Goal: Task Accomplishment & Management: Contribute content

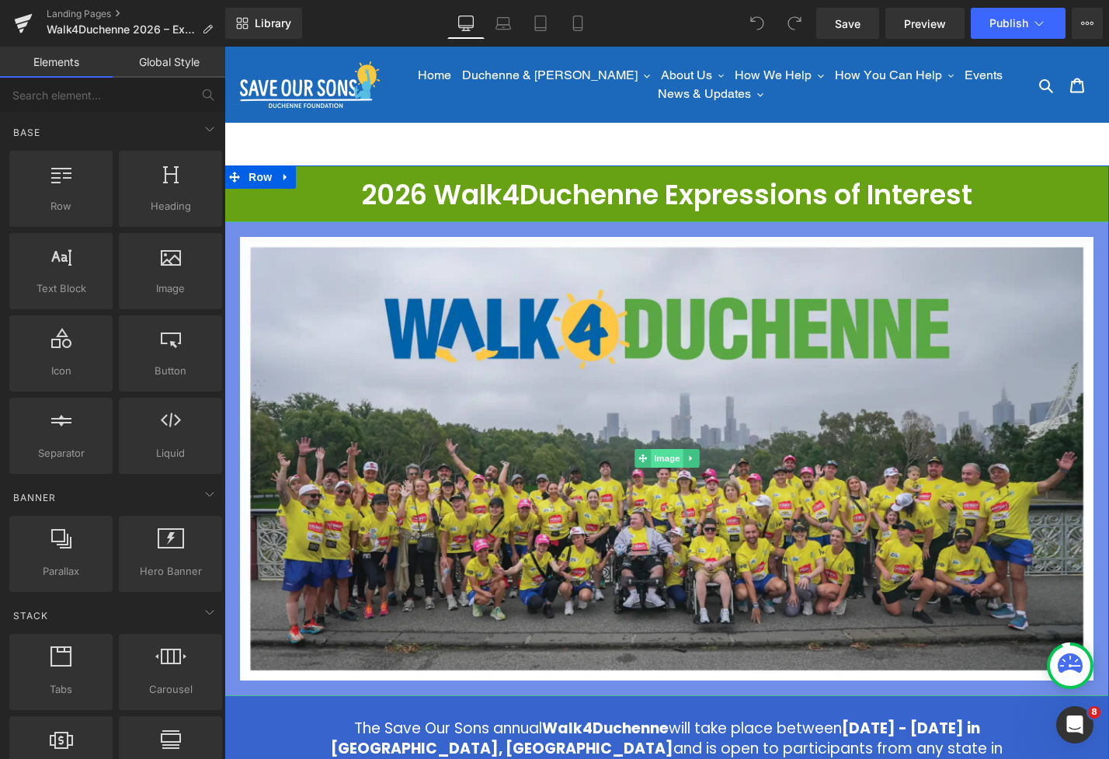
click at [667, 457] on span "Image" at bounding box center [667, 458] width 33 height 19
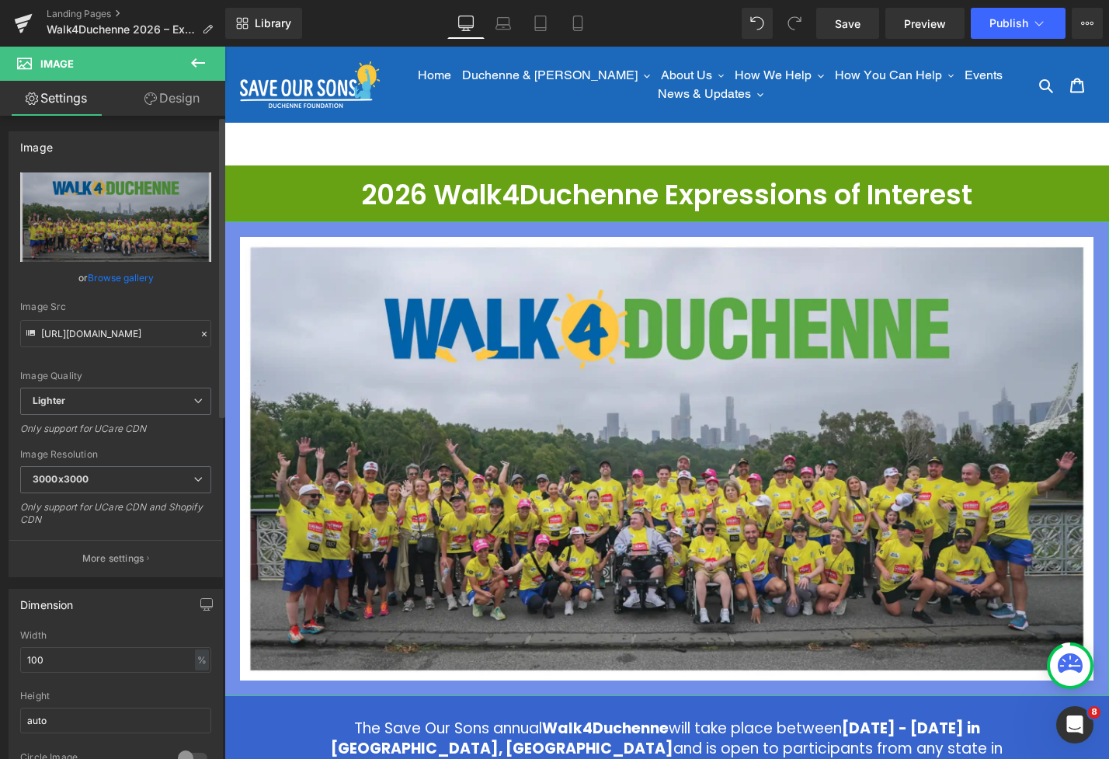
click at [117, 283] on link "Browse gallery" at bounding box center [121, 277] width 66 height 27
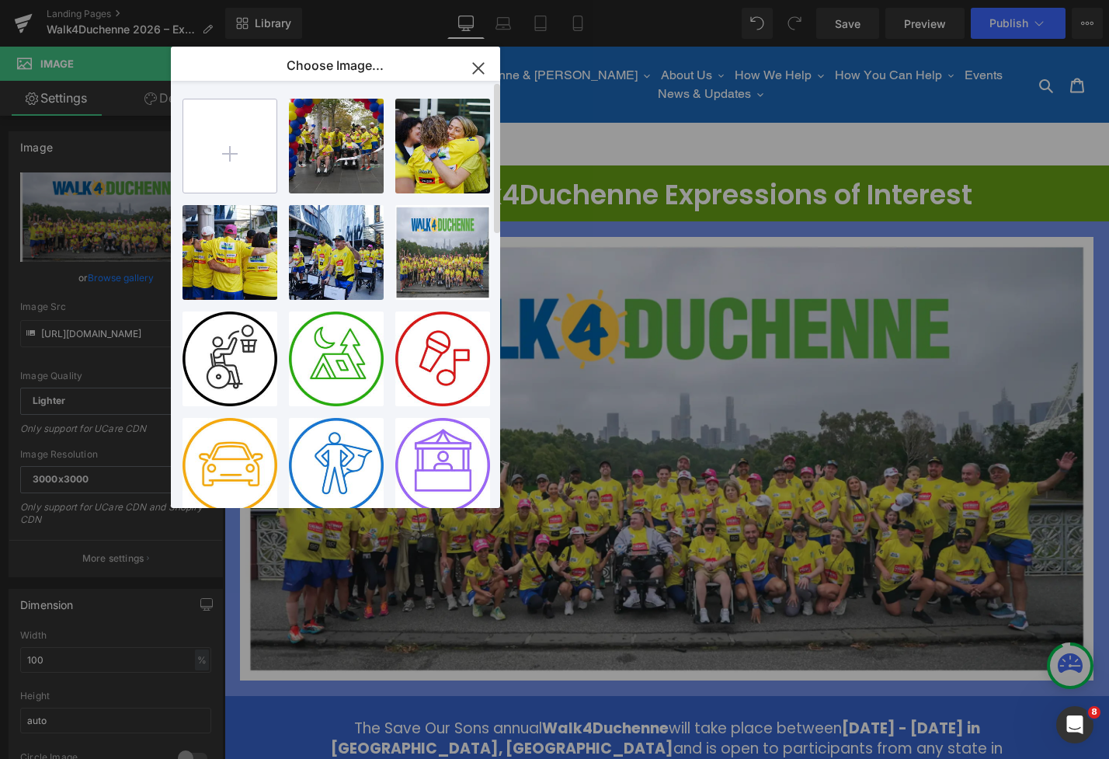
click at [261, 151] on input "file" at bounding box center [229, 145] width 93 height 93
type input "C:\fakepath\banner`.webp"
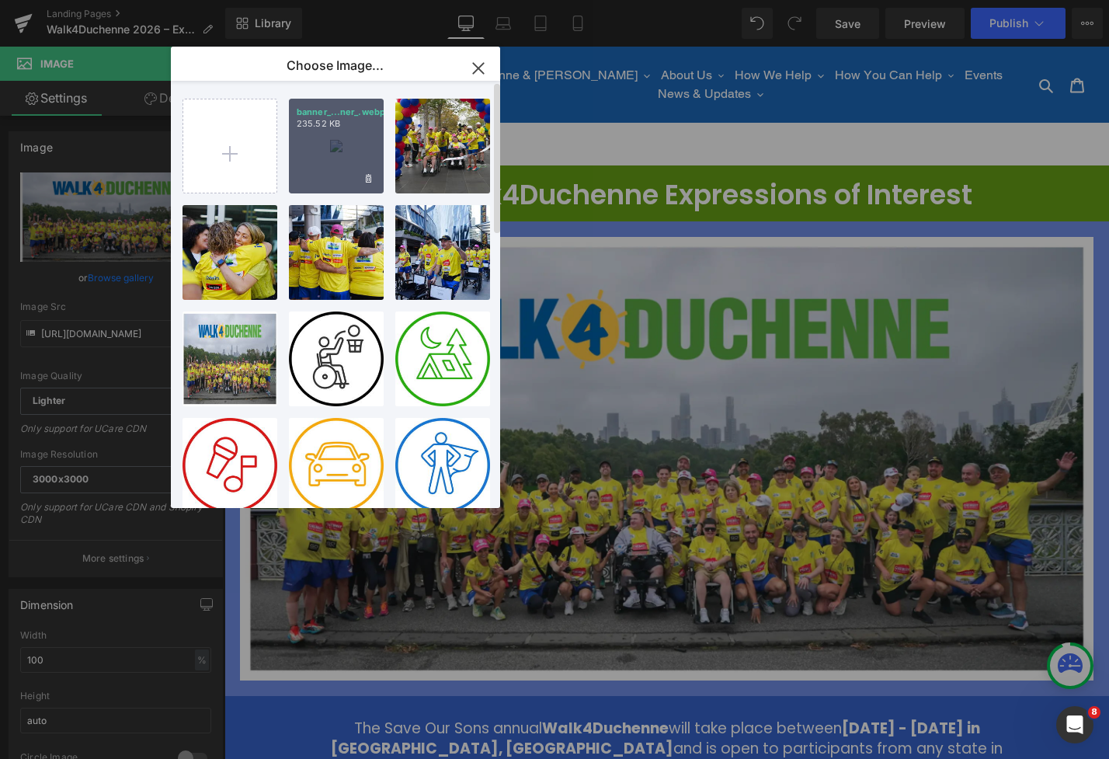
click at [344, 158] on div "banner_...ner_.webp 235.52 KB" at bounding box center [336, 146] width 95 height 95
type input "[URL][DOMAIN_NAME]"
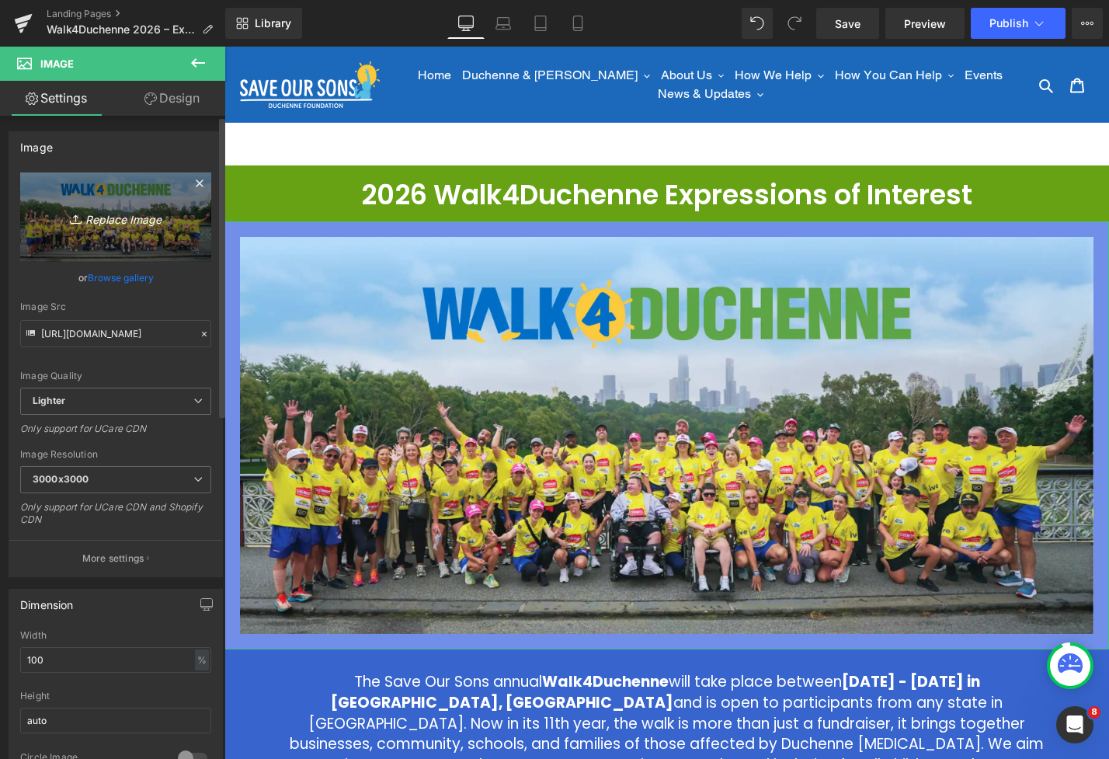
click at [116, 217] on icon "Replace Image" at bounding box center [116, 216] width 124 height 19
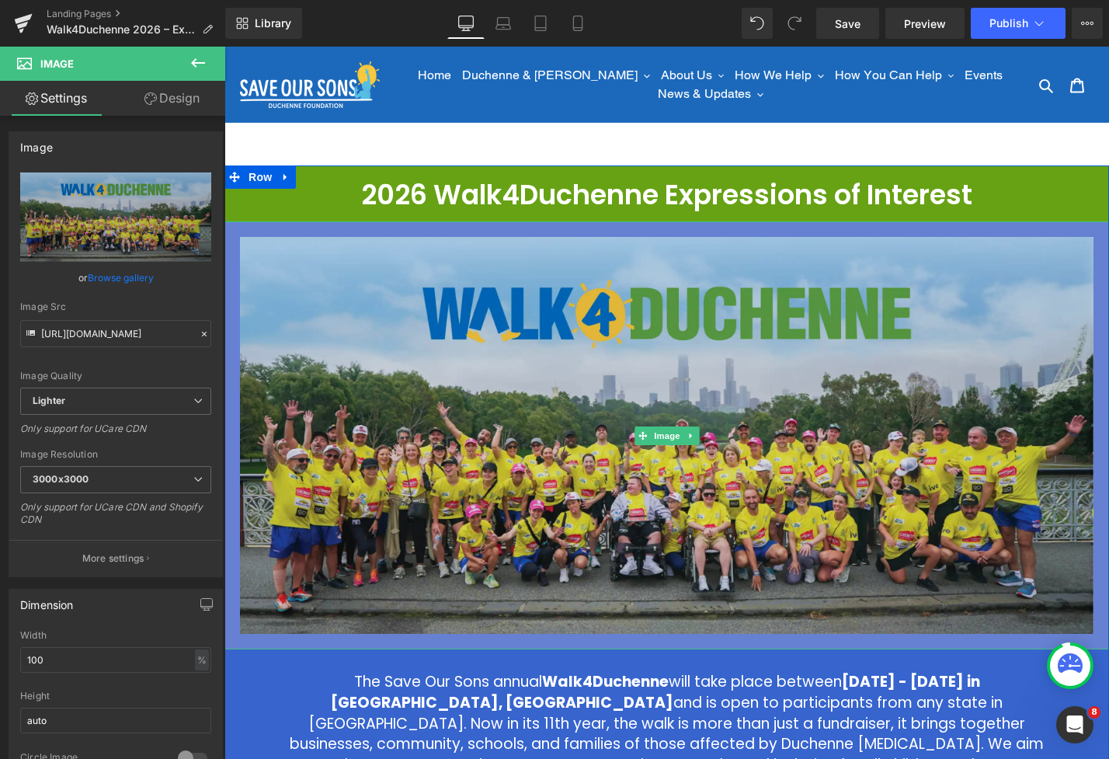
scroll to position [7, 0]
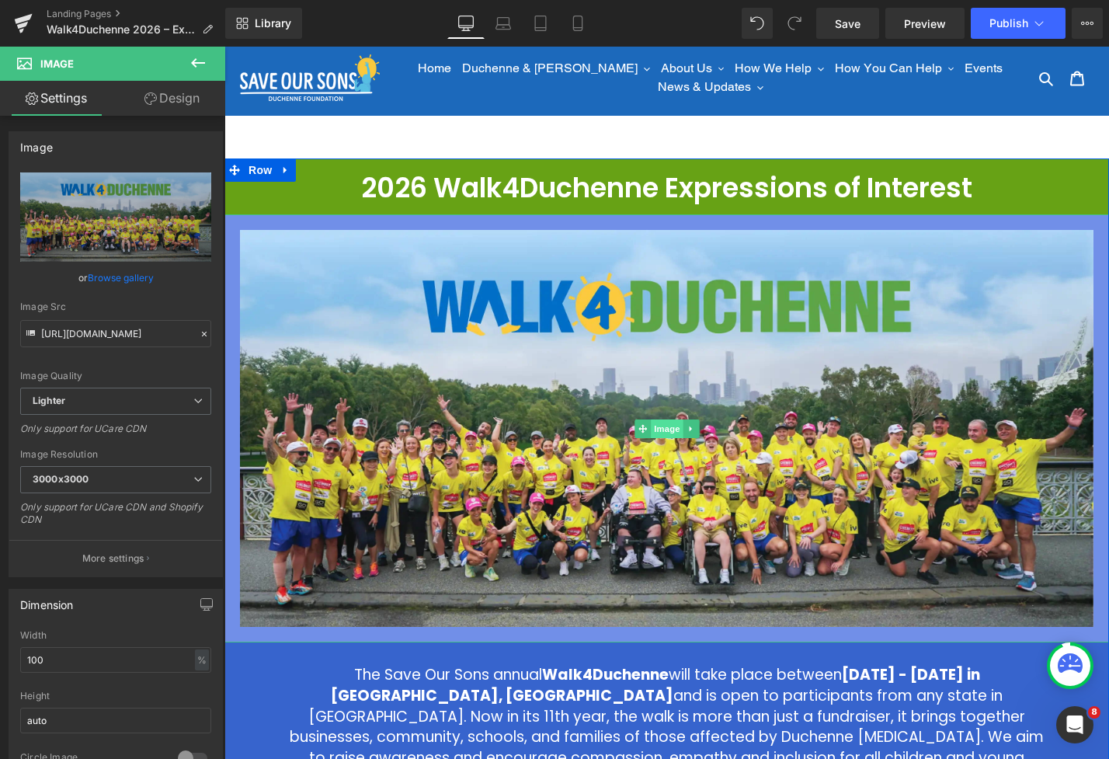
click at [668, 421] on span "Image" at bounding box center [667, 428] width 33 height 19
click at [256, 164] on span "Row" at bounding box center [260, 169] width 31 height 23
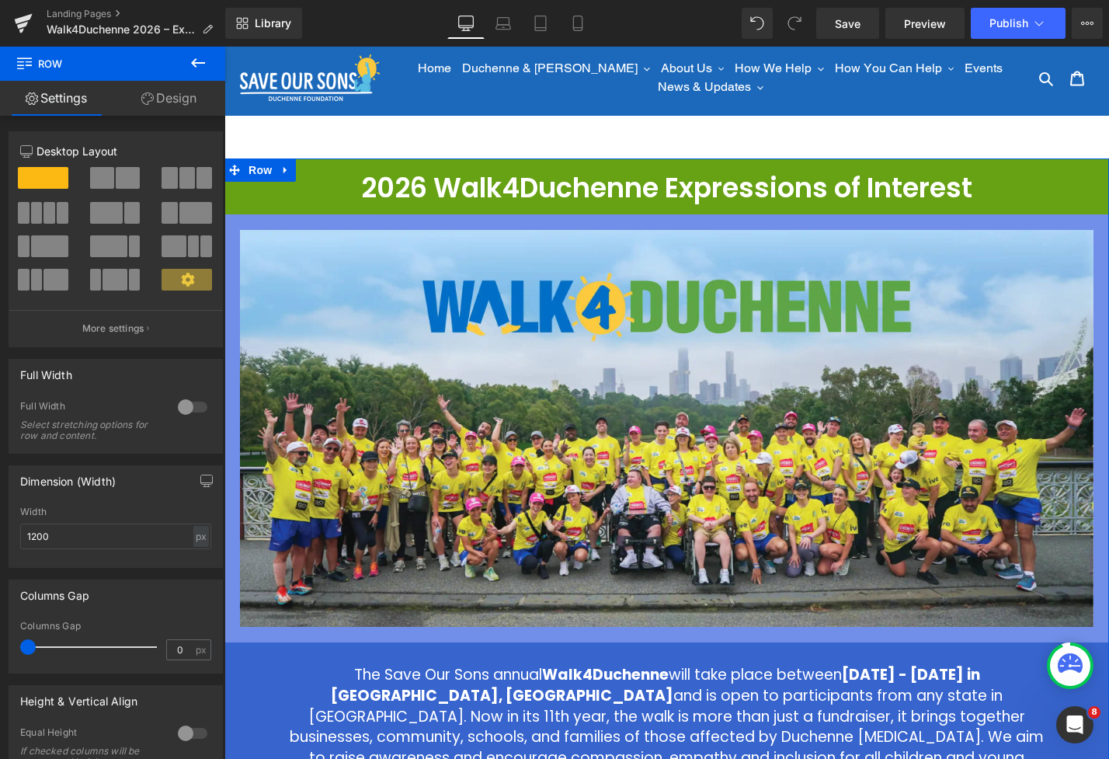
click at [171, 95] on link "Design" at bounding box center [169, 98] width 113 height 35
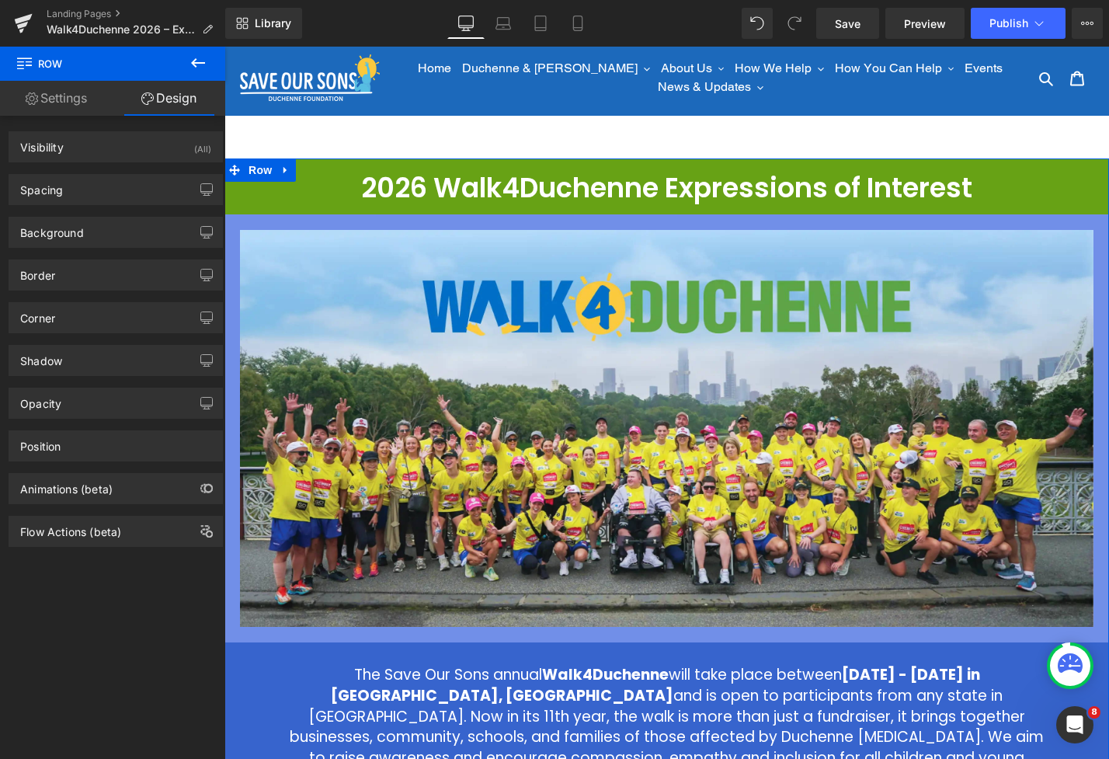
click at [55, 92] on link "Settings" at bounding box center [56, 98] width 113 height 35
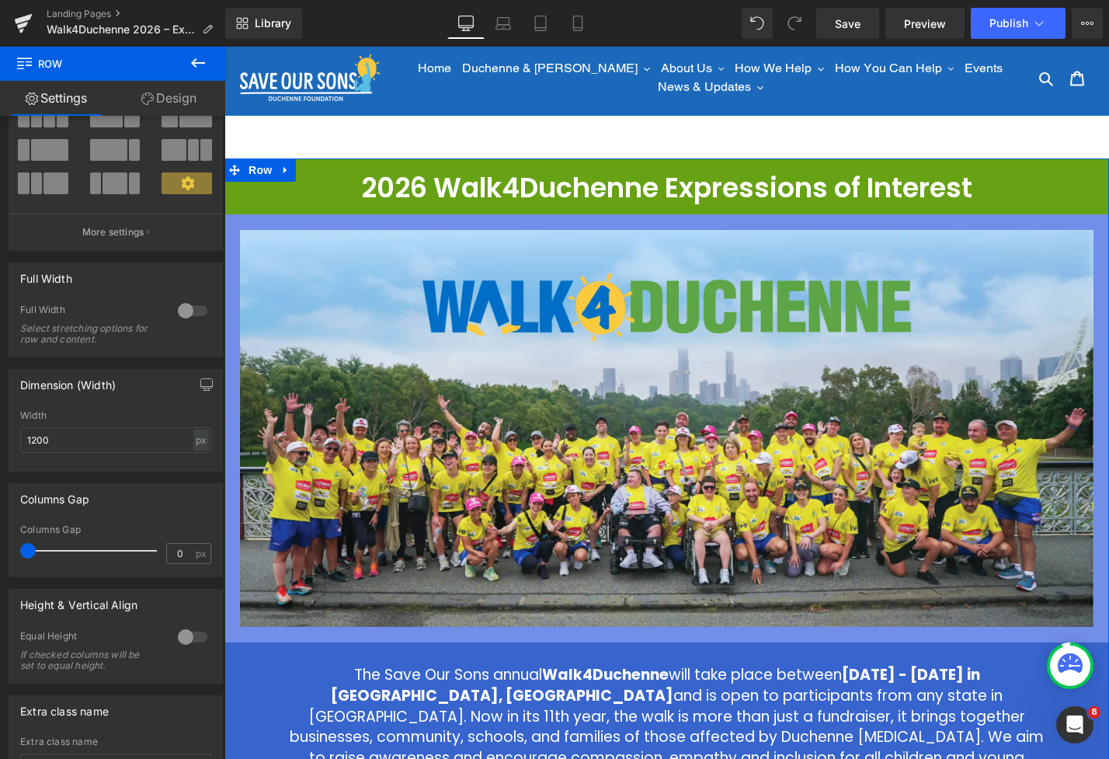
scroll to position [0, 0]
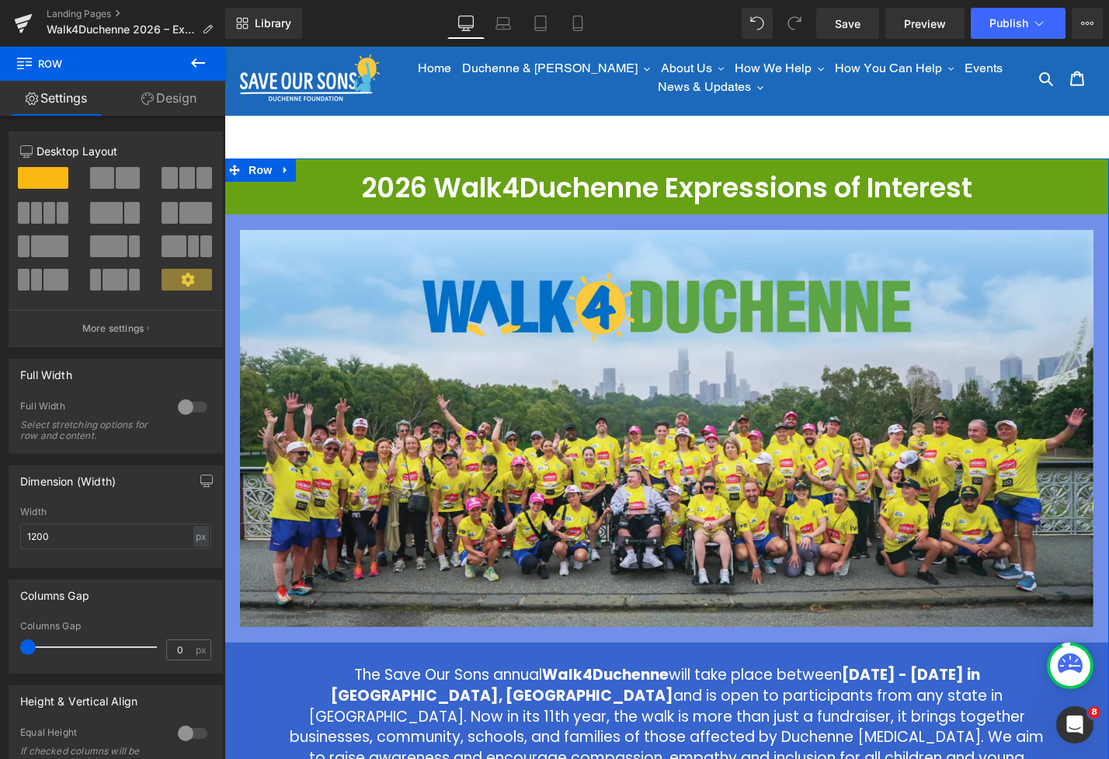
click at [165, 89] on link "Design" at bounding box center [169, 98] width 113 height 35
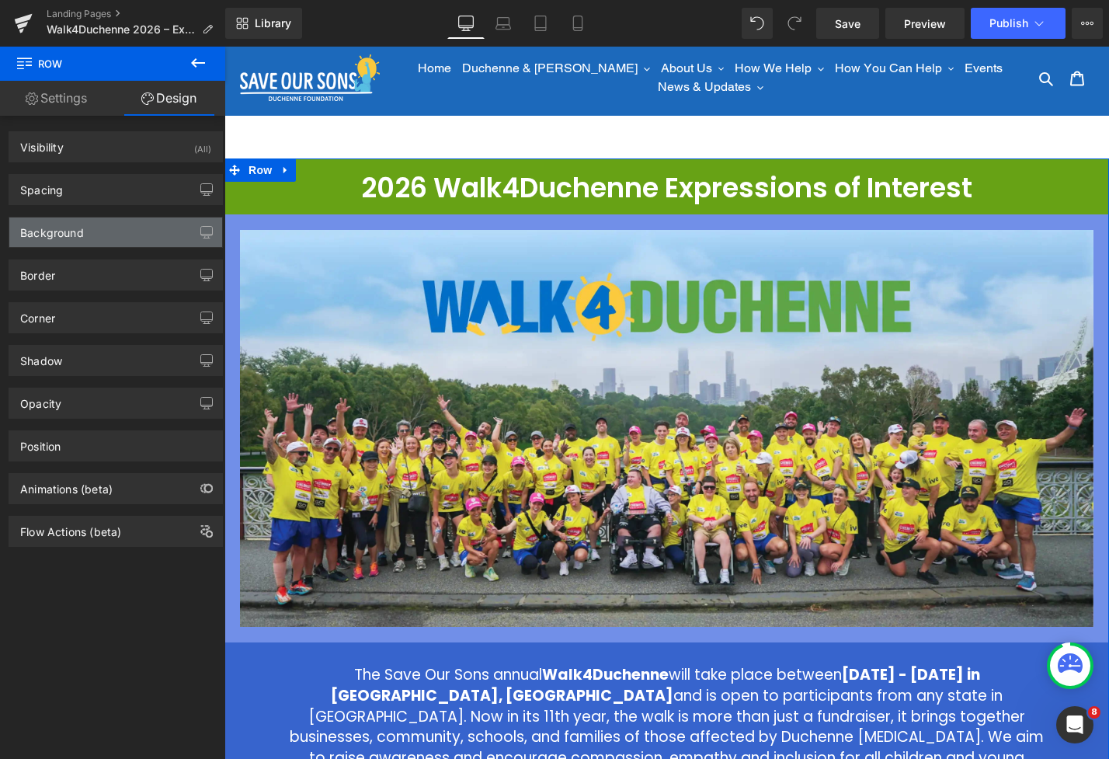
click at [82, 234] on div "Background" at bounding box center [52, 228] width 64 height 22
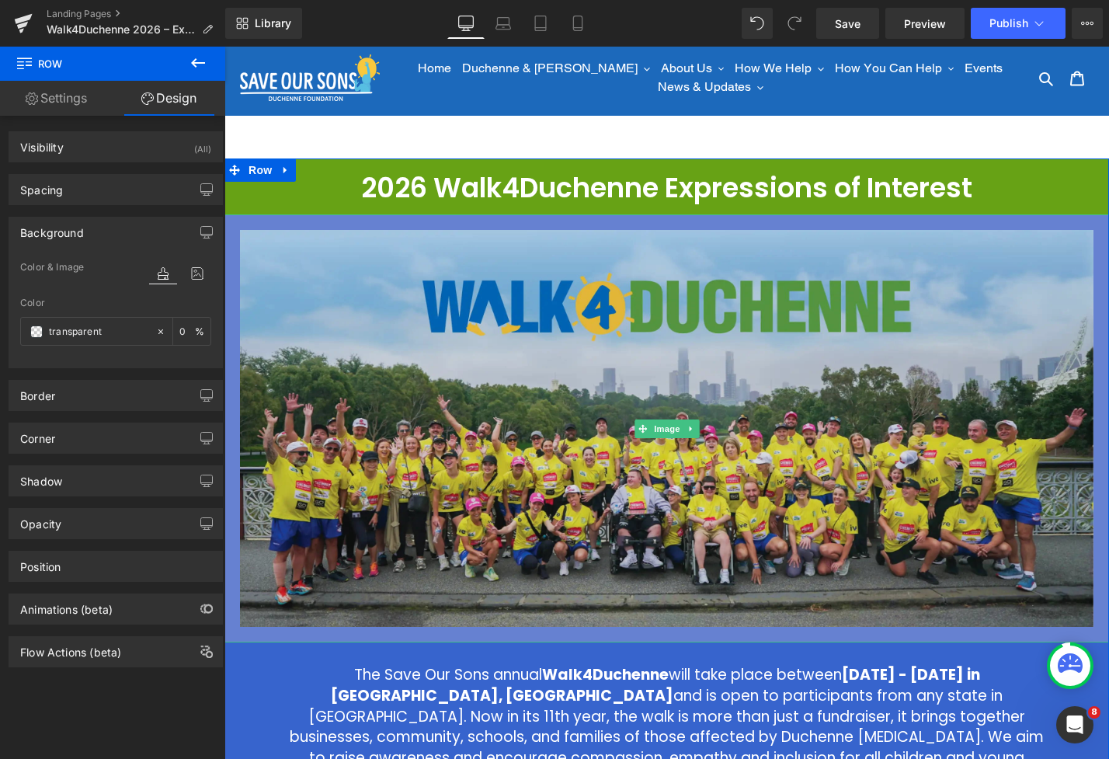
click at [344, 220] on img at bounding box center [666, 428] width 884 height 428
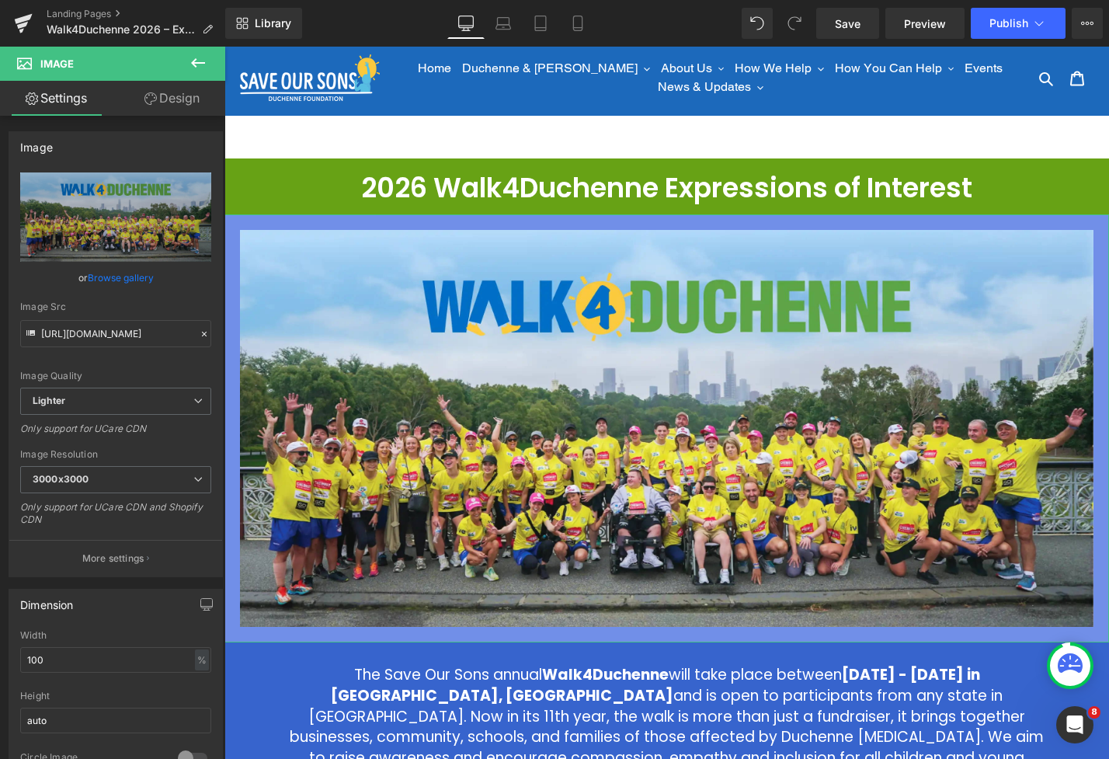
click at [166, 99] on link "Design" at bounding box center [172, 98] width 113 height 35
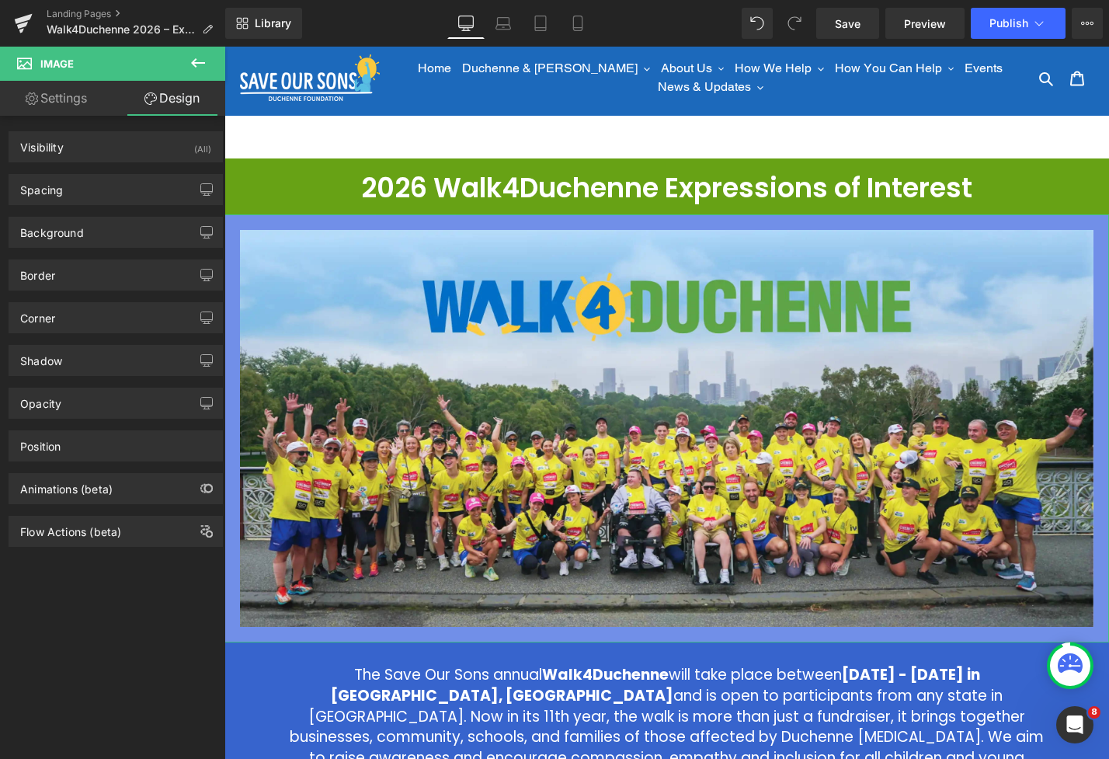
type input "transparent"
type input "0"
click at [82, 238] on div "Background" at bounding box center [52, 228] width 64 height 22
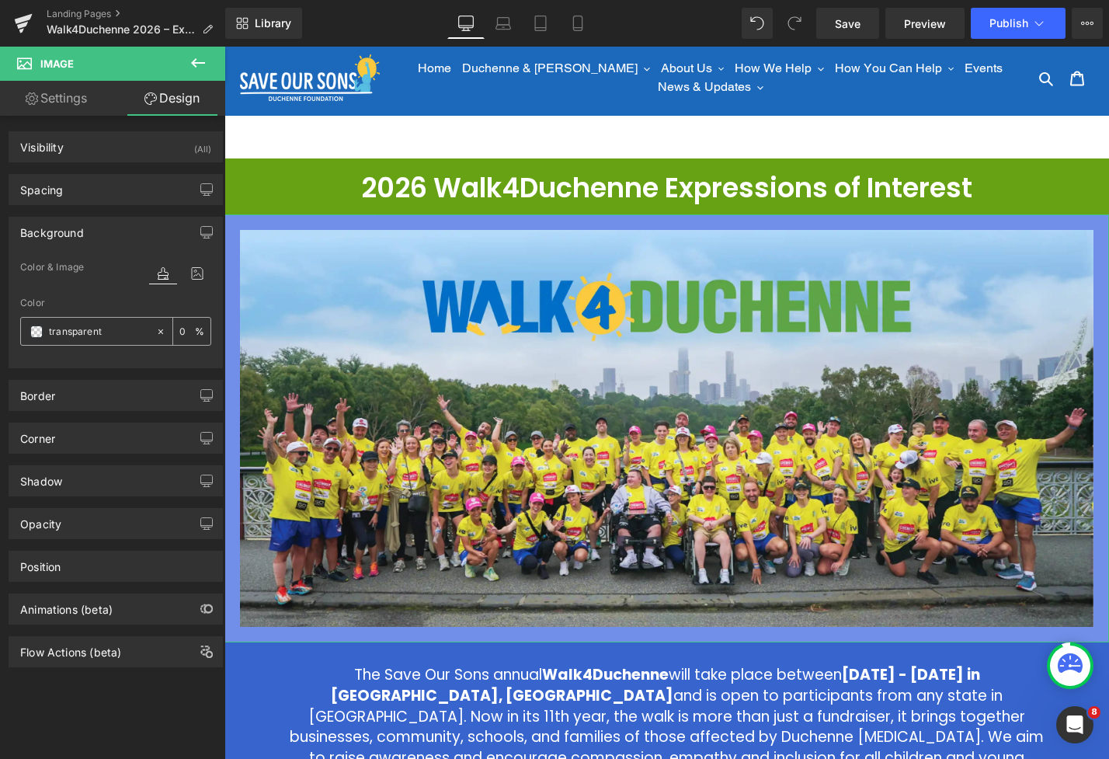
click at [158, 332] on icon at bounding box center [160, 330] width 5 height 5
type input "none"
click at [36, 333] on span at bounding box center [36, 331] width 12 height 12
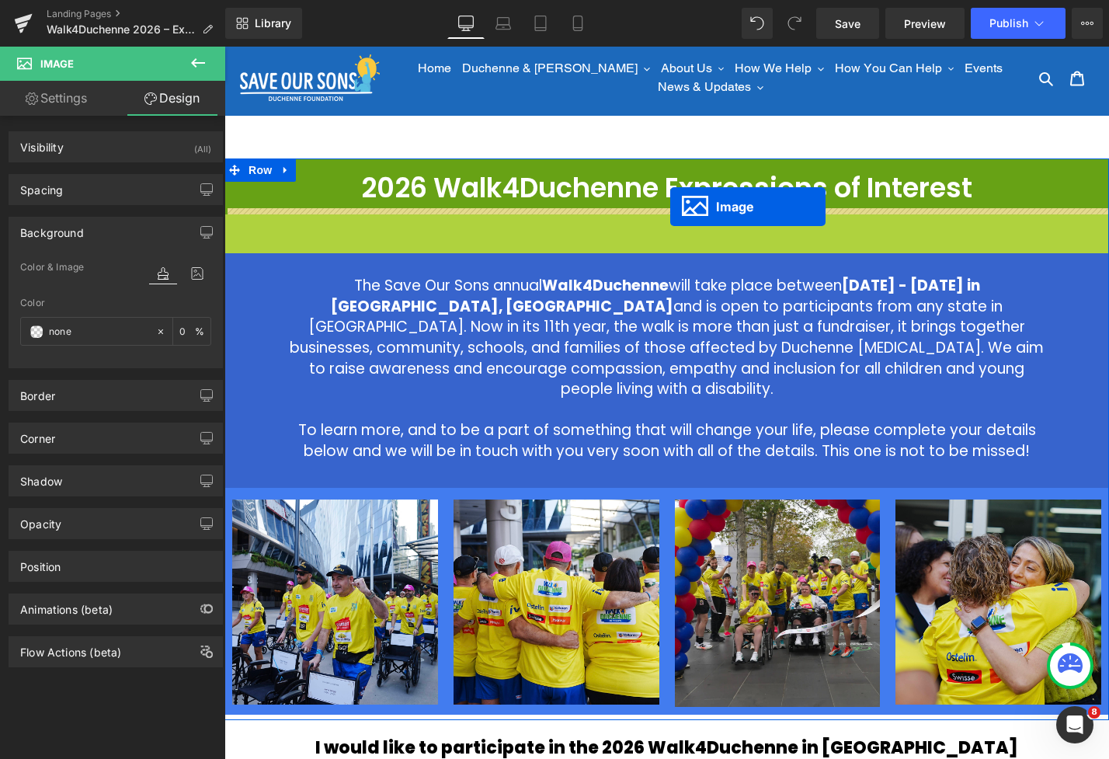
drag, startPoint x: 745, startPoint y: 285, endPoint x: 670, endPoint y: 207, distance: 108.2
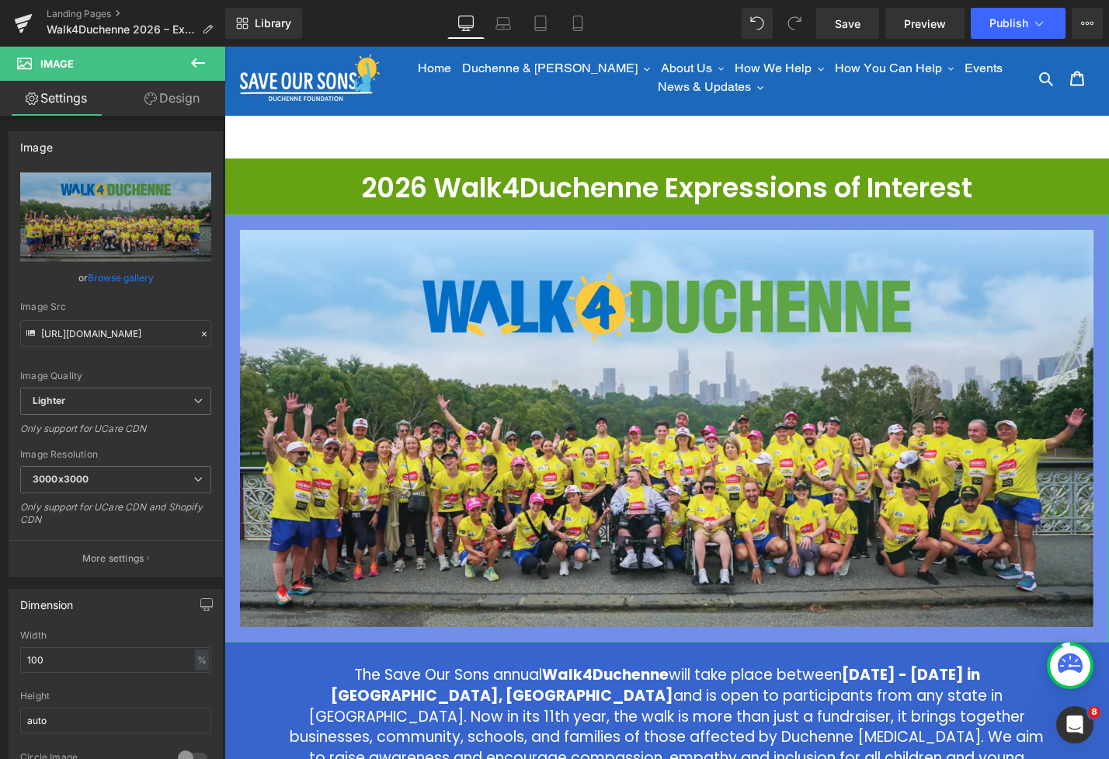
click at [179, 102] on link "Design" at bounding box center [172, 98] width 113 height 35
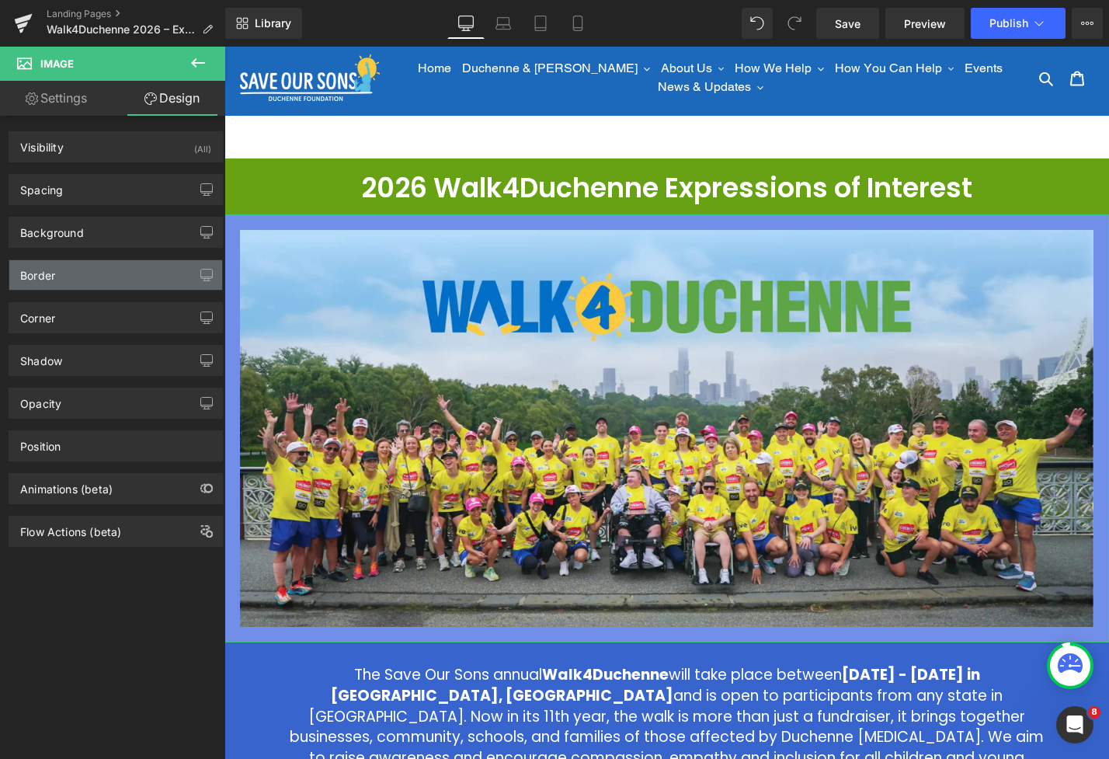
click at [75, 280] on div "Border" at bounding box center [115, 275] width 213 height 30
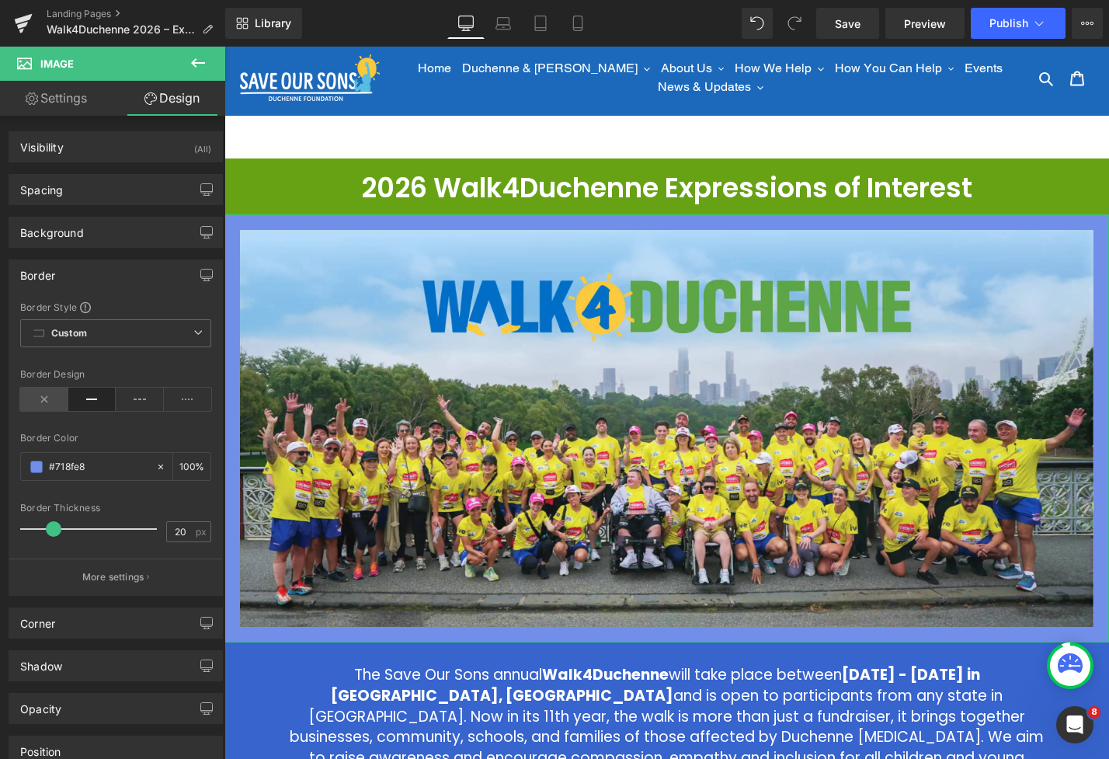
click at [39, 402] on icon at bounding box center [44, 398] width 48 height 23
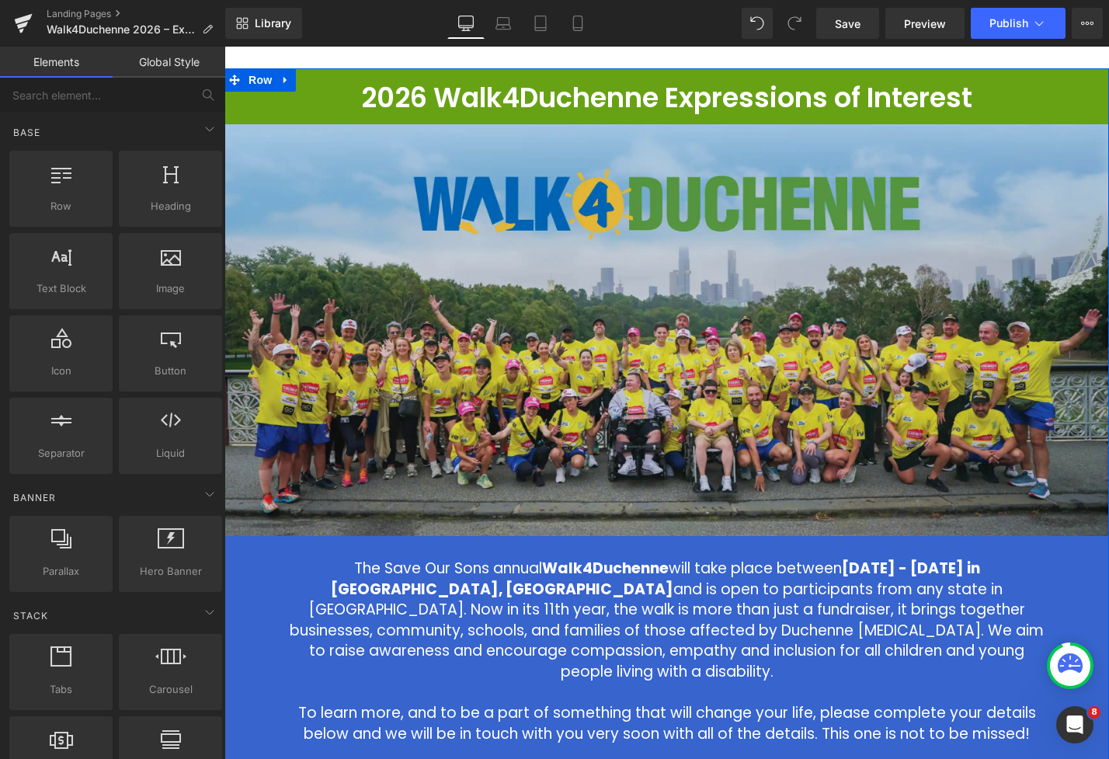
scroll to position [71, 0]
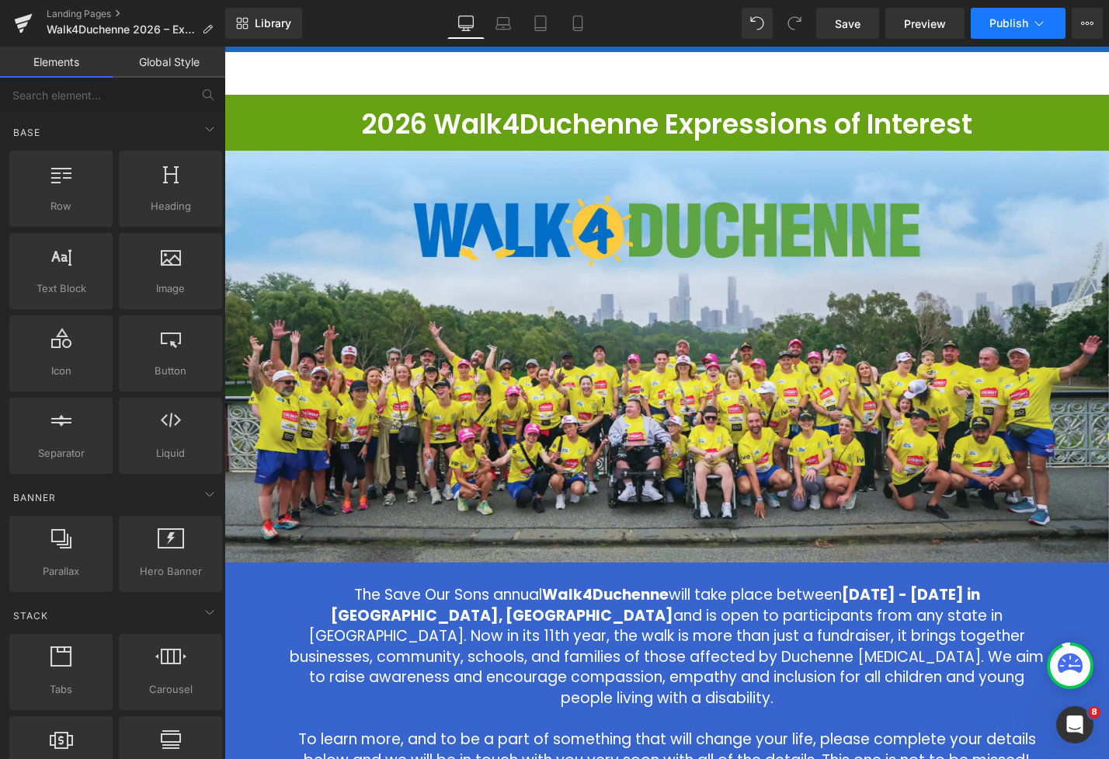
click at [1009, 18] on span "Publish" at bounding box center [1008, 23] width 39 height 12
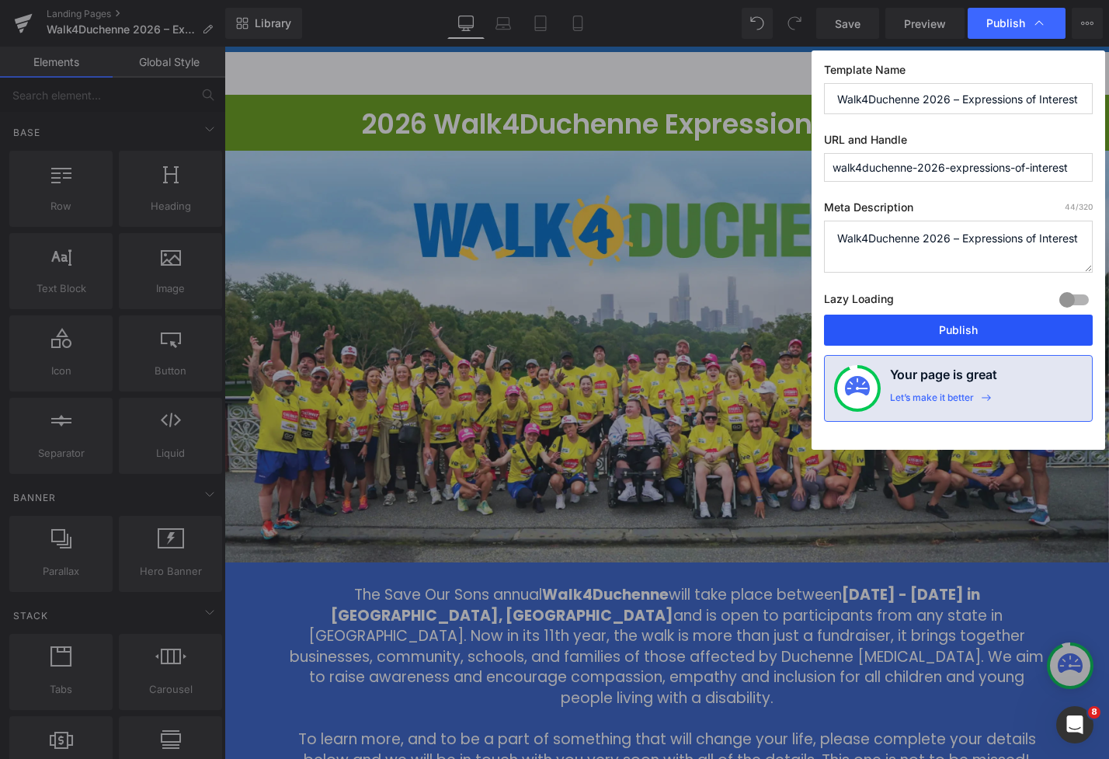
click at [966, 321] on button "Publish" at bounding box center [958, 329] width 269 height 31
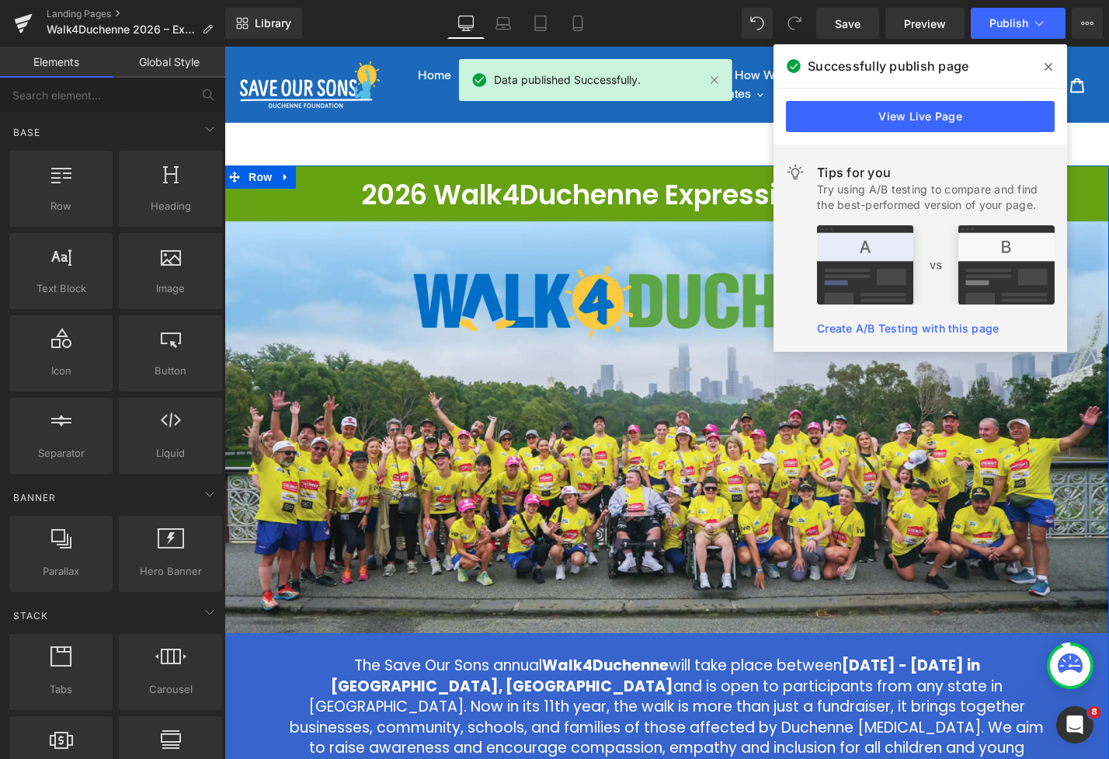
scroll to position [105, 0]
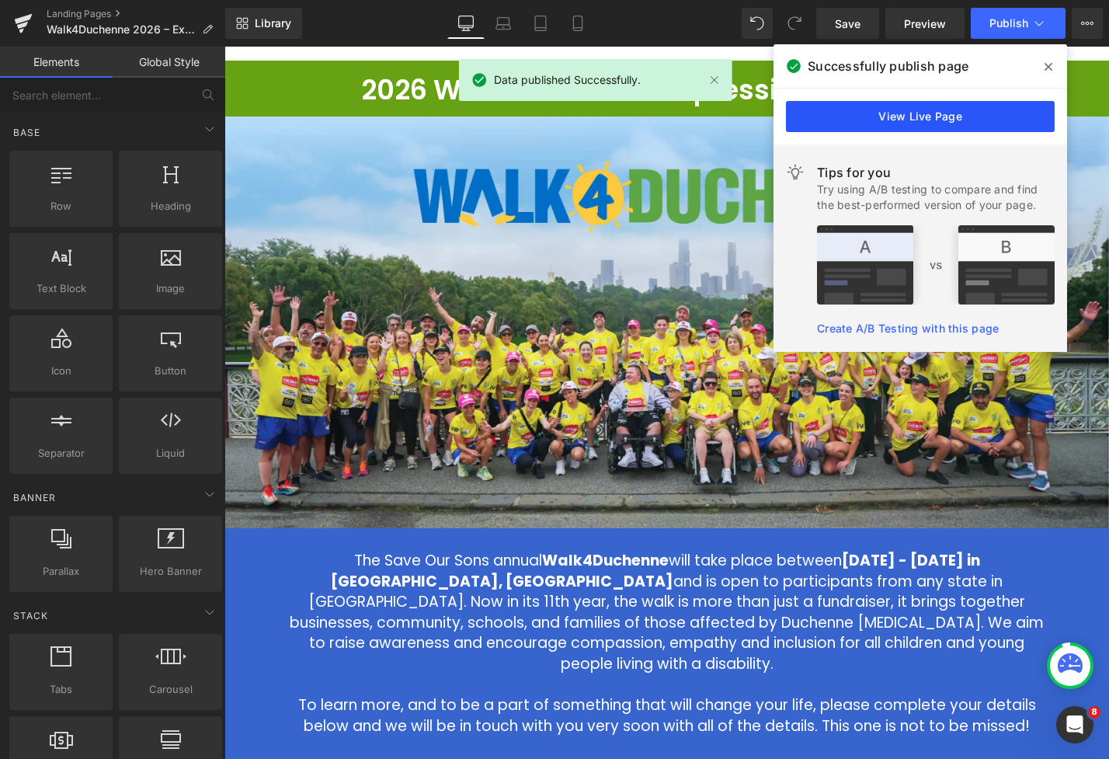
click at [1005, 120] on link "View Live Page" at bounding box center [920, 116] width 269 height 31
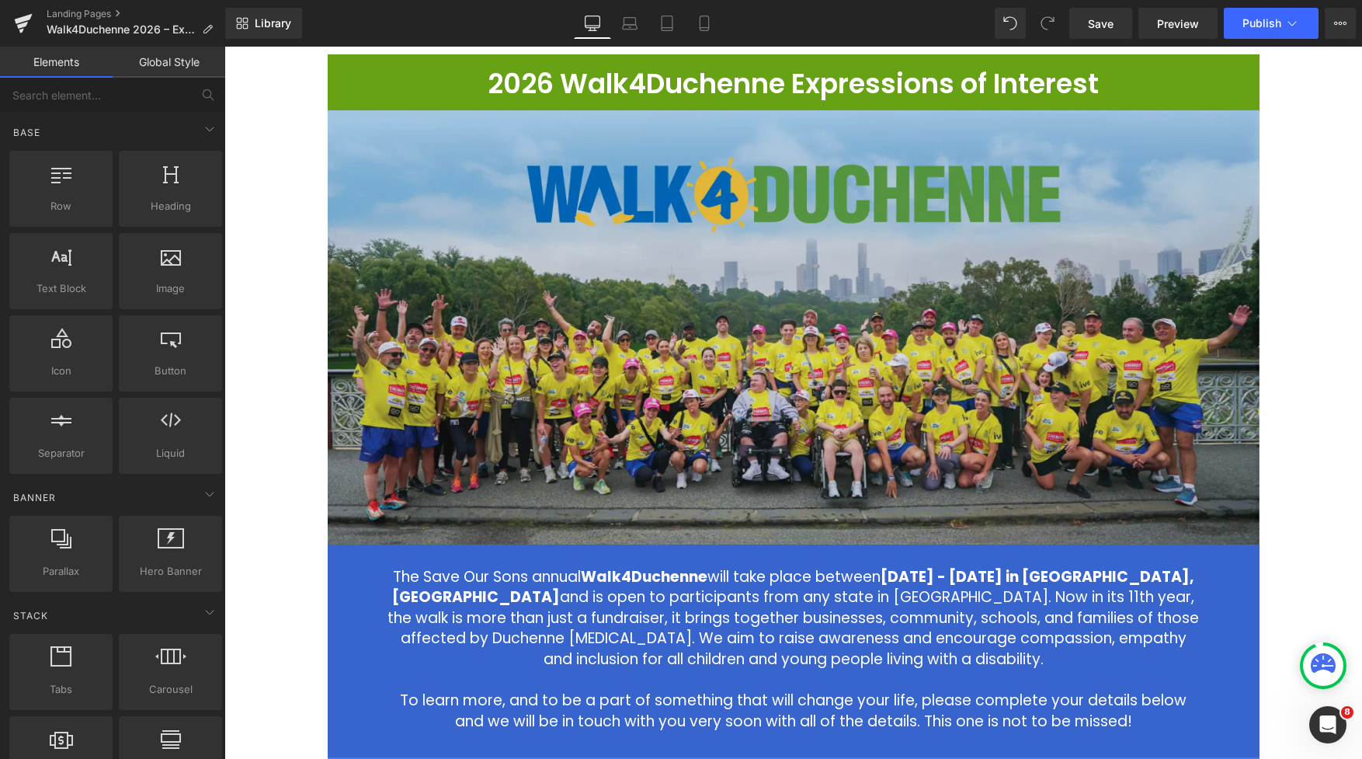
scroll to position [407, 0]
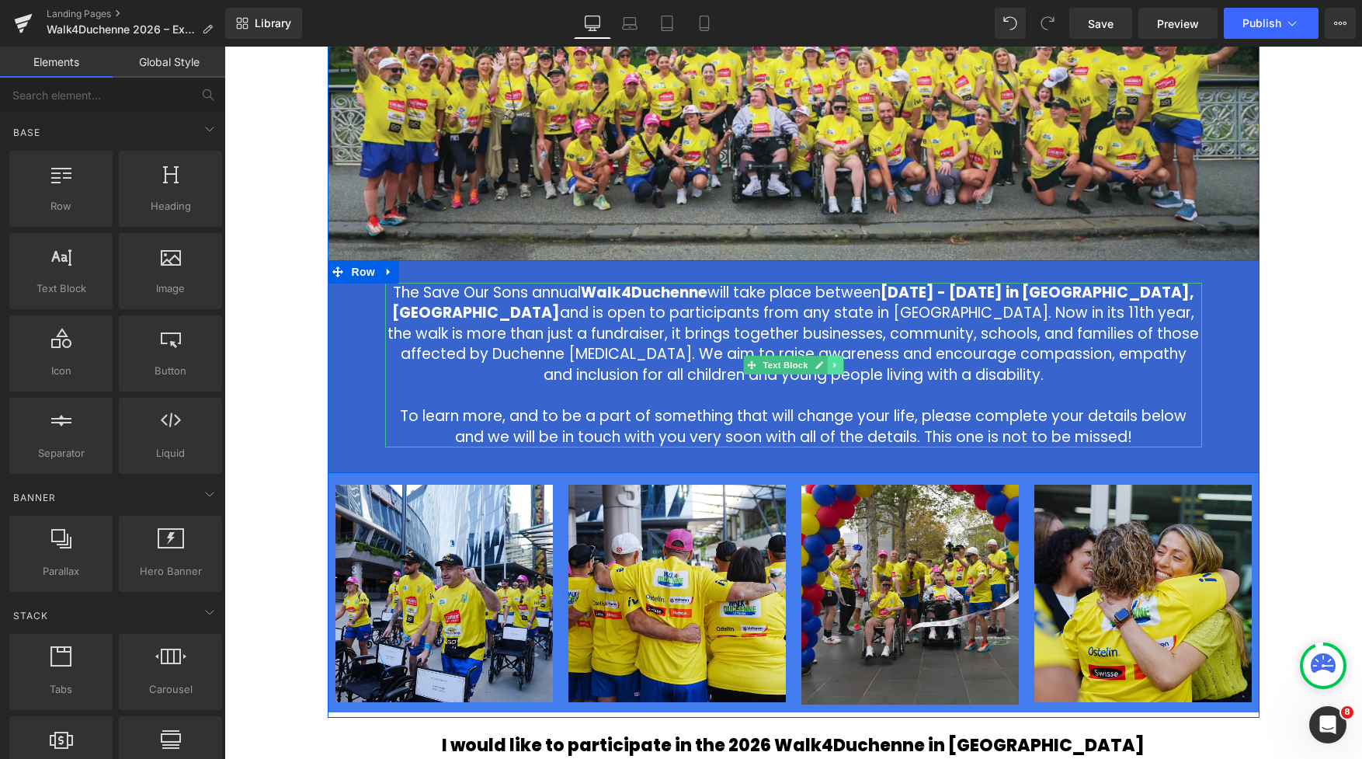
click at [843, 366] on link at bounding box center [835, 365] width 16 height 19
click at [825, 366] on icon at bounding box center [826, 364] width 9 height 9
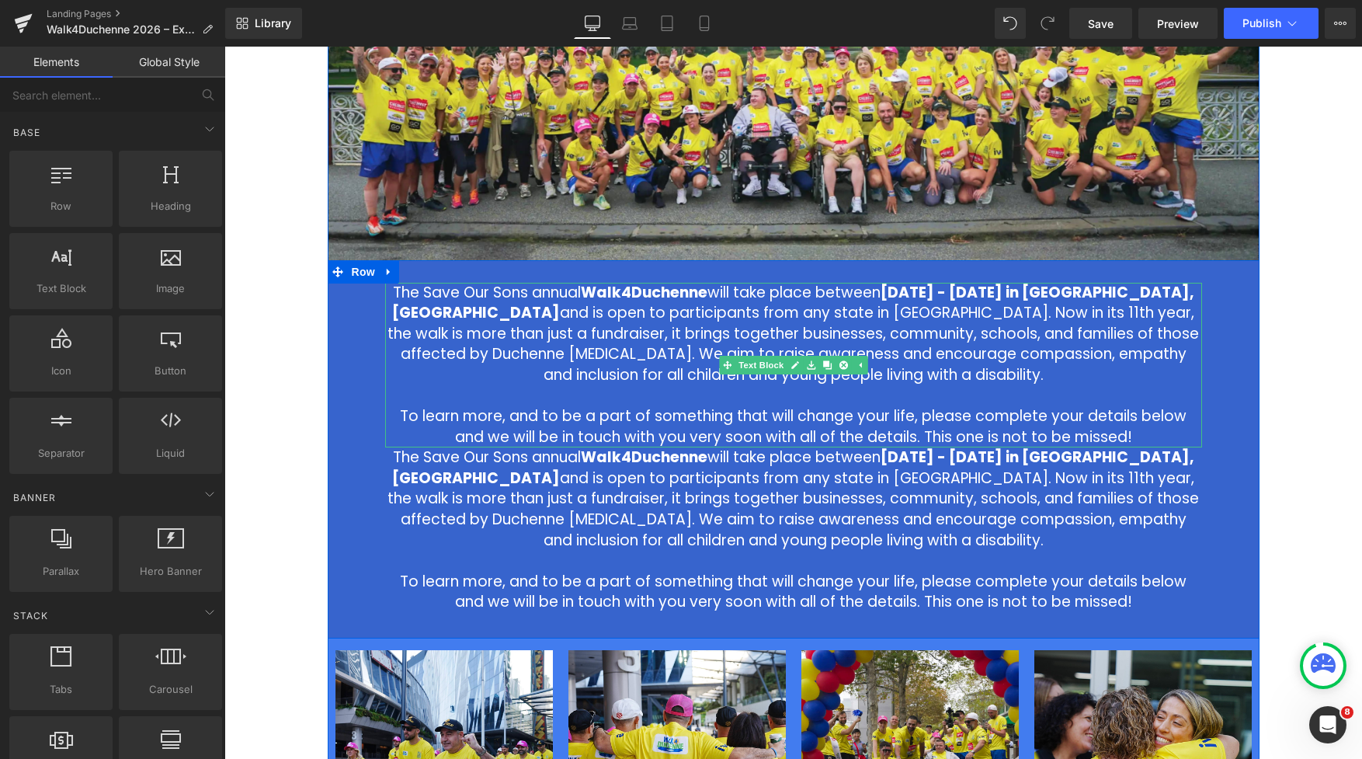
click at [647, 307] on p "The Save Our Sons annual Walk4Duchenne will take place between [DATE] - [DATE] …" at bounding box center [793, 334] width 817 height 103
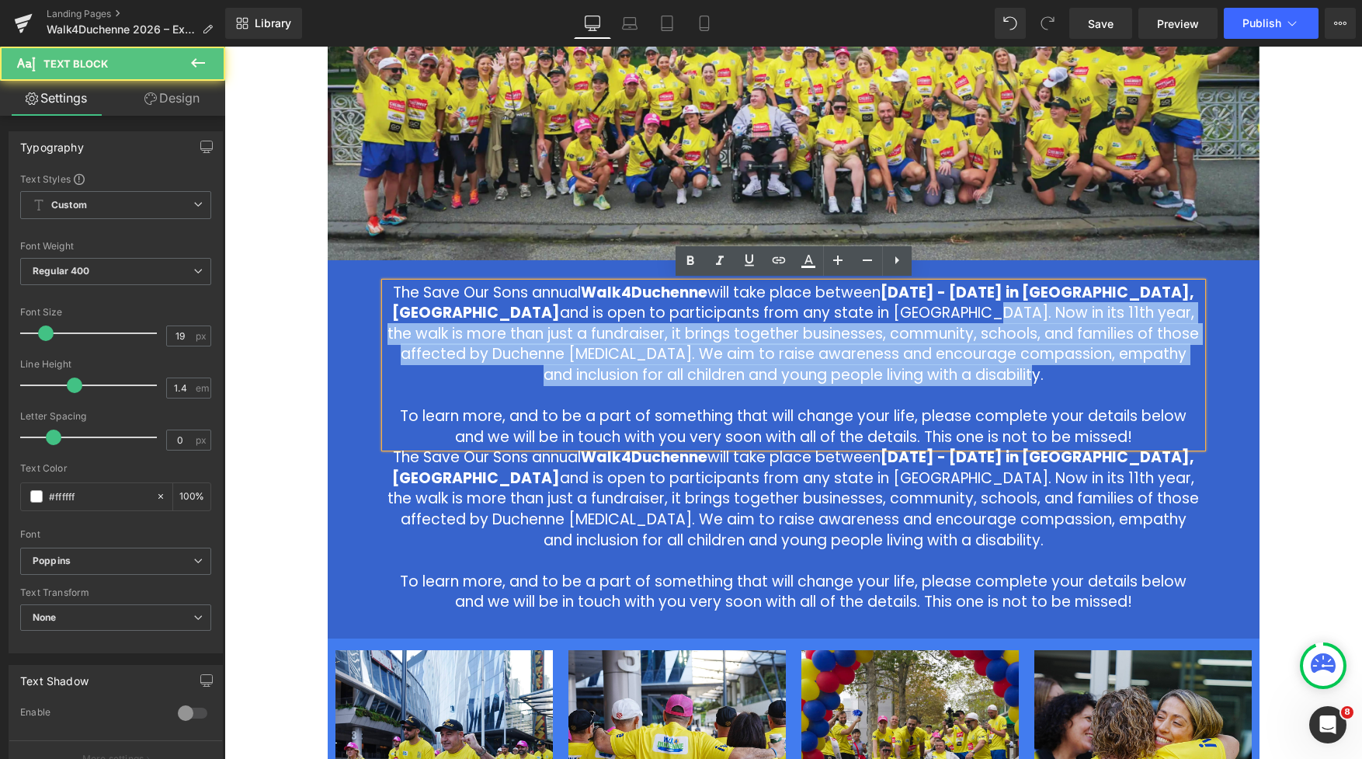
drag, startPoint x: 887, startPoint y: 352, endPoint x: 867, endPoint y: 313, distance: 43.8
click at [867, 313] on p "The Save Our Sons annual Walk4Duchenne will take place between [DATE] - [DATE] …" at bounding box center [793, 334] width 817 height 103
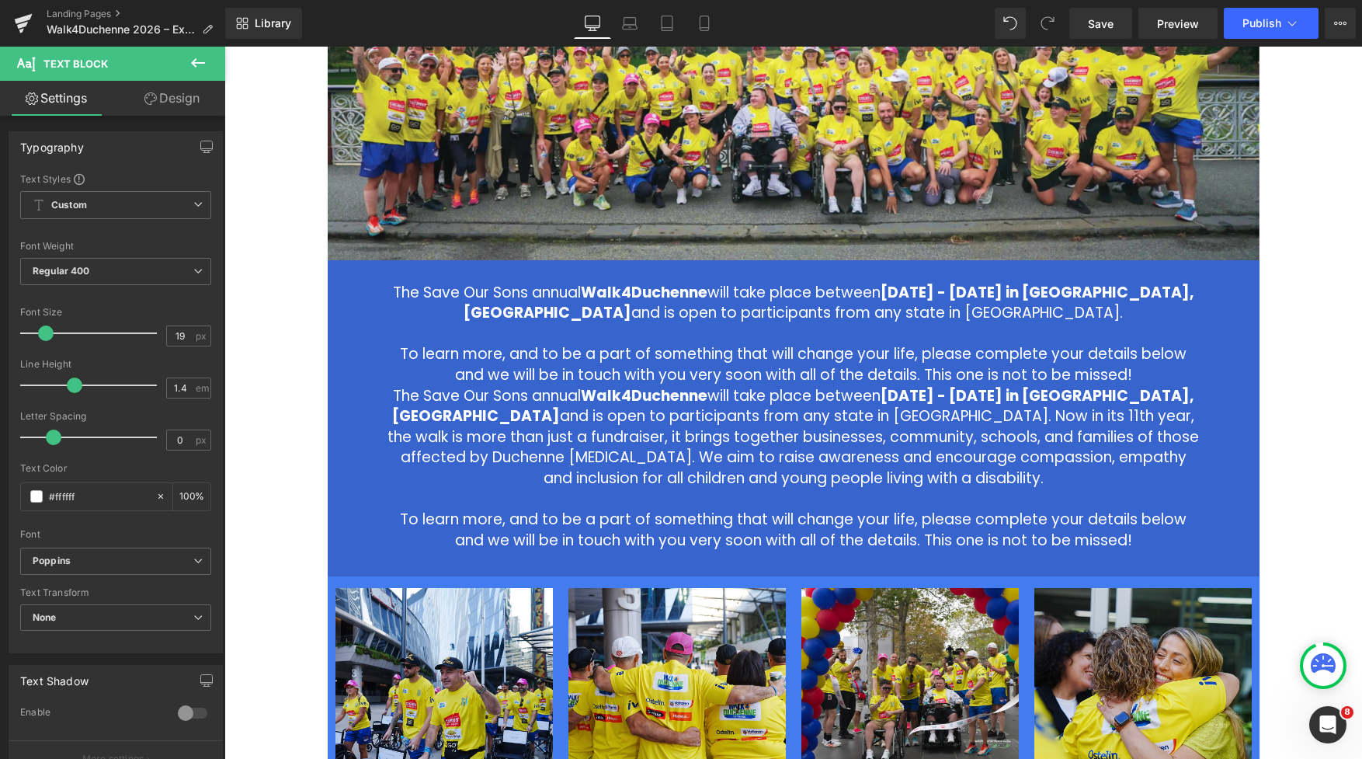
click at [294, 249] on div "2026 Walk4Duchenne Expressions of Interest Heading Row Image The Save Our Sons …" at bounding box center [792, 474] width 1137 height 1408
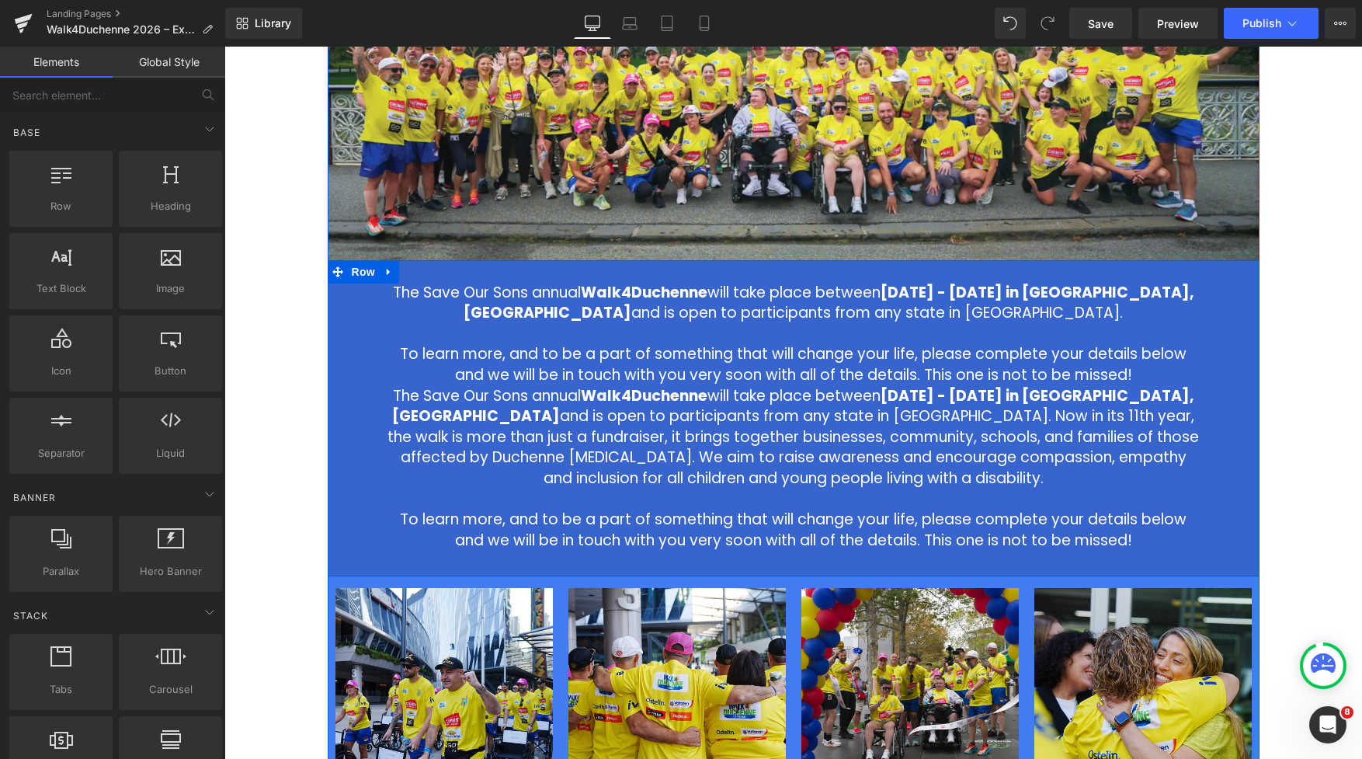
click at [849, 367] on p "To learn more, and to be a part of something that will change your life, please…" at bounding box center [793, 364] width 817 height 41
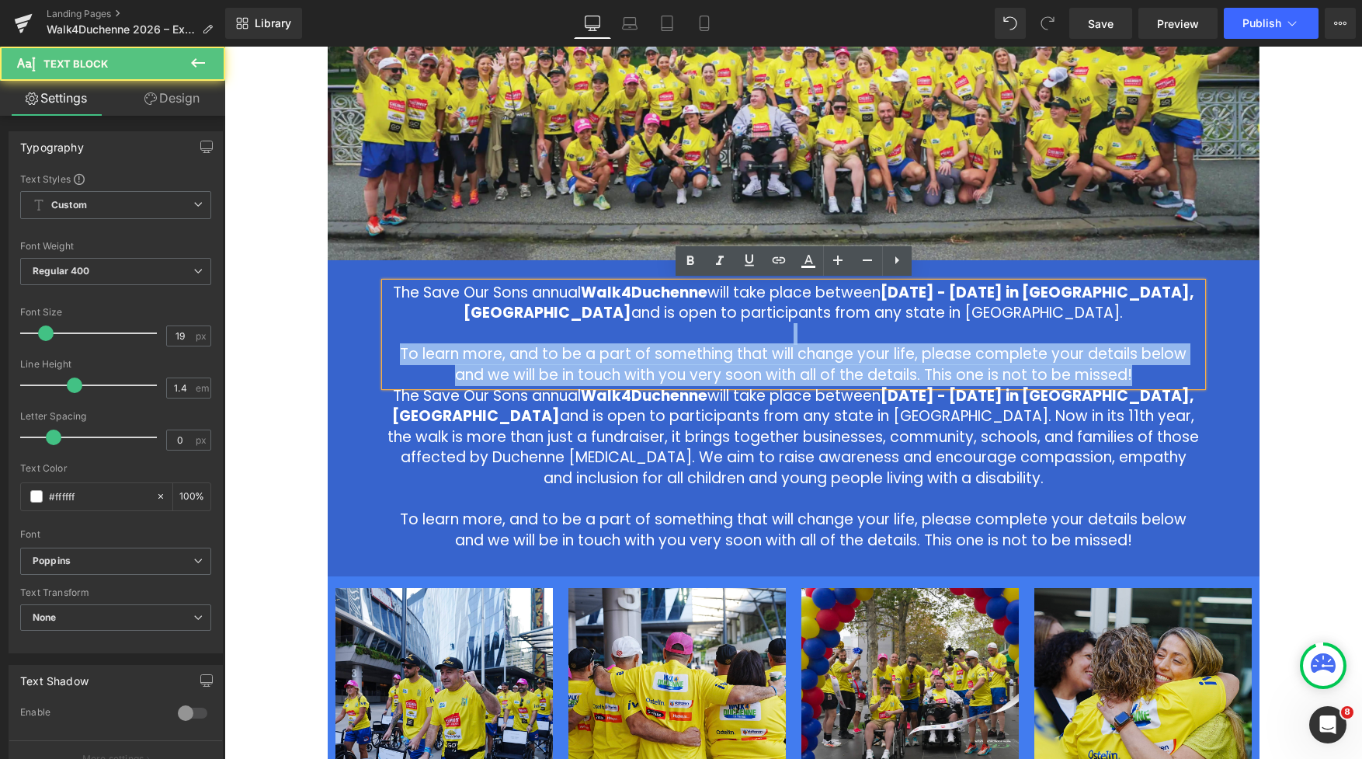
drag, startPoint x: 679, startPoint y: 333, endPoint x: 419, endPoint y: 332, distance: 260.1
click at [419, 332] on div "The Save Our Sons annual Walk4Duchenne will take place between [DATE] - [DATE] …" at bounding box center [793, 334] width 817 height 103
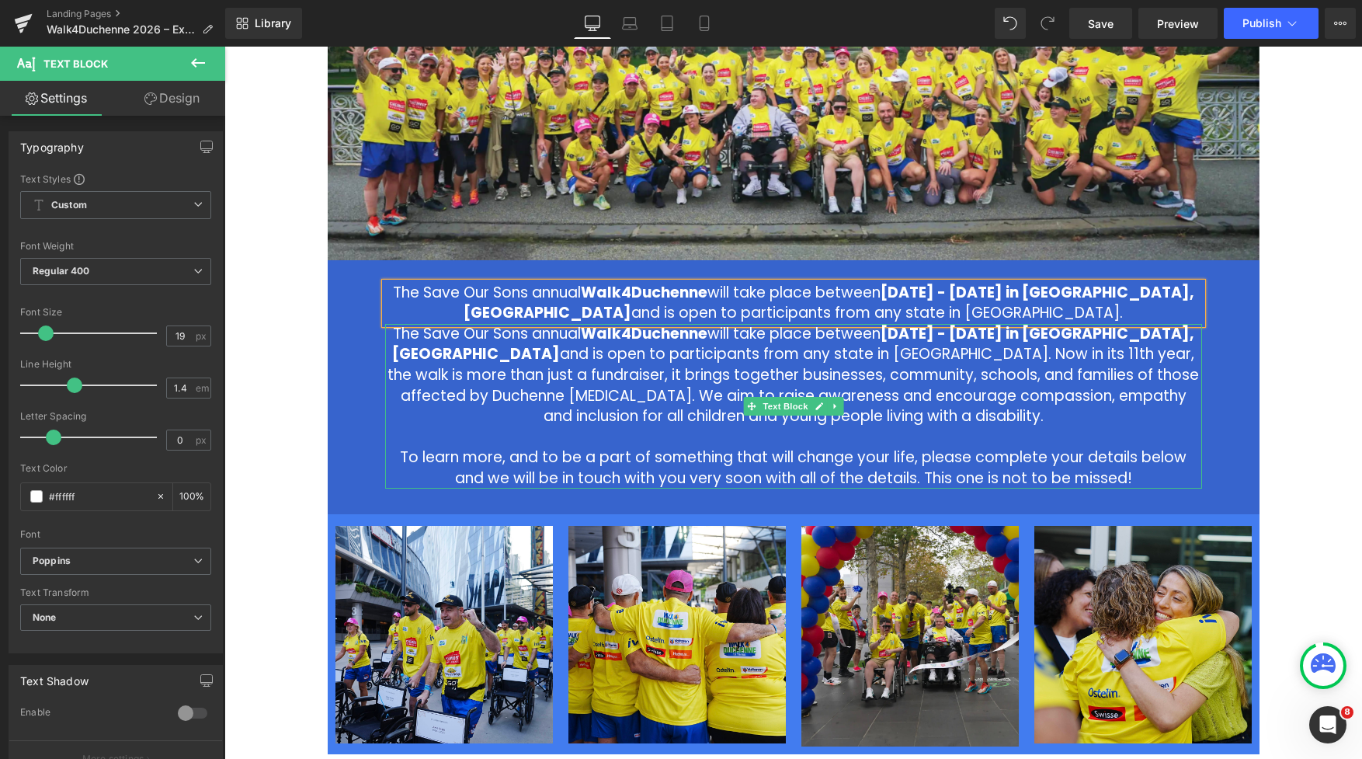
click at [943, 364] on p "The Save Our Sons annual Walk4Duchenne will take place between [DATE] - [DATE] …" at bounding box center [793, 375] width 817 height 103
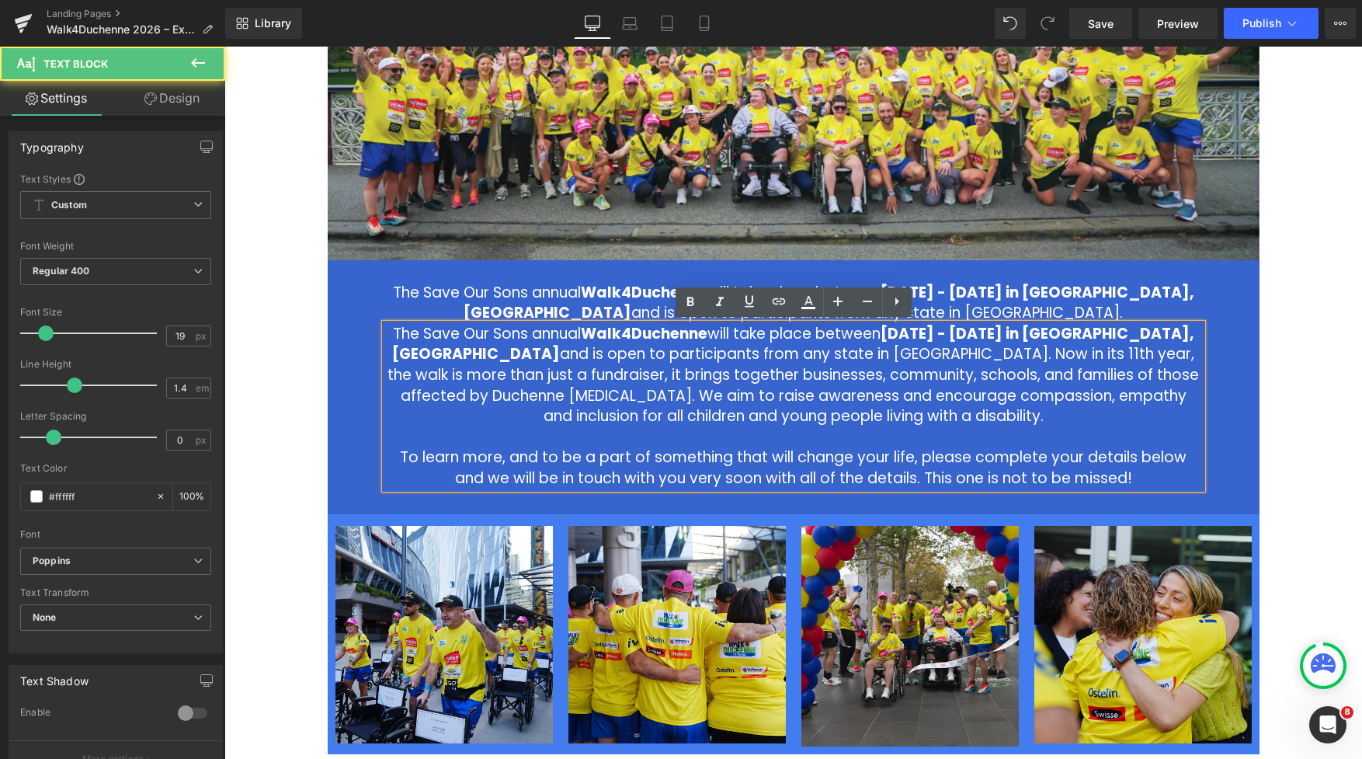
click at [779, 372] on p "The Save Our Sons annual Walk4Duchenne will take place between [DATE] - [DATE] …" at bounding box center [793, 375] width 817 height 103
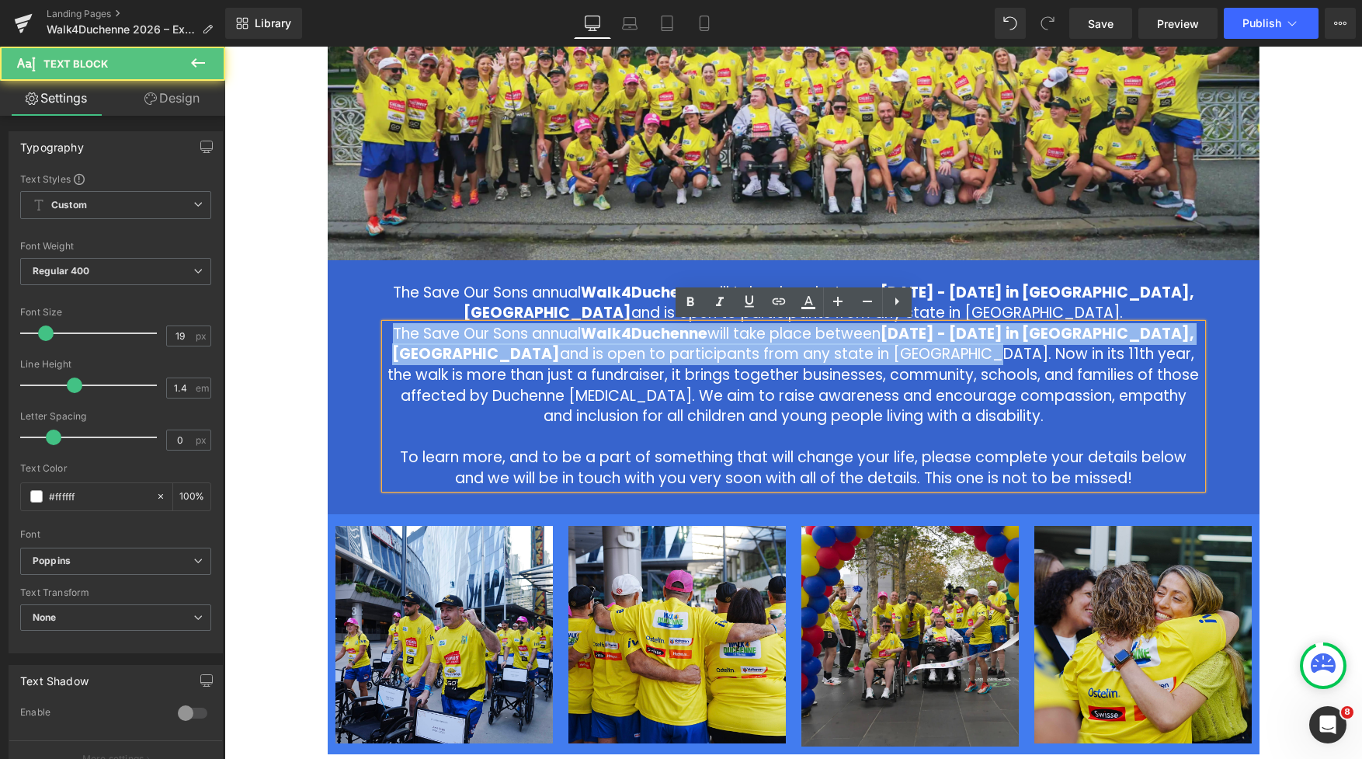
drag, startPoint x: 664, startPoint y: 321, endPoint x: 401, endPoint y: 335, distance: 263.6
click at [401, 335] on p "The Save Our Sons annual Walk4Duchenne will take place between [DATE] - [DATE] …" at bounding box center [793, 375] width 817 height 103
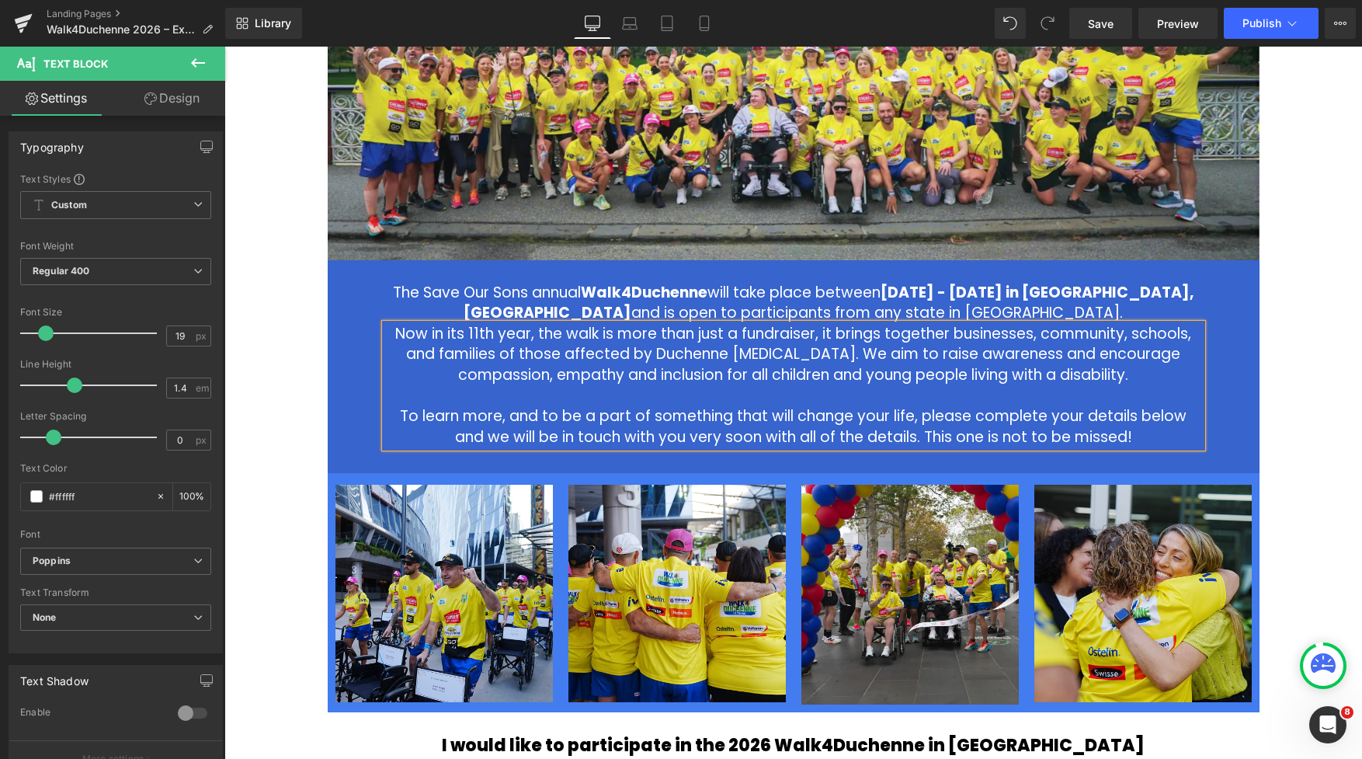
click at [543, 269] on div "The Save Our Sons annual Walk4Duchenne will take place between [DATE] - [DATE] …" at bounding box center [794, 367] width 932 height 214
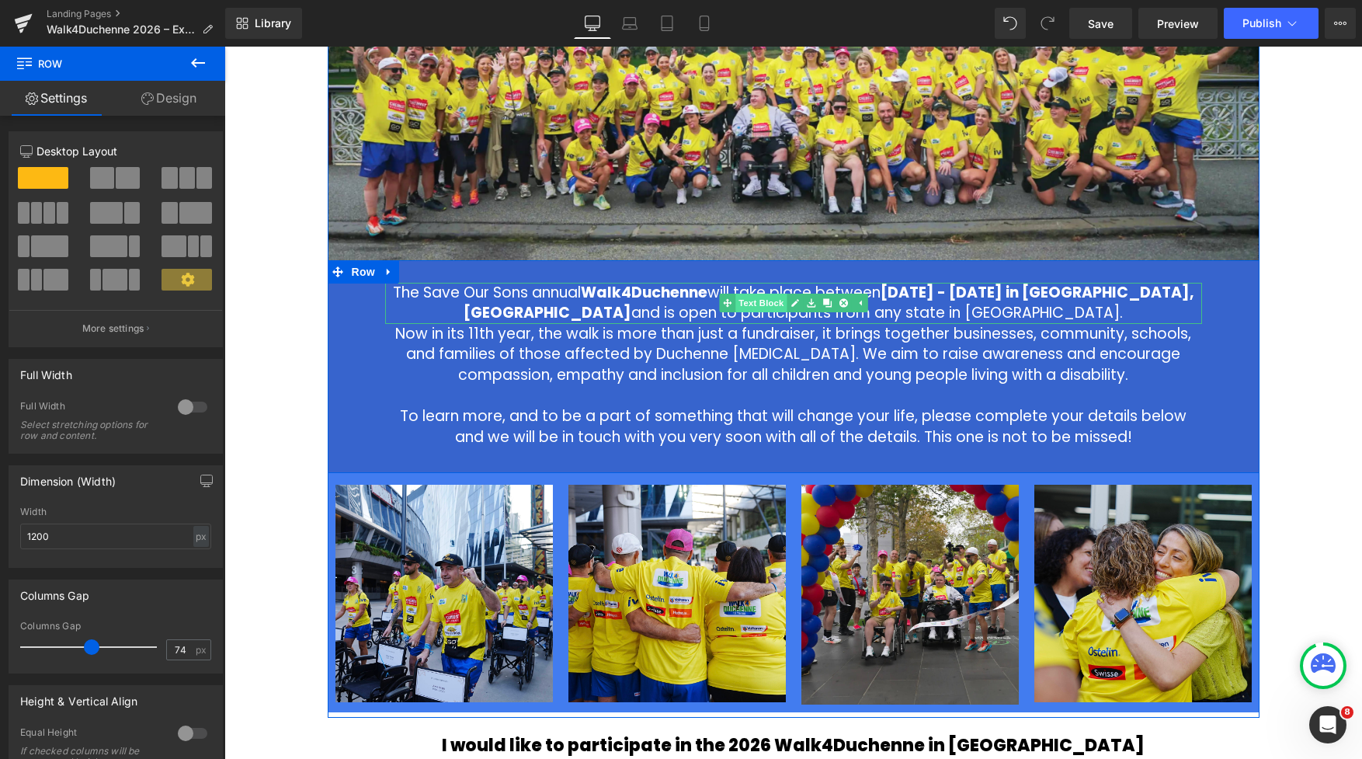
click at [770, 303] on span "Text Block" at bounding box center [760, 302] width 51 height 19
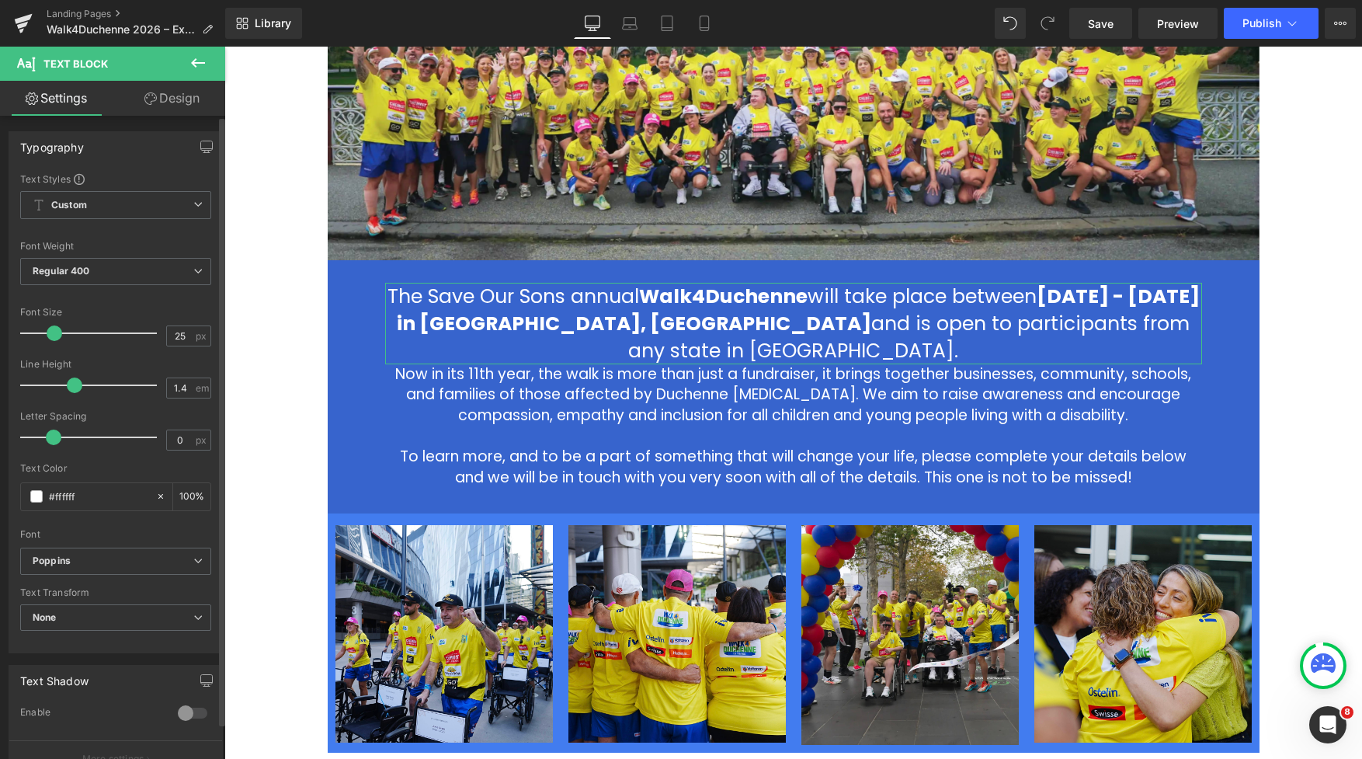
type input "24"
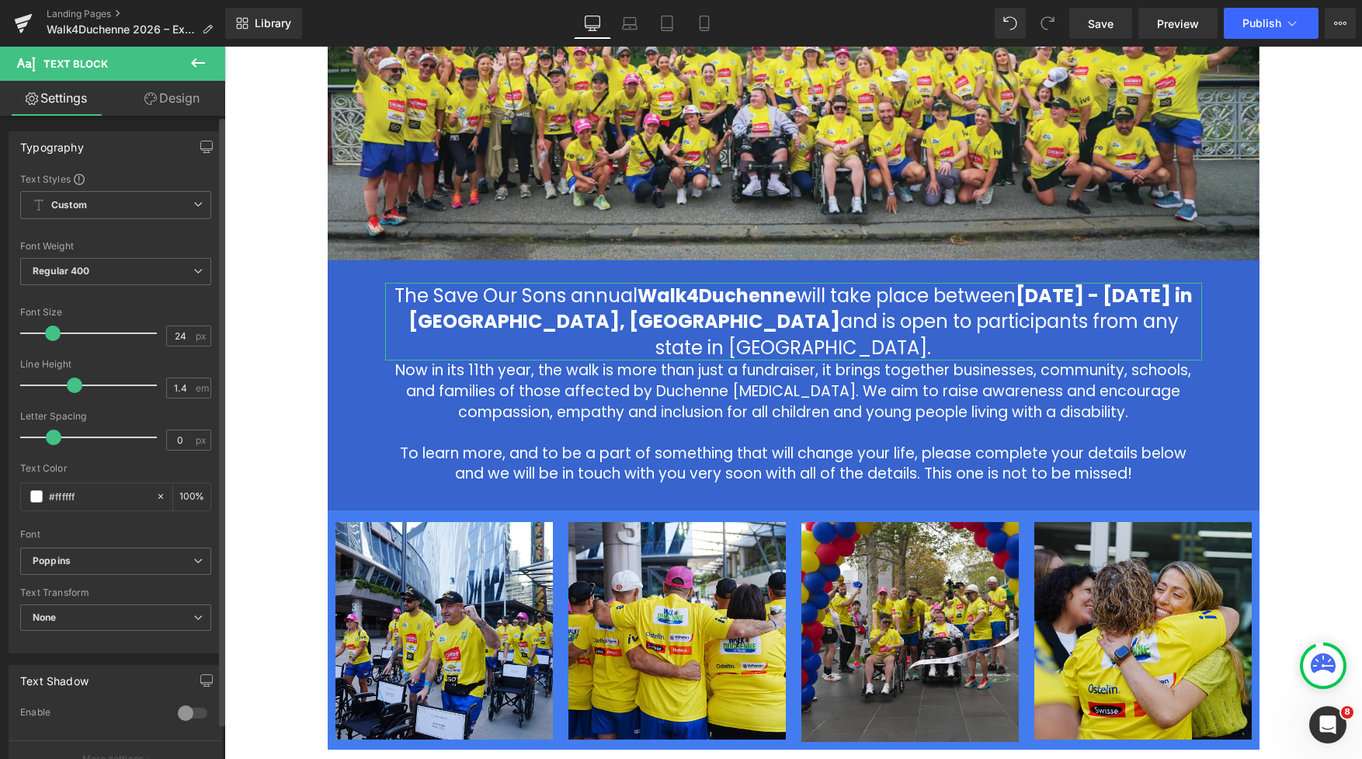
click at [53, 336] on span at bounding box center [53, 333] width 16 height 16
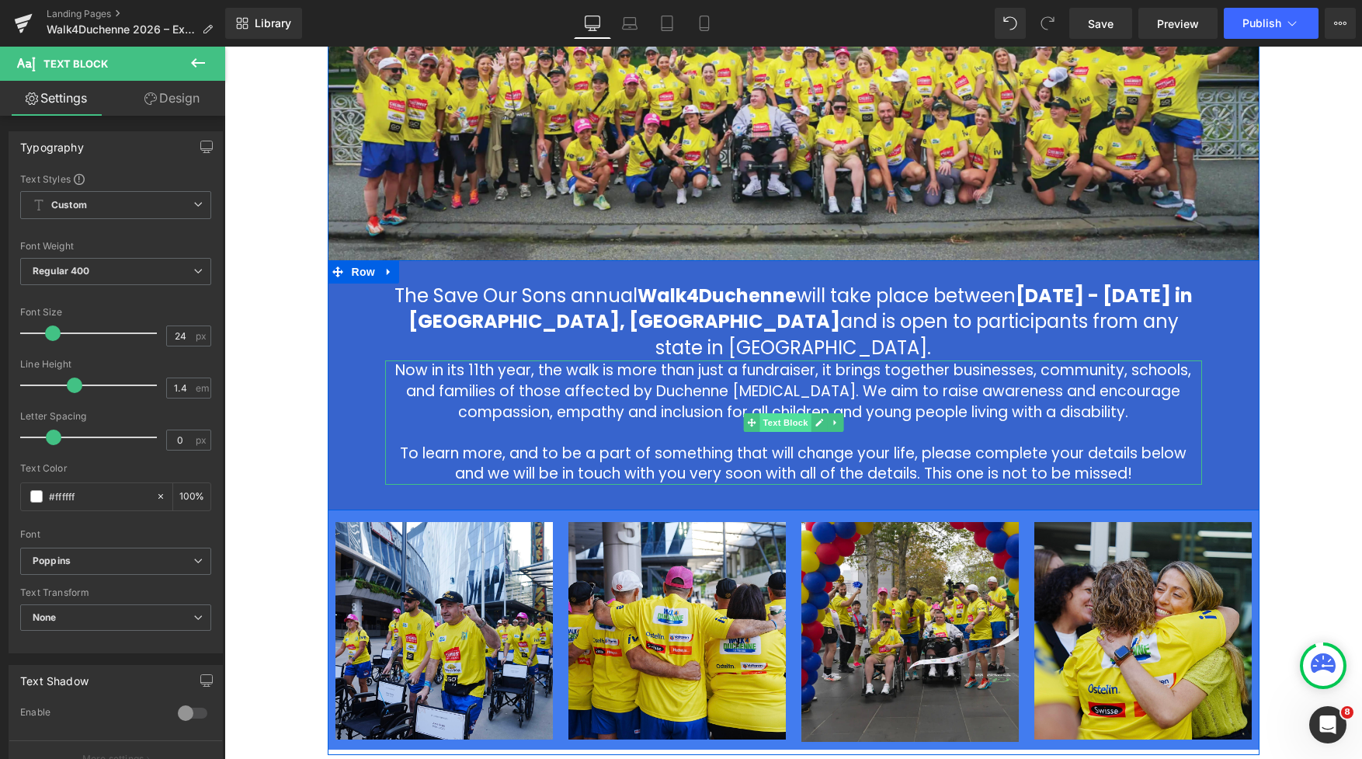
click at [797, 413] on span "Text Block" at bounding box center [784, 422] width 51 height 19
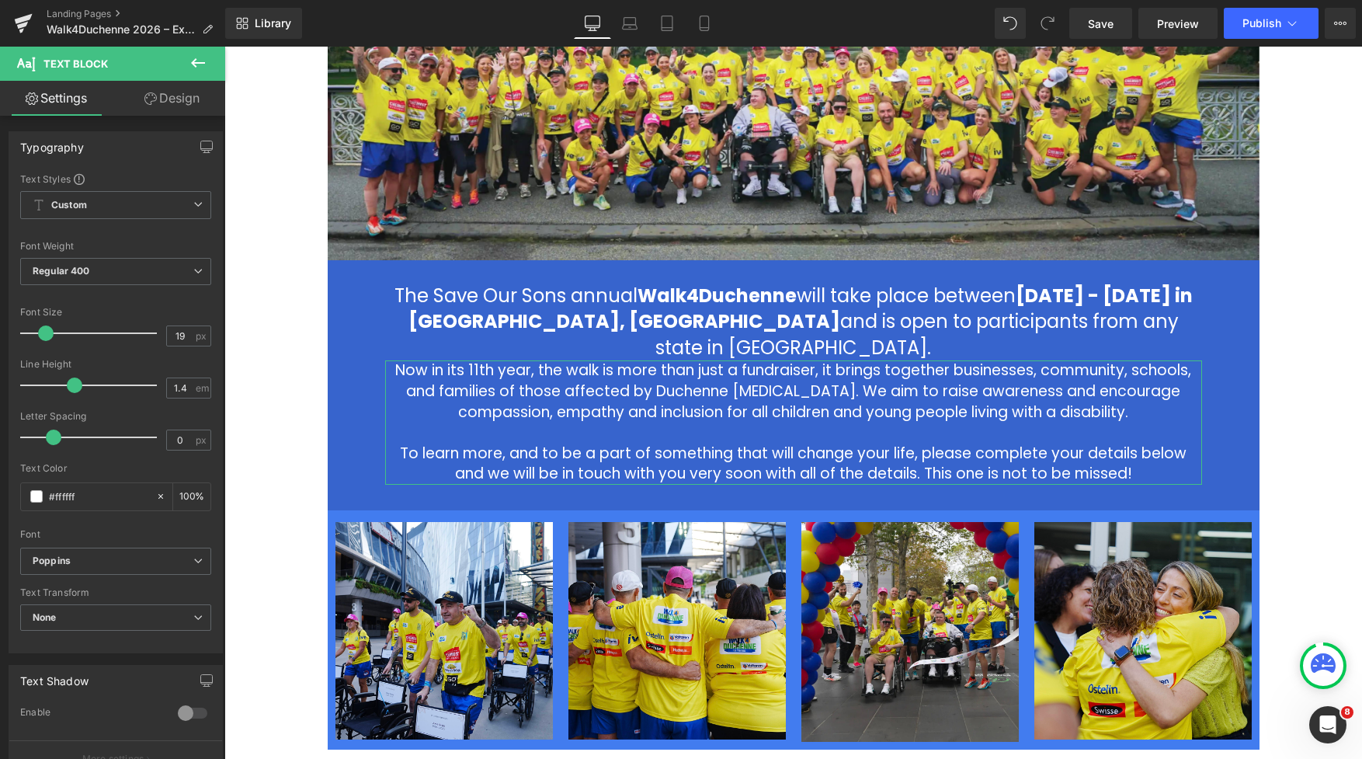
drag, startPoint x: 151, startPoint y: 102, endPoint x: 98, endPoint y: 217, distance: 126.8
click at [151, 102] on icon at bounding box center [150, 98] width 12 height 12
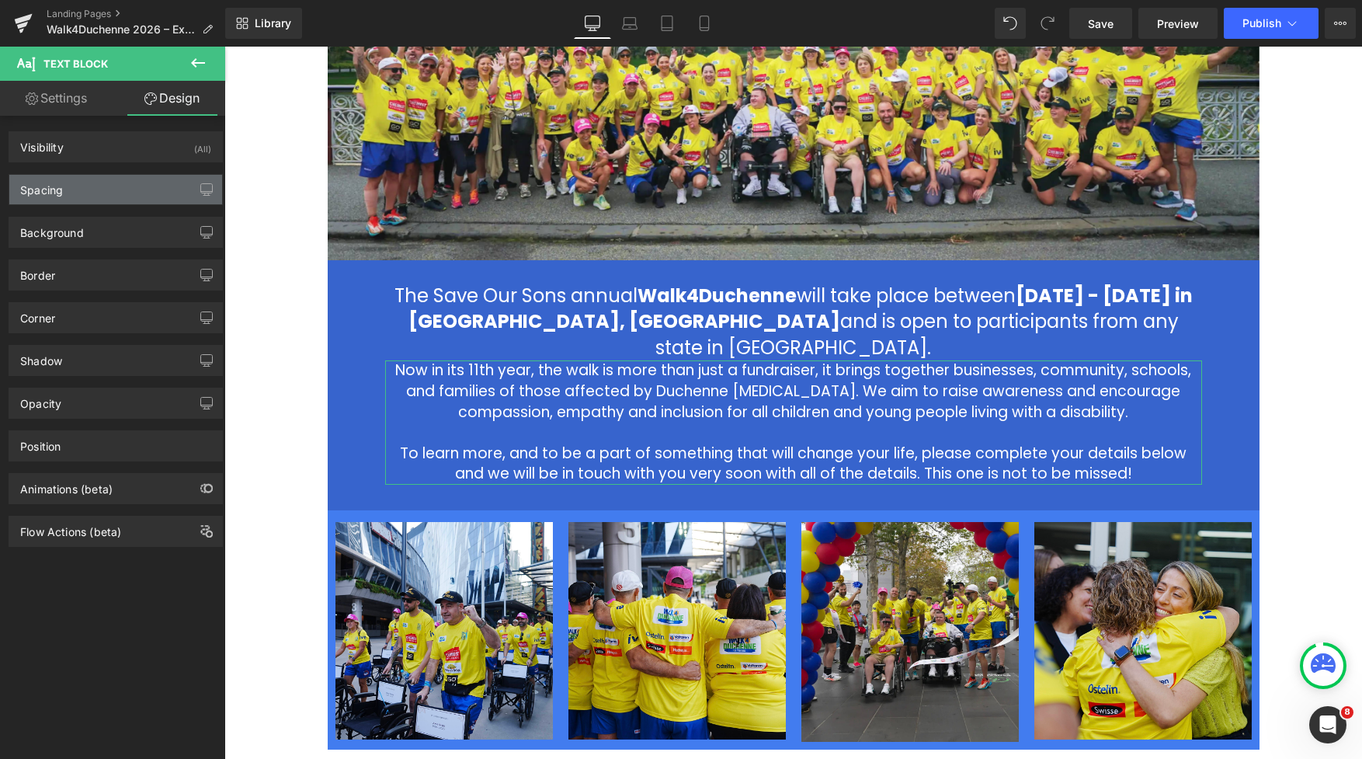
click at [80, 184] on div "Spacing" at bounding box center [115, 190] width 213 height 30
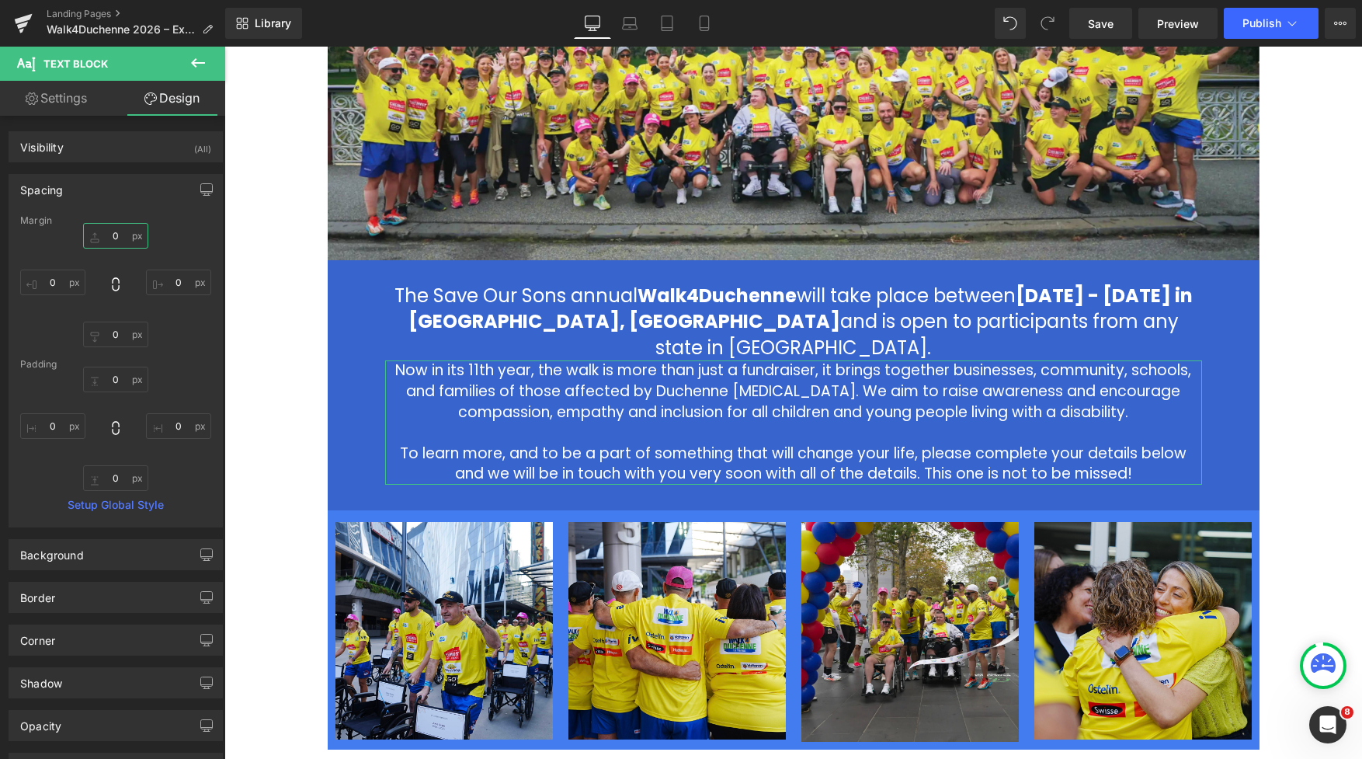
click at [107, 235] on input "0" at bounding box center [115, 236] width 65 height 26
click at [106, 238] on input "0" at bounding box center [115, 236] width 65 height 26
type input "20"
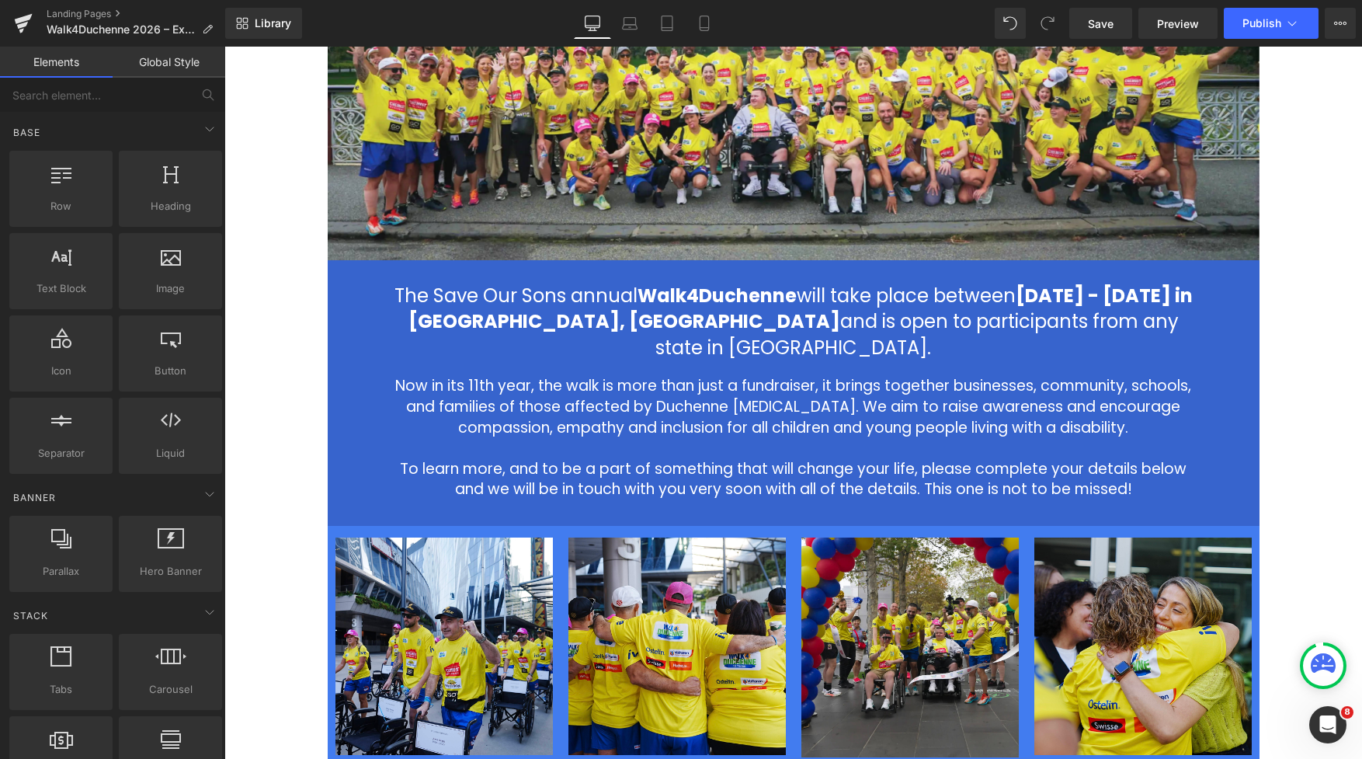
click at [1108, 362] on div "2026 Walk4Duchenne Expressions of Interest Heading Row Image The Save Our Sons …" at bounding box center [792, 448] width 1137 height 1357
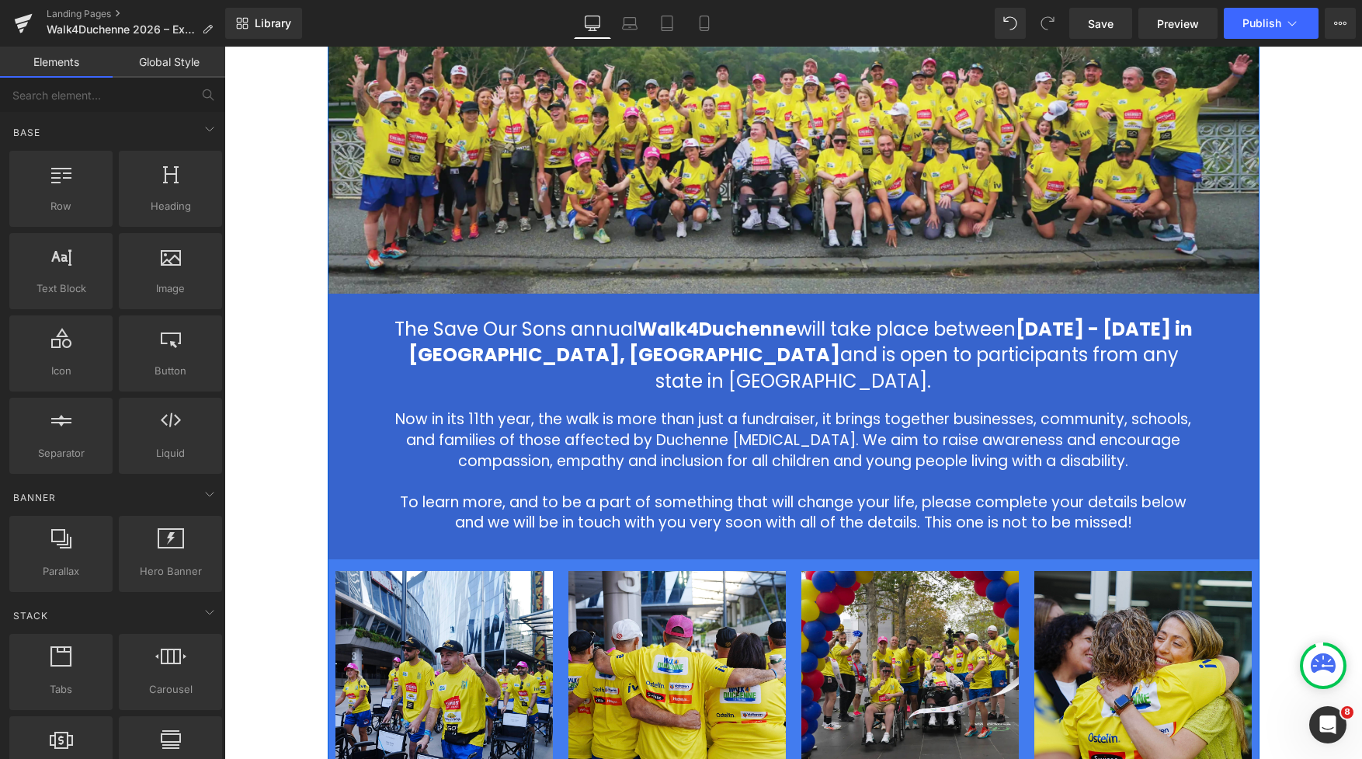
scroll to position [314, 0]
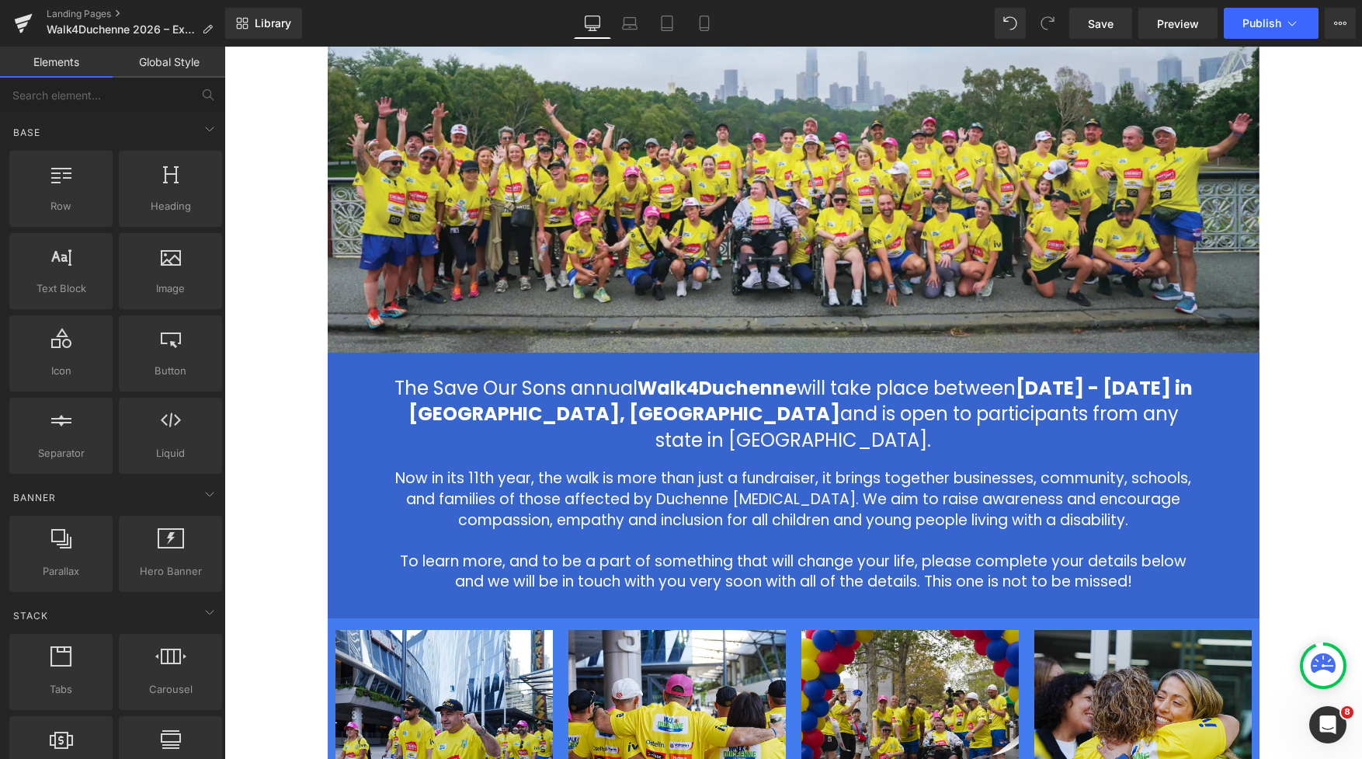
click at [297, 372] on div "2026 Walk4Duchenne Expressions of Interest Heading Row Image The Save Our Sons …" at bounding box center [792, 541] width 1137 height 1357
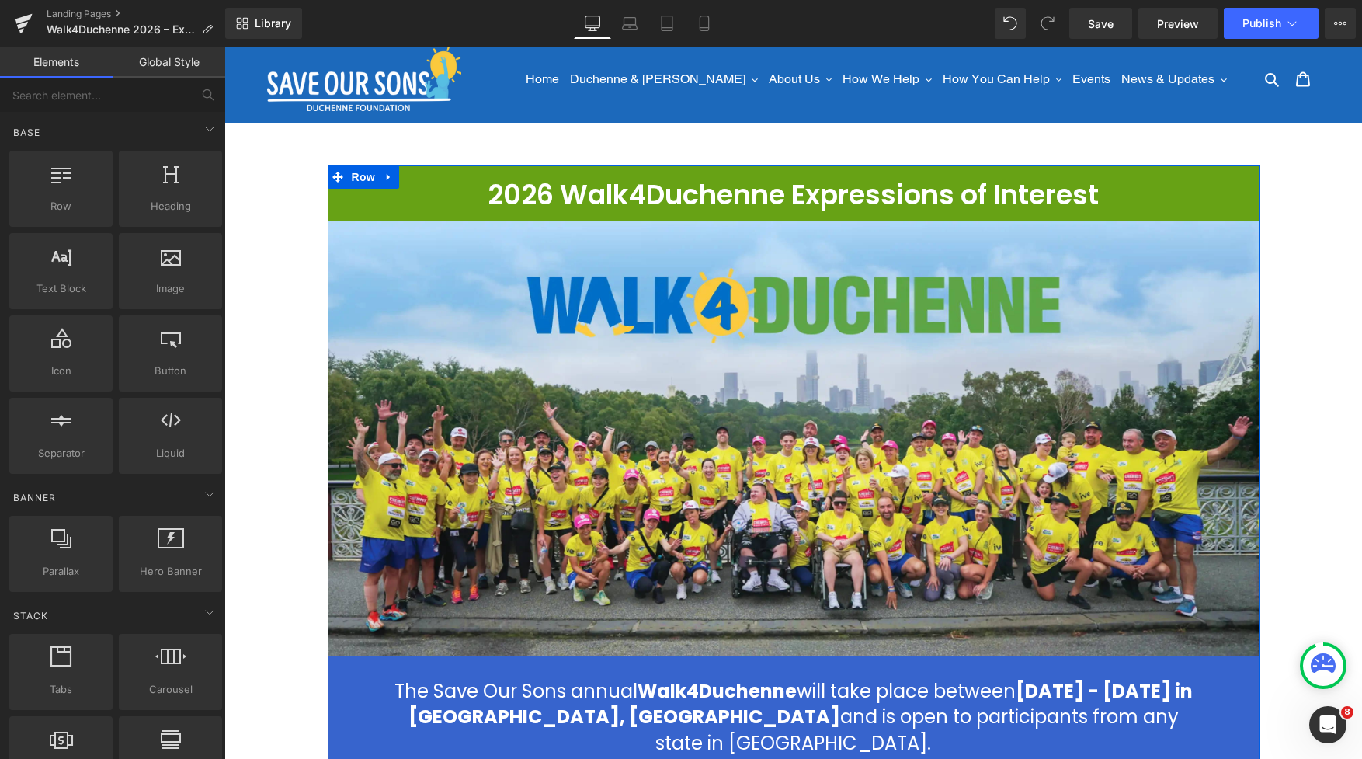
scroll to position [0, 0]
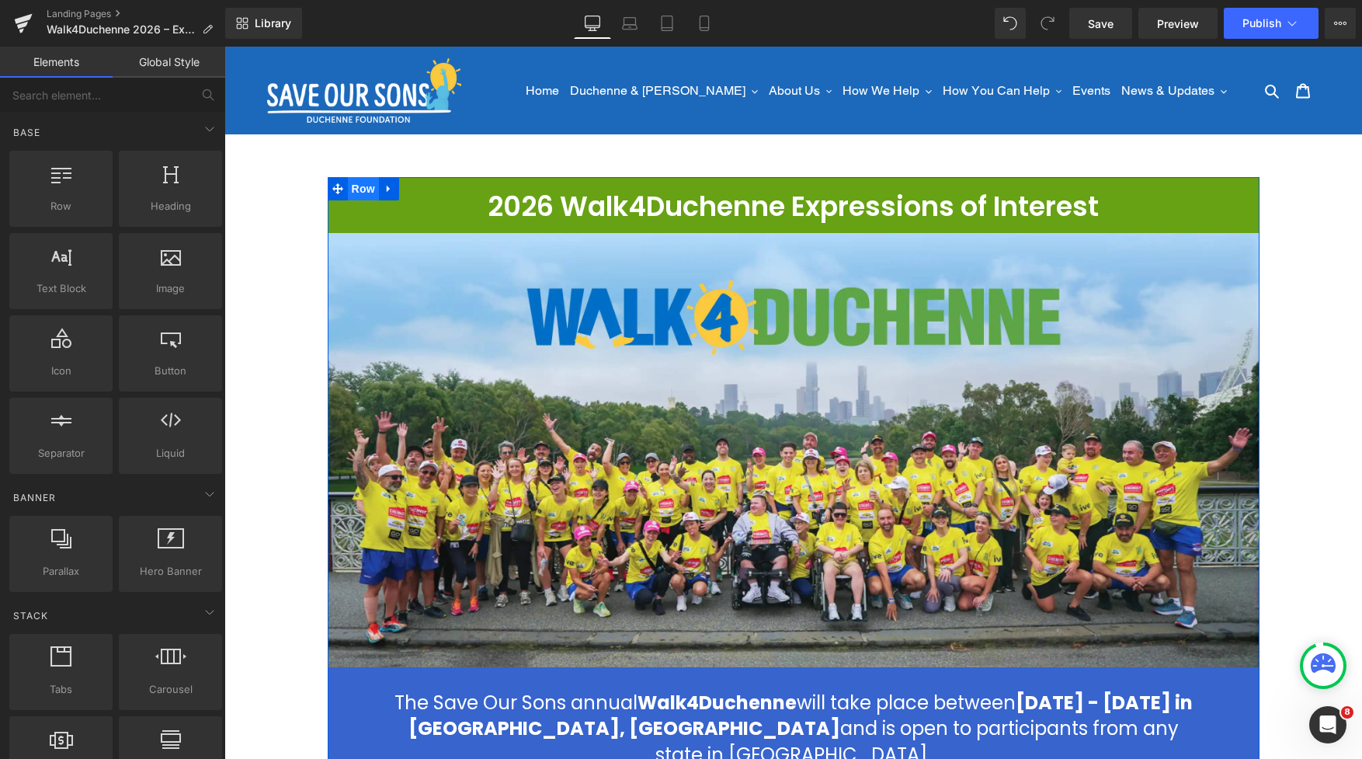
click at [368, 193] on span "Row" at bounding box center [363, 188] width 31 height 23
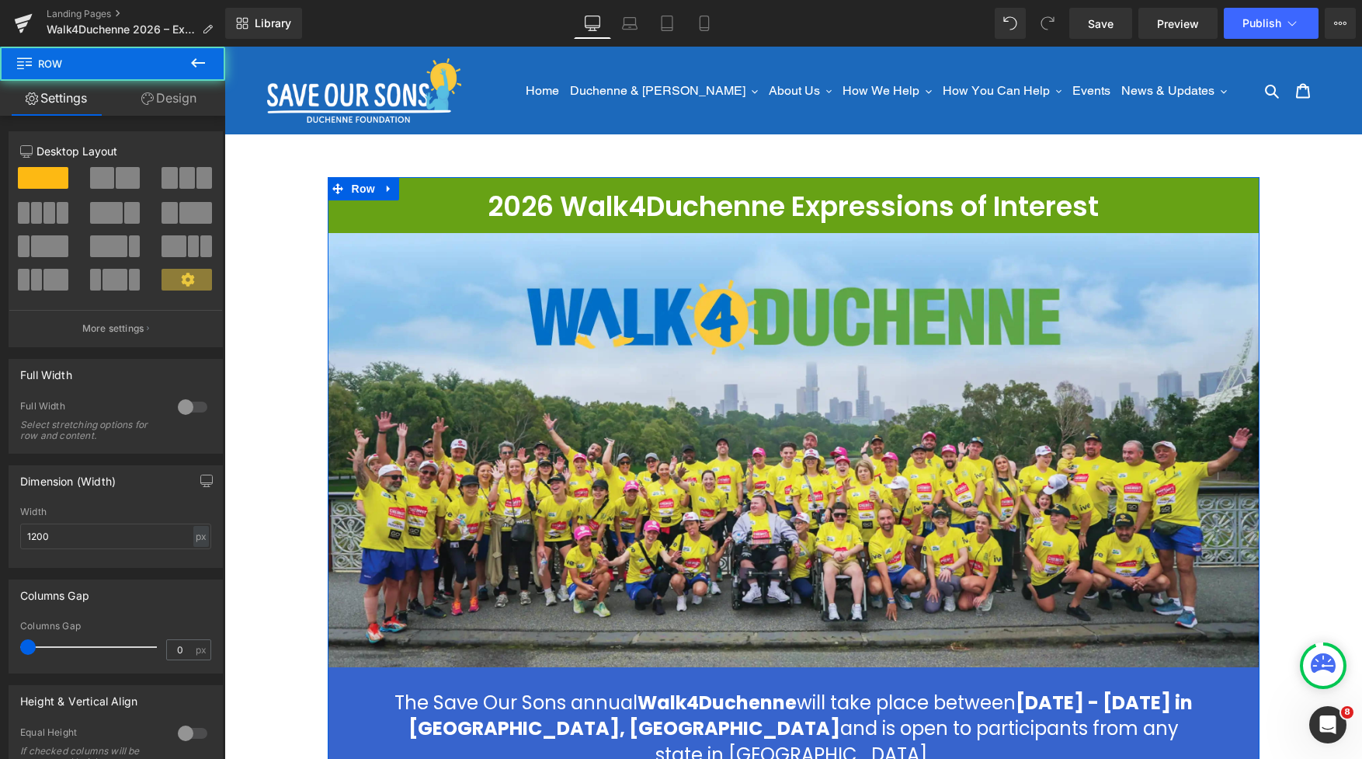
click at [172, 97] on link "Design" at bounding box center [169, 98] width 113 height 35
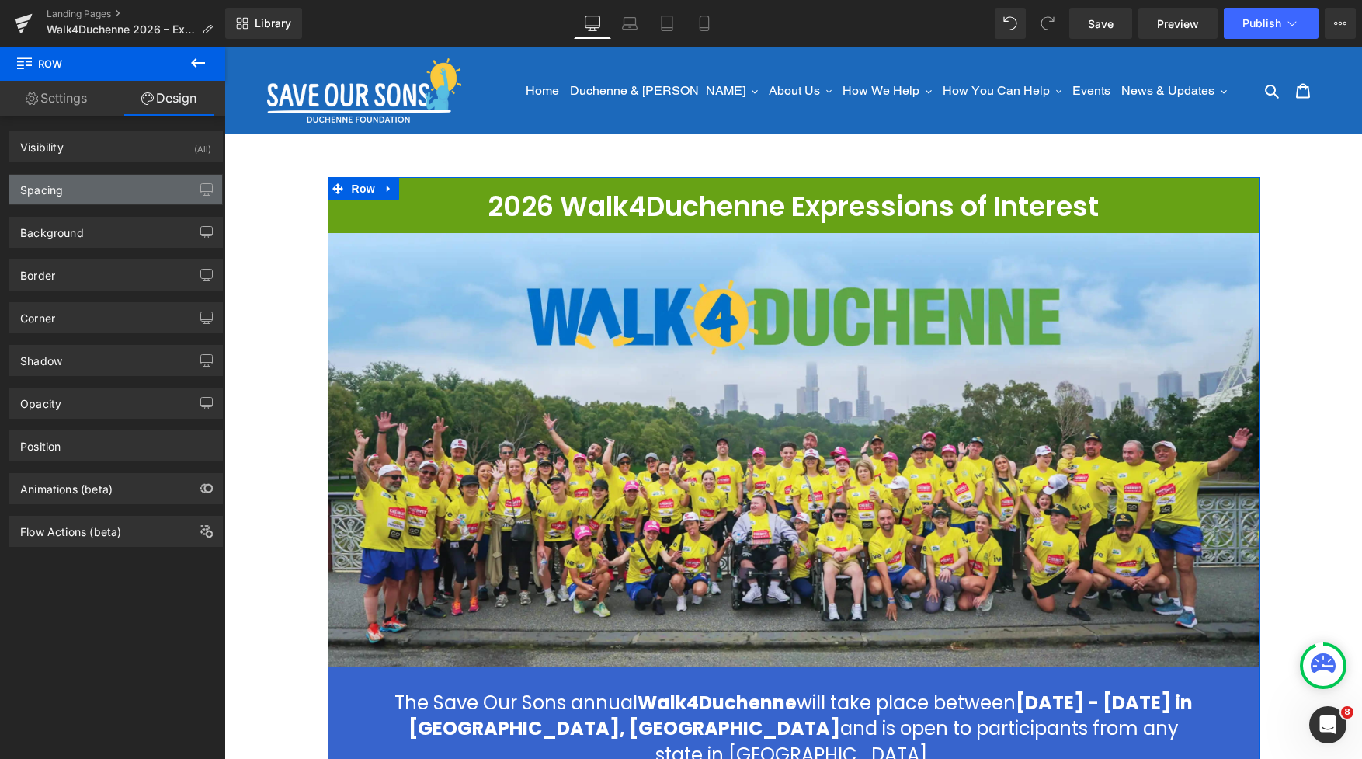
click at [87, 196] on div "Spacing" at bounding box center [115, 190] width 213 height 30
type input "0"
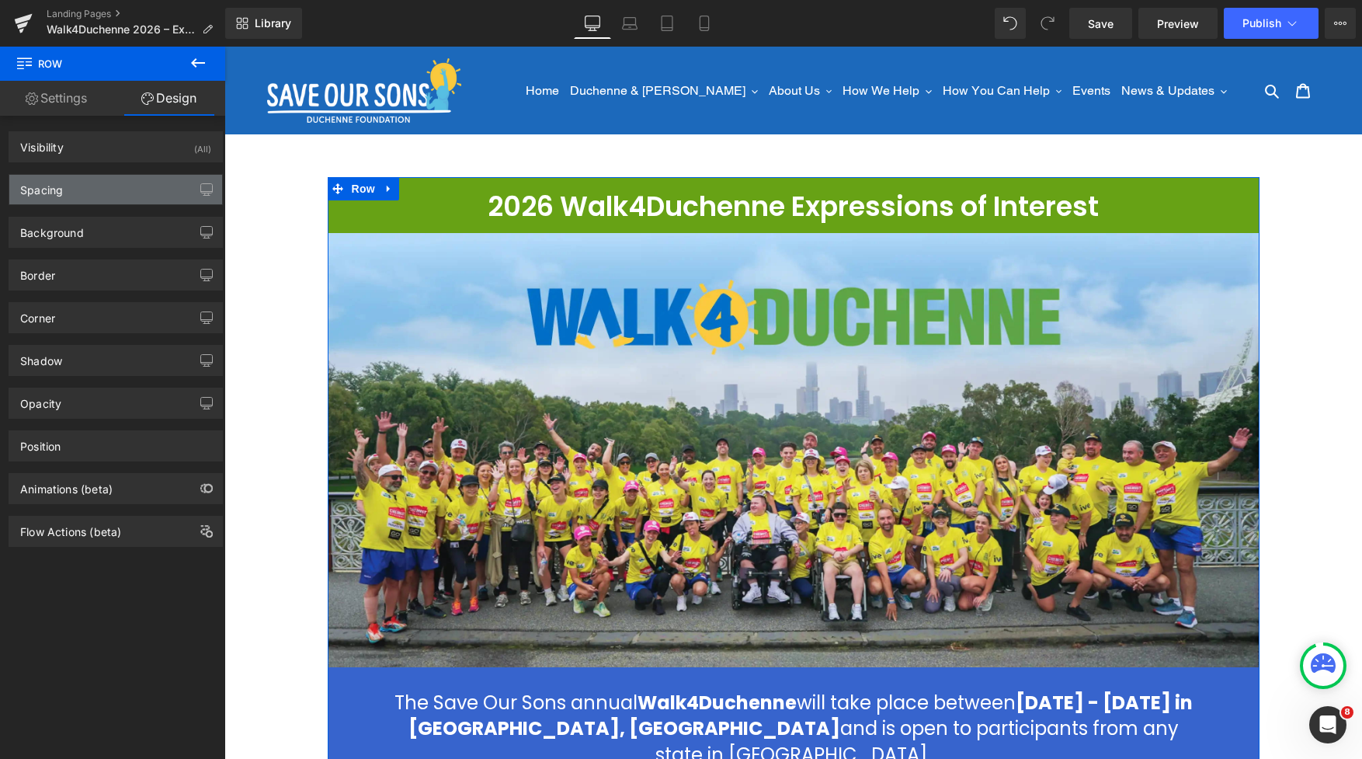
type input "7"
type input "0"
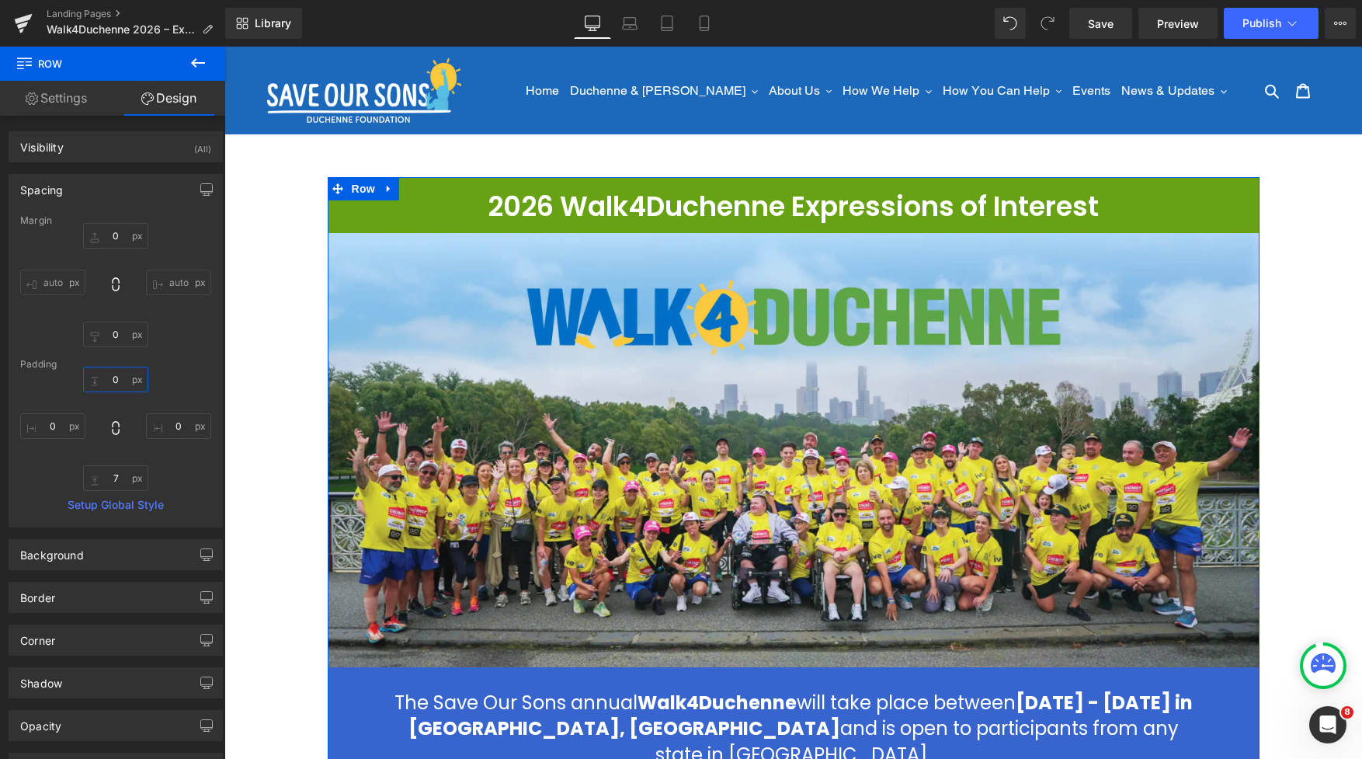
click at [111, 379] on input "0" at bounding box center [115, 379] width 65 height 26
click at [108, 382] on input "0" at bounding box center [115, 379] width 65 height 26
click at [109, 382] on input "0" at bounding box center [115, 379] width 65 height 26
type input "7"
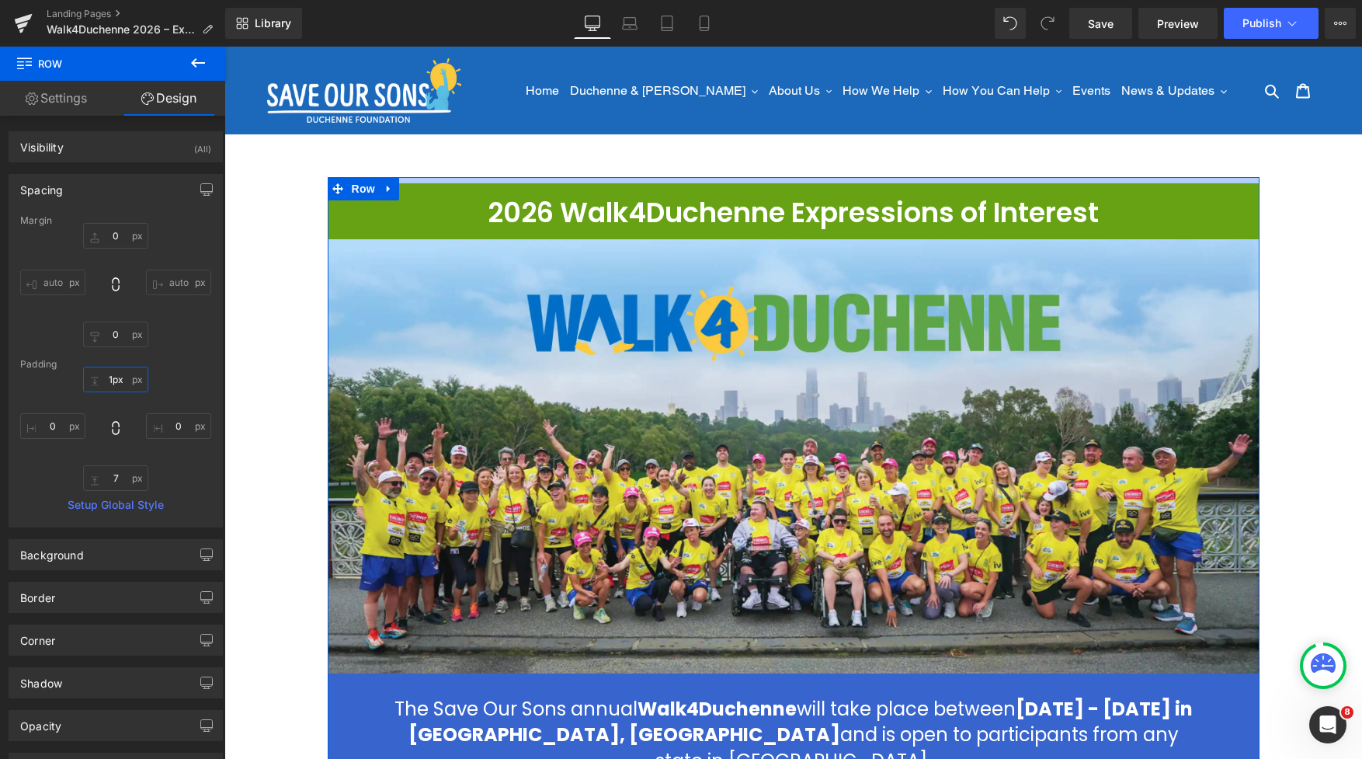
type input "0px"
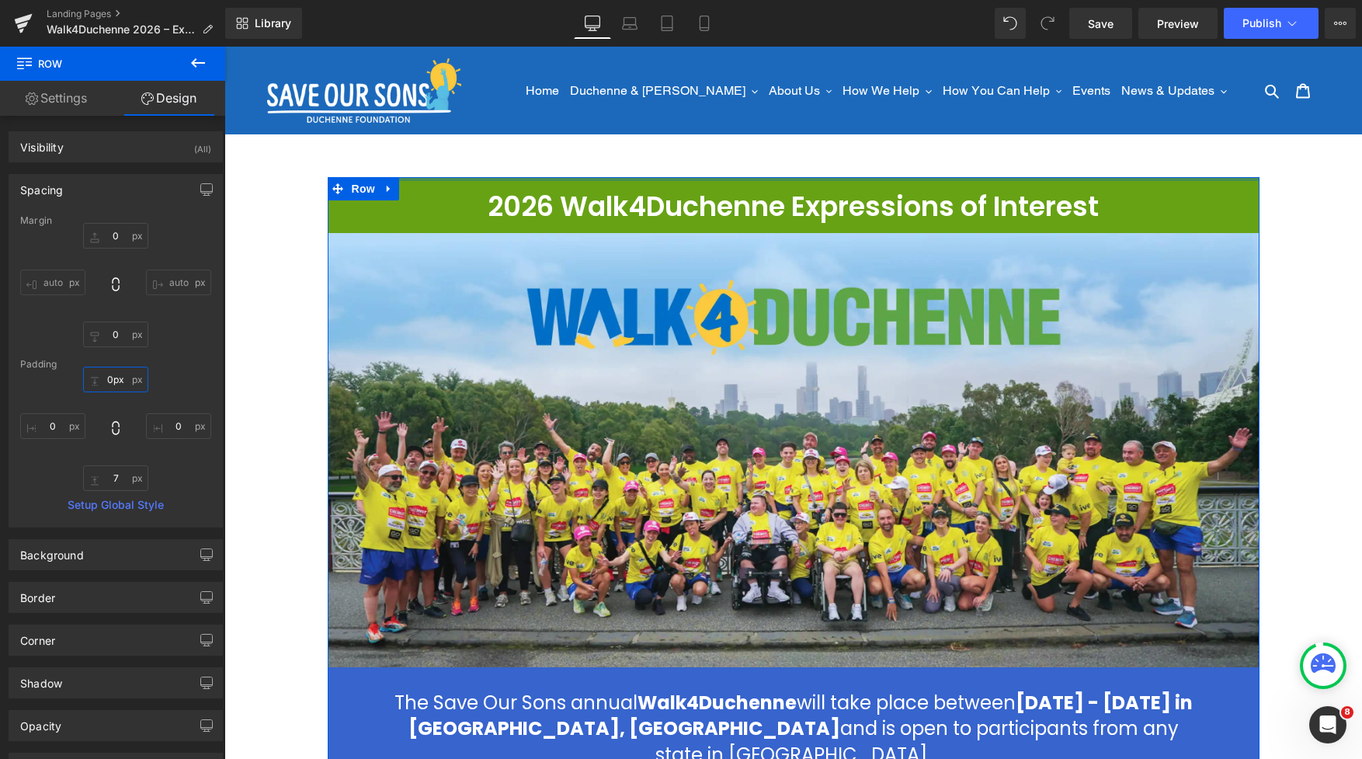
drag, startPoint x: 719, startPoint y: 182, endPoint x: 720, endPoint y: 159, distance: 23.3
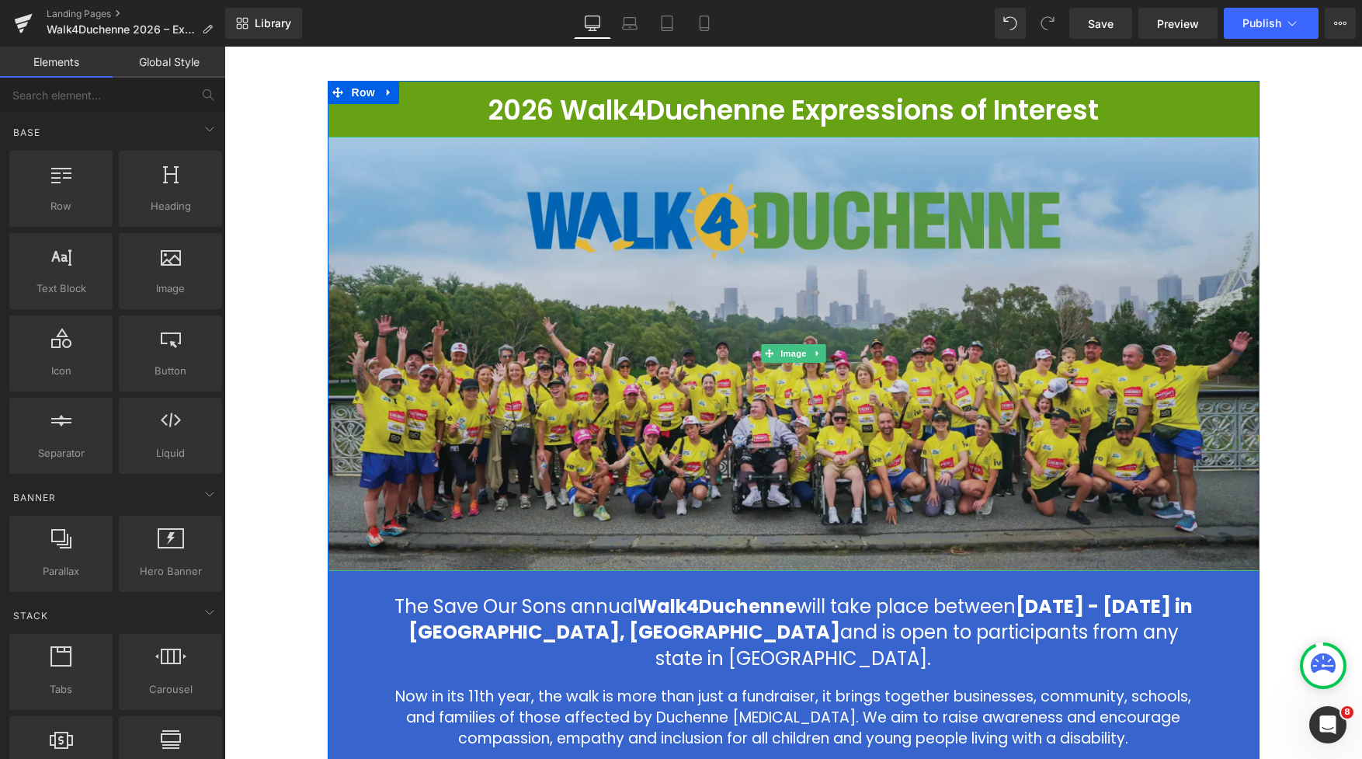
scroll to position [275, 0]
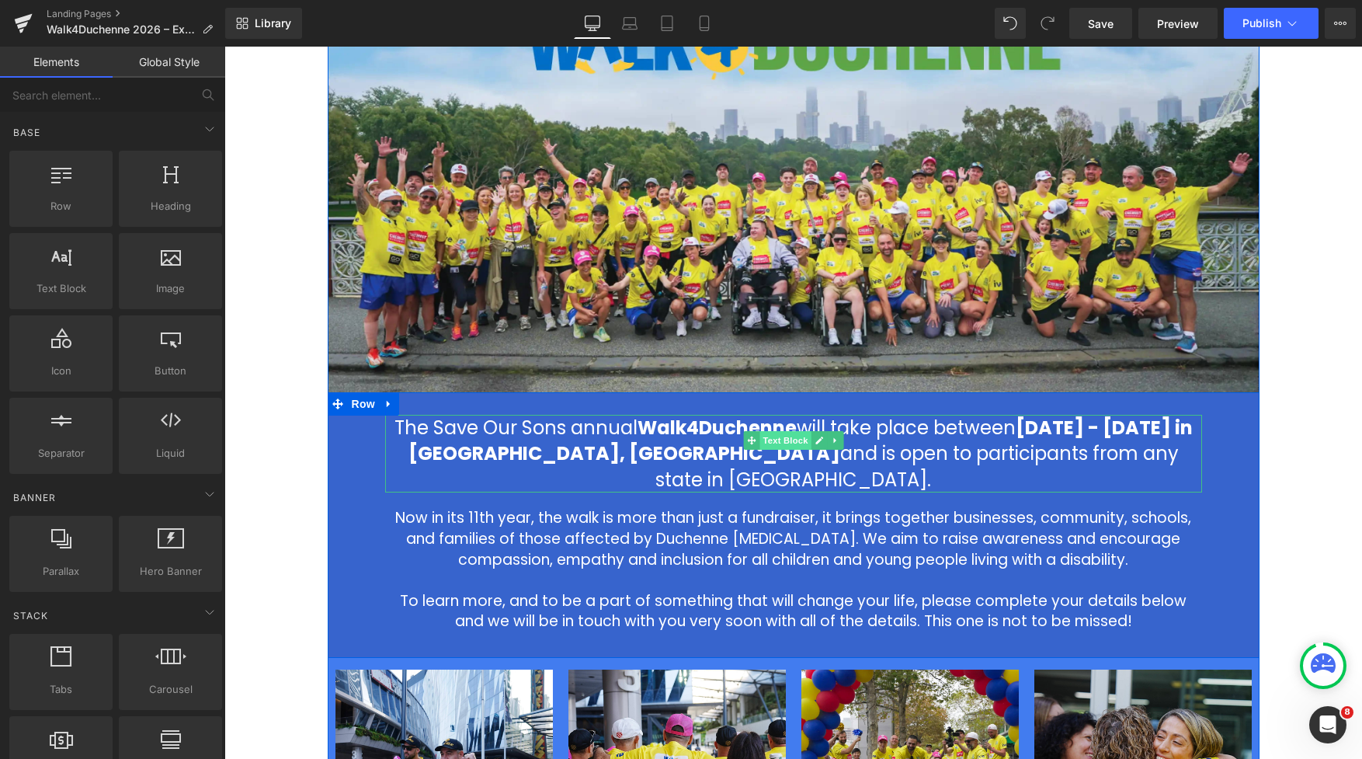
click at [787, 443] on span "Text Block" at bounding box center [784, 440] width 51 height 19
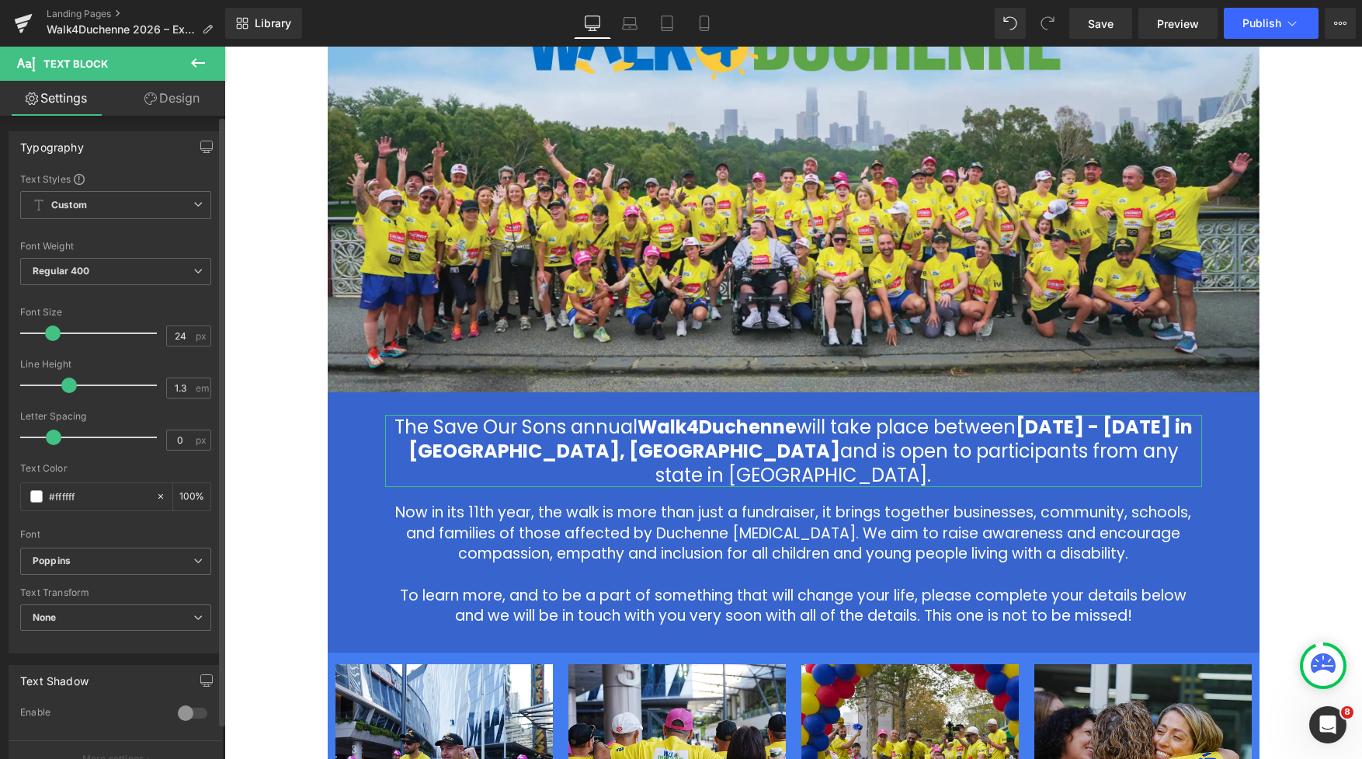
type input "1.4"
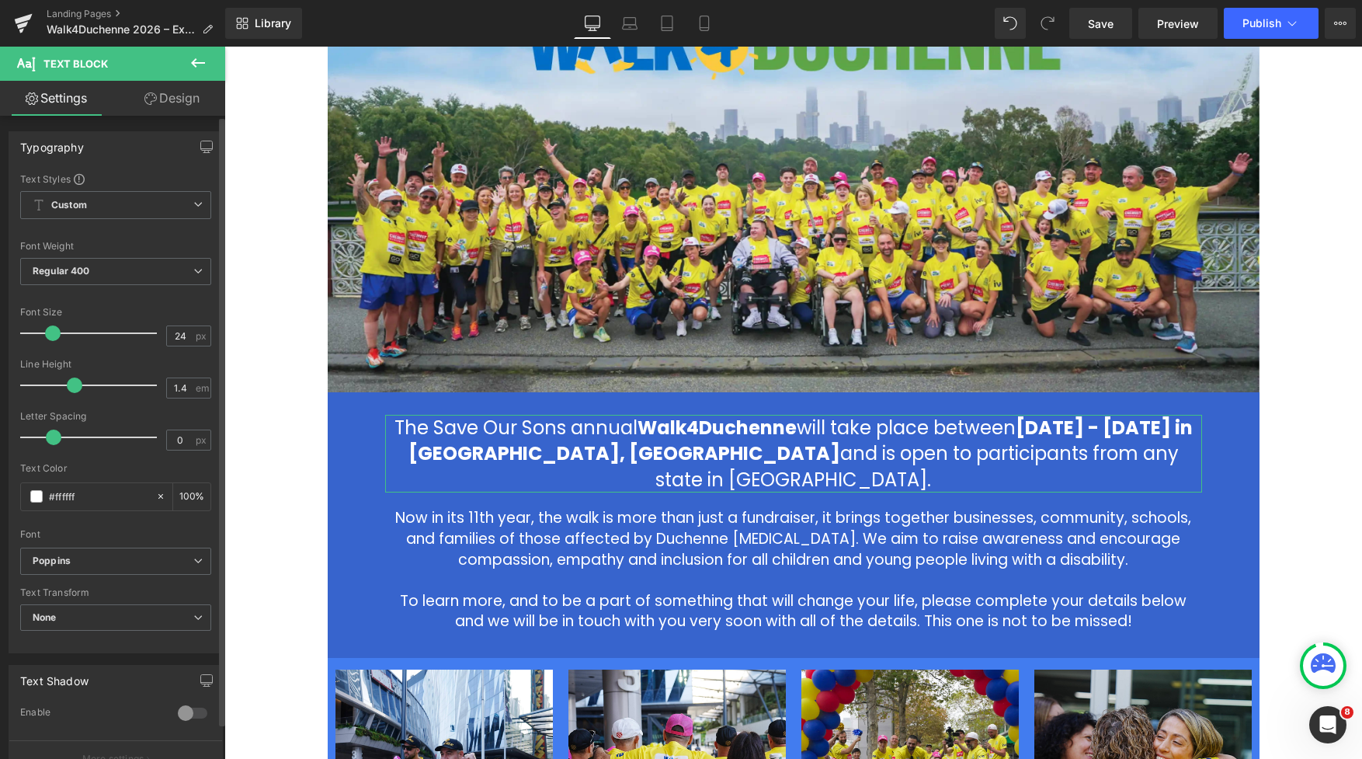
click at [70, 384] on span at bounding box center [75, 385] width 16 height 16
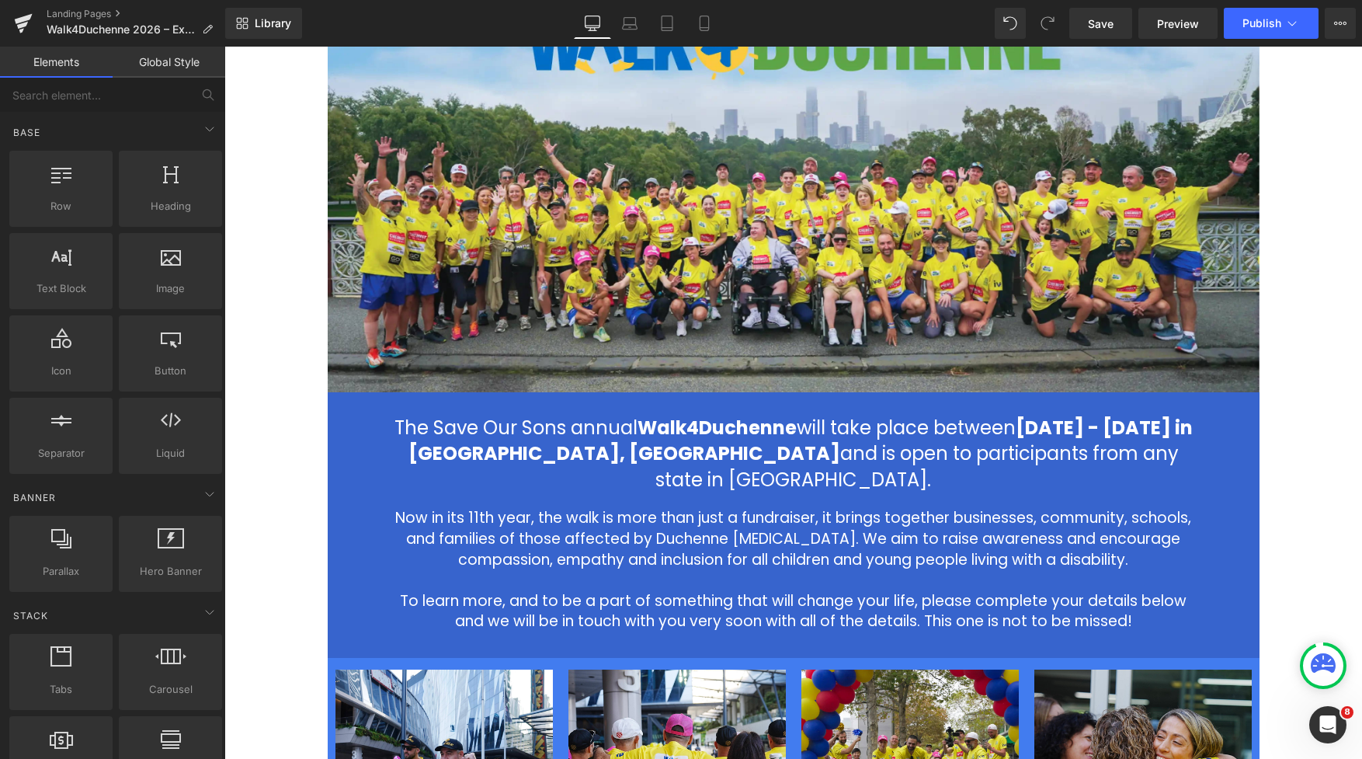
click at [299, 428] on div "2026 Walk4Duchenne Expressions of Interest Heading Row Image The Save Our Sons …" at bounding box center [792, 580] width 1137 height 1357
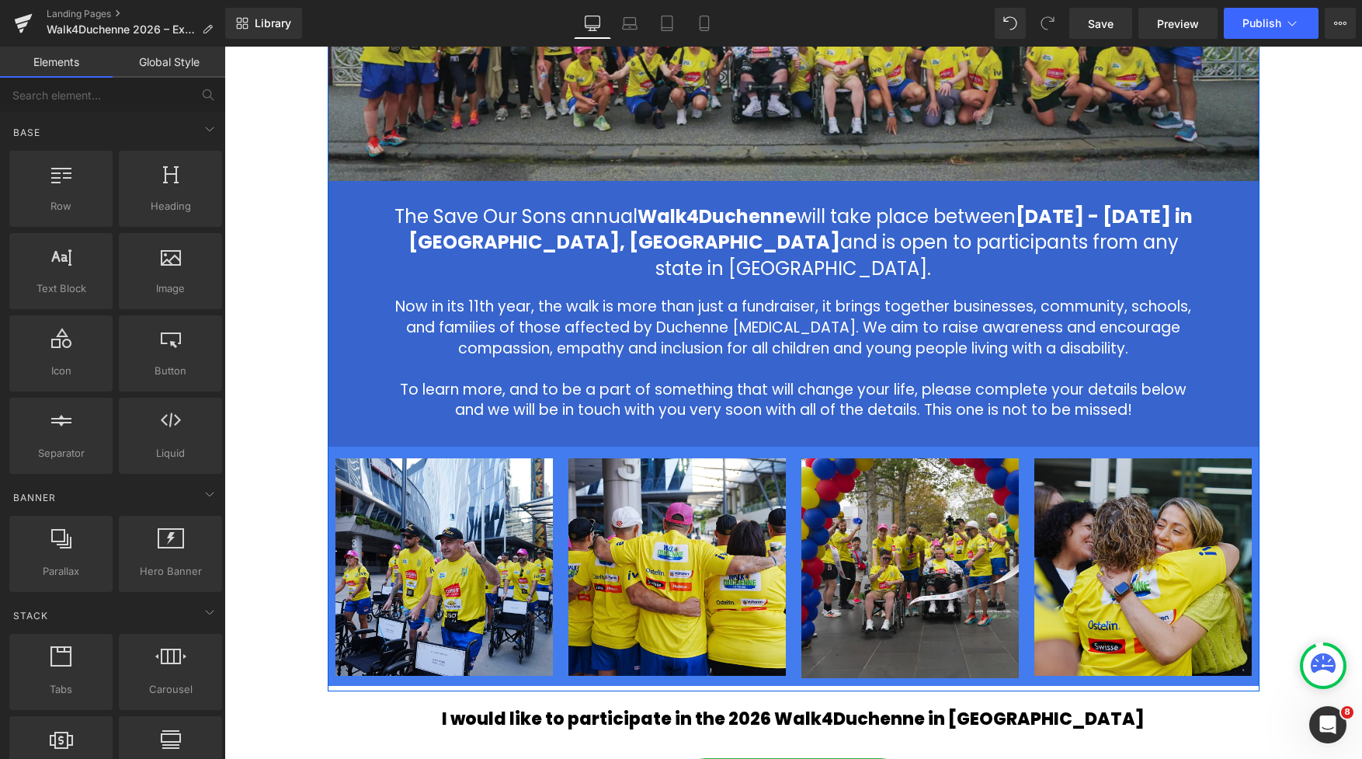
scroll to position [310, 0]
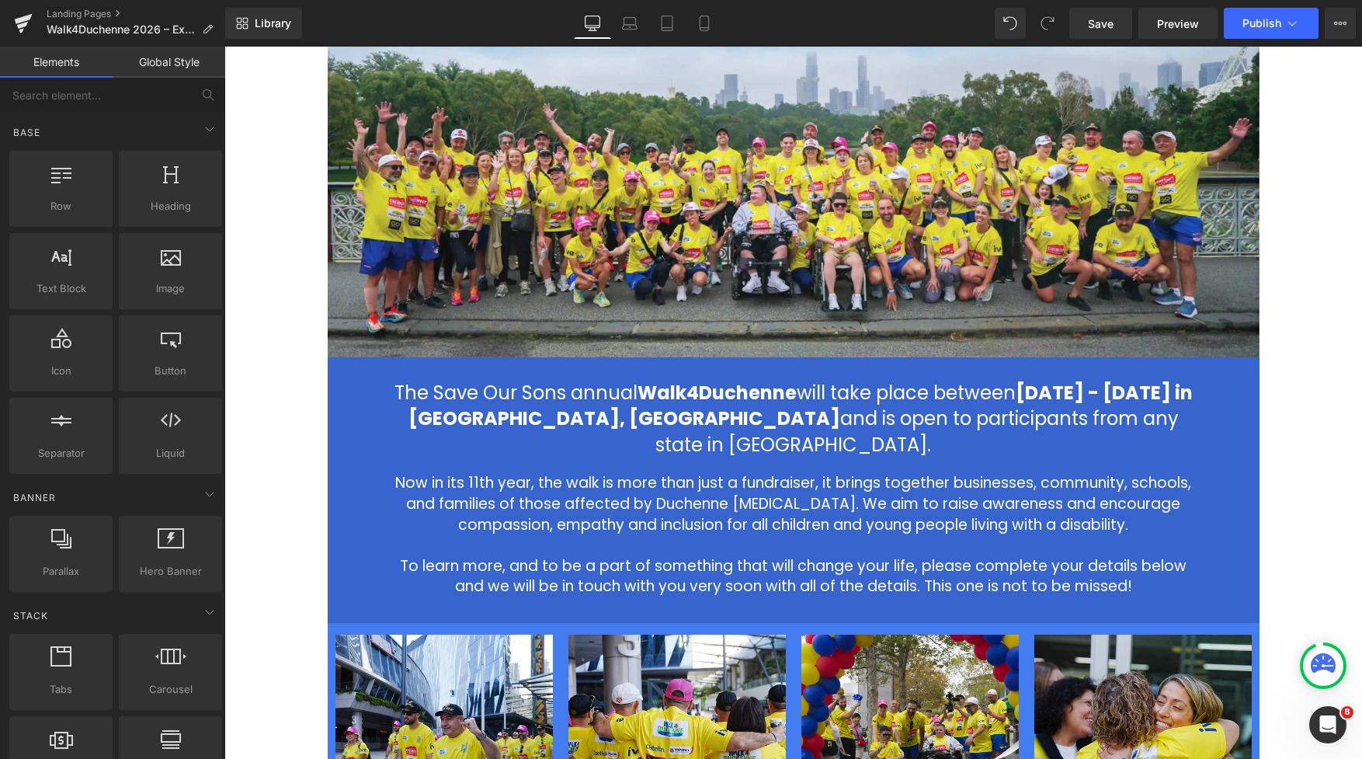
click at [1108, 395] on div "2026 Walk4Duchenne Expressions of Interest Heading Row Image The Save Our Sons …" at bounding box center [792, 545] width 1137 height 1357
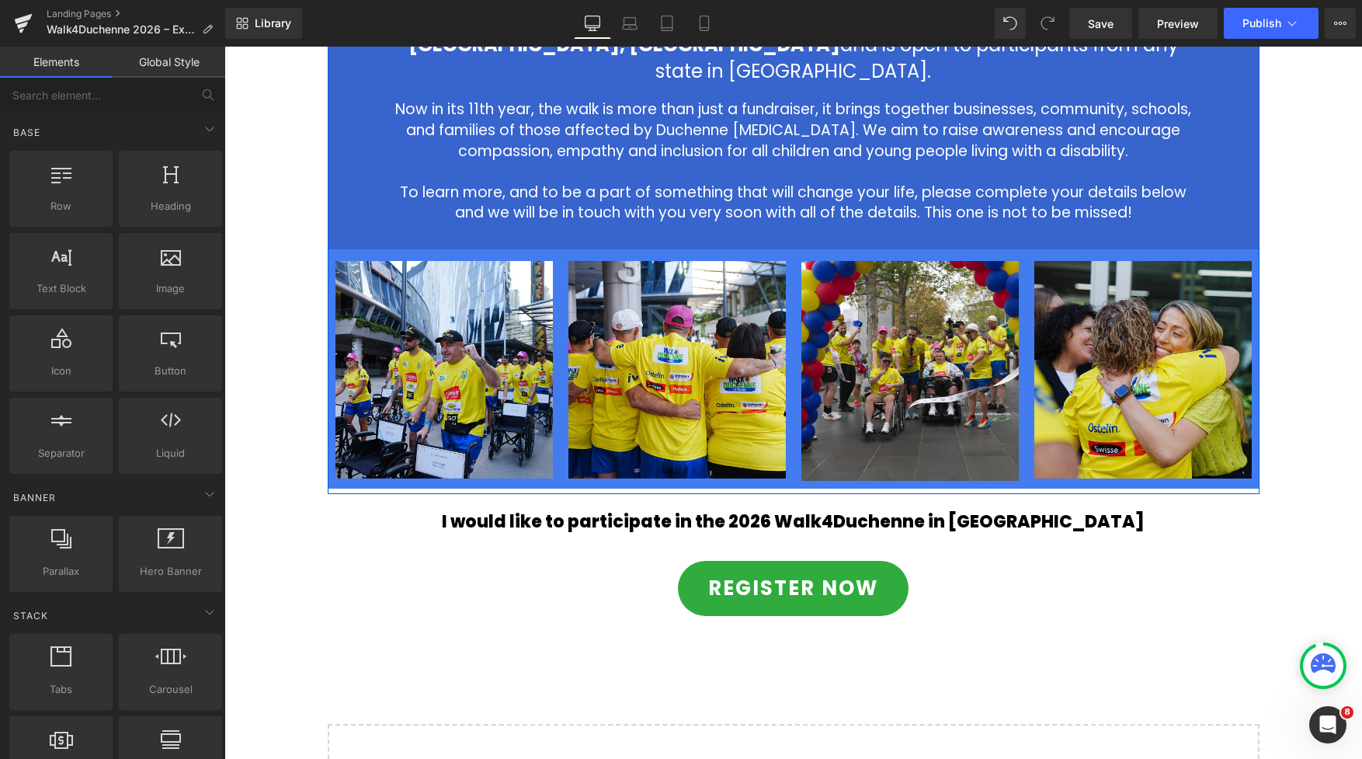
scroll to position [790, 0]
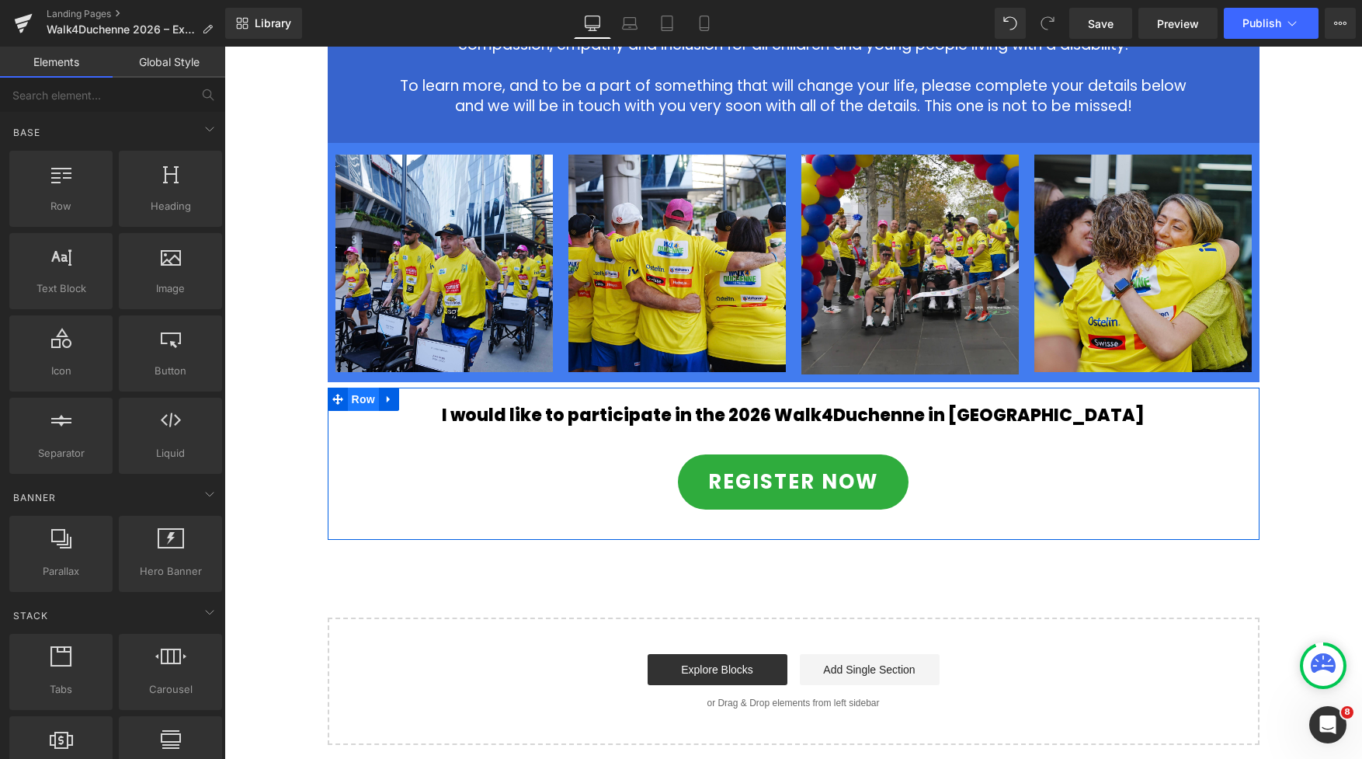
click at [354, 387] on span "Row" at bounding box center [363, 398] width 31 height 23
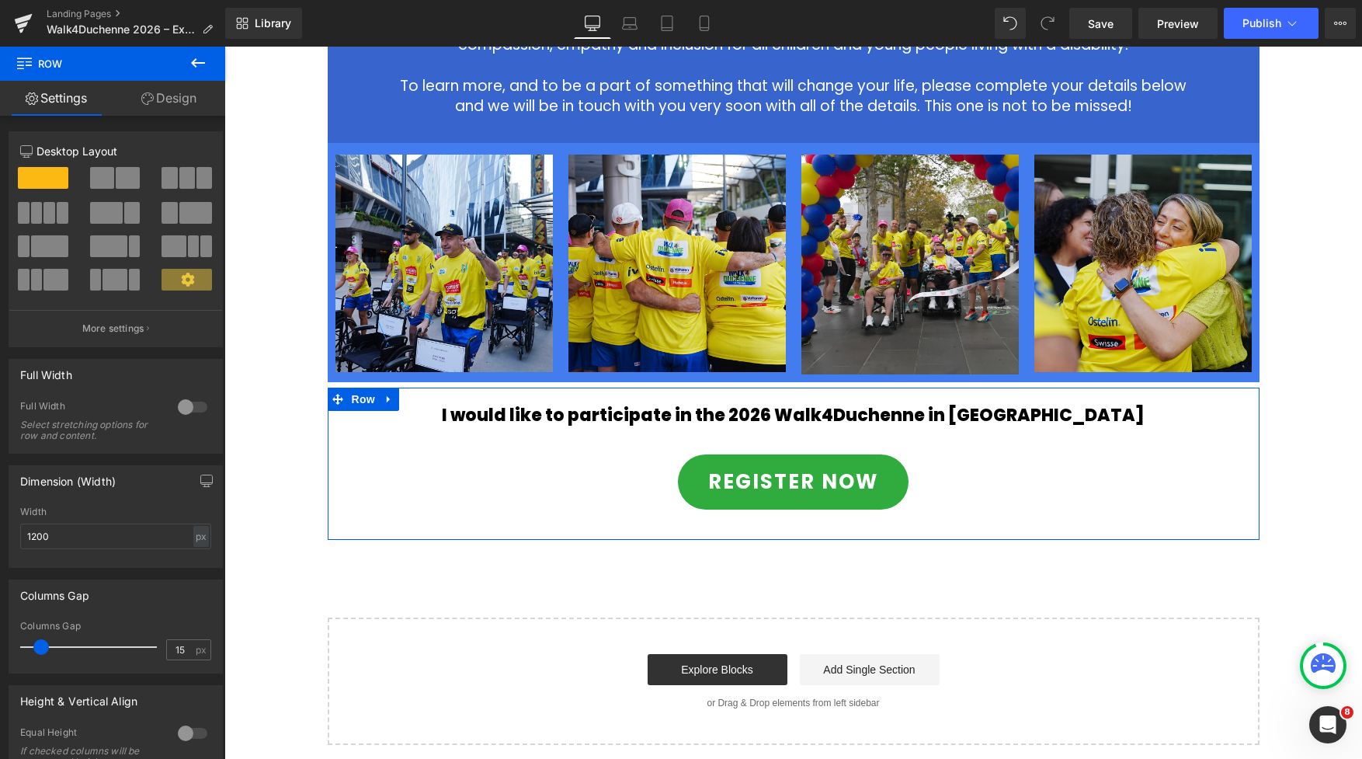
click at [174, 103] on link "Design" at bounding box center [169, 98] width 113 height 35
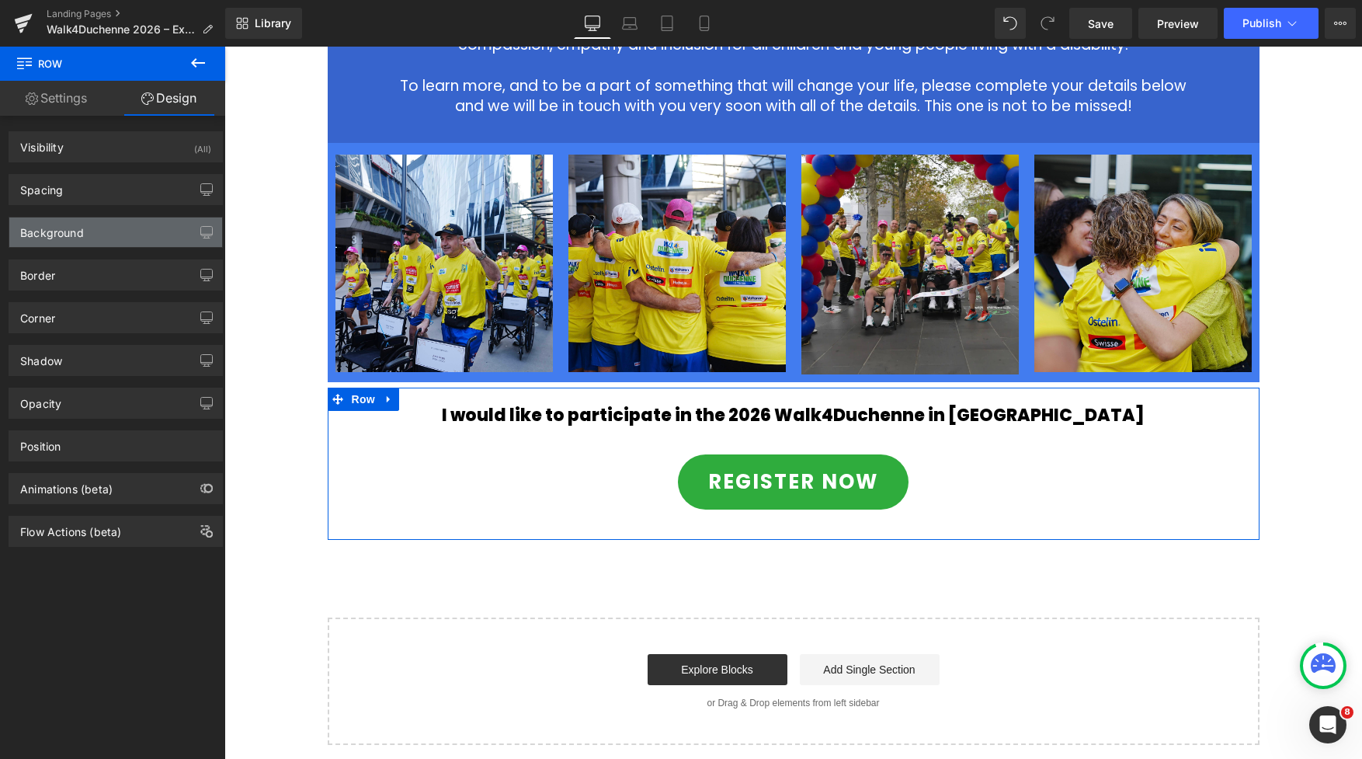
type input "transparent"
type input "0"
click at [93, 234] on div "Background" at bounding box center [115, 232] width 213 height 30
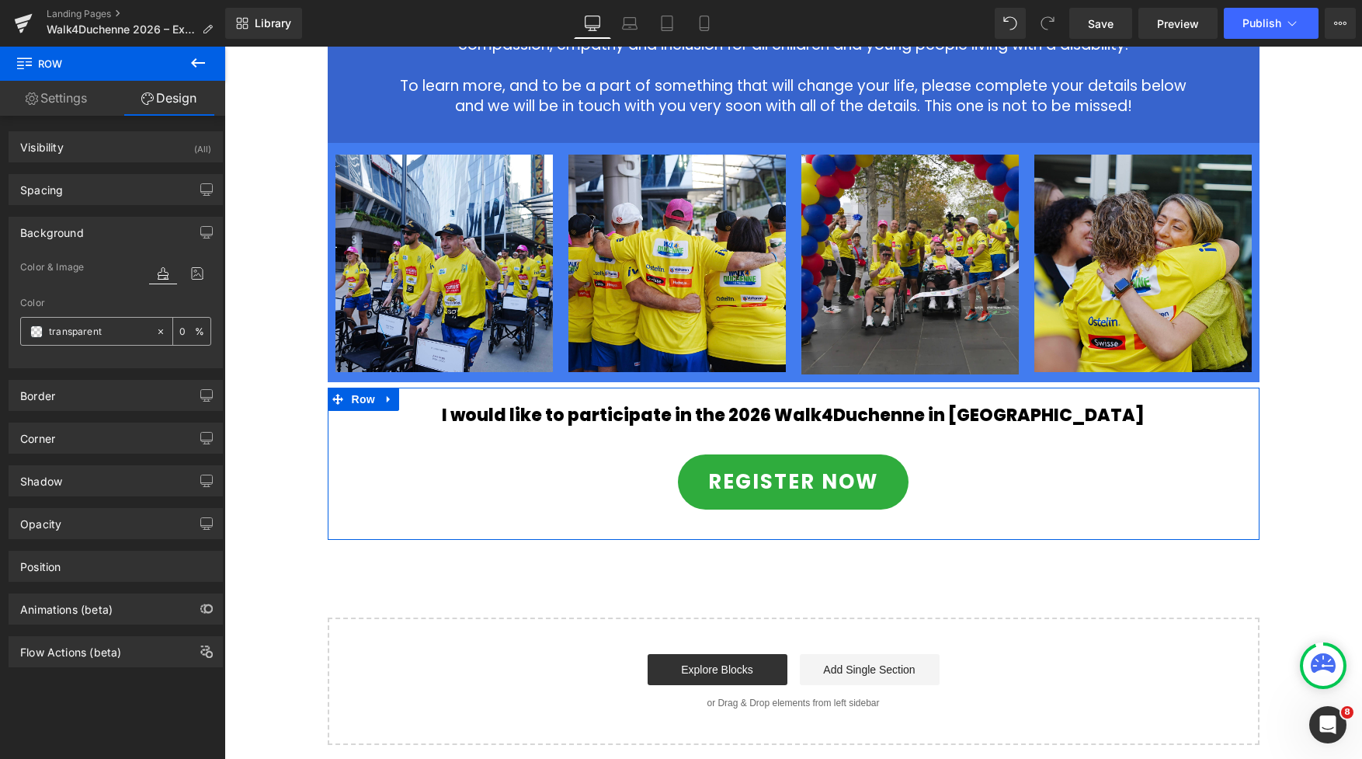
click at [33, 340] on div "transparent" at bounding box center [88, 331] width 134 height 27
click at [34, 333] on span at bounding box center [36, 331] width 12 height 12
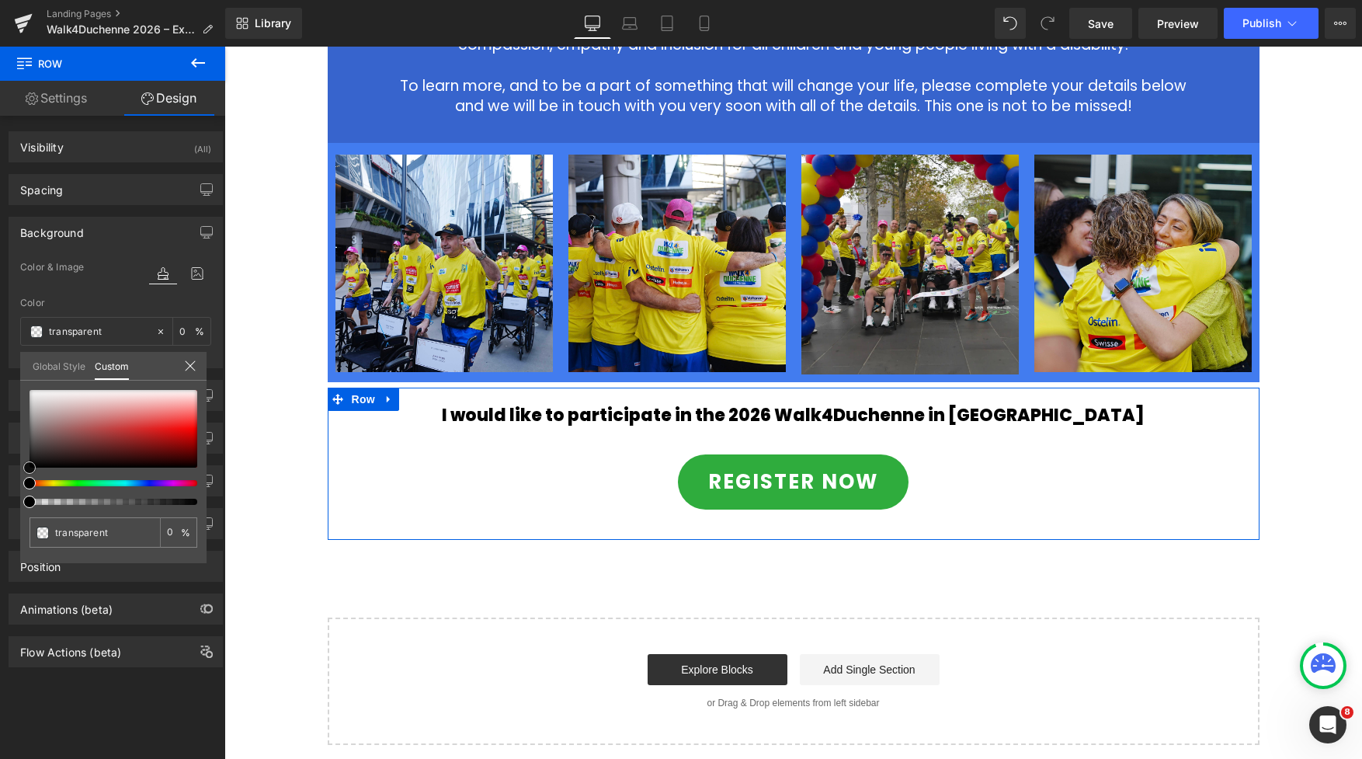
type input "#e60e0e"
type input "100"
type input "#e60e0e"
type input "100"
click at [178, 430] on div at bounding box center [114, 429] width 168 height 78
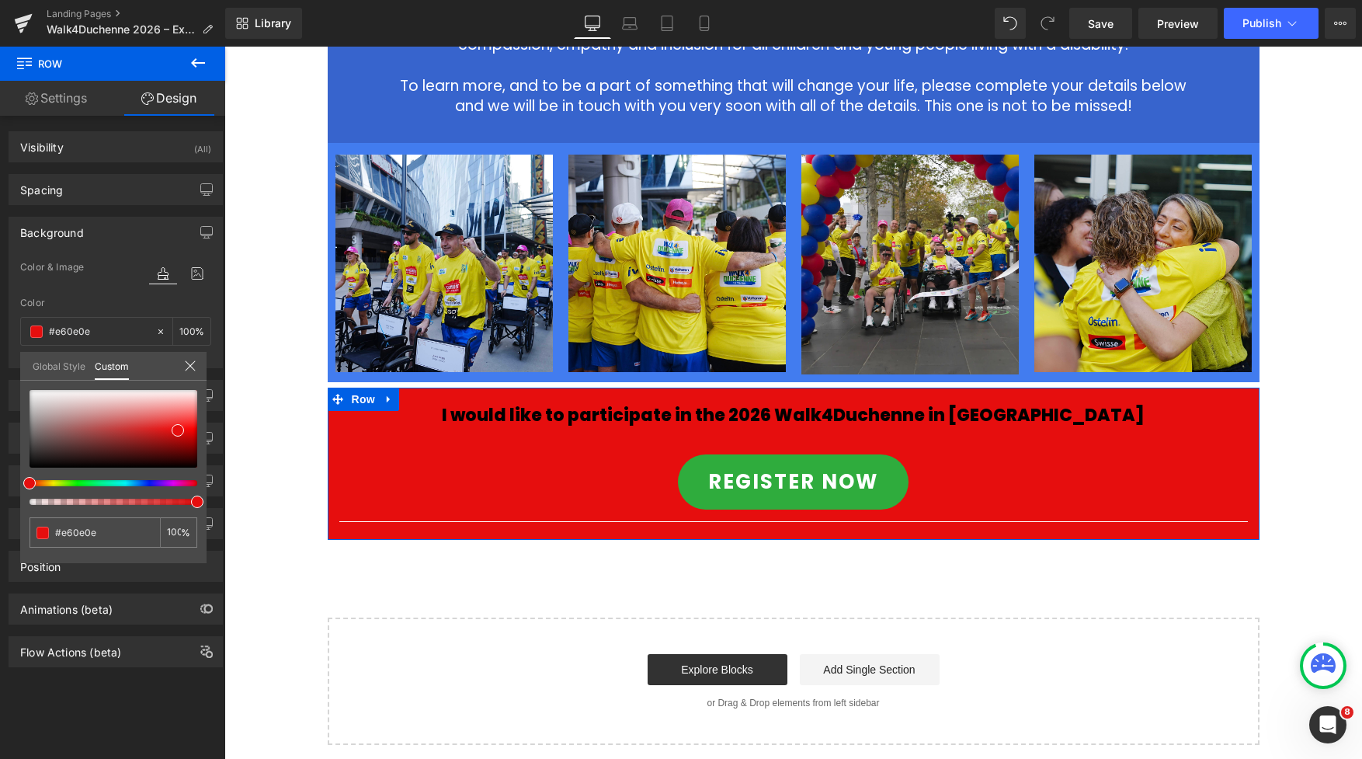
type input "#e7a50d"
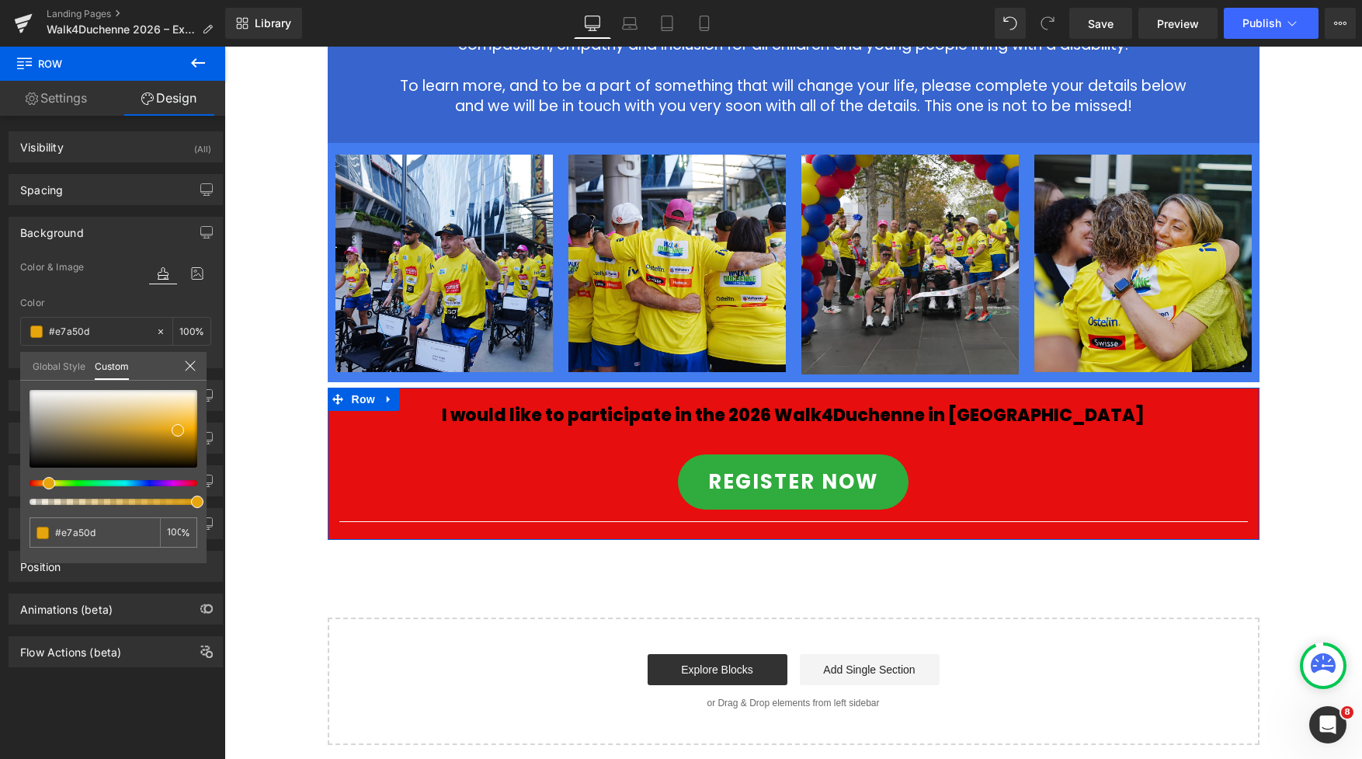
click at [43, 482] on div at bounding box center [107, 483] width 168 height 6
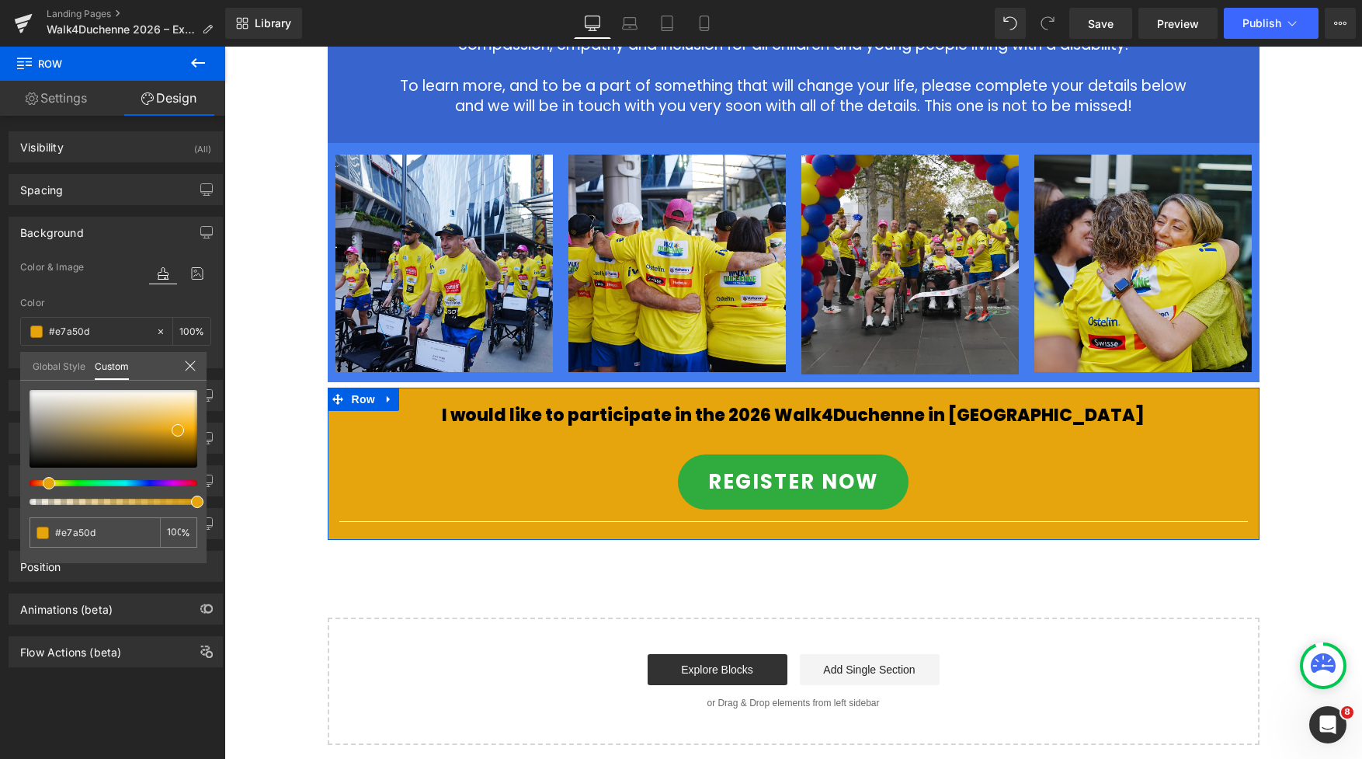
type input "#e7d10d"
type input "#e7c30d"
type input "#e7bf0d"
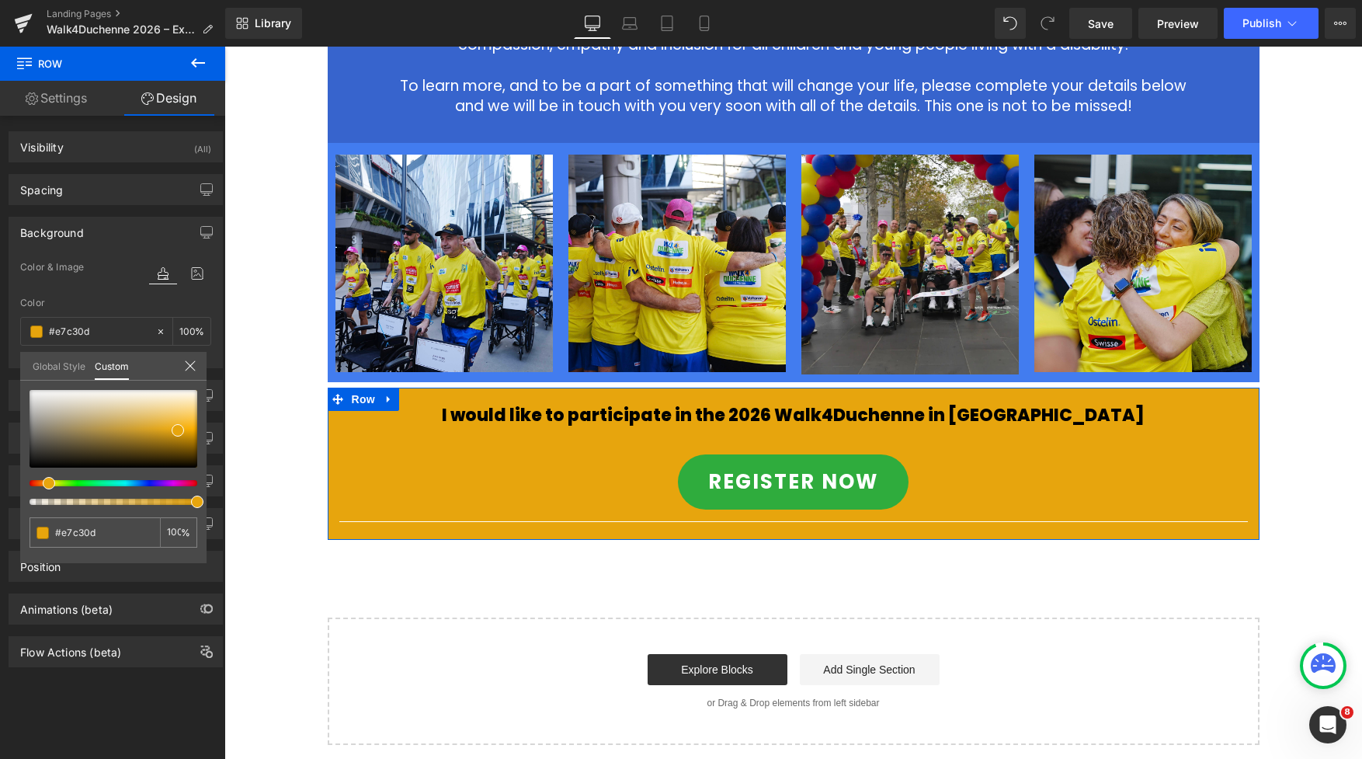
type input "#e7bf0d"
type input "#e7b80d"
type input "#e7b00d"
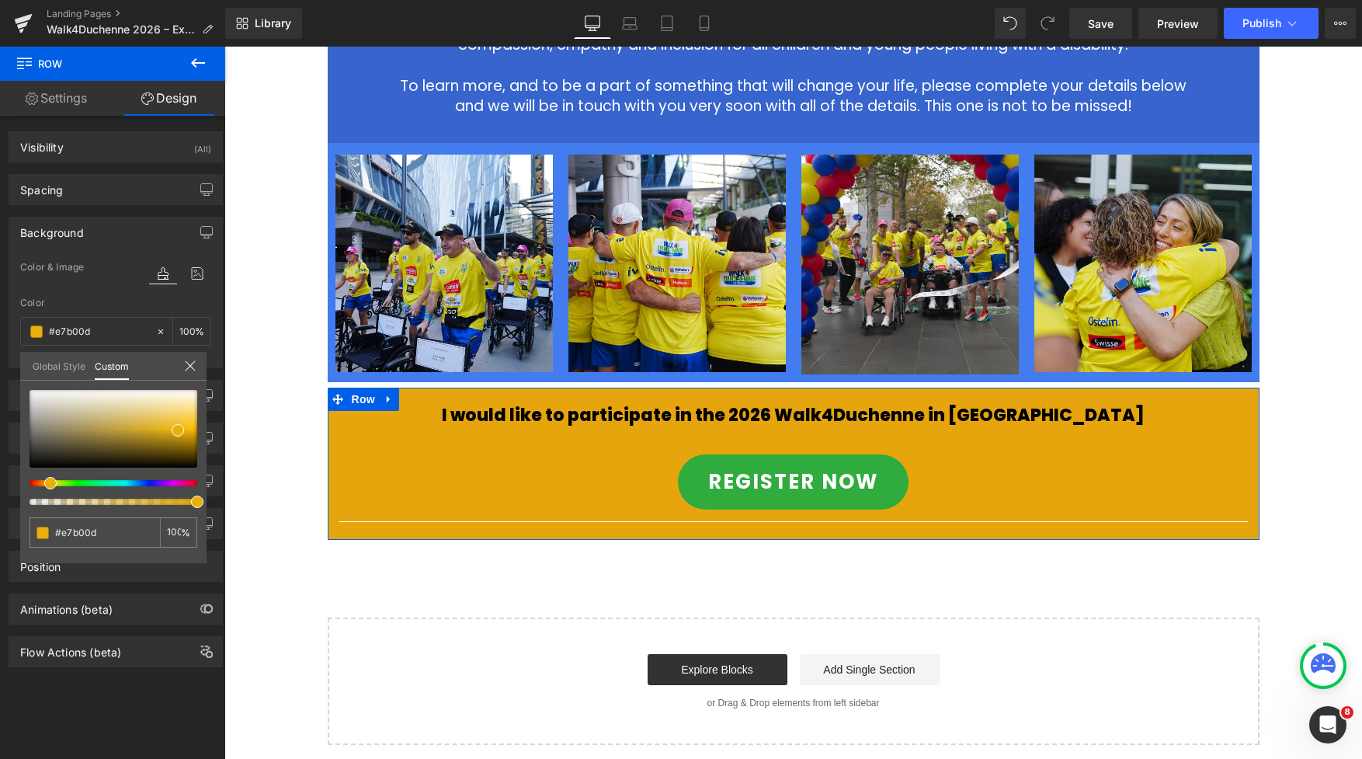
type input "#e7ad0d"
type input "#e7a50d"
type input "#e79e0d"
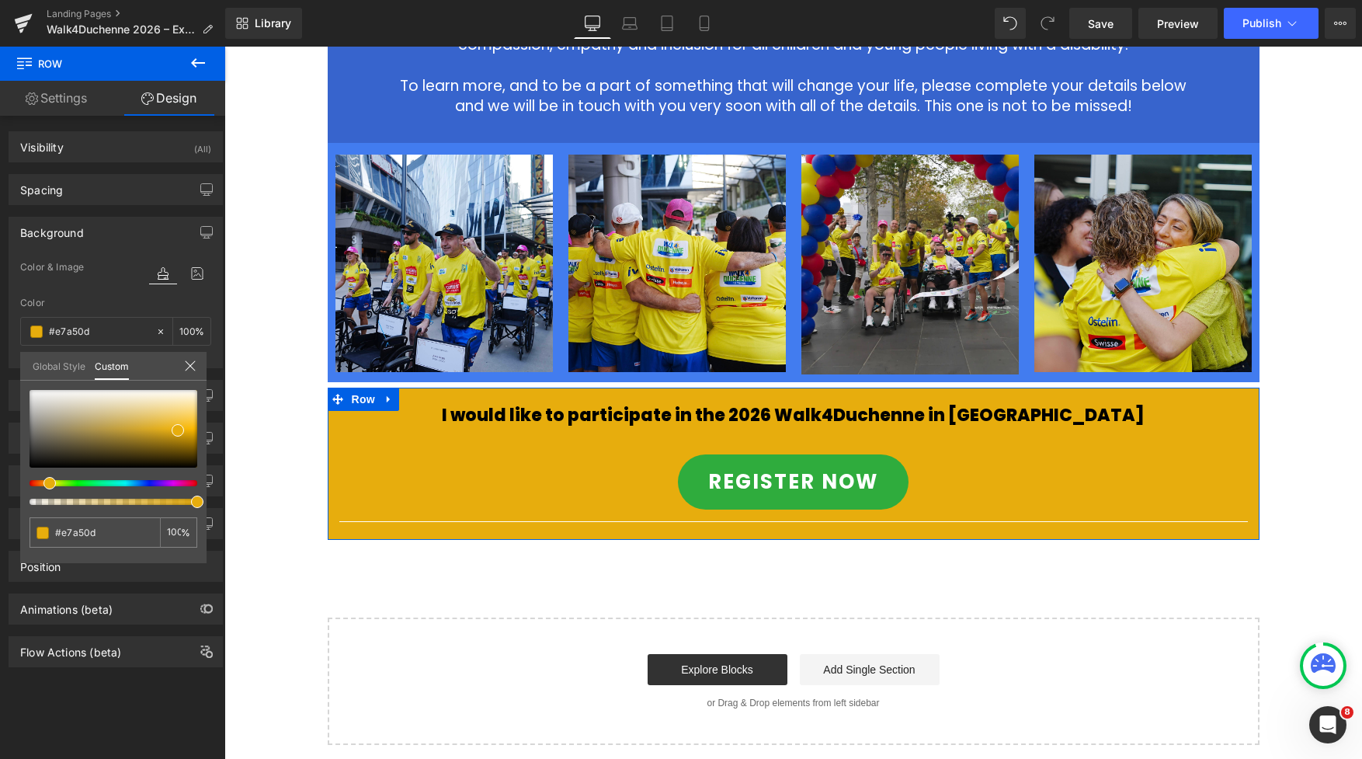
type input "#e79e0d"
type input "#e79b0d"
type input "#e7930d"
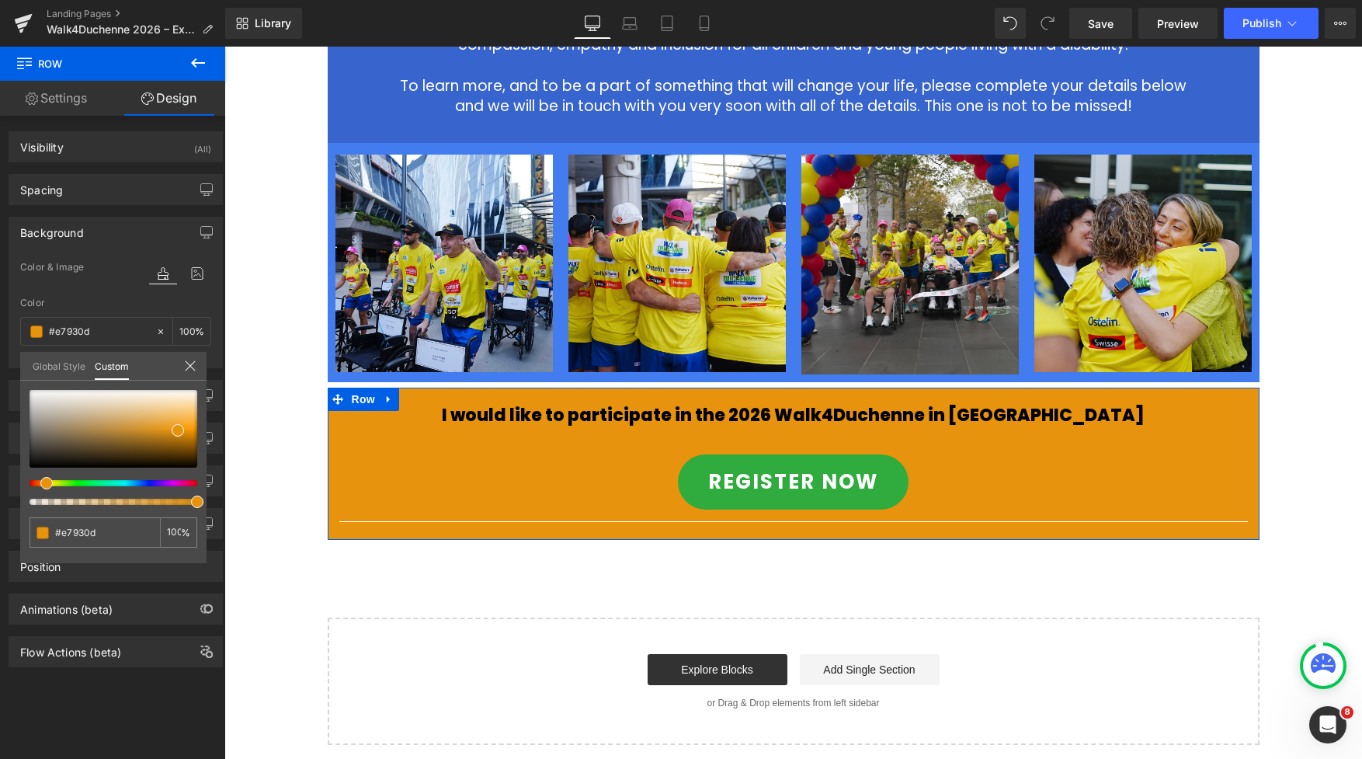
type input "#e79b0d"
type input "#e79e0d"
type input "#e7a50d"
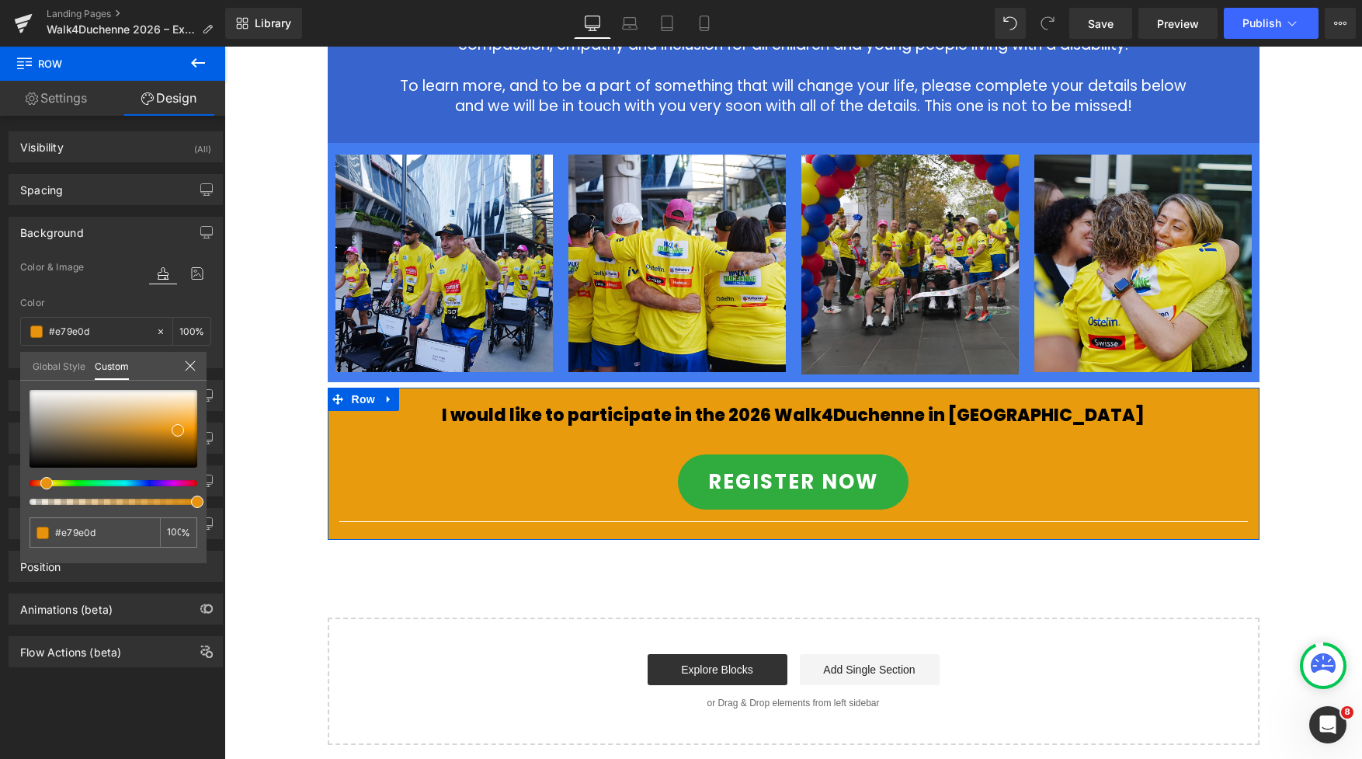
type input "#e7a50d"
type input "#e7ad0d"
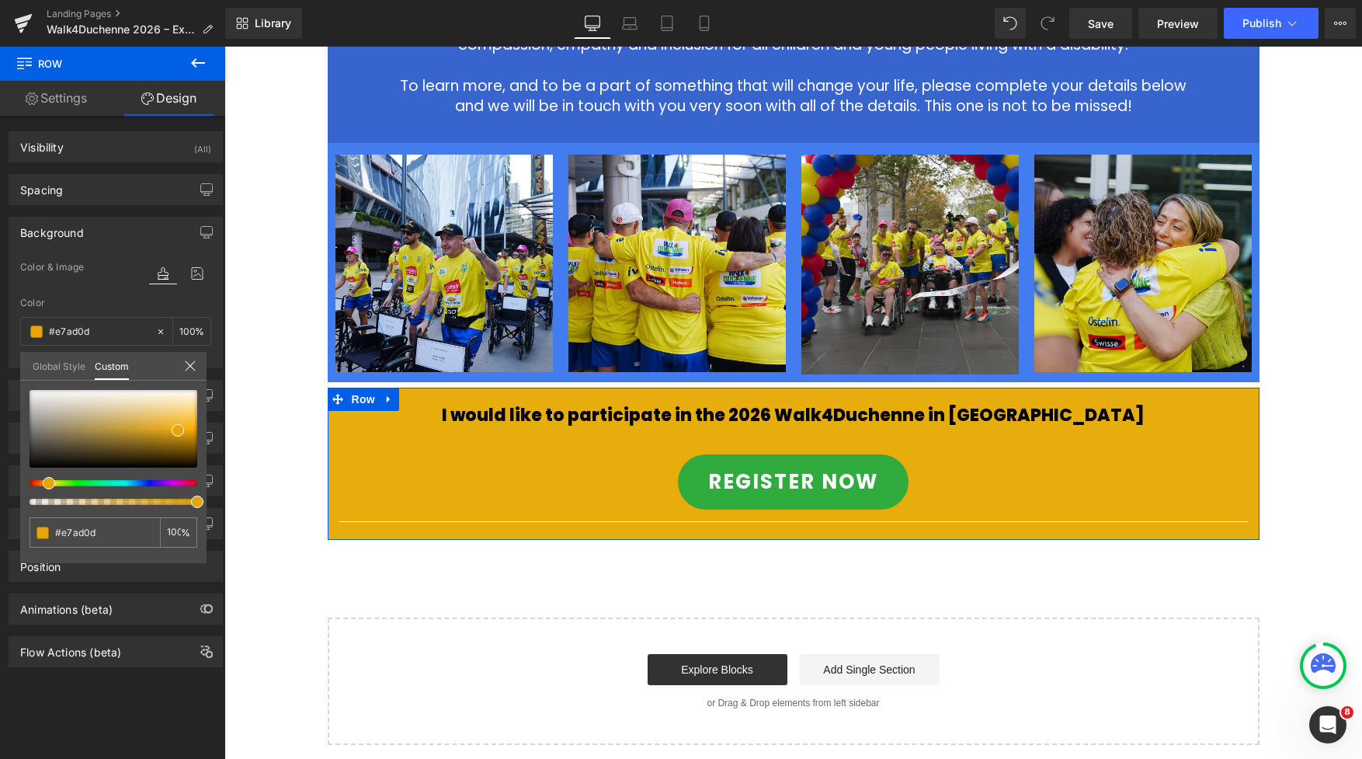
type input "#e7b00d"
type input "#e7b80d"
type input "#e7bf0d"
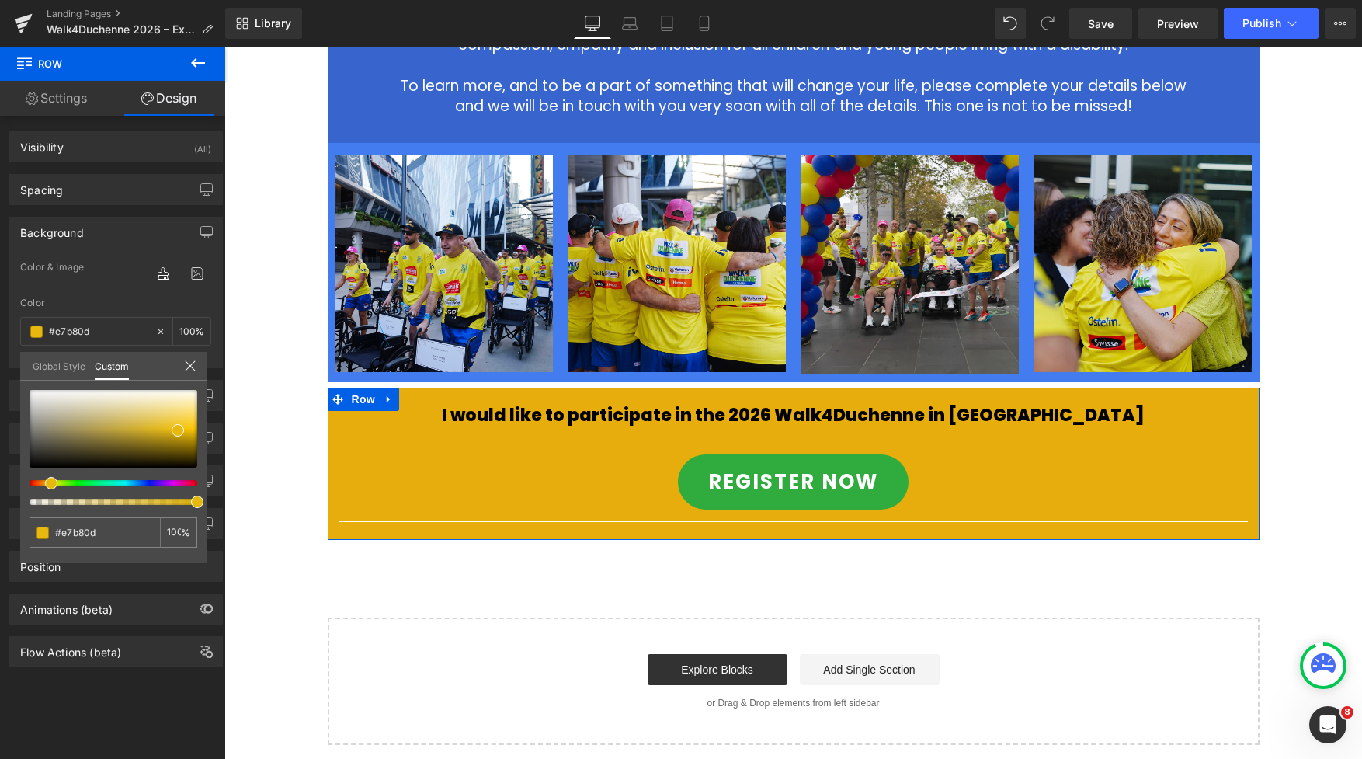
type input "#e7bf0d"
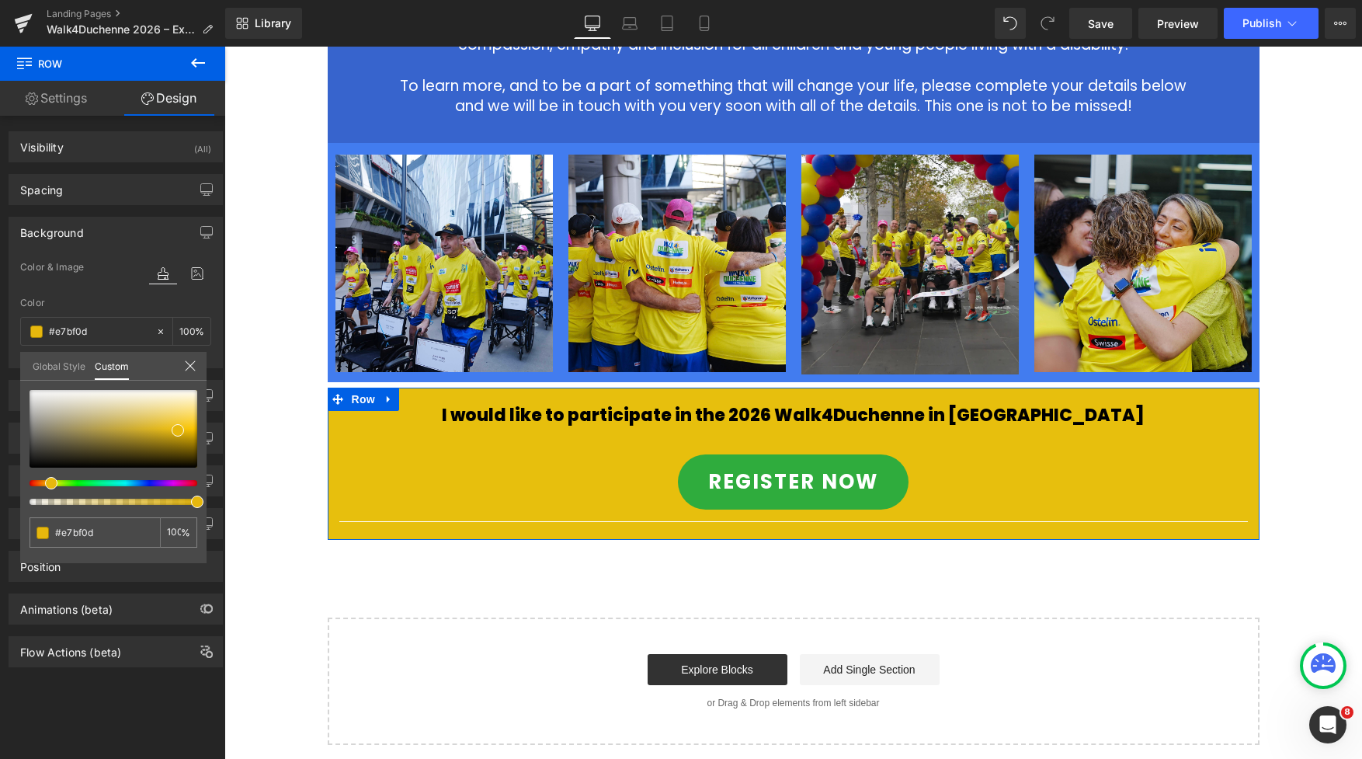
type input "#e7c30d"
type input "#e7ca0d"
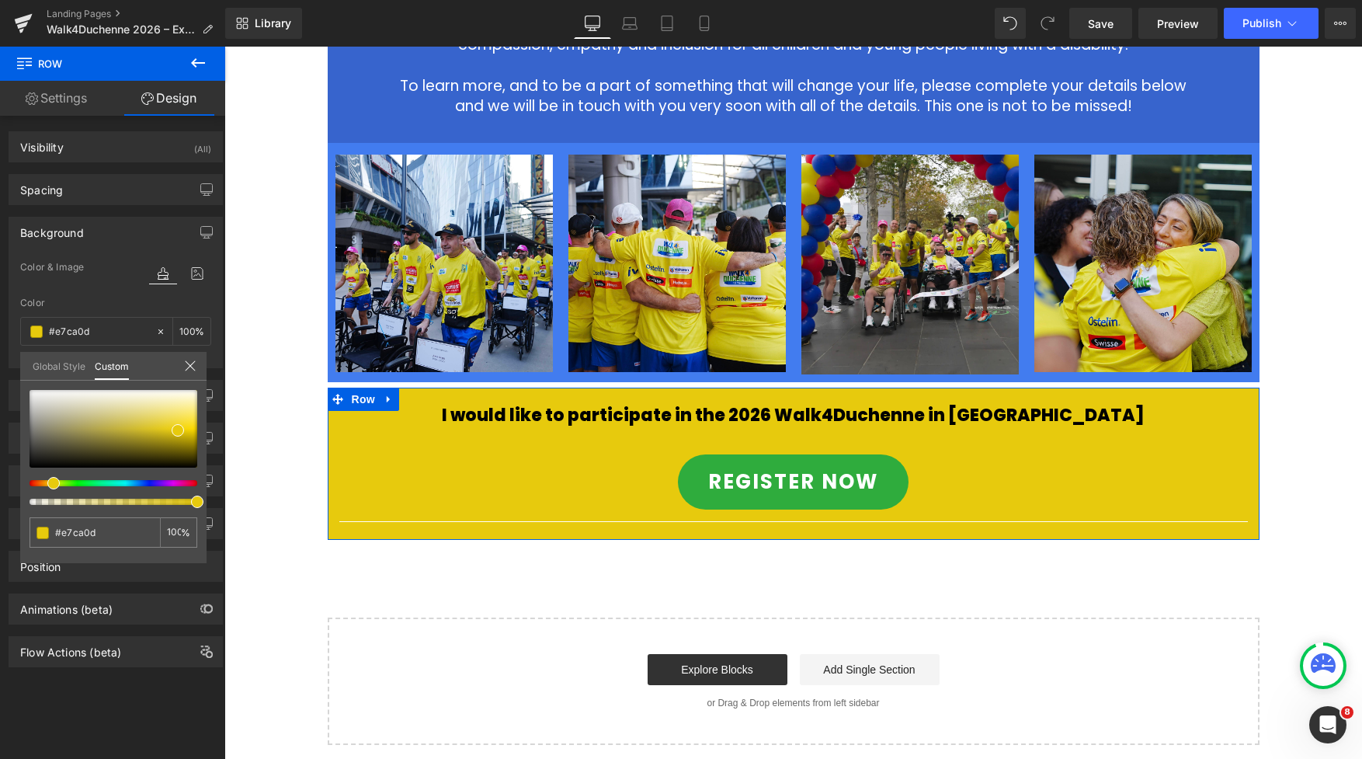
type input "#e7d10d"
type input "#e7ca0d"
click at [44, 480] on div at bounding box center [107, 483] width 168 height 6
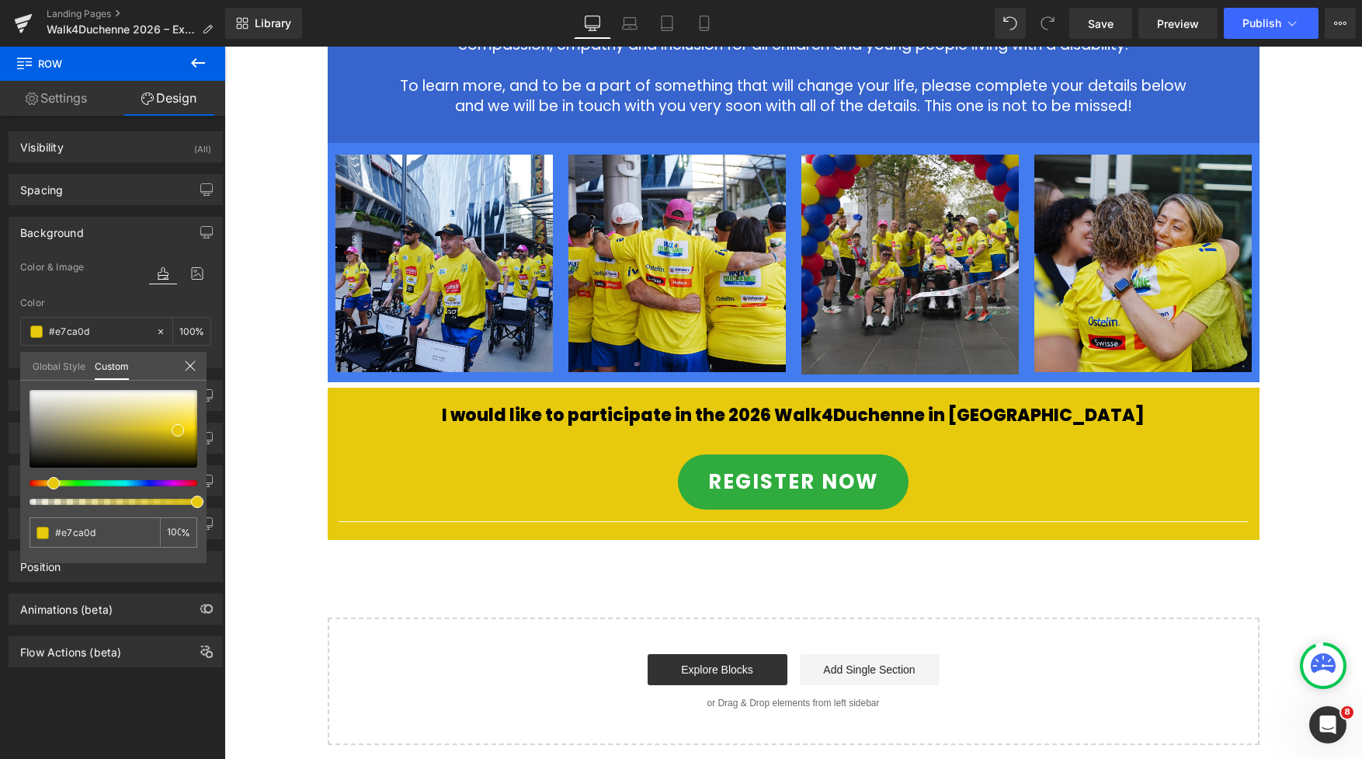
click at [721, 526] on div at bounding box center [792, 403] width 1137 height 712
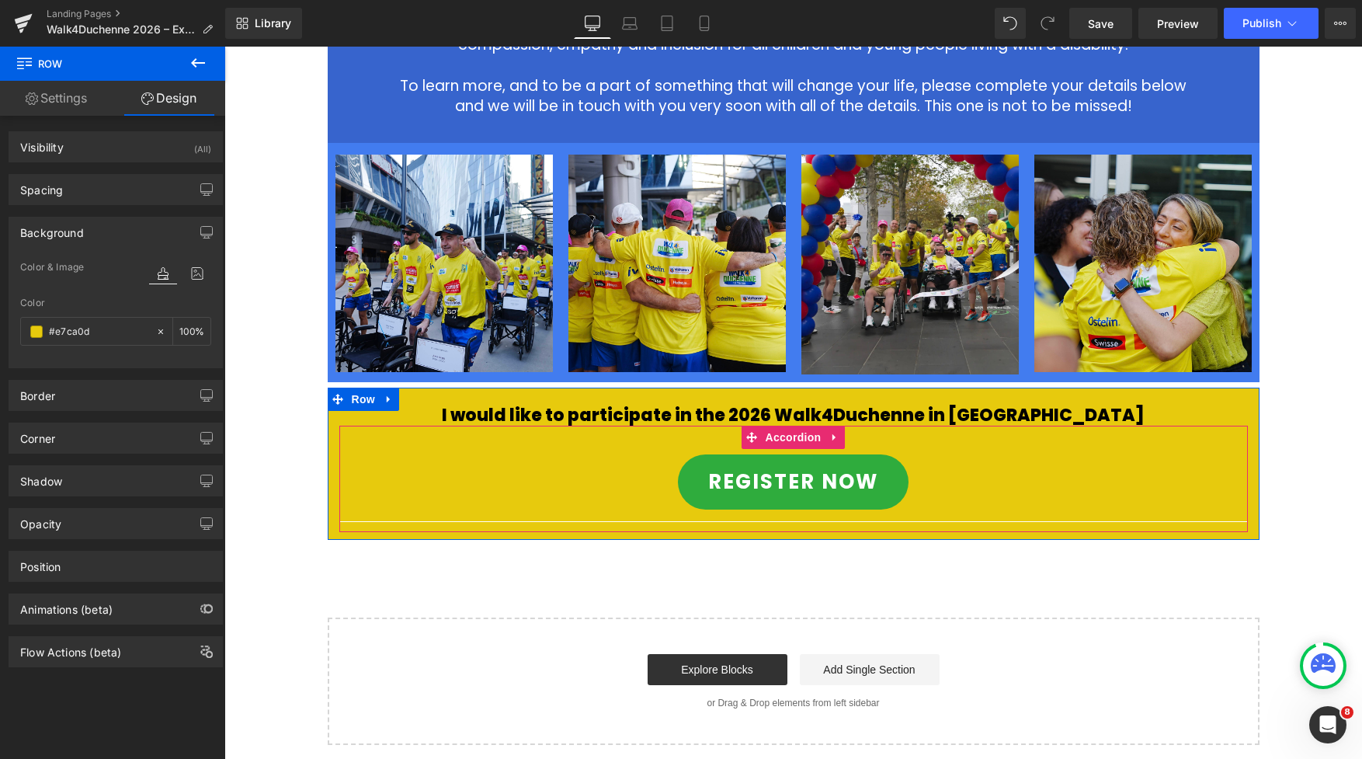
click at [688, 492] on div "REGISTER NOW Button" at bounding box center [793, 482] width 908 height 79
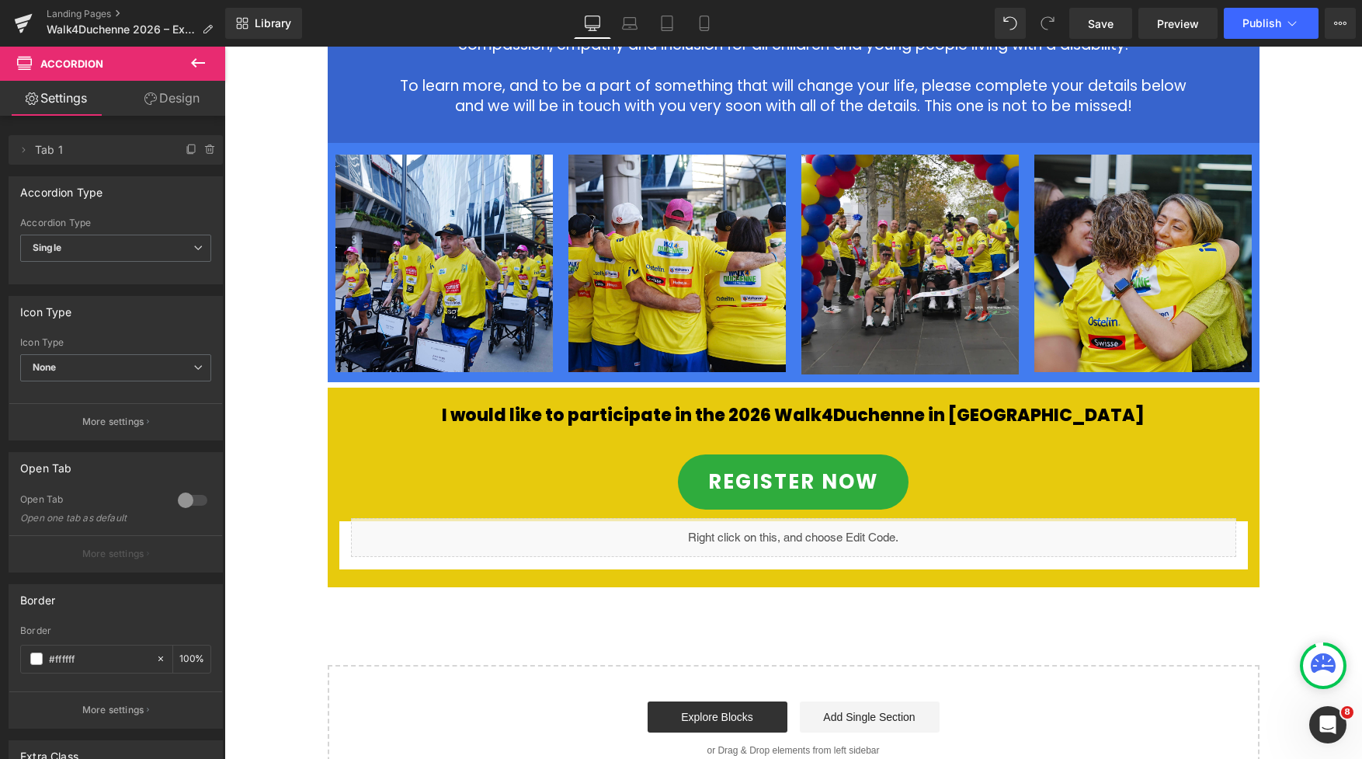
click at [881, 585] on div "2026 Walk4Duchenne Expressions of Interest Heading Row Image The Save Our Sons …" at bounding box center [792, 89] width 1137 height 1404
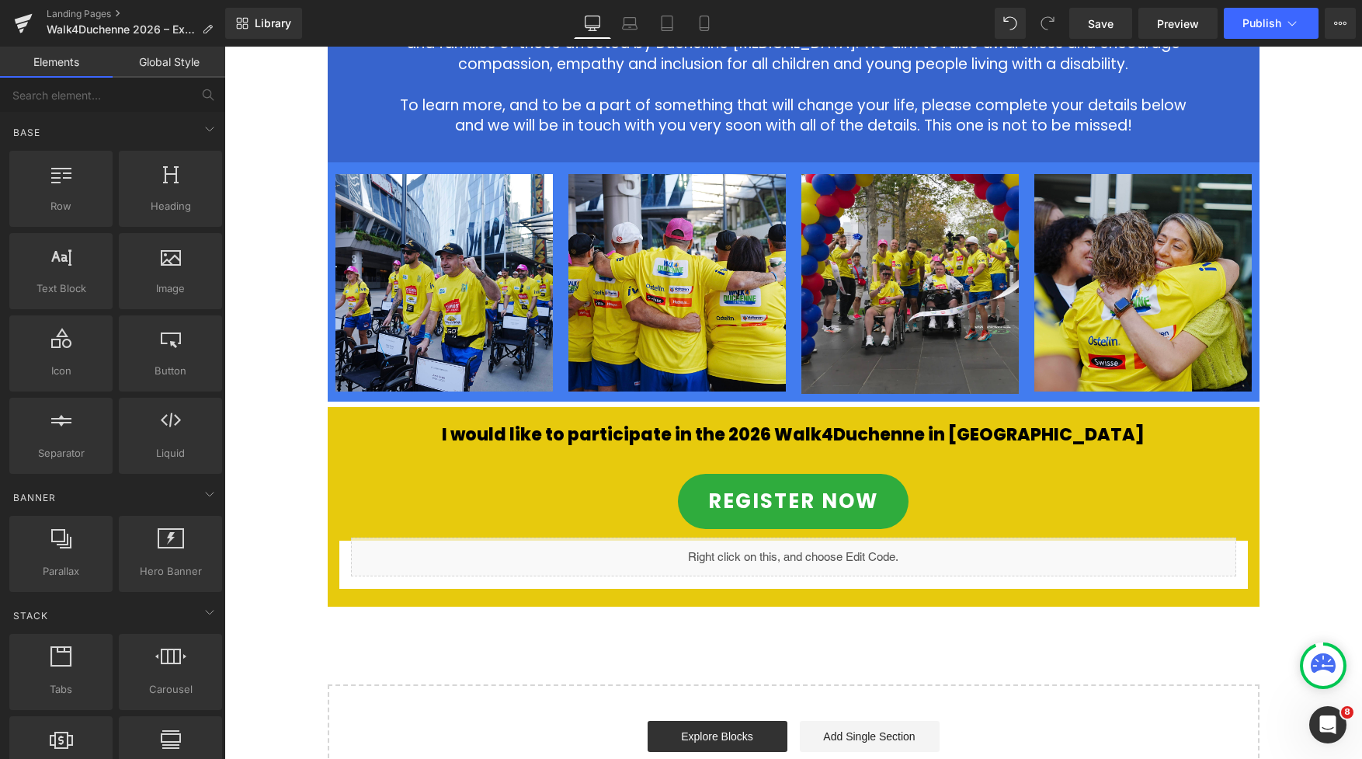
scroll to position [825, 0]
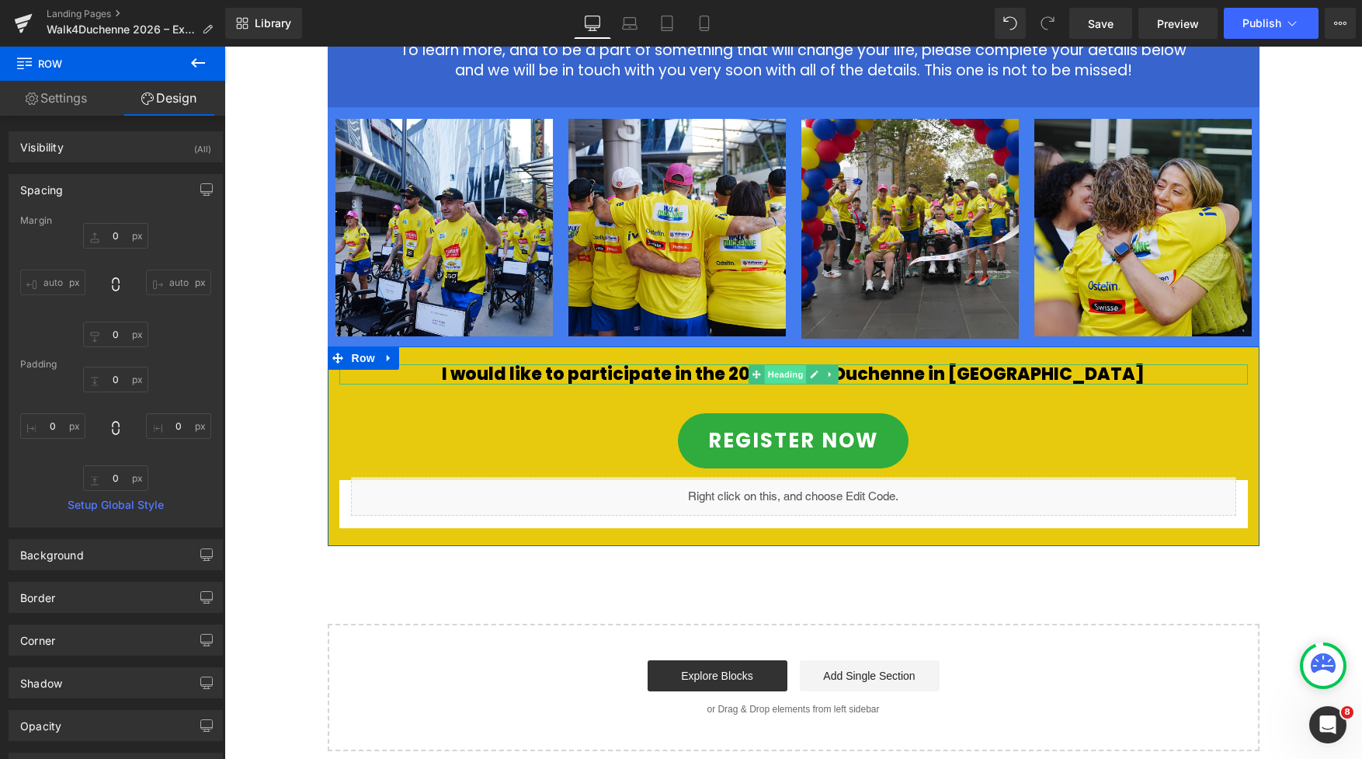
click at [768, 365] on span "Heading" at bounding box center [785, 374] width 42 height 19
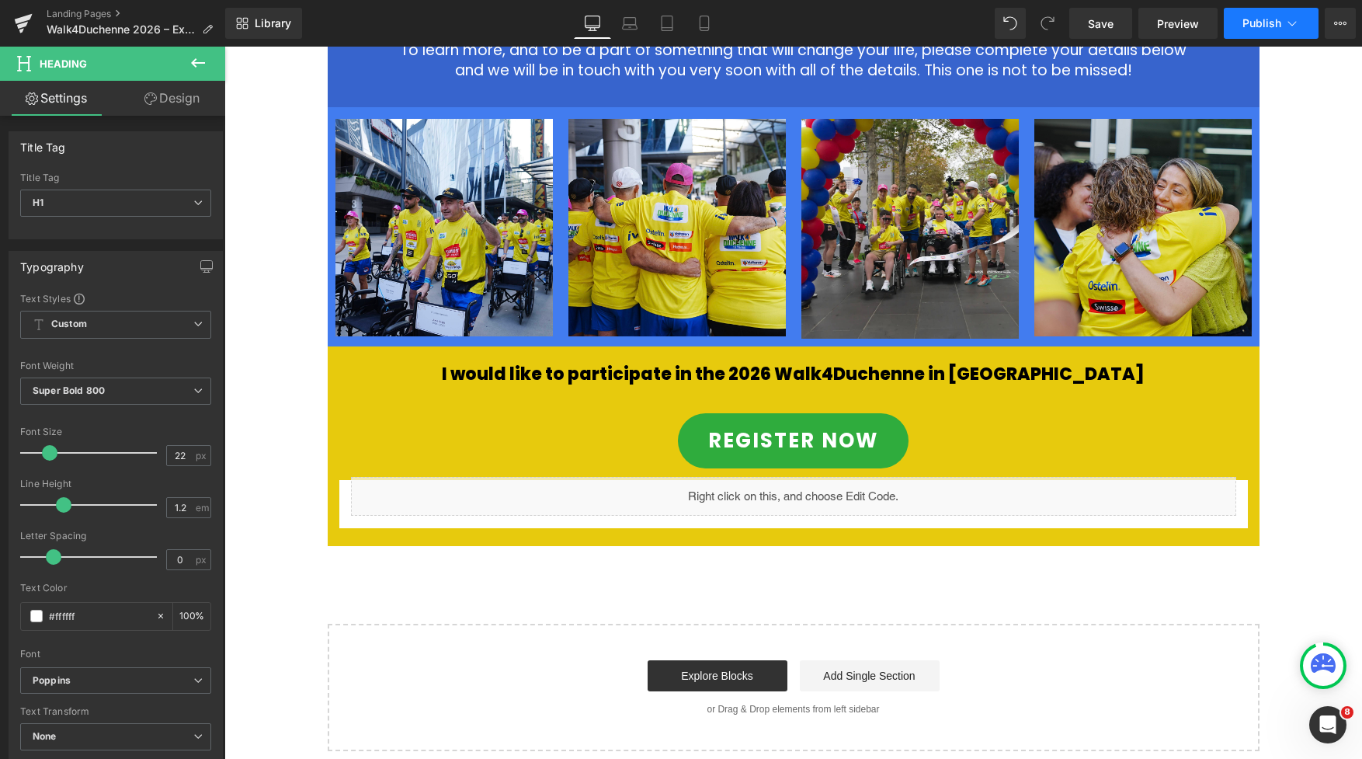
click at [1108, 24] on span "Publish" at bounding box center [1261, 23] width 39 height 12
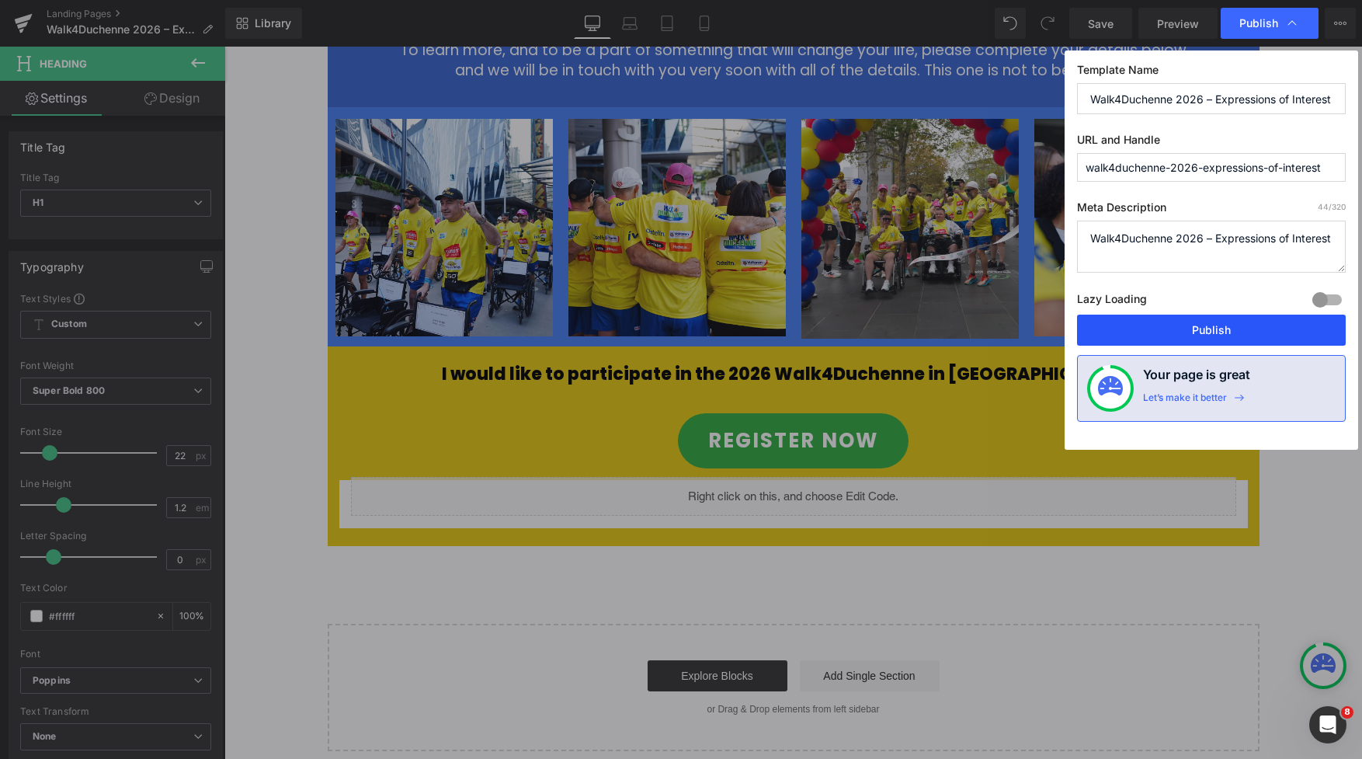
click at [1108, 324] on button "Publish" at bounding box center [1211, 329] width 269 height 31
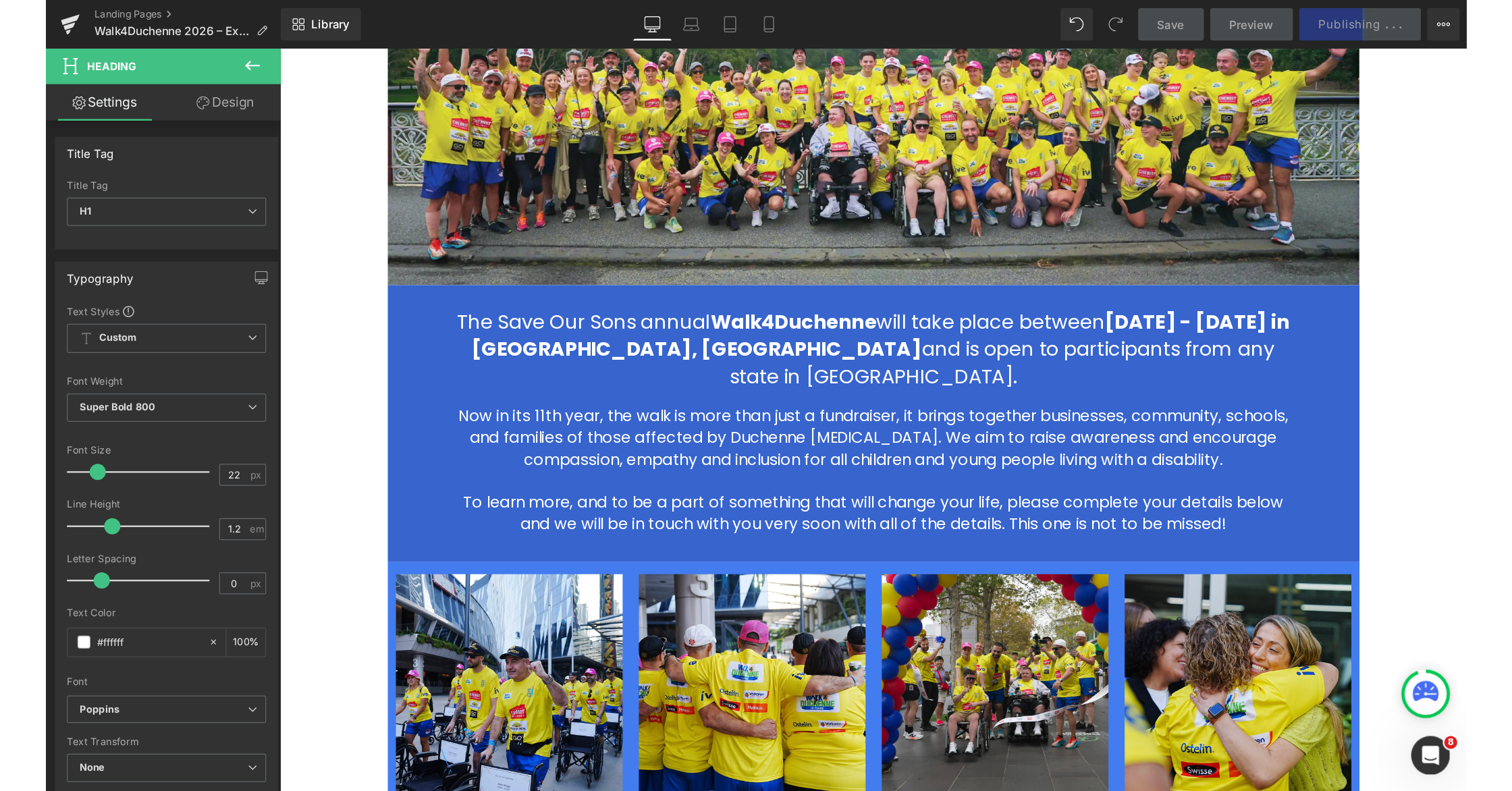
scroll to position [336, 0]
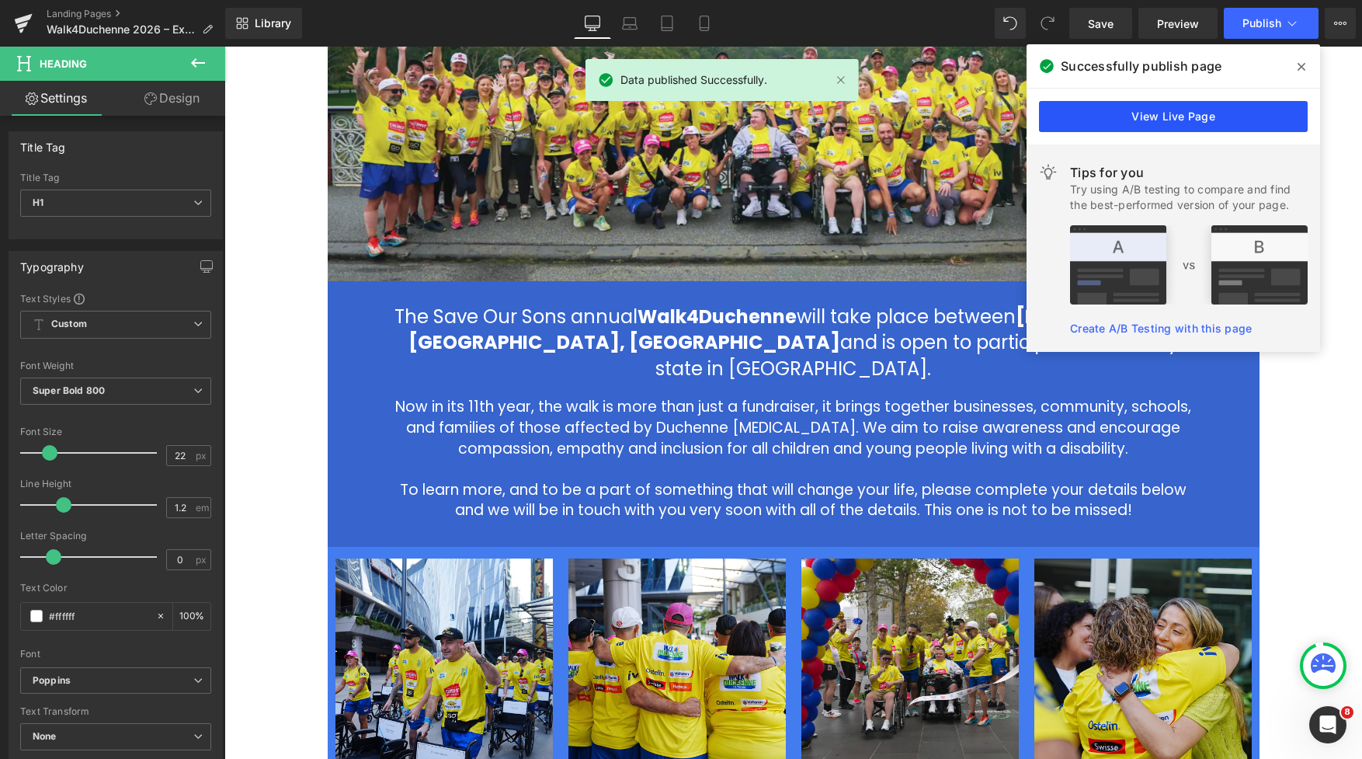
click at [1108, 119] on link "View Live Page" at bounding box center [1173, 116] width 269 height 31
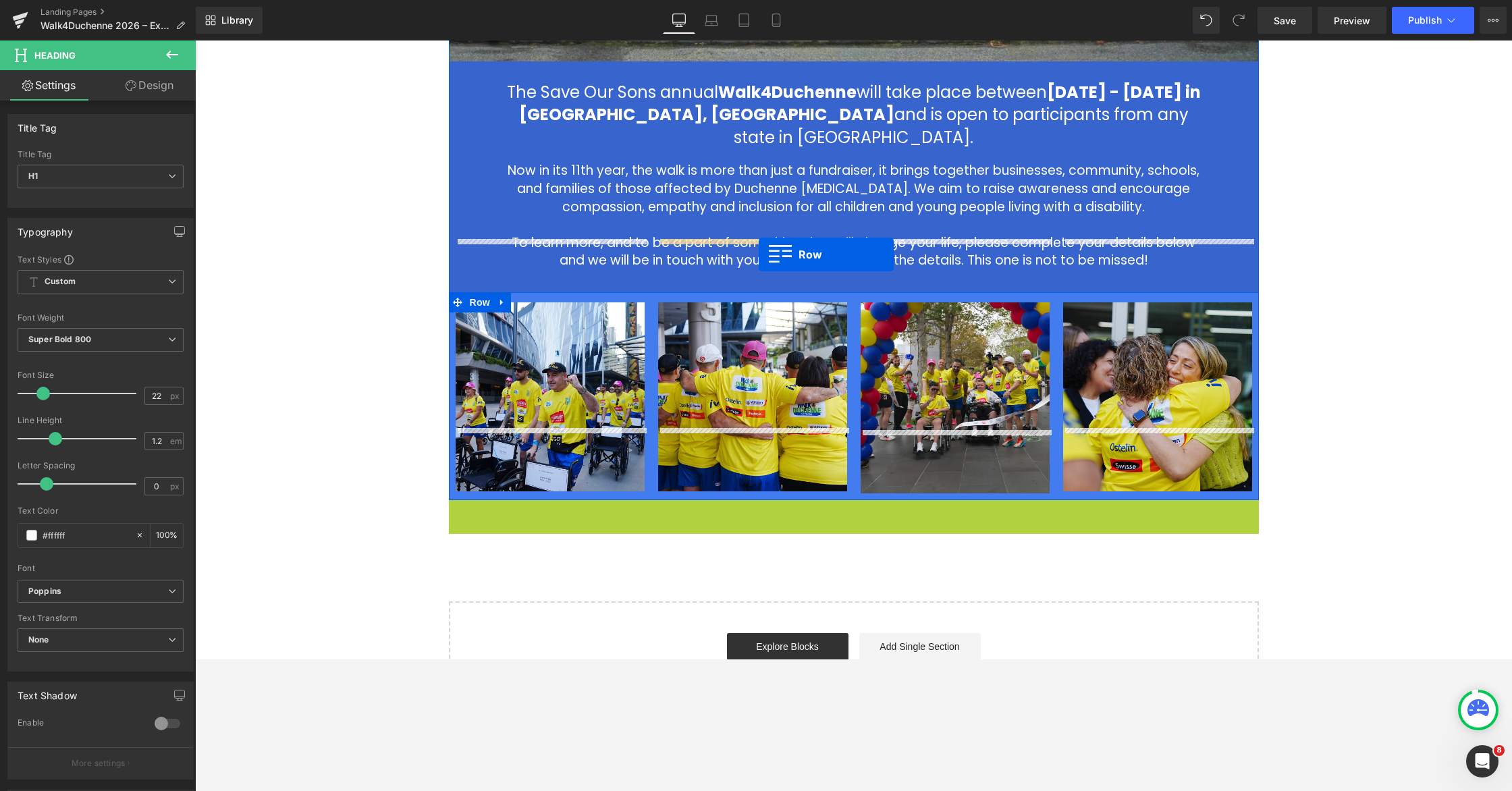
scroll to position [422, 0]
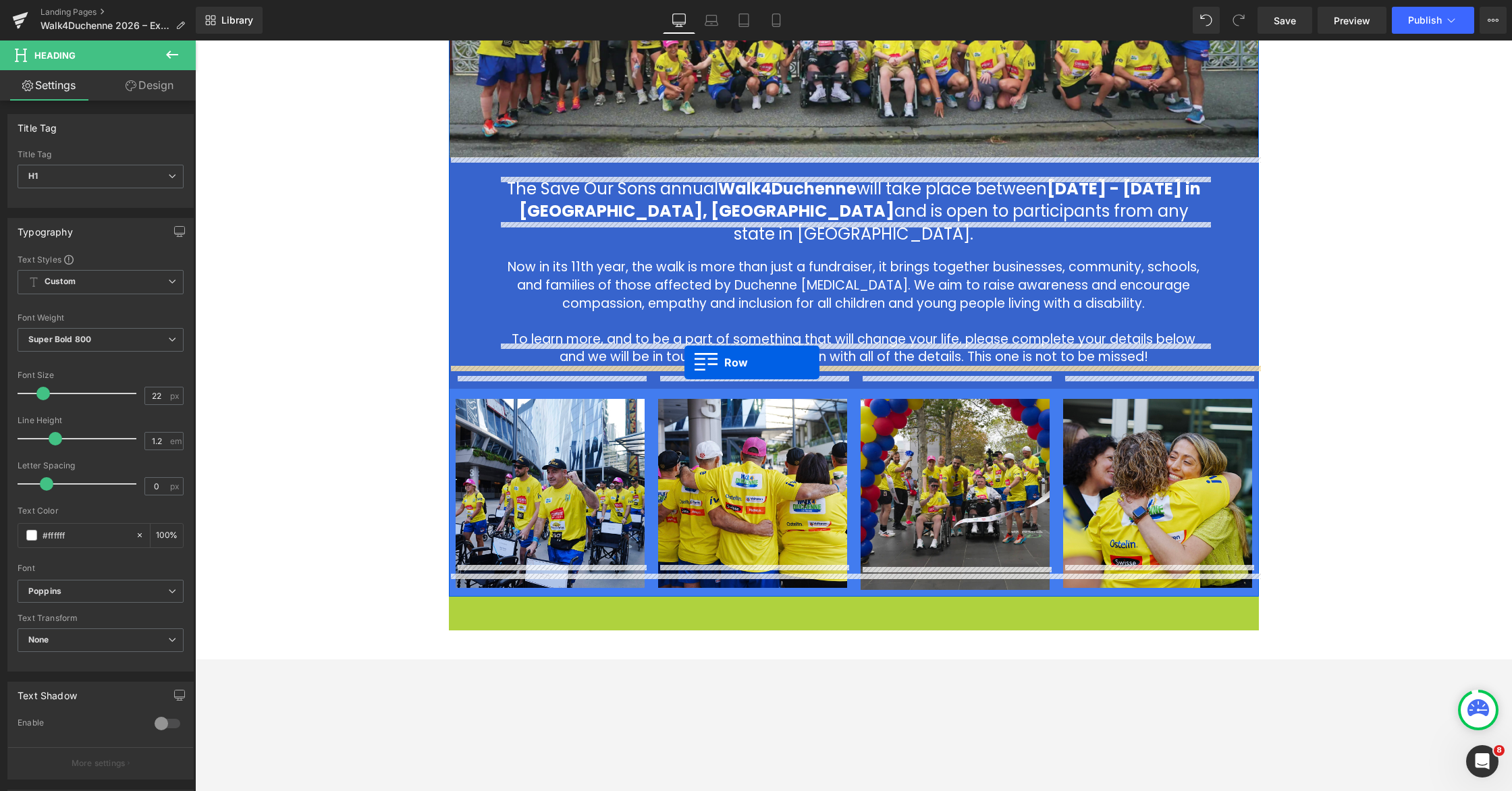
drag, startPoint x: 456, startPoint y: 267, endPoint x: 684, endPoint y: 362, distance: 247.0
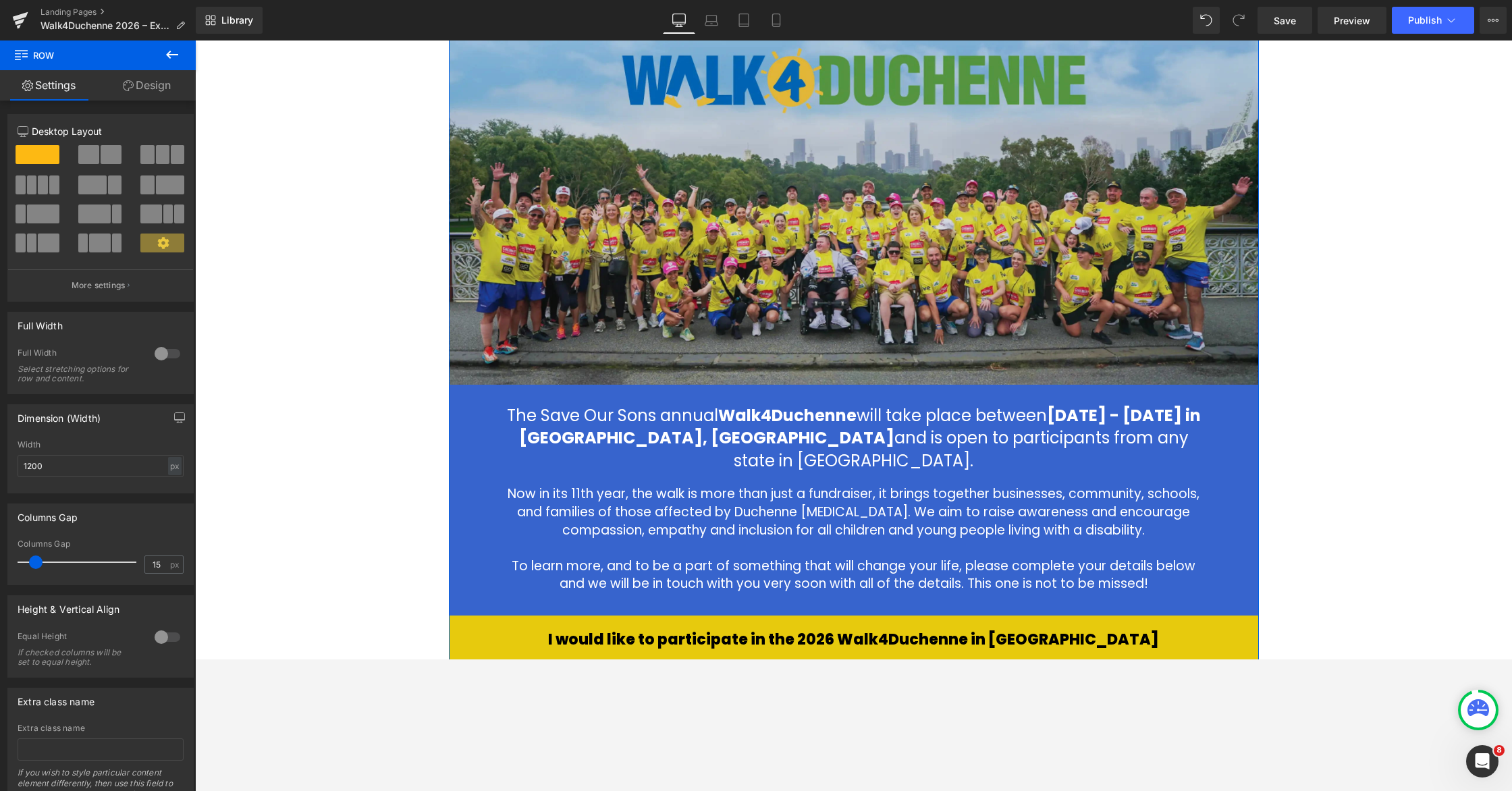
scroll to position [334, 0]
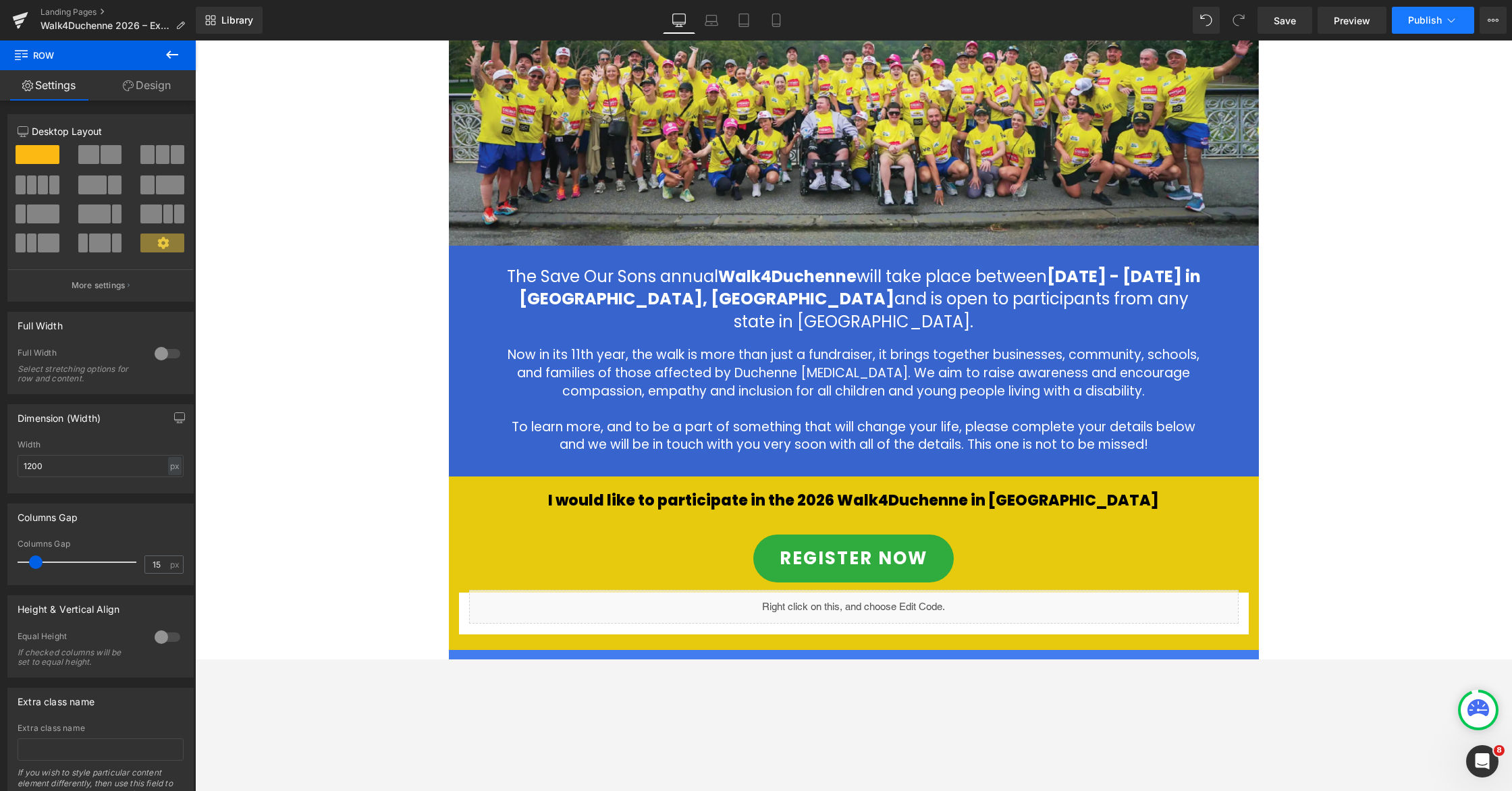
click at [963, 15] on span "Publish" at bounding box center [1425, 20] width 34 height 10
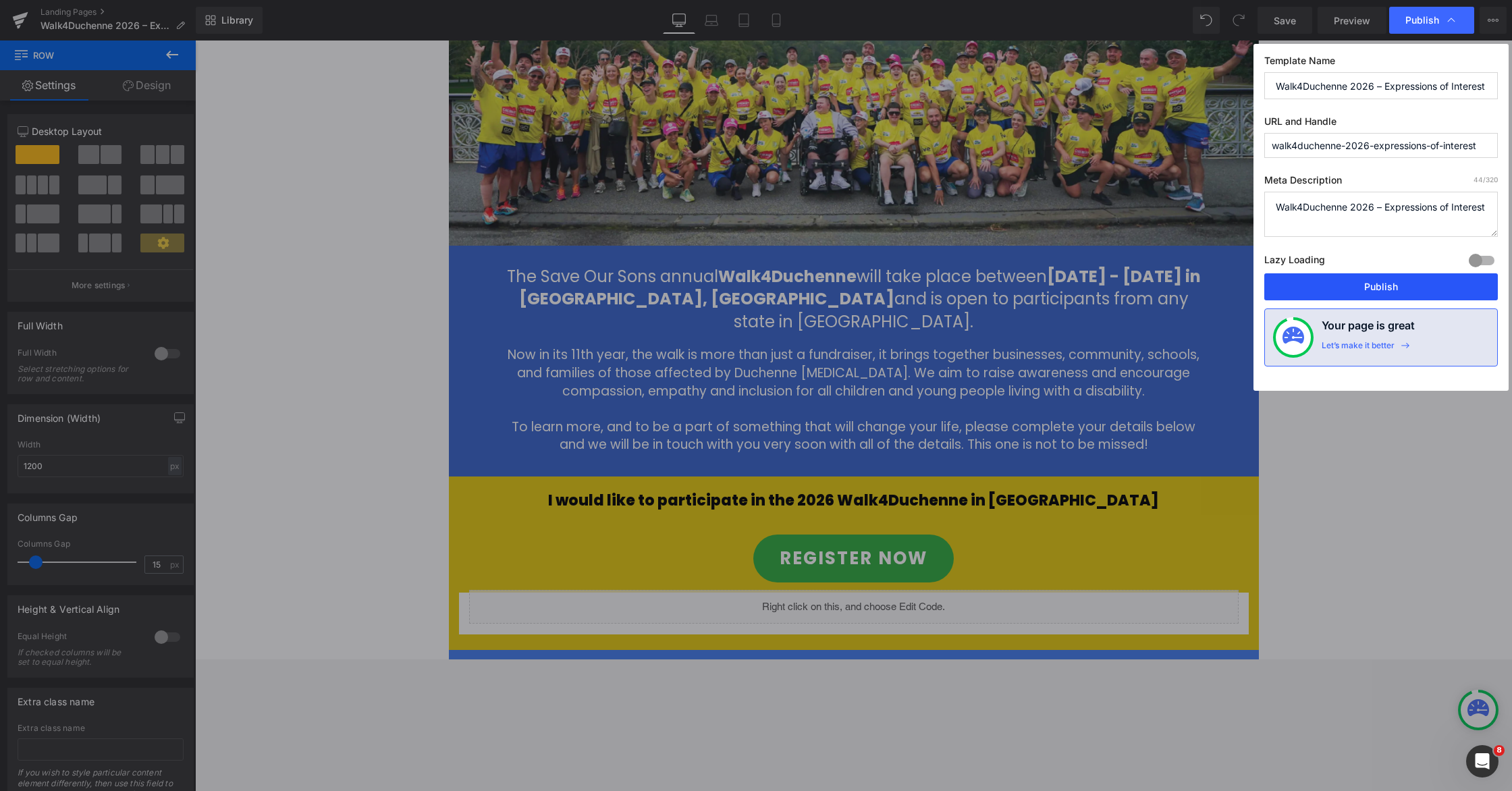
drag, startPoint x: 1343, startPoint y: 287, endPoint x: 650, endPoint y: 107, distance: 716.0
click at [963, 287] on button "Publish" at bounding box center [1381, 286] width 234 height 27
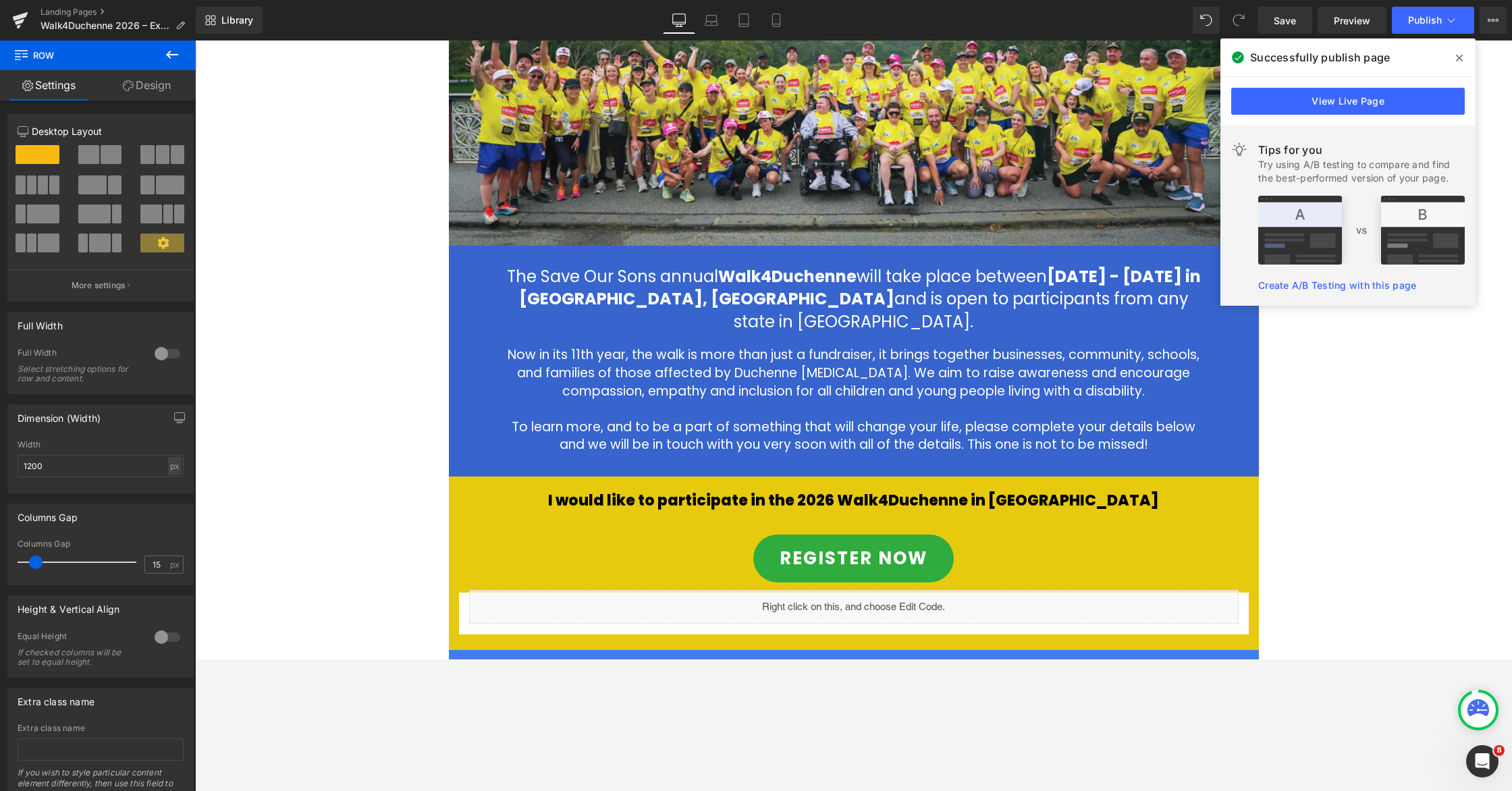
drag, startPoint x: 1460, startPoint y: 59, endPoint x: 1124, endPoint y: 14, distance: 339.0
click at [963, 59] on icon at bounding box center [1460, 58] width 7 height 7
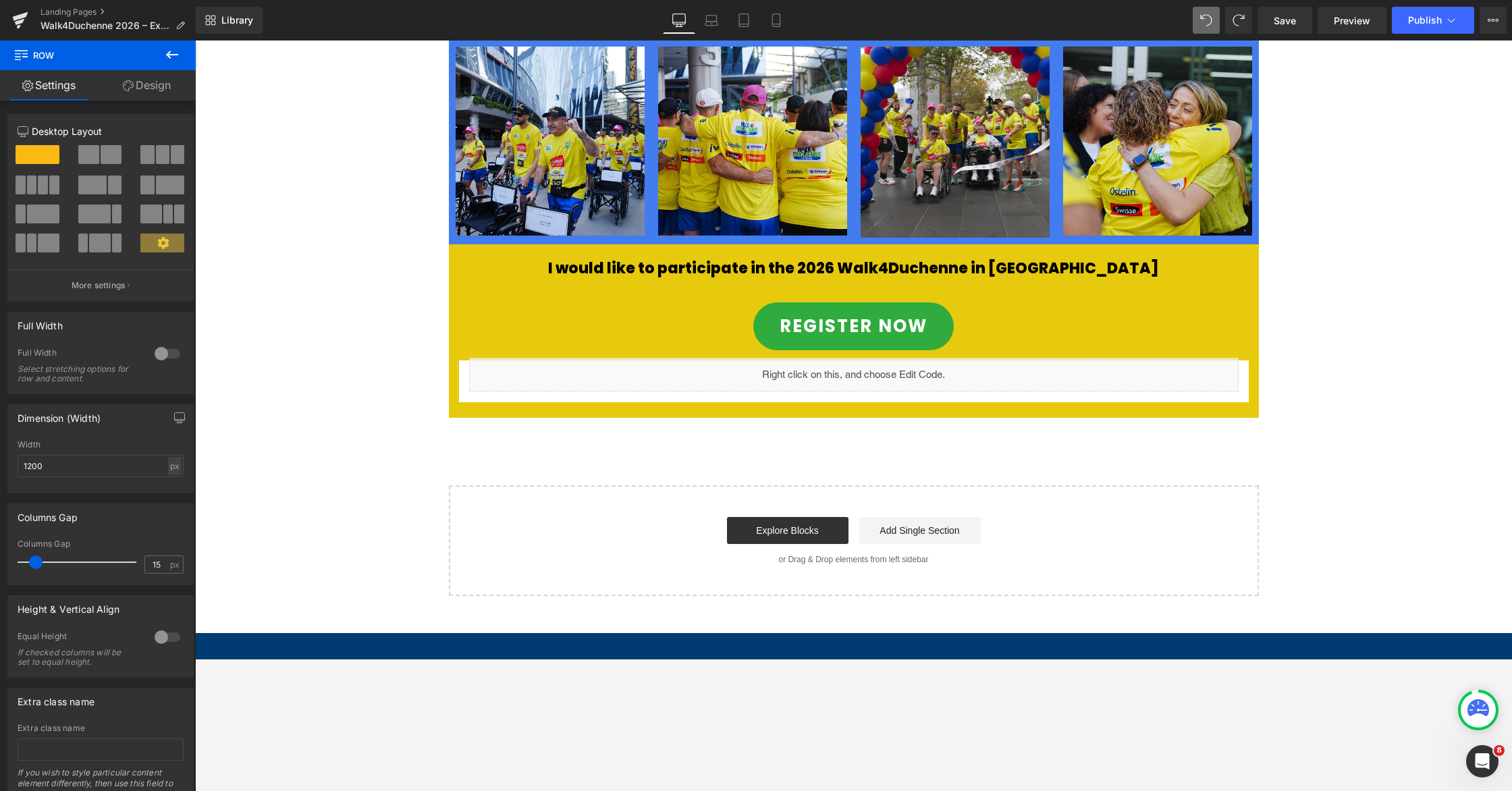
scroll to position [711, 0]
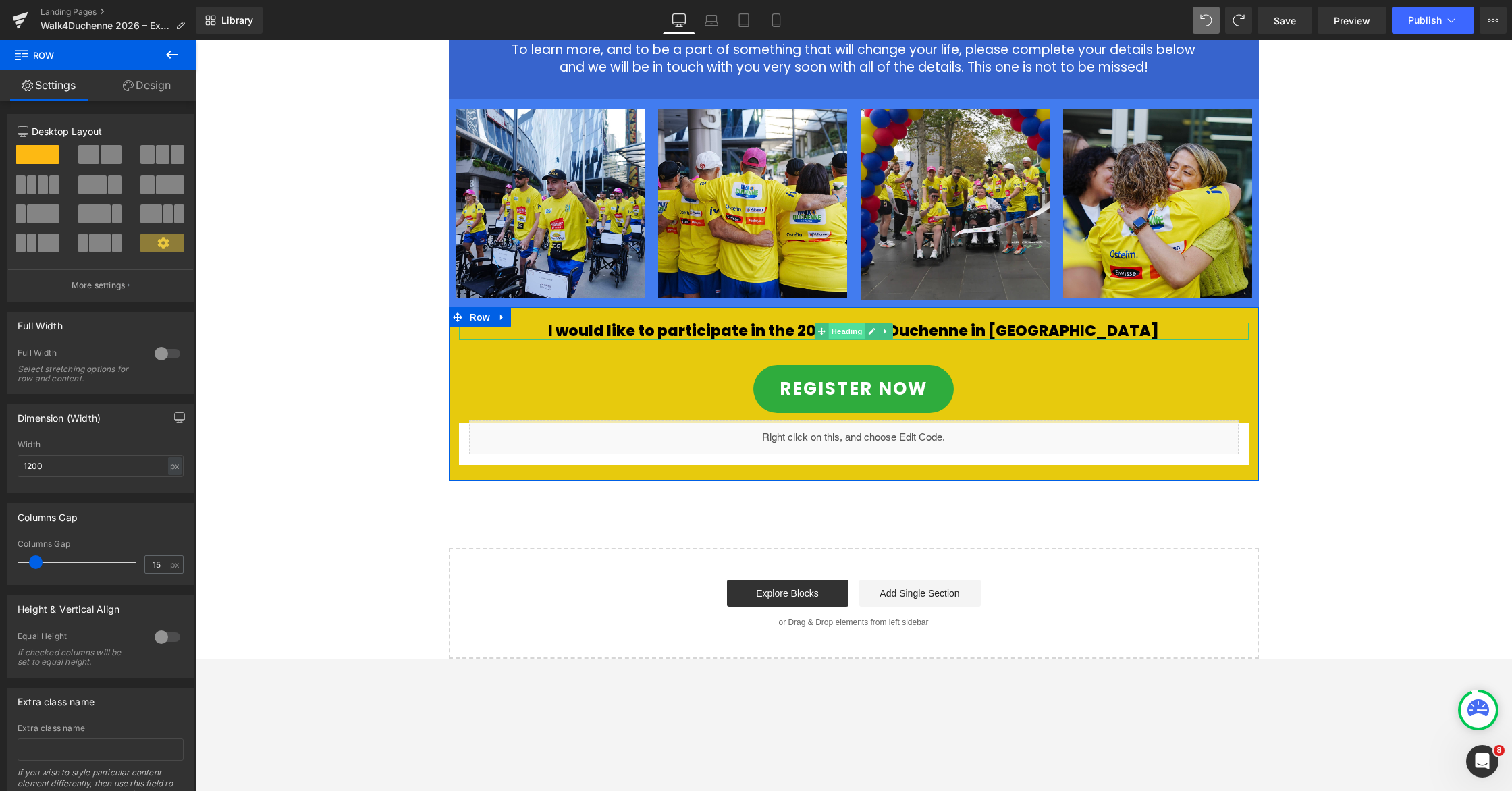
click at [840, 323] on span "Heading" at bounding box center [847, 331] width 37 height 17
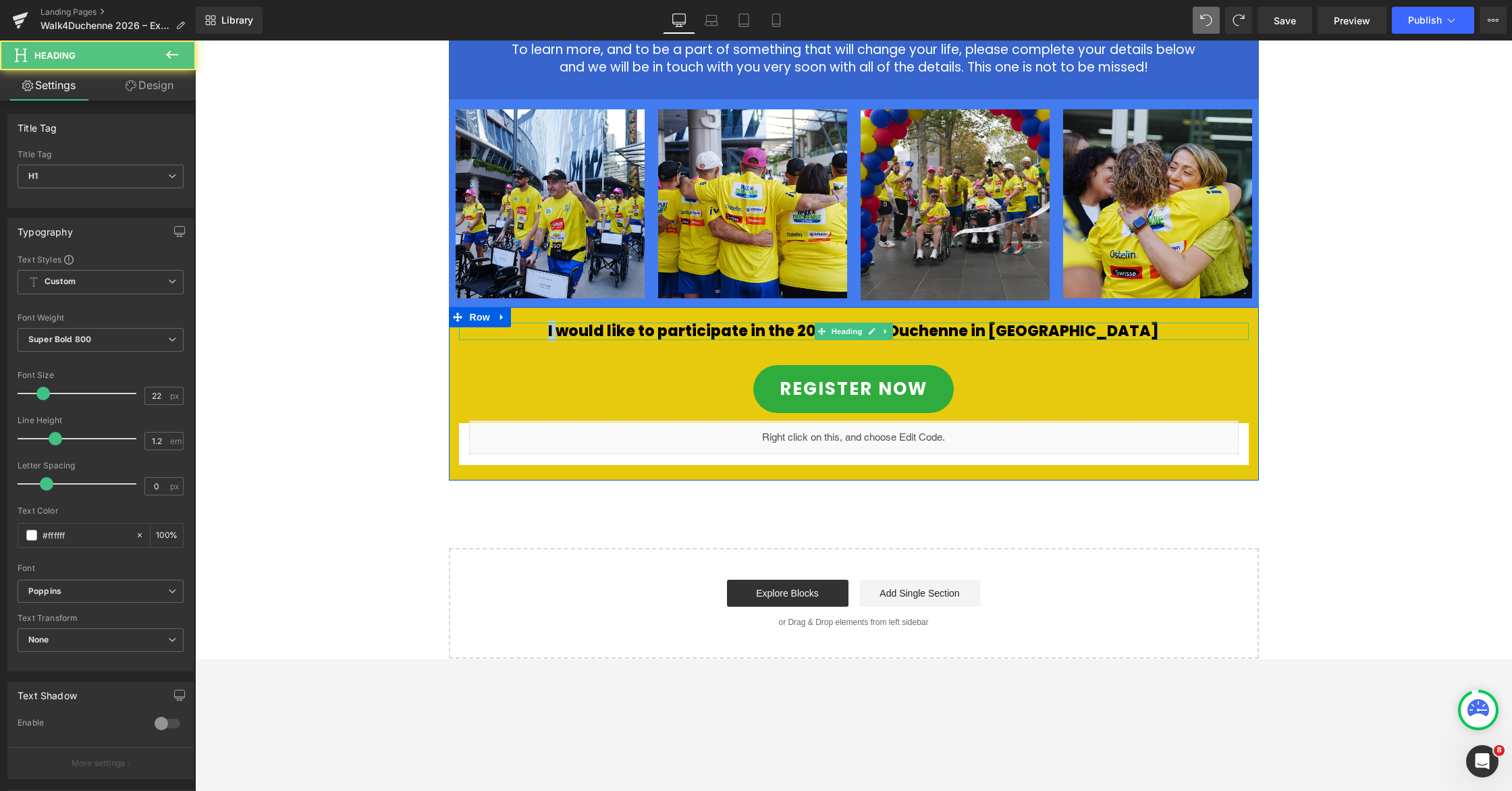
drag, startPoint x: 607, startPoint y: 303, endPoint x: 629, endPoint y: 304, distance: 22.0
click at [629, 322] on h1 "I would like to participate in the 2026 Walk4Duchenne in [GEOGRAPHIC_DATA]" at bounding box center [854, 331] width 789 height 17
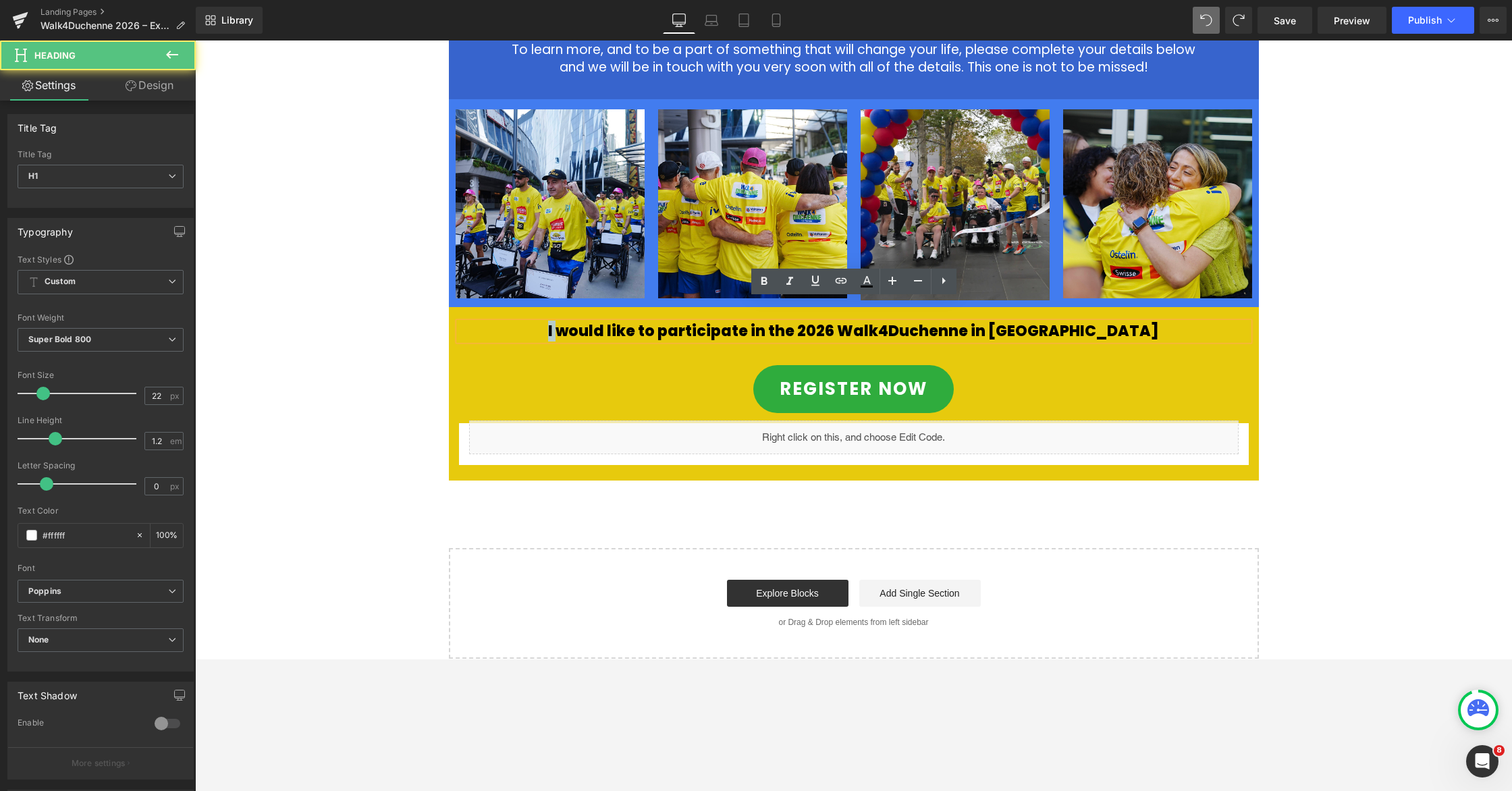
click at [611, 322] on h1 "I would like to participate in the 2026 Walk4Duchenne in [GEOGRAPHIC_DATA]" at bounding box center [854, 331] width 789 height 17
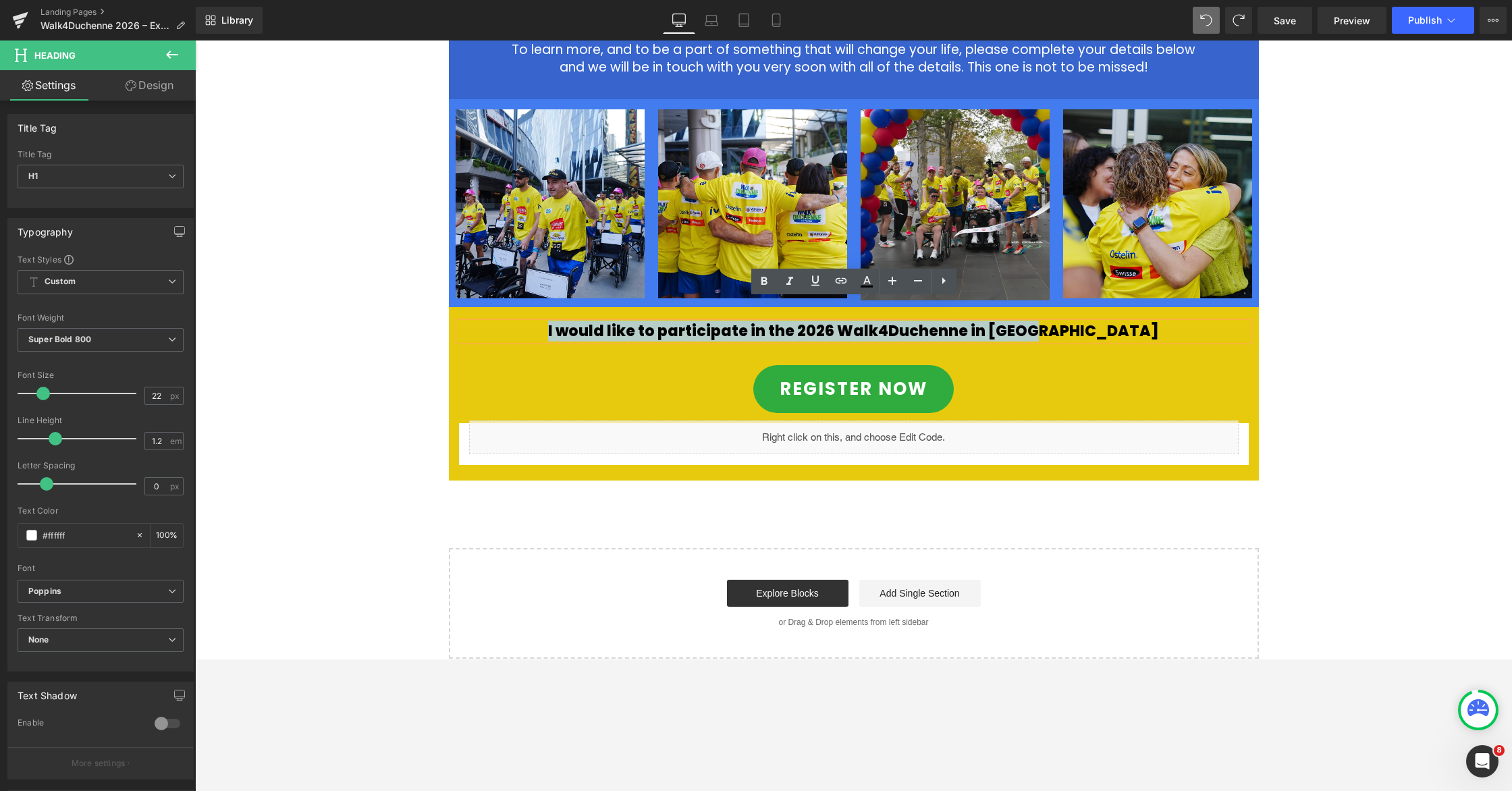
drag, startPoint x: 607, startPoint y: 310, endPoint x: 1122, endPoint y: 300, distance: 515.1
click at [963, 322] on h1 "I would like to participate in the 2026 Walk4Duchenne in [GEOGRAPHIC_DATA]" at bounding box center [854, 331] width 789 height 17
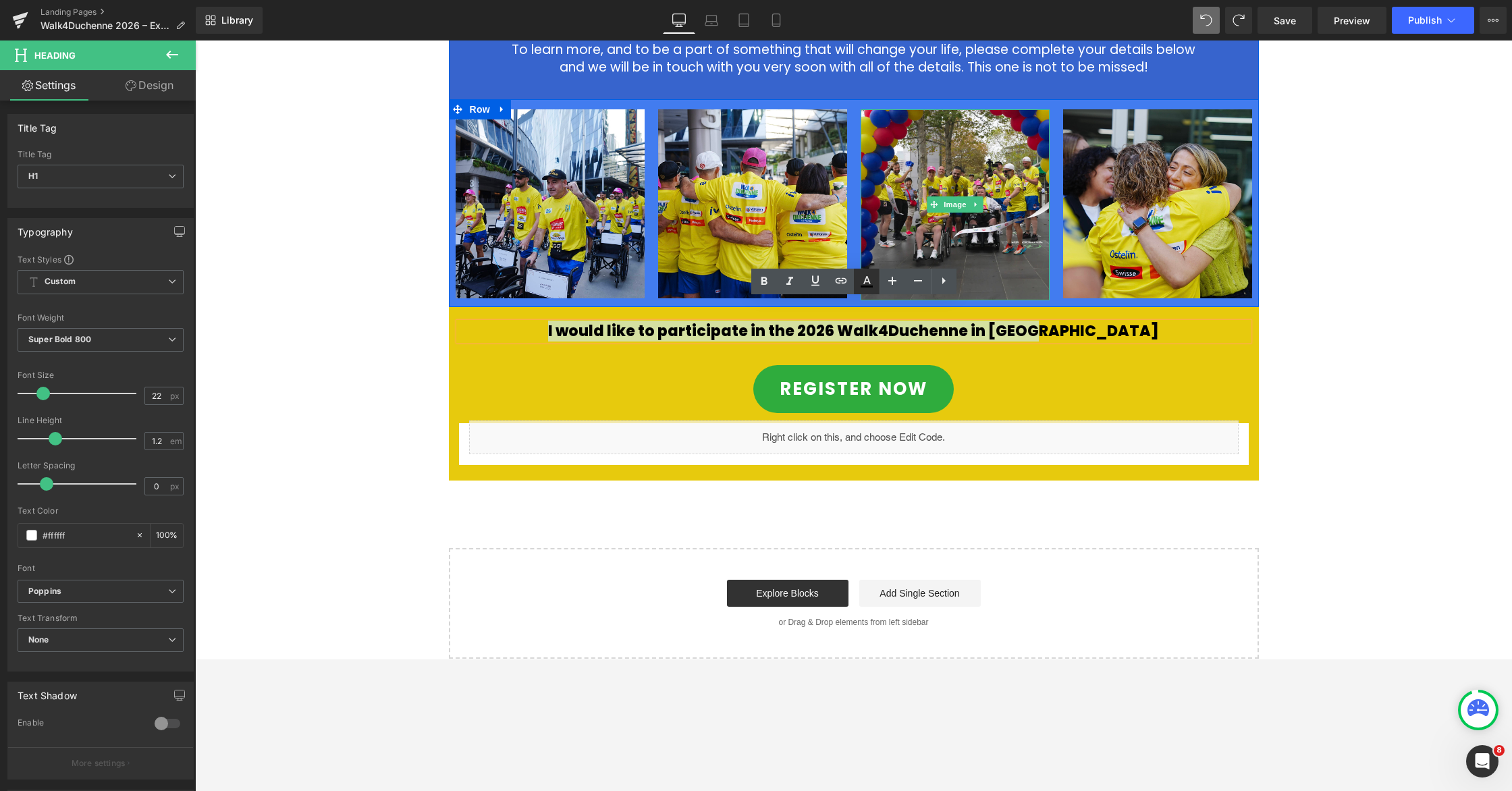
click at [874, 285] on icon at bounding box center [867, 281] width 17 height 17
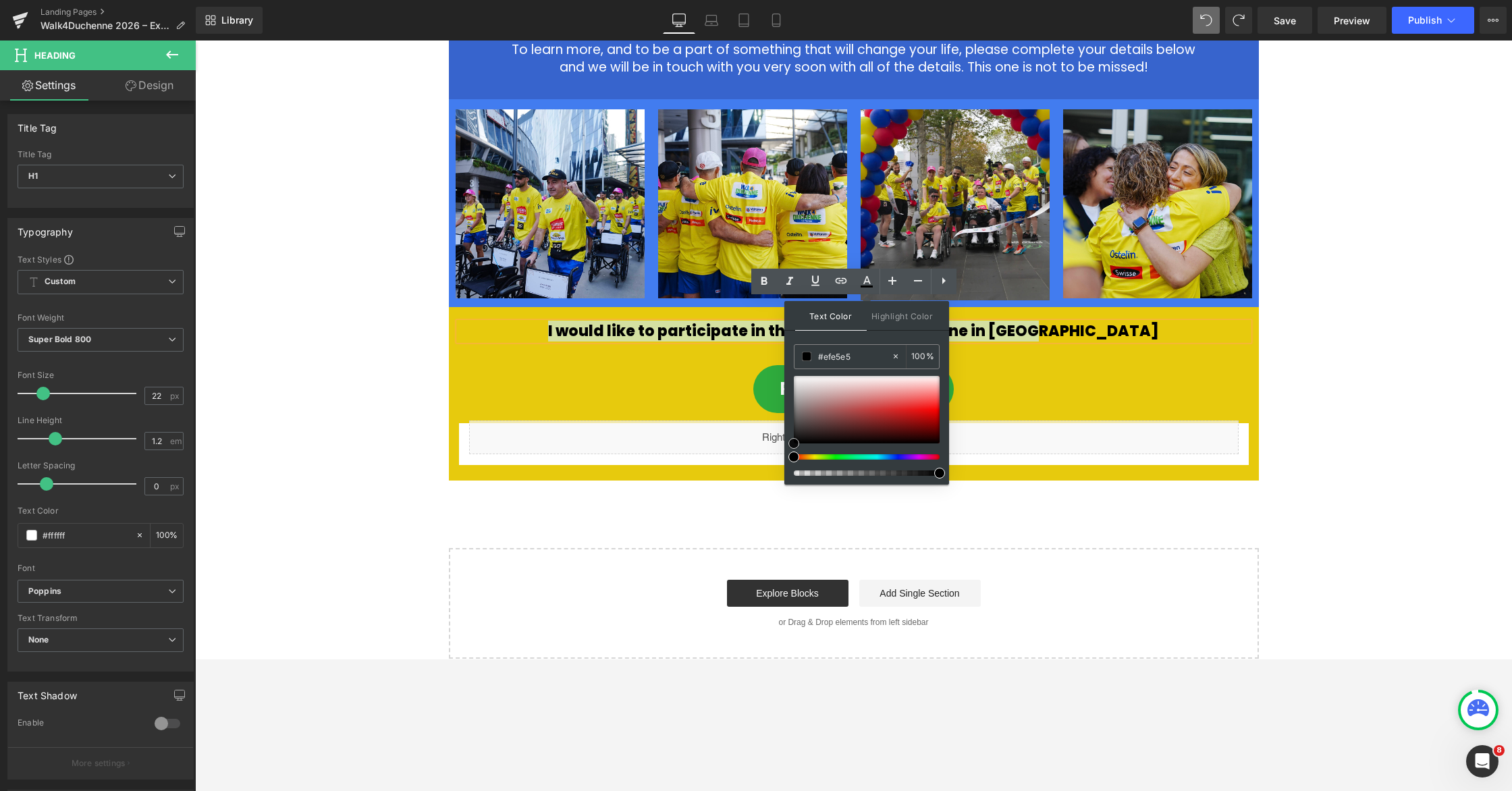
type input "#ede3e3"
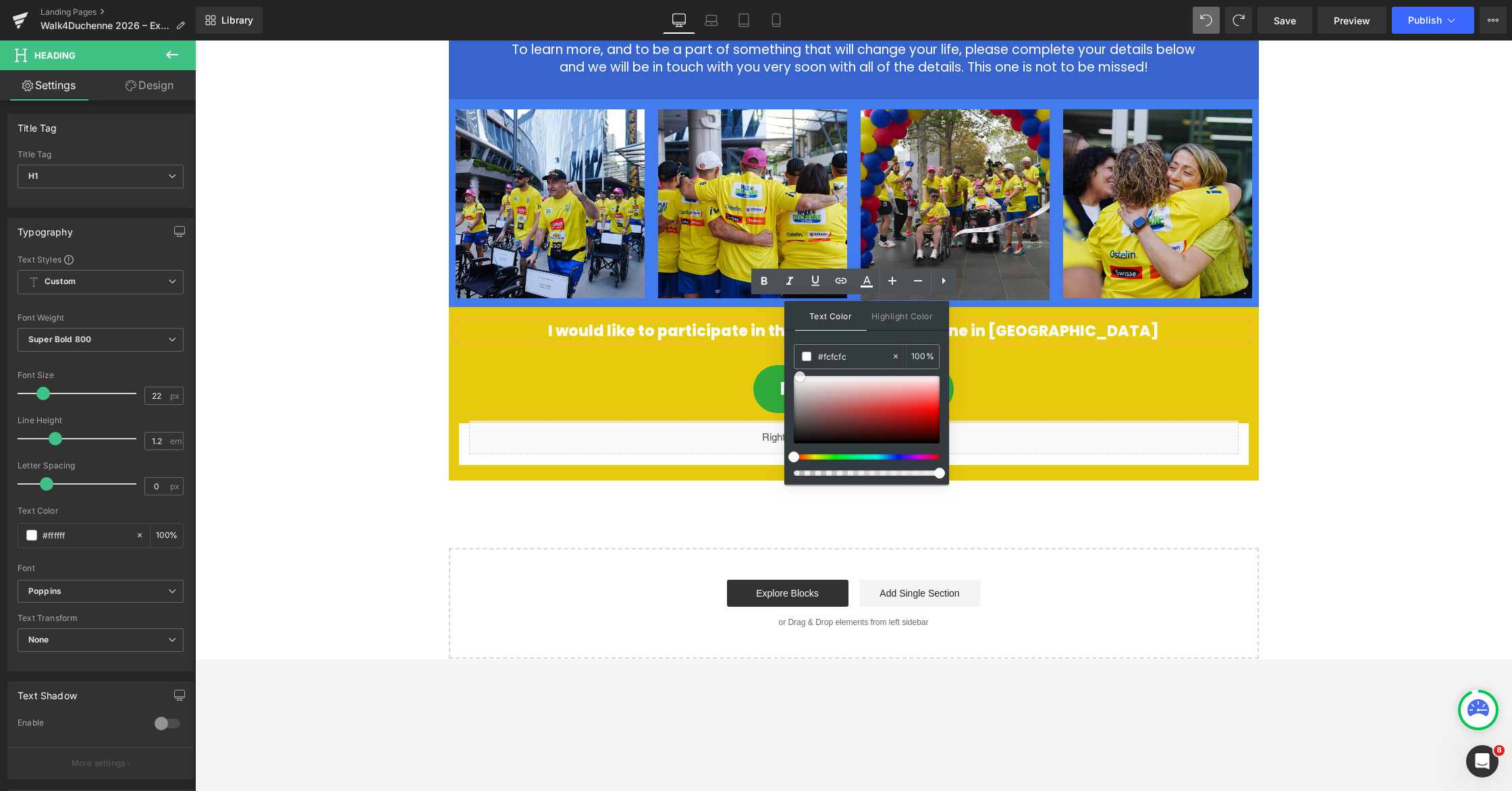
type input "#ffffff"
drag, startPoint x: 1016, startPoint y: 423, endPoint x: 778, endPoint y: 372, distance: 243.4
click at [573, 322] on h1 "I would like to participate in the 2026 Walk4Duchenne in [GEOGRAPHIC_DATA]" at bounding box center [854, 331] width 789 height 17
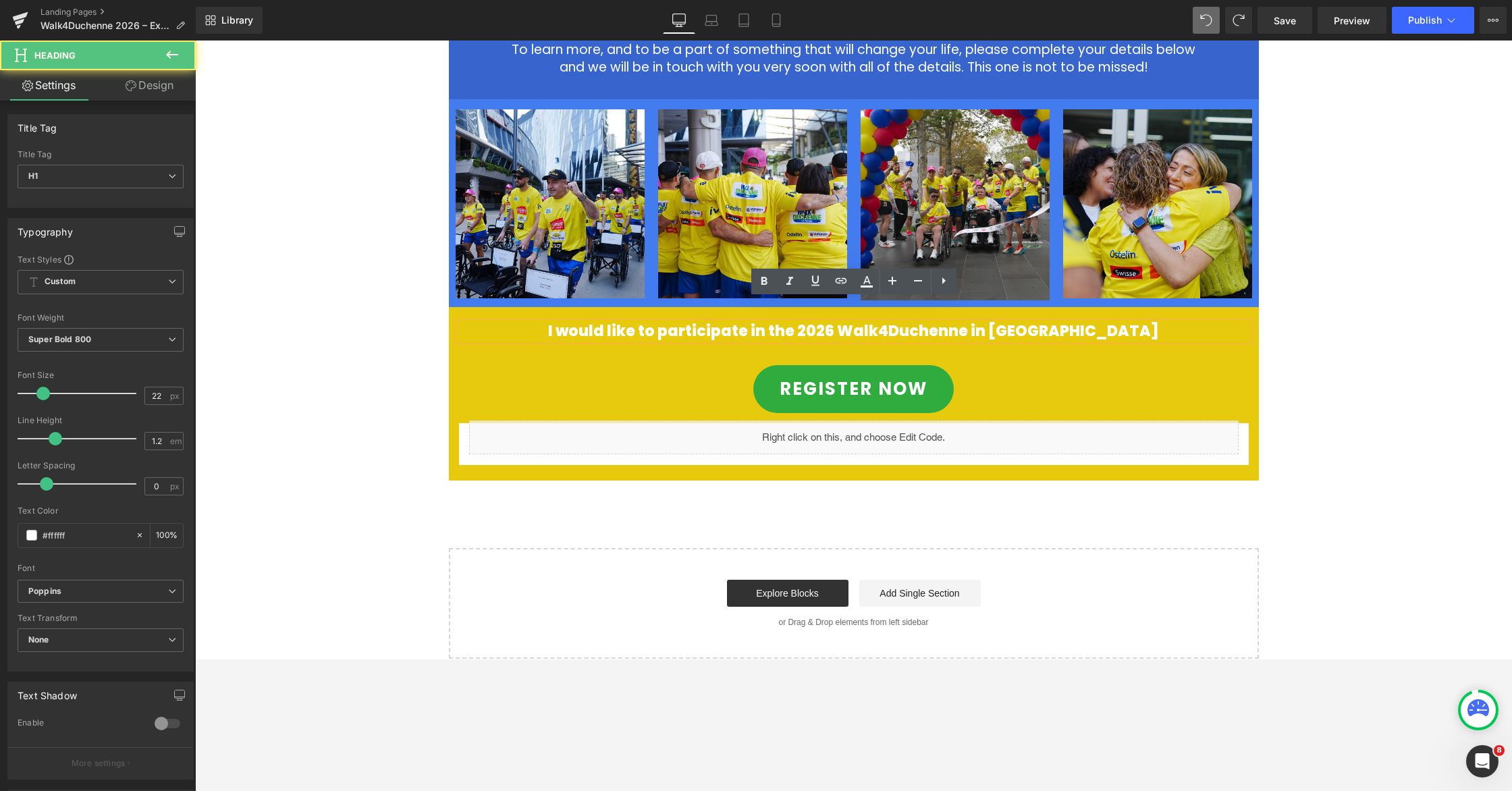
click at [631, 514] on div "2026 Walk4Duchenne Expressions of Interest Heading Row Image The Save Our Sons …" at bounding box center [853, 50] width 1317 height 1216
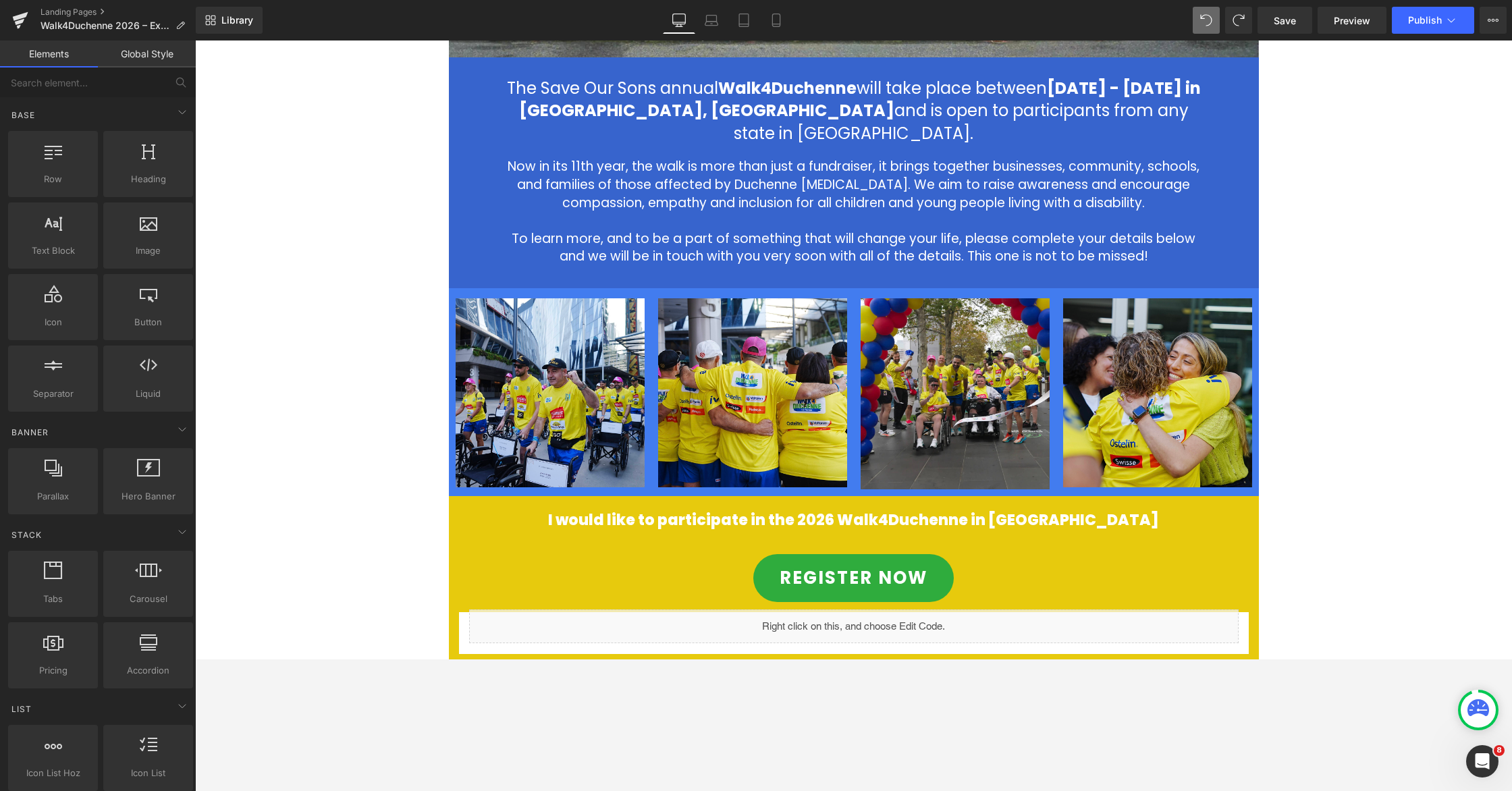
scroll to position [795, 0]
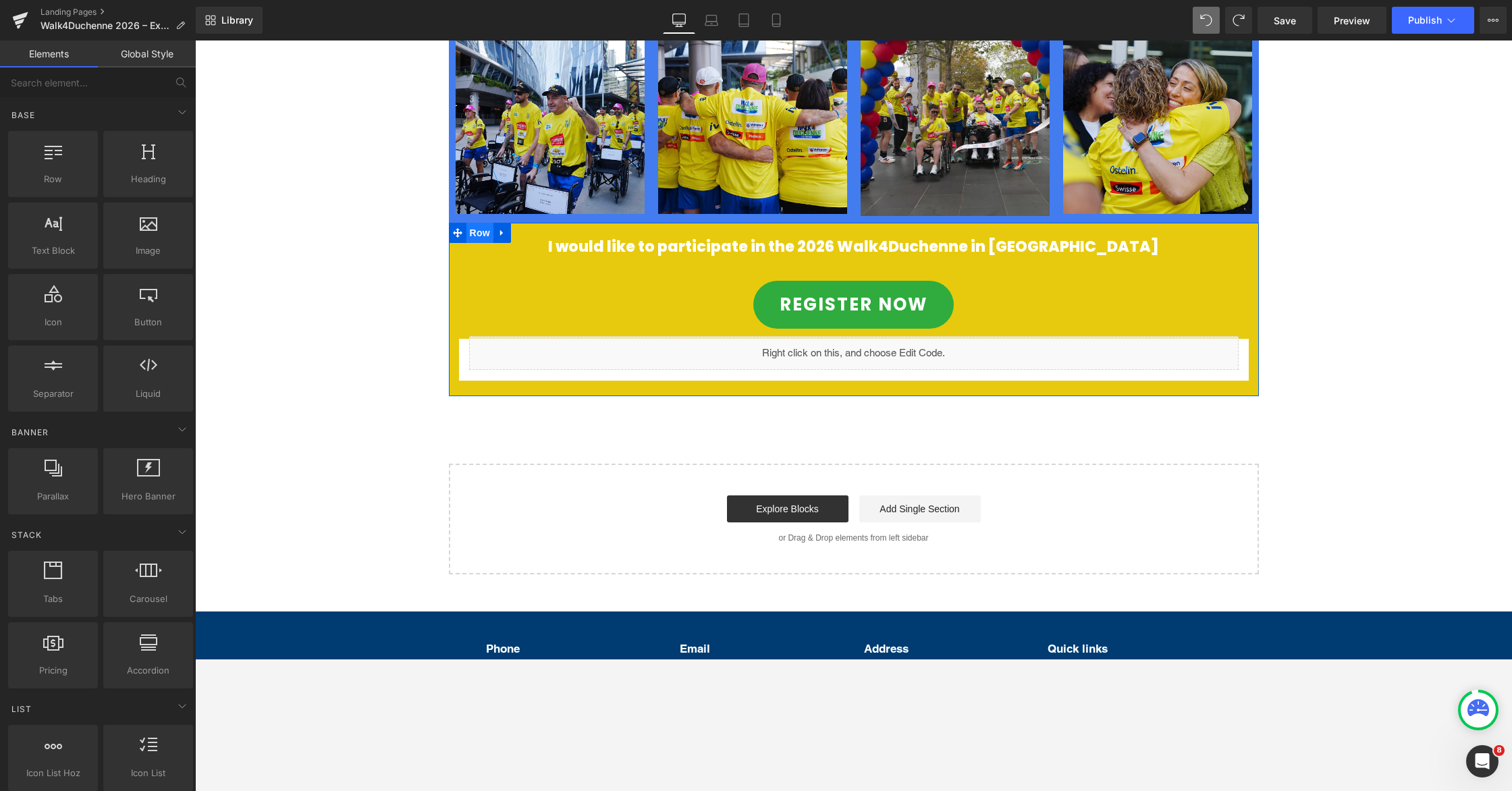
click at [476, 223] on span "Row" at bounding box center [479, 232] width 27 height 20
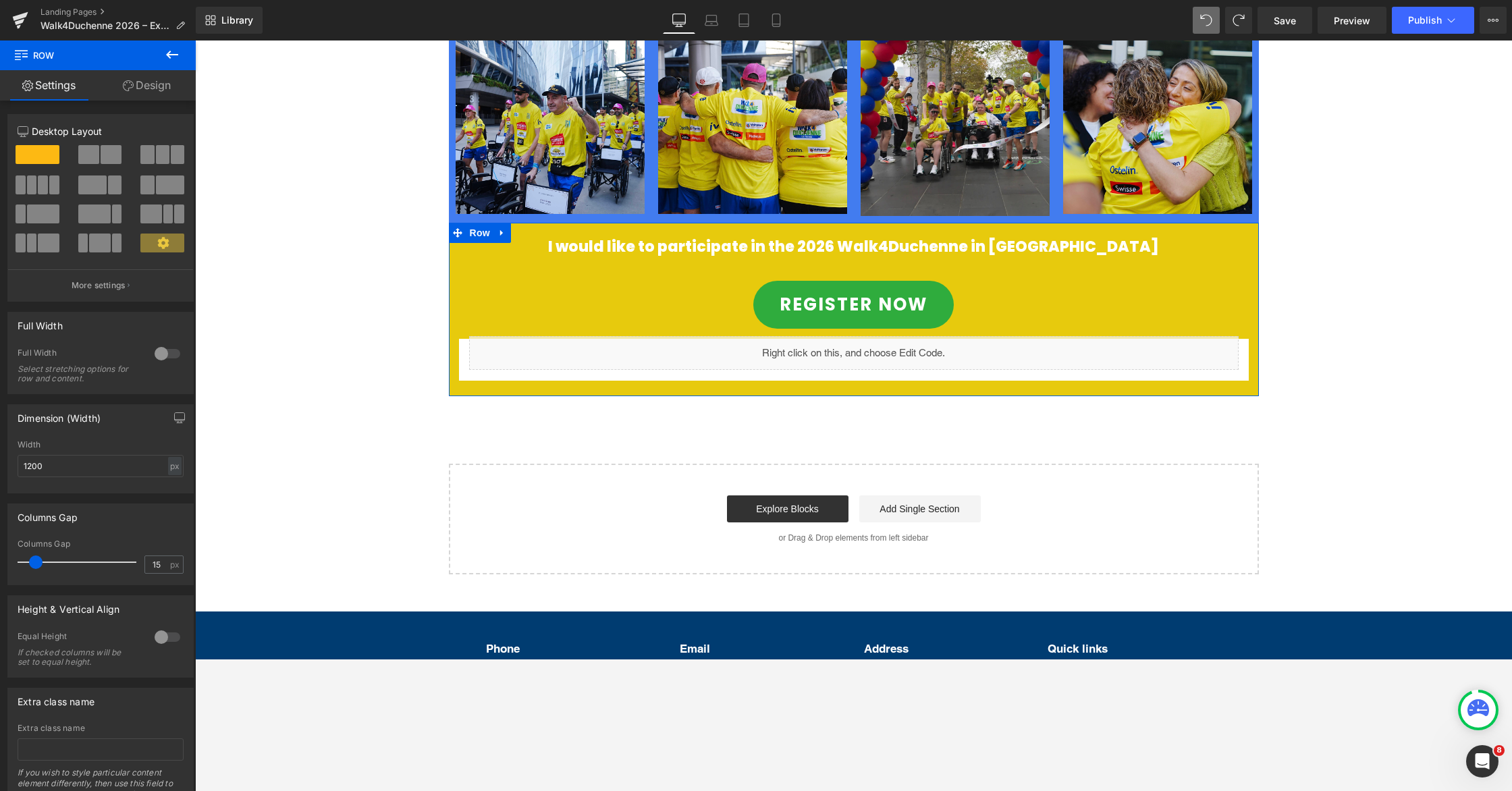
click at [150, 87] on link "Design" at bounding box center [147, 85] width 98 height 30
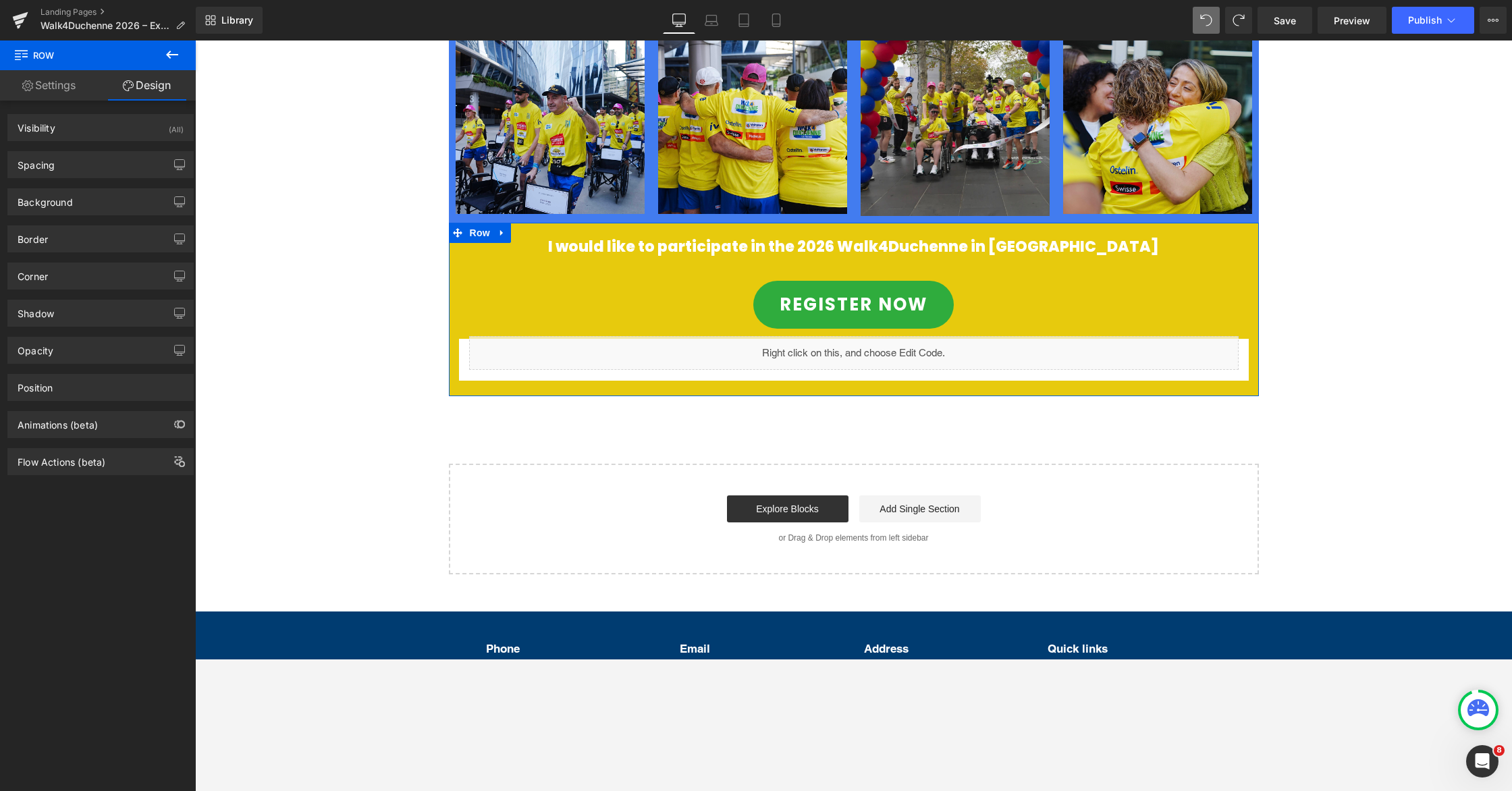
click at [84, 201] on div "Background" at bounding box center [100, 202] width 185 height 26
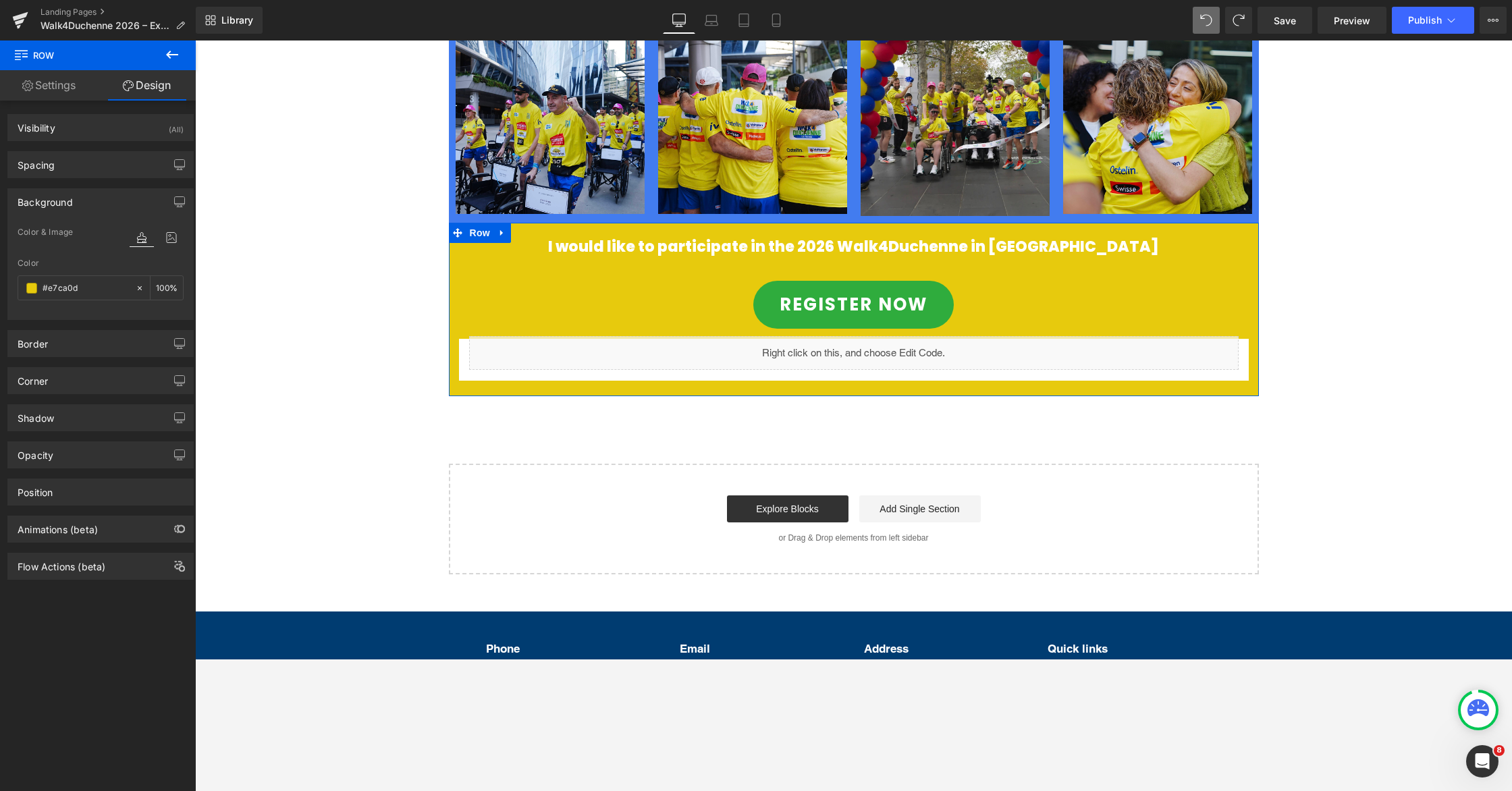
type input "#e7ca0d"
type input "100"
drag, startPoint x: 85, startPoint y: 288, endPoint x: 42, endPoint y: 285, distance: 43.1
click at [41, 285] on div "#e7ca0d" at bounding box center [77, 288] width 117 height 23
drag, startPoint x: 37, startPoint y: 287, endPoint x: 47, endPoint y: 287, distance: 10.0
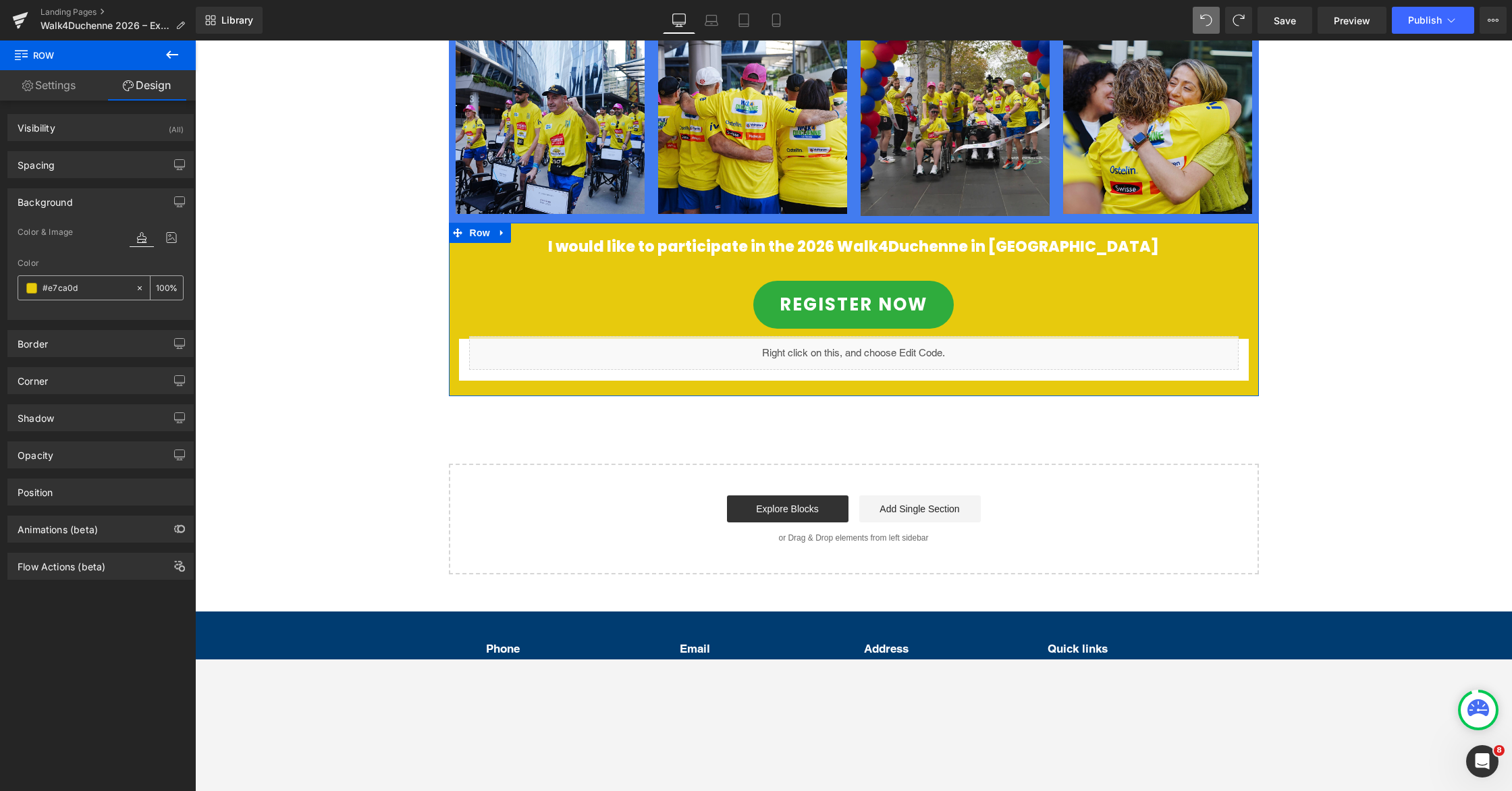
click at [39, 287] on div "#e7ca0d" at bounding box center [77, 288] width 117 height 23
paste input "F2C345"
type input "#f2c345"
click at [97, 273] on div "Color #f2c345 100 %" at bounding box center [100, 287] width 166 height 57
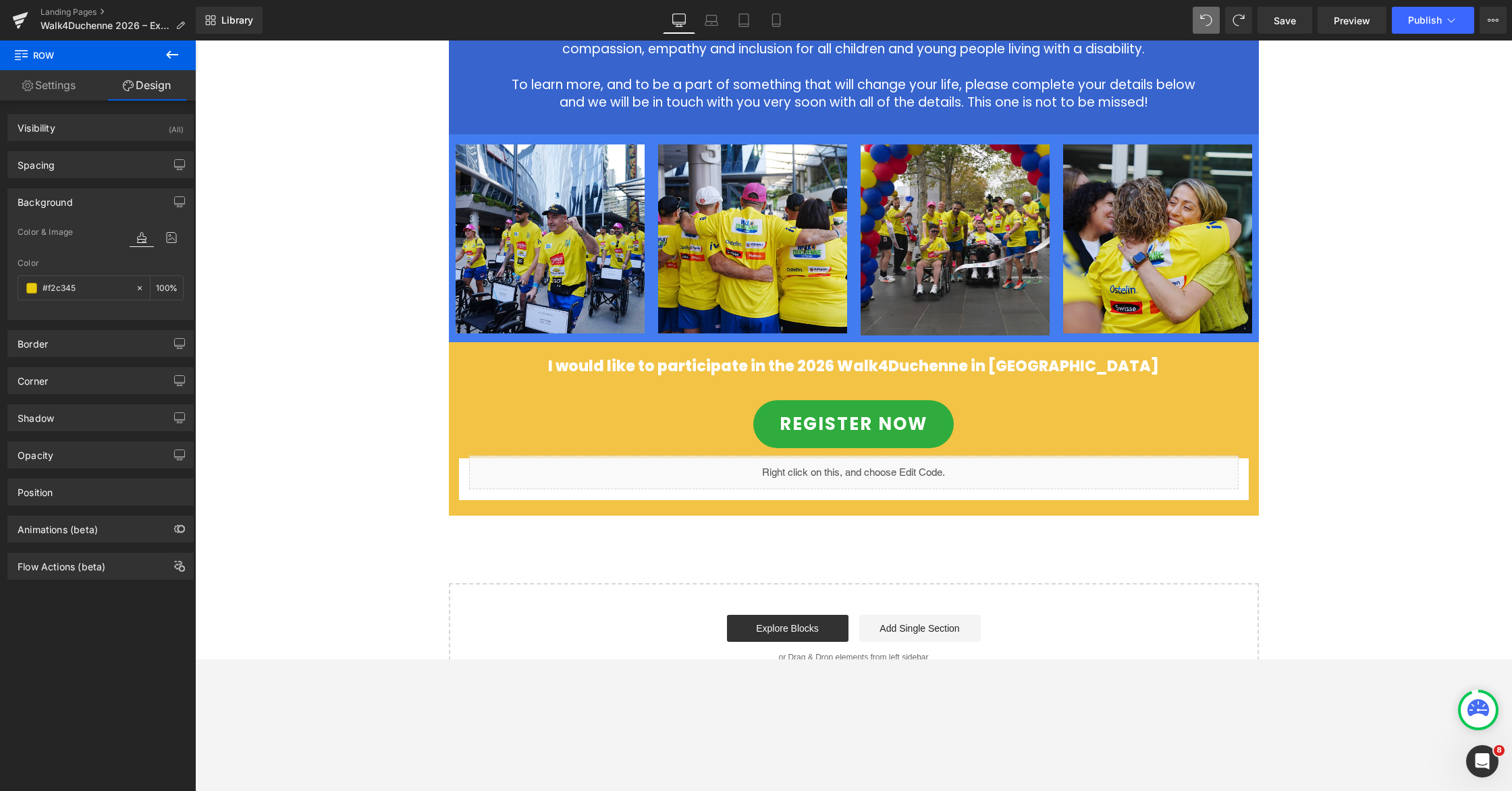
scroll to position [687, 0]
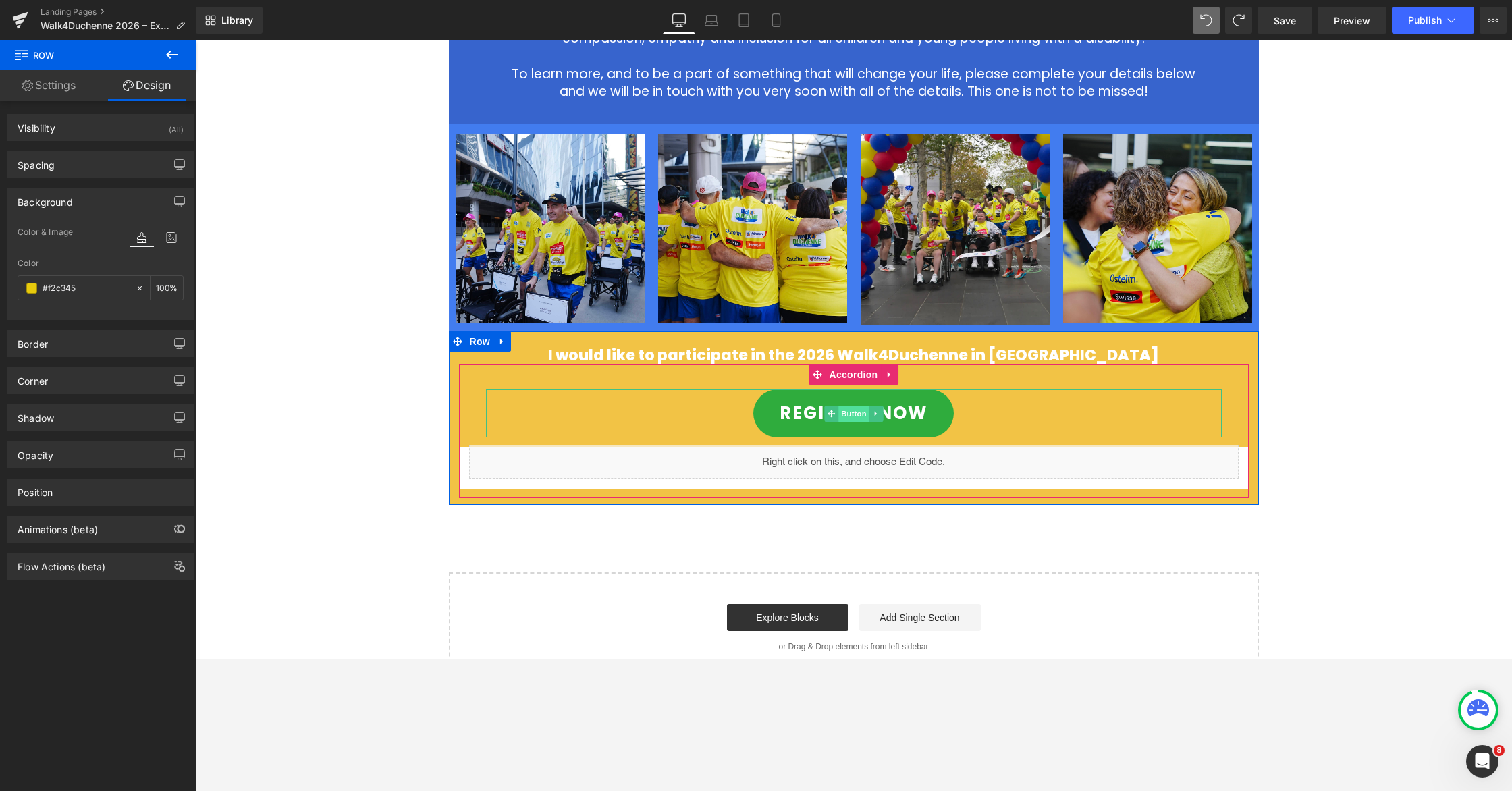
click at [847, 406] on span "Button" at bounding box center [854, 414] width 31 height 17
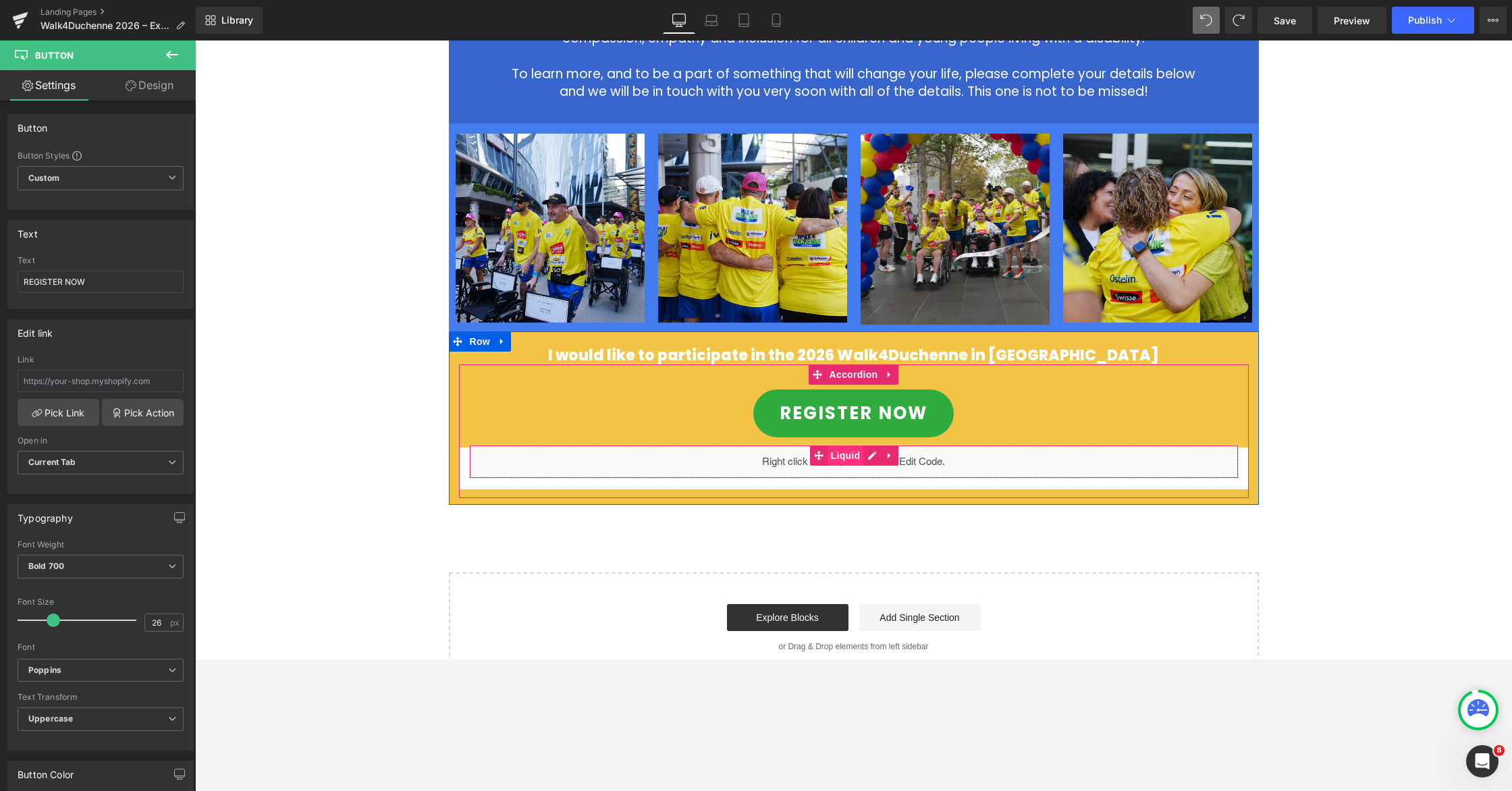
click at [842, 445] on span "Liquid" at bounding box center [846, 455] width 37 height 20
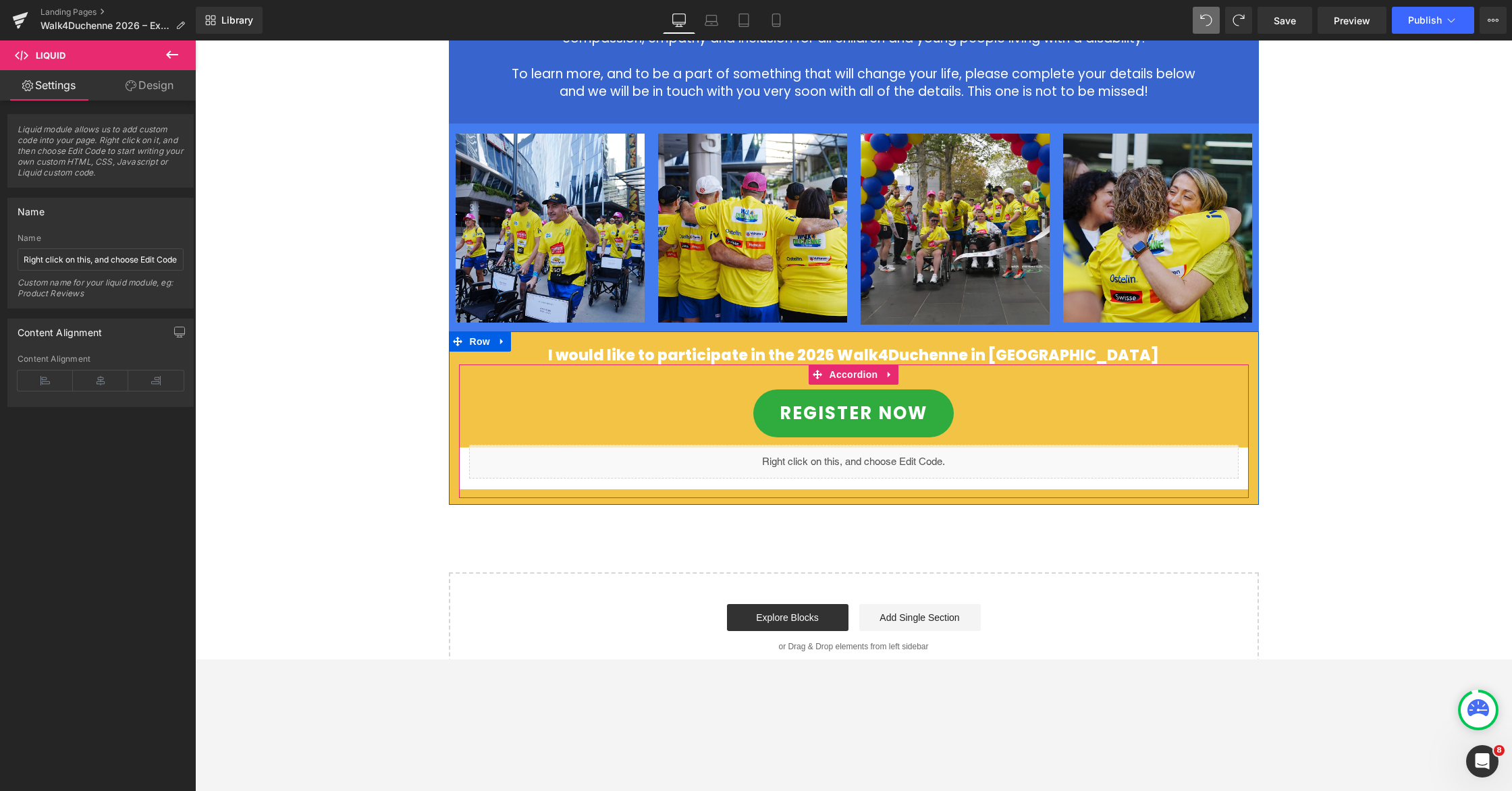
click at [828, 462] on article "Liquid" at bounding box center [854, 469] width 789 height 41
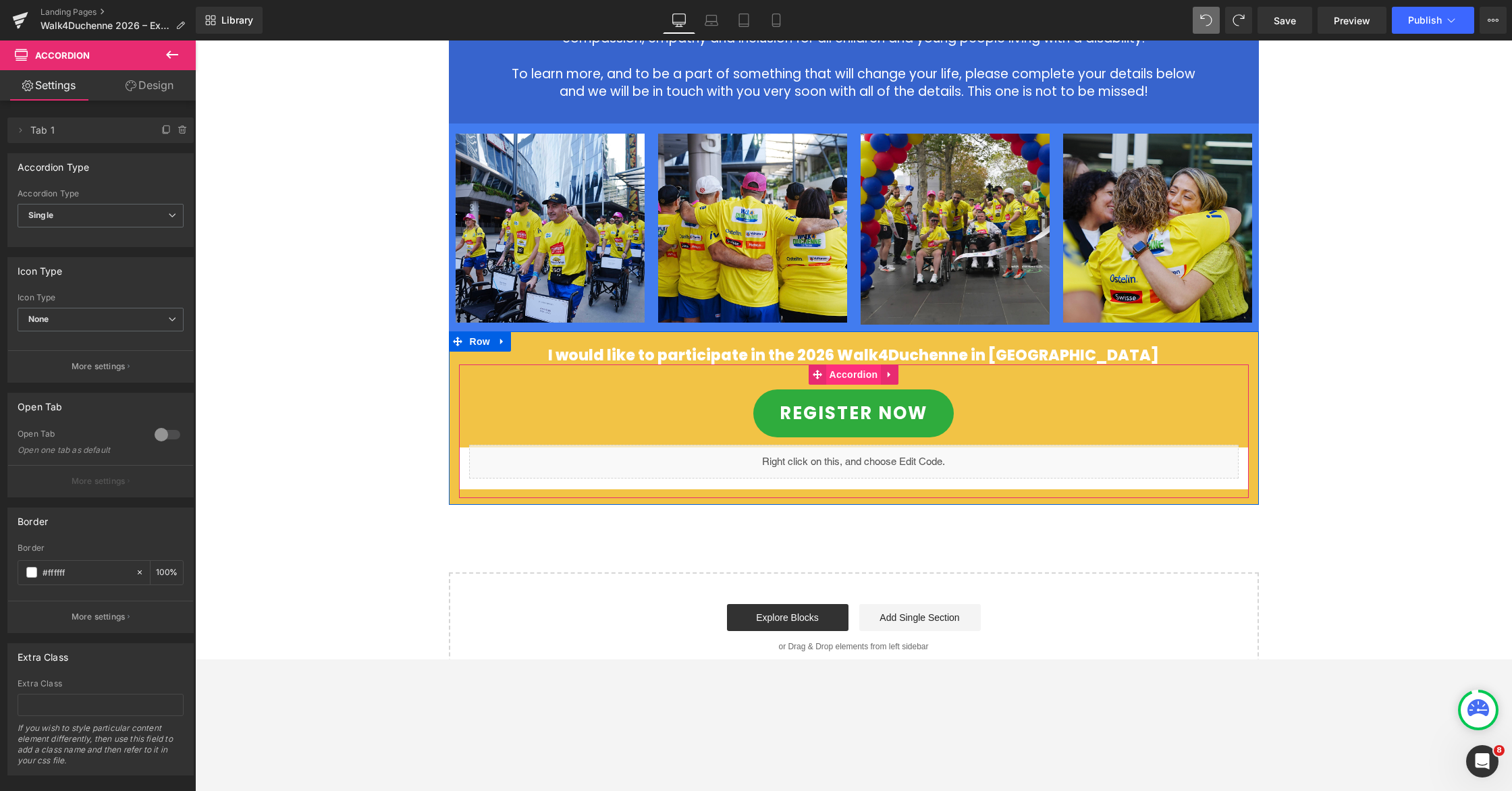
click at [855, 364] on span "Accordion" at bounding box center [854, 374] width 56 height 20
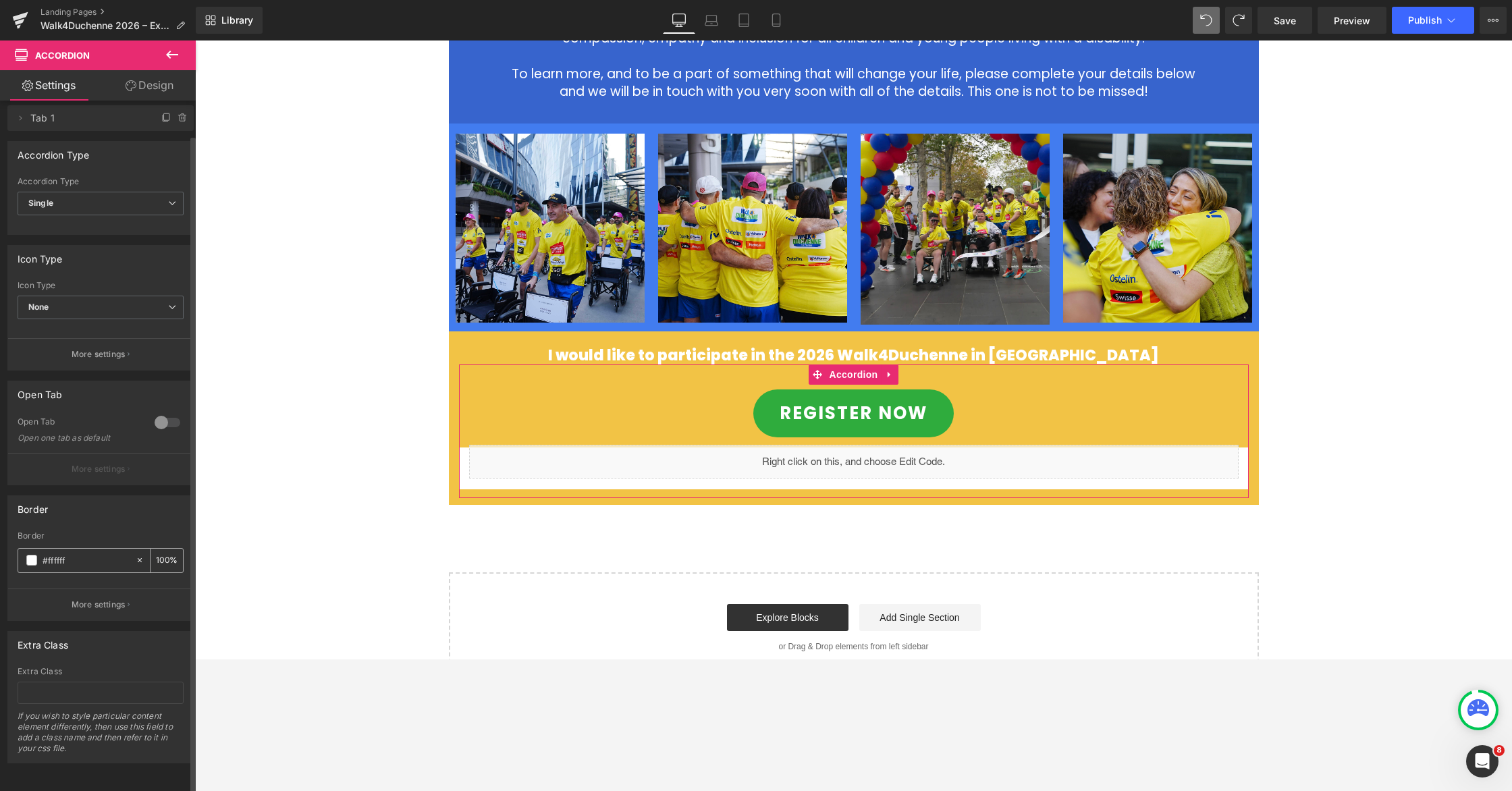
click at [31, 555] on span at bounding box center [31, 560] width 10 height 10
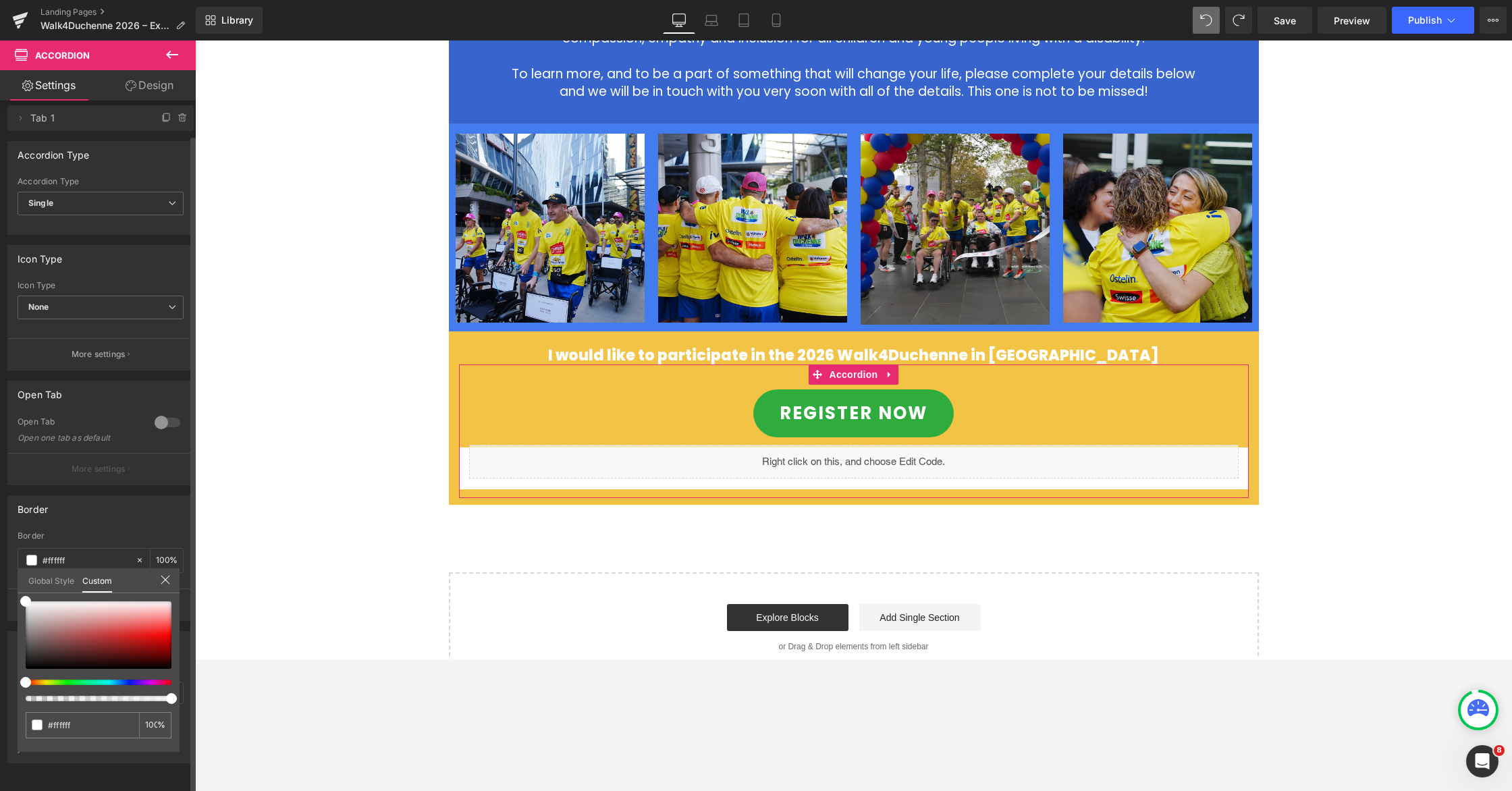
type input "99"
type input "66"
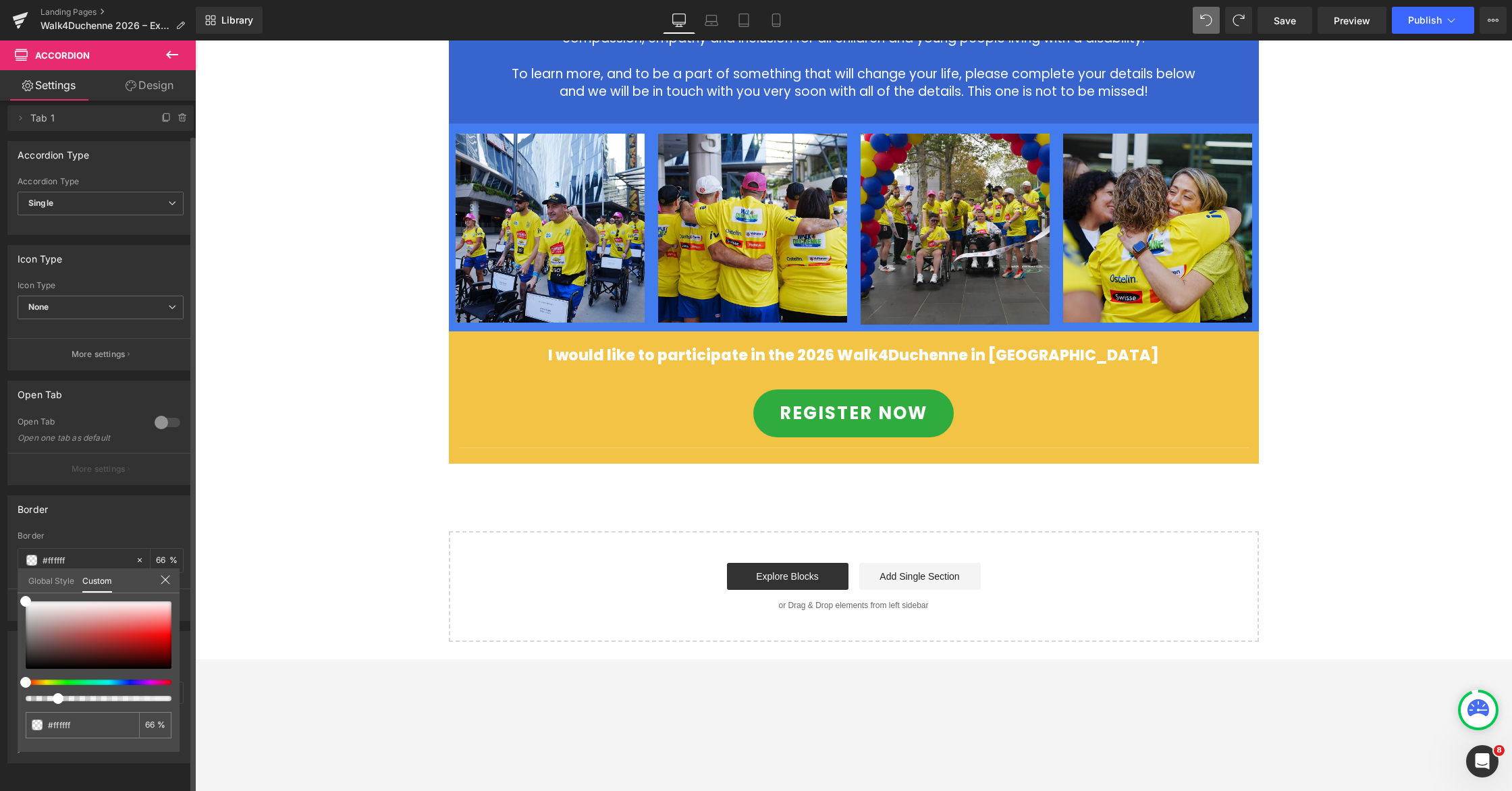
type input "22"
type input "1"
type input "0"
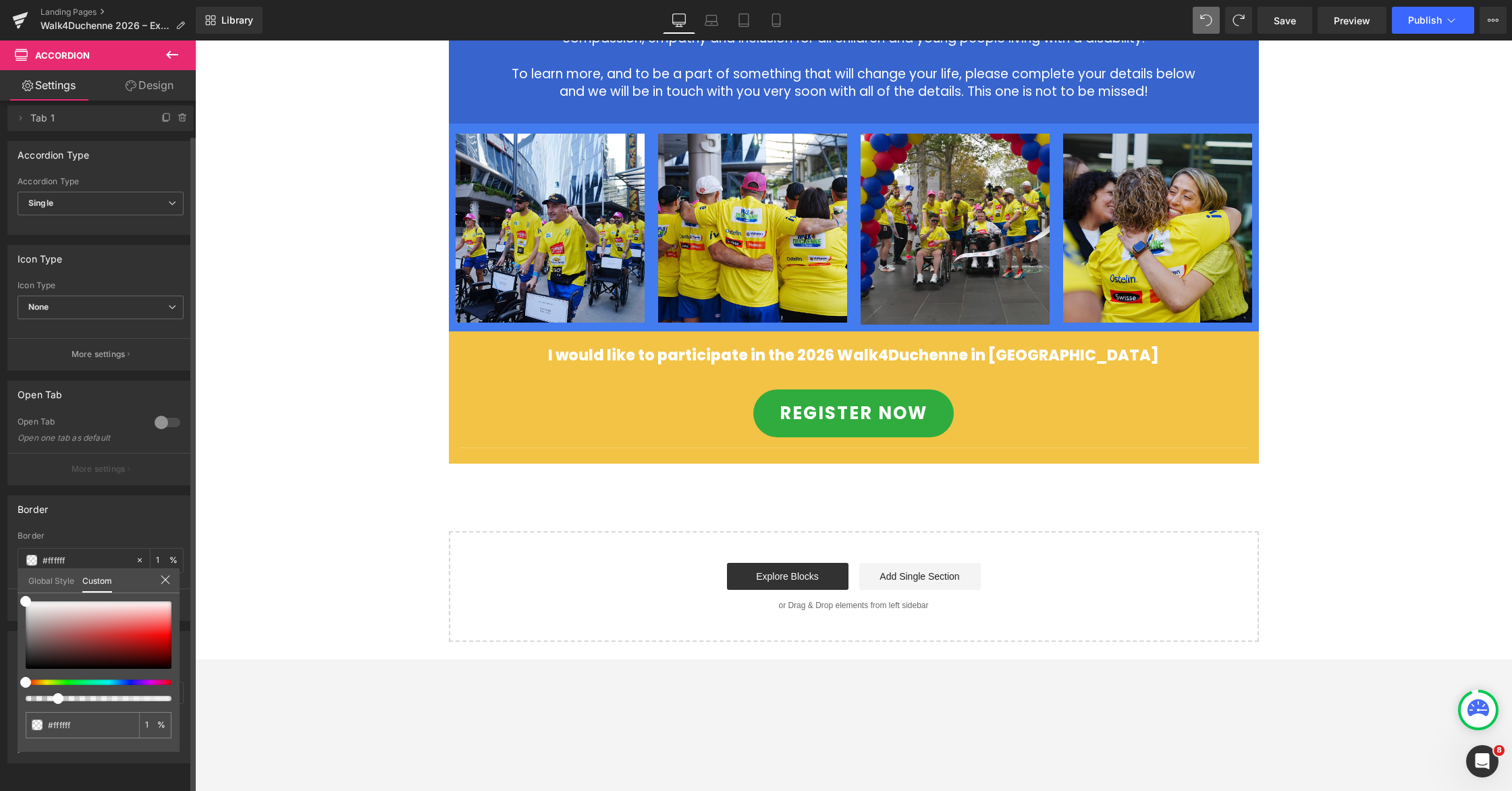
type input "0"
drag, startPoint x: 170, startPoint y: 697, endPoint x: 0, endPoint y: 686, distance: 170.4
click at [0, 621] on div "Border rgba(255, 255, 255, 0) Border #ffffff 0 % More settings Global Style Cus…" at bounding box center [101, 553] width 202 height 136
click at [963, 395] on div at bounding box center [853, 350] width 1317 height 619
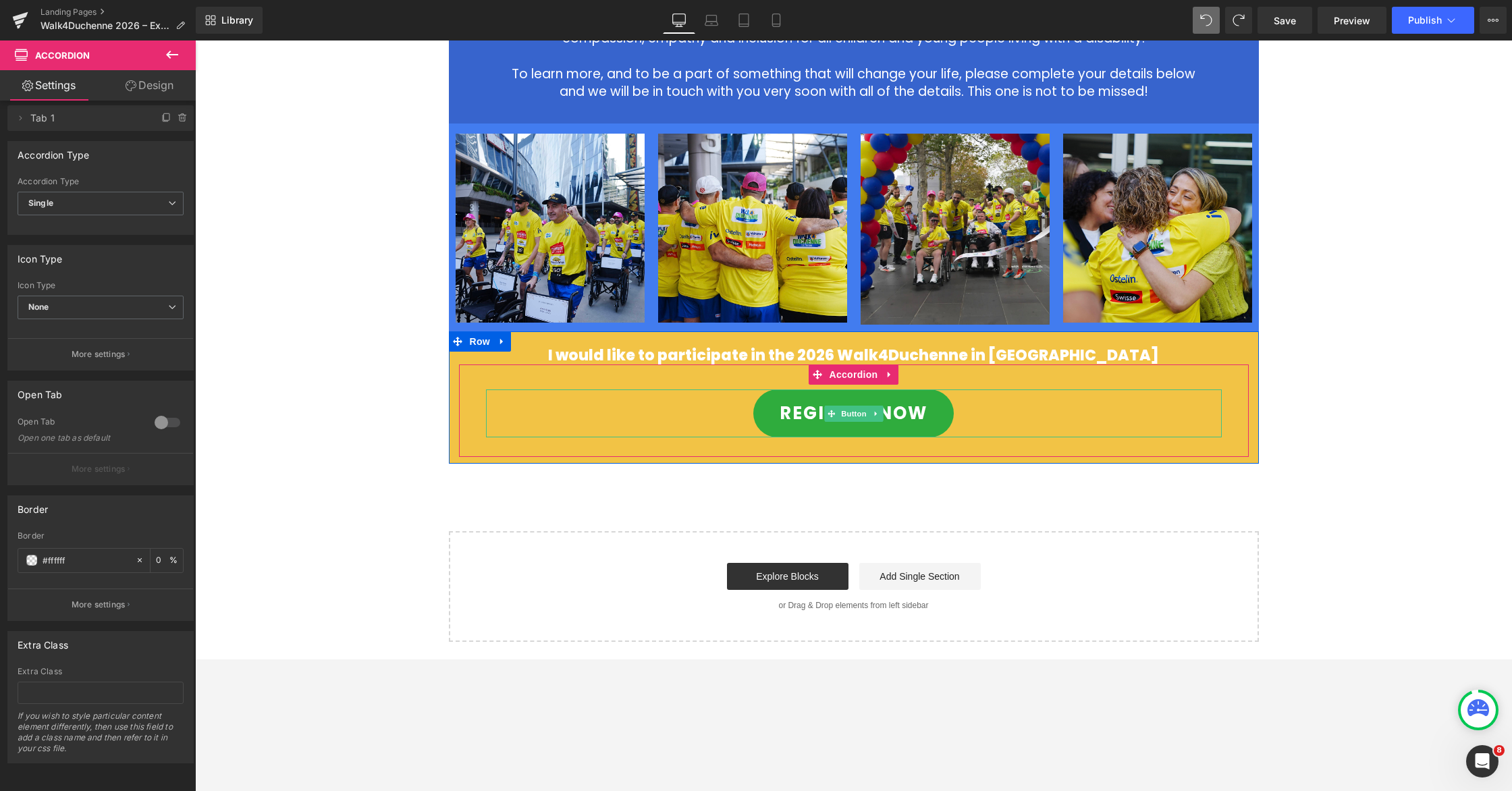
click at [959, 389] on div "REGISTER NOW" at bounding box center [854, 413] width 736 height 48
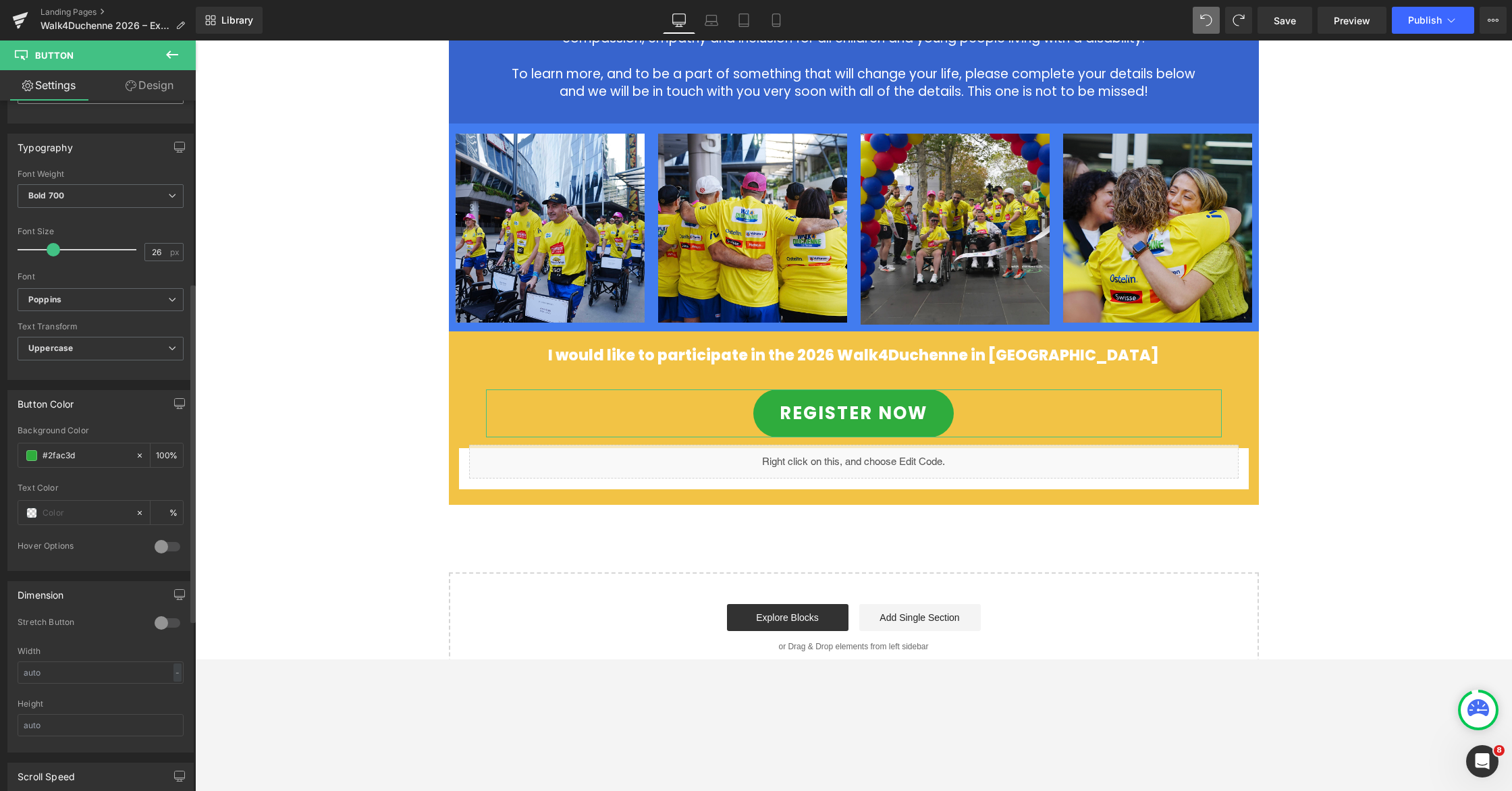
scroll to position [429, 0]
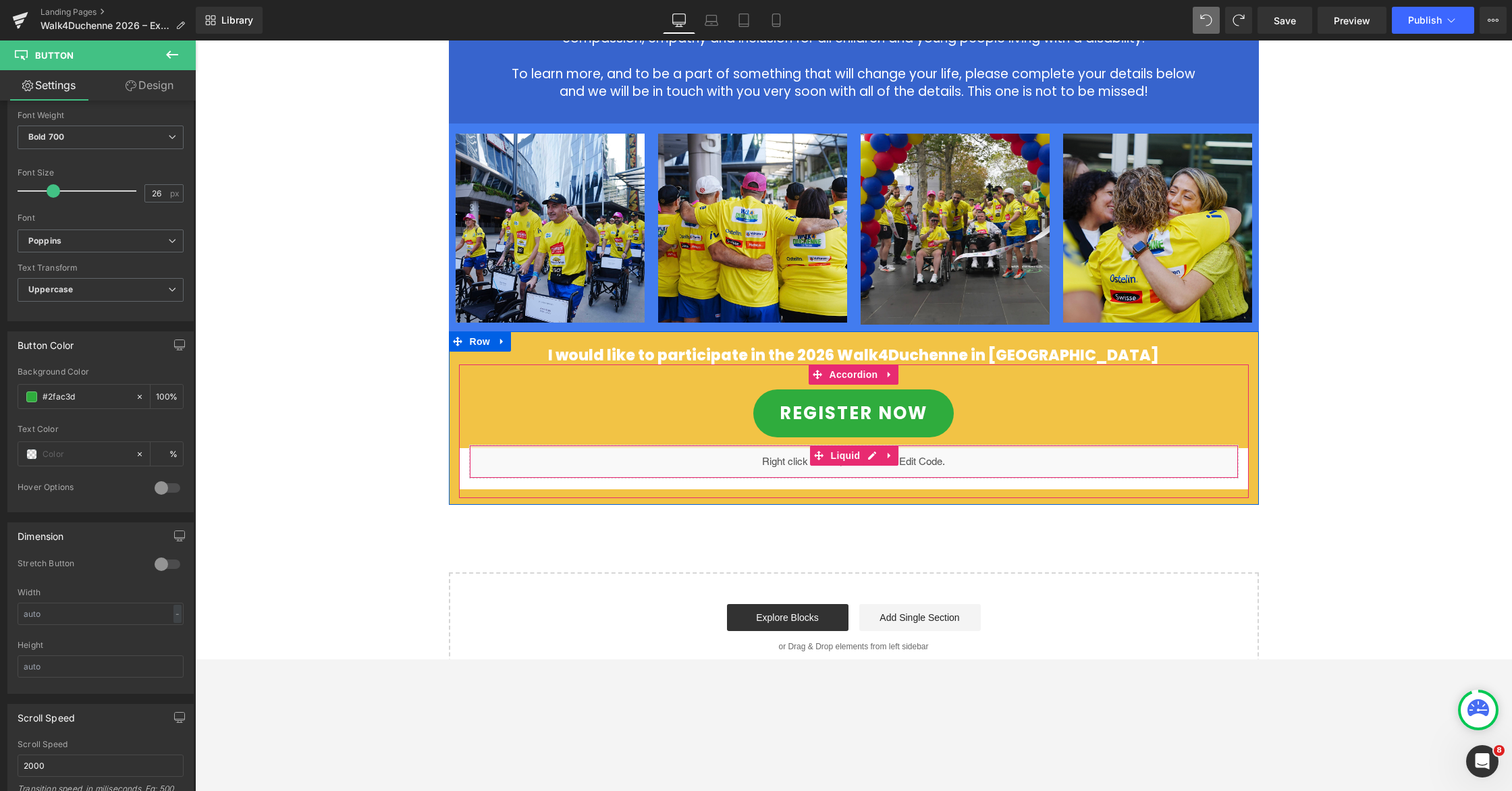
click at [520, 445] on div "Liquid" at bounding box center [854, 462] width 769 height 34
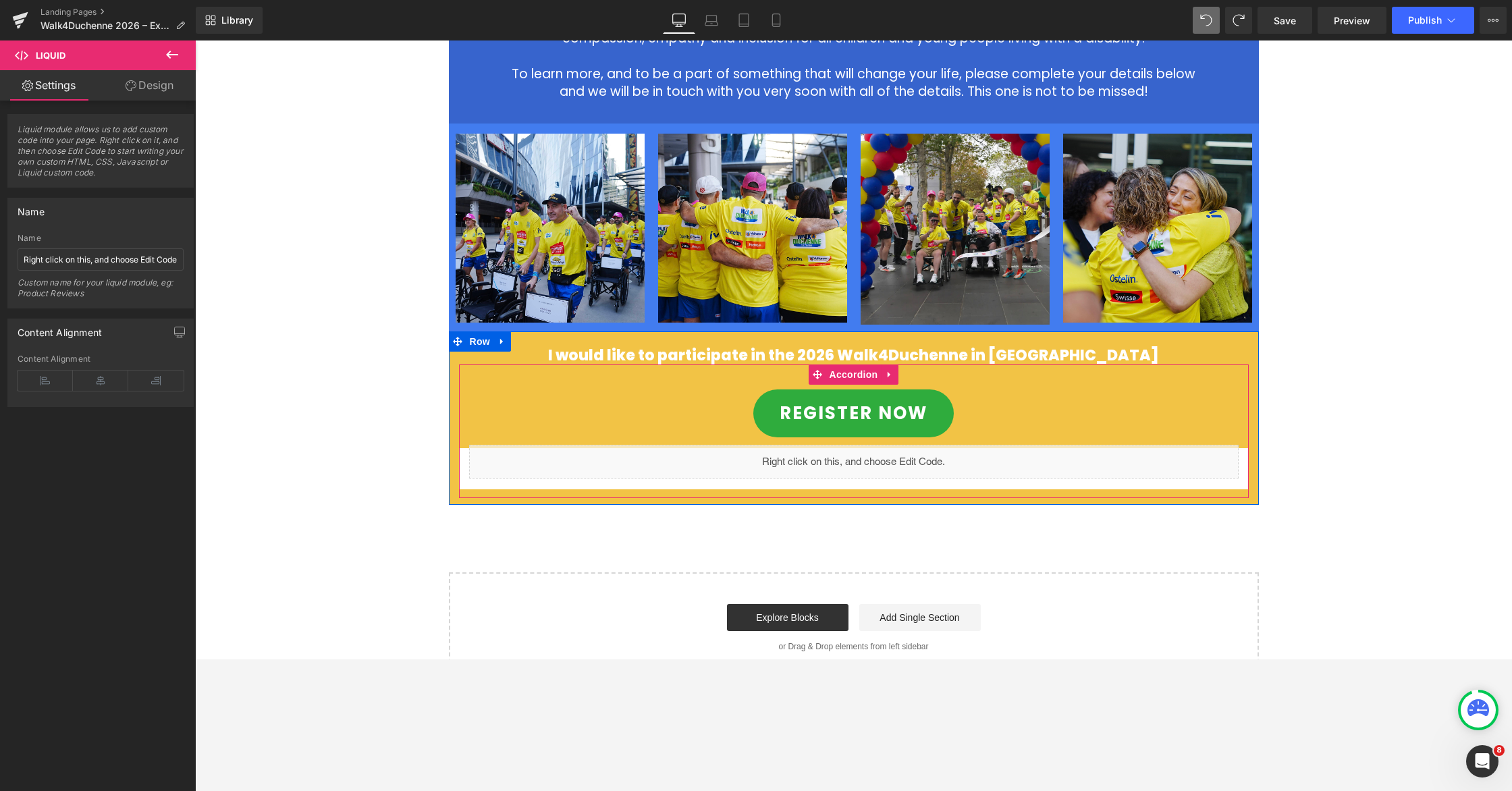
click at [618, 364] on div "REGISTER NOW Button Liquid Accordion" at bounding box center [854, 431] width 789 height 134
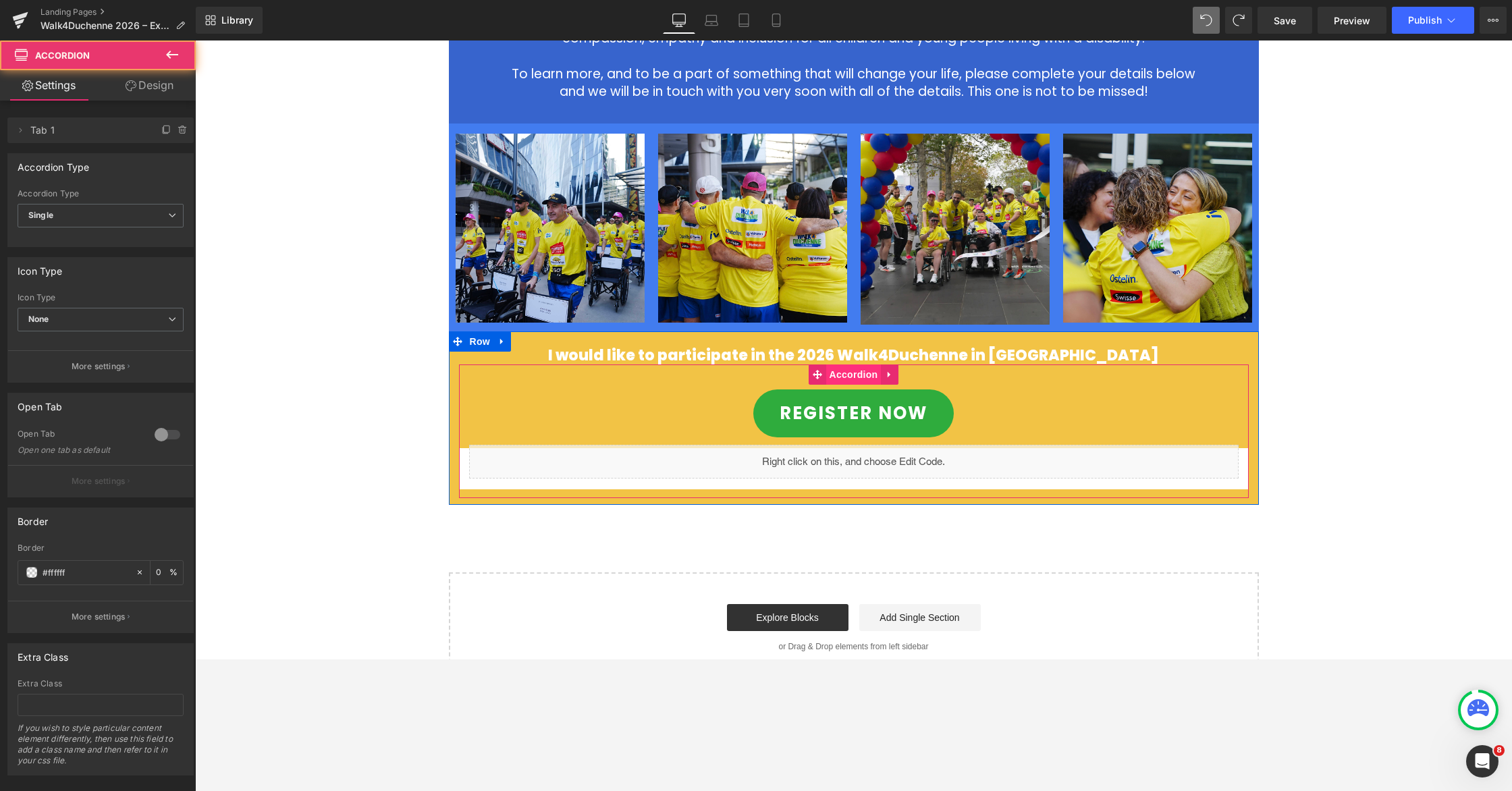
click at [843, 364] on span "Accordion" at bounding box center [854, 374] width 56 height 20
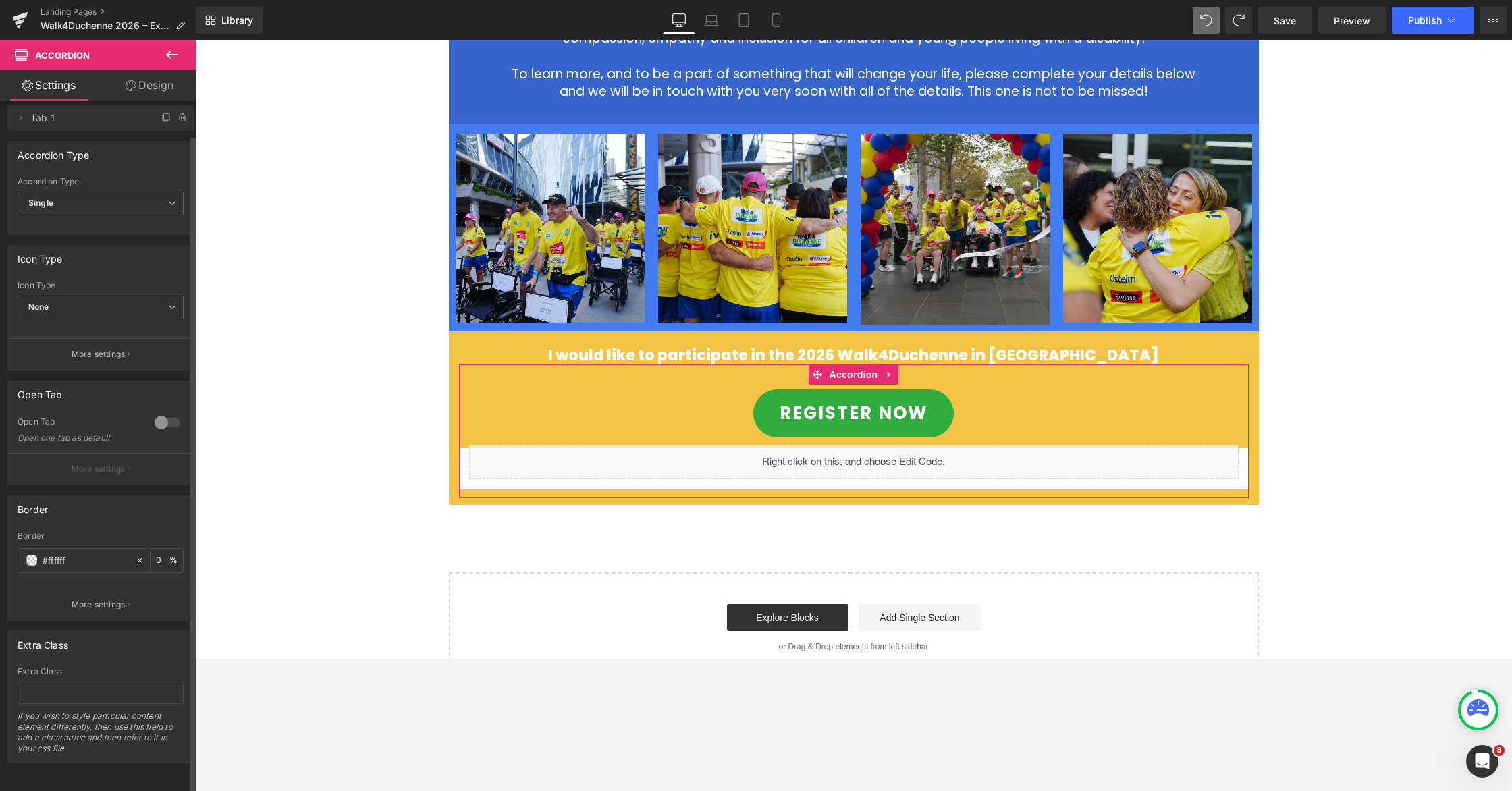
scroll to position [0, 0]
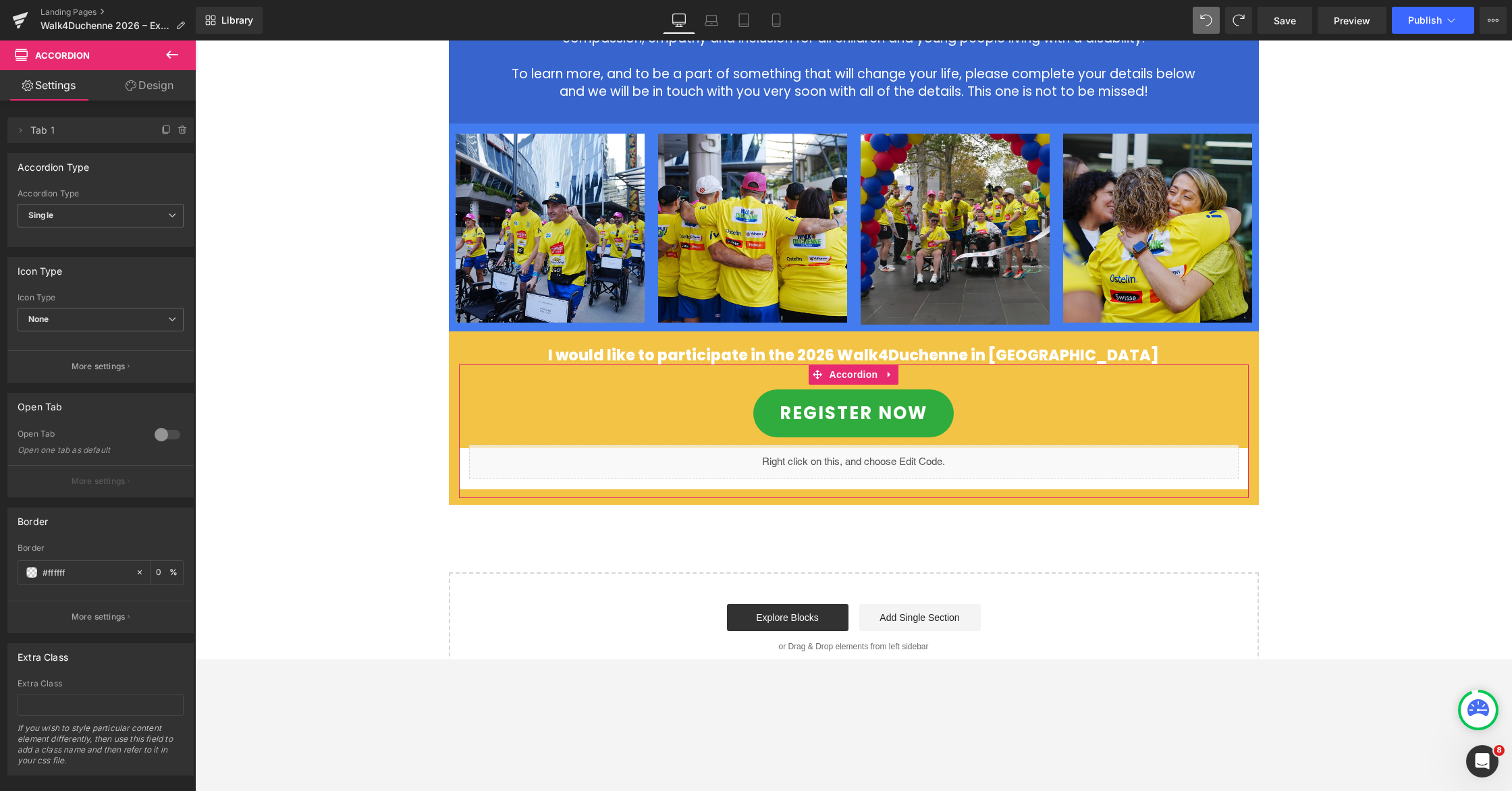
click at [145, 83] on link "Design" at bounding box center [150, 85] width 98 height 30
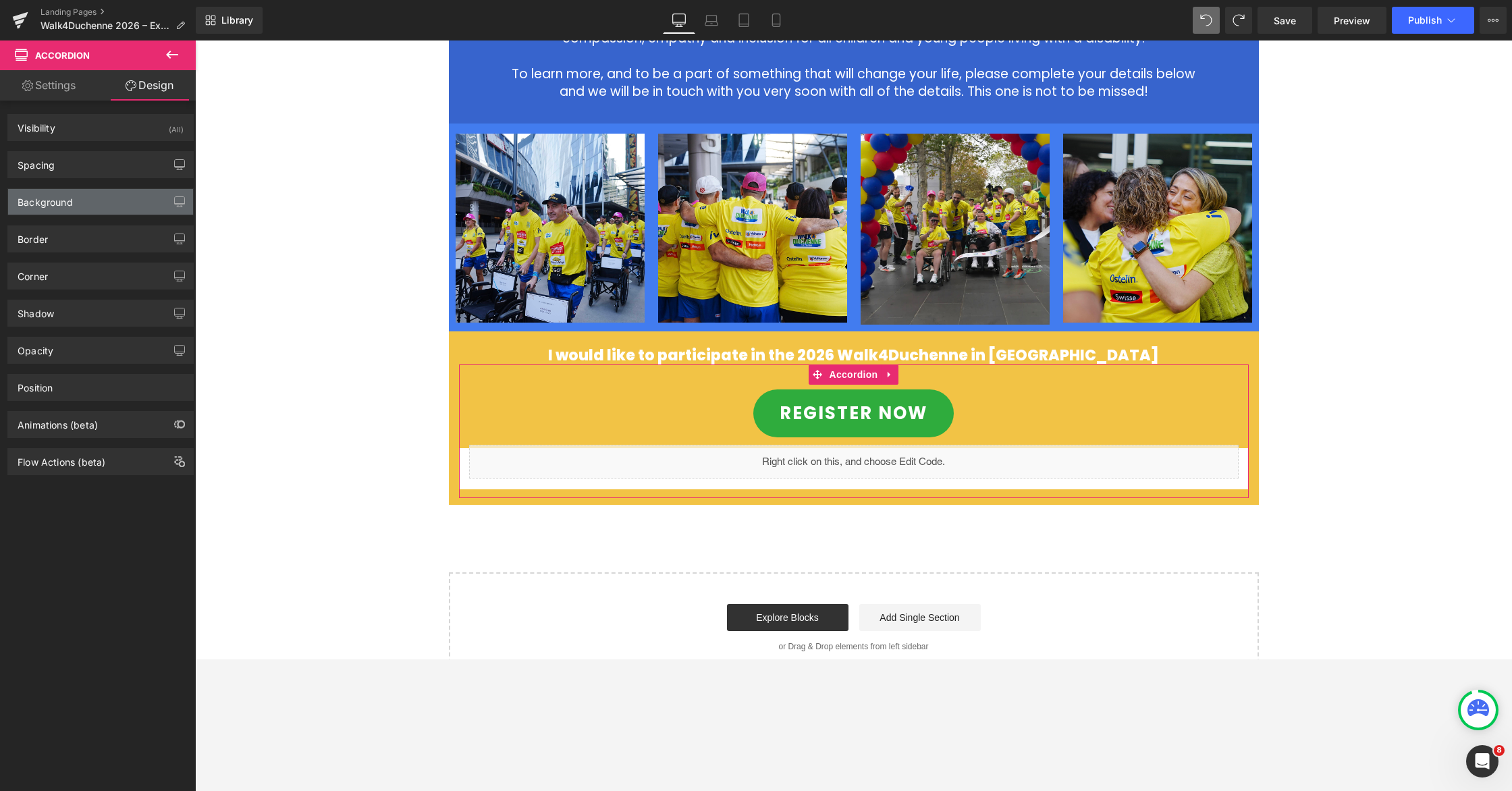
type input "transparent"
type input "0"
click at [77, 201] on div "Background" at bounding box center [100, 202] width 185 height 26
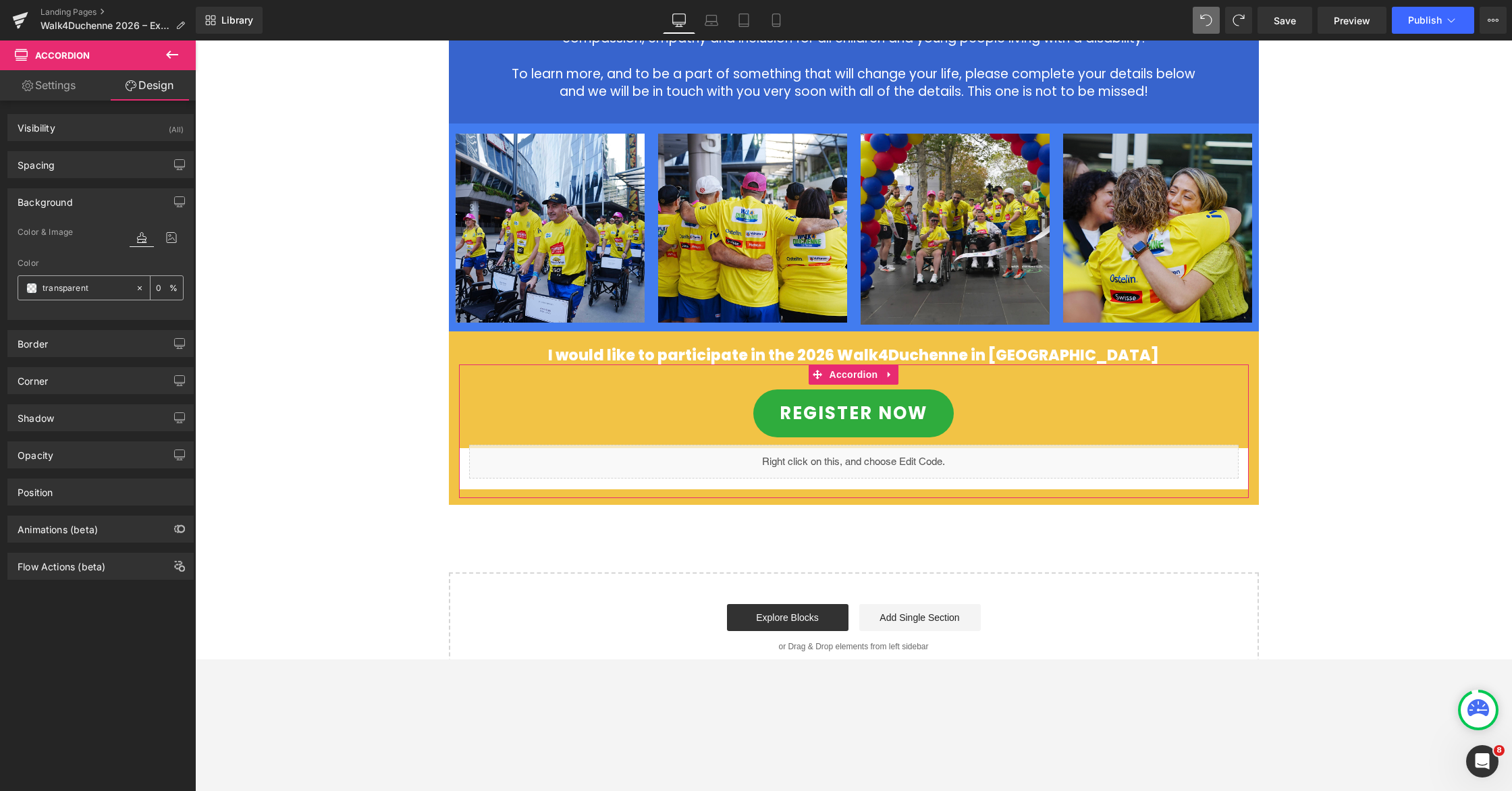
click at [88, 291] on input "transparent" at bounding box center [85, 288] width 86 height 15
paste input "#F2C345"
type input "#F2C345"
type input "100"
type input "#f2c345"
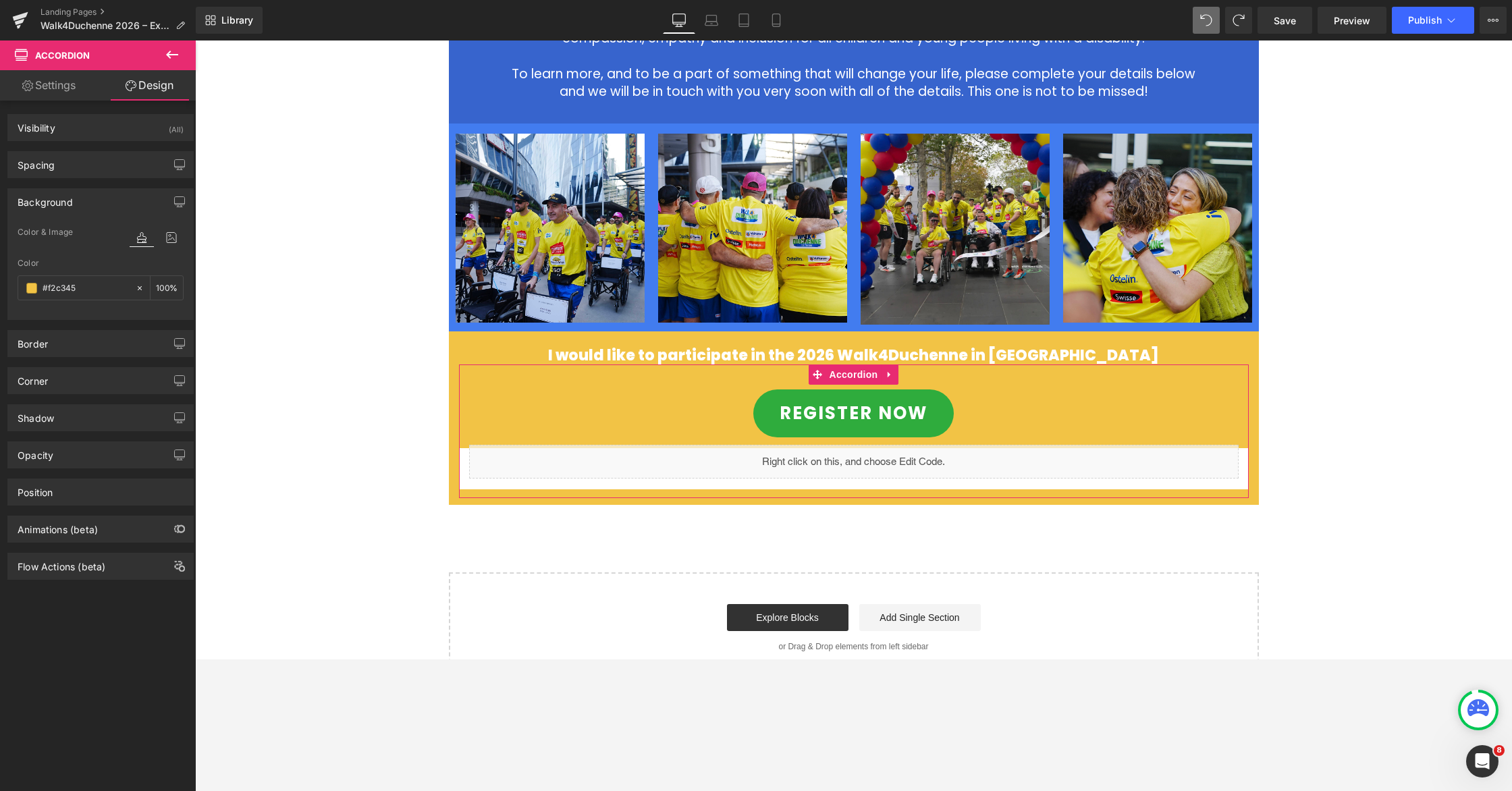
click at [97, 309] on div at bounding box center [100, 311] width 166 height 9
click at [771, 463] on article "Liquid" at bounding box center [854, 469] width 789 height 41
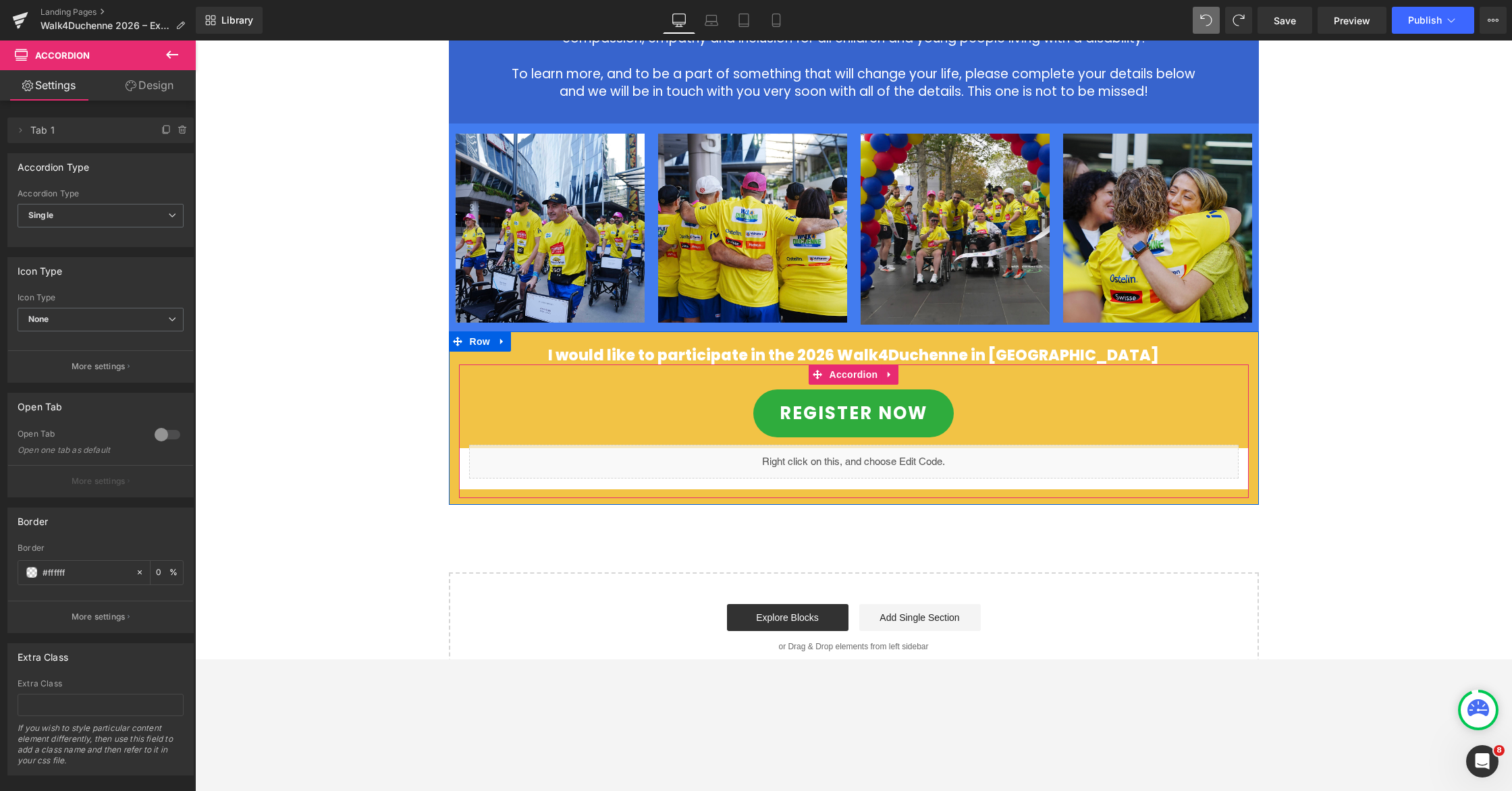
click at [809, 462] on article "Liquid" at bounding box center [854, 469] width 789 height 41
click at [963, 389] on div "REGISTER NOW" at bounding box center [854, 413] width 736 height 48
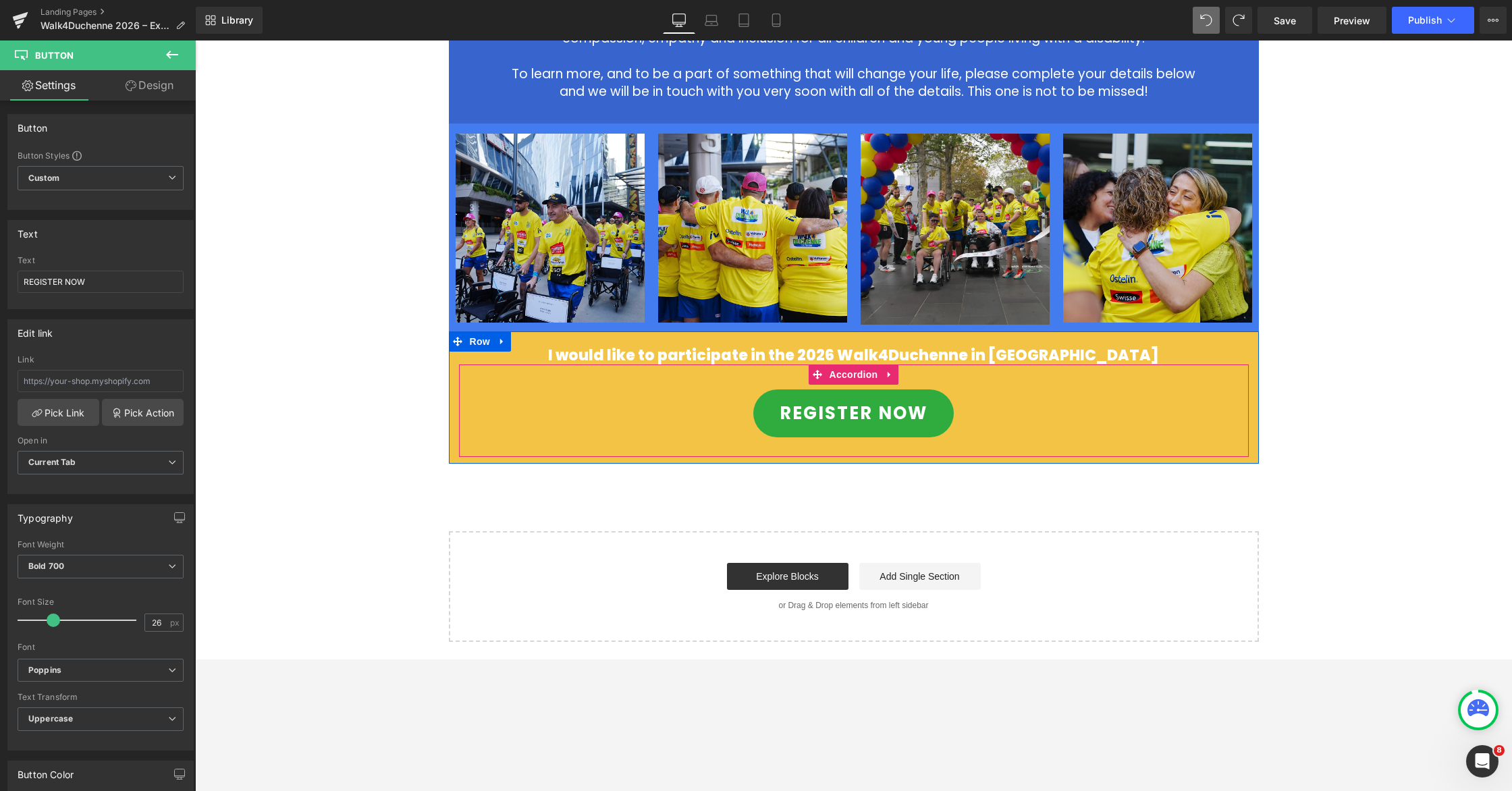
click at [963, 390] on div "REGISTER NOW Button" at bounding box center [854, 413] width 789 height 69
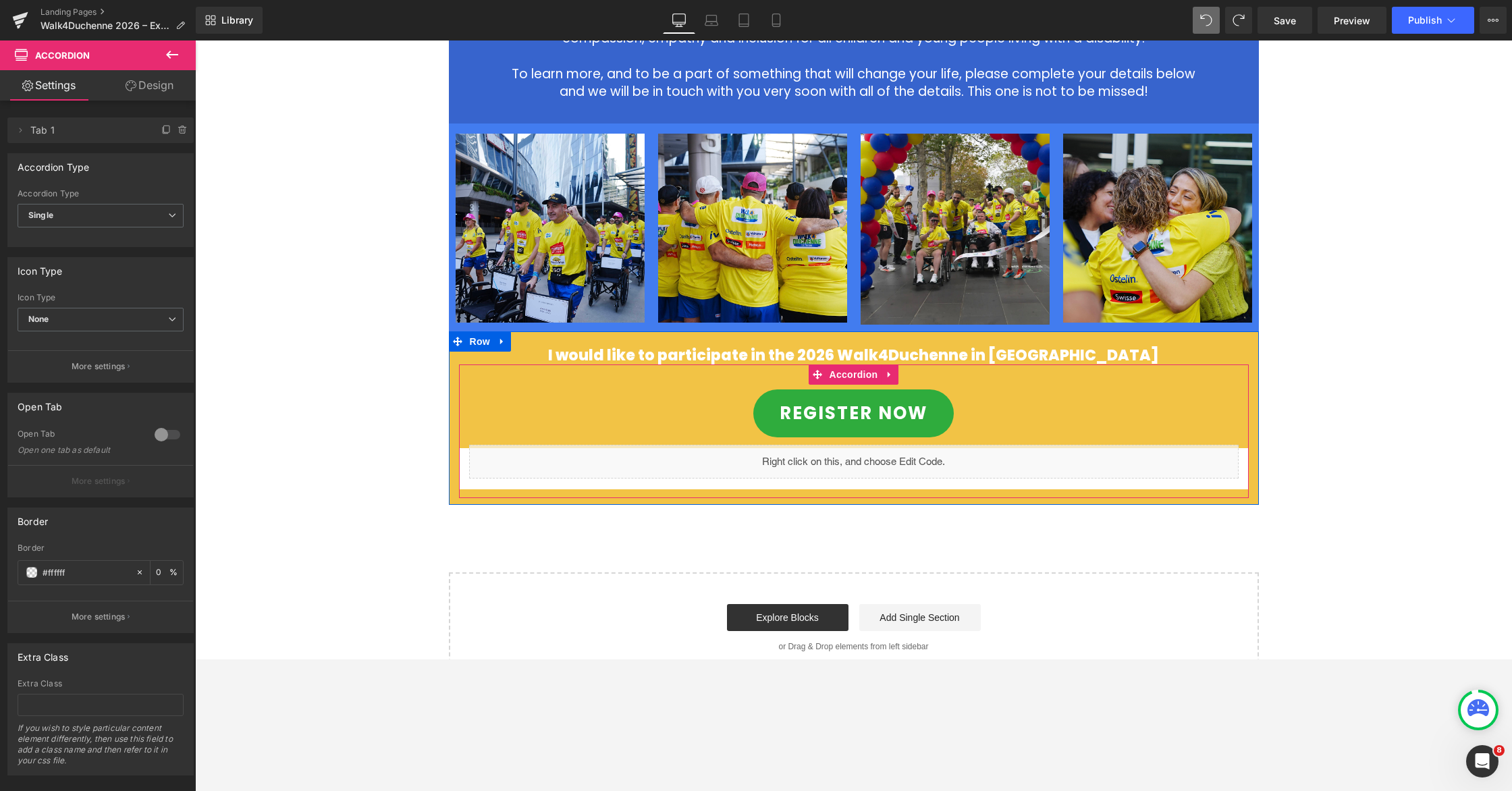
click at [963, 449] on article "Liquid" at bounding box center [854, 469] width 789 height 41
click at [20, 136] on span at bounding box center [20, 130] width 17 height 17
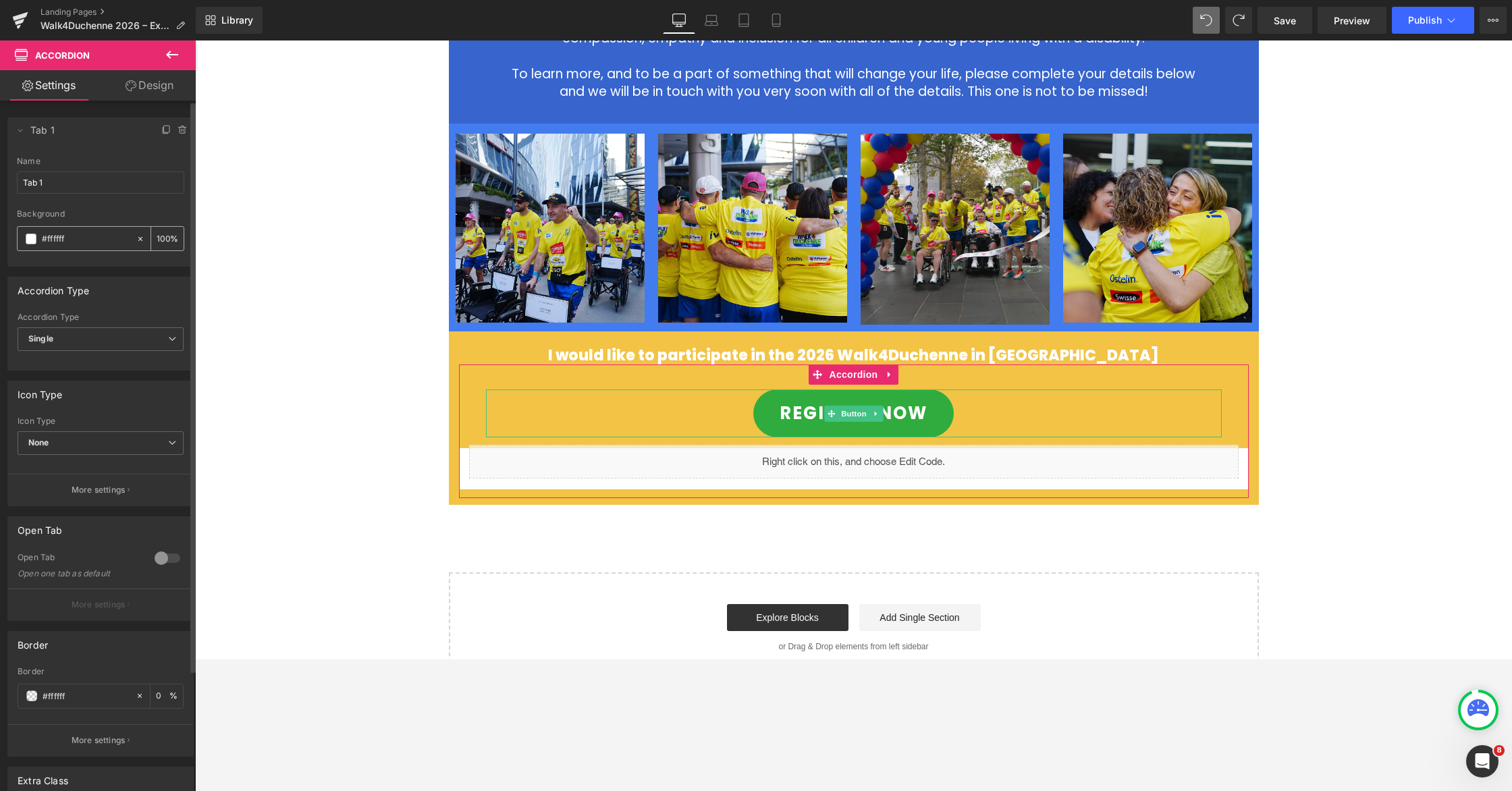
click at [77, 235] on input "#ffffff" at bounding box center [85, 238] width 88 height 15
drag, startPoint x: 77, startPoint y: 238, endPoint x: 15, endPoint y: 231, distance: 62.4
click at [14, 232] on div "Tab 1 Name Tab 1 #FFFFFF Background #ffffff 100 %" at bounding box center [101, 211] width 186 height 110
paste input "F2C345"
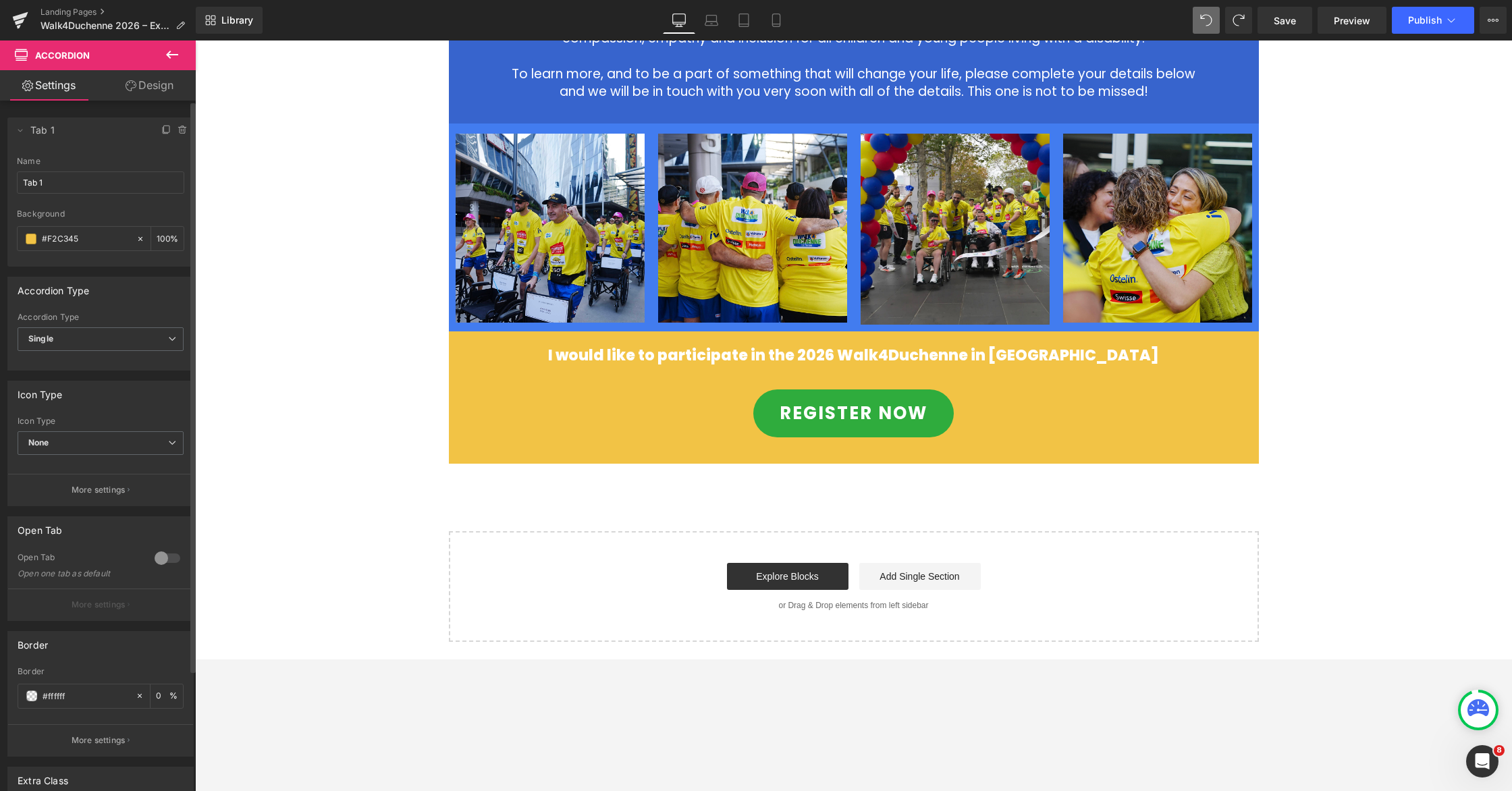
type input "#f2c345"
click at [114, 213] on div "Background" at bounding box center [100, 214] width 168 height 10
click at [963, 398] on div "REGISTER NOW Button" at bounding box center [854, 413] width 789 height 69
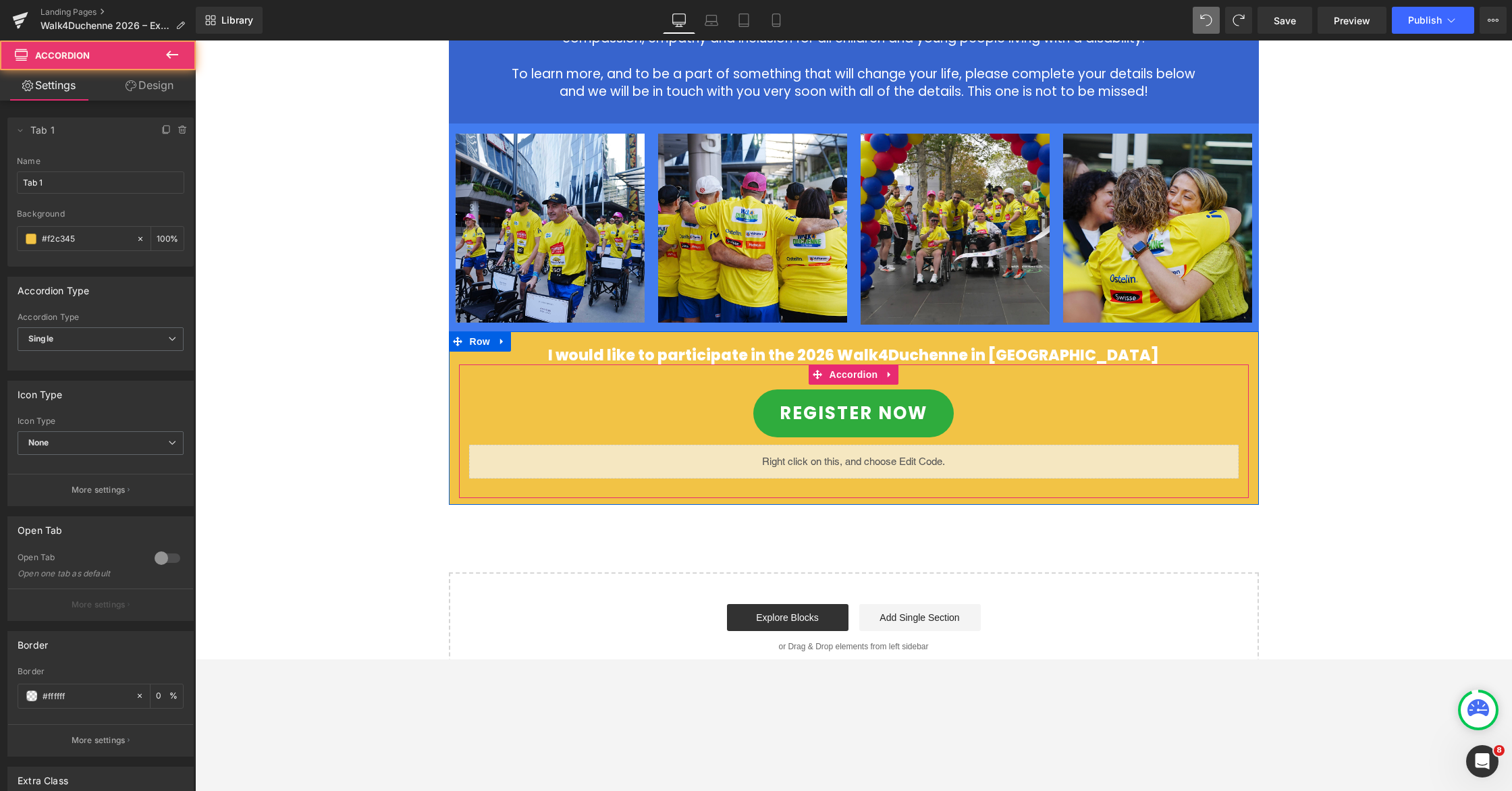
click at [963, 398] on div "REGISTER NOW Button" at bounding box center [854, 413] width 789 height 69
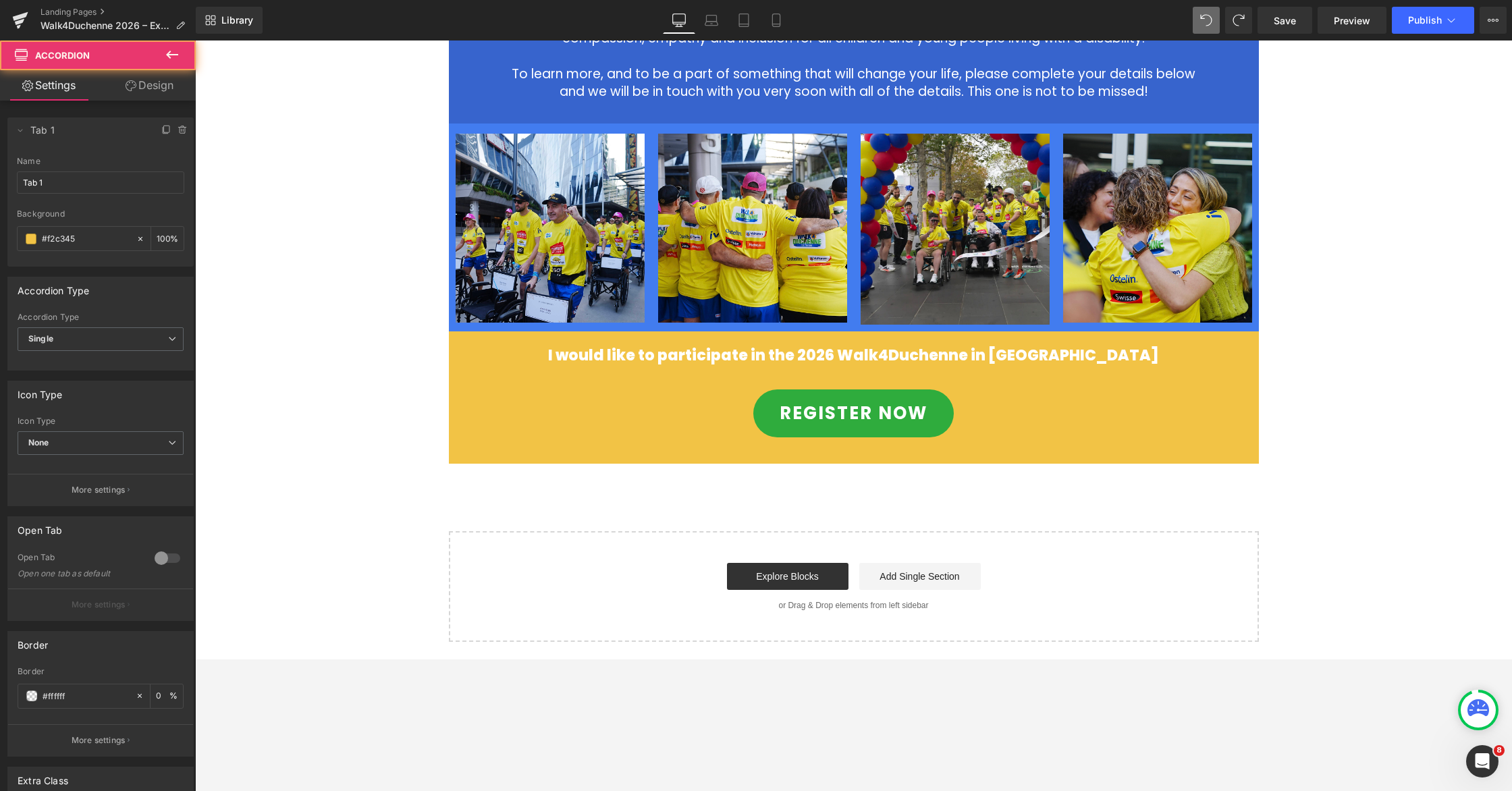
click at [963, 333] on div "2026 Walk4Duchenne Expressions of Interest Heading Row Image The Save Our Sons …" at bounding box center [853, 55] width 1317 height 1175
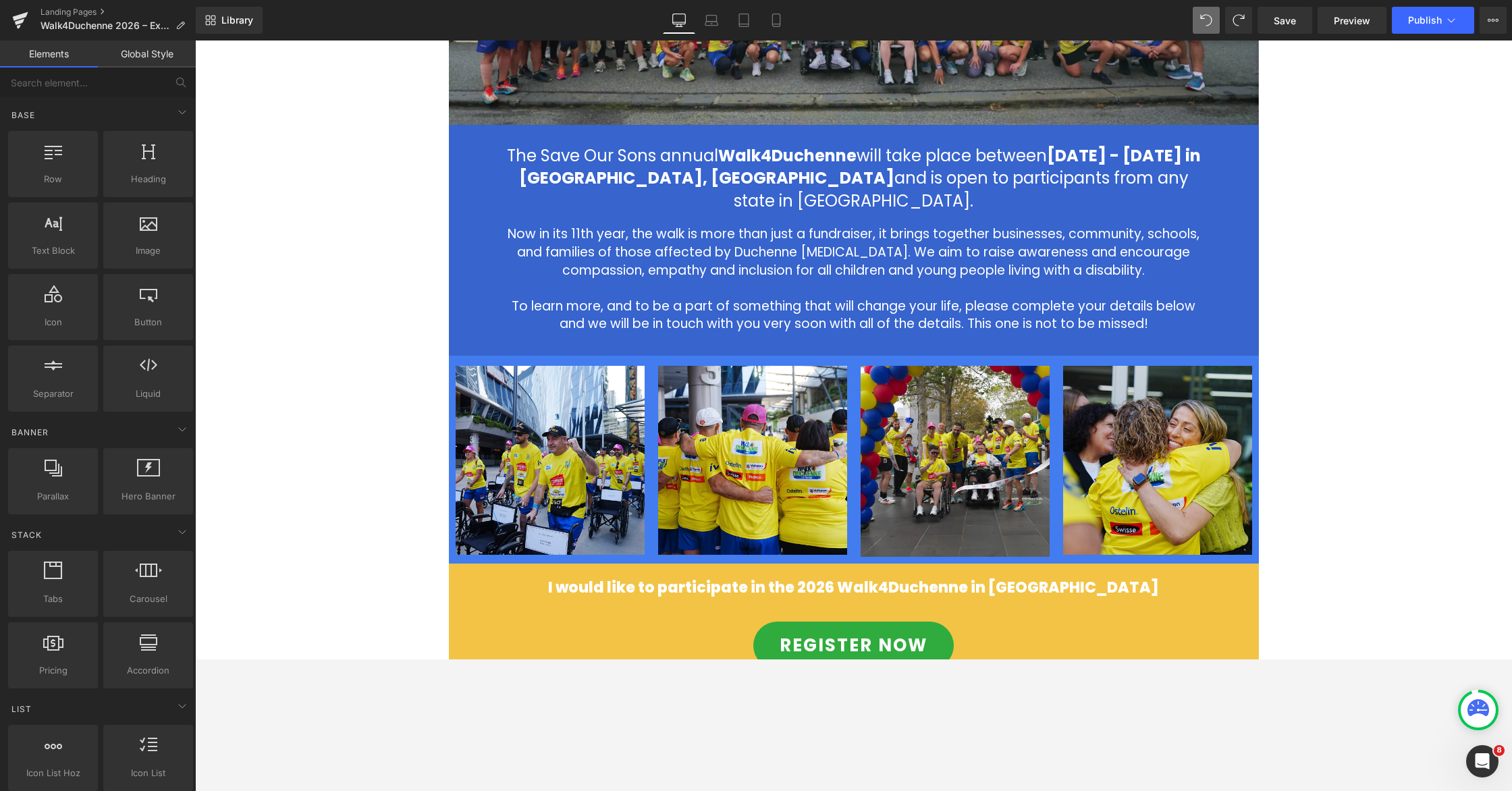
scroll to position [334, 0]
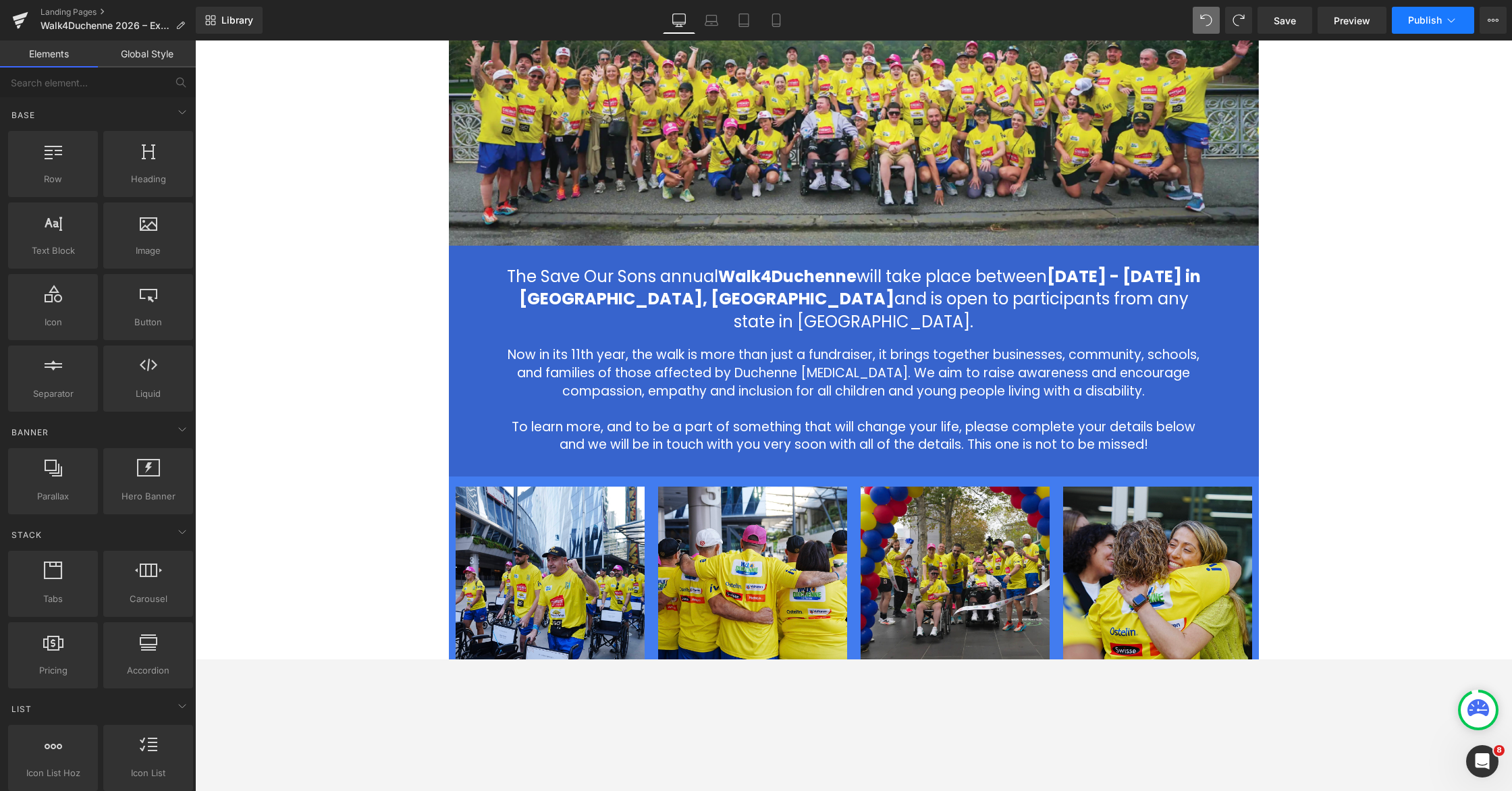
click at [963, 25] on button "Publish" at bounding box center [1433, 20] width 83 height 27
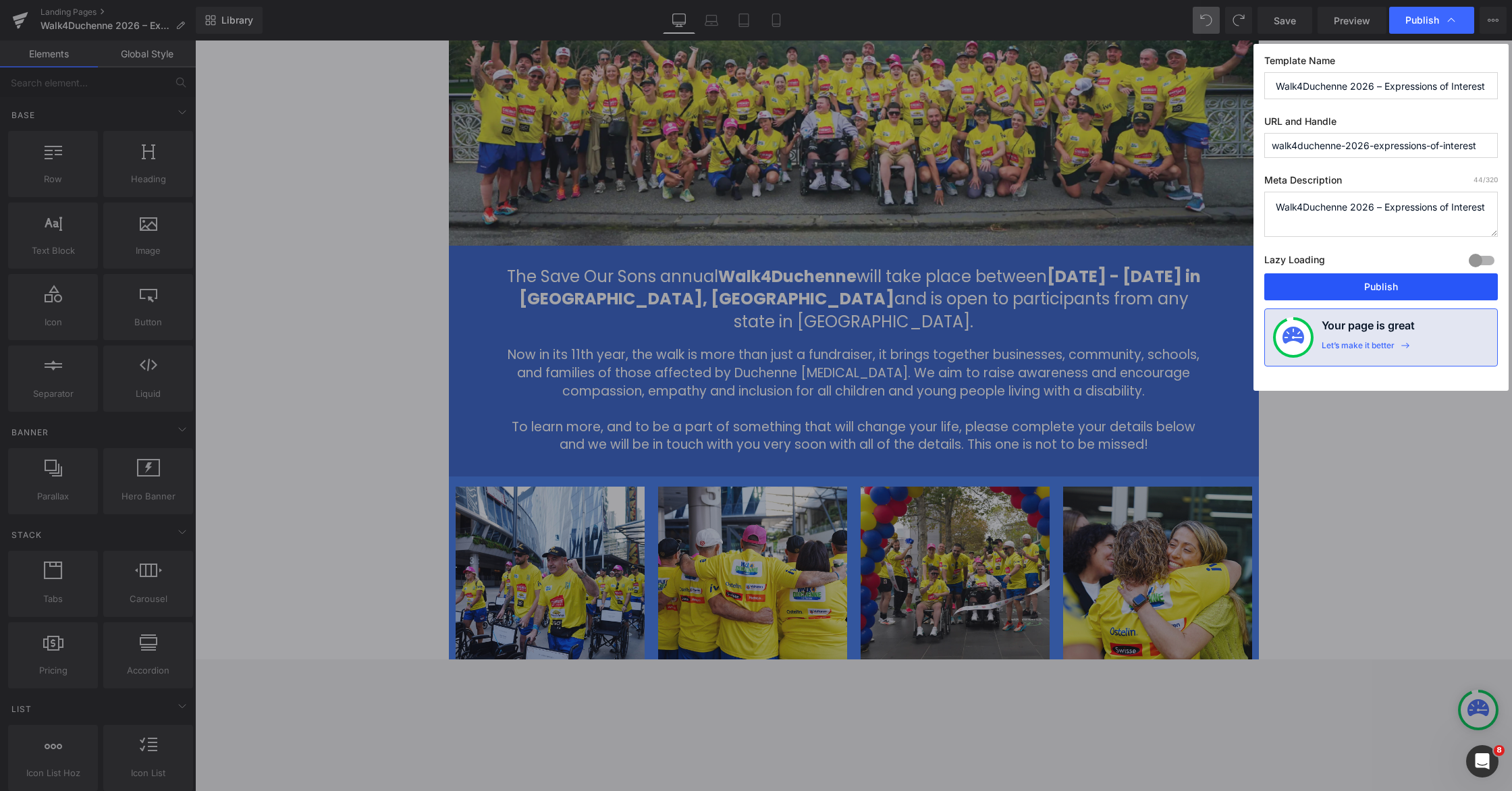
click at [963, 289] on button "Publish" at bounding box center [1381, 286] width 234 height 27
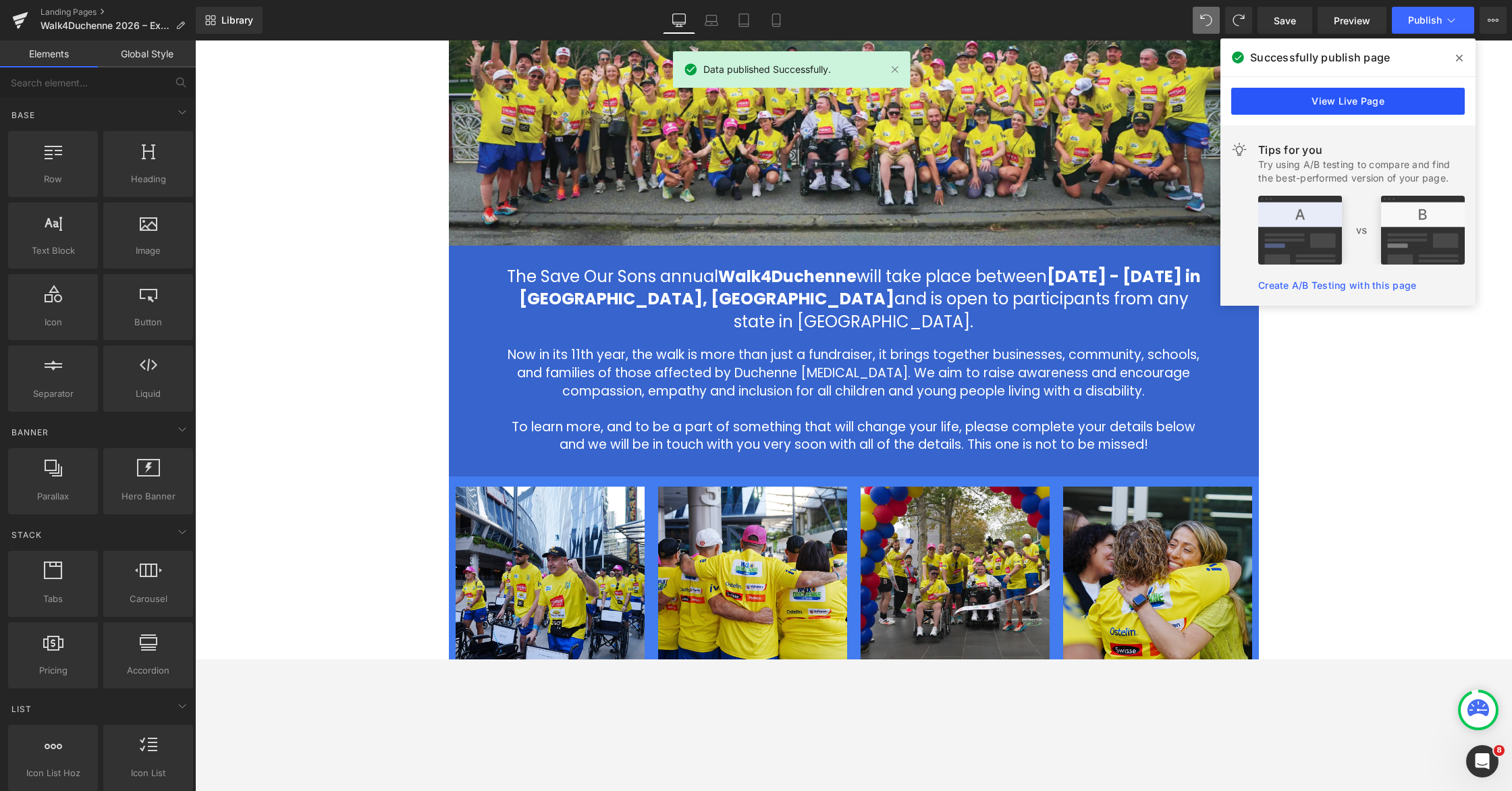
click at [963, 94] on link "View Live Page" at bounding box center [1348, 101] width 234 height 27
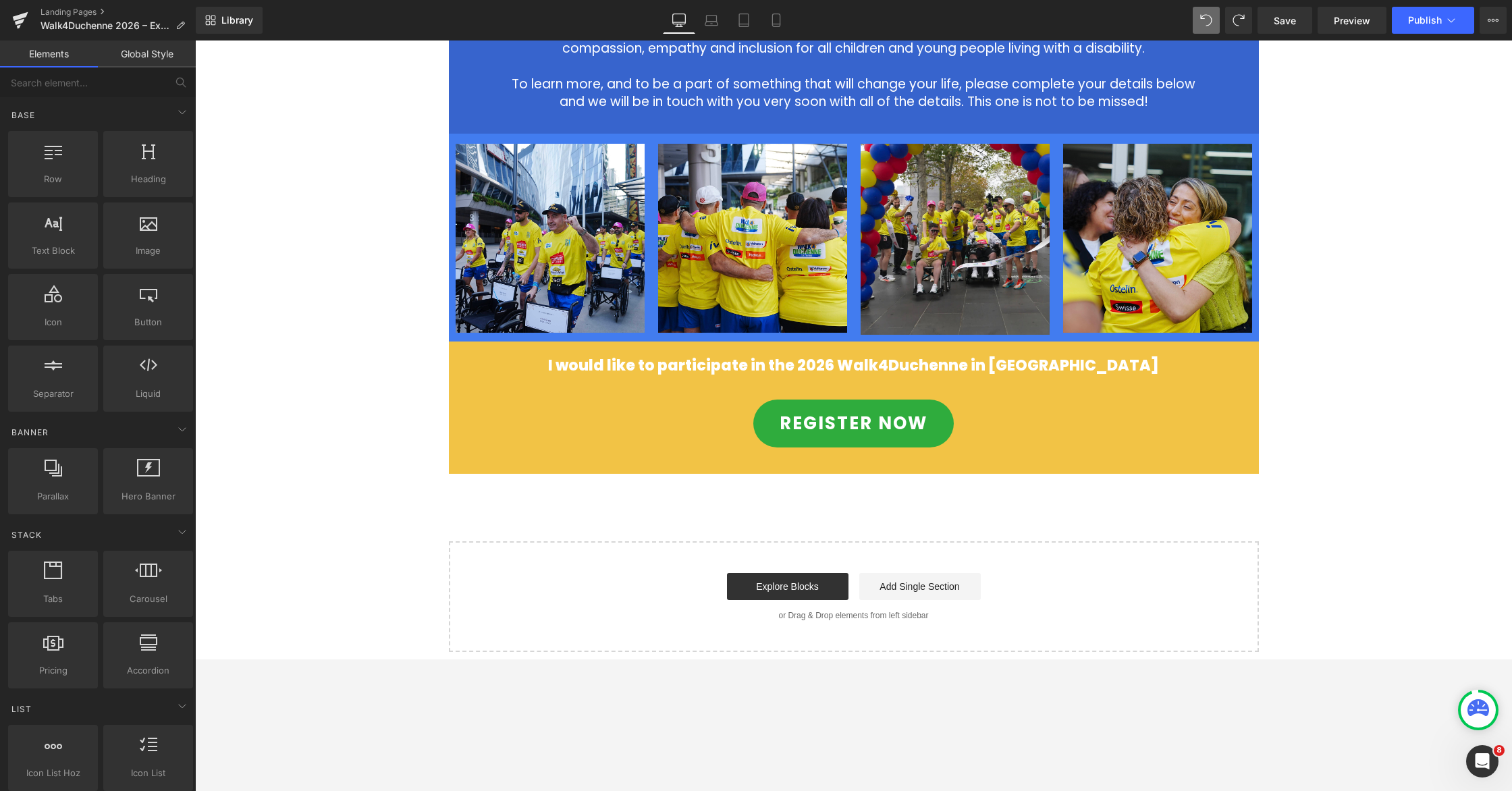
scroll to position [681, 0]
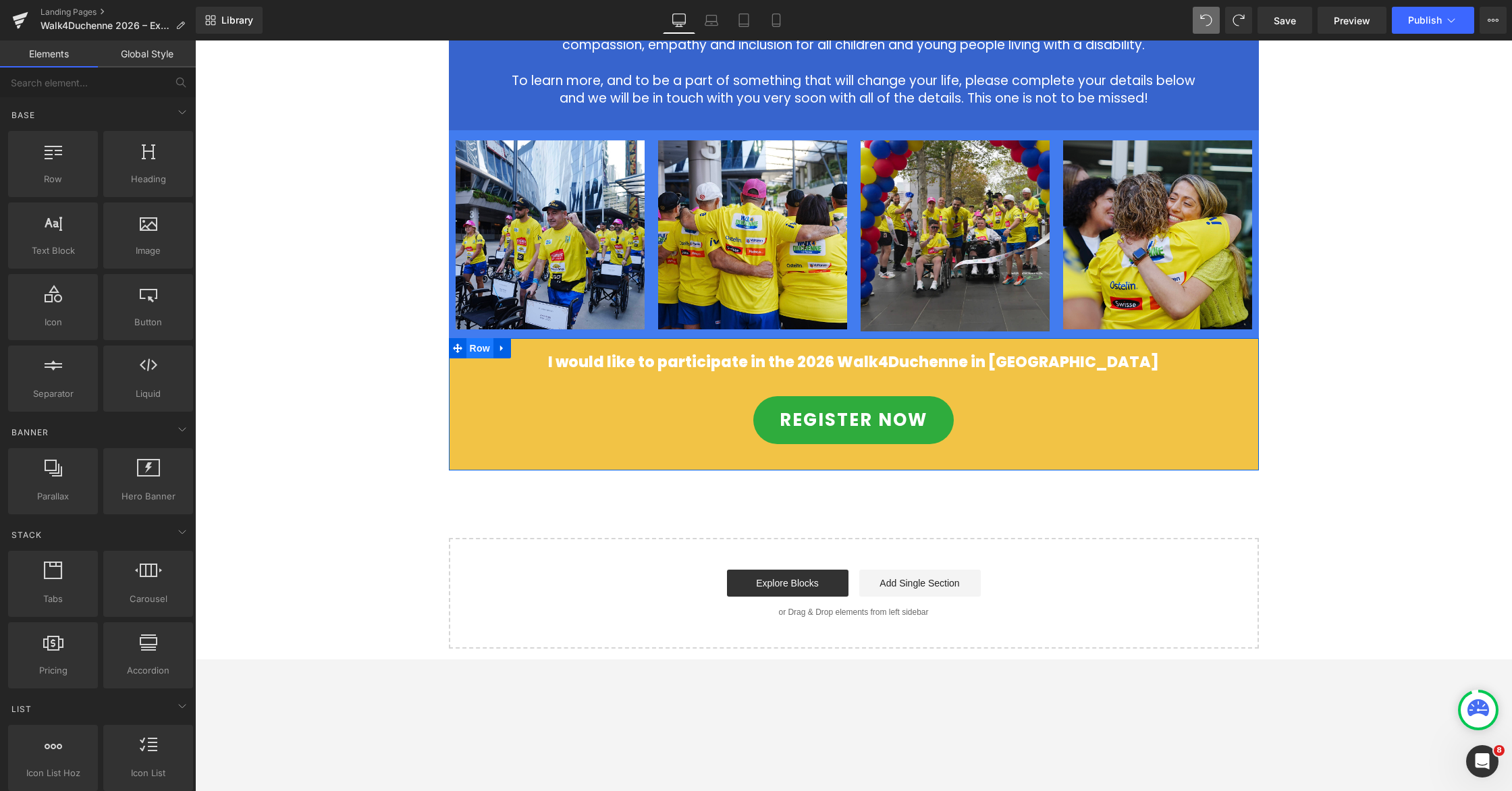
click at [483, 338] on span "Row" at bounding box center [479, 348] width 27 height 20
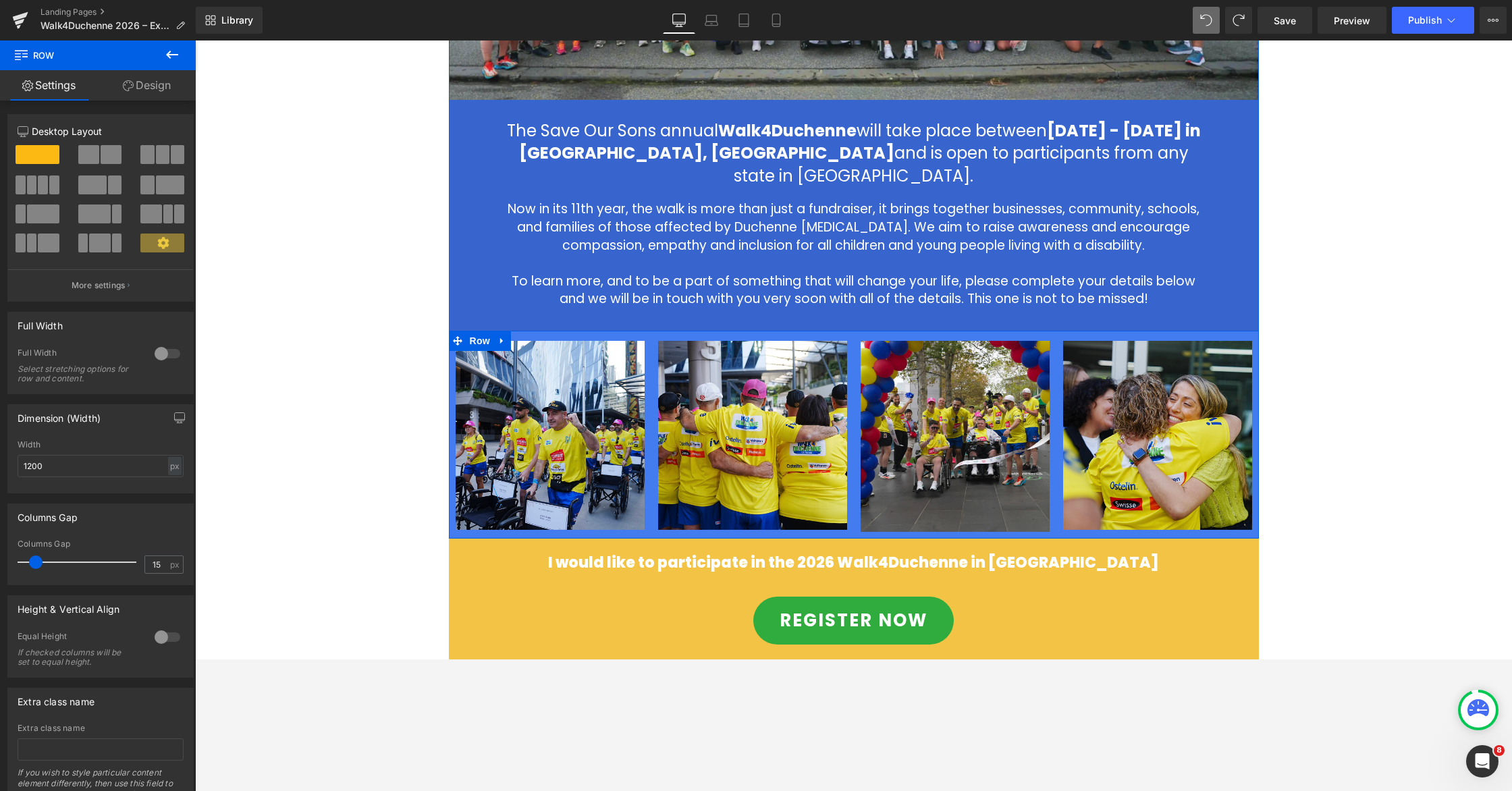
scroll to position [430, 0]
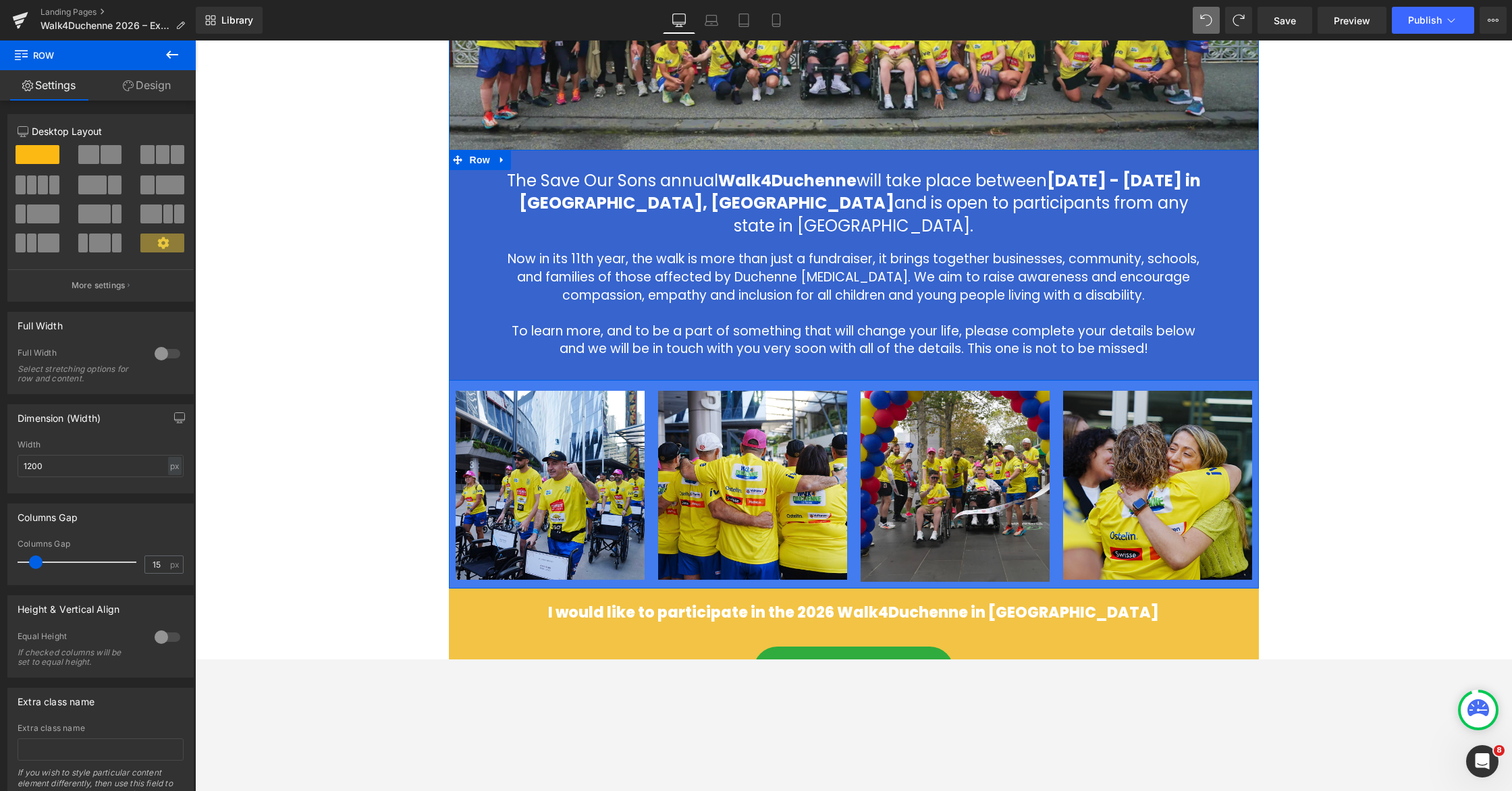
click at [478, 163] on span "Row" at bounding box center [479, 159] width 27 height 20
click at [156, 90] on link "Design" at bounding box center [147, 85] width 98 height 30
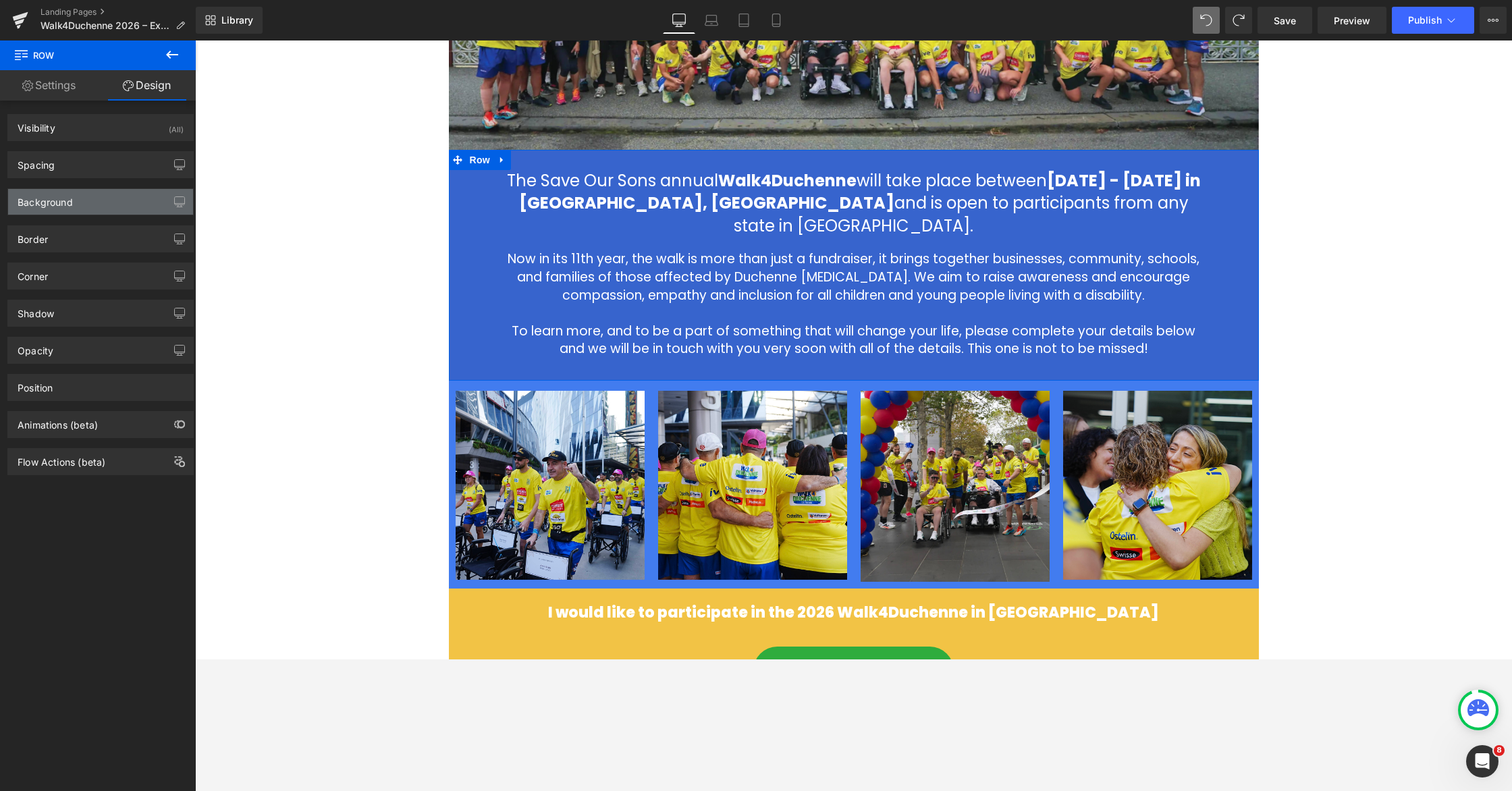
type input "#3764cd"
type input "100"
click at [70, 203] on div "Background" at bounding box center [45, 198] width 56 height 19
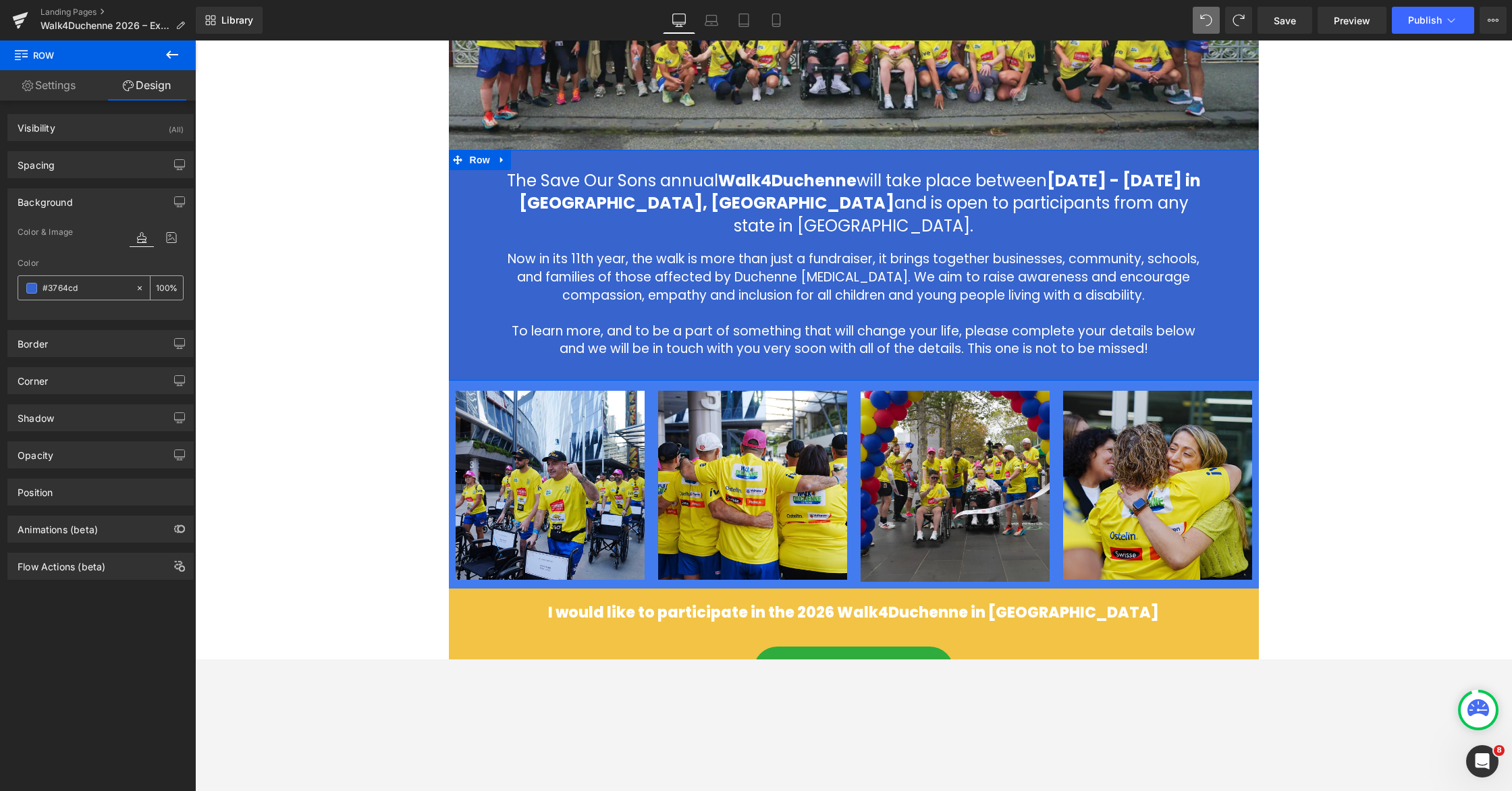
drag, startPoint x: 97, startPoint y: 288, endPoint x: 18, endPoint y: 284, distance: 79.1
click at [17, 284] on div "#3764cd 100 %" at bounding box center [100, 288] width 166 height 25
drag, startPoint x: 91, startPoint y: 282, endPoint x: 54, endPoint y: 282, distance: 37.0
click at [54, 282] on input "#3764cd" at bounding box center [85, 288] width 86 height 15
drag, startPoint x: 83, startPoint y: 285, endPoint x: 17, endPoint y: 284, distance: 66.0
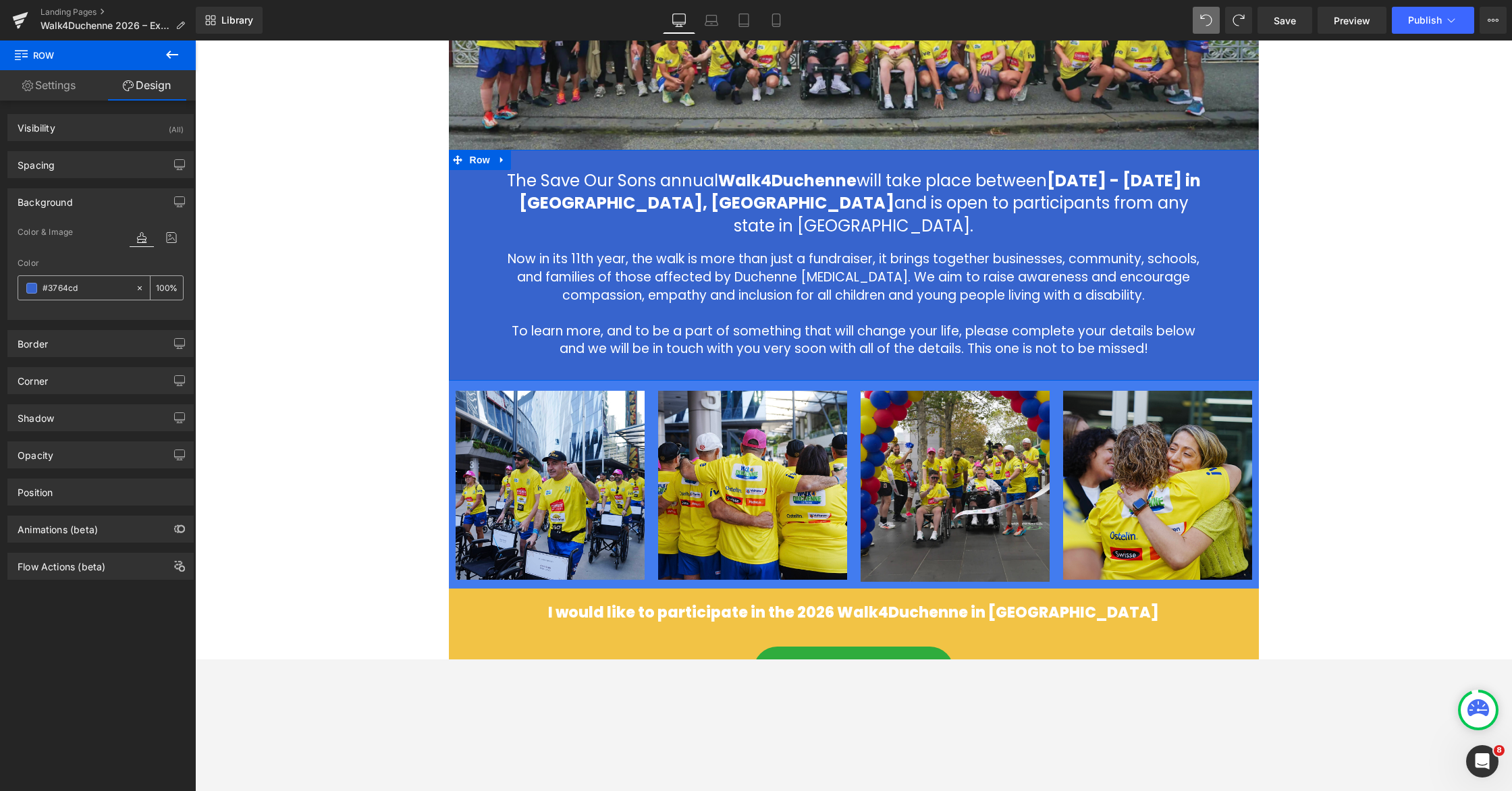
click at [17, 284] on div "#3764cd 100 %" at bounding box center [100, 288] width 166 height 25
click at [478, 604] on h1 "I would like to participate in the 2026 Walk4Duchenne in [GEOGRAPHIC_DATA]" at bounding box center [854, 613] width 789 height 17
click at [318, 514] on div "2026 Walk4Duchenne Expressions of Interest Heading Row Image The Save Our Sons …" at bounding box center [853, 311] width 1317 height 1175
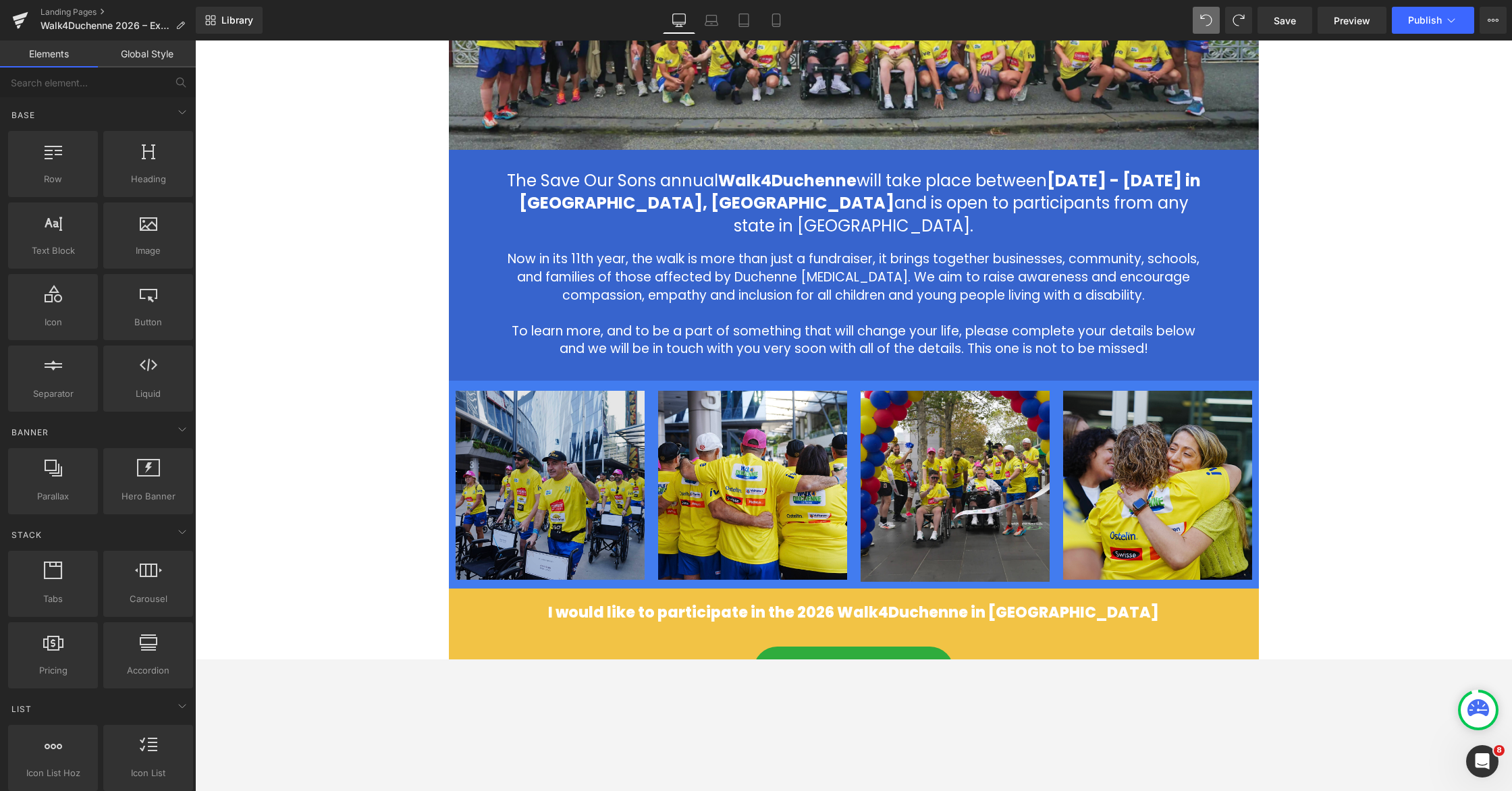
scroll to position [776, 0]
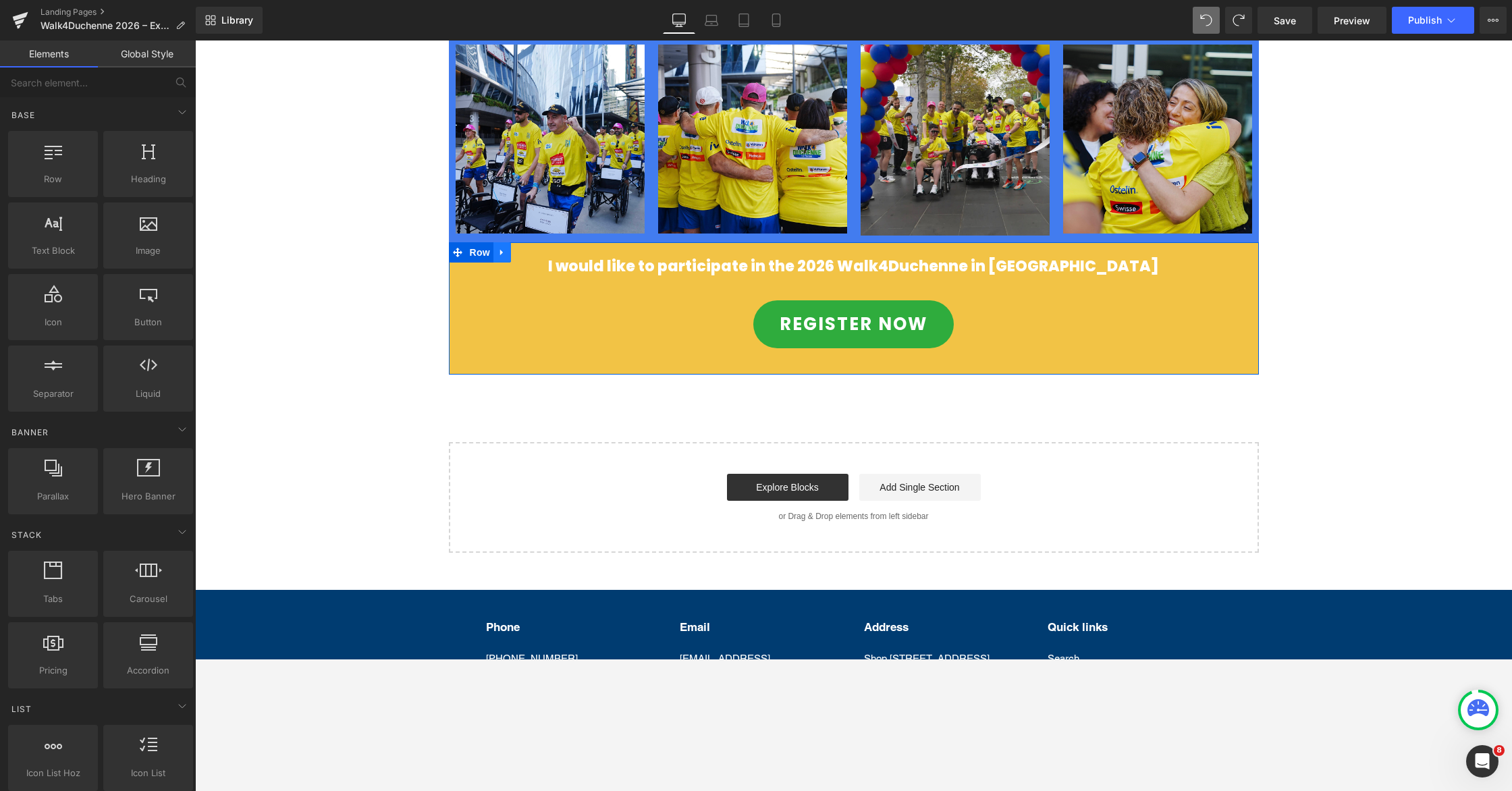
click at [494, 243] on link at bounding box center [503, 252] width 17 height 20
click at [480, 243] on span "Row" at bounding box center [479, 252] width 27 height 20
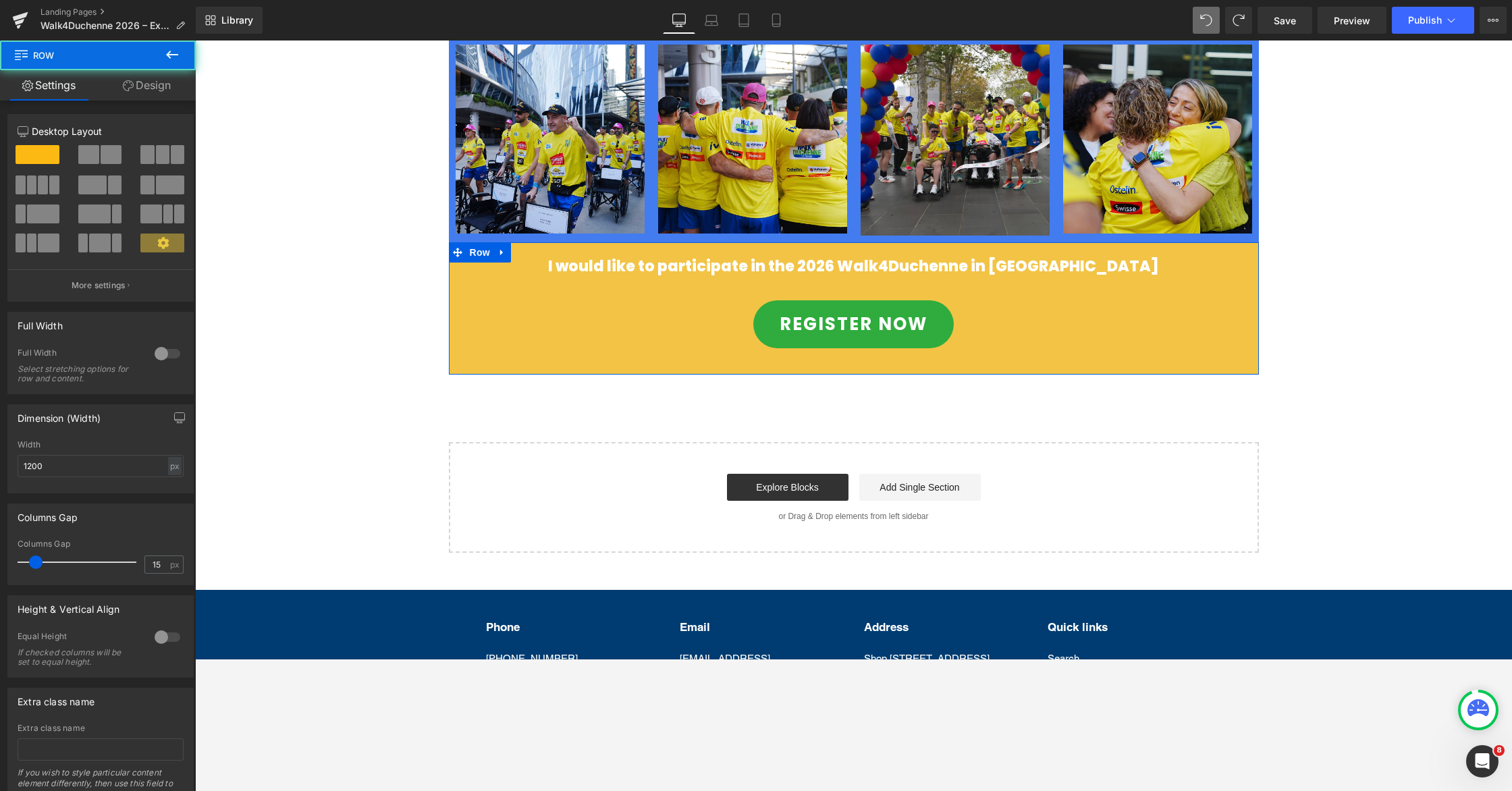
click at [135, 90] on link "Design" at bounding box center [147, 85] width 98 height 30
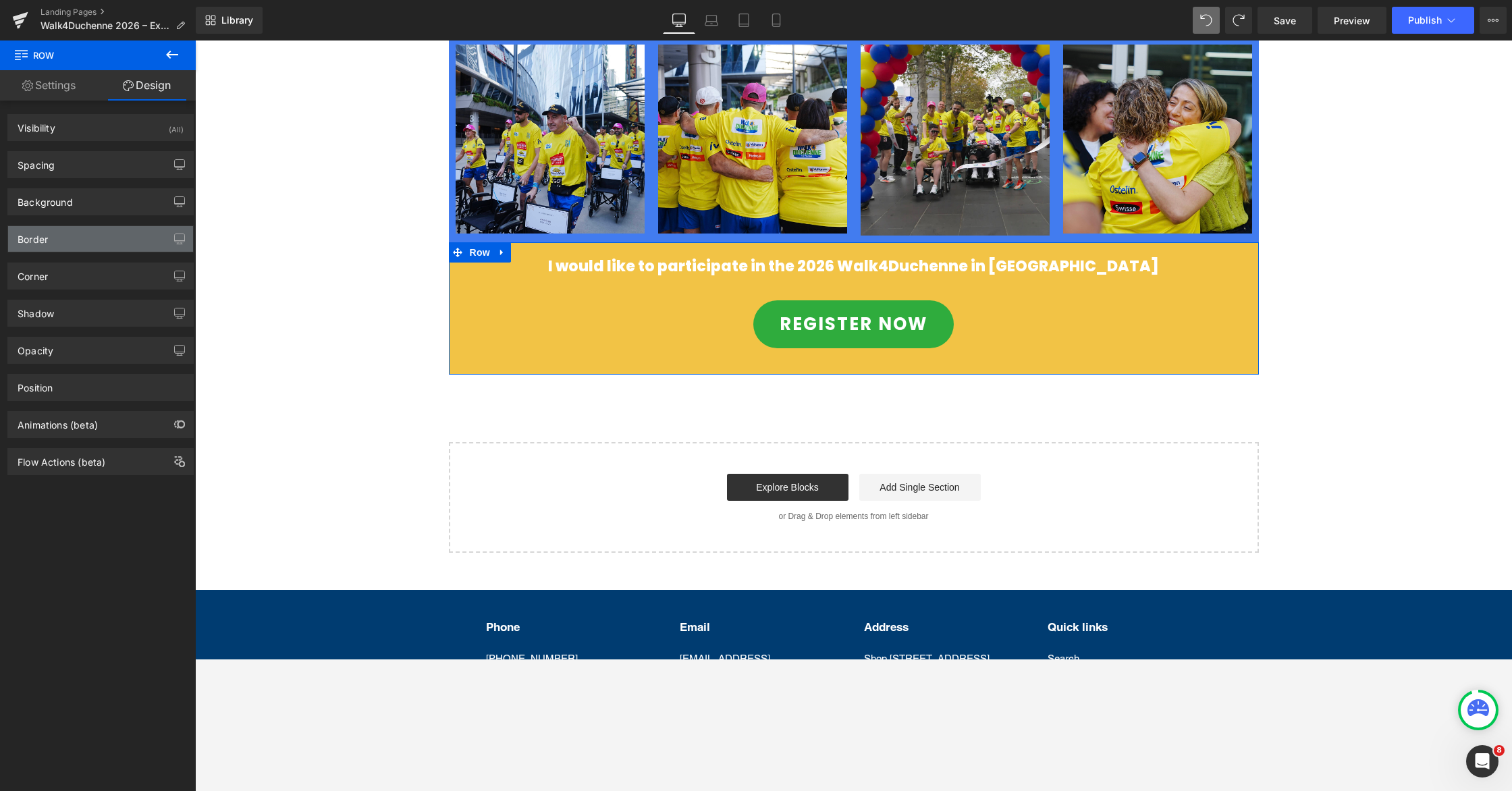
click at [72, 201] on div "Background" at bounding box center [100, 202] width 185 height 26
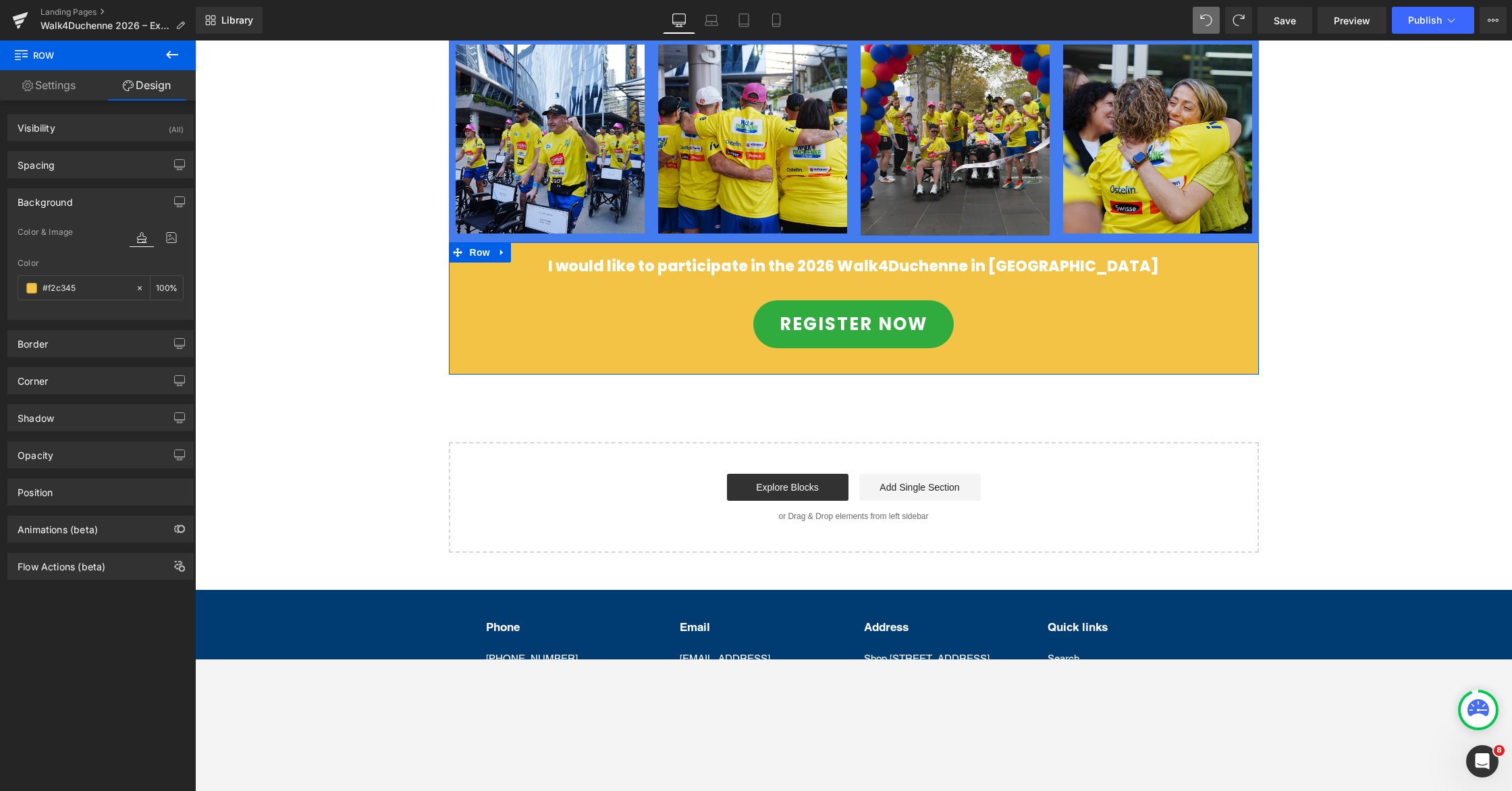
type input "#f2c345"
type input "100"
click at [80, 289] on input "#f2c345" at bounding box center [85, 288] width 86 height 15
paste input "3764cd"
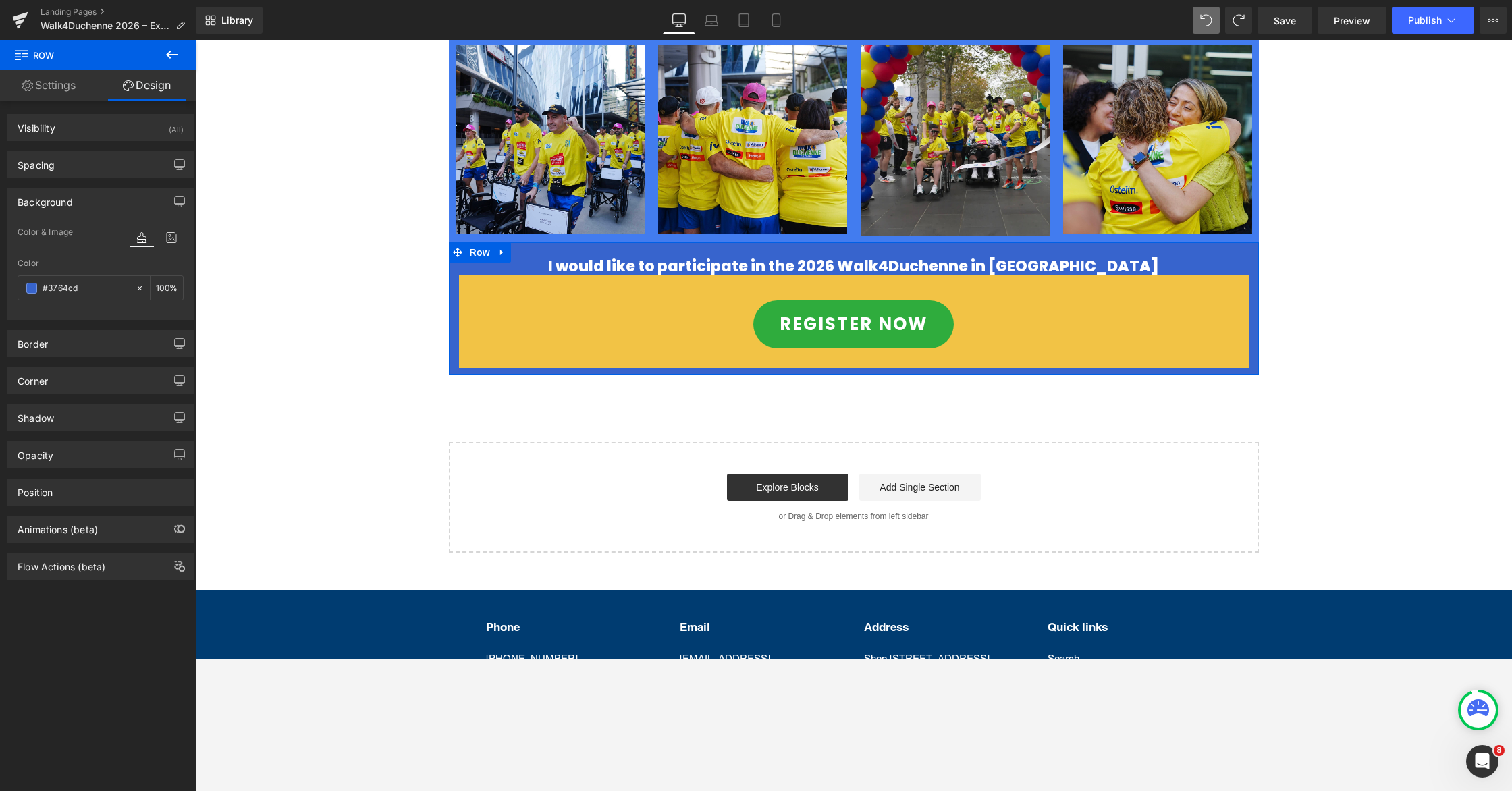
type input "#3764cd"
click at [98, 266] on div "Color" at bounding box center [100, 263] width 166 height 10
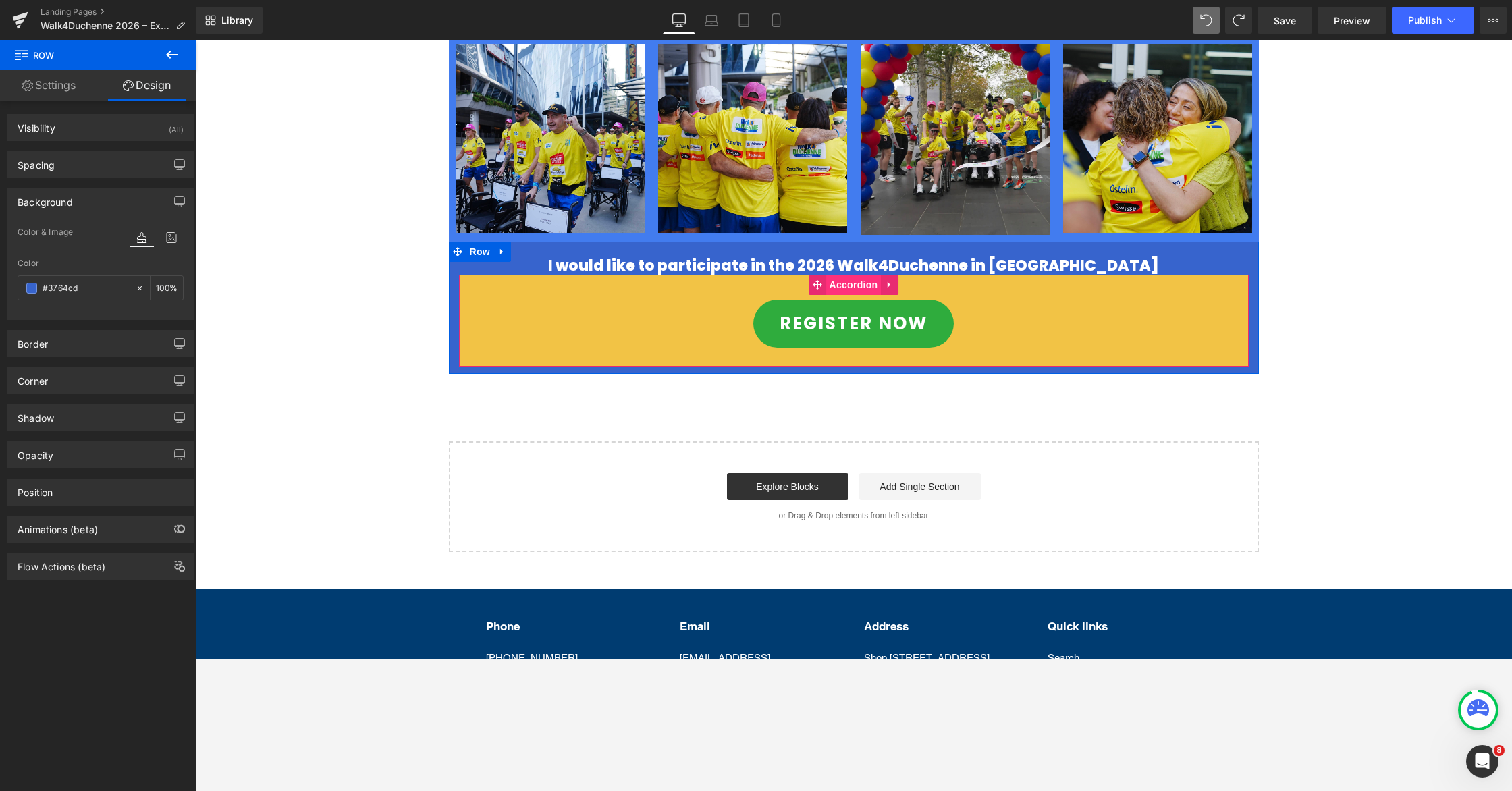
click at [865, 275] on span "Accordion" at bounding box center [854, 284] width 56 height 20
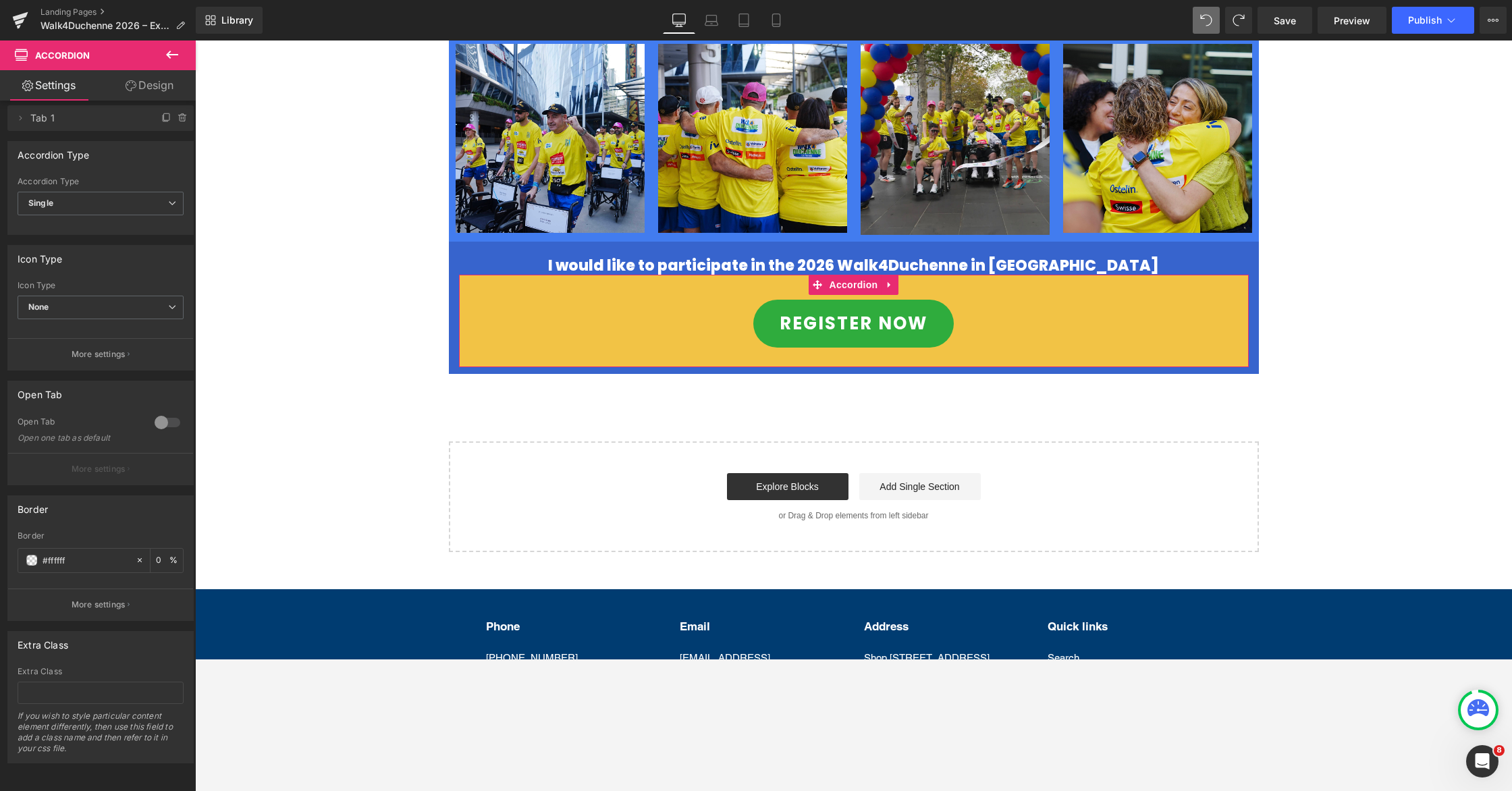
scroll to position [0, 0]
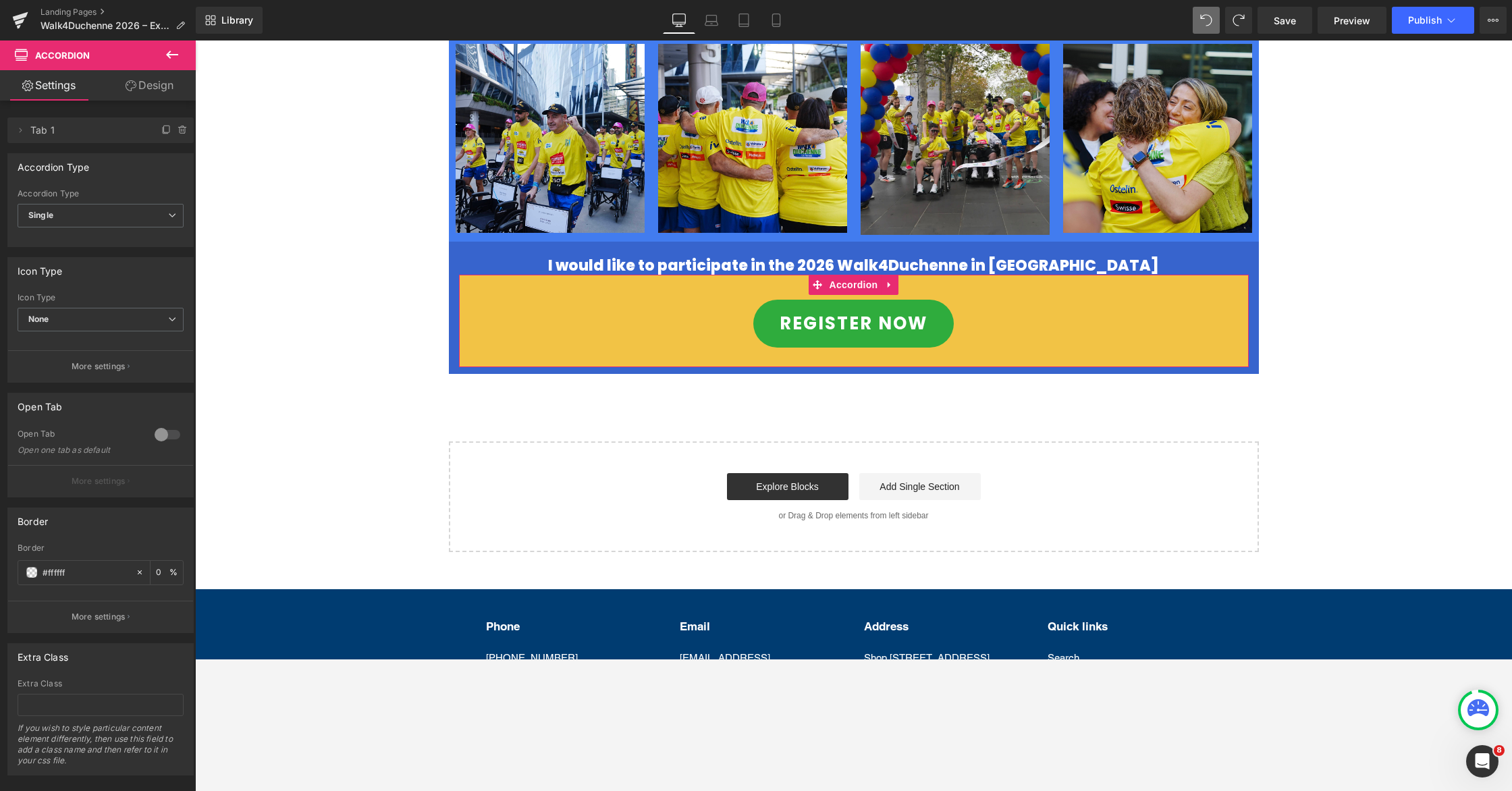
click at [135, 96] on link "Design" at bounding box center [150, 85] width 98 height 30
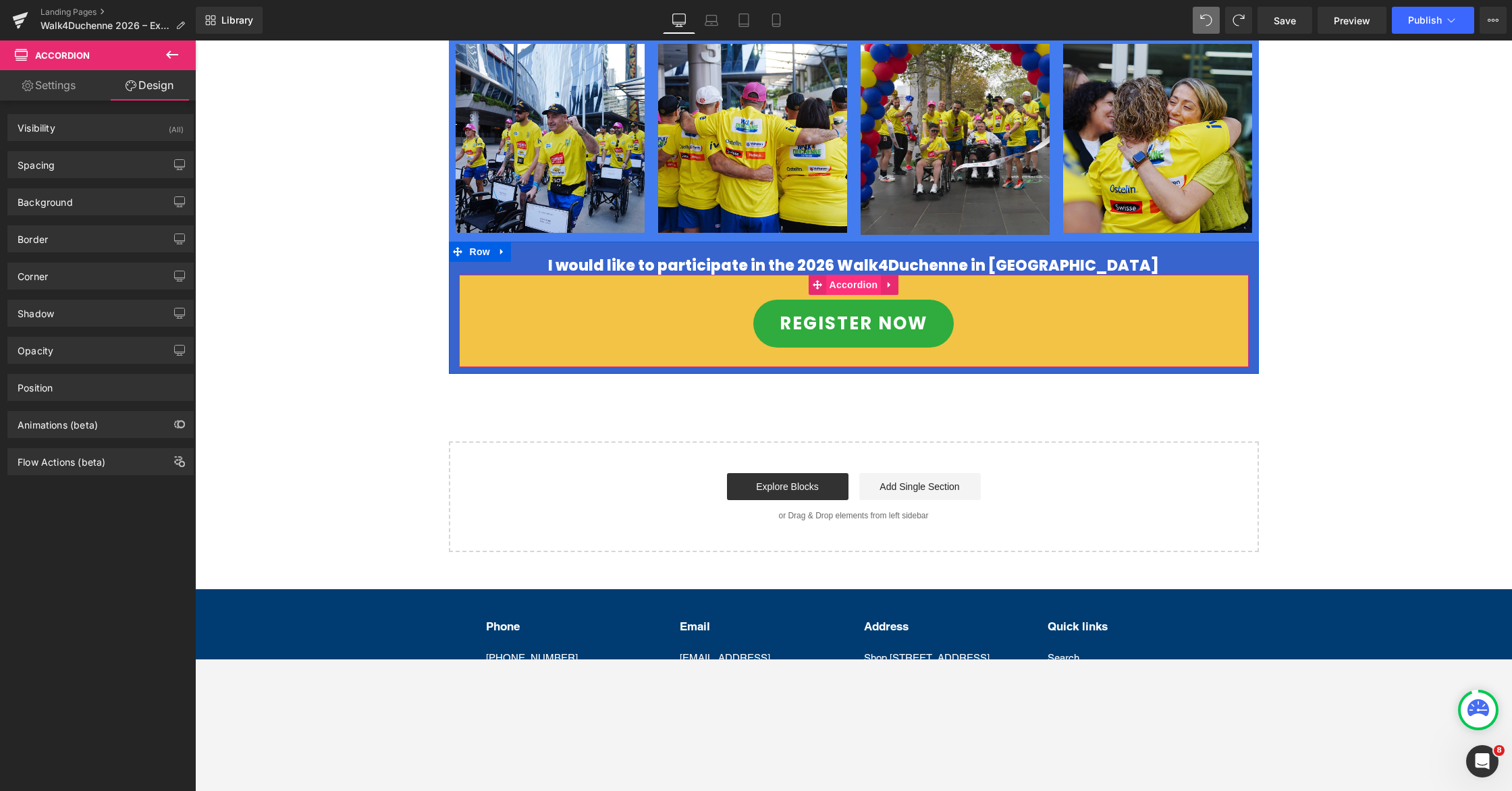
click at [843, 275] on span "Accordion" at bounding box center [854, 284] width 56 height 20
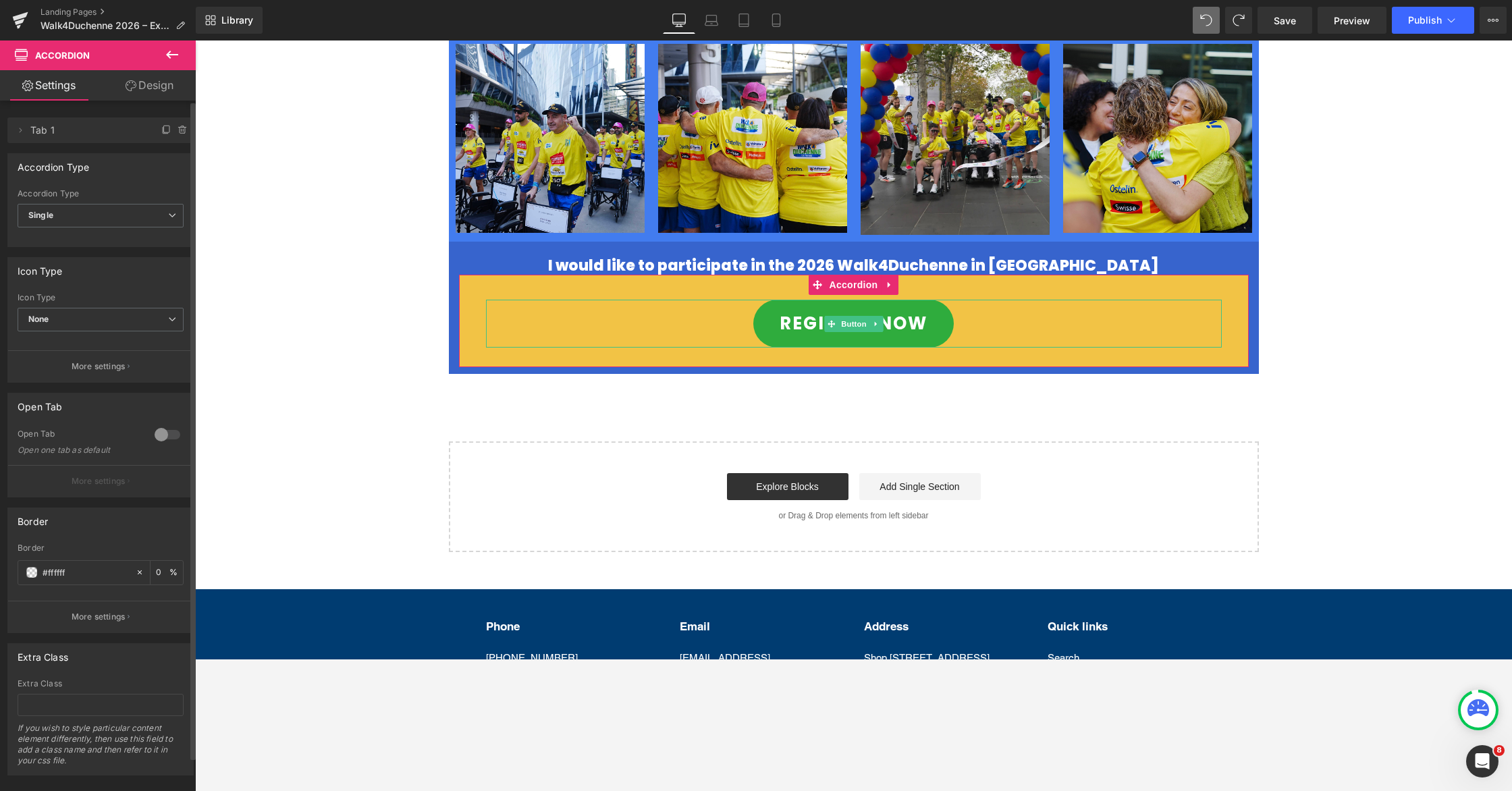
click at [83, 131] on span "Tab 1" at bounding box center [87, 130] width 113 height 26
click at [24, 131] on icon at bounding box center [20, 130] width 10 height 10
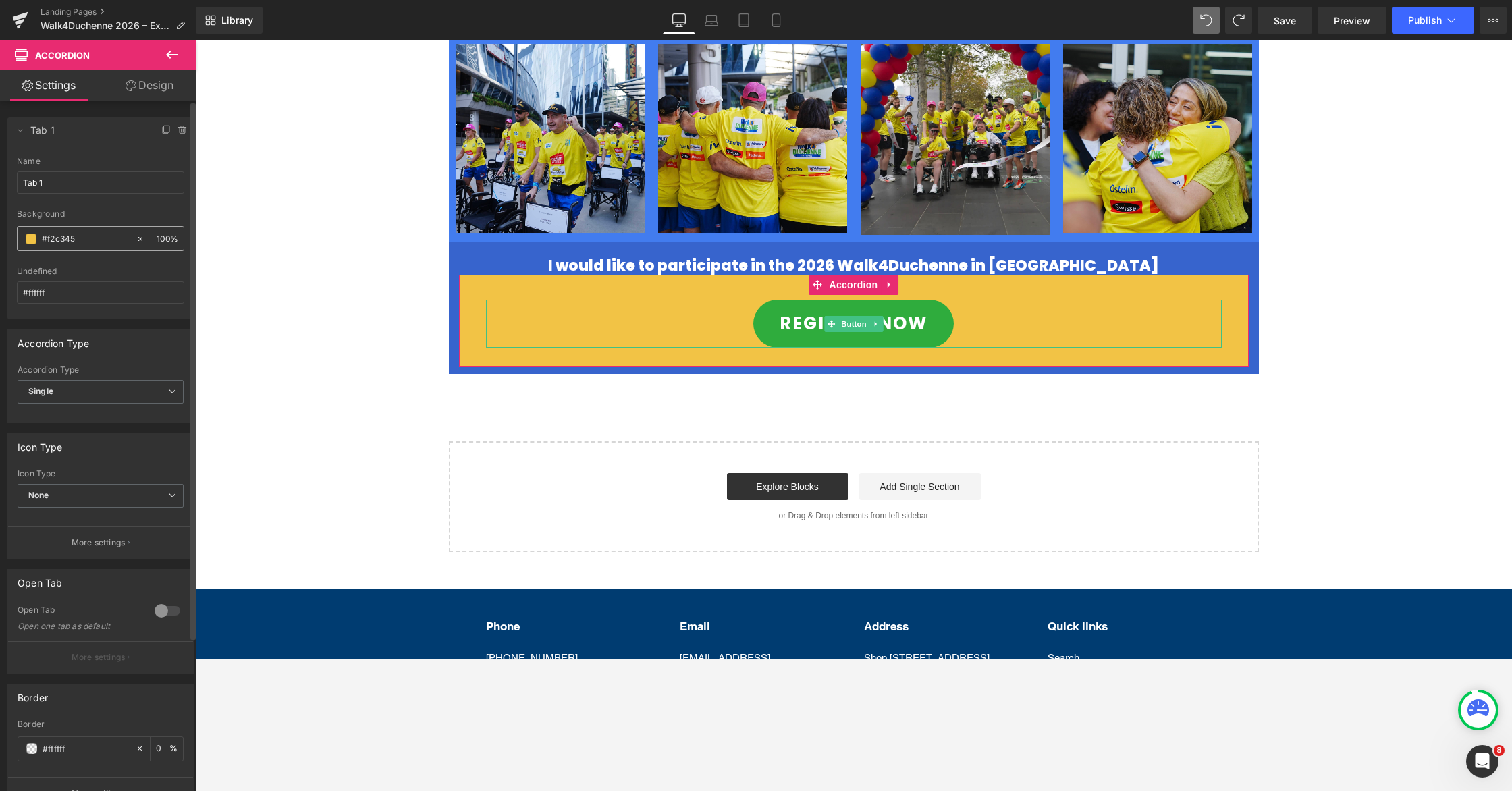
click at [104, 242] on input "#f2c345" at bounding box center [85, 238] width 88 height 15
drag, startPoint x: 57, startPoint y: 237, endPoint x: 17, endPoint y: 237, distance: 40.0
click at [17, 237] on div "Tab 1 Name Tab 1 rgba(242, 195, 69, 1) Background #f2c345 100 % #ffffff undefin…" at bounding box center [101, 237] width 186 height 163
paste input "3764cd"
type input "#3764cd"
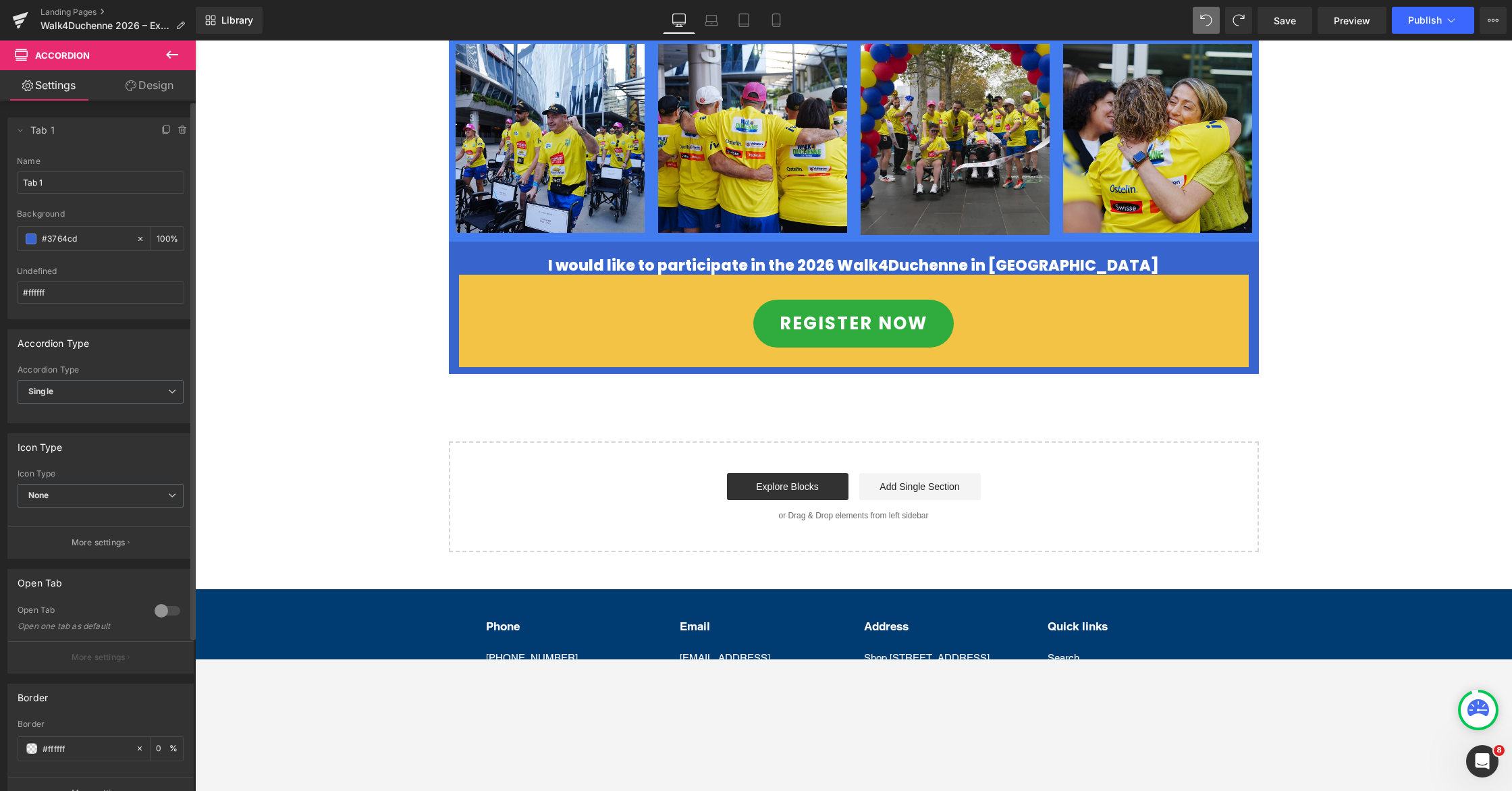
click at [131, 208] on div at bounding box center [100, 205] width 168 height 9
click at [849, 275] on span "Accordion" at bounding box center [854, 284] width 56 height 20
click at [155, 85] on link "Design" at bounding box center [150, 85] width 98 height 30
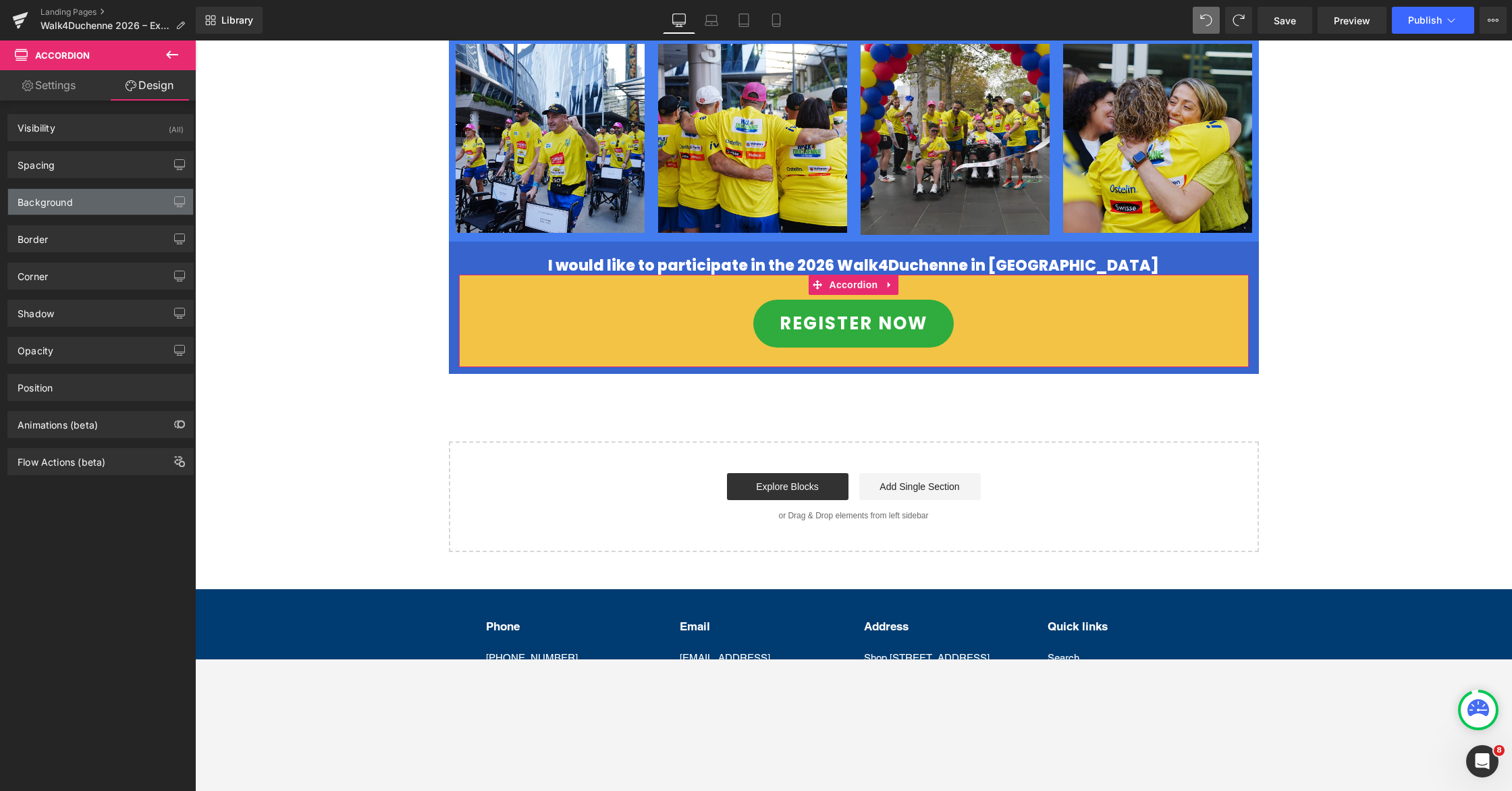
click at [82, 197] on div "Background" at bounding box center [100, 202] width 185 height 26
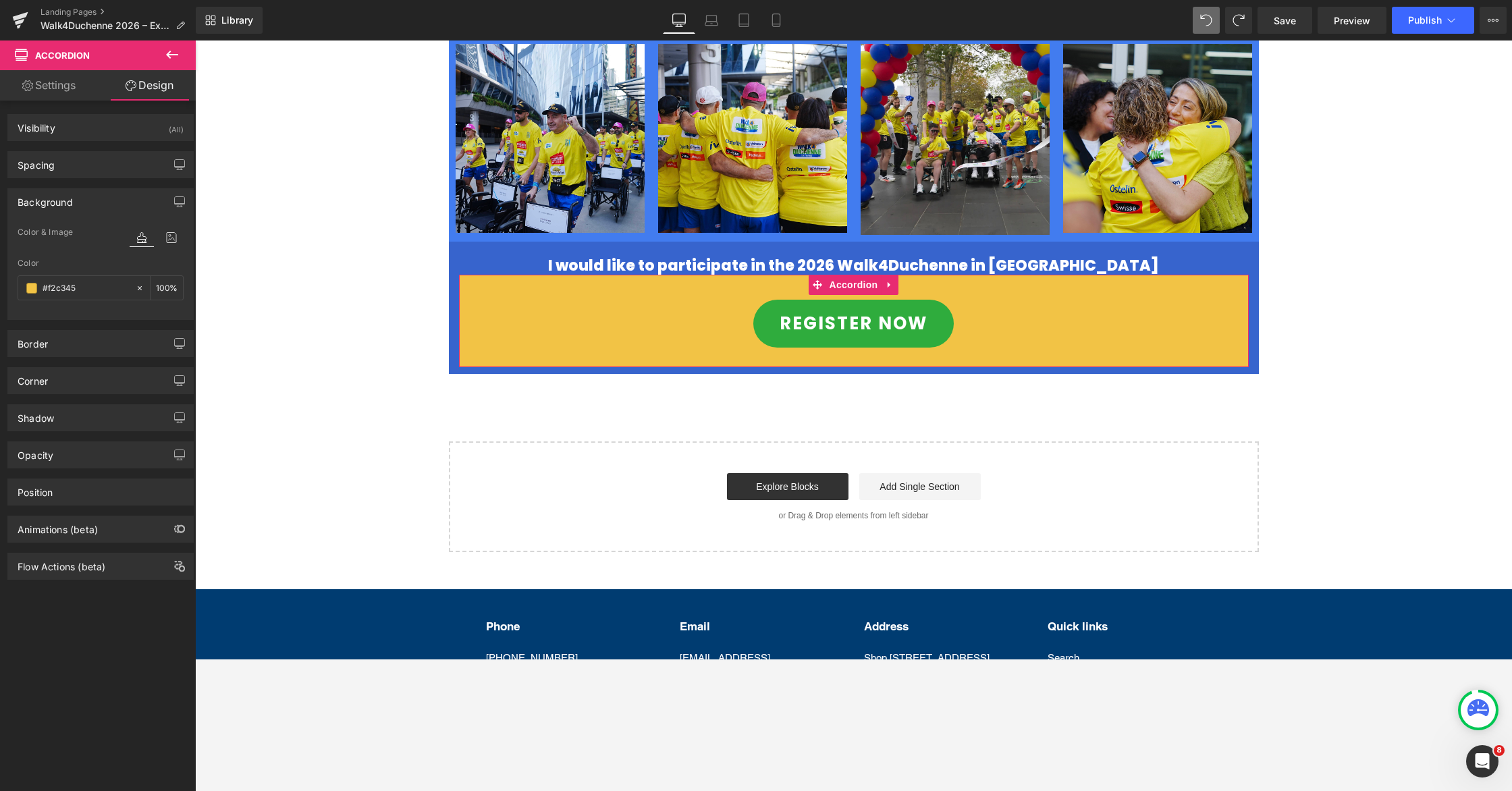
type input "#f2c345"
type input "100"
click at [139, 284] on div at bounding box center [143, 288] width 16 height 23
type input "none"
type input "0"
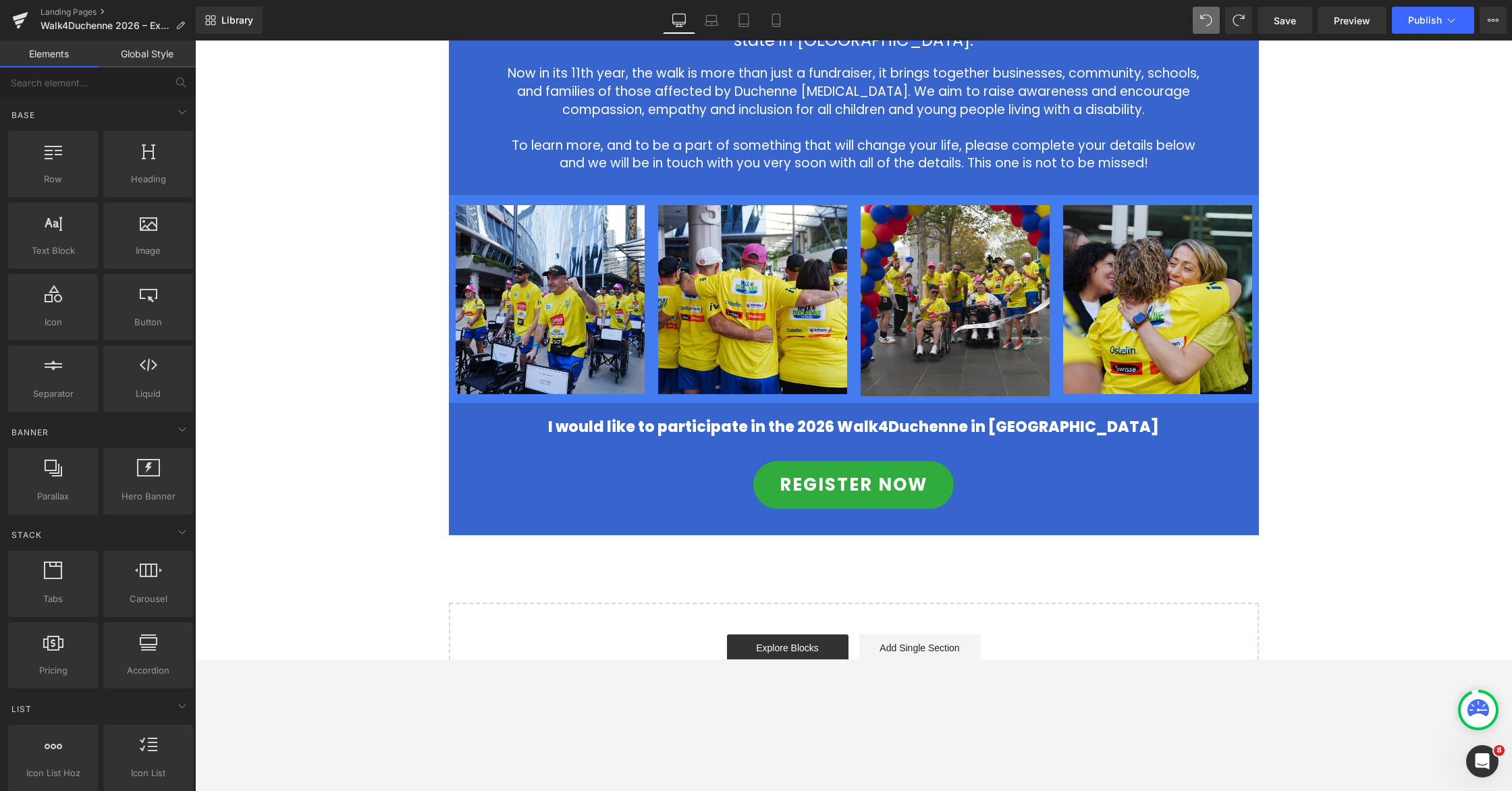
scroll to position [632, 0]
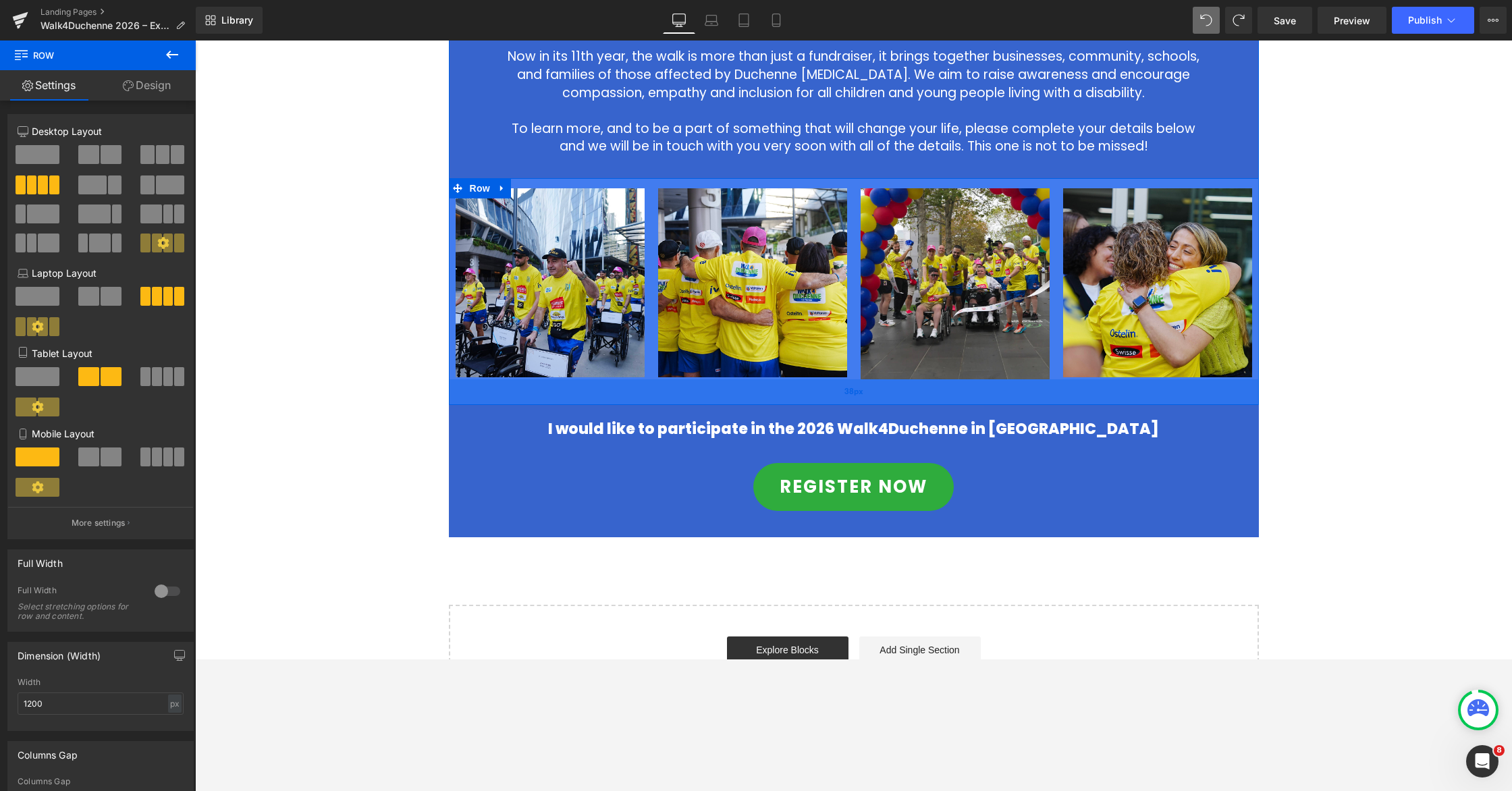
drag, startPoint x: 929, startPoint y: 359, endPoint x: 929, endPoint y: 378, distance: 19.0
click at [929, 379] on div "38px" at bounding box center [854, 392] width 810 height 26
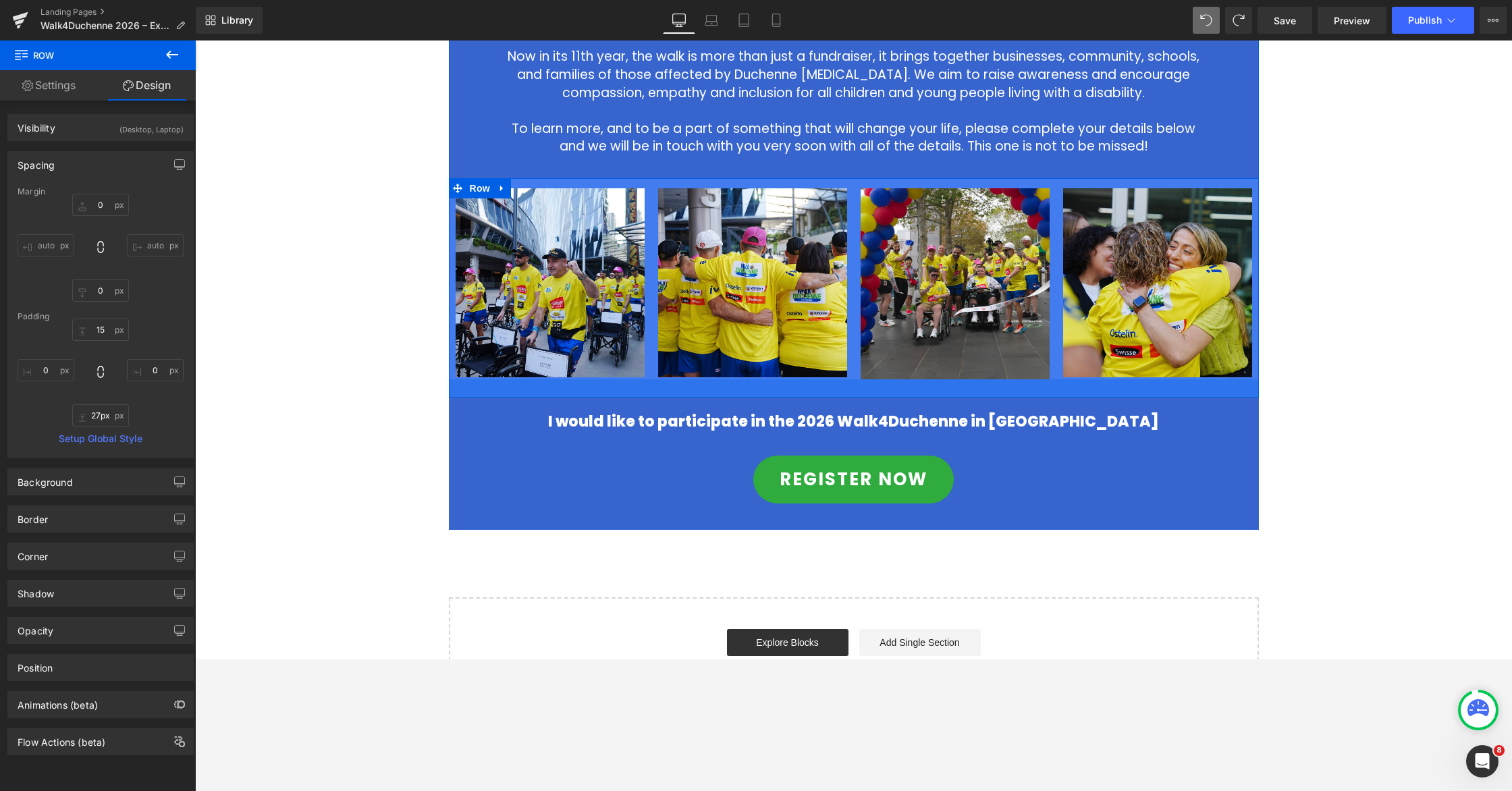
drag, startPoint x: 929, startPoint y: 376, endPoint x: 929, endPoint y: 368, distance: 8.0
click at [929, 379] on div at bounding box center [854, 388] width 810 height 18
type input "23px"
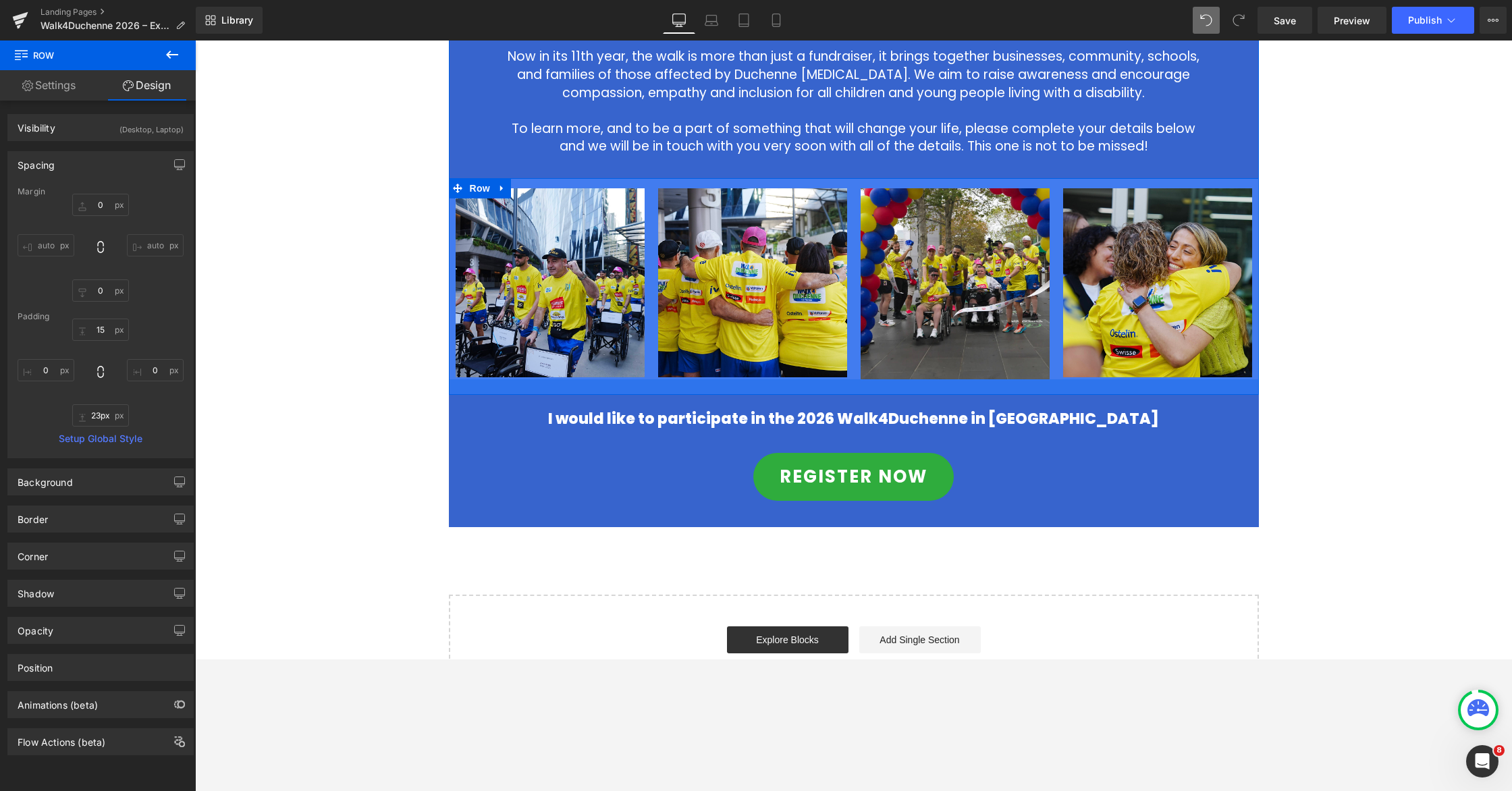
click at [963, 379] on div at bounding box center [854, 387] width 810 height 16
click at [963, 369] on div "2026 Walk4Duchenne Expressions of Interest Heading Row Image The Save Our Sons …" at bounding box center [853, 114] width 1317 height 1184
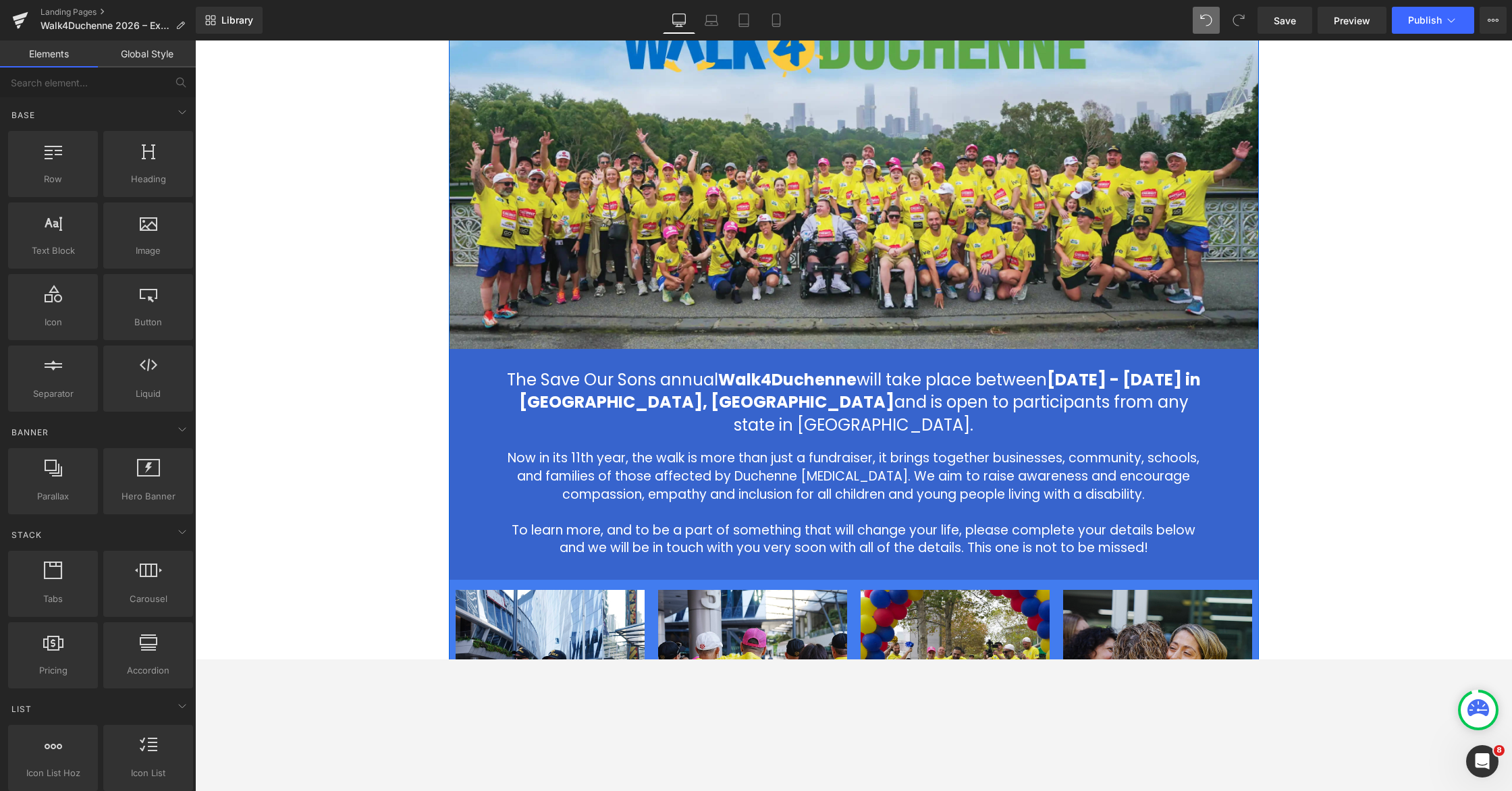
scroll to position [210, 0]
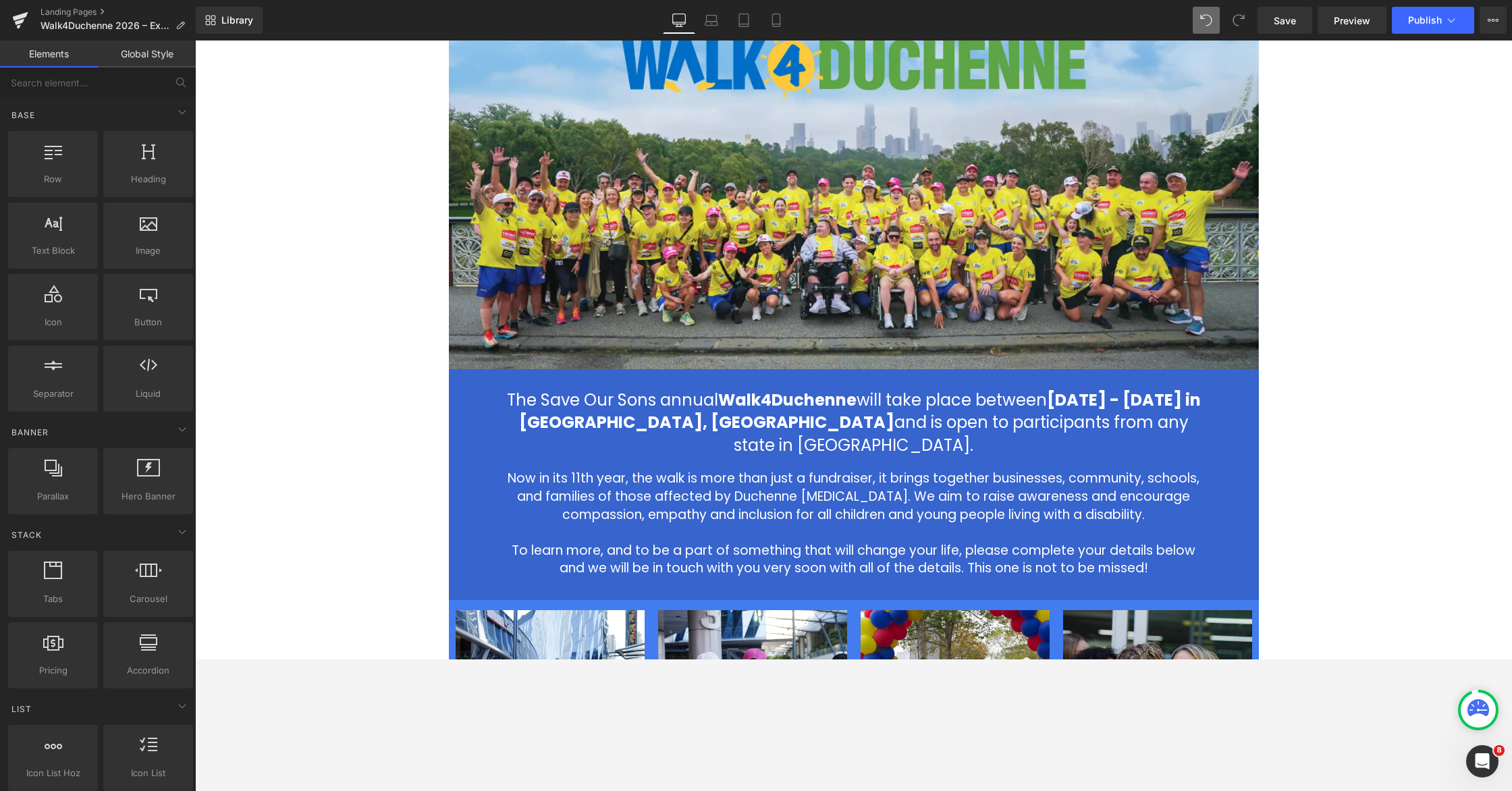
click at [377, 392] on div "2026 Walk4Duchenne Expressions of Interest Heading Row Image The Save Our Sons …" at bounding box center [853, 535] width 1317 height 1184
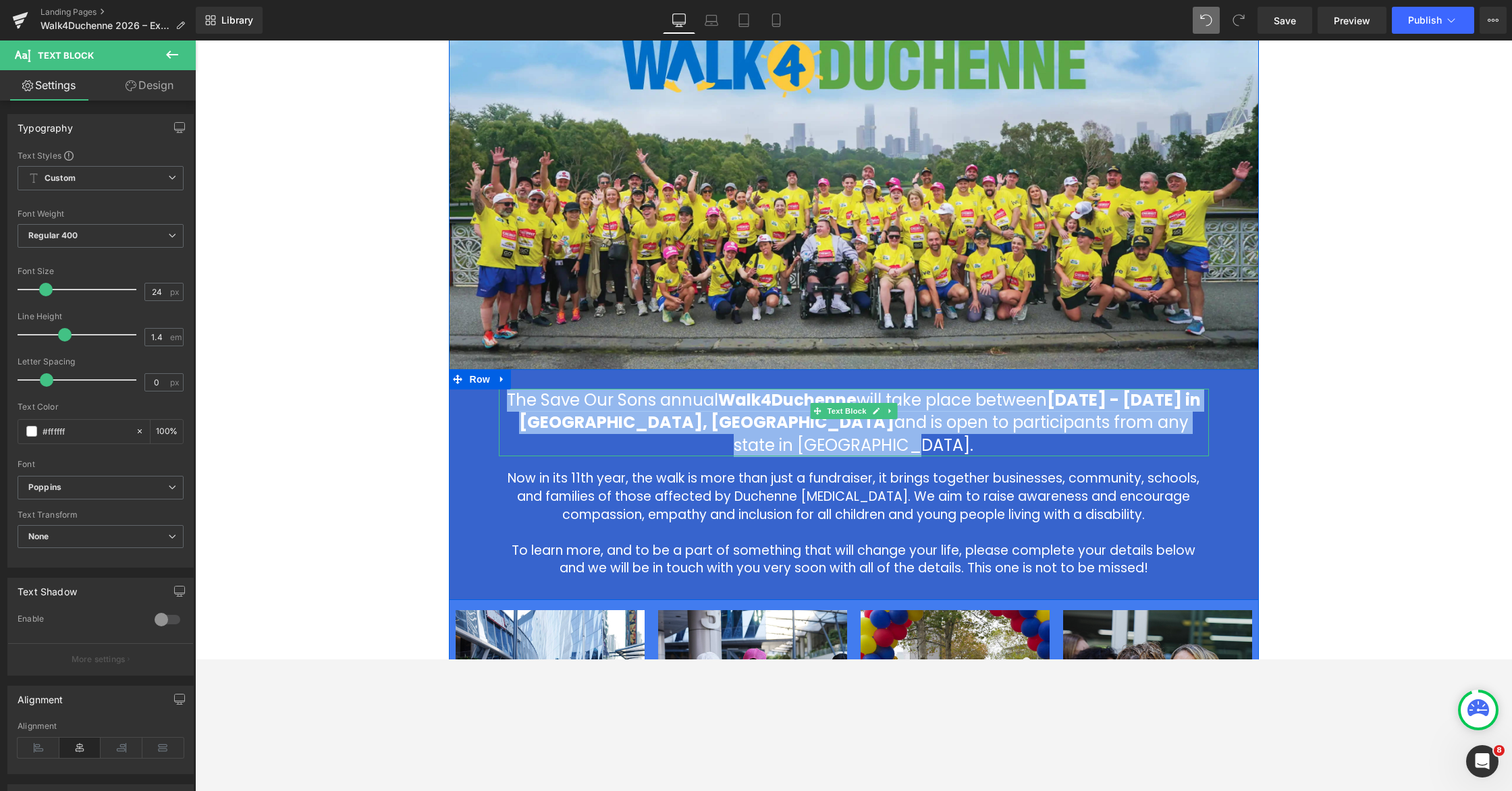
drag, startPoint x: 1194, startPoint y: 423, endPoint x: 508, endPoint y: 402, distance: 686.3
click at [503, 399] on p "The Save Our Sons annual Walk4Duchenne will take place between [DATE] - [DATE] …" at bounding box center [854, 422] width 710 height 68
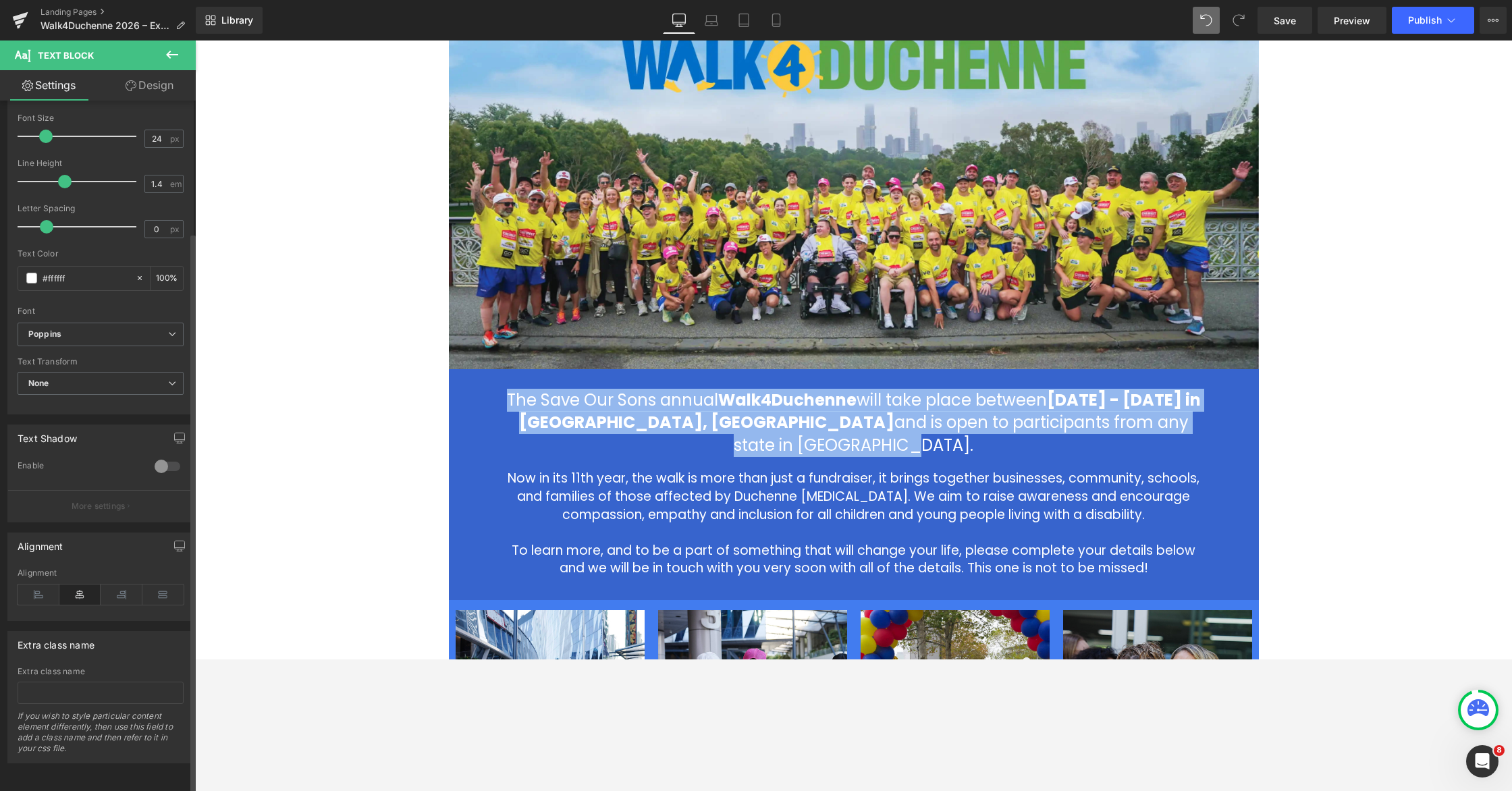
scroll to position [94, 0]
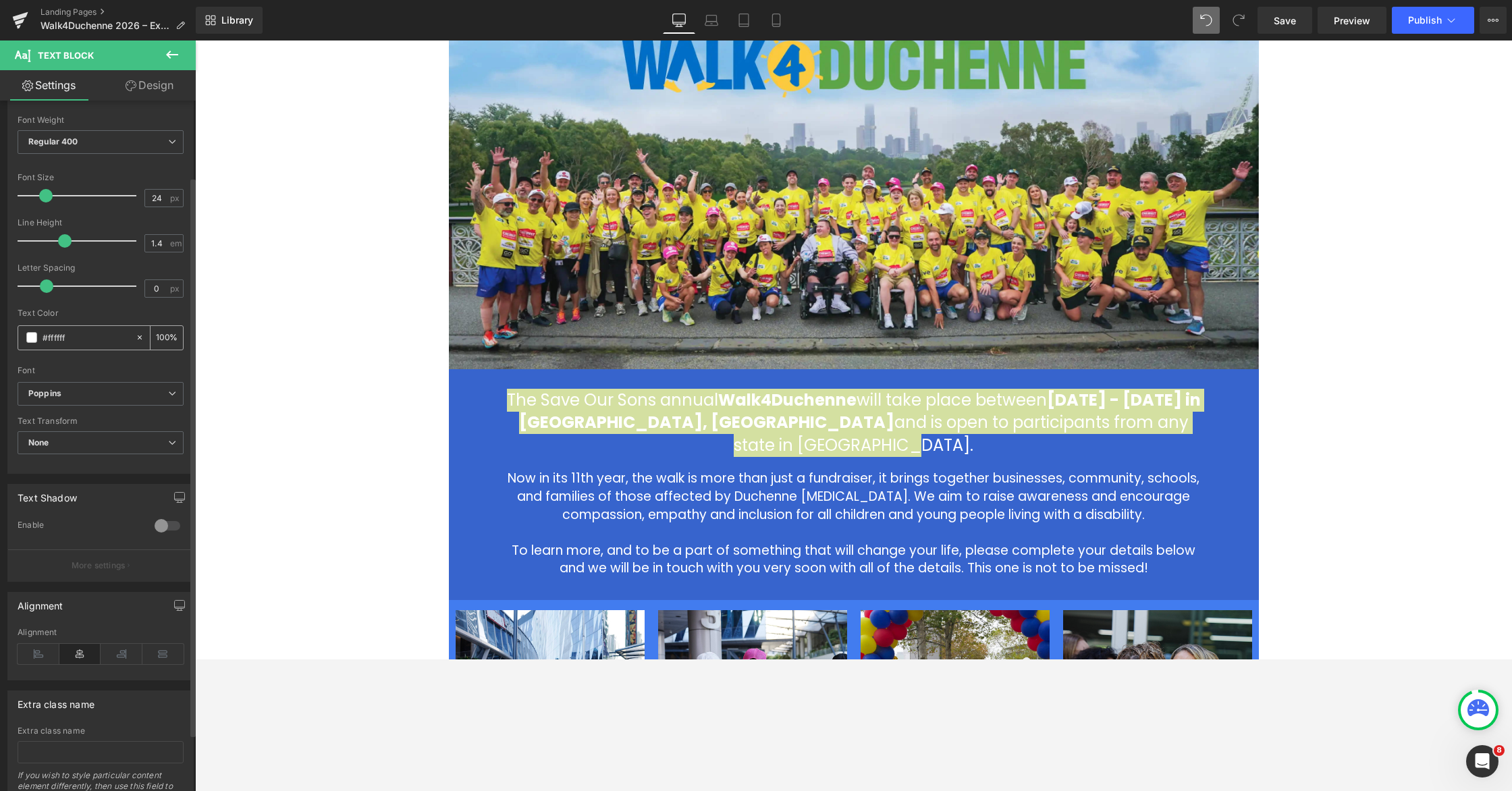
click at [29, 336] on span at bounding box center [31, 337] width 10 height 10
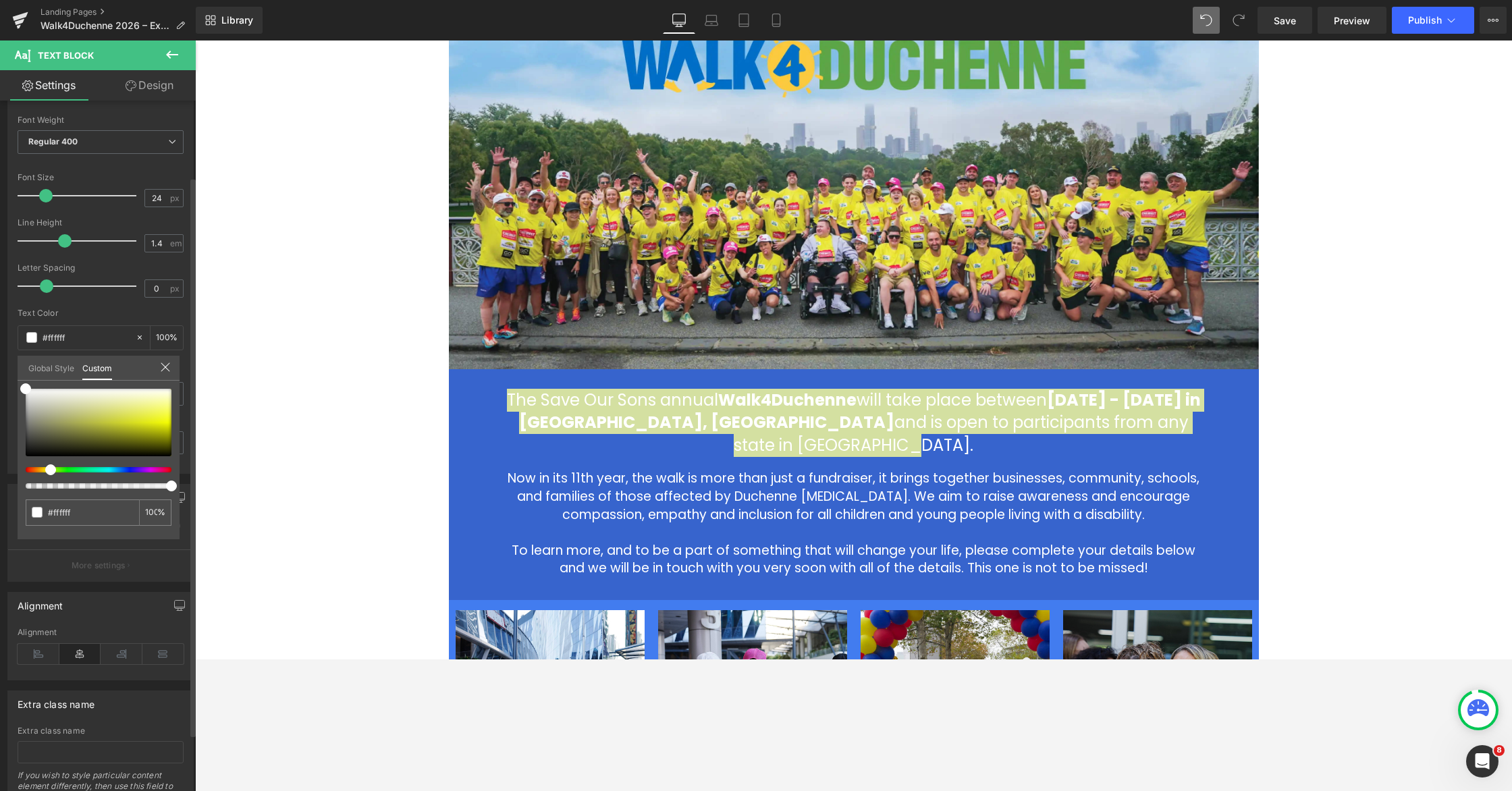
click at [45, 469] on div at bounding box center [93, 469] width 146 height 5
click at [37, 471] on div at bounding box center [93, 469] width 146 height 5
click at [150, 415] on div at bounding box center [99, 422] width 146 height 68
type input "#febc38"
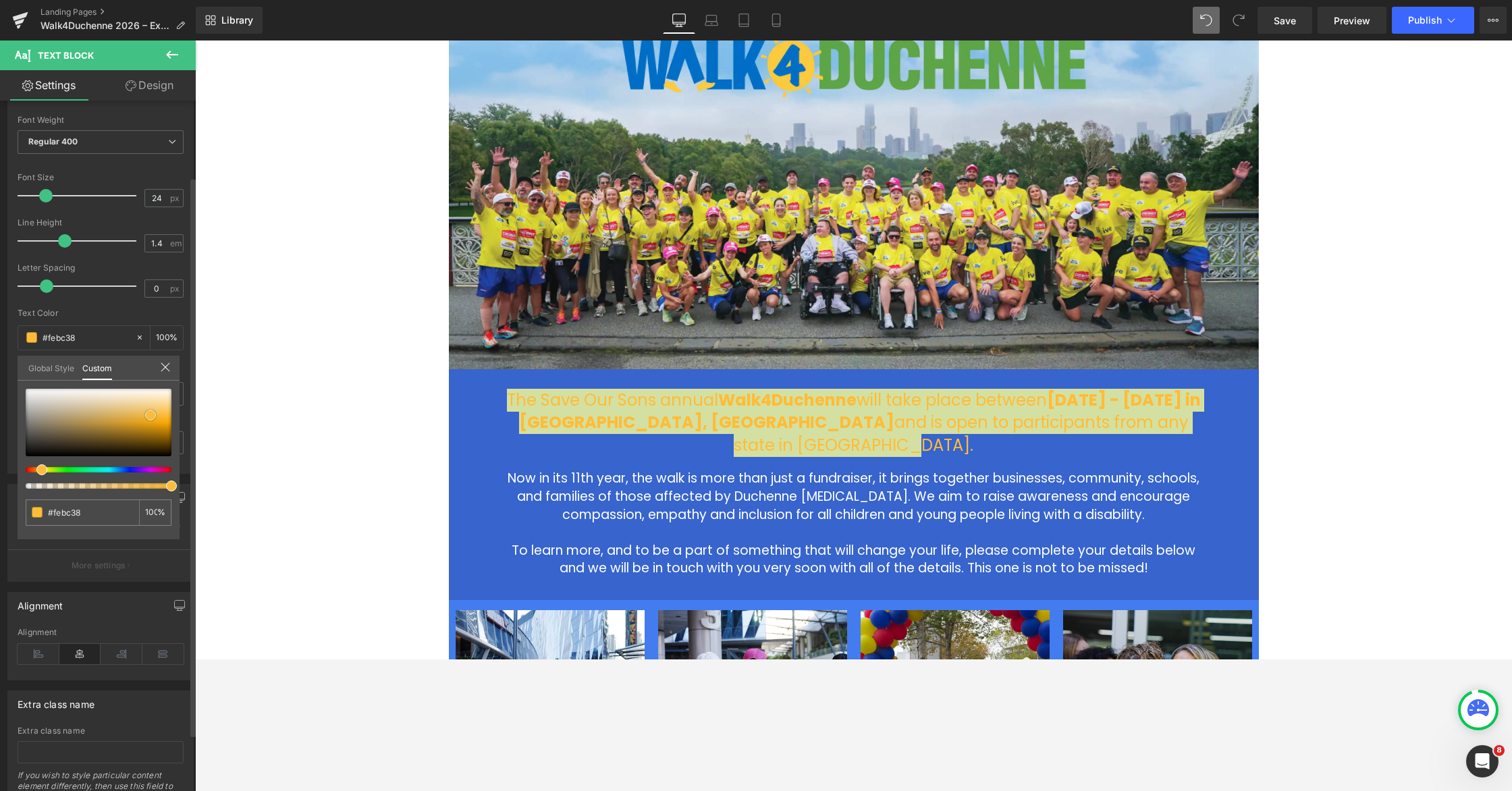
type input "#f1bb4f"
type input "#f4c66b"
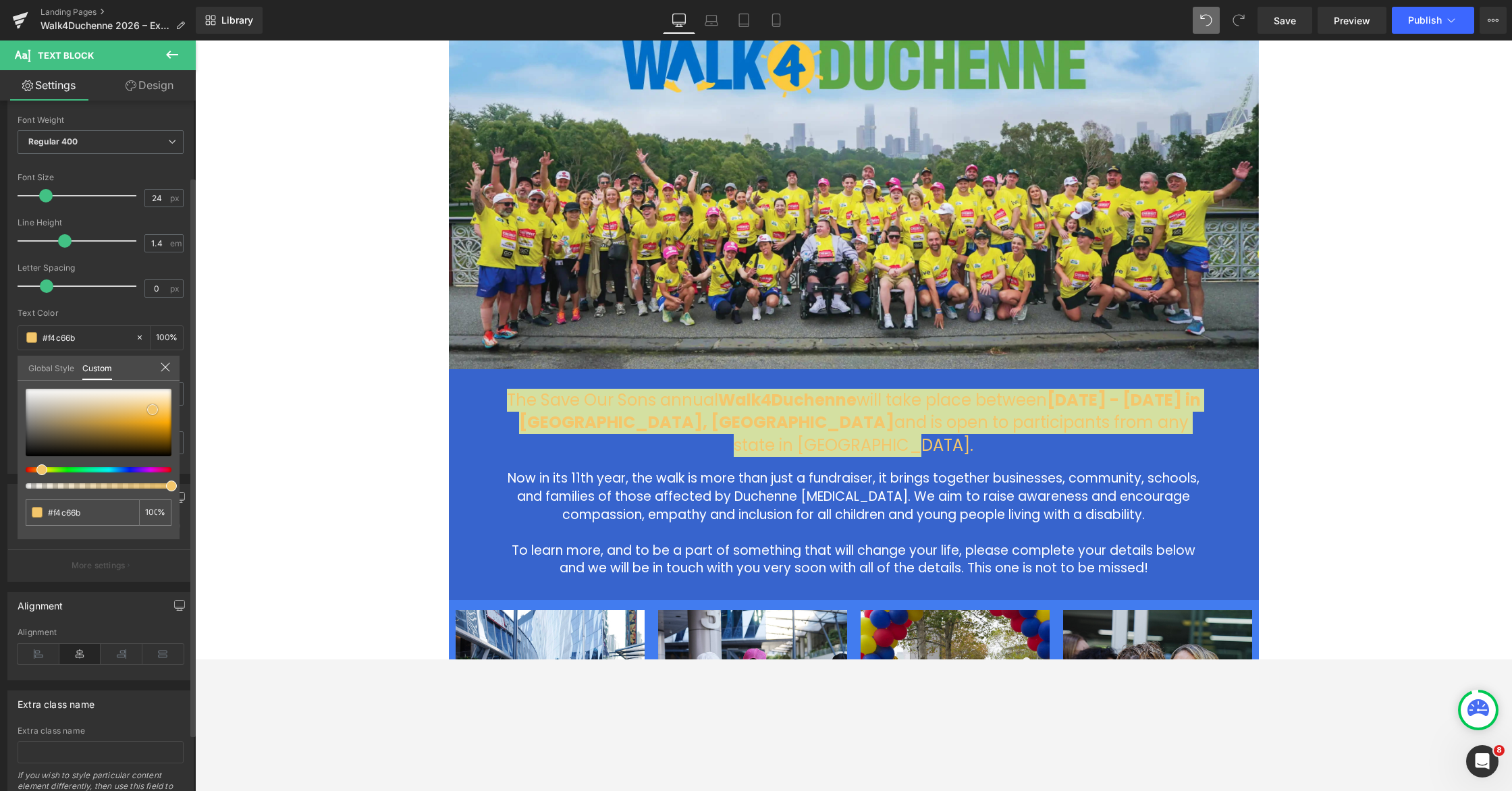
type input "#f5ca74"
type input "#f7d082"
type input "#f7d187"
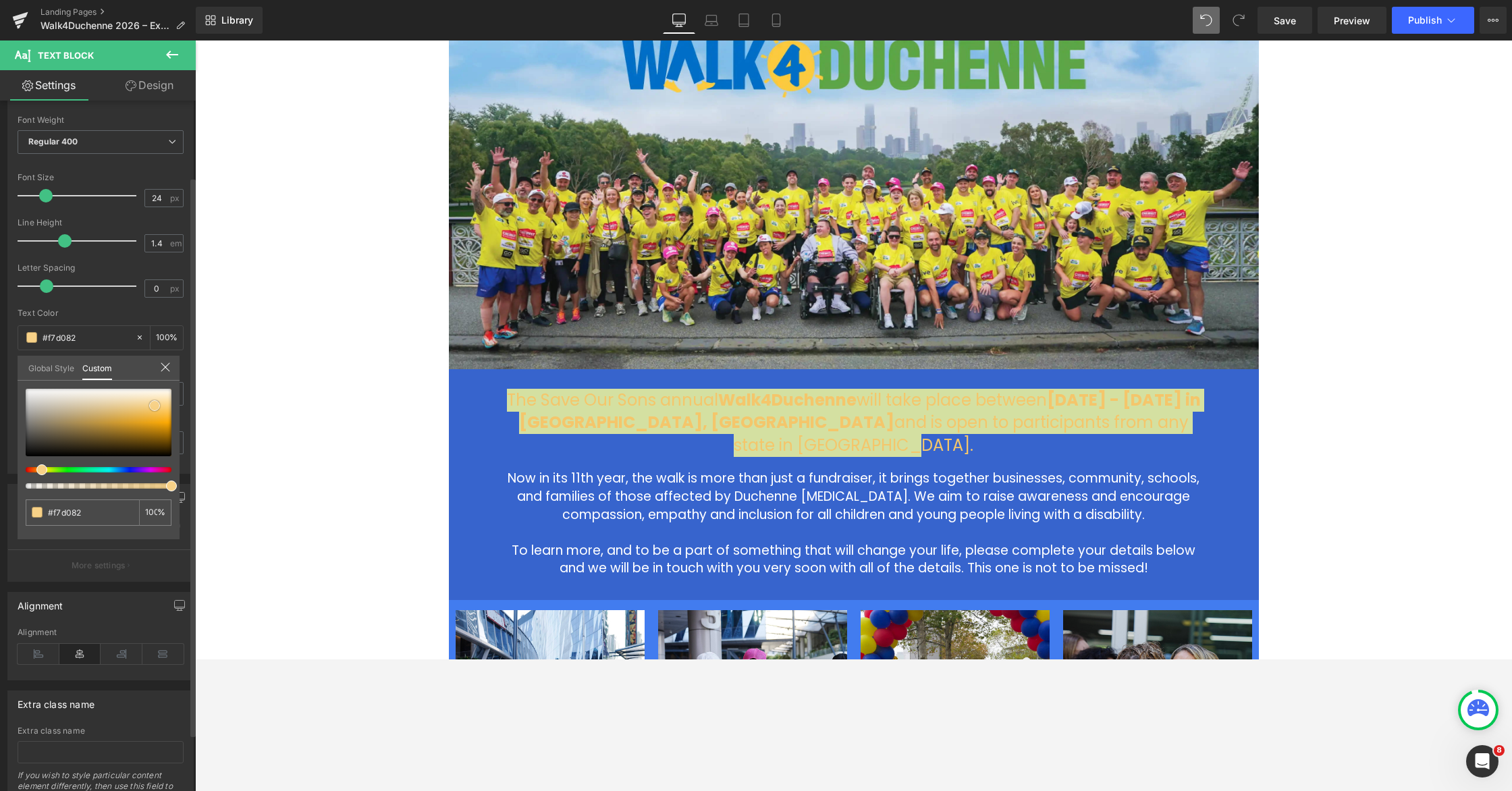
type input "#f7d187"
type input "#f8d38b"
type input "#f7d590"
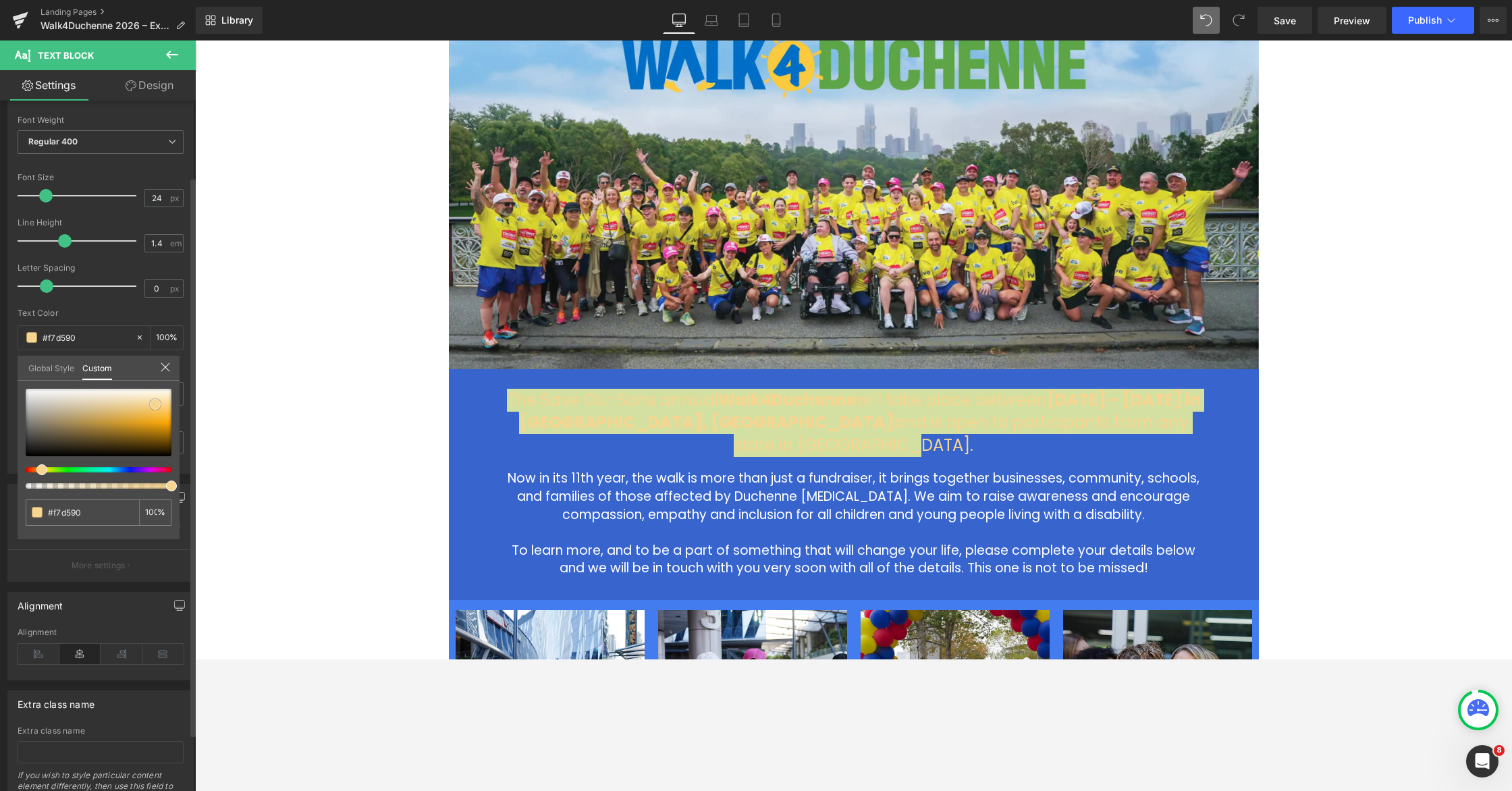
drag, startPoint x: 150, startPoint y: 415, endPoint x: 156, endPoint y: 404, distance: 12.5
click at [156, 404] on span at bounding box center [155, 404] width 10 height 10
type input "#f7d38b"
type input "#f6c96e"
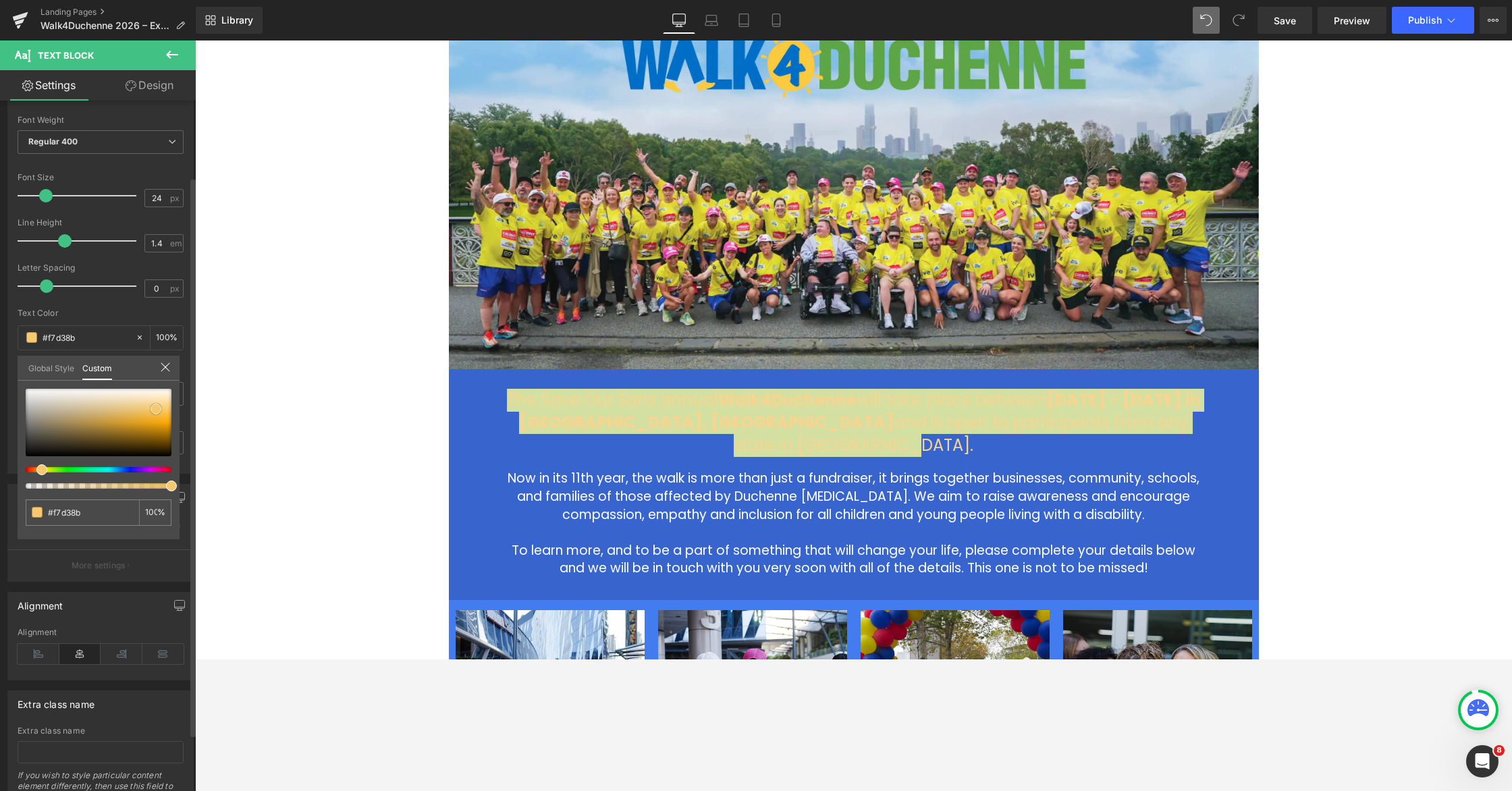
type input "#f6c96e"
type input "#f6bf4f"
type input "#f6bd4a"
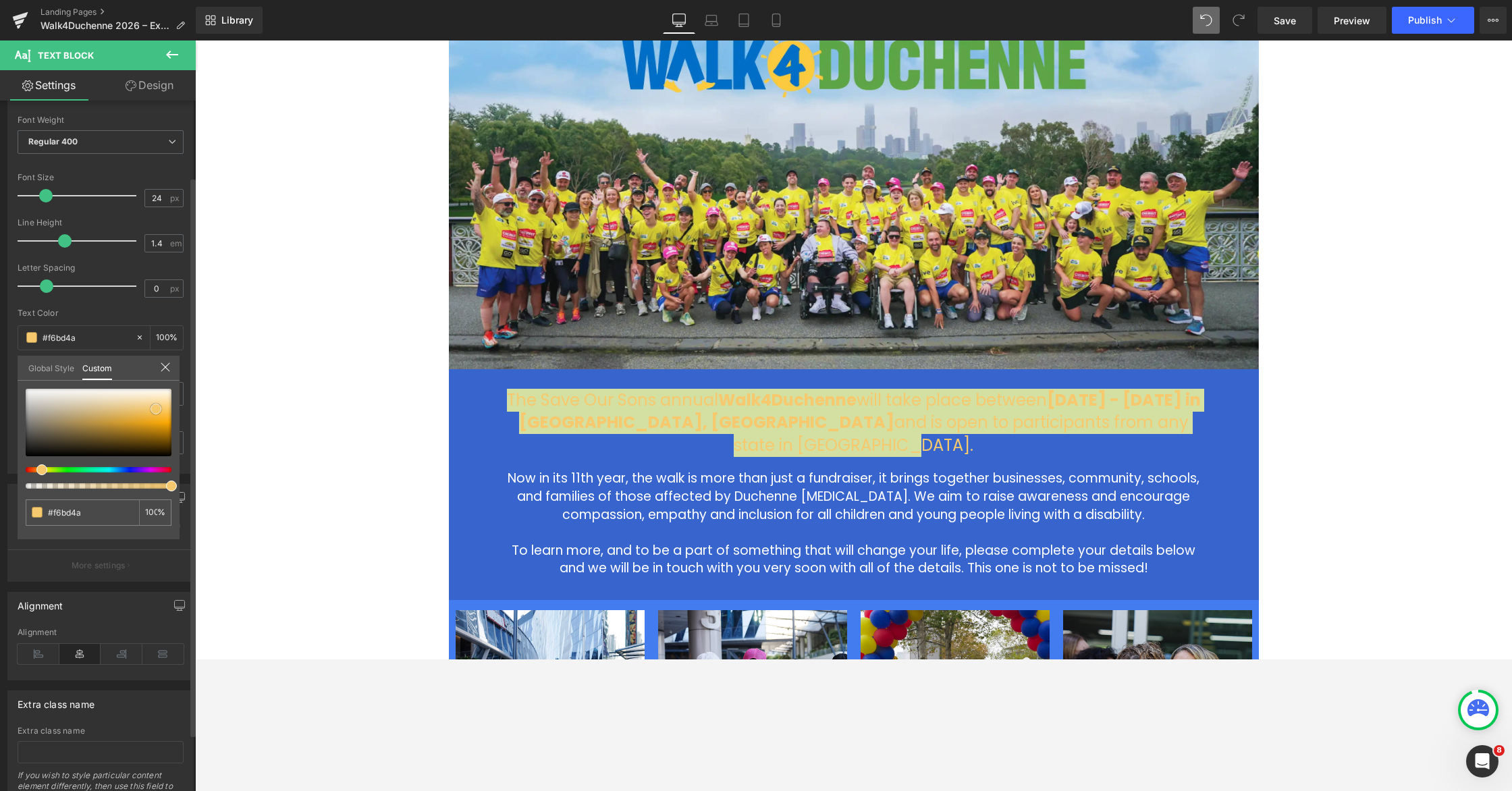
type input "#f6bb45"
type input "#f6b83b"
type input "#f5b637"
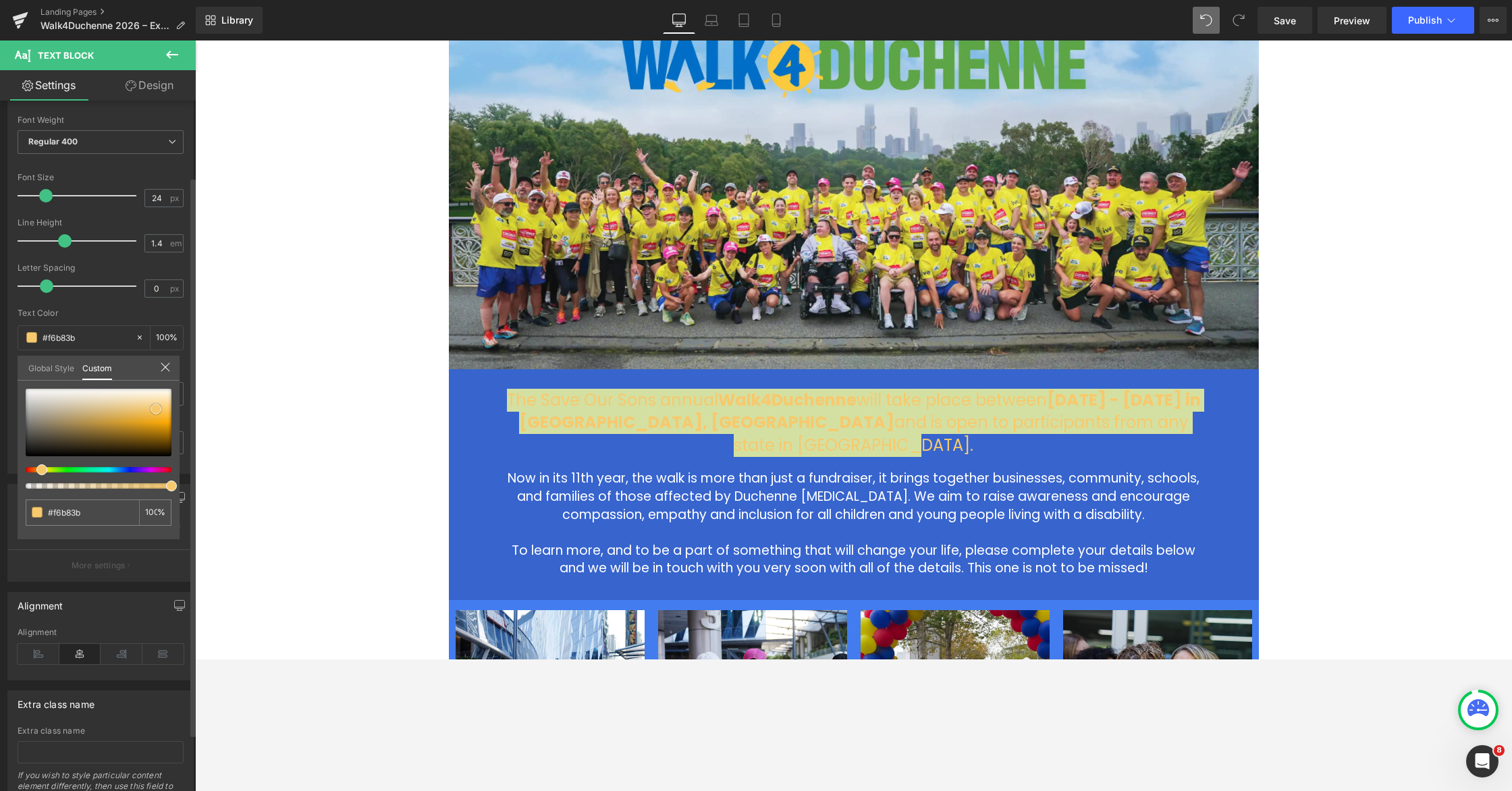
type input "#f5b637"
type input "#f6b127"
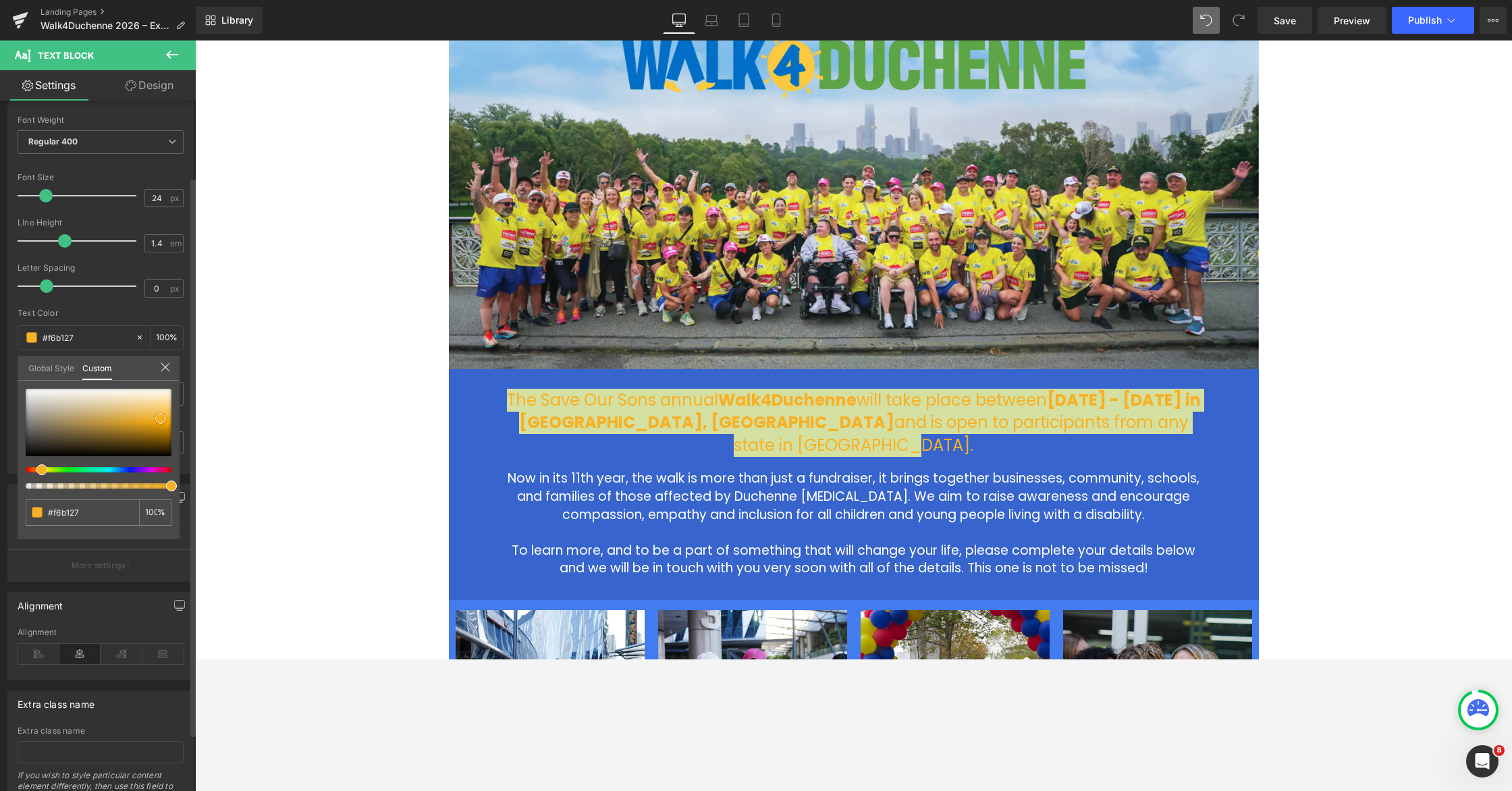
type input "#f5ad1d"
type input "#f5ab18"
type input "#f6a80d"
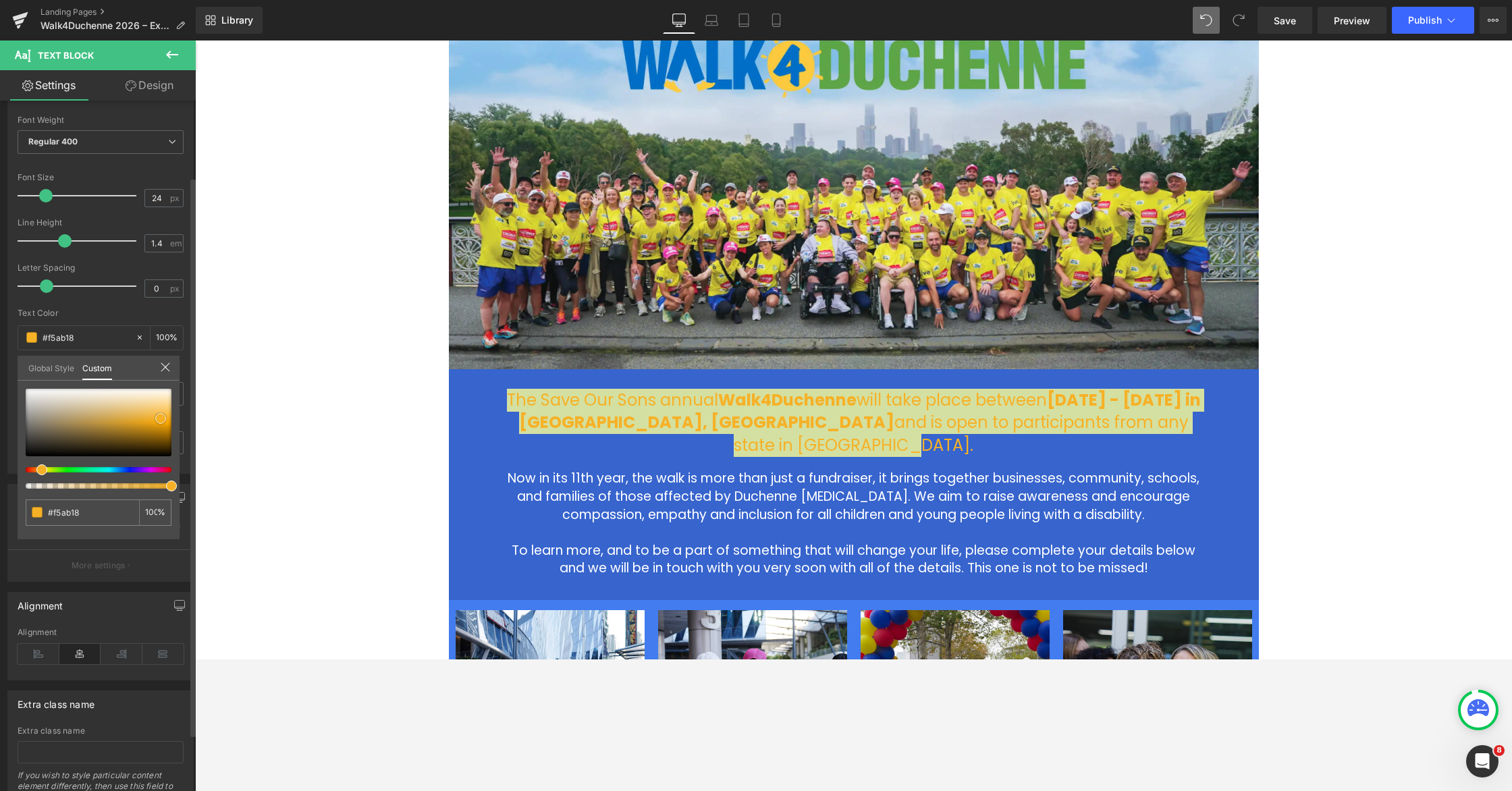
type input "#f6a80d"
drag, startPoint x: 156, startPoint y: 406, endPoint x: 161, endPoint y: 423, distance: 17.7
click at [161, 423] on span at bounding box center [161, 422] width 10 height 10
type input "#f7b126"
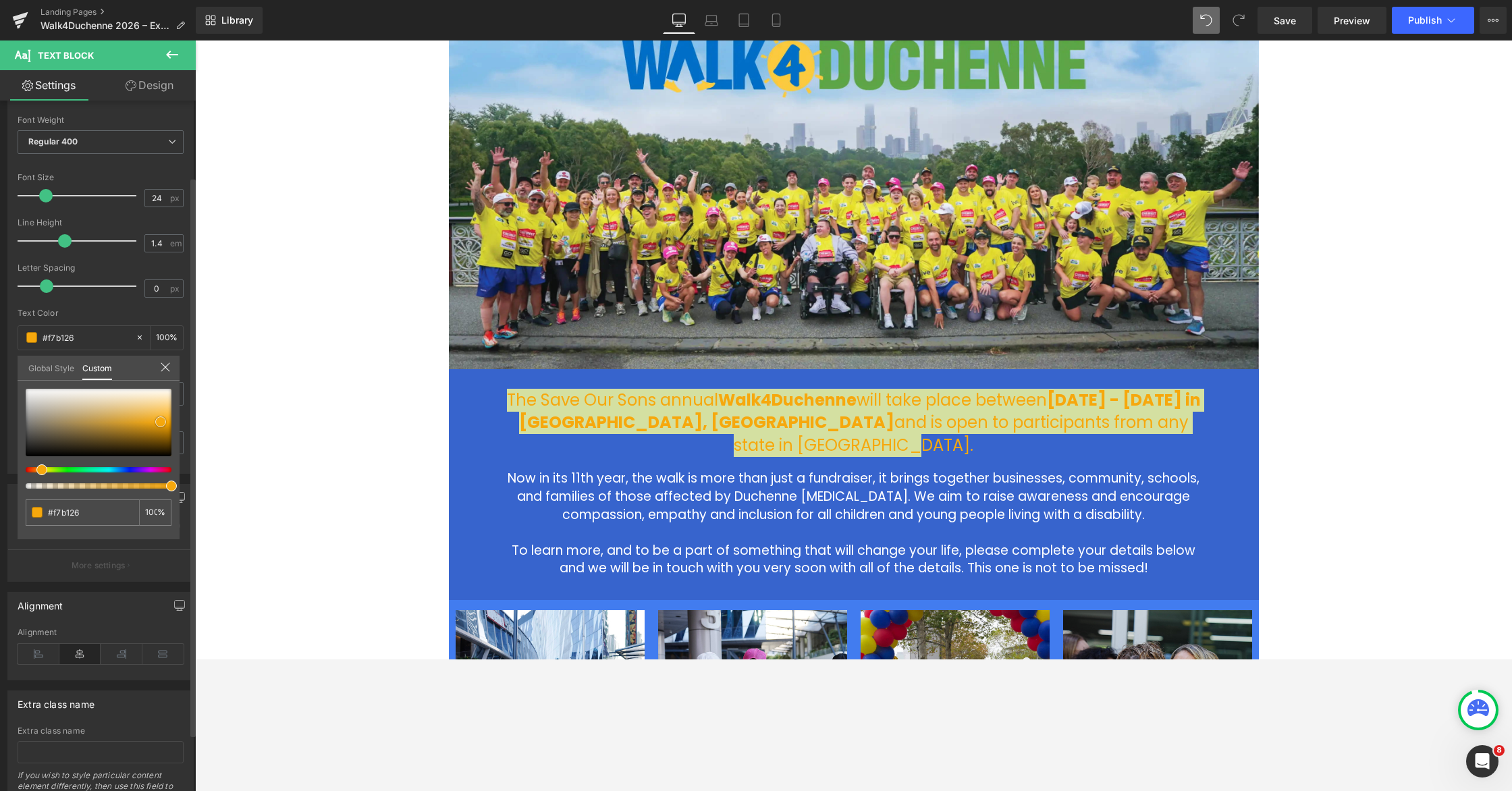
type input "#f8b52f"
type input "#f7b635"
click at [163, 418] on span at bounding box center [163, 416] width 10 height 10
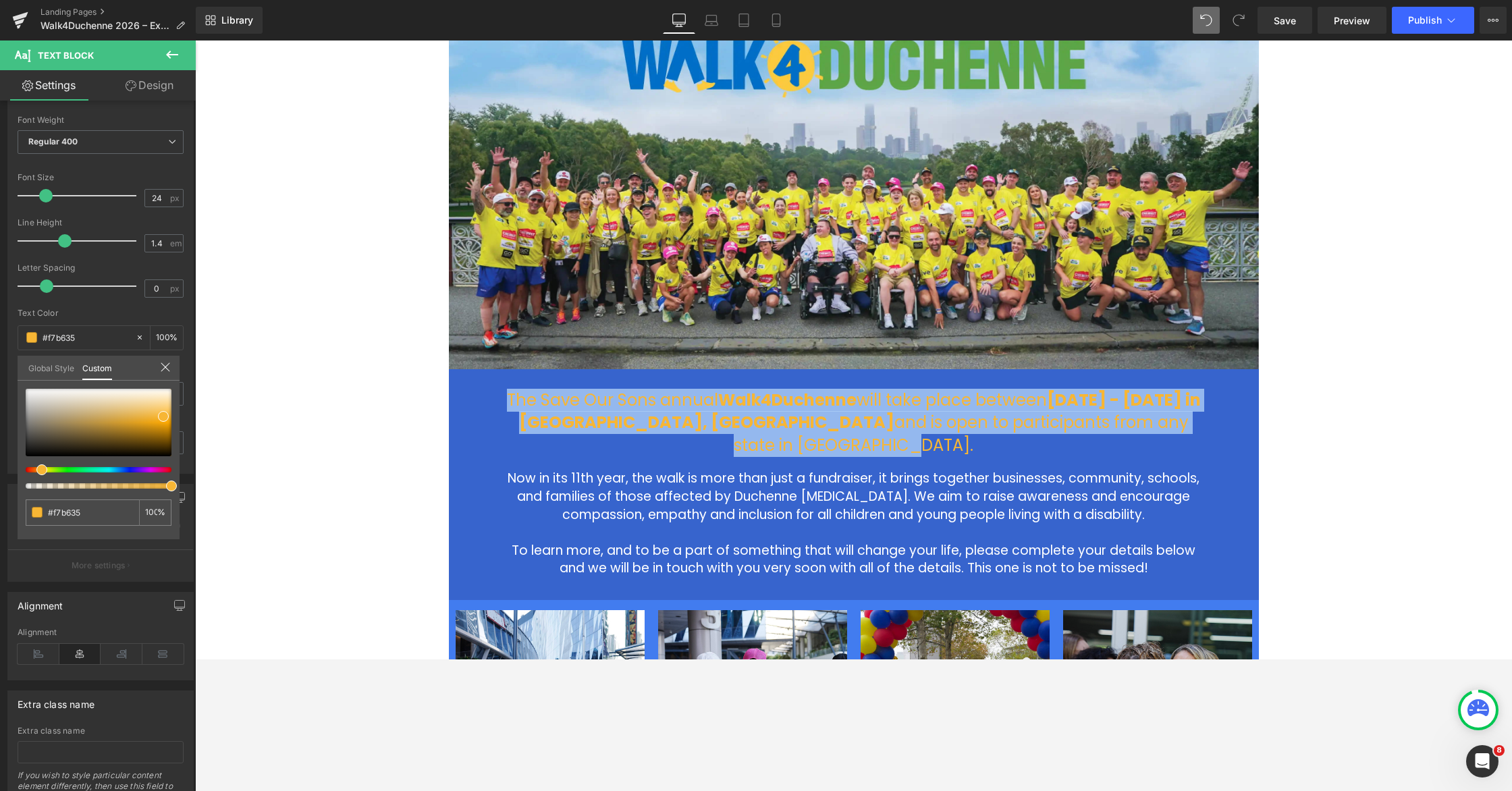
click at [822, 399] on div at bounding box center [853, 350] width 1317 height 619
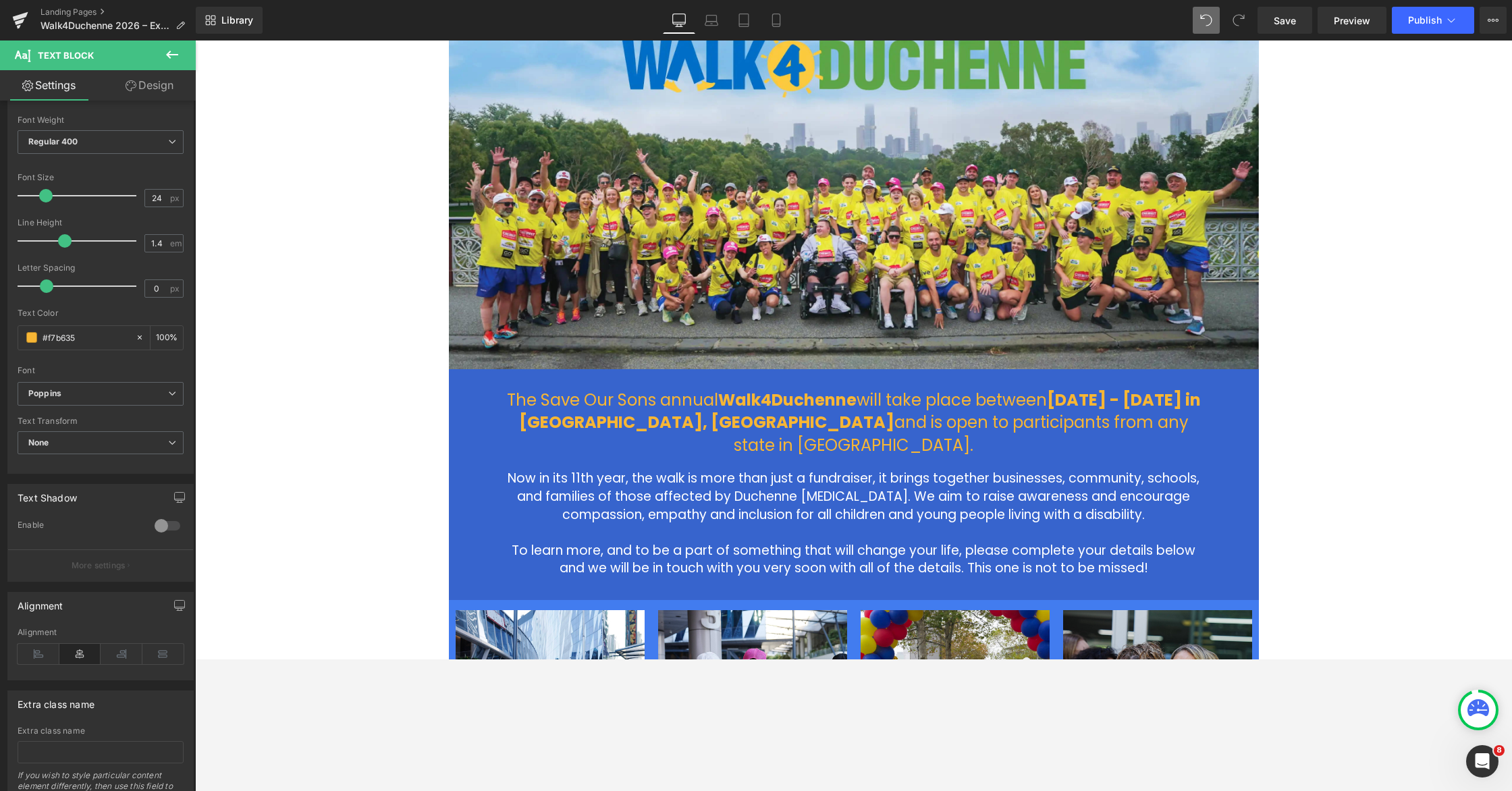
click at [963, 409] on div "2026 Walk4Duchenne Expressions of Interest Heading Row Image The Save Our Sons …" at bounding box center [853, 535] width 1317 height 1184
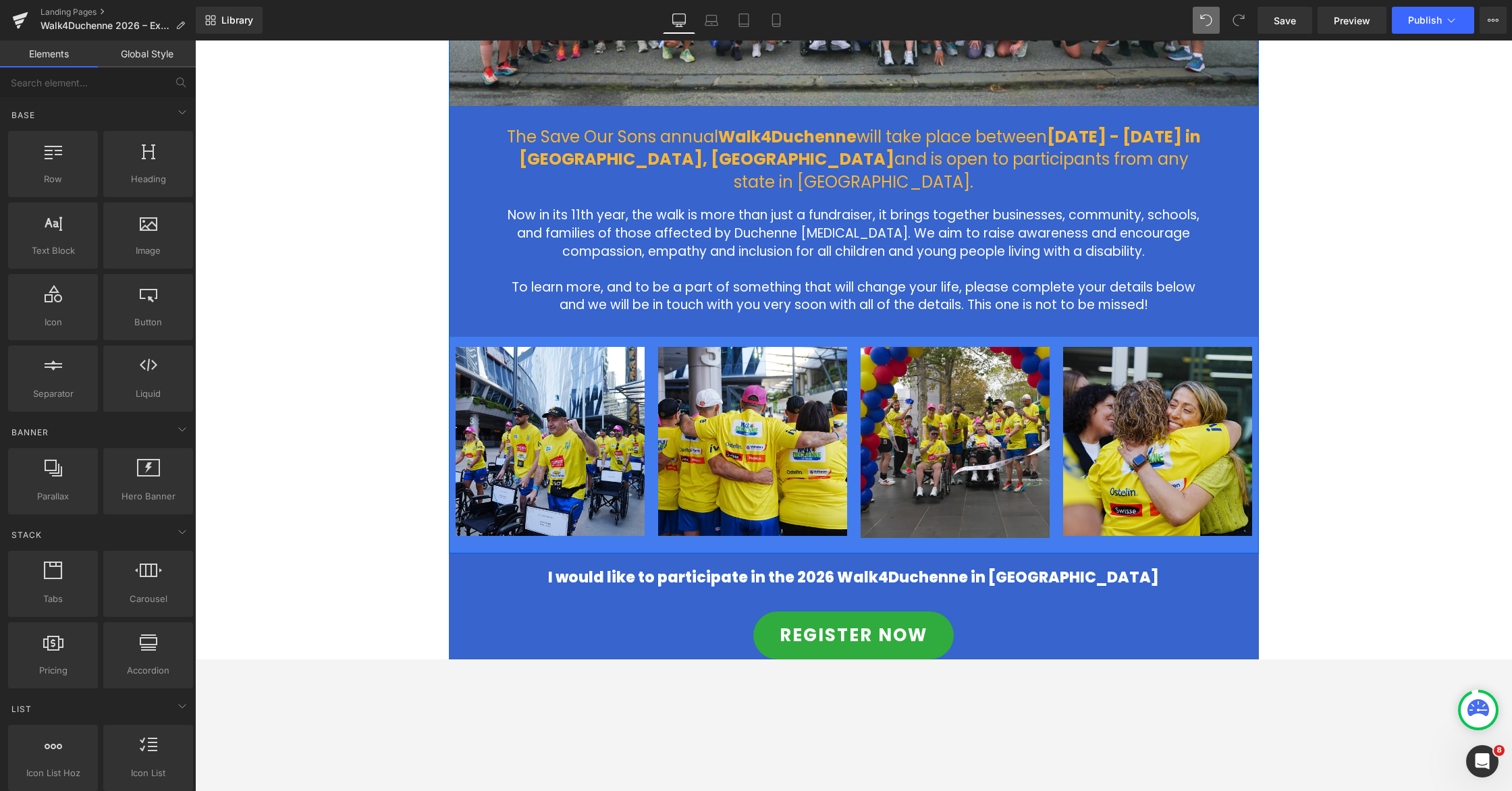
scroll to position [486, 0]
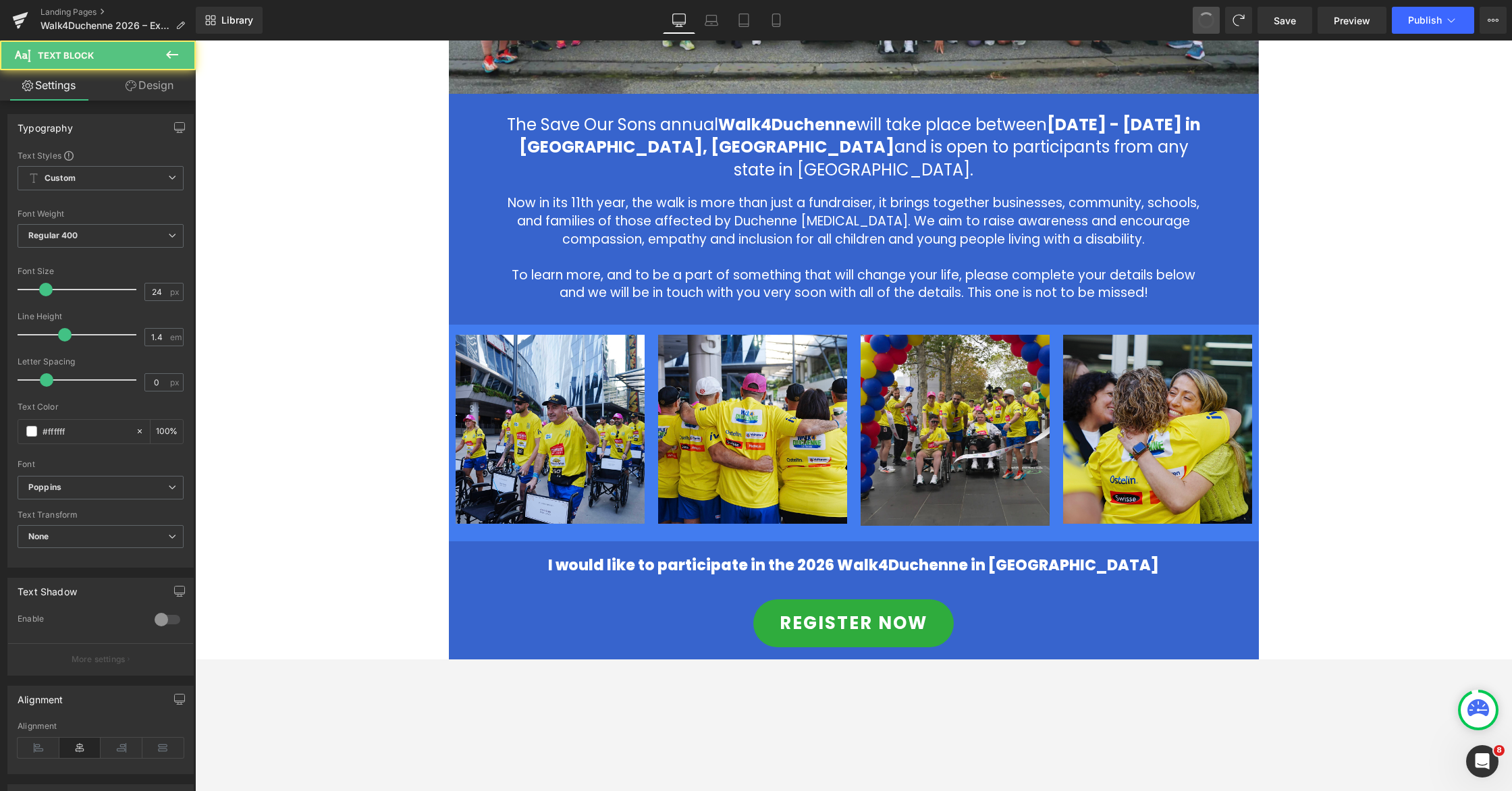
type input "#ffffff"
type input "100"
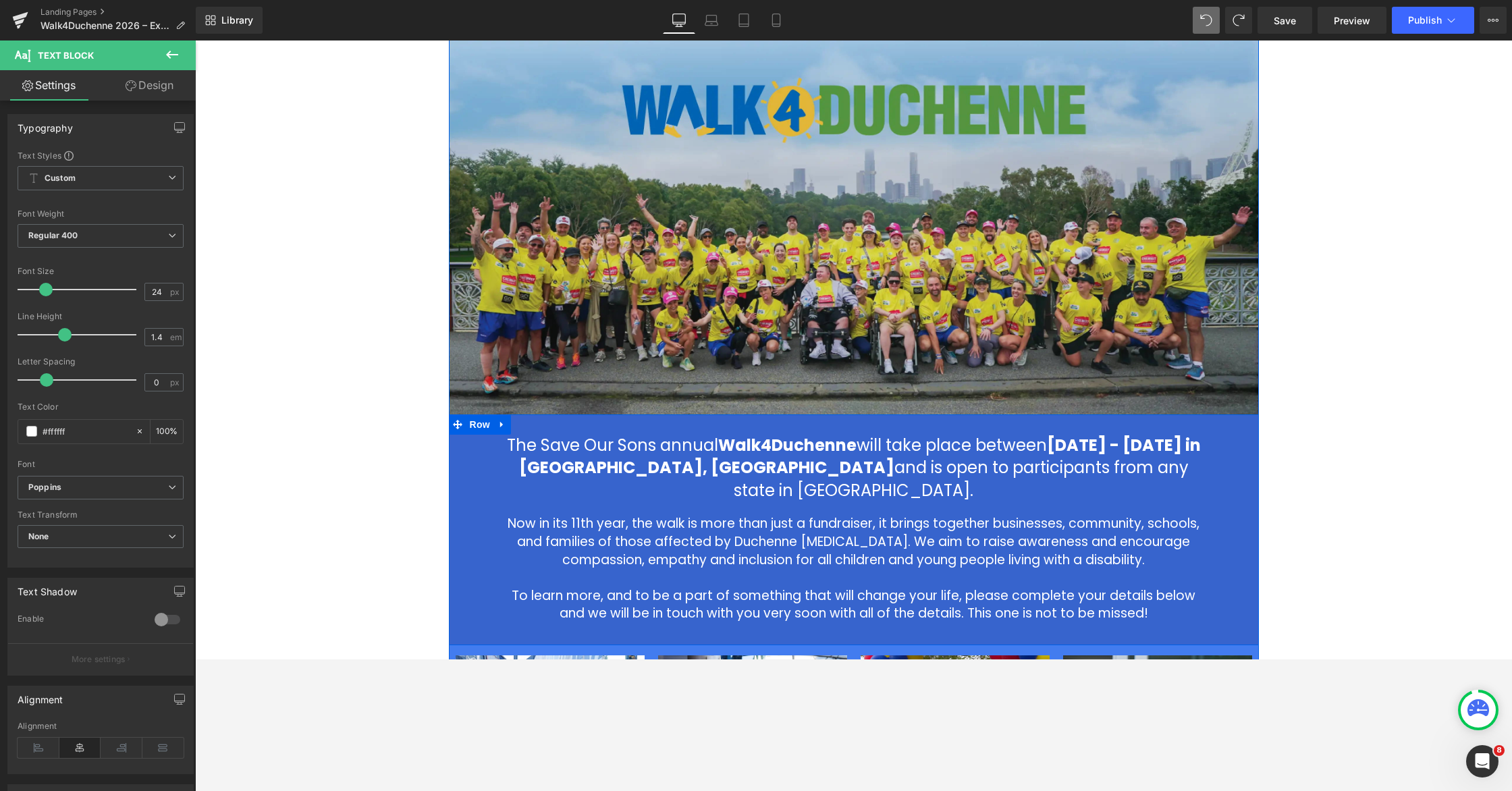
scroll to position [0, 0]
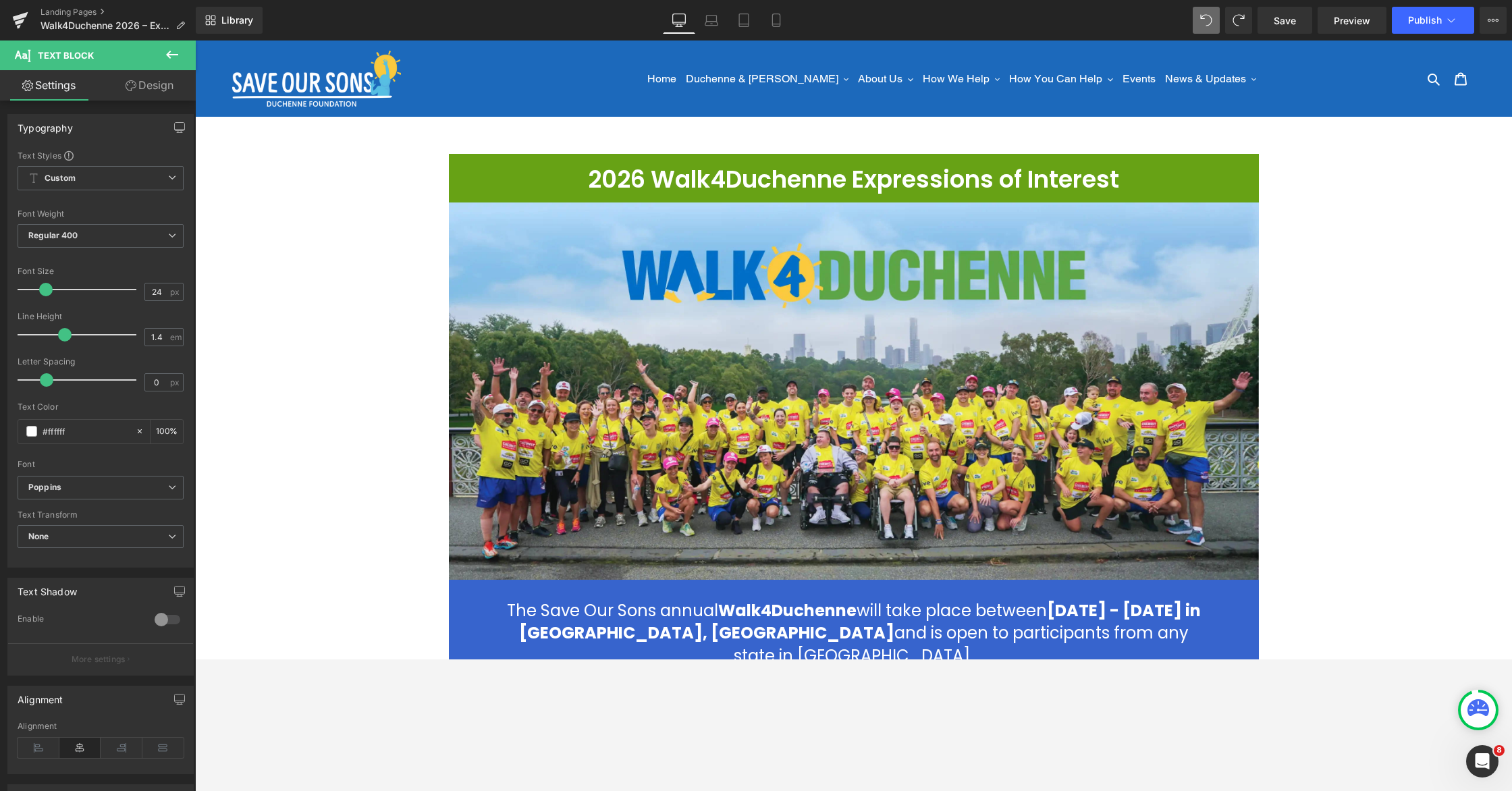
click at [963, 303] on div "2026 Walk4Duchenne Expressions of Interest Heading Row Image The Save Our Sons …" at bounding box center [853, 746] width 1317 height 1184
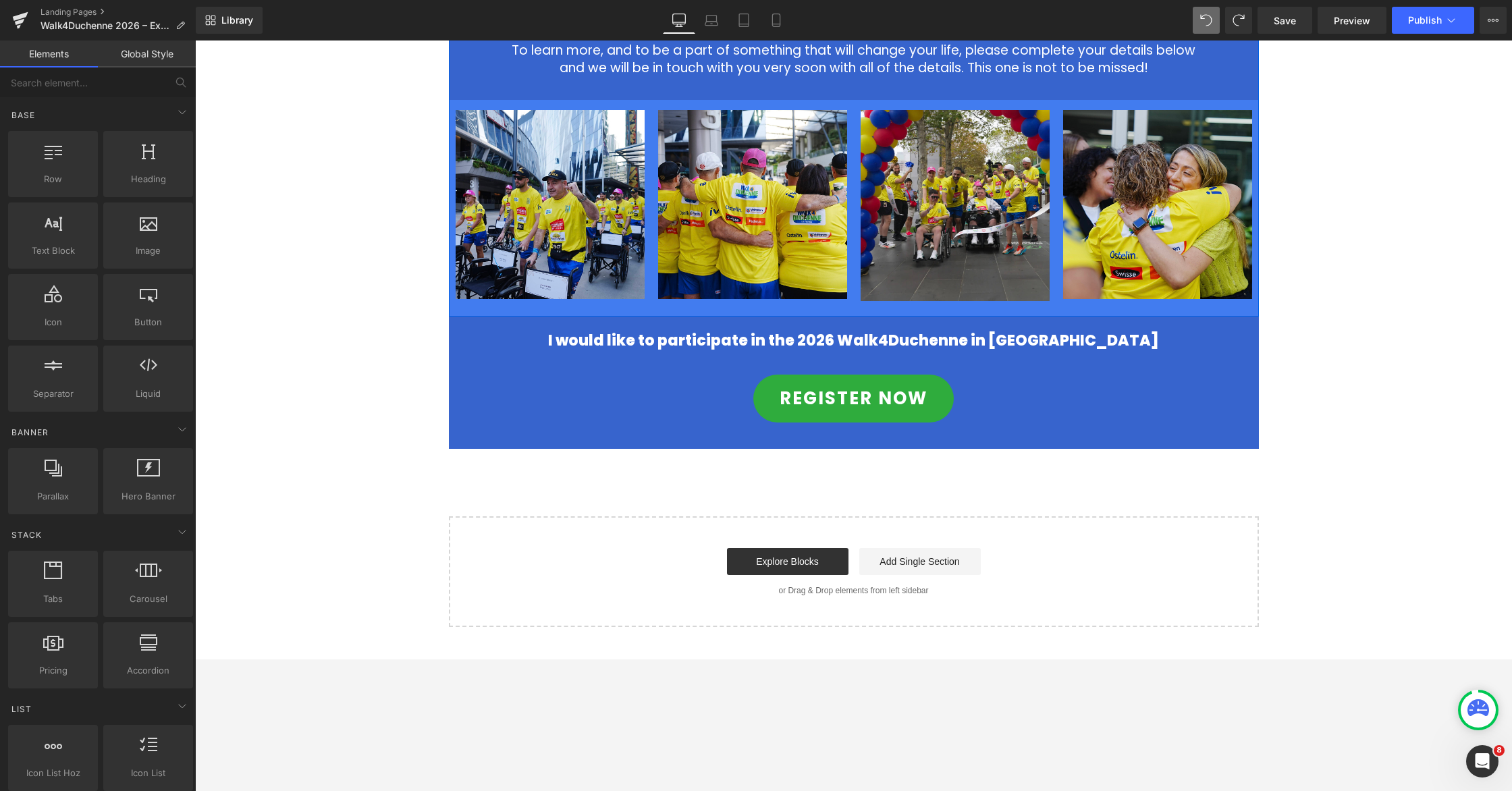
scroll to position [811, 0]
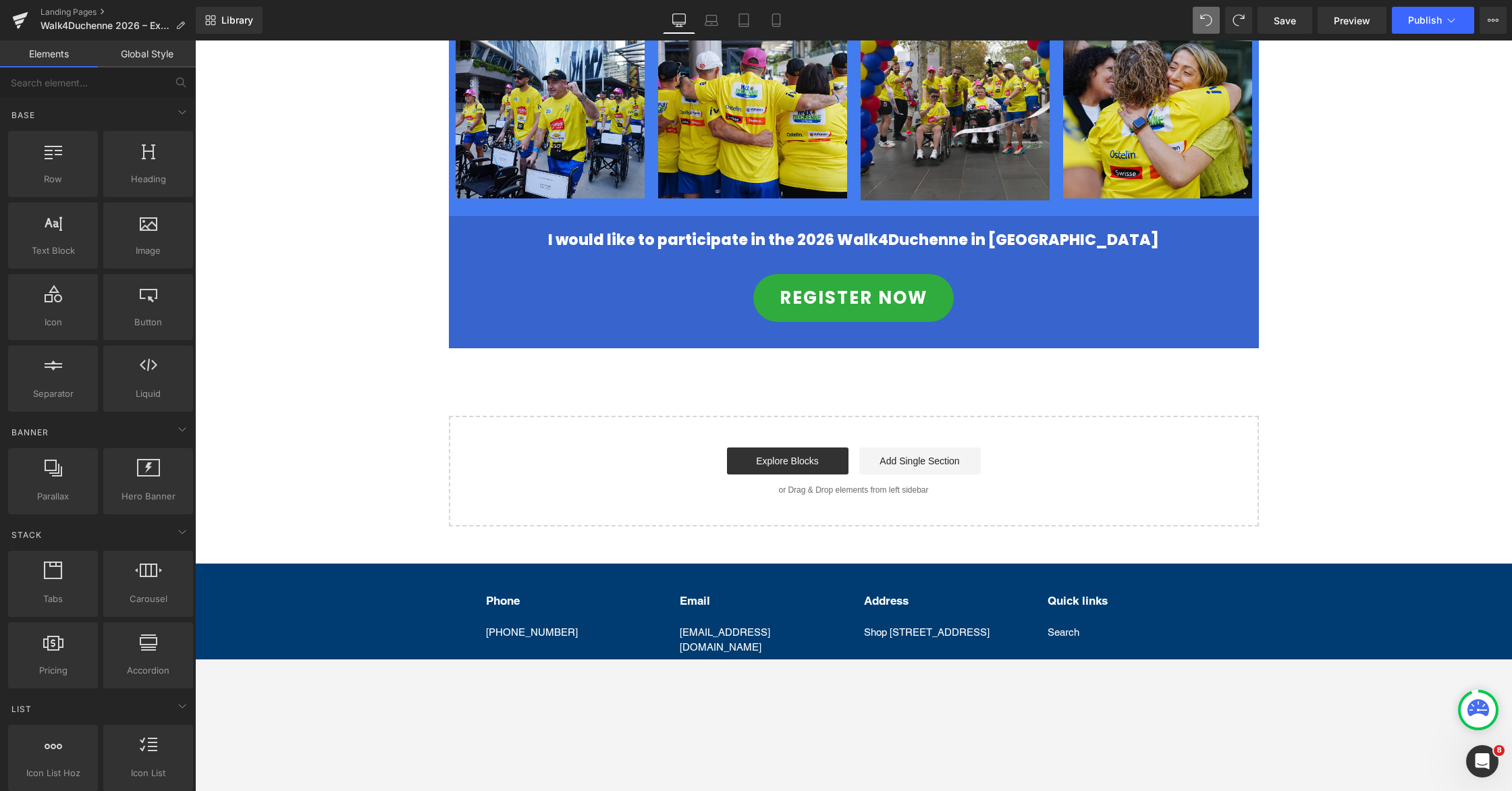
click at [963, 275] on div "REGISTER NOW" at bounding box center [854, 297] width 736 height 48
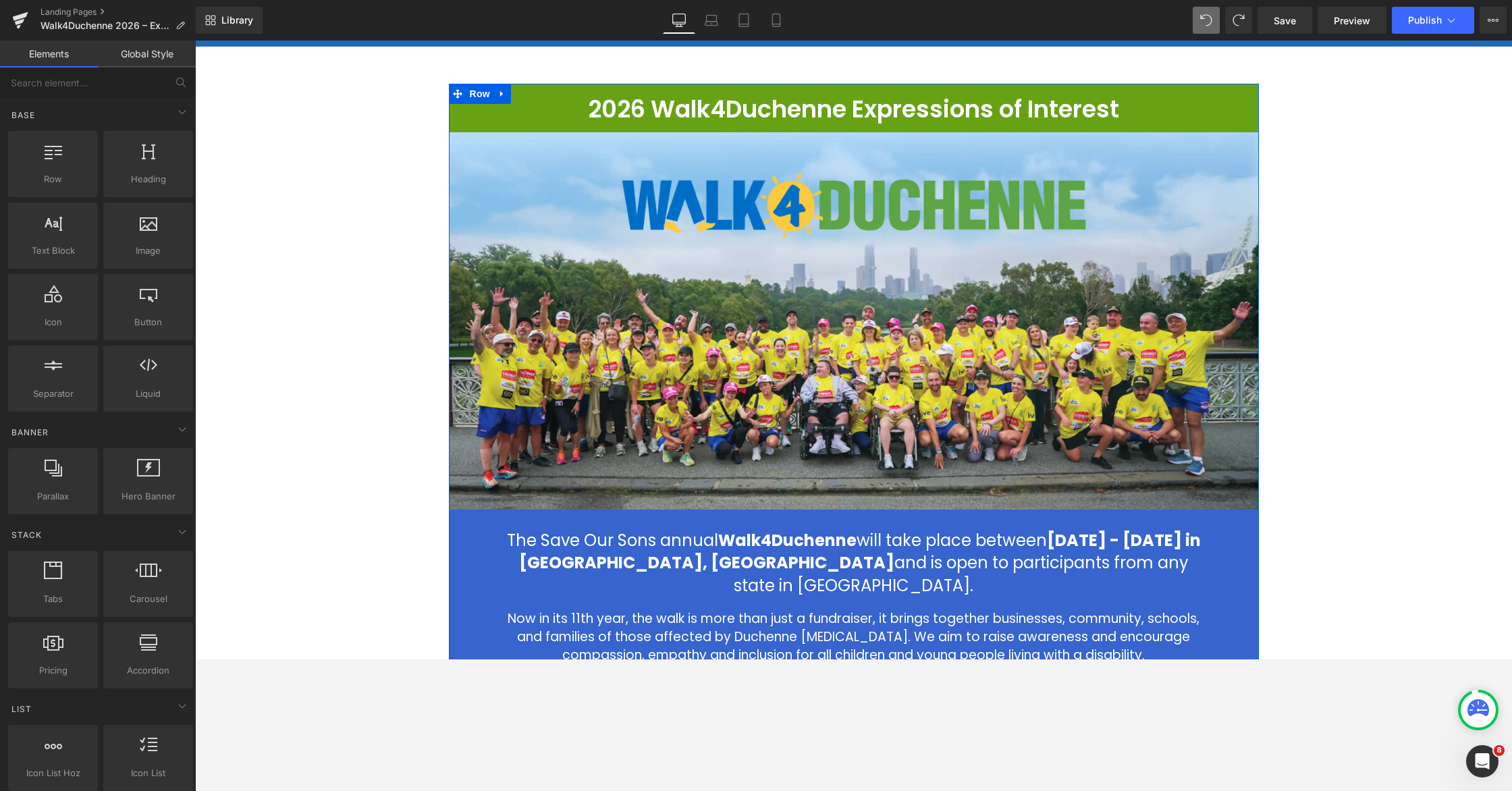
scroll to position [0, 0]
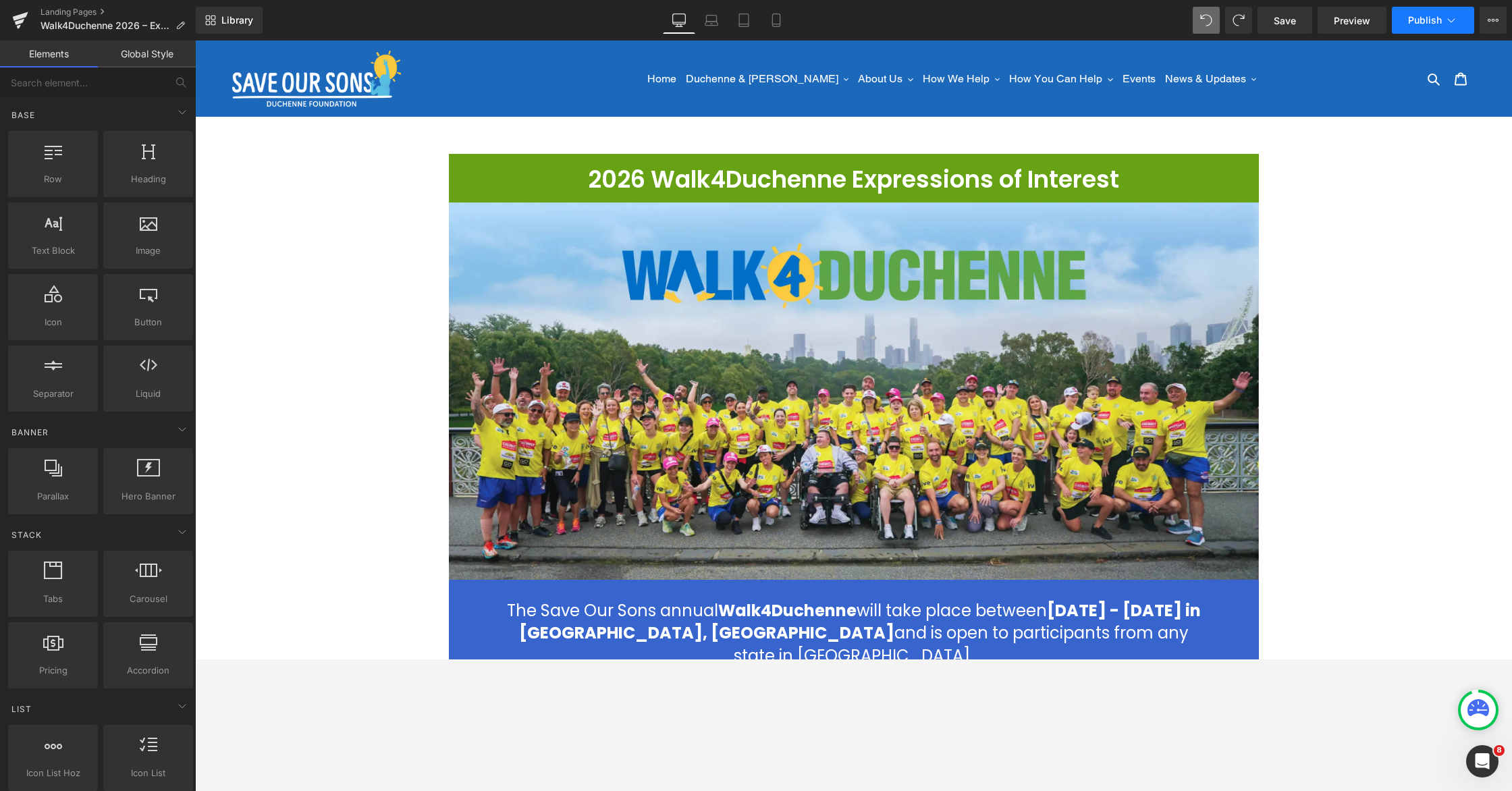
click at [963, 23] on span "Publish" at bounding box center [1425, 20] width 34 height 10
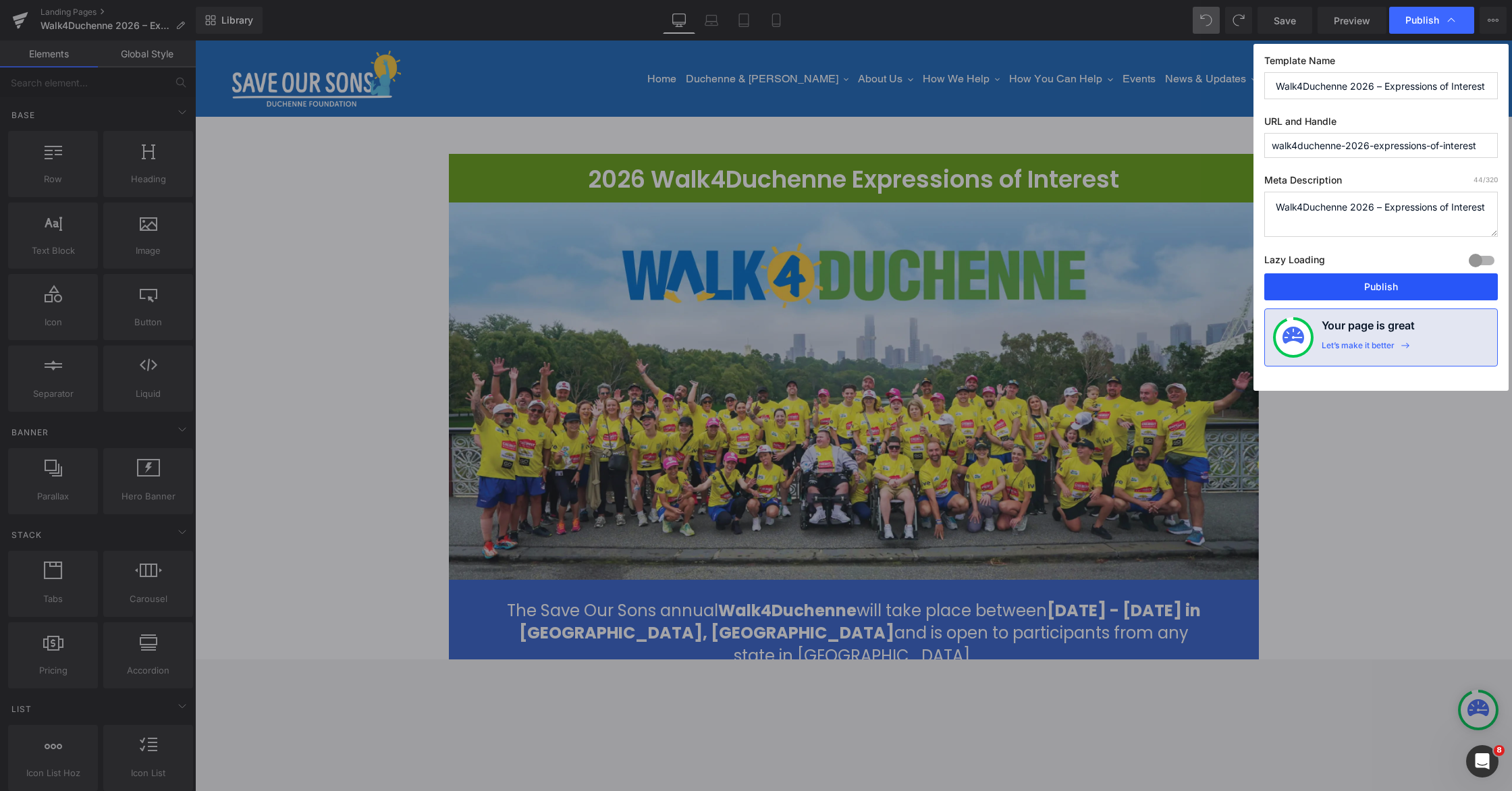
click at [963, 281] on button "Publish" at bounding box center [1381, 286] width 234 height 27
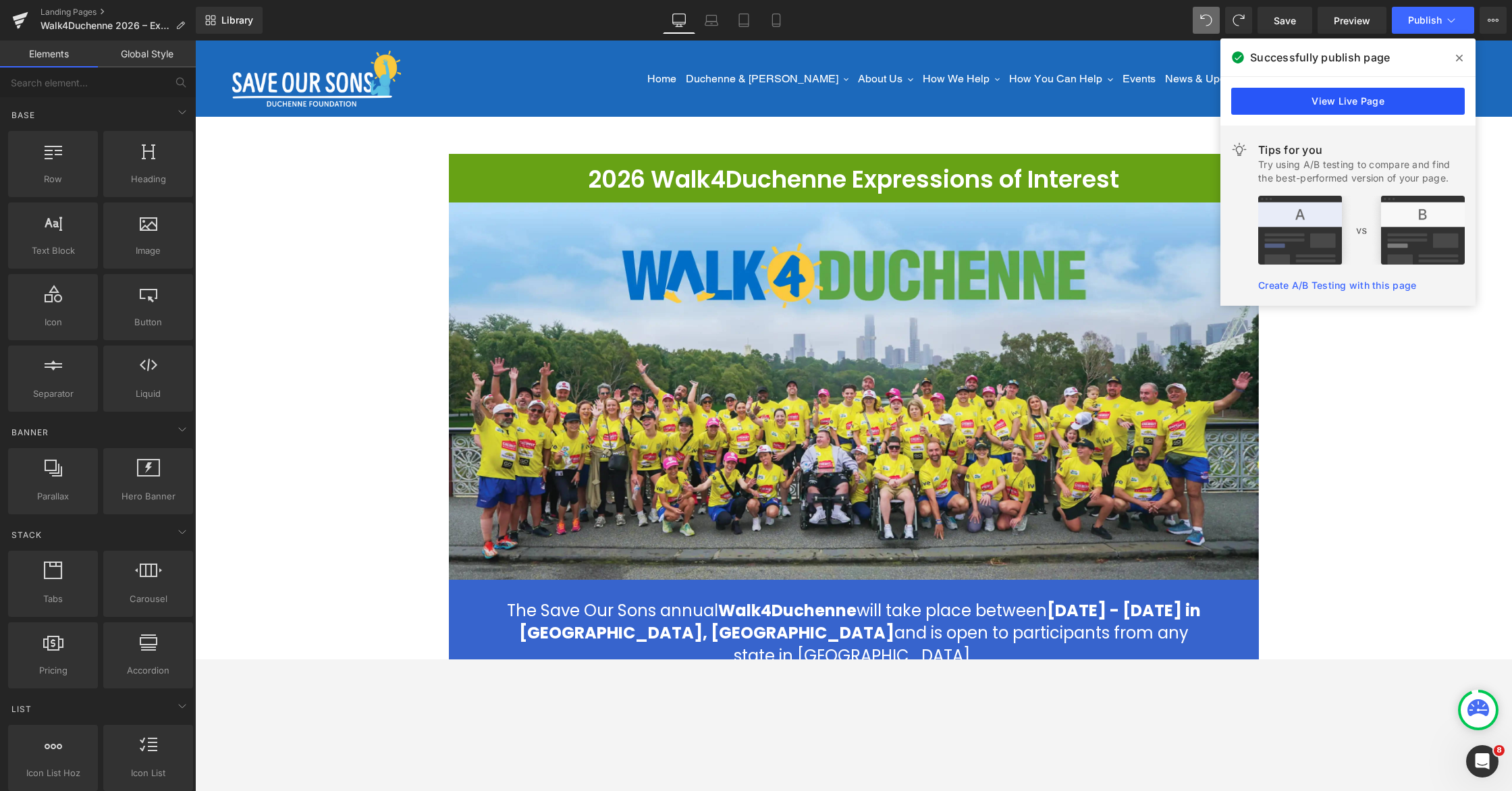
click at [963, 94] on link "View Live Page" at bounding box center [1348, 101] width 234 height 27
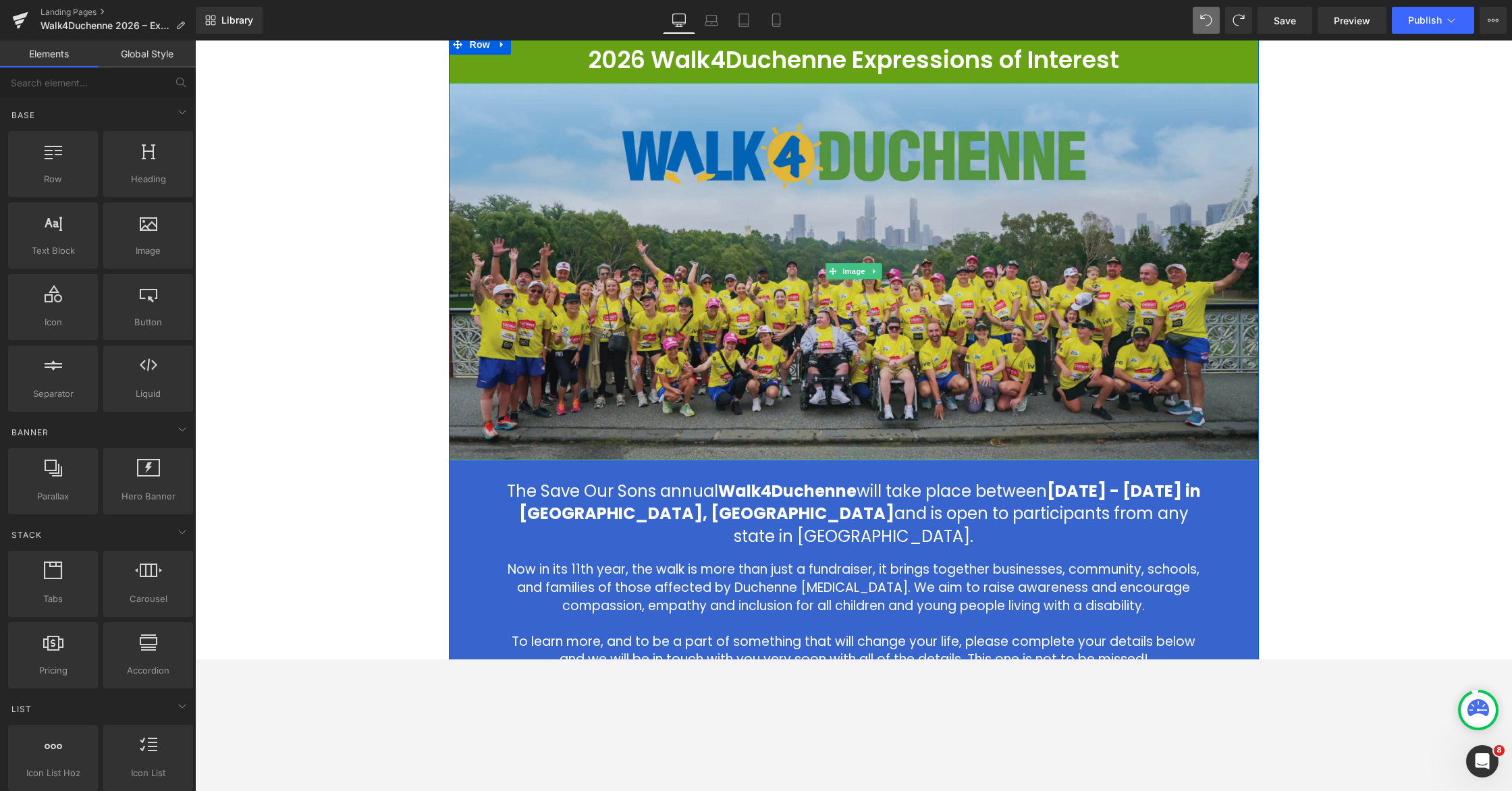
scroll to position [237, 0]
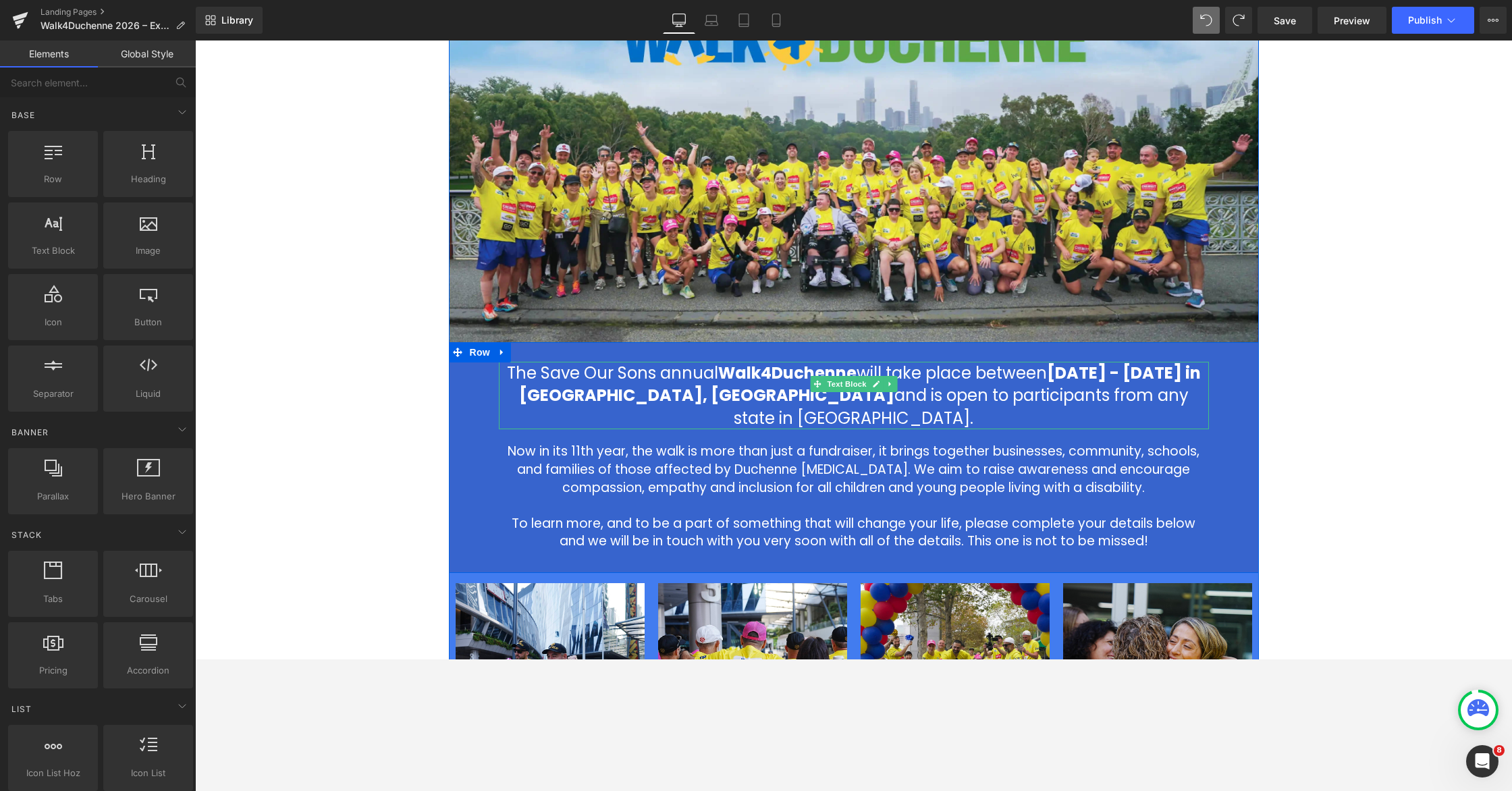
click at [963, 375] on p "The Save Our Sons annual Walk4Duchenne will take place between [DATE] - [DATE] …" at bounding box center [854, 396] width 710 height 68
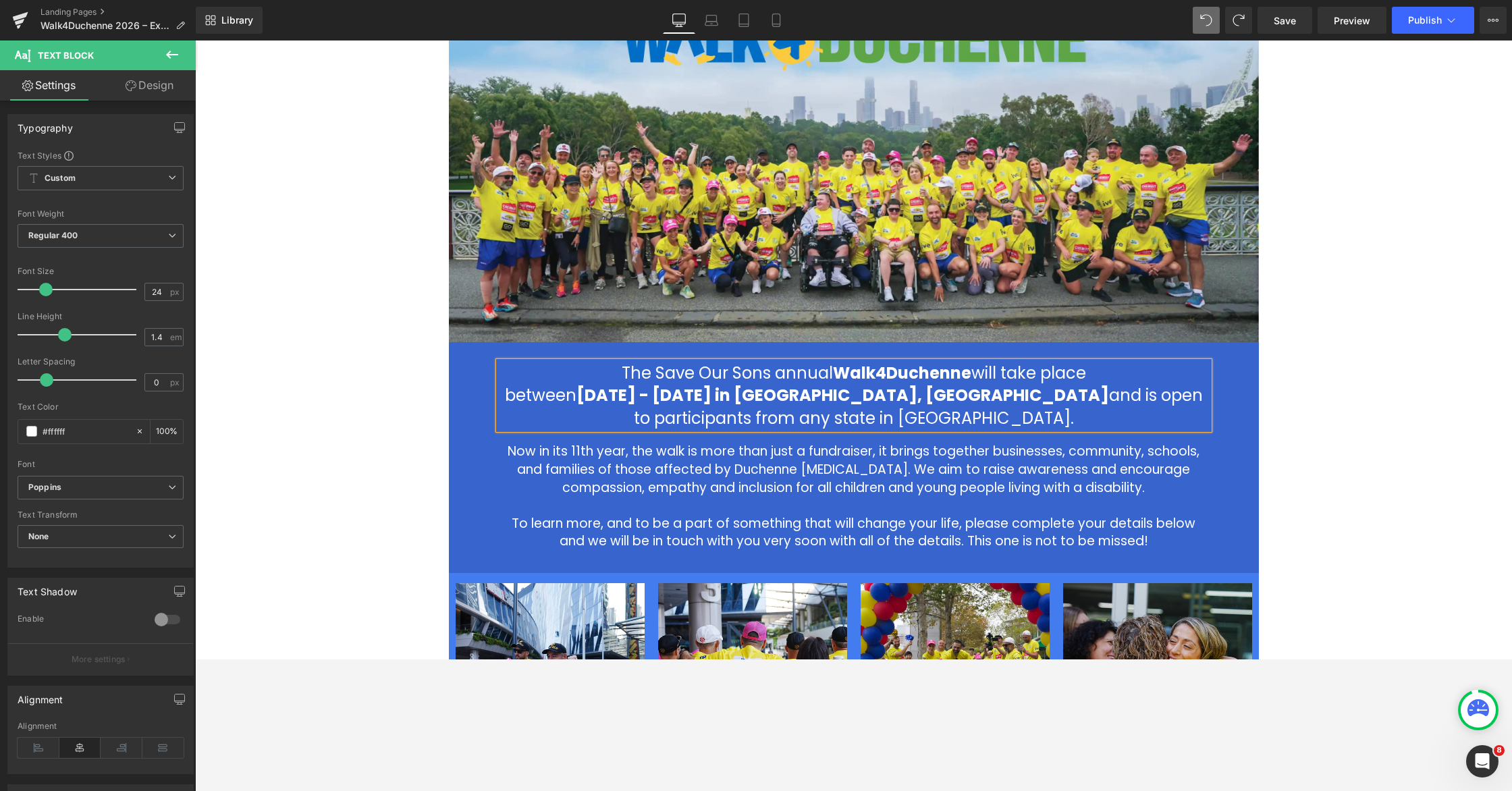
click at [949, 398] on p "between [DATE] - [DATE] in [GEOGRAPHIC_DATA], [GEOGRAPHIC_DATA] and is open to …" at bounding box center [854, 407] width 710 height 45
click at [963, 381] on div "2026 Walk4Duchenne Expressions of Interest Heading Row Image The Save Our Sons …" at bounding box center [853, 528] width 1317 height 1225
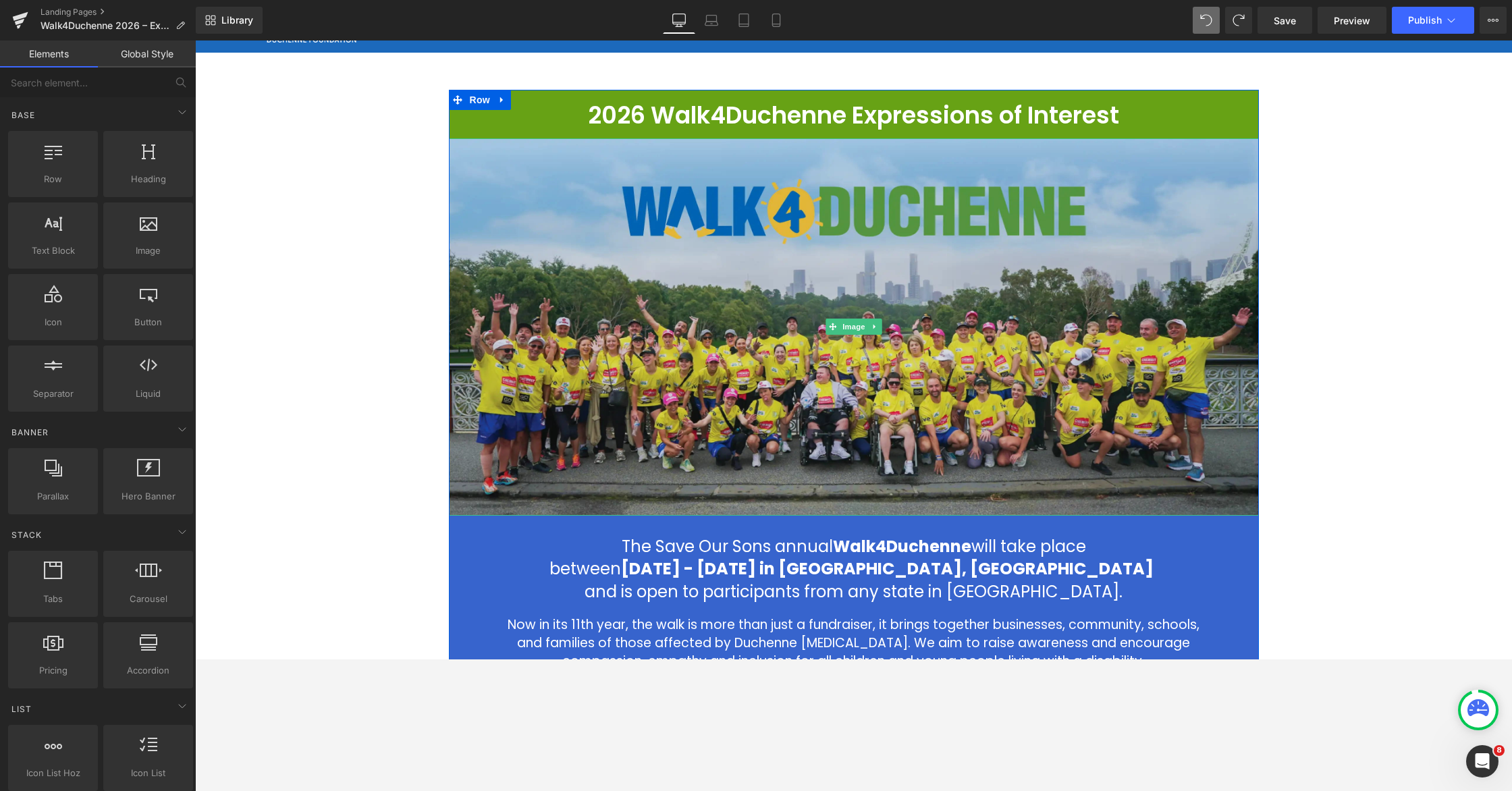
scroll to position [133, 0]
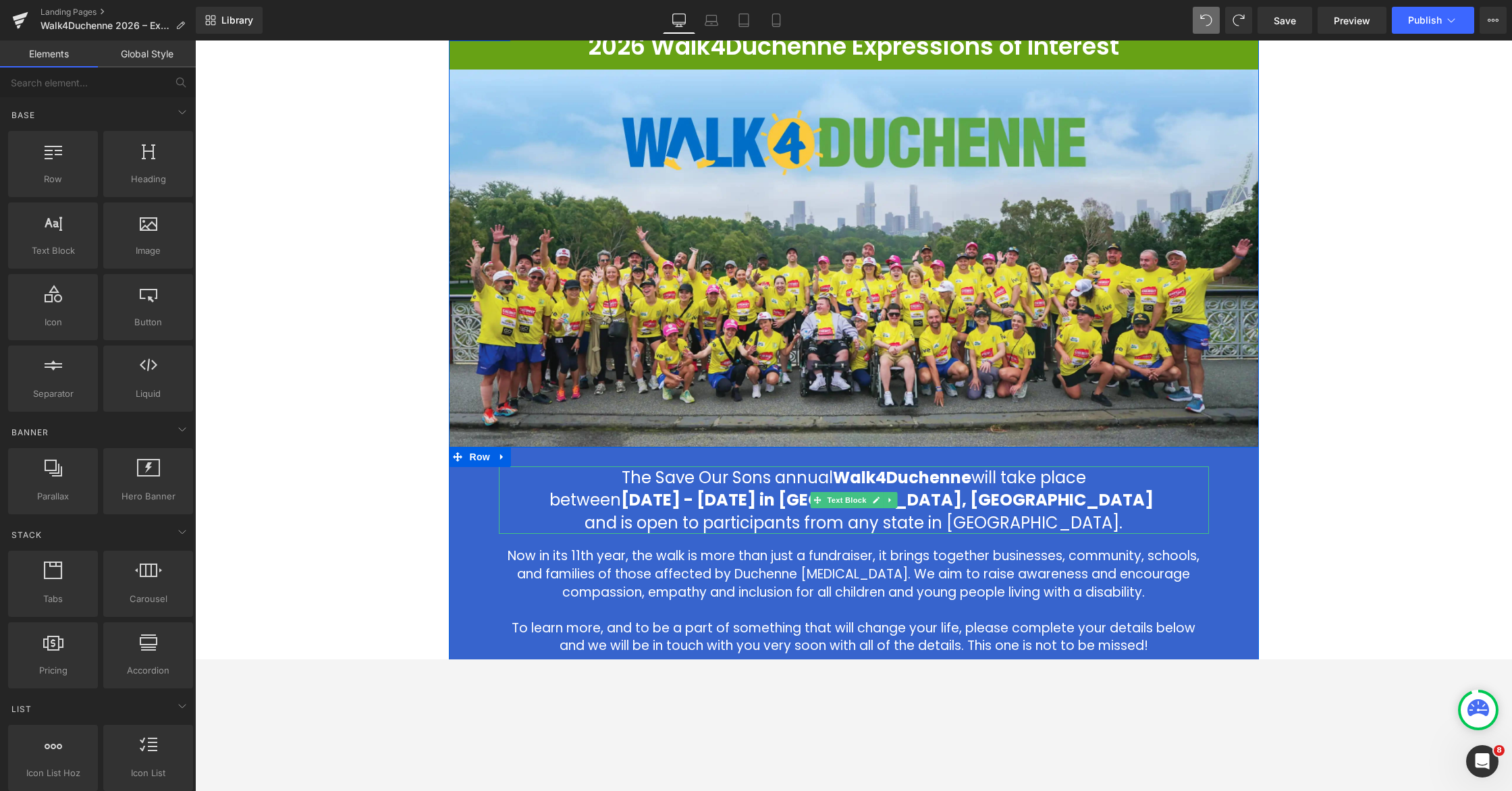
click at [632, 500] on p "between [DATE] - [DATE] in [GEOGRAPHIC_DATA], [GEOGRAPHIC_DATA]" at bounding box center [854, 500] width 710 height 23
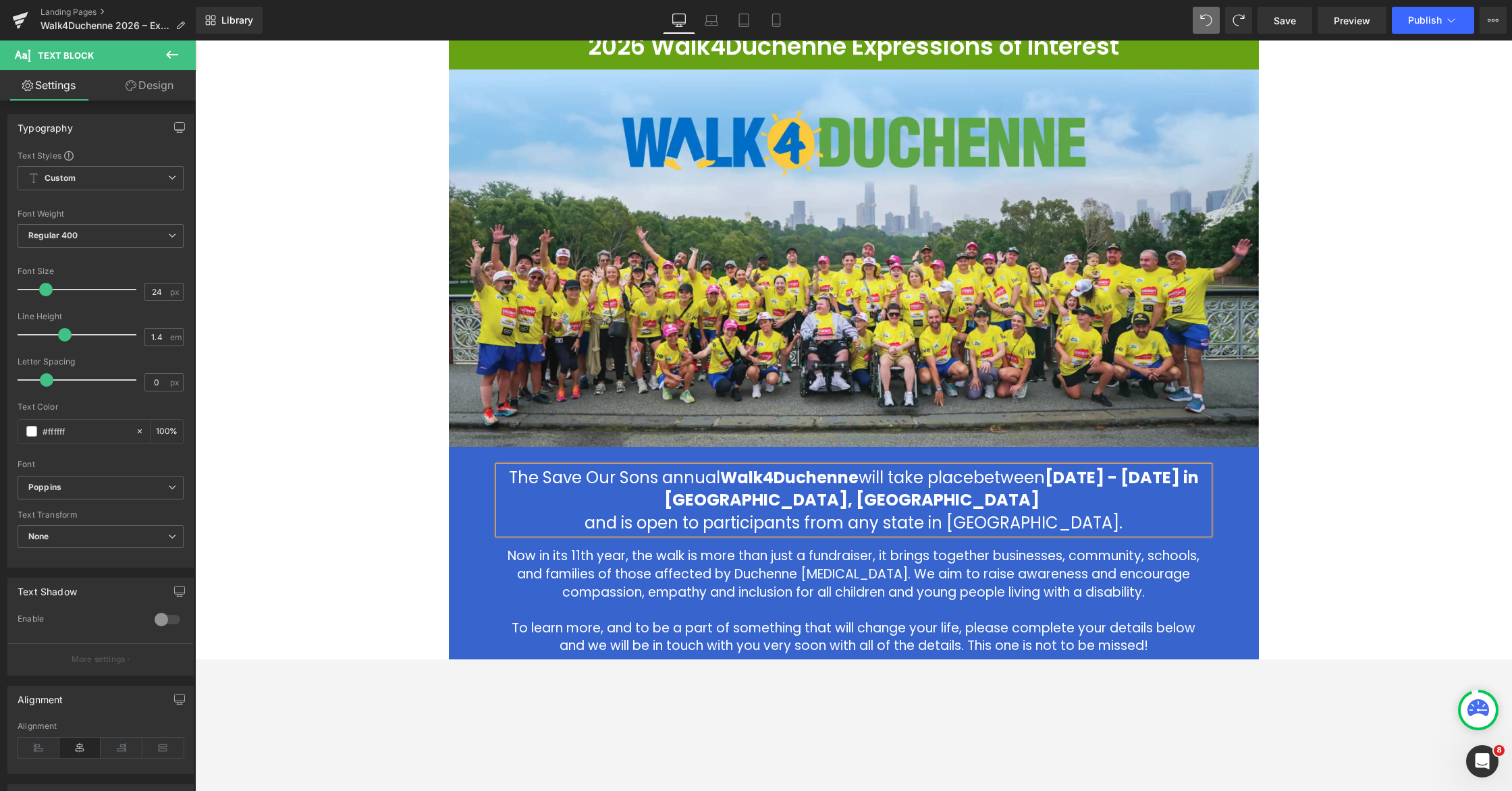
click at [963, 476] on span "[DATE] - [DATE] in [GEOGRAPHIC_DATA], [GEOGRAPHIC_DATA]" at bounding box center [931, 489] width 535 height 45
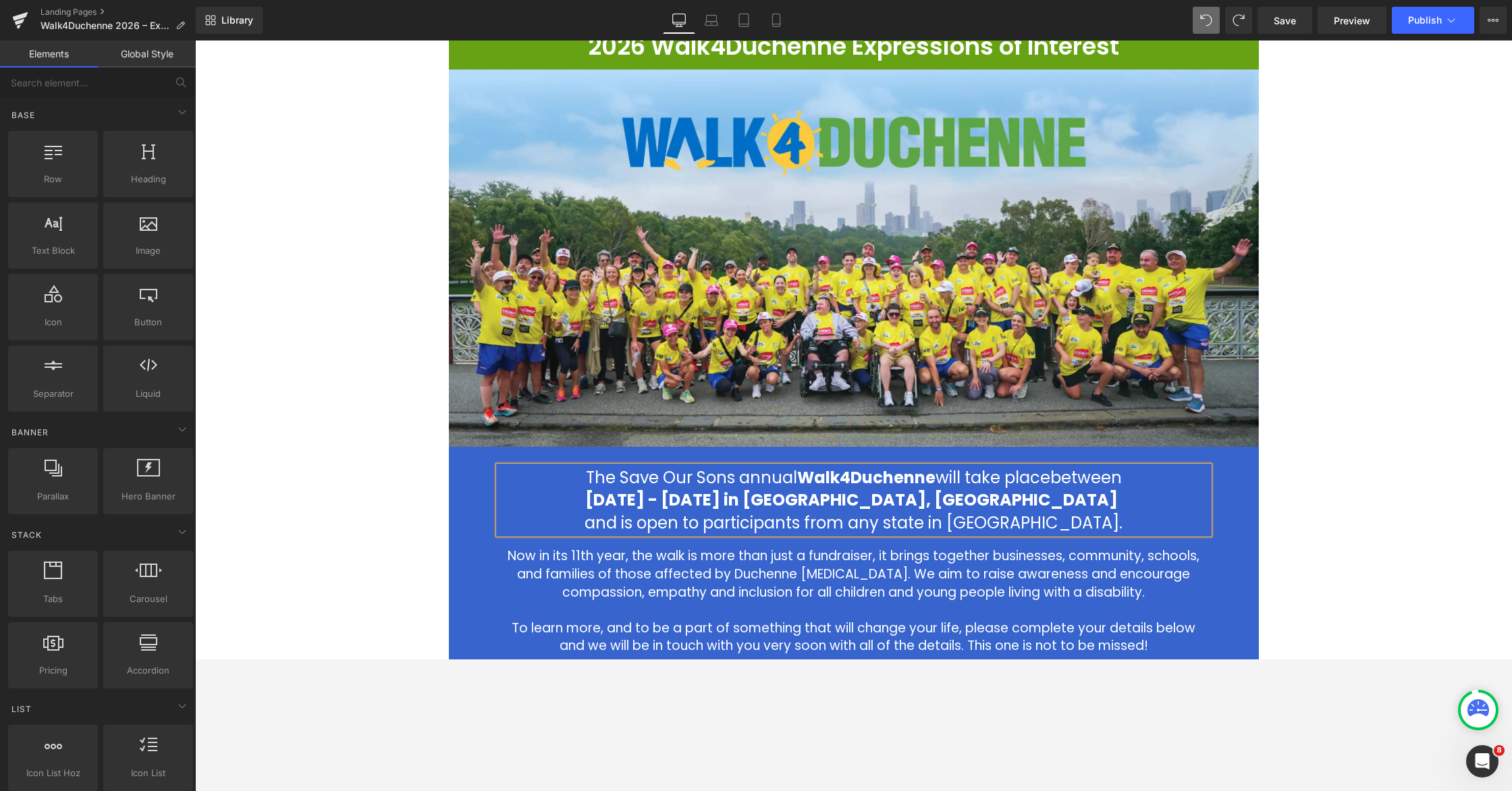
click at [963, 522] on div "2026 Walk4Duchenne Expressions of Interest Heading Row Image The Save Our Sons …" at bounding box center [853, 633] width 1317 height 1225
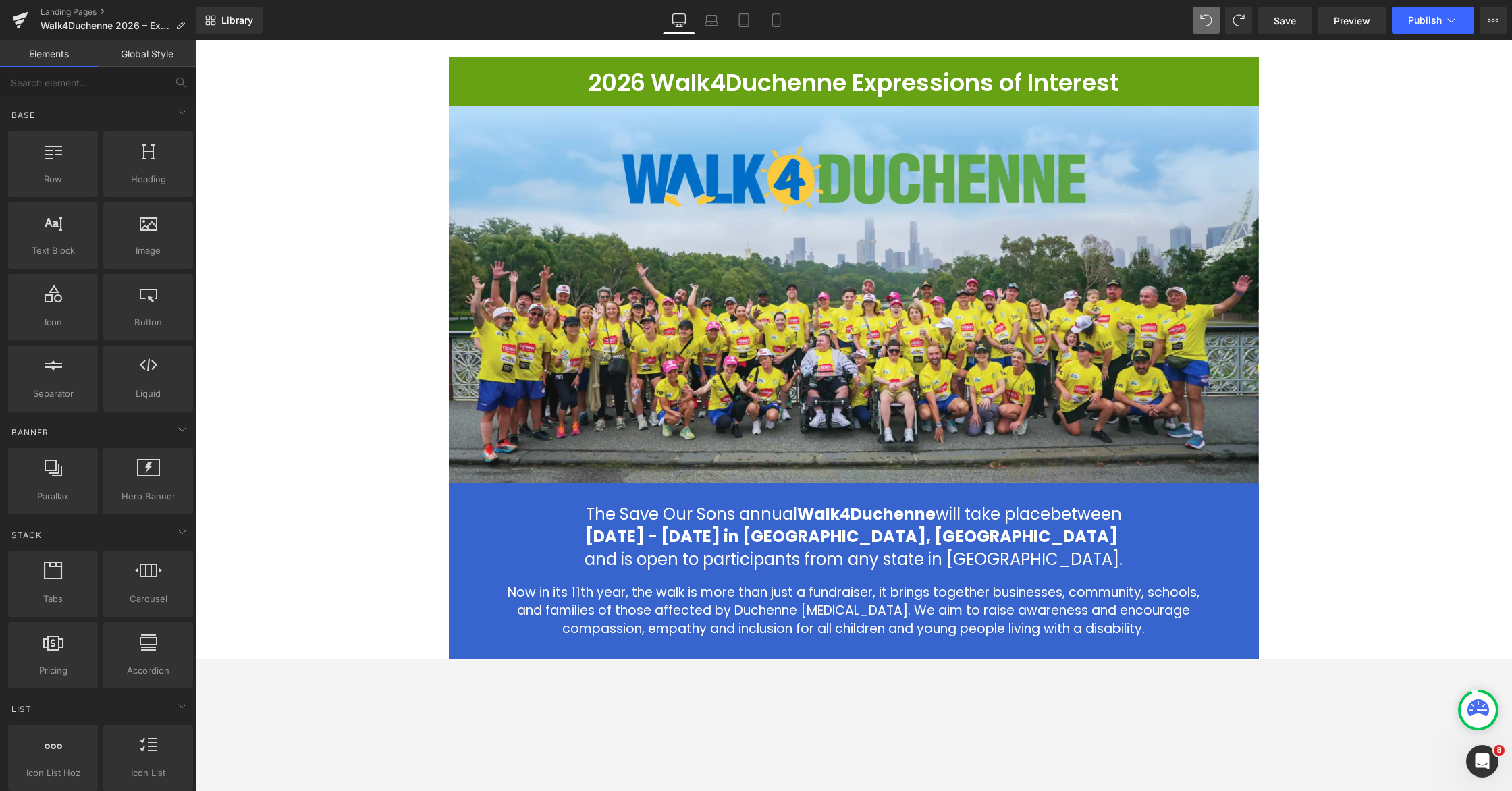
scroll to position [0, 0]
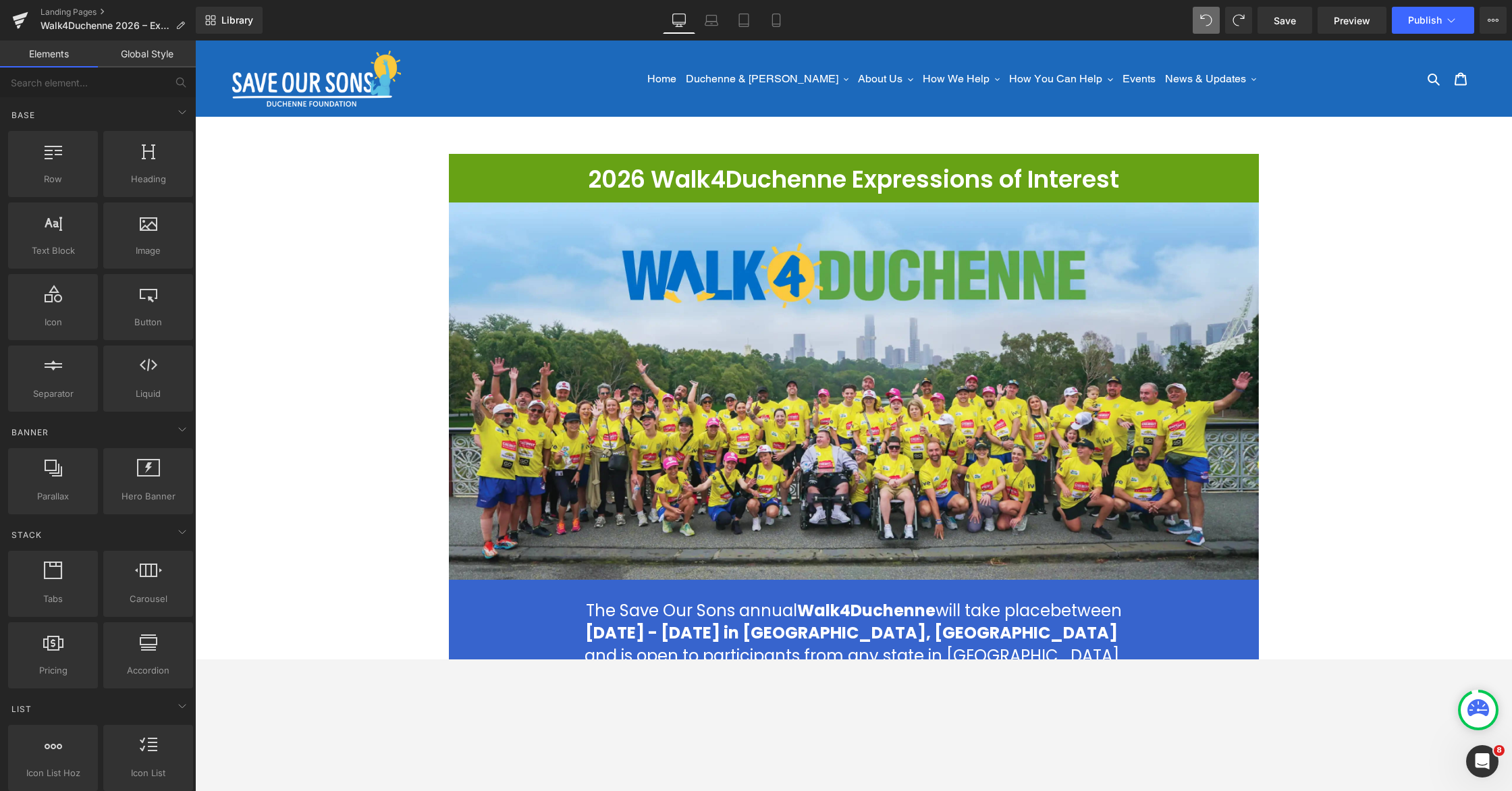
click at [963, 35] on div "Library Desktop Desktop Laptop Tablet Mobile Save Preview Publish Scheduled Vie…" at bounding box center [854, 20] width 1316 height 41
click at [963, 27] on button "Publish" at bounding box center [1433, 20] width 83 height 27
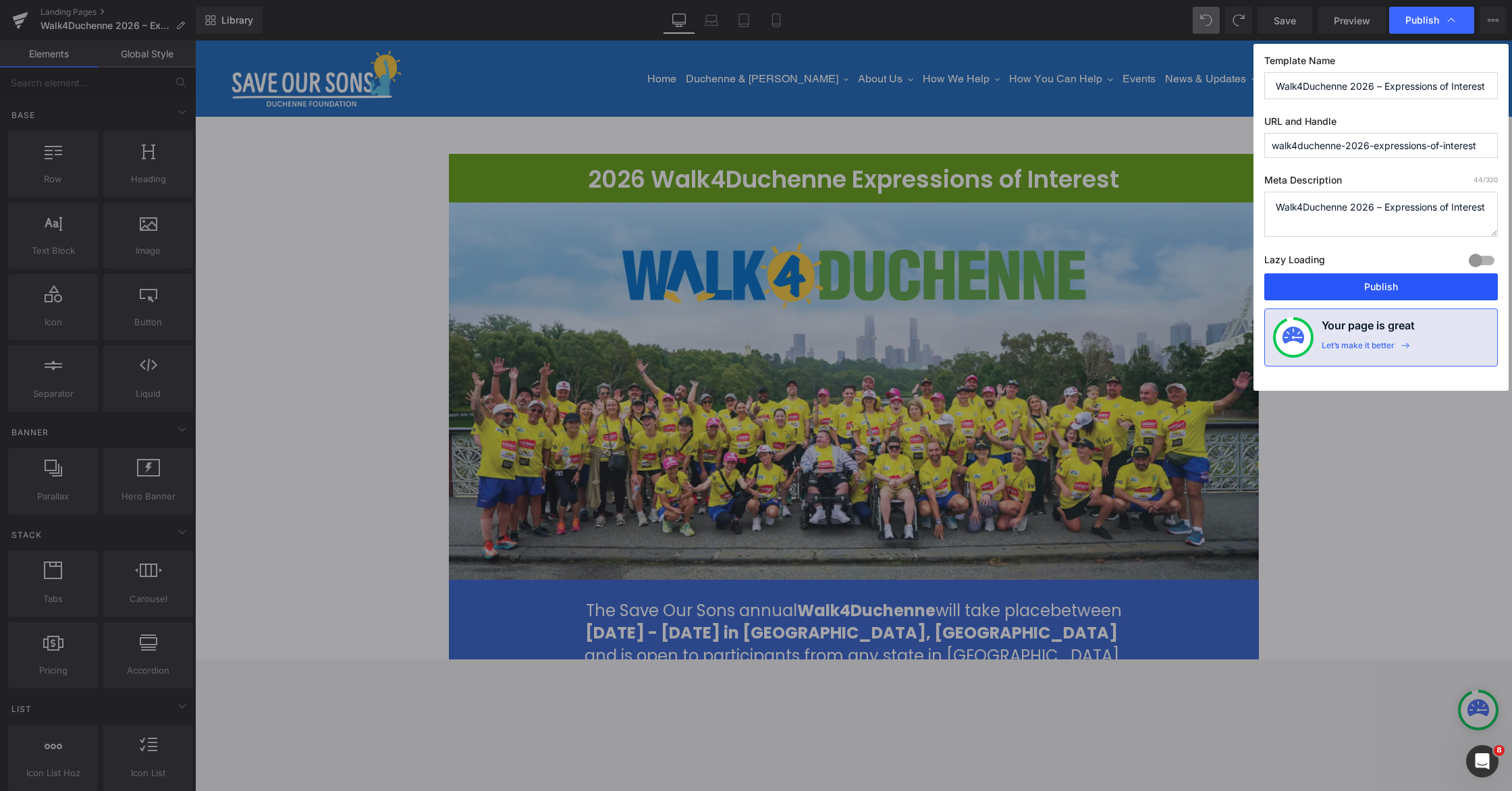
click at [963, 287] on button "Publish" at bounding box center [1381, 286] width 234 height 27
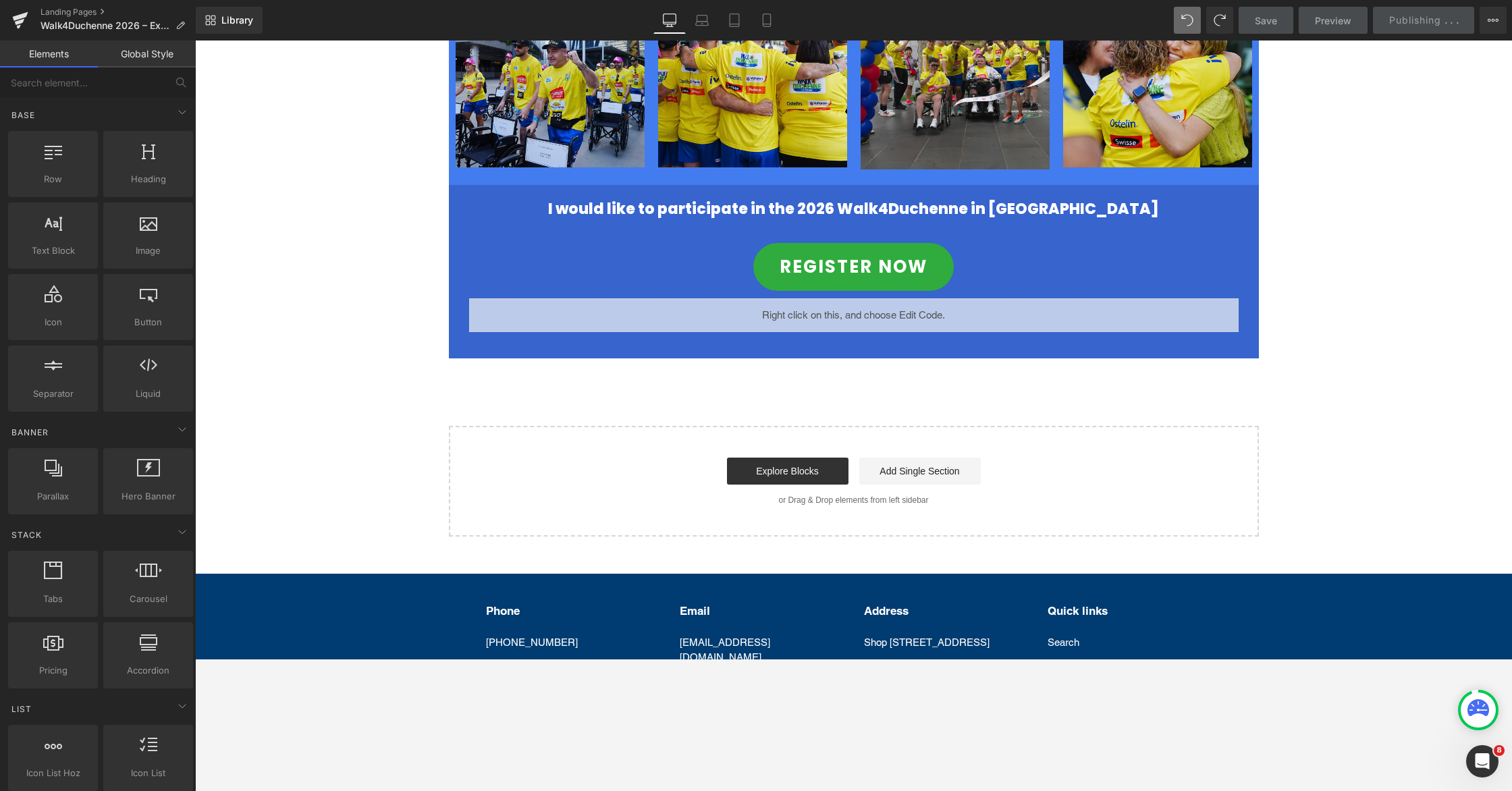
scroll to position [759, 0]
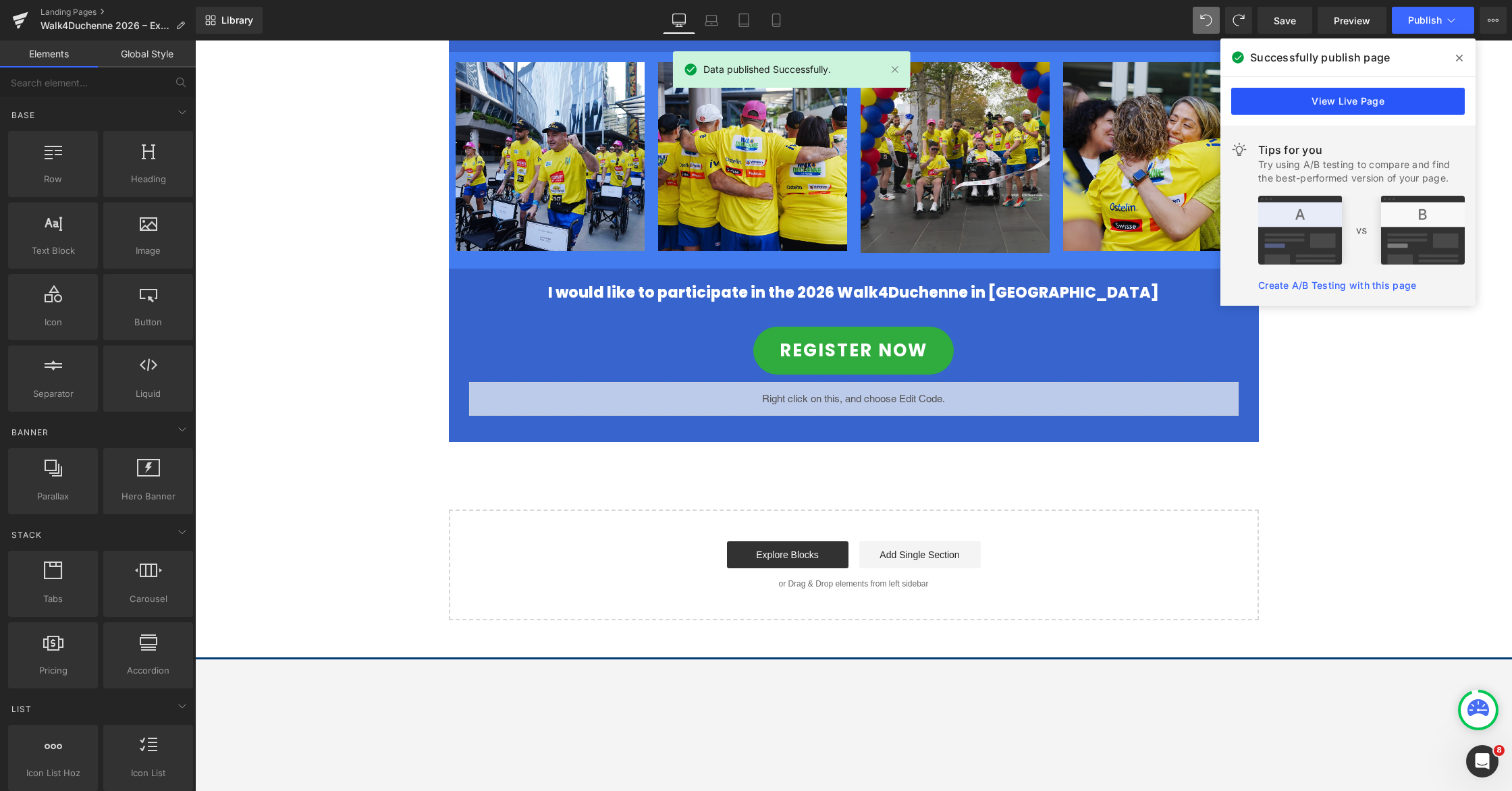
click at [963, 101] on link "View Live Page" at bounding box center [1348, 101] width 234 height 27
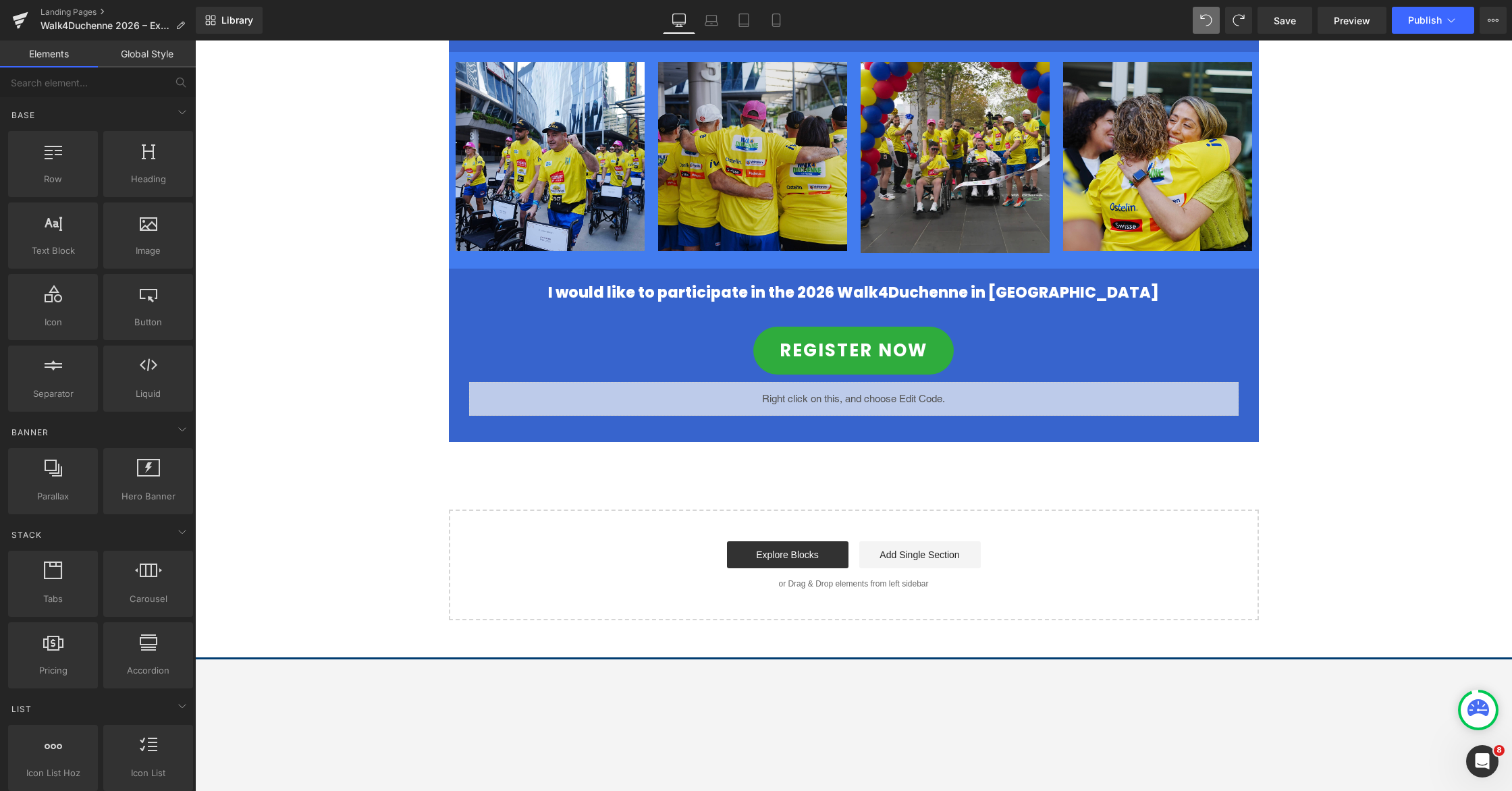
scroll to position [0, 0]
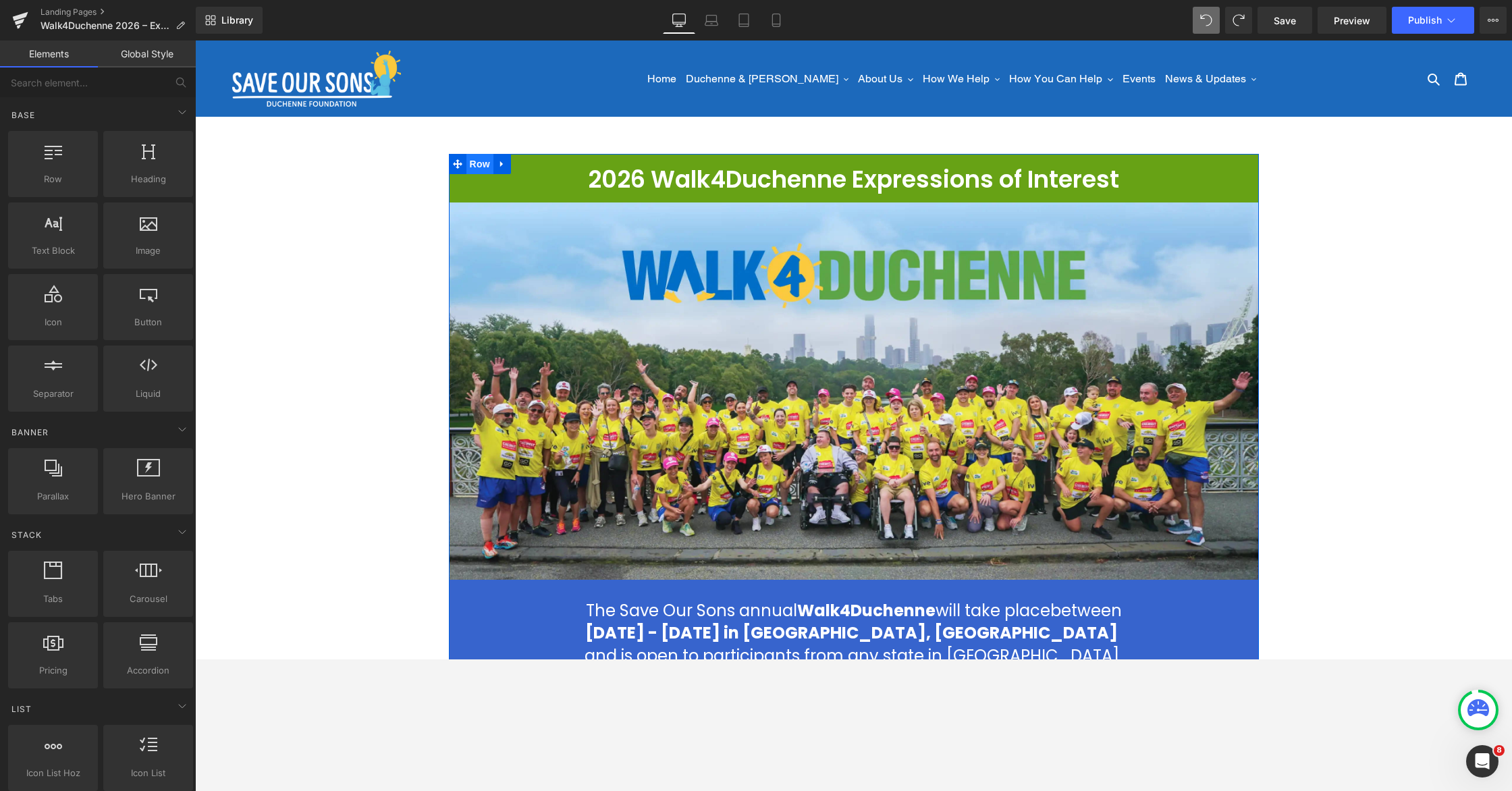
click at [476, 164] on span "Row" at bounding box center [479, 163] width 27 height 20
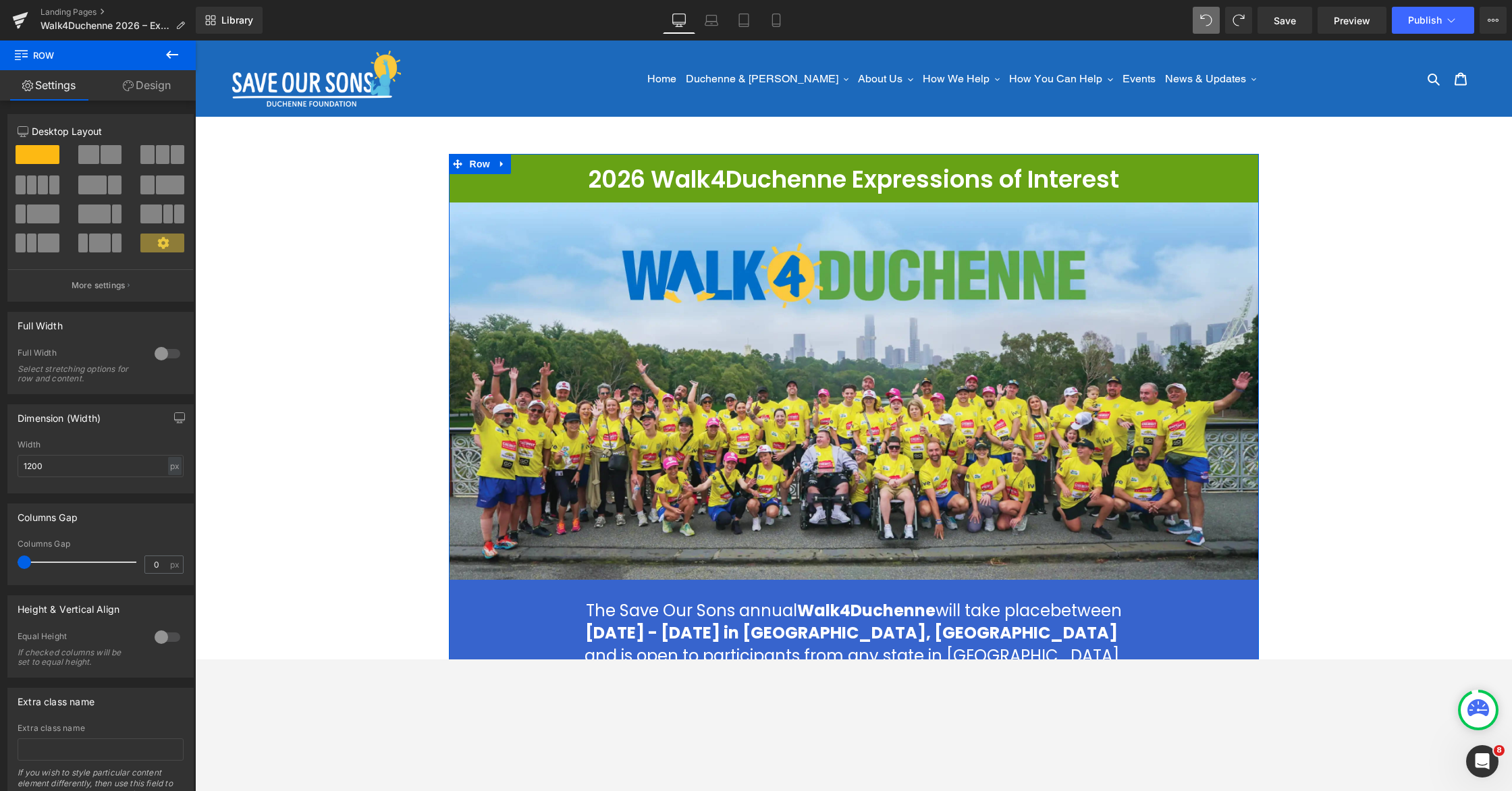
click at [148, 89] on link "Design" at bounding box center [147, 85] width 98 height 30
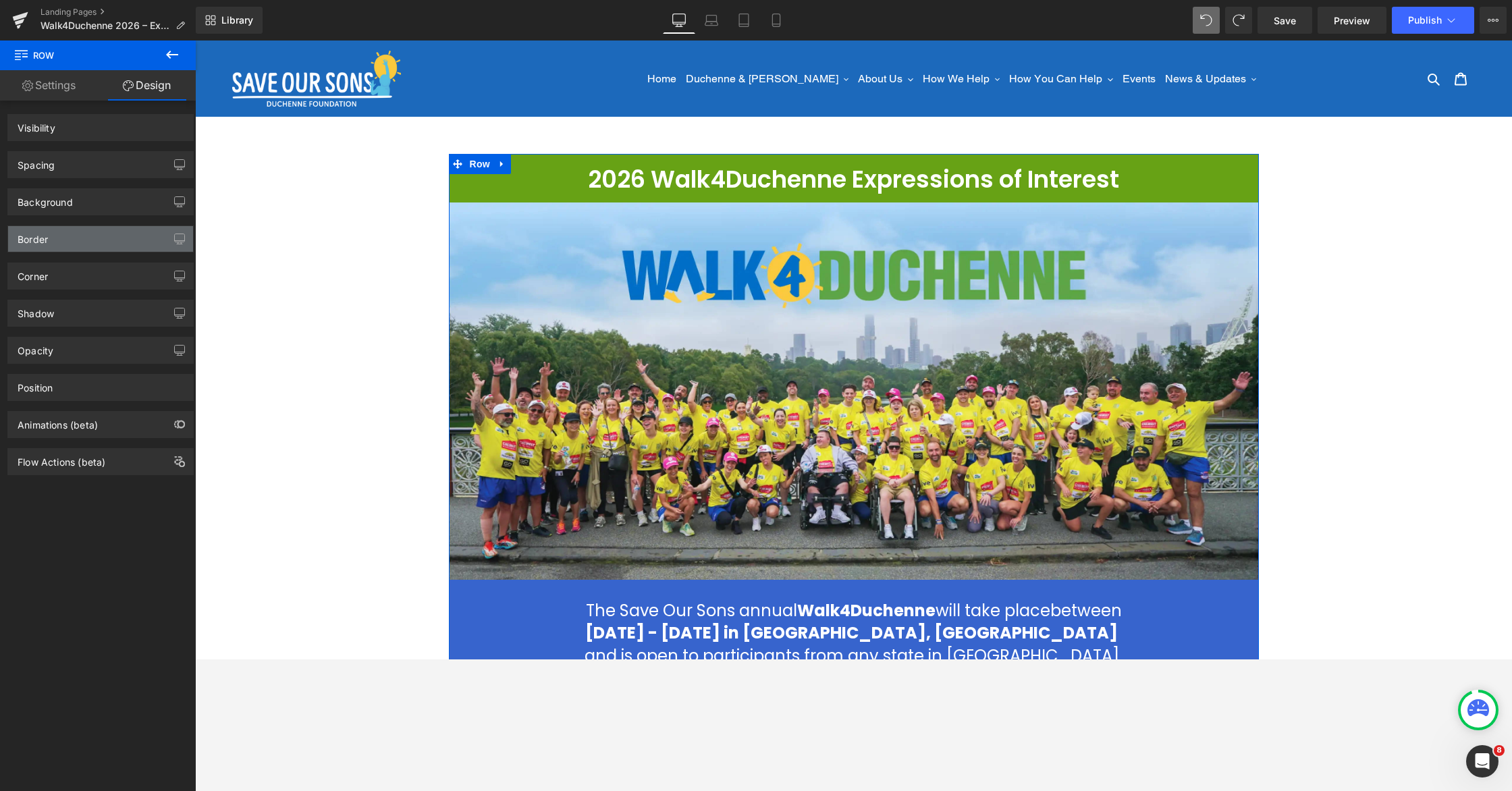
click at [73, 243] on div "Border" at bounding box center [100, 239] width 185 height 26
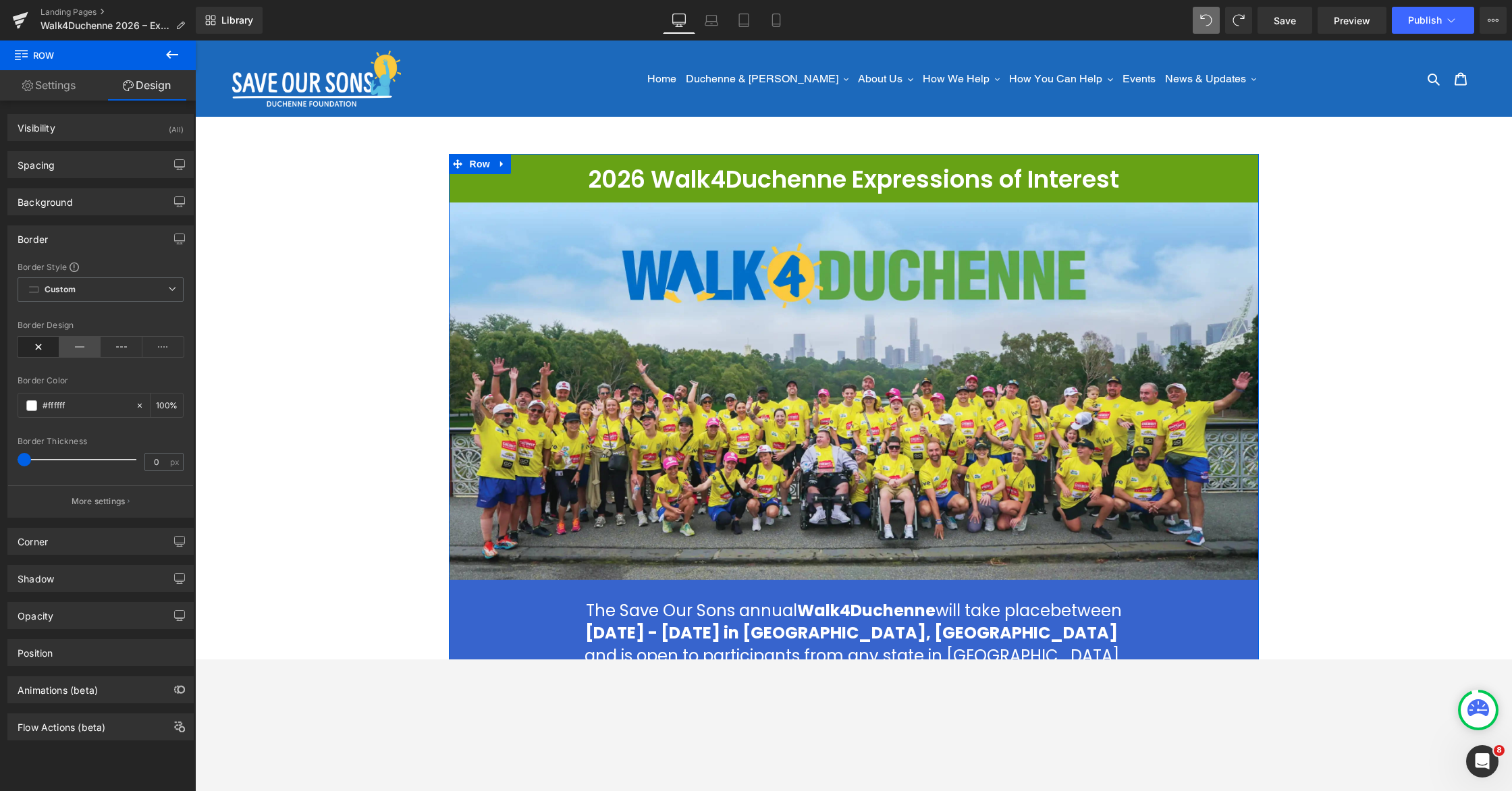
click at [77, 349] on icon at bounding box center [80, 346] width 42 height 20
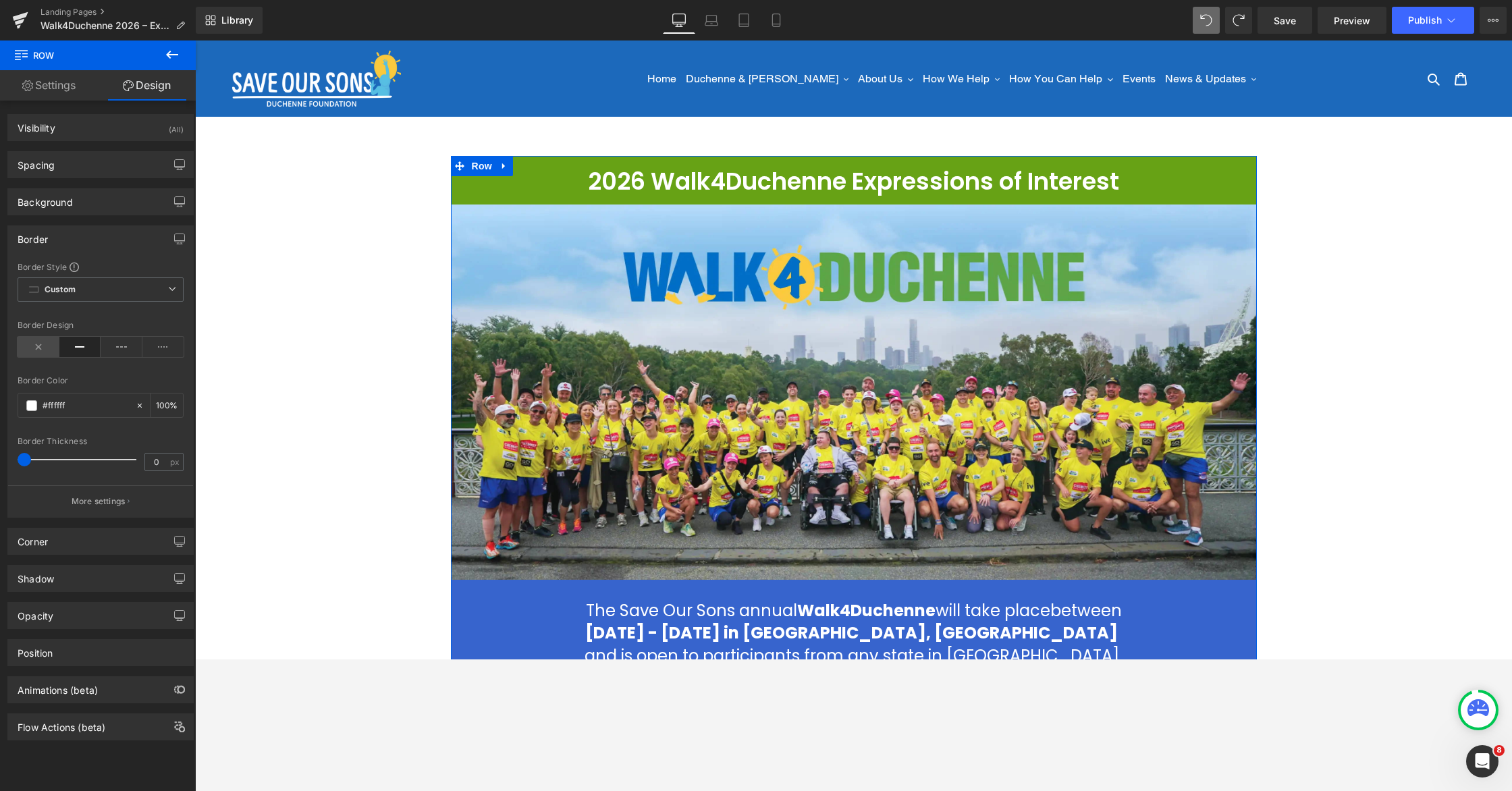
click at [45, 348] on icon at bounding box center [38, 346] width 42 height 20
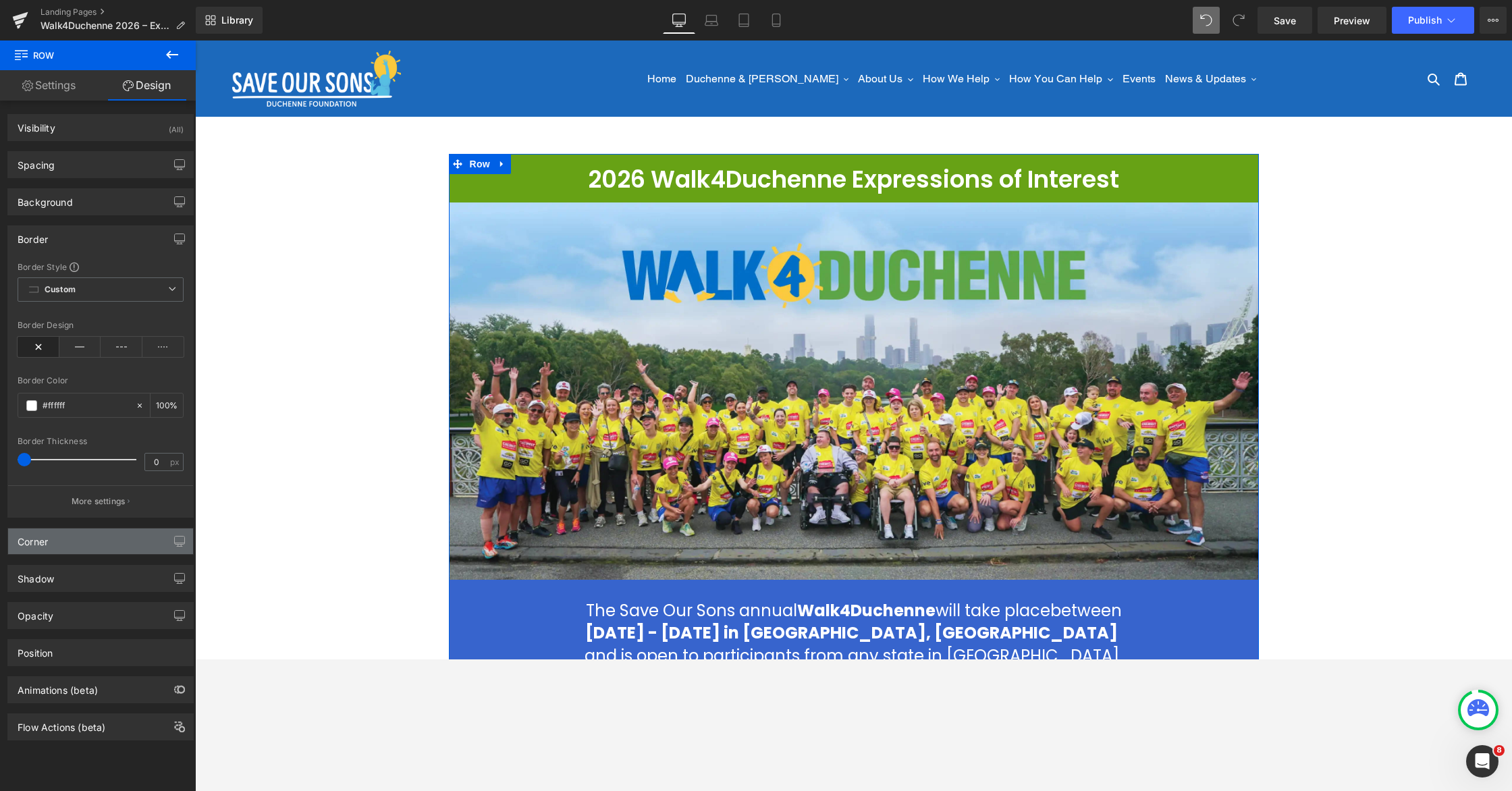
click at [93, 545] on div "Corner" at bounding box center [100, 542] width 185 height 26
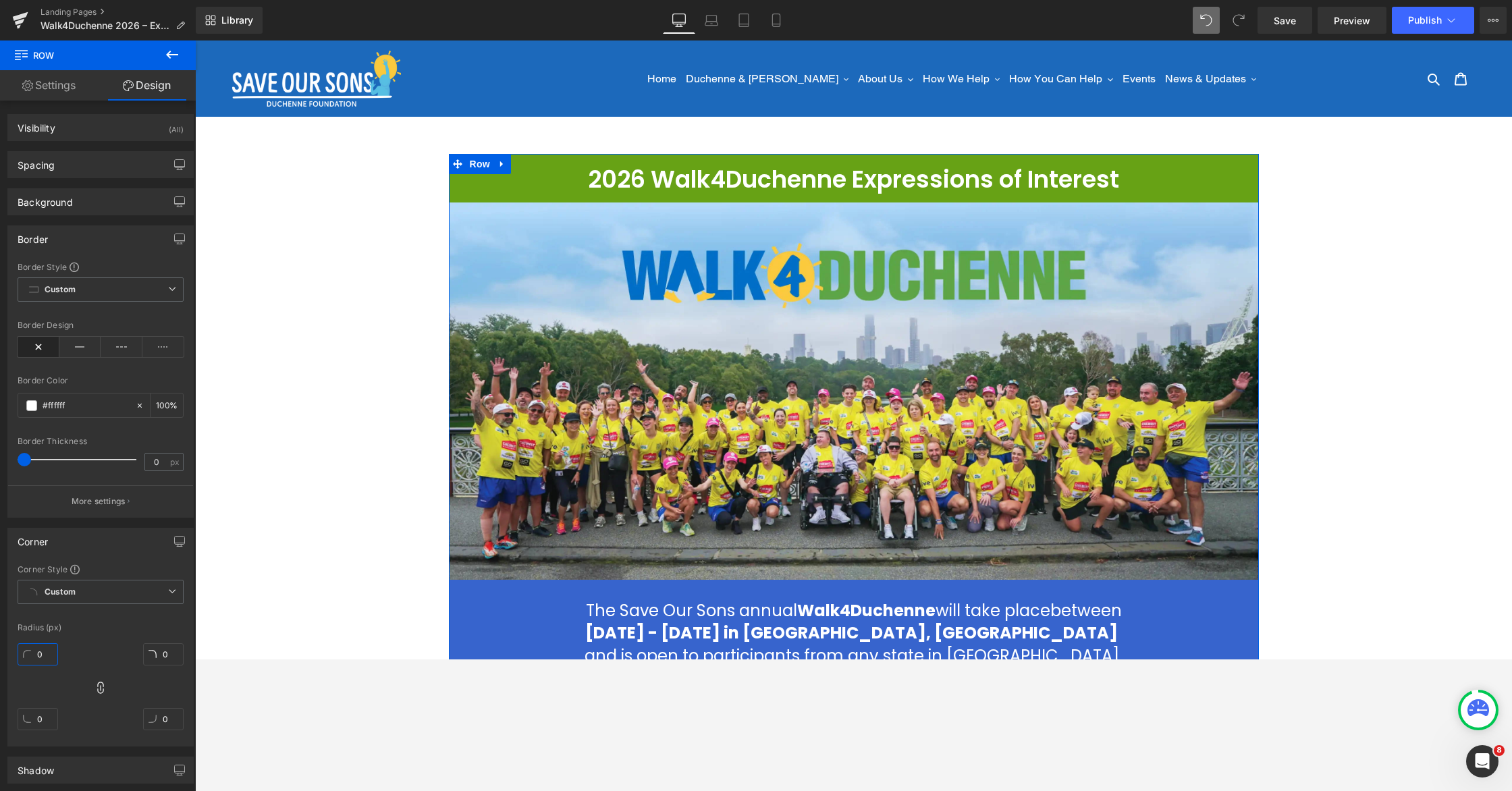
click at [42, 659] on input "0" at bounding box center [37, 655] width 41 height 23
click at [38, 657] on input "0" at bounding box center [37, 655] width 41 height 23
type input "40"
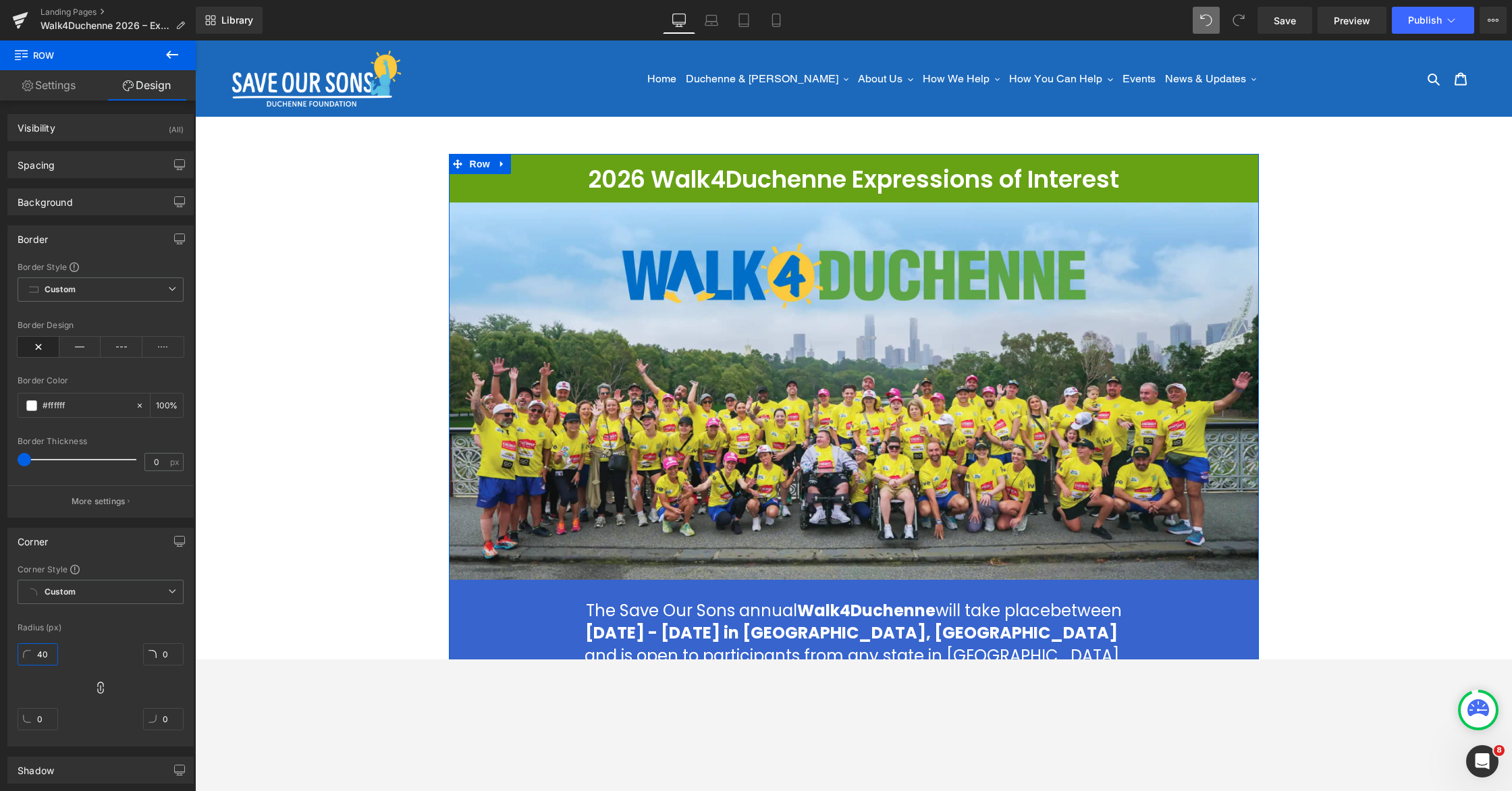
type input "40"
click at [100, 659] on icon at bounding box center [101, 688] width 14 height 14
drag, startPoint x: 97, startPoint y: 684, endPoint x: 43, endPoint y: 722, distance: 66.0
click at [97, 659] on icon at bounding box center [101, 688] width 14 height 14
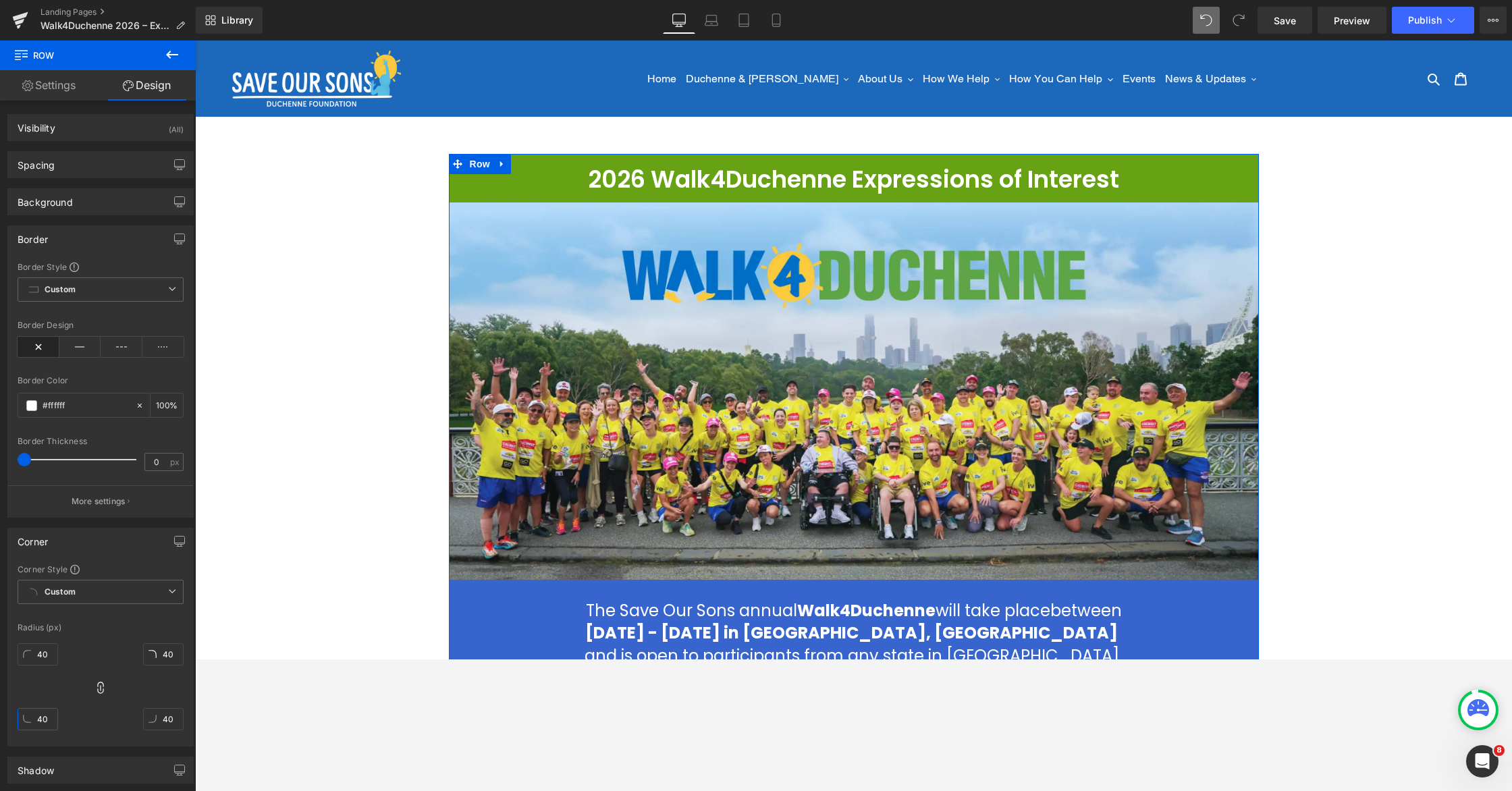
click at [41, 659] on input "40" at bounding box center [37, 719] width 41 height 23
type input "-"
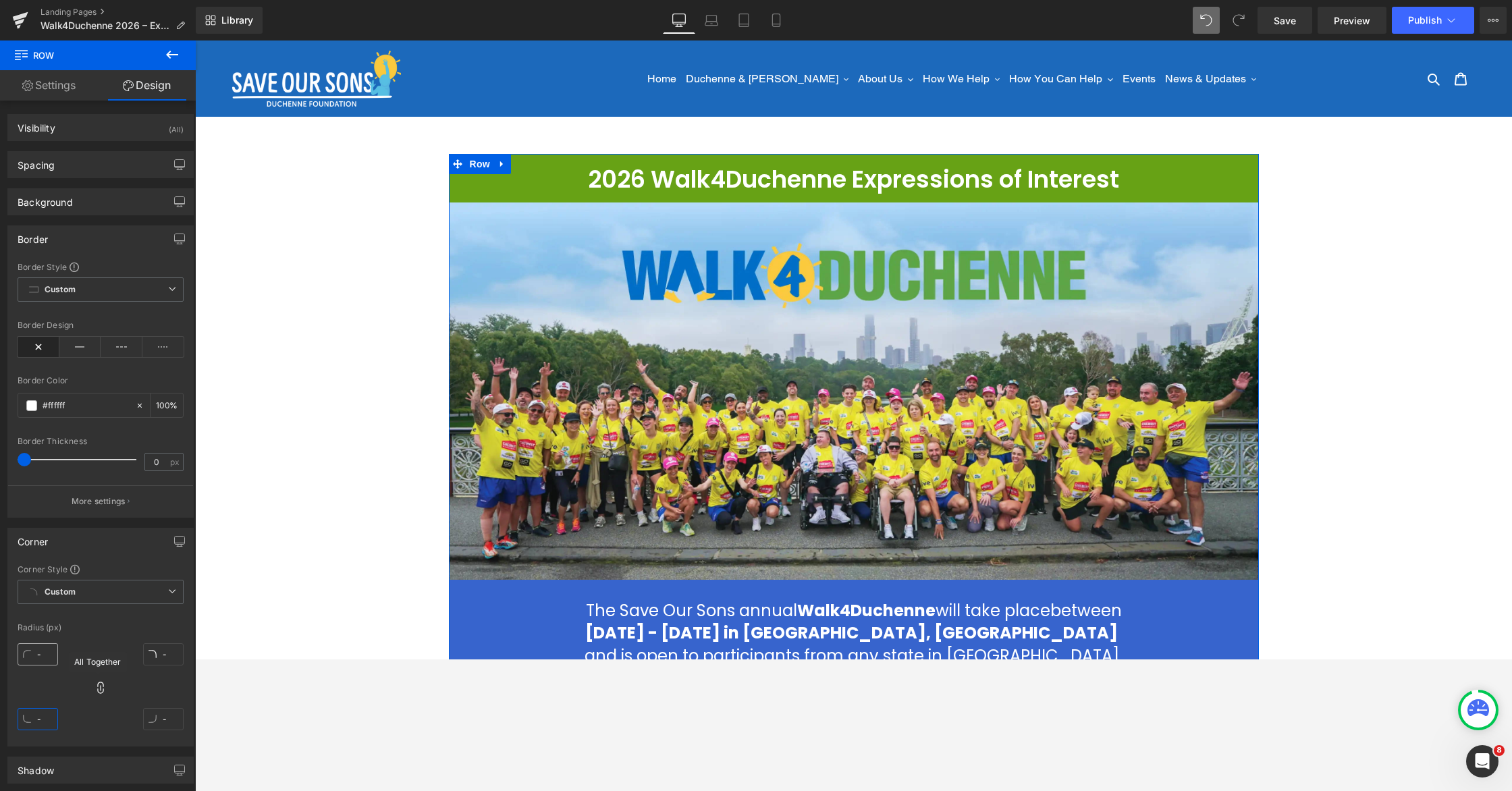
type input "-"
click at [96, 659] on icon at bounding box center [101, 688] width 14 height 14
drag, startPoint x: 41, startPoint y: 654, endPoint x: 27, endPoint y: 655, distance: 14.0
click at [27, 655] on input "0" at bounding box center [37, 655] width 41 height 23
type input "20"
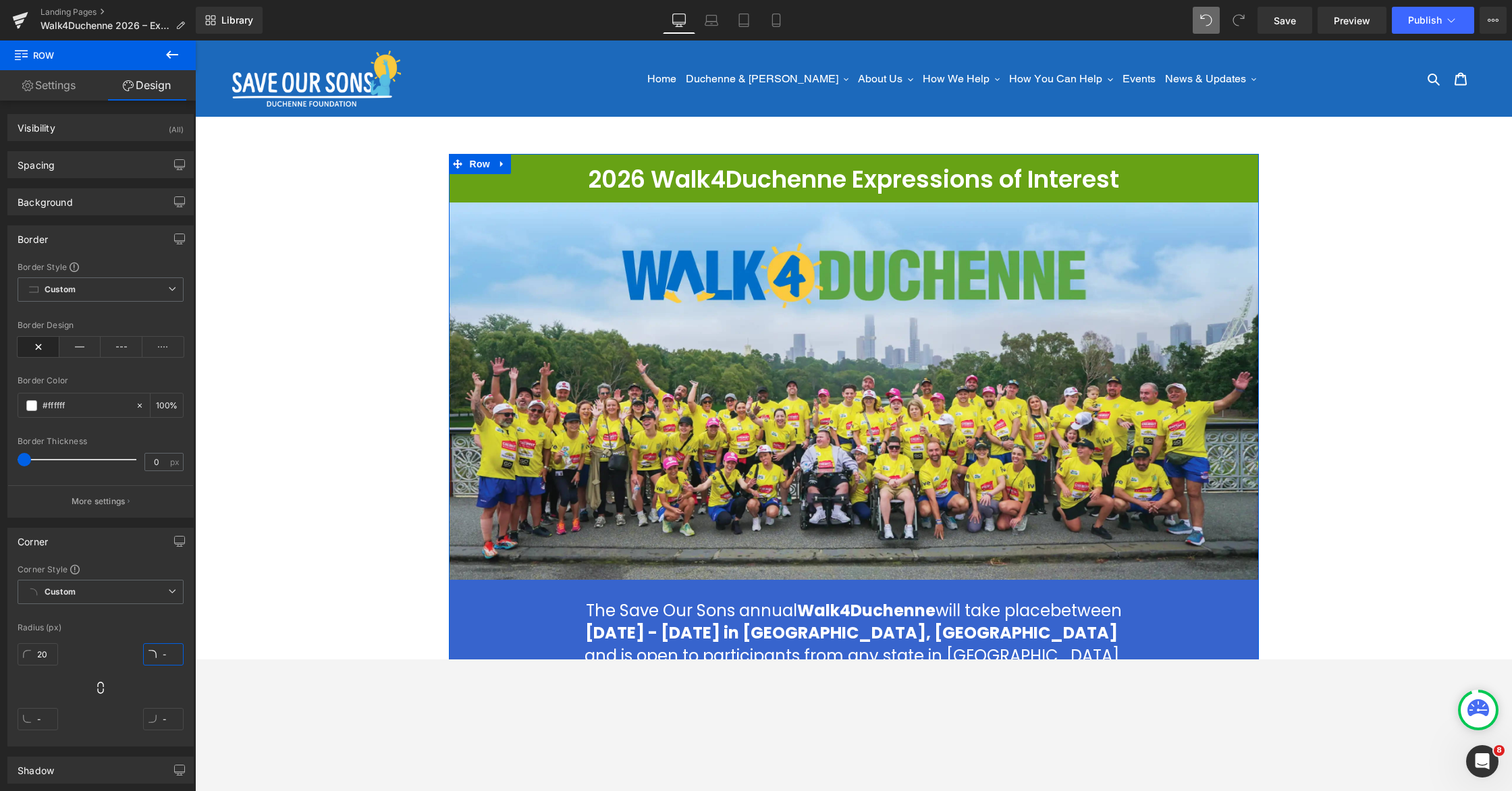
drag, startPoint x: 156, startPoint y: 656, endPoint x: 153, endPoint y: 666, distance: 10.4
click at [156, 658] on input "-" at bounding box center [163, 655] width 41 height 23
type input "40"
click at [41, 659] on input "20" at bounding box center [37, 655] width 41 height 23
click at [40, 655] on input "20" at bounding box center [37, 655] width 41 height 23
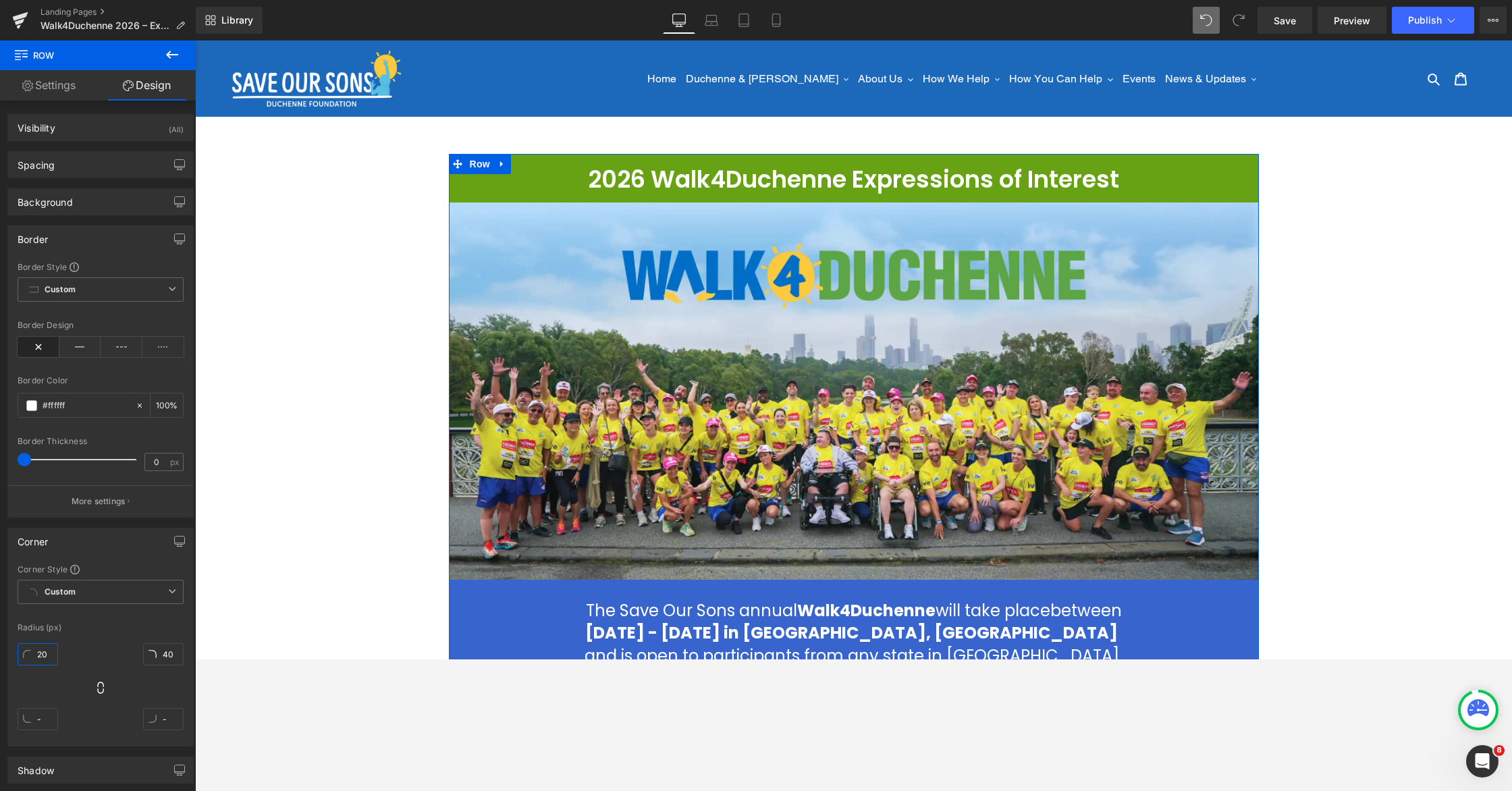
click at [35, 654] on input "20" at bounding box center [37, 655] width 41 height 23
drag, startPoint x: 46, startPoint y: 655, endPoint x: 44, endPoint y: 662, distance: 7.3
click at [45, 655] on input "420" at bounding box center [37, 655] width 41 height 23
type input "49"
click at [42, 659] on input "-" at bounding box center [37, 719] width 41 height 23
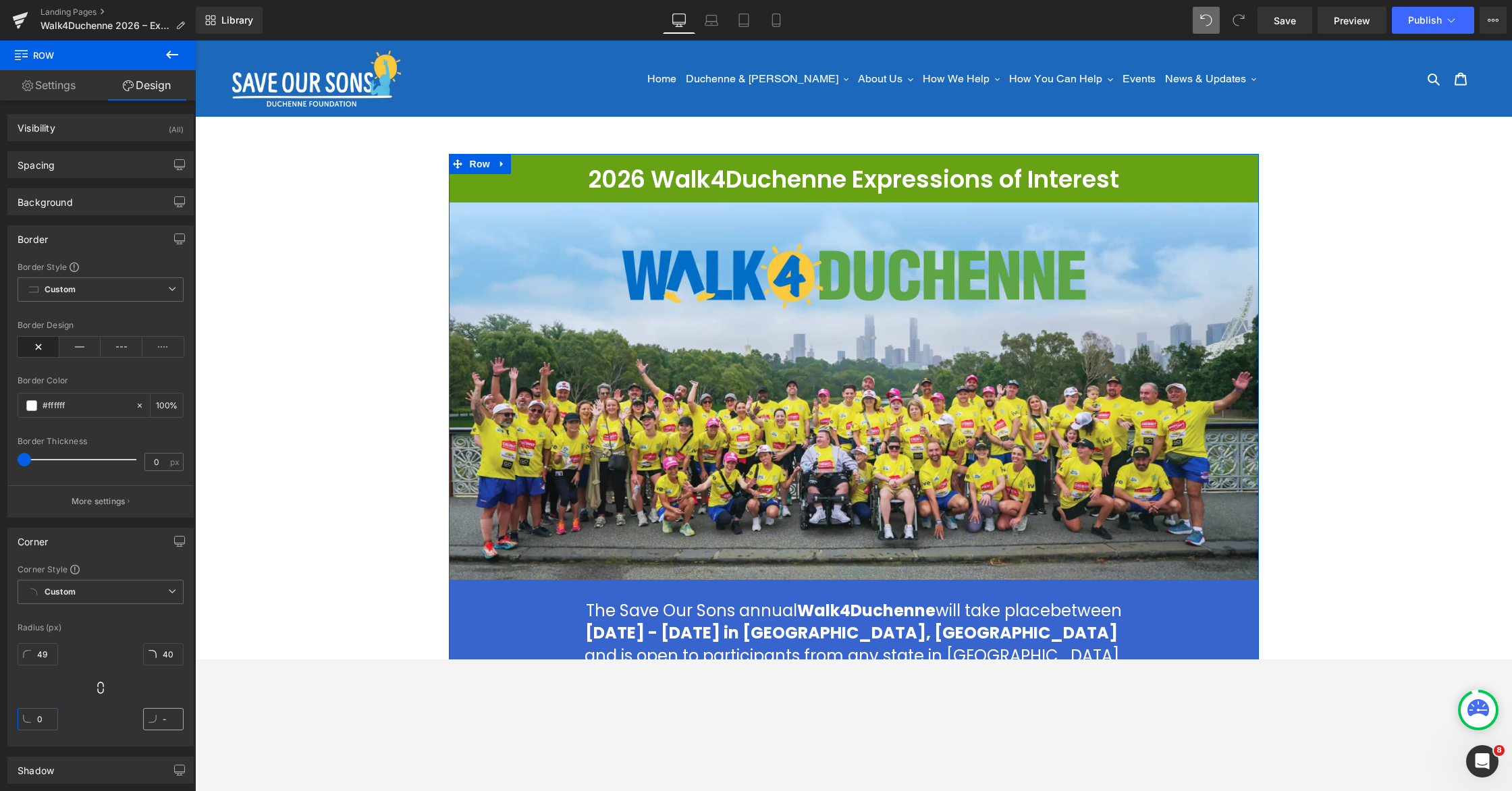
type input "0"
click at [169, 659] on input "-" at bounding box center [163, 719] width 41 height 23
type input "0"
click at [172, 659] on div "49px 49 40px 40 0px 0 0px 0" at bounding box center [100, 692] width 166 height 108
click at [963, 276] on div "2026 Walk4Duchenne Expressions of Interest Heading Row Image The Save Our Sons …" at bounding box center [853, 766] width 1317 height 1225
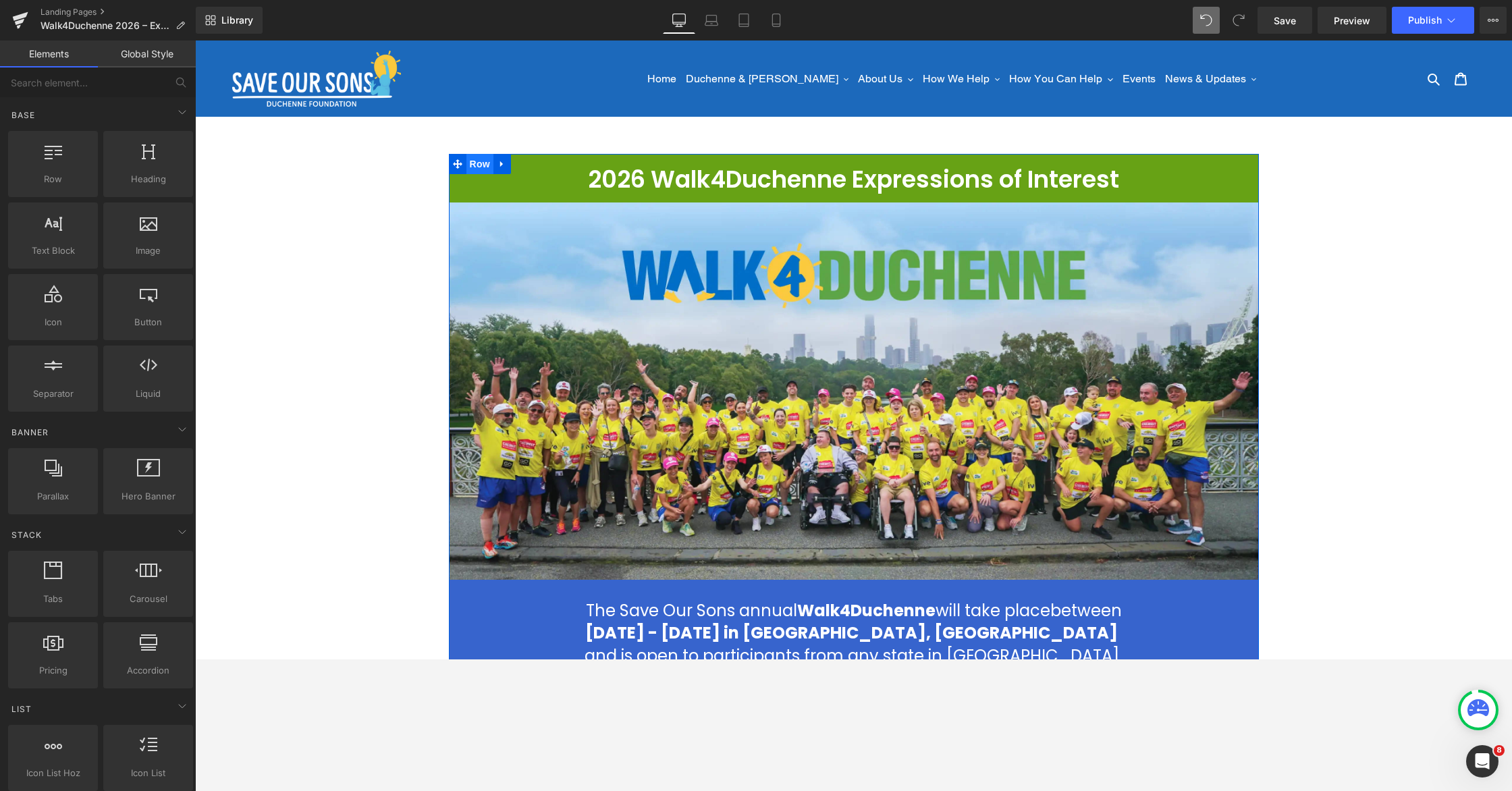
click at [484, 162] on span "Row" at bounding box center [479, 163] width 27 height 20
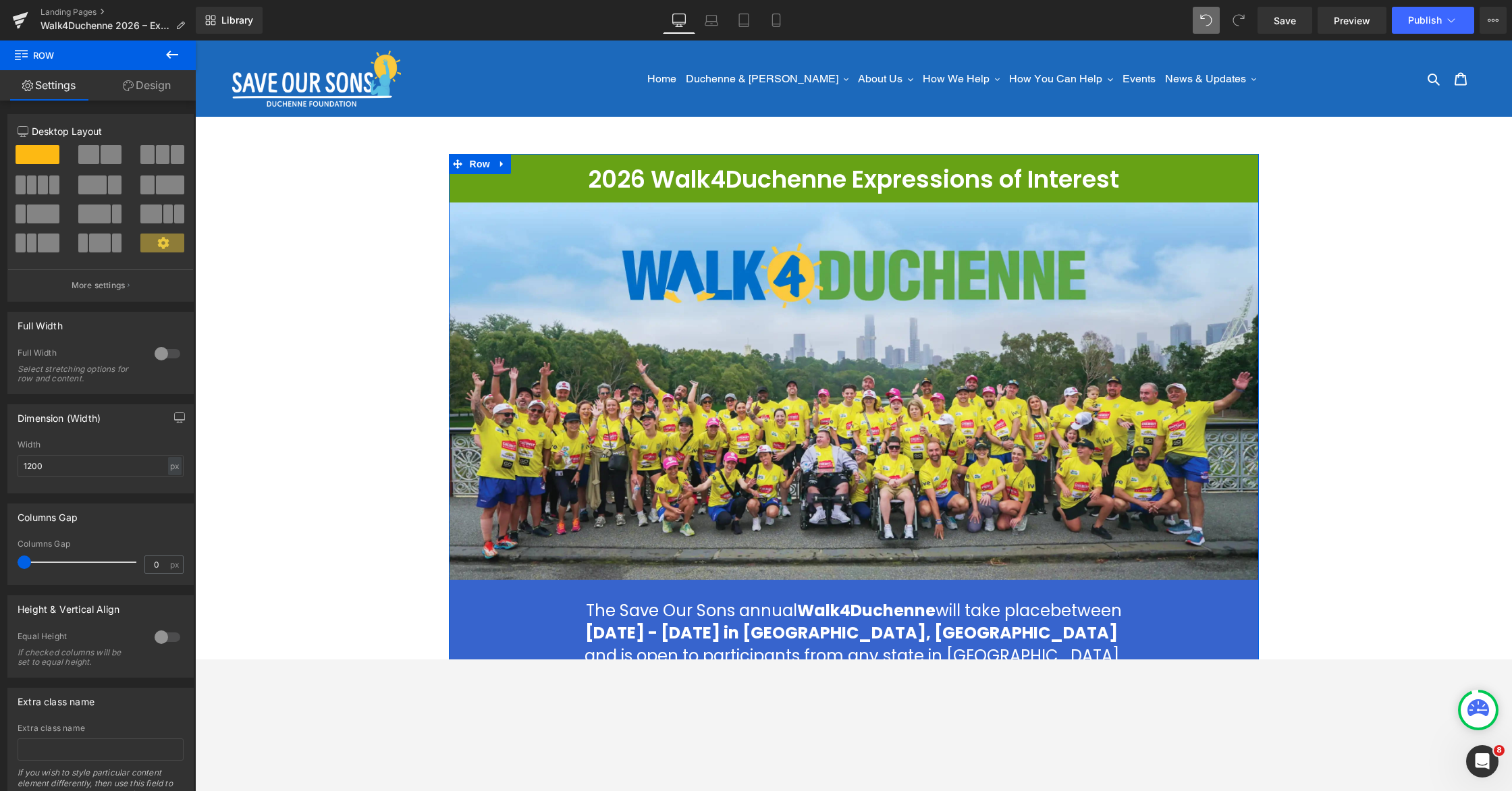
click at [141, 86] on link "Design" at bounding box center [147, 85] width 98 height 30
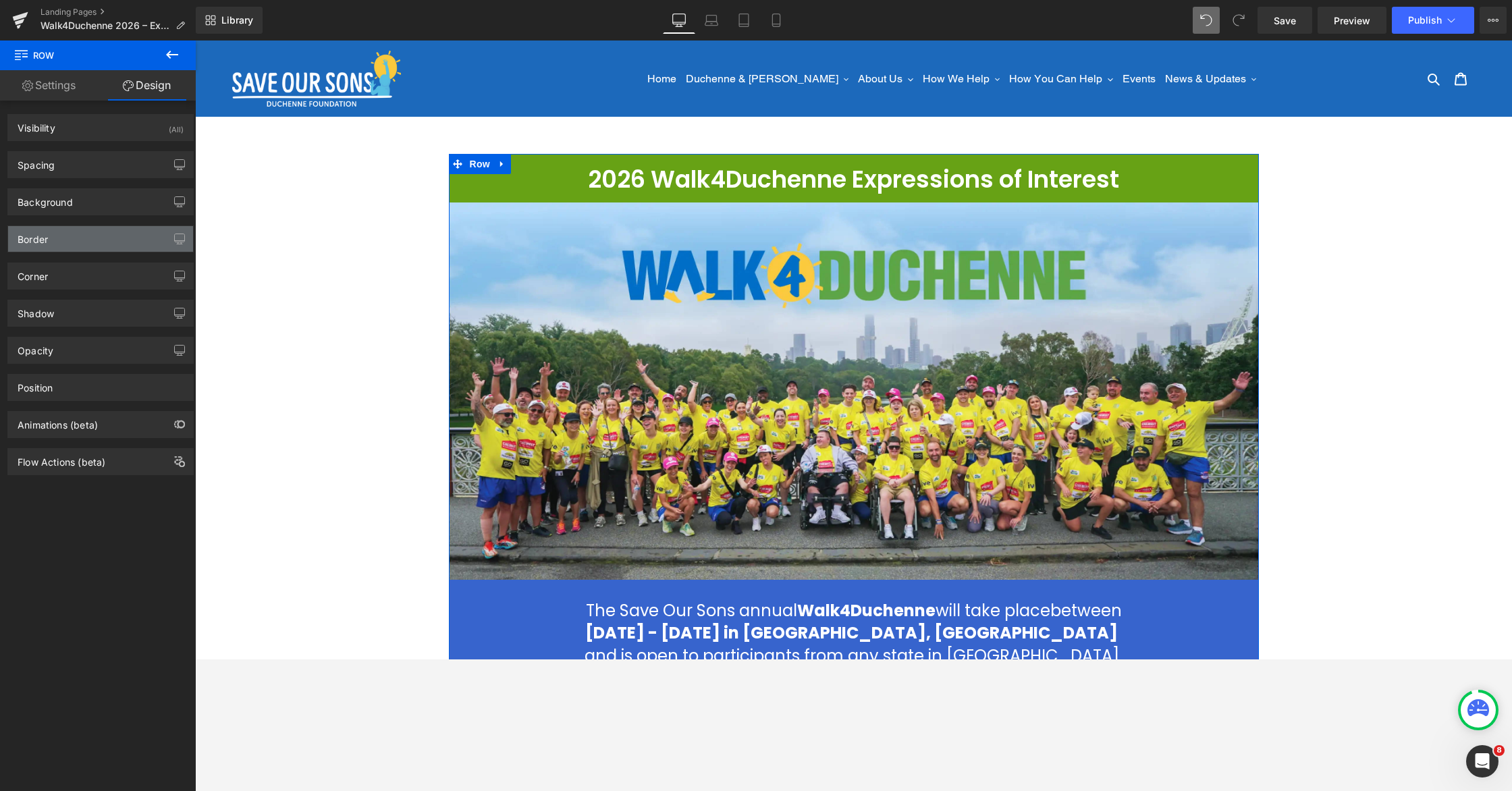
click at [50, 241] on div "Border" at bounding box center [100, 239] width 185 height 26
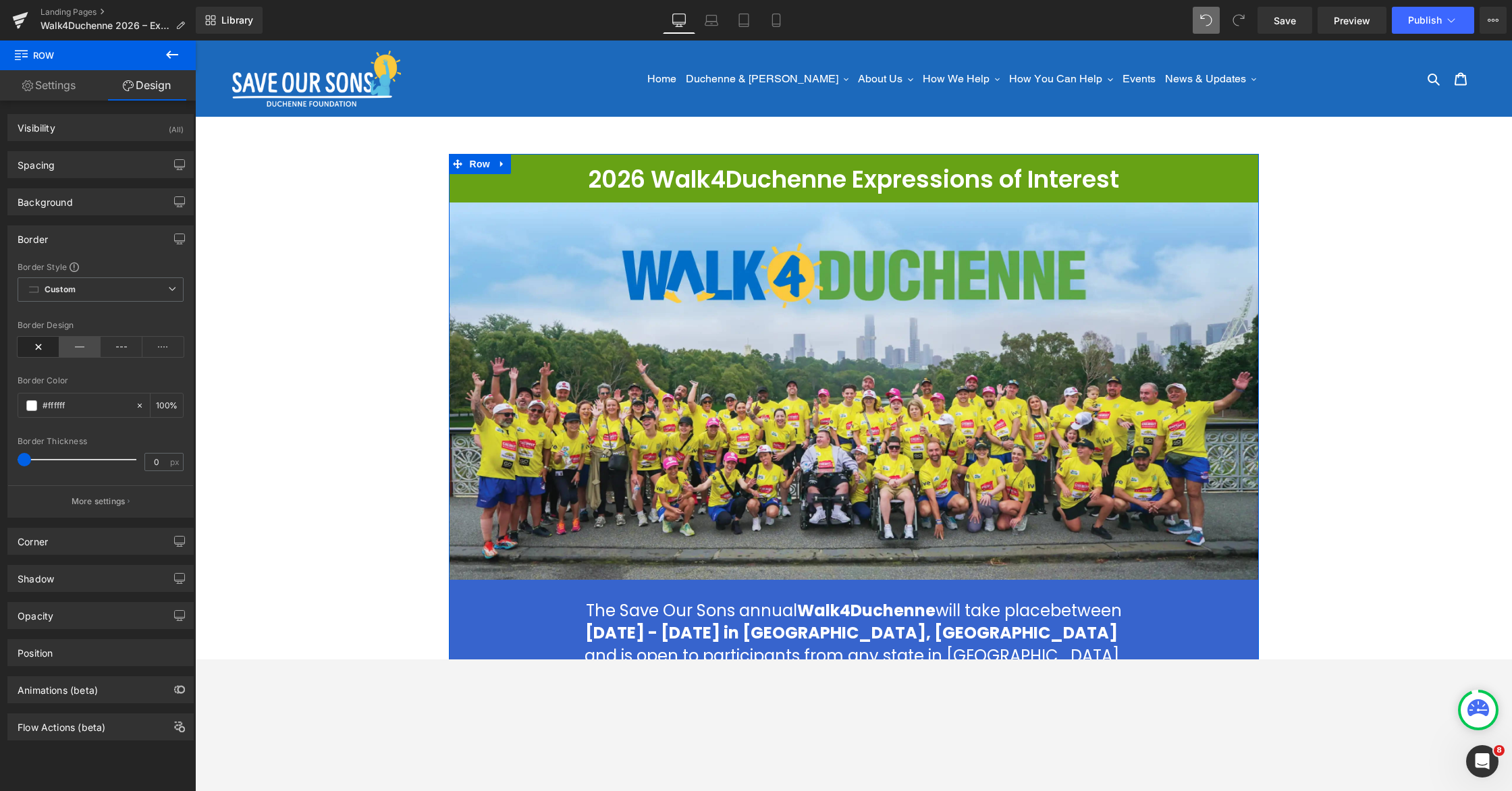
click at [74, 345] on icon at bounding box center [80, 346] width 42 height 20
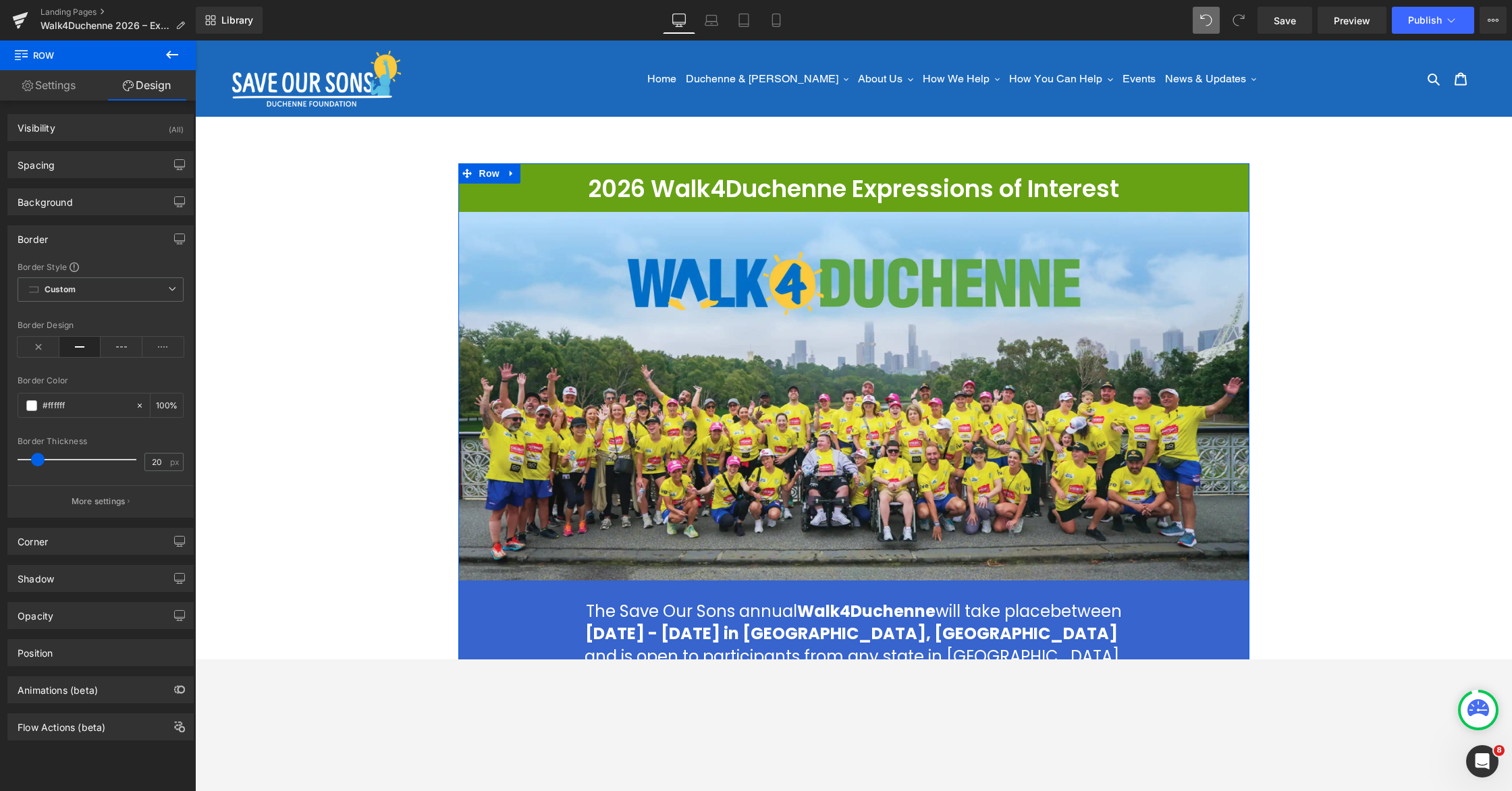
type input "12"
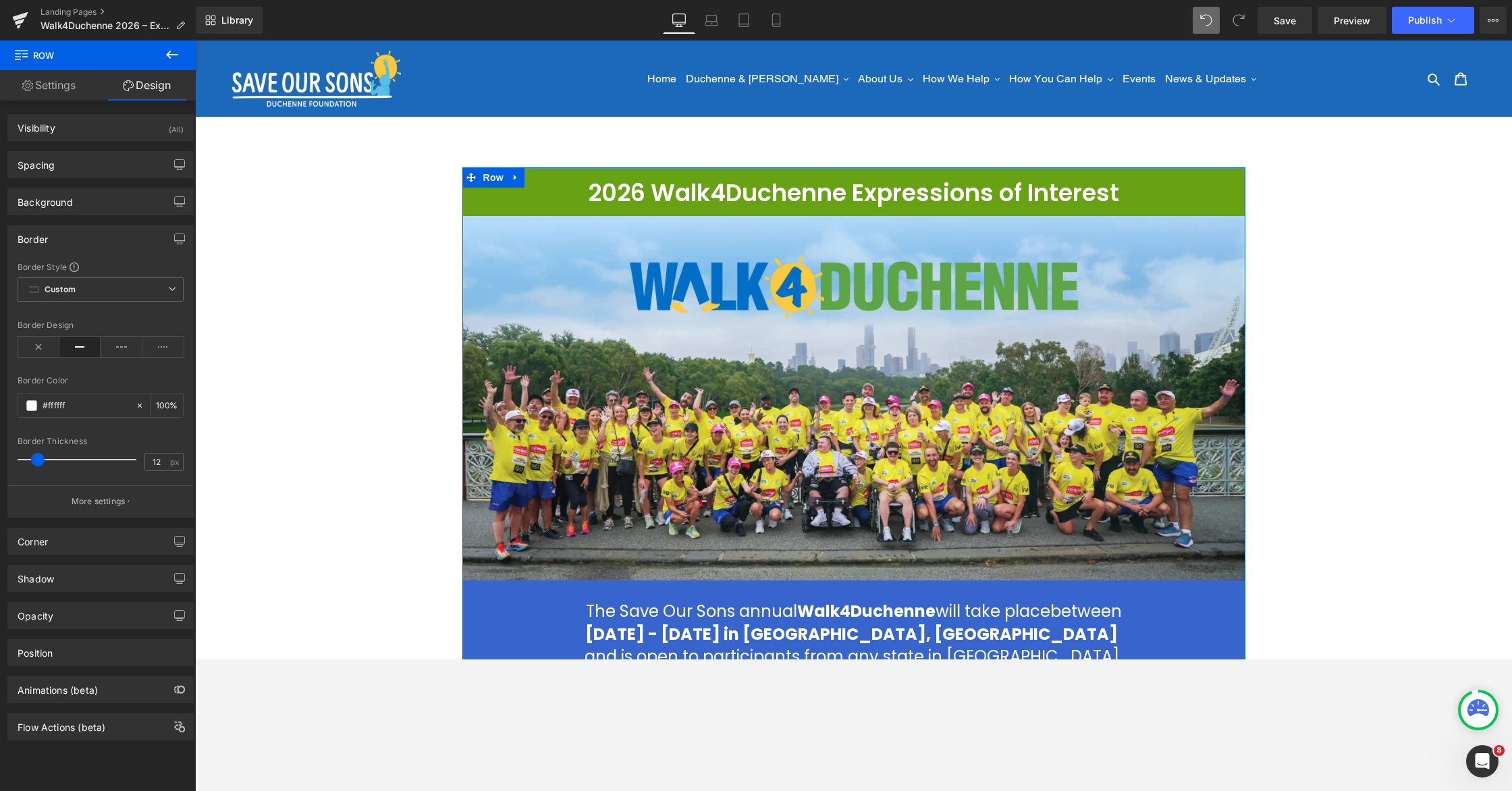
drag, startPoint x: 27, startPoint y: 457, endPoint x: 40, endPoint y: 457, distance: 13.0
click at [40, 457] on span at bounding box center [38, 460] width 14 height 14
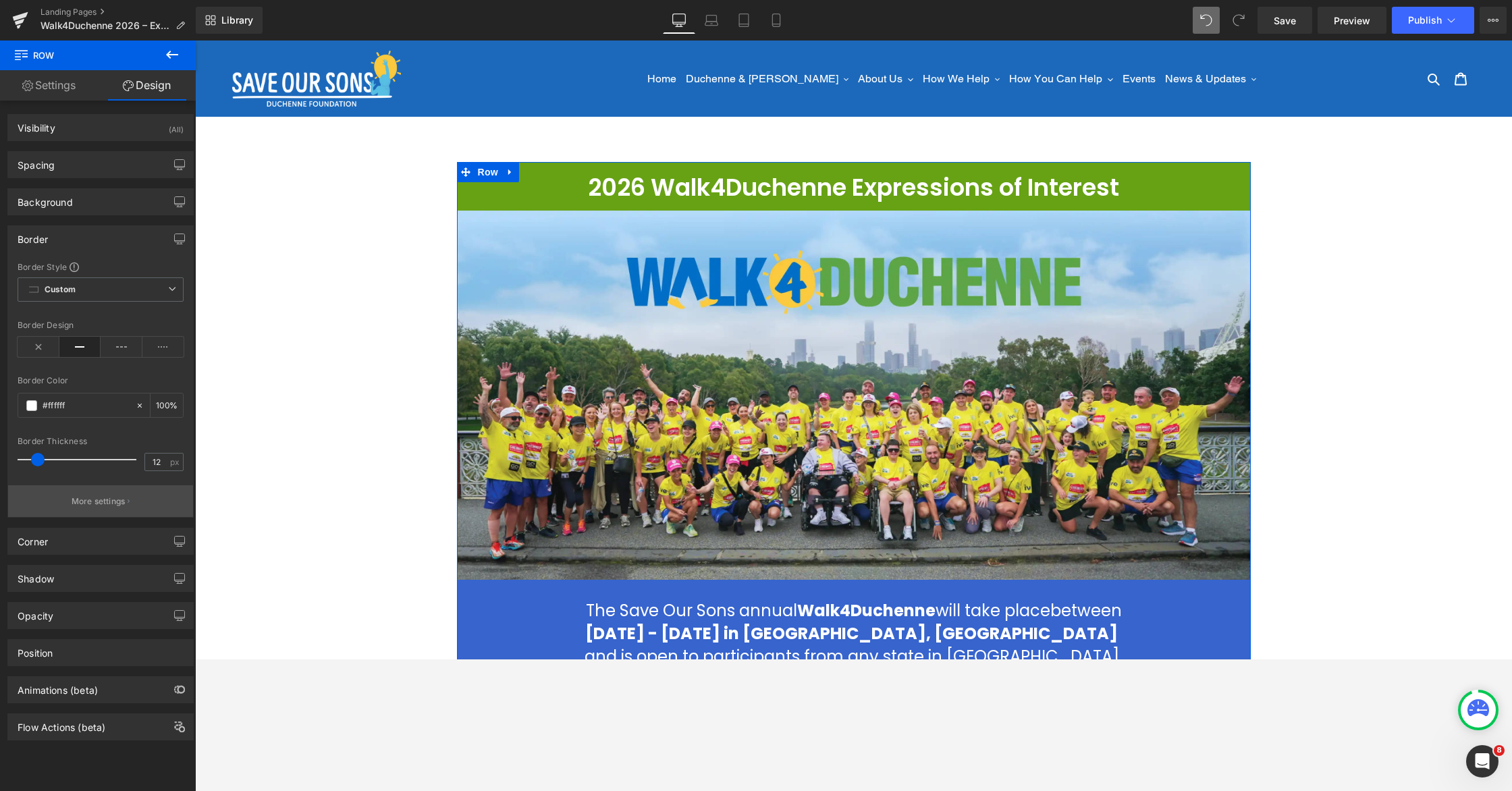
click at [64, 500] on button "More settings" at bounding box center [100, 501] width 185 height 31
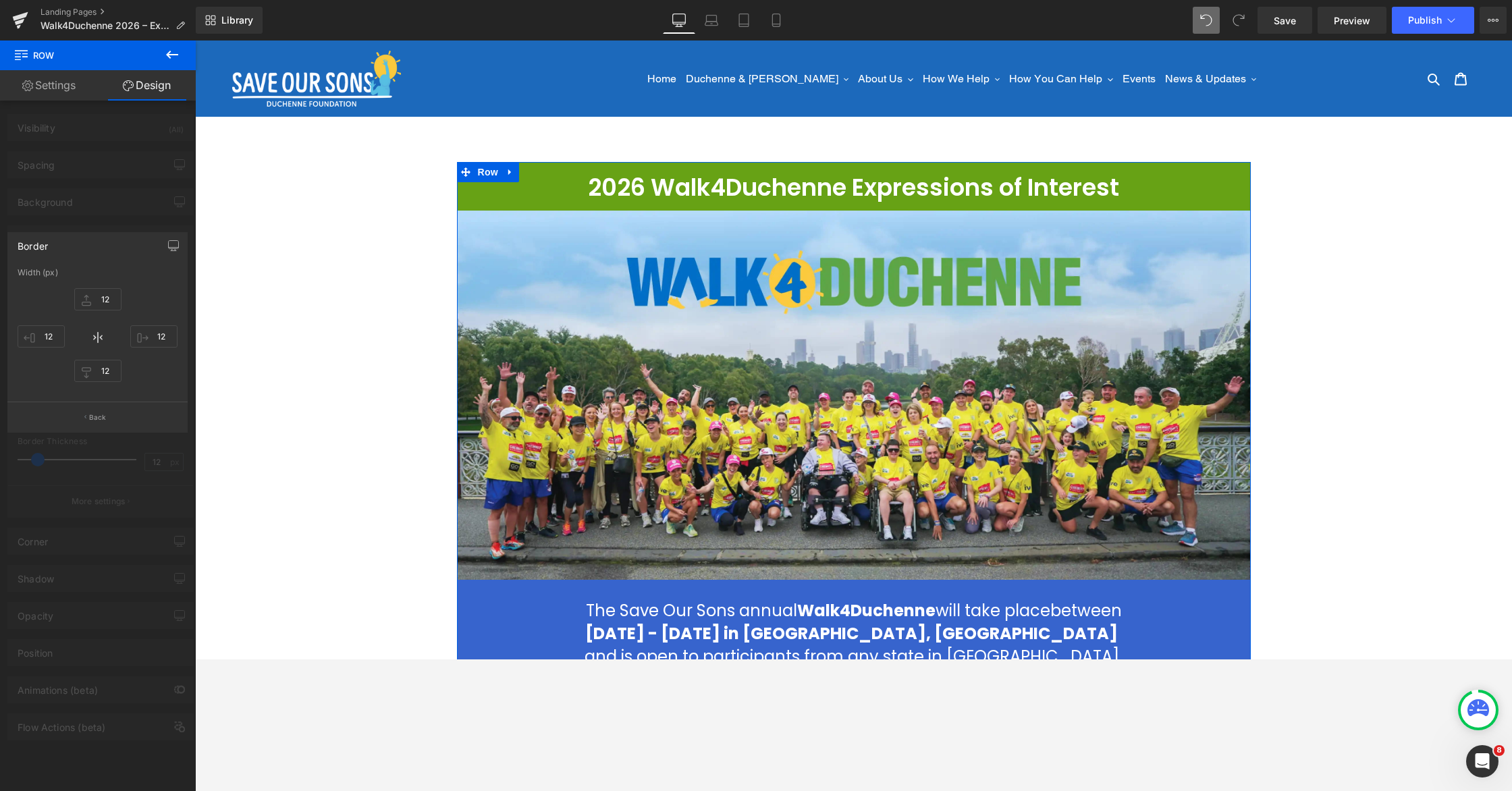
click at [133, 210] on div at bounding box center [97, 419] width 196 height 757
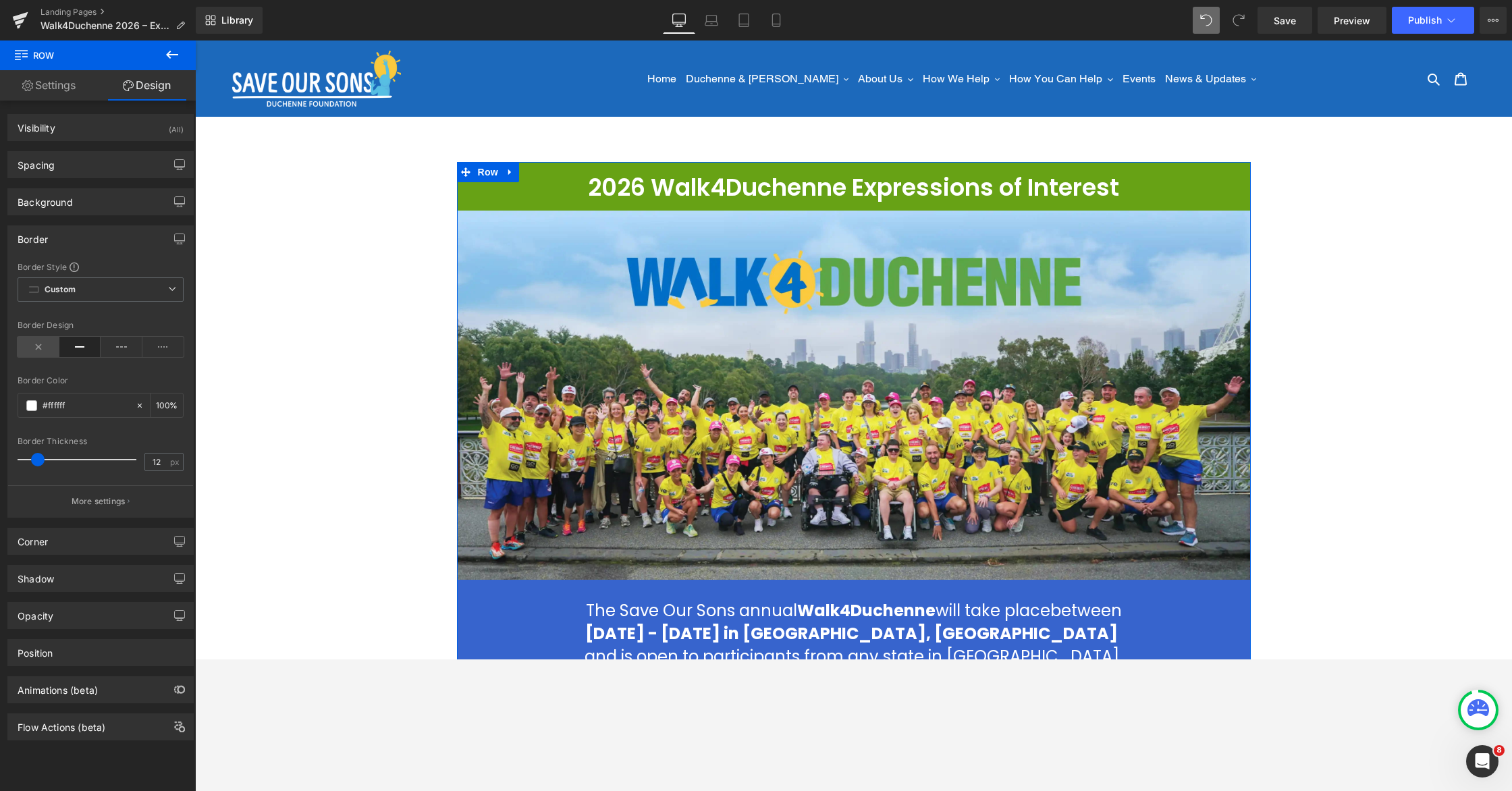
click at [43, 348] on icon at bounding box center [38, 346] width 42 height 20
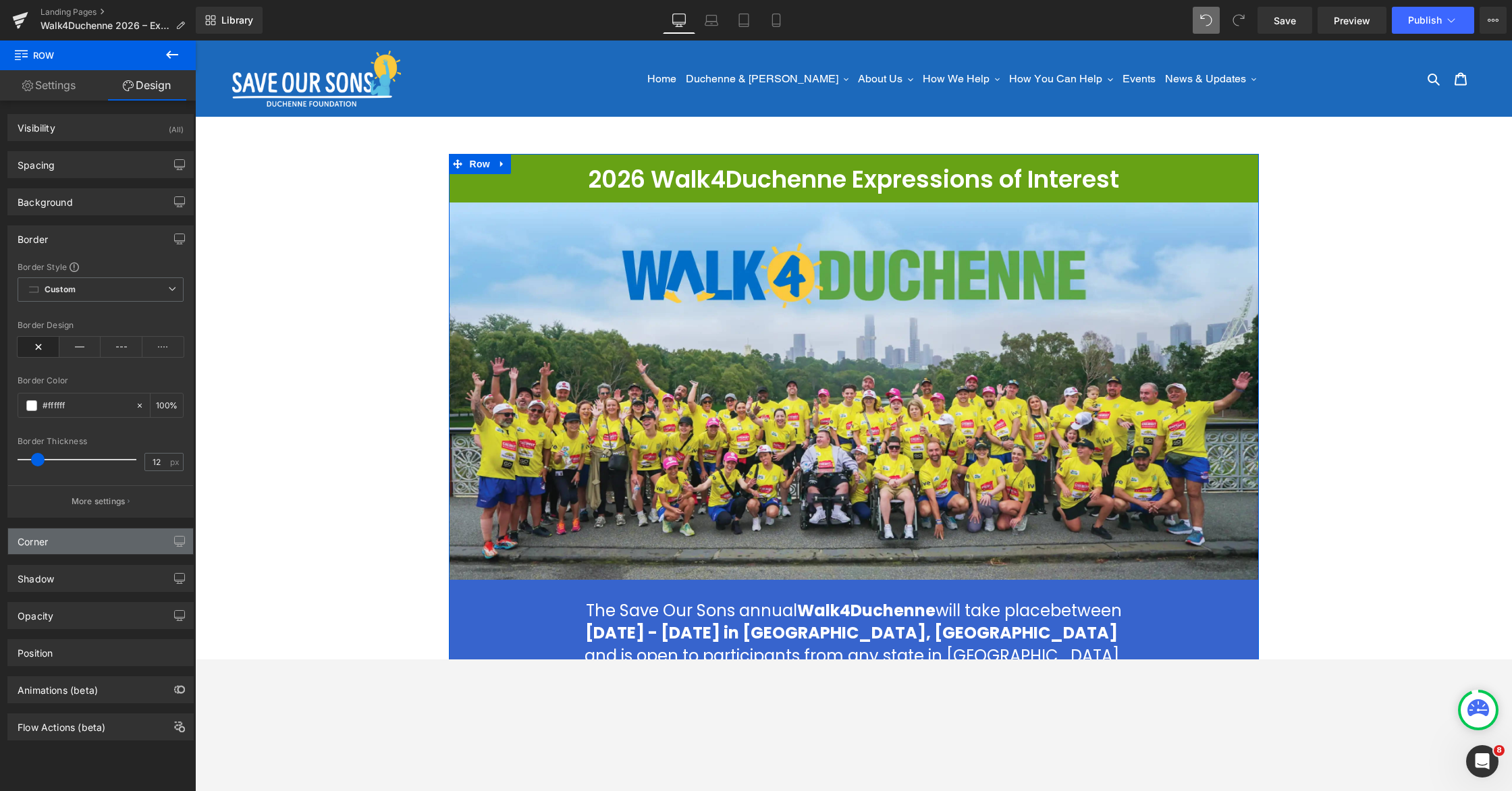
click at [90, 546] on div "Corner" at bounding box center [100, 542] width 185 height 26
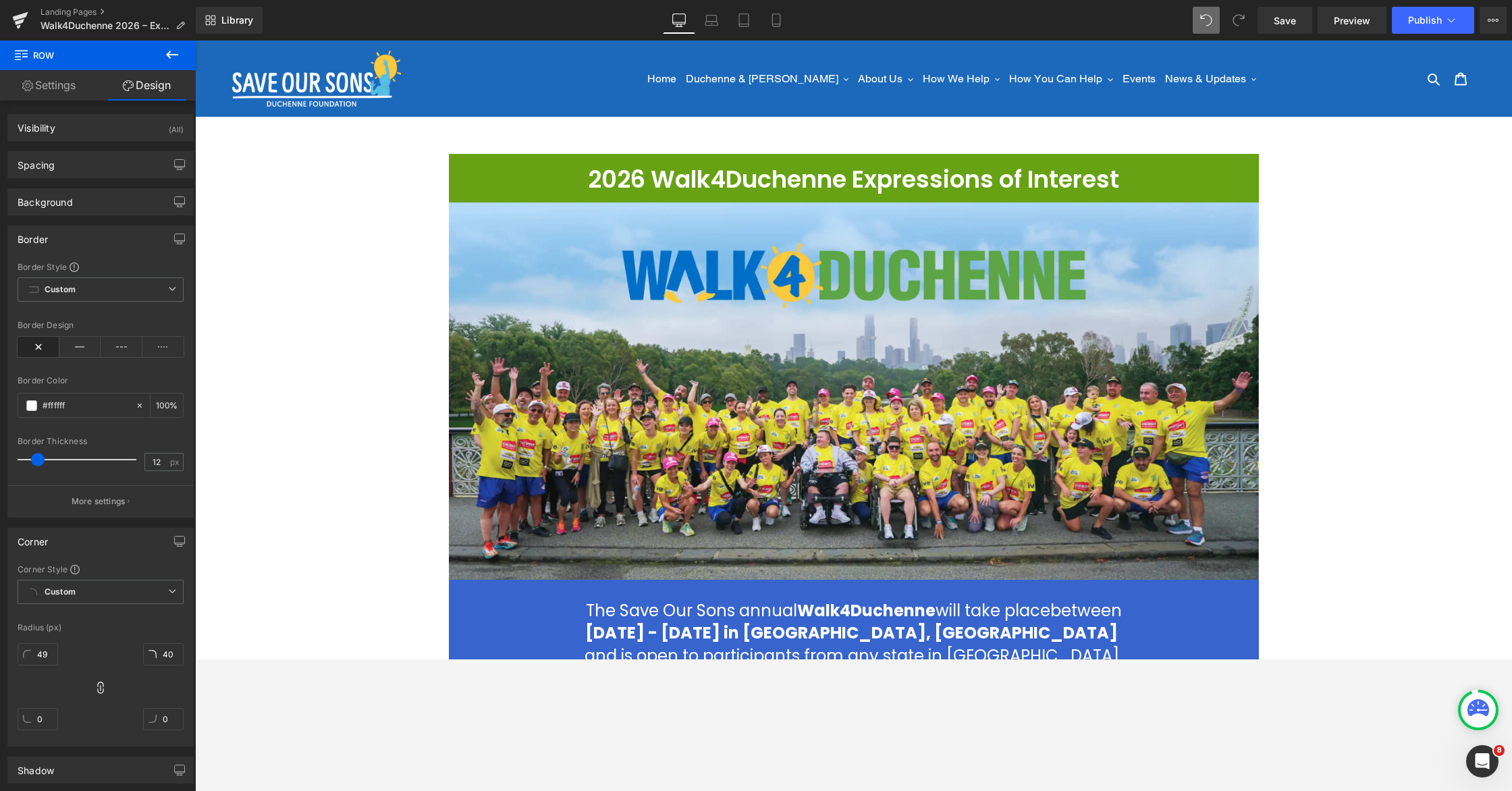
click at [380, 393] on div "2026 Walk4Duchenne Expressions of Interest Heading Row Image The Save Our Sons …" at bounding box center [853, 766] width 1317 height 1225
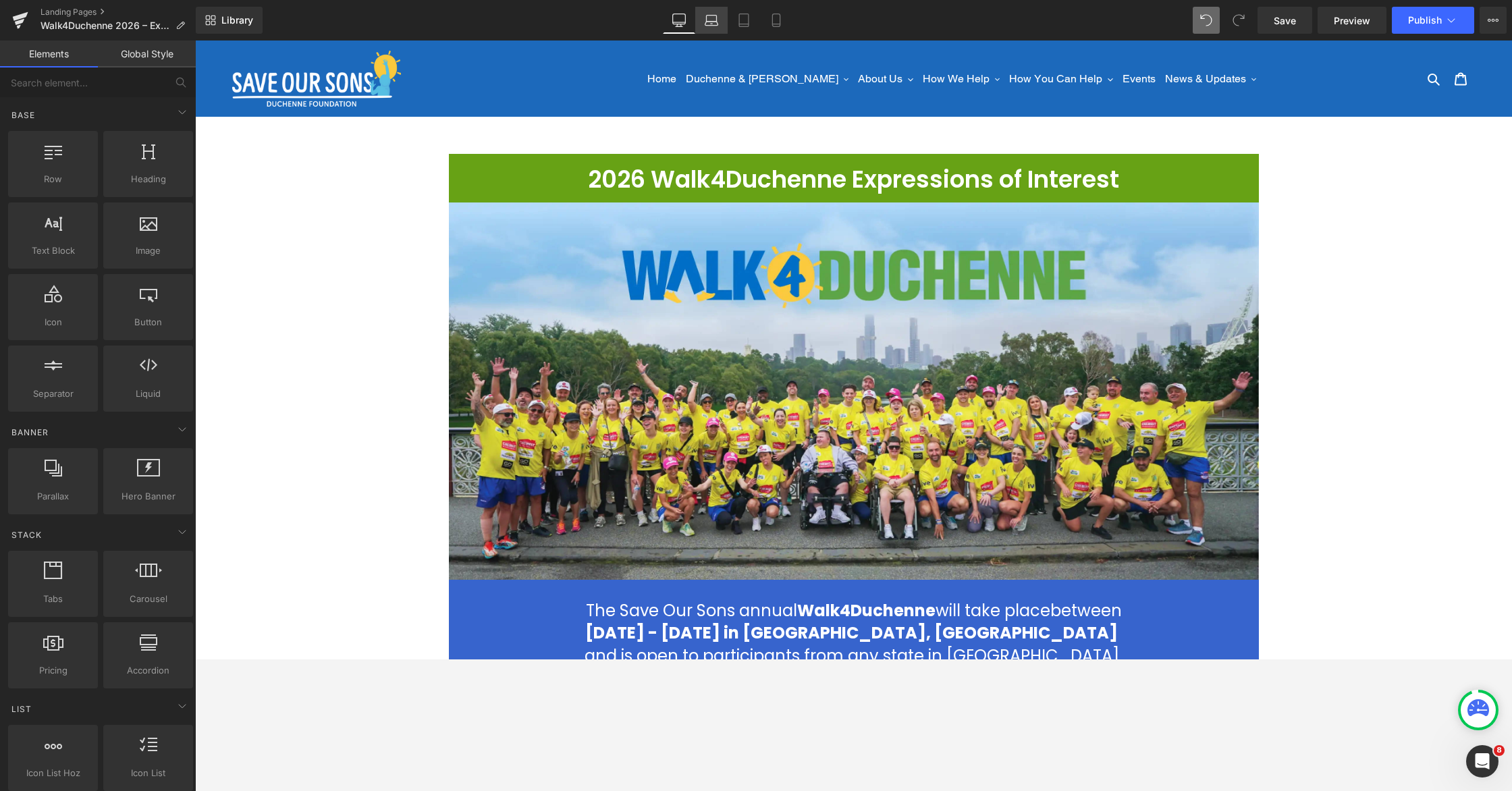
click at [714, 20] on icon at bounding box center [712, 21] width 14 height 14
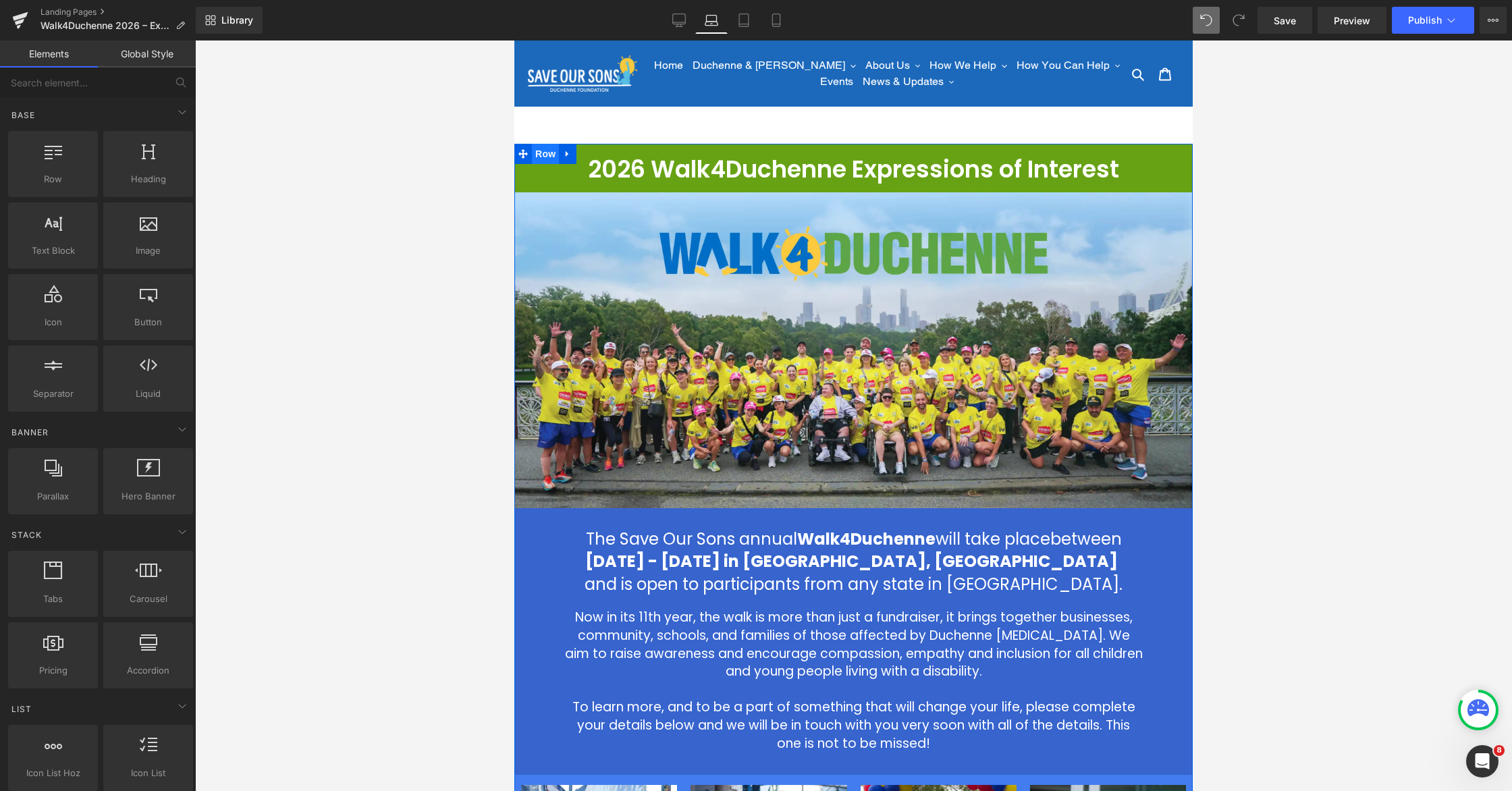
click at [541, 156] on span "Row" at bounding box center [545, 153] width 27 height 20
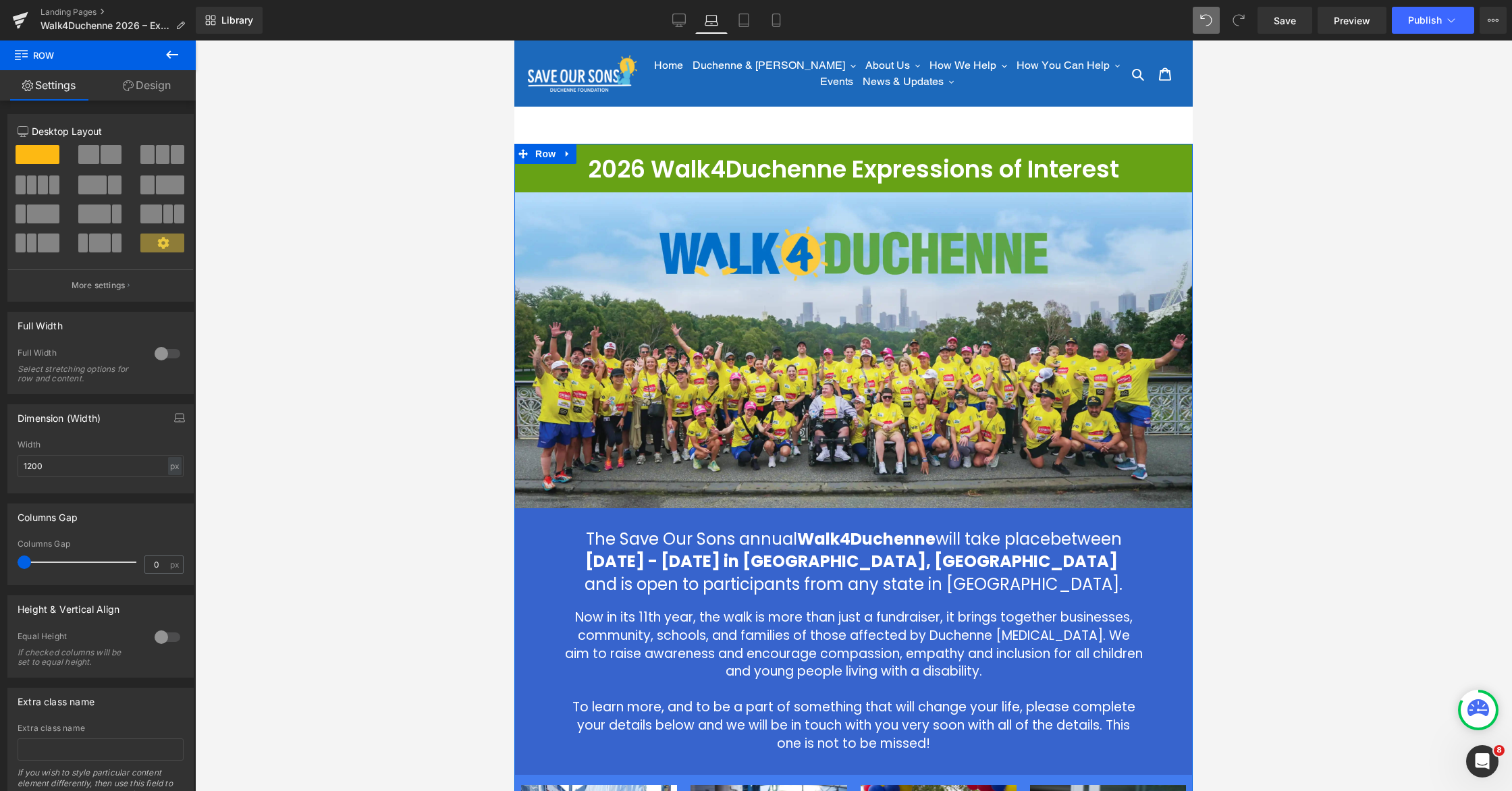
click at [131, 83] on icon at bounding box center [128, 85] width 10 height 10
click at [0, 0] on div "Spacing" at bounding box center [0, 0] width 0 height 0
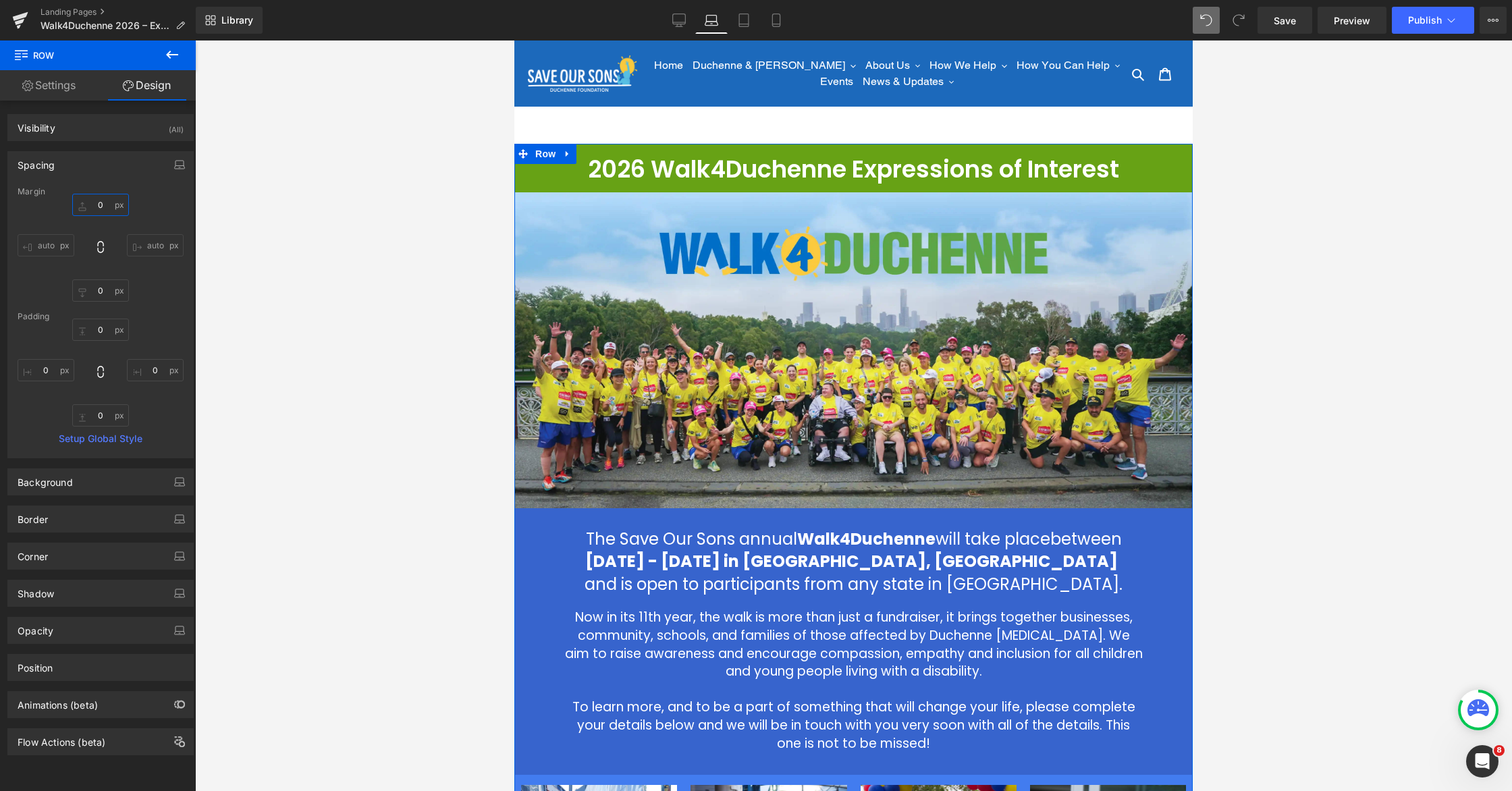
click at [100, 201] on input "0" at bounding box center [100, 205] width 57 height 23
click at [92, 209] on input "0" at bounding box center [100, 205] width 57 height 23
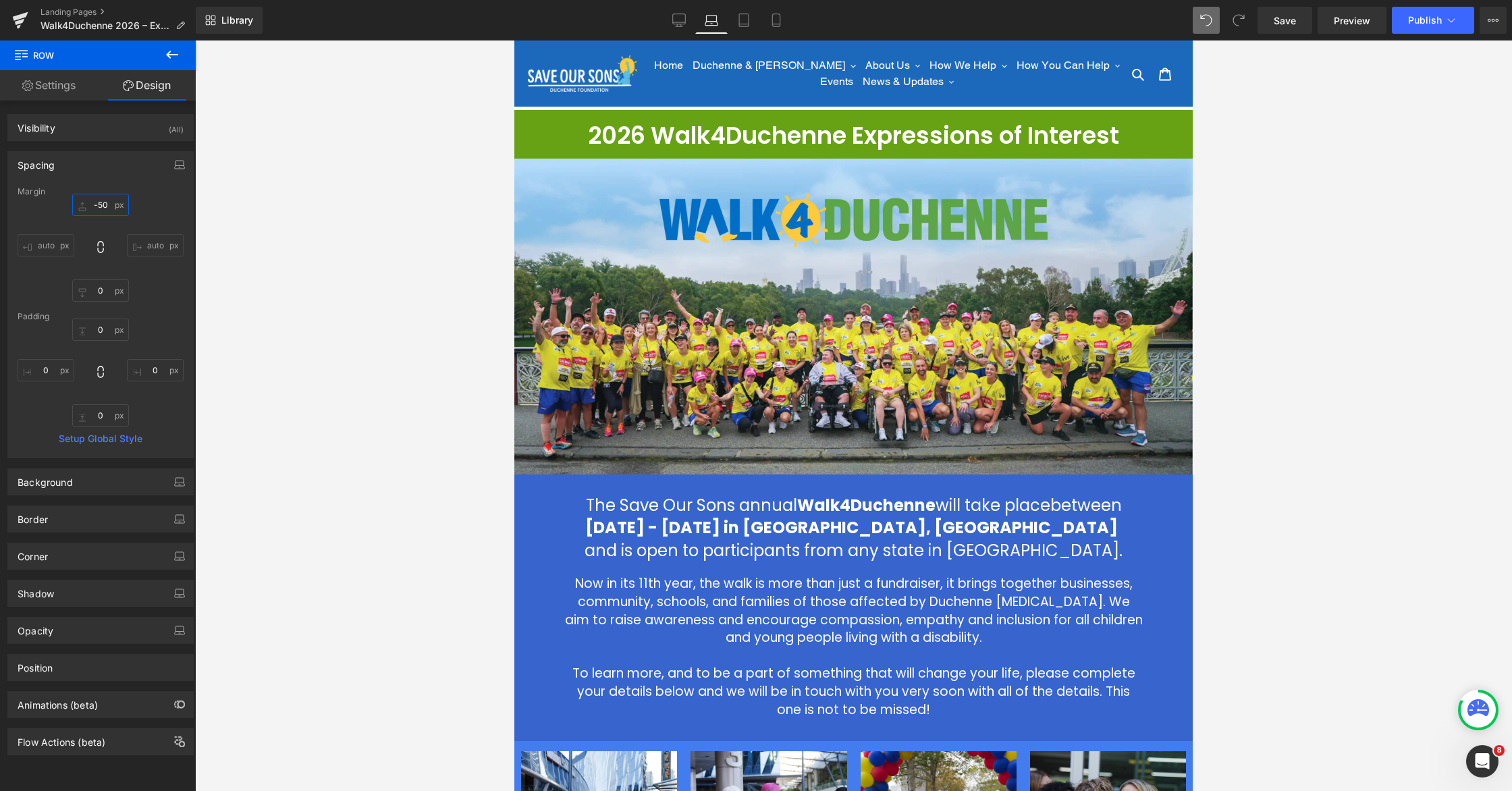
type input "-50"
click at [963, 332] on div at bounding box center [853, 415] width 1317 height 750
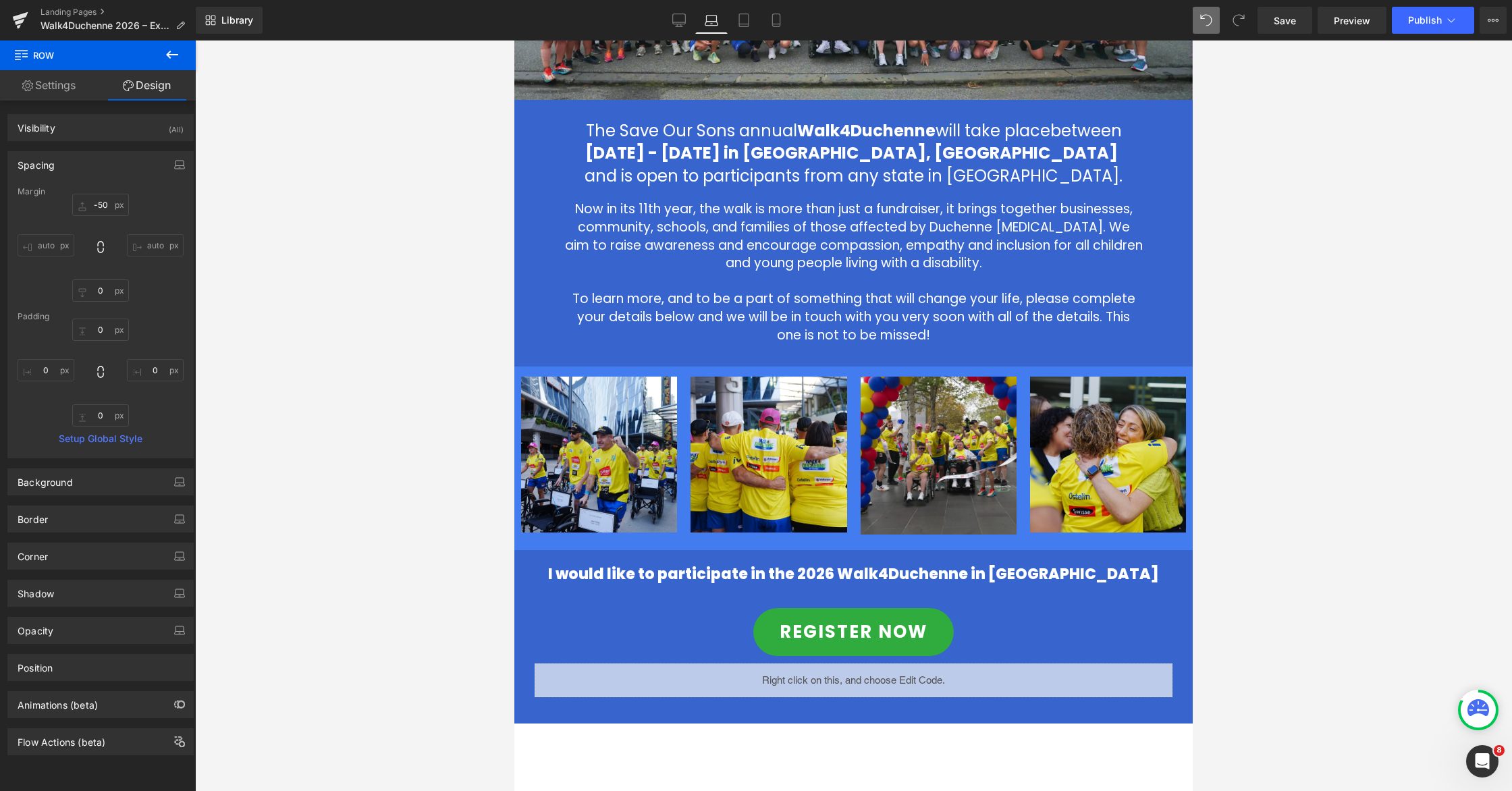
scroll to position [451, 0]
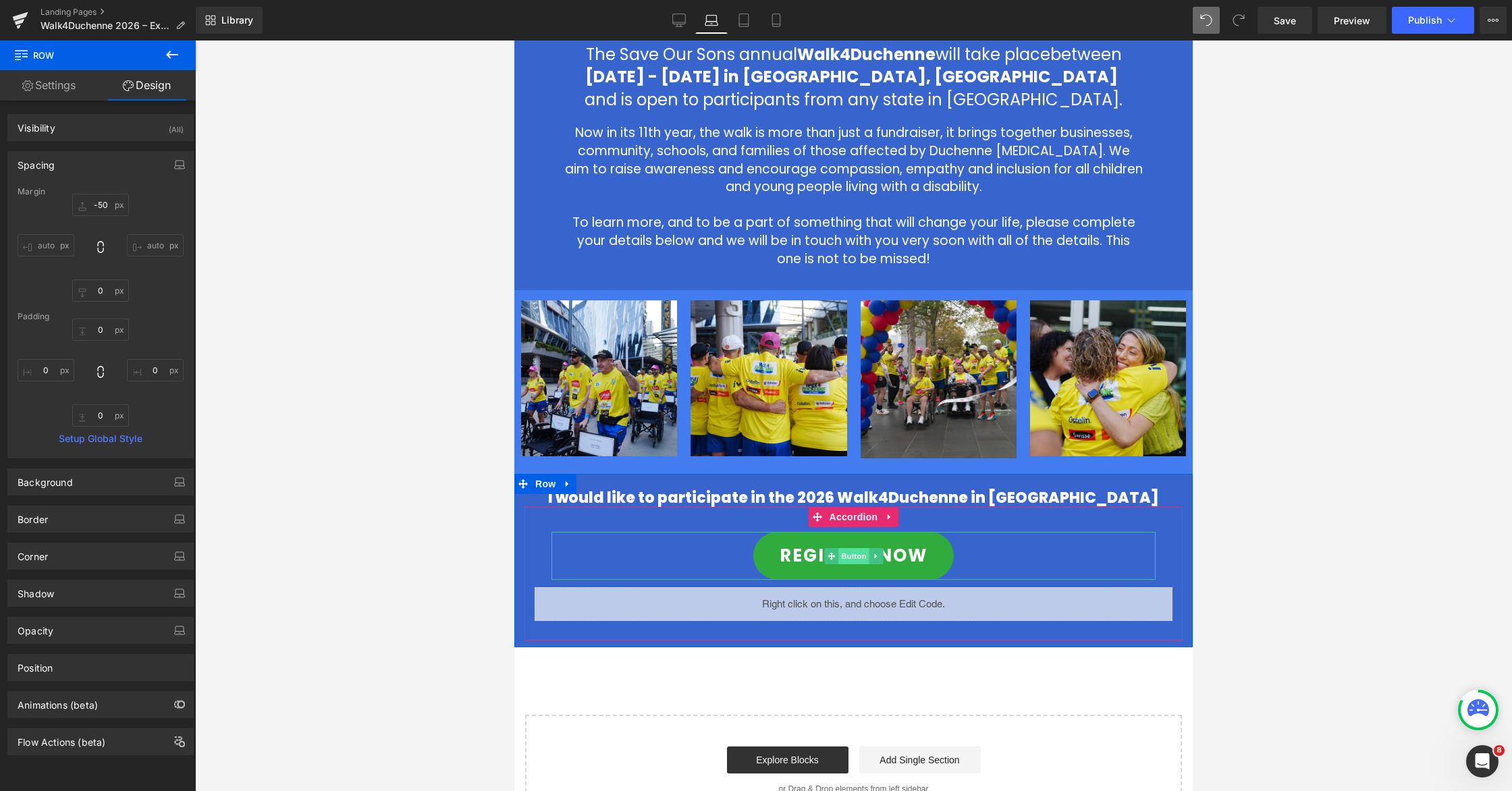
click at [847, 557] on span "Button" at bounding box center [854, 555] width 31 height 17
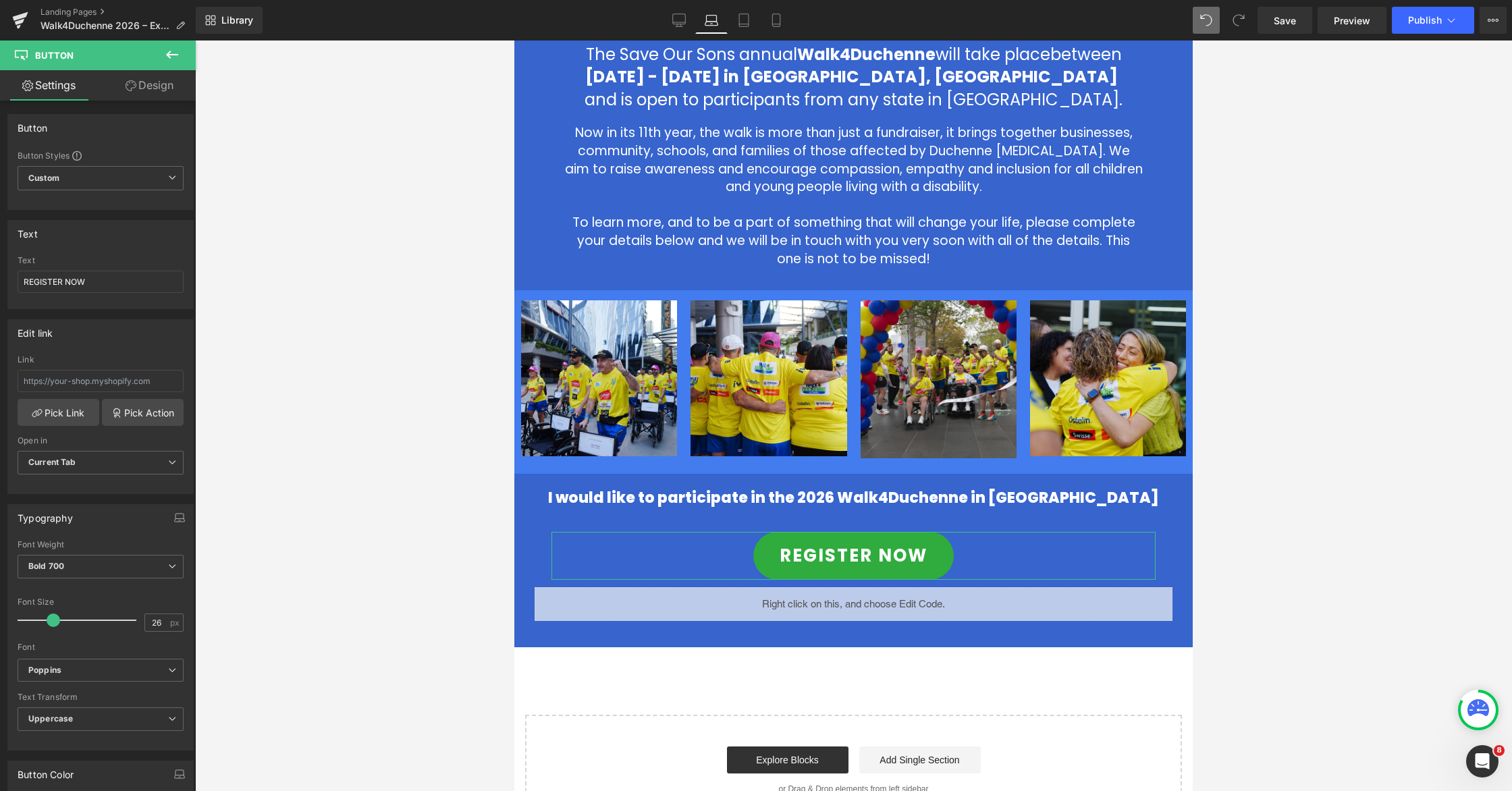
click at [145, 86] on link "Design" at bounding box center [150, 85] width 98 height 30
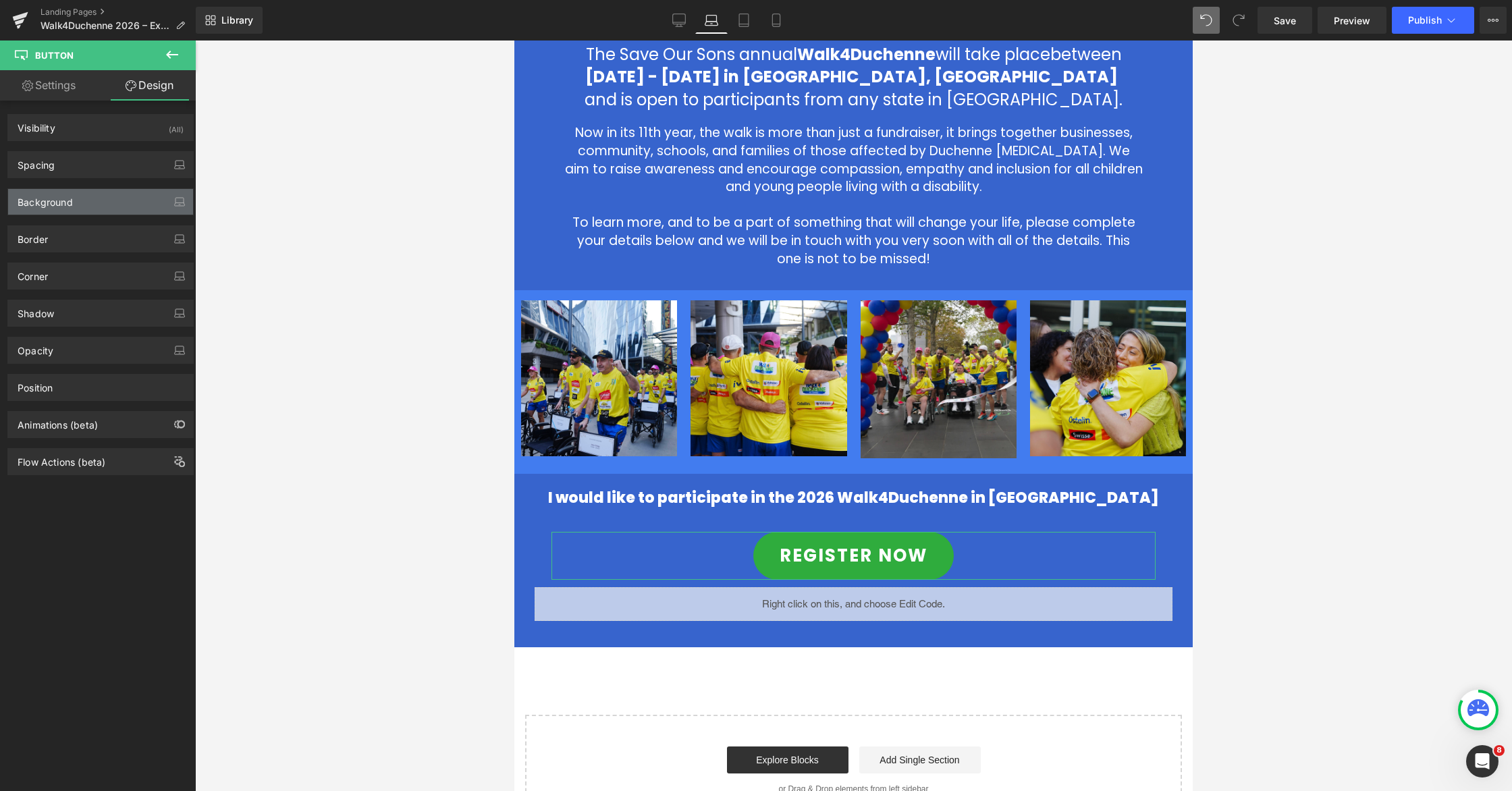
click at [65, 198] on div "Background" at bounding box center [45, 198] width 56 height 19
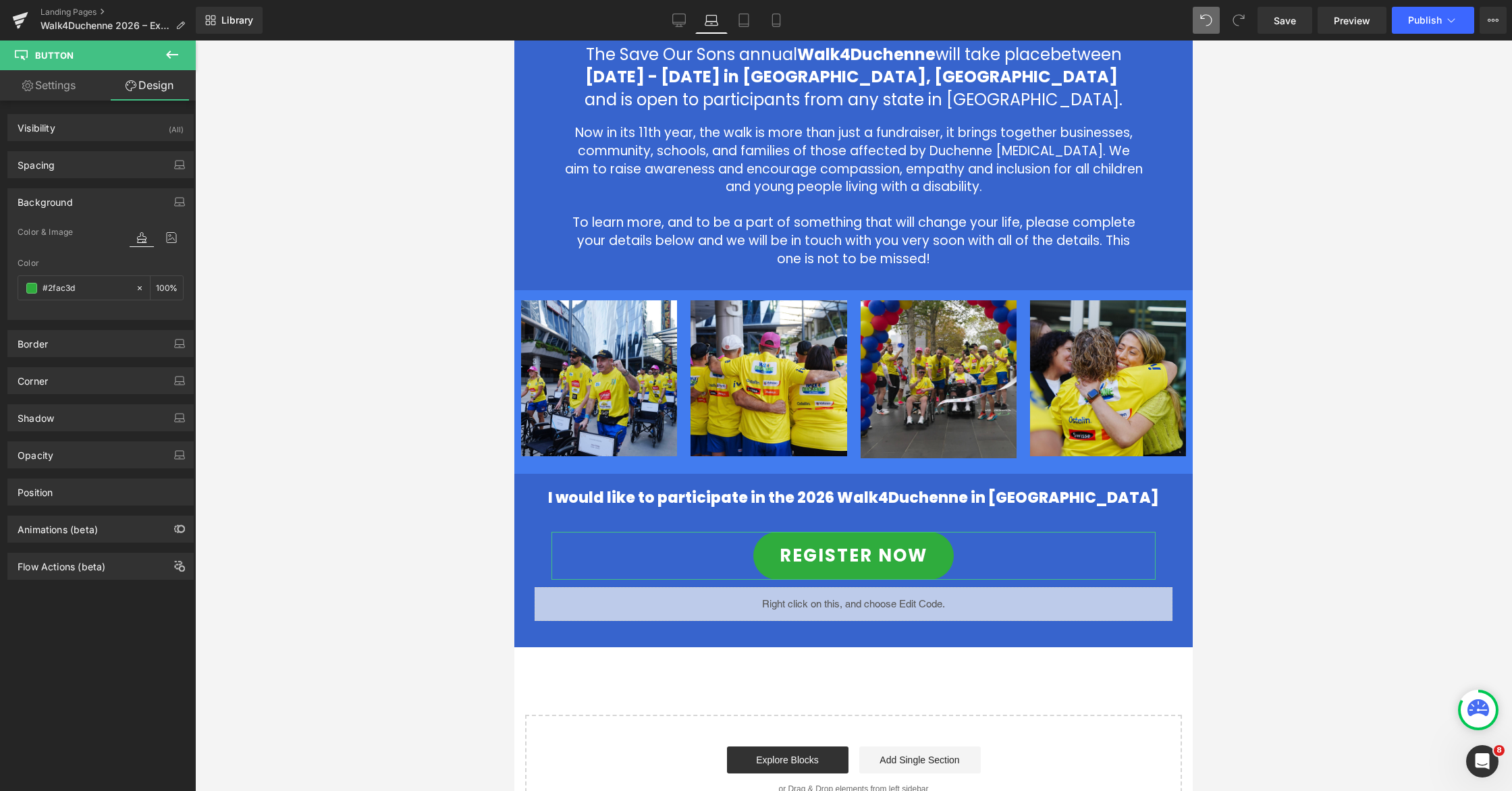
type input "#2fac3d"
type input "100"
click at [38, 289] on div "#2fac3d" at bounding box center [77, 288] width 117 height 23
click at [33, 289] on span at bounding box center [31, 288] width 10 height 10
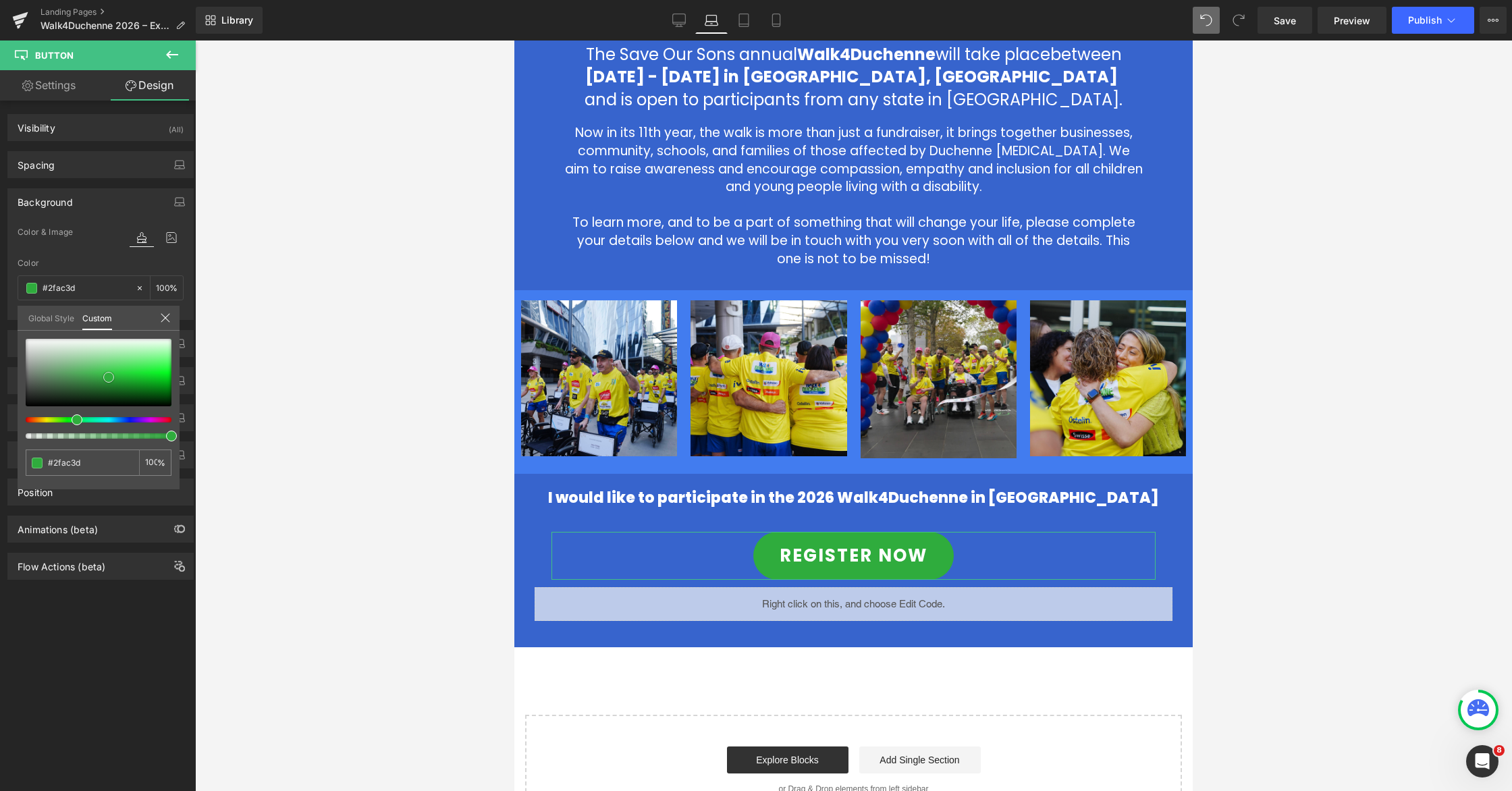
type input "#f1f2f1"
type input "#f4f5f4"
type input "#f9faf9"
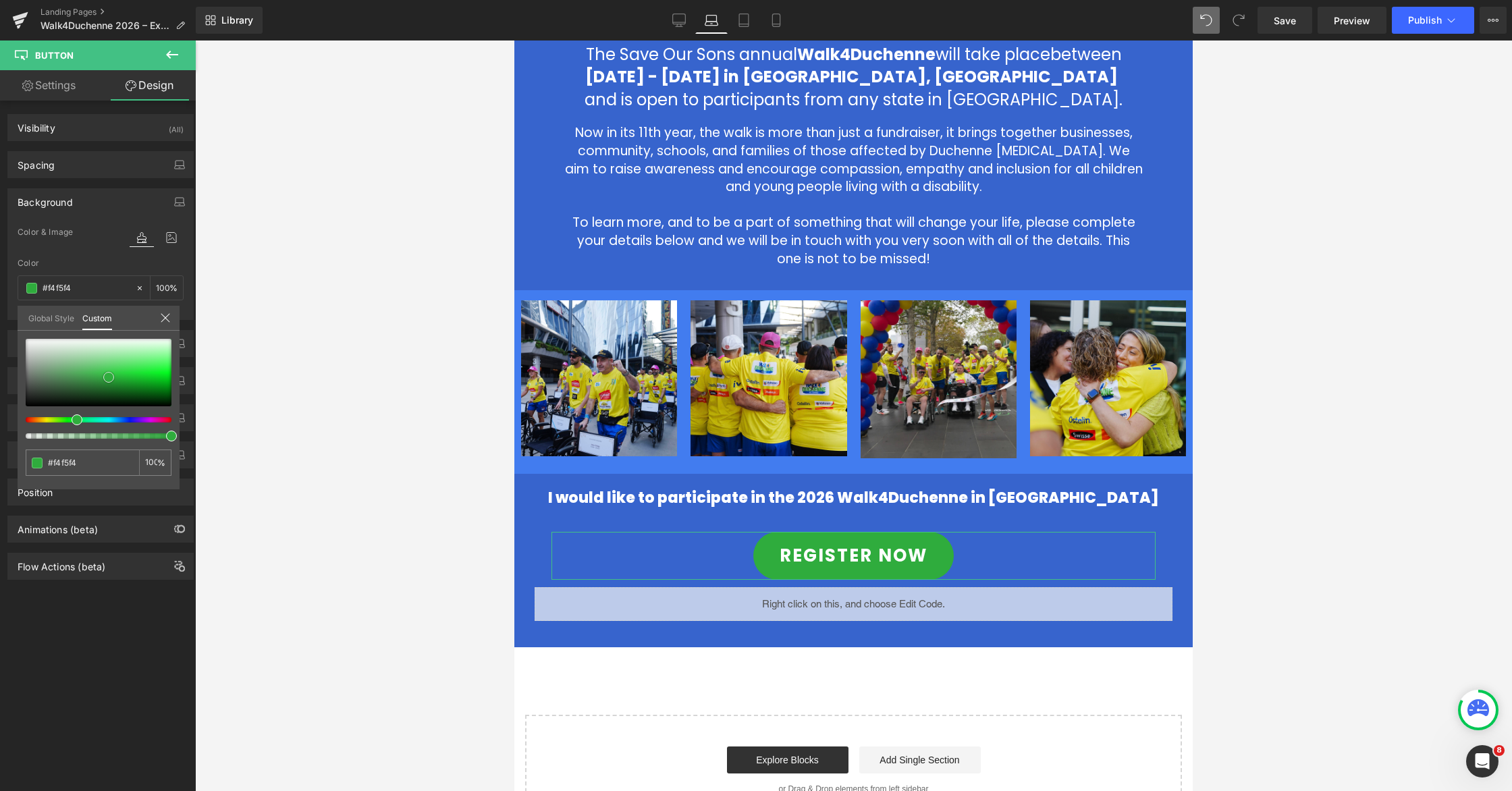
type input "#f9faf9"
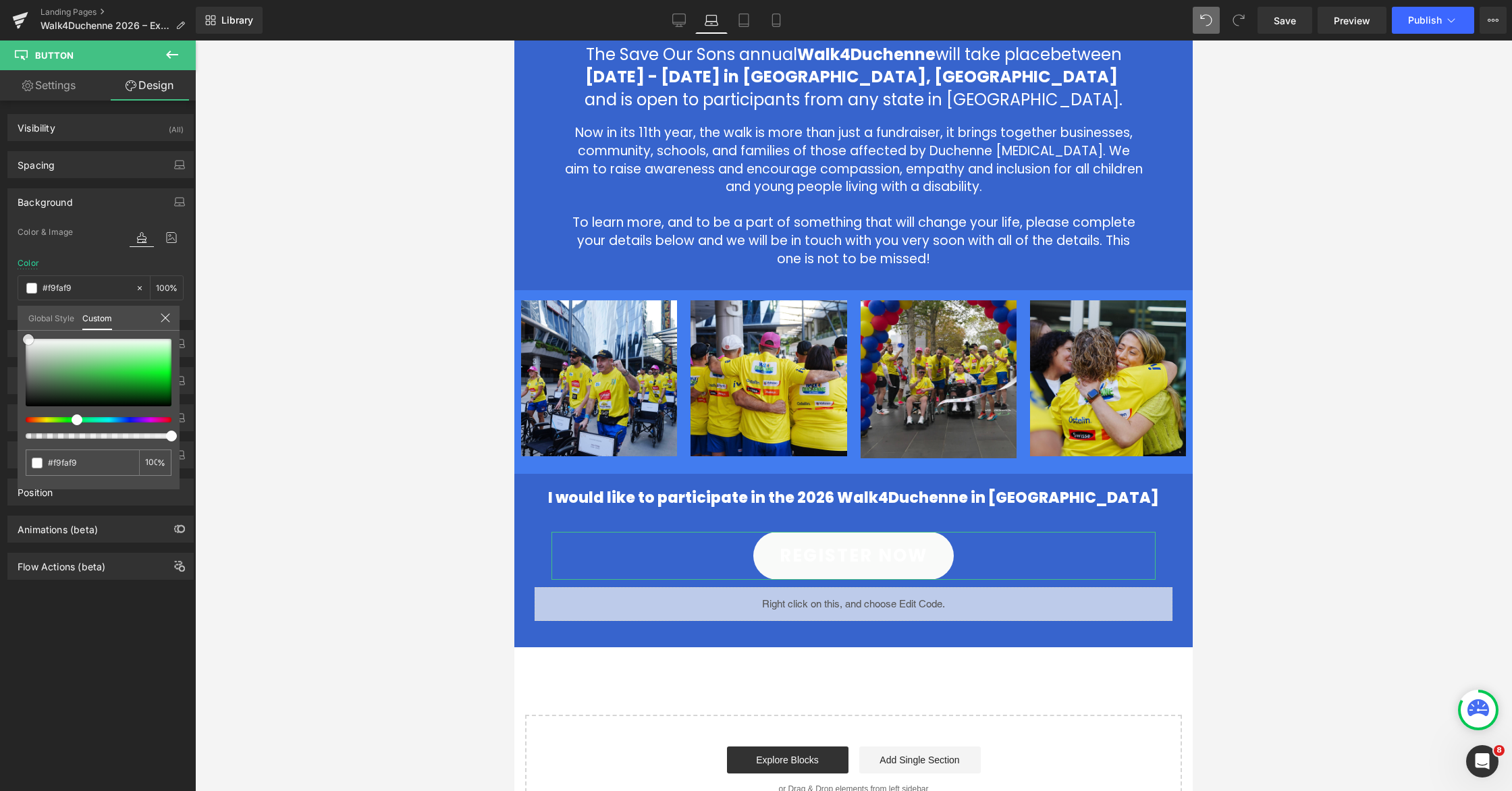
type input "#ffffff"
drag, startPoint x: 29, startPoint y: 342, endPoint x: 26, endPoint y: 333, distance: 9.5
click at [23, 331] on div "#ffffff 100 %" at bounding box center [98, 338] width 162 height 17
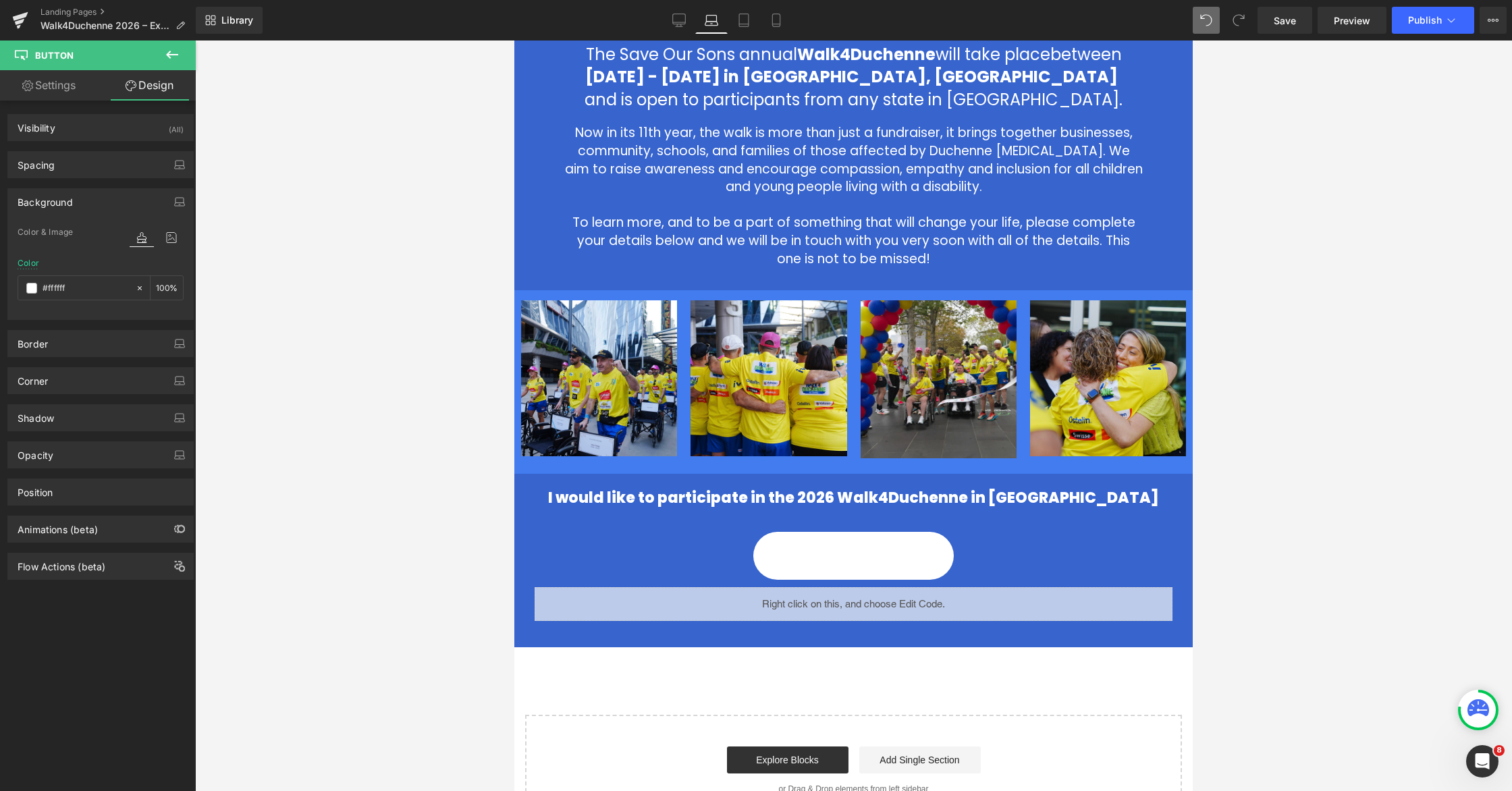
click at [847, 561] on body "Skip to content Just added to your cart Qty: View cart ( ) Continue shopping Su…" at bounding box center [854, 349] width 678 height 1519
click at [847, 560] on span "Button" at bounding box center [854, 555] width 31 height 17
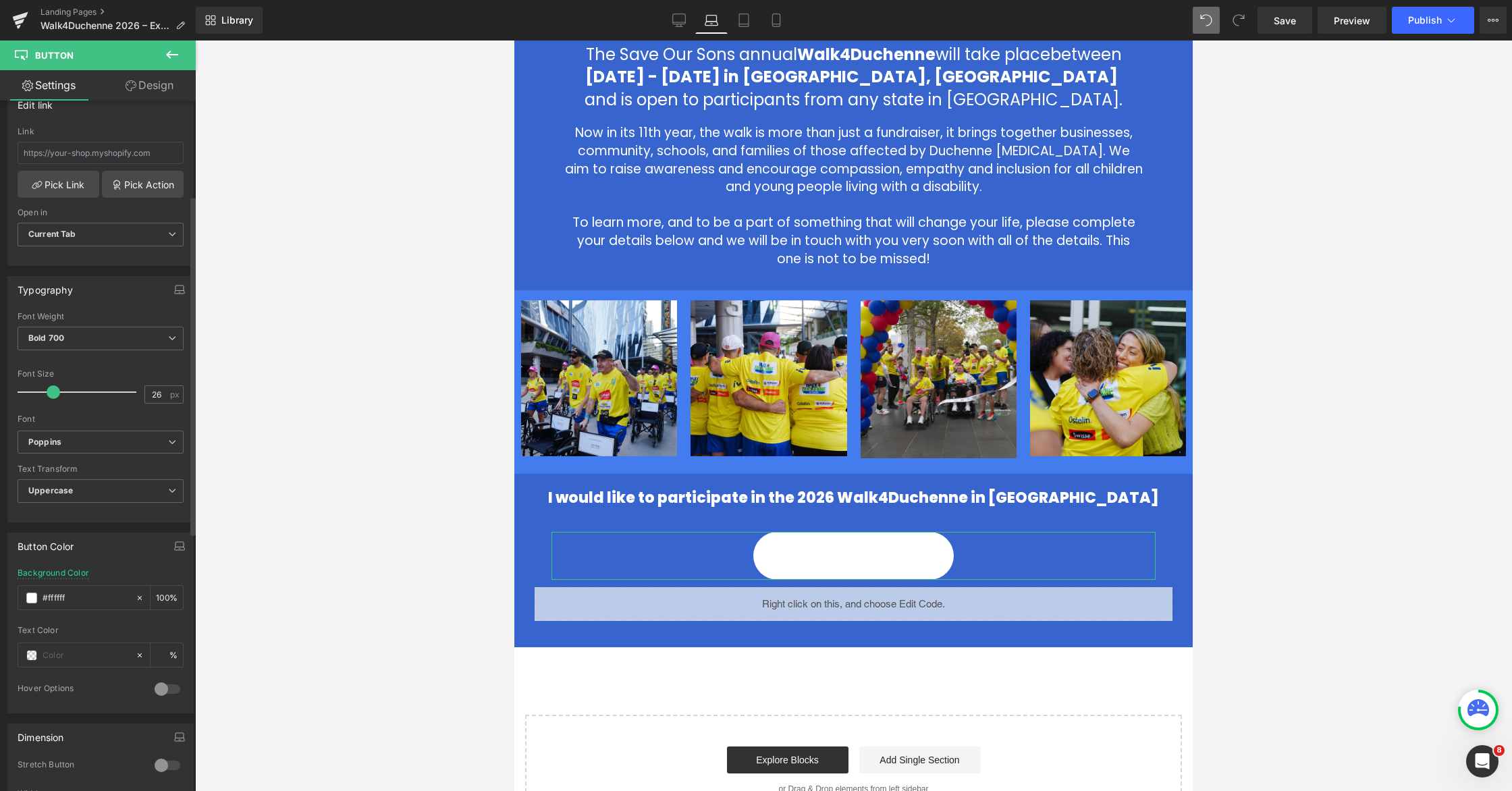
scroll to position [271, 0]
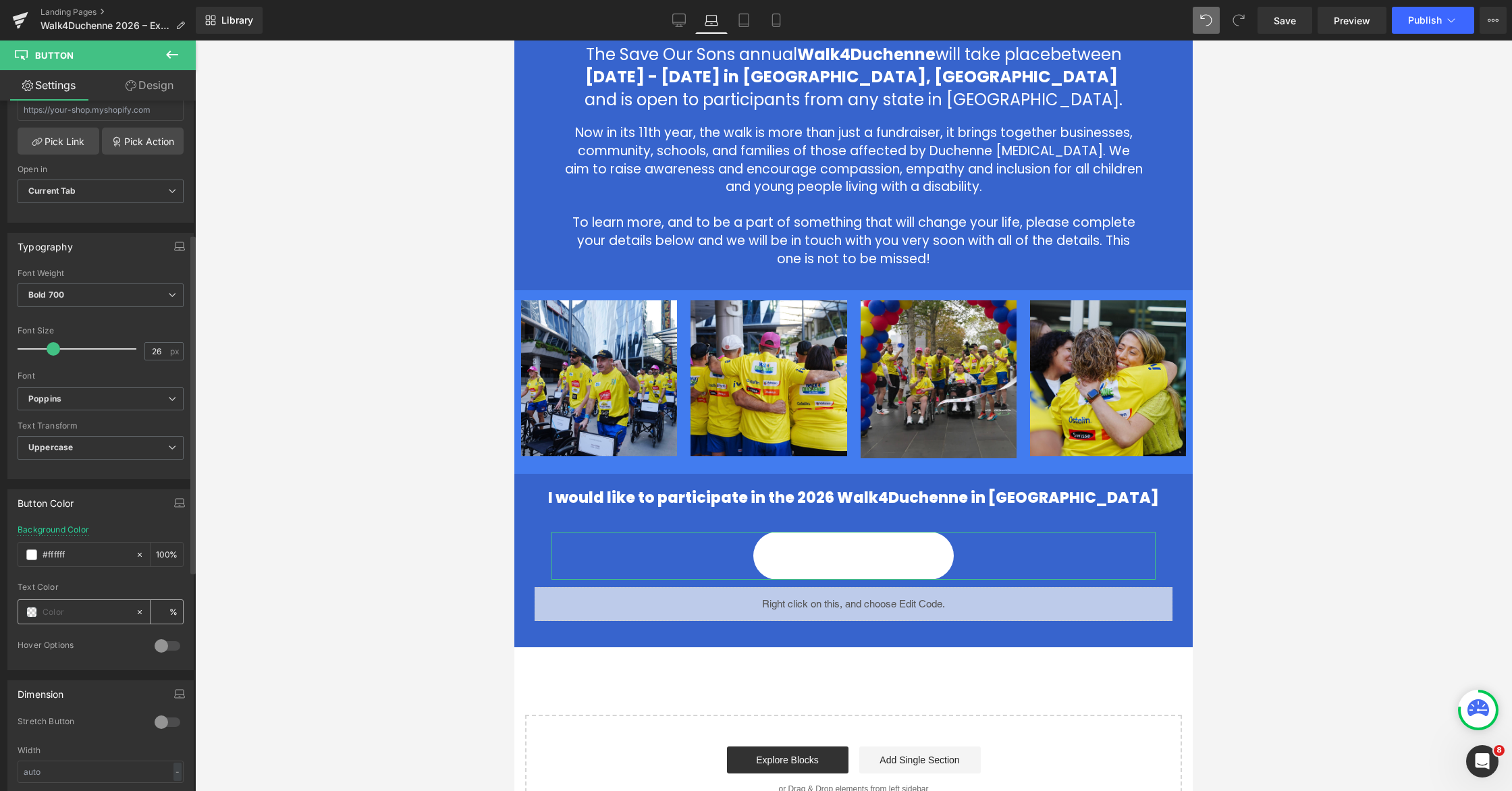
click at [31, 608] on span at bounding box center [31, 612] width 10 height 10
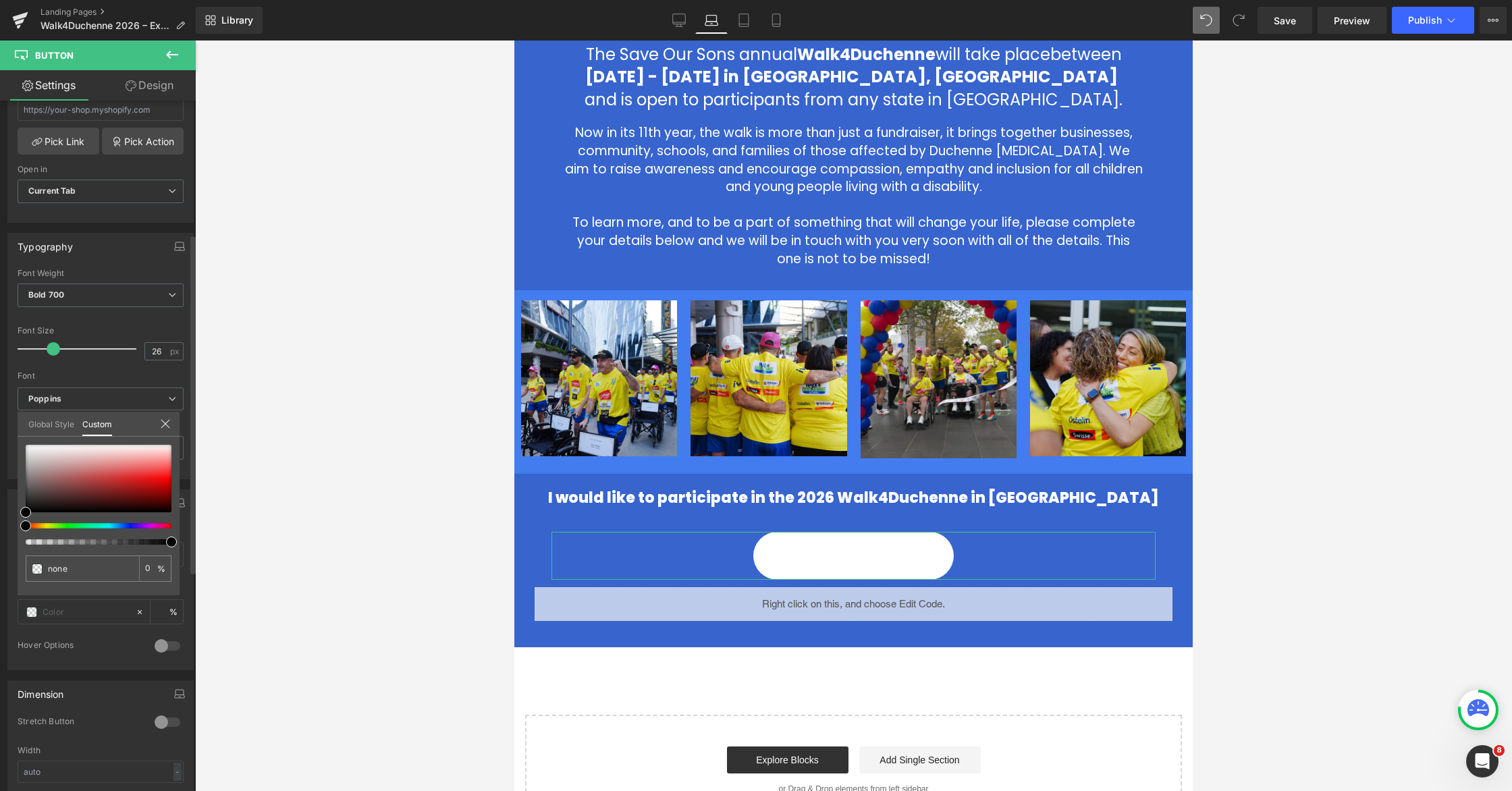
type input "#000000"
type input "100"
type input "#000000"
type input "100"
click at [130, 525] on div at bounding box center [93, 526] width 146 height 5
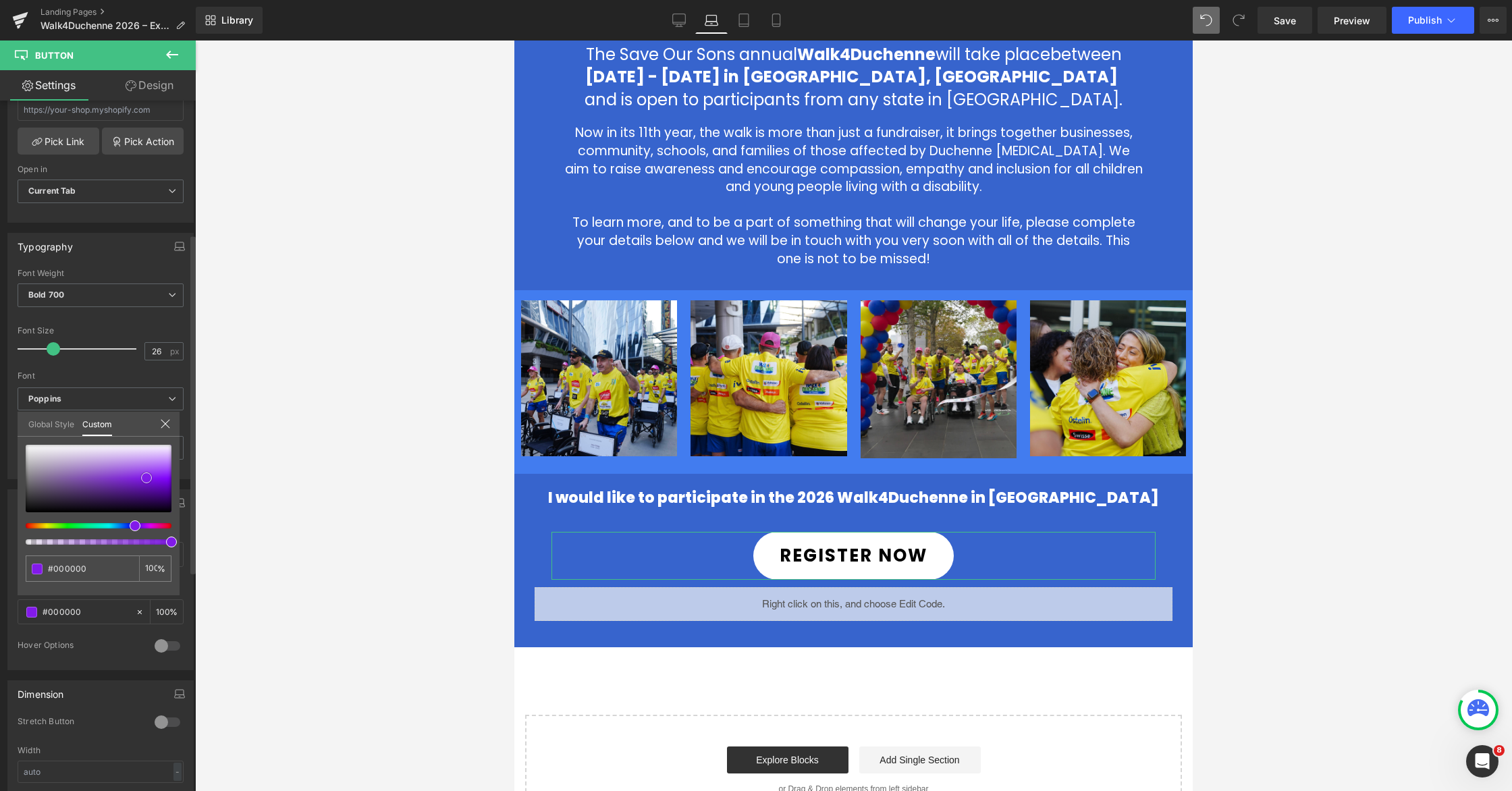
type input "#821ae9"
click at [146, 478] on div at bounding box center [99, 479] width 146 height 68
type input "#7c16e3"
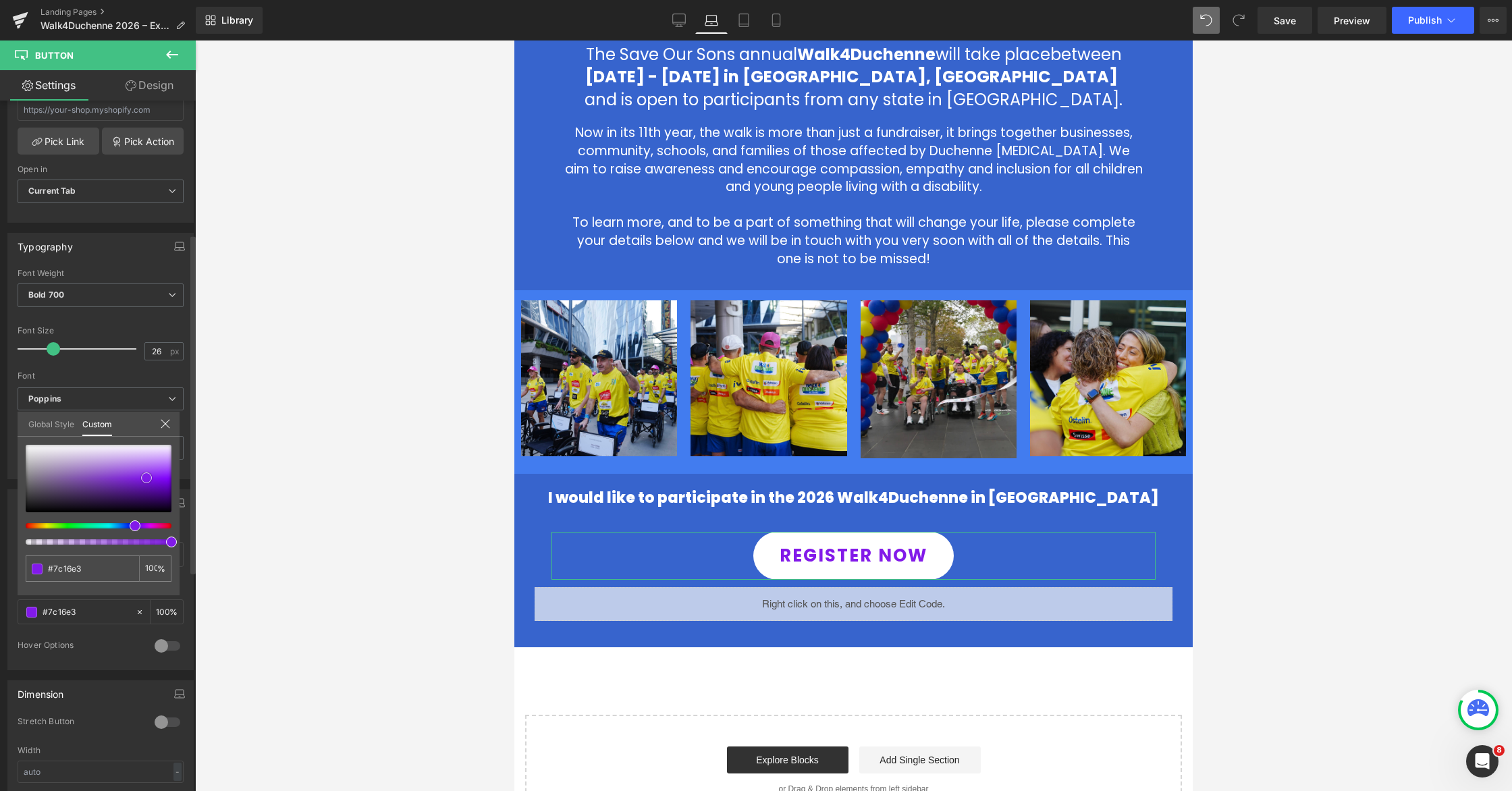
type input "#7513d6"
type input "#6b12c3"
type input "#6010b1"
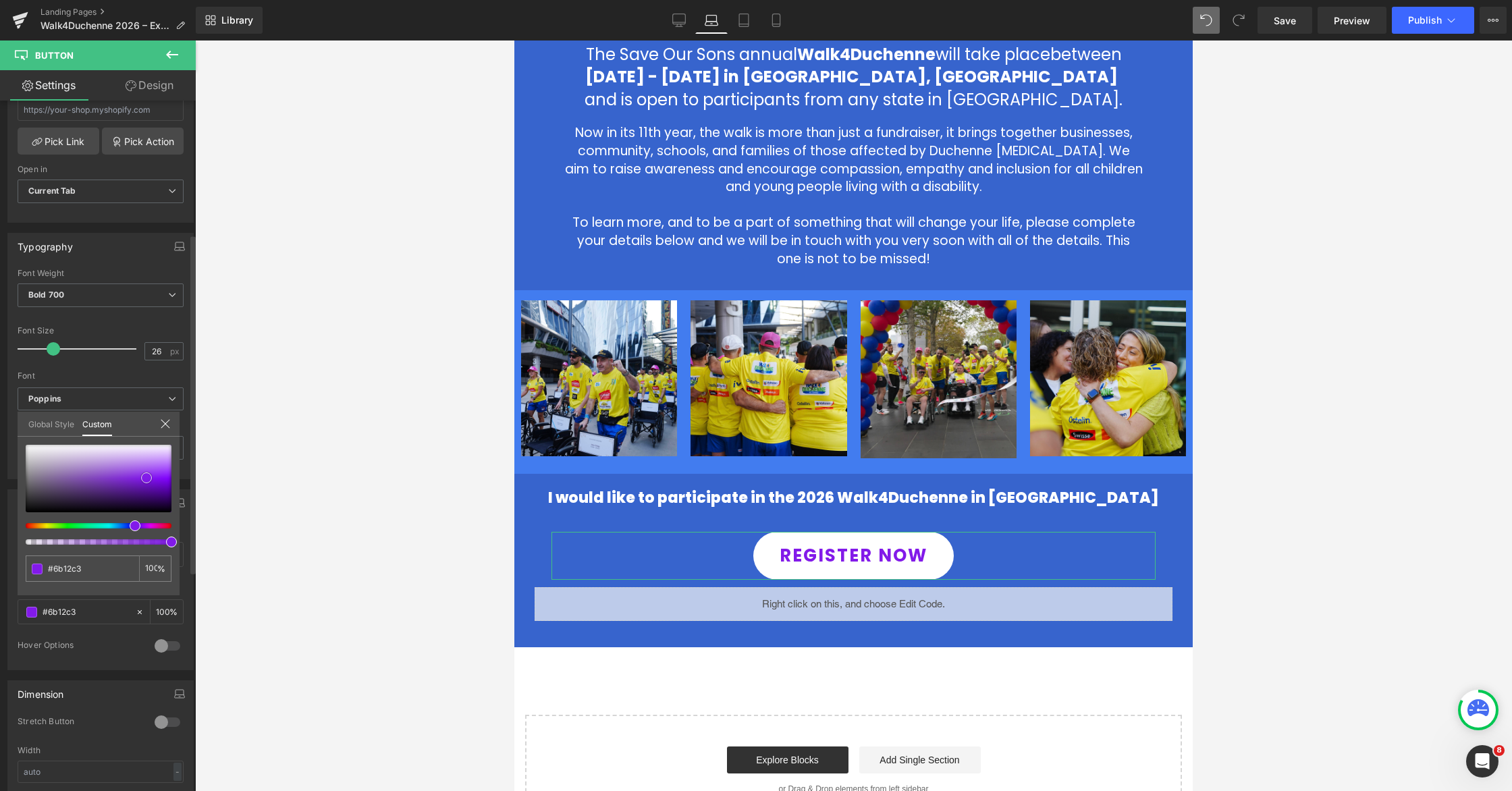
type input "#6010b1"
type input "#5b0fa7"
type input "#590fa3"
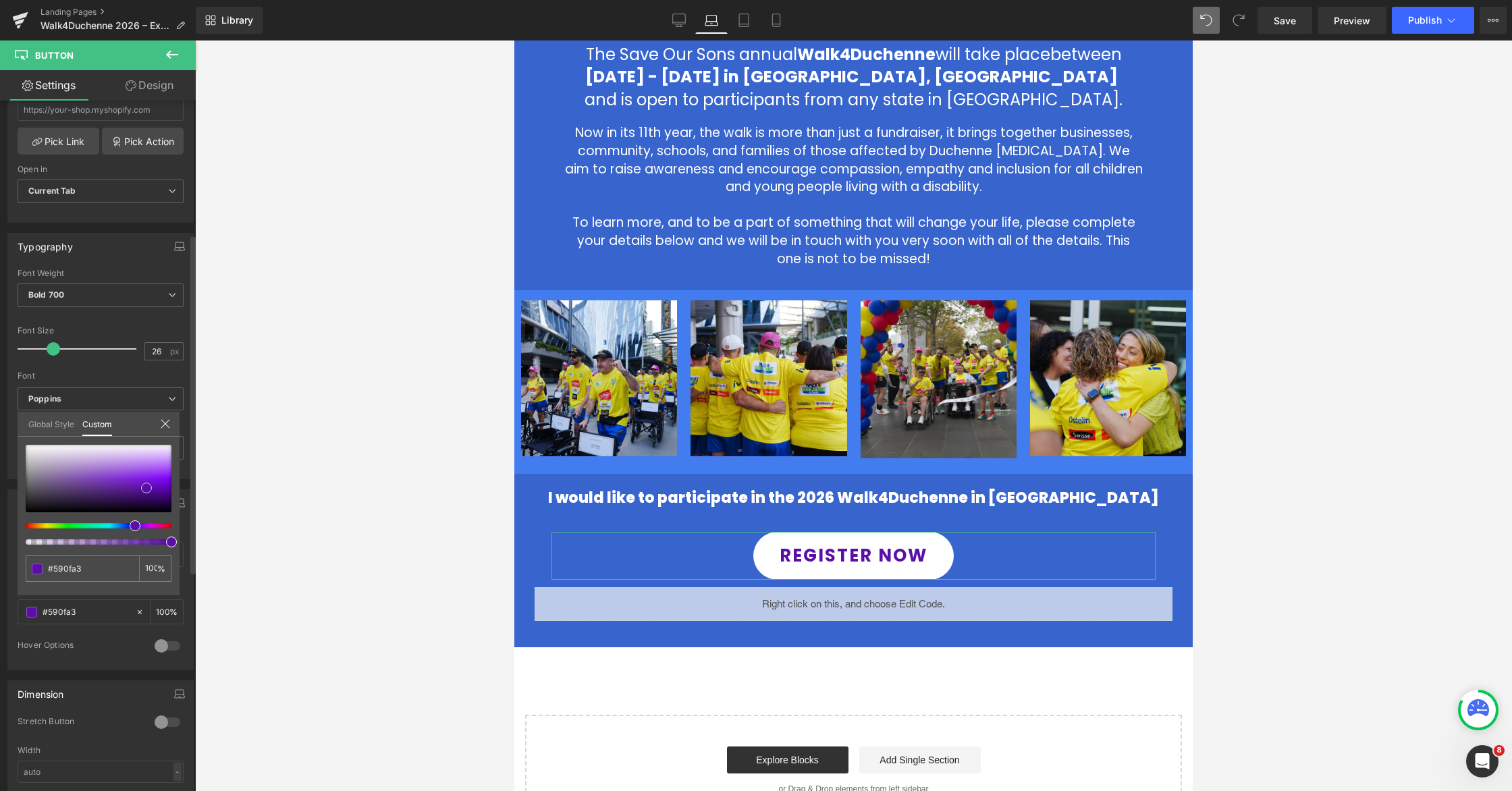
type input "#560f9d"
type input "#4f0e8f"
type input "#490c87"
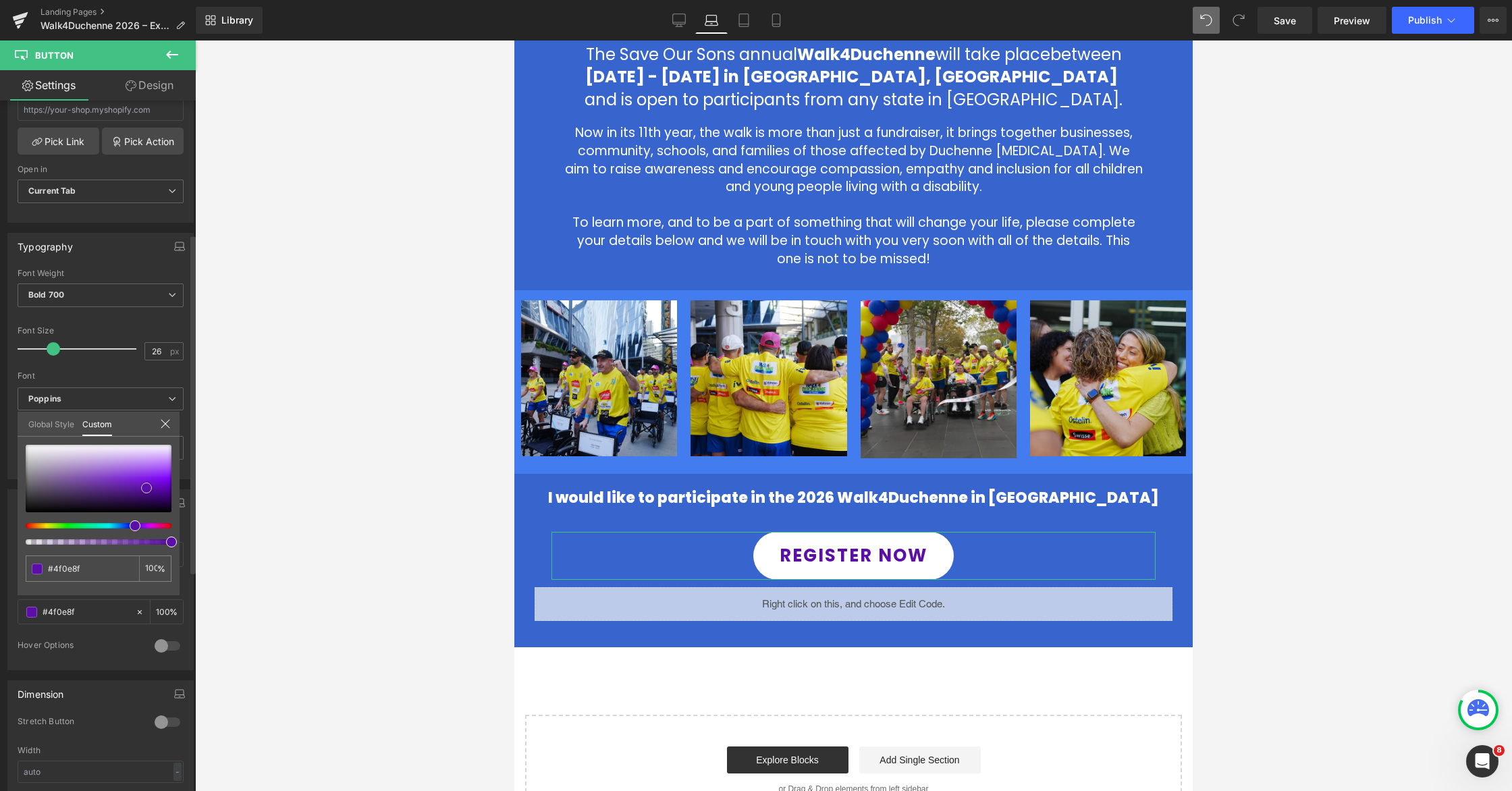
type input "#490c87"
type input "#470c82"
drag, startPoint x: 146, startPoint y: 475, endPoint x: 144, endPoint y: 485, distance: 10.2
click at [144, 485] on span at bounding box center [145, 488] width 10 height 10
drag, startPoint x: 132, startPoint y: 525, endPoint x: 109, endPoint y: 521, distance: 23.3
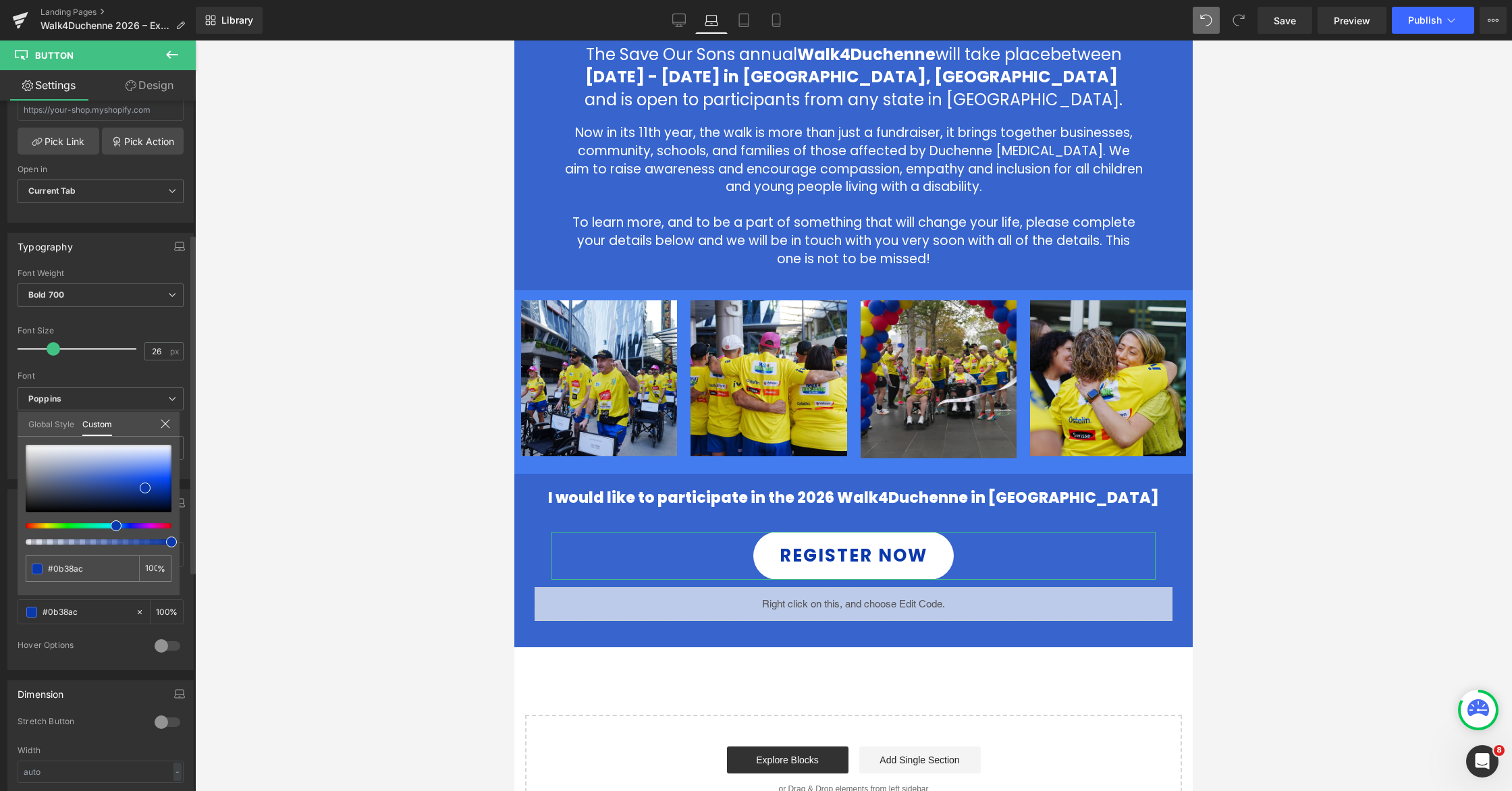
click at [109, 521] on div at bounding box center [99, 495] width 146 height 100
click at [963, 431] on div at bounding box center [853, 415] width 1317 height 750
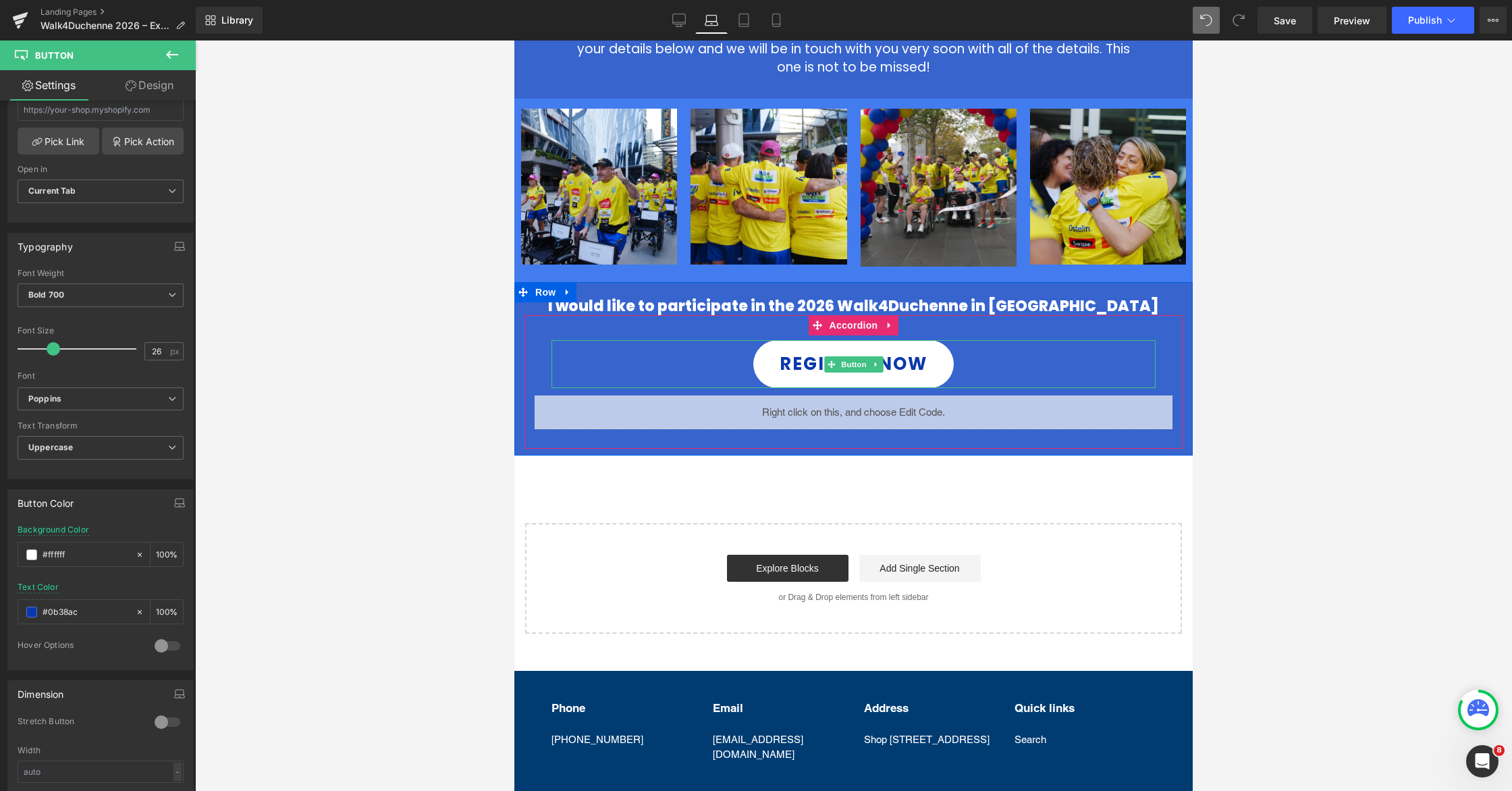
scroll to position [555, 0]
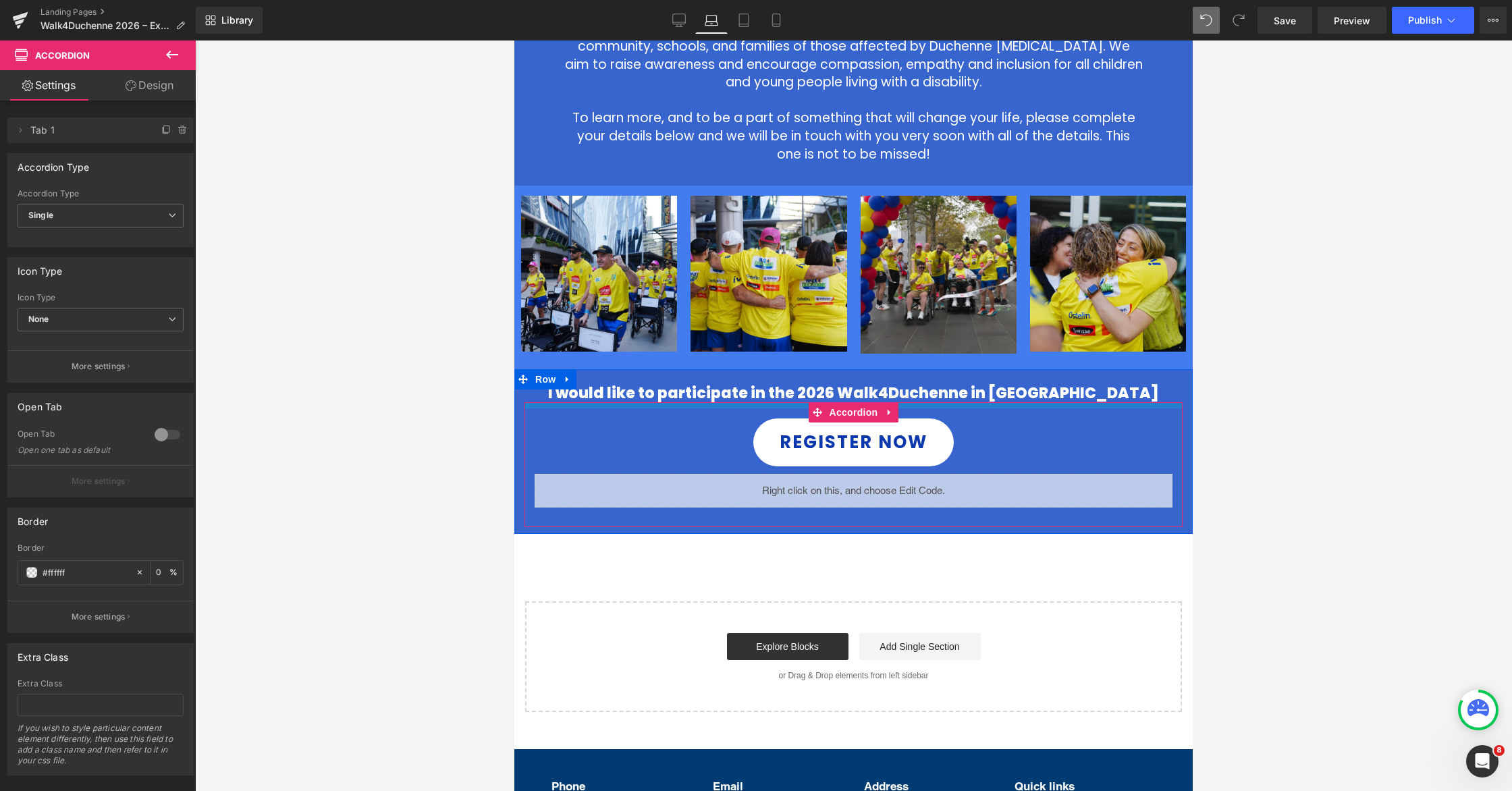
drag, startPoint x: 968, startPoint y: 407, endPoint x: 1745, endPoint y: 429, distance: 777.3
click at [963, 398] on div "I would like to participate in the 2026 Walk4Duchenne in [GEOGRAPHIC_DATA] REGI…" at bounding box center [854, 456] width 678 height 143
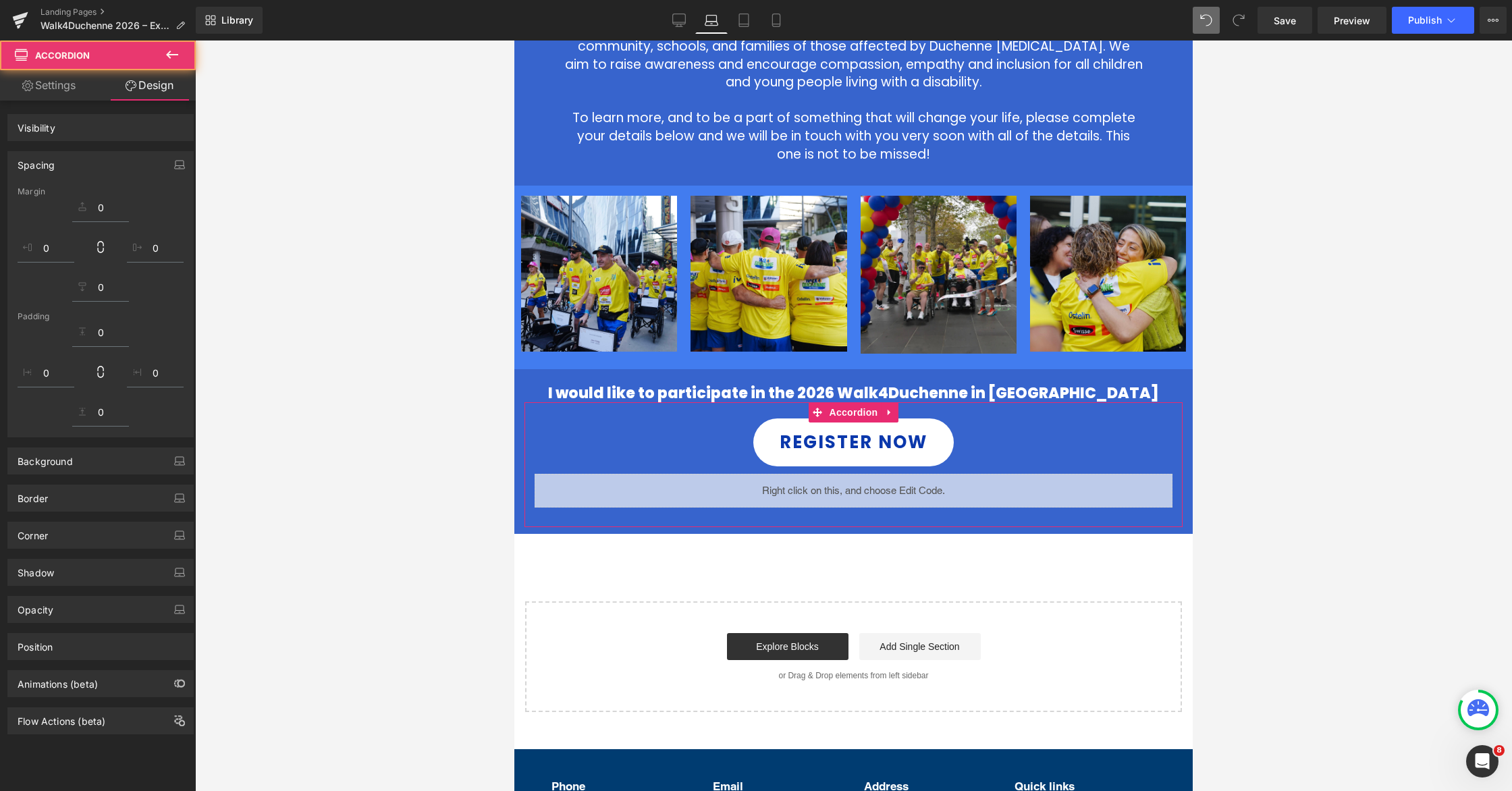
click at [963, 381] on div at bounding box center [853, 415] width 1317 height 750
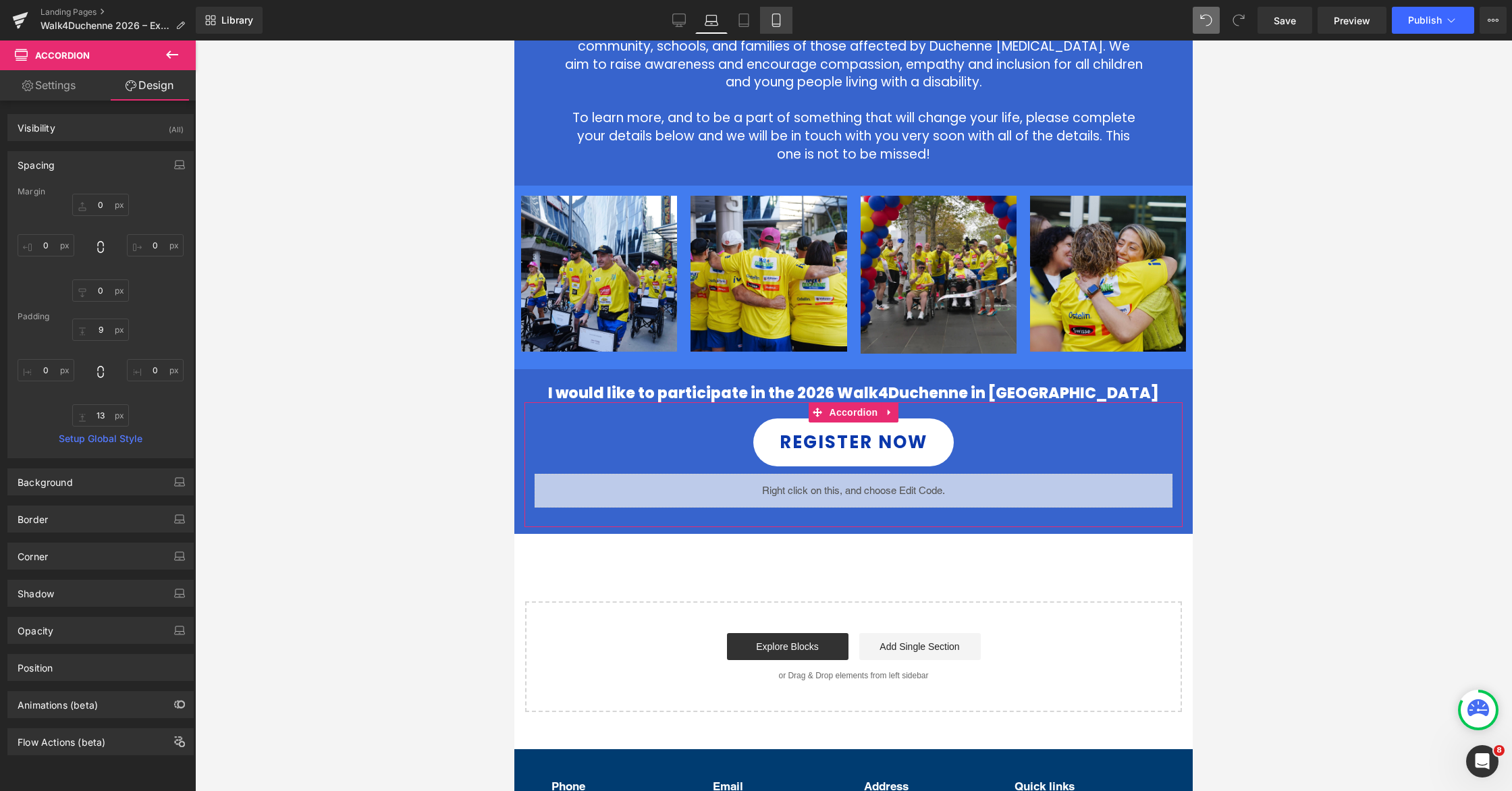
scroll to position [65, 0]
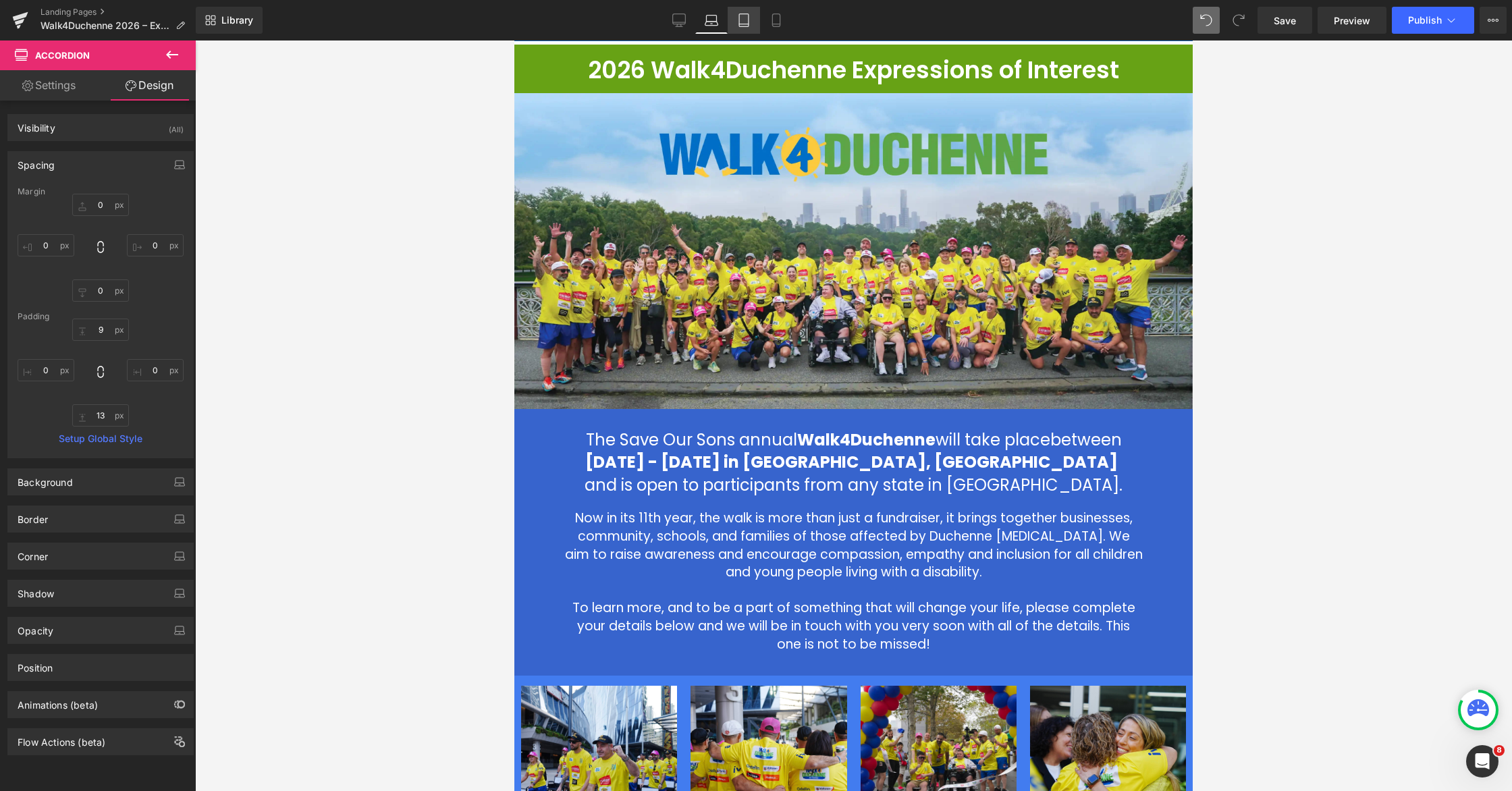
click at [736, 20] on link "Tablet" at bounding box center [743, 20] width 32 height 27
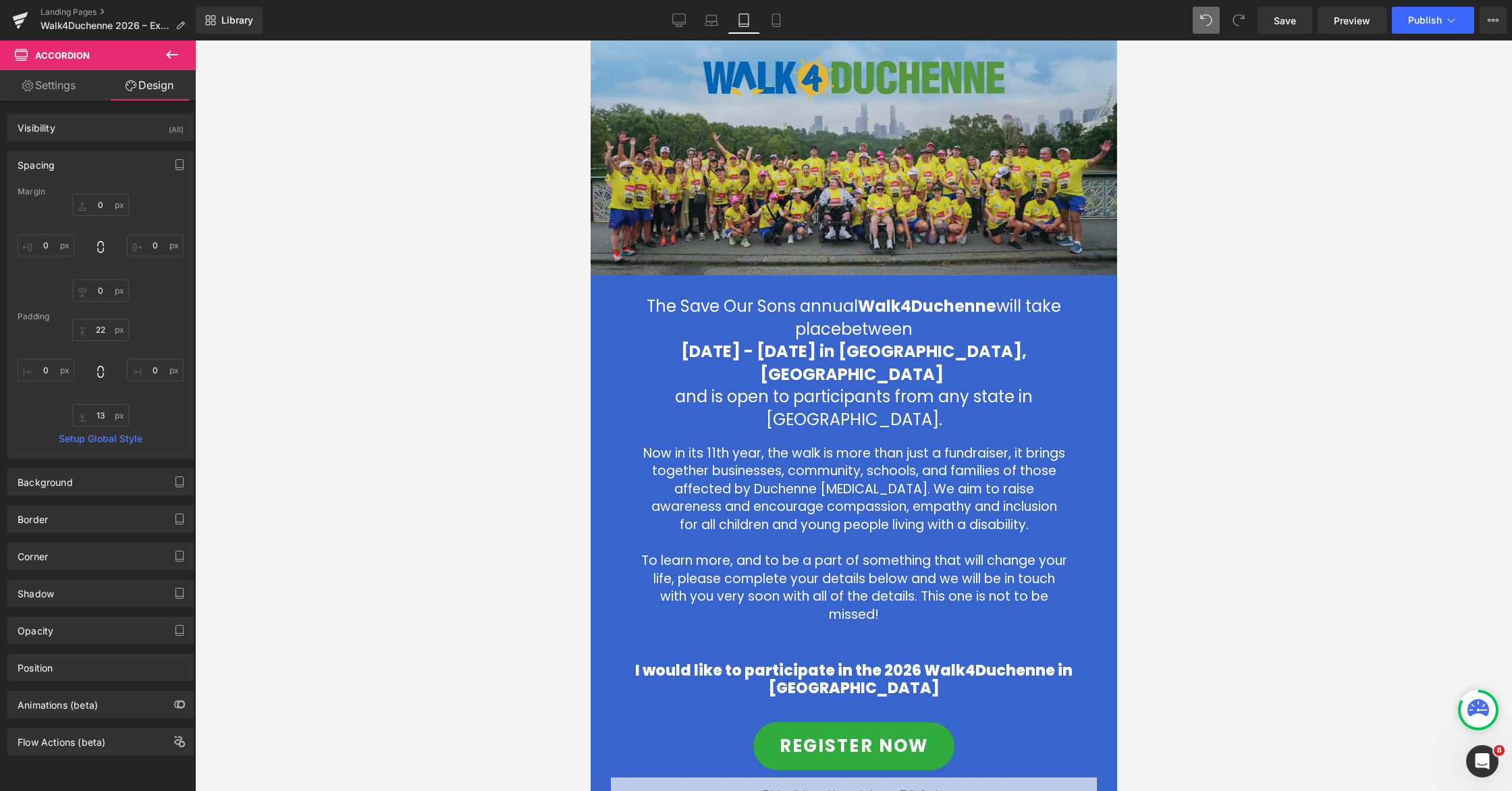
scroll to position [167, 0]
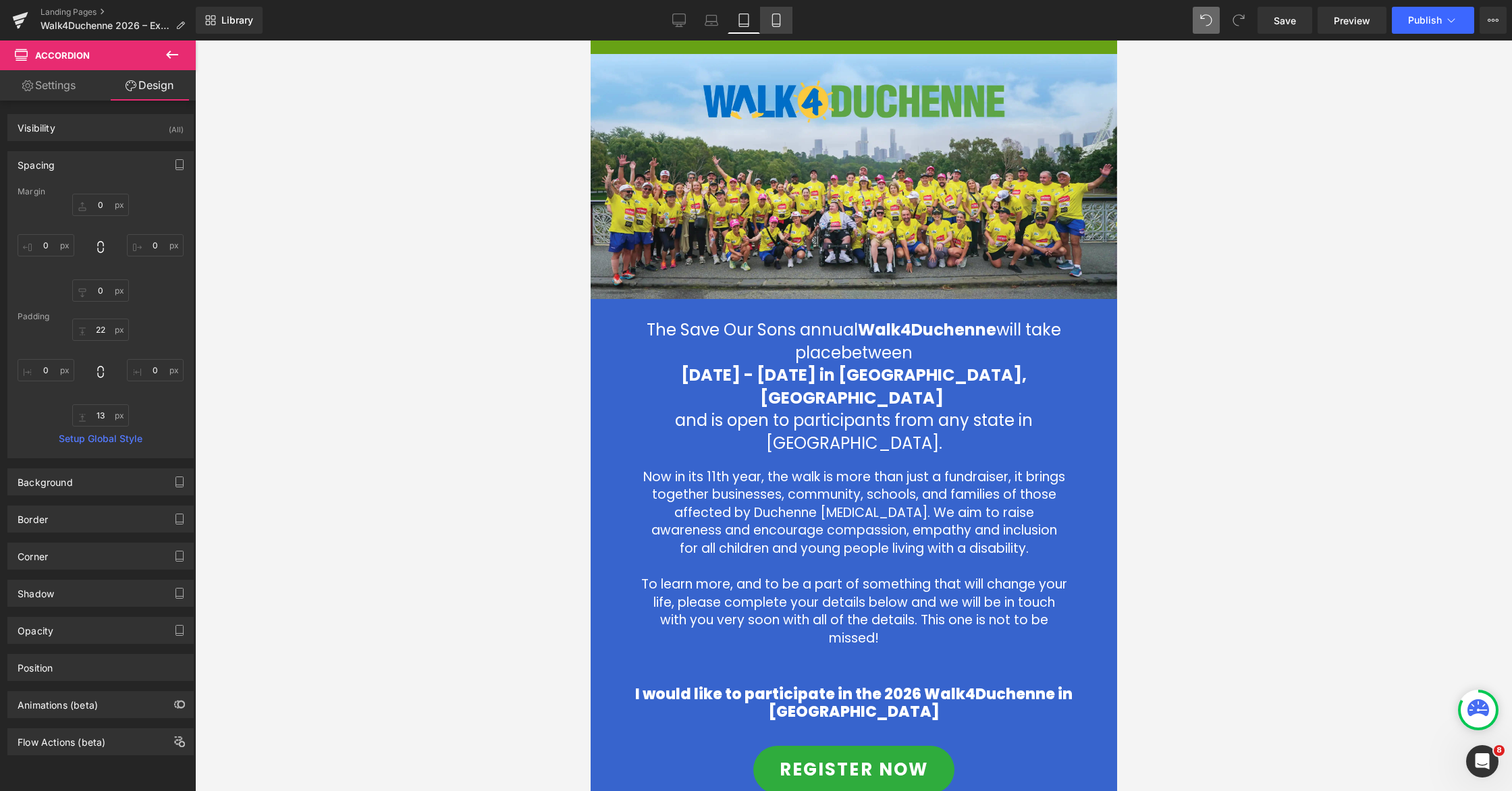
click at [769, 10] on link "Mobile" at bounding box center [776, 20] width 32 height 27
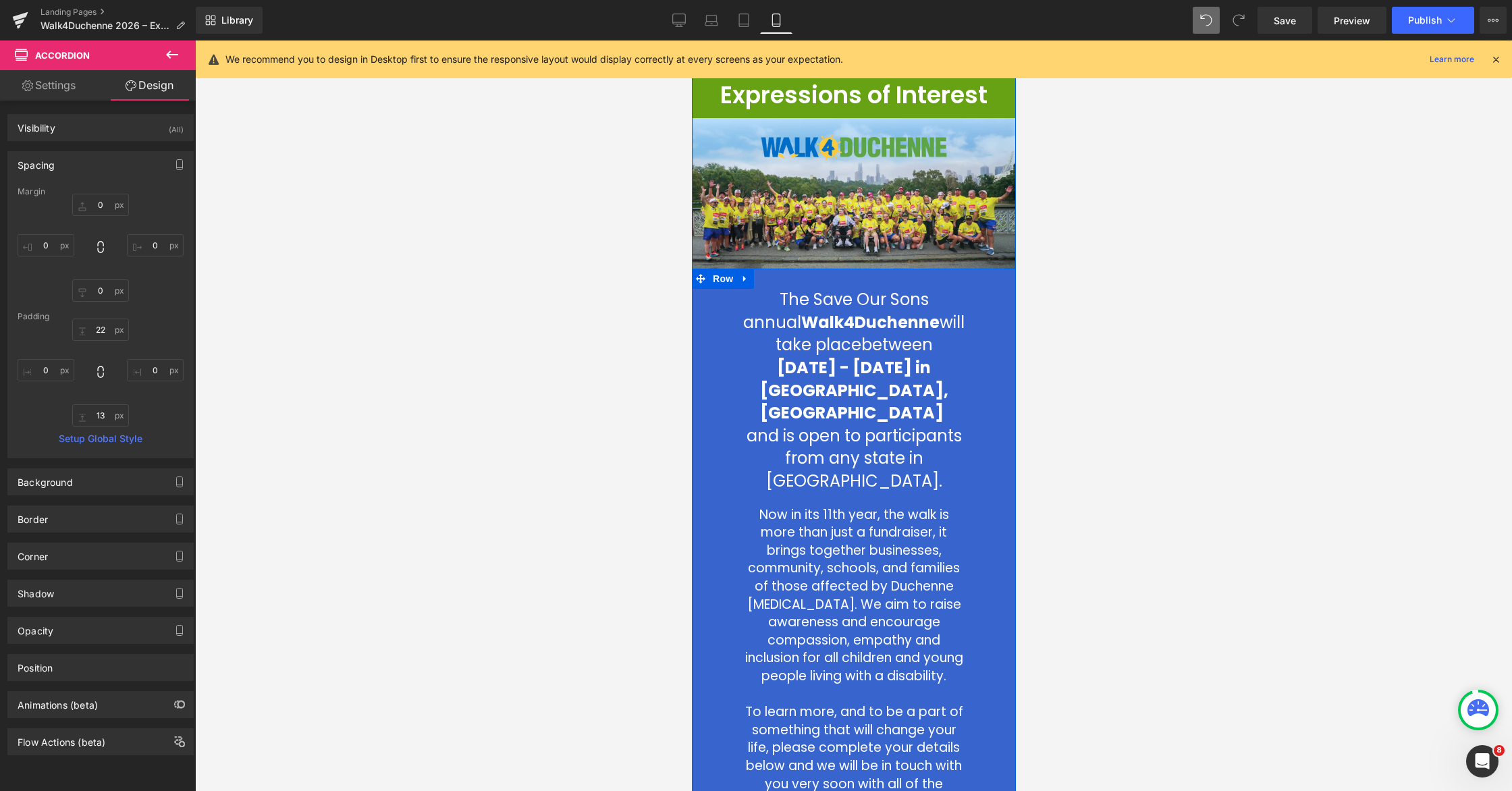
scroll to position [0, 0]
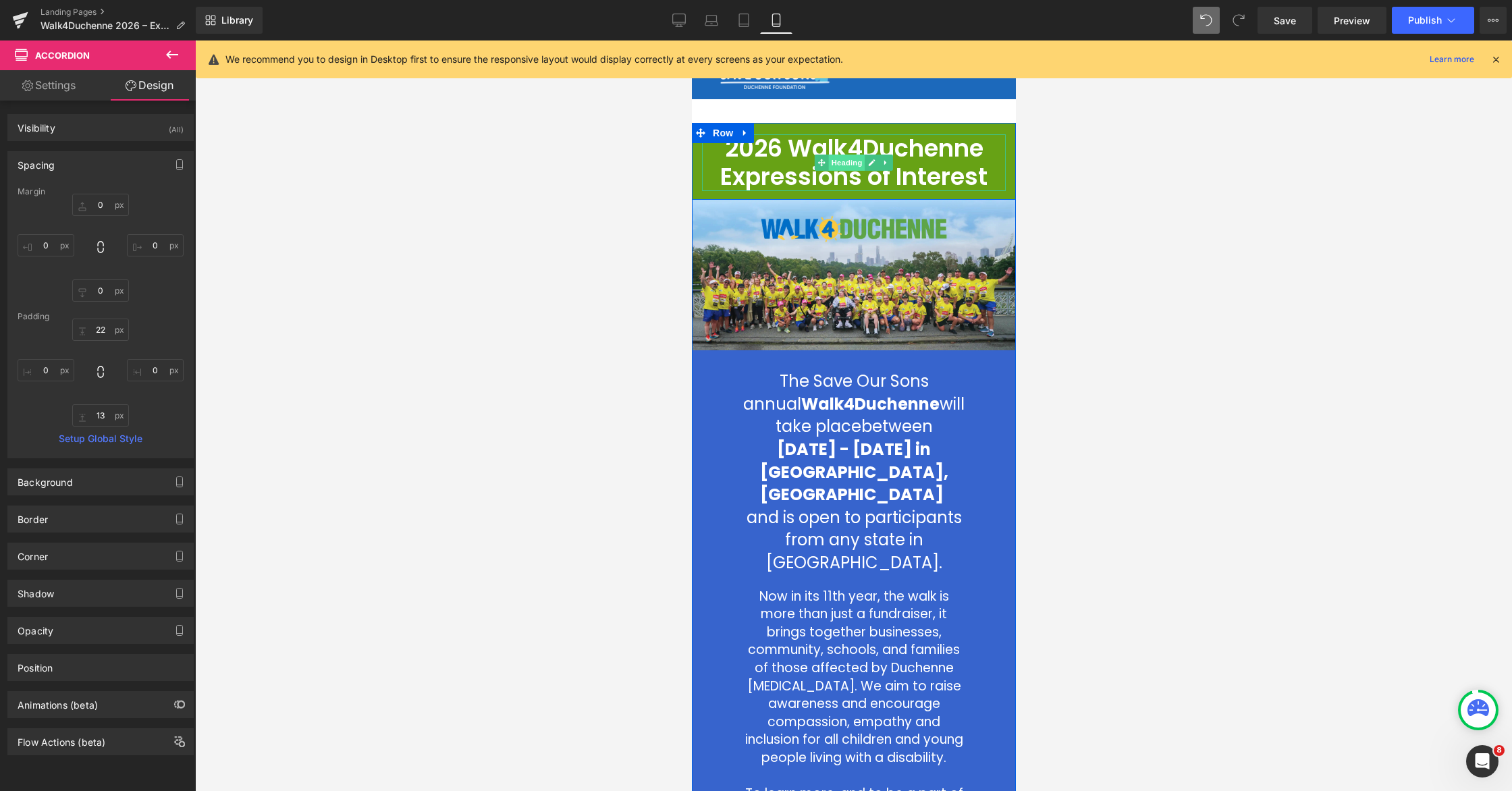
click at [849, 156] on span "Heading" at bounding box center [847, 163] width 37 height 17
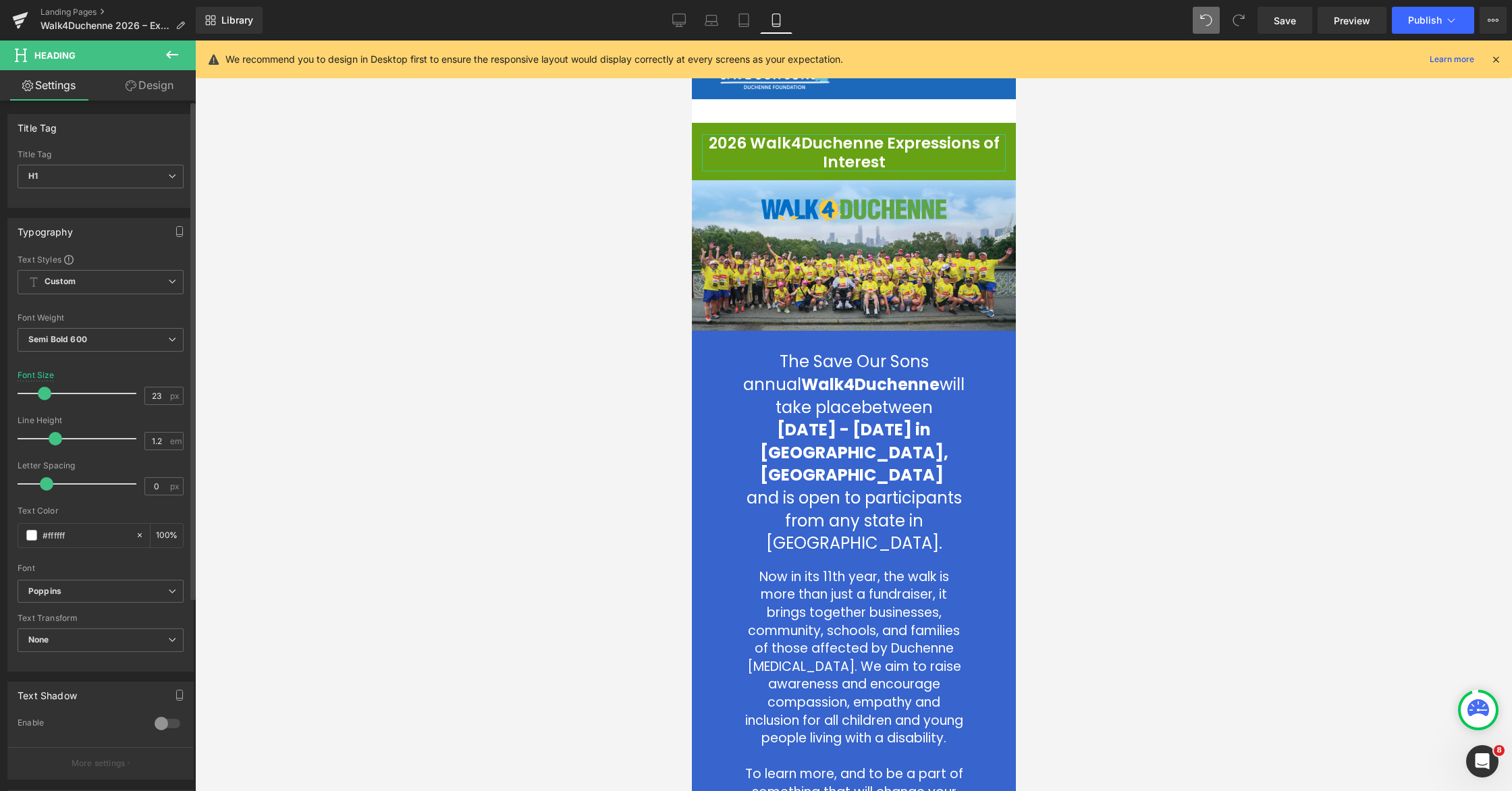
drag, startPoint x: 56, startPoint y: 392, endPoint x: 42, endPoint y: 392, distance: 14.0
click at [42, 392] on span at bounding box center [44, 394] width 14 height 14
click at [841, 431] on span "Text Block" at bounding box center [845, 429] width 44 height 17
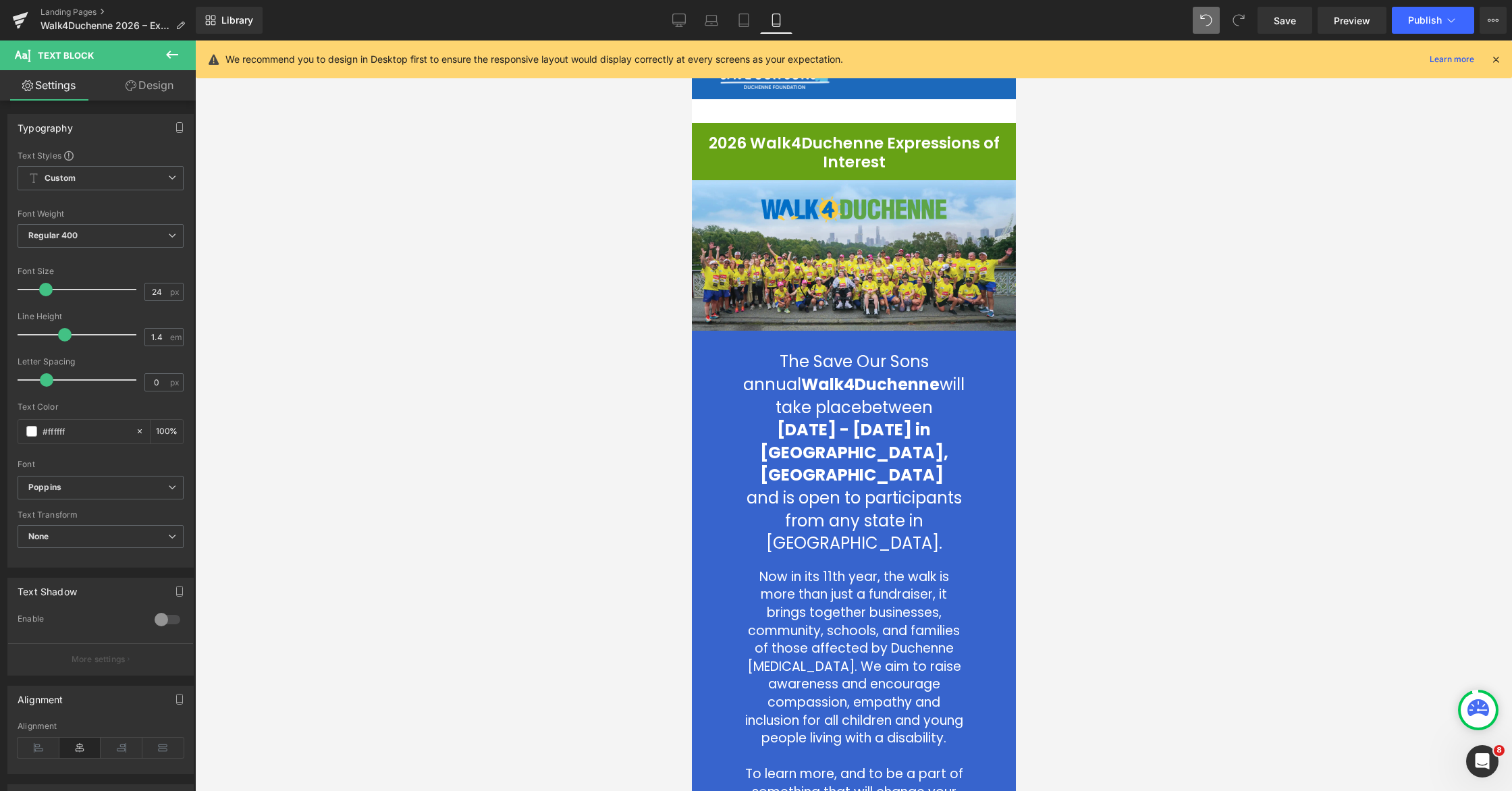
click at [963, 329] on div at bounding box center [853, 415] width 1317 height 750
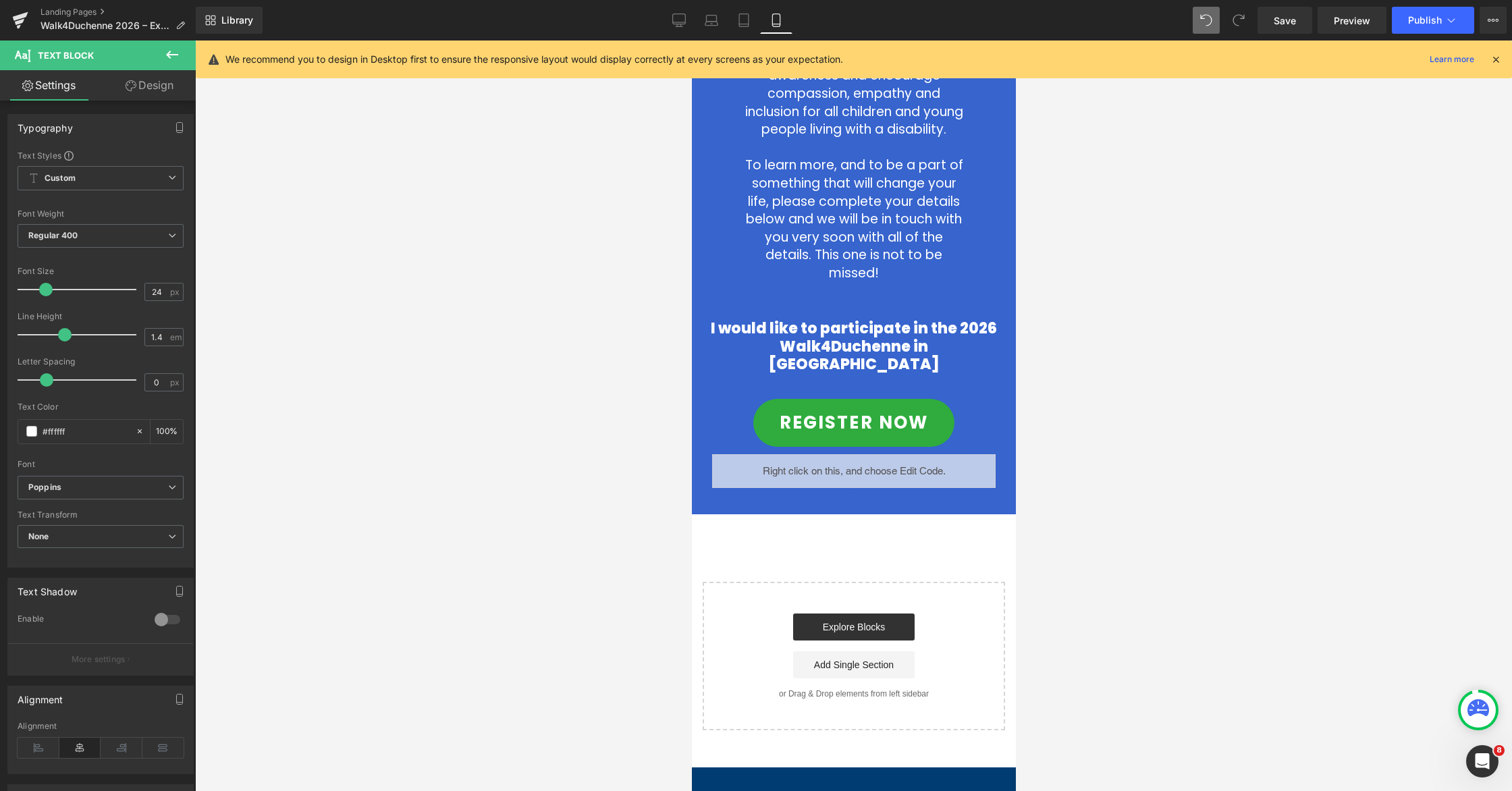
scroll to position [629, 0]
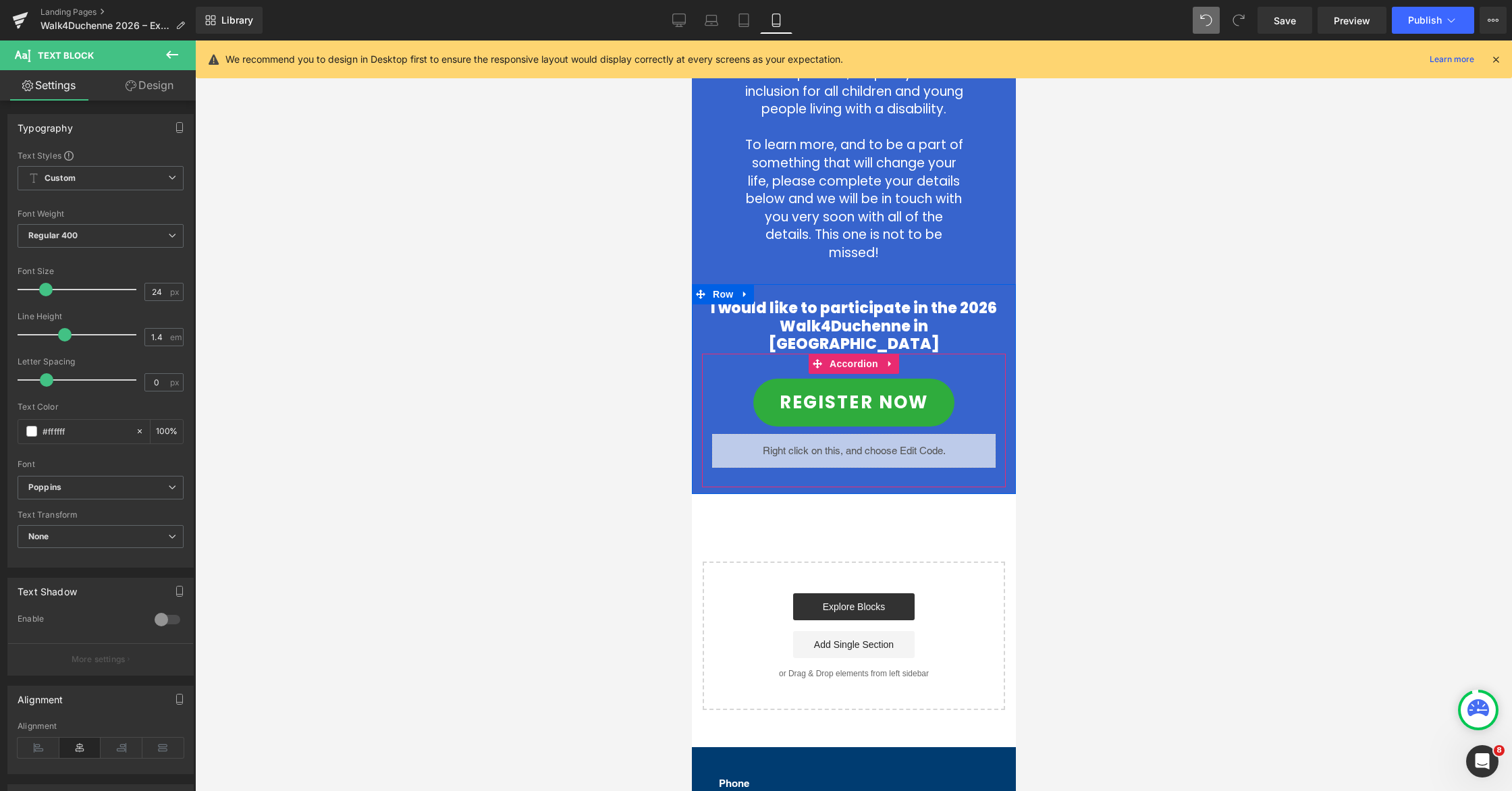
click at [963, 369] on div "REGISTER NOW Button" at bounding box center [853, 402] width 303 height 69
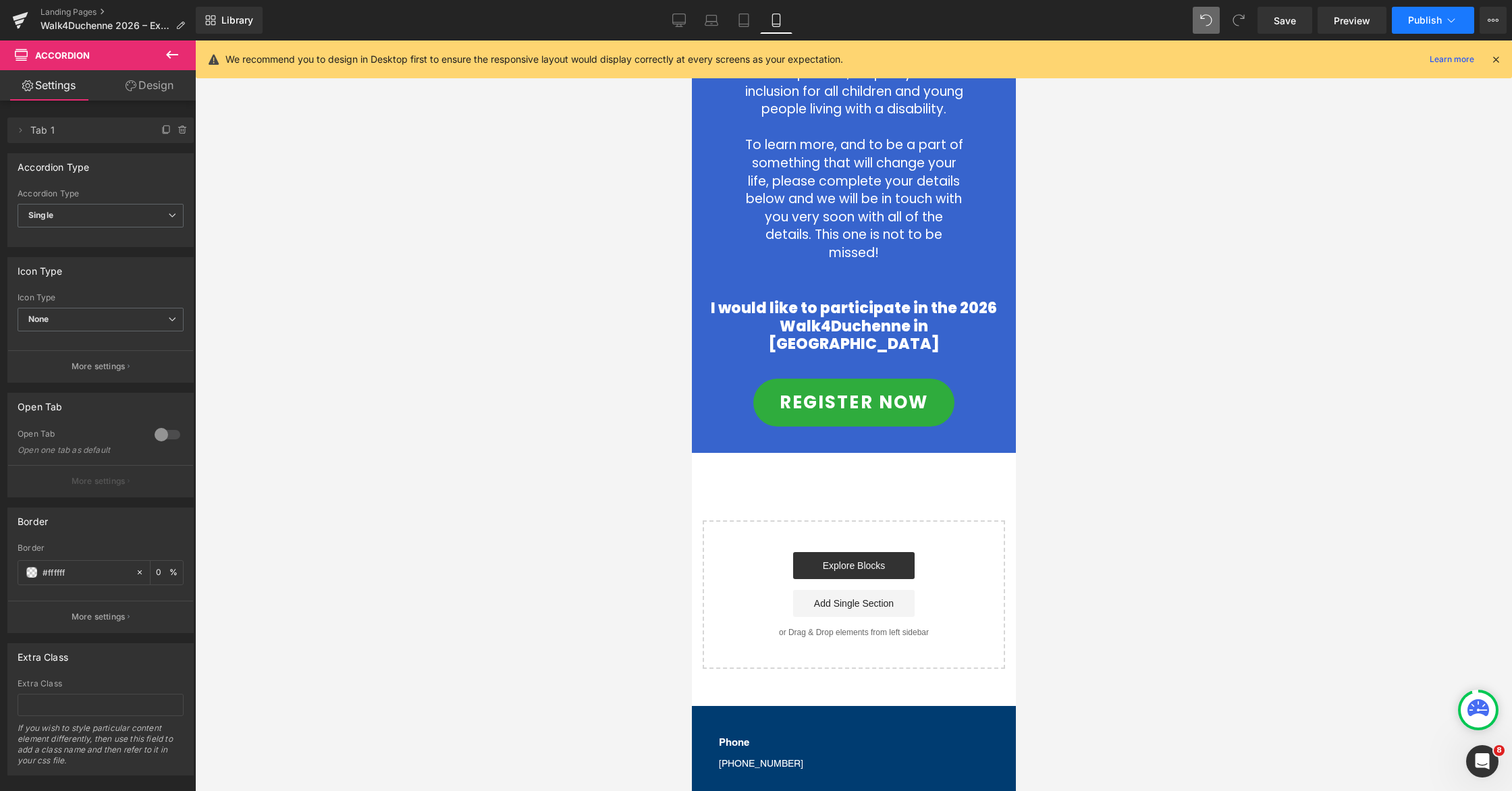
click at [963, 22] on span "Publish" at bounding box center [1425, 20] width 34 height 10
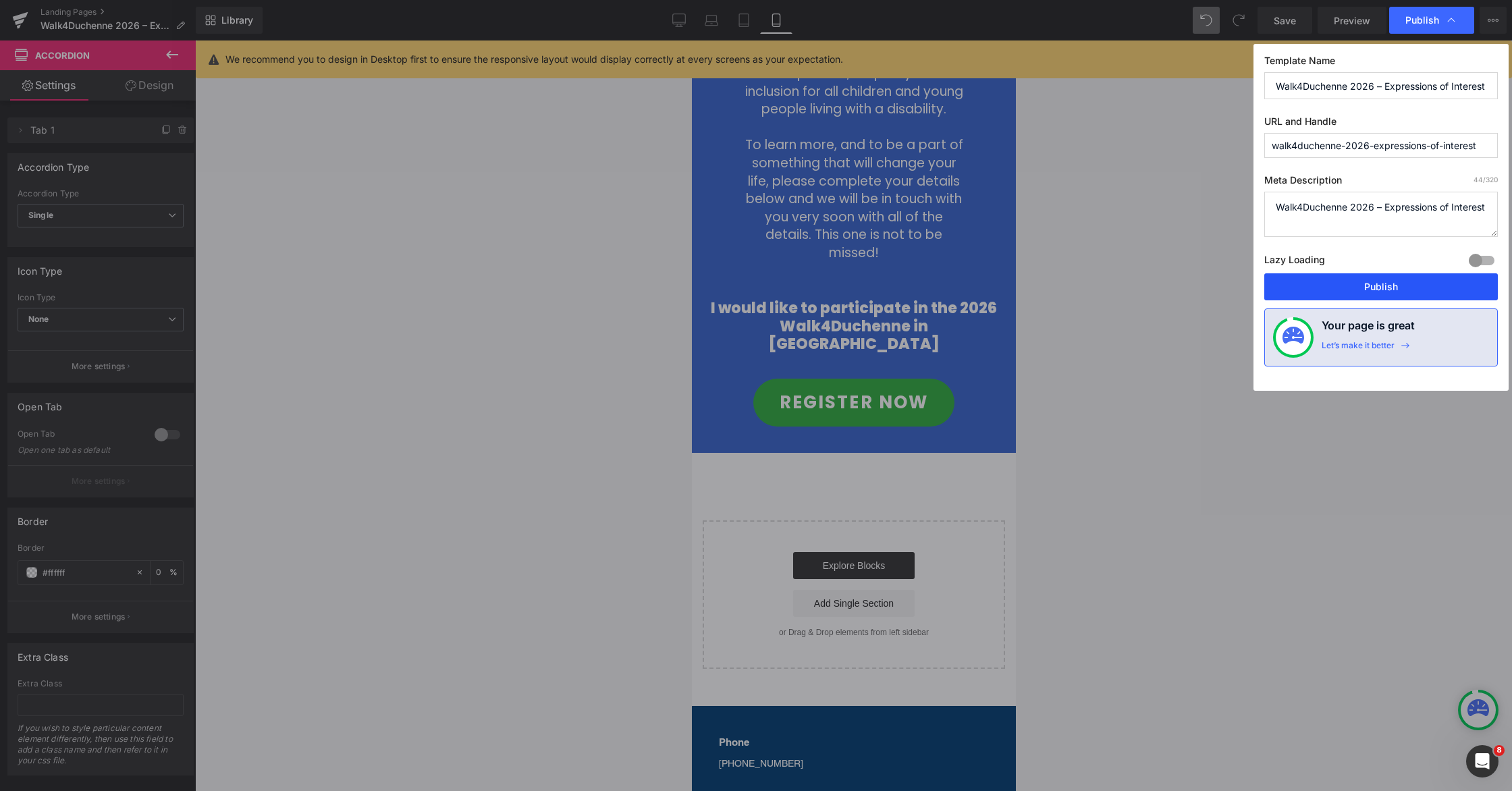
click at [963, 291] on button "Publish" at bounding box center [1381, 286] width 234 height 27
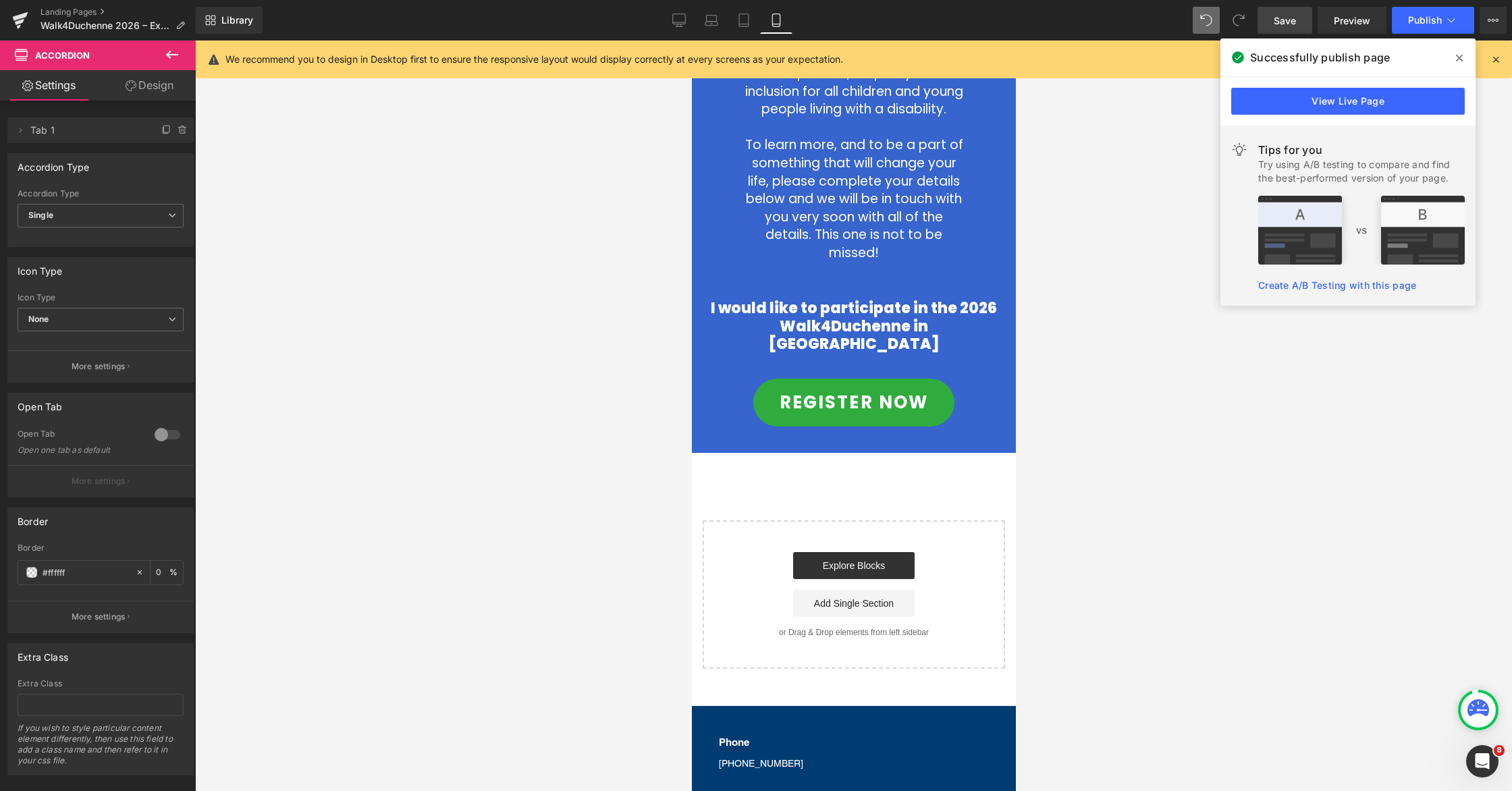
drag, startPoint x: 1357, startPoint y: 107, endPoint x: 1296, endPoint y: 31, distance: 97.5
click at [963, 107] on link "View Live Page" at bounding box center [1348, 101] width 234 height 27
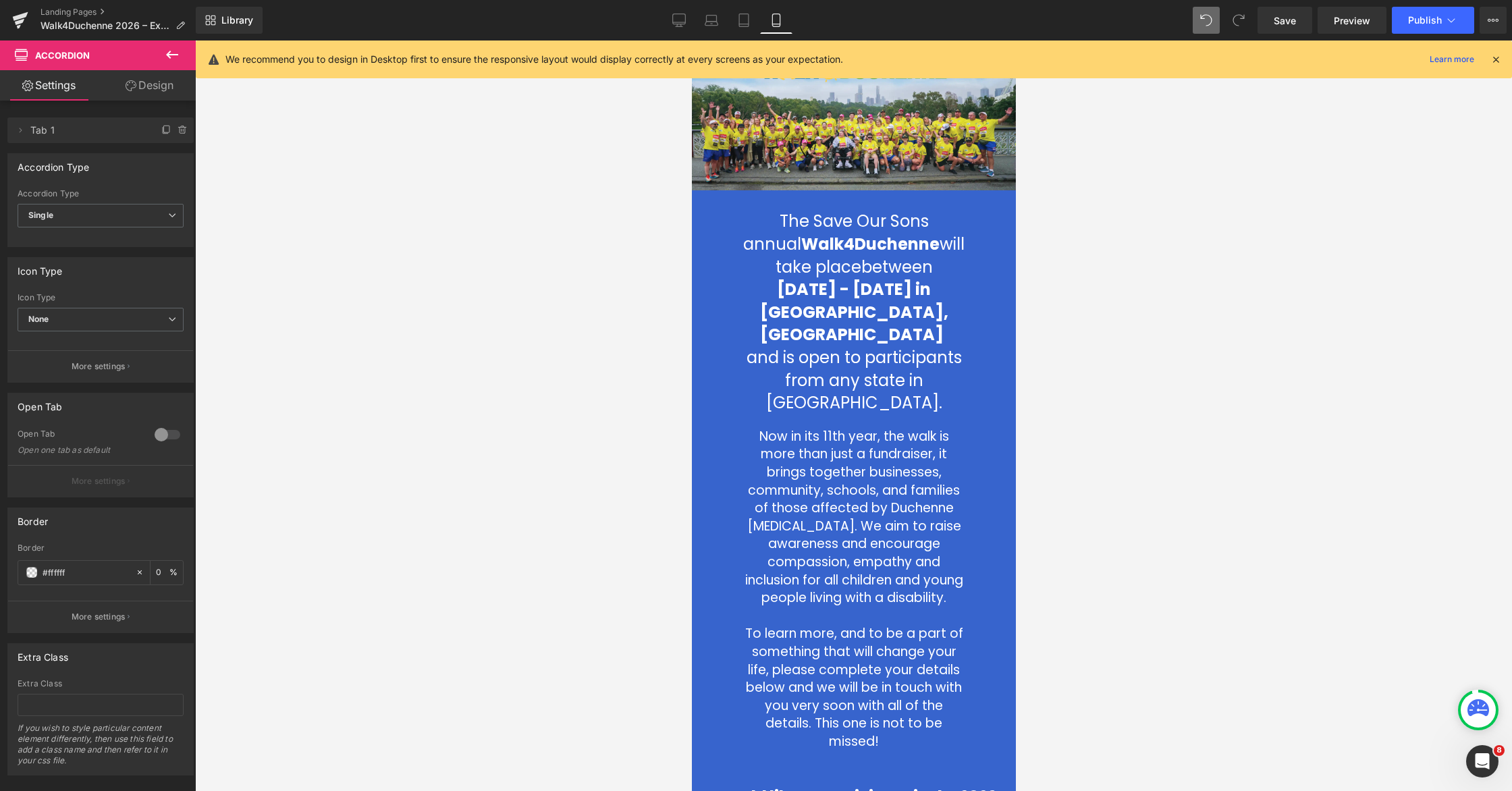
scroll to position [79, 0]
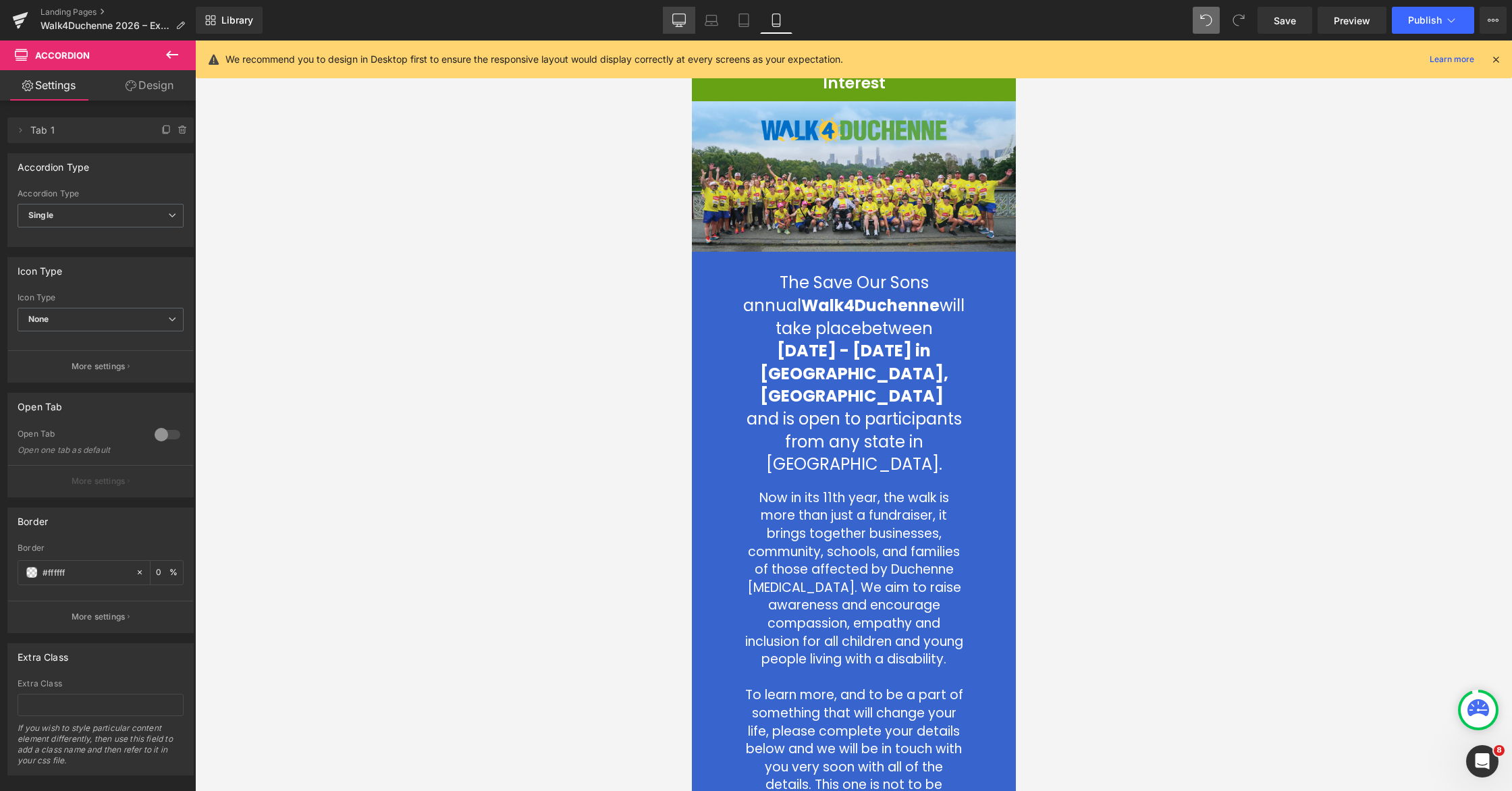
click at [683, 23] on icon at bounding box center [679, 21] width 14 height 14
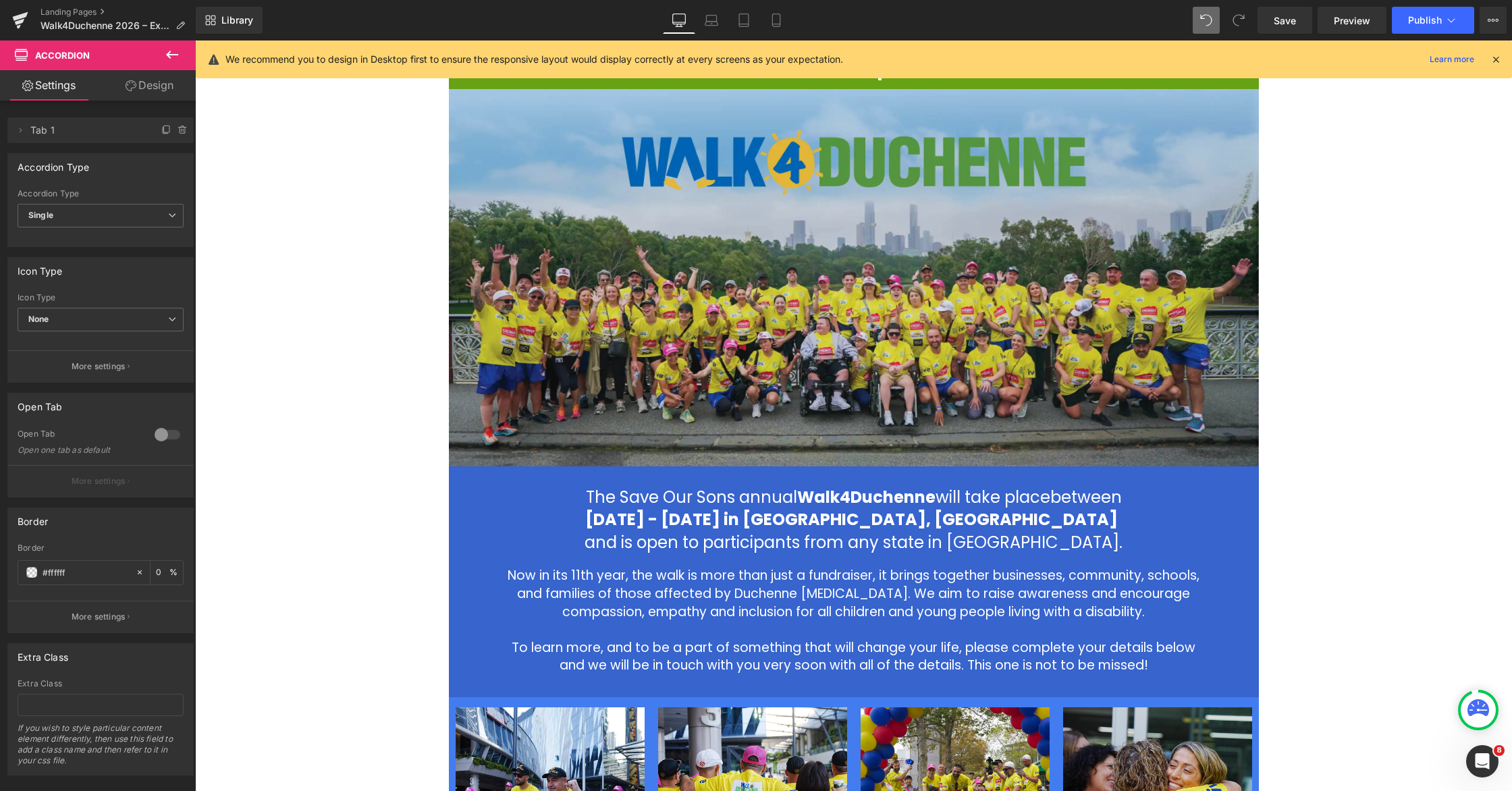
scroll to position [0, 0]
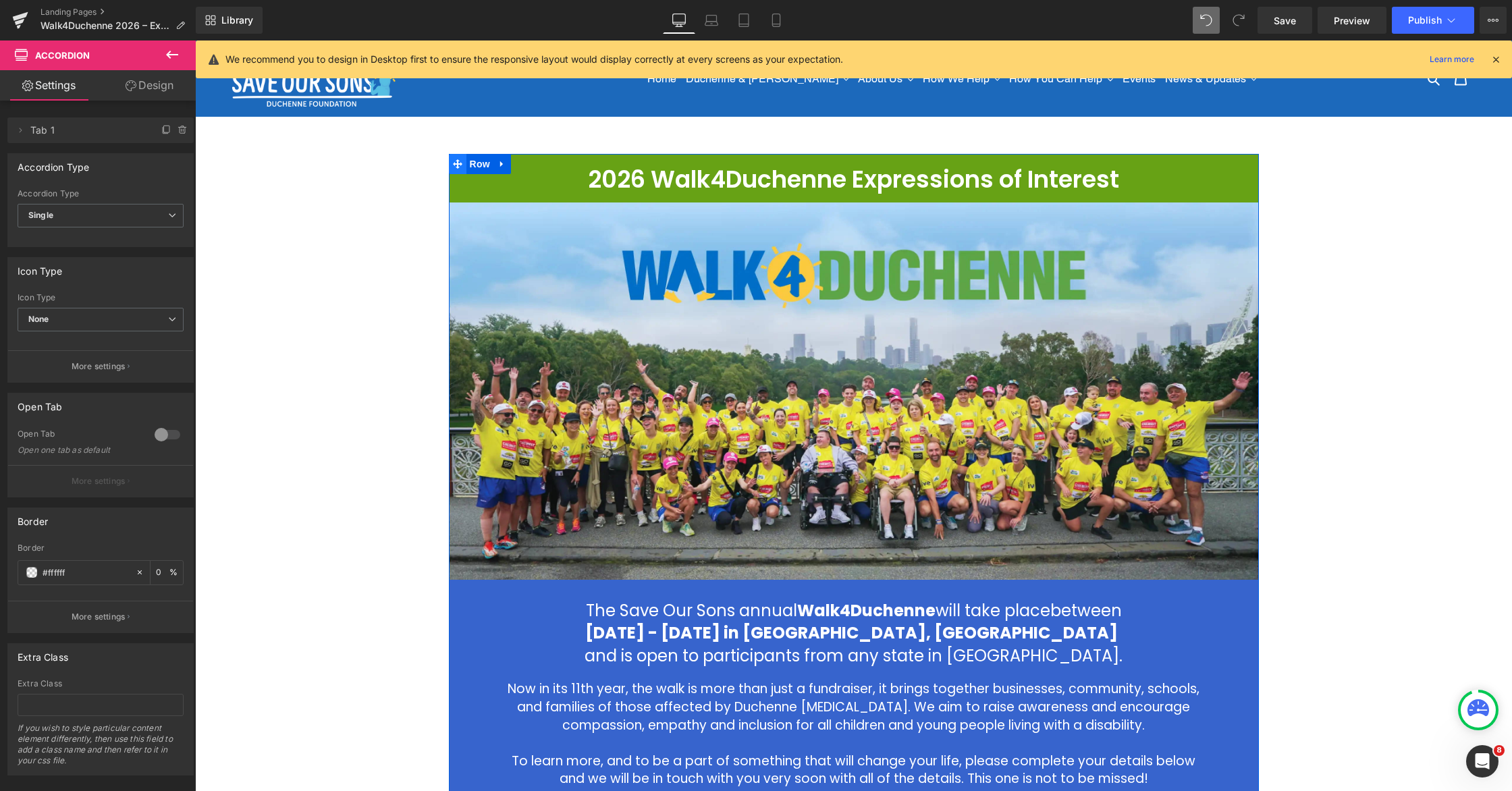
click at [463, 163] on span at bounding box center [457, 163] width 17 height 20
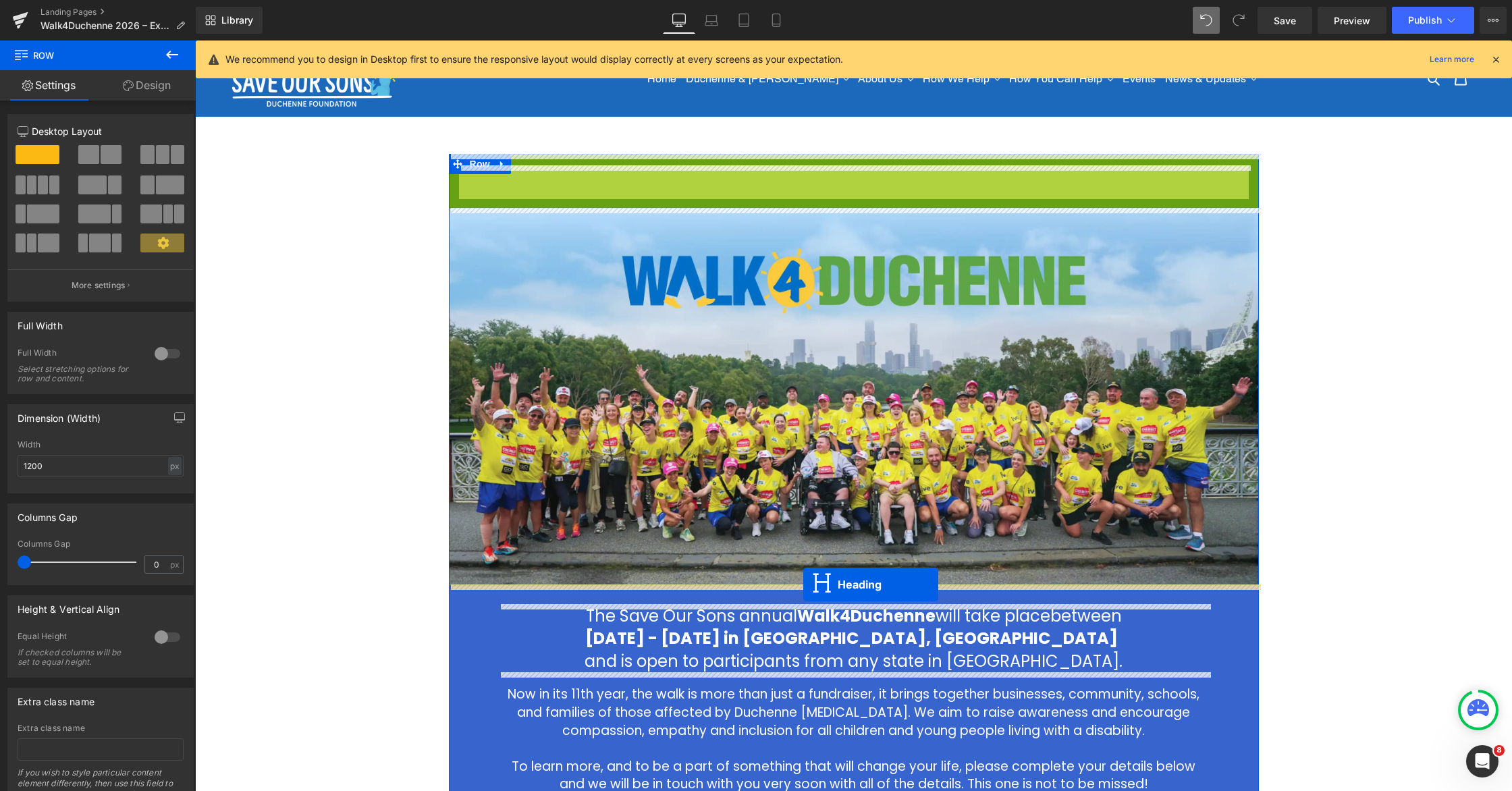
drag, startPoint x: 822, startPoint y: 177, endPoint x: 803, endPoint y: 584, distance: 407.4
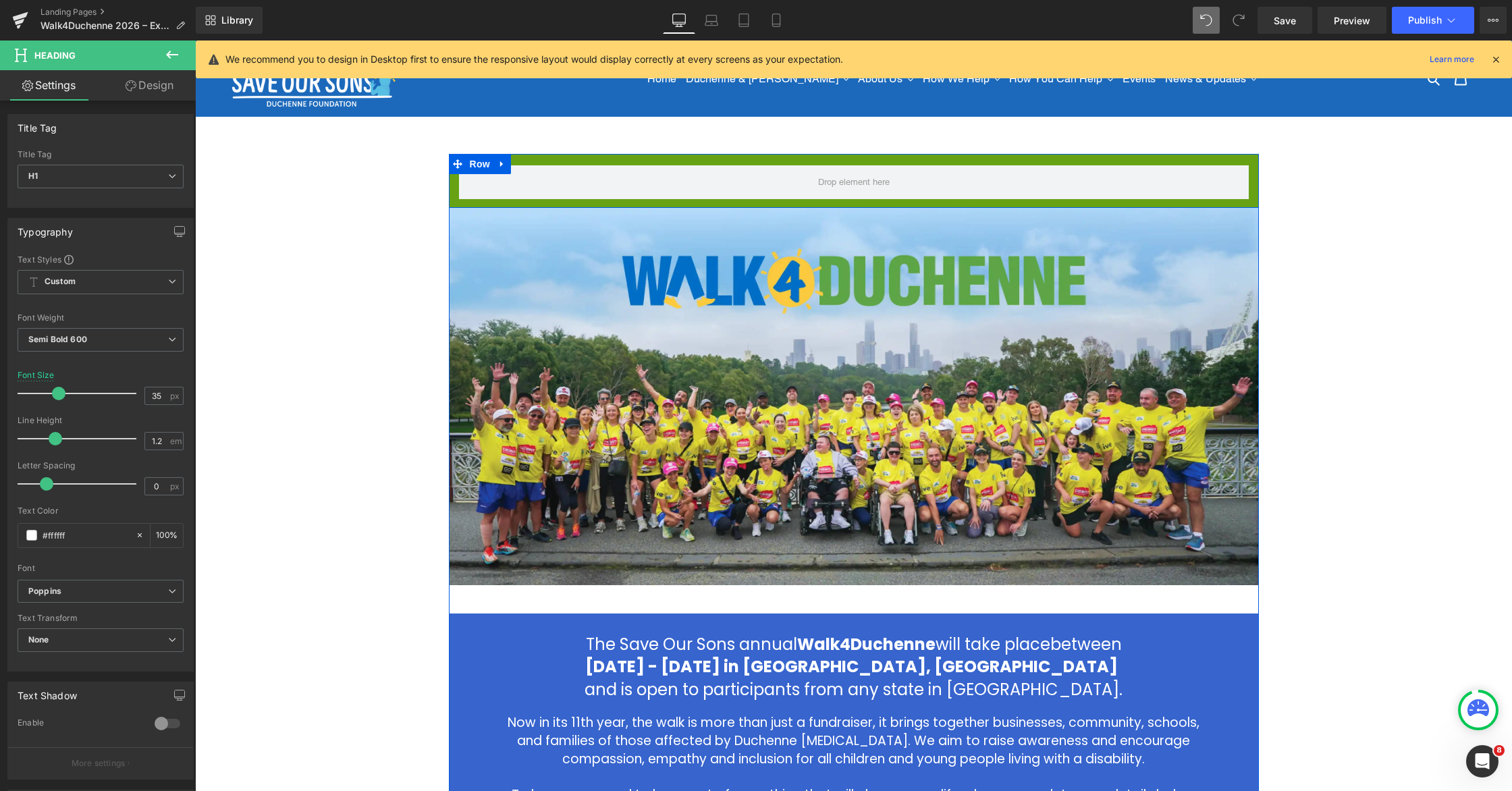
click at [536, 161] on div "Row" at bounding box center [854, 181] width 810 height 54
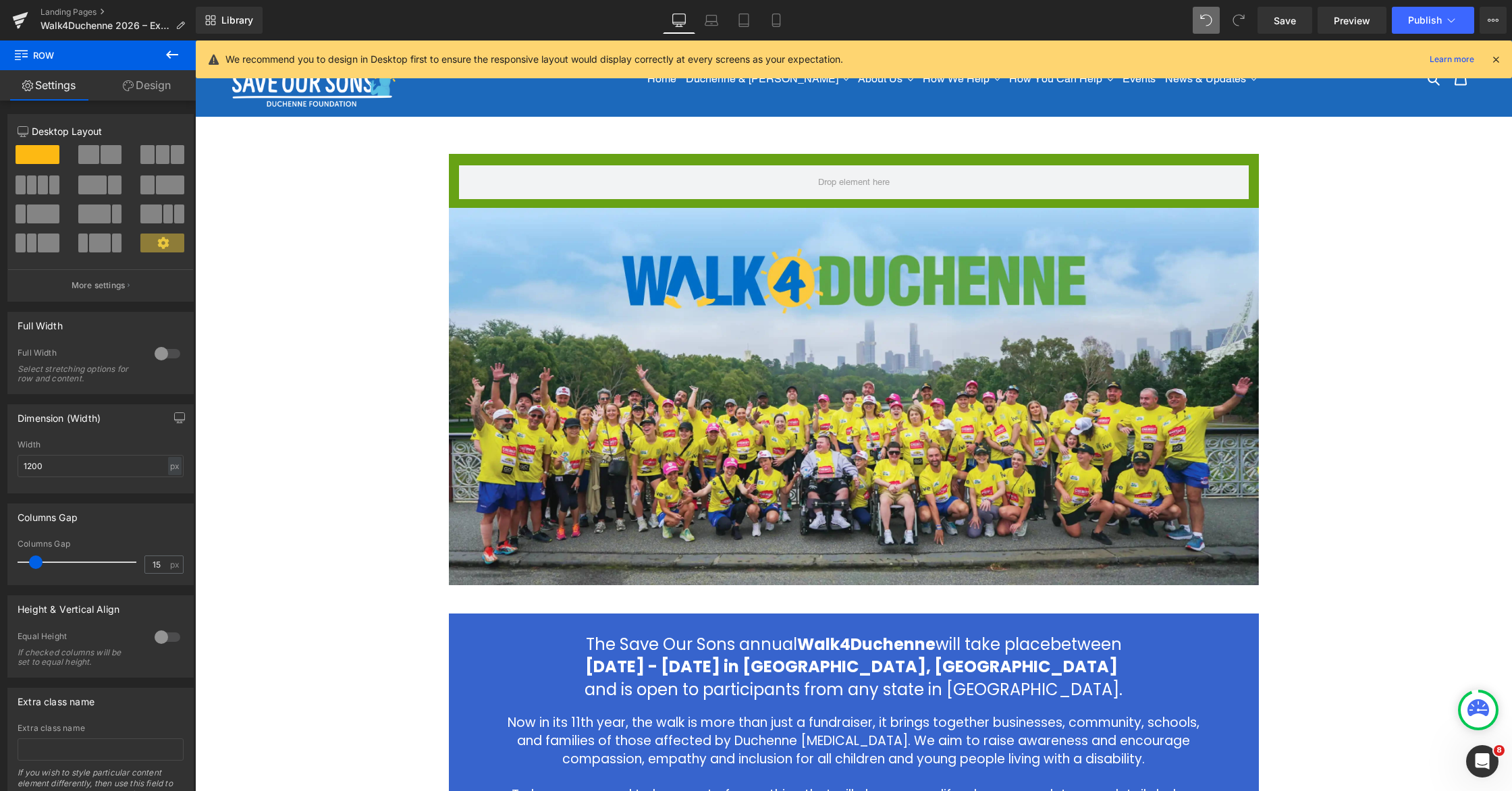
click at [963, 16] on span at bounding box center [1238, 20] width 27 height 27
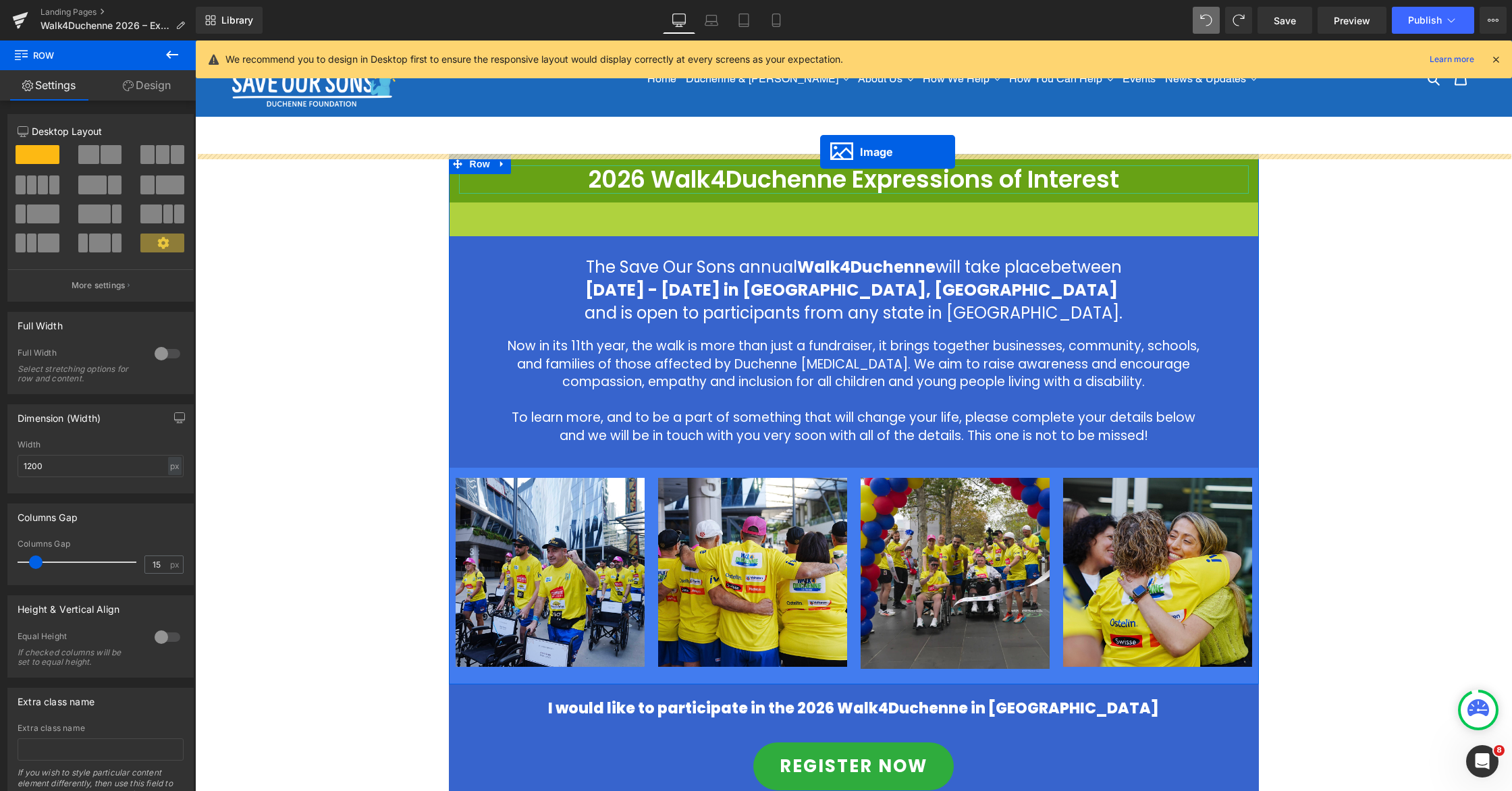
drag, startPoint x: 832, startPoint y: 389, endPoint x: 820, endPoint y: 152, distance: 237.3
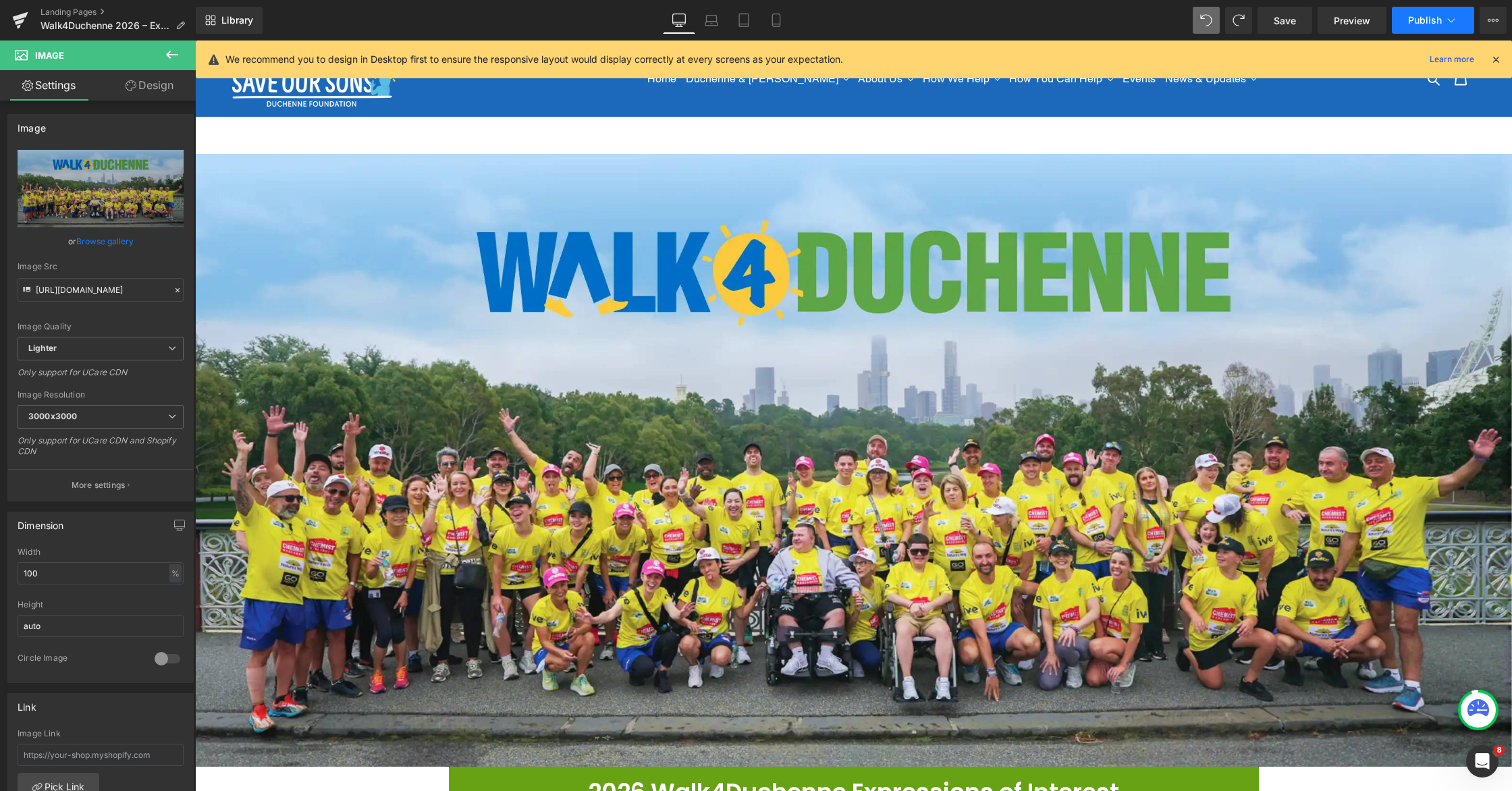
click at [963, 20] on span "Publish" at bounding box center [1425, 20] width 34 height 10
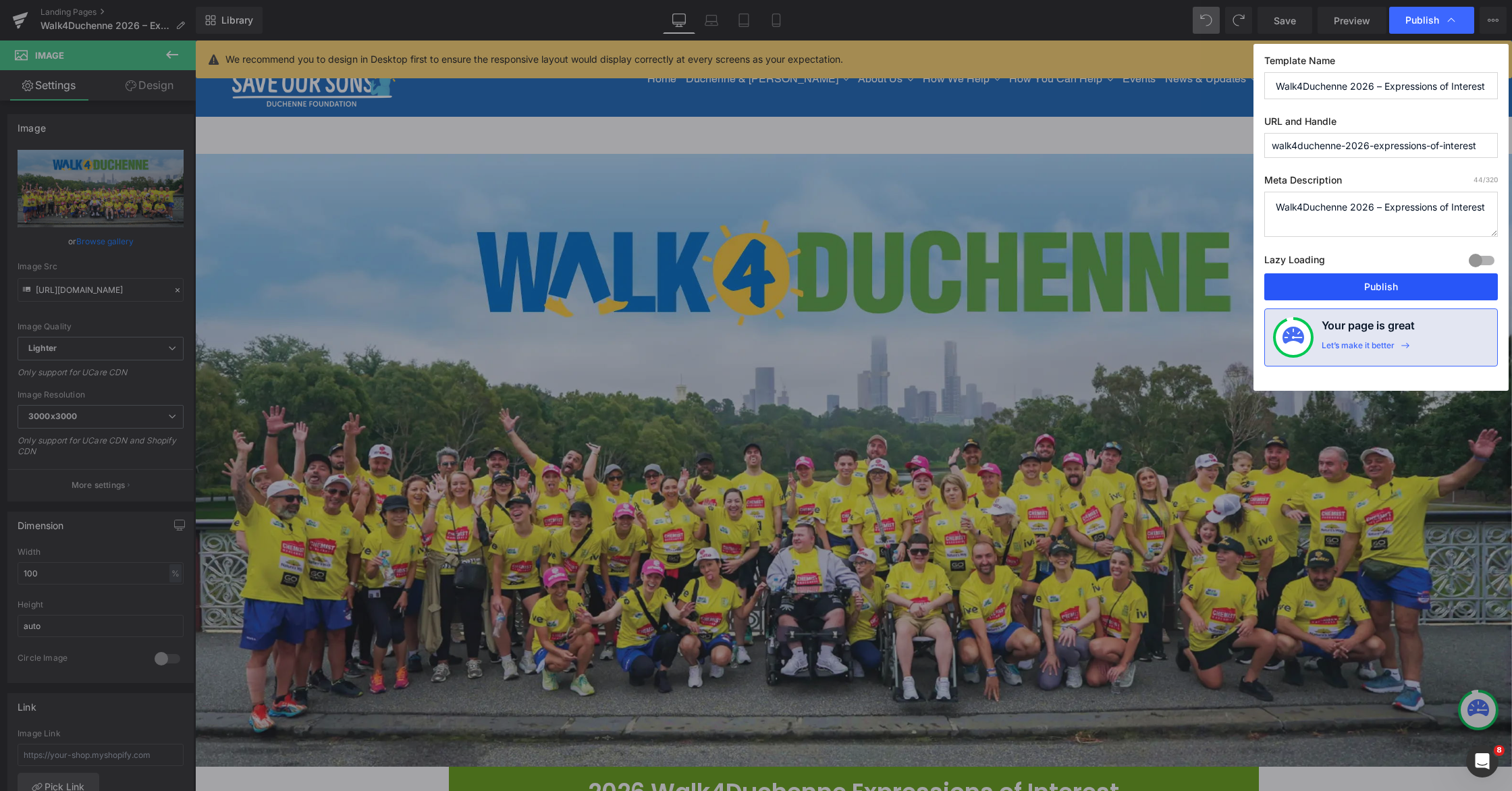
drag, startPoint x: 1396, startPoint y: 290, endPoint x: 794, endPoint y: 203, distance: 608.3
click at [963, 290] on button "Publish" at bounding box center [1381, 286] width 234 height 27
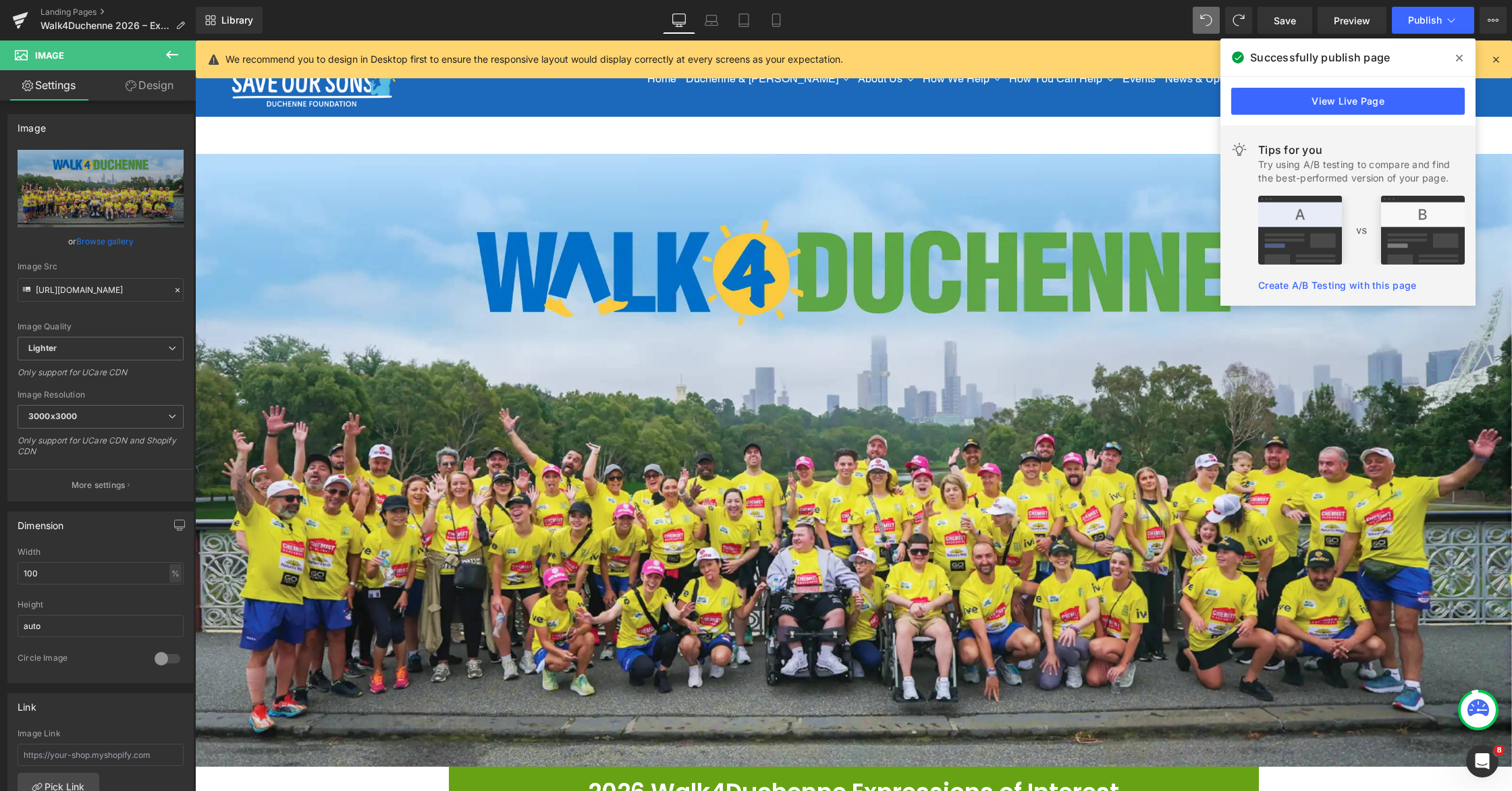
drag, startPoint x: 1457, startPoint y: 59, endPoint x: 1065, endPoint y: 47, distance: 392.2
click at [963, 59] on icon at bounding box center [1460, 58] width 7 height 7
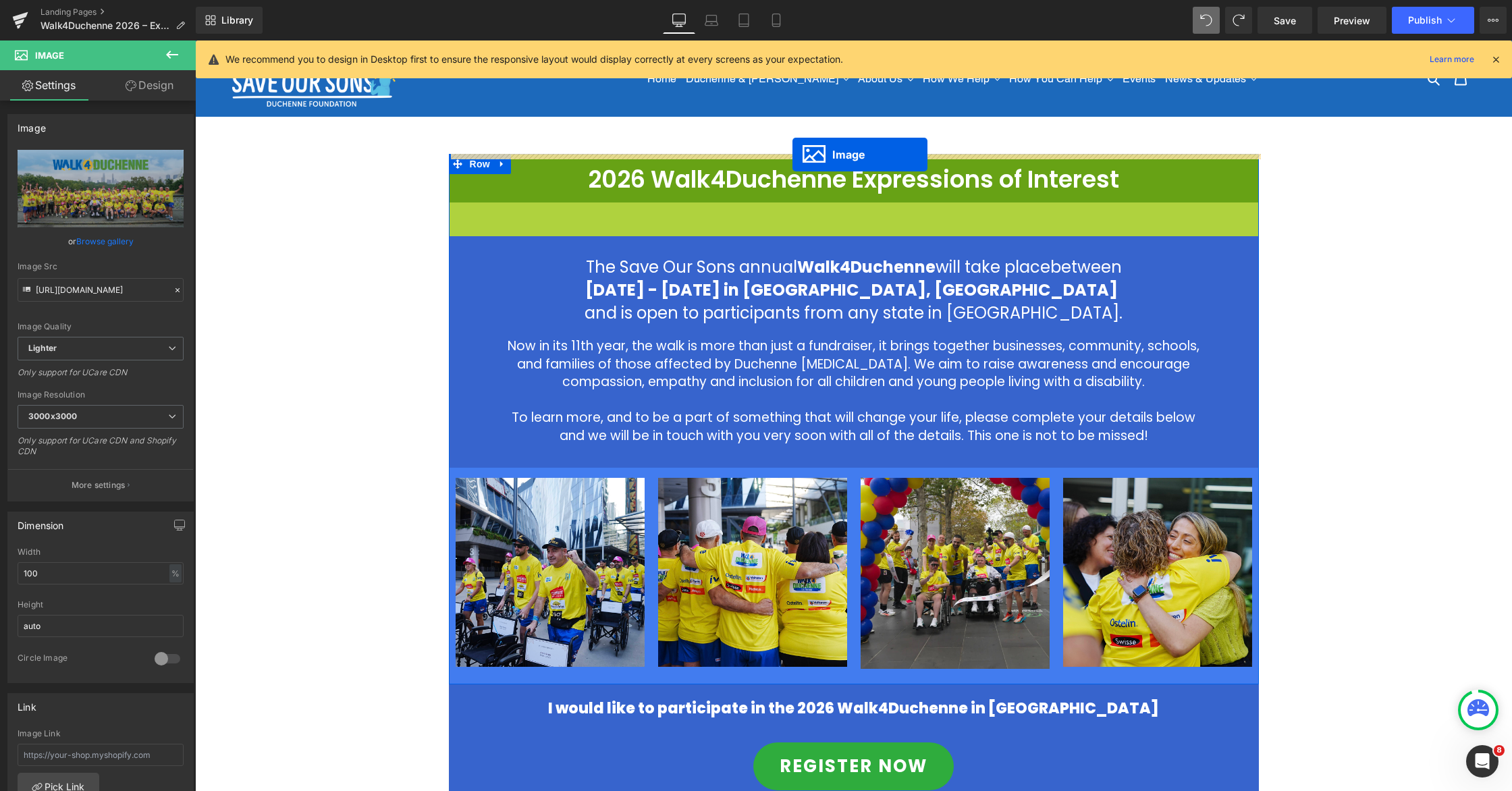
drag, startPoint x: 832, startPoint y: 394, endPoint x: 792, endPoint y: 155, distance: 242.3
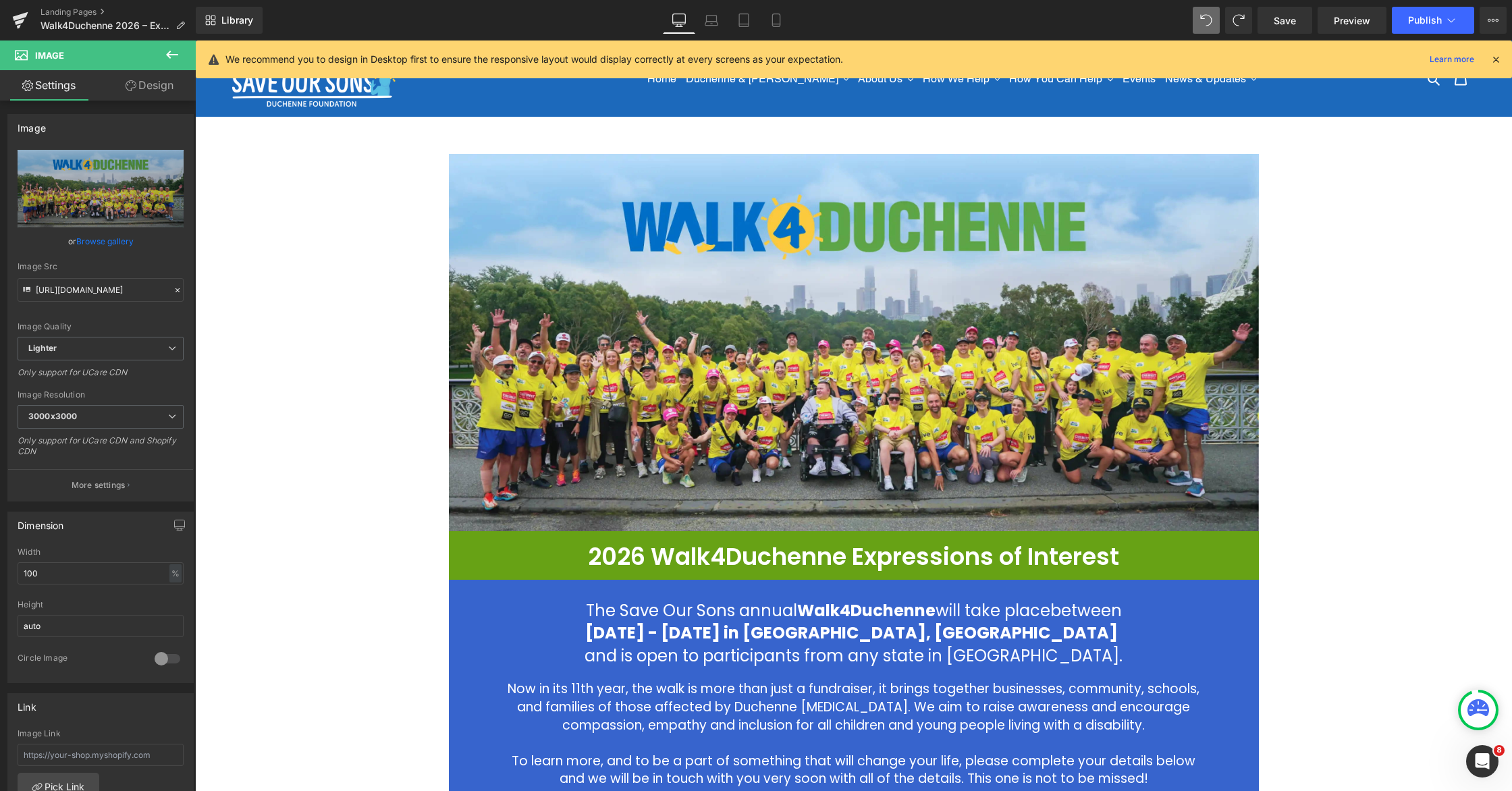
click at [963, 406] on div "Image 2026 Walk4Duchenne Expressions of Interest Heading Row The Save Our Sons …" at bounding box center [853, 746] width 1317 height 1184
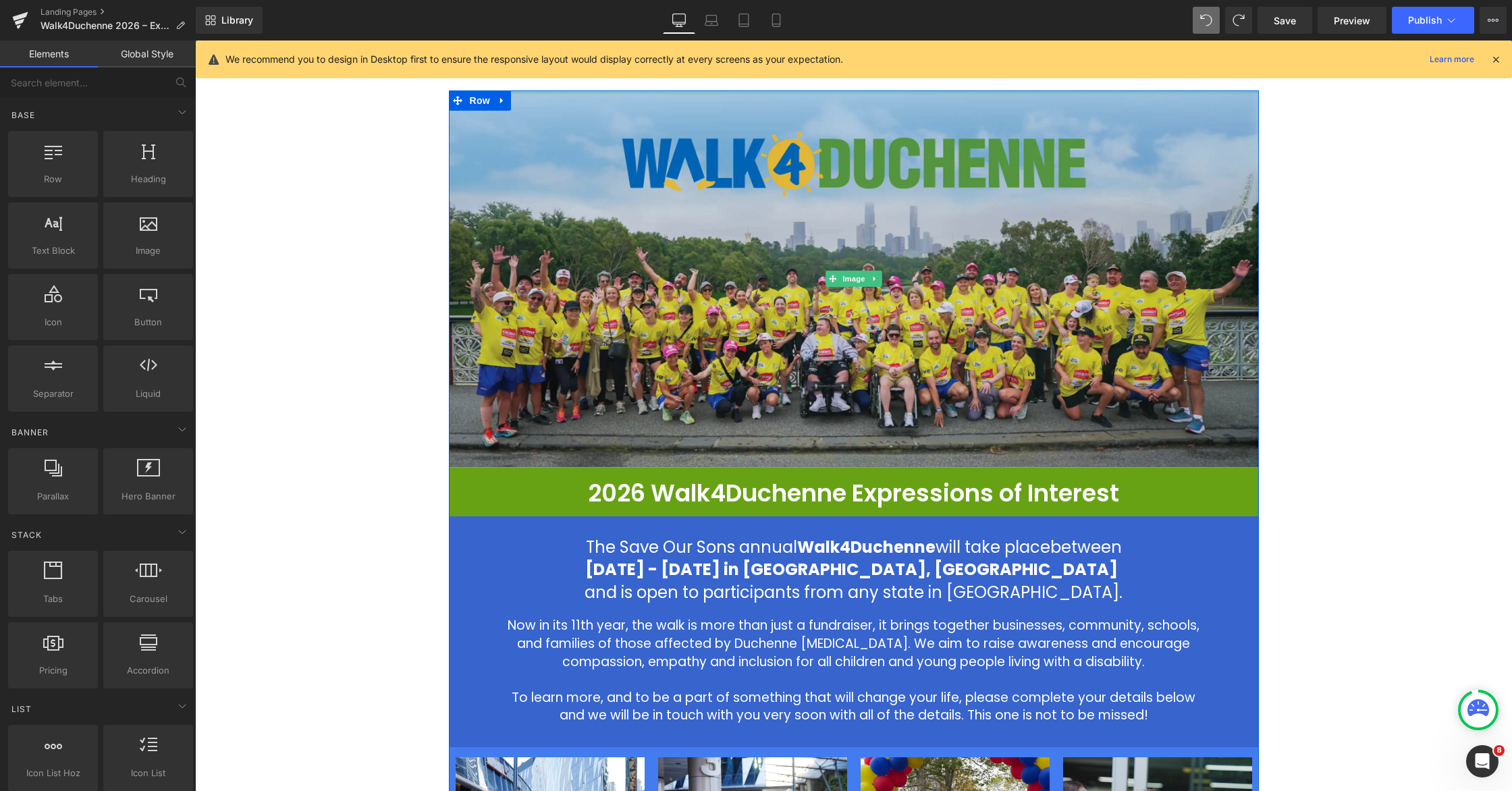
scroll to position [68, 0]
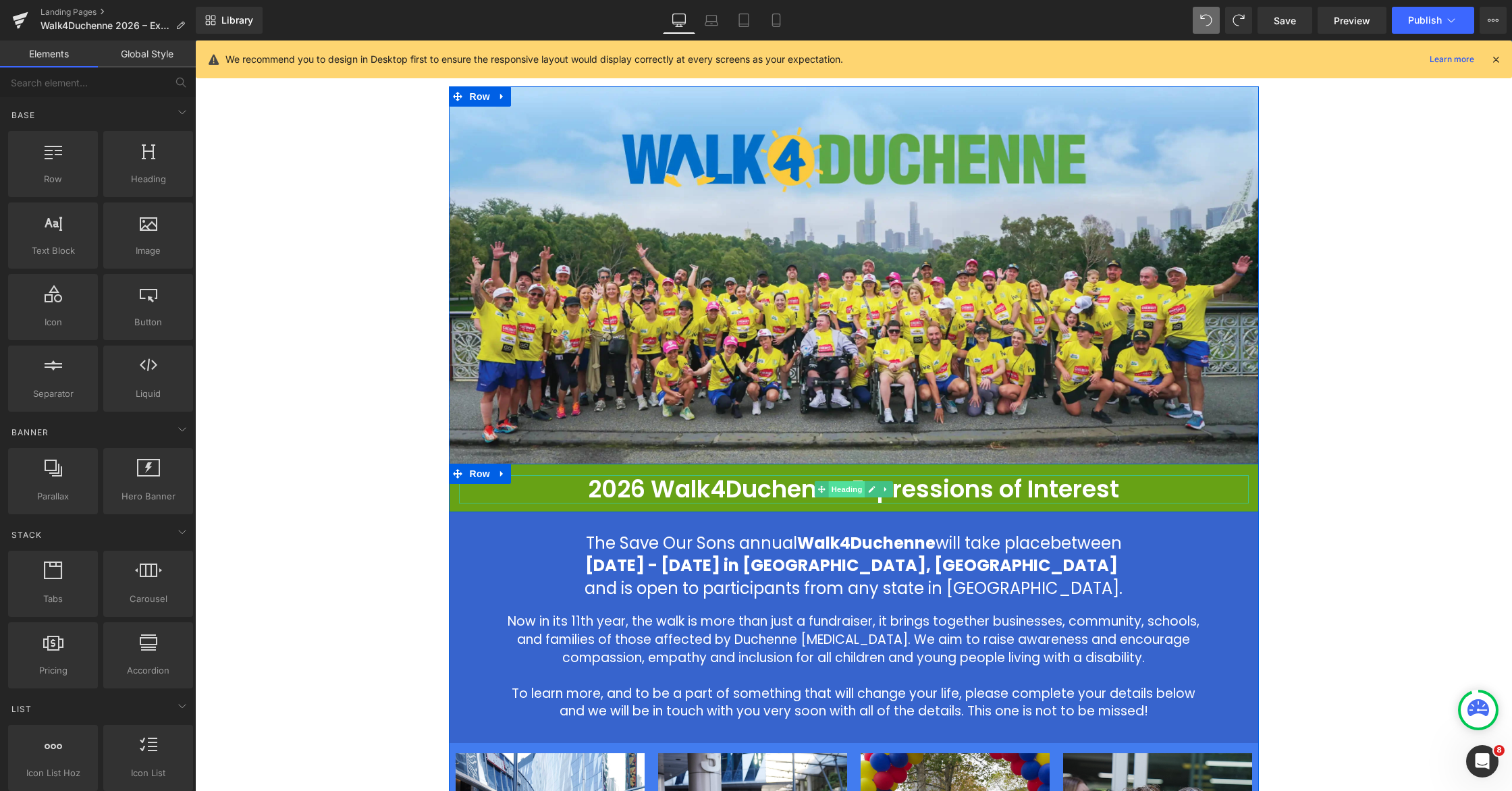
click at [841, 489] on span "Heading" at bounding box center [847, 489] width 37 height 17
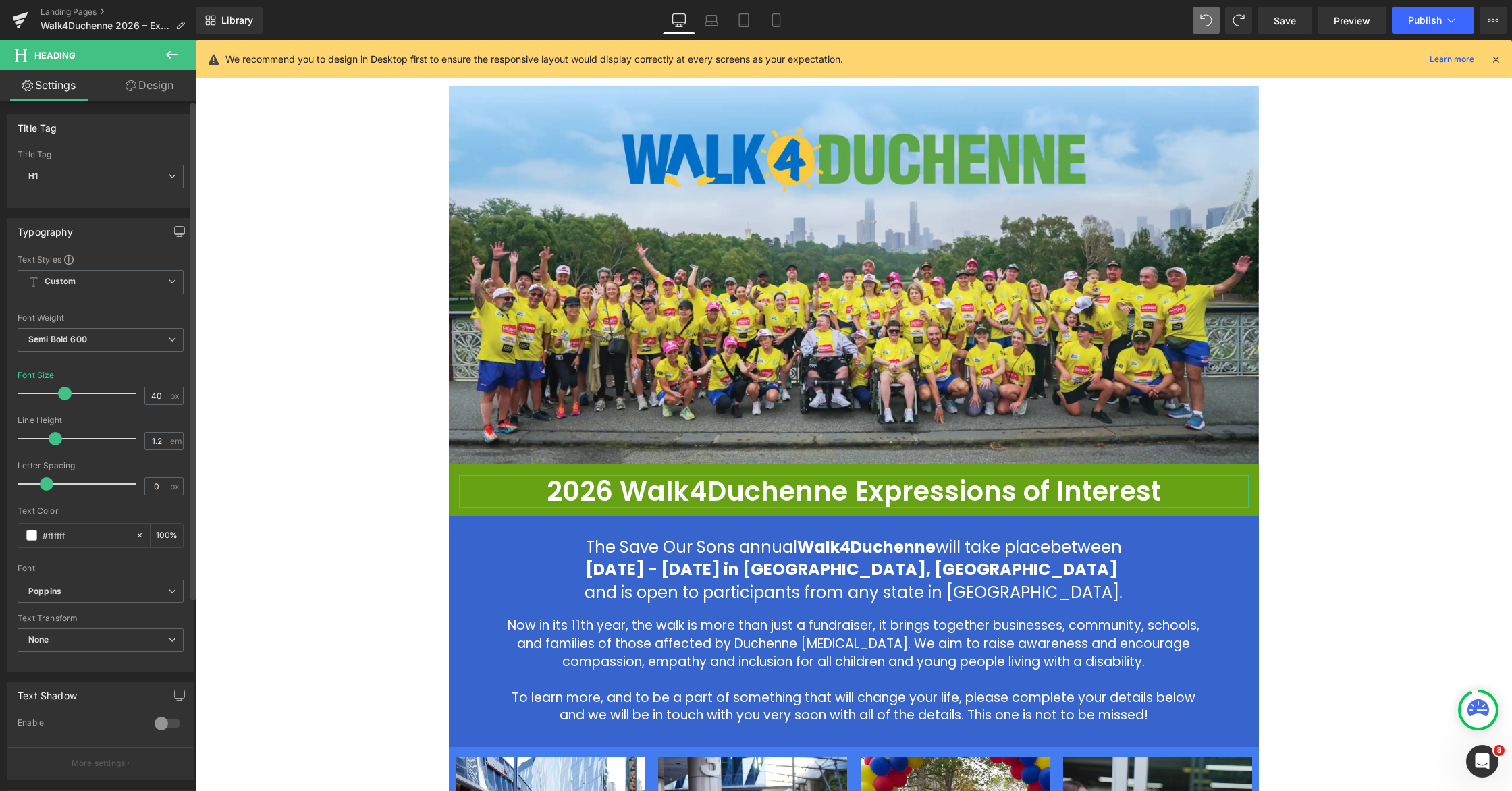
click at [63, 390] on span at bounding box center [65, 394] width 14 height 14
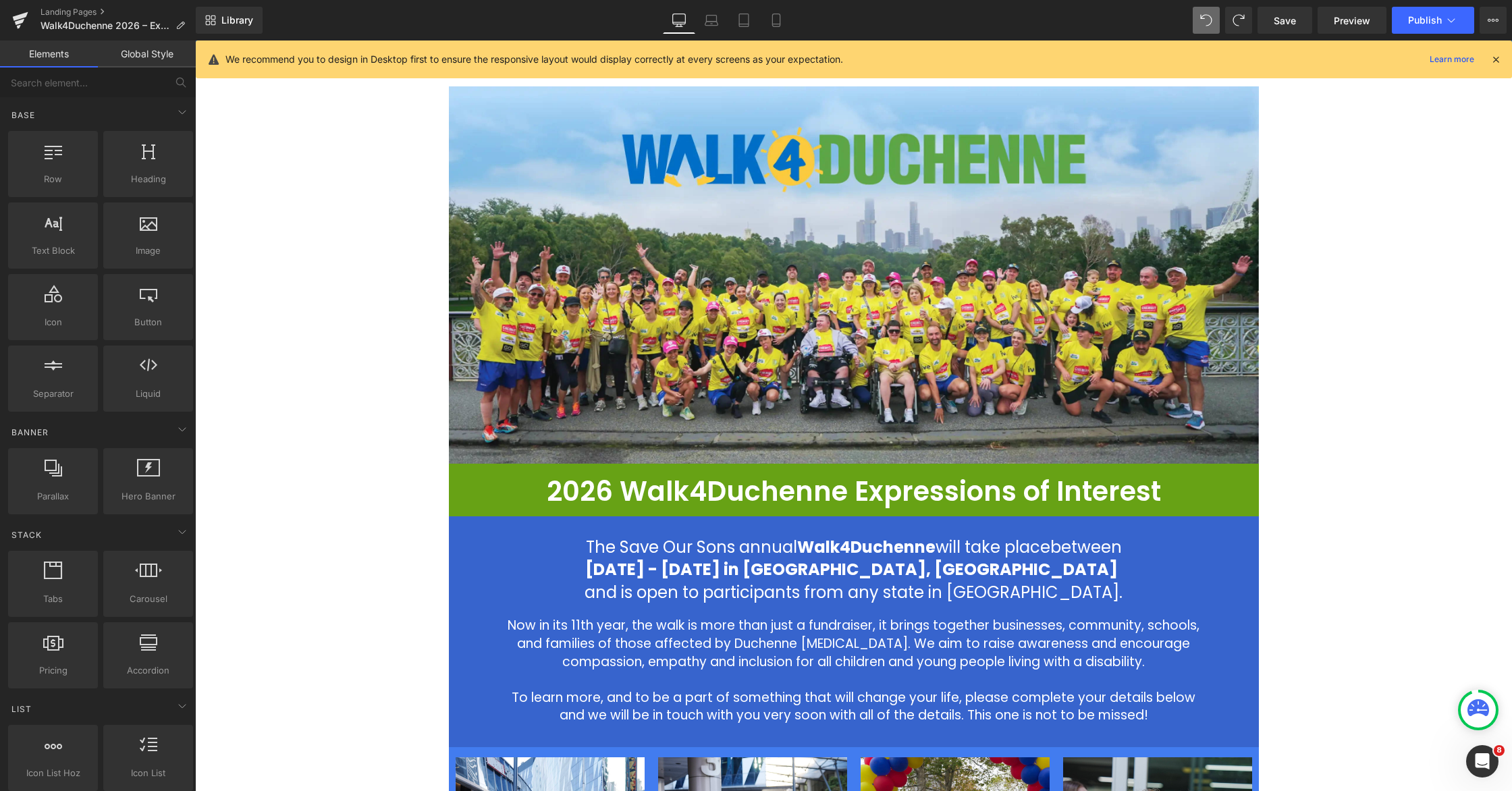
click at [328, 354] on div "Image 2026 Walk4Duchenne Expressions of Interest Heading Row The Save Our Sons …" at bounding box center [853, 680] width 1317 height 1187
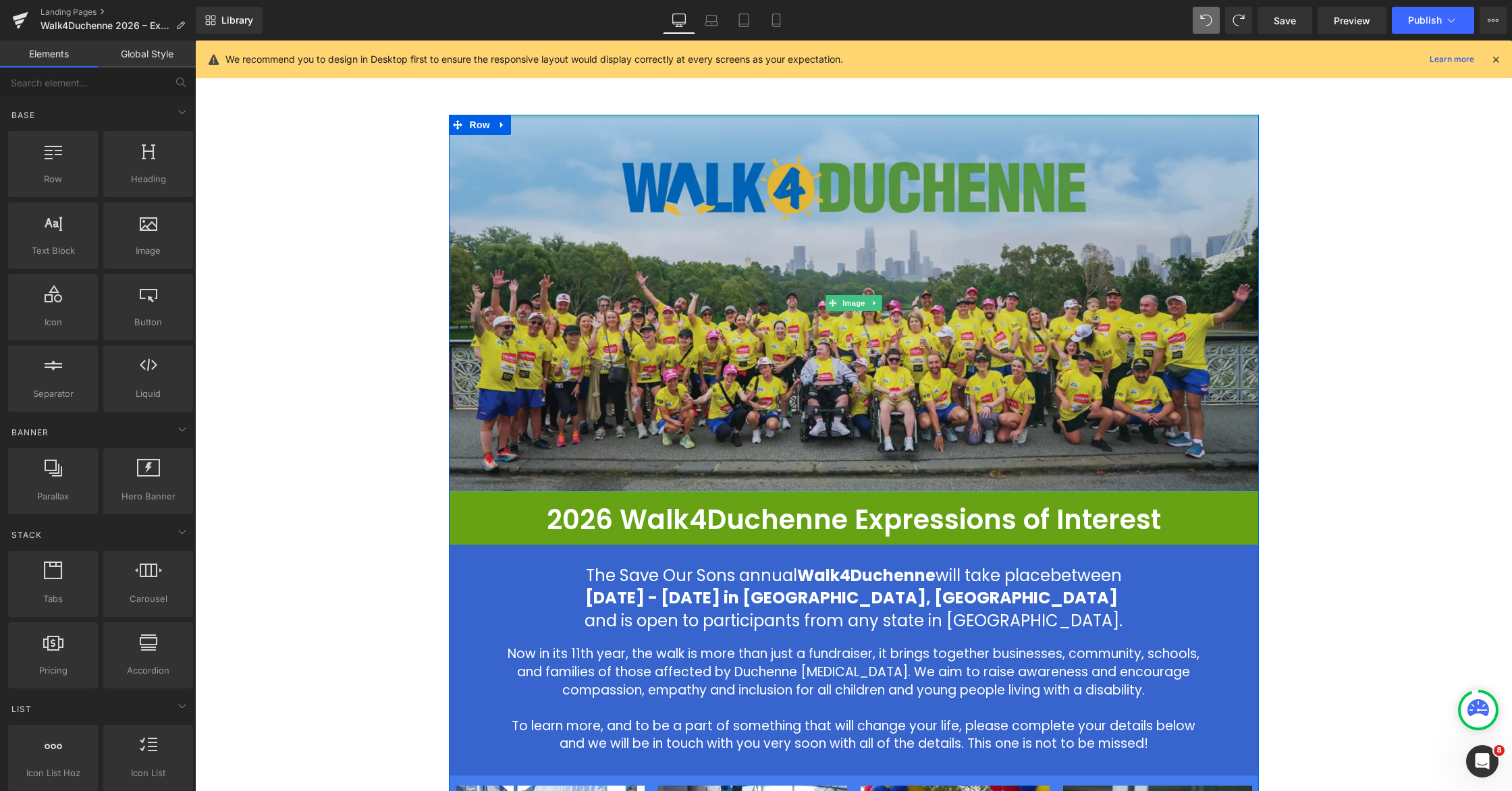
scroll to position [42, 0]
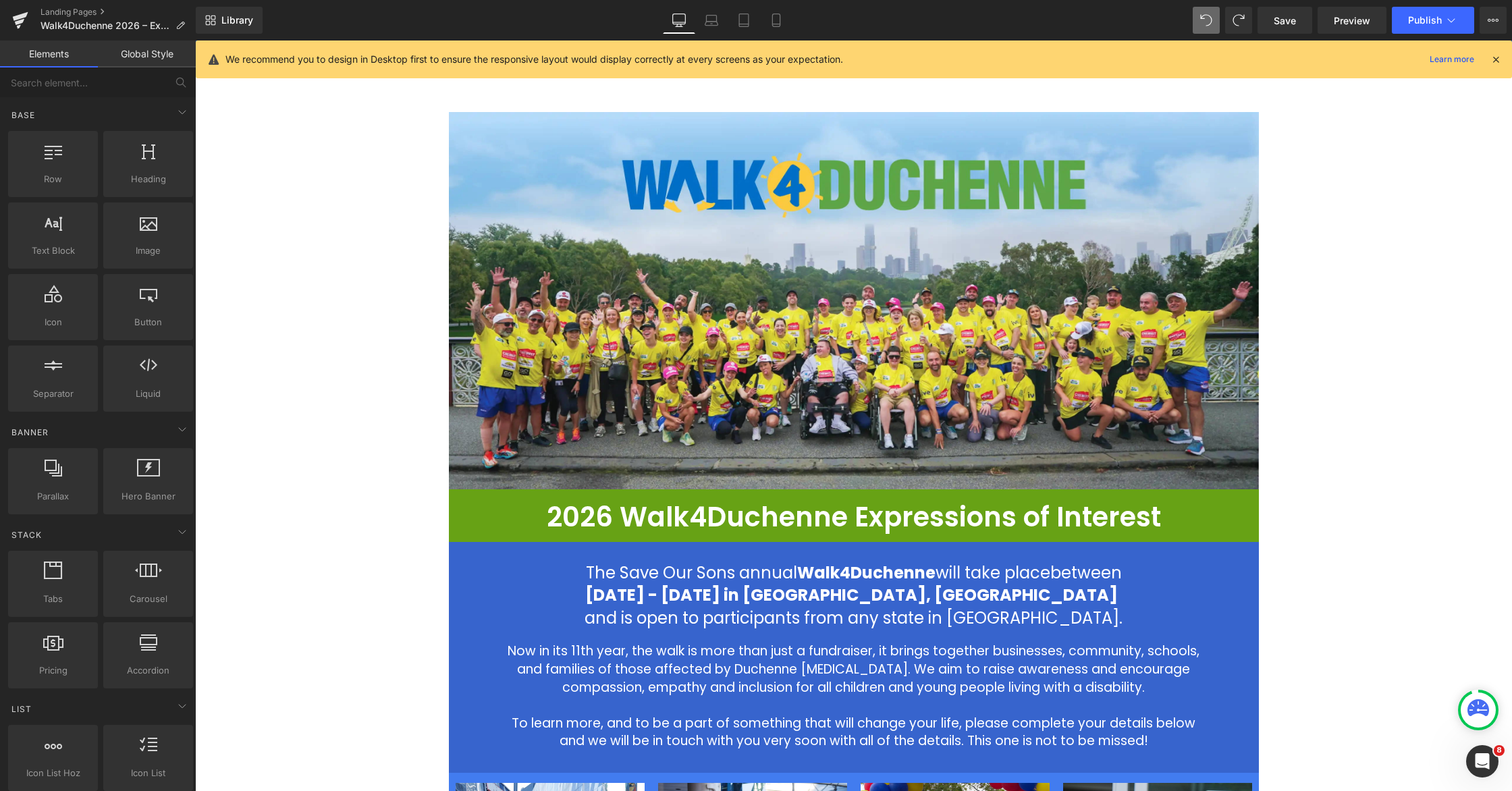
click at [402, 326] on div "Image 2026 Walk4Duchenne Expressions of Interest Heading Row The Save Our Sons …" at bounding box center [853, 706] width 1317 height 1187
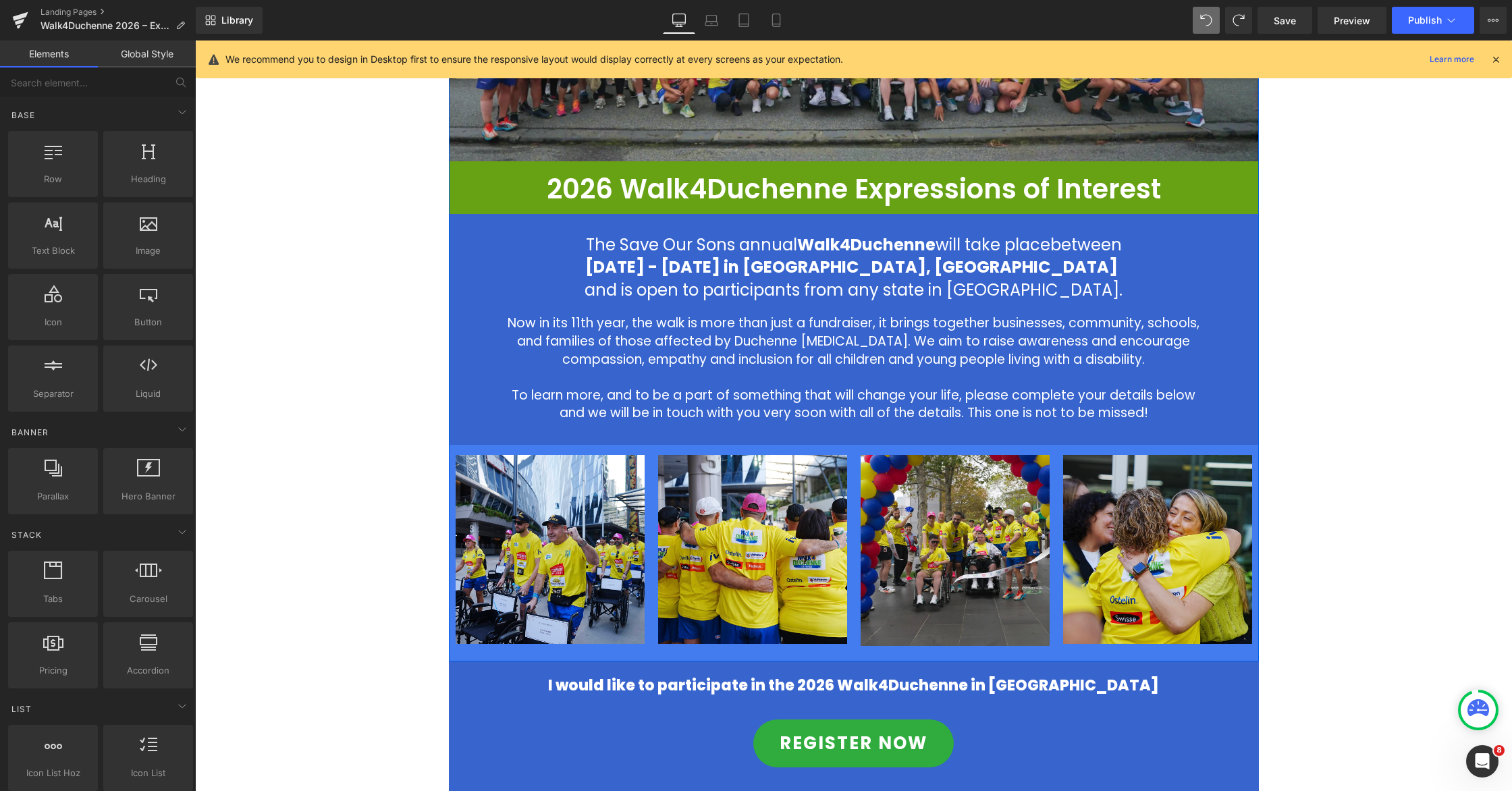
scroll to position [394, 0]
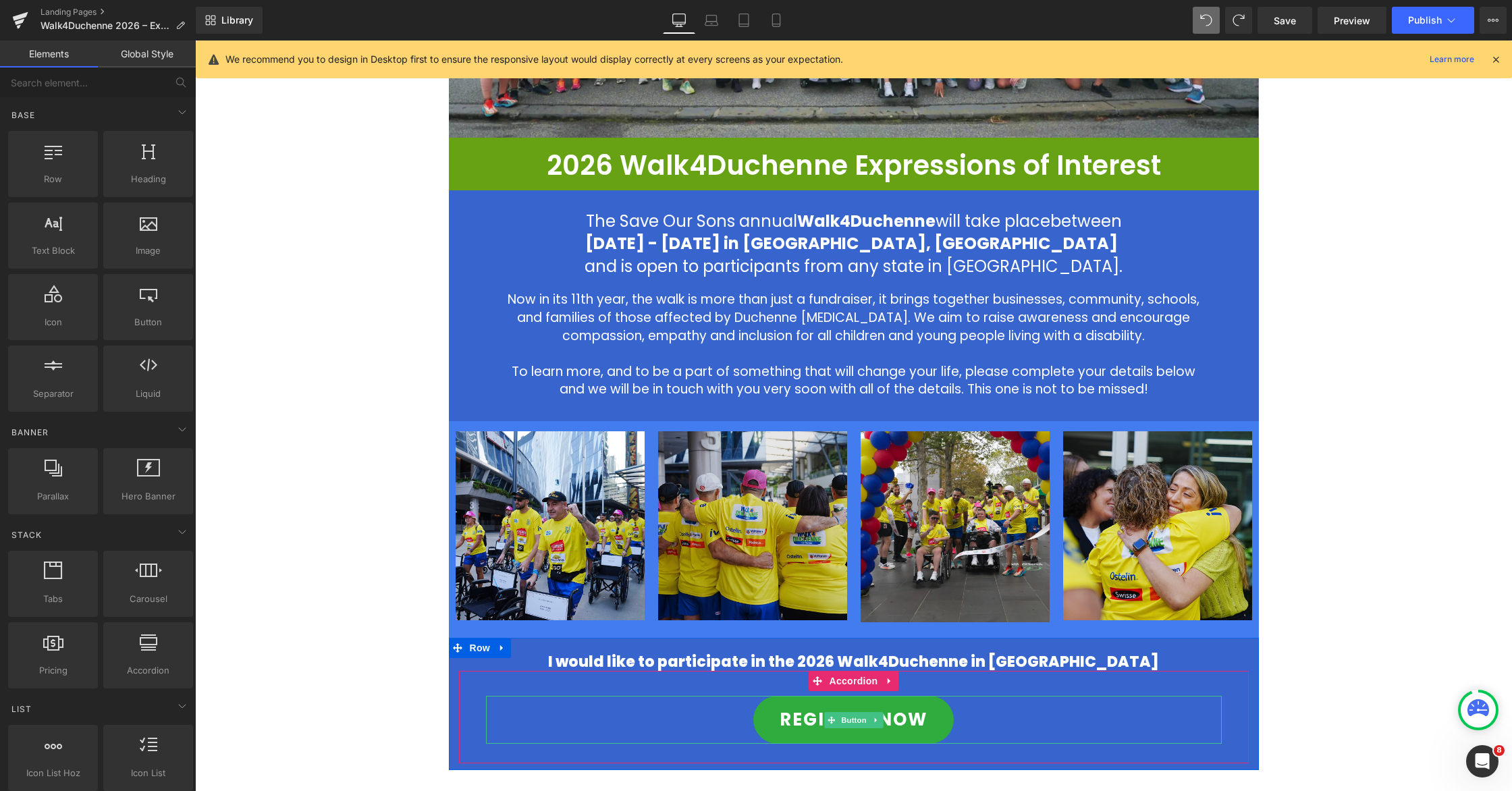
click at [844, 659] on span "Button" at bounding box center [854, 720] width 31 height 17
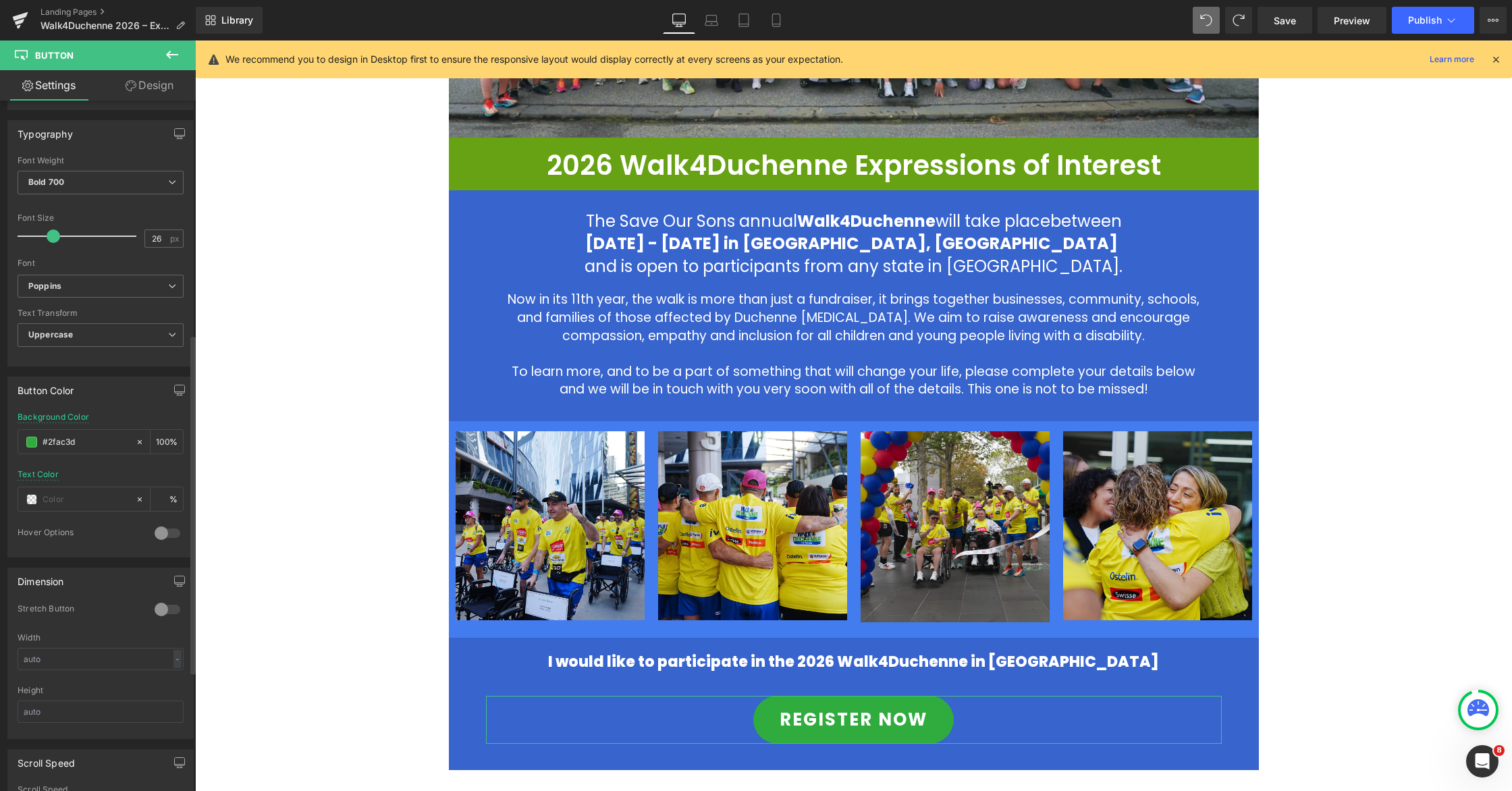
scroll to position [475, 0]
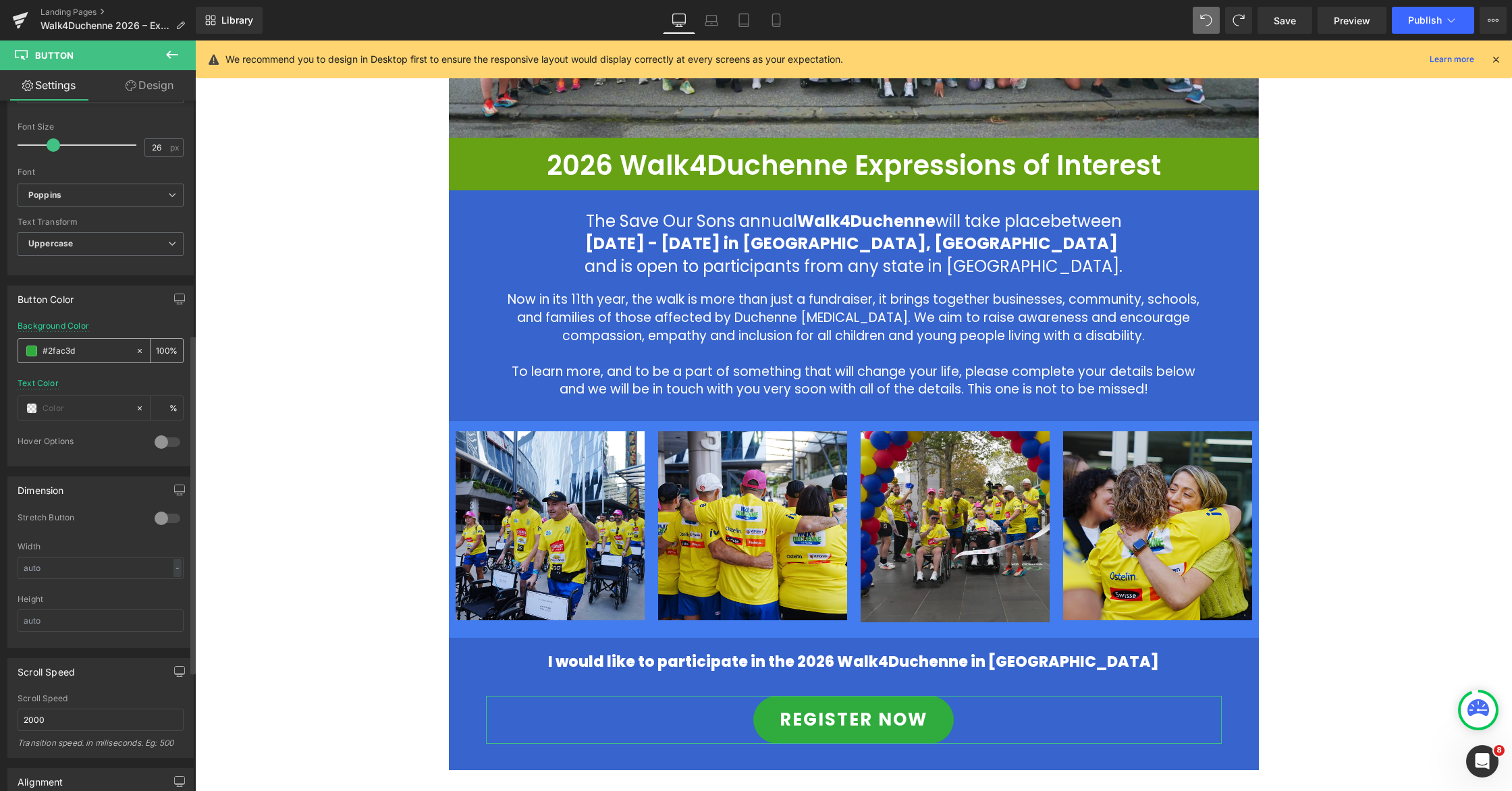
click at [34, 352] on span at bounding box center [31, 351] width 10 height 10
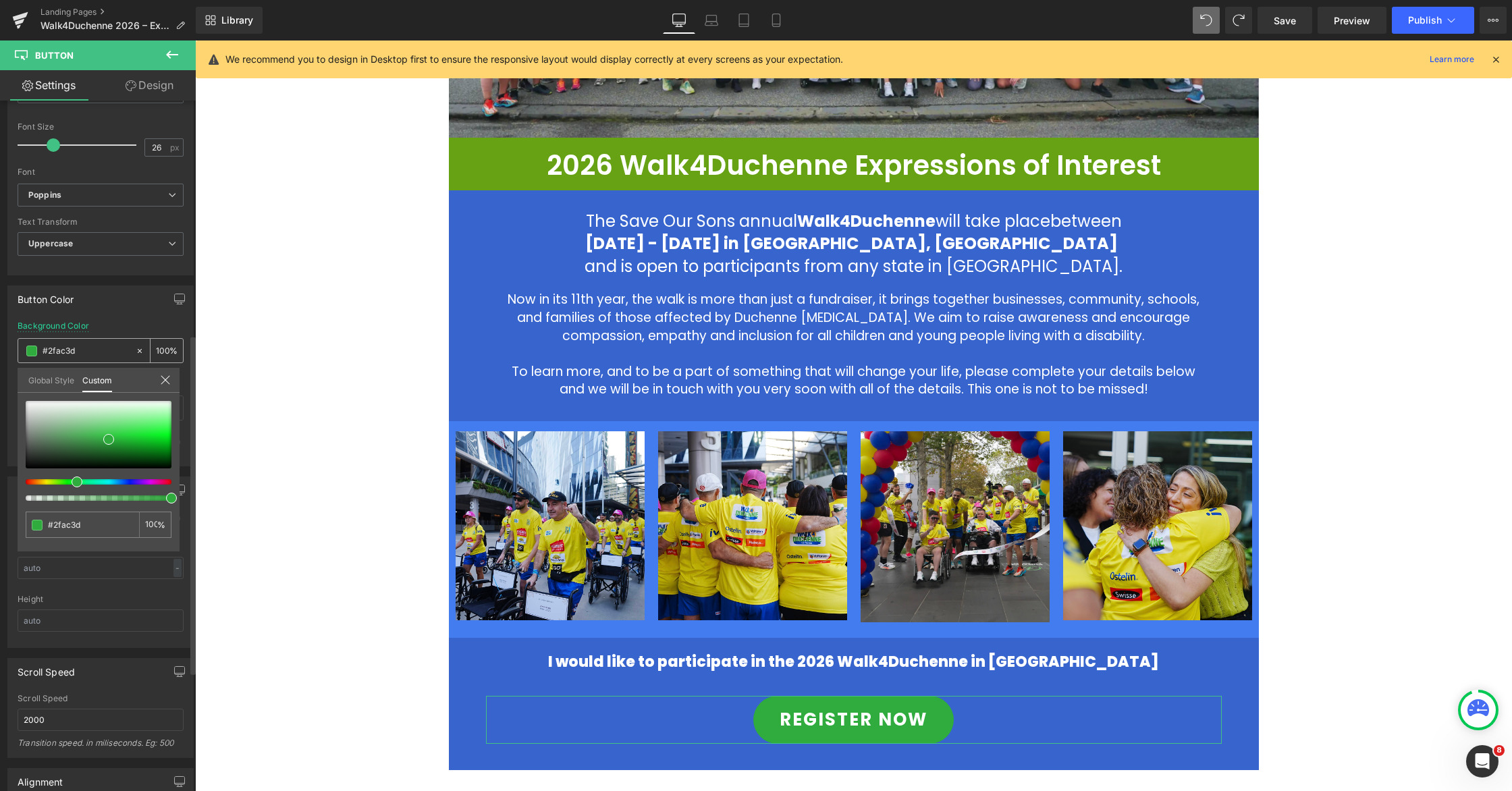
scroll to position [478, 0]
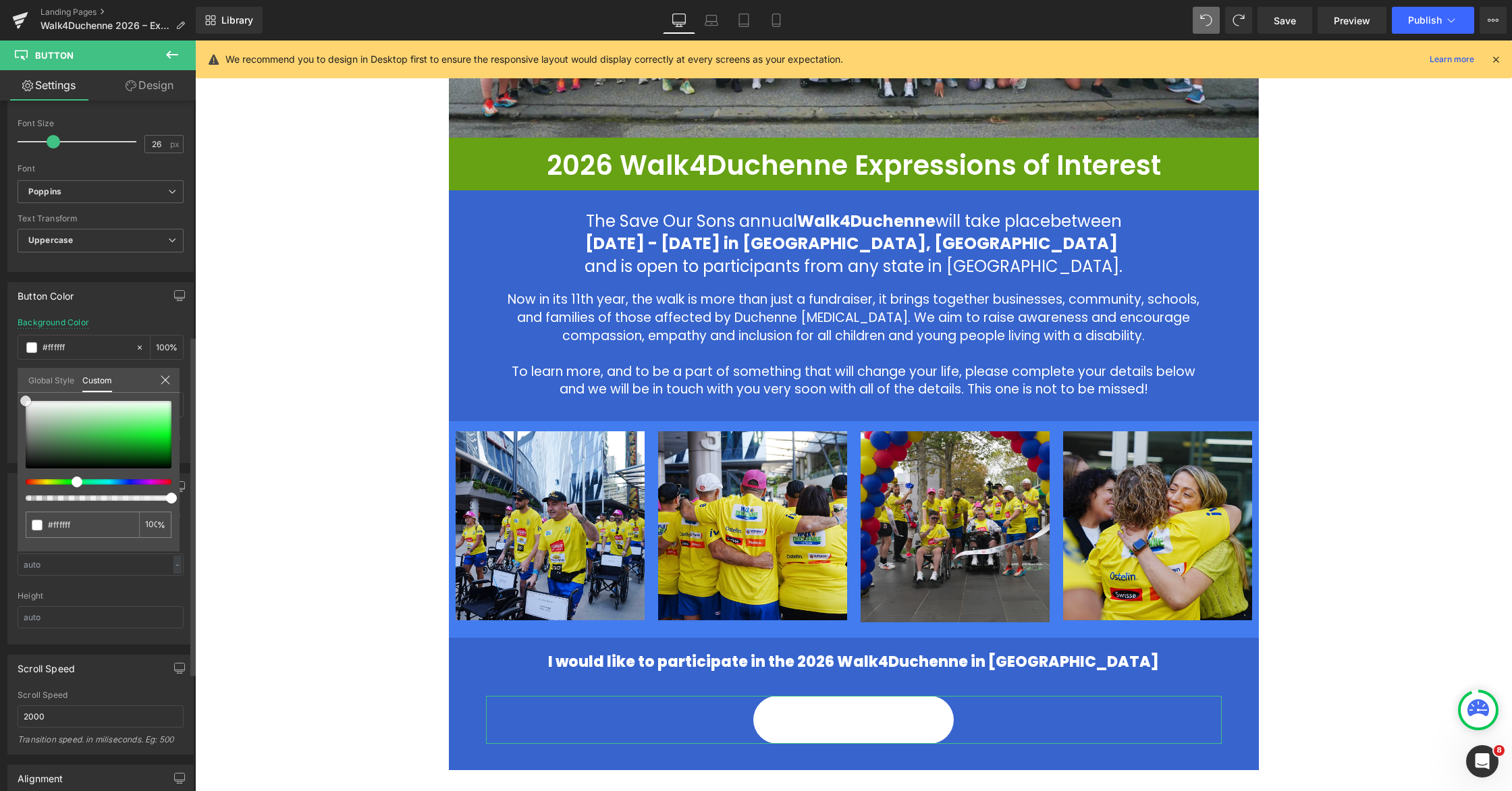
drag, startPoint x: 31, startPoint y: 410, endPoint x: 10, endPoint y: 388, distance: 30.4
click at [10, 388] on div "Button Color rgba(255, 255, 255, 1) Background Color #ffffff 100 % Text Color %…" at bounding box center [101, 368] width 202 height 191
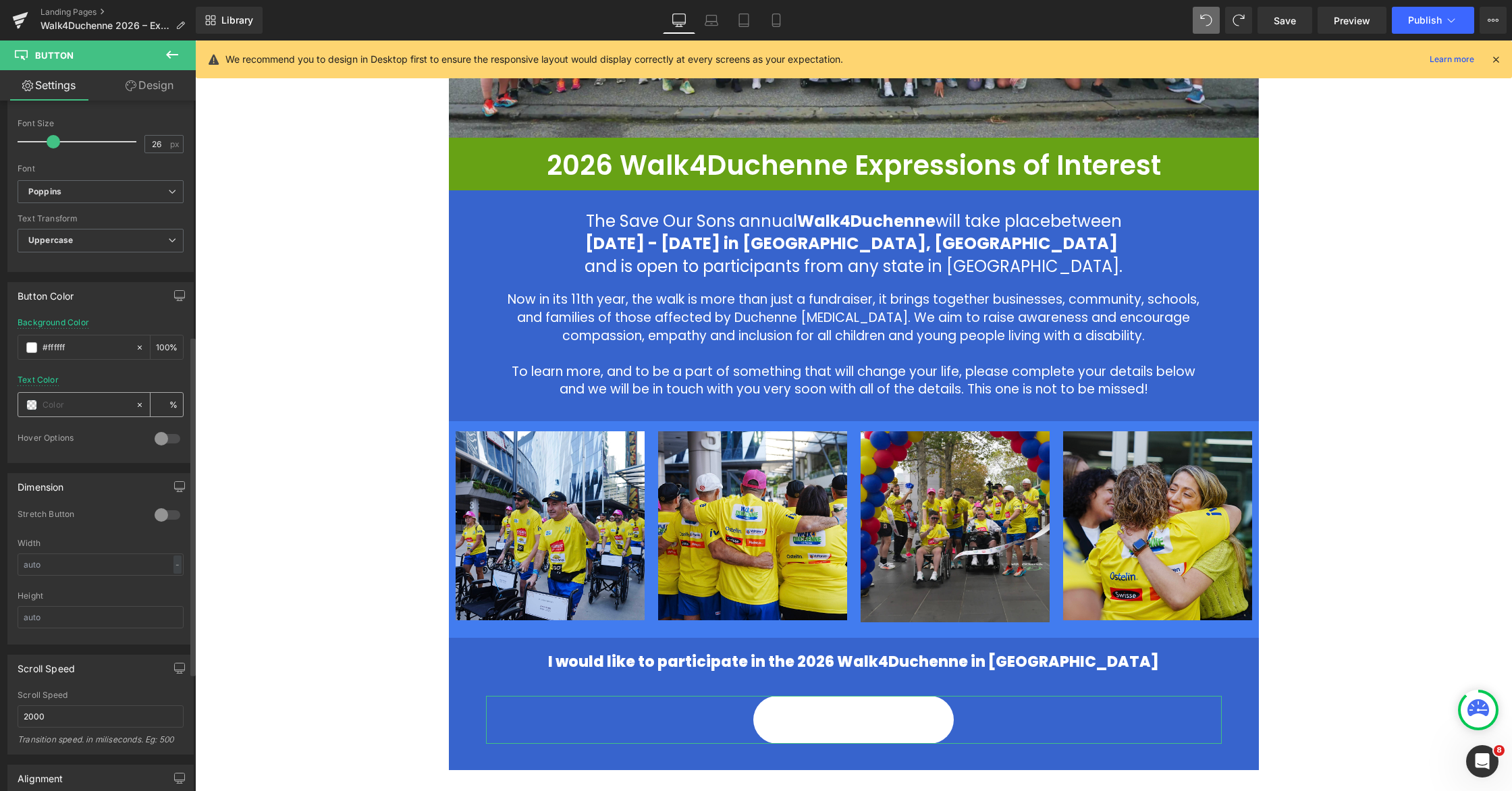
click at [30, 402] on span at bounding box center [31, 405] width 10 height 10
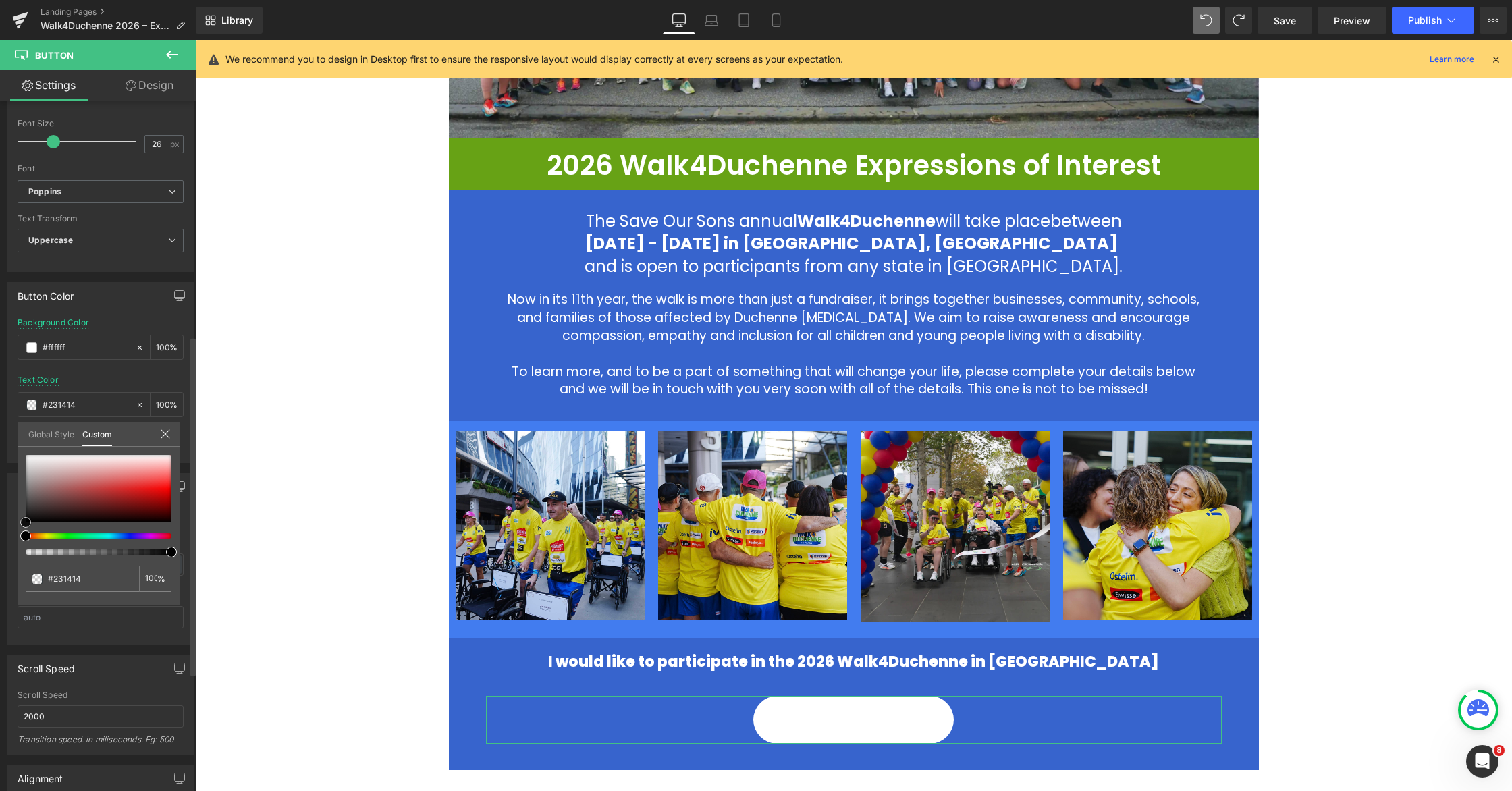
click at [65, 515] on div at bounding box center [99, 489] width 146 height 68
click at [43, 494] on div at bounding box center [99, 489] width 146 height 68
drag, startPoint x: 45, startPoint y: 496, endPoint x: 81, endPoint y: 513, distance: 39.8
click at [48, 500] on span at bounding box center [46, 498] width 10 height 10
click at [133, 538] on div at bounding box center [93, 535] width 146 height 5
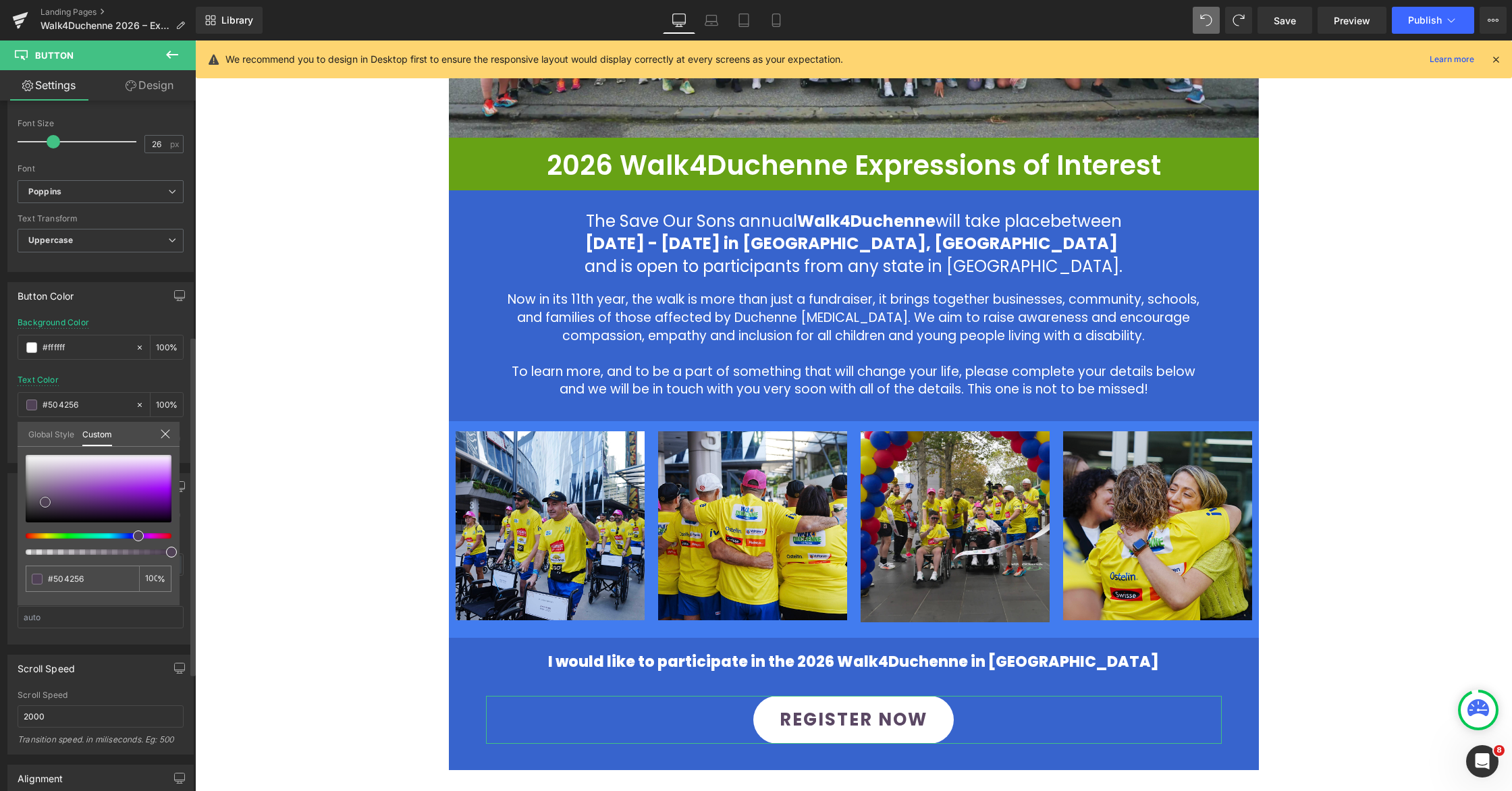
drag, startPoint x: 70, startPoint y: 504, endPoint x: 50, endPoint y: 502, distance: 20.1
click at [46, 502] on div at bounding box center [99, 489] width 146 height 68
drag, startPoint x: 131, startPoint y: 534, endPoint x: 114, endPoint y: 534, distance: 17.0
click at [114, 534] on div at bounding box center [93, 535] width 146 height 5
click at [963, 478] on div at bounding box center [853, 415] width 1317 height 750
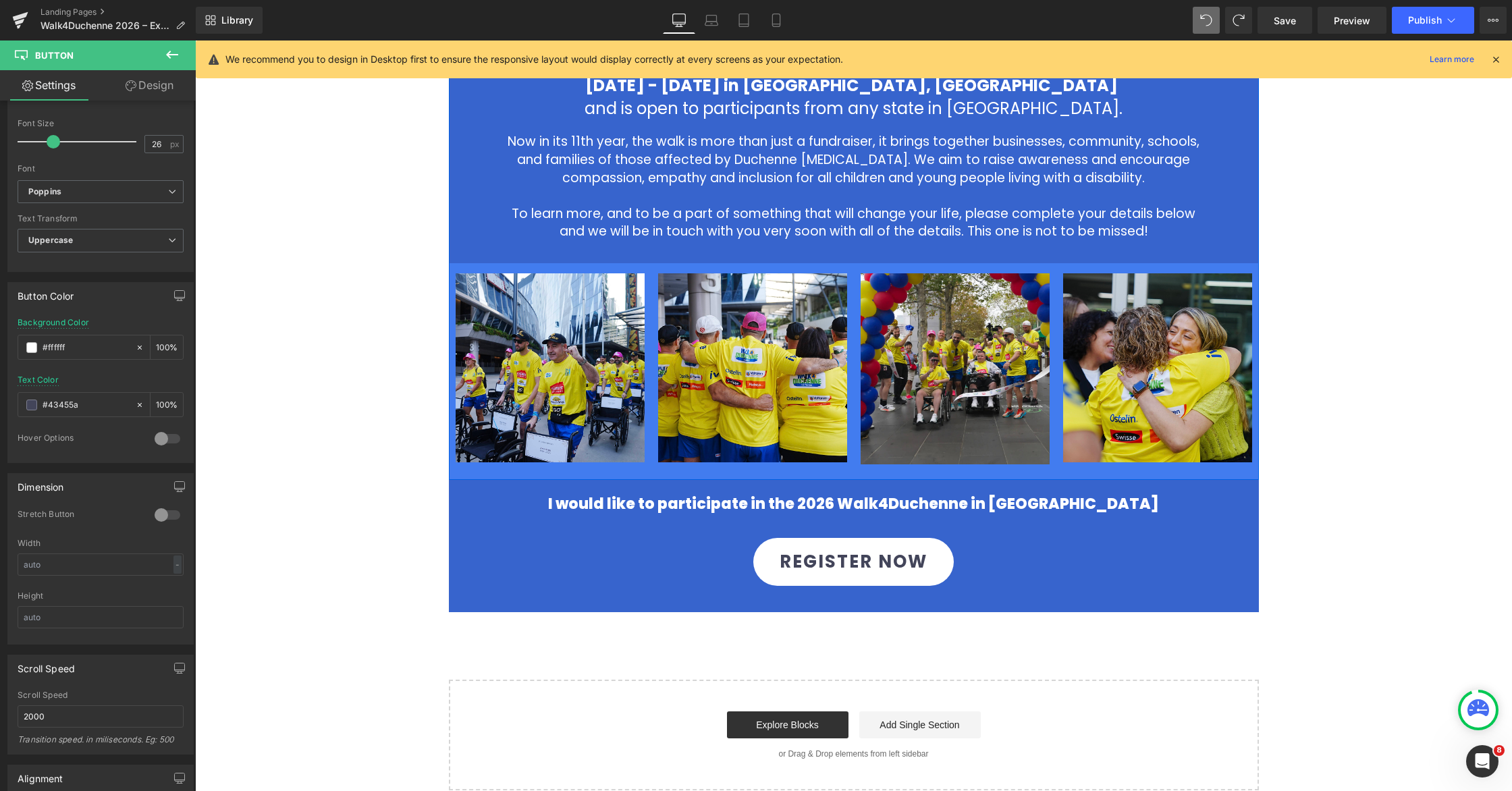
scroll to position [555, 0]
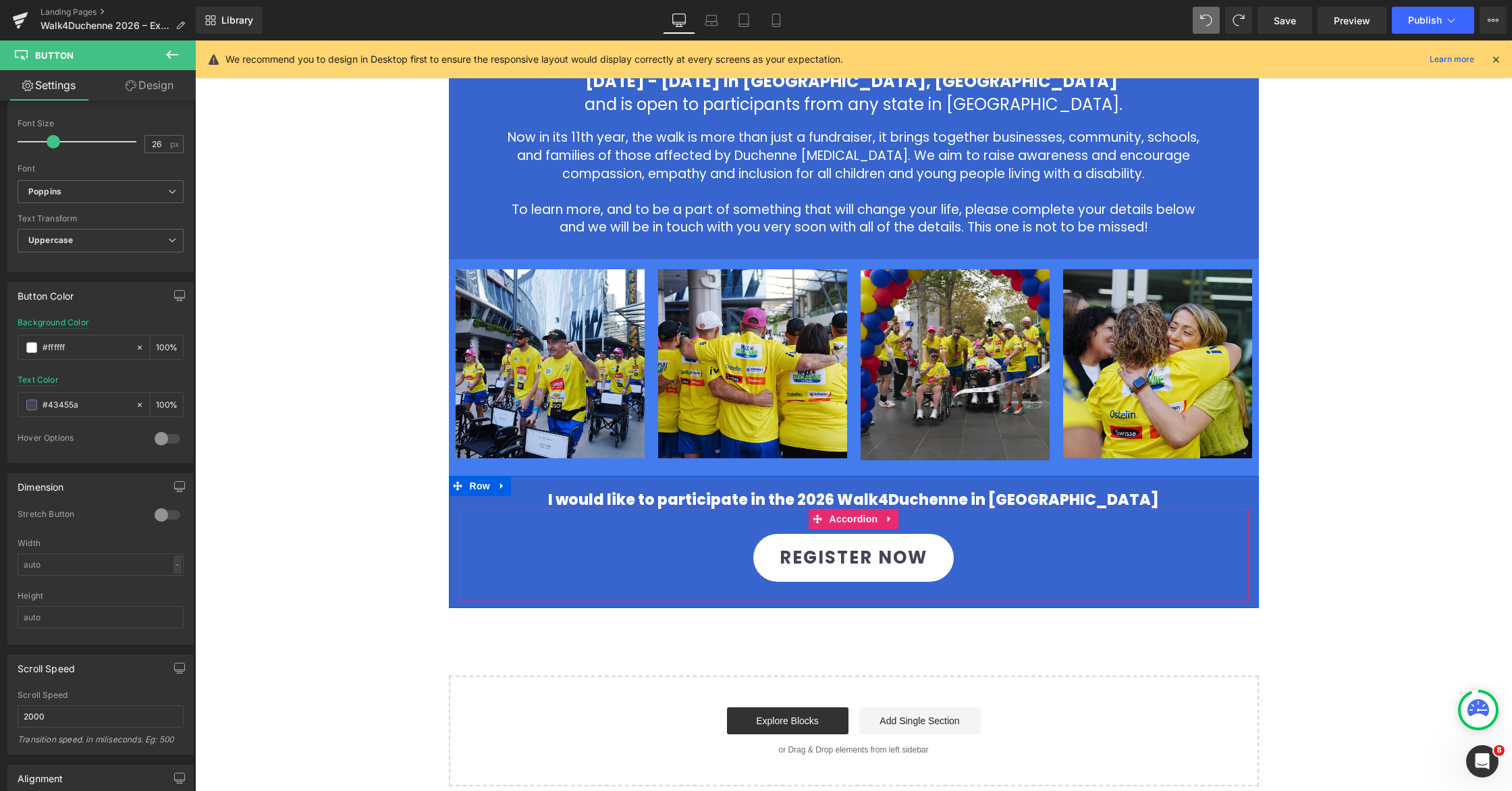
click at [963, 556] on div "REGISTER NOW Button" at bounding box center [854, 557] width 789 height 69
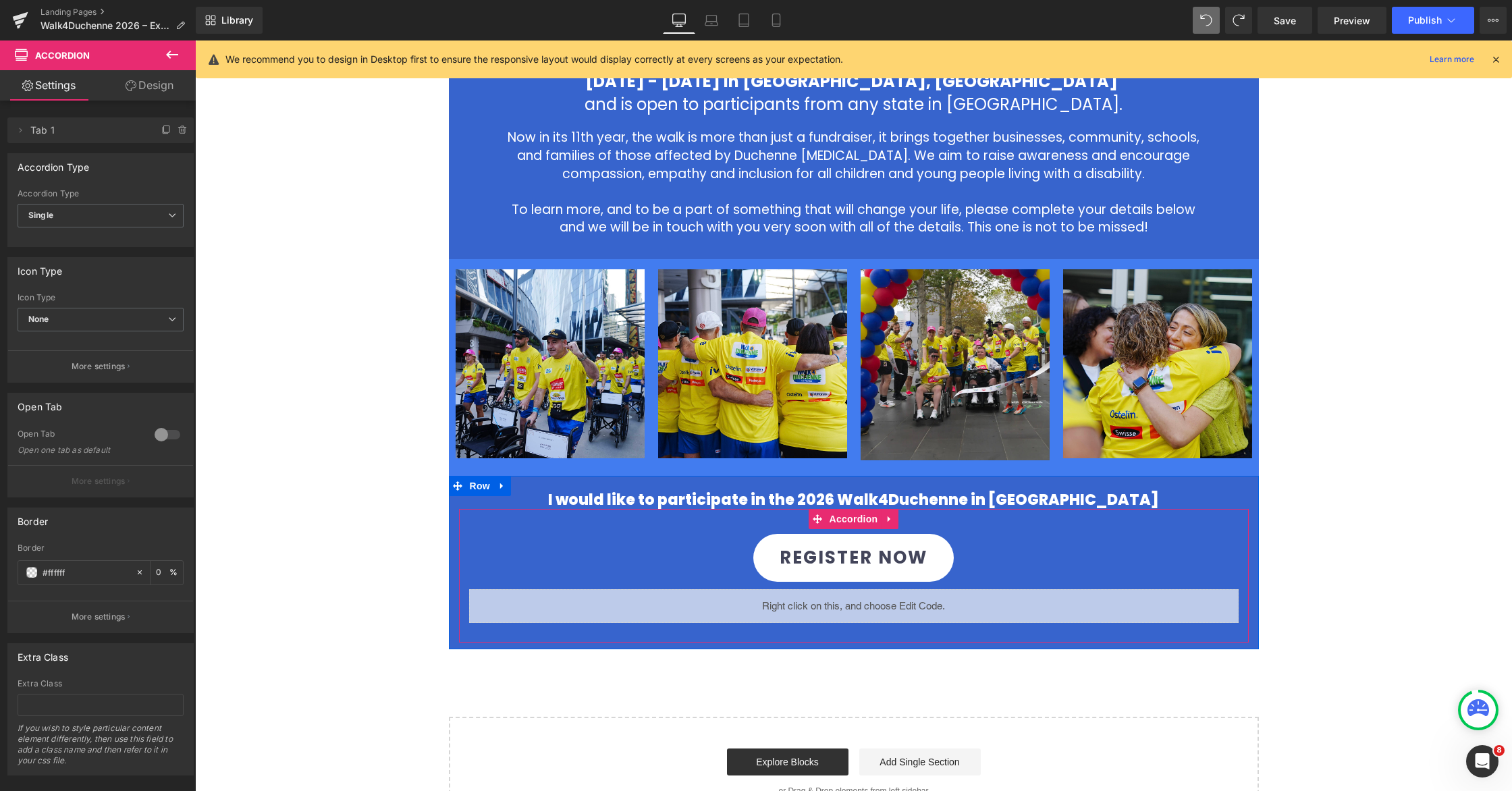
click at [963, 556] on div "REGISTER NOW Button" at bounding box center [854, 557] width 789 height 69
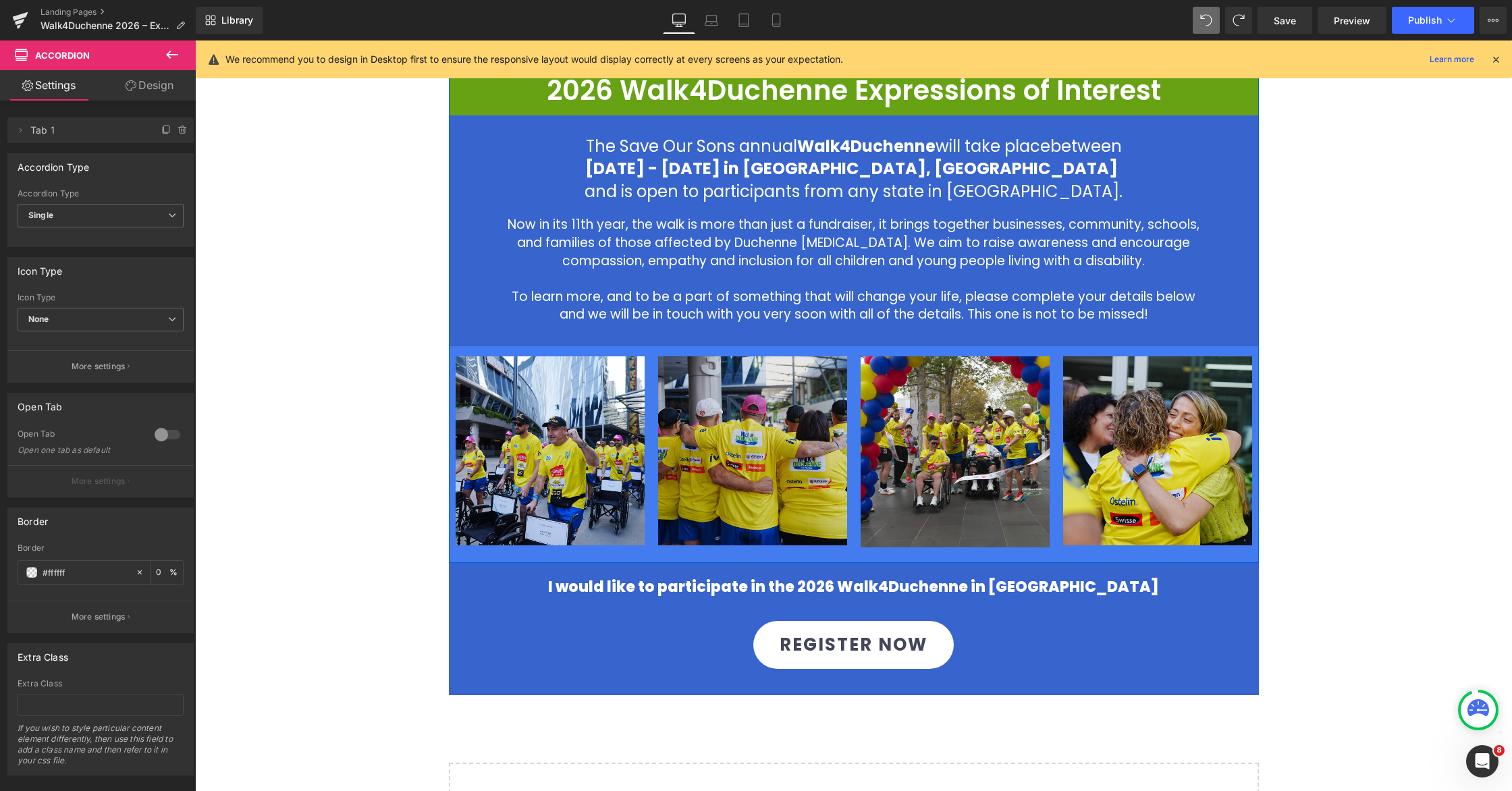
scroll to position [489, 0]
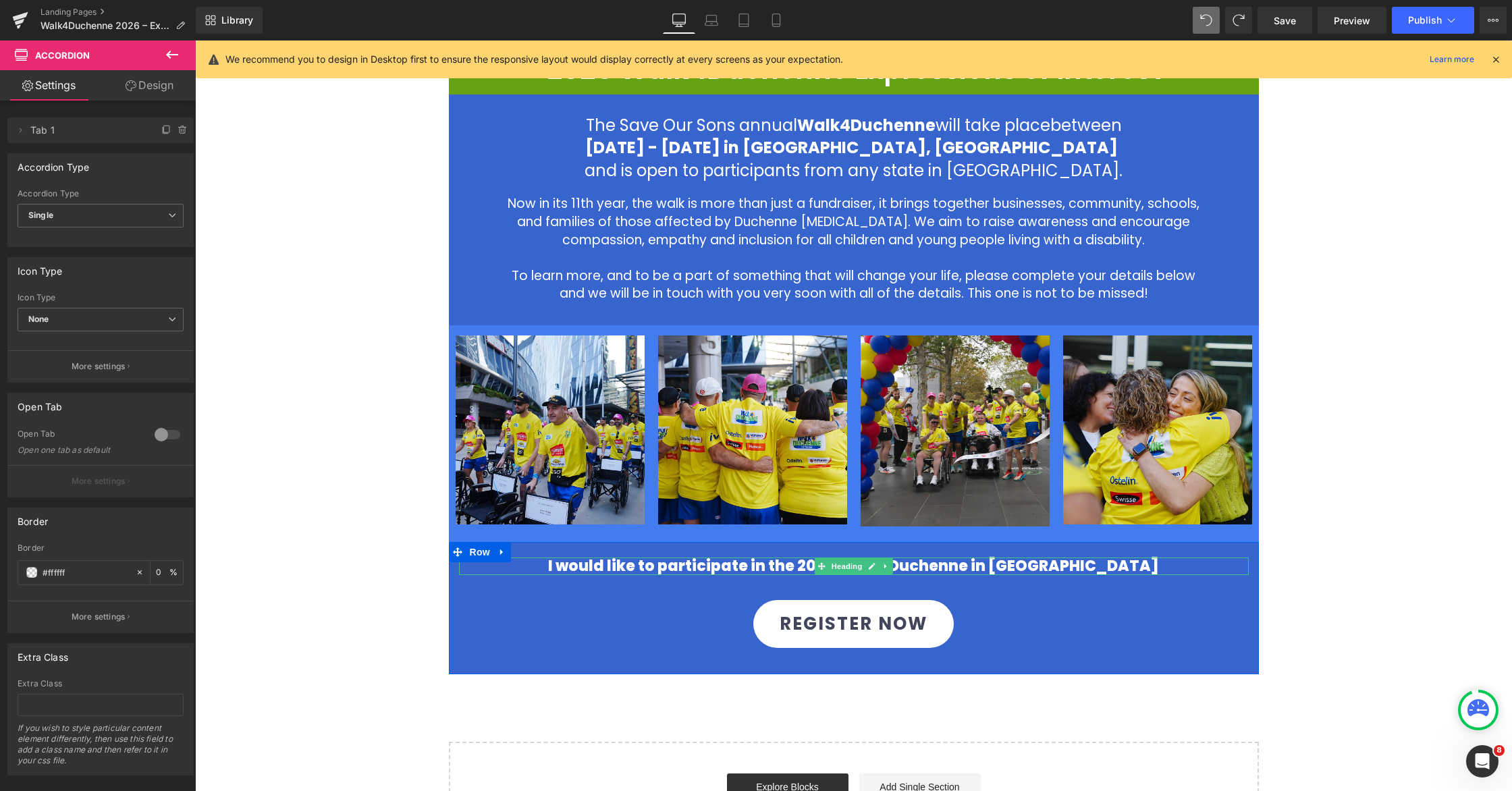
click at [900, 565] on h1 "I would like to participate in the 2026 Walk4Duchenne in [GEOGRAPHIC_DATA]" at bounding box center [854, 566] width 789 height 17
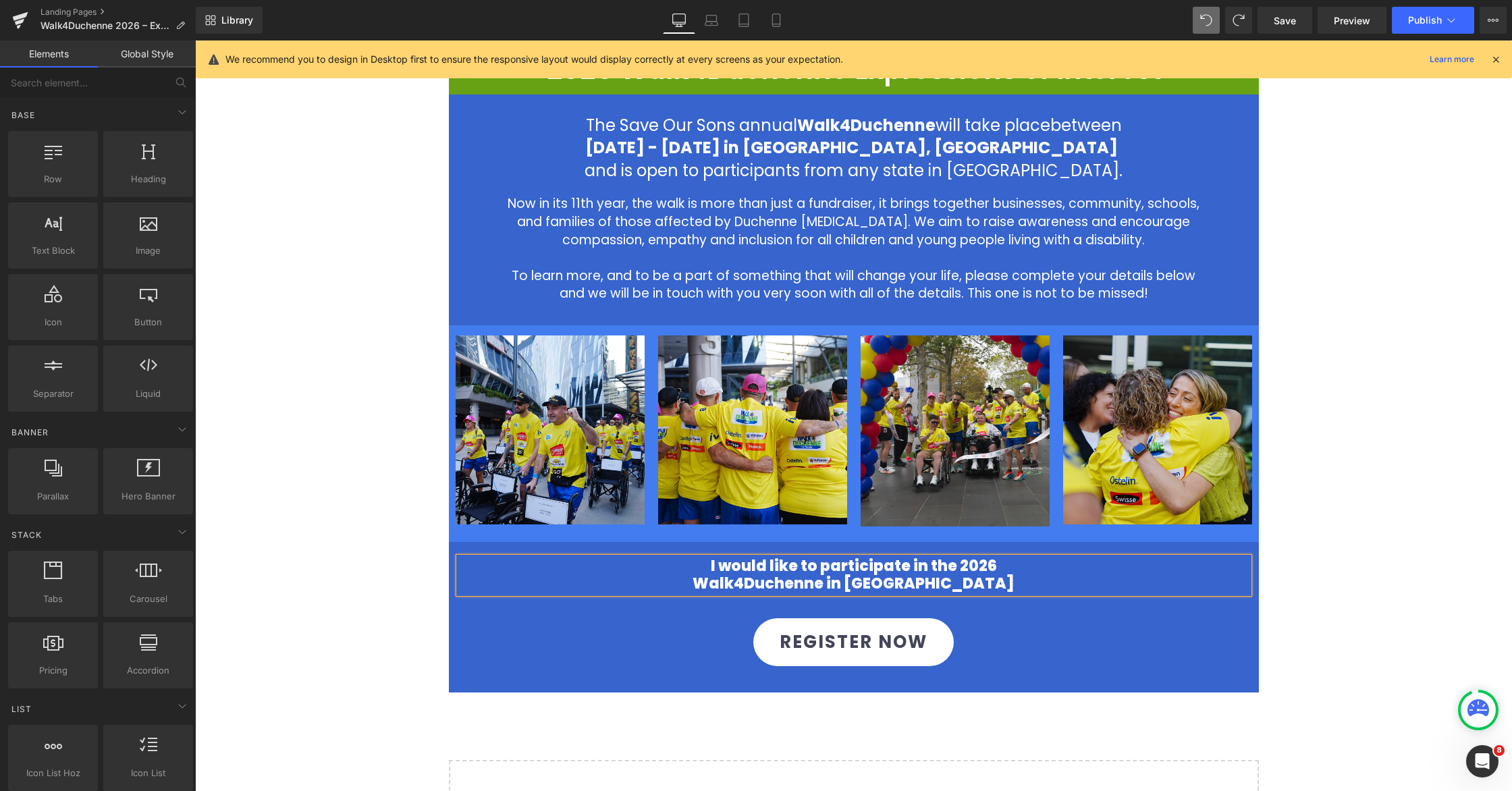
click at [963, 494] on div "Image 2026 Walk4Duchenne Expressions of Interest Heading Row The Save Our Sons …" at bounding box center [853, 267] width 1317 height 1206
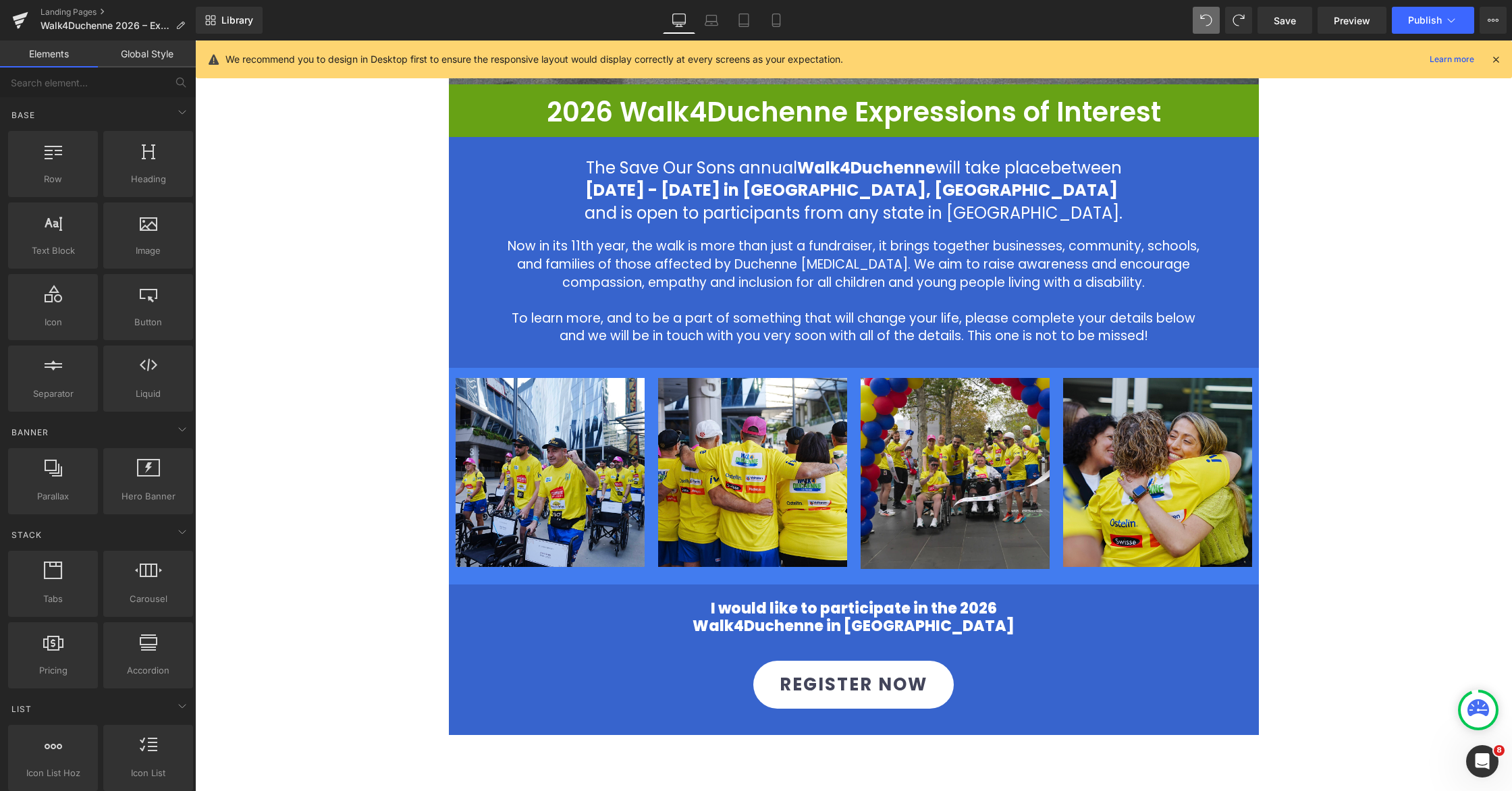
scroll to position [451, 0]
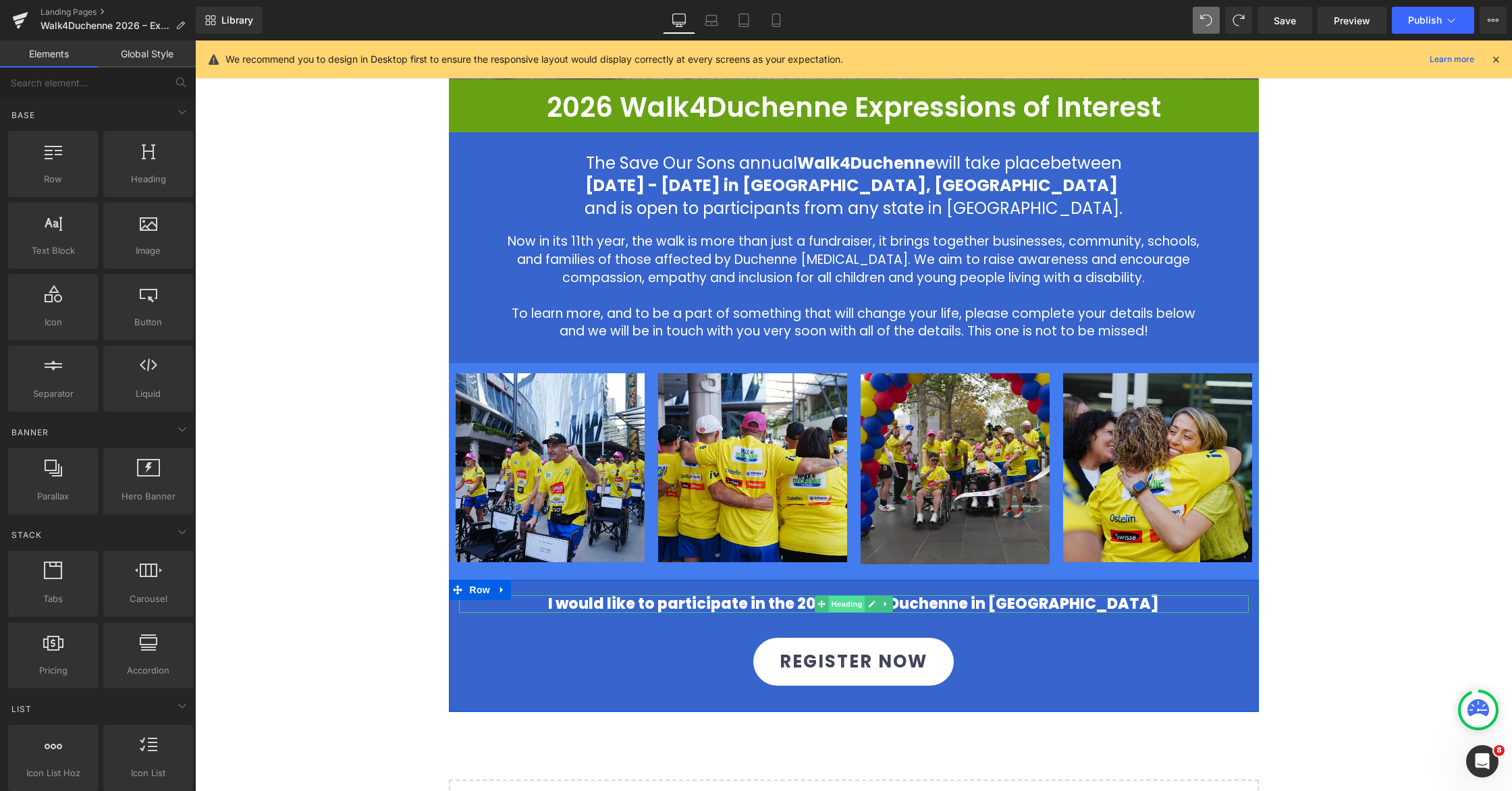
click at [829, 603] on span "Heading" at bounding box center [847, 604] width 37 height 17
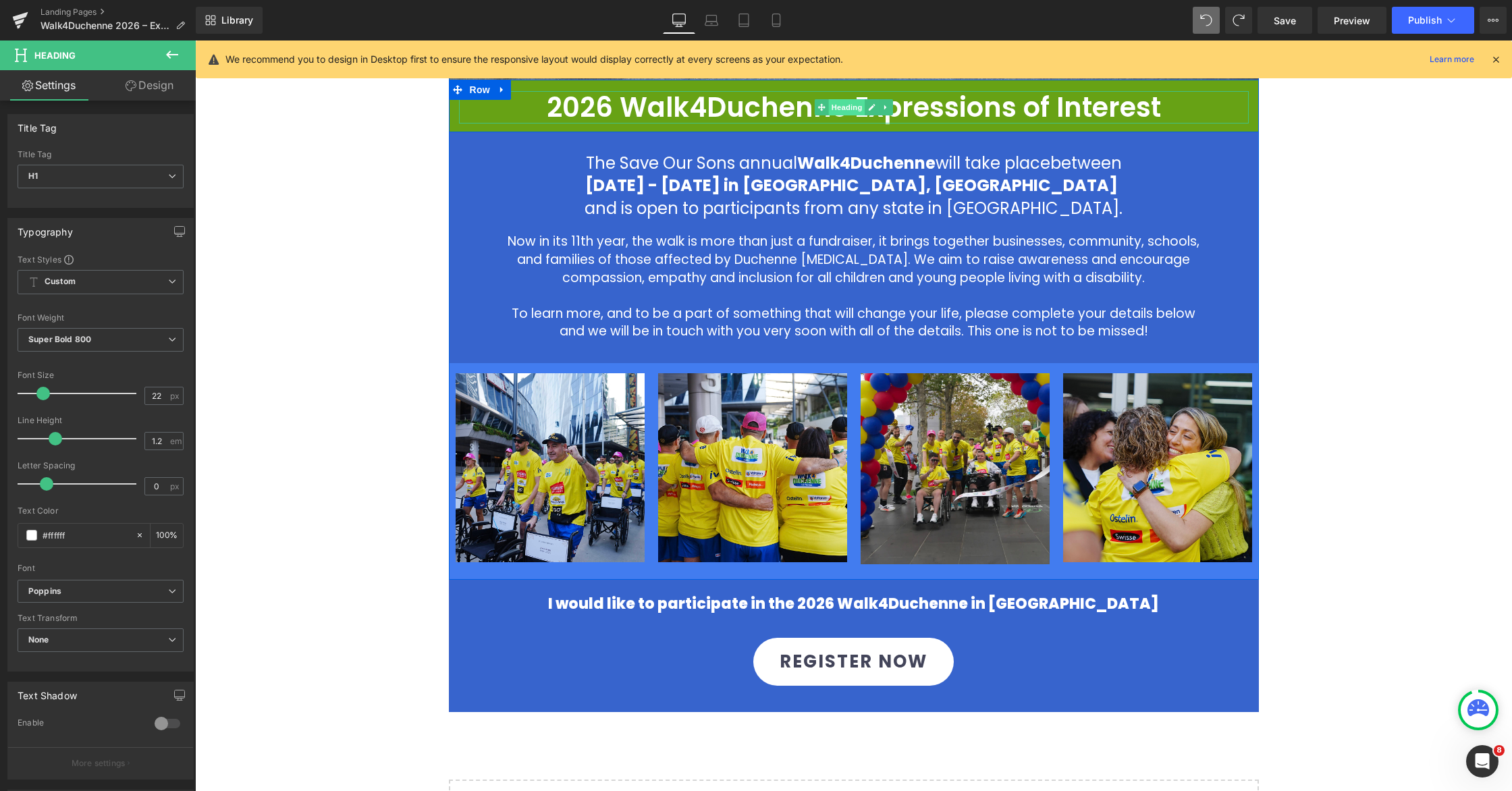
click at [843, 109] on span "Heading" at bounding box center [847, 107] width 37 height 17
click at [73, 342] on b "Semi Bold 600" at bounding box center [58, 339] width 59 height 10
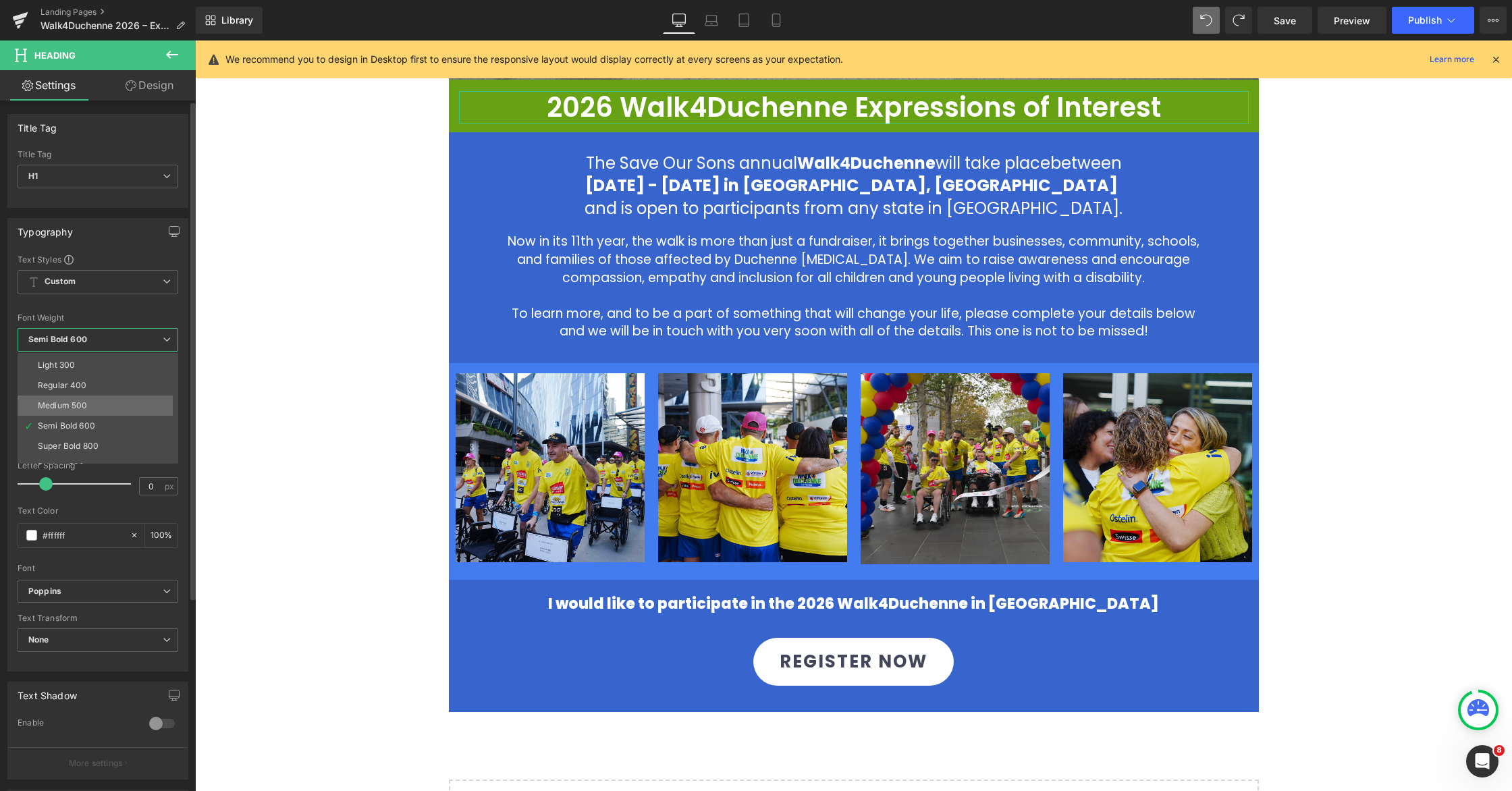
scroll to position [76, 0]
click at [66, 411] on div "Super Bold 800" at bounding box center [68, 409] width 61 height 10
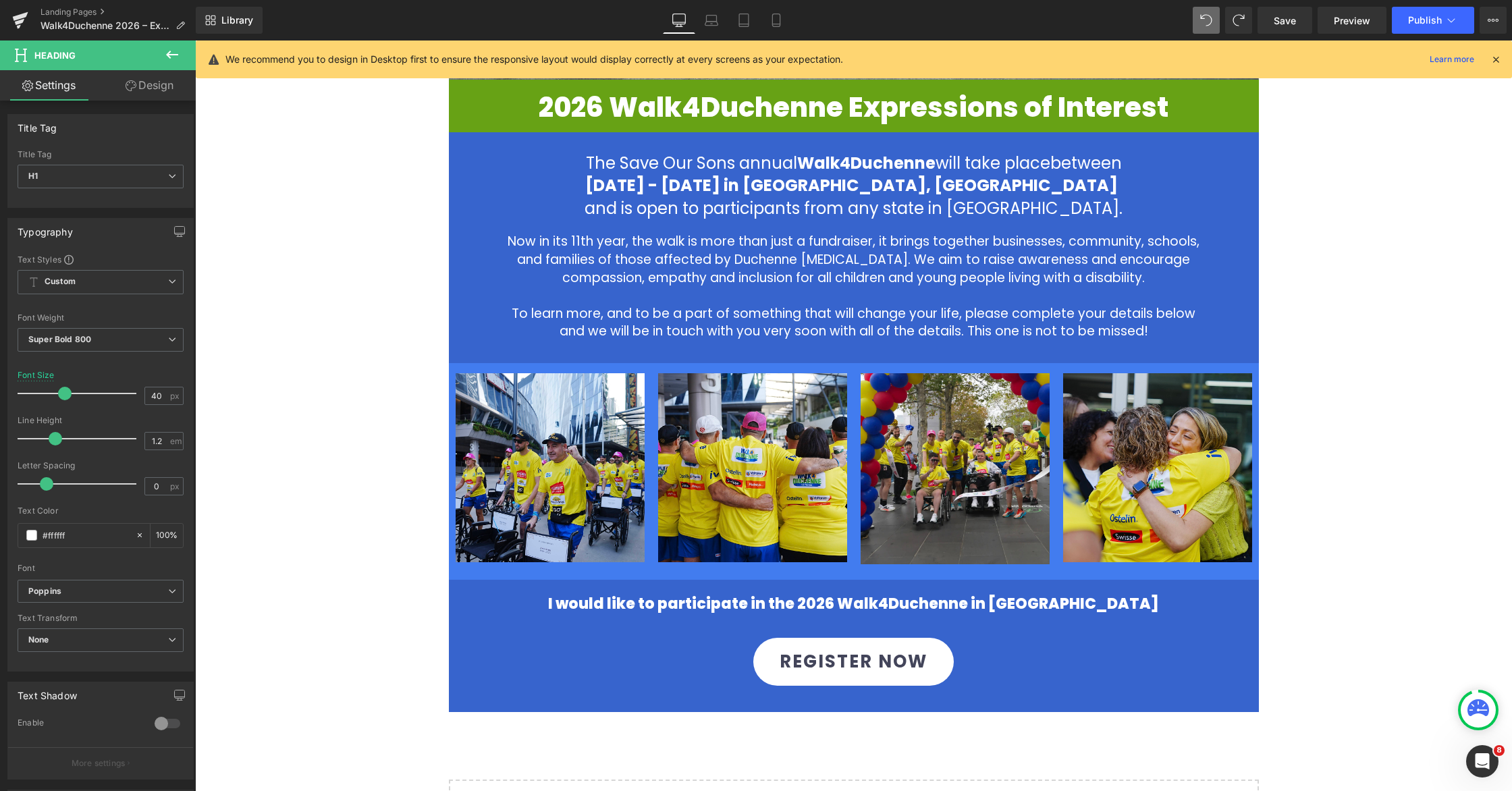
click at [963, 207] on div "Image 2026 Walk4Duchenne Expressions of Interest Heading Row The Save Our Sons …" at bounding box center [853, 296] width 1317 height 1187
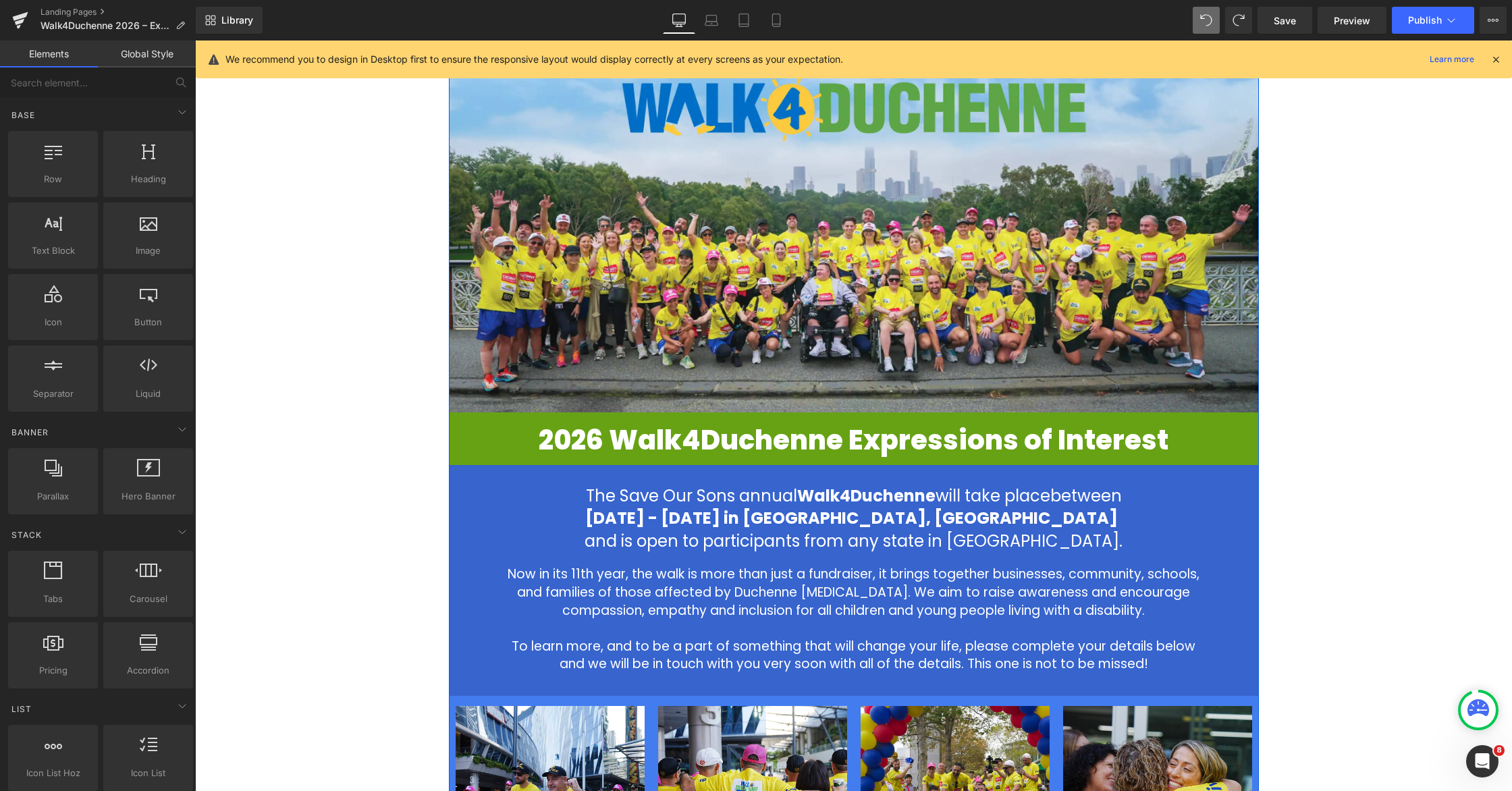
scroll to position [0, 0]
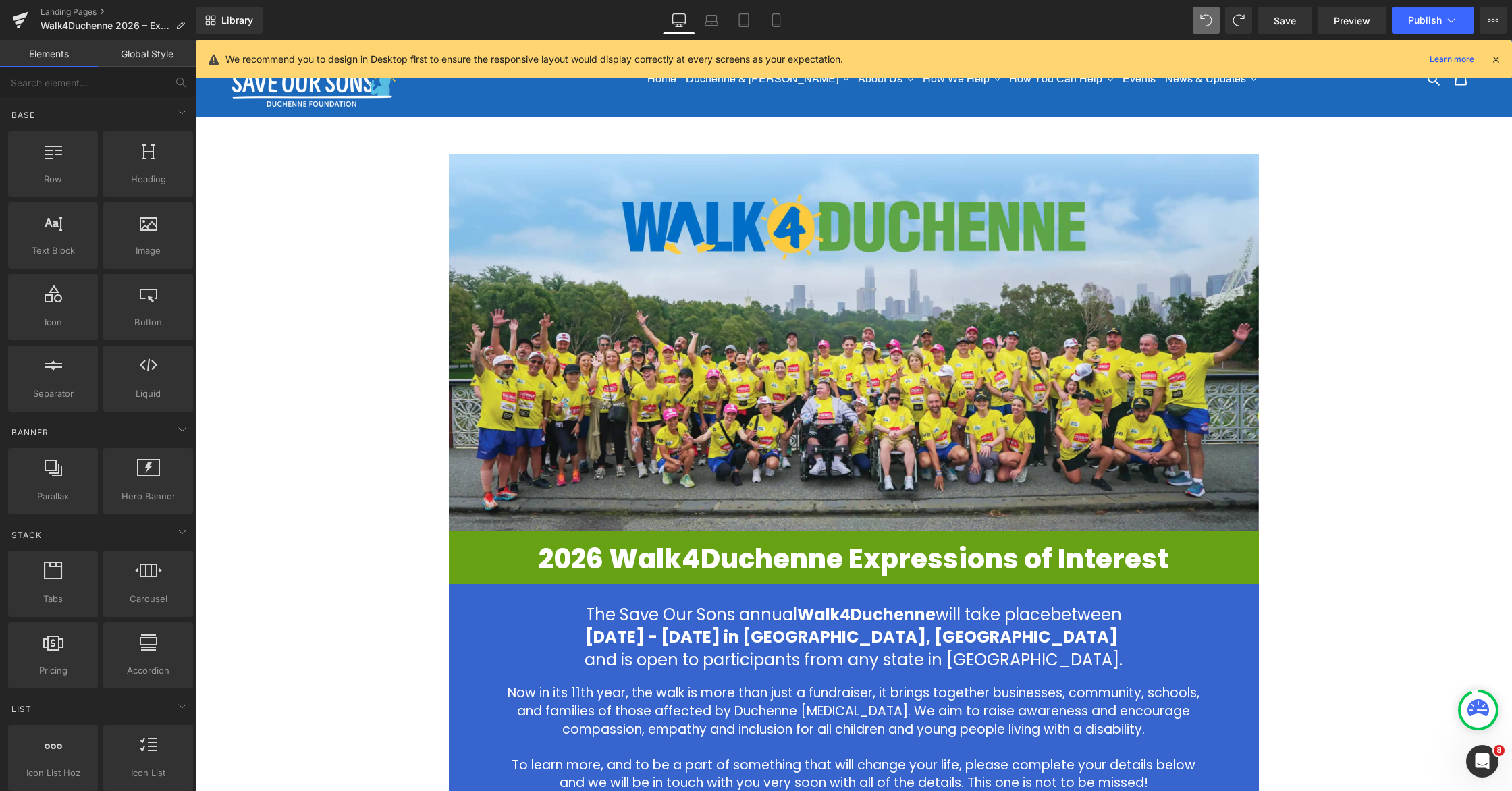
click at [963, 259] on div "Image 2026 Walk4Duchenne Expressions of Interest Heading Row The Save Our Sons …" at bounding box center [853, 748] width 1317 height 1187
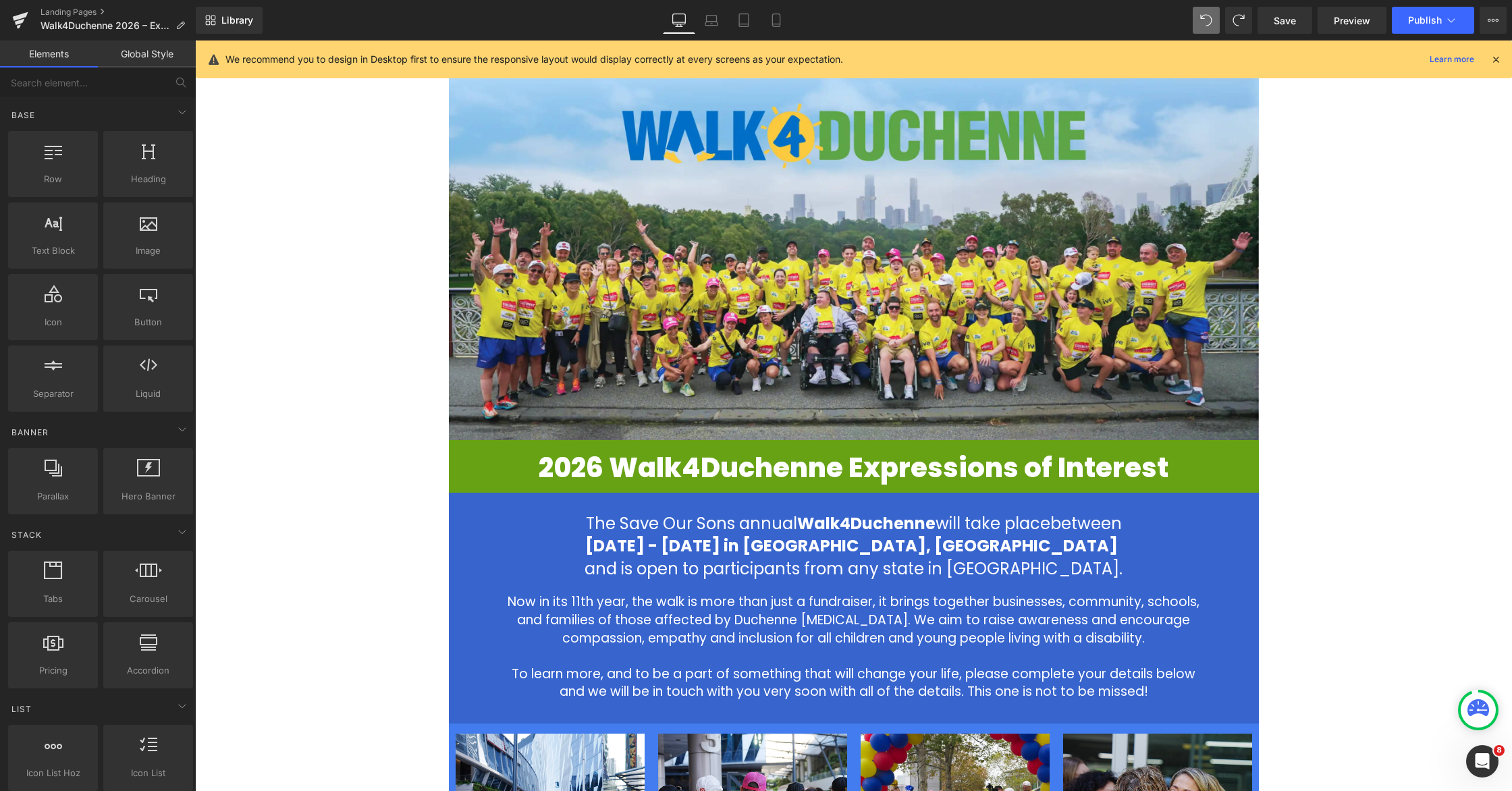
scroll to position [123, 0]
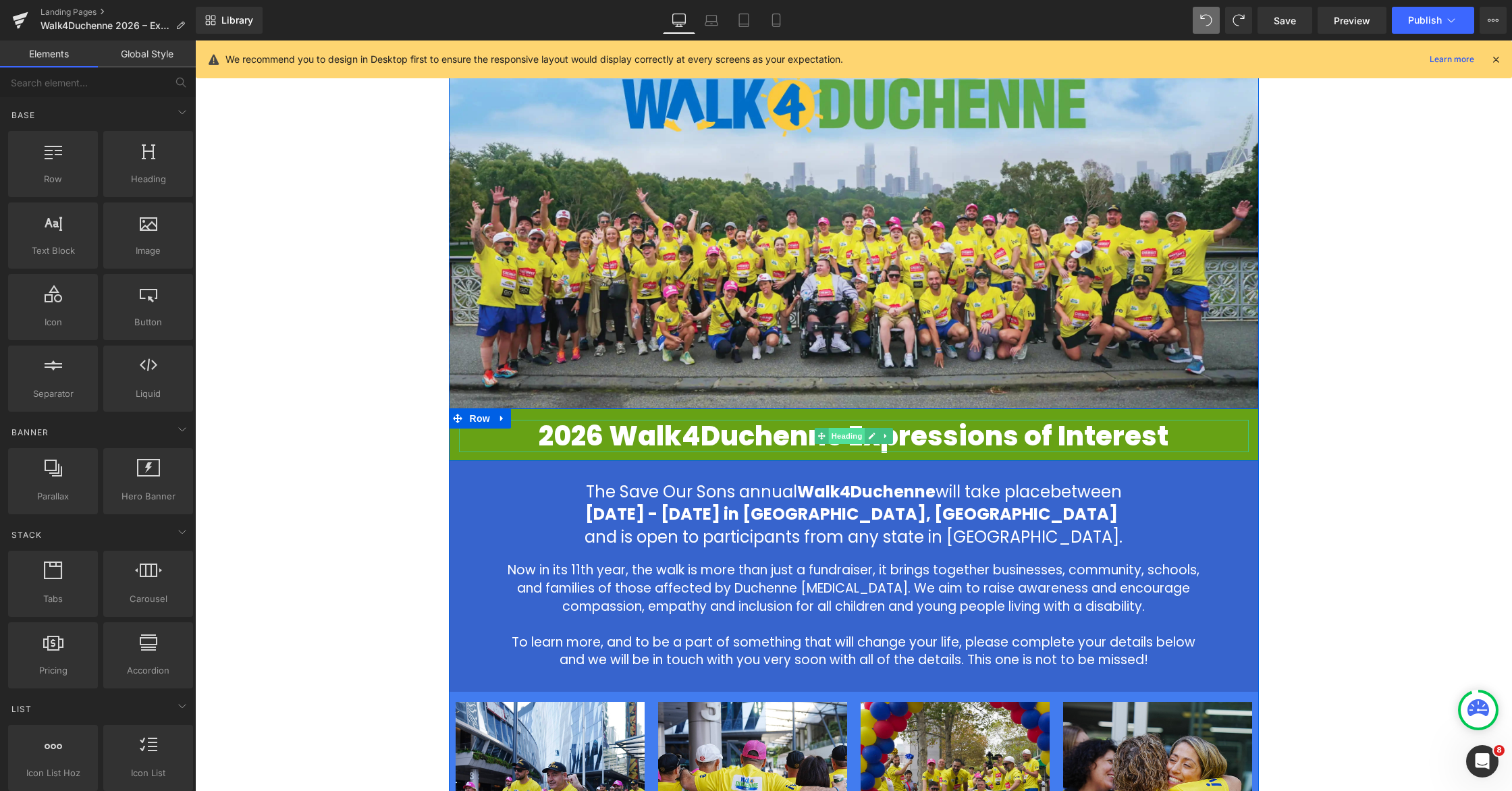
click at [841, 438] on span "Heading" at bounding box center [847, 435] width 37 height 17
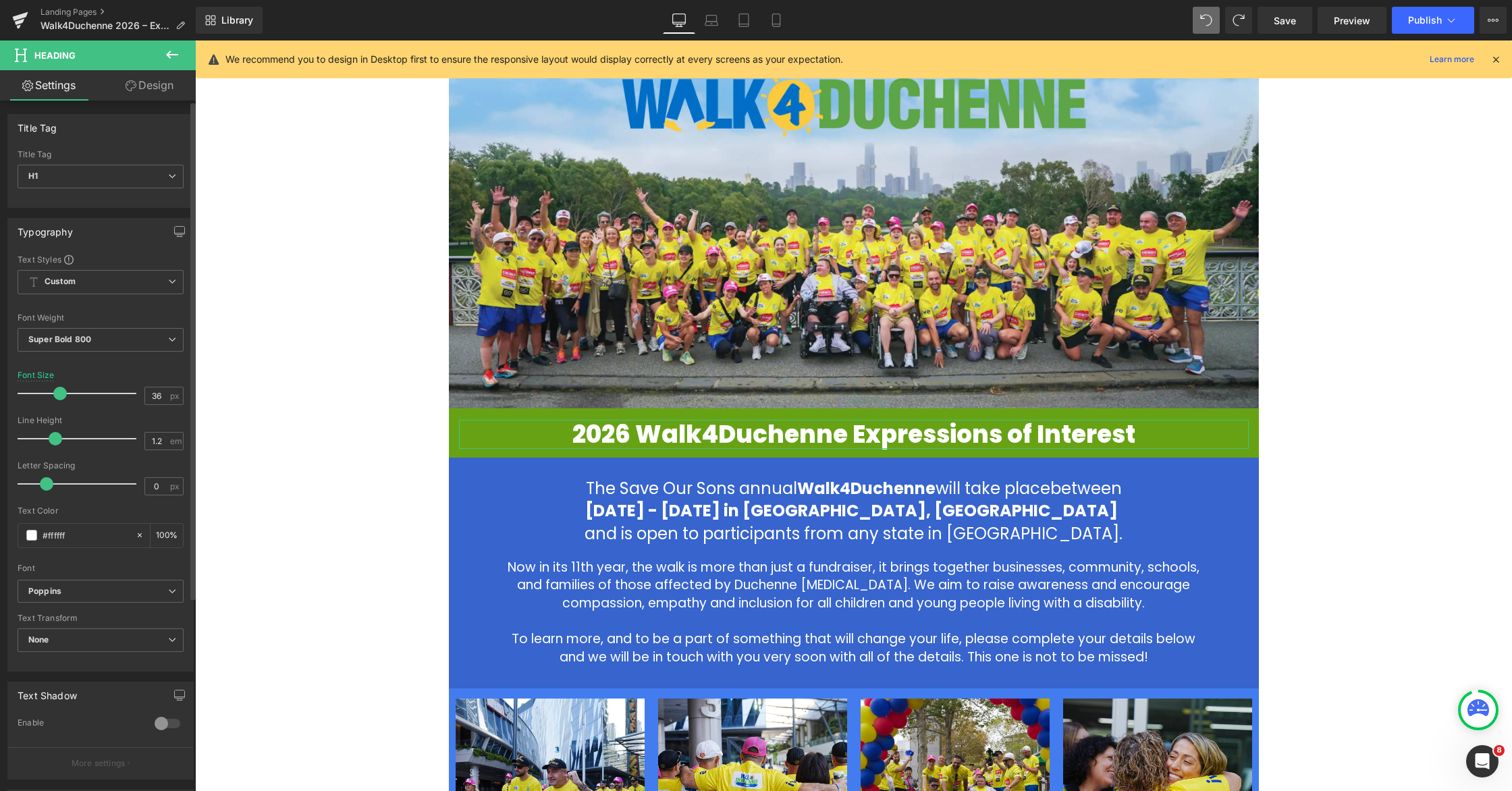
click at [59, 395] on span at bounding box center [60, 394] width 14 height 14
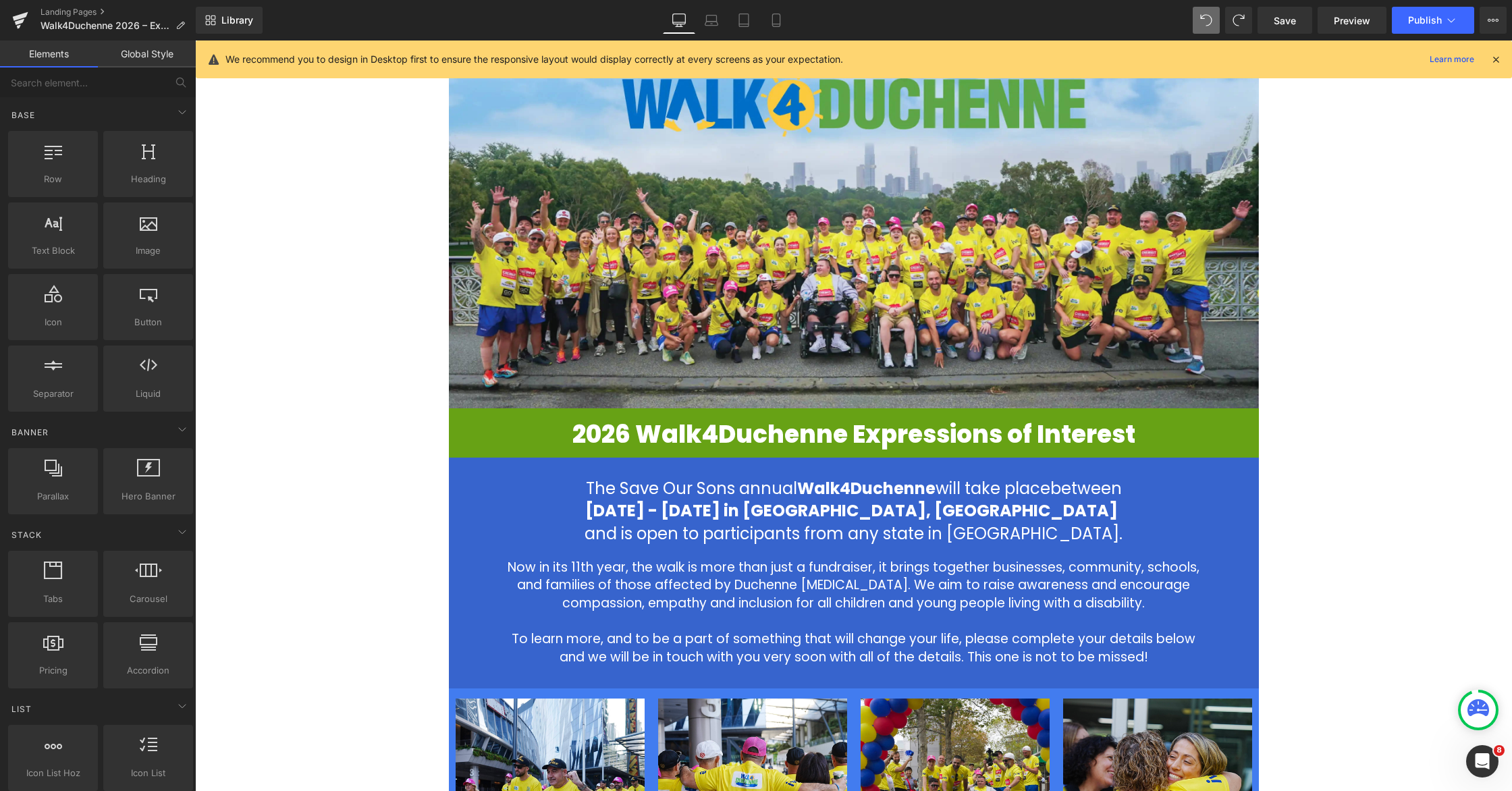
click at [963, 433] on div "Image 2026 Walk4Duchenne Expressions of Interest Heading Row The Save Our Sons …" at bounding box center [853, 623] width 1317 height 1185
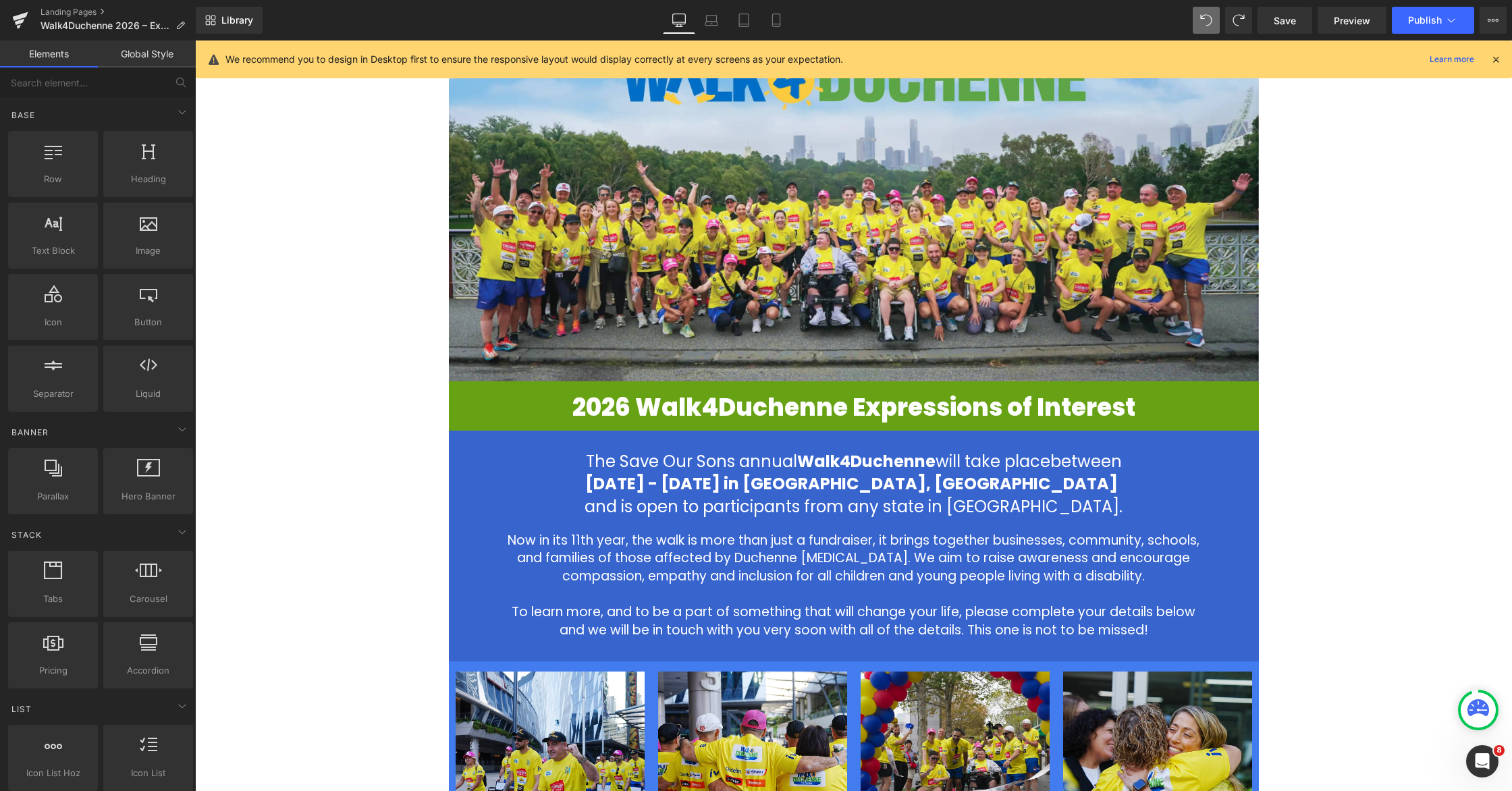
scroll to position [156, 0]
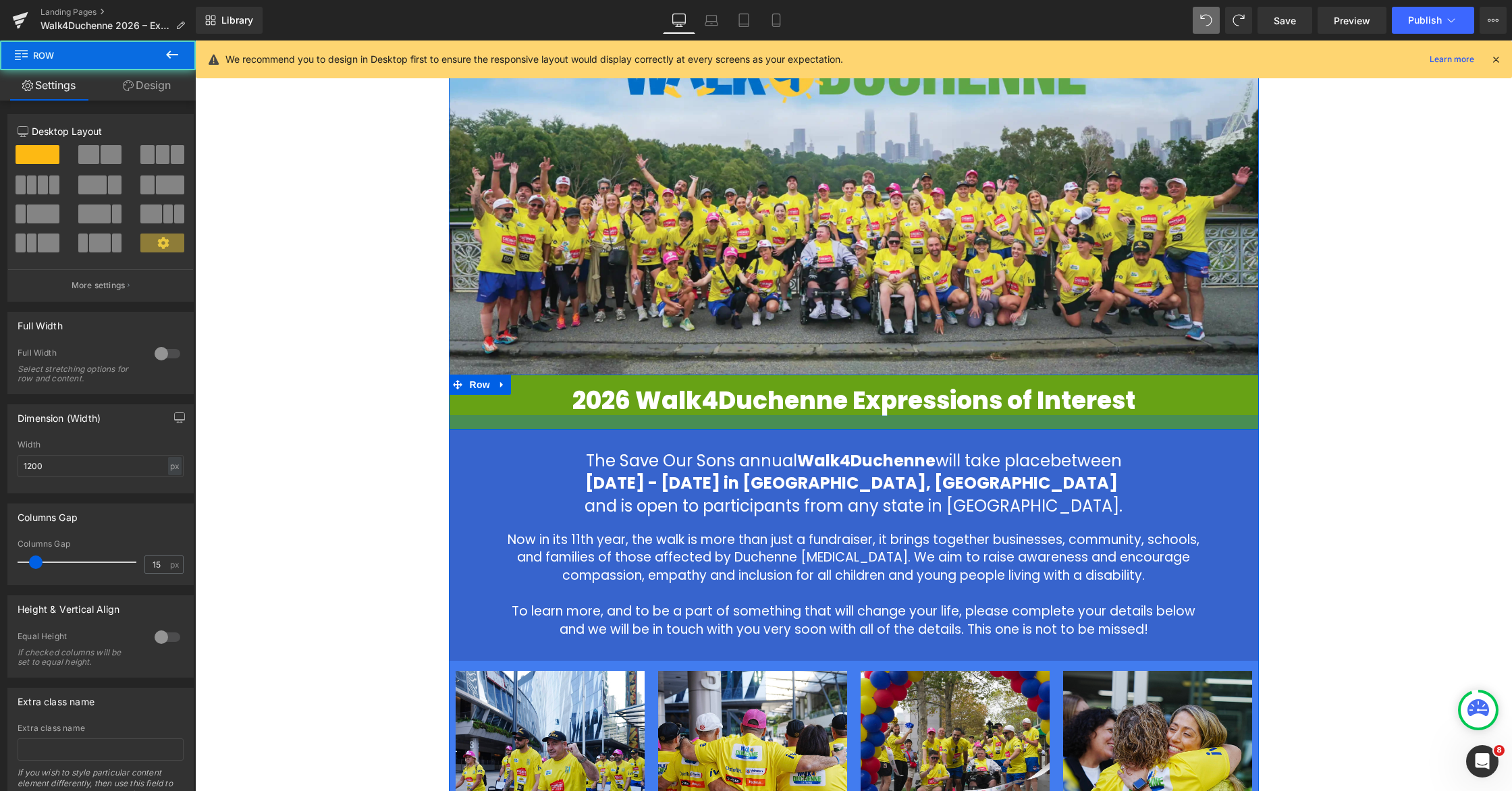
click at [829, 424] on div at bounding box center [854, 422] width 810 height 15
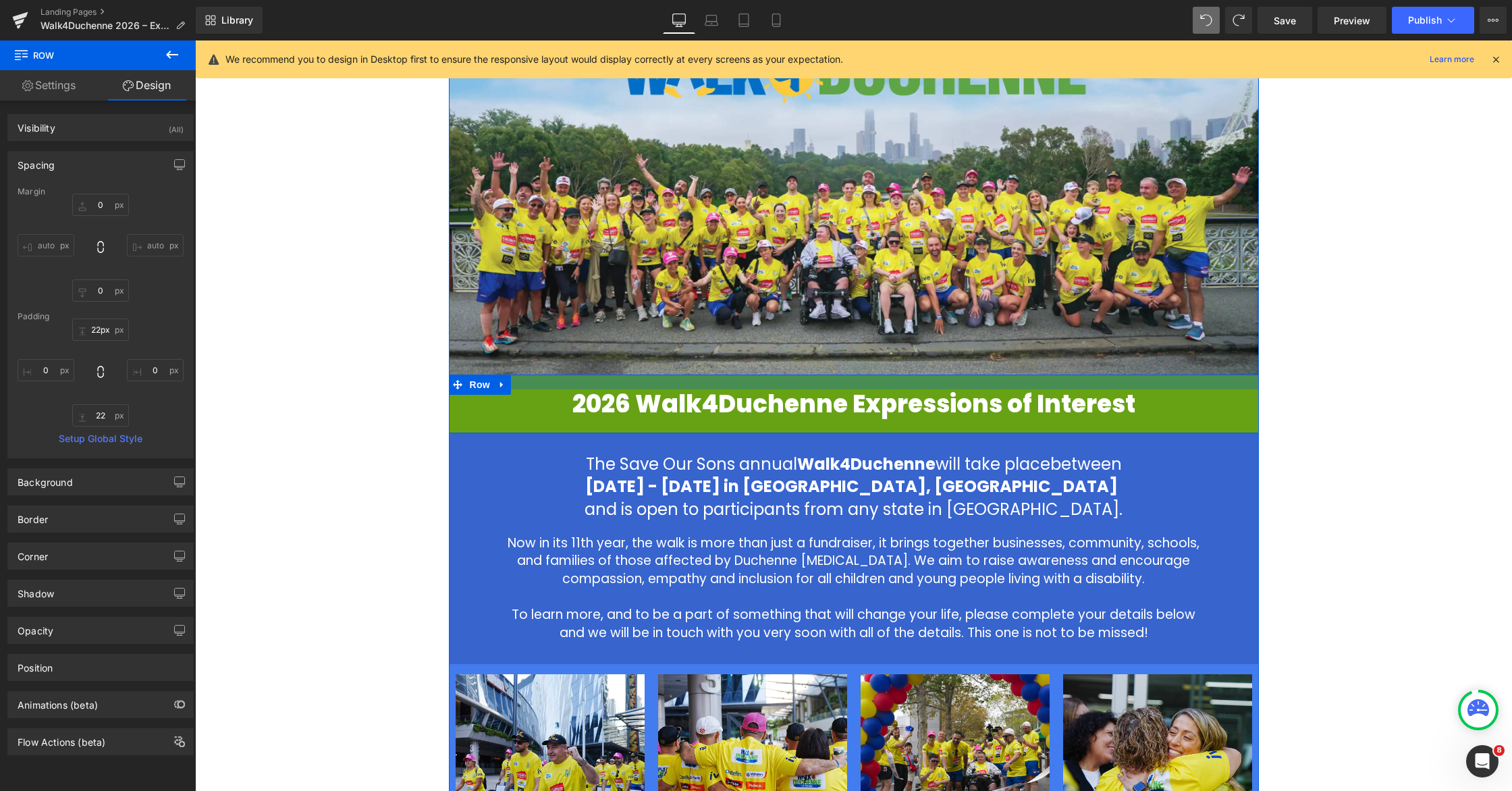
click at [818, 379] on div at bounding box center [854, 382] width 810 height 15
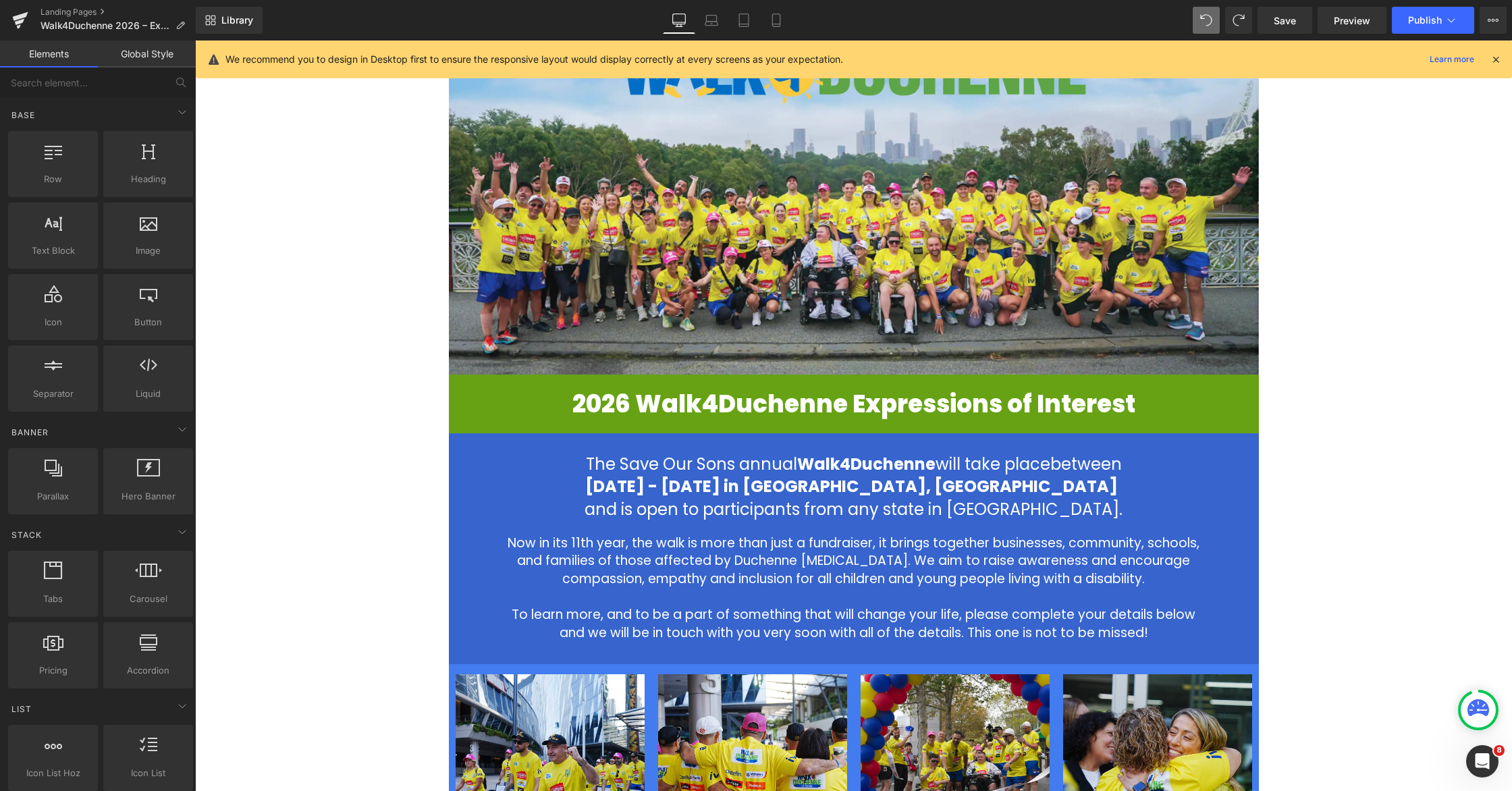
click at [963, 402] on div "Image 2026 Walk4Duchenne Expressions of Interest Heading Row The Save Our Sons …" at bounding box center [853, 594] width 1317 height 1193
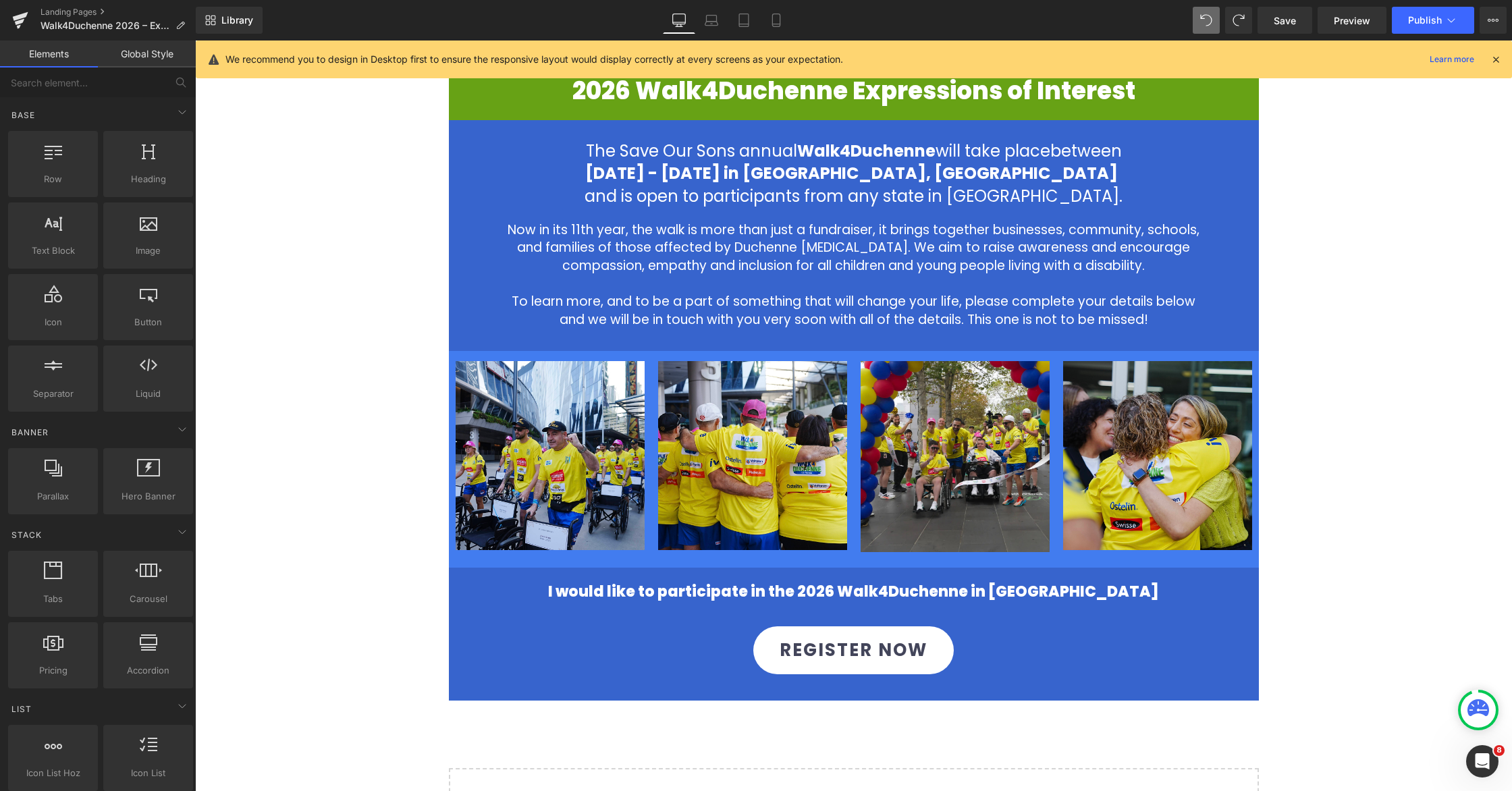
scroll to position [471, 0]
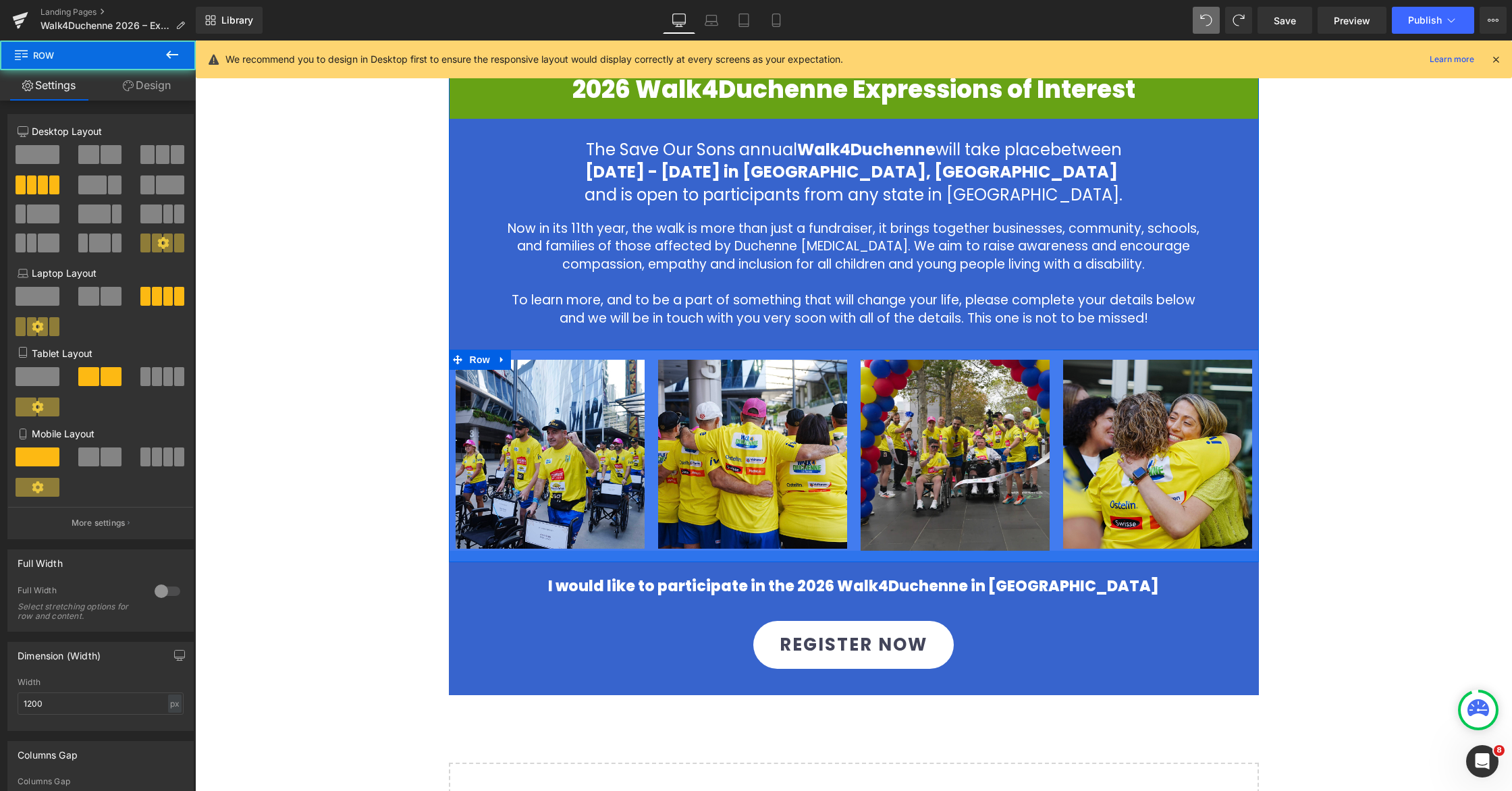
click at [871, 554] on div at bounding box center [854, 556] width 810 height 11
click at [963, 515] on div "Image 2026 Walk4Duchenne Expressions of Interest Heading Row The Save Our Sons …" at bounding box center [853, 277] width 1317 height 1190
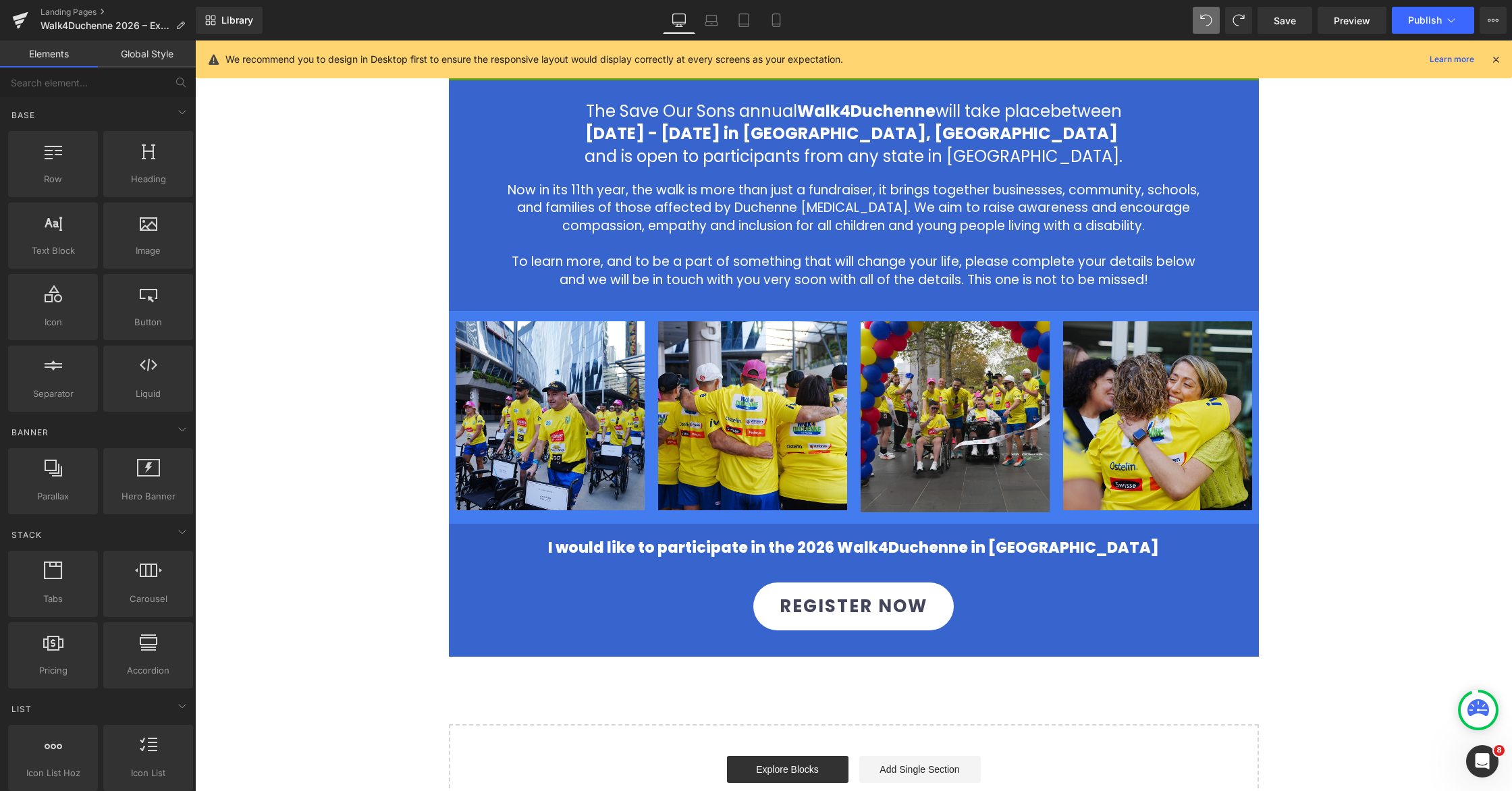
scroll to position [536, 0]
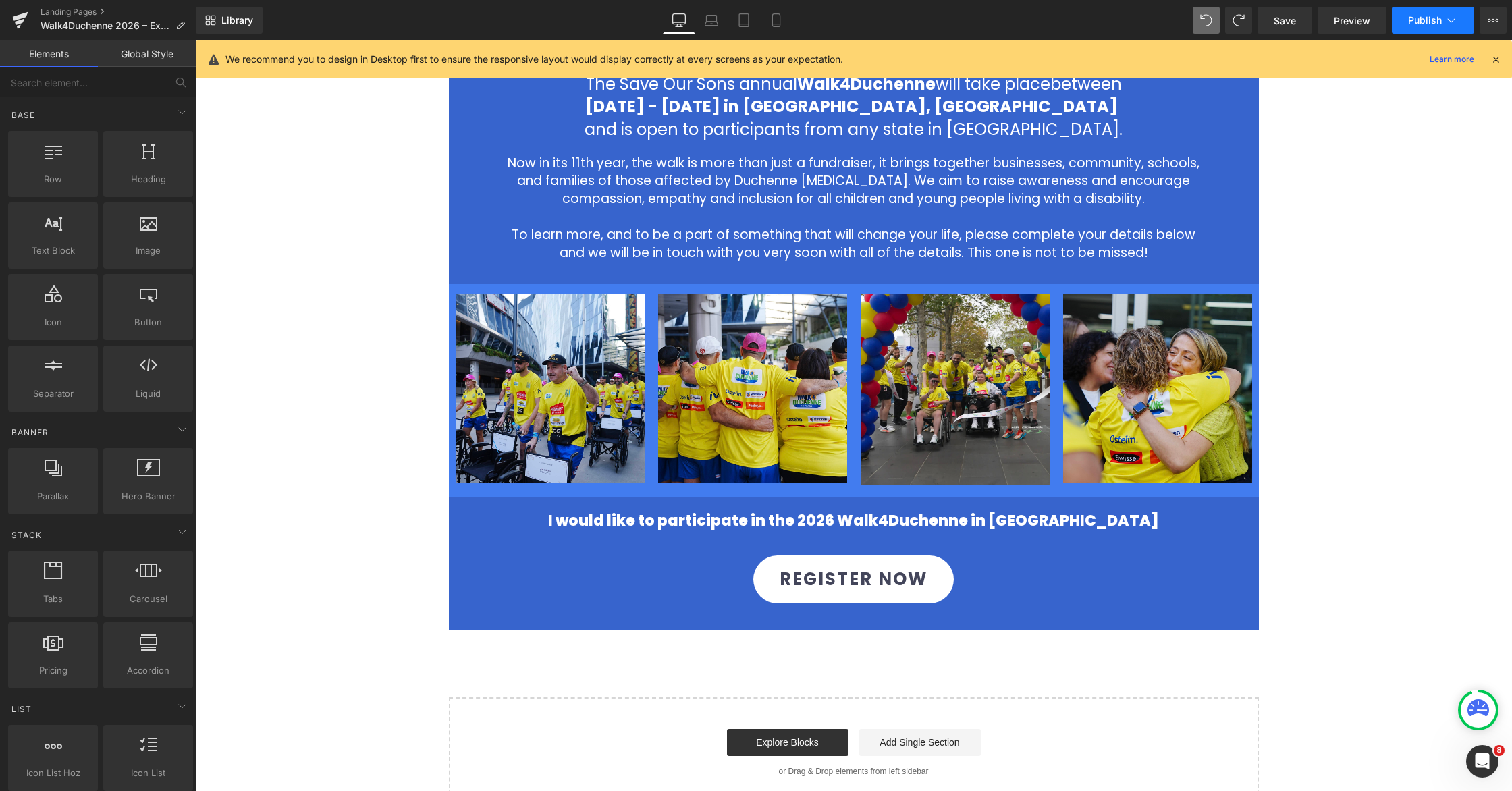
click at [963, 23] on span "Publish" at bounding box center [1425, 20] width 34 height 10
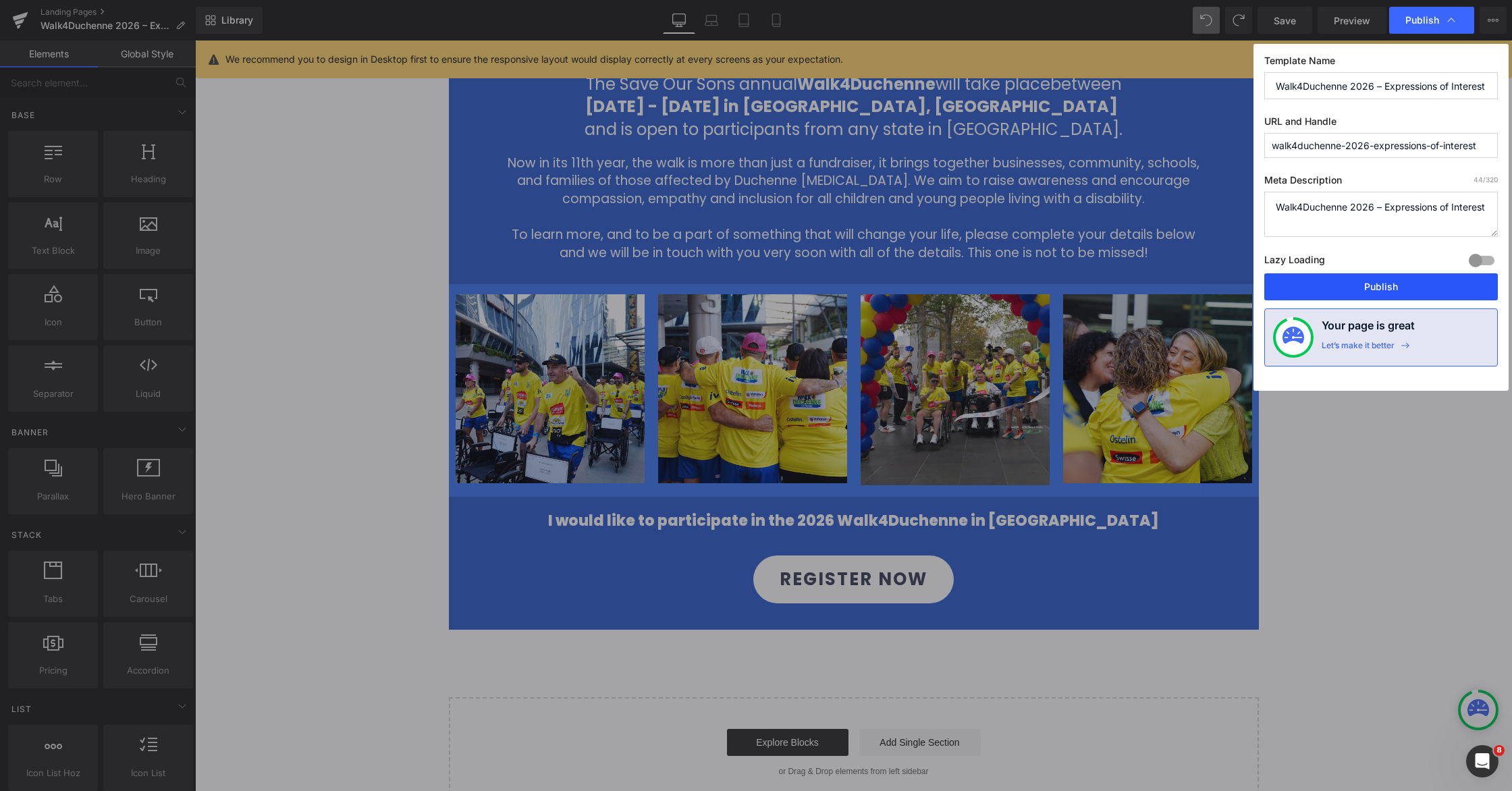
drag, startPoint x: 1363, startPoint y: 294, endPoint x: 1168, endPoint y: 243, distance: 201.6
click at [963, 294] on button "Publish" at bounding box center [1381, 286] width 234 height 27
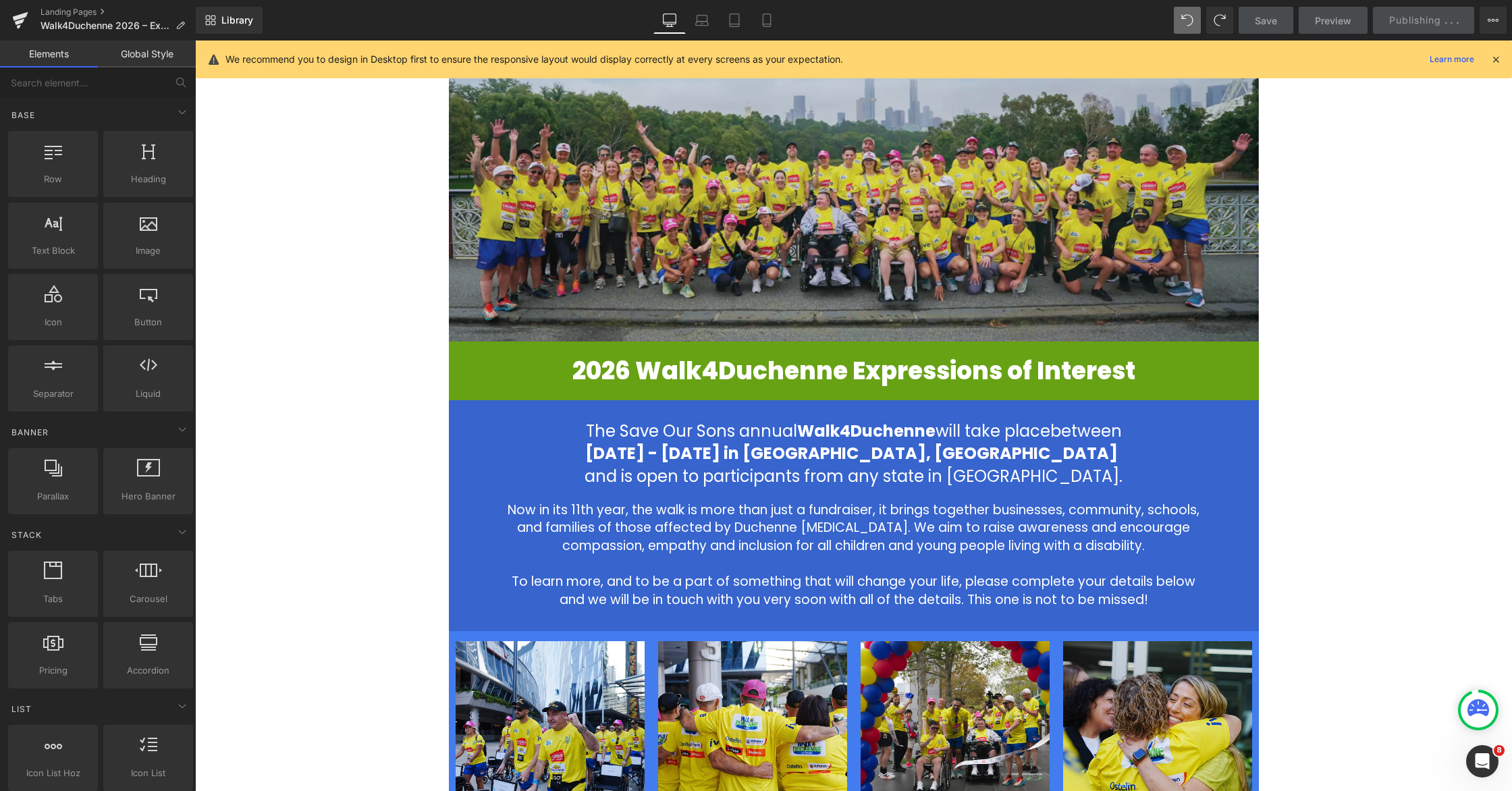
scroll to position [0, 0]
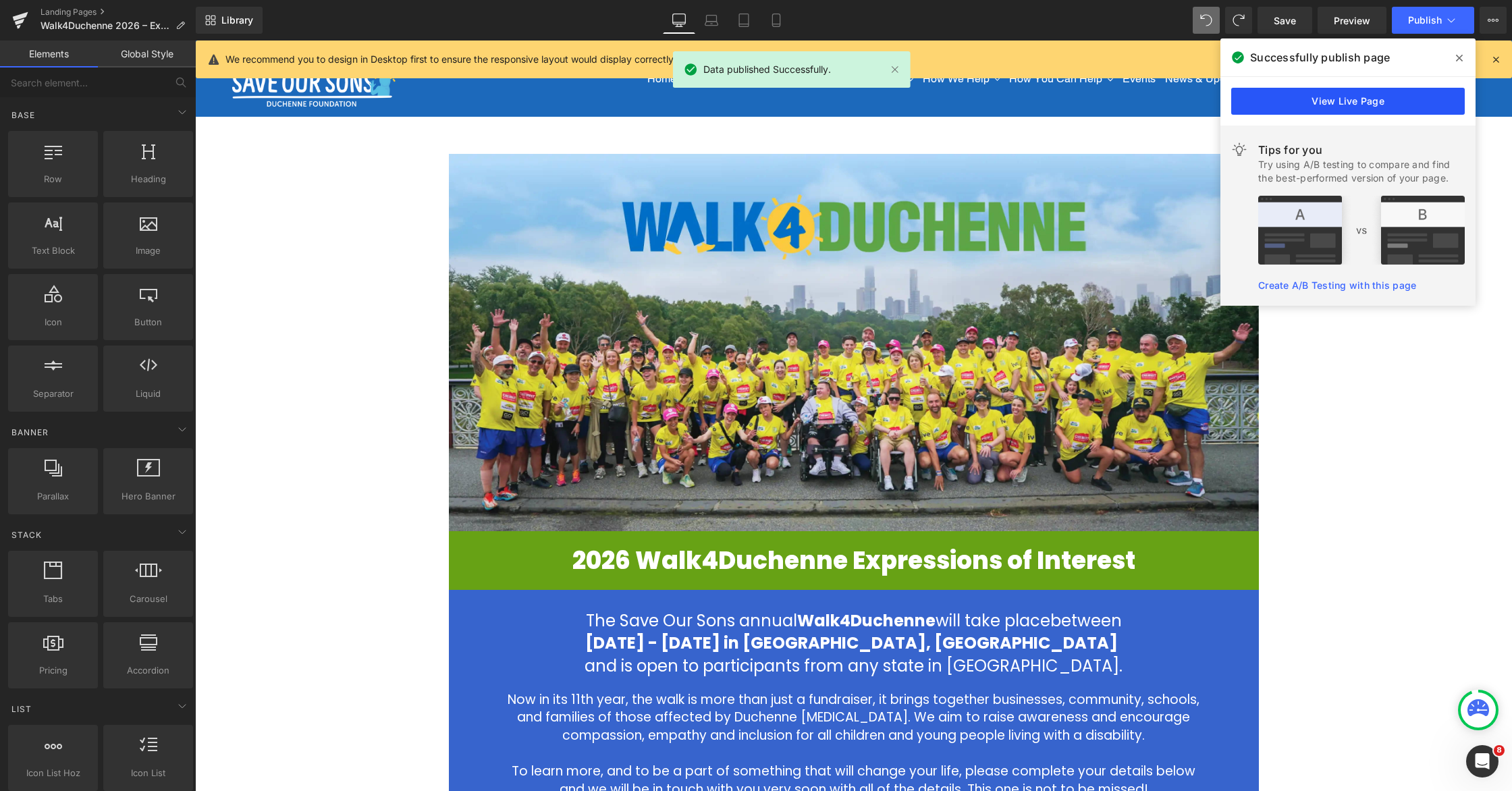
drag, startPoint x: 1330, startPoint y: 93, endPoint x: 1130, endPoint y: 110, distance: 200.7
click at [963, 93] on link "View Live Page" at bounding box center [1348, 101] width 234 height 27
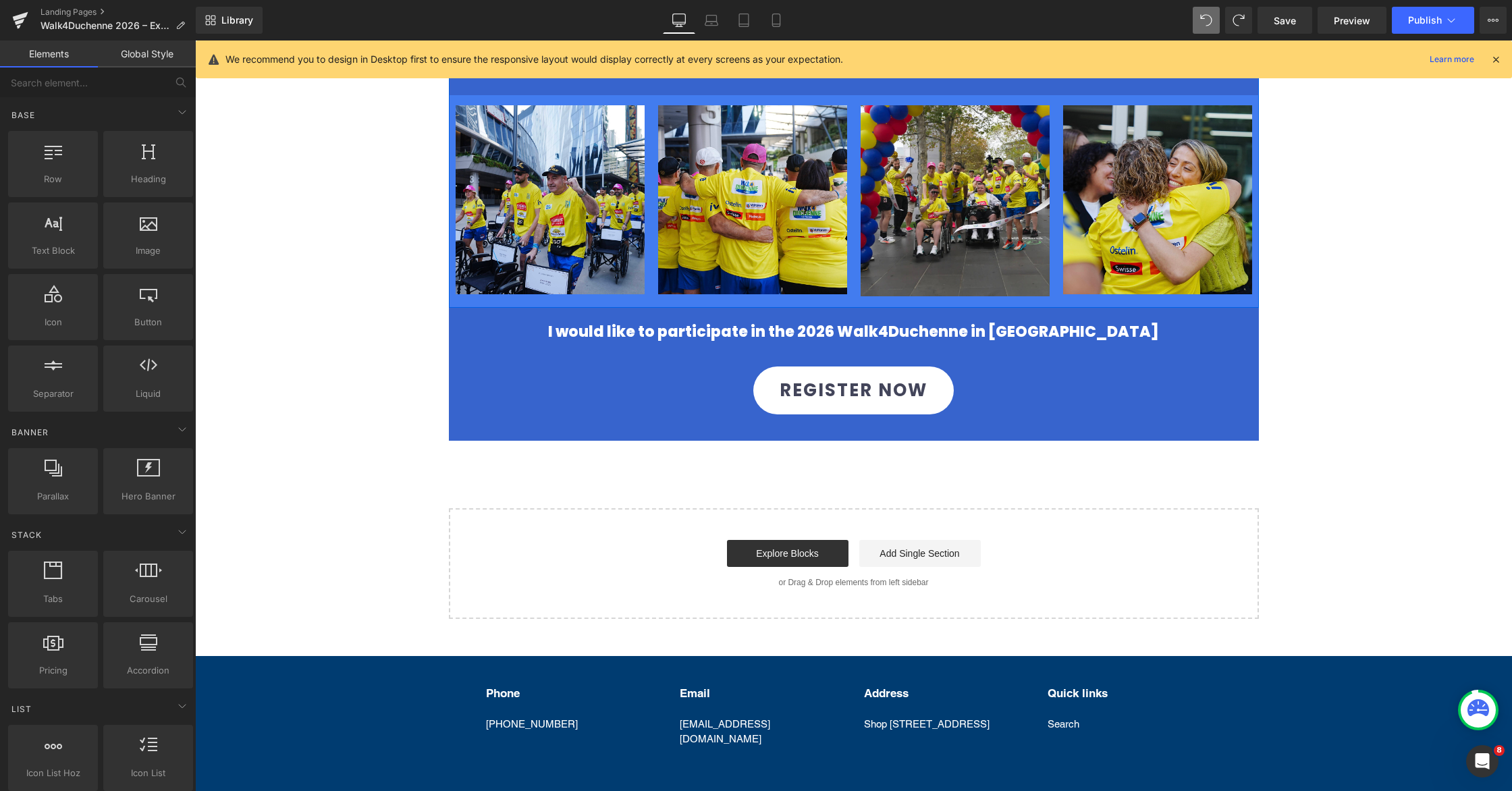
scroll to position [795, 0]
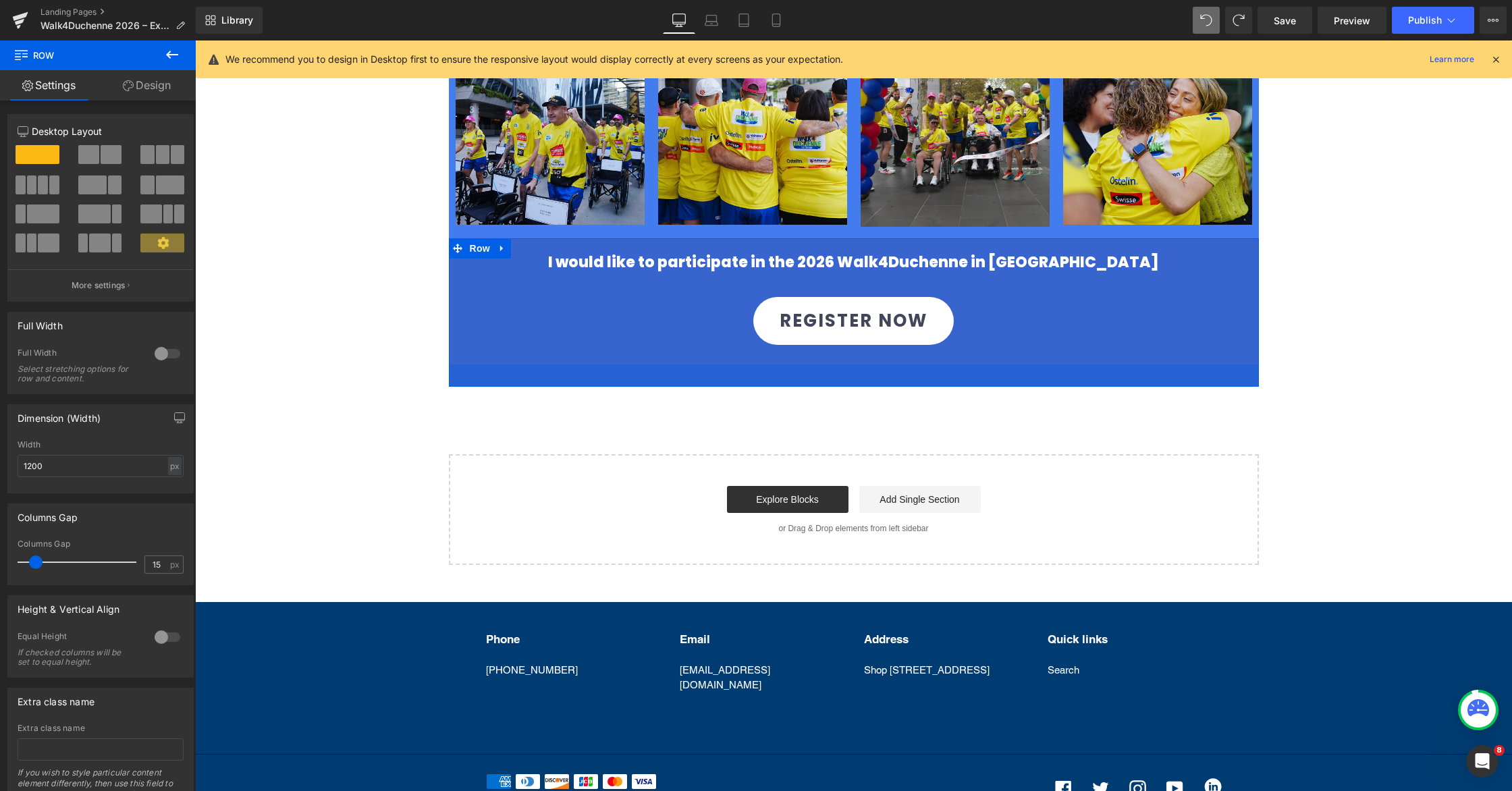
drag, startPoint x: 889, startPoint y: 365, endPoint x: 889, endPoint y: 381, distance: 16.0
click at [889, 381] on div "33px" at bounding box center [854, 376] width 810 height 23
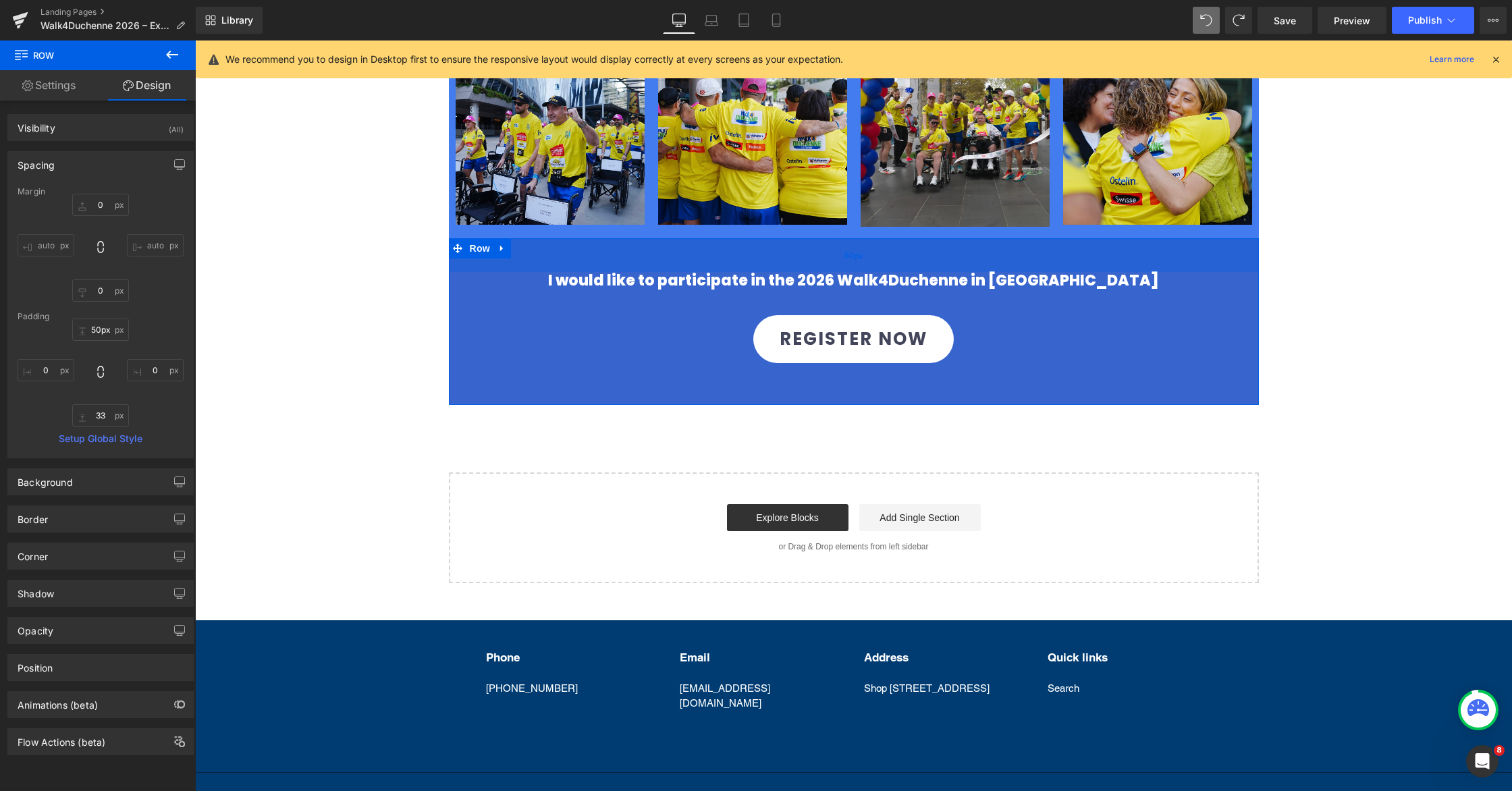
click at [873, 260] on div "50px" at bounding box center [854, 255] width 810 height 34
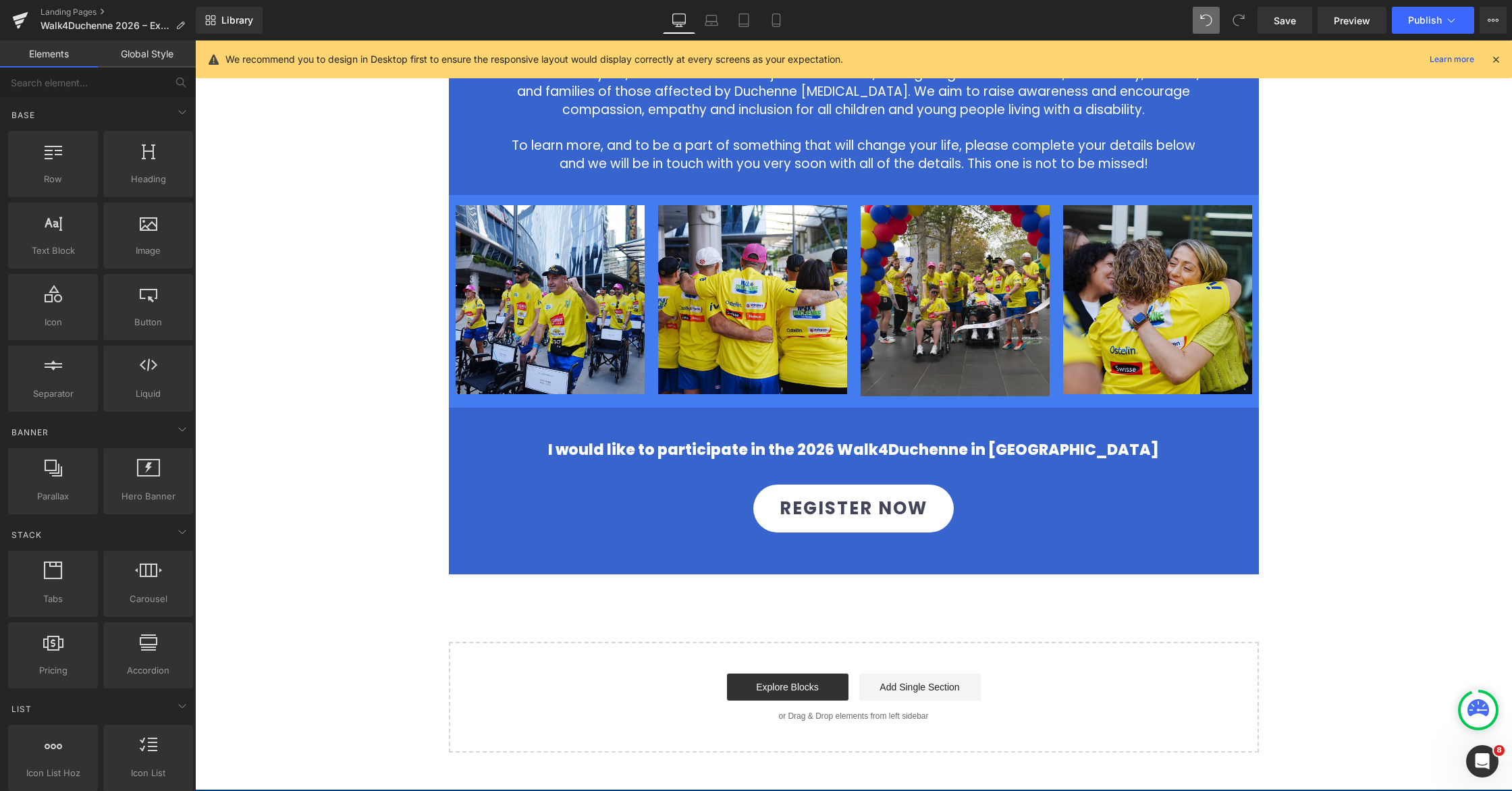
scroll to position [681, 0]
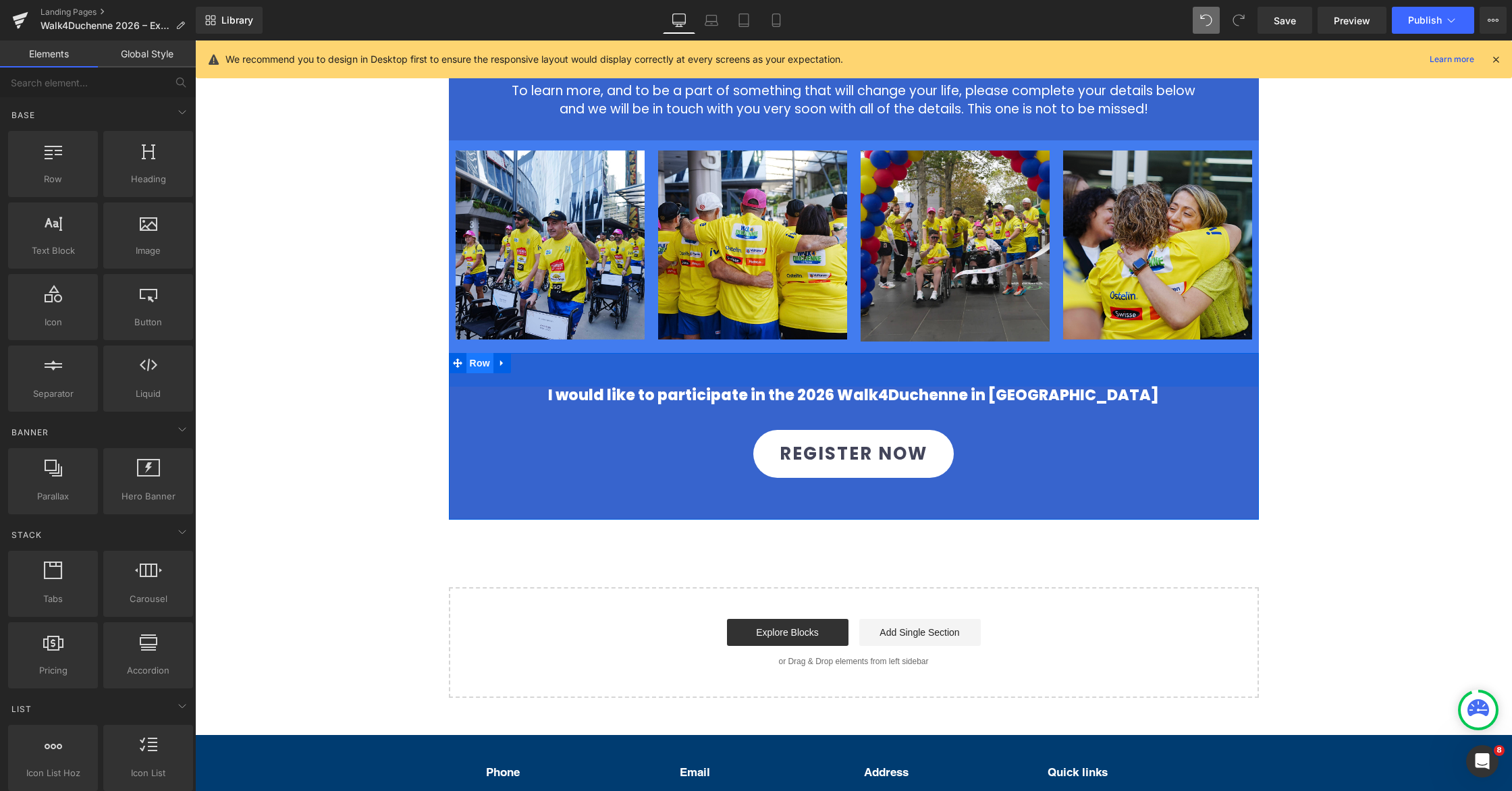
click at [476, 367] on span "Row" at bounding box center [479, 362] width 27 height 20
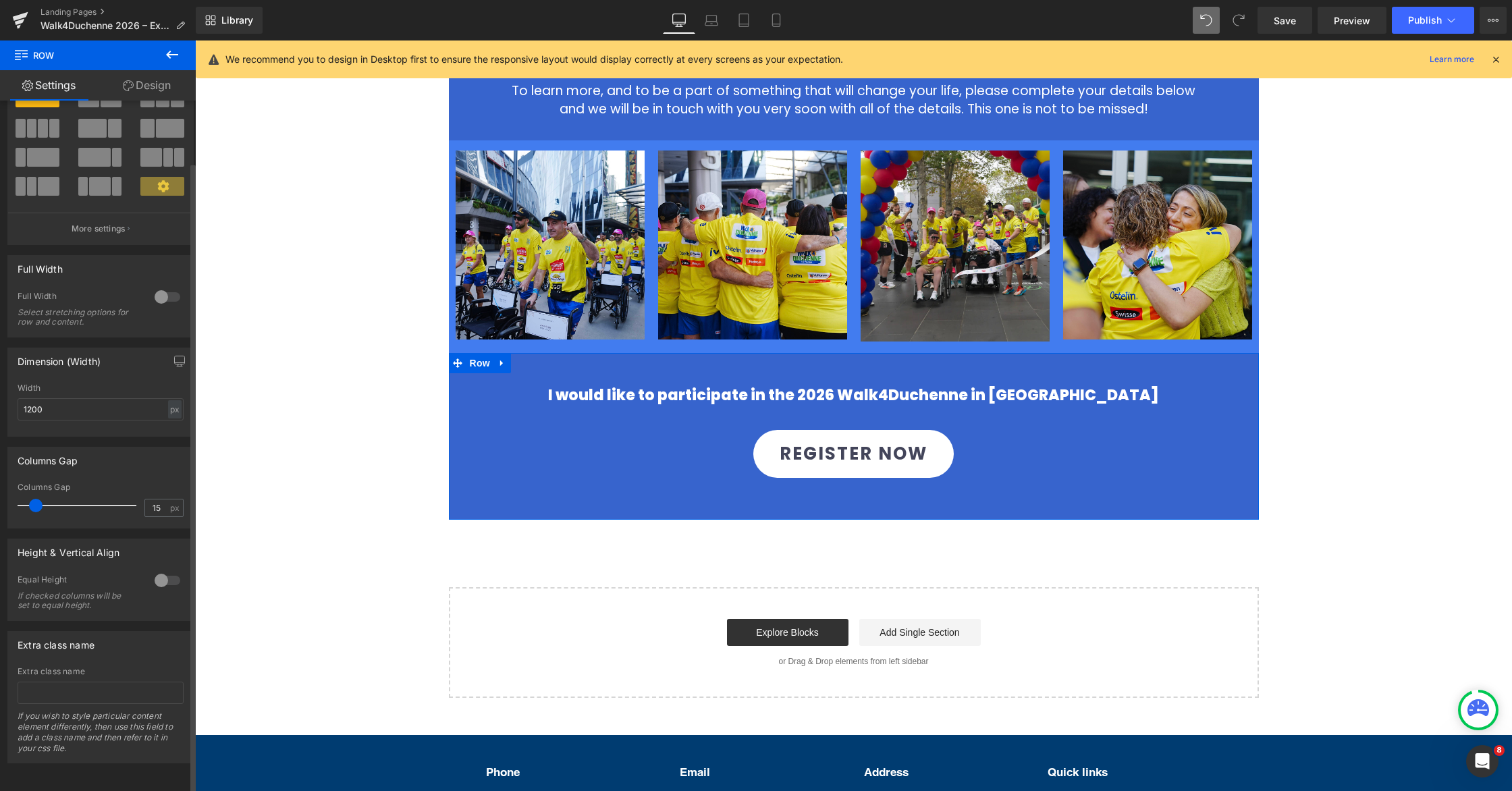
scroll to position [0, 0]
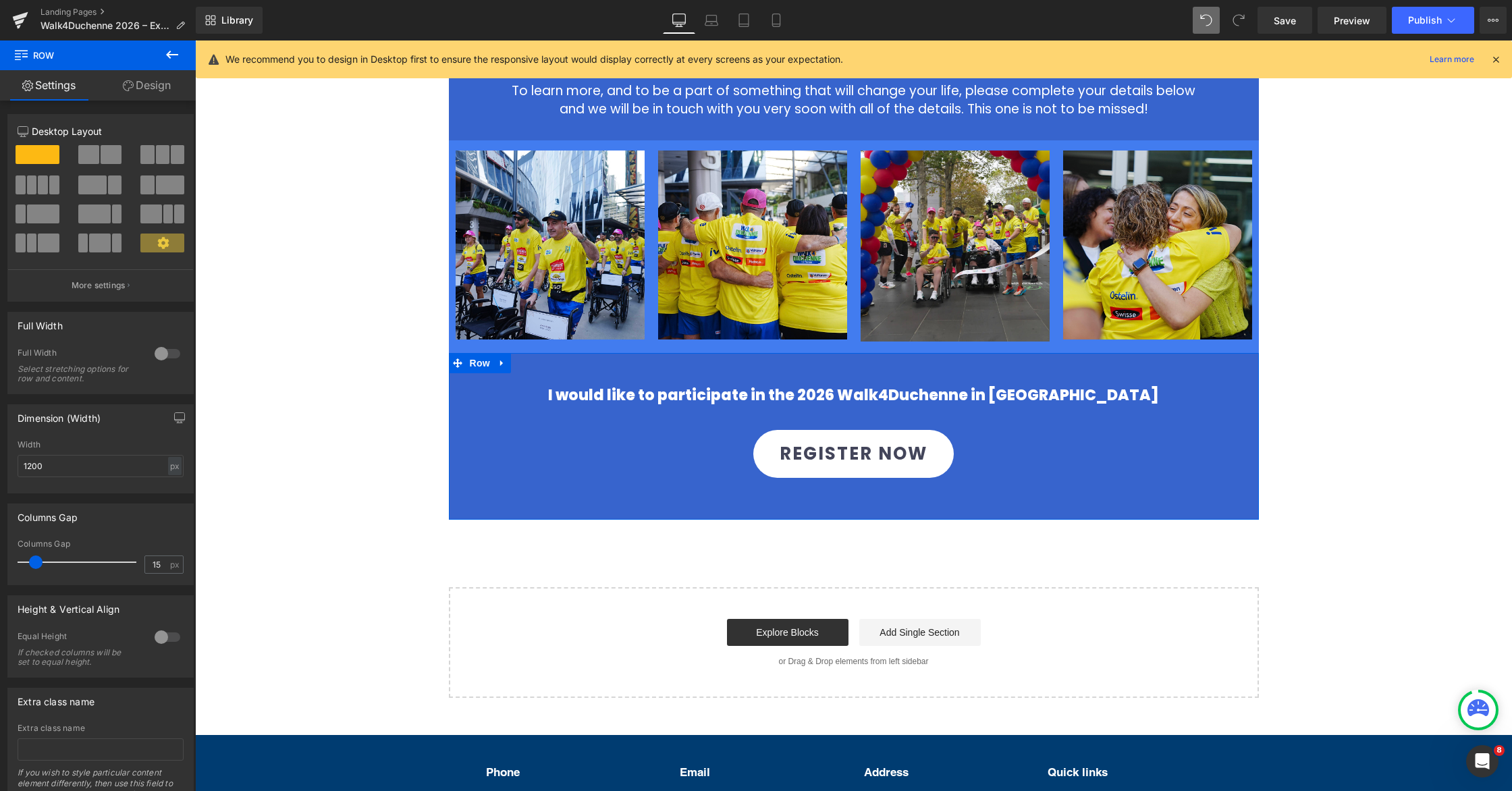
click at [151, 89] on link "Design" at bounding box center [147, 85] width 98 height 30
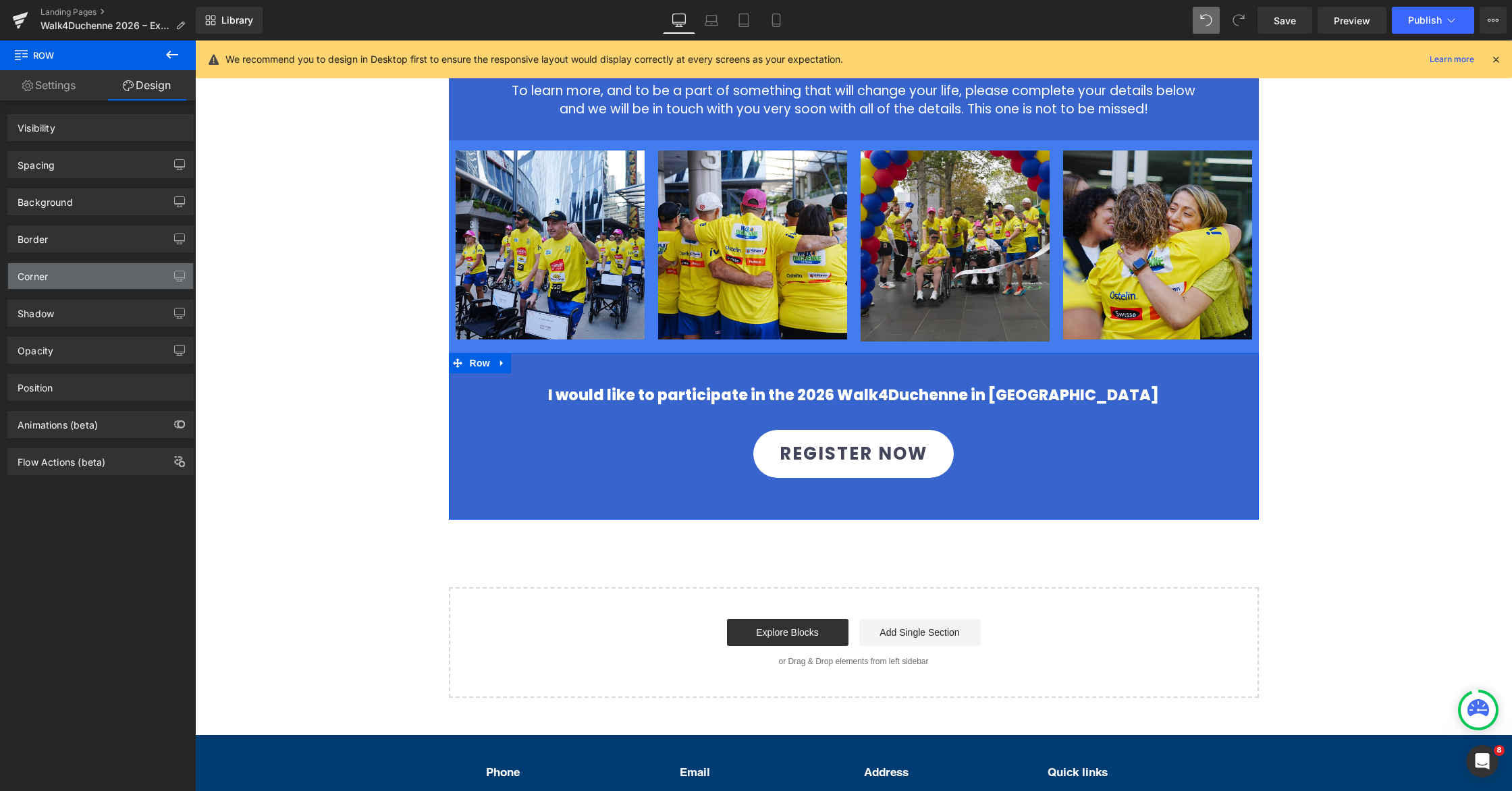
click at [57, 277] on div "Corner" at bounding box center [100, 276] width 185 height 26
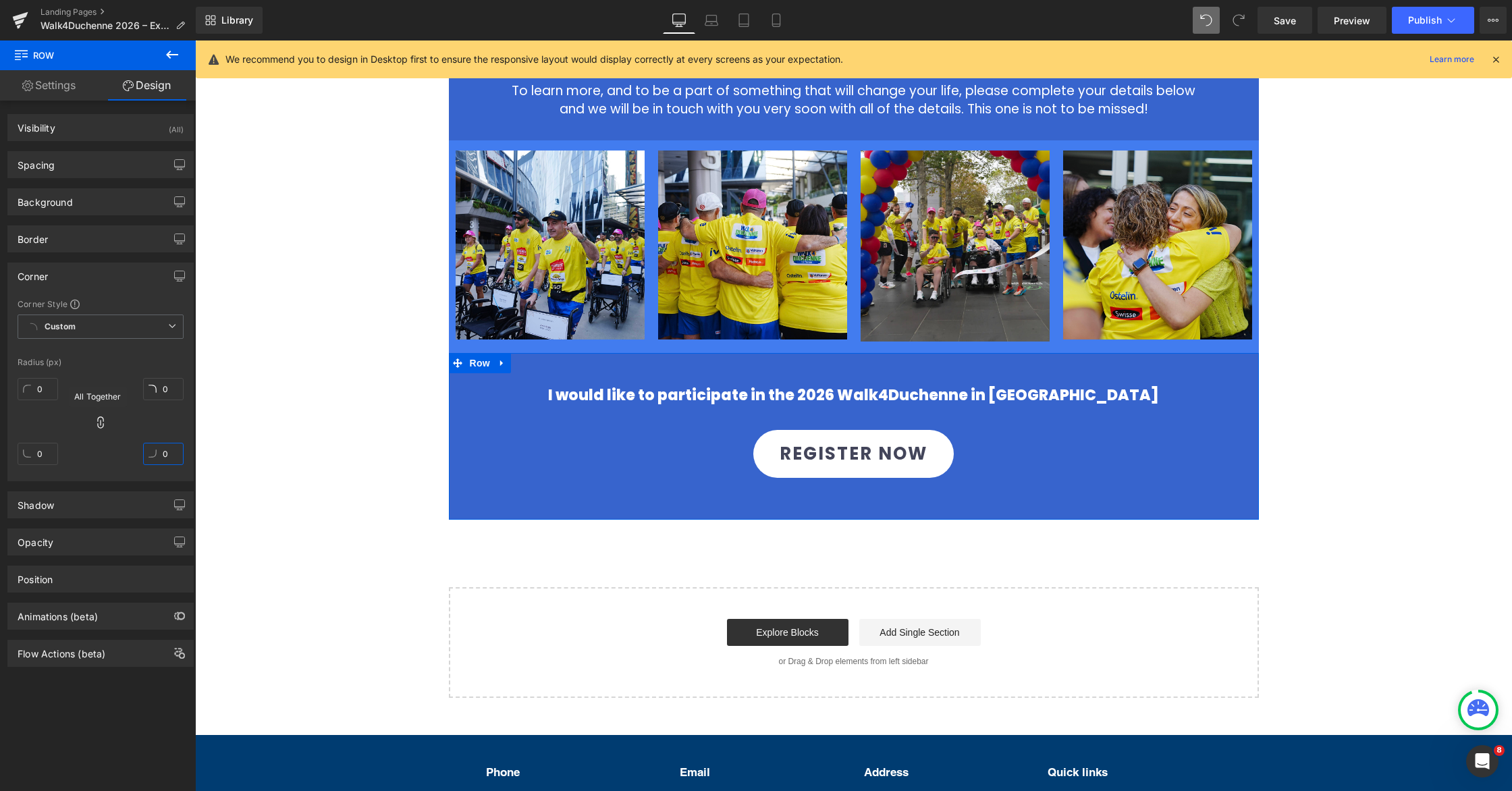
click at [166, 455] on input "0" at bounding box center [163, 454] width 41 height 23
click at [158, 455] on input "0" at bounding box center [163, 454] width 41 height 23
drag, startPoint x: 162, startPoint y: 455, endPoint x: 154, endPoint y: 454, distance: 8.1
click at [154, 454] on input "30" at bounding box center [163, 454] width 41 height 23
click at [100, 424] on icon at bounding box center [101, 422] width 14 height 14
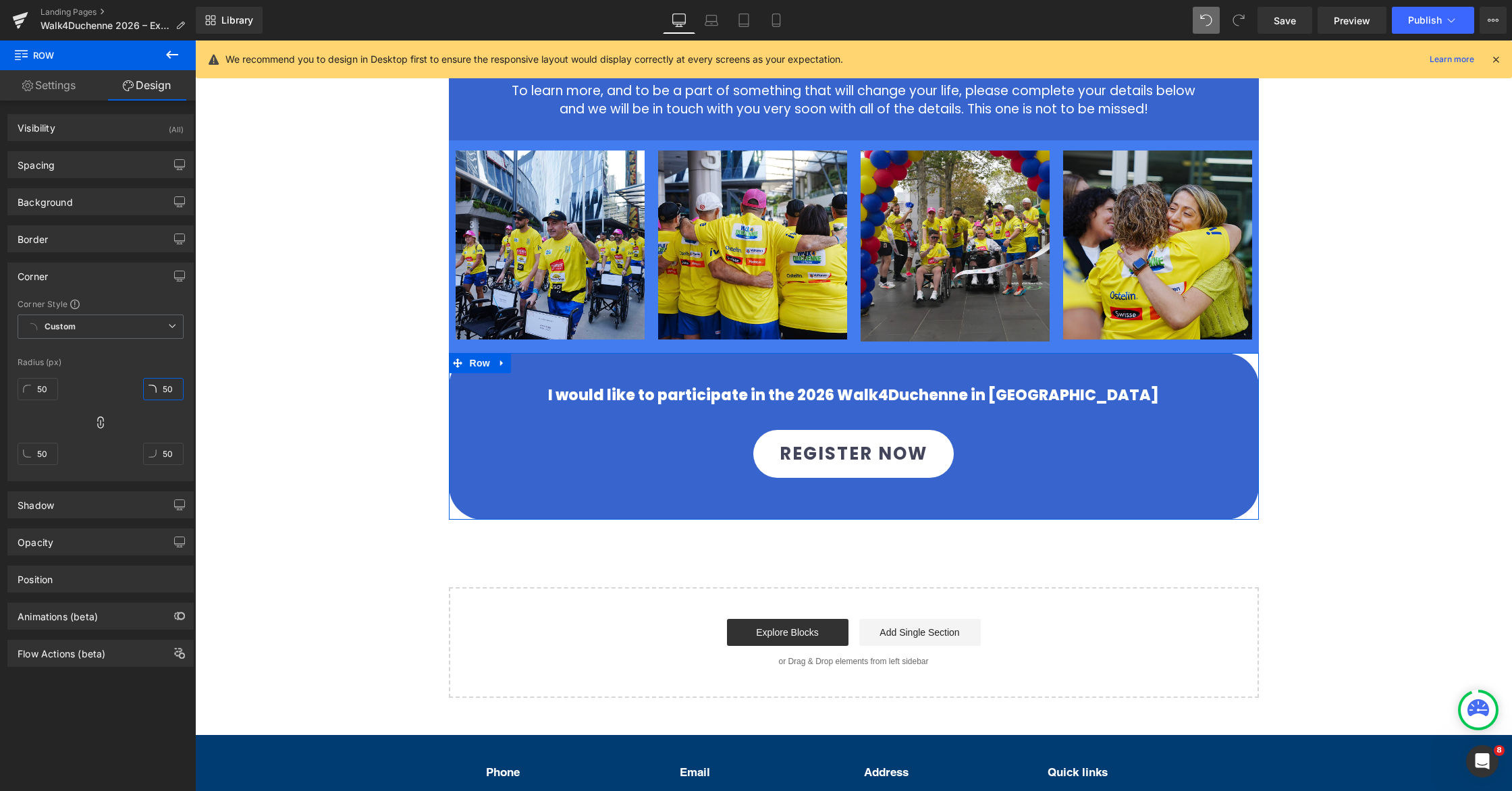
click at [168, 386] on input "50" at bounding box center [163, 389] width 41 height 23
click at [47, 389] on input "50" at bounding box center [37, 389] width 41 height 23
drag, startPoint x: 50, startPoint y: 388, endPoint x: 30, endPoint y: 388, distance: 20.0
click at [30, 388] on input "489" at bounding box center [37, 389] width 41 height 23
click at [963, 385] on div "Image 2026 Walk4Duchenne Expressions of Interest Heading Row The Save Our Sons …" at bounding box center [853, 85] width 1317 height 1224
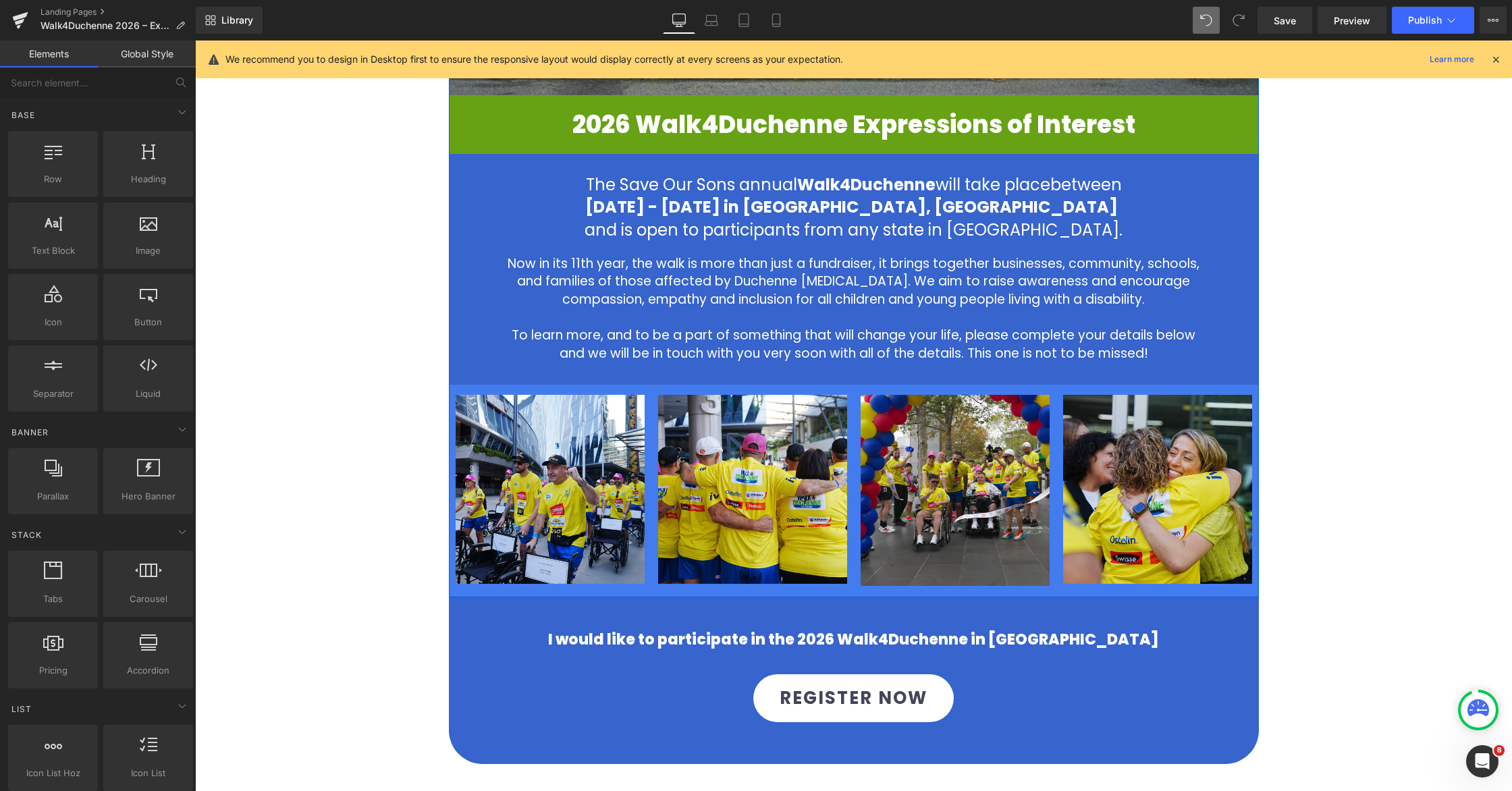
scroll to position [449, 0]
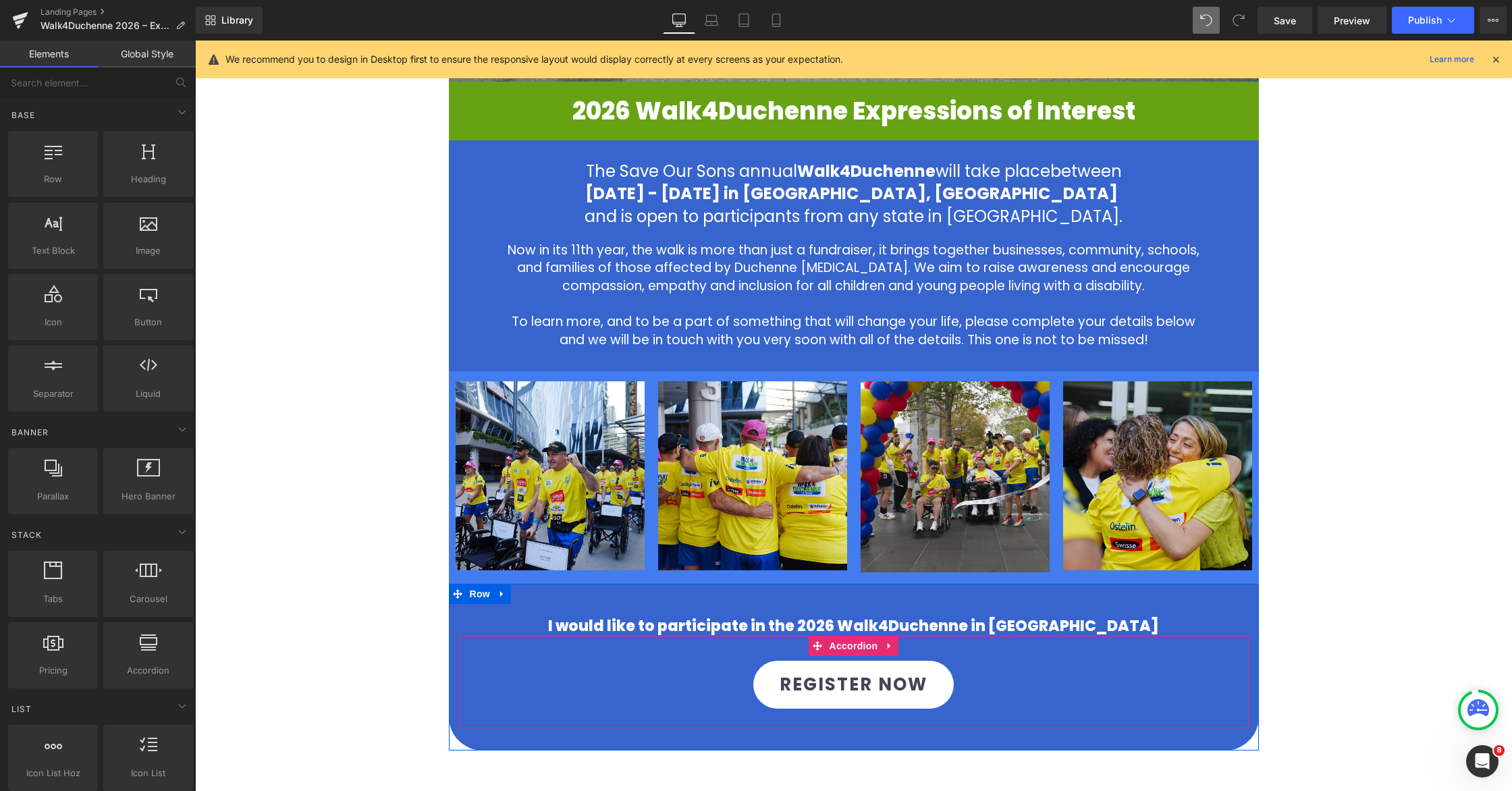
click at [963, 659] on div "REGISTER NOW Button" at bounding box center [854, 684] width 789 height 69
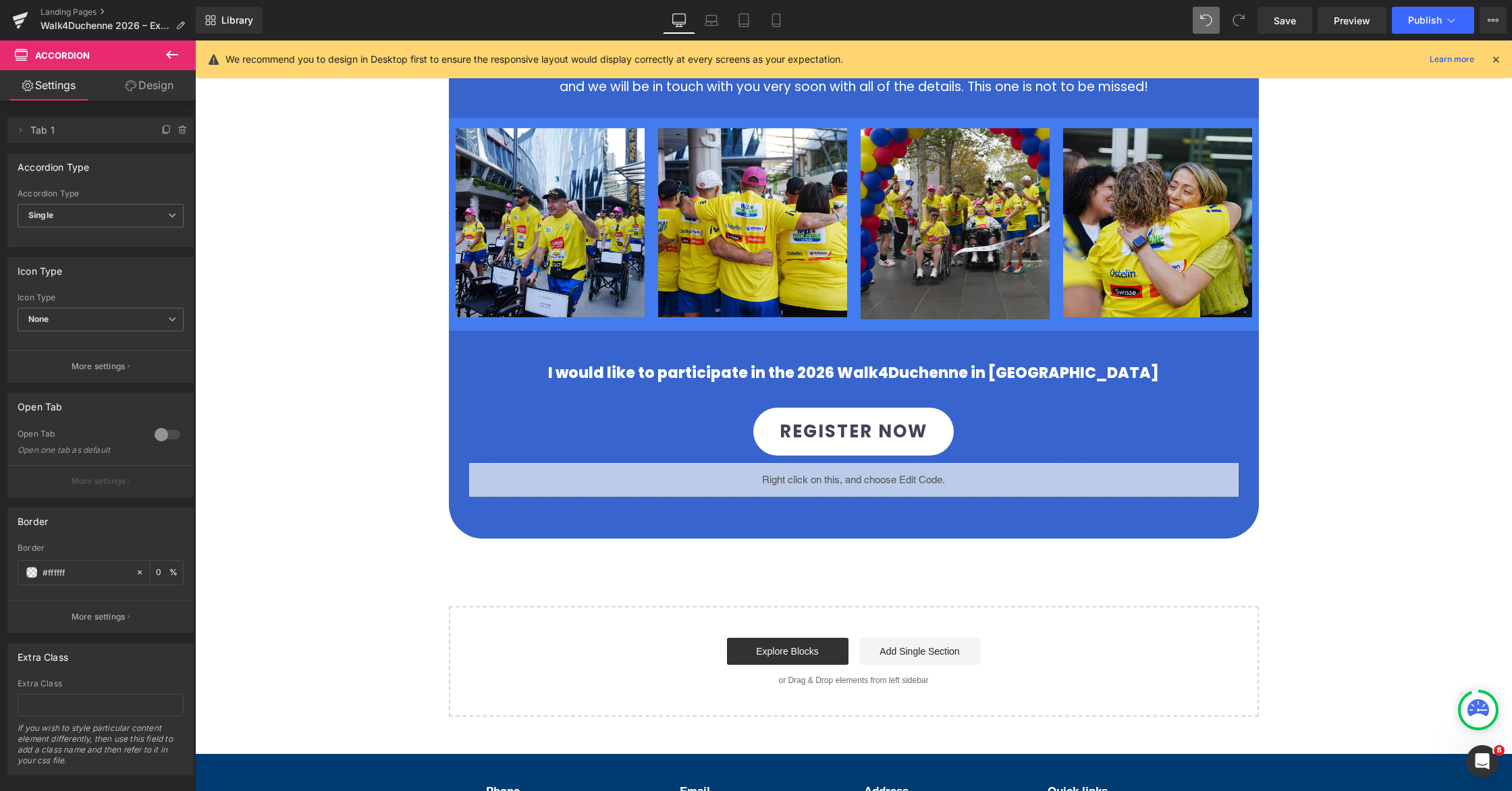
scroll to position [690, 0]
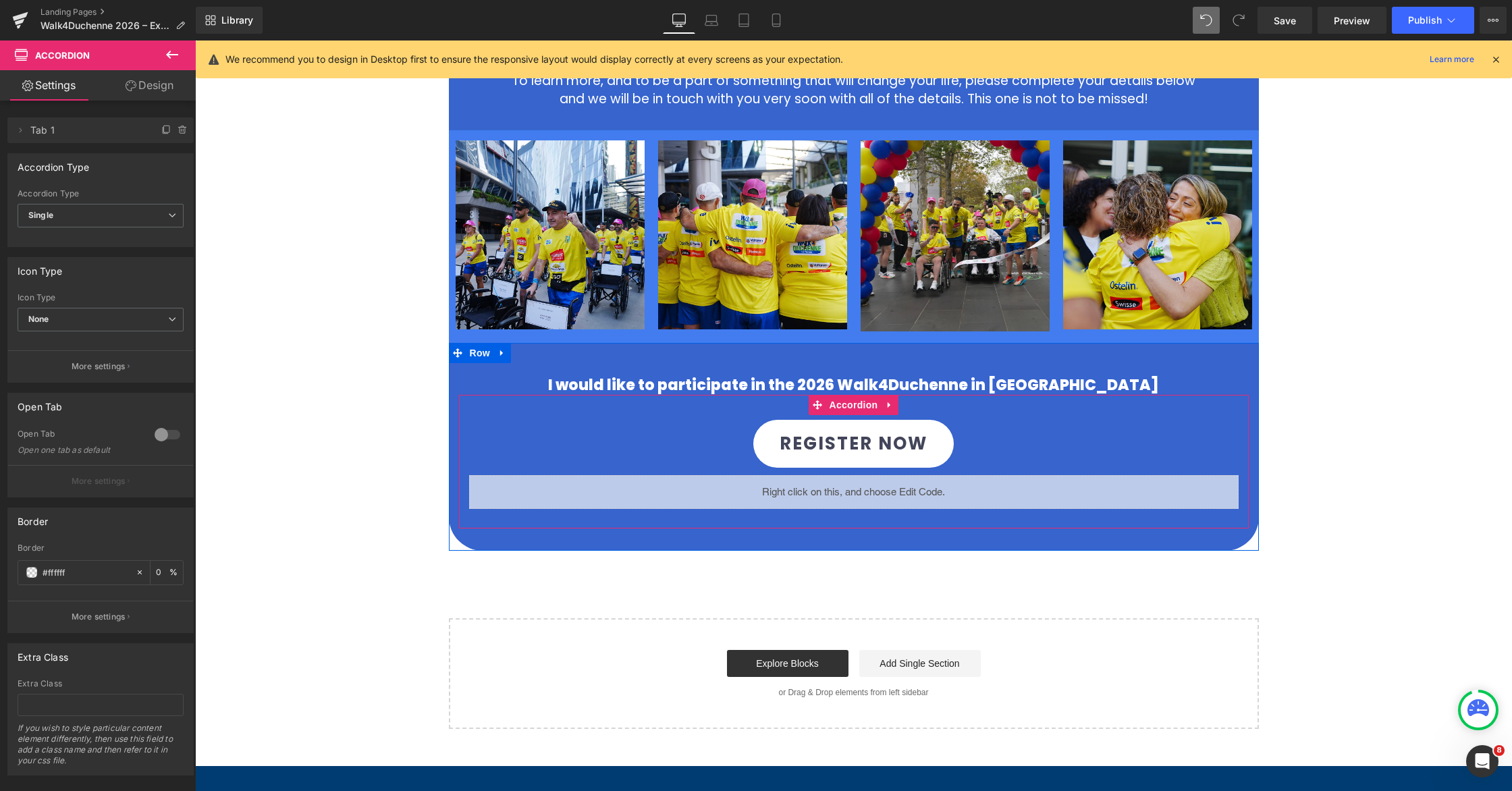
click at [963, 432] on div "REGISTER NOW Button" at bounding box center [854, 443] width 789 height 69
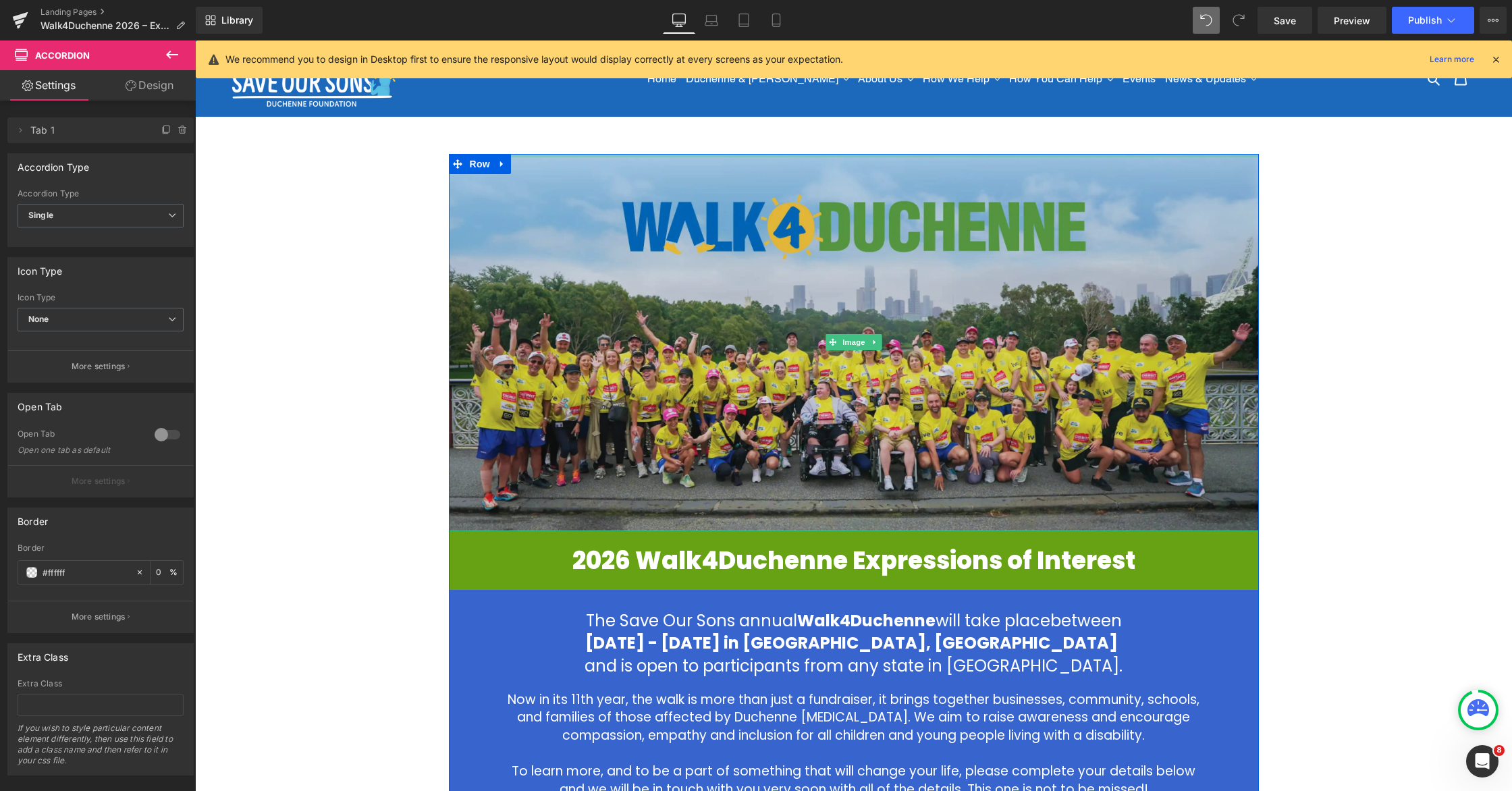
scroll to position [196, 0]
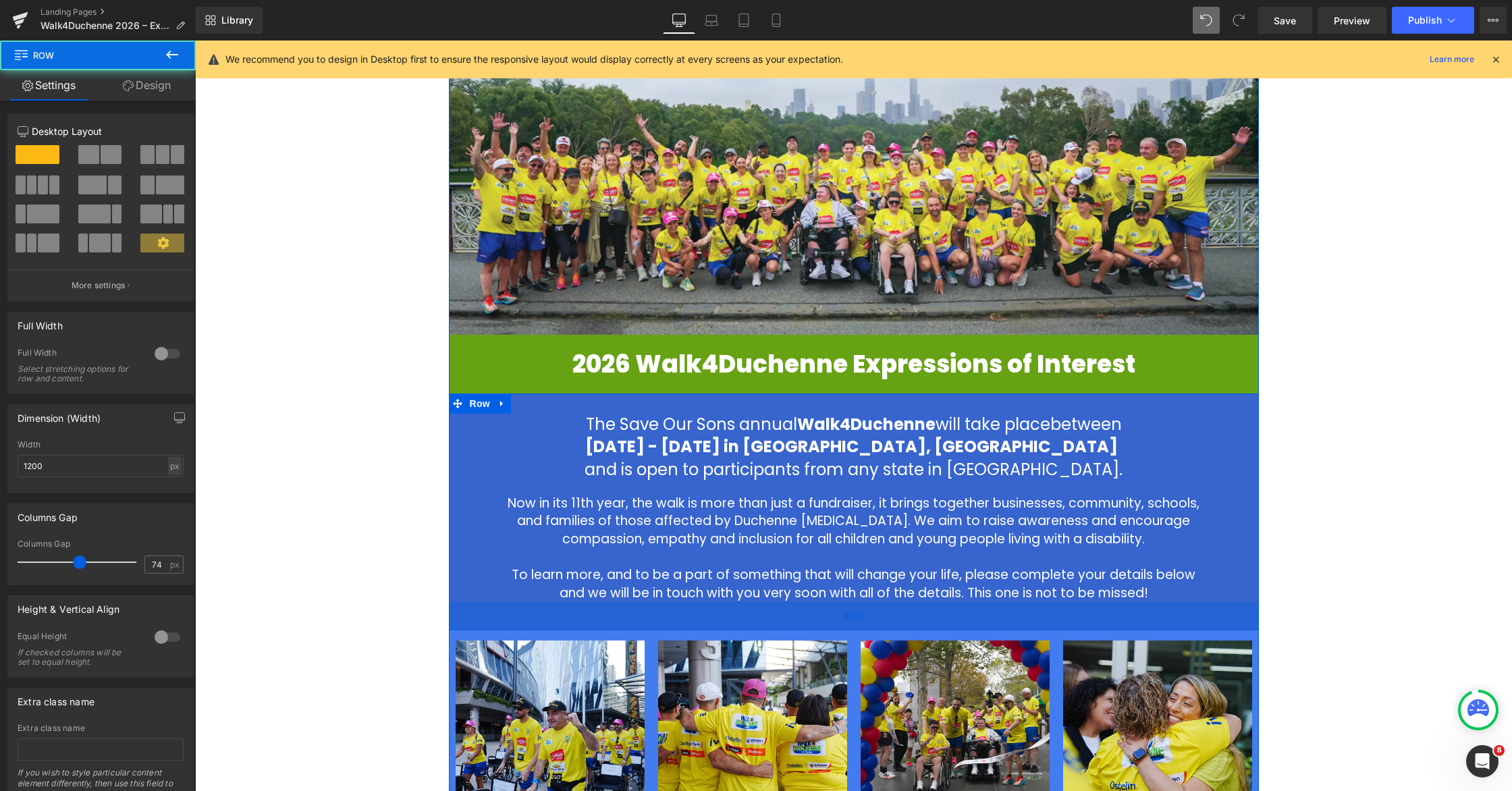
click at [835, 615] on div "42px" at bounding box center [854, 616] width 810 height 29
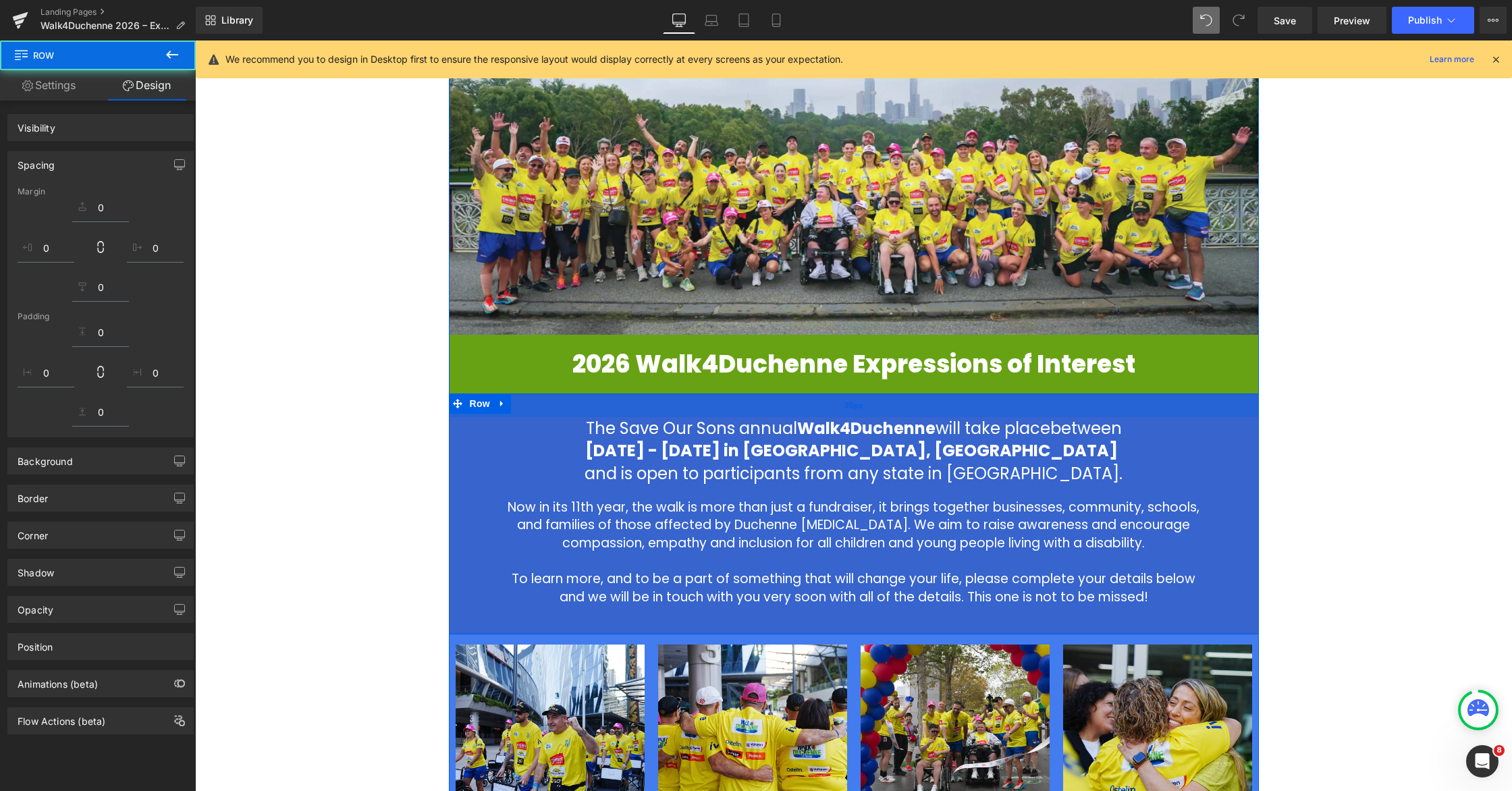
click at [838, 406] on div "35px" at bounding box center [854, 405] width 810 height 23
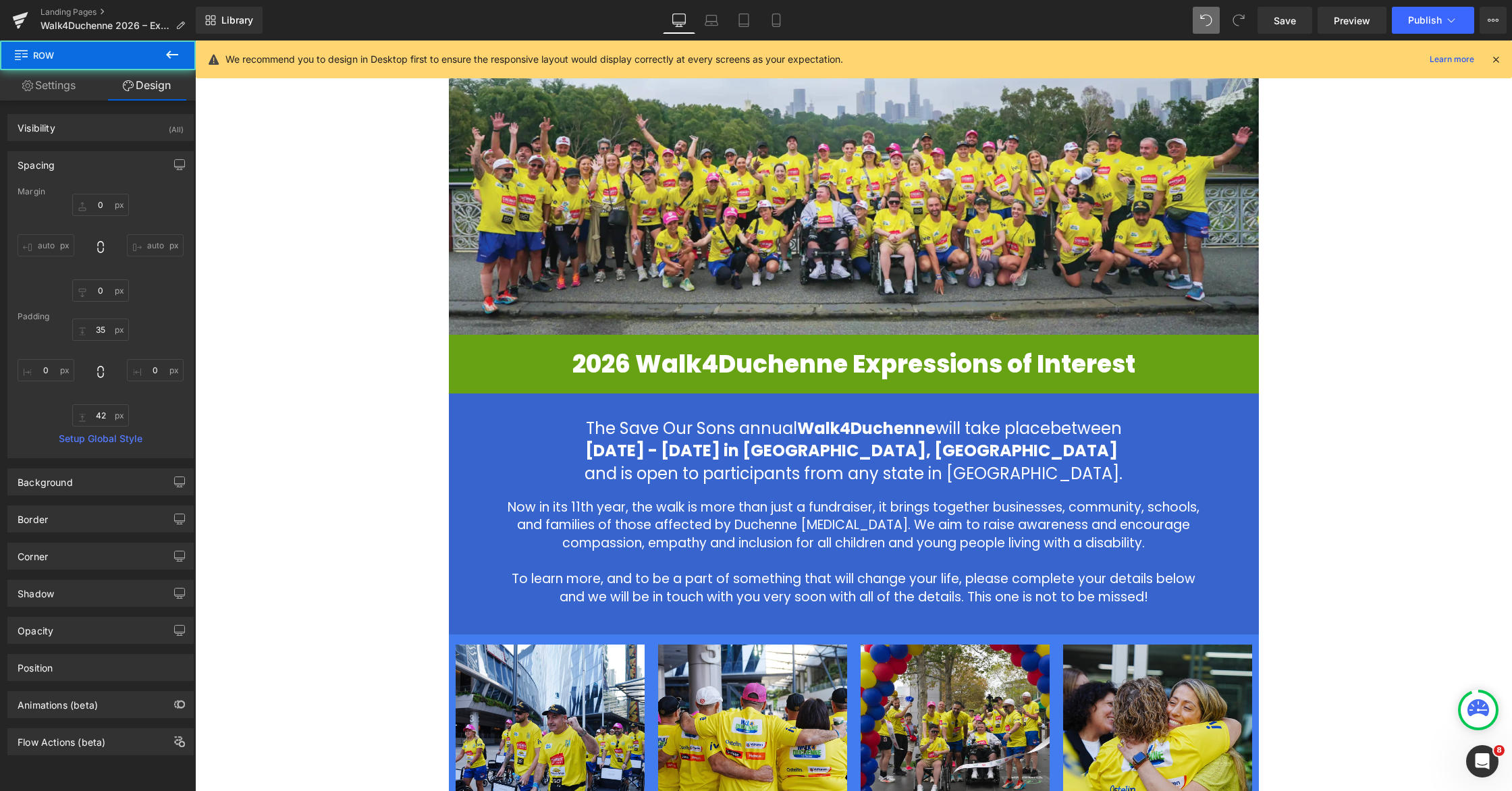
click at [963, 424] on div "Image 2026 Walk4Duchenne Expressions of Interest Heading Row The Save Our Sons …" at bounding box center [853, 574] width 1317 height 1233
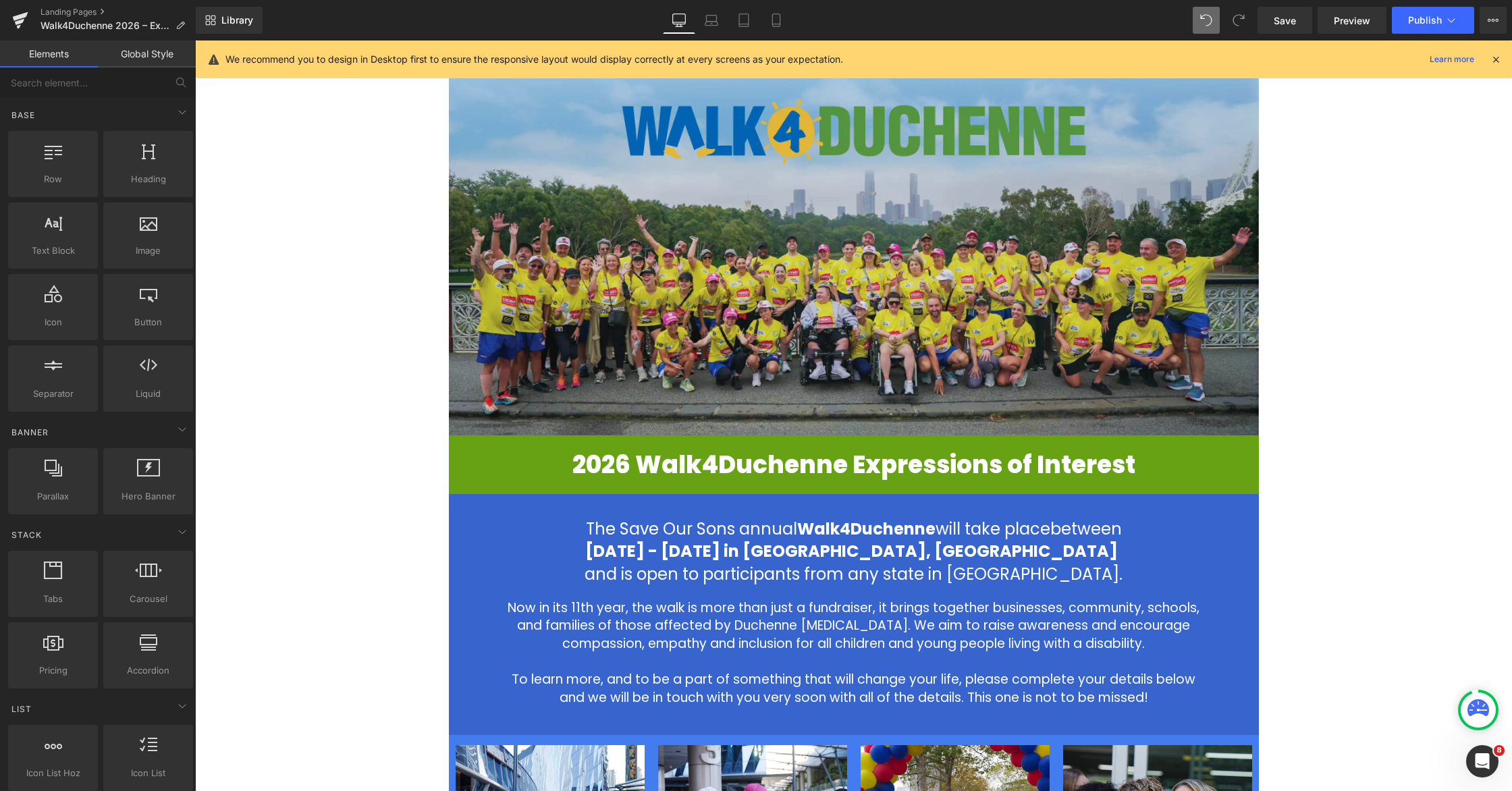
scroll to position [0, 0]
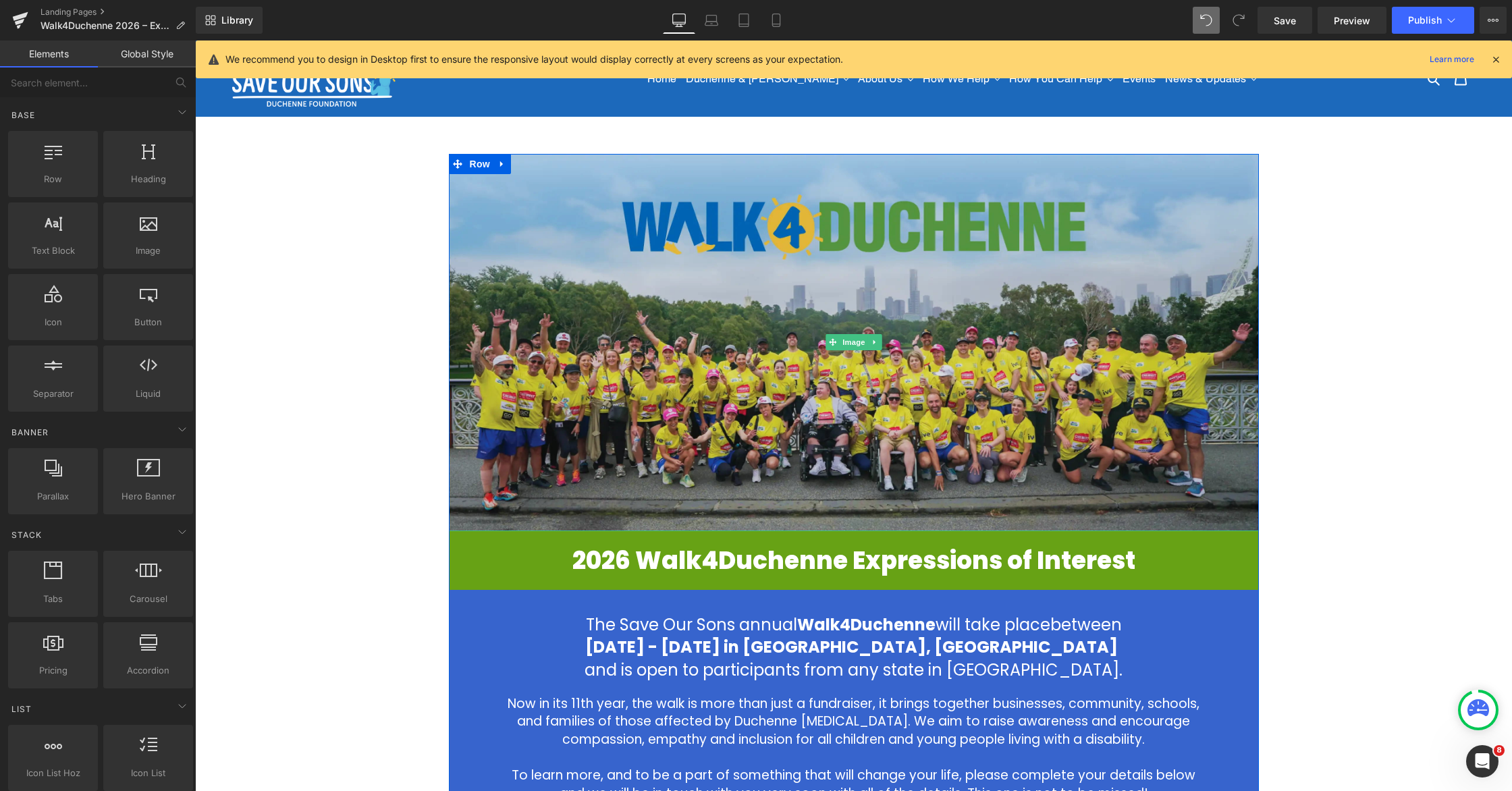
click at [838, 166] on img at bounding box center [854, 342] width 810 height 376
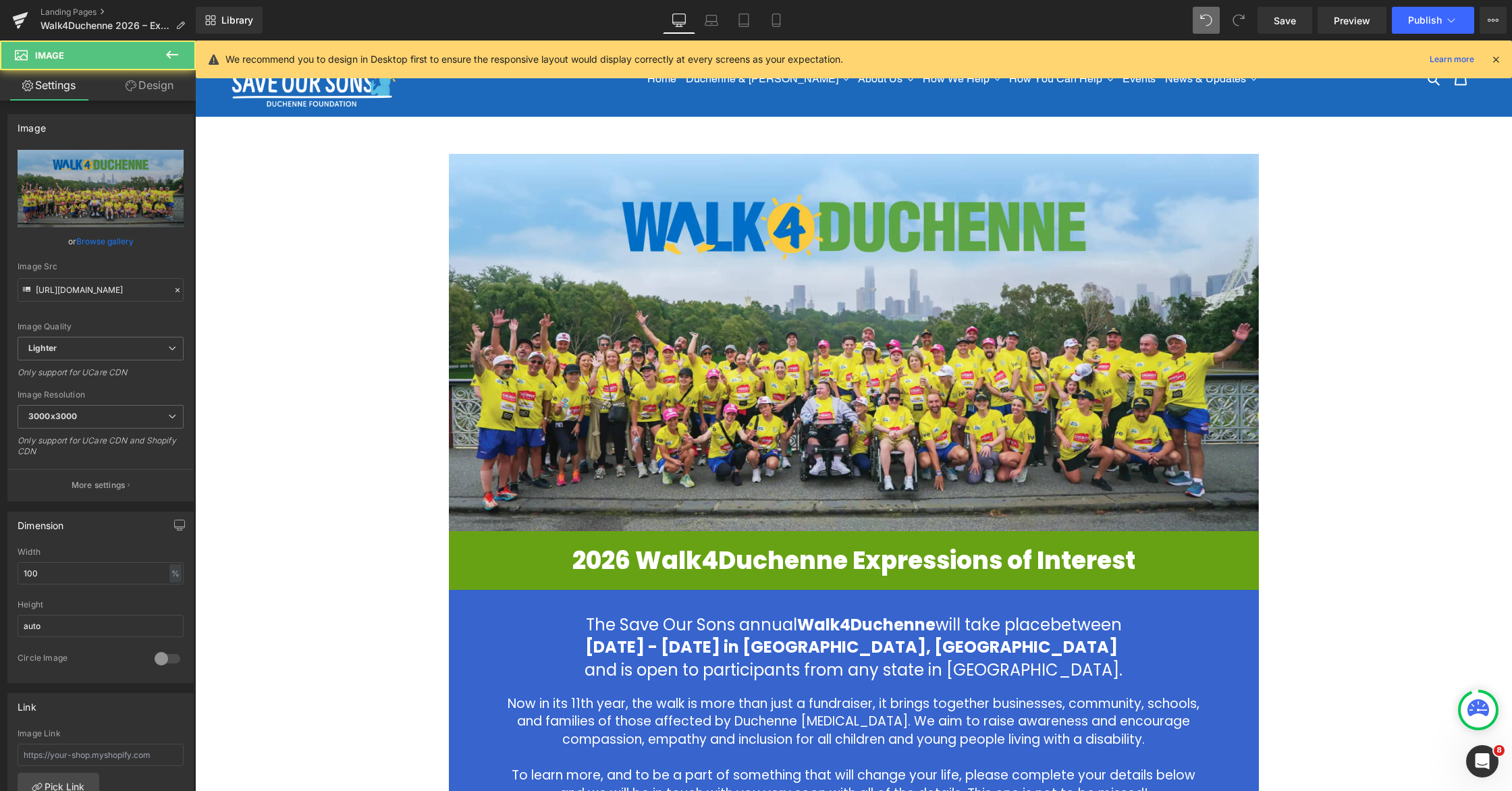
click at [963, 246] on div "Image 2026 Walk4Duchenne Expressions of Interest Heading Row The Save Our Sons …" at bounding box center [853, 770] width 1317 height 1233
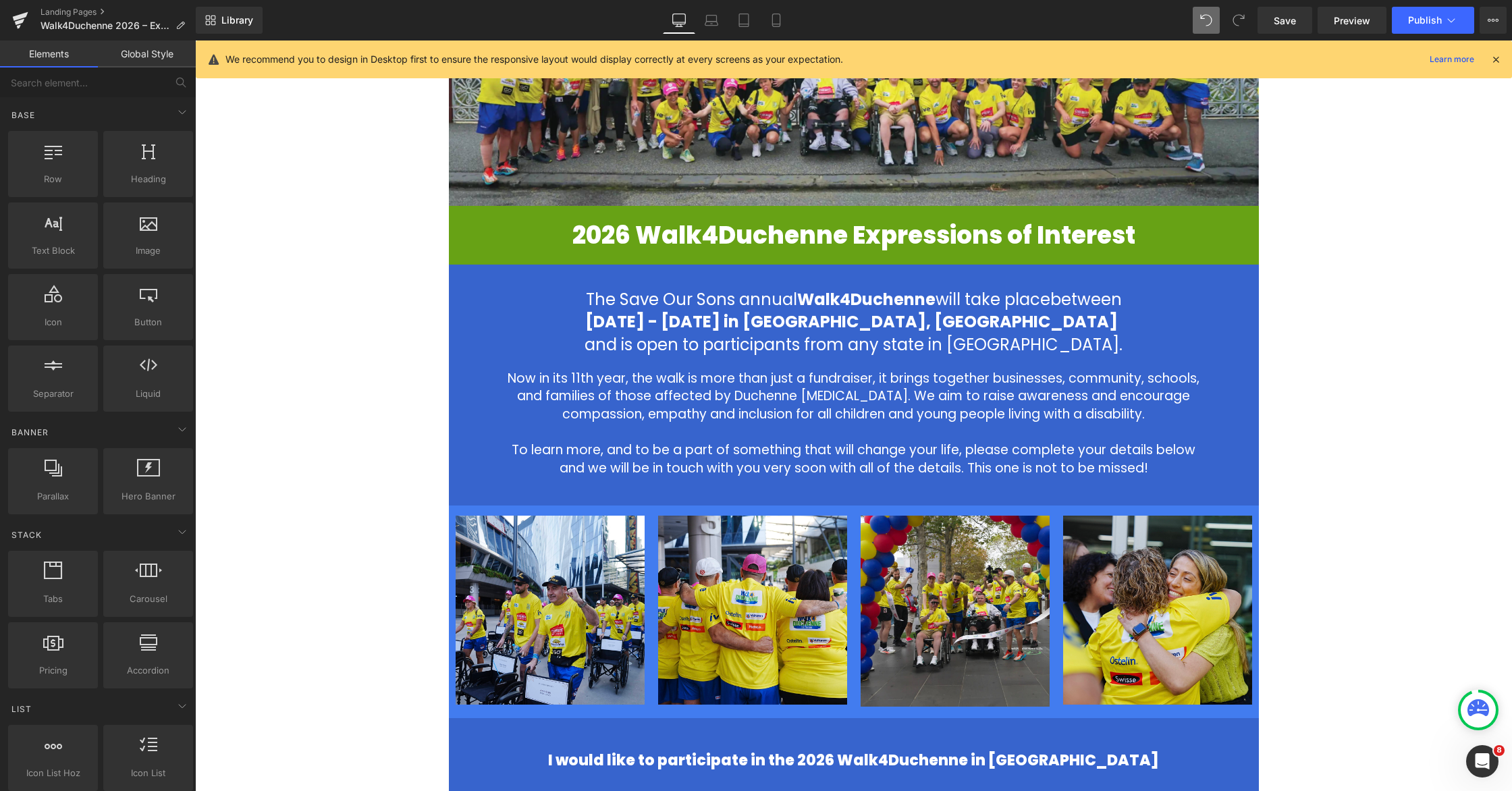
scroll to position [316, 0]
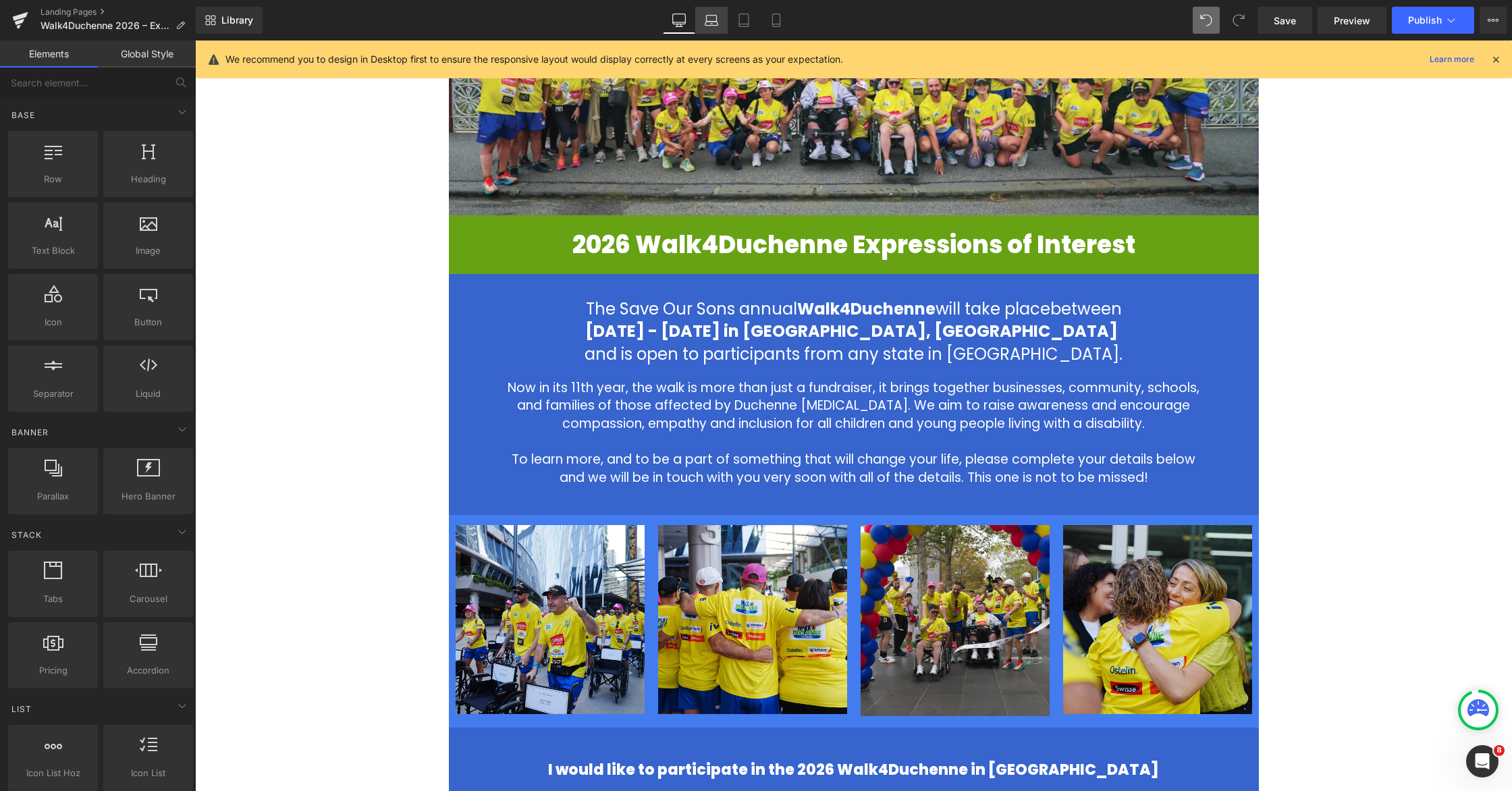
drag, startPoint x: 706, startPoint y: 26, endPoint x: 708, endPoint y: 137, distance: 111.0
click at [706, 26] on icon at bounding box center [712, 21] width 14 height 14
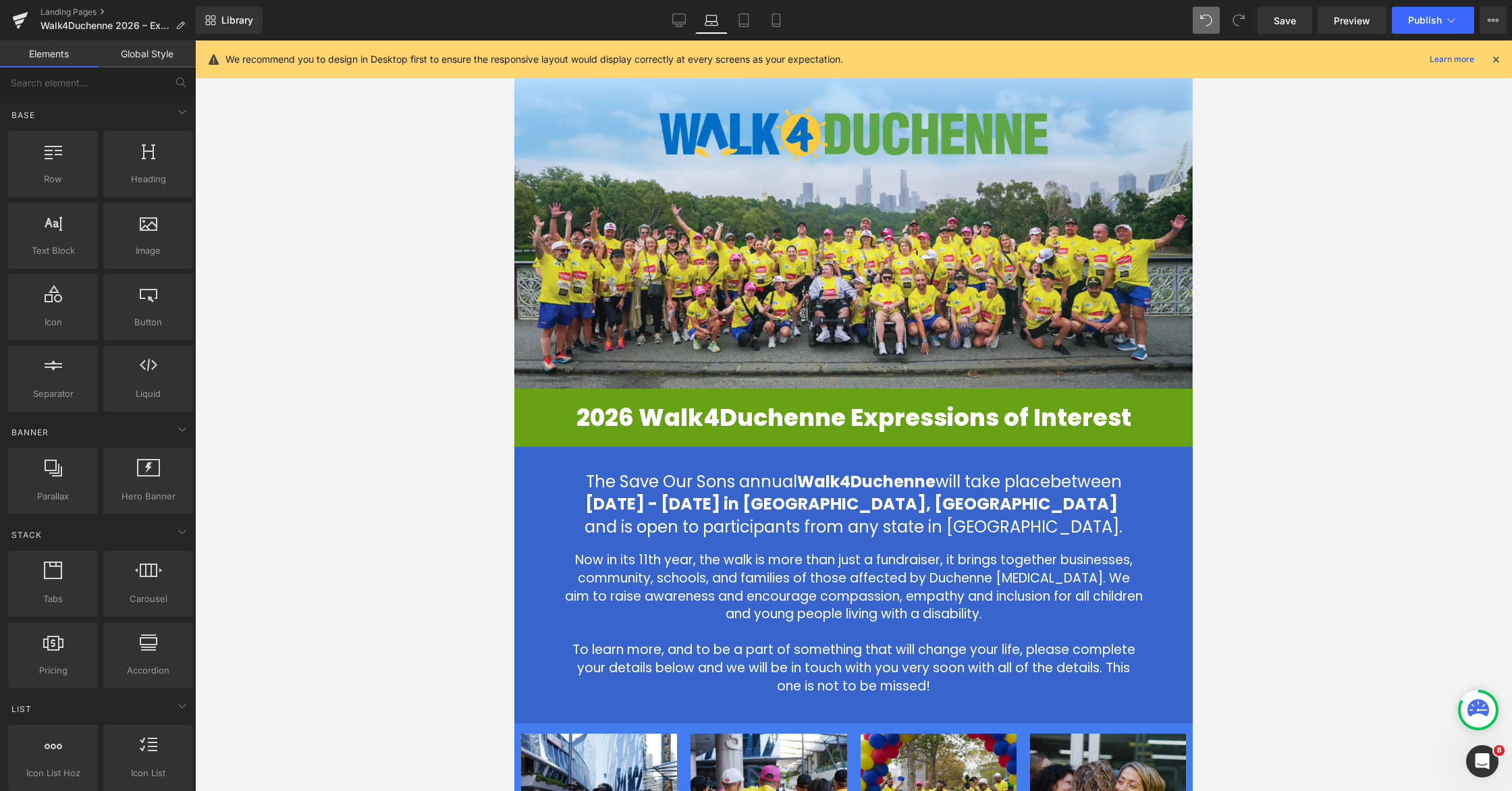
scroll to position [0, 0]
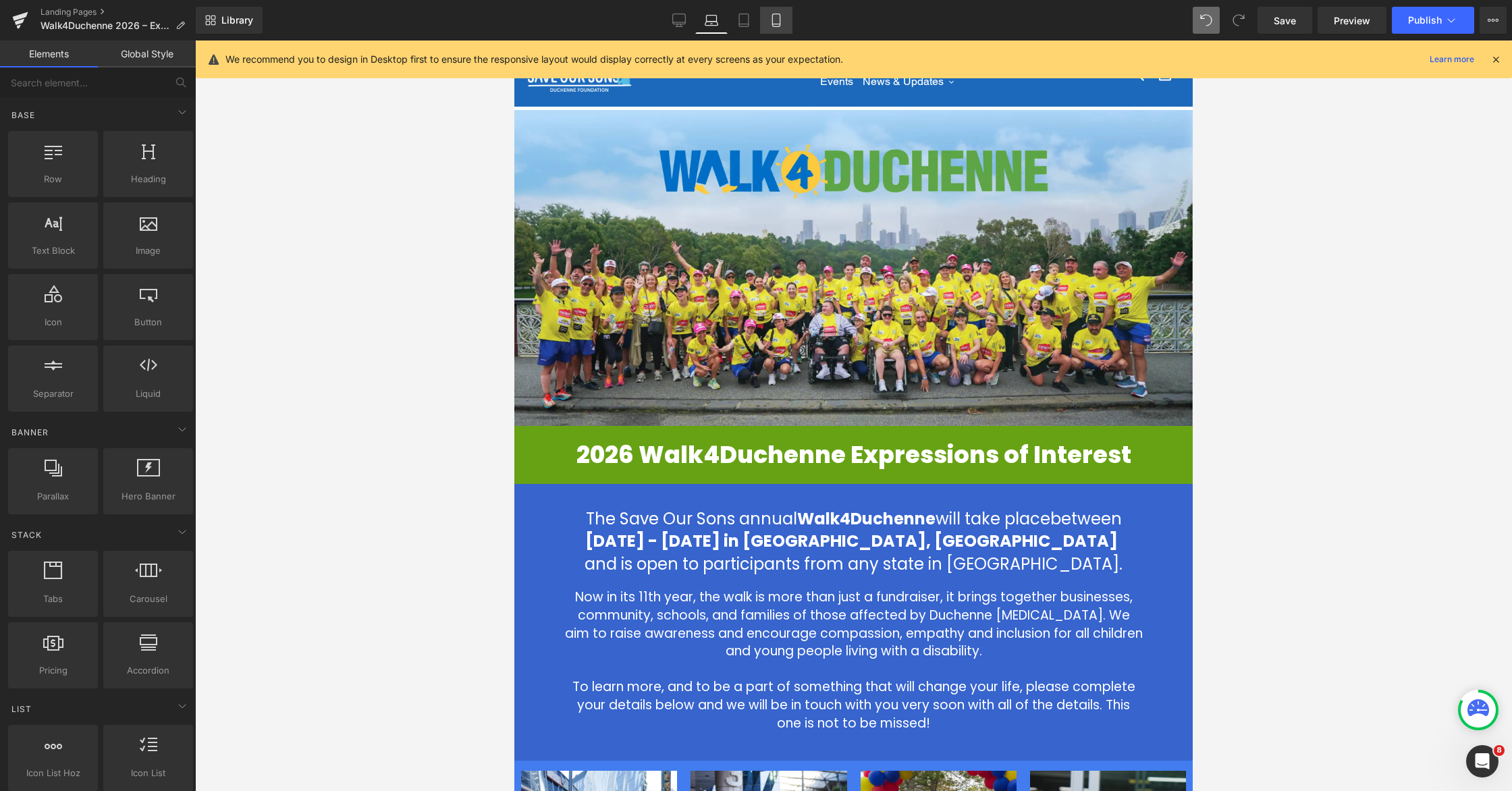
click at [775, 24] on icon at bounding box center [776, 24] width 8 height 0
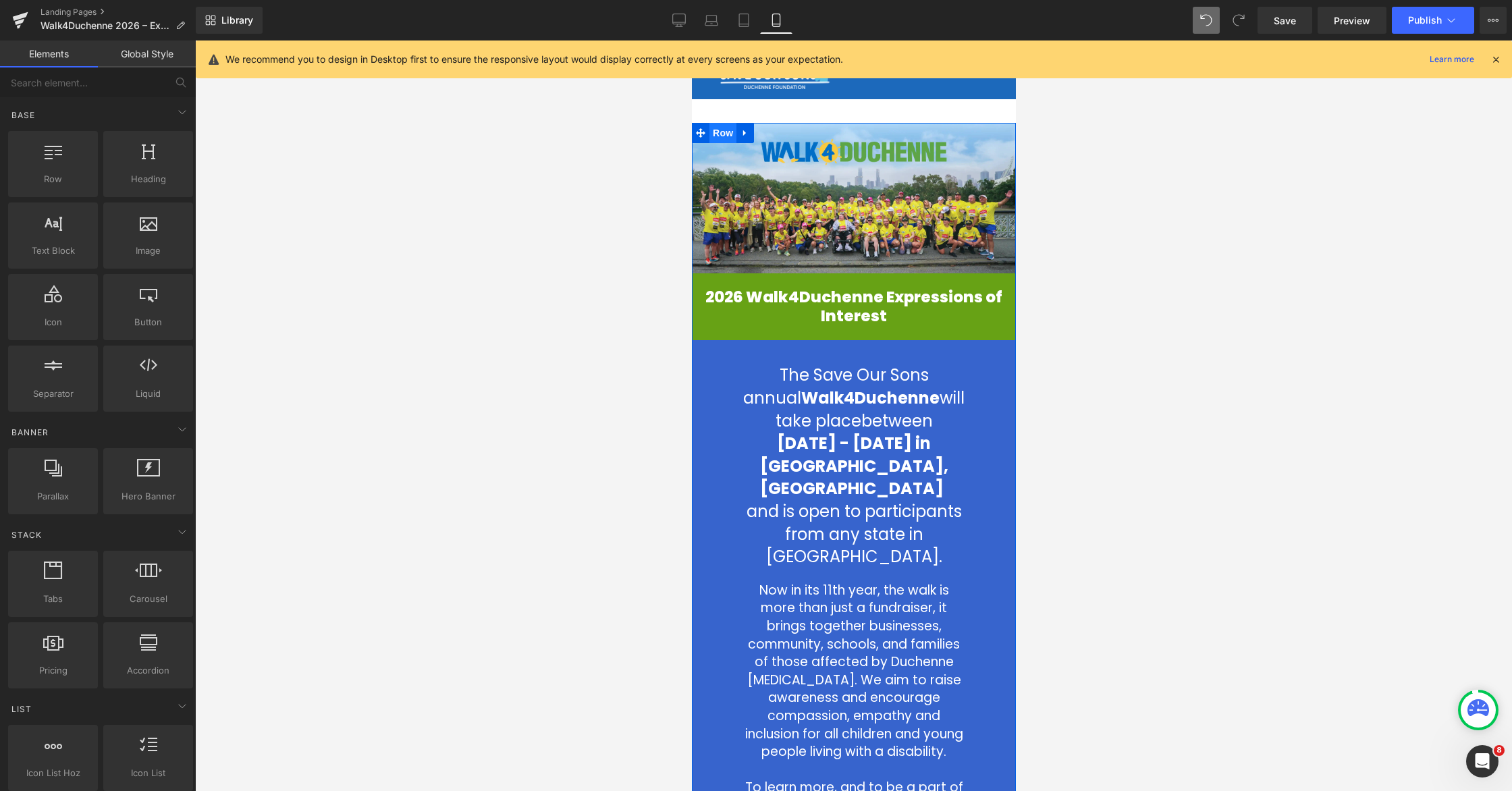
click at [718, 132] on span "Row" at bounding box center [722, 132] width 27 height 20
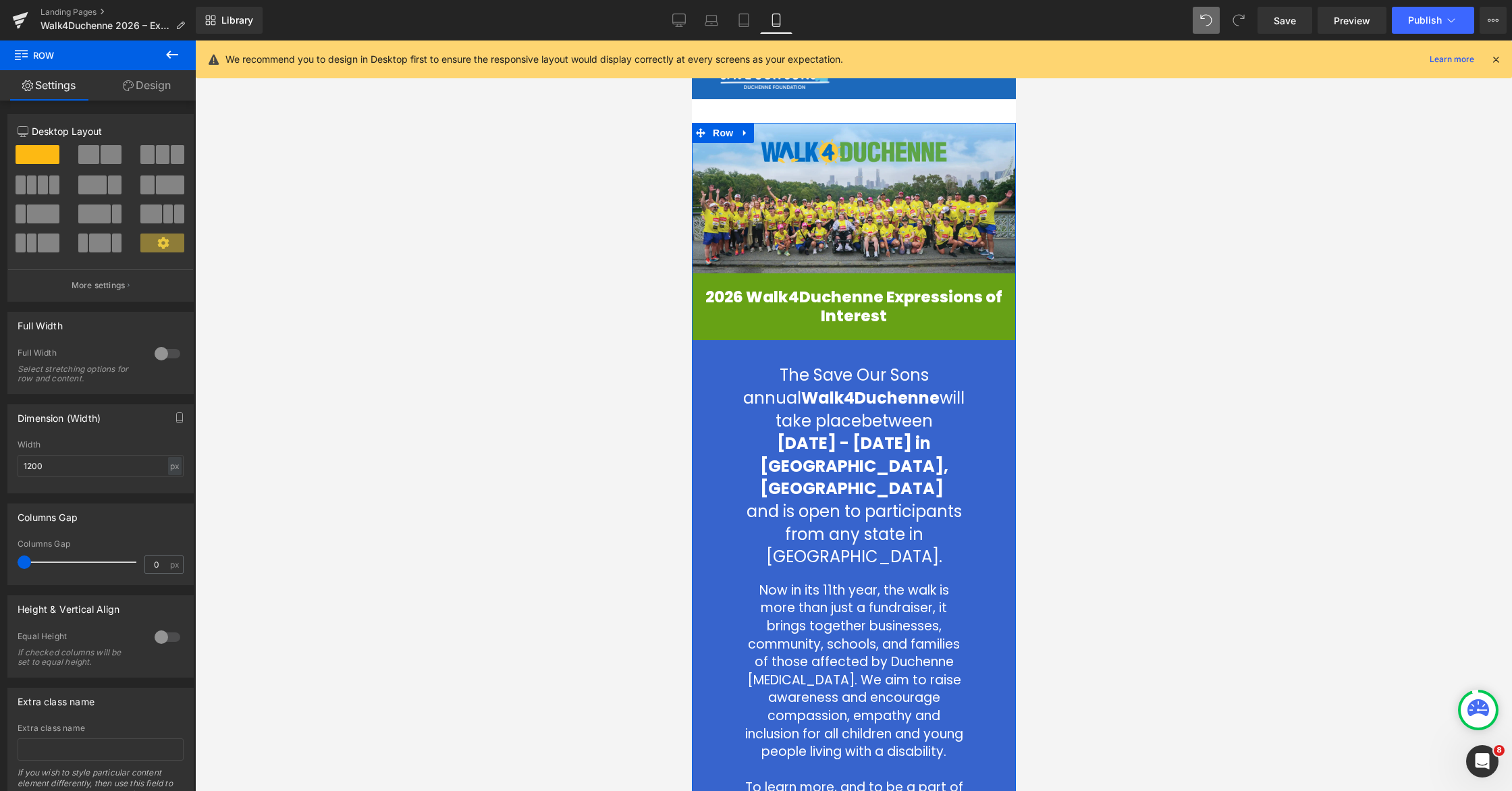
click at [156, 86] on link "Design" at bounding box center [147, 85] width 98 height 30
click at [0, 0] on div "Spacing" at bounding box center [0, 0] width 0 height 0
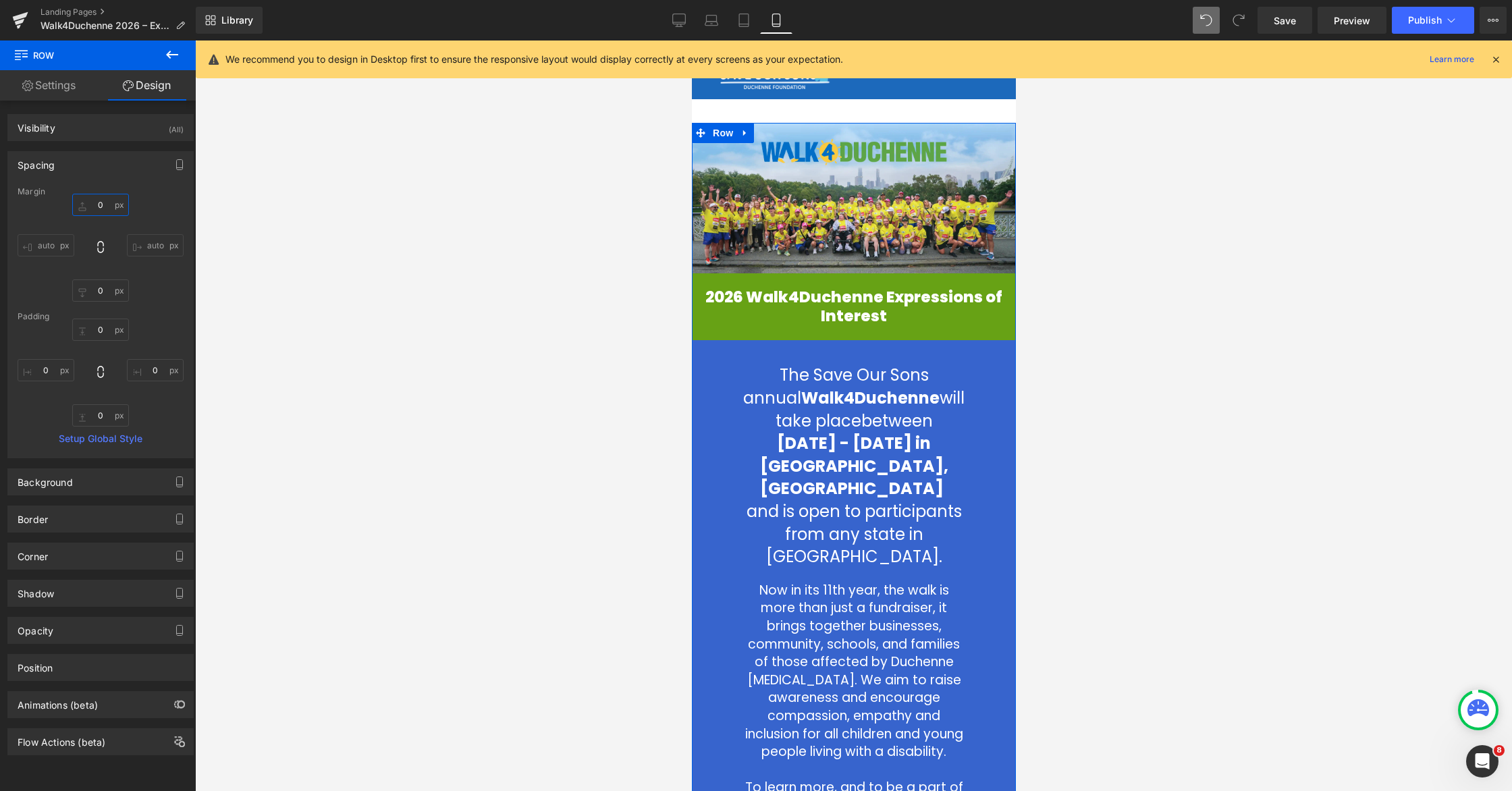
click at [93, 199] on input "0" at bounding box center [100, 205] width 57 height 23
click at [94, 213] on input "0" at bounding box center [100, 205] width 57 height 23
click at [93, 206] on input "0" at bounding box center [100, 205] width 57 height 23
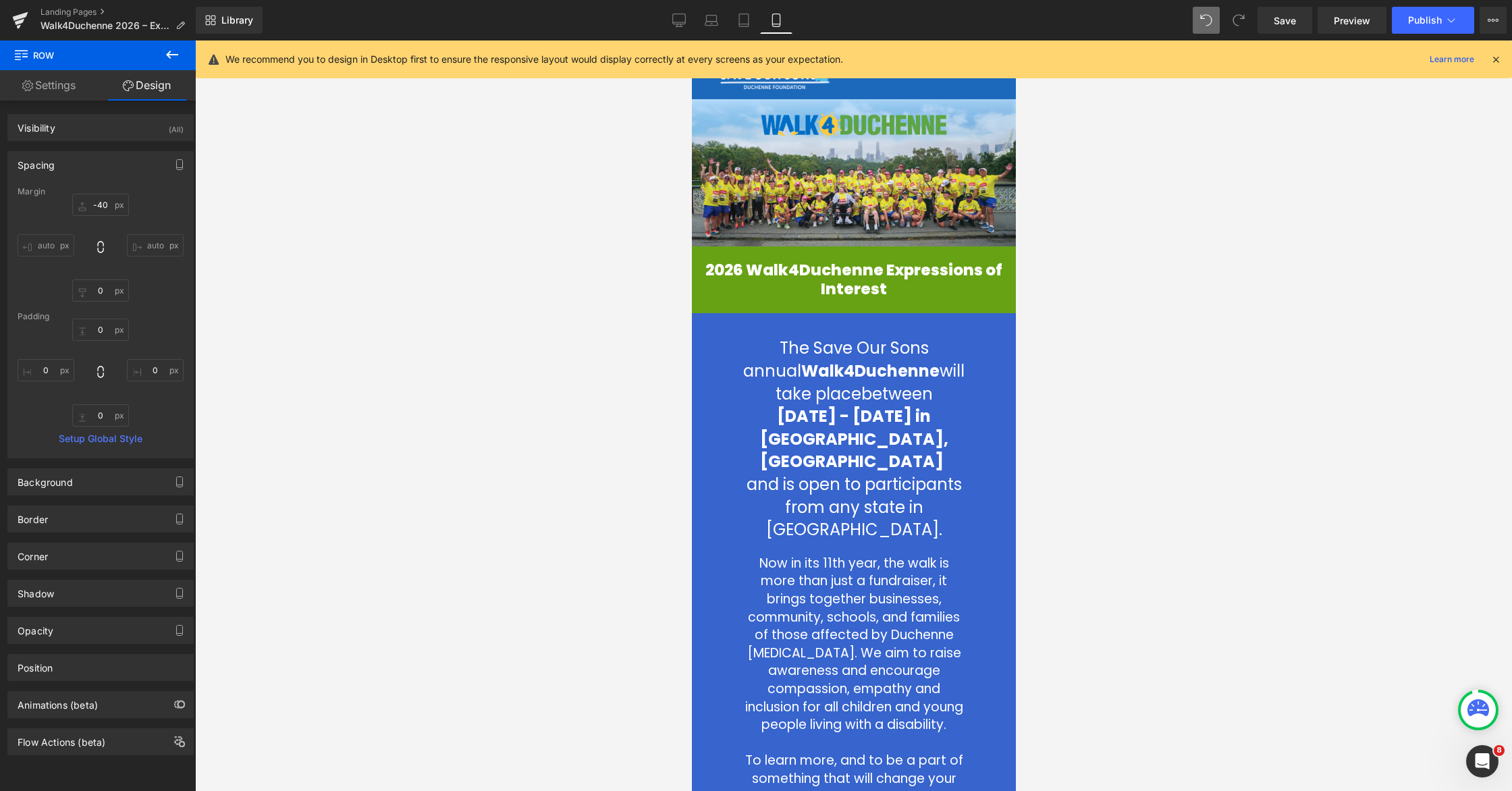
click at [963, 298] on div at bounding box center [853, 415] width 1317 height 750
click at [714, 329] on span "Row" at bounding box center [722, 322] width 27 height 20
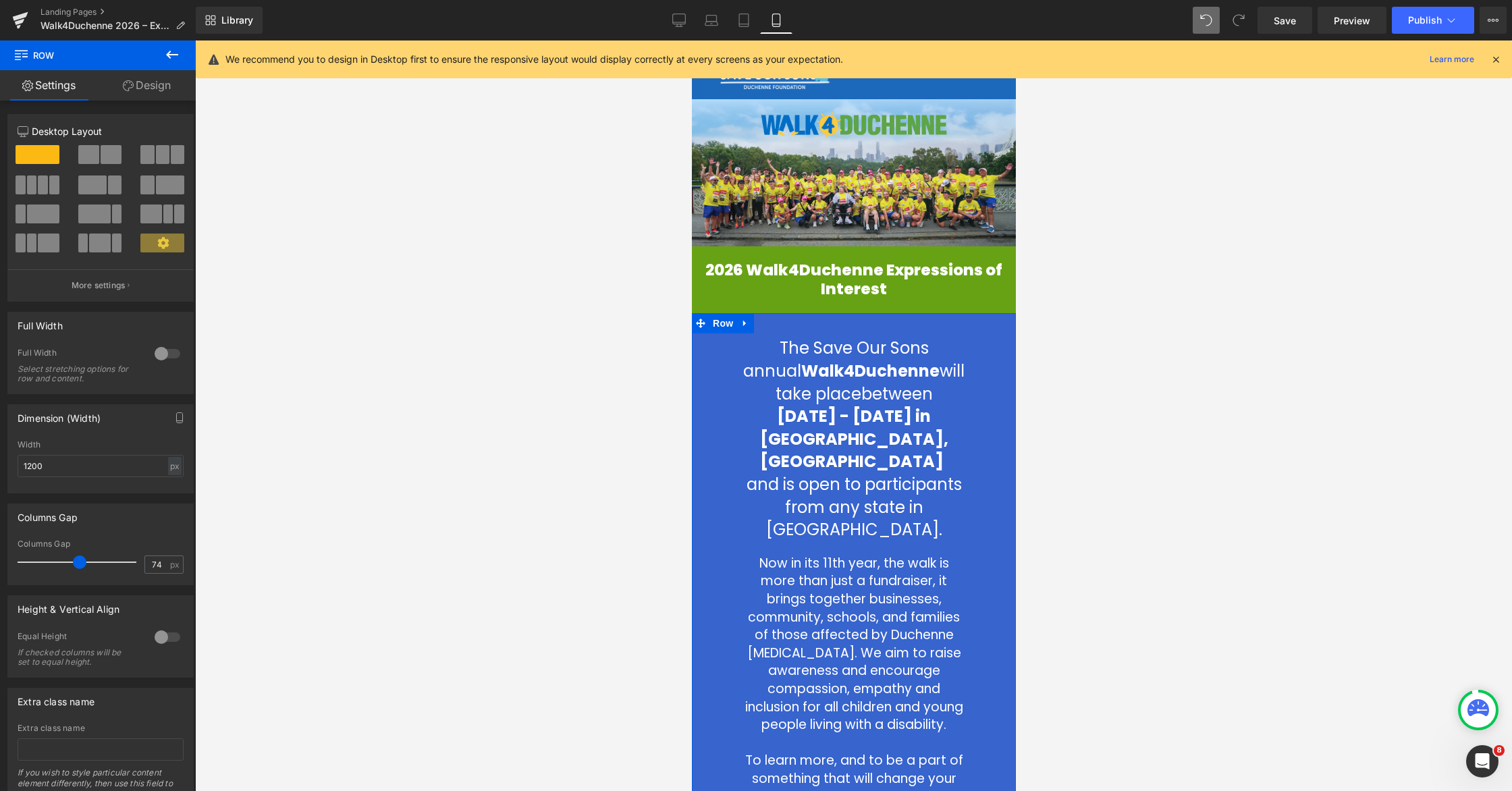
click at [152, 88] on link "Design" at bounding box center [147, 85] width 98 height 30
click at [0, 0] on div "Spacing" at bounding box center [0, 0] width 0 height 0
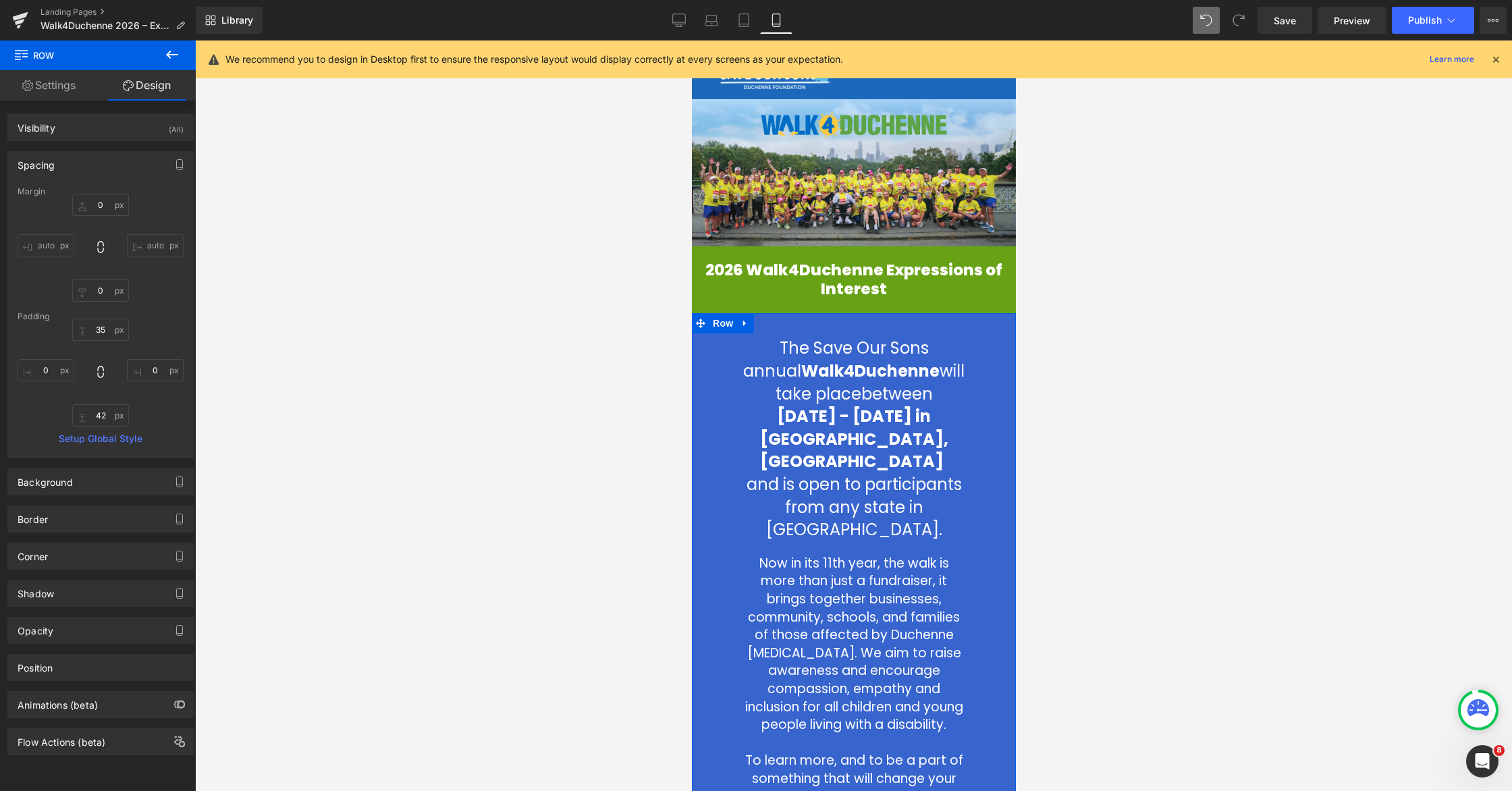
click at [64, 92] on link "Settings" at bounding box center [49, 85] width 98 height 30
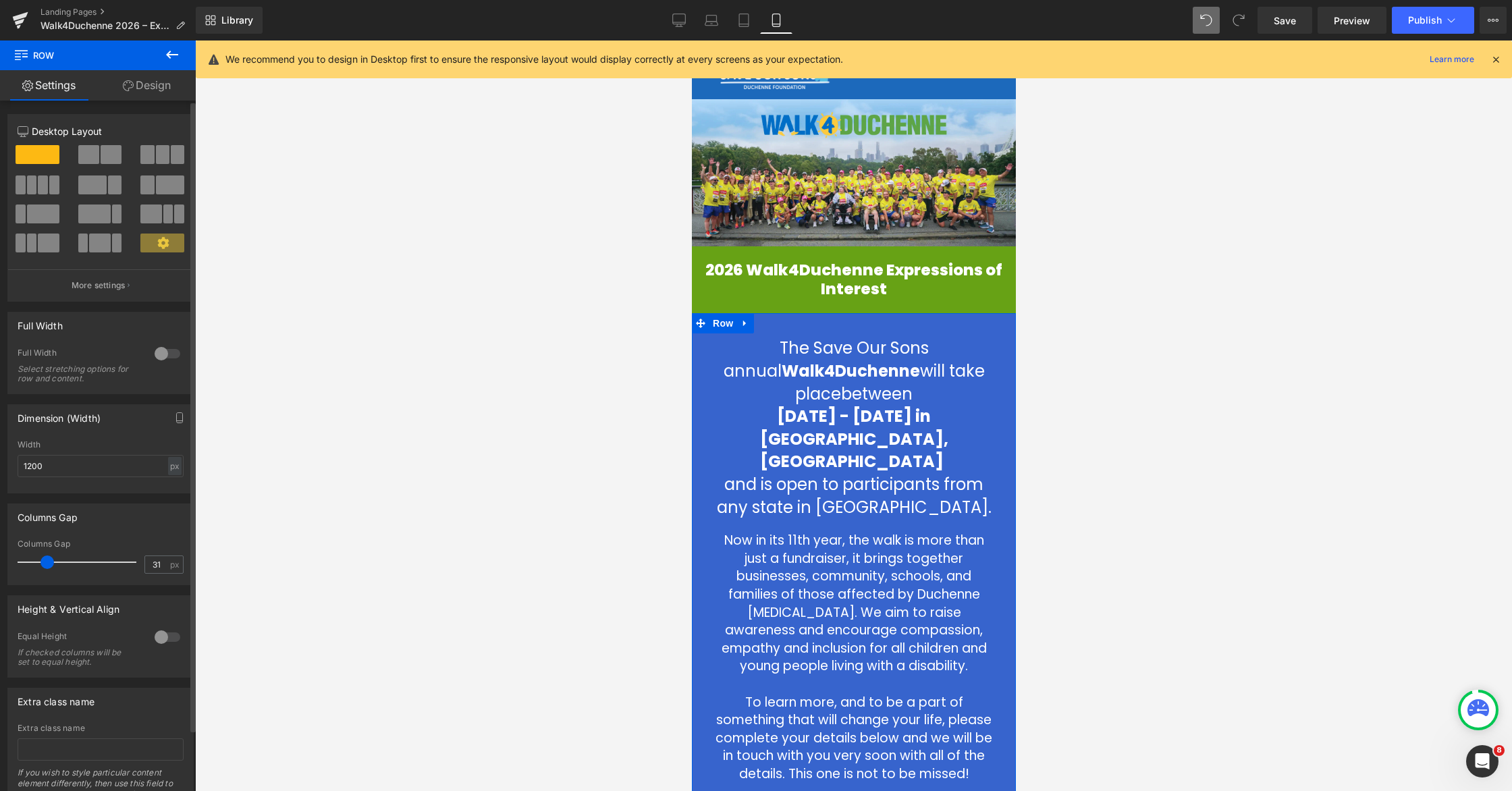
drag, startPoint x: 78, startPoint y: 562, endPoint x: 48, endPoint y: 559, distance: 30.1
click at [48, 559] on span at bounding box center [48, 562] width 14 height 14
click at [681, 17] on icon at bounding box center [679, 21] width 14 height 14
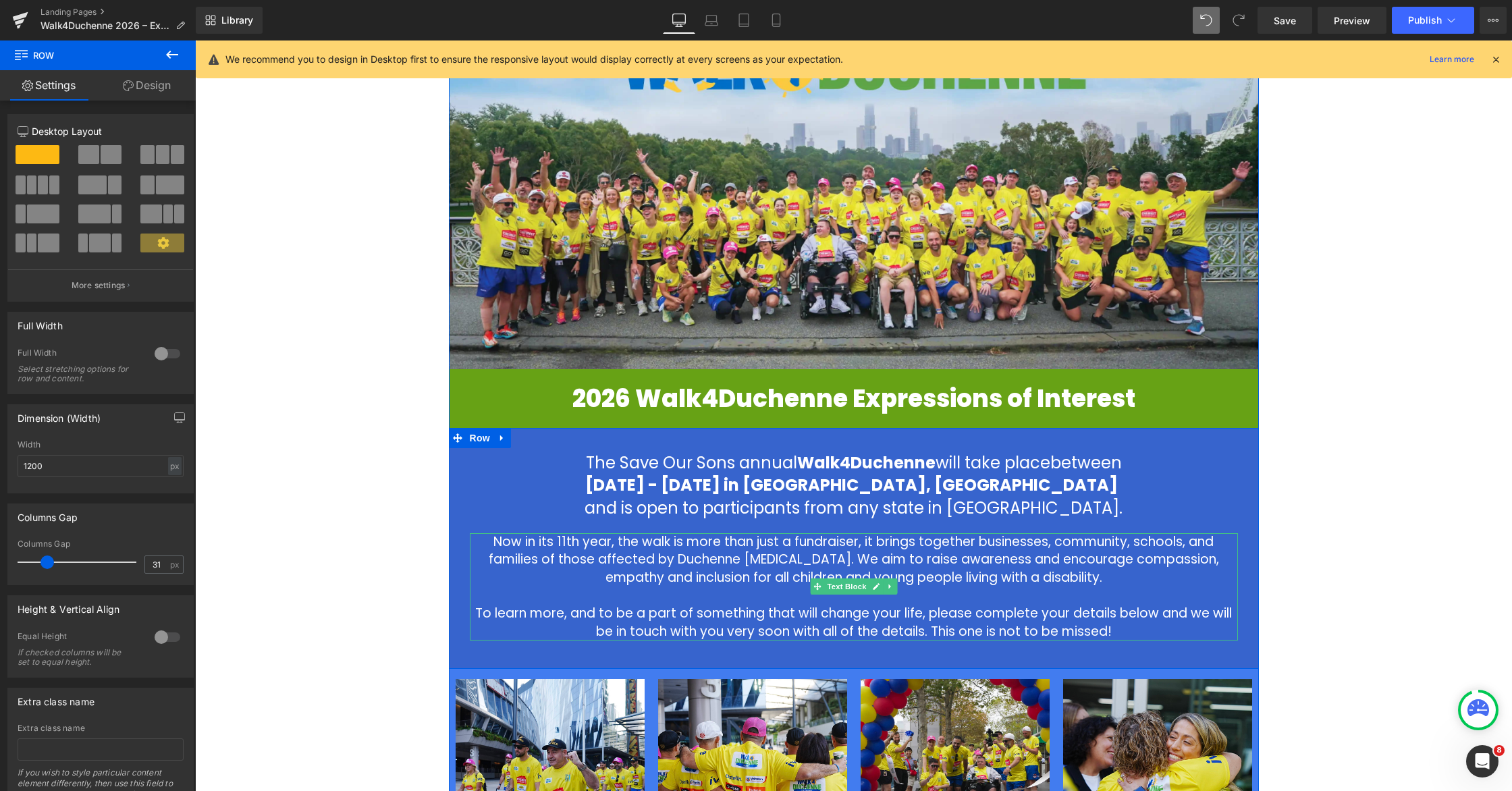
scroll to position [163, 0]
click at [849, 587] on span "Text Block" at bounding box center [846, 586] width 44 height 17
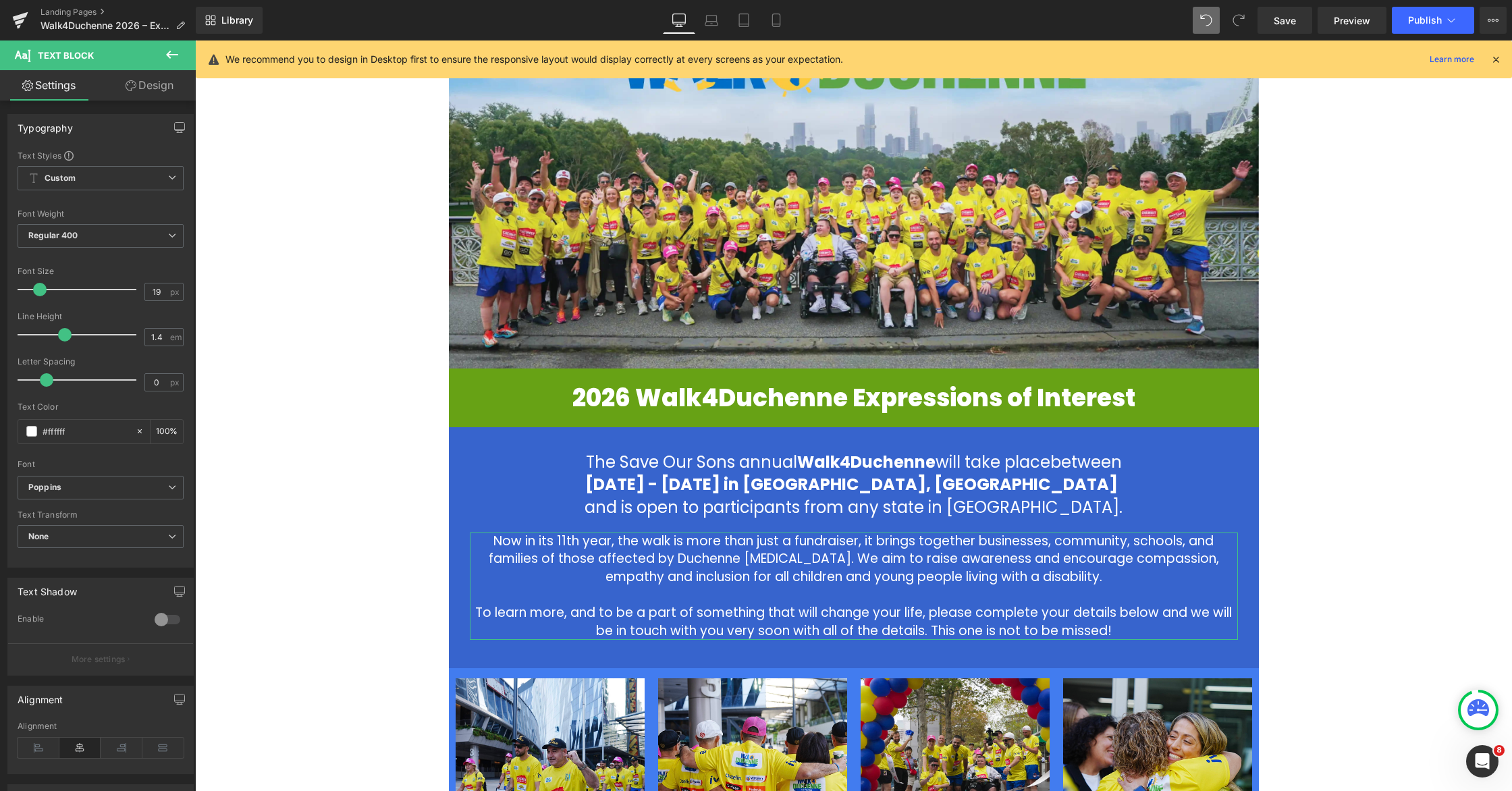
click at [150, 90] on link "Design" at bounding box center [150, 85] width 98 height 30
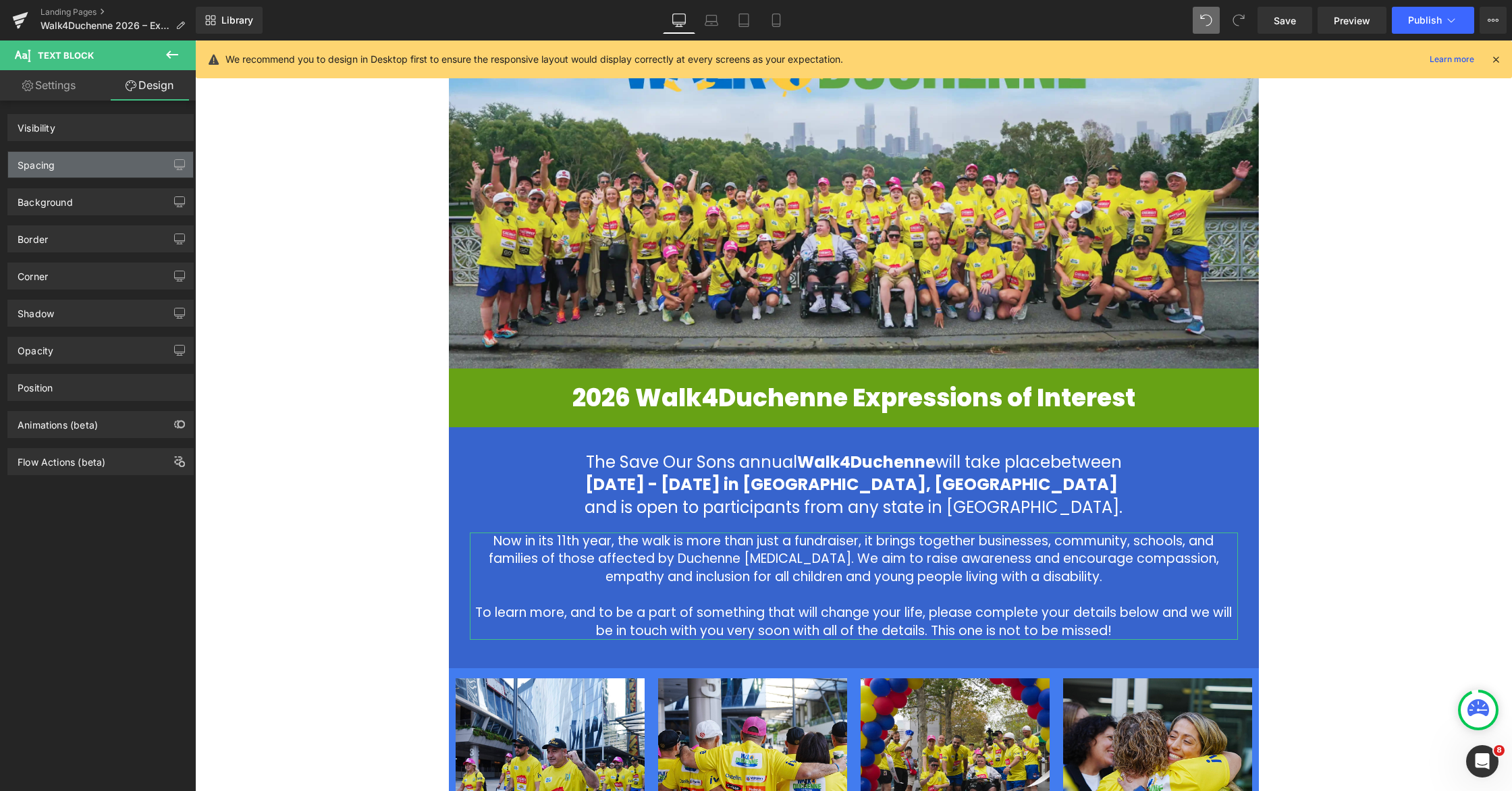
click at [64, 166] on div "Spacing" at bounding box center [100, 165] width 185 height 26
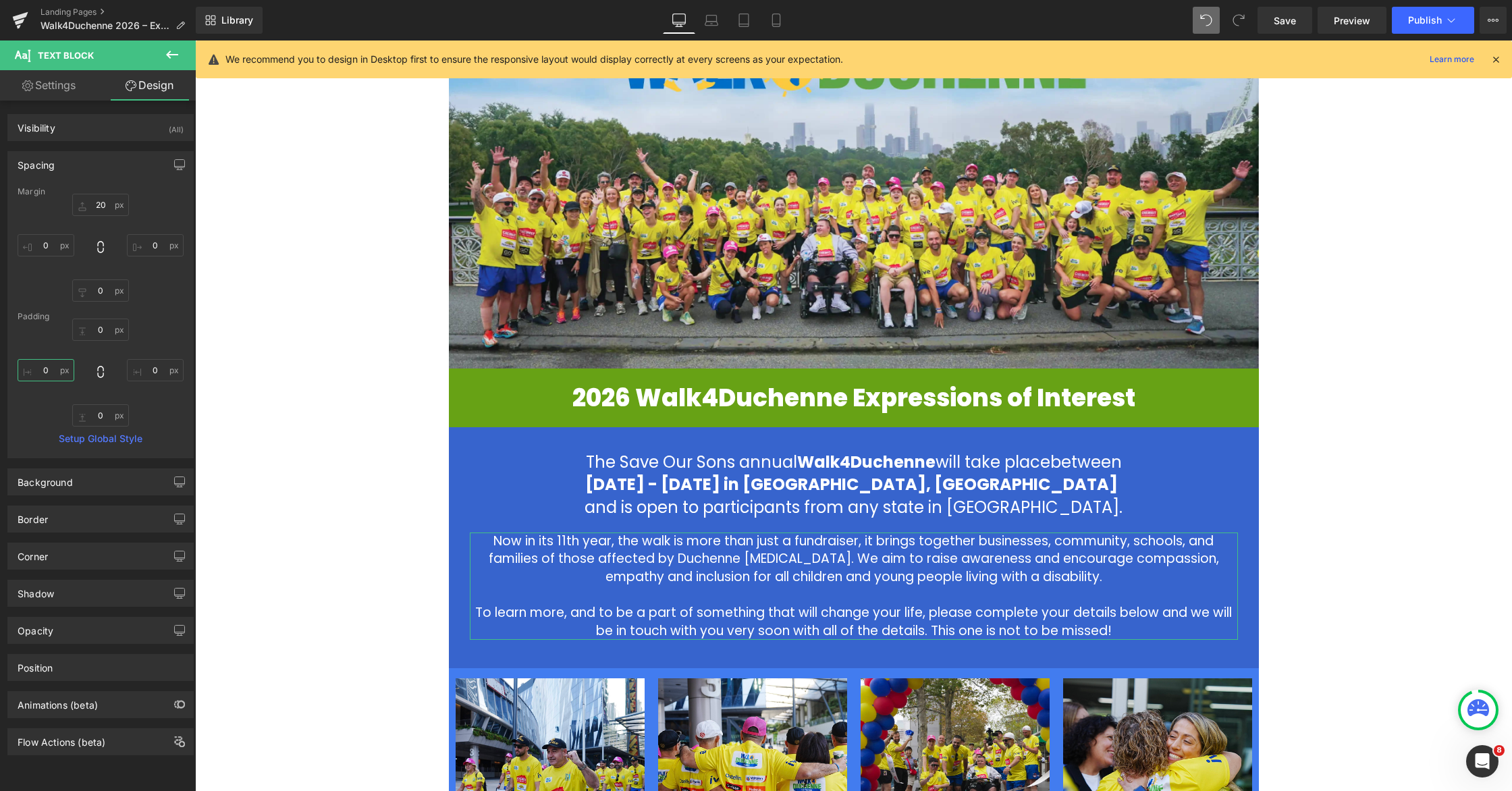
click at [42, 369] on input "0" at bounding box center [45, 370] width 57 height 23
click at [42, 375] on input "0" at bounding box center [45, 370] width 57 height 23
click at [42, 369] on input "0" at bounding box center [45, 370] width 57 height 23
click at [144, 362] on input "0" at bounding box center [155, 370] width 57 height 23
click at [144, 369] on input "0" at bounding box center [155, 370] width 57 height 23
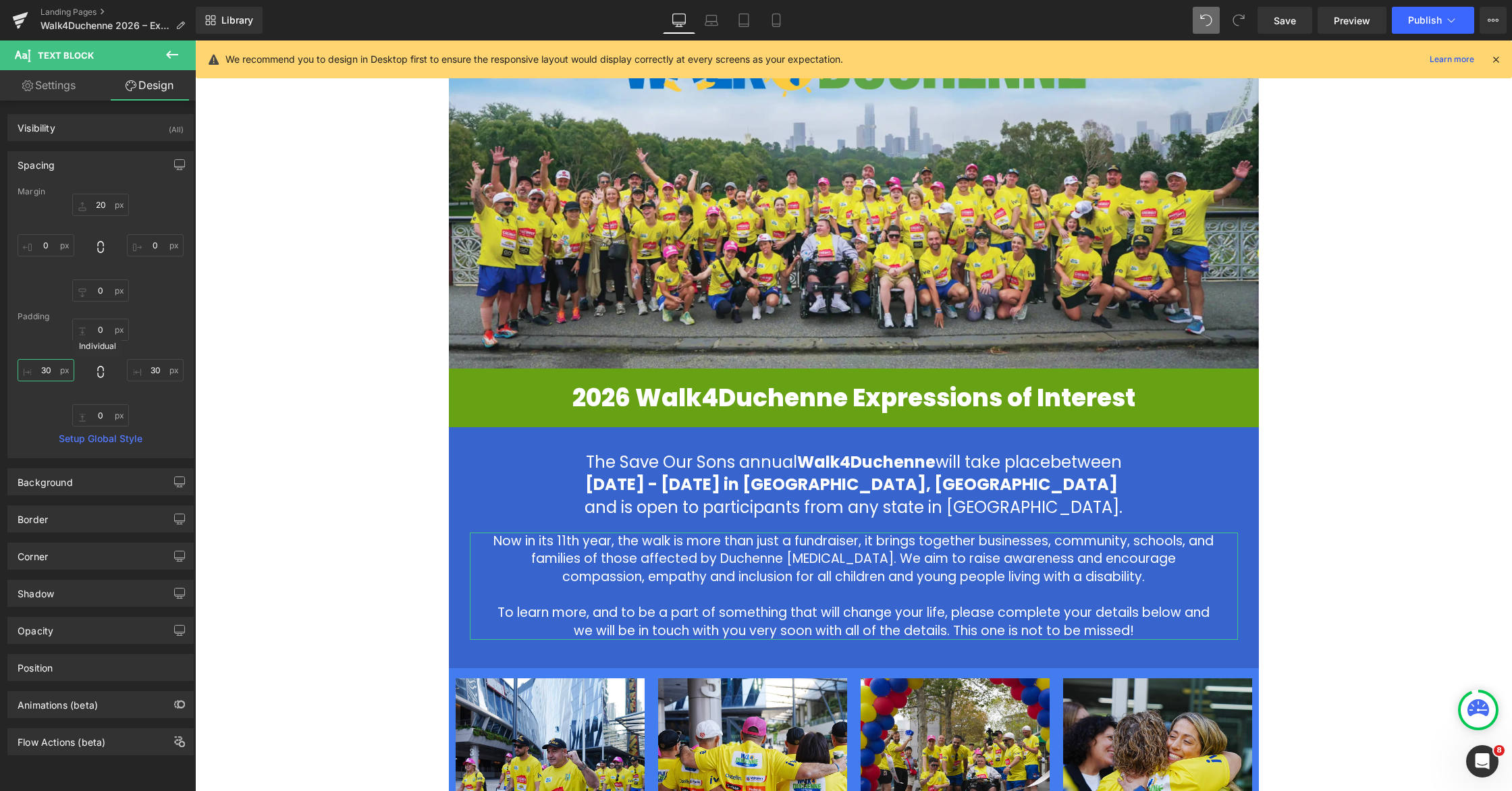
click at [43, 365] on input "30" at bounding box center [45, 370] width 57 height 23
click at [153, 364] on input "30" at bounding box center [155, 370] width 57 height 23
click at [963, 482] on div "Image 2026 Walk4Duchenne Expressions of Interest Heading Row The Save Our Sons …" at bounding box center [853, 608] width 1317 height 1233
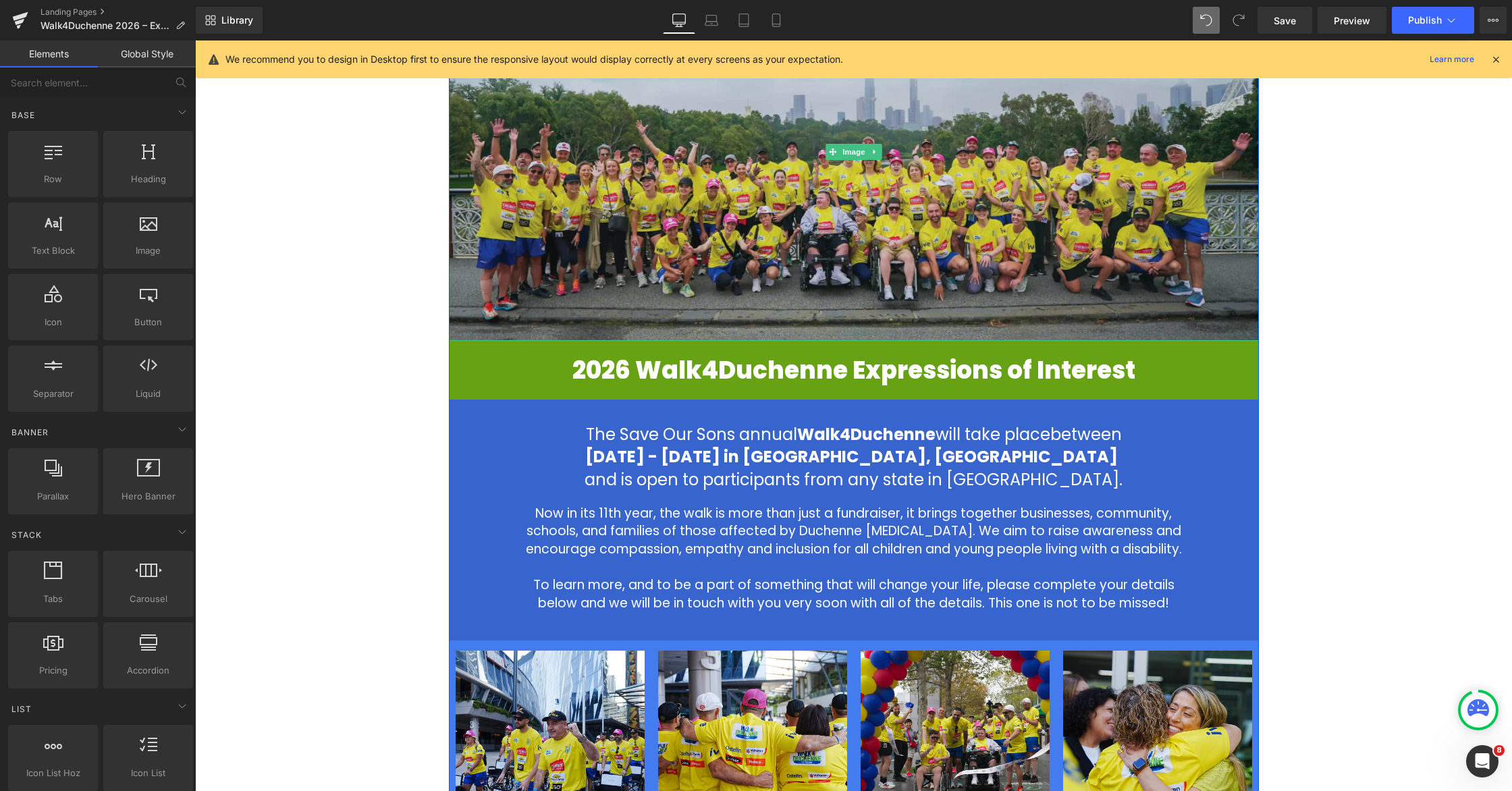
scroll to position [195, 0]
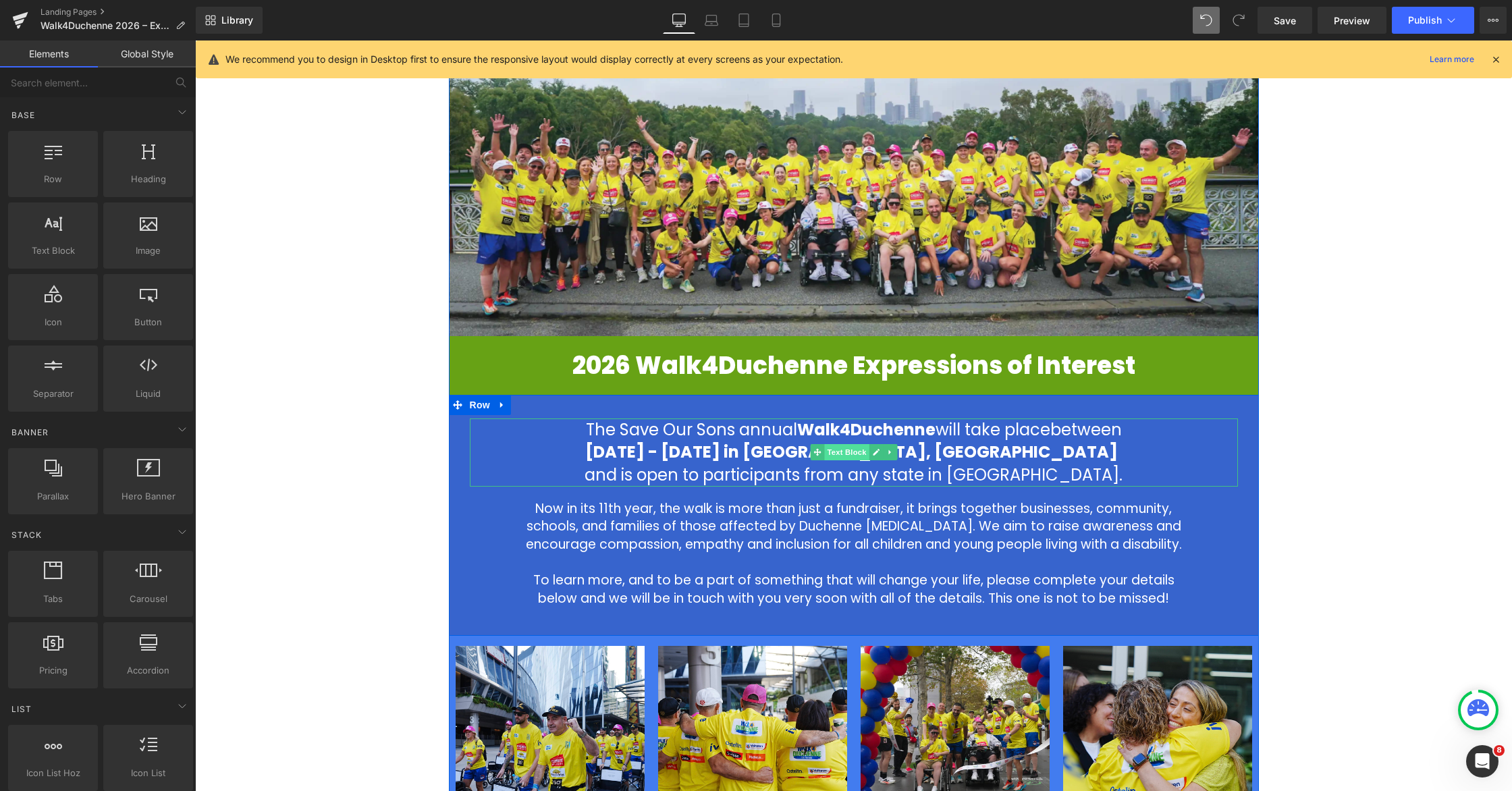
click at [850, 454] on span "Text Block" at bounding box center [846, 452] width 44 height 17
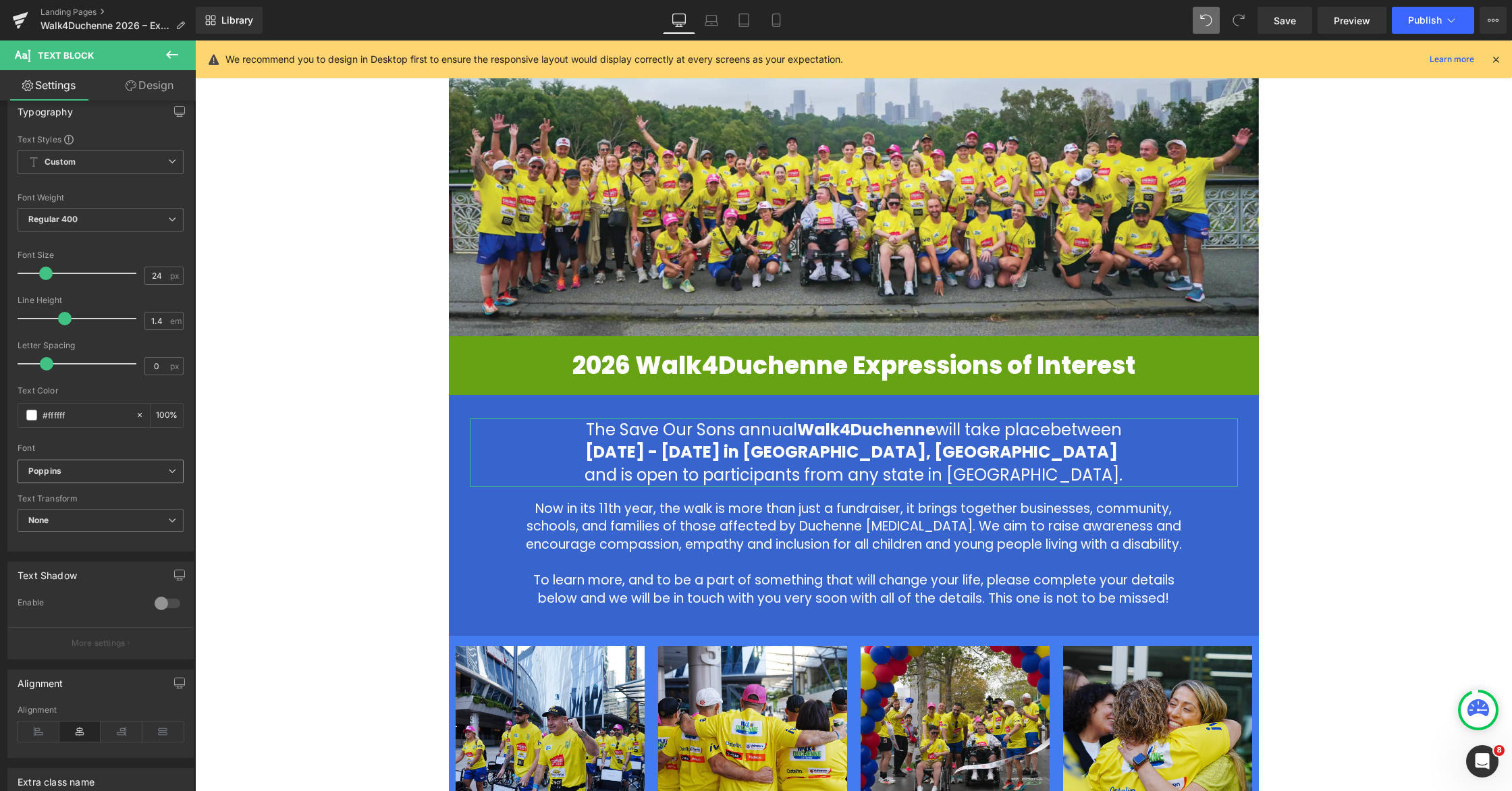
scroll to position [0, 0]
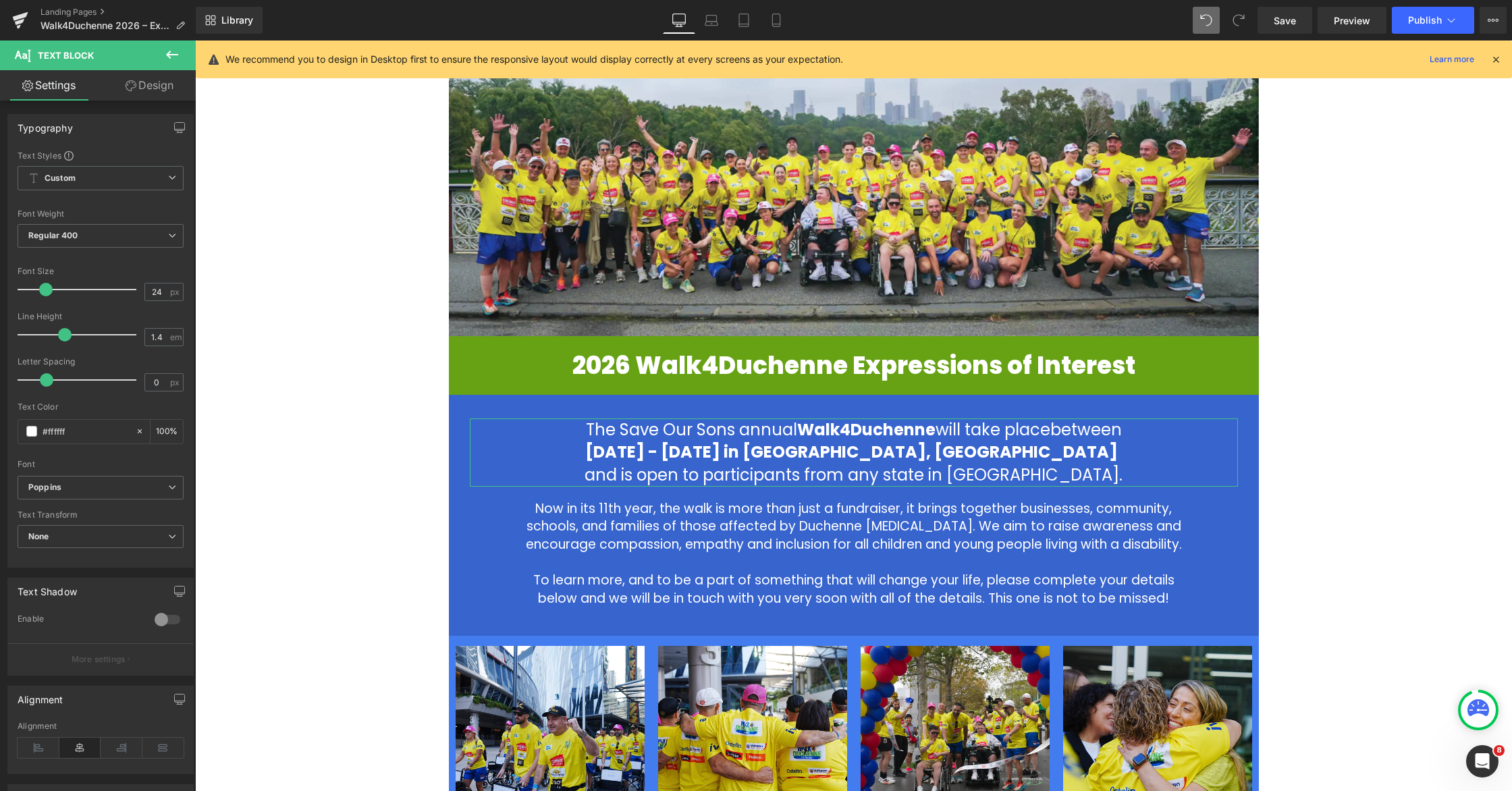
click at [172, 92] on link "Design" at bounding box center [150, 85] width 98 height 30
click at [57, 83] on link "Settings" at bounding box center [49, 85] width 98 height 30
click at [776, 17] on icon at bounding box center [776, 21] width 14 height 14
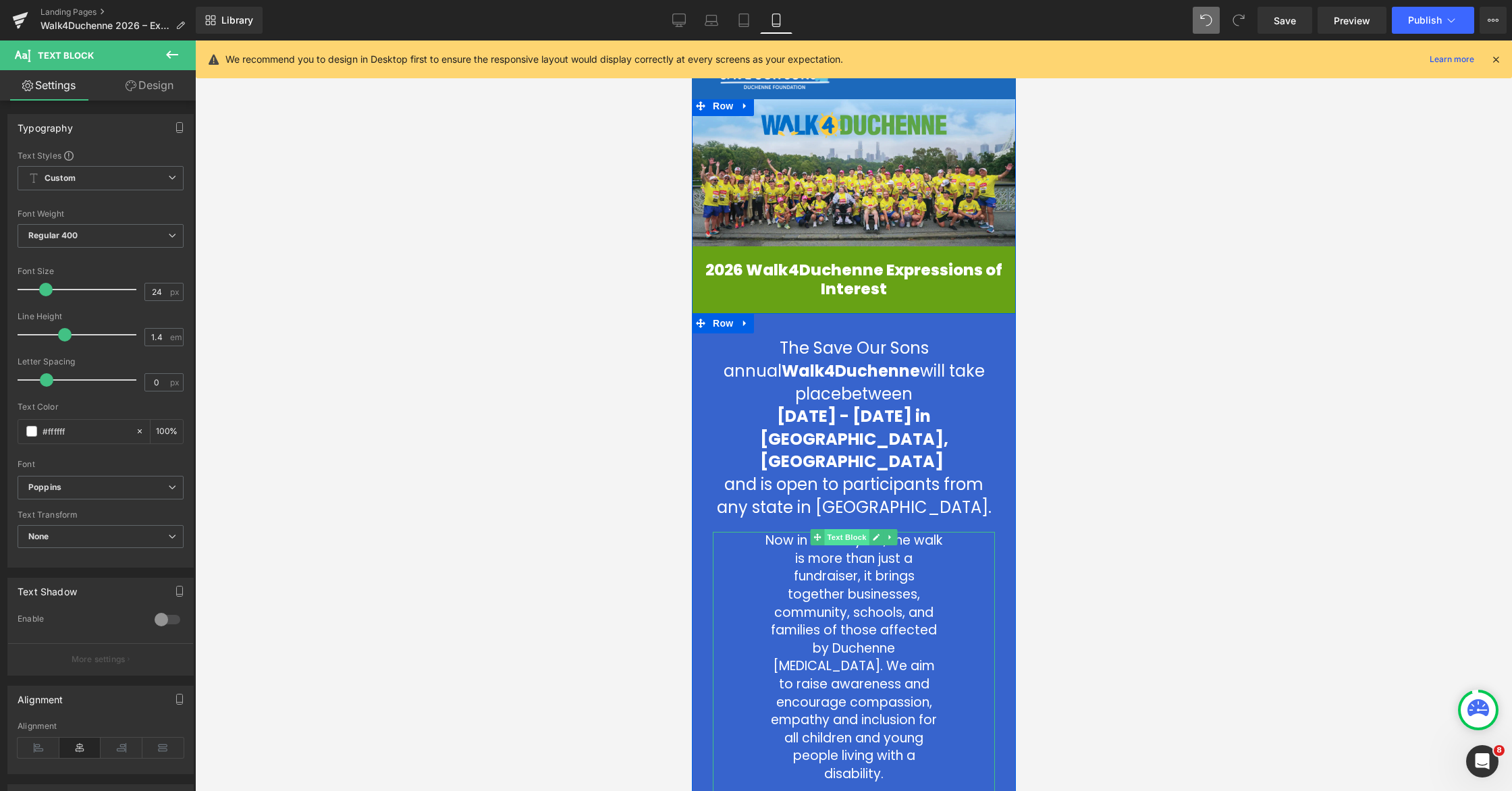
click at [842, 529] on span "Text Block" at bounding box center [845, 537] width 44 height 17
click at [852, 529] on span "Text Block" at bounding box center [845, 537] width 44 height 17
click at [129, 88] on icon at bounding box center [130, 85] width 10 height 10
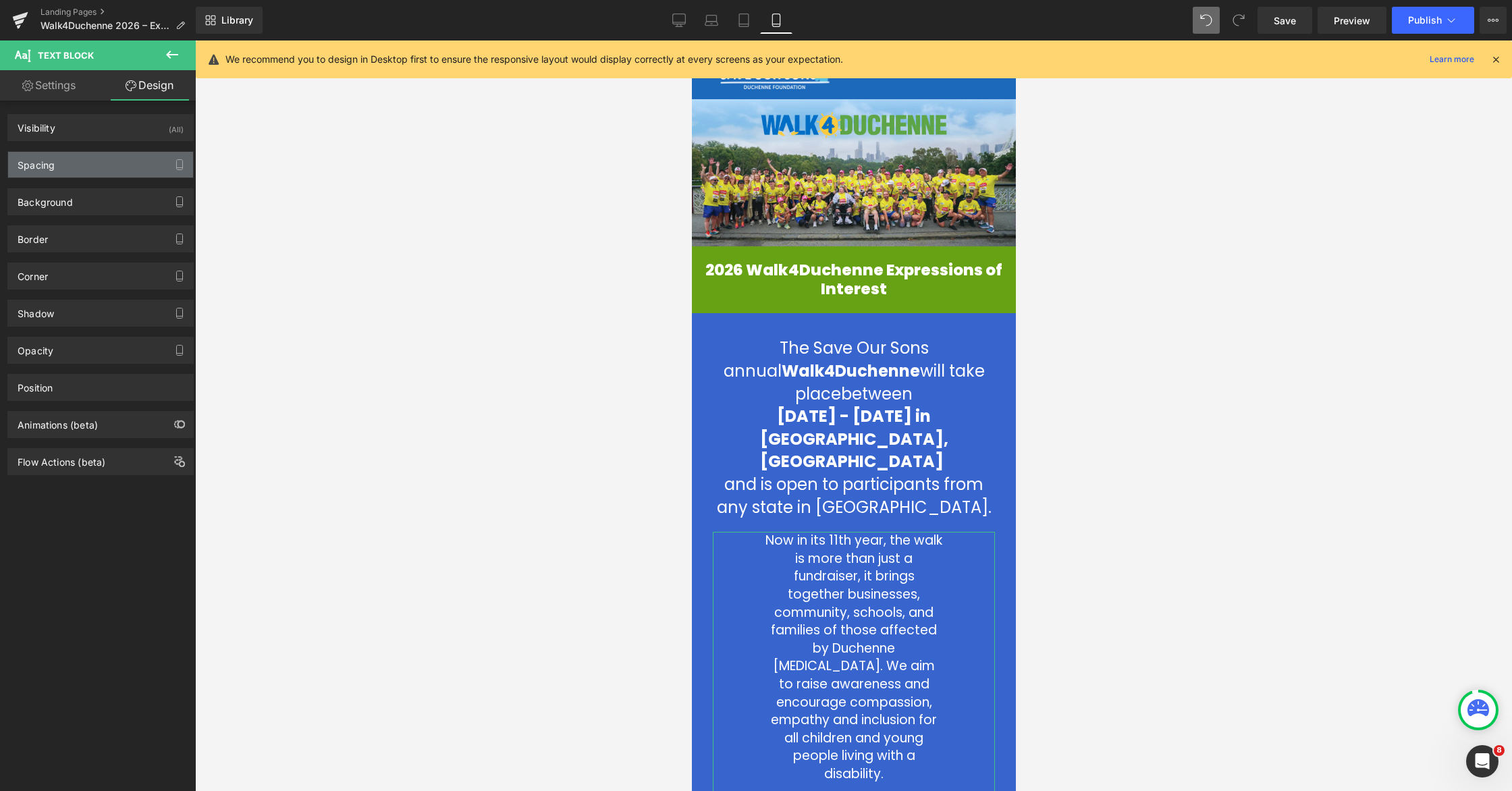
click at [58, 164] on div "Spacing" at bounding box center [100, 165] width 185 height 26
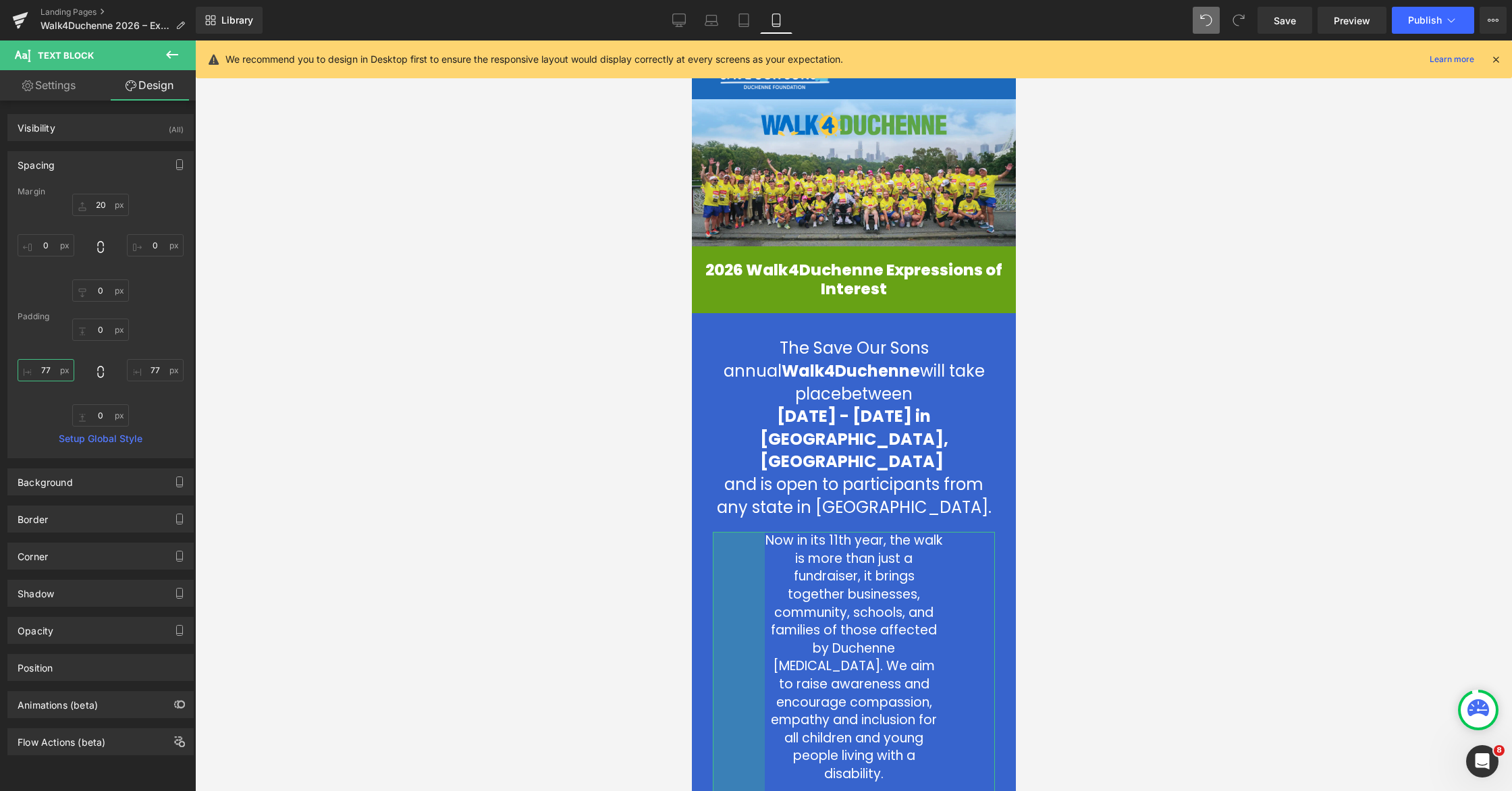
click at [53, 372] on input "77" at bounding box center [45, 370] width 57 height 23
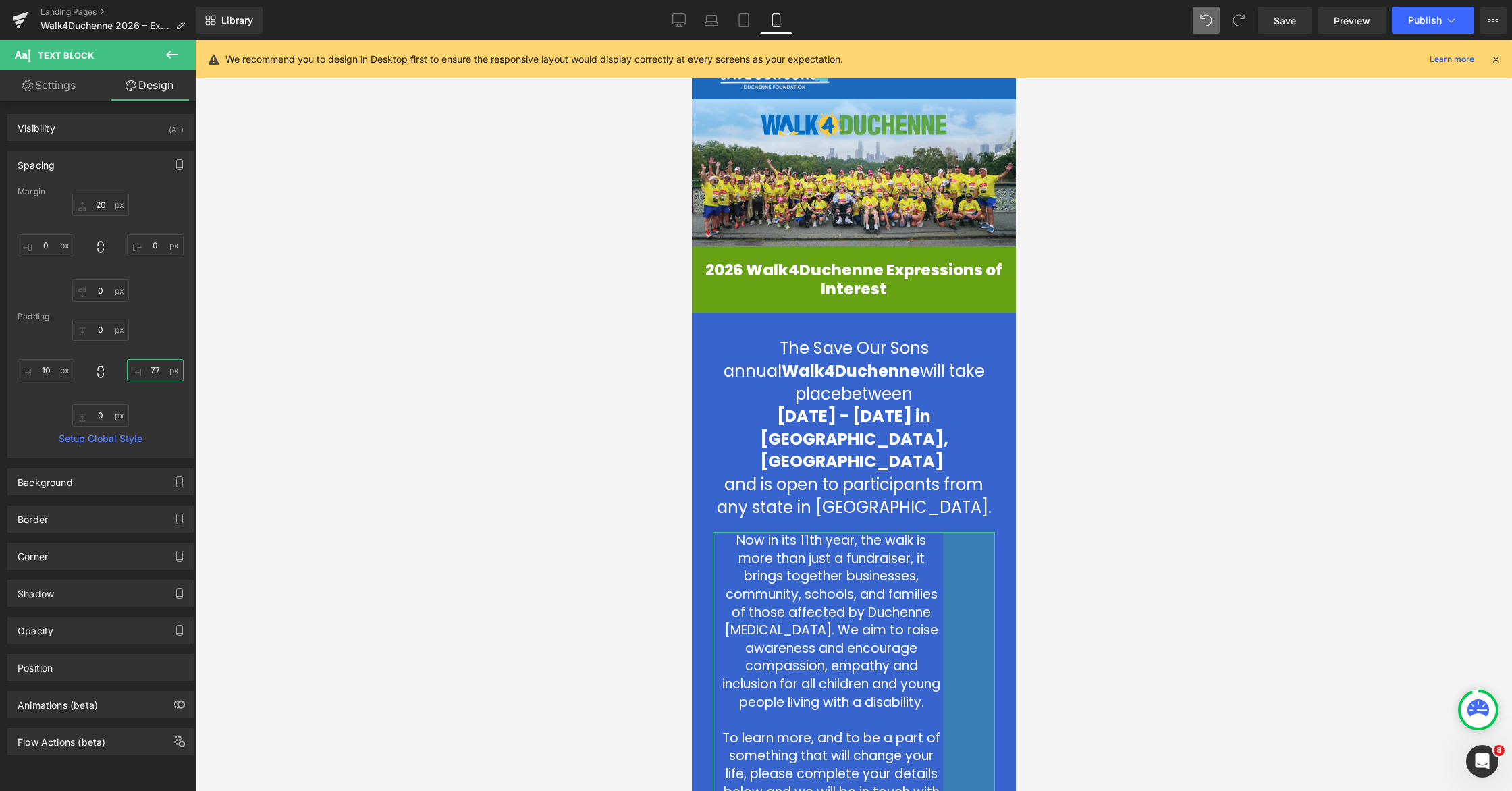
click at [156, 368] on input "77" at bounding box center [155, 370] width 57 height 23
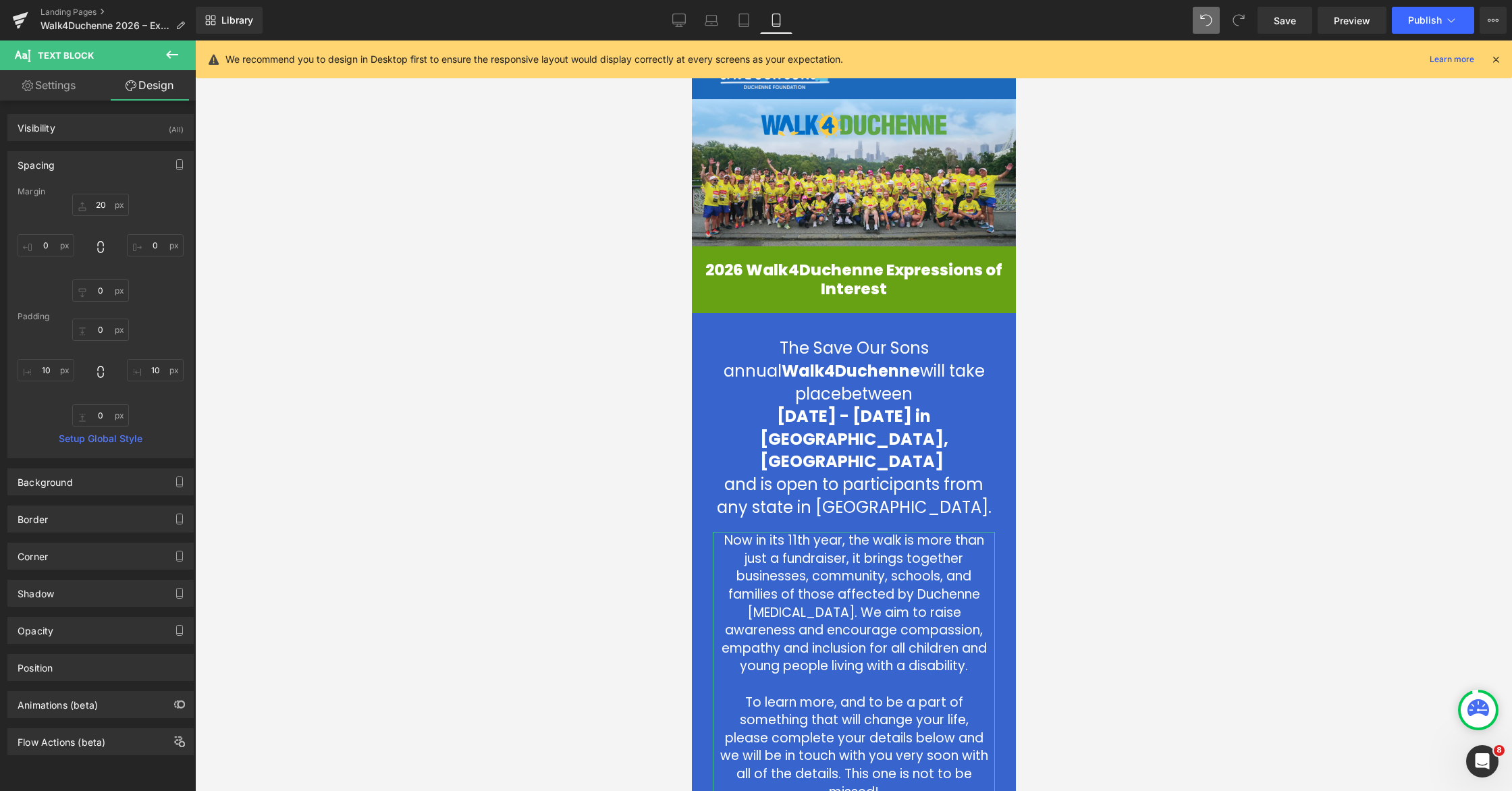
click at [54, 86] on link "Settings" at bounding box center [49, 85] width 98 height 30
click at [45, 82] on link "Settings" at bounding box center [49, 85] width 98 height 30
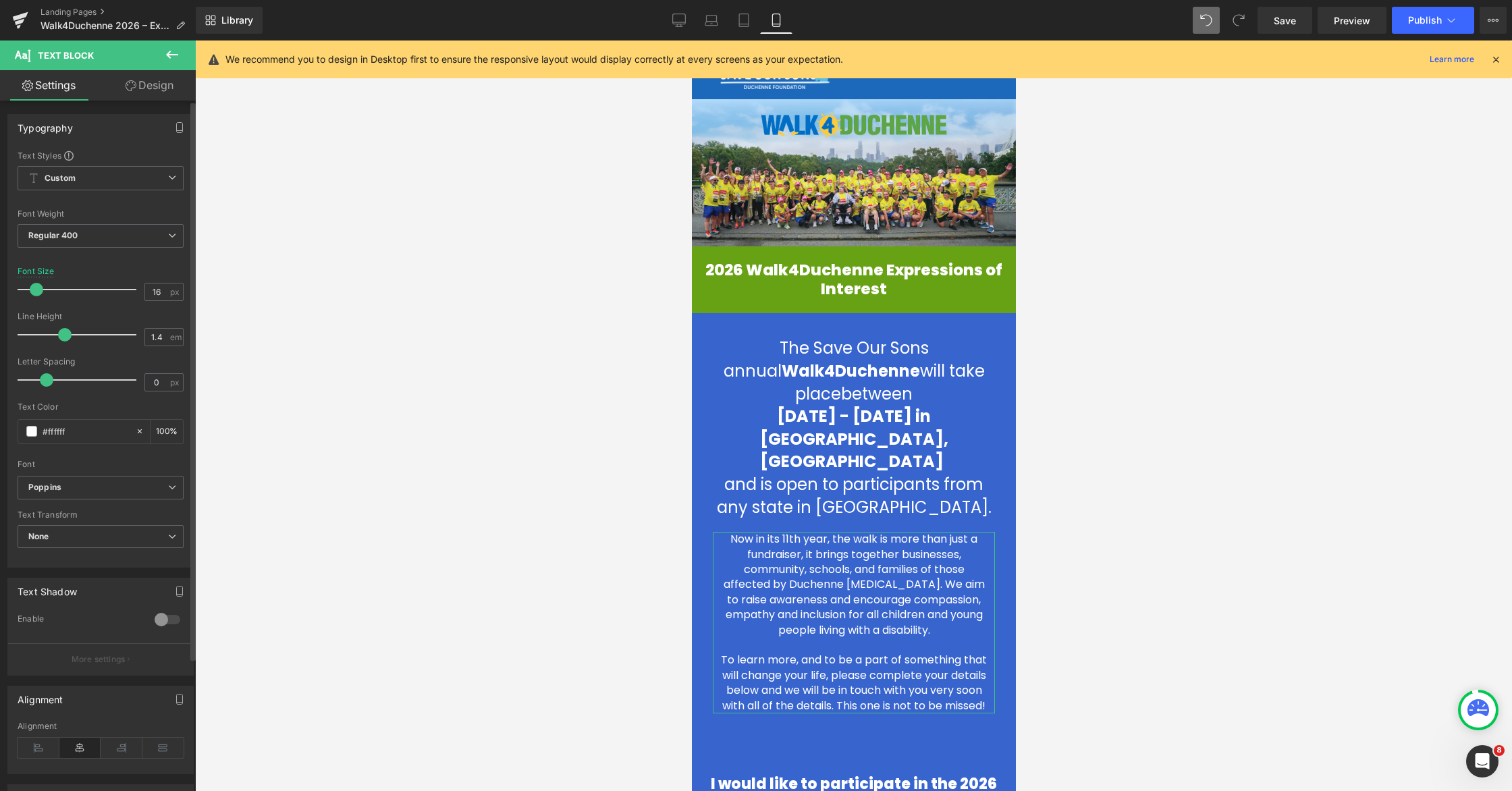
click at [36, 288] on span at bounding box center [37, 289] width 14 height 14
click at [847, 410] on span "Text Block" at bounding box center [845, 416] width 44 height 17
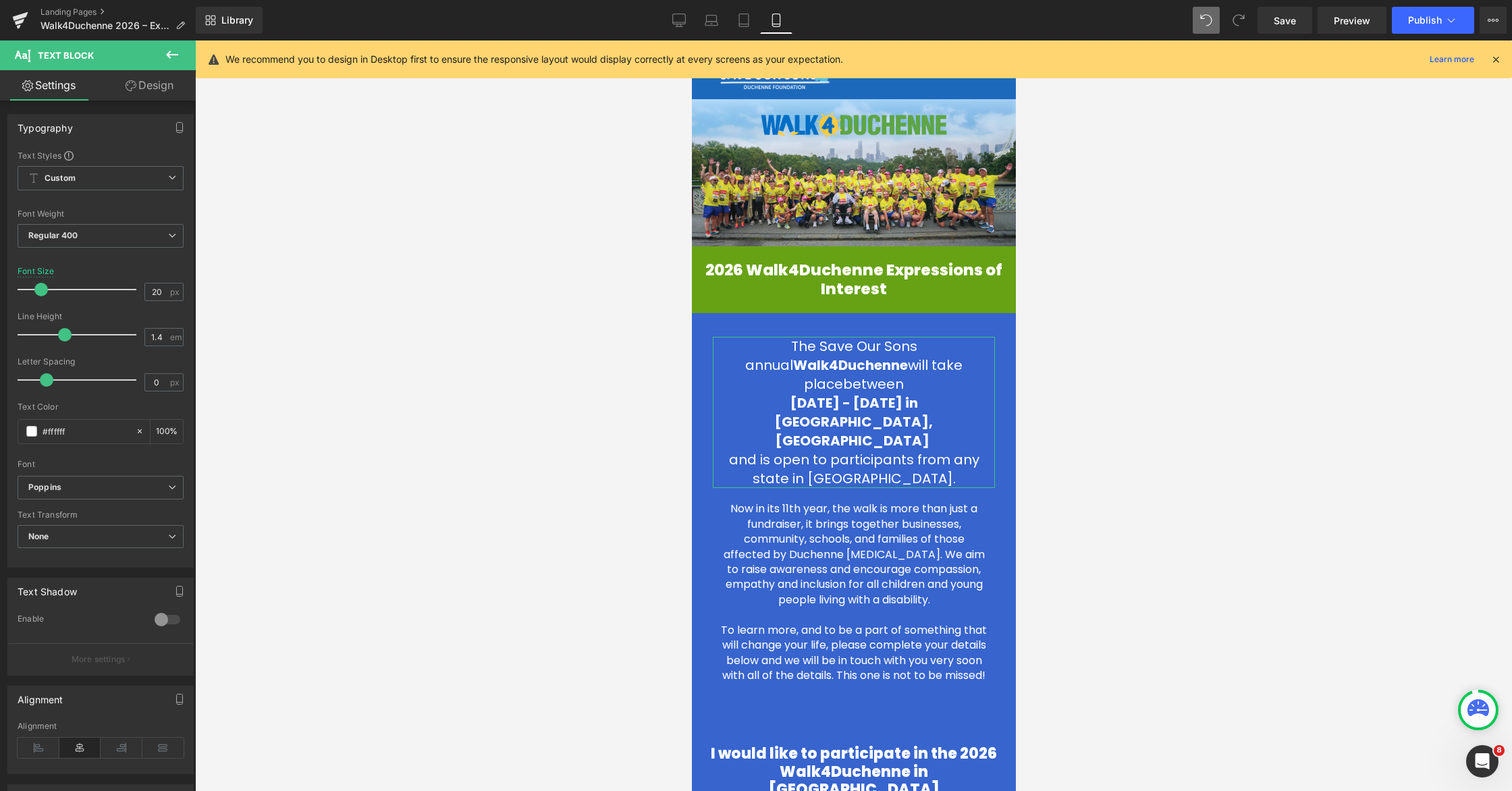
click at [39, 287] on span at bounding box center [42, 289] width 14 height 14
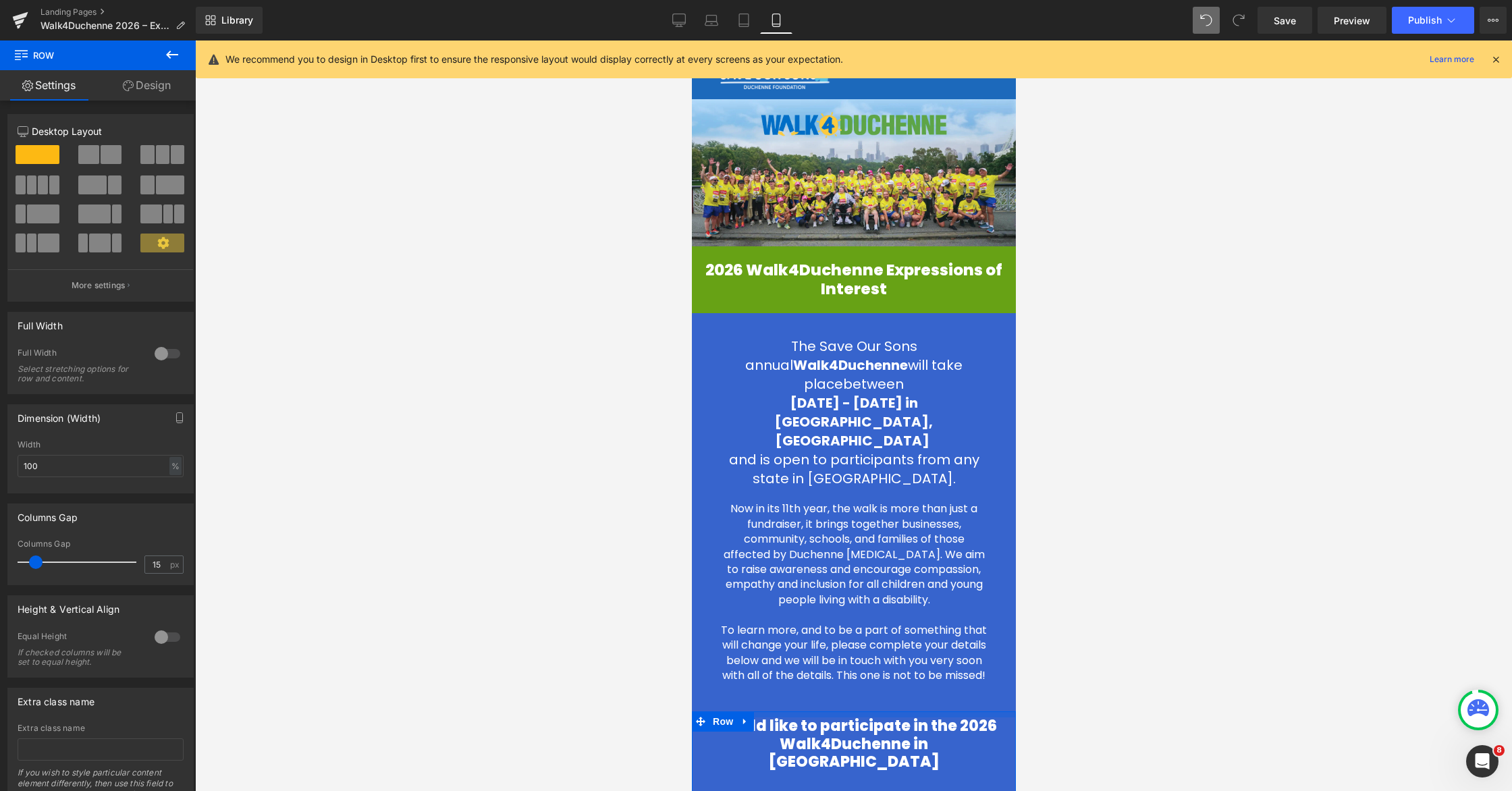
click at [863, 655] on div "Image 2026 Walk4Duchenne Expressions of Interest Heading Row The Save Our Sons …" at bounding box center [853, 612] width 324 height 980
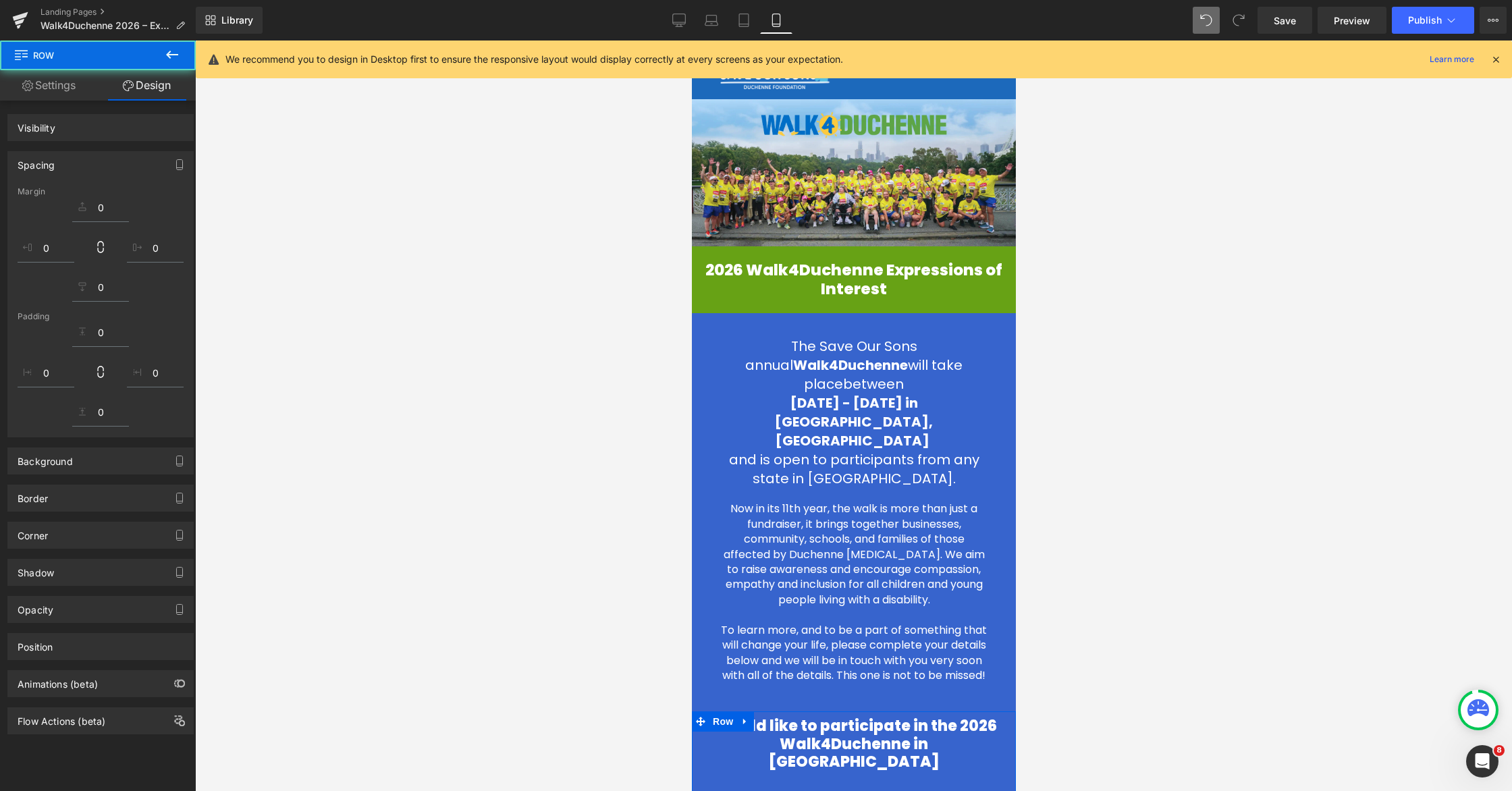
click at [963, 536] on div at bounding box center [853, 415] width 1317 height 750
click at [735, 450] on p "and is open to participants from any state in [GEOGRAPHIC_DATA]." at bounding box center [853, 469] width 283 height 37
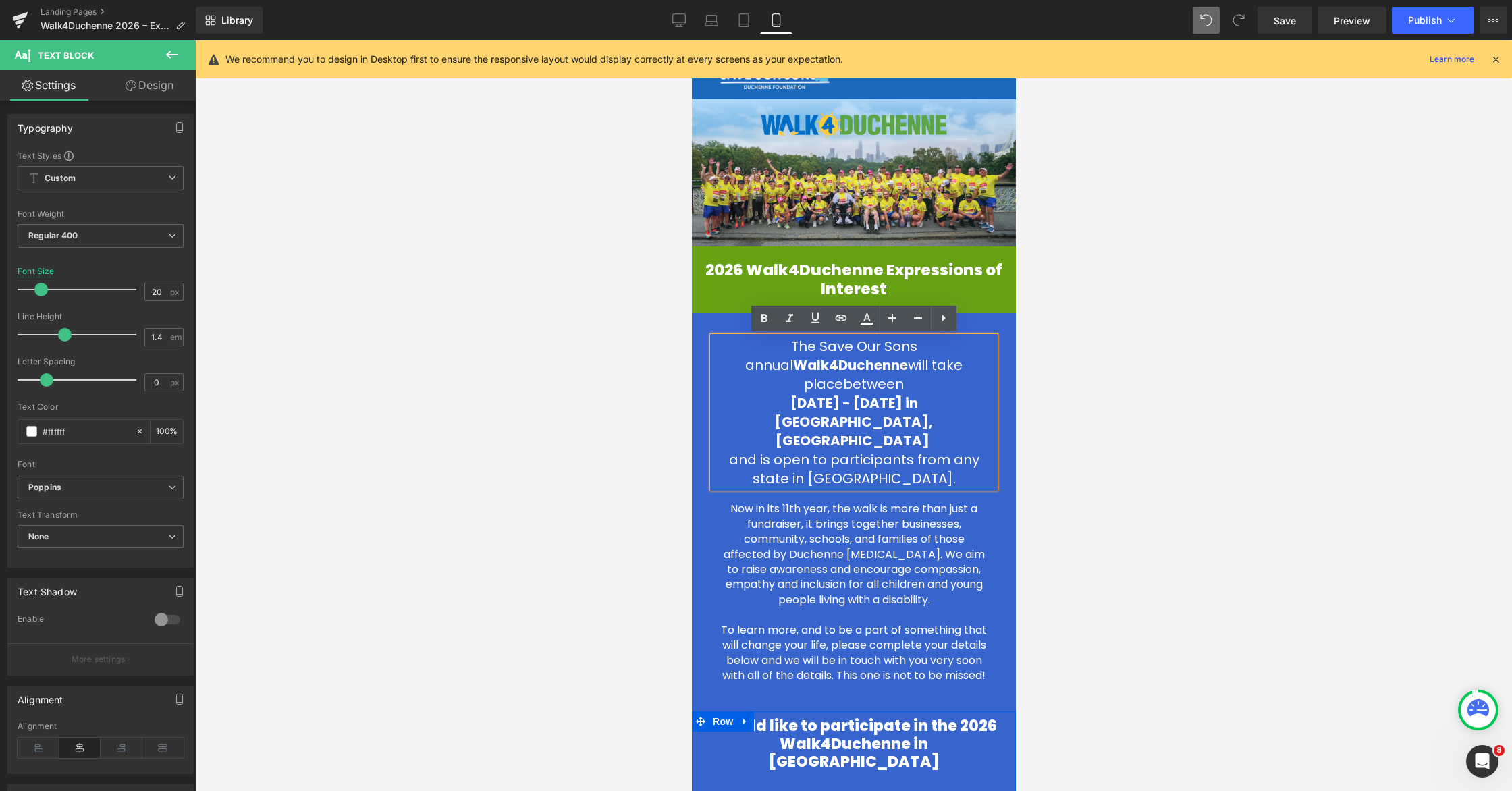
click at [963, 423] on div at bounding box center [853, 415] width 1317 height 750
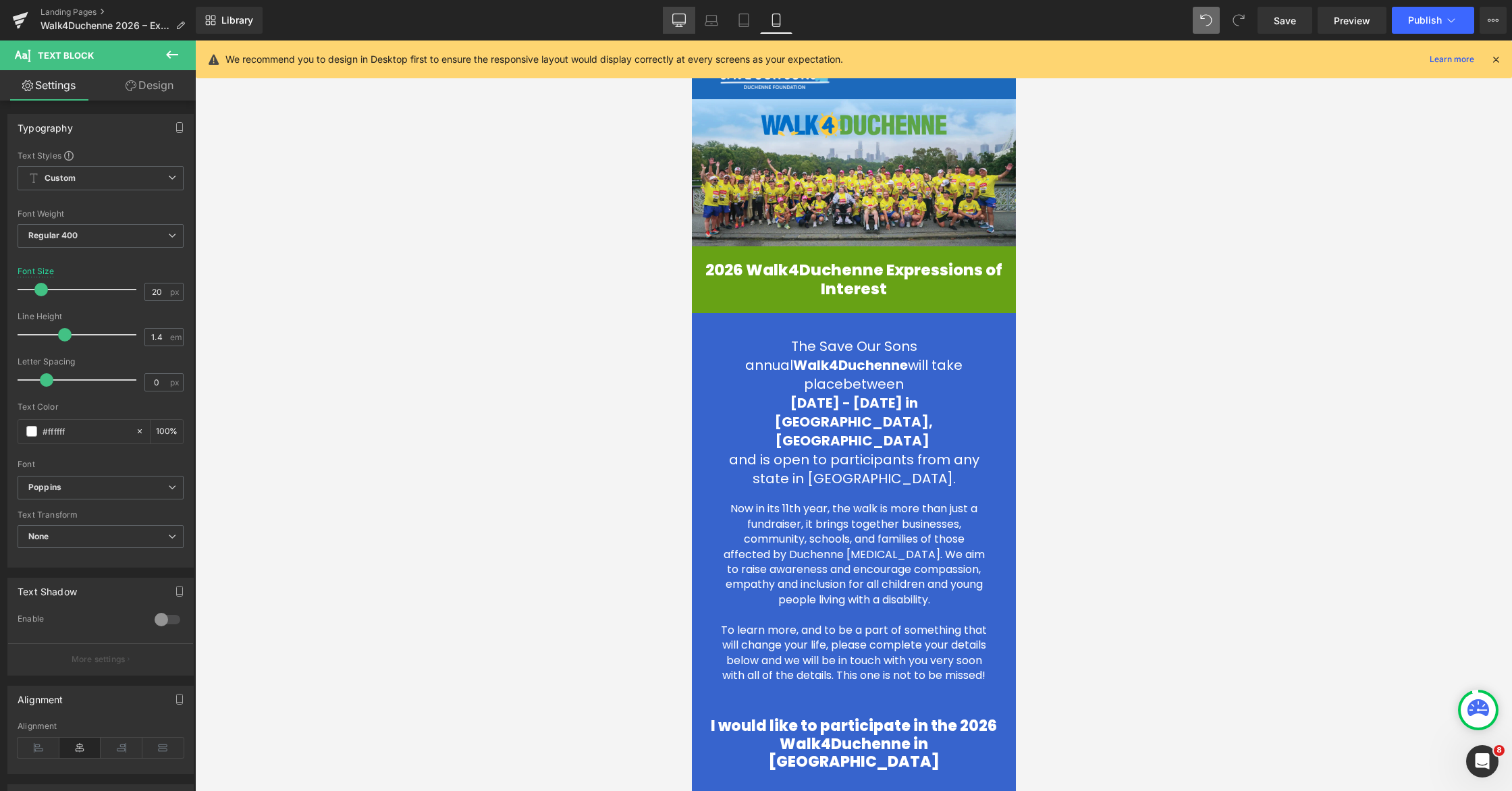
click at [670, 29] on link "Desktop" at bounding box center [678, 20] width 32 height 27
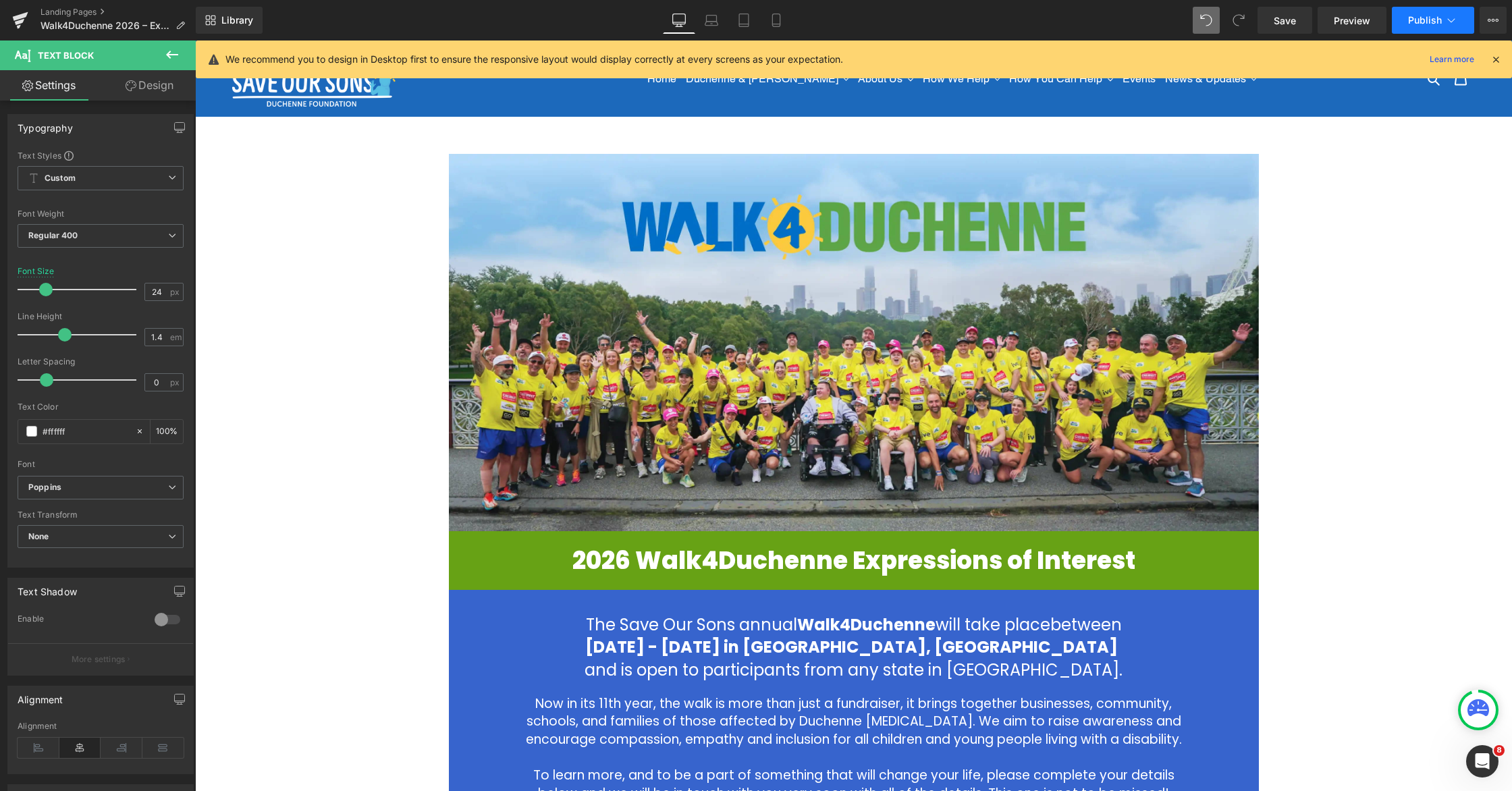
click at [963, 23] on span "Publish" at bounding box center [1425, 20] width 34 height 10
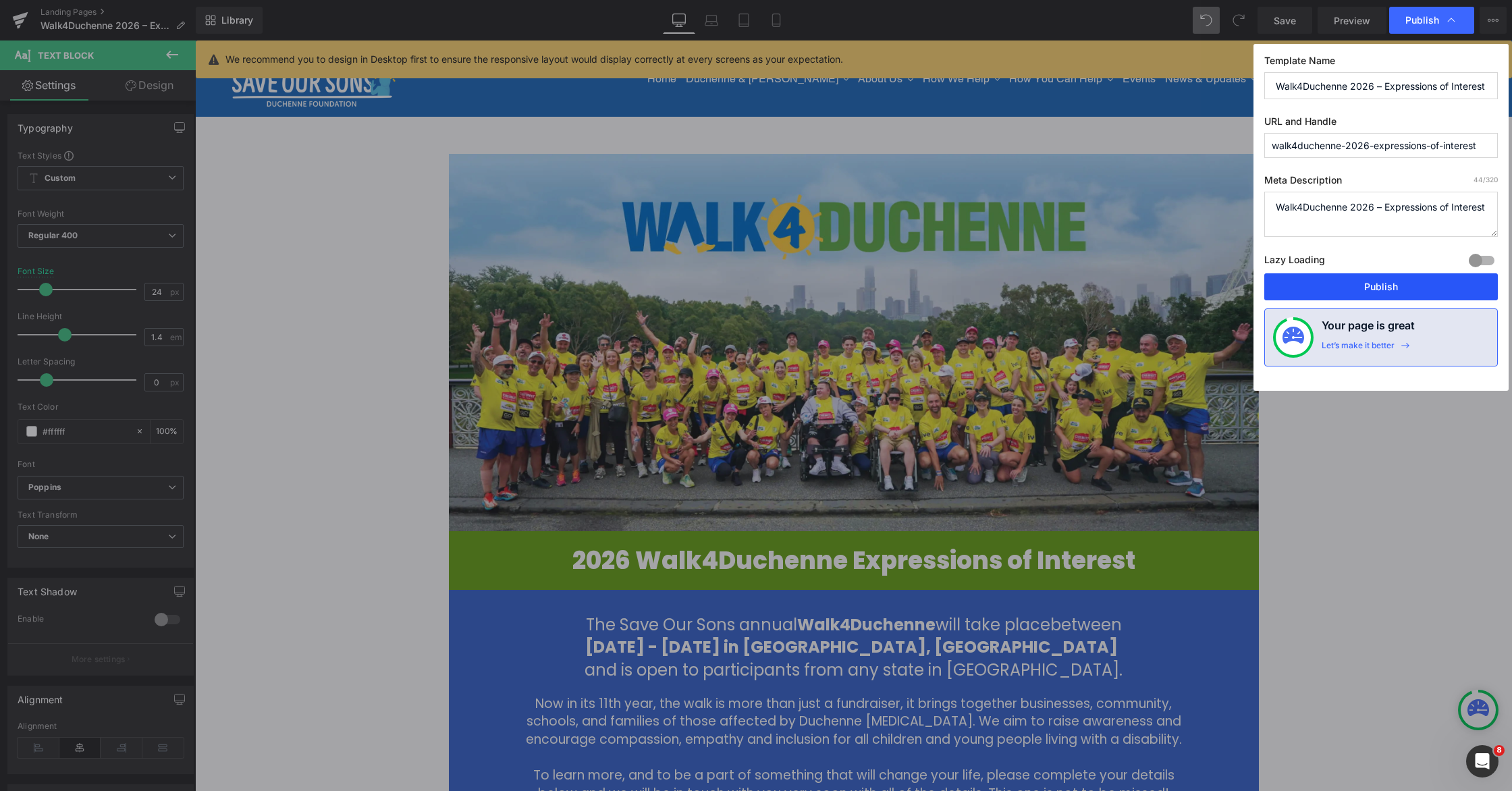
click at [963, 287] on button "Publish" at bounding box center [1381, 286] width 234 height 27
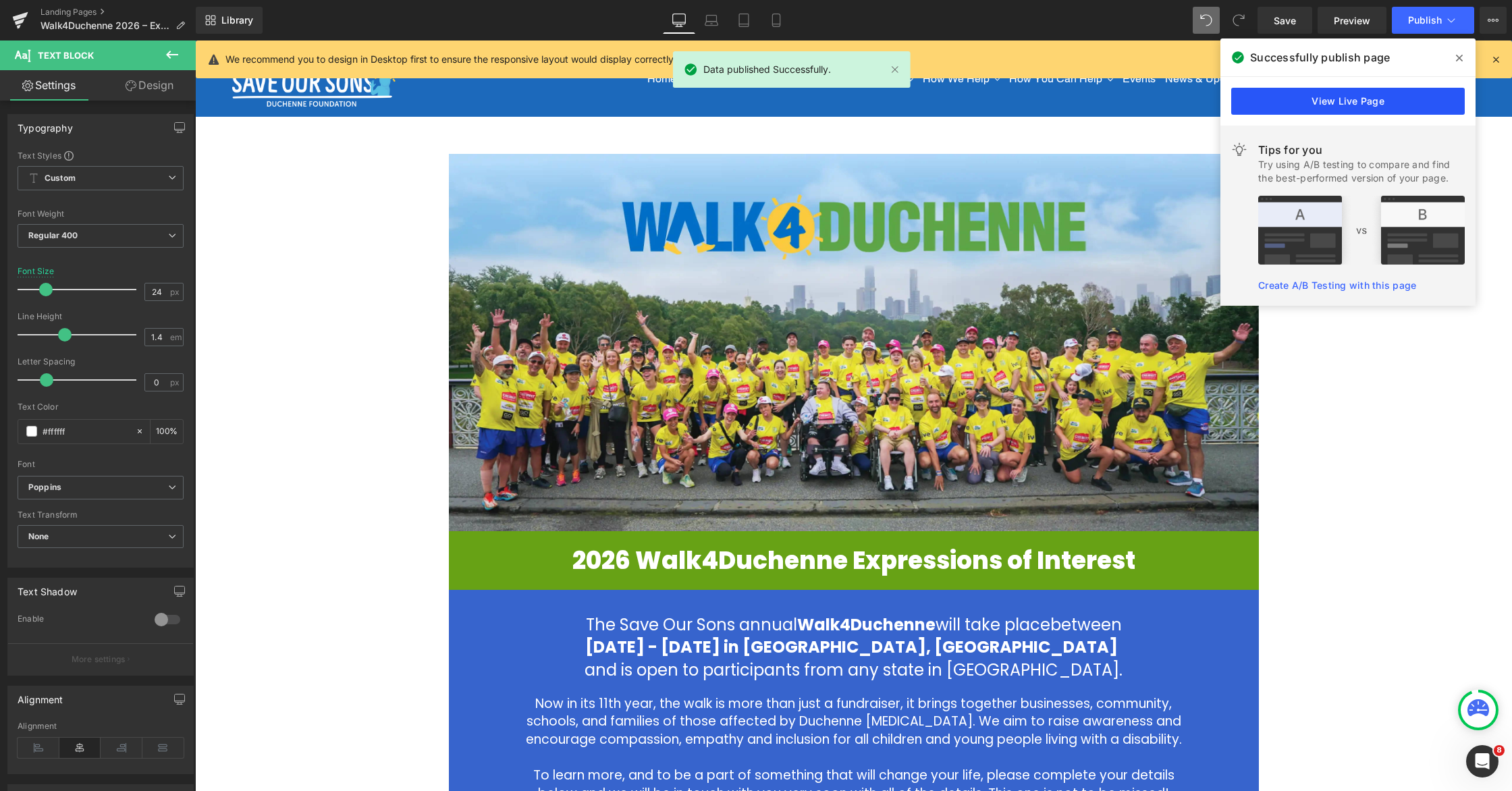
click at [963, 104] on link "View Live Page" at bounding box center [1348, 101] width 234 height 27
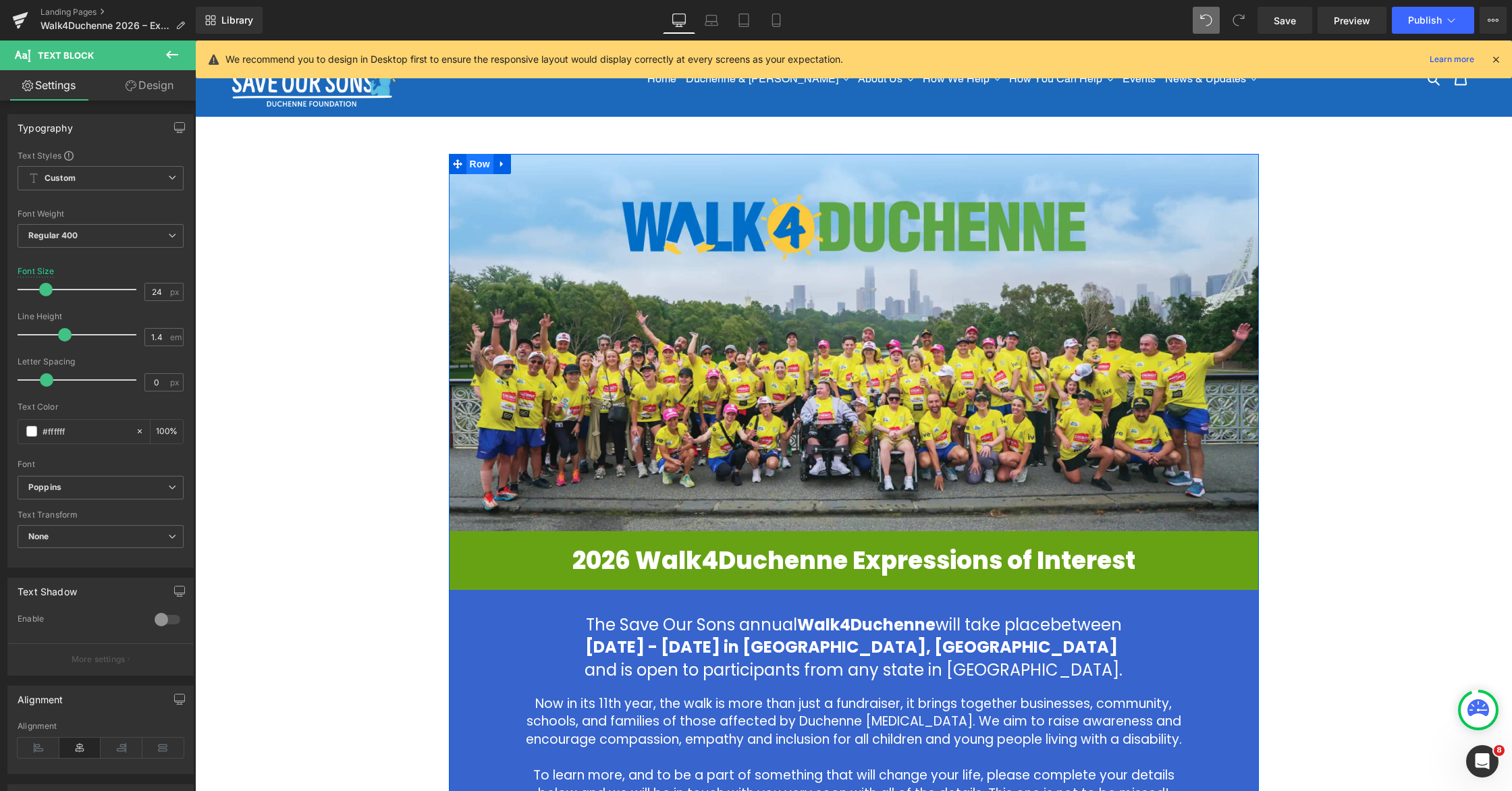
click at [470, 162] on span "Row" at bounding box center [479, 163] width 27 height 20
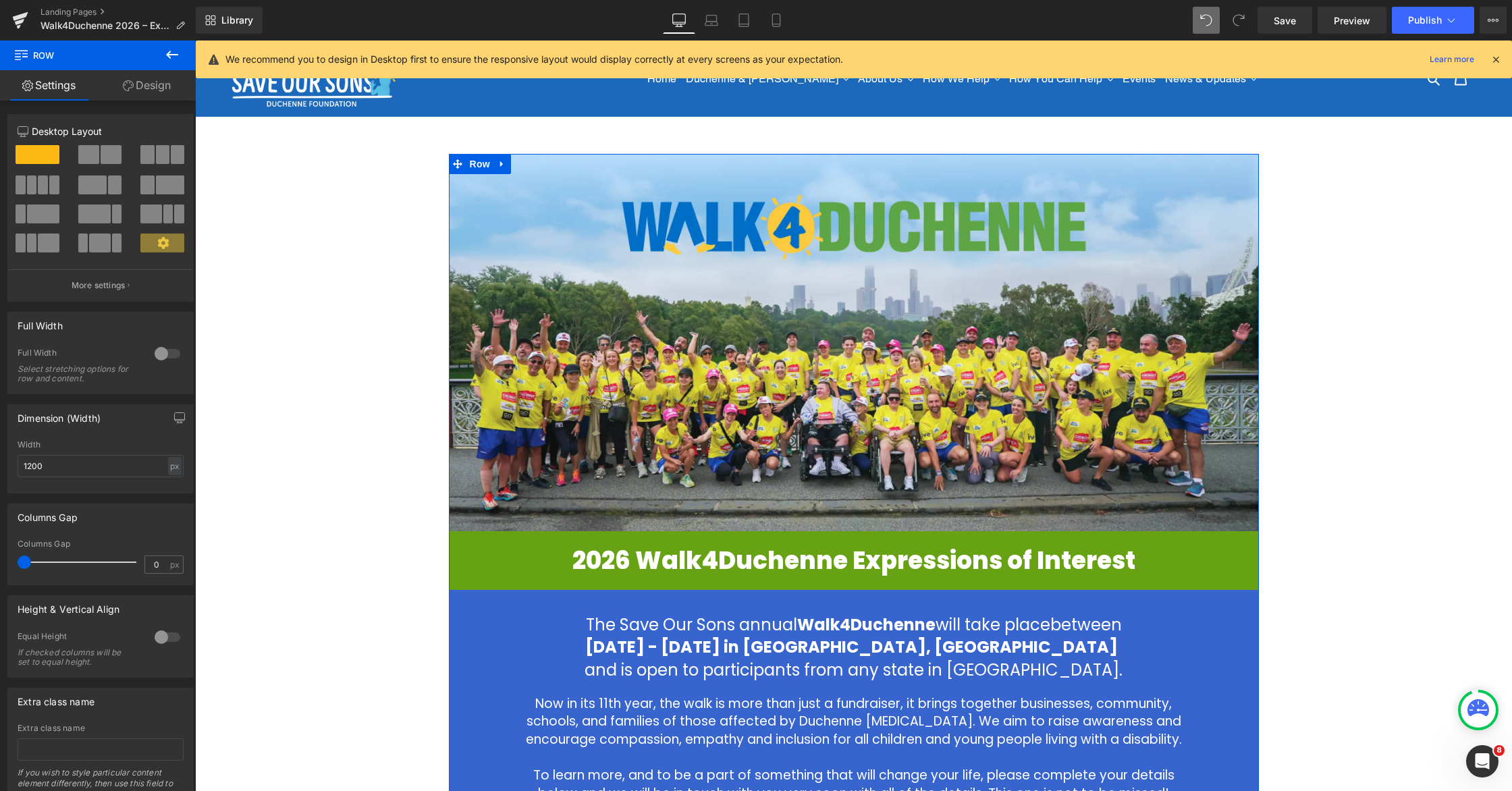
click at [164, 83] on link "Design" at bounding box center [147, 85] width 98 height 30
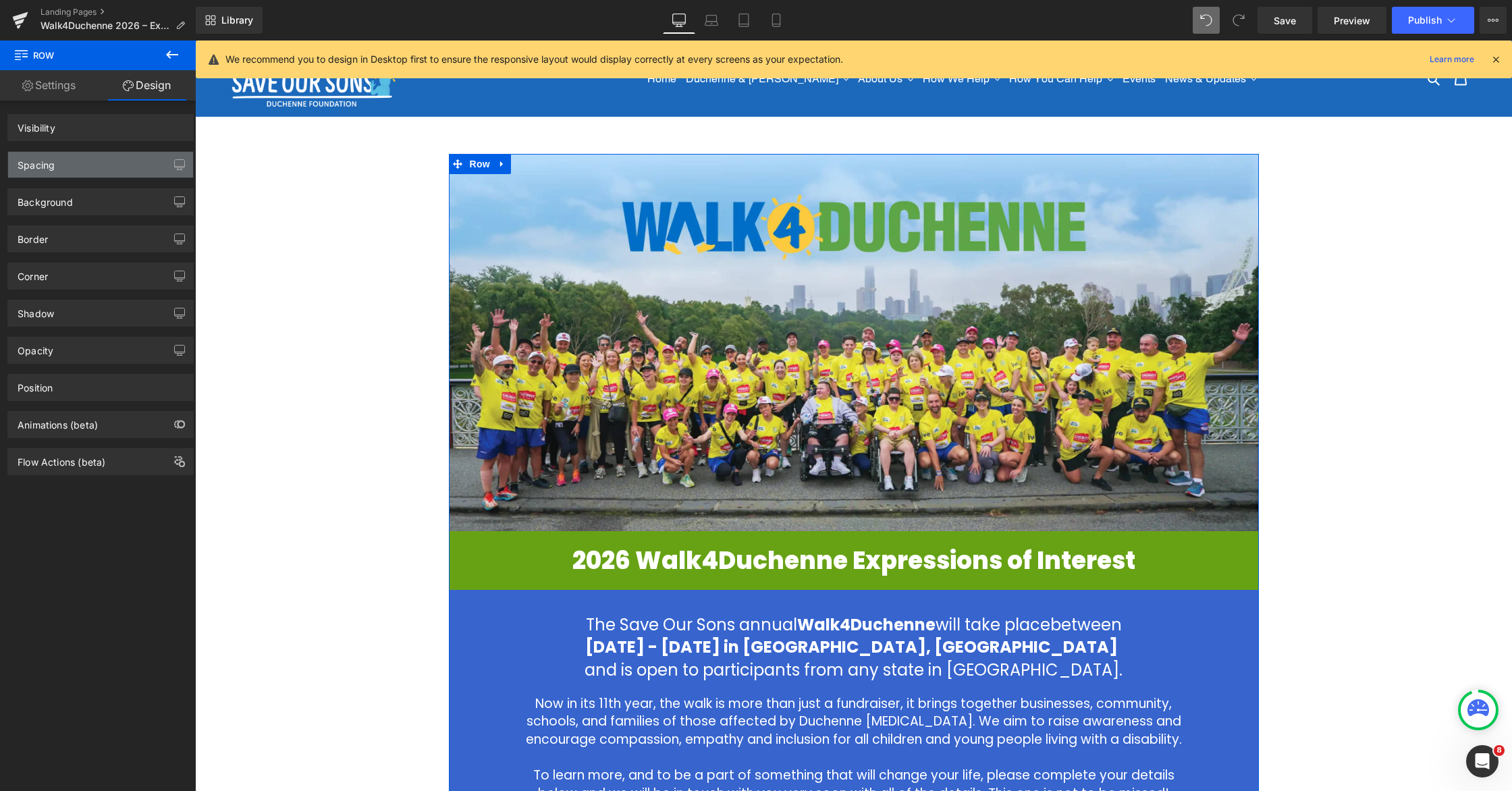
click at [90, 156] on div "Spacing" at bounding box center [100, 165] width 185 height 26
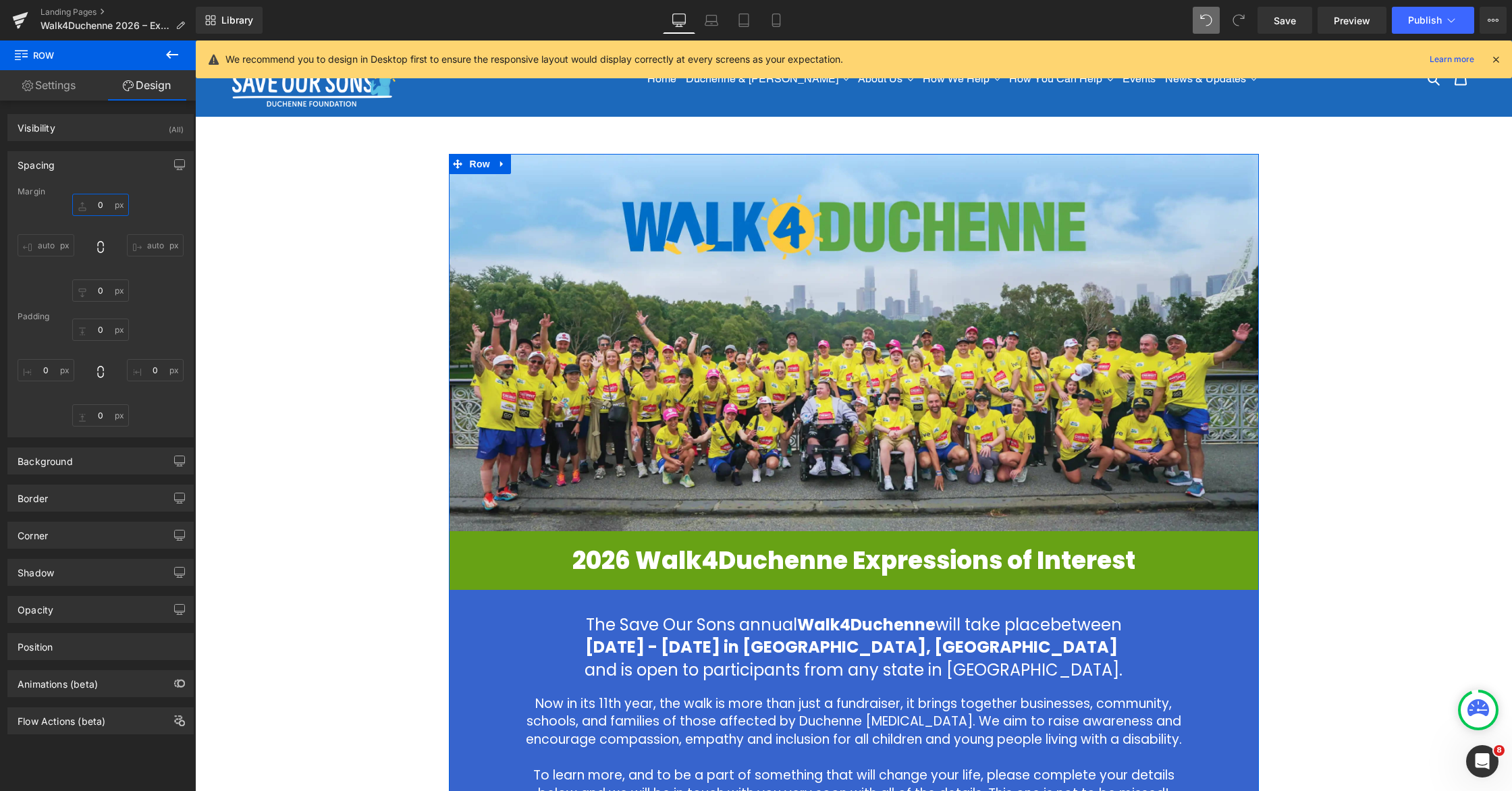
click at [93, 207] on input "text" at bounding box center [100, 205] width 57 height 23
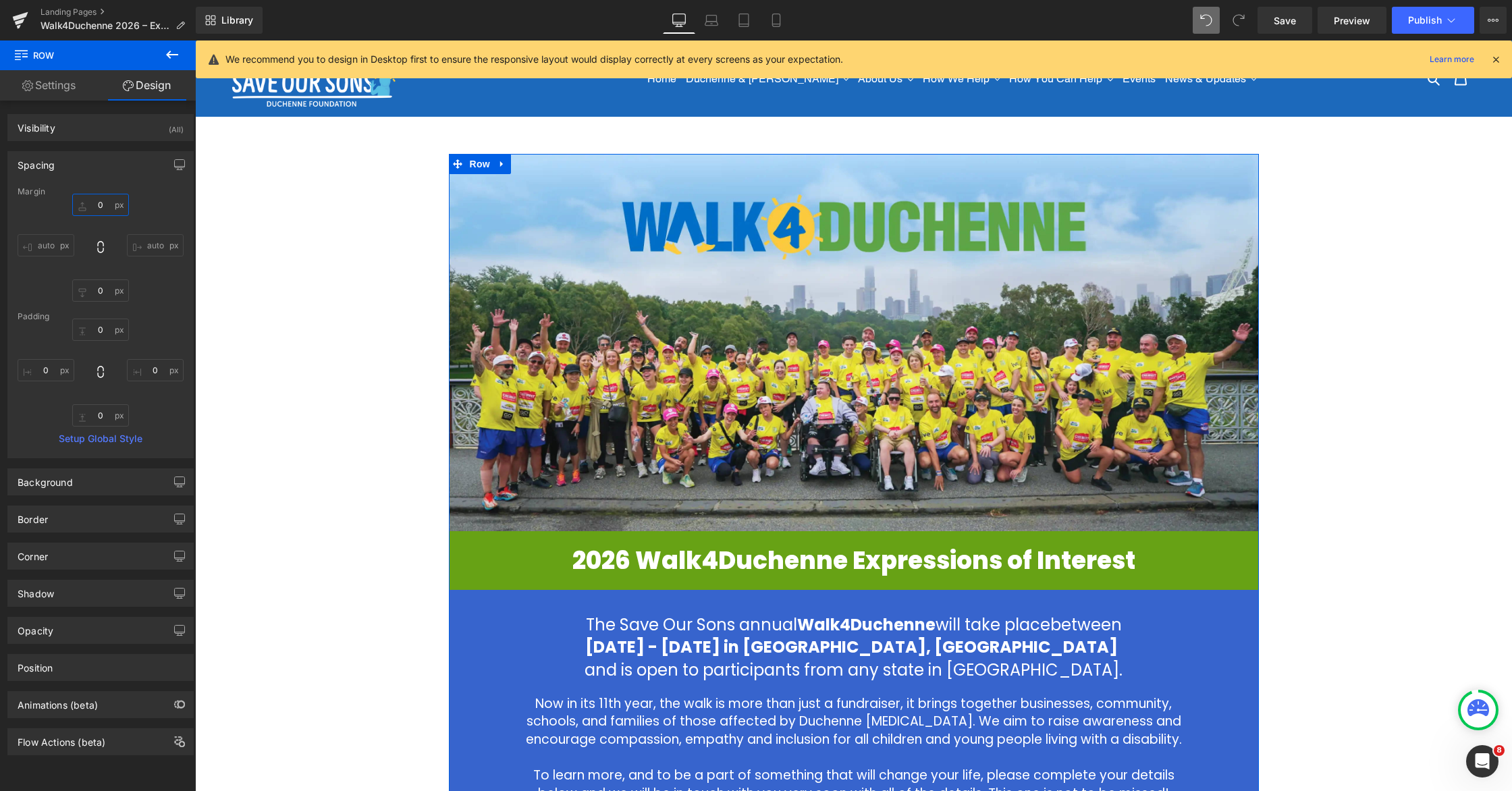
click at [91, 209] on input "0" at bounding box center [100, 205] width 57 height 23
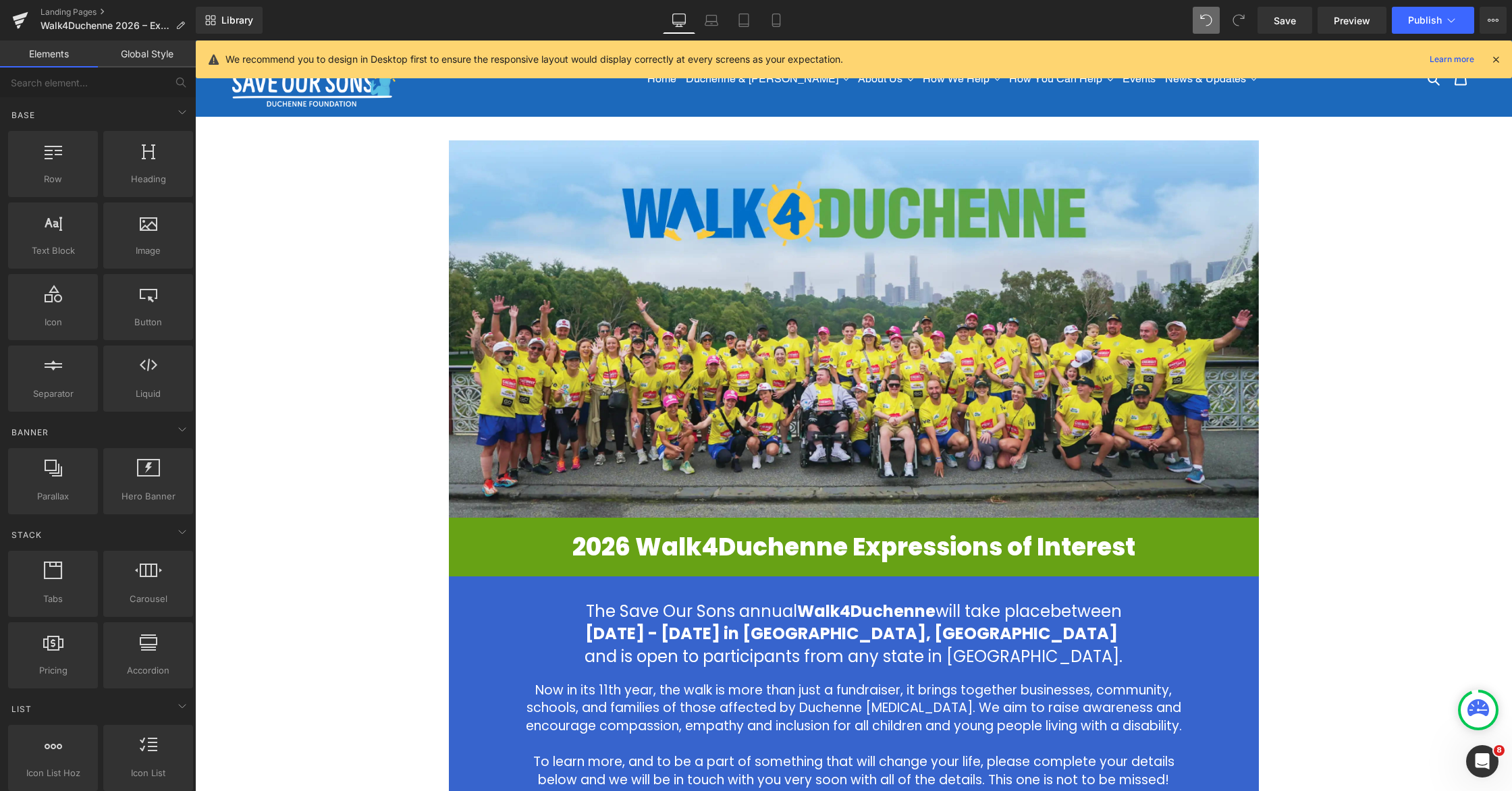
click at [963, 394] on div "Image 2026 Walk4Duchenne Expressions of Interest Heading Row The Save Our Sons …" at bounding box center [853, 764] width 1317 height 1220
click at [776, 26] on icon at bounding box center [776, 20] width 8 height 13
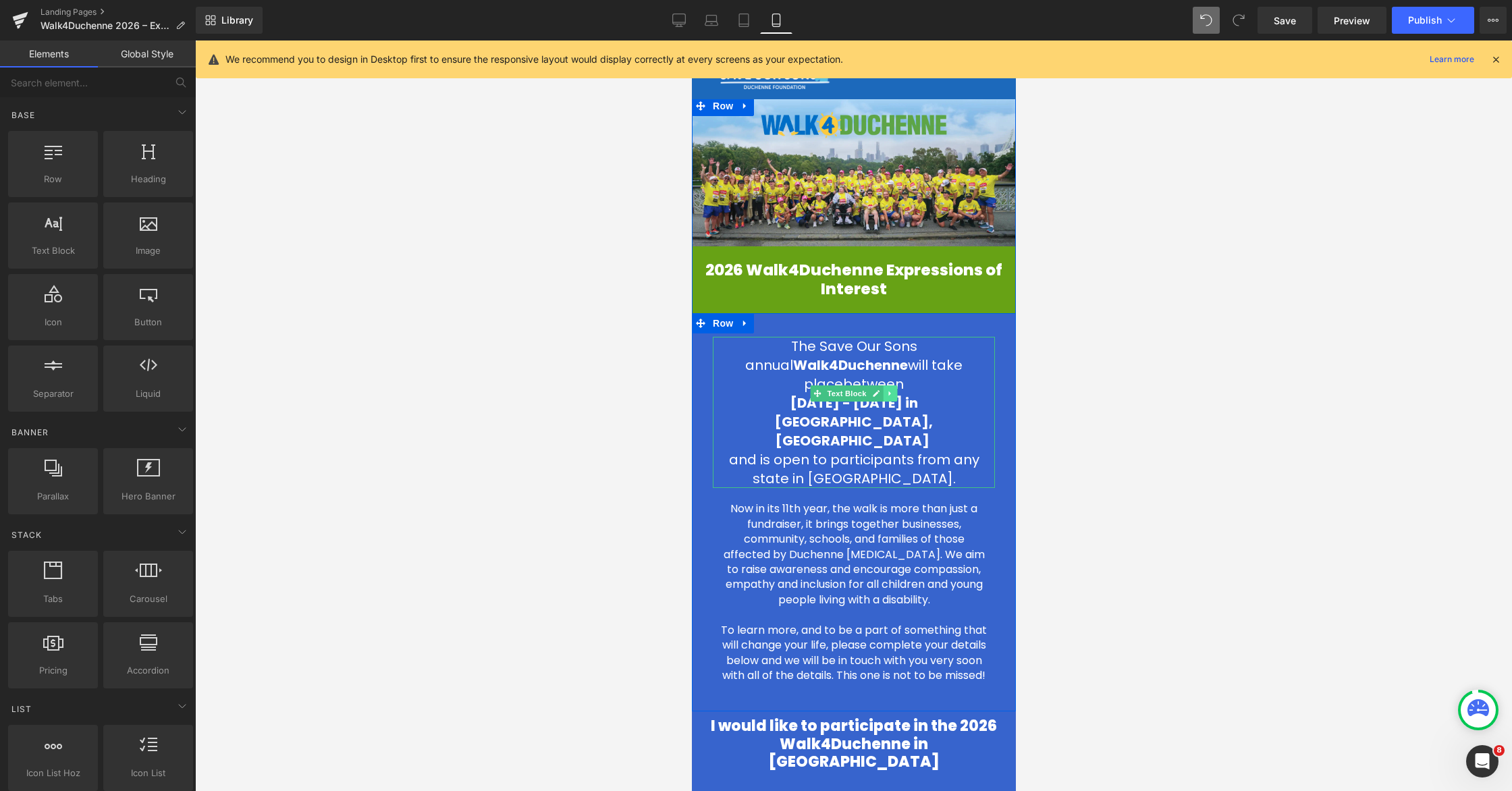
click at [889, 398] on link at bounding box center [890, 393] width 14 height 17
click at [880, 396] on icon at bounding box center [883, 393] width 8 height 8
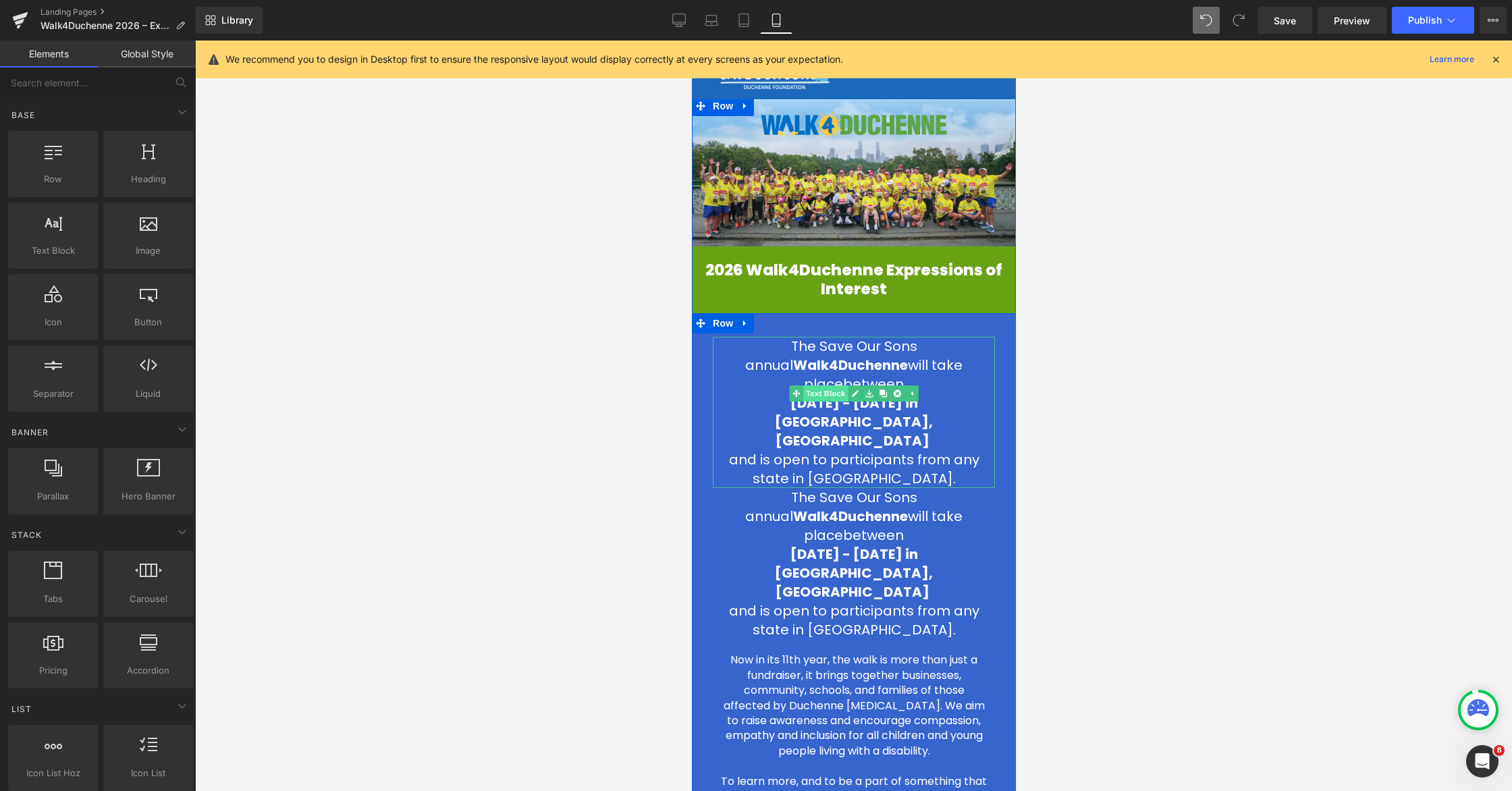
click at [832, 394] on span "Text Block" at bounding box center [824, 393] width 44 height 17
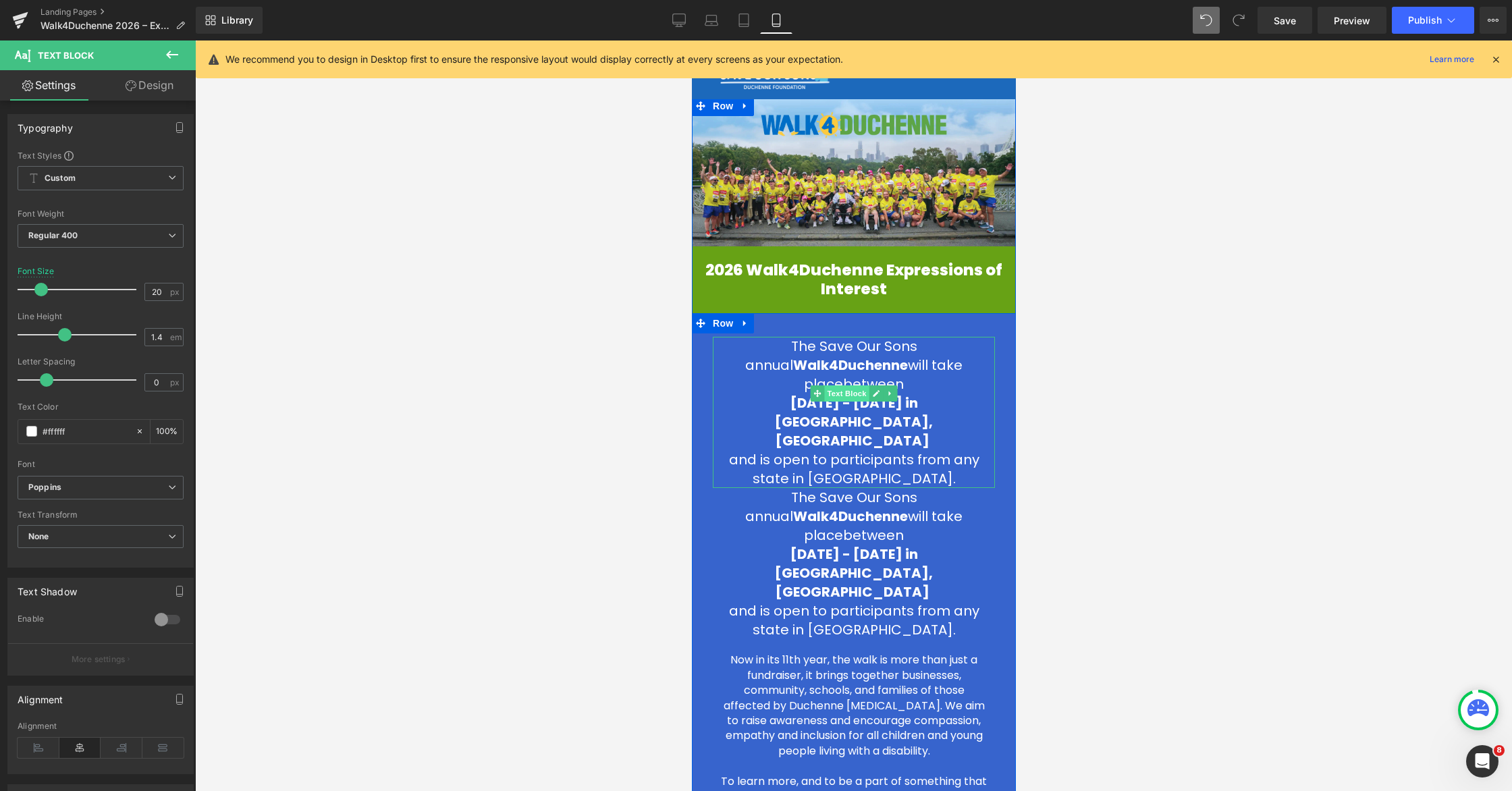
click at [853, 398] on span "Text Block" at bounding box center [845, 393] width 44 height 17
click at [142, 92] on link "Design" at bounding box center [150, 85] width 98 height 30
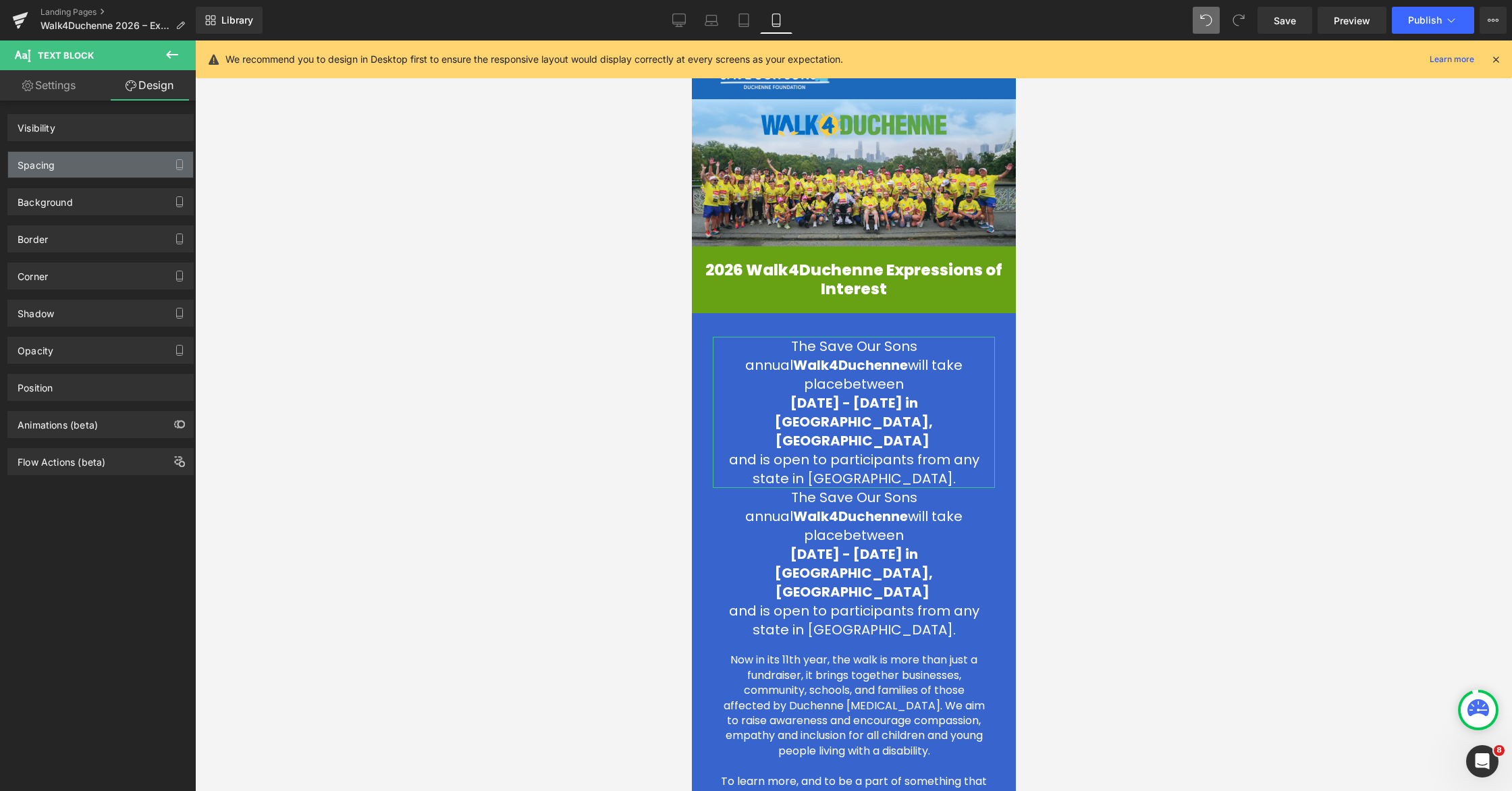
click at [70, 158] on div "Spacing" at bounding box center [100, 165] width 185 height 26
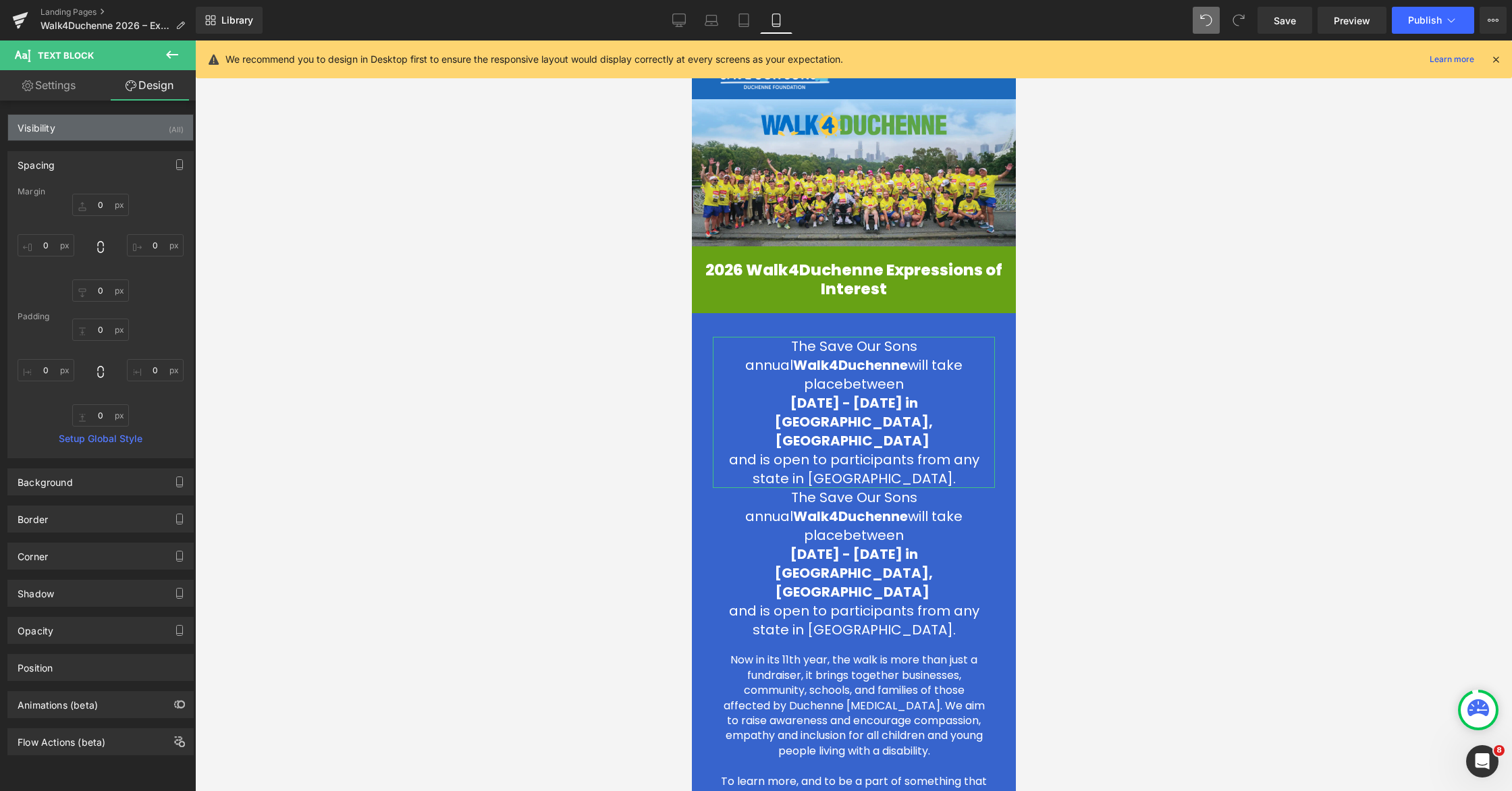
click at [117, 128] on div "Visibility (All)" at bounding box center [100, 128] width 185 height 26
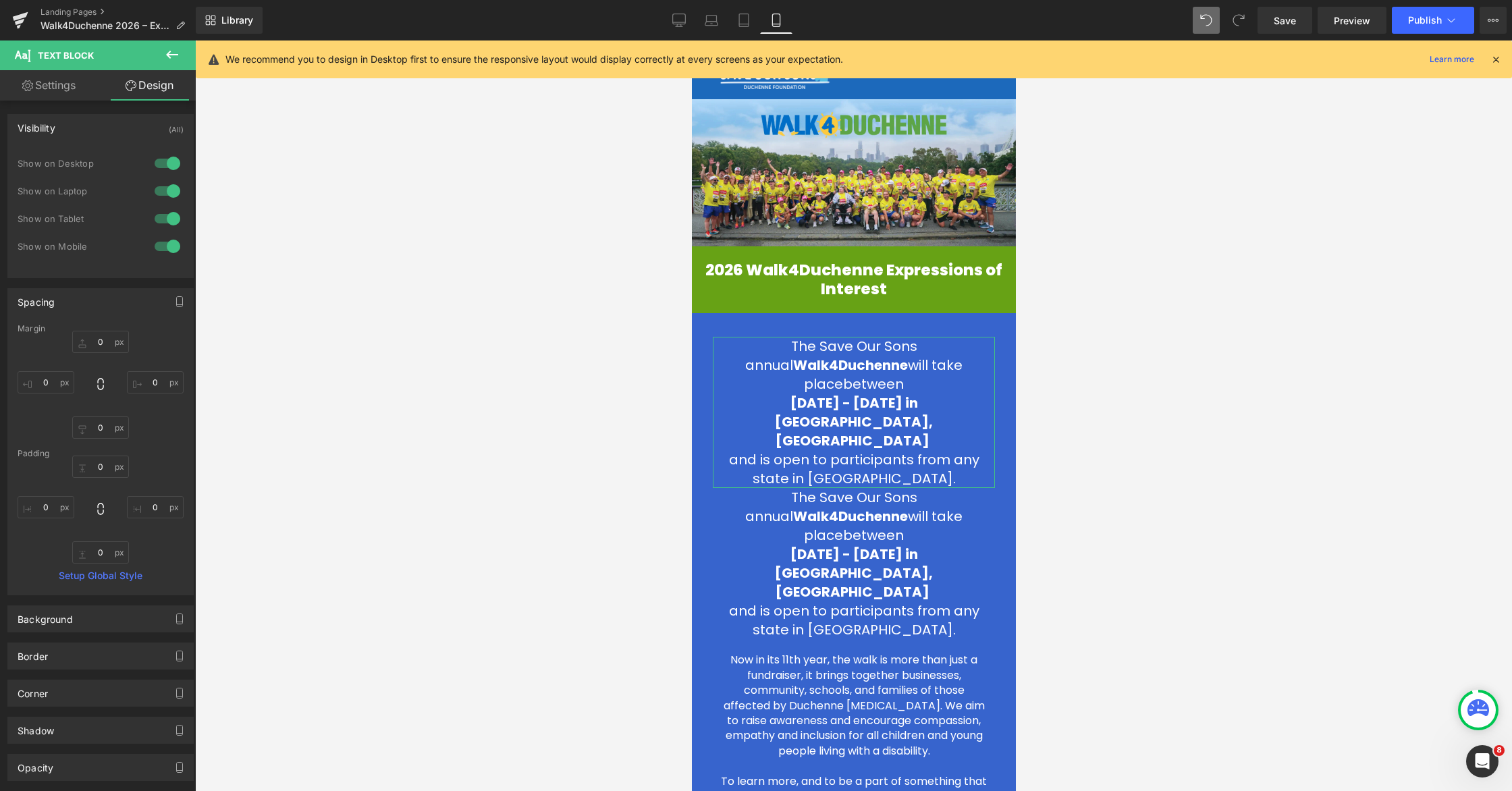
drag, startPoint x: 157, startPoint y: 221, endPoint x: 286, endPoint y: 540, distance: 344.1
click at [157, 221] on div at bounding box center [167, 218] width 32 height 22
click at [156, 249] on div at bounding box center [167, 246] width 32 height 22
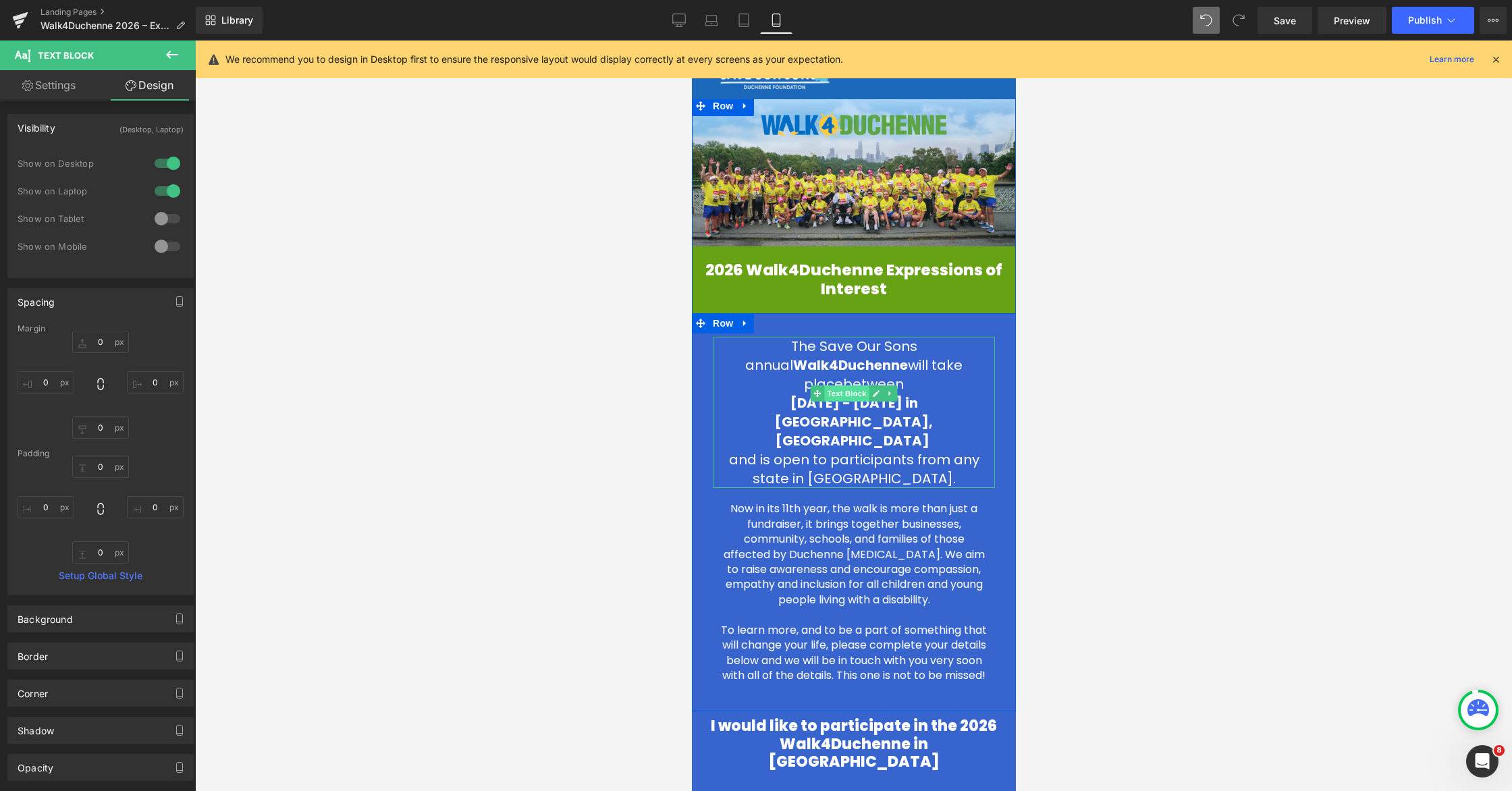
click at [849, 395] on span "Text Block" at bounding box center [845, 393] width 44 height 17
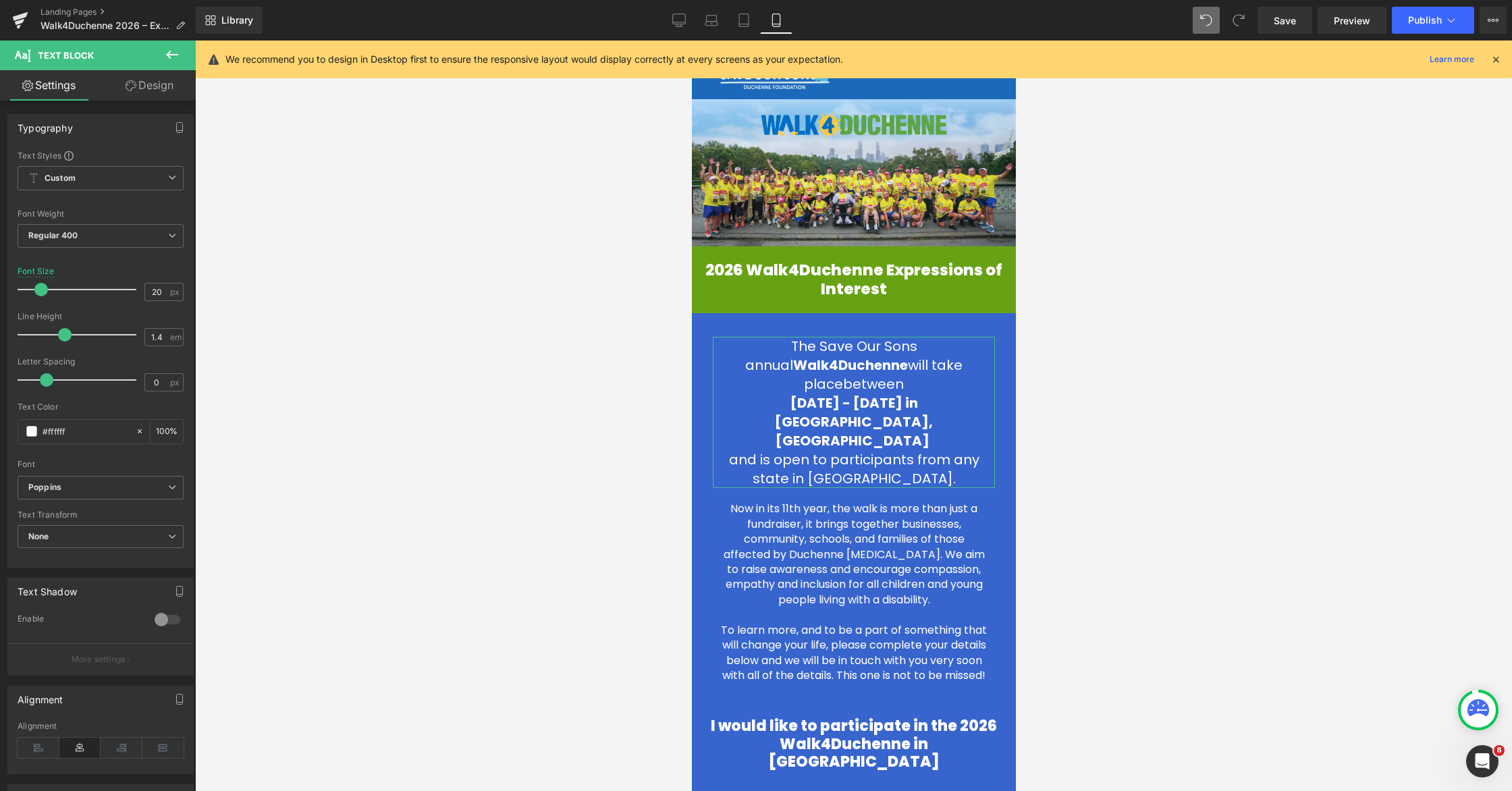
click at [158, 97] on link "Design" at bounding box center [150, 85] width 98 height 30
click at [0, 0] on div "Visibility" at bounding box center [0, 0] width 0 height 0
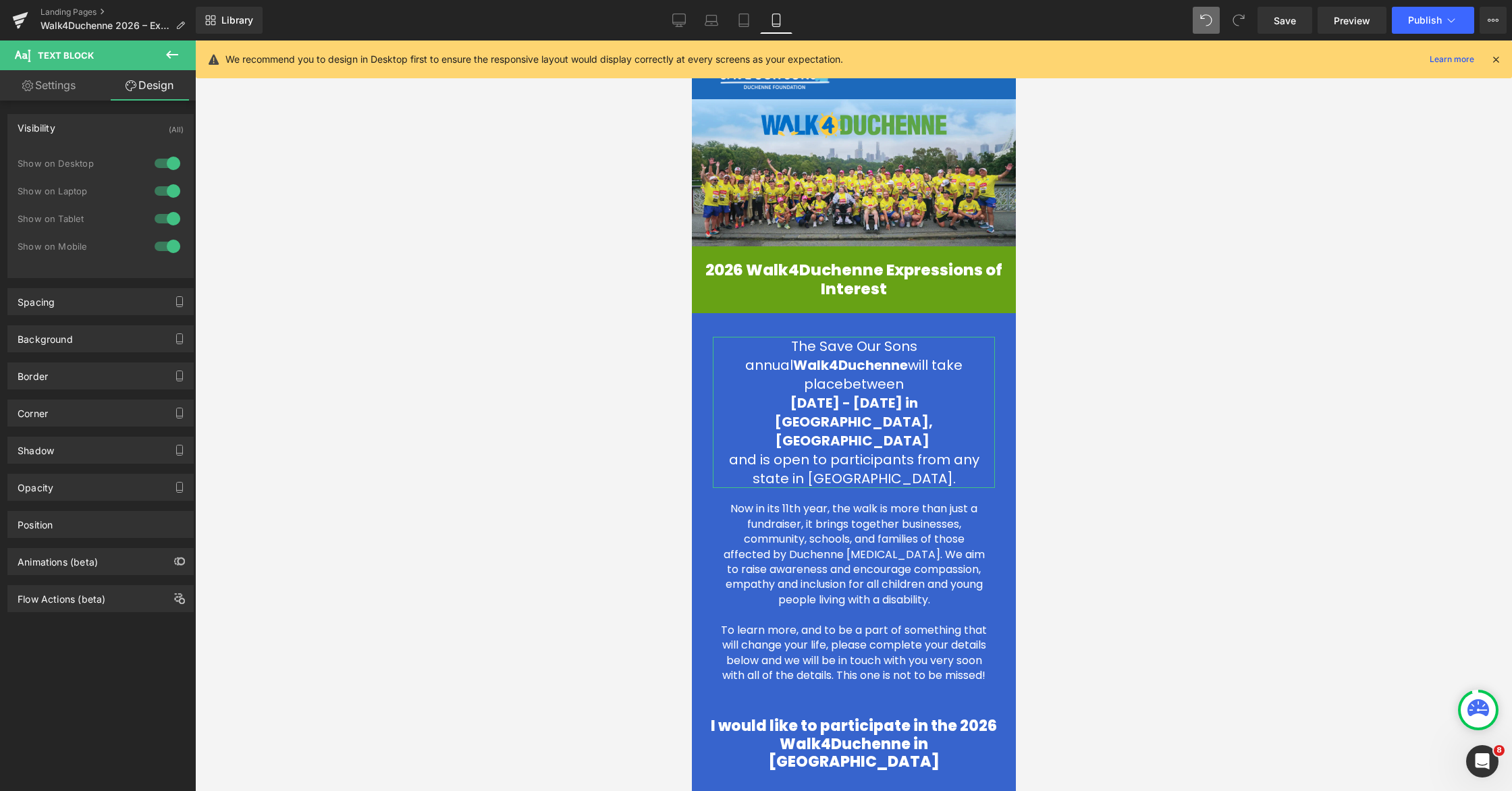
click at [157, 161] on div at bounding box center [167, 163] width 32 height 22
click at [157, 191] on div at bounding box center [167, 190] width 32 height 22
click at [756, 450] on p "and is open to participants from any state in [GEOGRAPHIC_DATA]." at bounding box center [853, 469] width 283 height 37
click at [732, 450] on p "and is open to participants from any state in [GEOGRAPHIC_DATA]." at bounding box center [853, 469] width 283 height 37
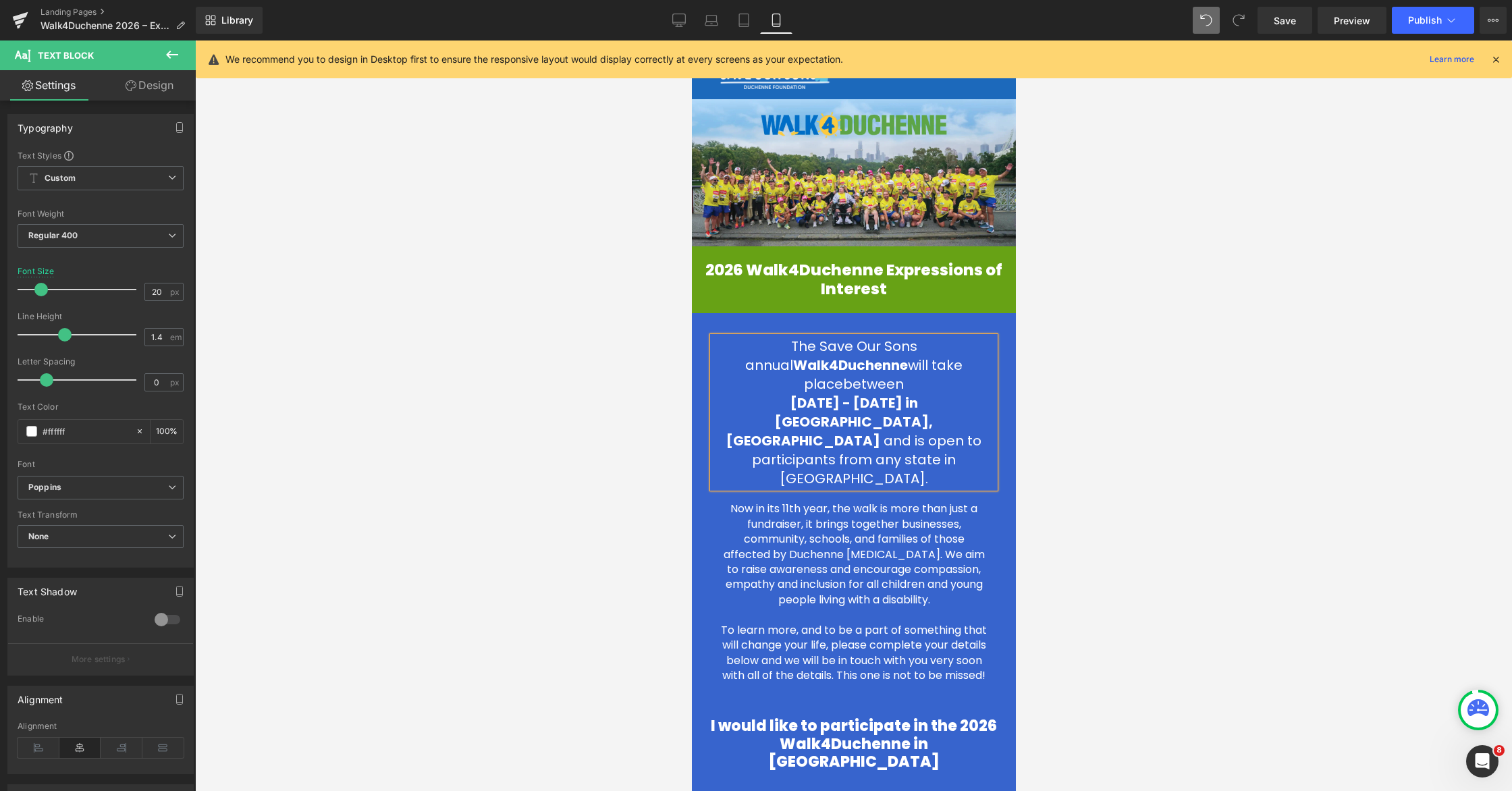
click at [792, 367] on span "Walk4Duchenne" at bounding box center [849, 365] width 115 height 19
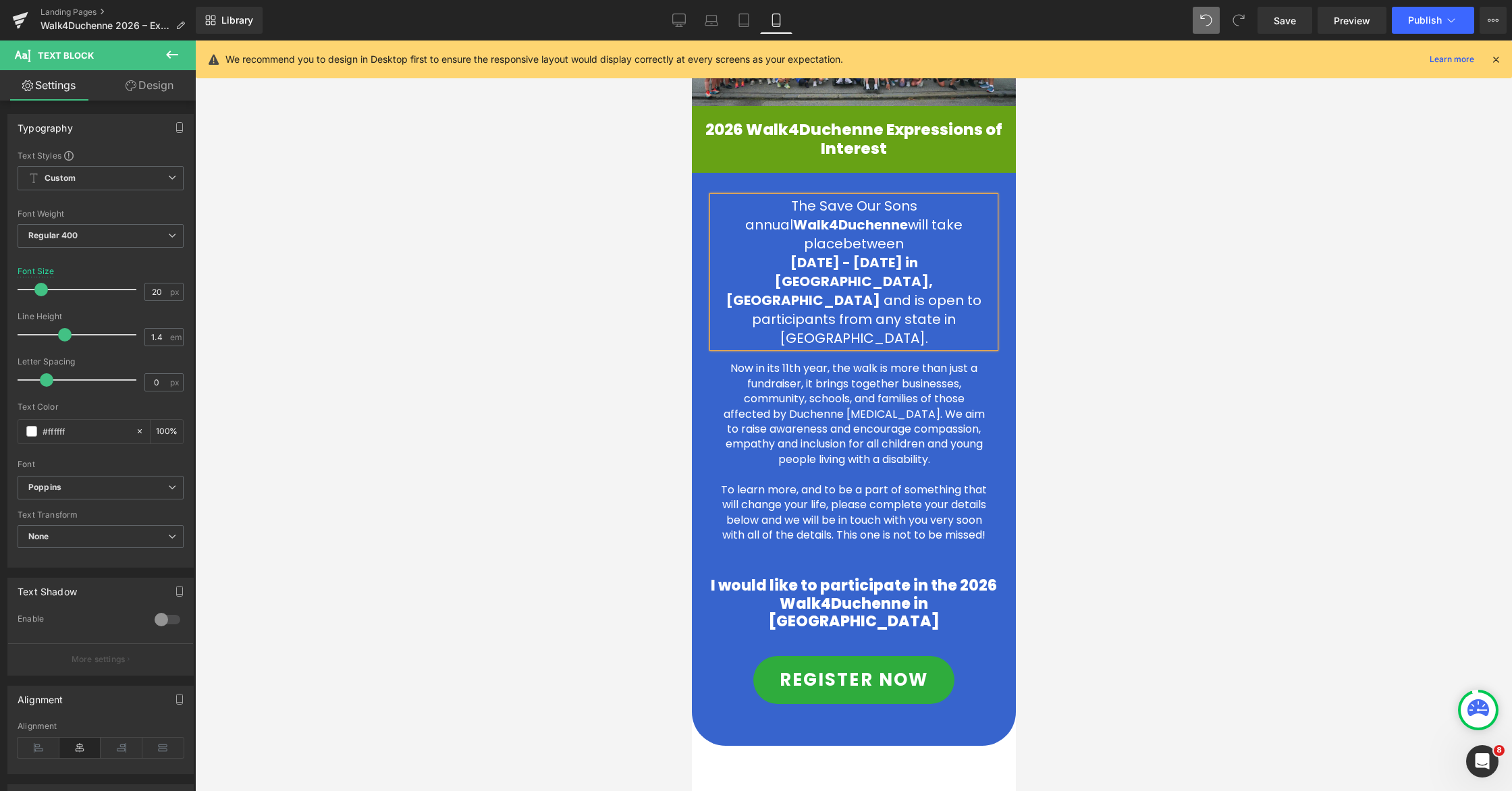
click at [737, 263] on span "[DATE] - [DATE] in [GEOGRAPHIC_DATA], [GEOGRAPHIC_DATA]" at bounding box center [829, 281] width 207 height 56
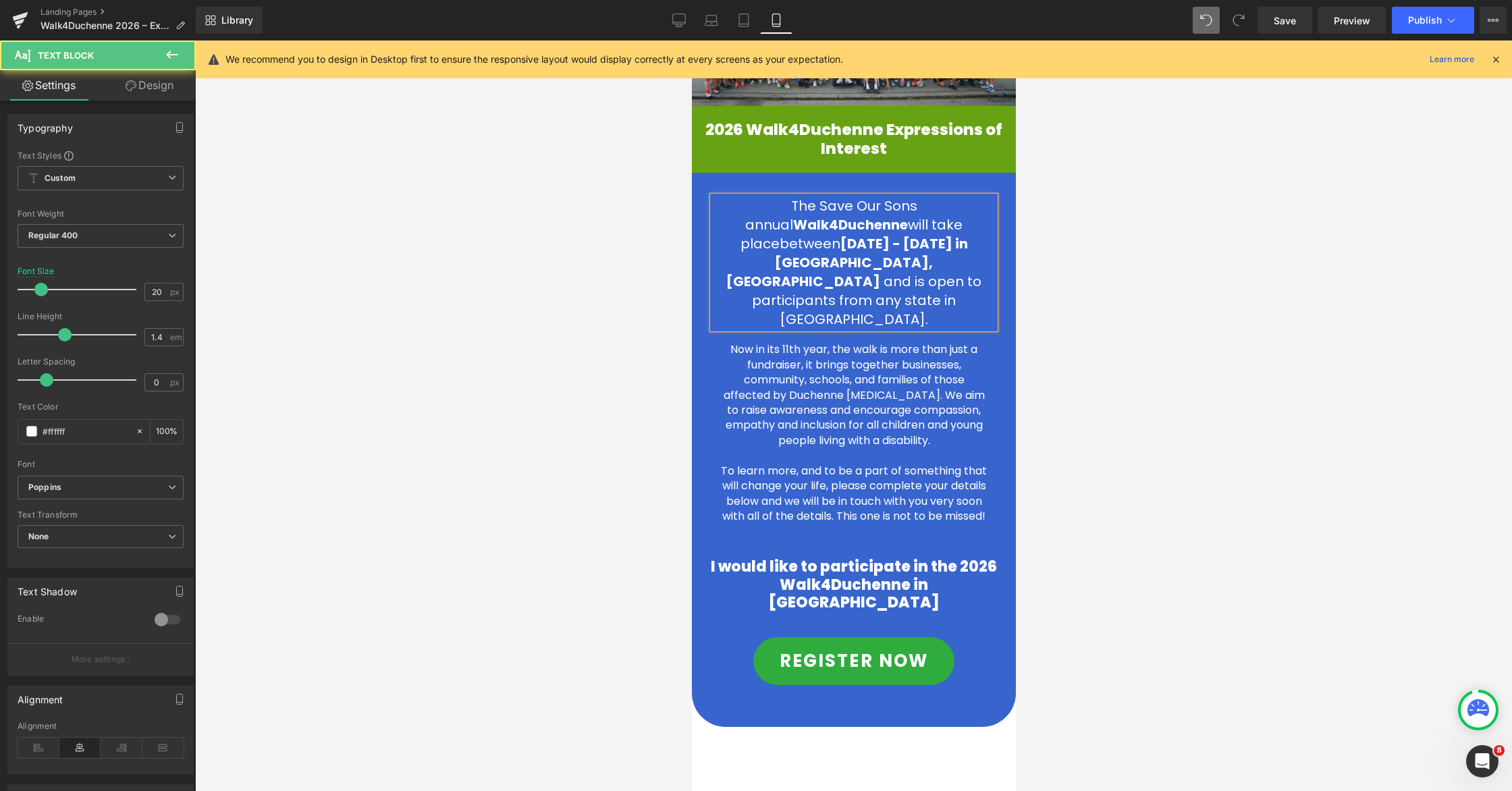
click at [963, 346] on div at bounding box center [853, 415] width 1317 height 750
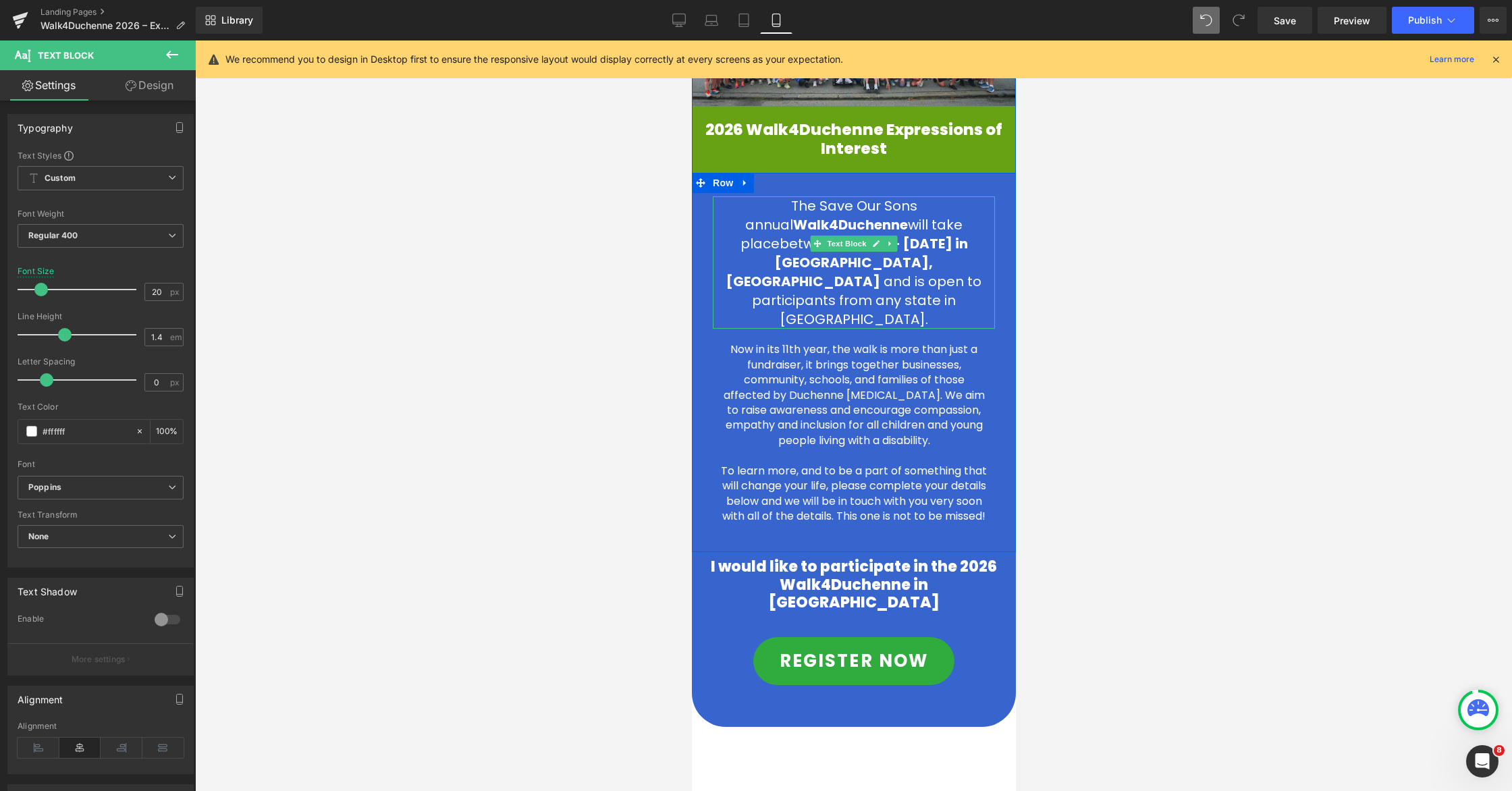
click at [743, 225] on p "The Save Our Sons annual Walk4Duchenne will take place between [DATE] - [DATE] …" at bounding box center [853, 263] width 283 height 132
click at [767, 209] on p "The Save Our Sons annual Walk4Duchenne will take place between [DATE] - [DATE] …" at bounding box center [853, 263] width 283 height 132
click at [792, 209] on p "The Save Our Sons annual Walk4Duchenne will take place between [DATE] - [DATE] …" at bounding box center [853, 263] width 283 height 132
click at [744, 225] on p "The Save Our Sons annual Walk4Duchenne will take place between [DATE] - [DATE] …" at bounding box center [853, 263] width 283 height 132
click at [933, 208] on p "The Save Our Sons annual Walk4Duchenne will take place between [DATE] - [DATE] …" at bounding box center [853, 263] width 283 height 132
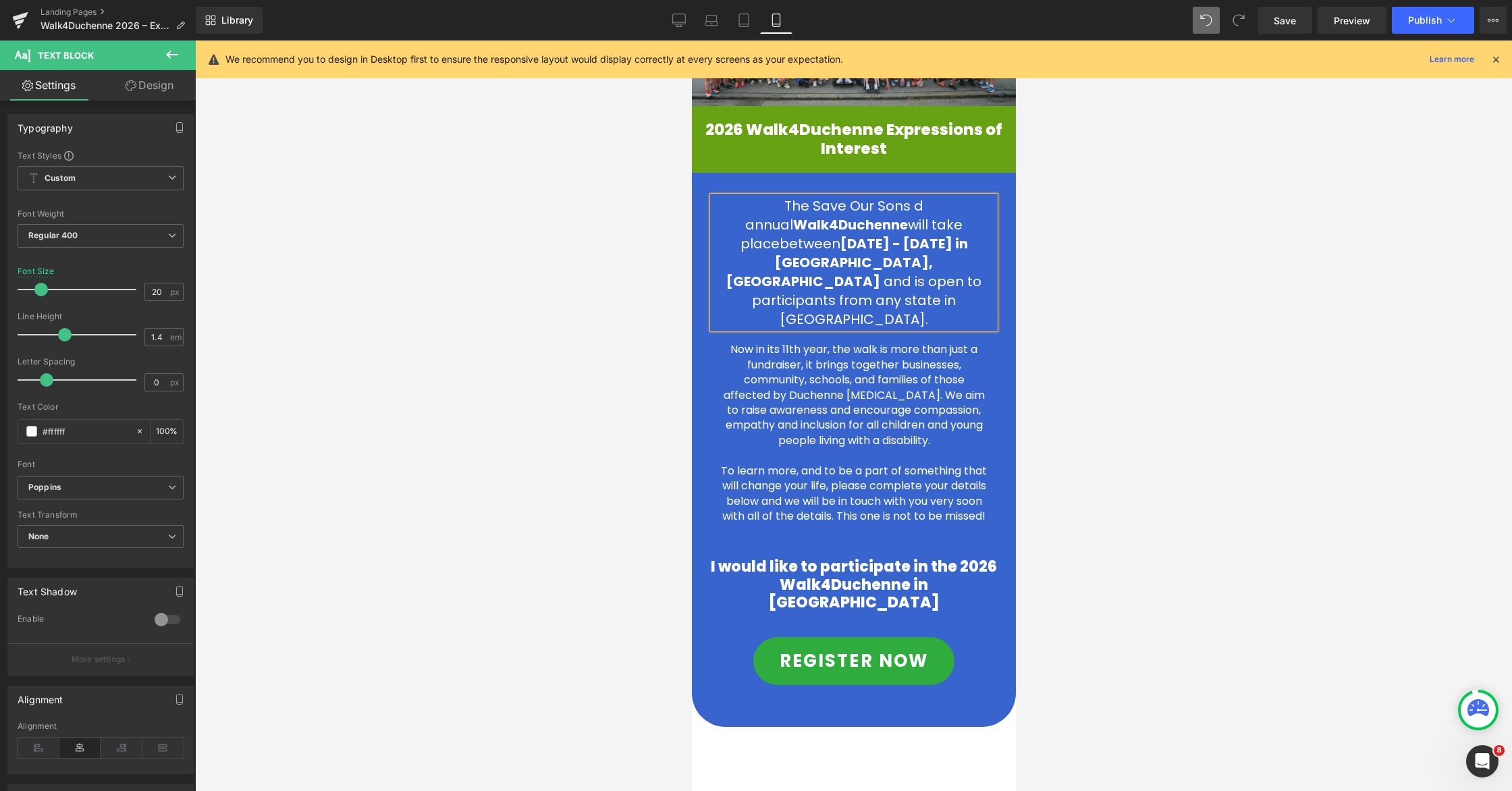
drag, startPoint x: 912, startPoint y: 207, endPoint x: 934, endPoint y: 209, distance: 22.1
click at [934, 209] on p "The Save Our Sons d annual Walk4Duchenne will take place between [DATE] - [DATE…" at bounding box center [853, 263] width 283 height 132
click at [730, 223] on p "The Save Our Sons annual Walk4Duchenne will take place between [DATE] - [DATE] …" at bounding box center [853, 263] width 283 height 132
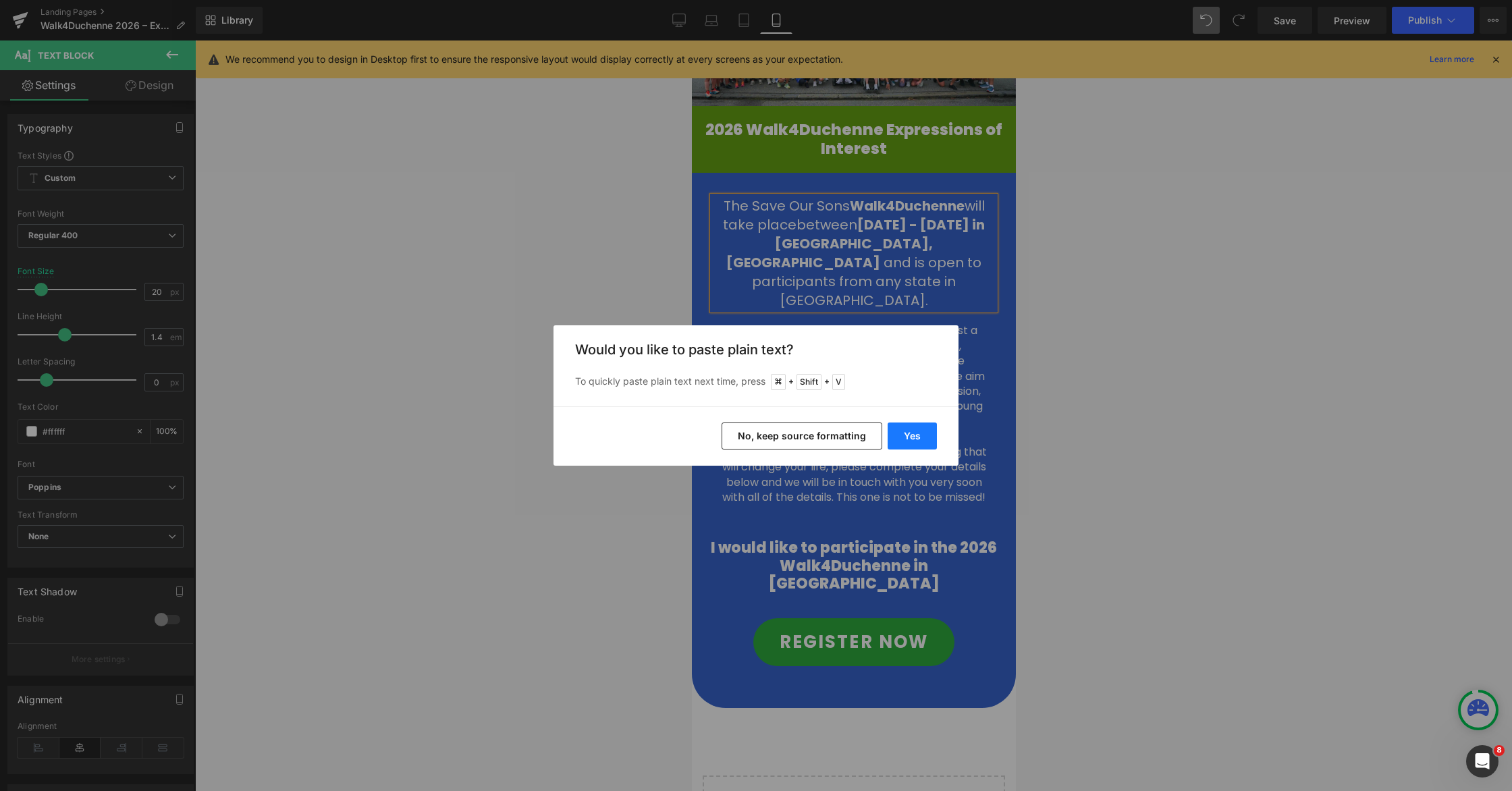
click at [921, 435] on button "Yes" at bounding box center [912, 435] width 50 height 27
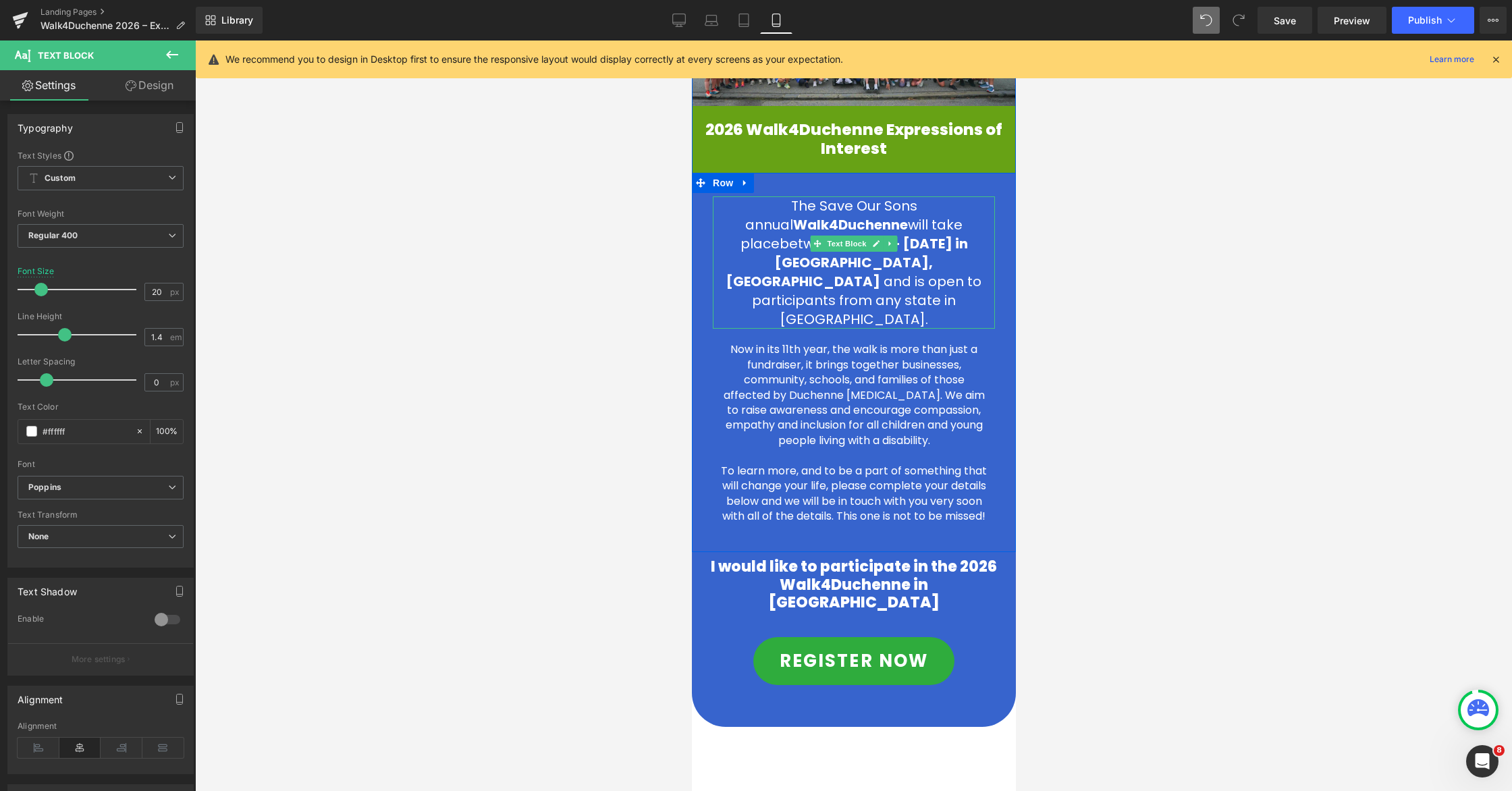
click at [792, 224] on span "Walk4Duchenne" at bounding box center [849, 225] width 115 height 19
click at [963, 286] on div at bounding box center [853, 415] width 1317 height 750
click at [737, 245] on p "Walk4Duchenne will take place between [DATE] - [DATE] in [GEOGRAPHIC_DATA], [GE…" at bounding box center [853, 272] width 283 height 113
click at [963, 277] on div at bounding box center [853, 415] width 1317 height 750
click at [854, 425] on span "Text Block" at bounding box center [845, 433] width 44 height 17
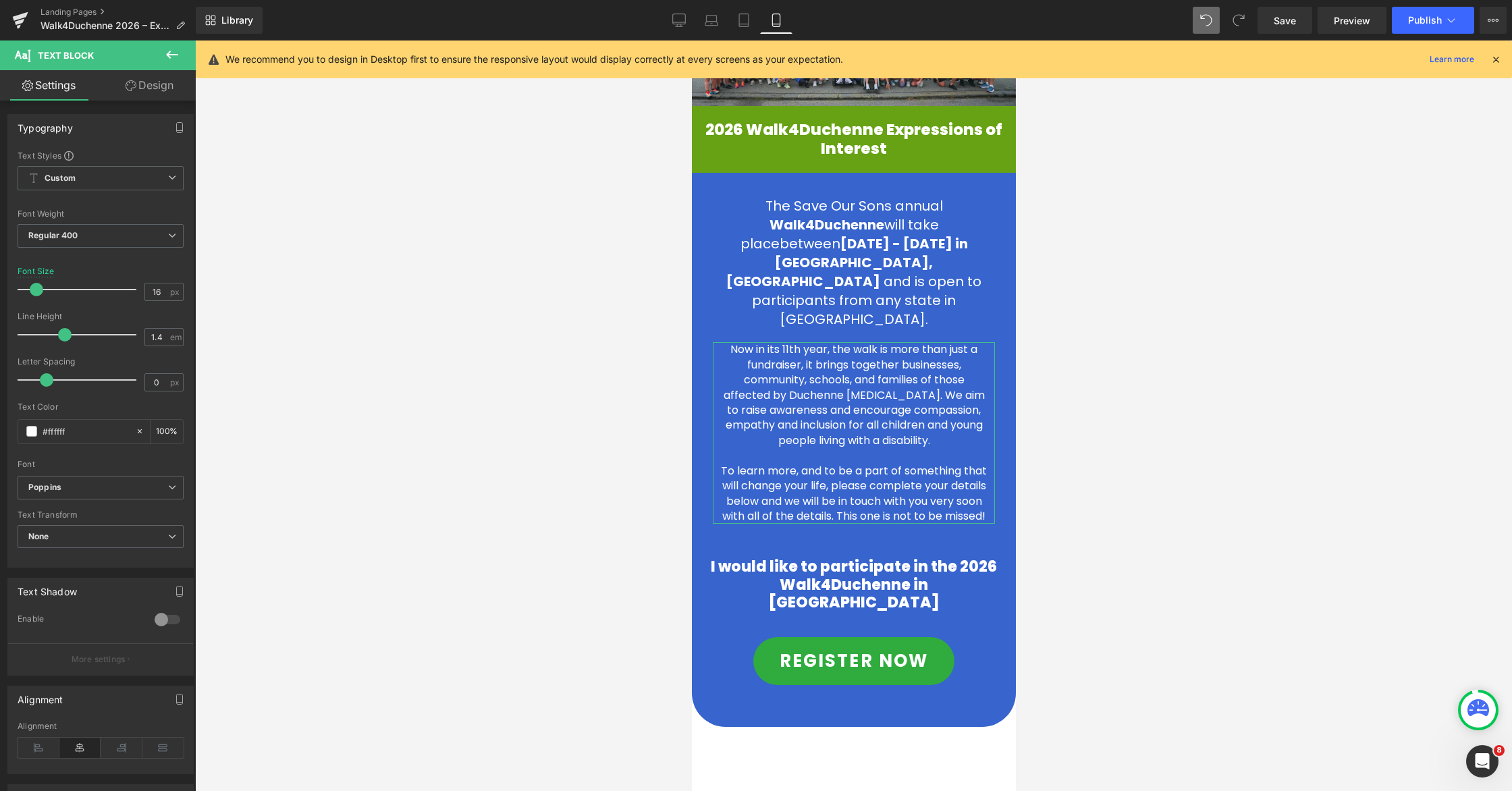
click at [161, 89] on link "Design" at bounding box center [150, 85] width 98 height 30
click at [0, 0] on div "Spacing" at bounding box center [0, 0] width 0 height 0
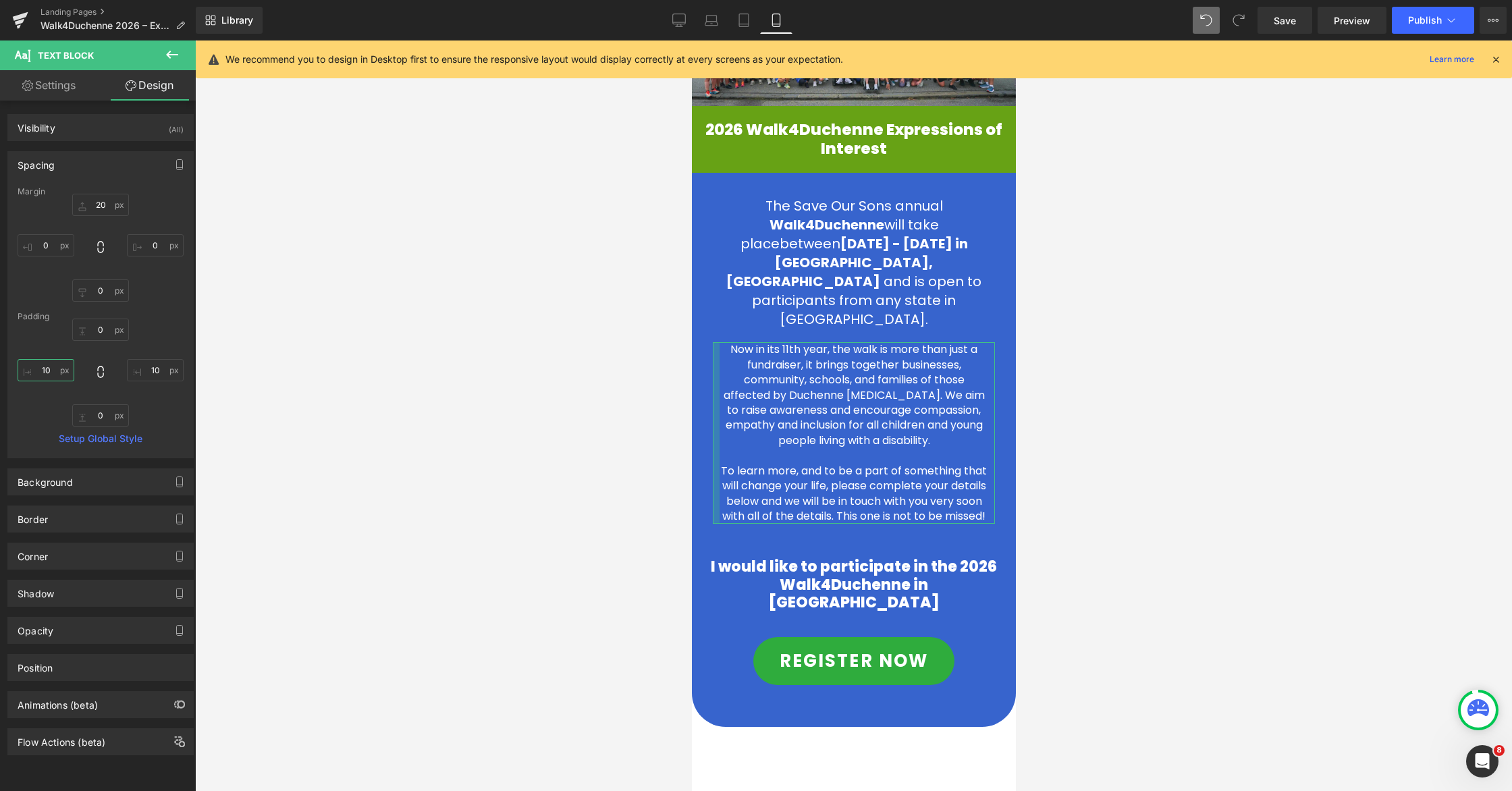
click at [50, 371] on input "10" at bounding box center [45, 370] width 57 height 23
click at [155, 374] on input "10" at bounding box center [155, 370] width 57 height 23
click at [963, 351] on div at bounding box center [853, 415] width 1317 height 750
click at [889, 141] on icon at bounding box center [885, 139] width 8 height 8
click at [878, 143] on icon at bounding box center [878, 139] width 8 height 8
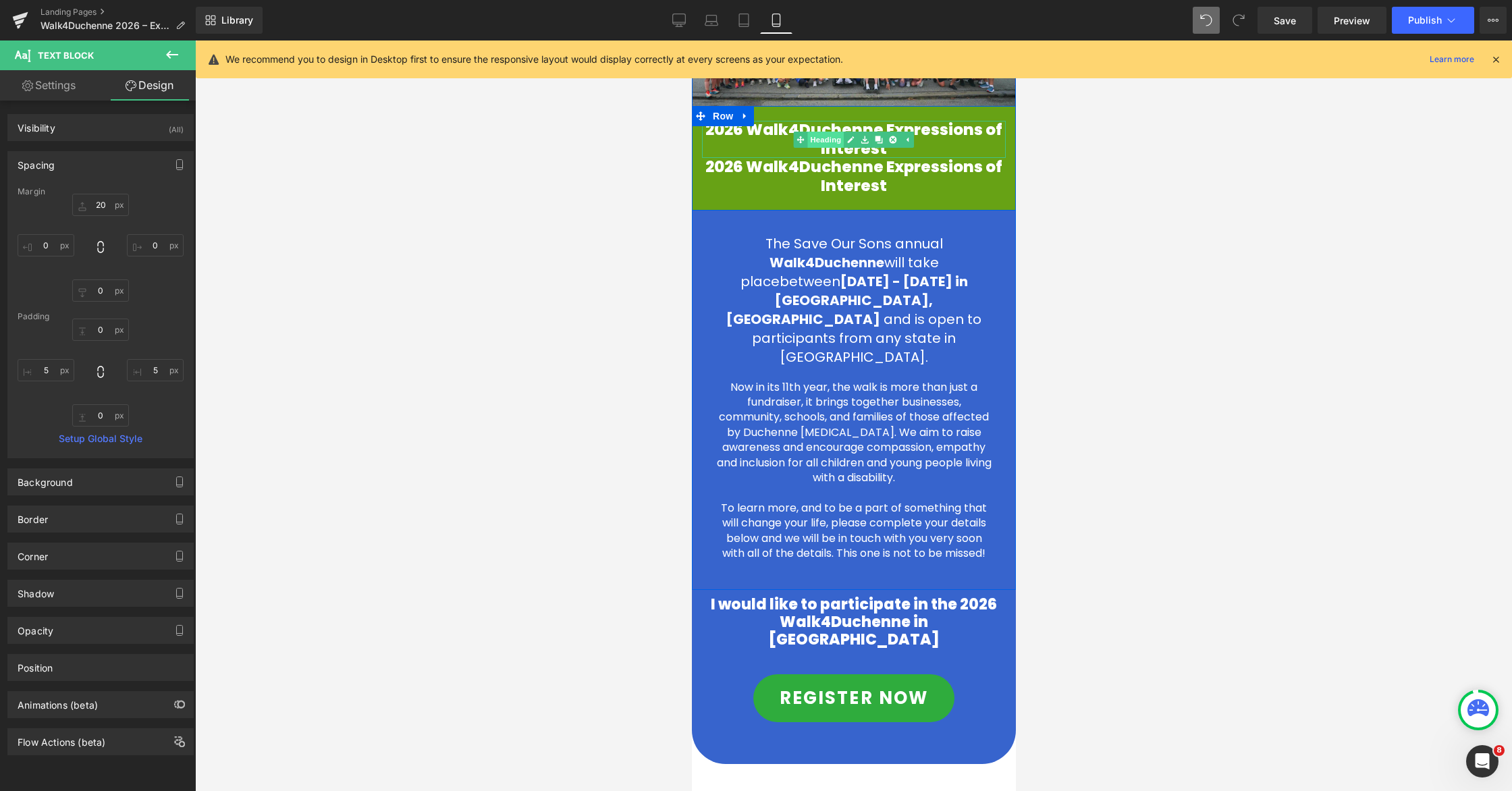
click at [832, 140] on span "Heading" at bounding box center [825, 139] width 37 height 17
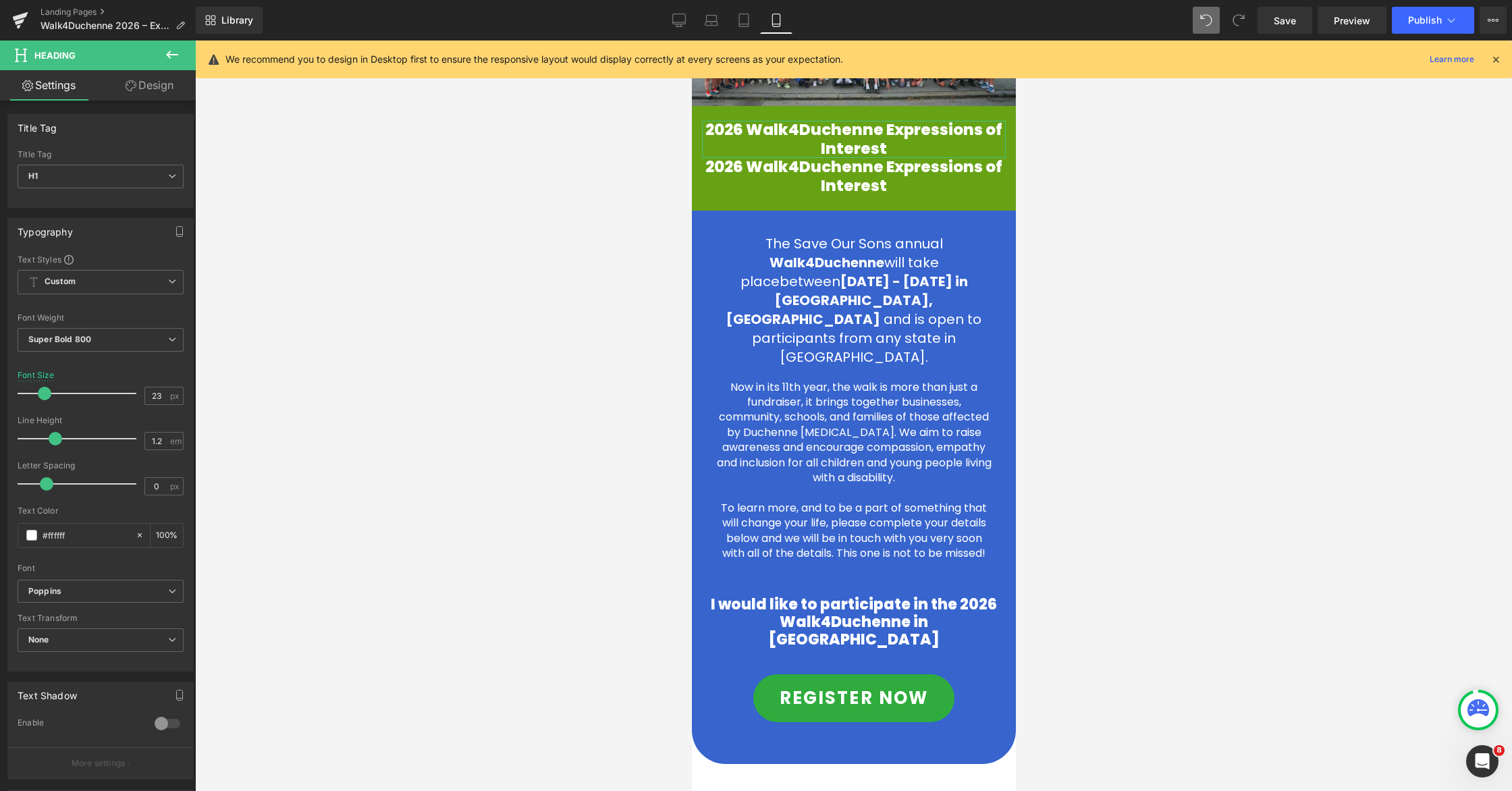
click at [162, 89] on link "Design" at bounding box center [150, 85] width 98 height 30
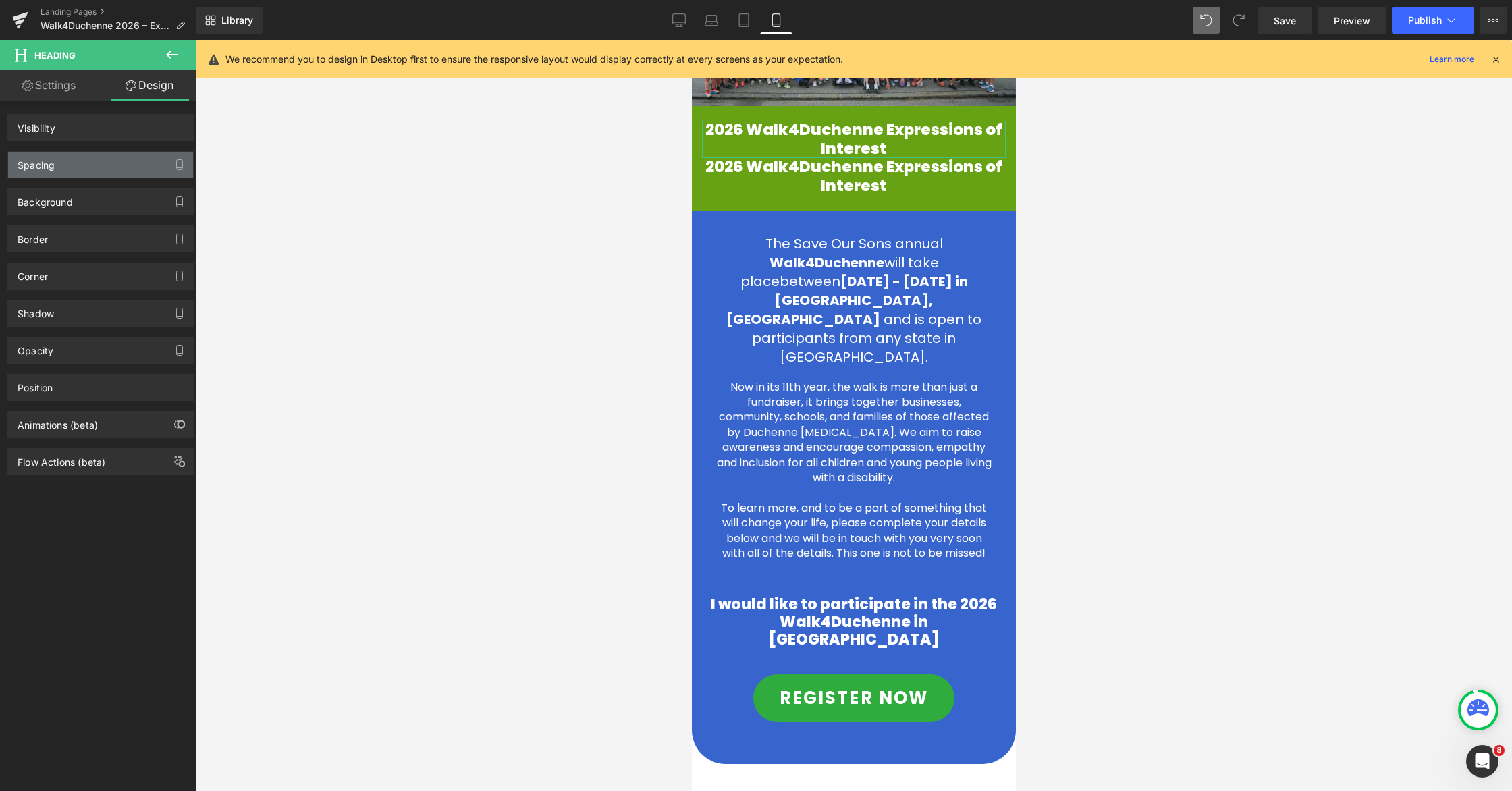
click at [96, 166] on div "Spacing" at bounding box center [100, 165] width 185 height 26
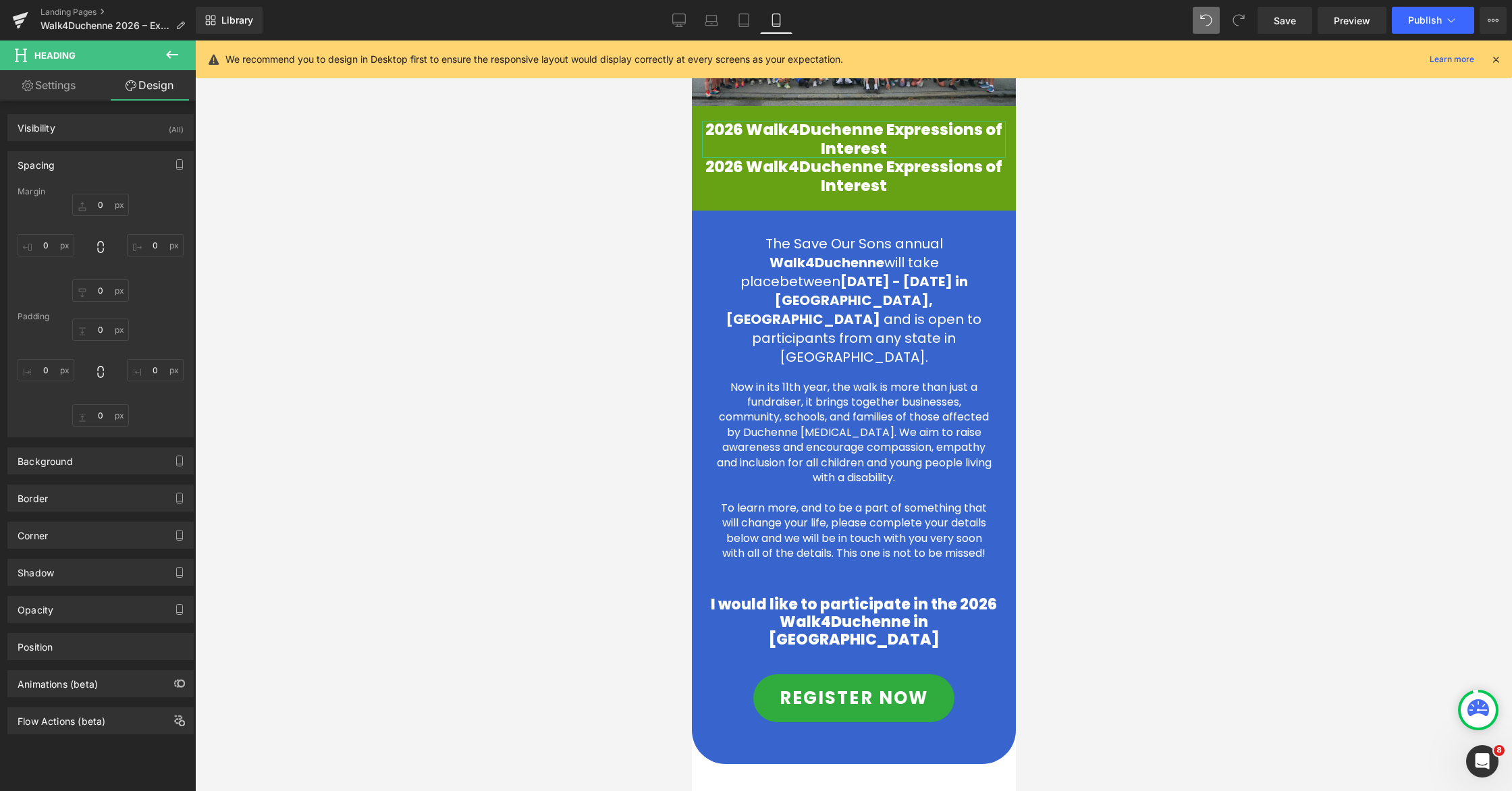
click at [96, 166] on div "Spacing" at bounding box center [100, 165] width 185 height 26
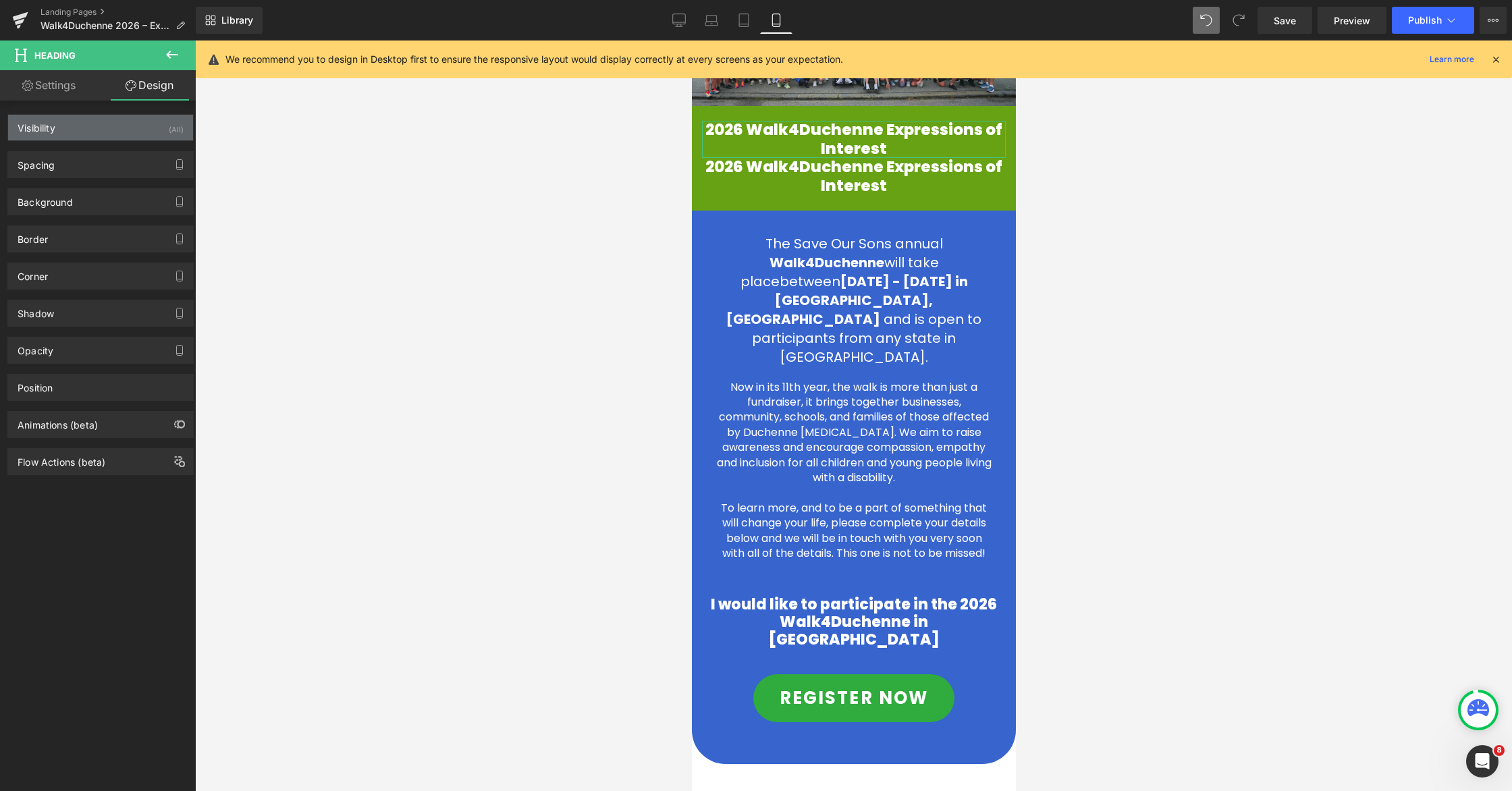
click at [116, 134] on div "Visibility (All)" at bounding box center [100, 128] width 185 height 26
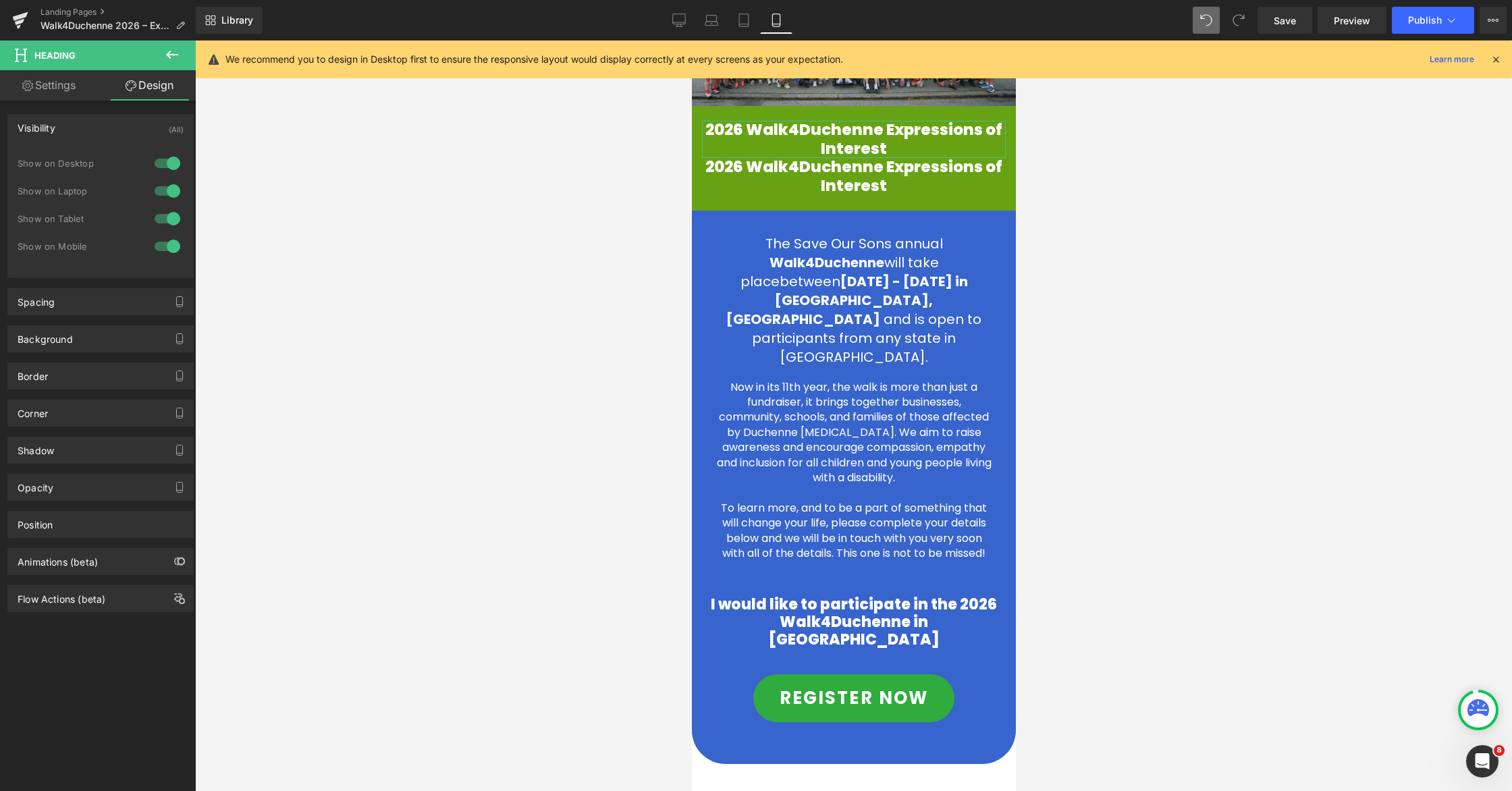
click at [157, 217] on div at bounding box center [167, 218] width 32 height 22
click at [158, 251] on div at bounding box center [167, 246] width 32 height 22
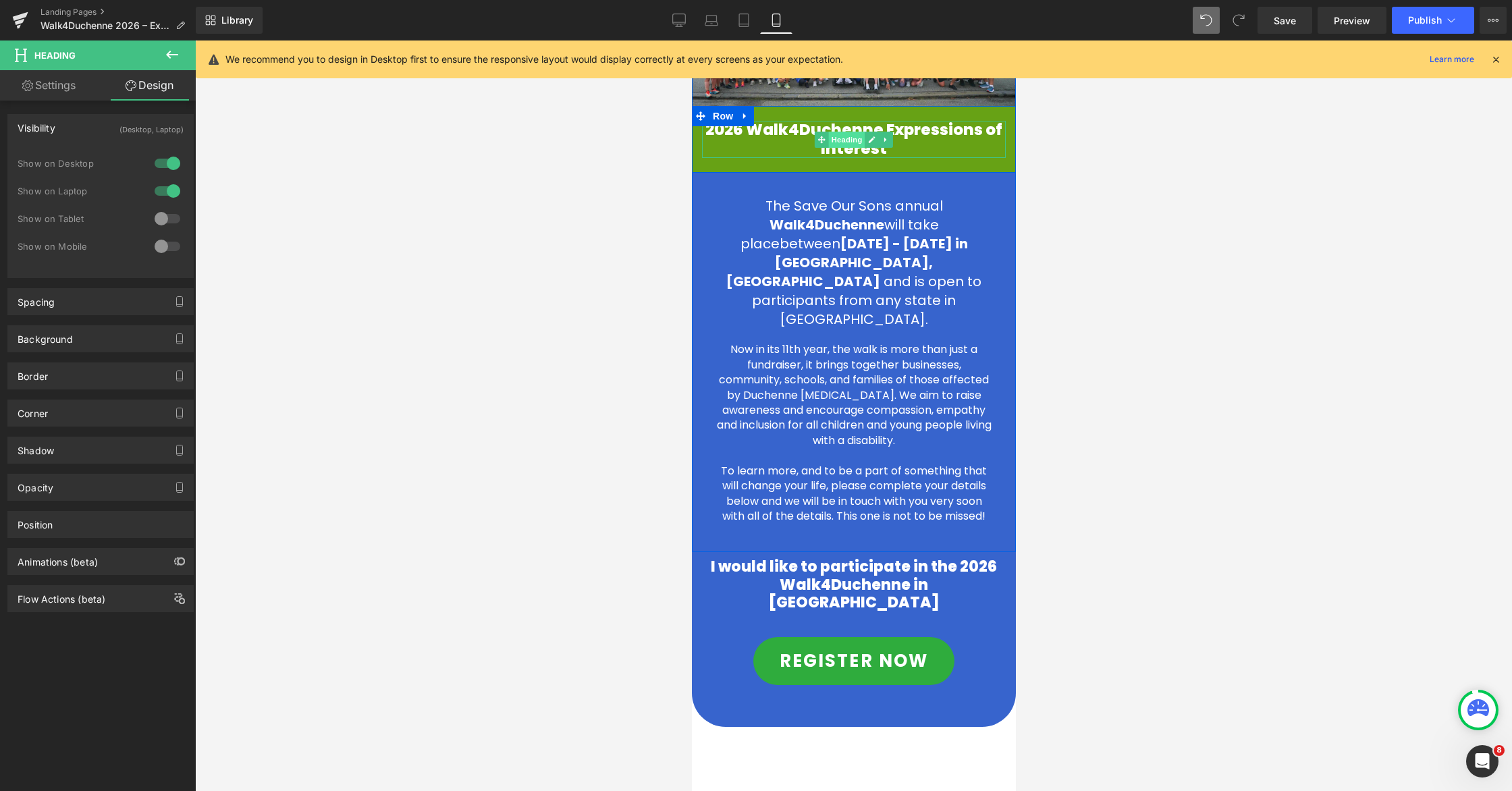
click at [857, 143] on span "Heading" at bounding box center [847, 139] width 37 height 17
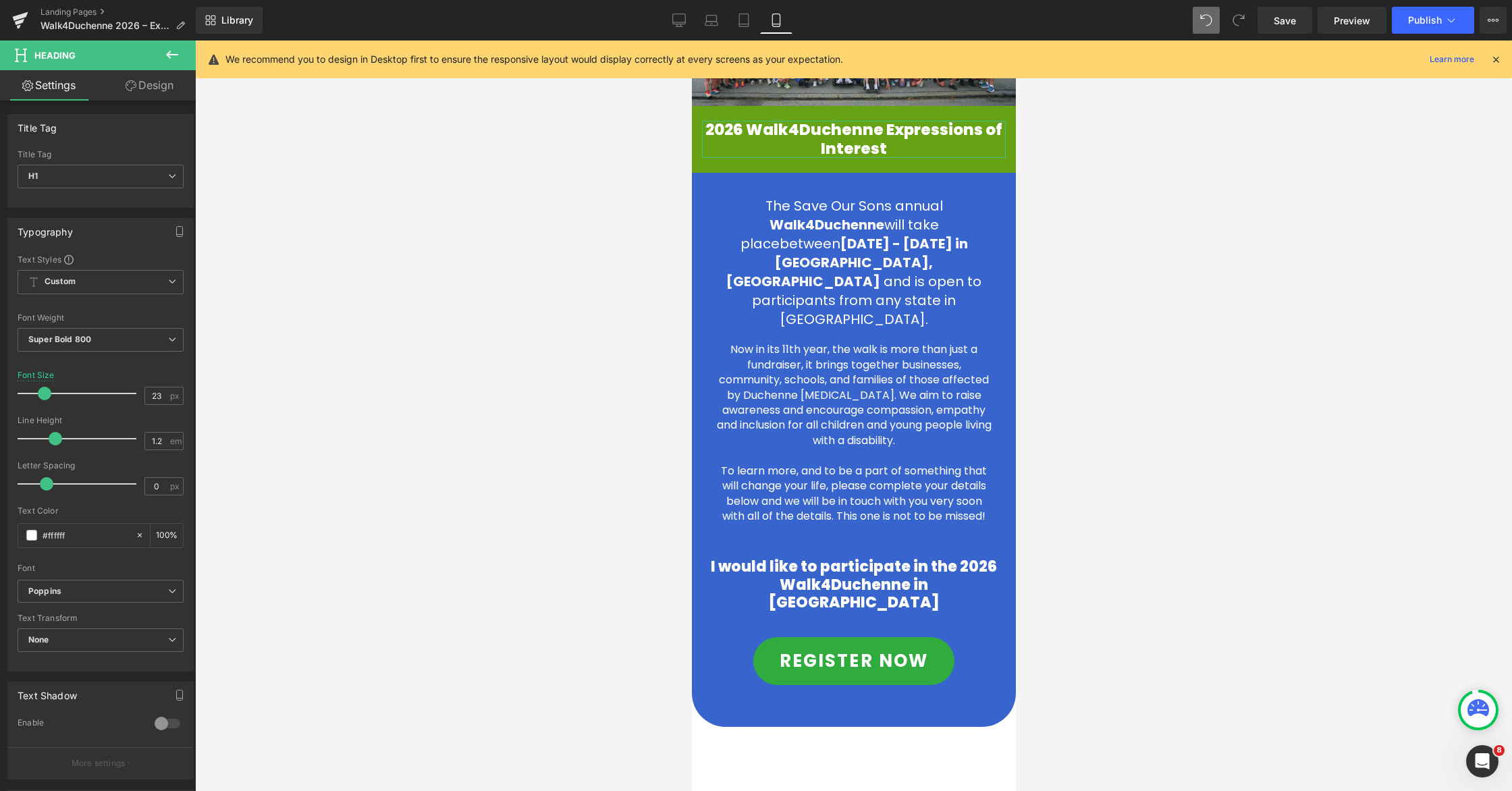
click at [157, 85] on link "Design" at bounding box center [150, 85] width 98 height 30
click at [0, 0] on div "Spacing" at bounding box center [0, 0] width 0 height 0
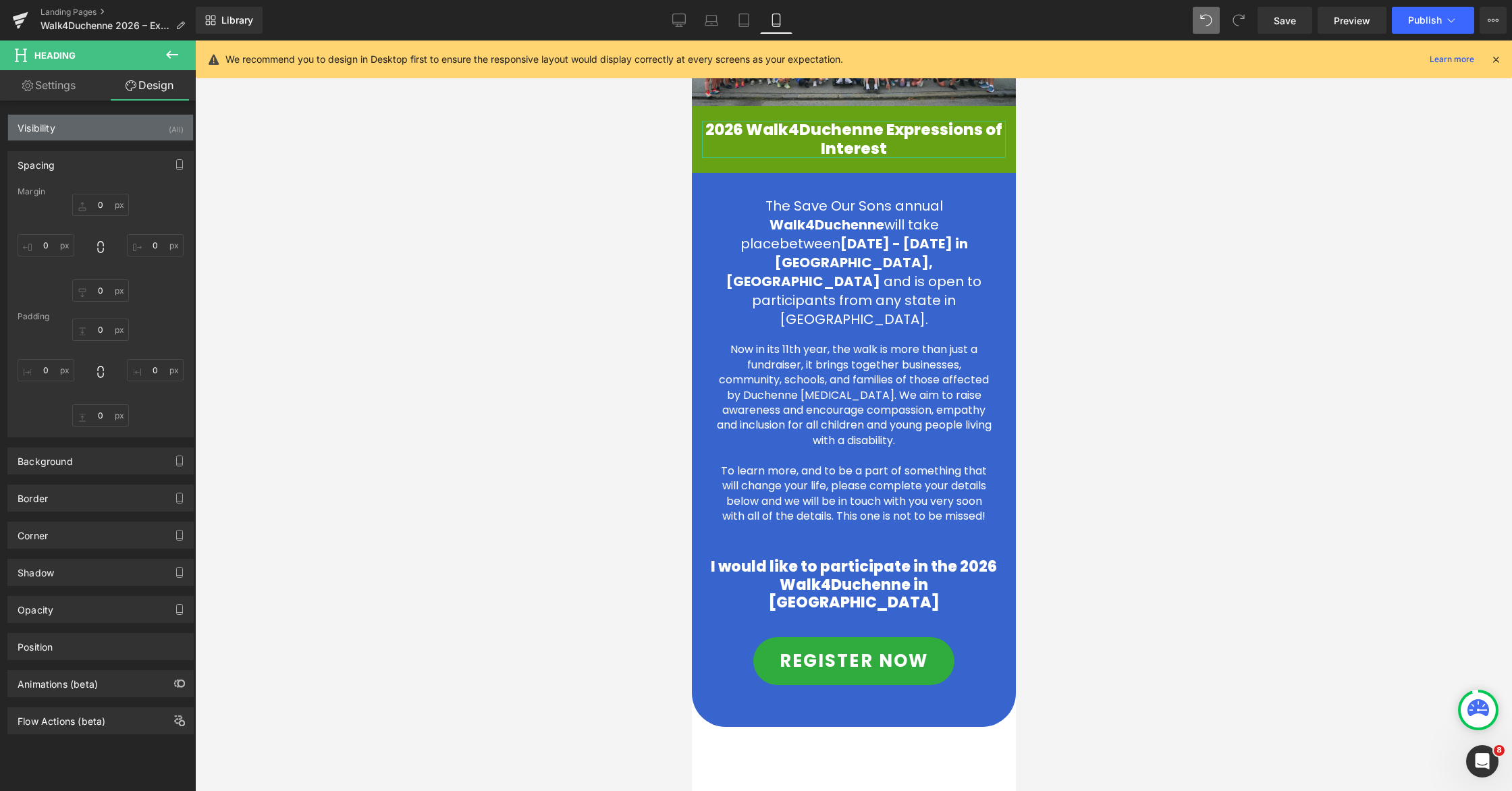
click at [101, 125] on div "Visibility (All)" at bounding box center [100, 128] width 185 height 26
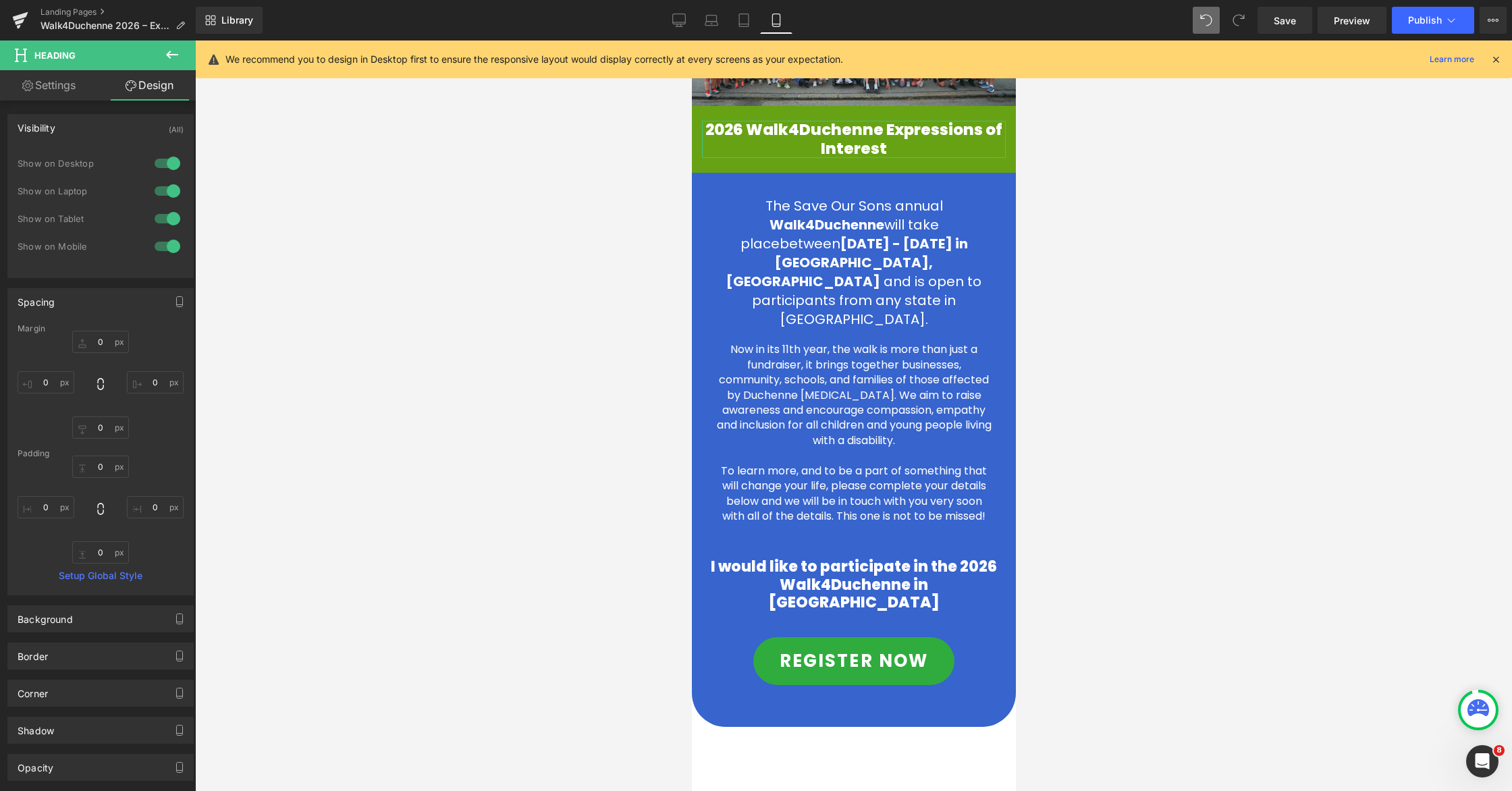
click at [158, 162] on div at bounding box center [167, 163] width 32 height 22
drag, startPoint x: 155, startPoint y: 200, endPoint x: 156, endPoint y: 191, distance: 9.1
click at [155, 200] on div at bounding box center [167, 190] width 32 height 22
click at [904, 128] on h1 "2026 Walk4Duchenne Expressions of Interest" at bounding box center [853, 139] width 303 height 37
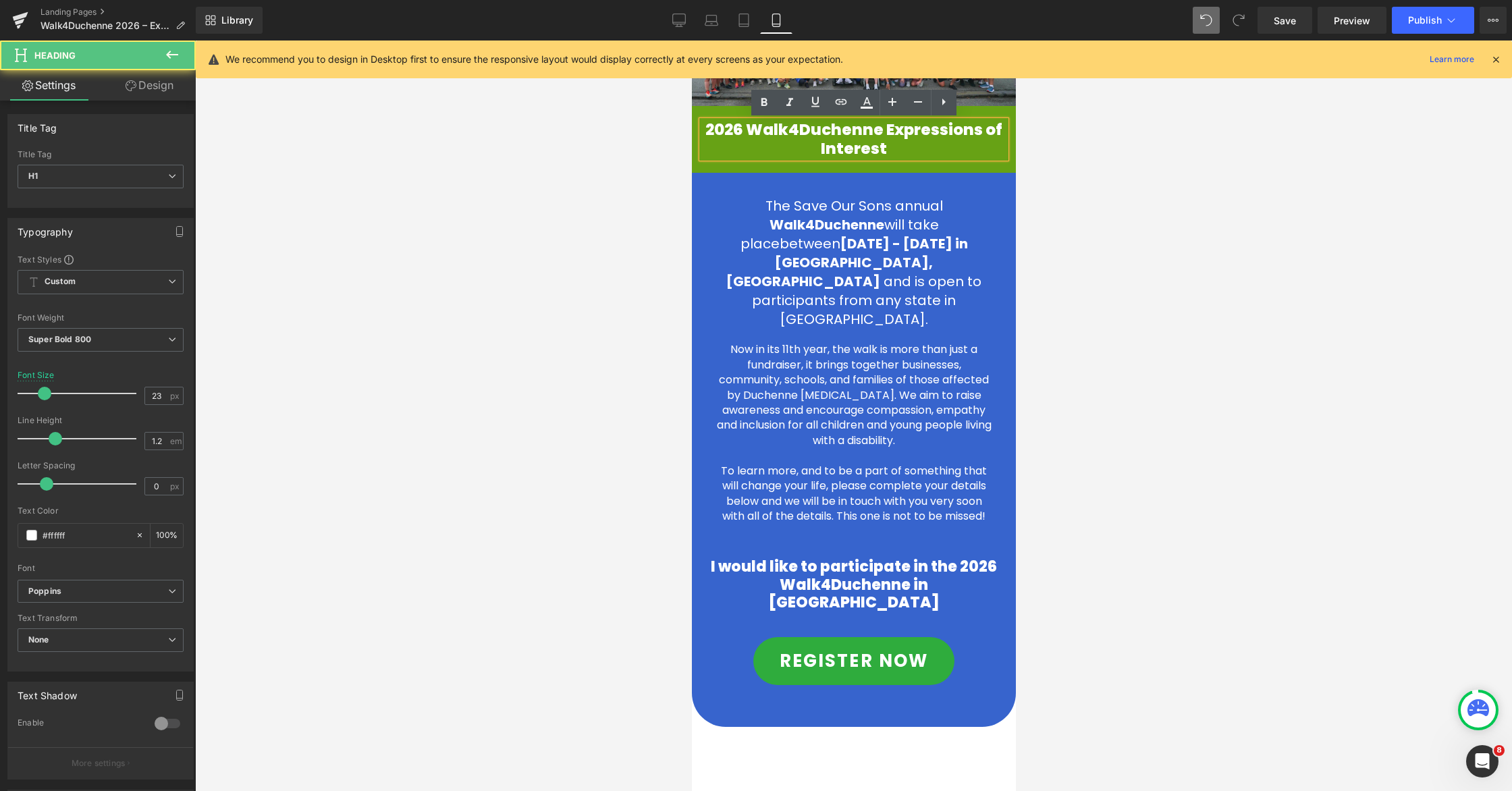
click at [887, 132] on h1 "2026 Walk4Duchenne Expressions of Interest" at bounding box center [853, 139] width 303 height 37
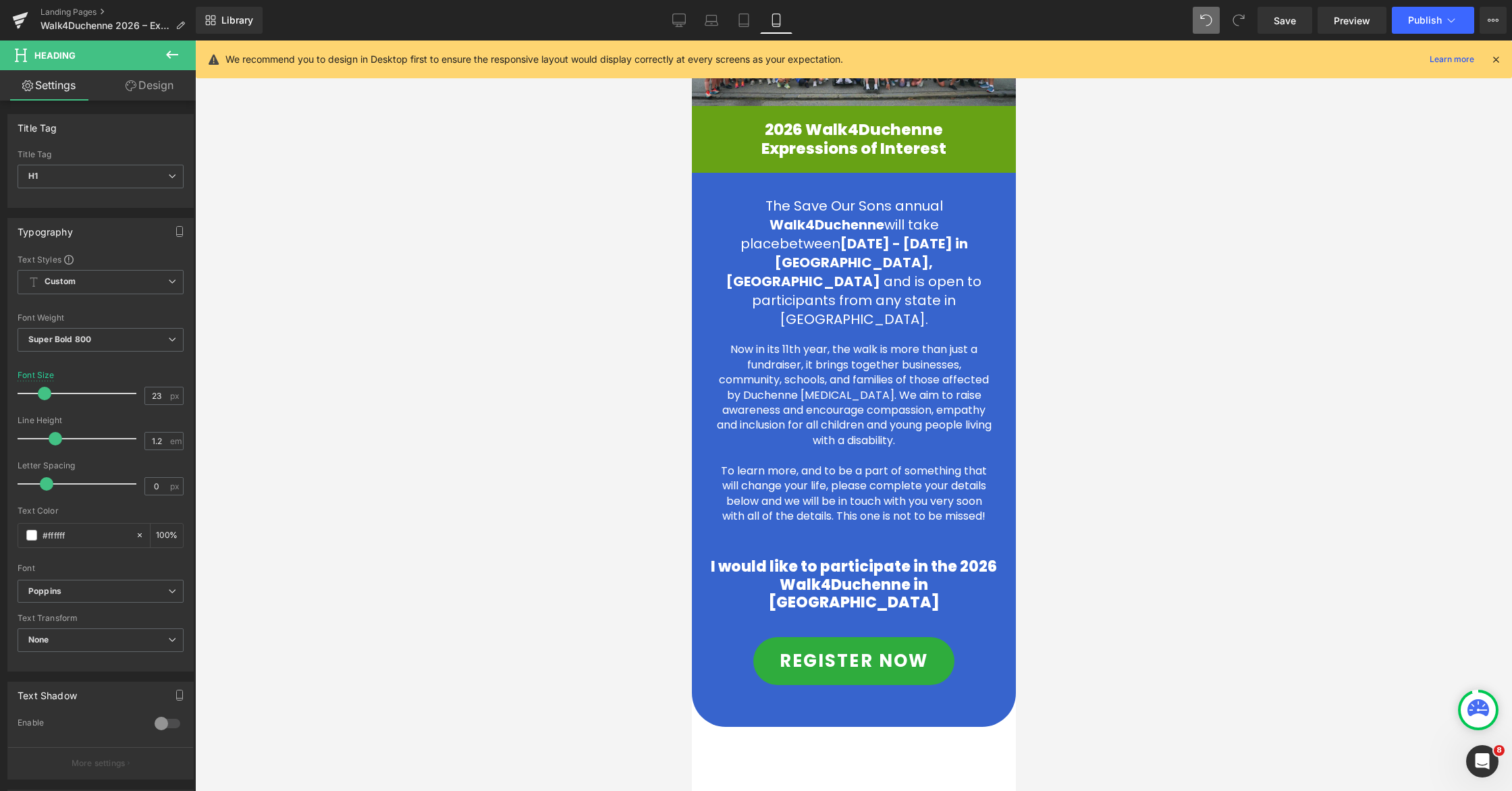
click at [572, 192] on div at bounding box center [853, 415] width 1317 height 750
click at [832, 137] on span "Heading" at bounding box center [847, 139] width 37 height 17
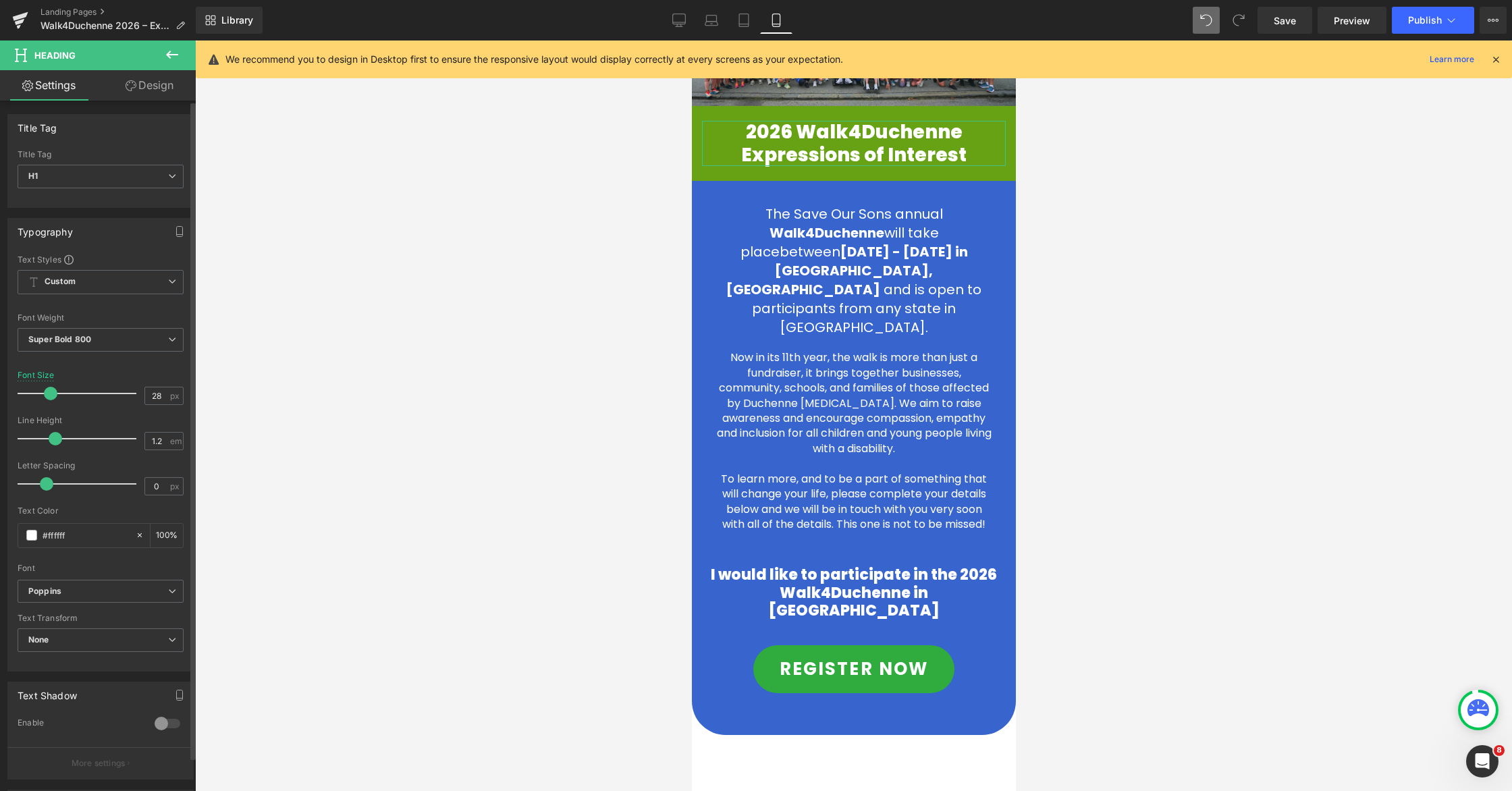
click at [53, 393] on span at bounding box center [50, 394] width 14 height 14
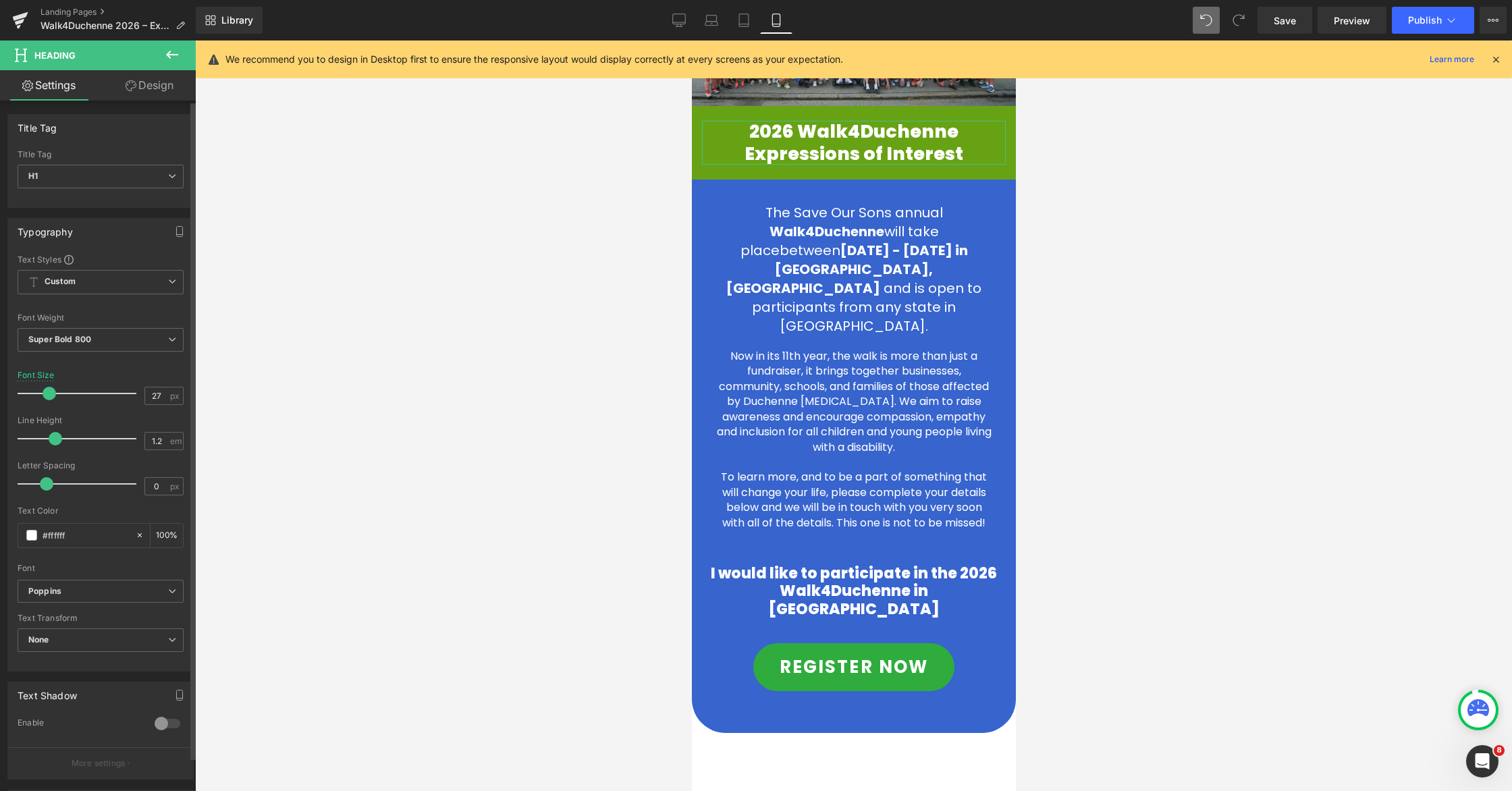
click at [53, 393] on span at bounding box center [50, 394] width 14 height 14
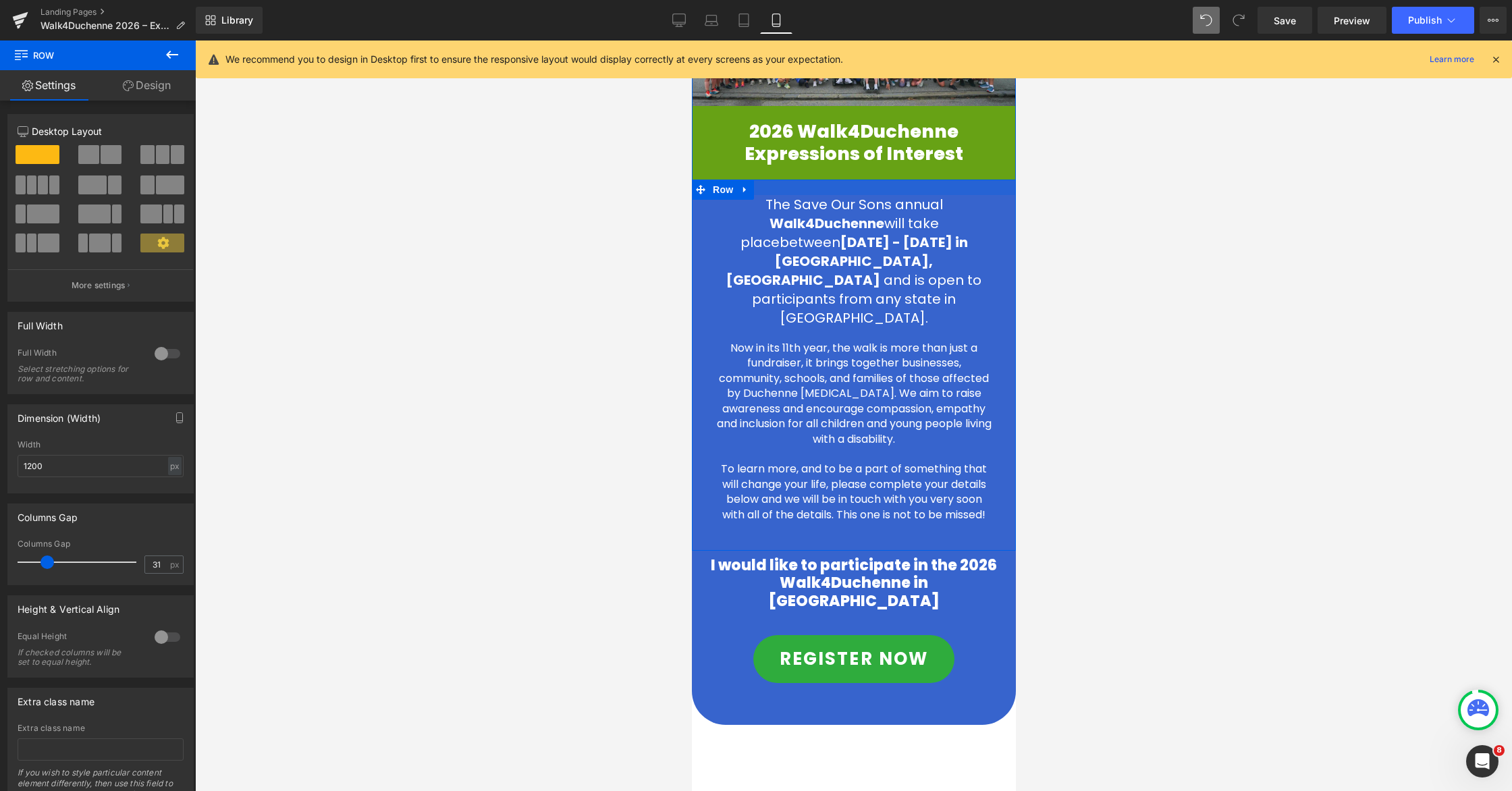
click at [876, 182] on div at bounding box center [853, 188] width 324 height 16
click at [683, 23] on icon at bounding box center [679, 23] width 13 height 0
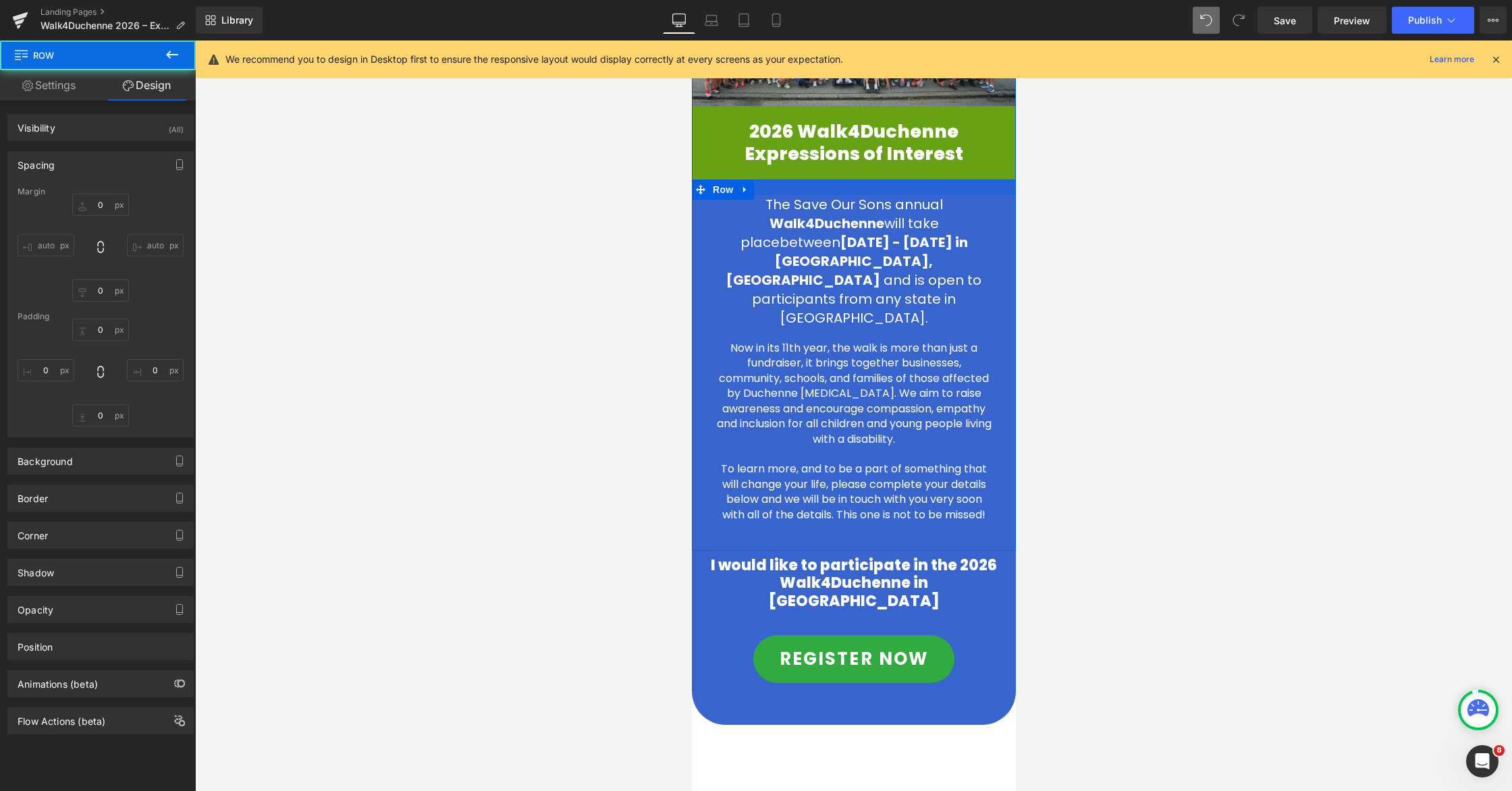
click at [683, 23] on icon at bounding box center [679, 23] width 13 height 0
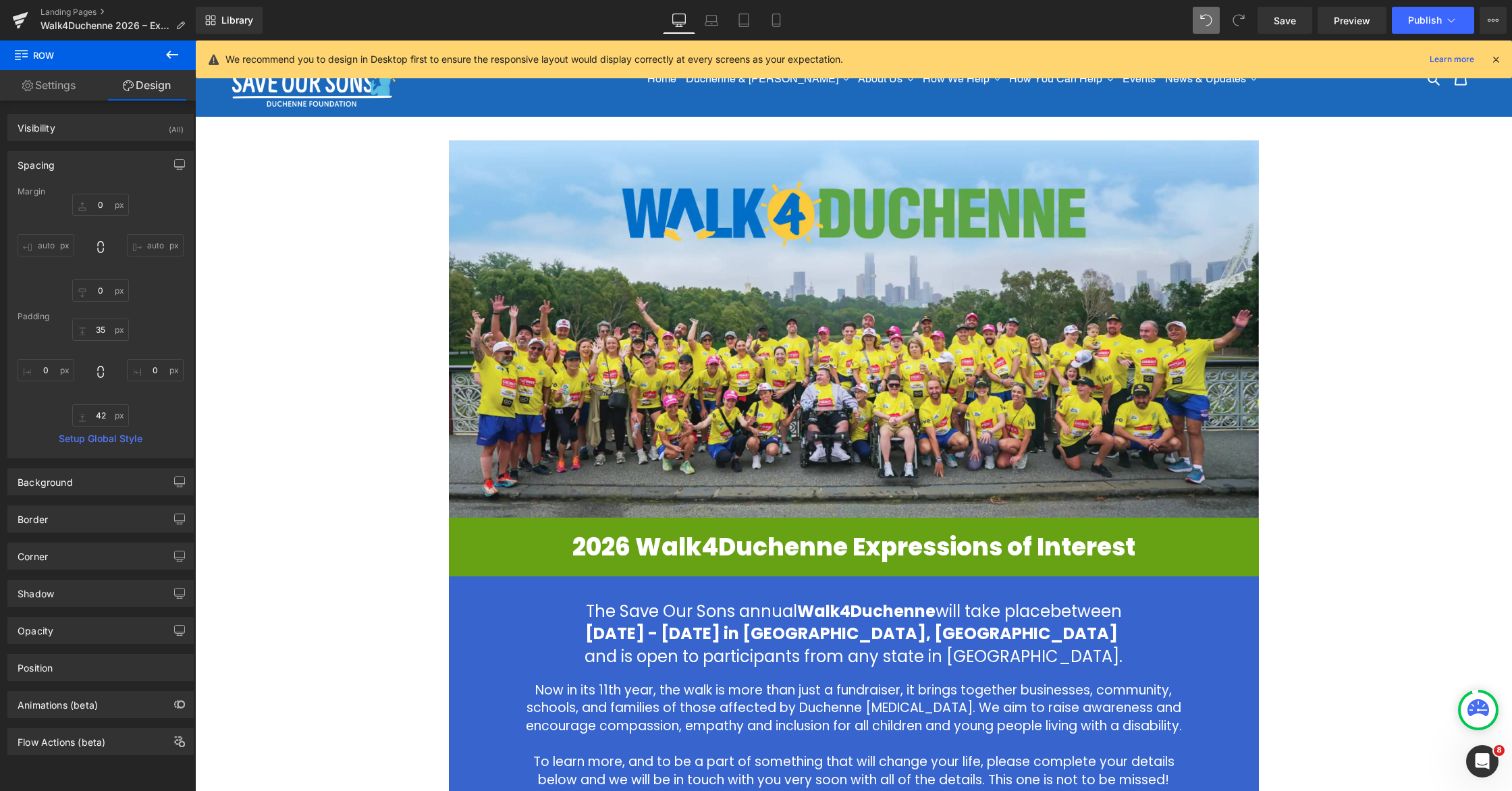
scroll to position [53, 0]
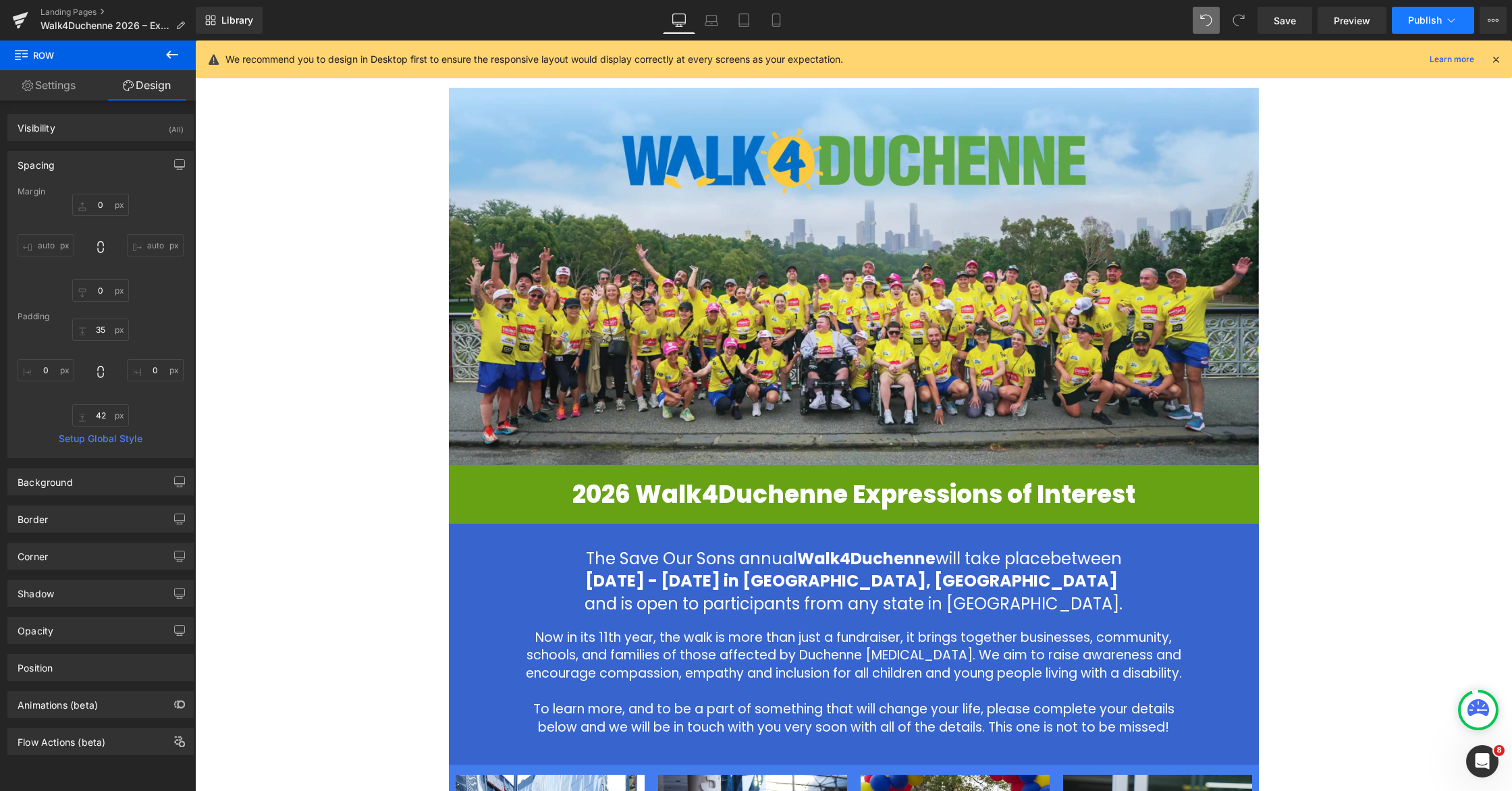
click at [963, 17] on span "Publish" at bounding box center [1425, 20] width 34 height 10
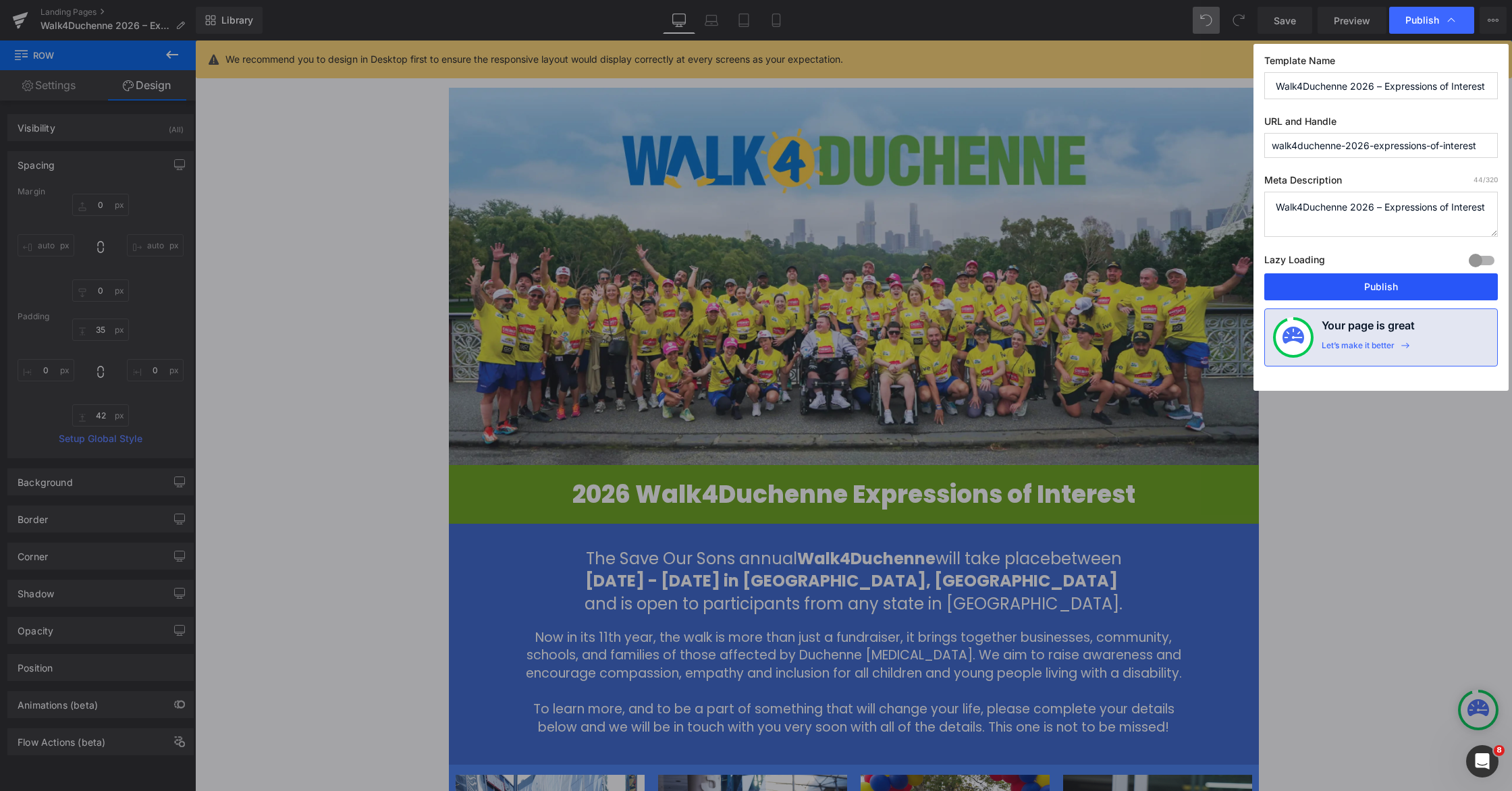
click at [963, 280] on button "Publish" at bounding box center [1381, 286] width 234 height 27
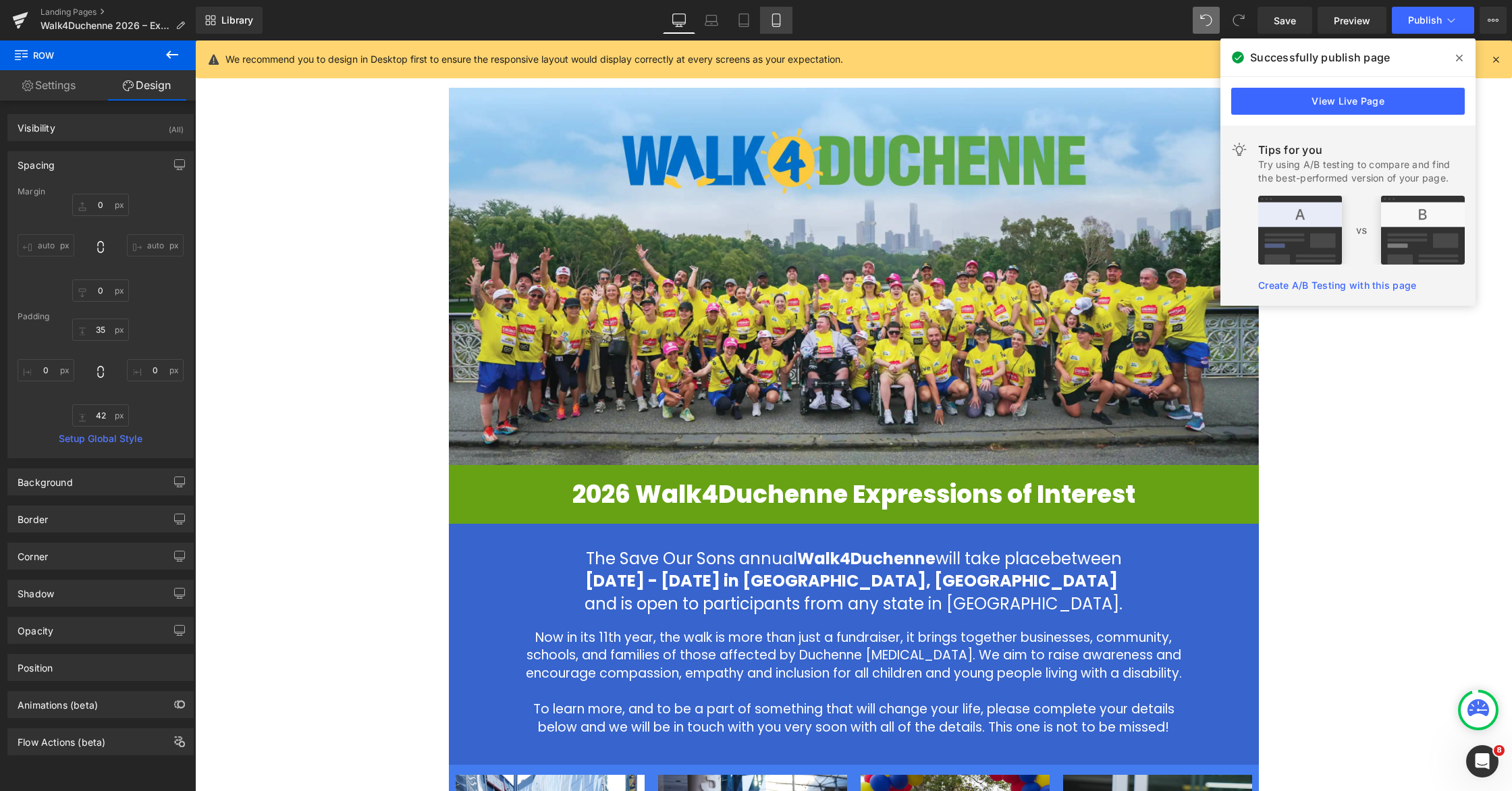
click at [771, 20] on icon at bounding box center [776, 21] width 14 height 14
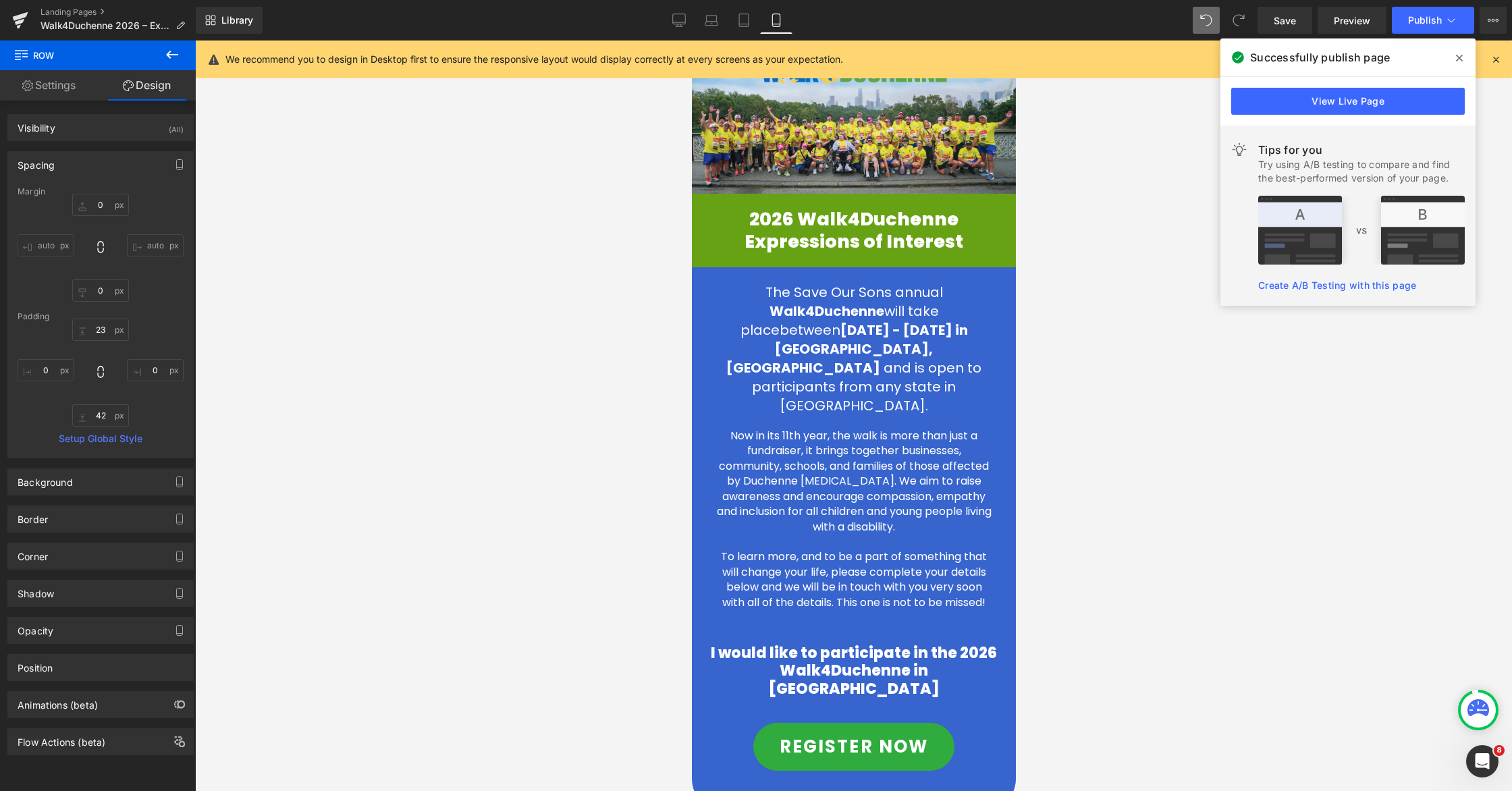
scroll to position [0, 0]
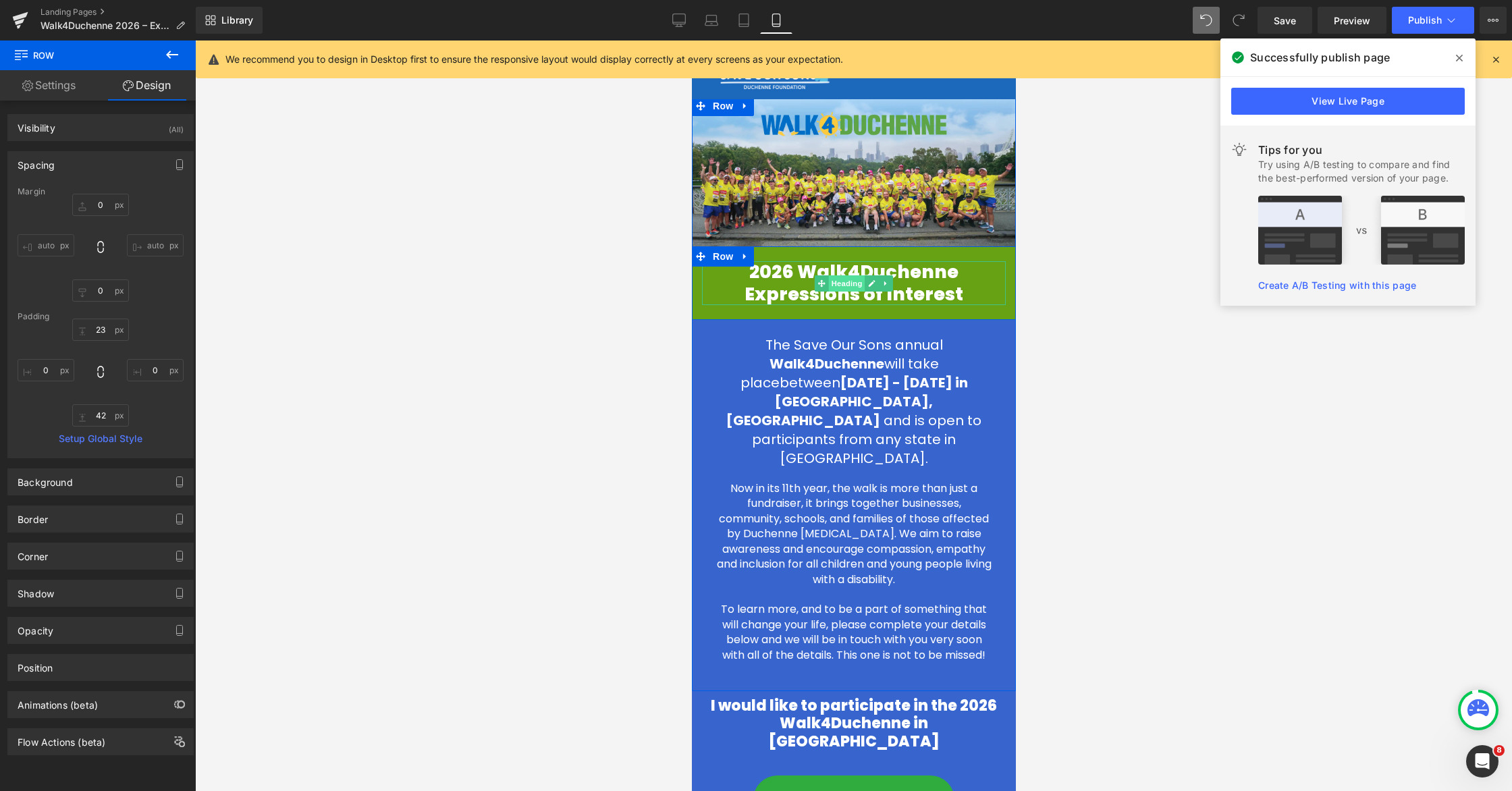
click at [856, 282] on span "Heading" at bounding box center [847, 283] width 37 height 17
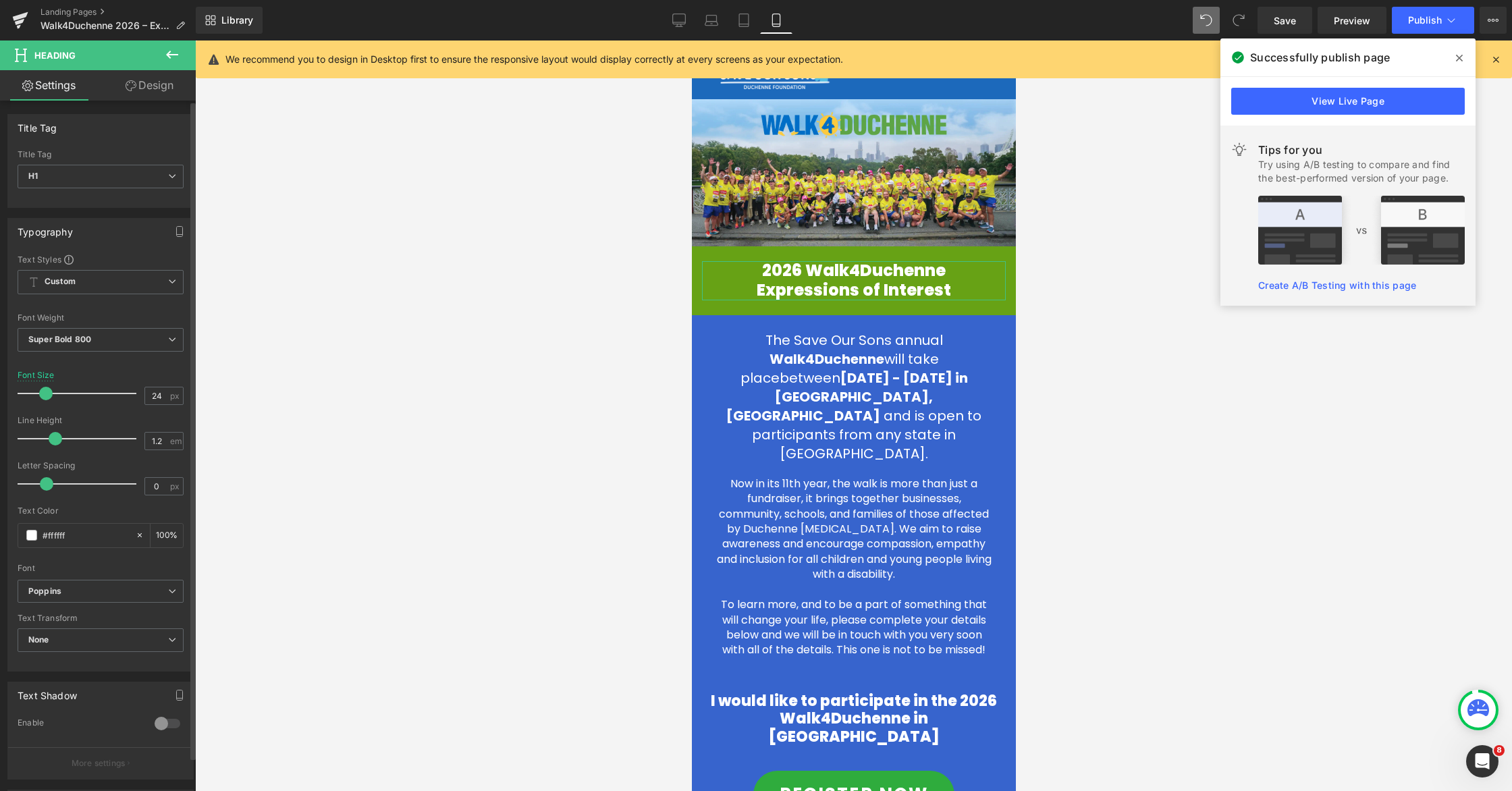
click at [43, 394] on span at bounding box center [46, 394] width 14 height 14
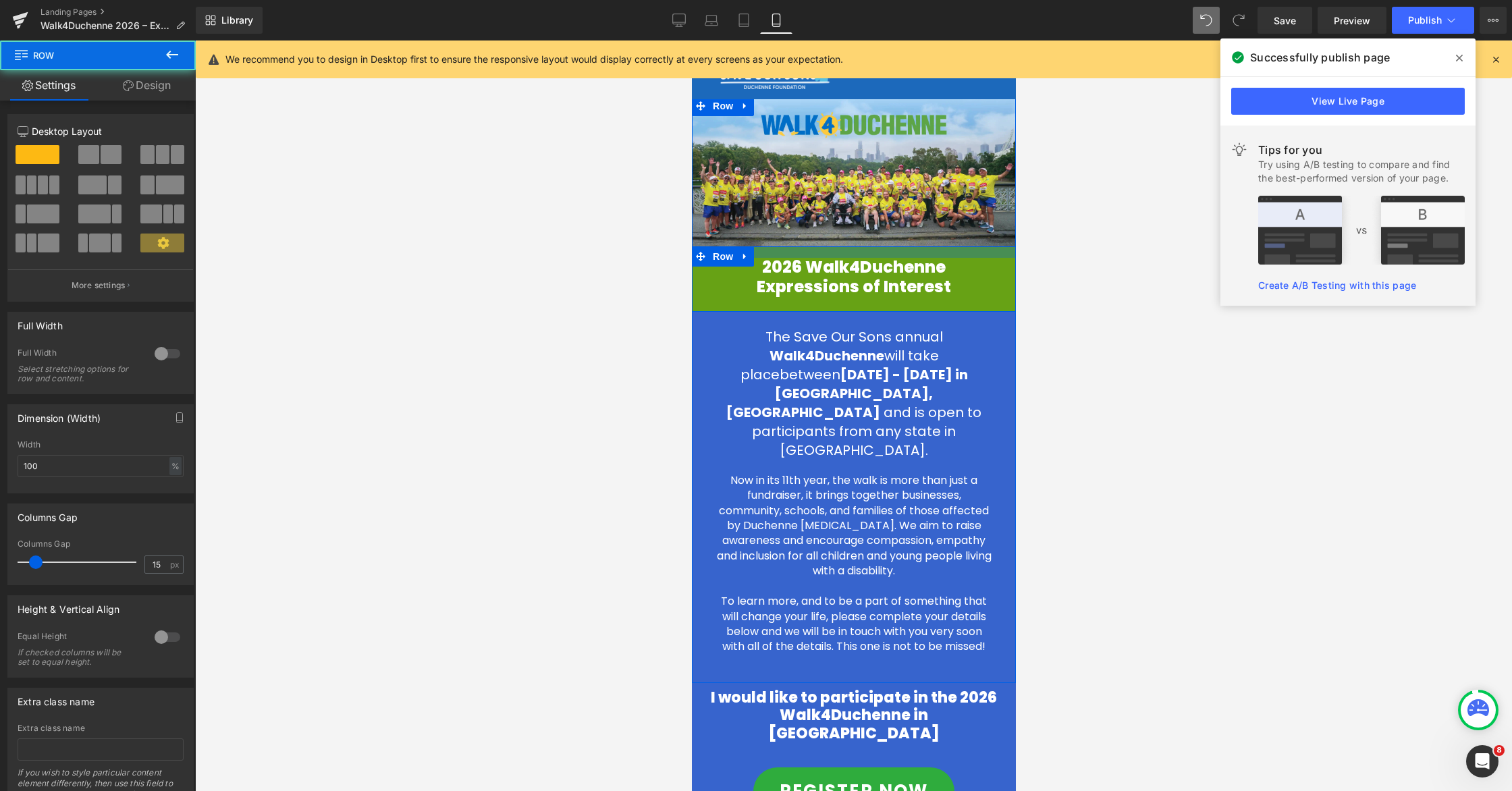
click at [865, 252] on div at bounding box center [853, 251] width 324 height 11
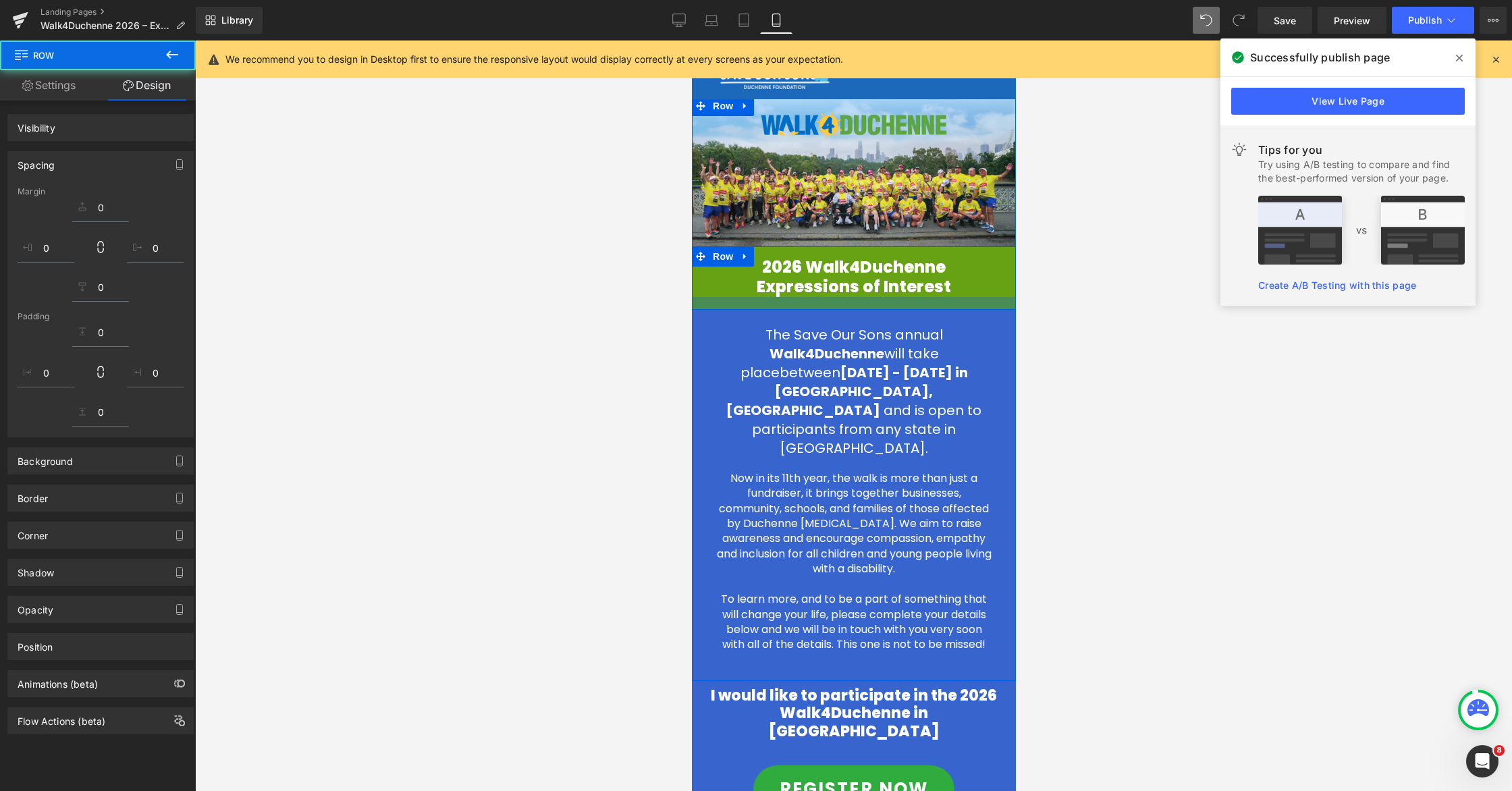
drag, startPoint x: 853, startPoint y: 303, endPoint x: 1799, endPoint y: 425, distance: 953.8
click at [854, 301] on div at bounding box center [853, 303] width 324 height 13
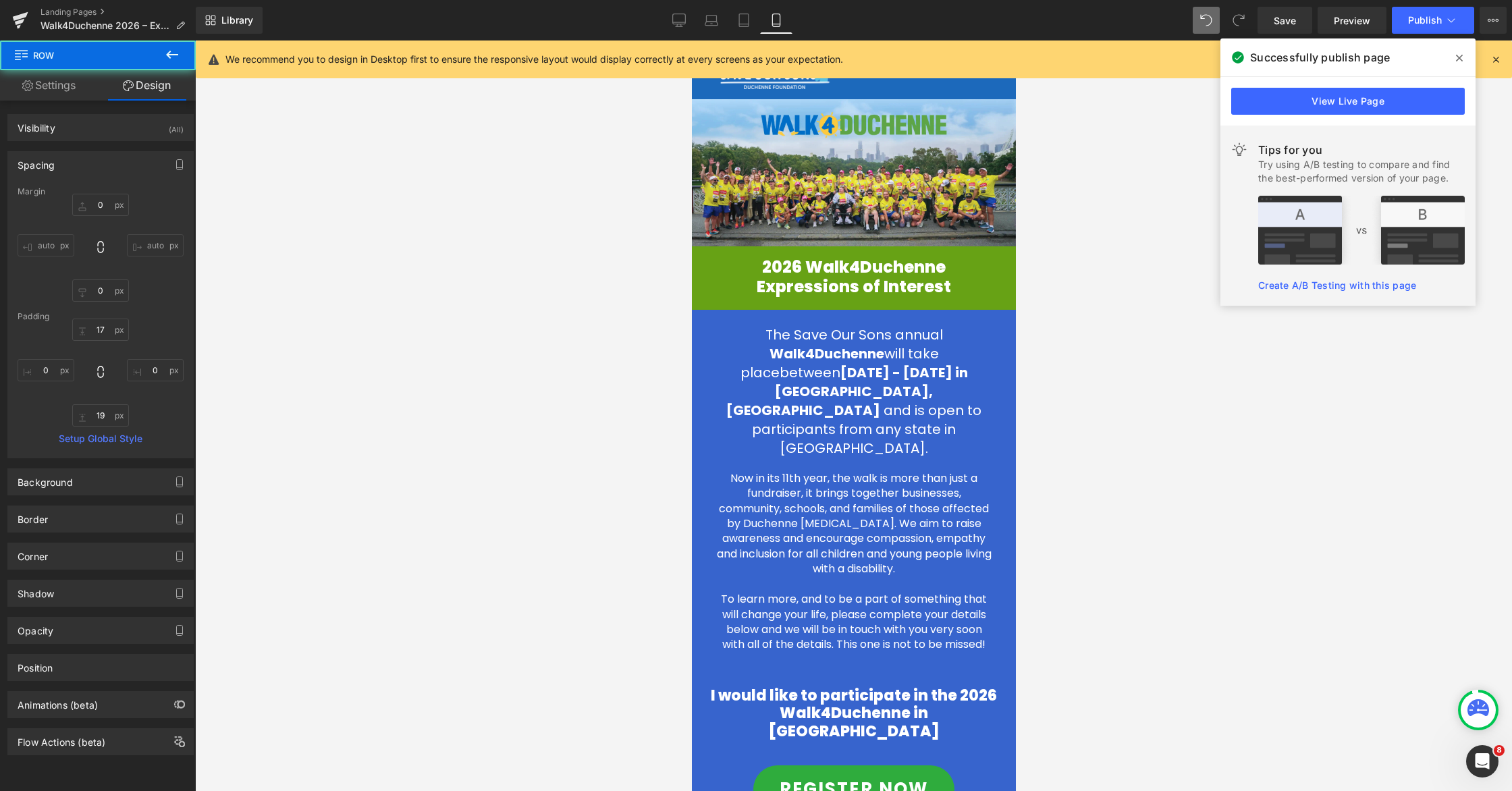
click at [963, 385] on div at bounding box center [853, 415] width 1317 height 750
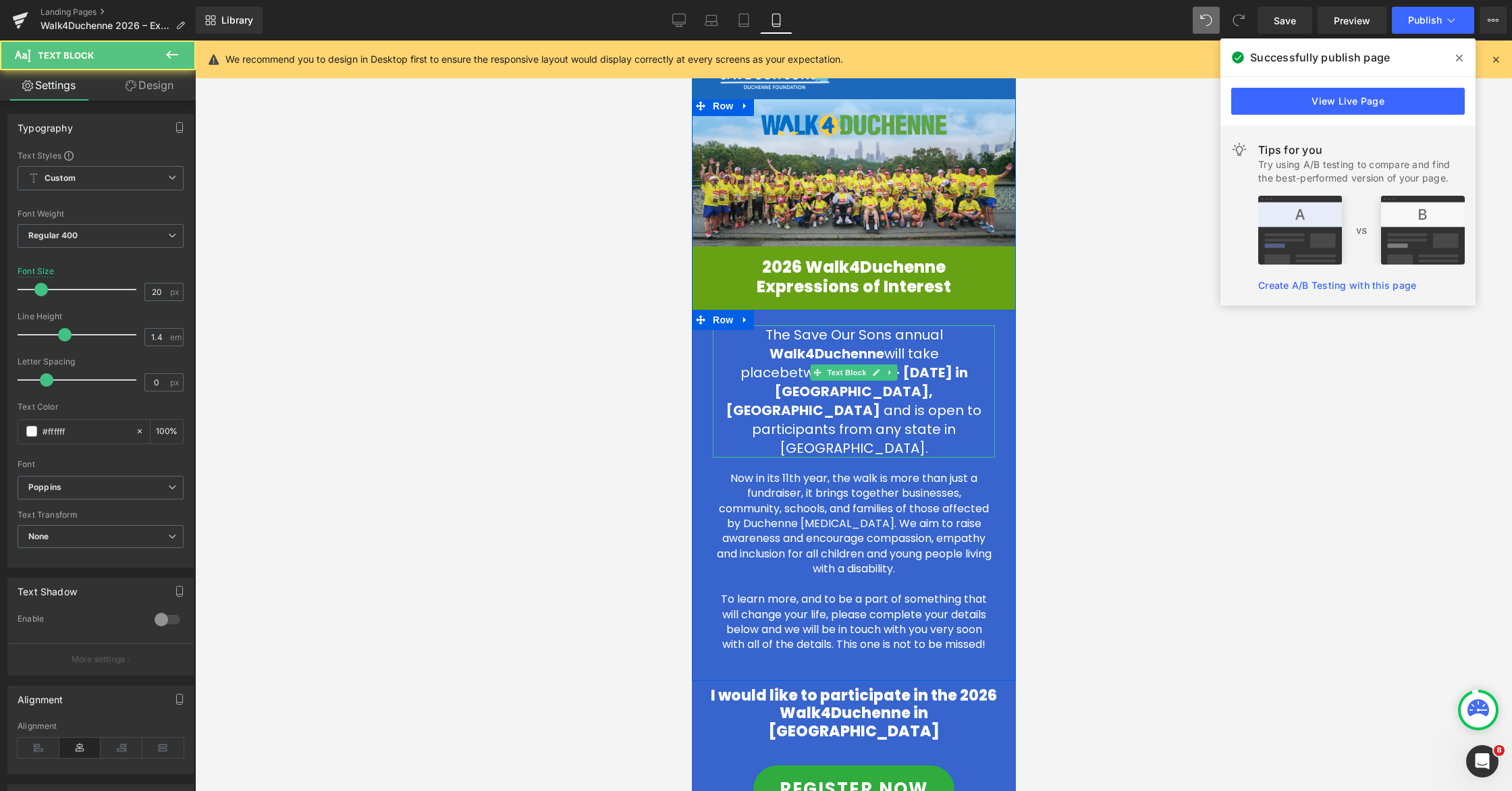
click at [963, 409] on div "The Save Our Sons annual Walk4Duchenne will take place between [DATE] - [DATE] …" at bounding box center [853, 391] width 283 height 132
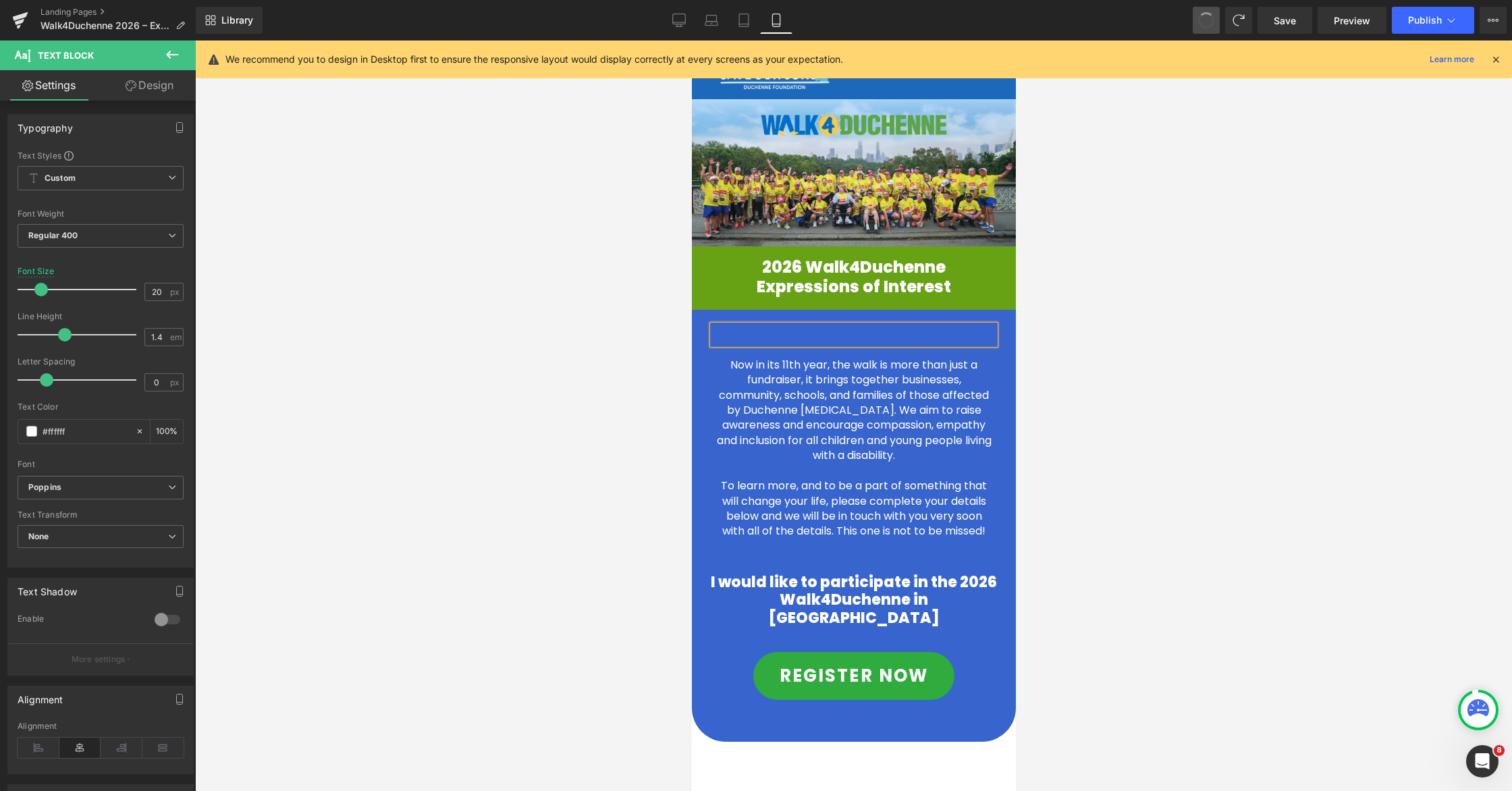
click at [909, 357] on div "Now in its 11th year, the walk is more than just a fundraiser, it brings togeth…" at bounding box center [853, 448] width 283 height 182
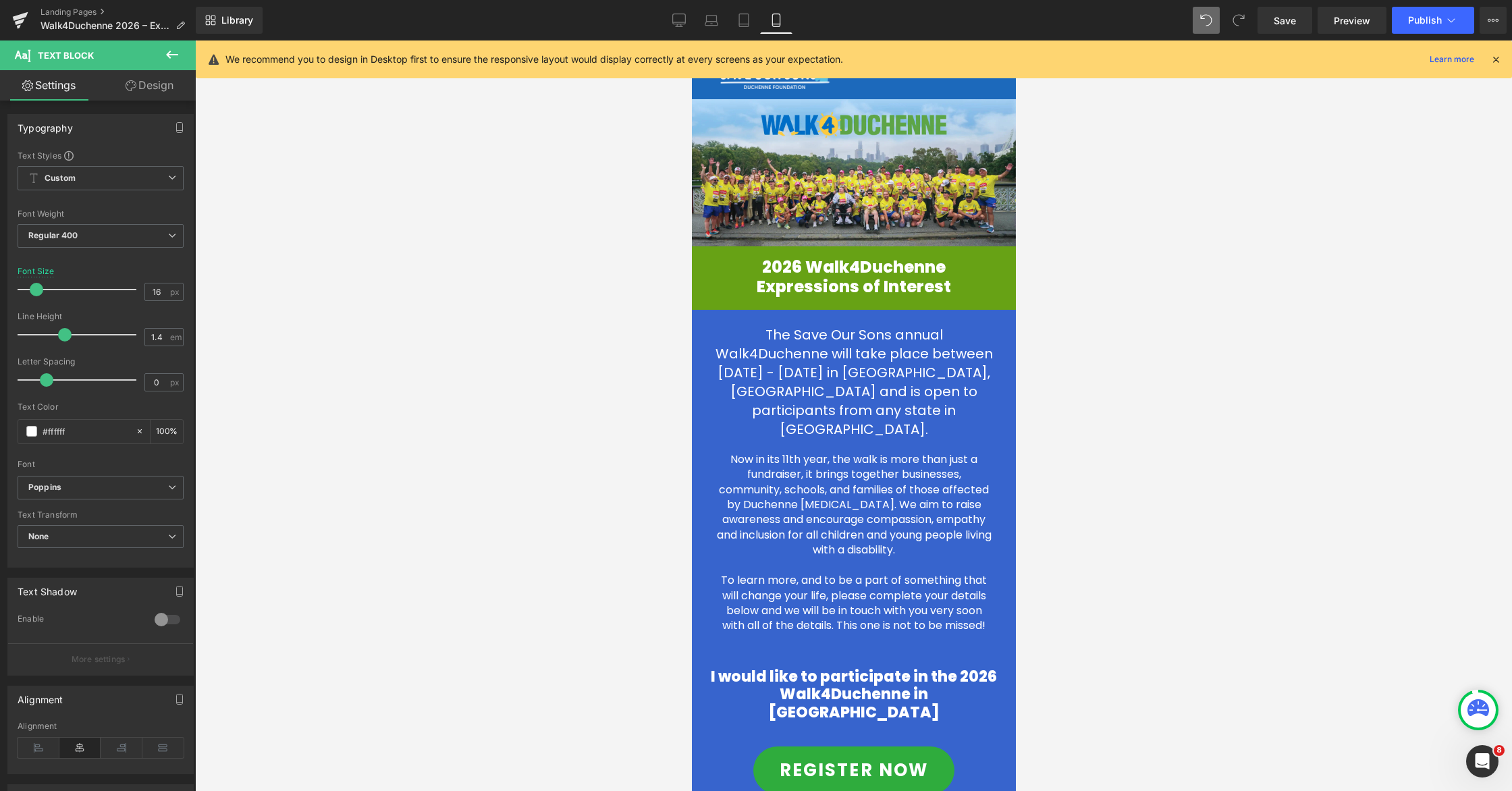
click at [963, 26] on span at bounding box center [1238, 20] width 27 height 27
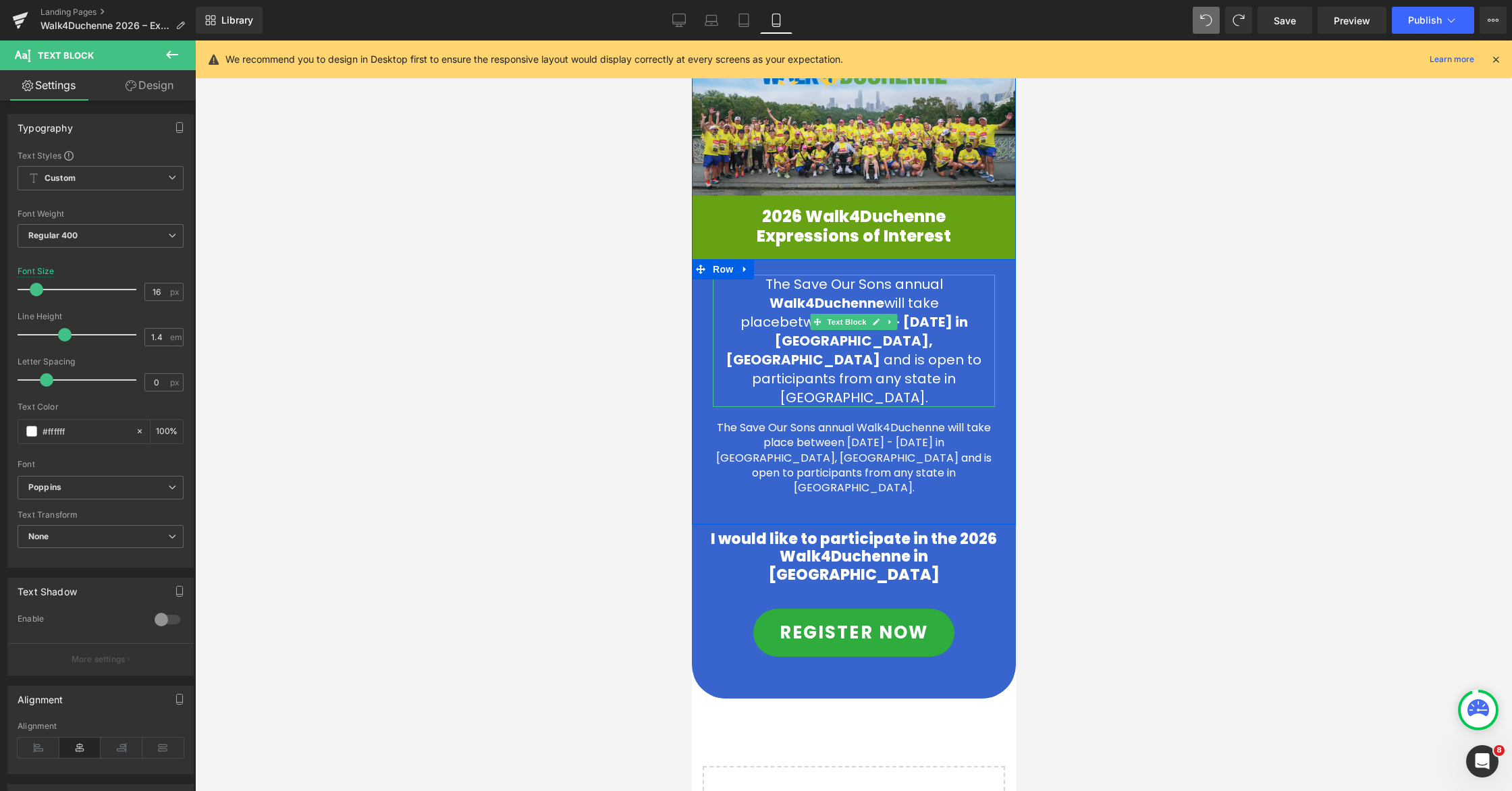
scroll to position [92, 0]
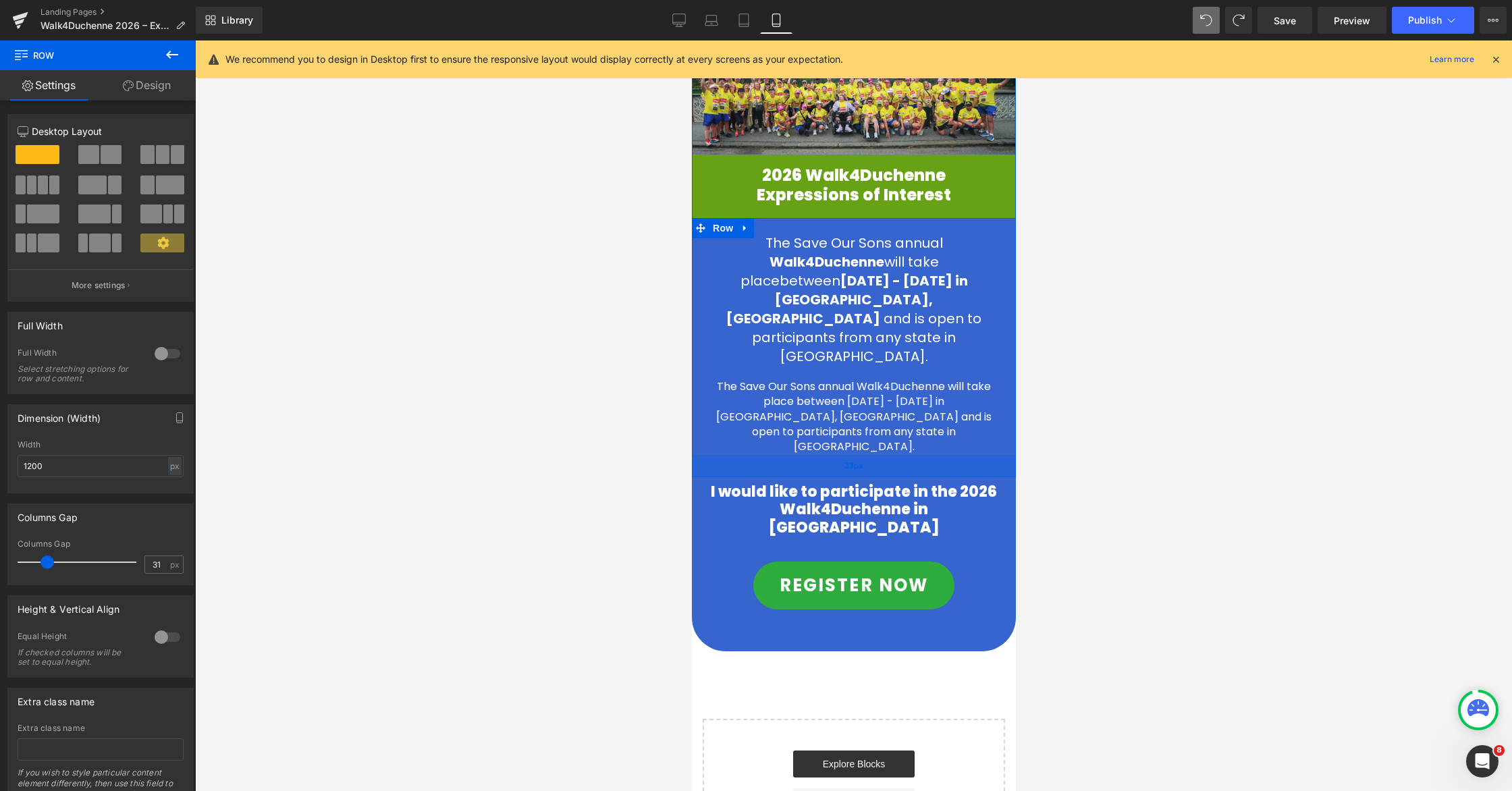
click at [856, 460] on span "33px" at bounding box center [853, 466] width 19 height 12
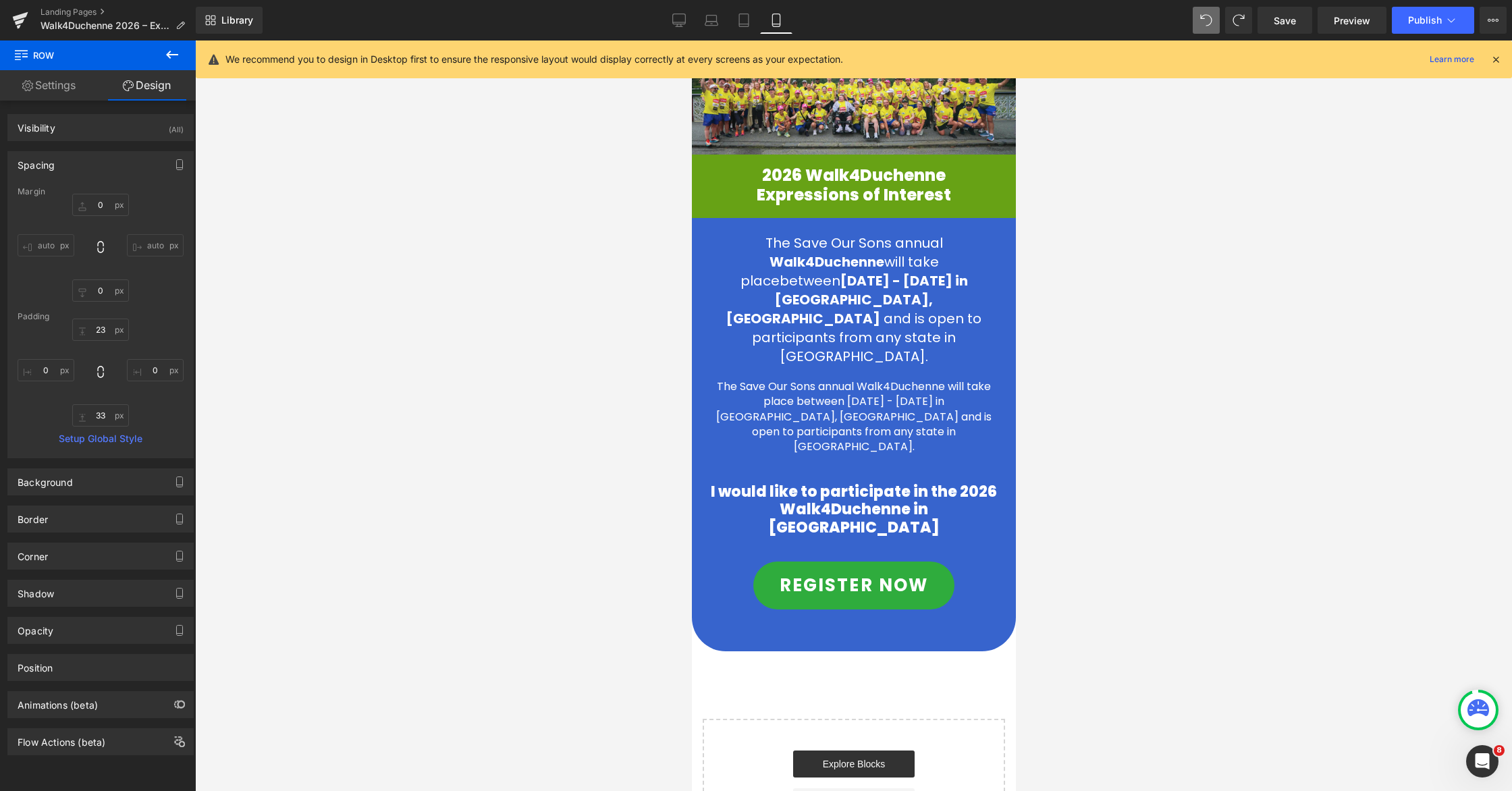
scroll to position [0, 0]
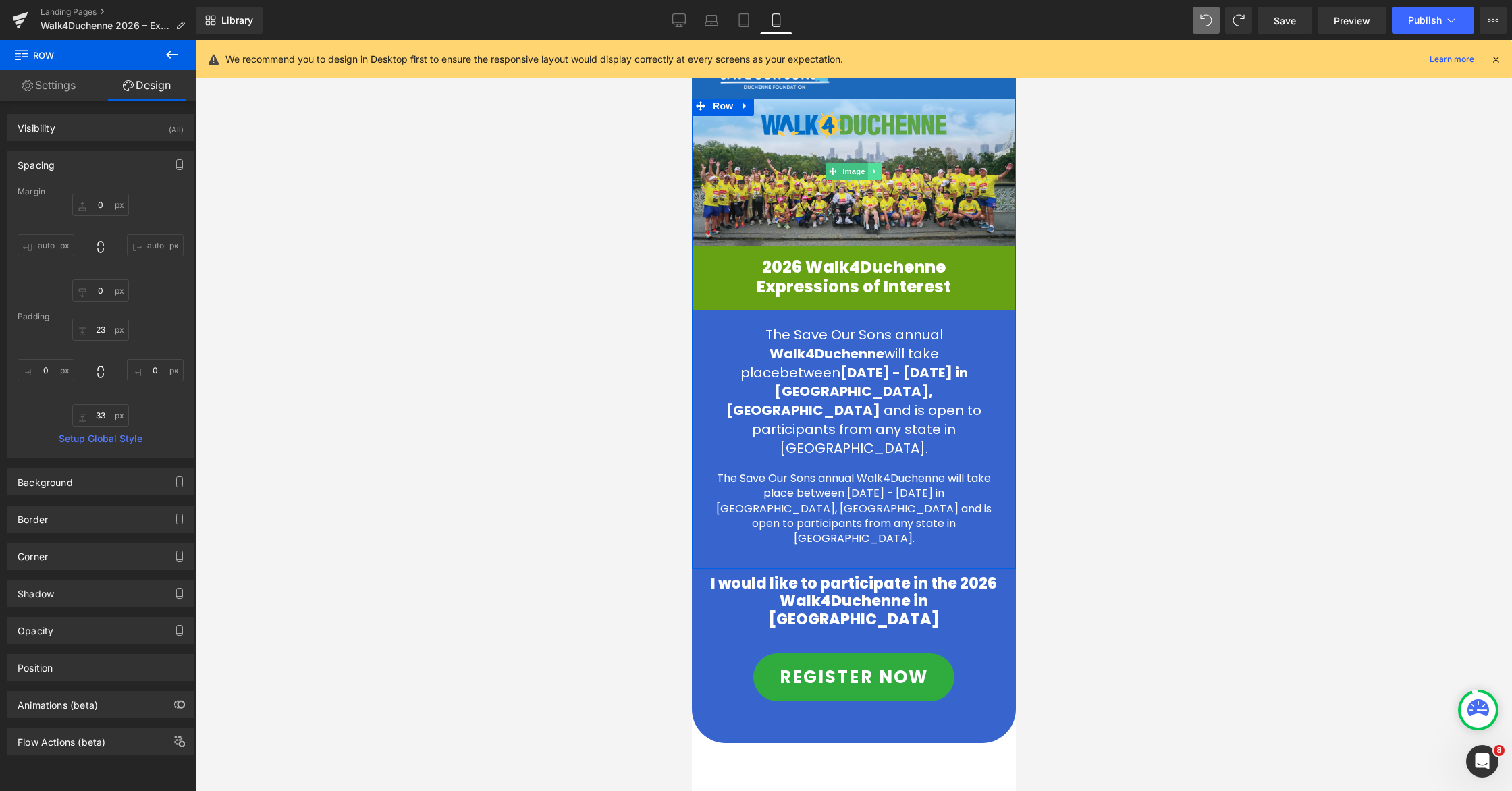
click at [875, 171] on icon at bounding box center [874, 170] width 2 height 4
click at [868, 173] on icon at bounding box center [867, 171] width 8 height 8
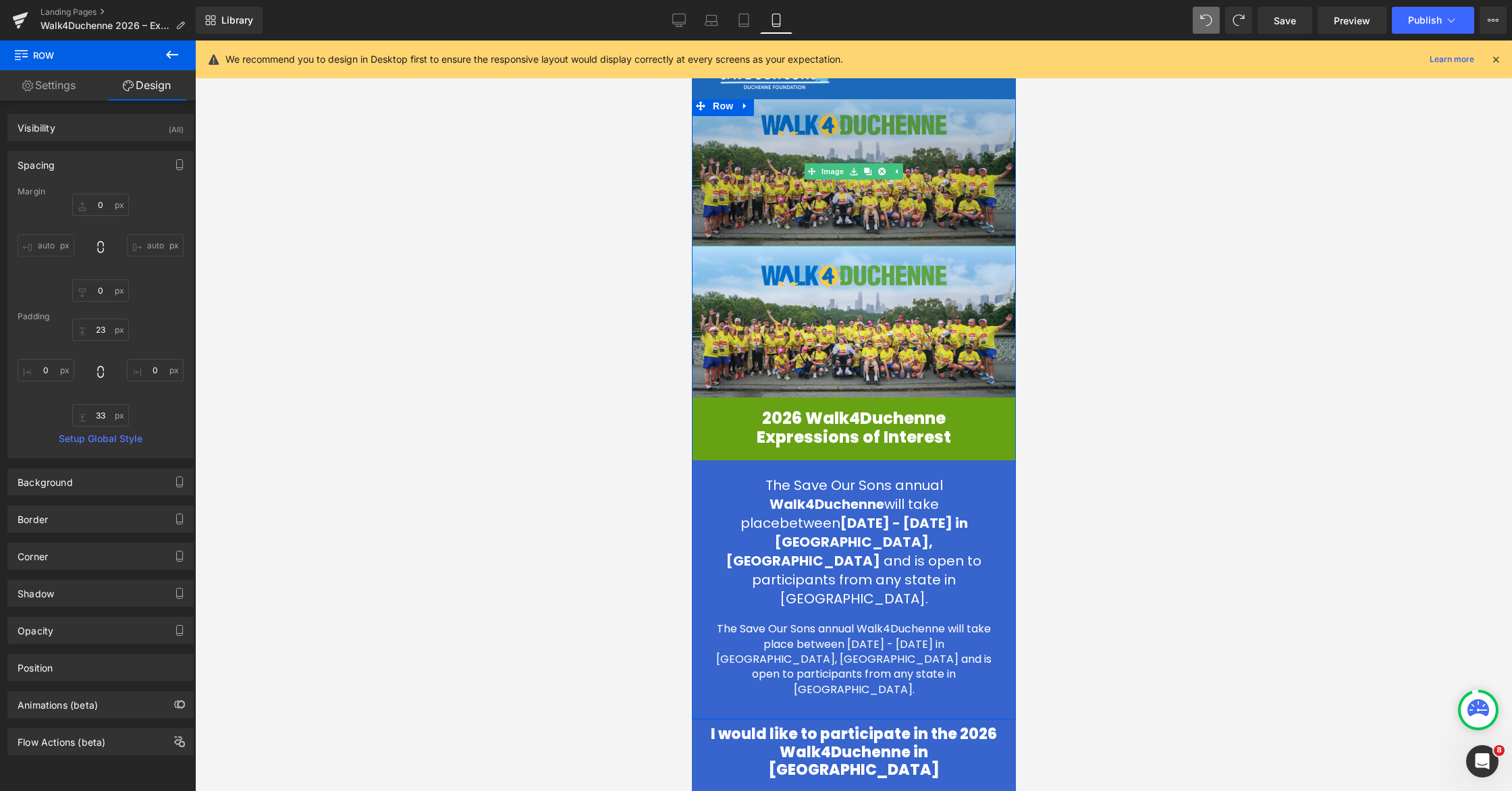
click at [856, 137] on img at bounding box center [853, 170] width 324 height 150
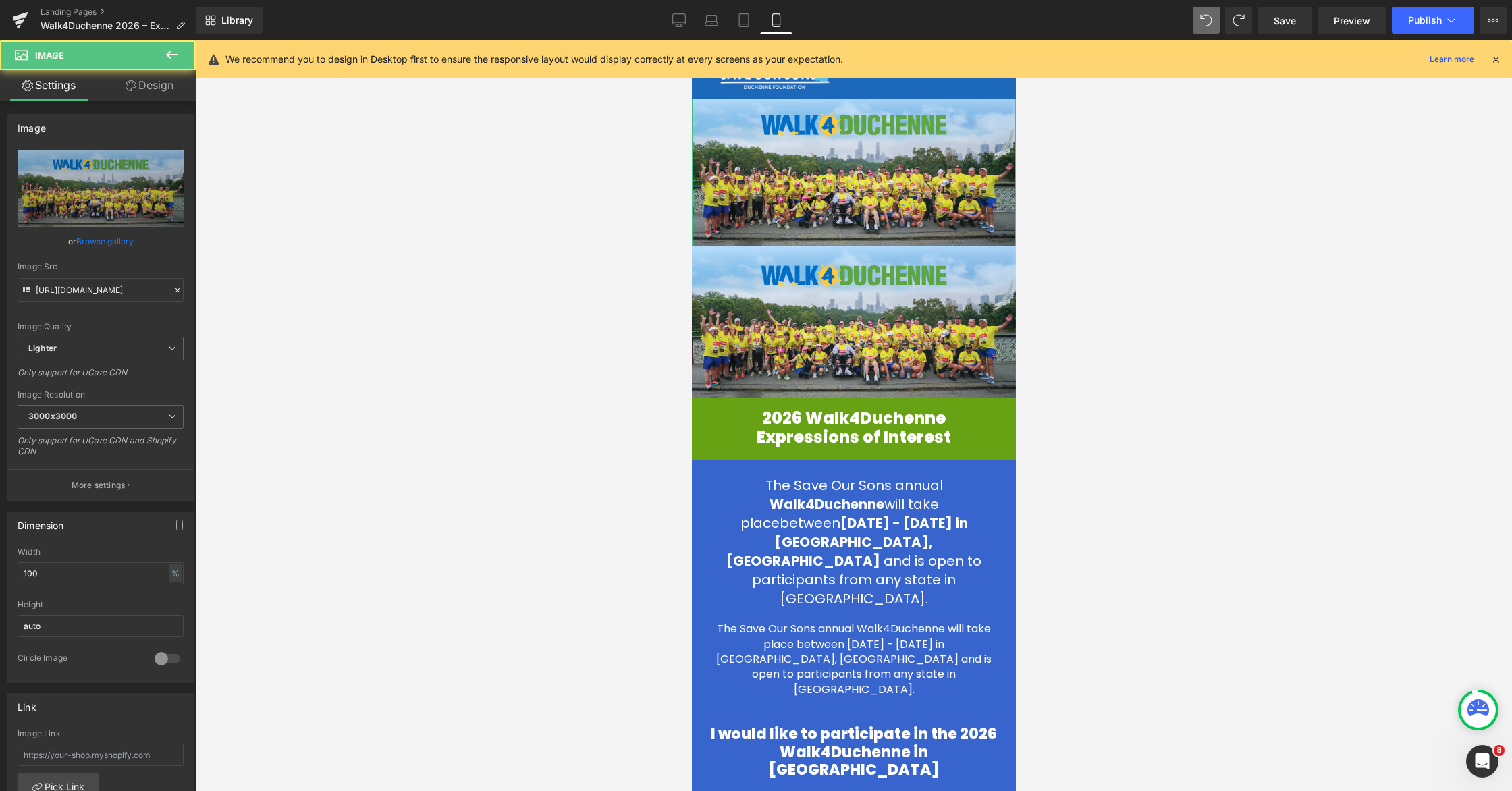
click at [145, 90] on link "Design" at bounding box center [150, 85] width 98 height 30
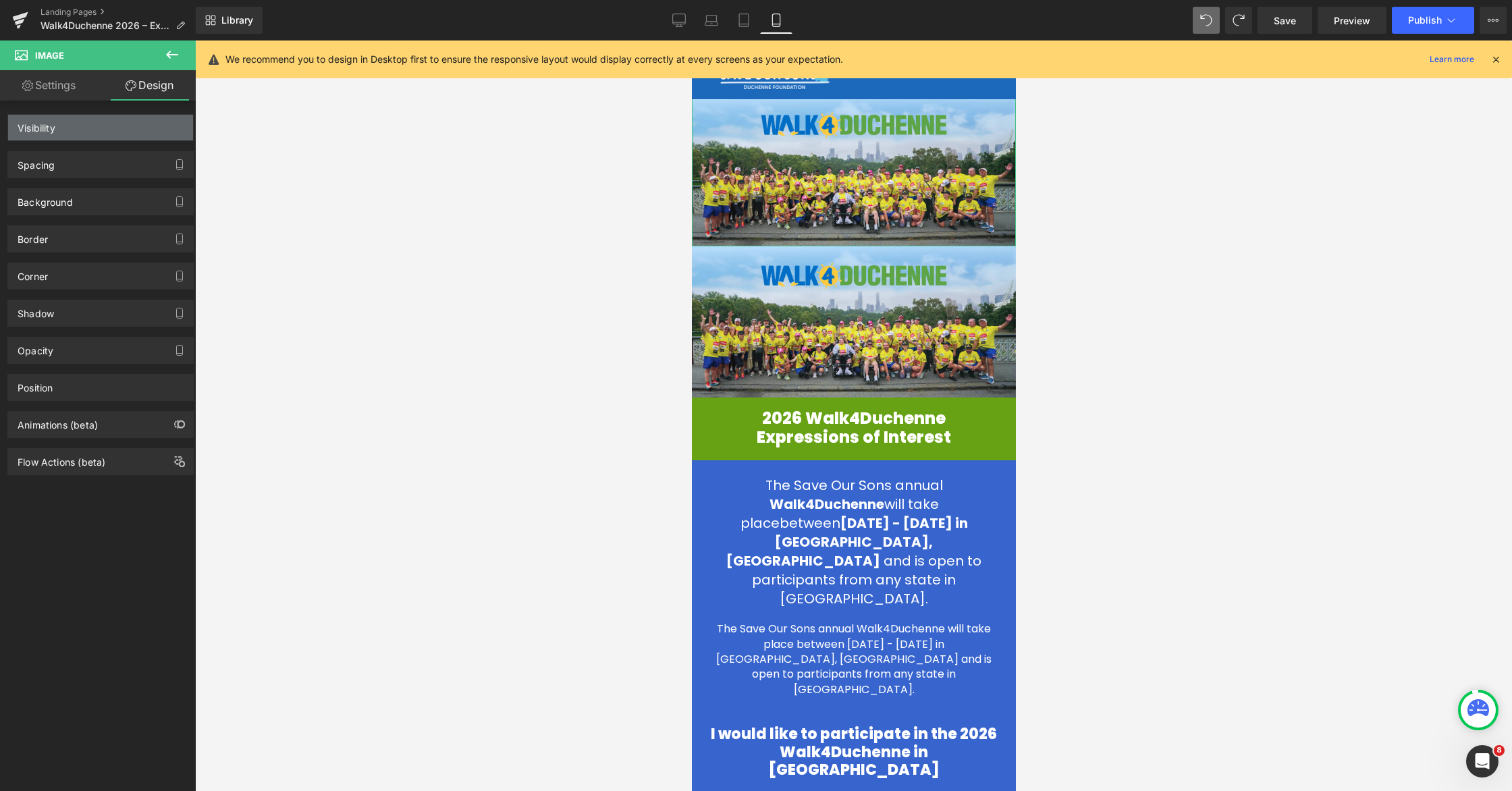
click at [106, 124] on div "Visibility" at bounding box center [100, 128] width 185 height 26
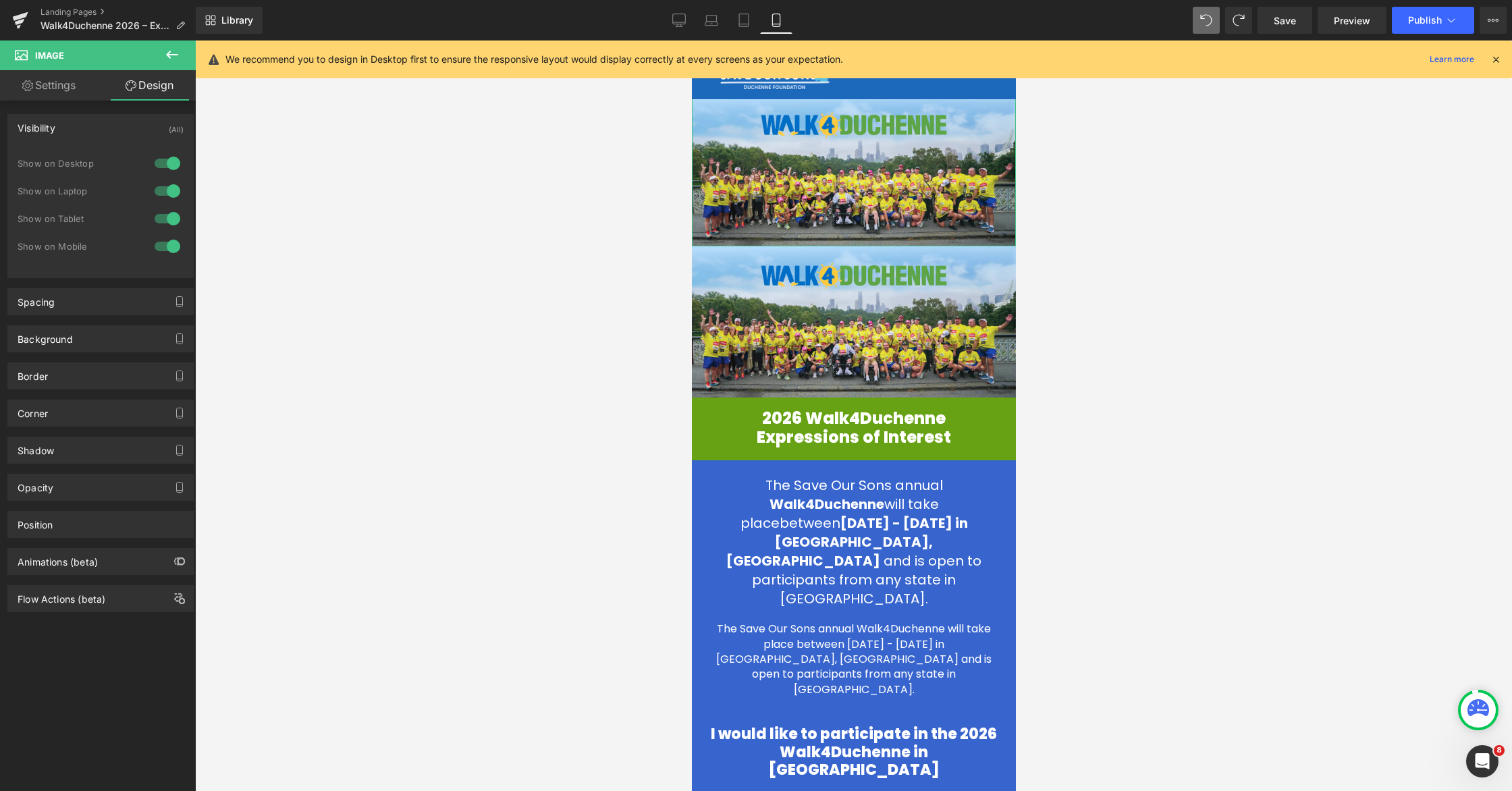
click at [157, 219] on div at bounding box center [167, 218] width 32 height 22
click at [162, 246] on div at bounding box center [167, 246] width 32 height 22
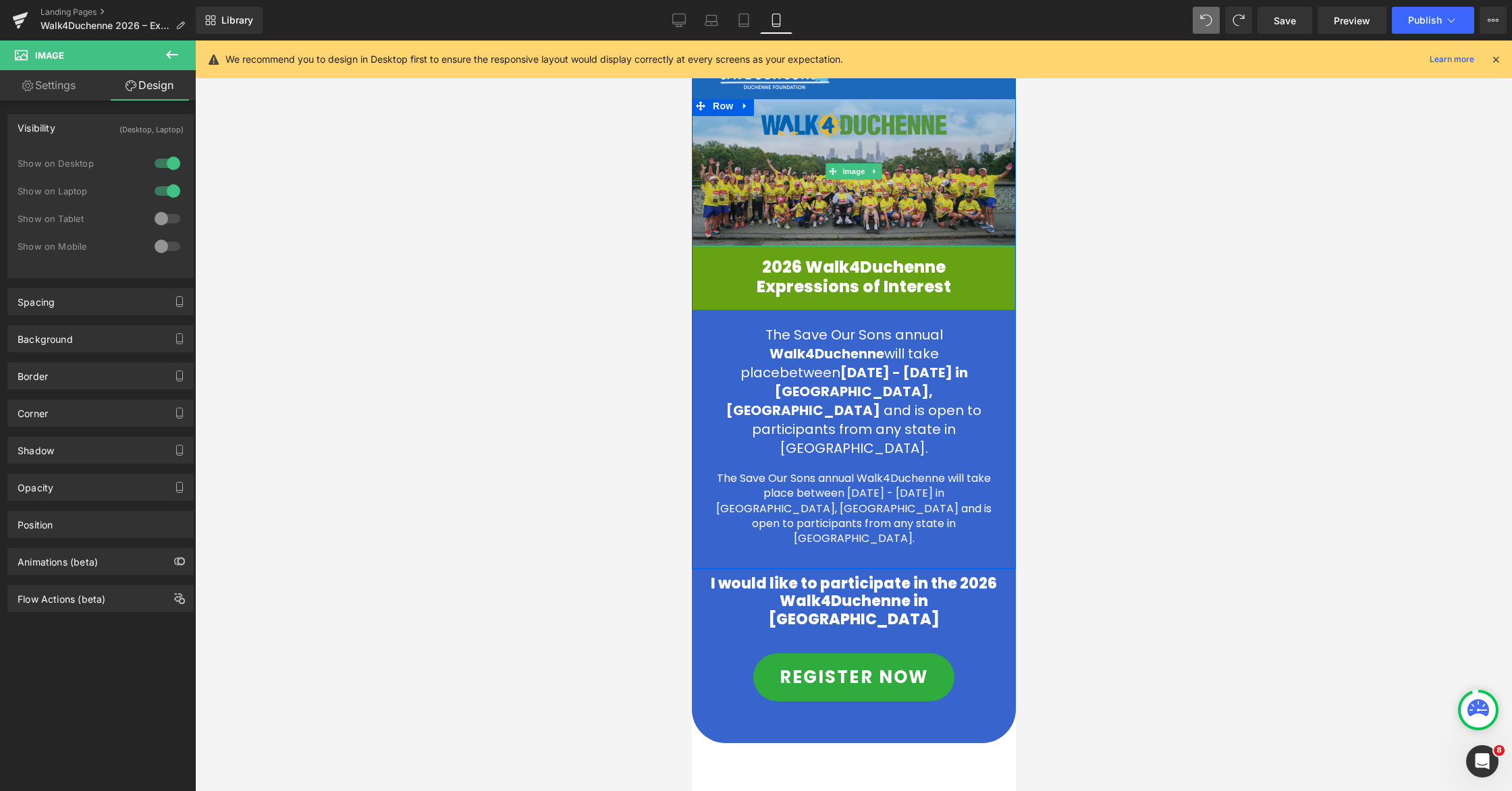
click at [783, 189] on img at bounding box center [853, 170] width 324 height 150
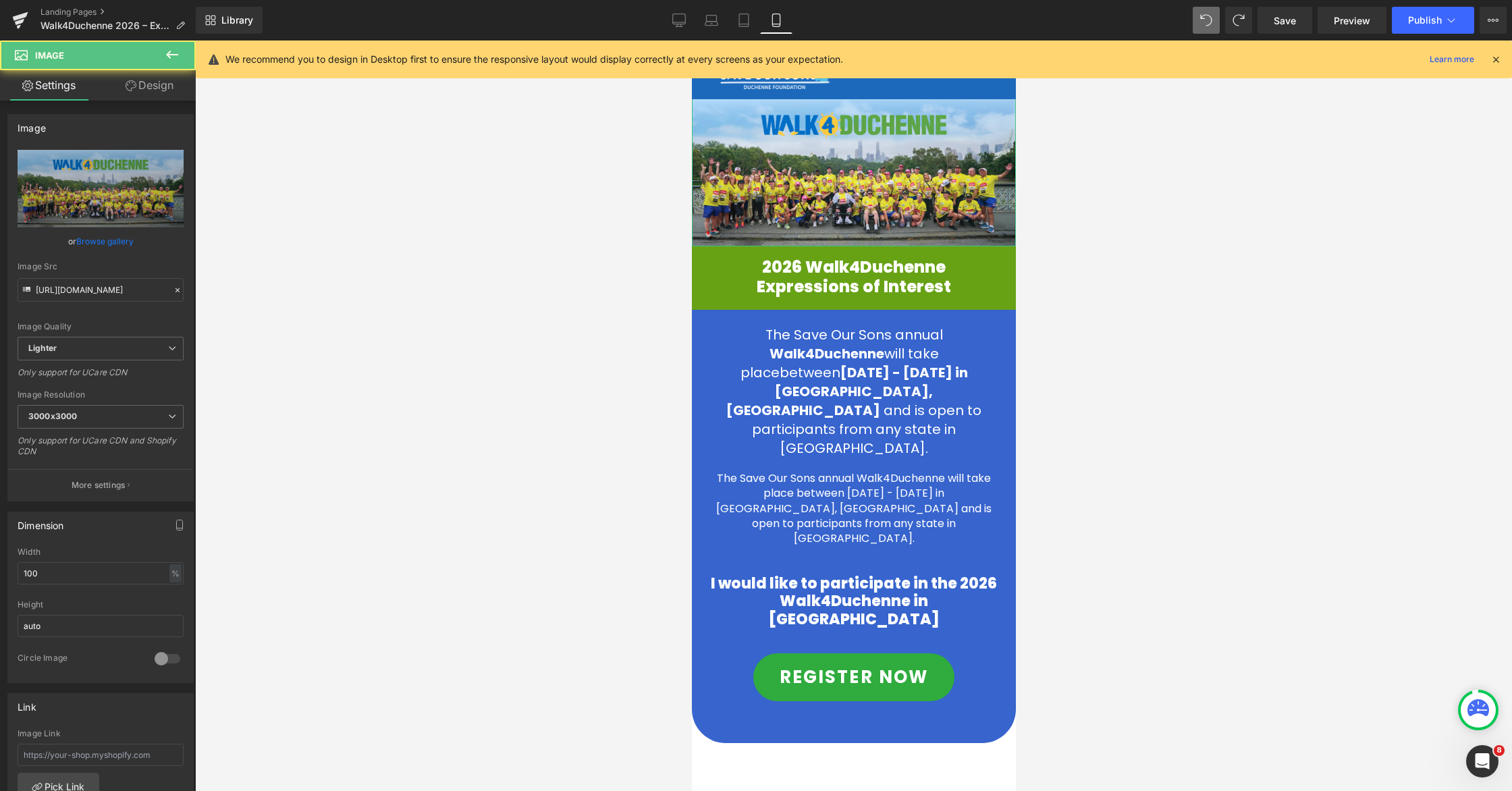
click at [95, 242] on link "Browse gallery" at bounding box center [105, 241] width 57 height 23
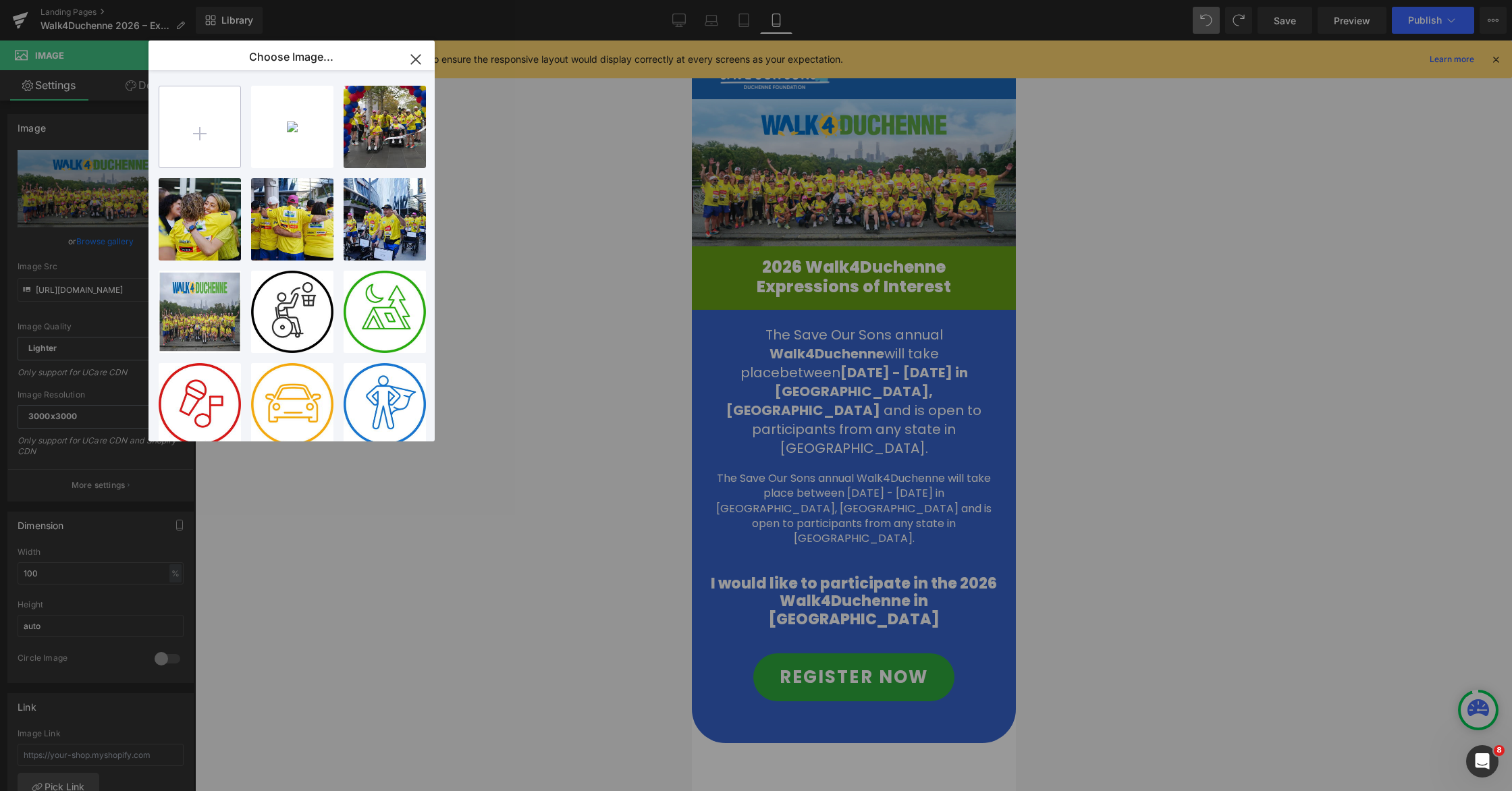
click at [197, 126] on input "file" at bounding box center [199, 126] width 81 height 81
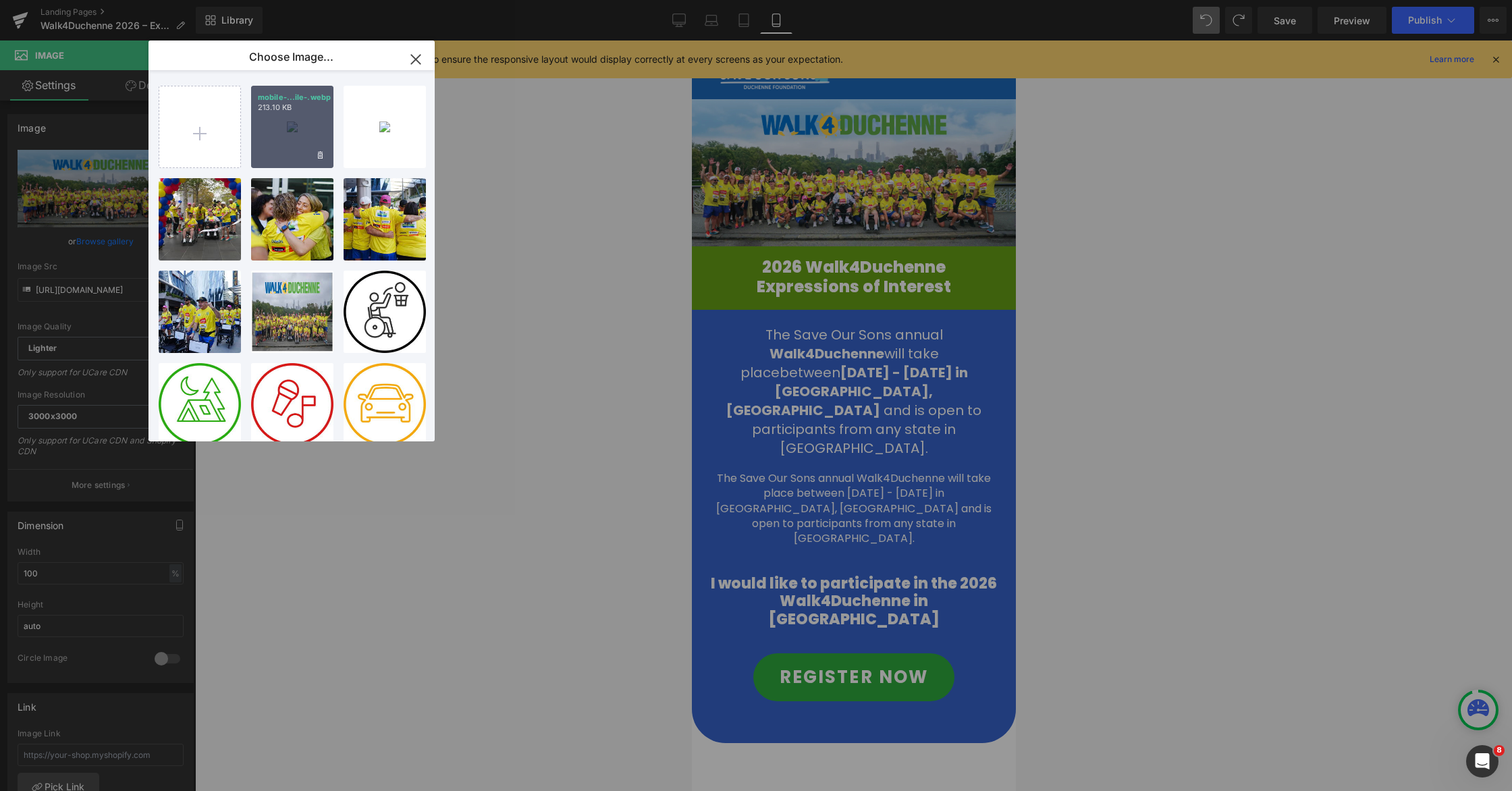
click at [273, 123] on div "mobile-...ile-.webp 213.10 KB" at bounding box center [292, 127] width 83 height 83
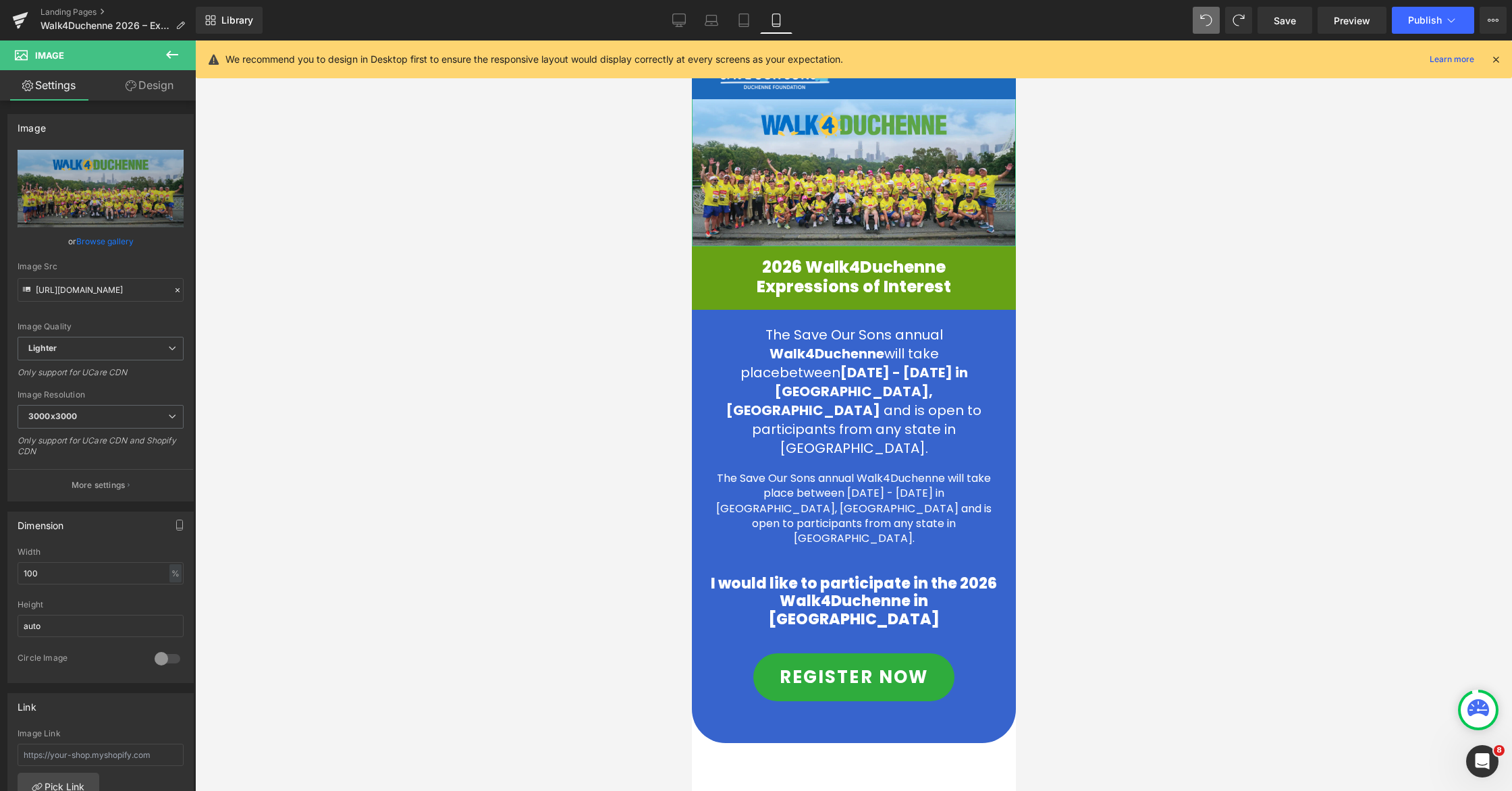
click at [118, 236] on link "Browse gallery" at bounding box center [105, 241] width 57 height 23
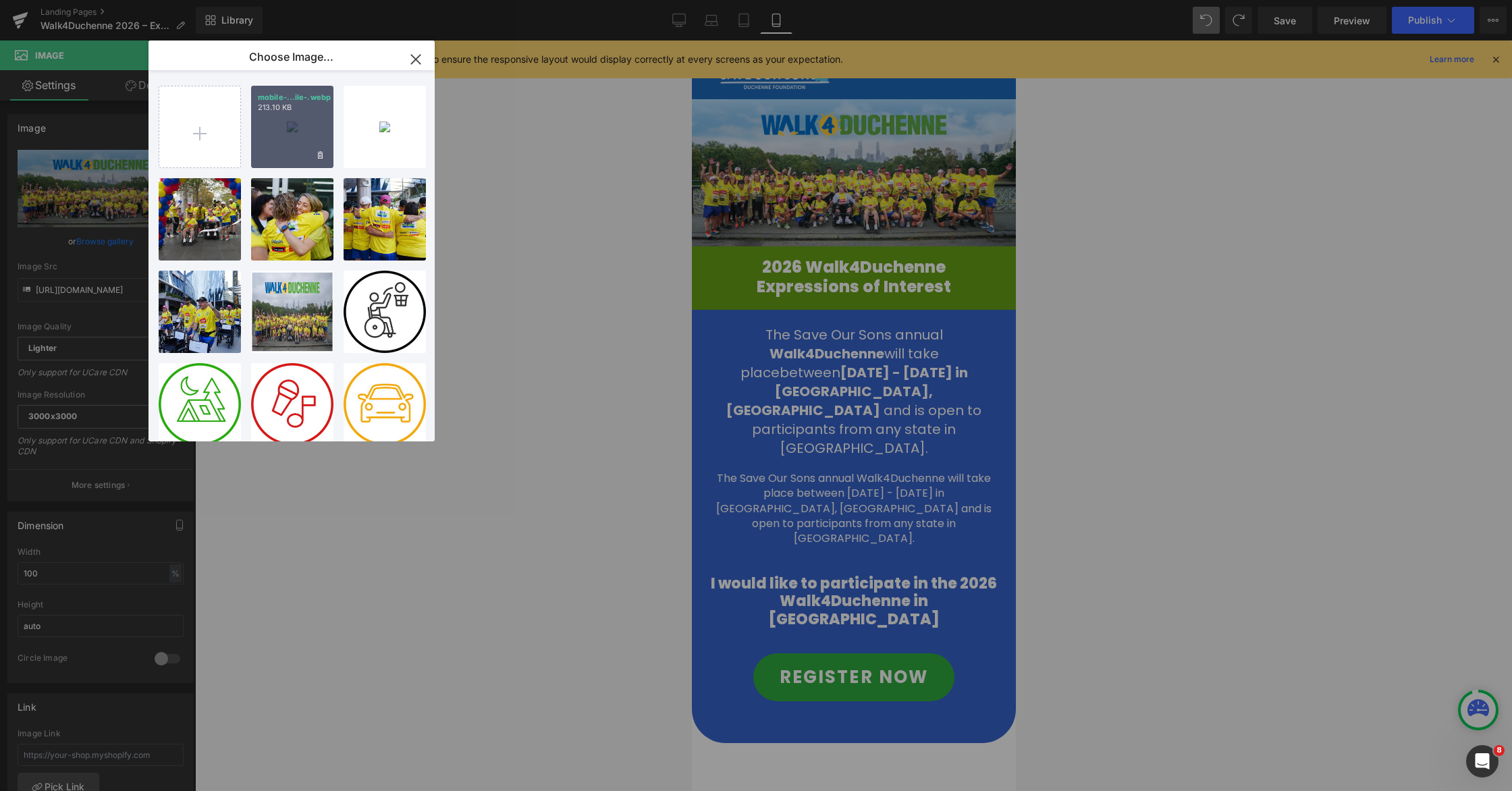
click at [274, 128] on div "mobile-...ile-.webp 213.10 KB" at bounding box center [292, 127] width 83 height 83
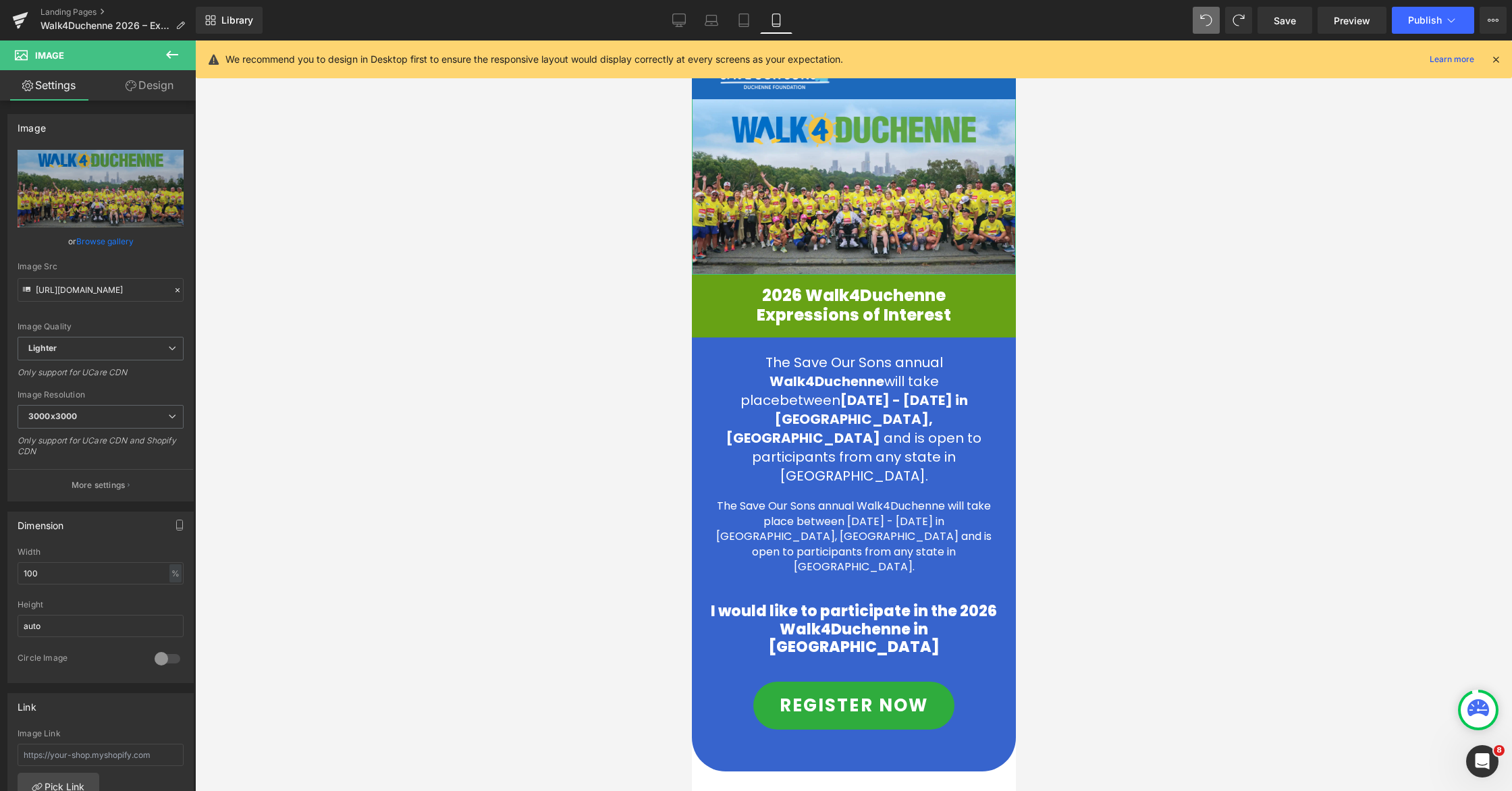
click at [150, 91] on link "Design" at bounding box center [150, 85] width 98 height 30
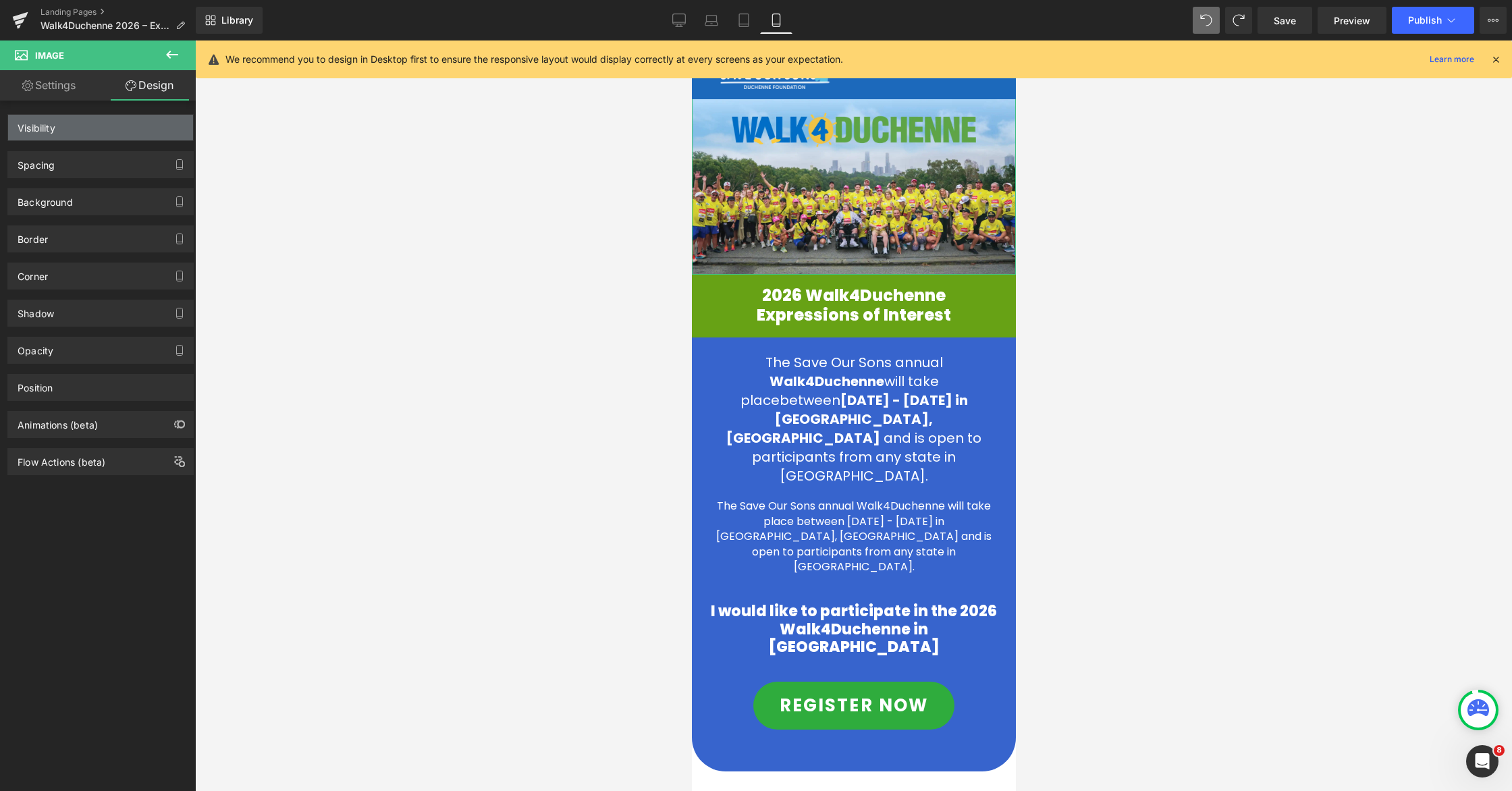
click at [89, 131] on div "Visibility" at bounding box center [100, 128] width 185 height 26
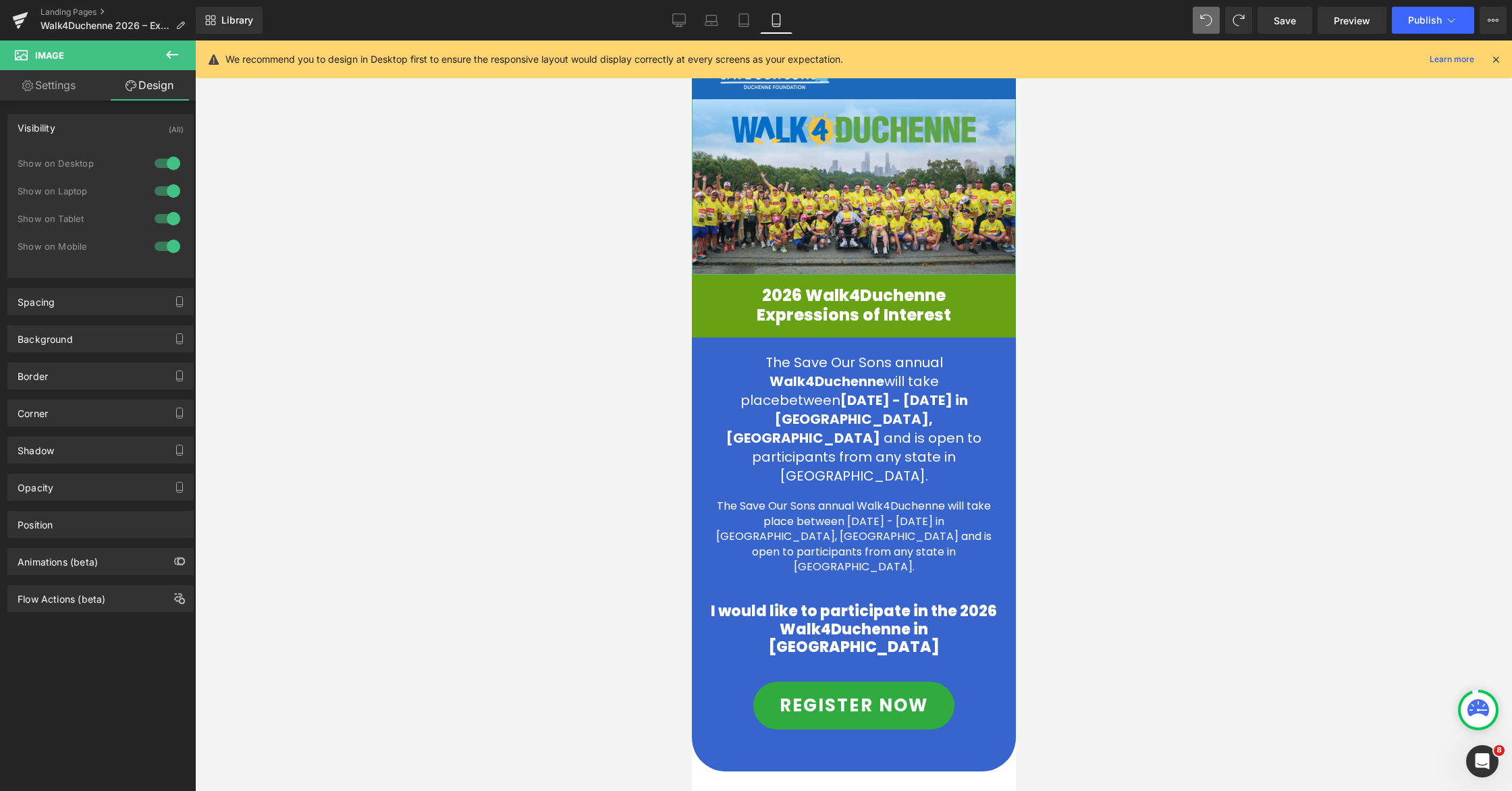
click at [156, 163] on div at bounding box center [167, 163] width 32 height 22
click at [157, 194] on div at bounding box center [167, 190] width 32 height 22
click at [745, 24] on icon at bounding box center [743, 24] width 10 height 0
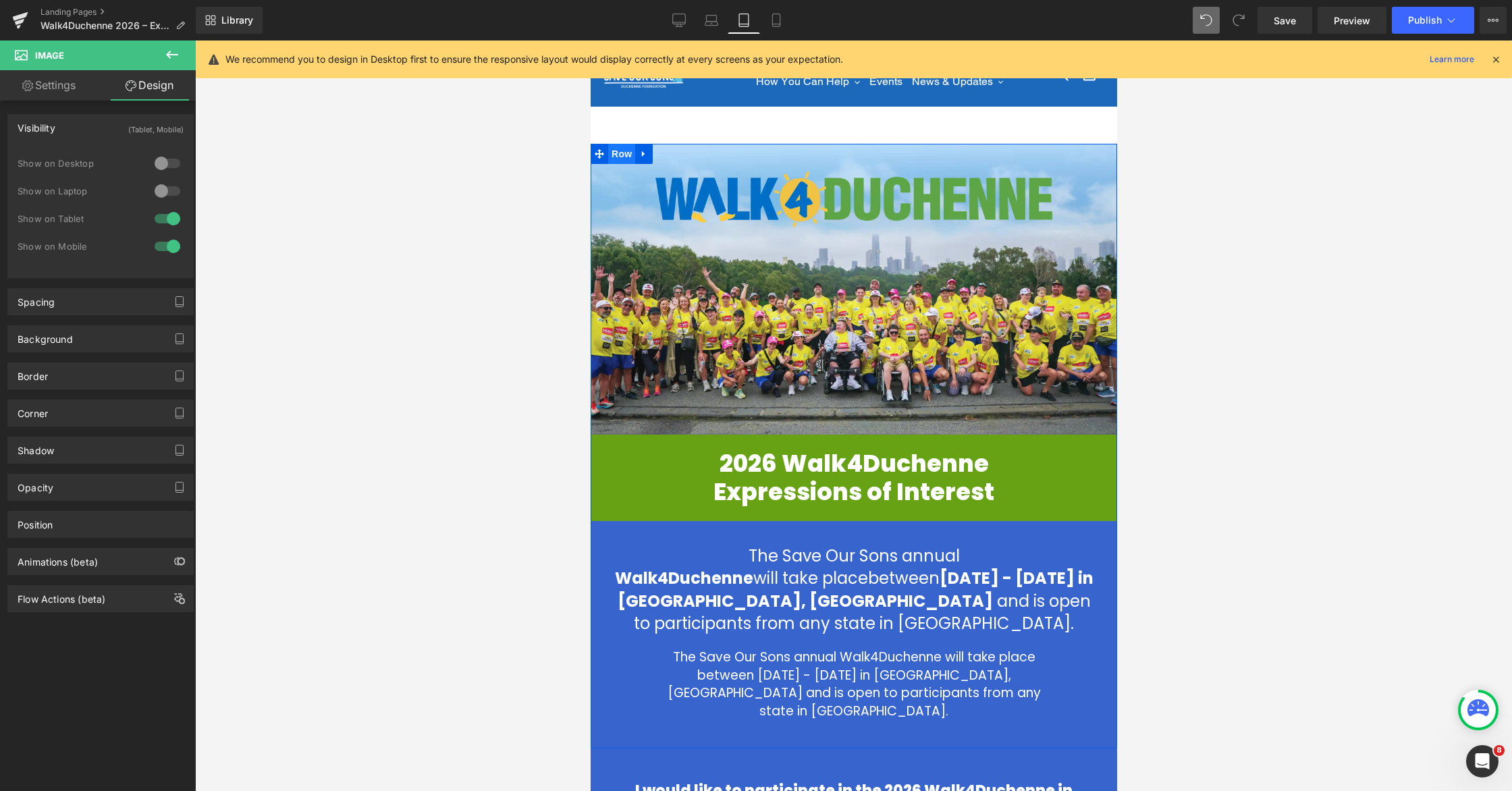
click at [621, 155] on span "Row" at bounding box center [621, 153] width 27 height 20
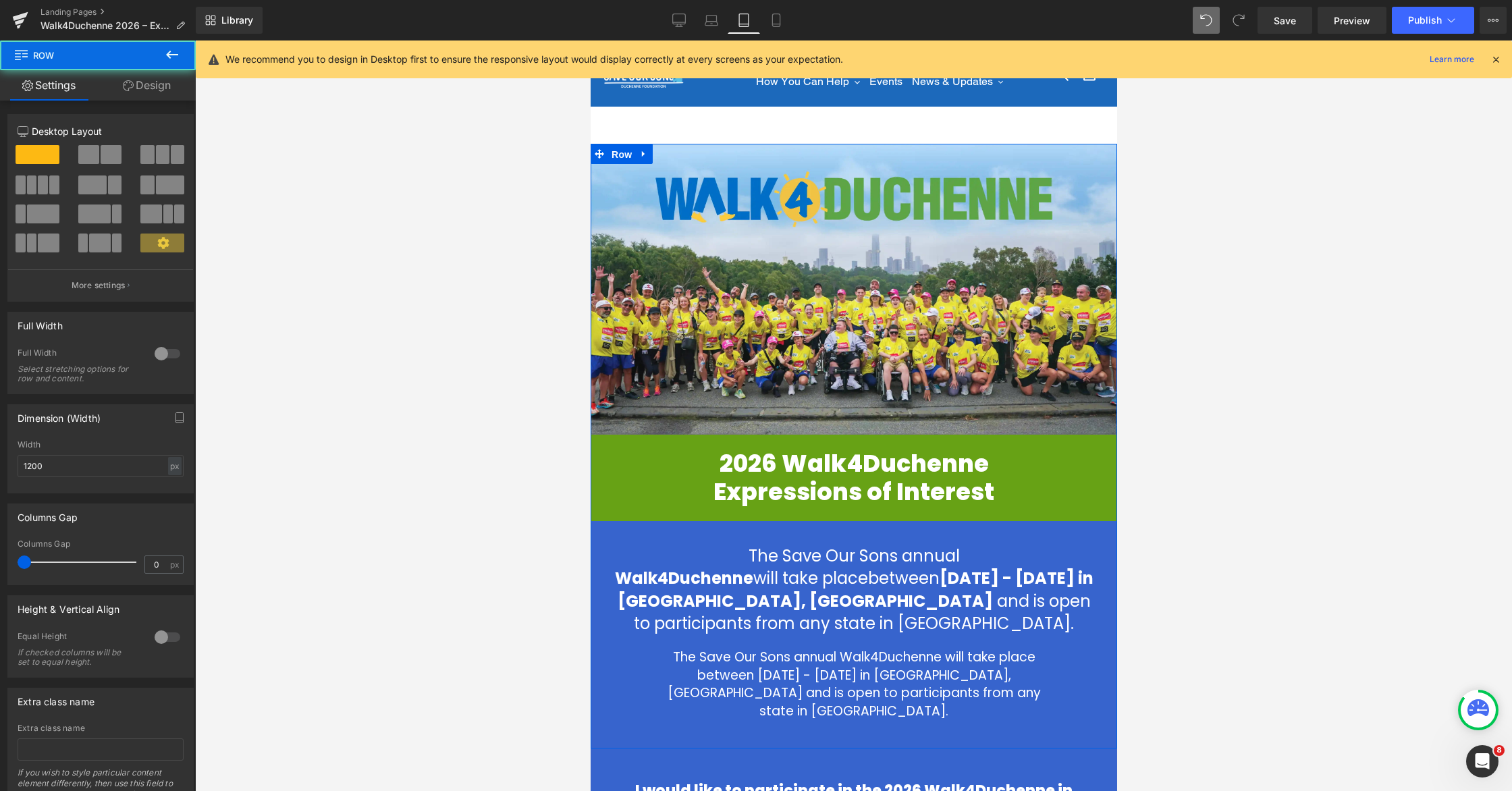
click at [156, 86] on link "Design" at bounding box center [147, 85] width 98 height 30
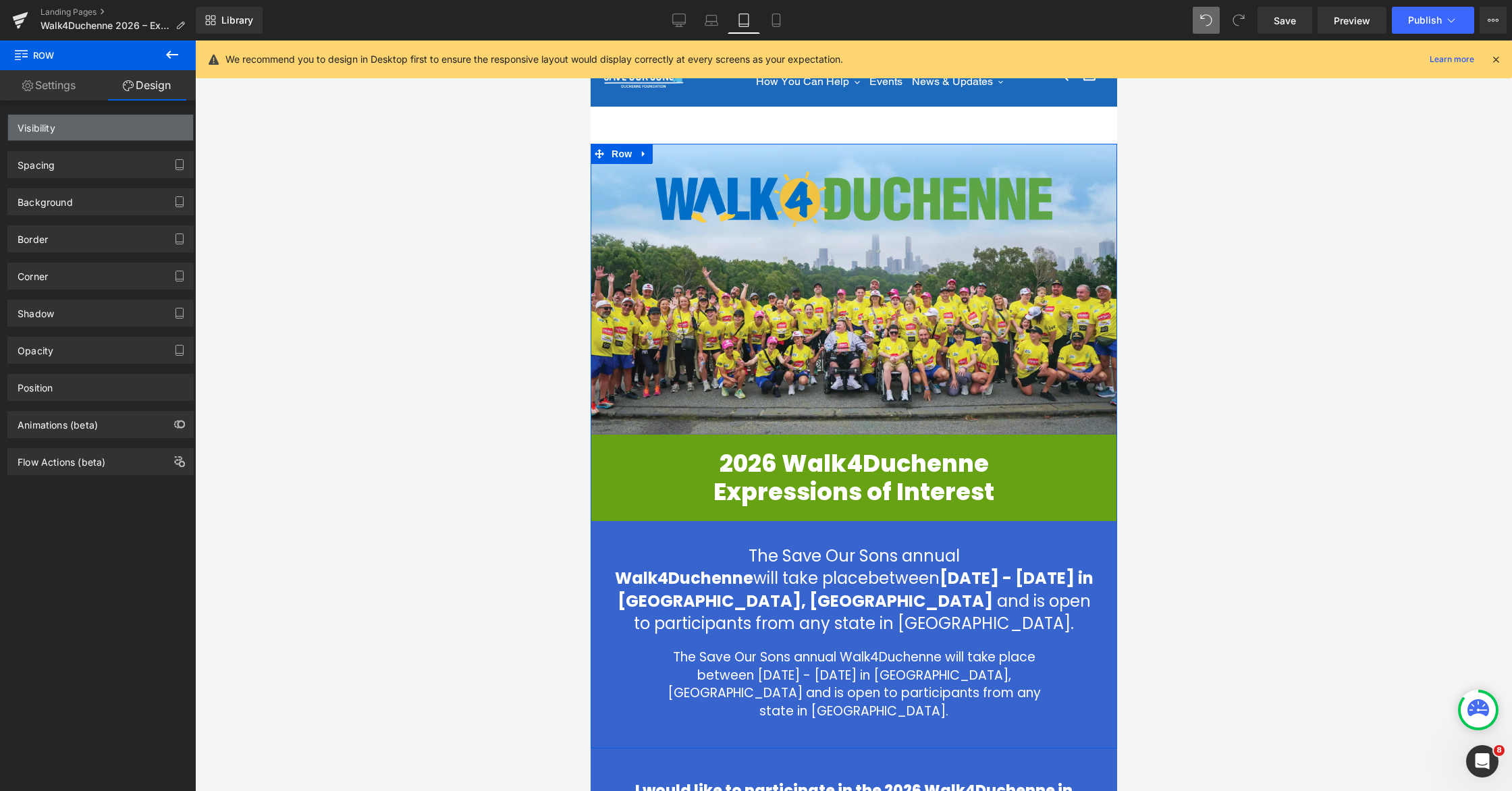
click at [77, 130] on div "Visibility" at bounding box center [100, 128] width 185 height 26
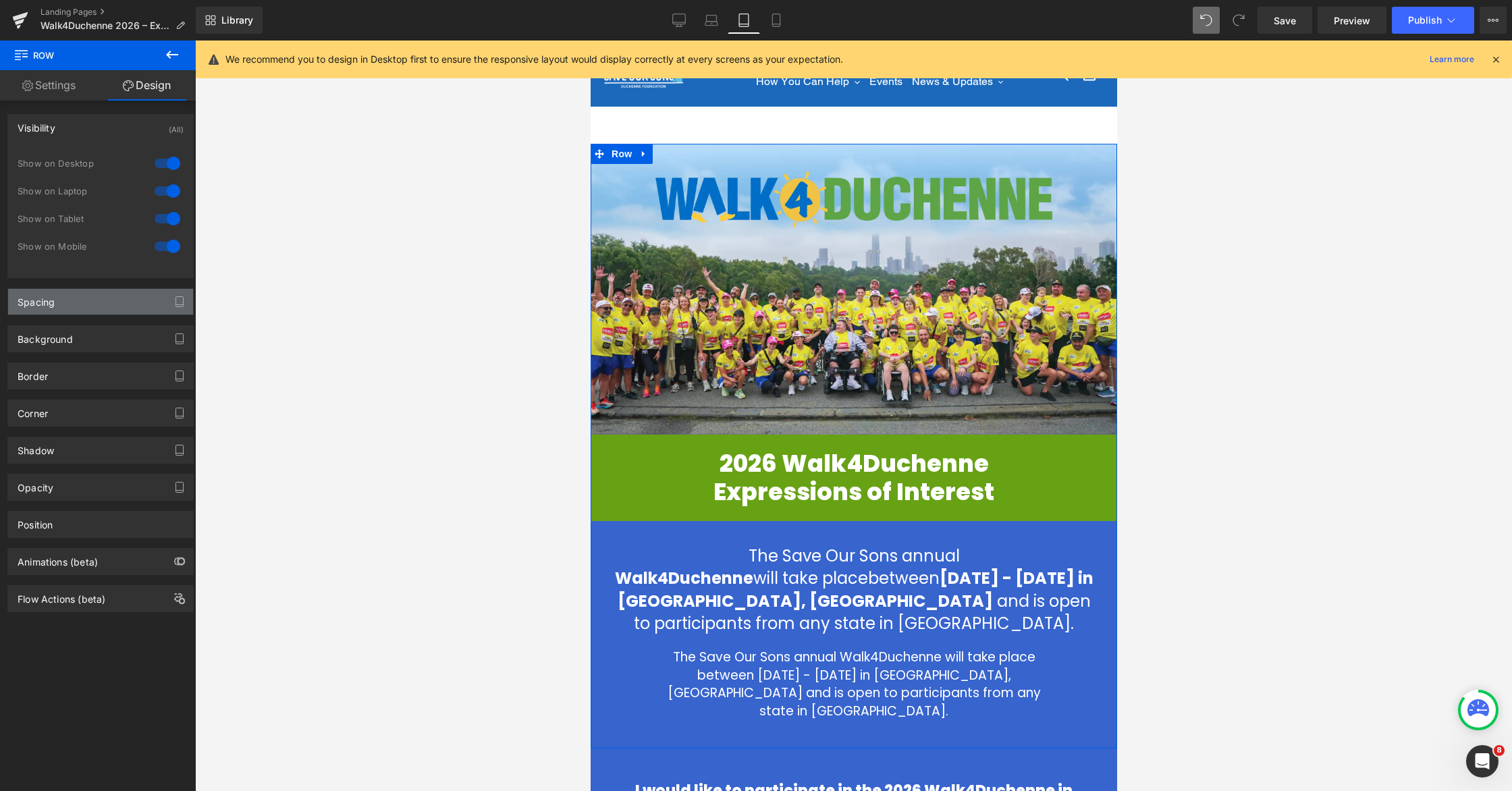
click at [77, 301] on div "Spacing" at bounding box center [100, 302] width 185 height 26
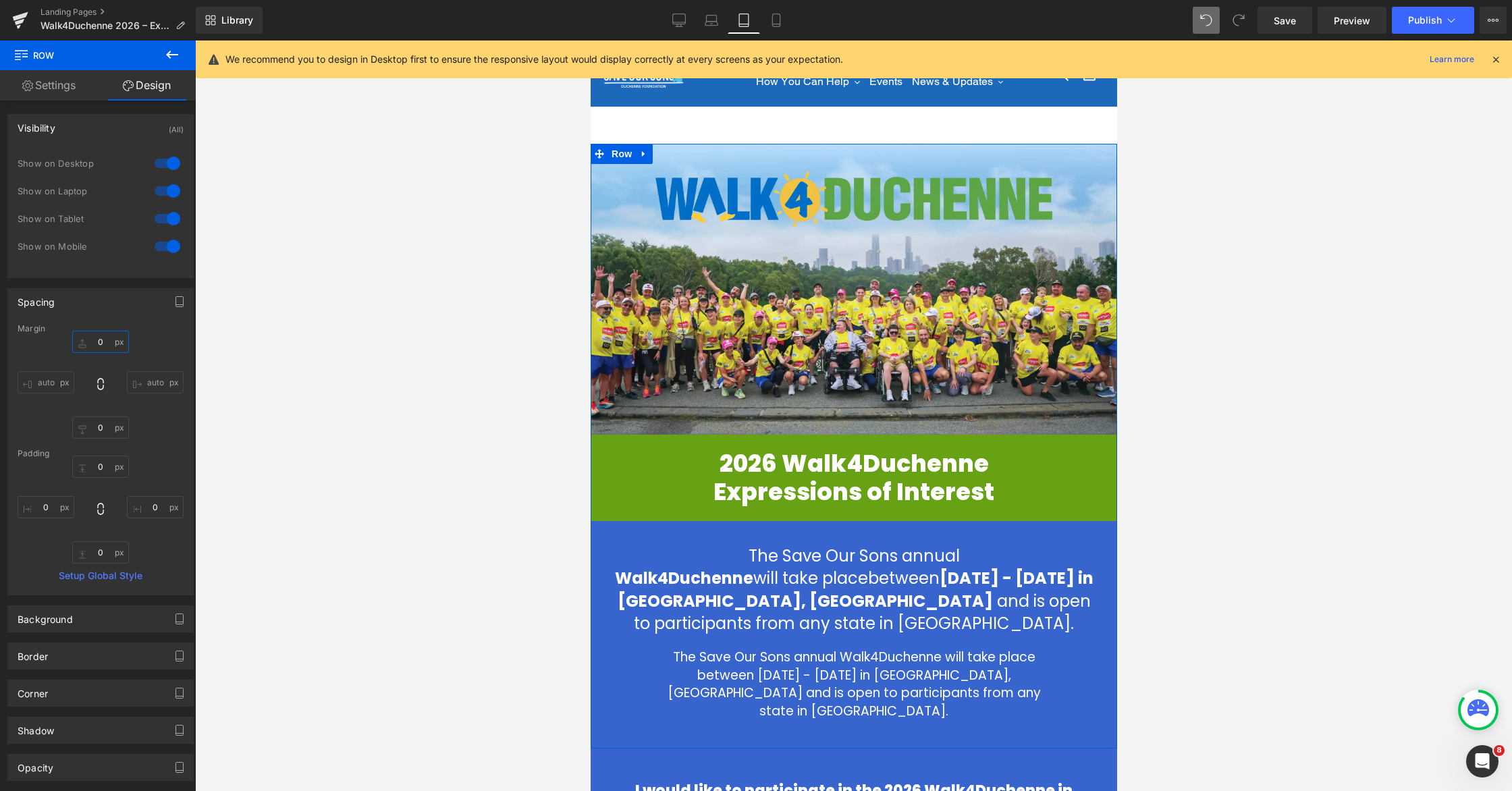
click at [92, 343] on input "0" at bounding box center [100, 342] width 57 height 23
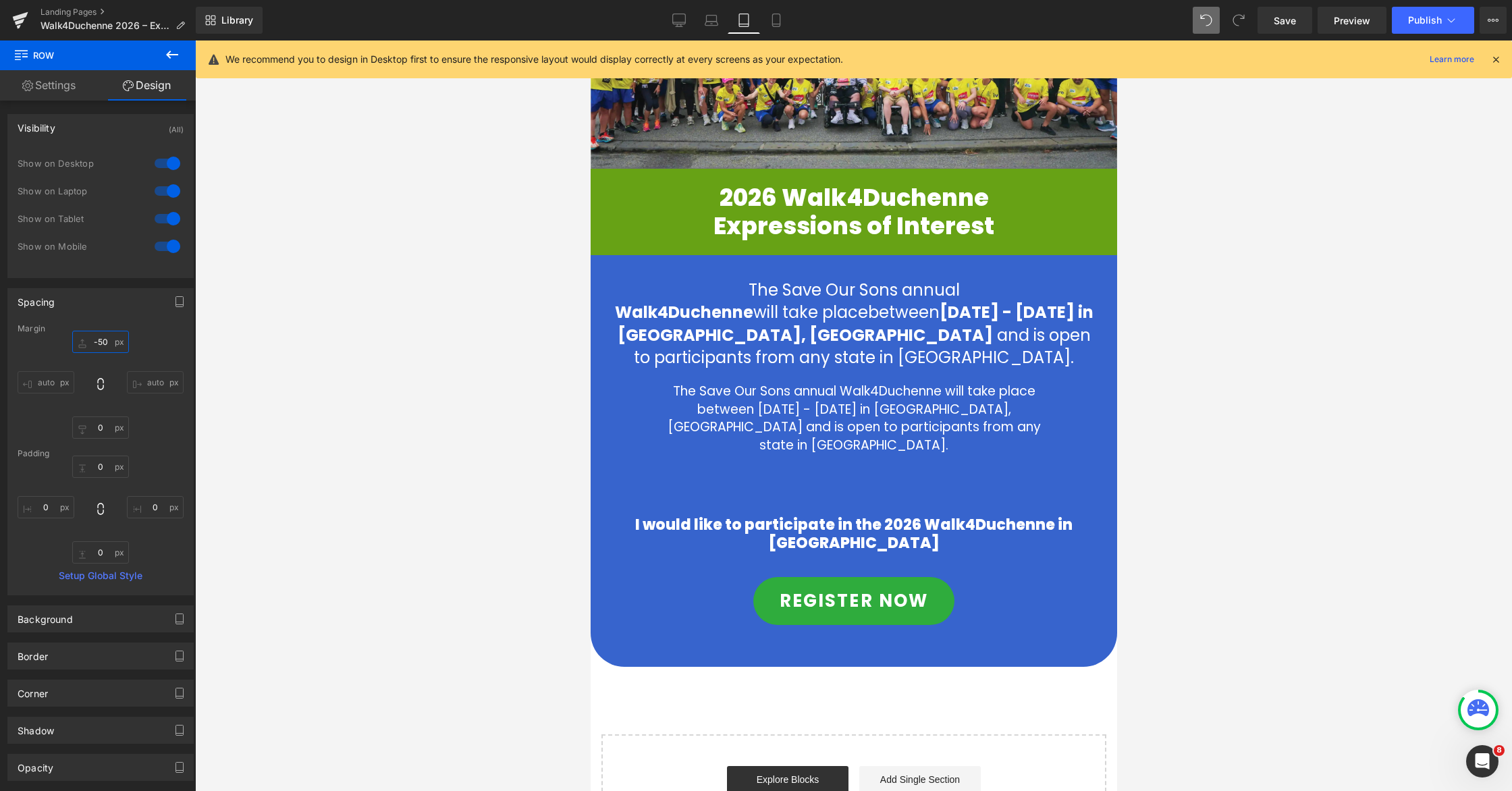
scroll to position [252, 0]
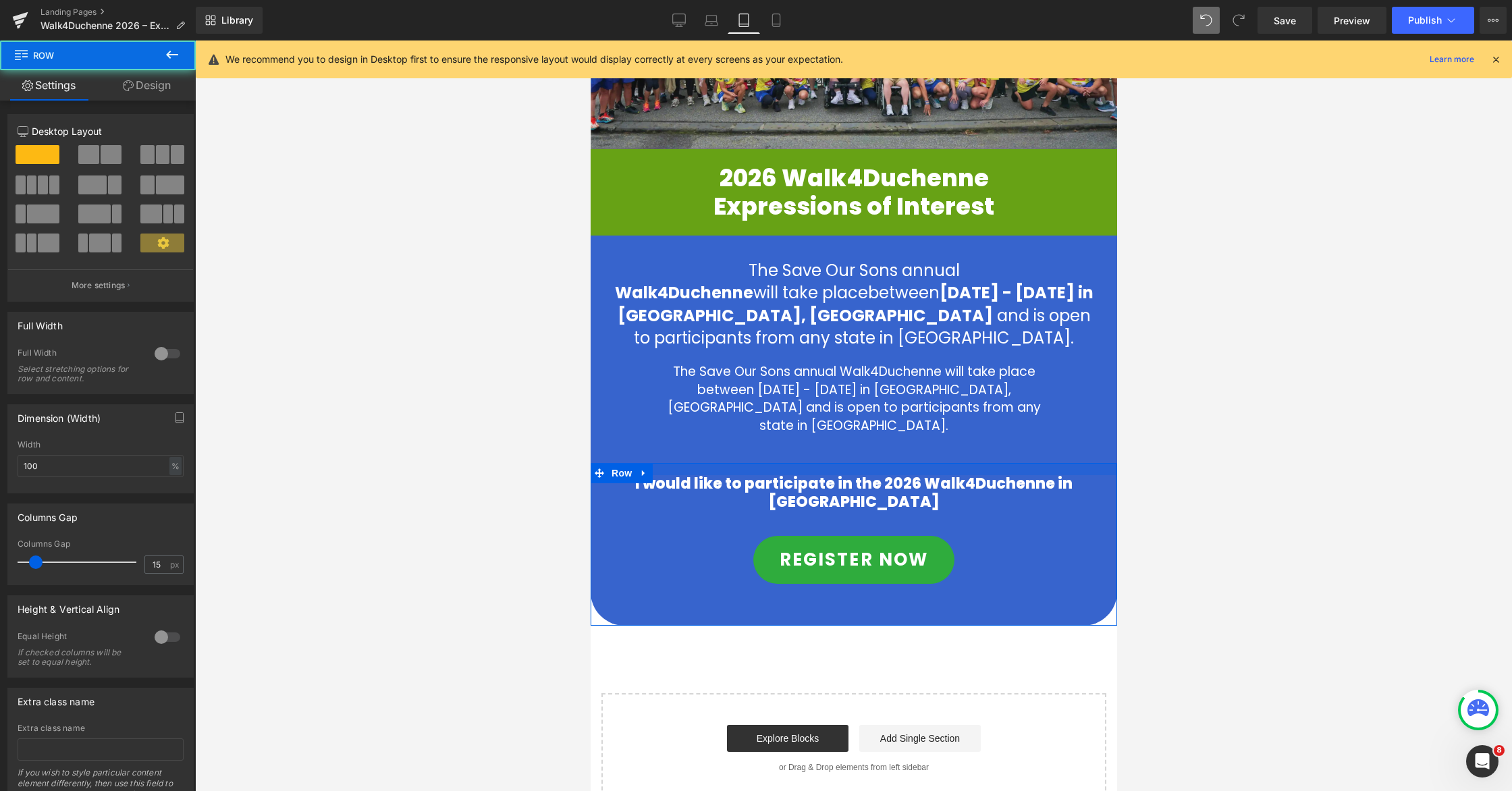
drag, startPoint x: 835, startPoint y: 462, endPoint x: 836, endPoint y: 440, distance: 22.0
click at [836, 440] on div "Image Image 2026 Walk4Duchenne Expressions of Interest Heading 2026 Walk4Duchen…" at bounding box center [854, 348] width 527 height 912
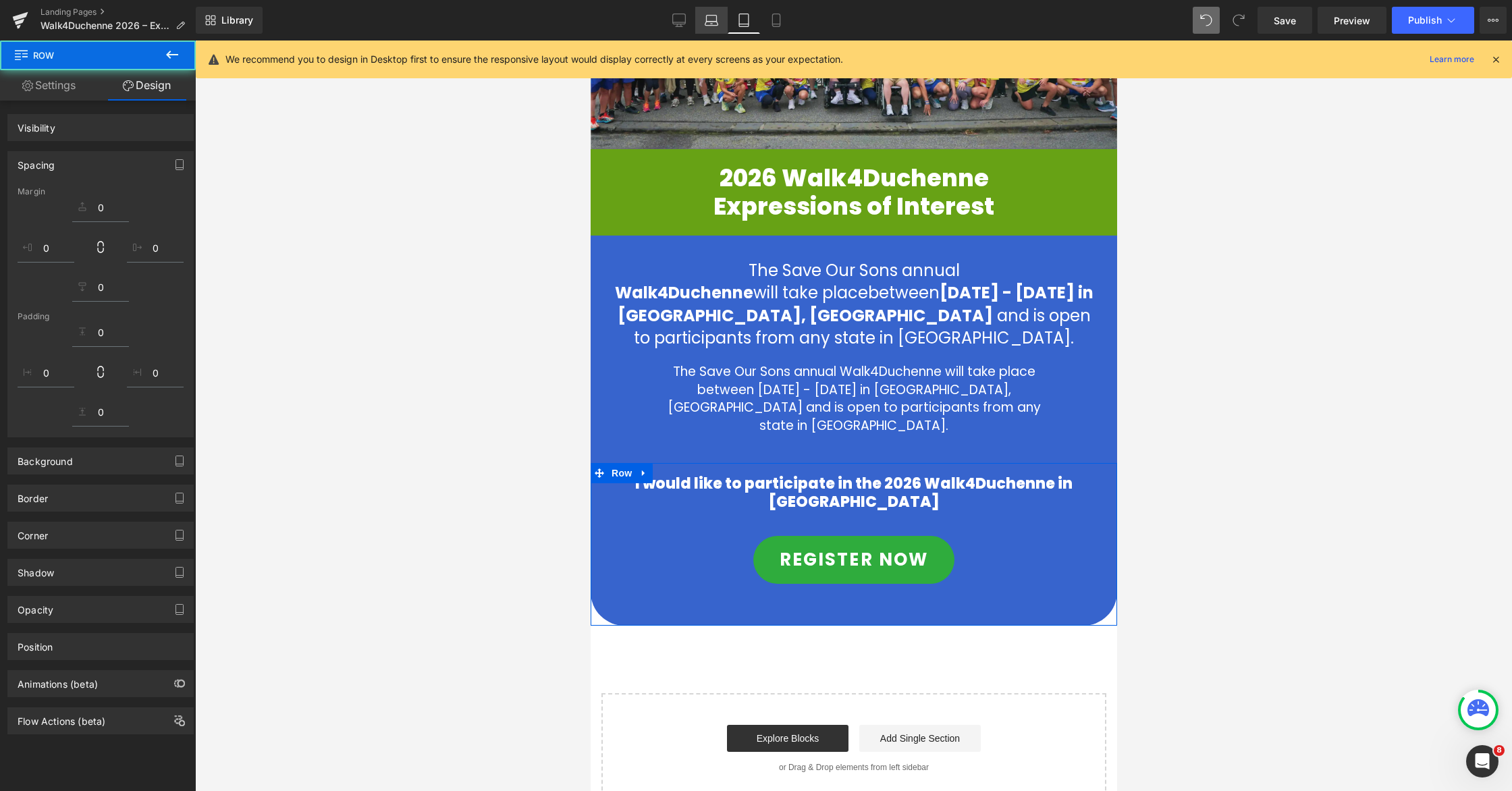
drag, startPoint x: 706, startPoint y: 23, endPoint x: 200, endPoint y: 150, distance: 521.7
click at [706, 23] on icon at bounding box center [711, 23] width 13 height 4
click at [711, 20] on icon at bounding box center [712, 21] width 14 height 14
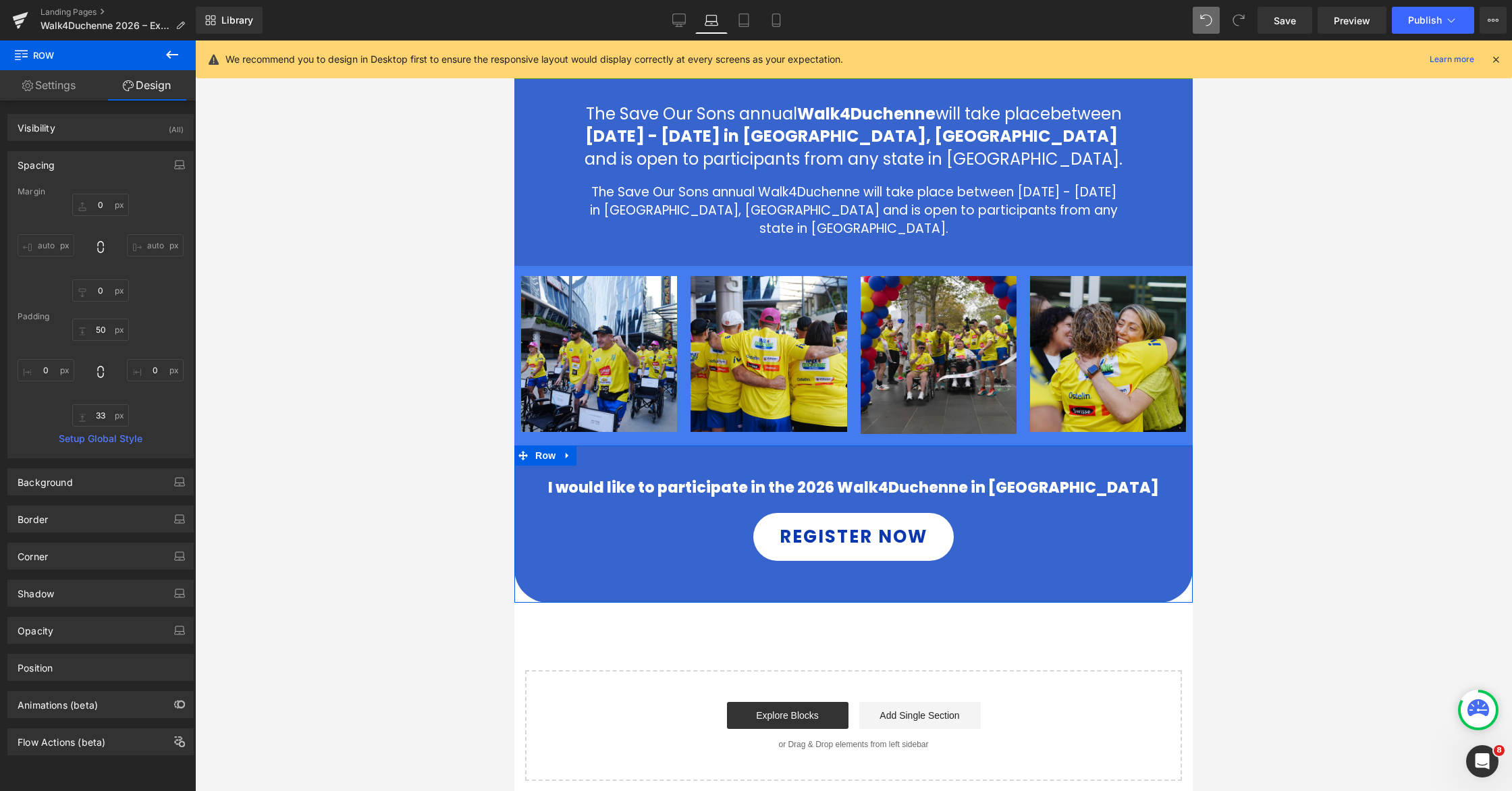
scroll to position [0, 0]
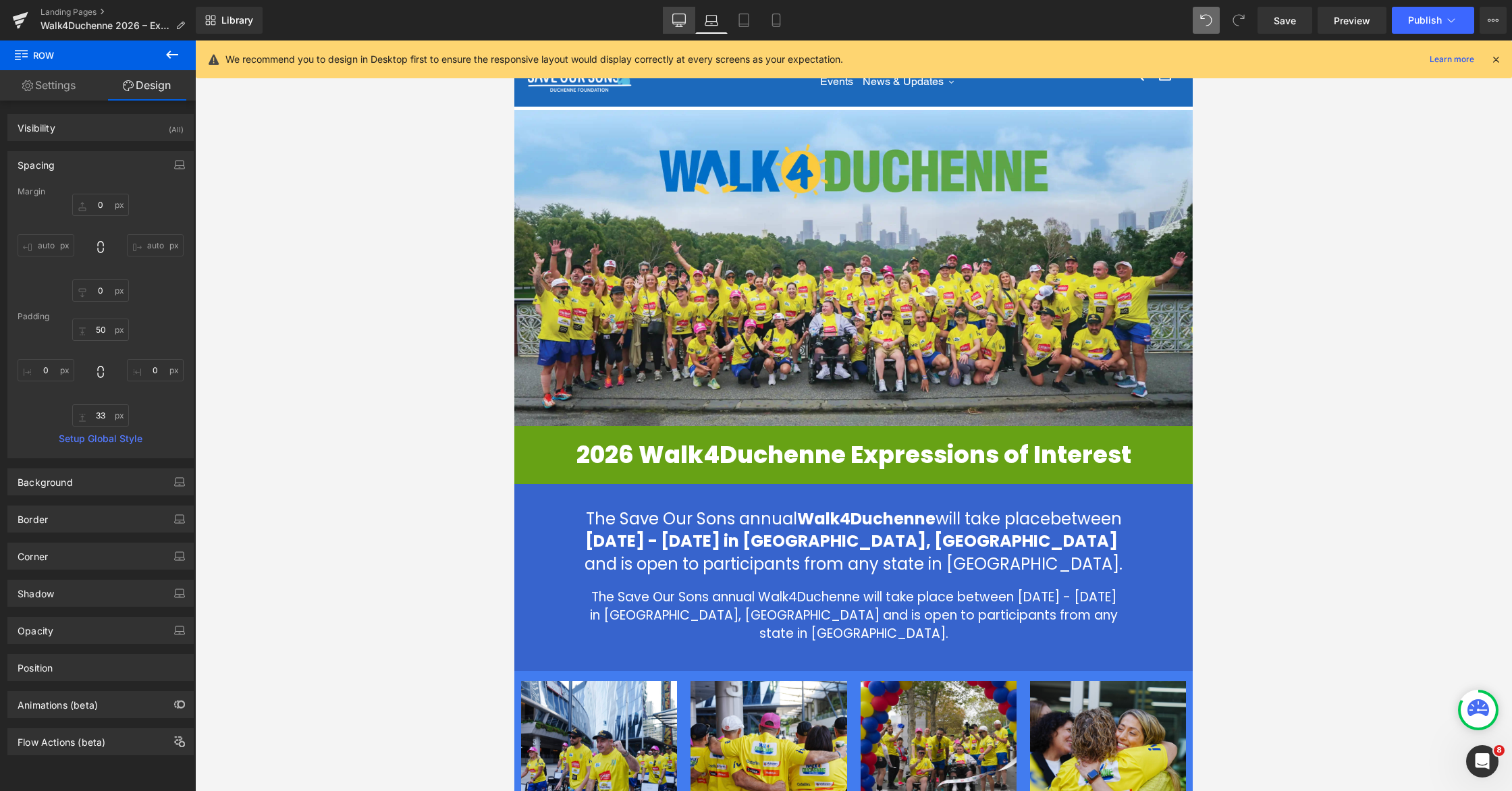
drag, startPoint x: 677, startPoint y: 23, endPoint x: 316, endPoint y: 154, distance: 384.0
click at [677, 23] on icon at bounding box center [679, 21] width 14 height 14
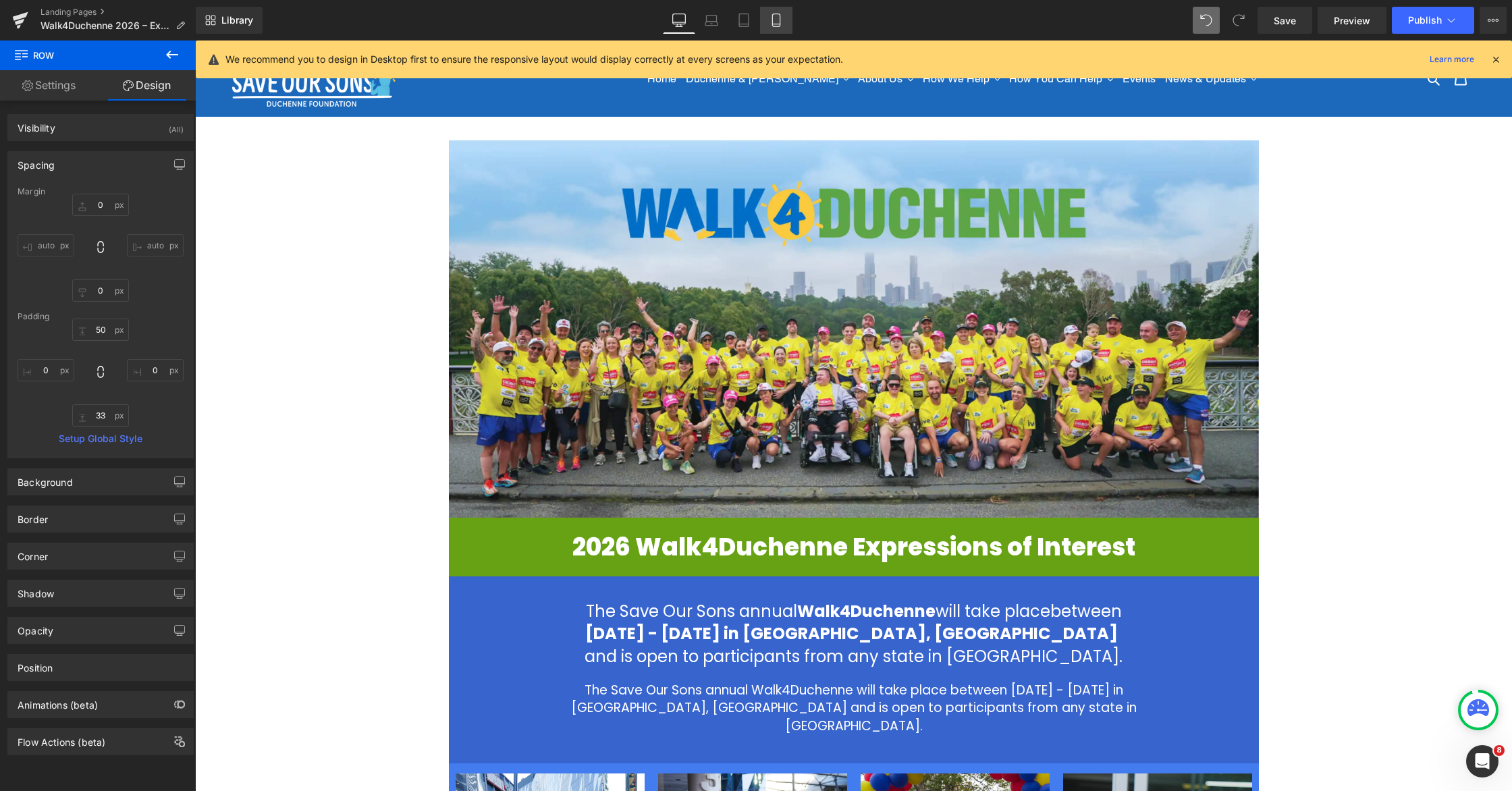
click at [772, 17] on icon at bounding box center [776, 21] width 14 height 14
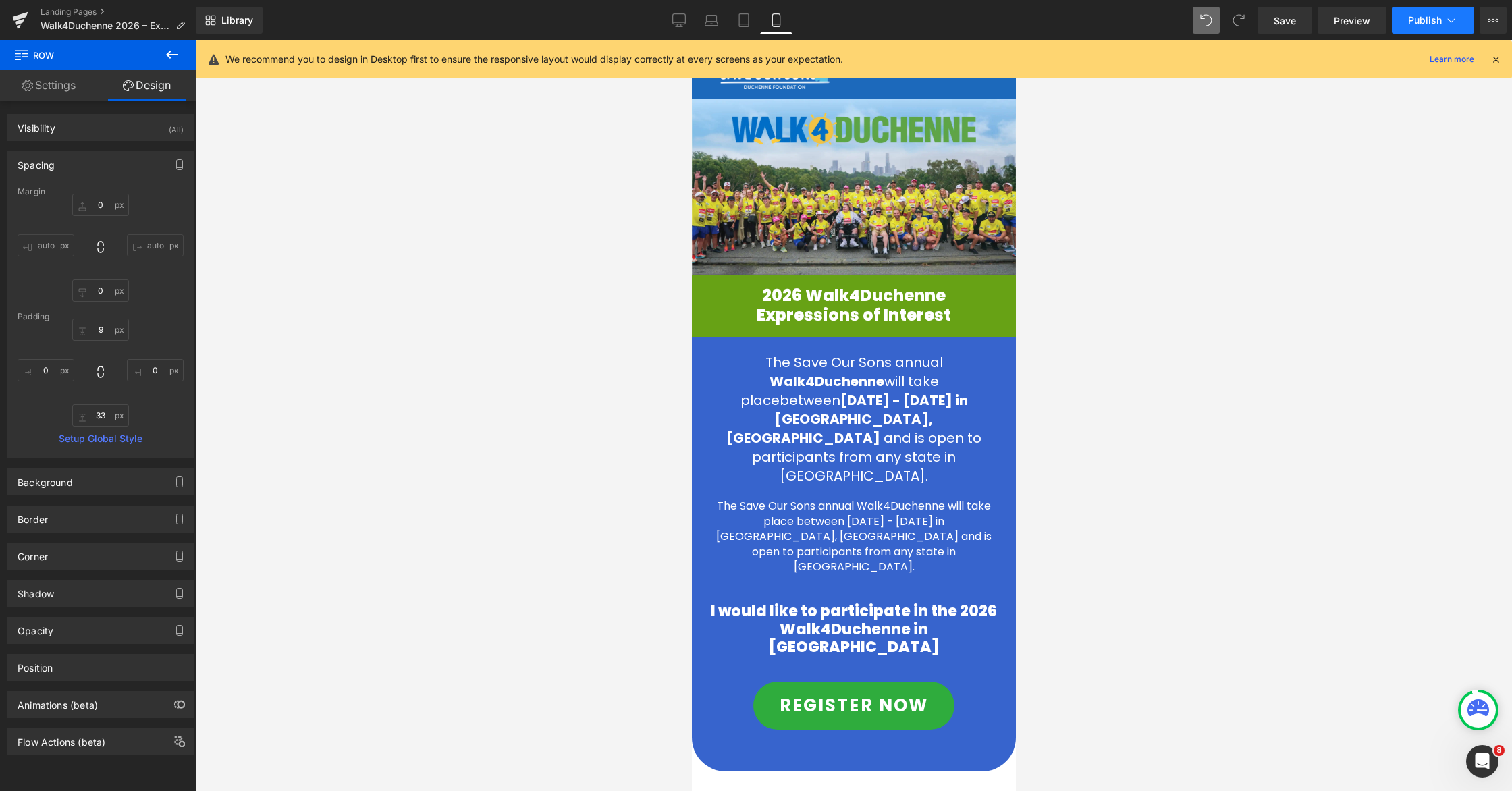
click at [963, 18] on span "Publish" at bounding box center [1425, 20] width 34 height 10
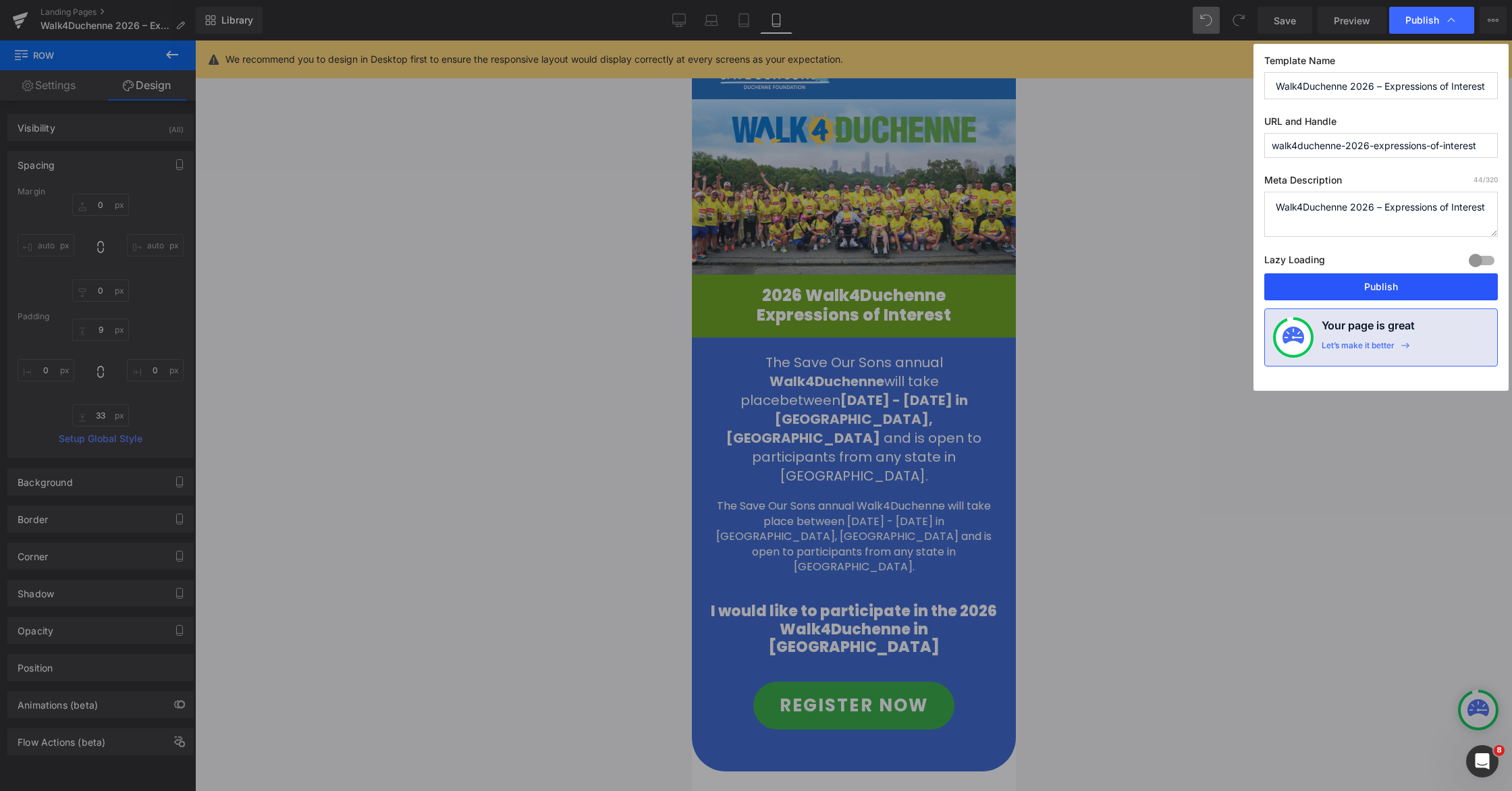
drag, startPoint x: 1370, startPoint y: 285, endPoint x: 267, endPoint y: 204, distance: 1106.0
click at [963, 285] on button "Publish" at bounding box center [1381, 286] width 234 height 27
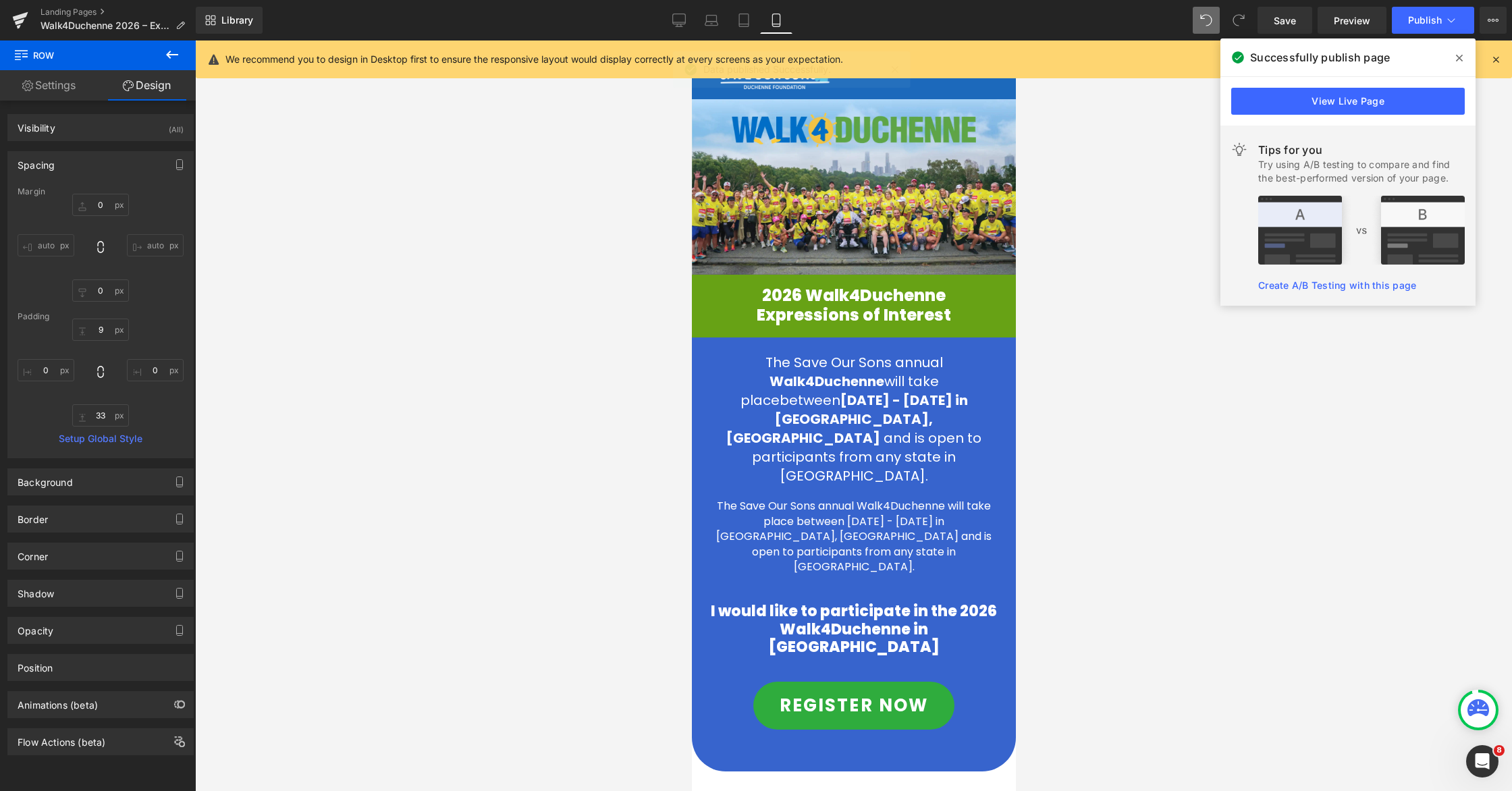
click at [963, 95] on link "View Live Page" at bounding box center [1348, 101] width 234 height 27
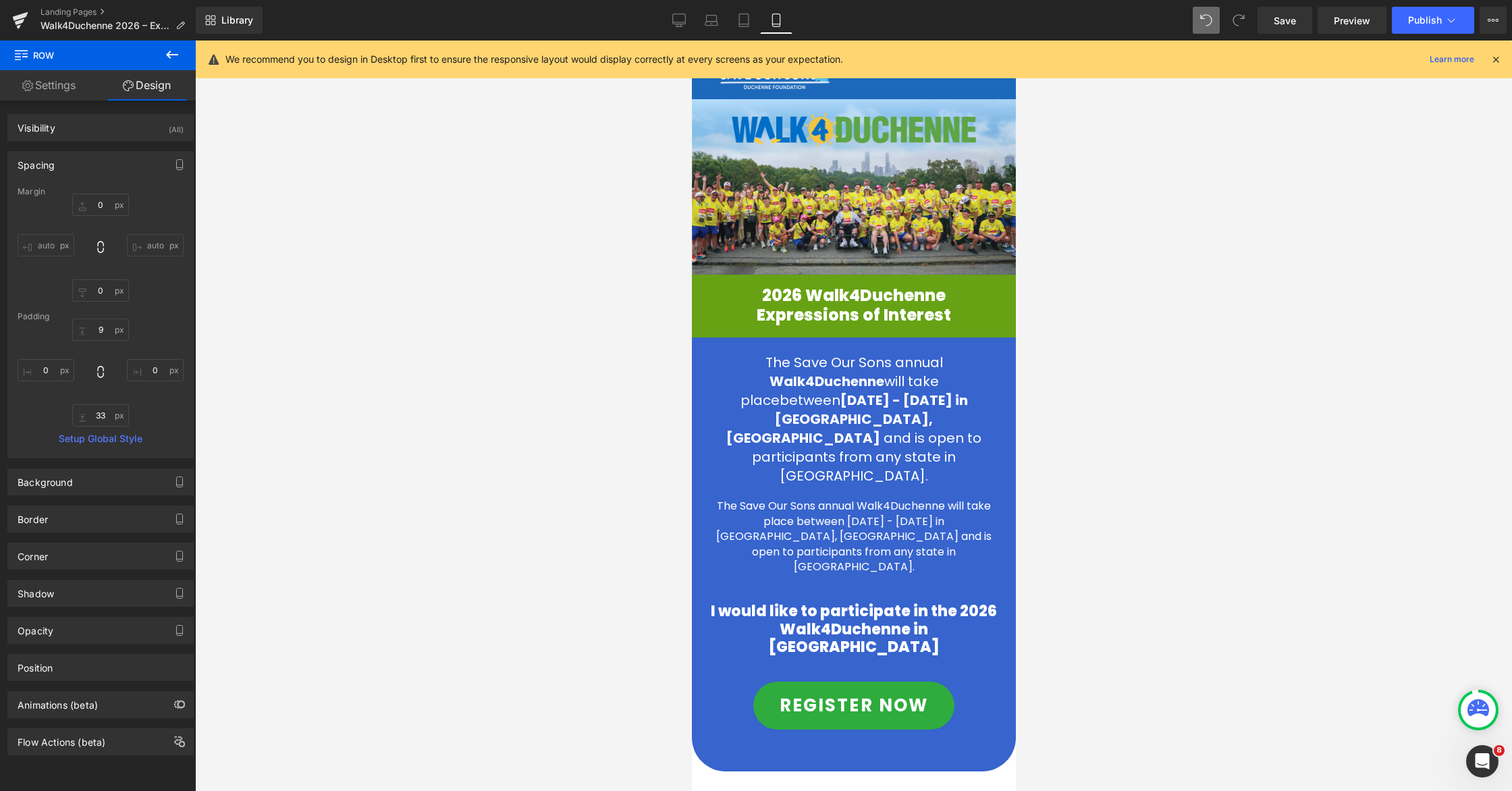
click at [177, 58] on icon at bounding box center [172, 55] width 17 height 17
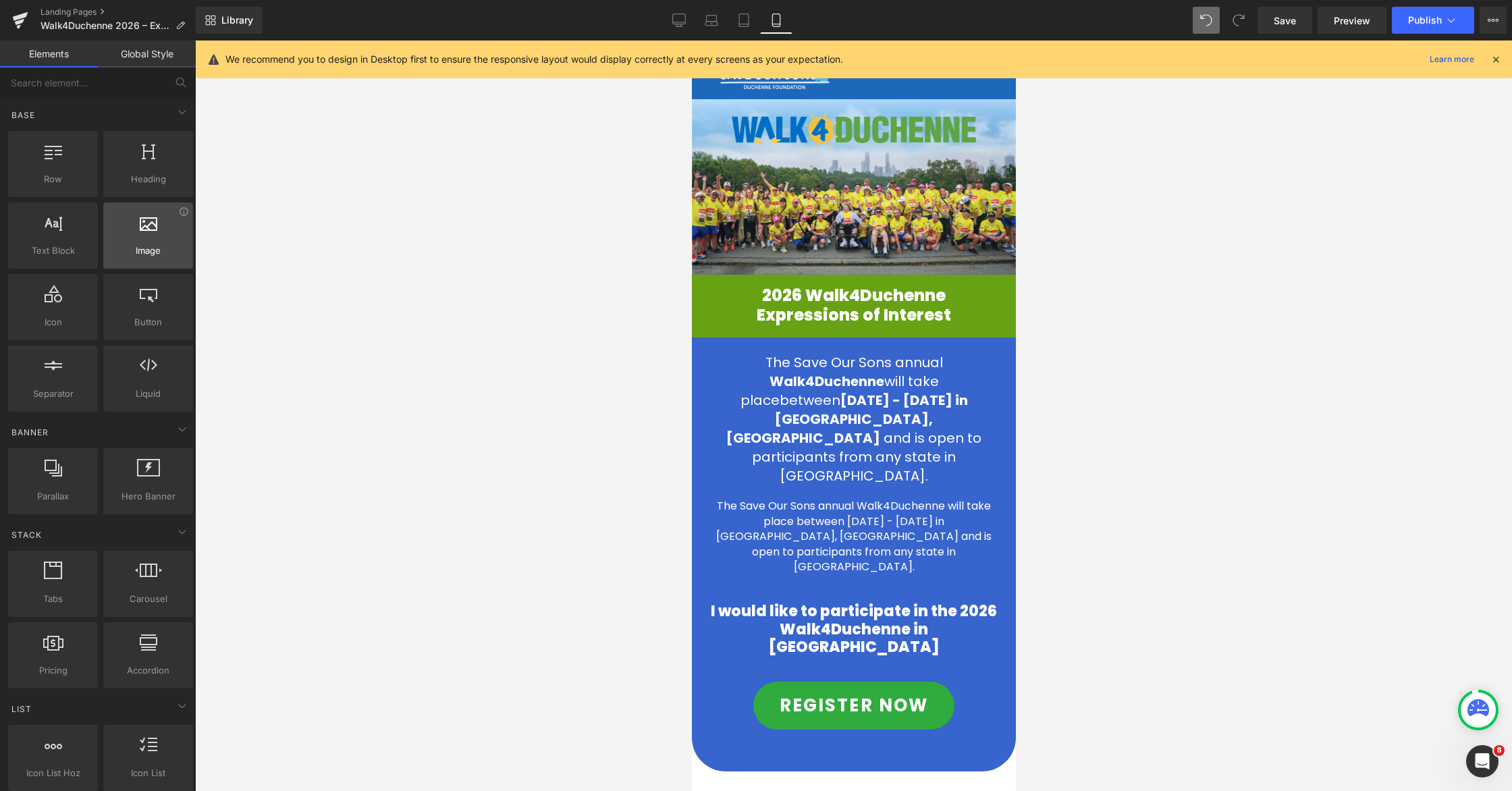
click at [156, 237] on div at bounding box center [148, 228] width 82 height 30
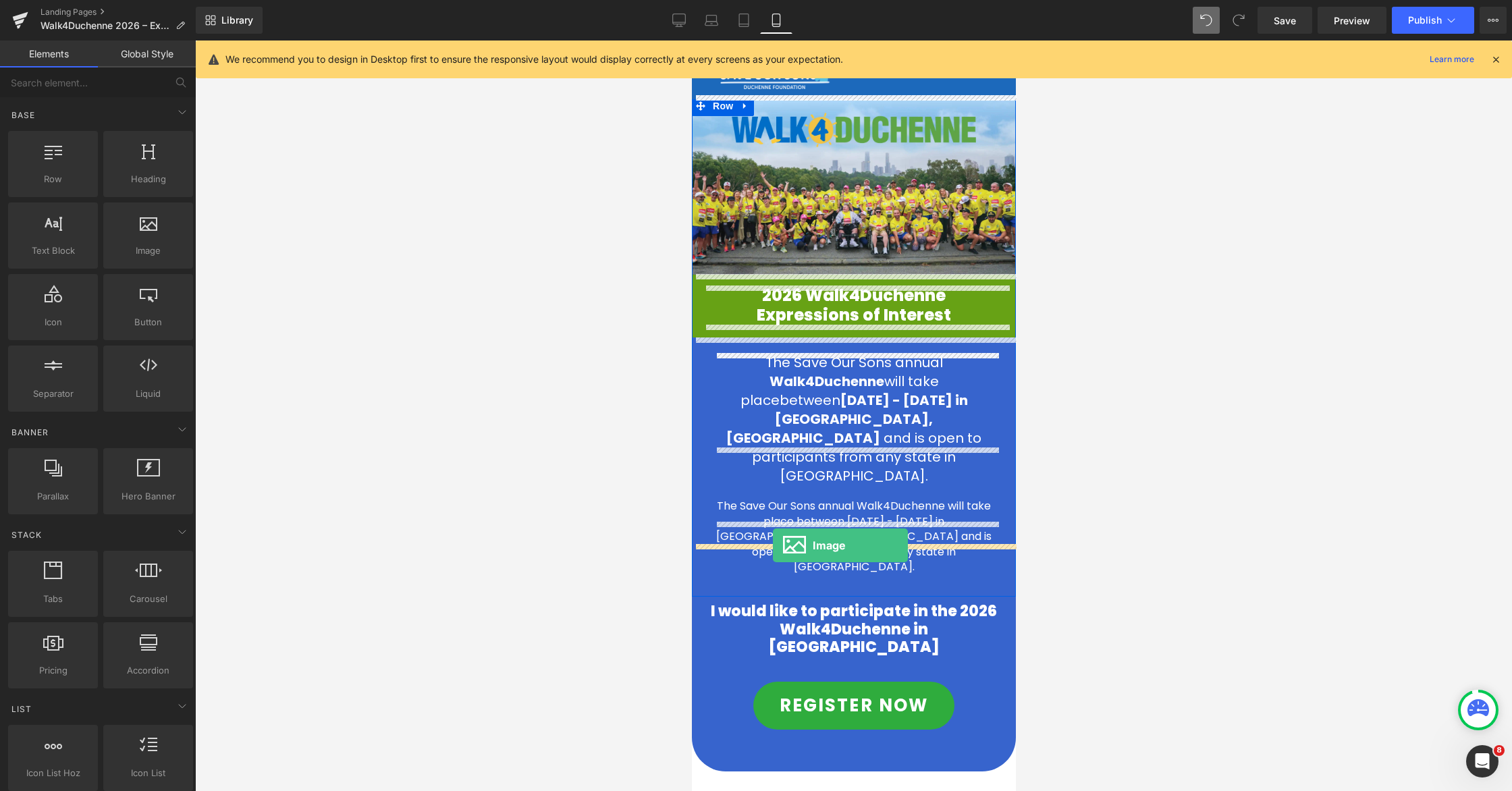
drag, startPoint x: 838, startPoint y: 267, endPoint x: 772, endPoint y: 545, distance: 285.7
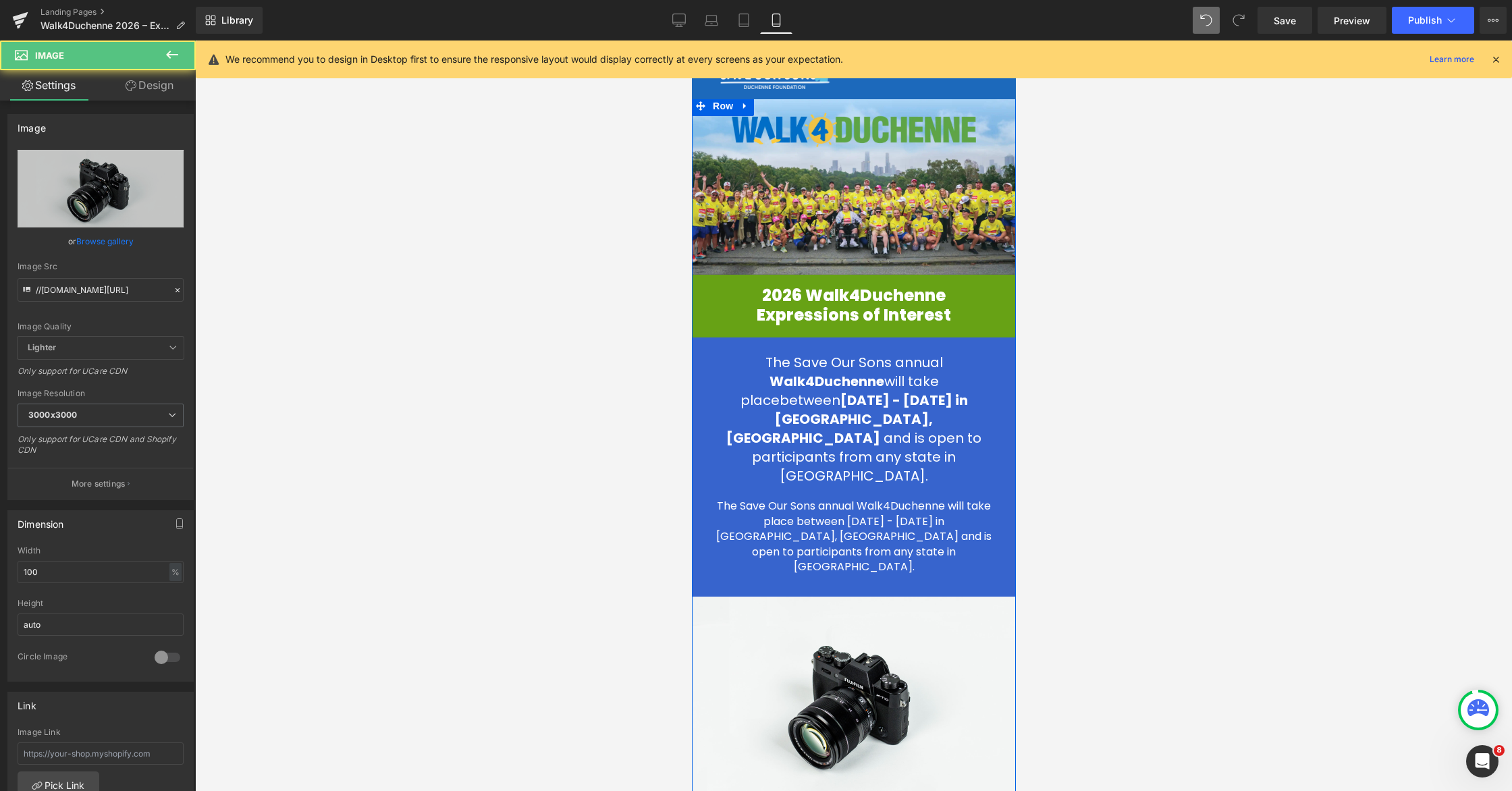
click at [103, 240] on link "Browse gallery" at bounding box center [105, 241] width 57 height 23
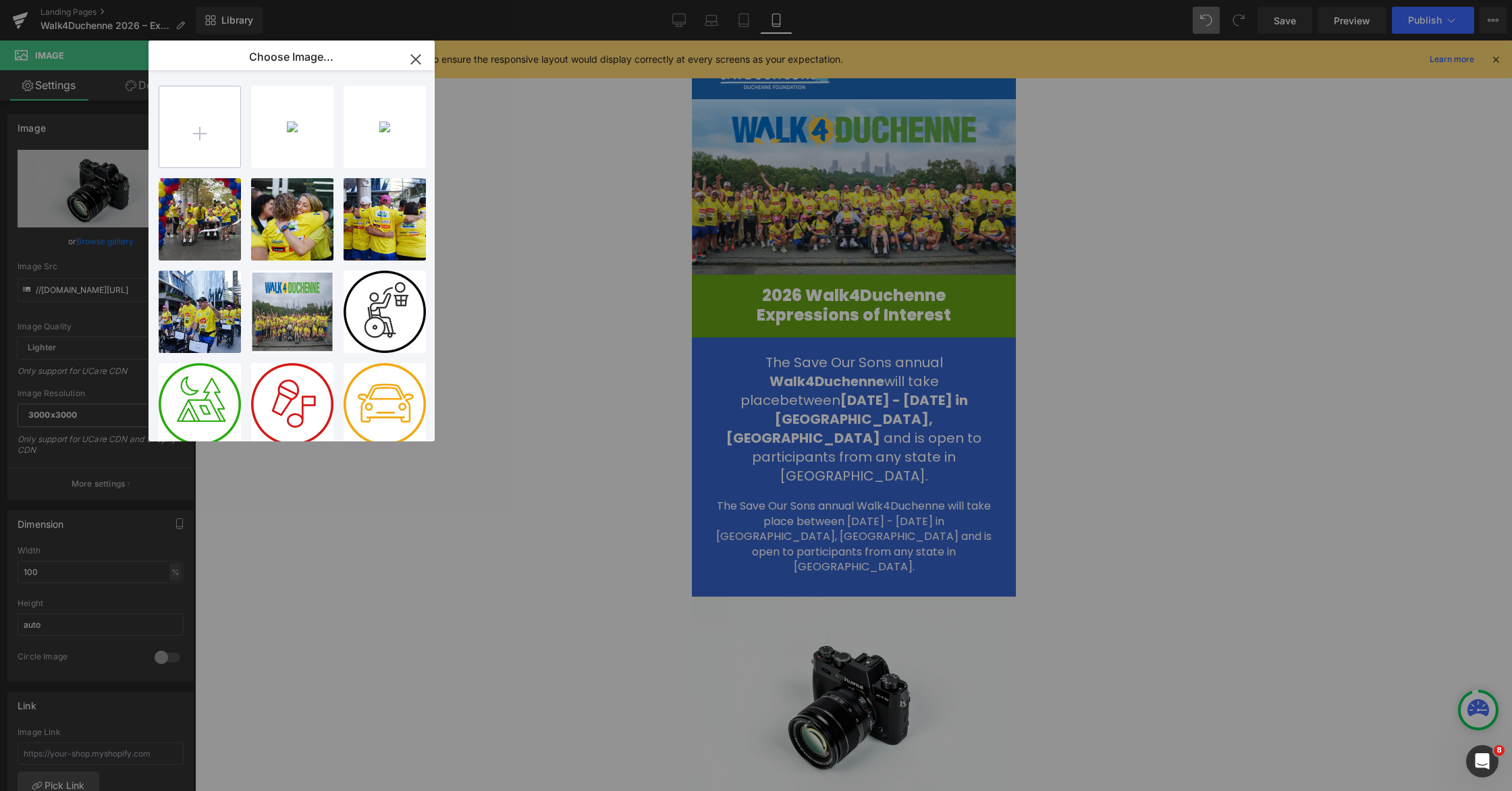
click at [214, 124] on input "file" at bounding box center [199, 126] width 81 height 81
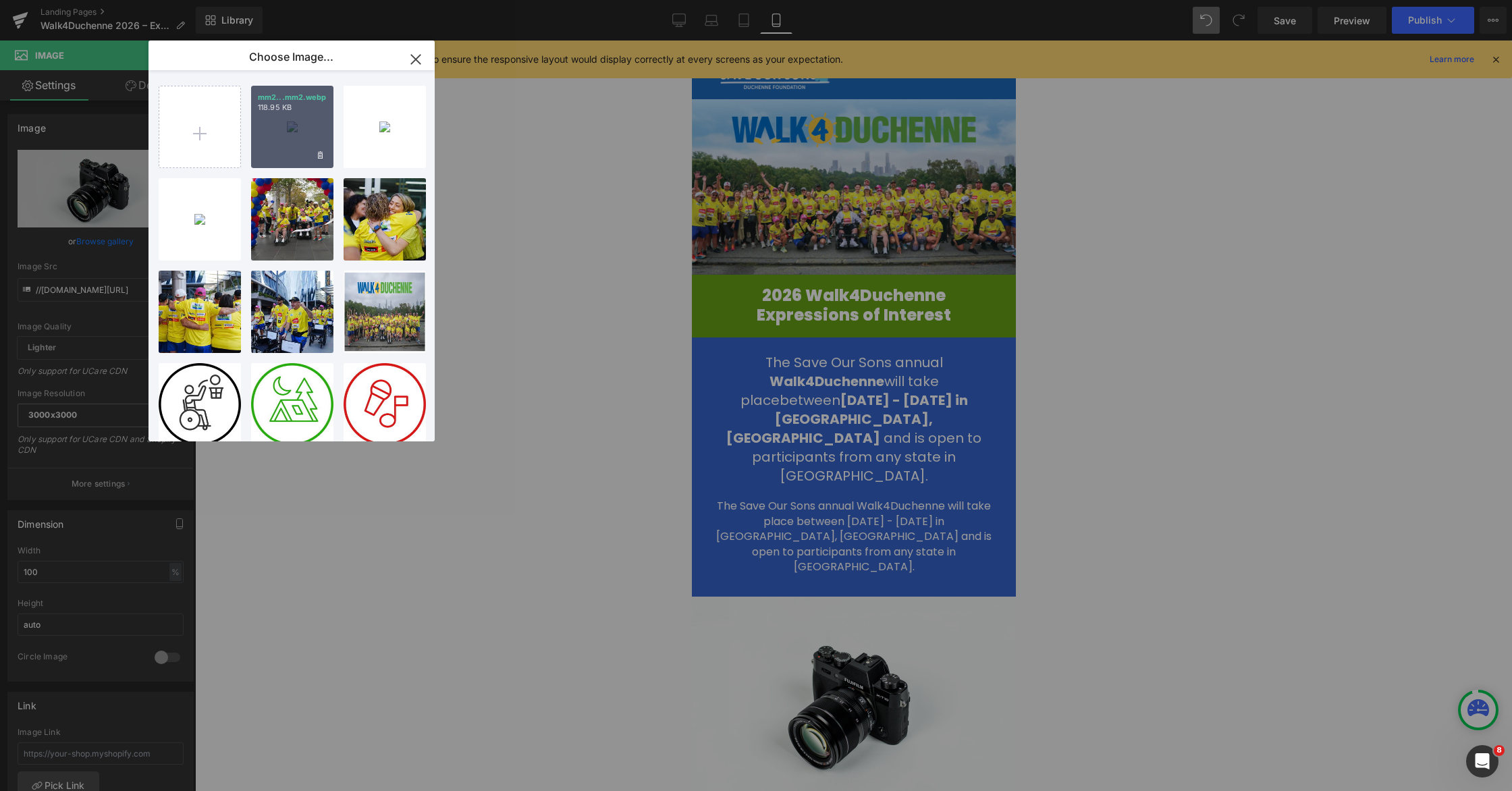
click at [291, 148] on div "mm2...mm2.webp 118.95 KB" at bounding box center [292, 127] width 83 height 83
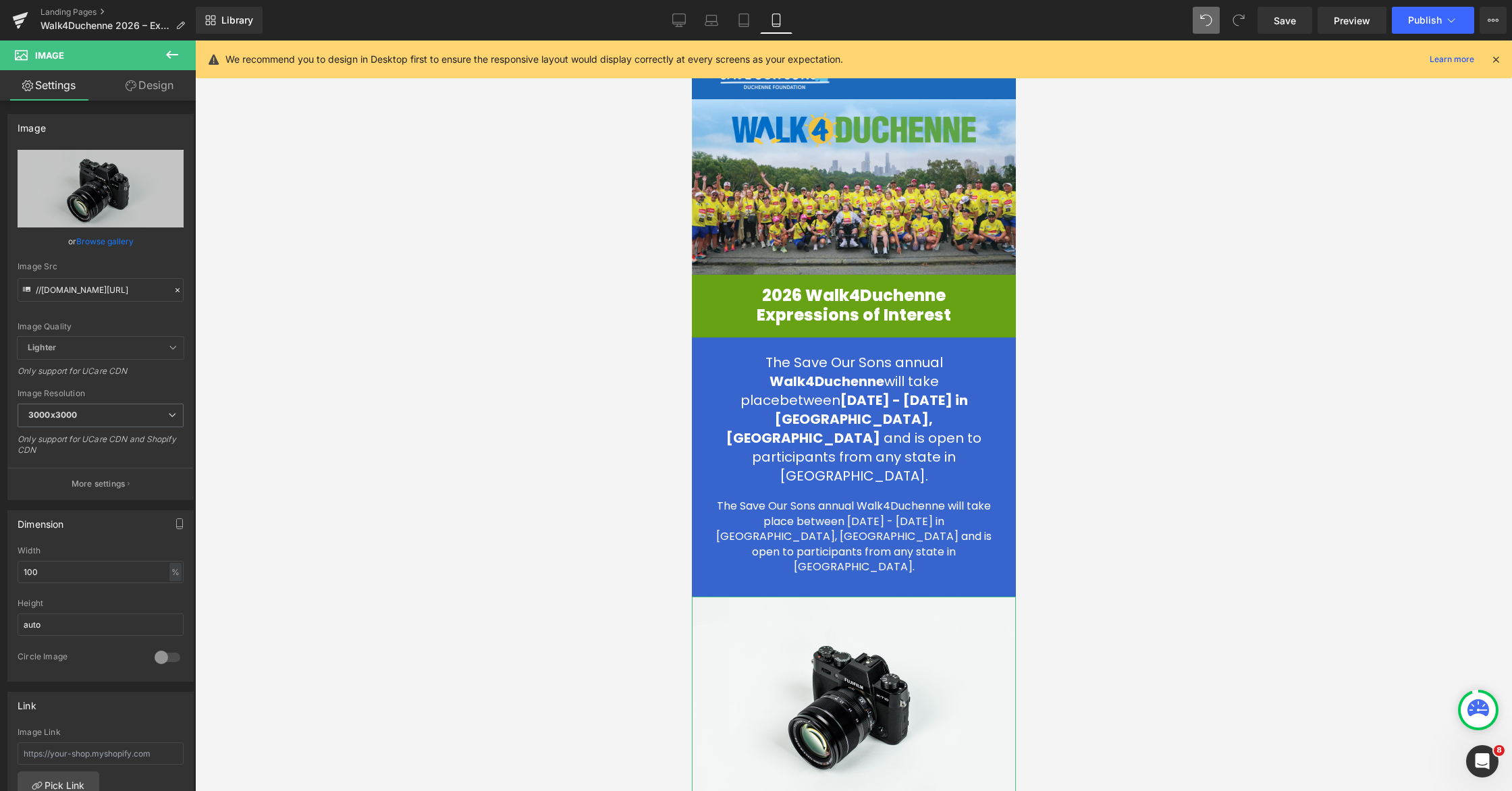
click at [104, 240] on link "Browse gallery" at bounding box center [105, 241] width 57 height 23
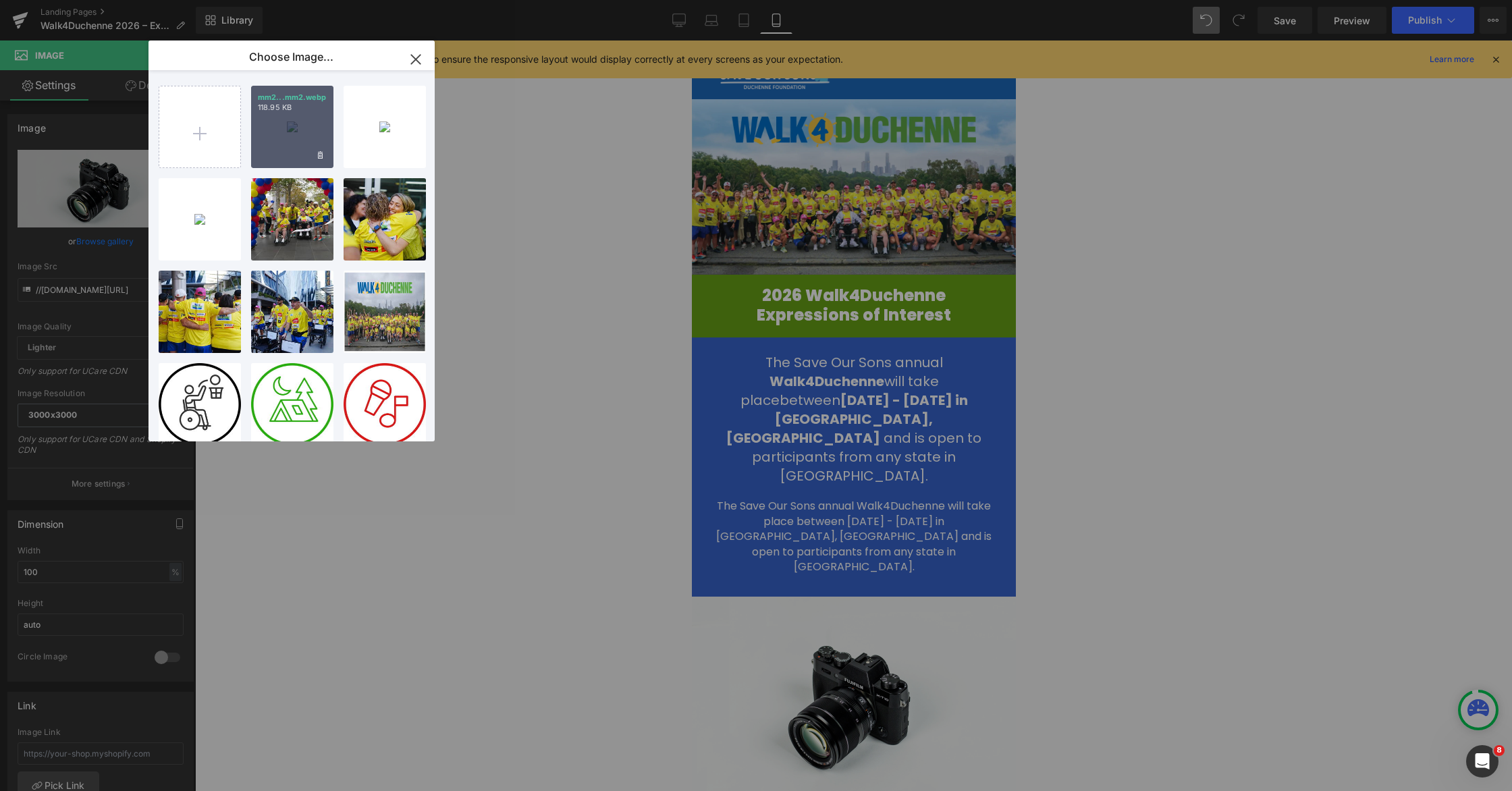
click at [279, 101] on p "mm2...mm2.webp" at bounding box center [292, 97] width 69 height 10
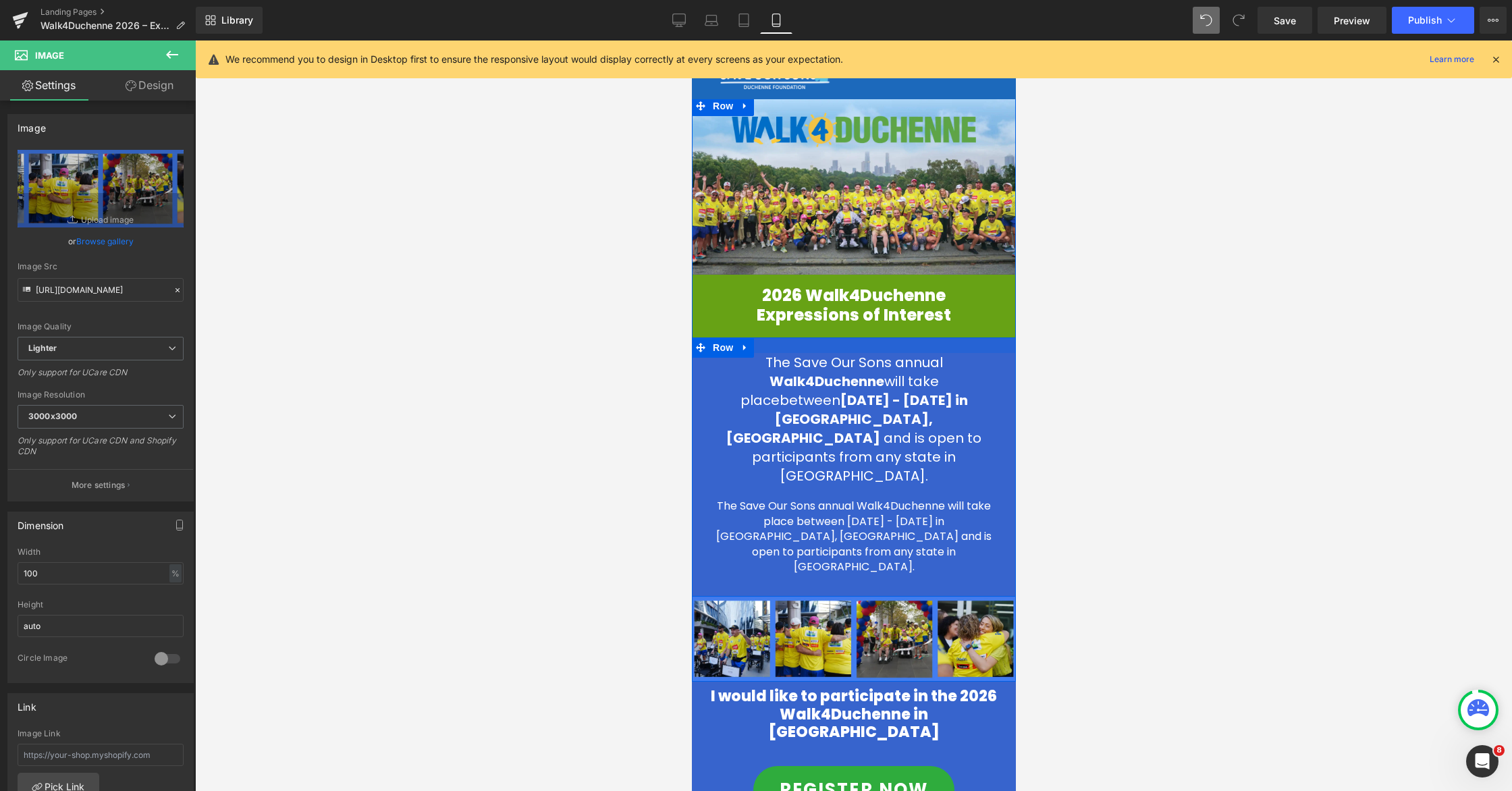
scroll to position [1, 0]
click at [869, 574] on div "33px" at bounding box center [853, 585] width 324 height 23
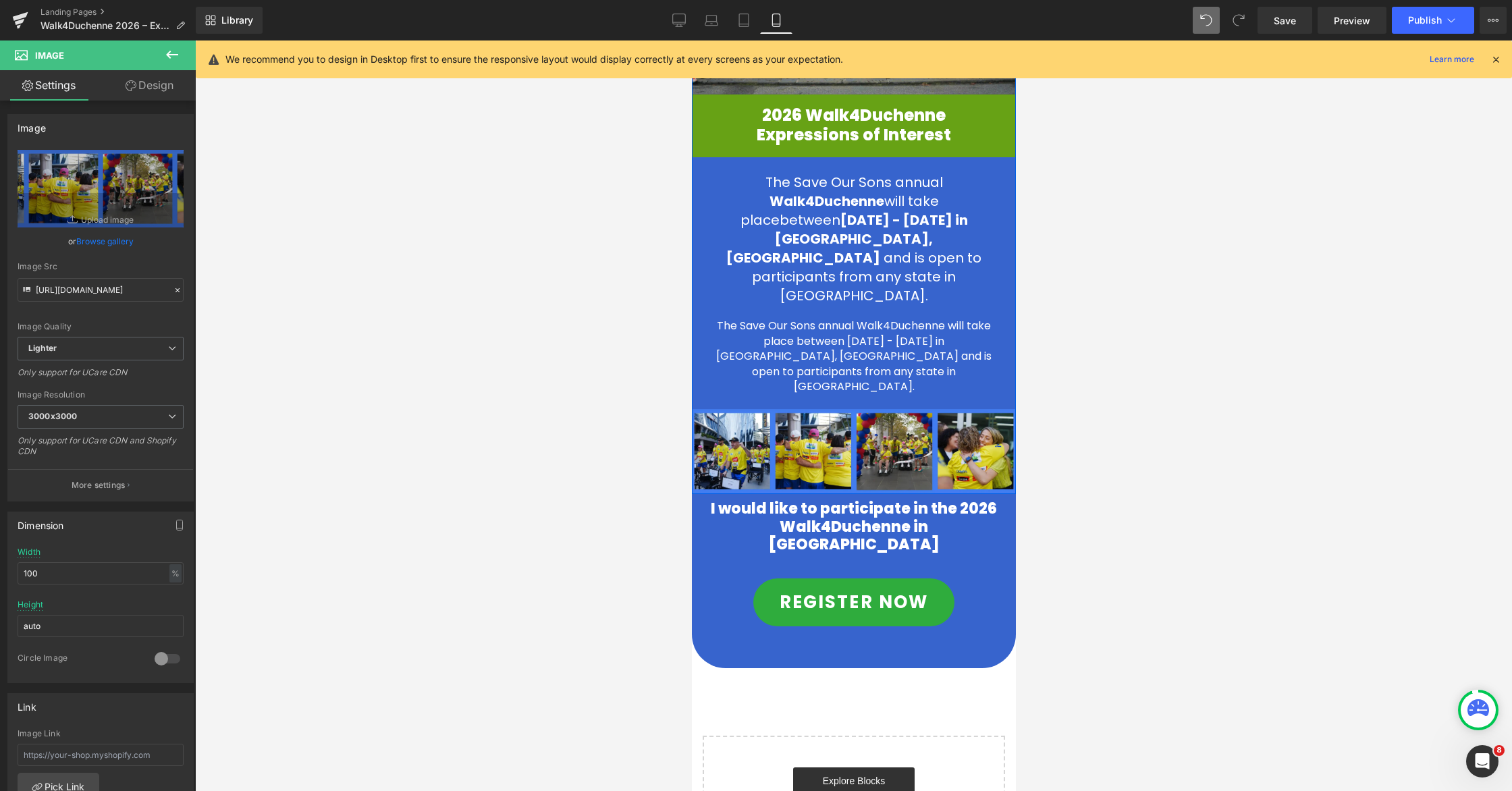
scroll to position [0, 0]
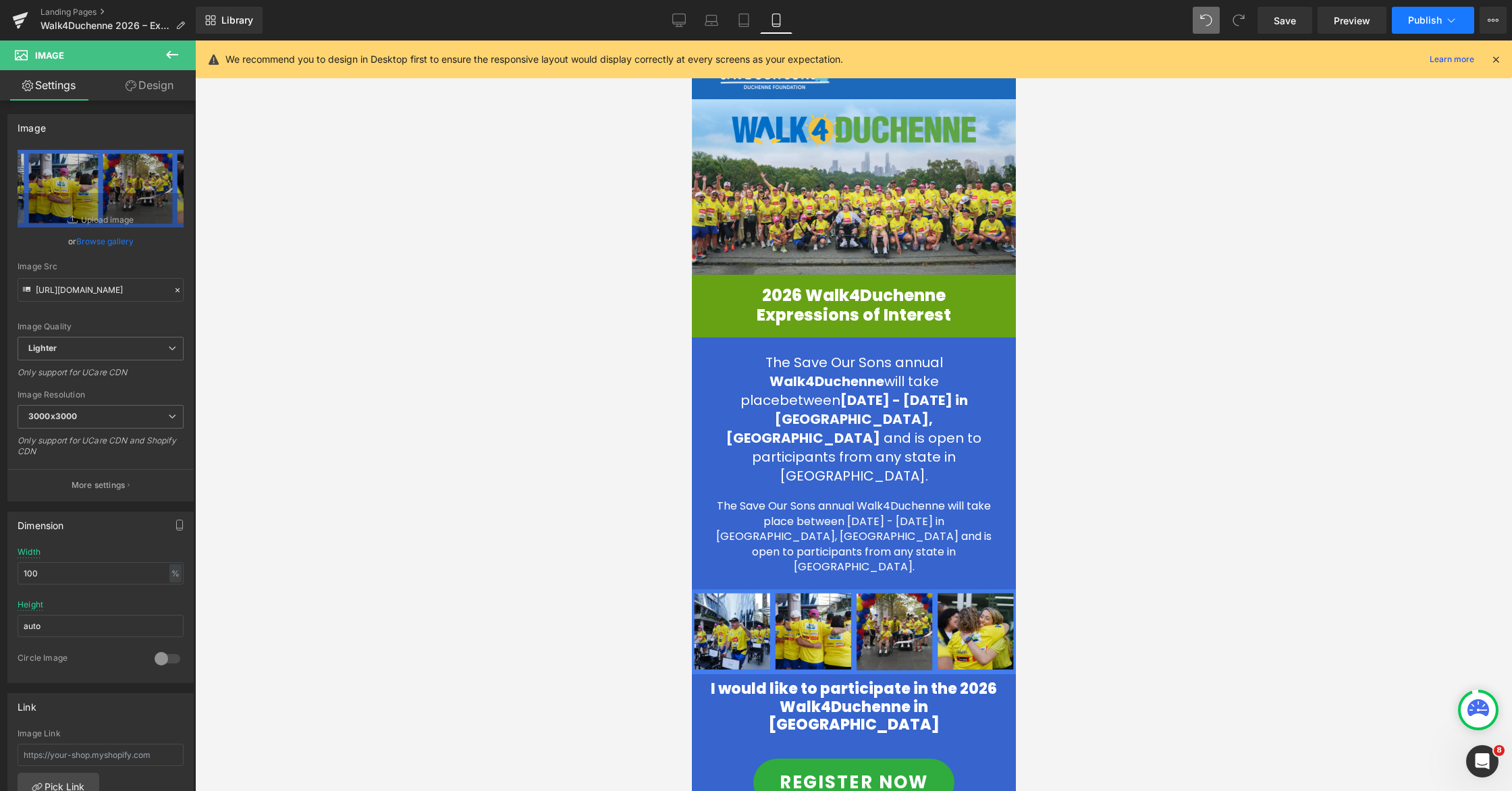
click at [963, 22] on span "Publish" at bounding box center [1425, 20] width 34 height 10
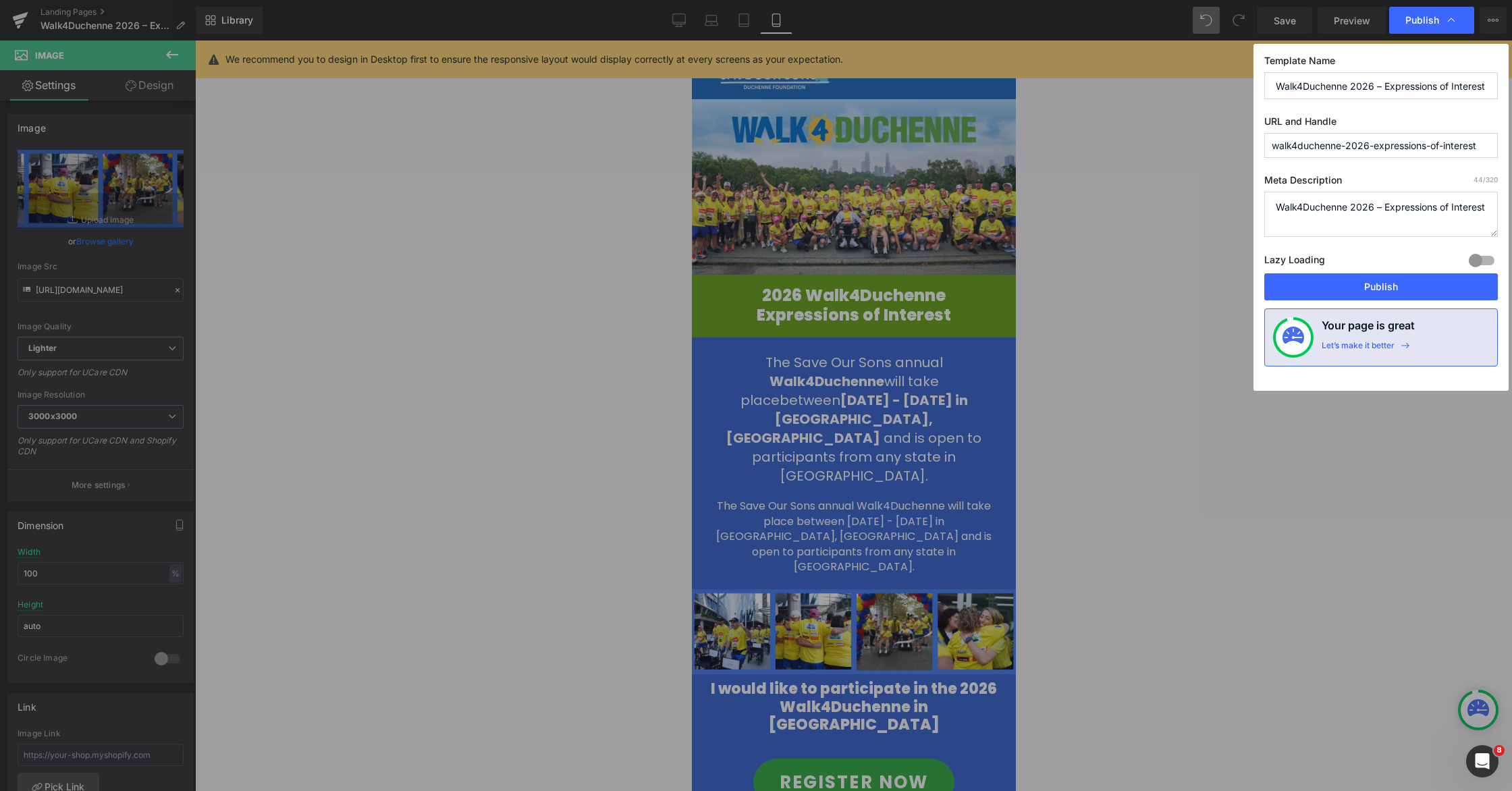
drag, startPoint x: 1345, startPoint y: 287, endPoint x: 1056, endPoint y: 294, distance: 289.1
click at [963, 287] on button "Publish" at bounding box center [1381, 286] width 234 height 27
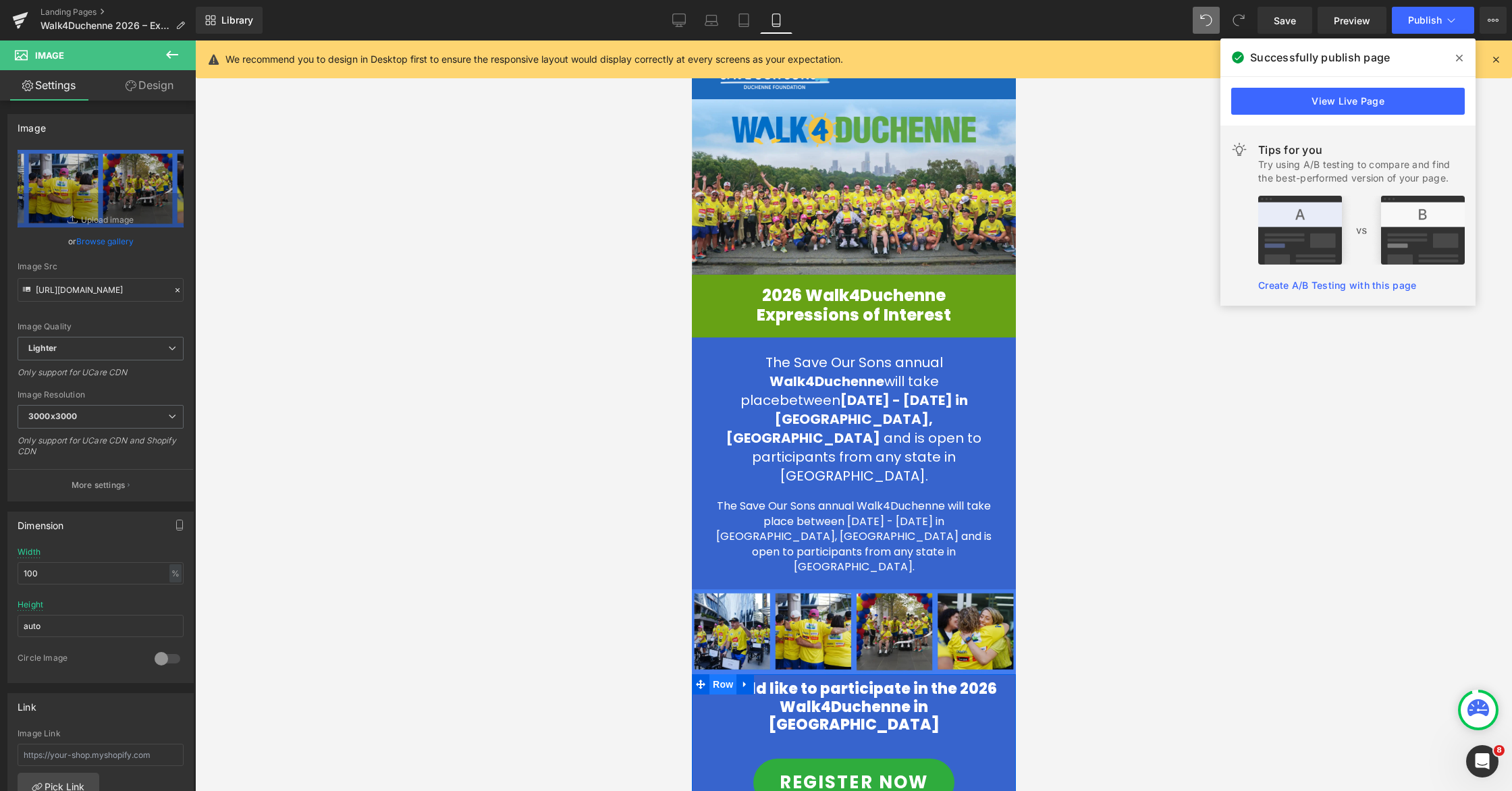
click at [719, 659] on span "Row" at bounding box center [722, 684] width 27 height 20
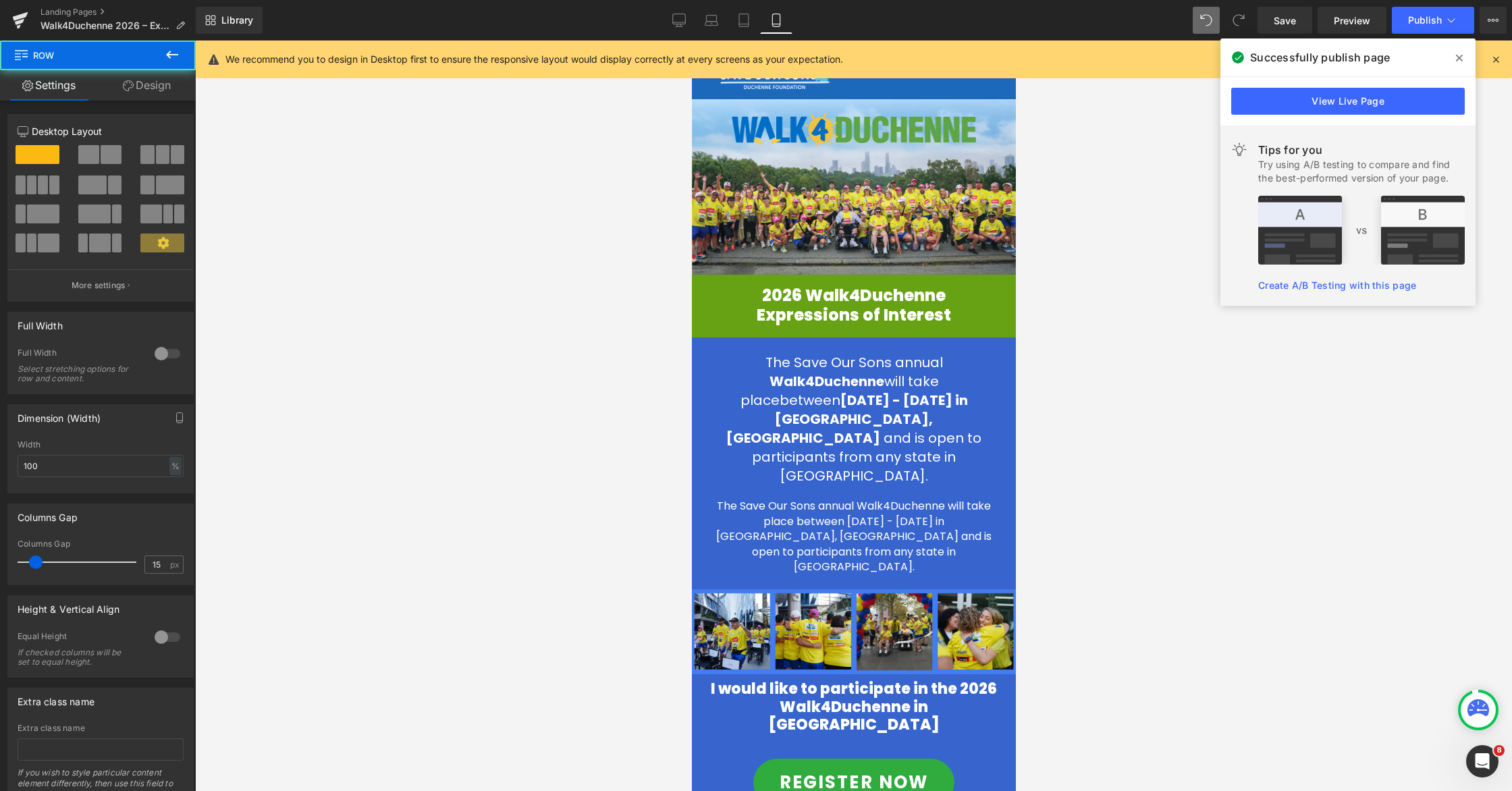
click at [147, 85] on link "Design" at bounding box center [147, 85] width 98 height 30
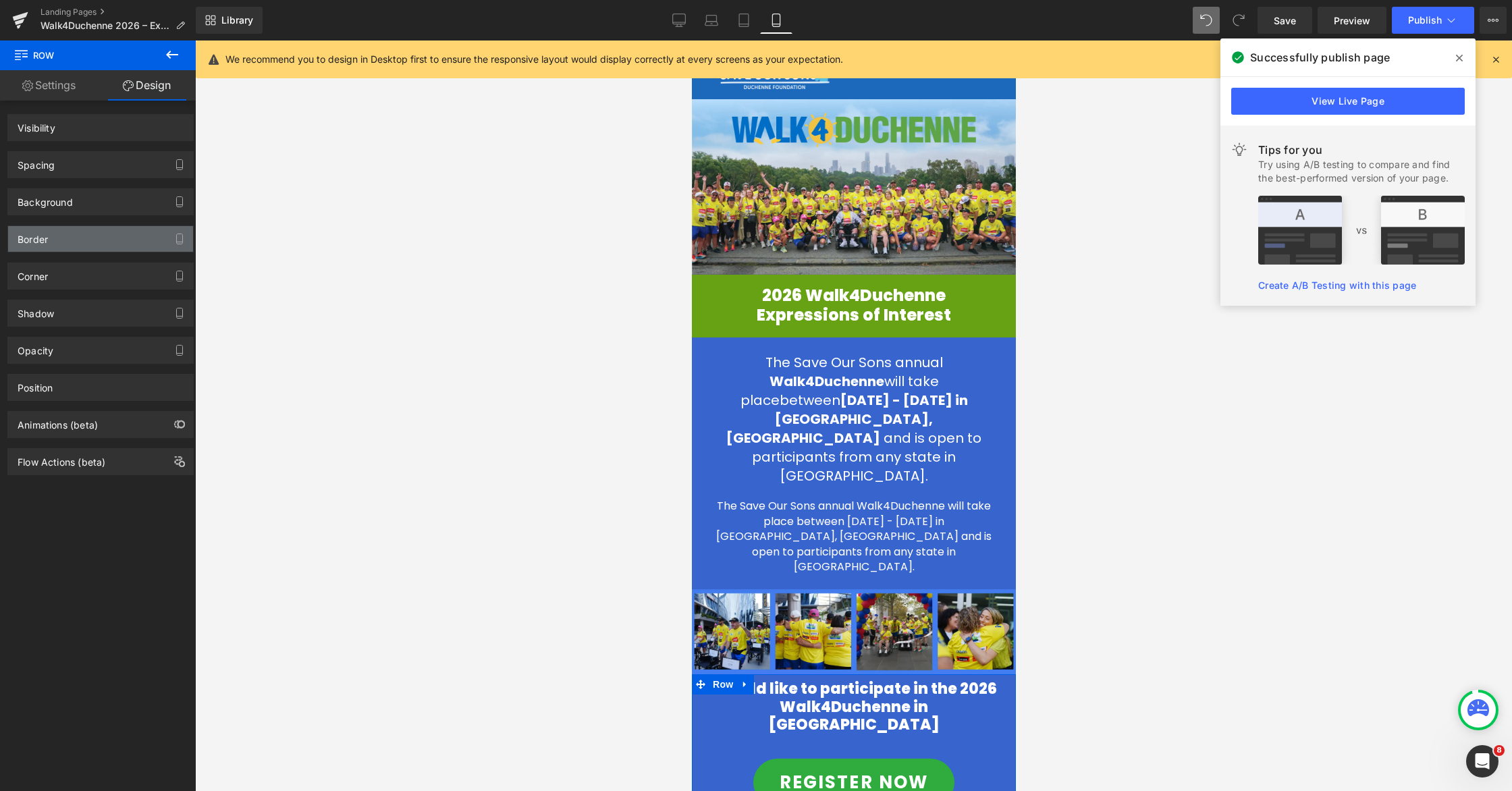
click at [56, 234] on div "Border" at bounding box center [100, 239] width 185 height 26
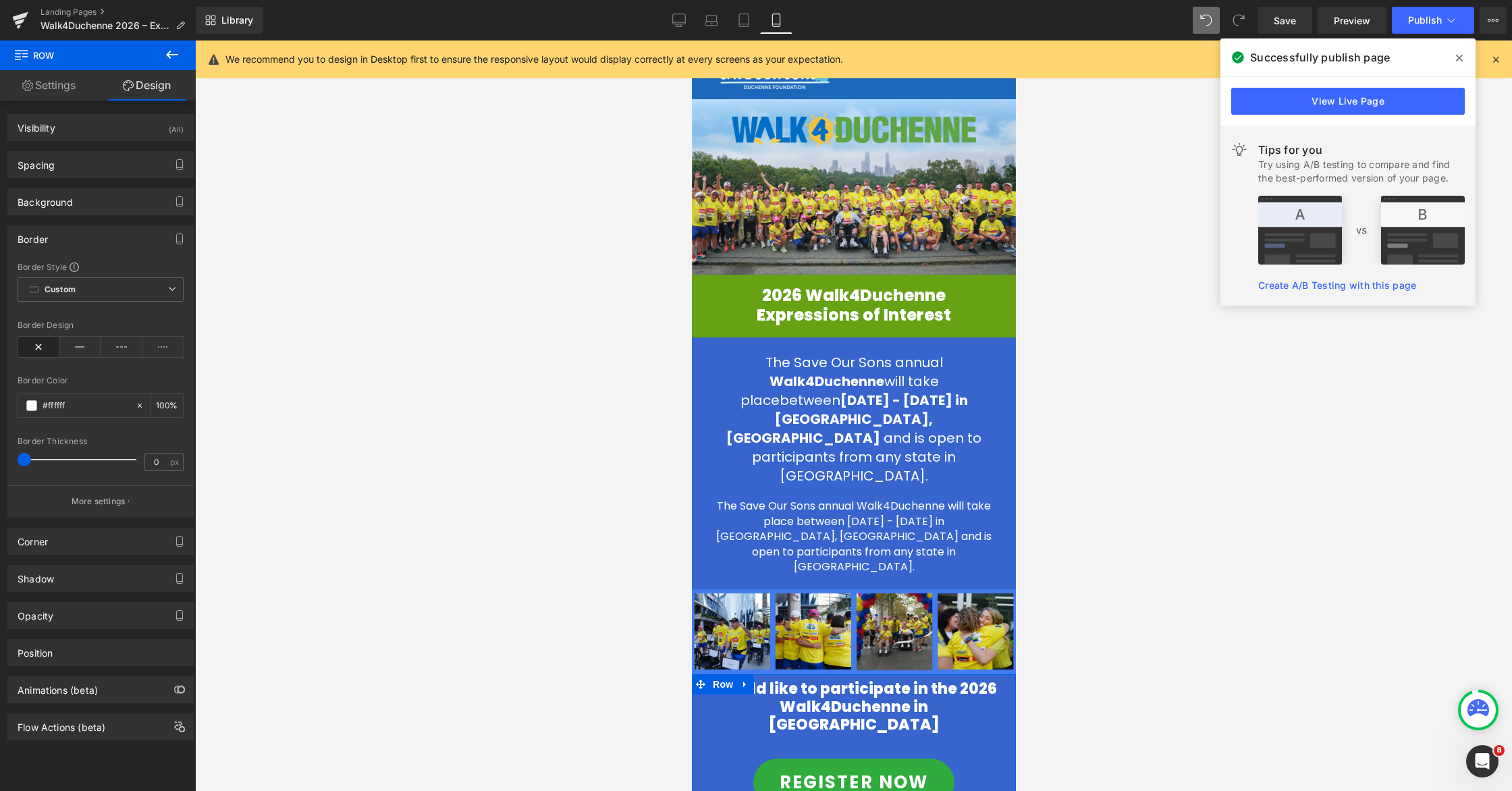
click at [97, 240] on div "Border" at bounding box center [100, 239] width 185 height 26
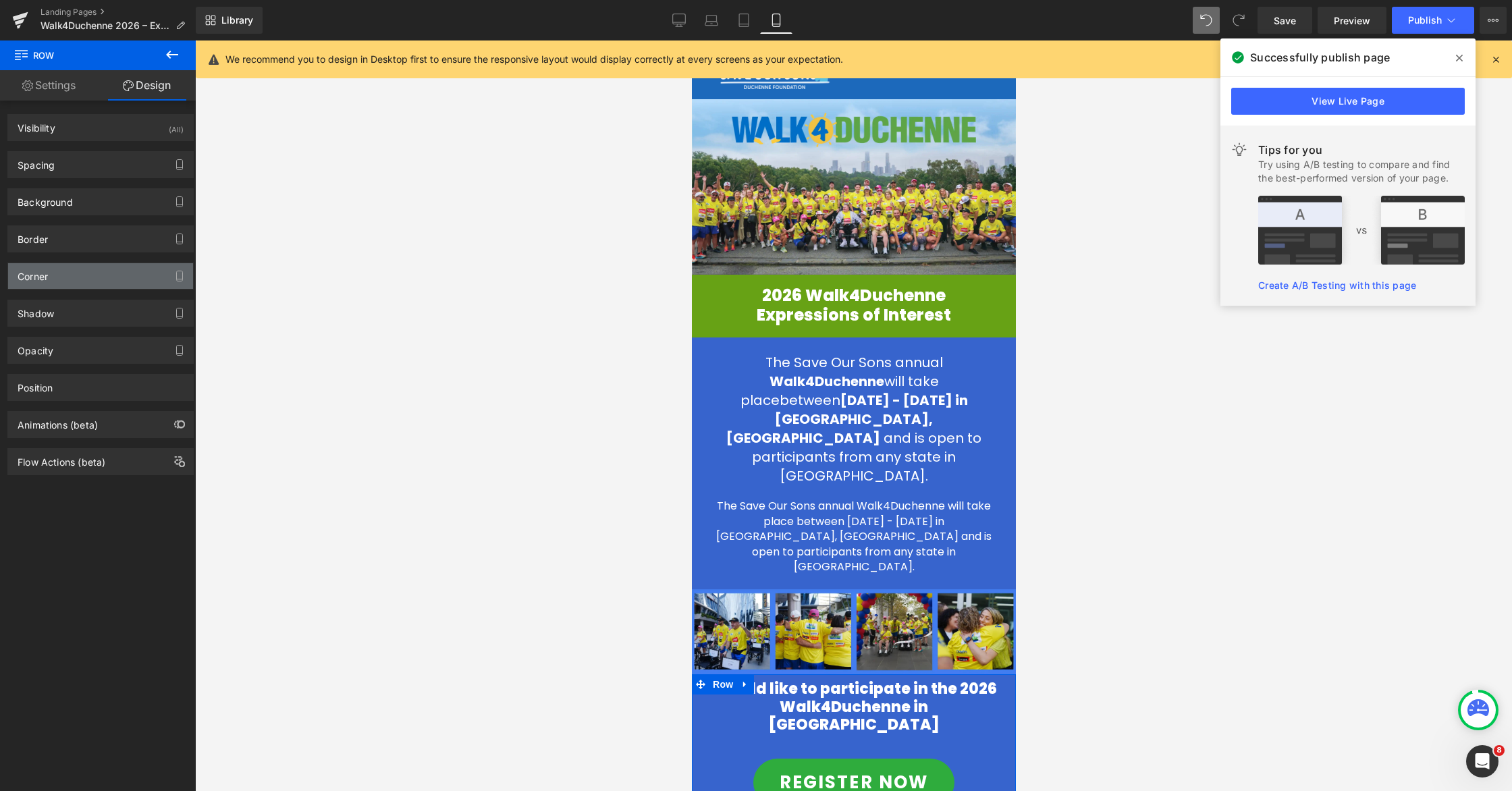
click at [68, 280] on div "Corner" at bounding box center [100, 276] width 185 height 26
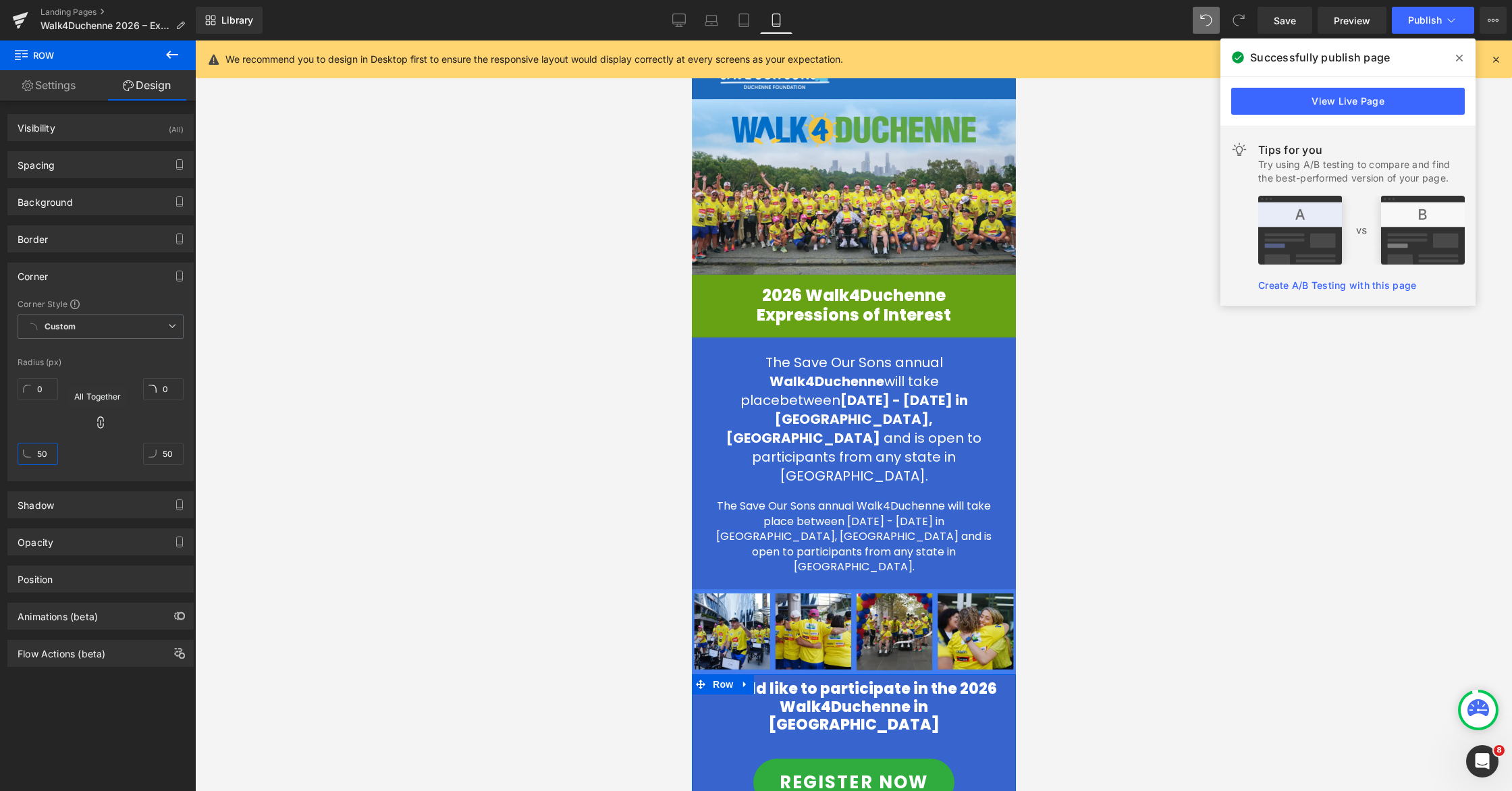
click at [43, 450] on input "50" at bounding box center [37, 454] width 41 height 23
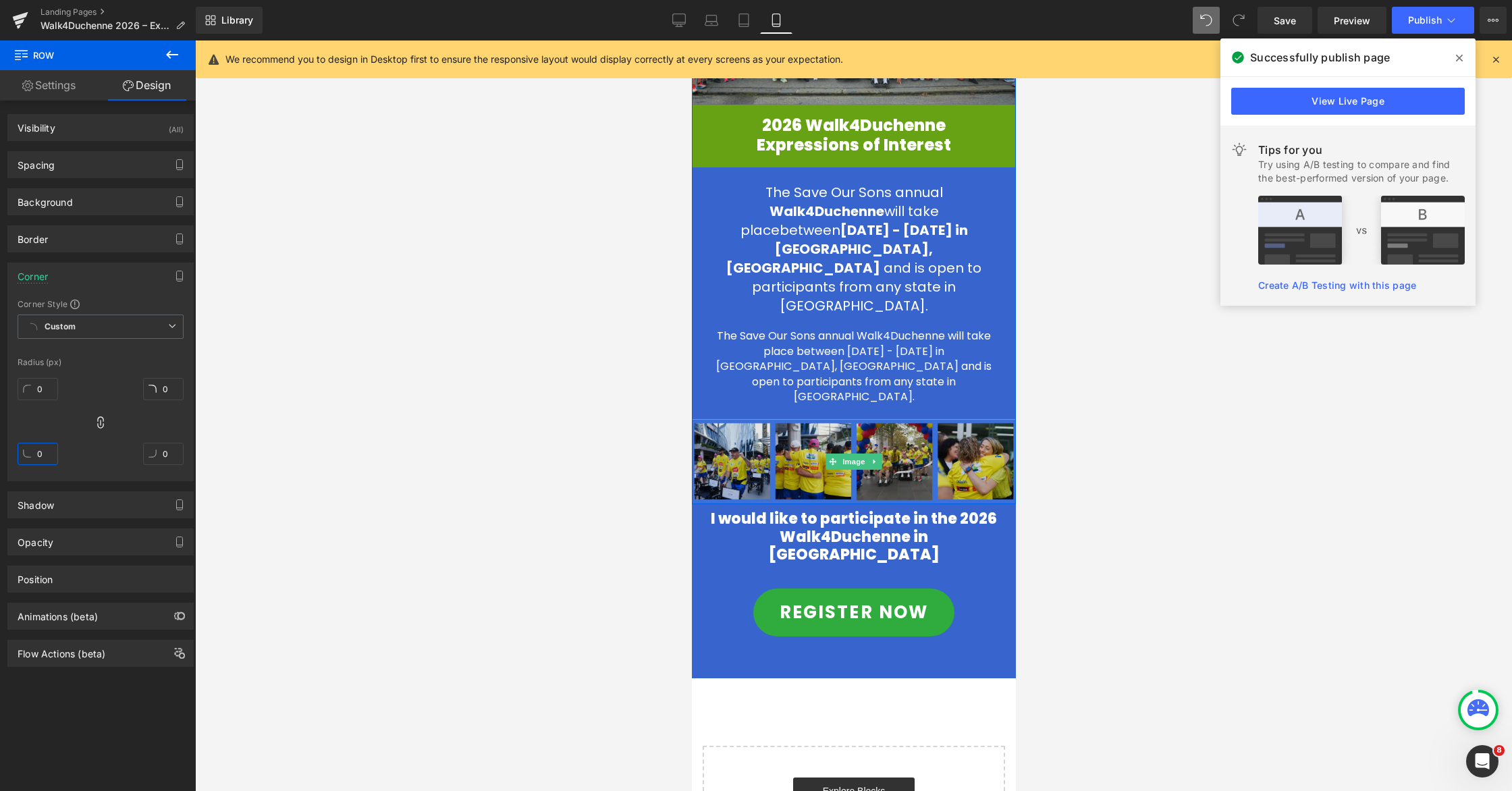
scroll to position [191, 0]
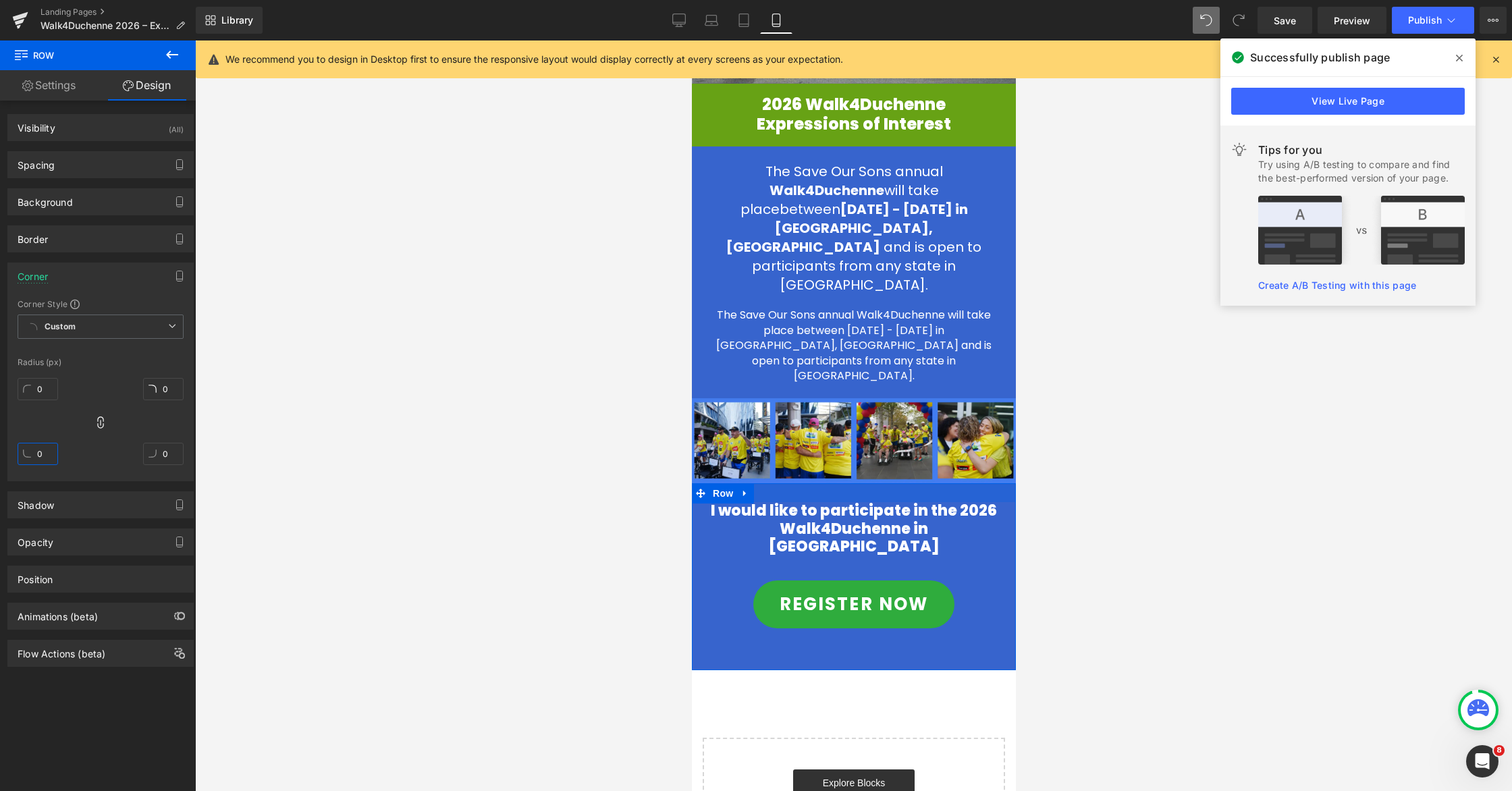
drag, startPoint x: 789, startPoint y: 433, endPoint x: 786, endPoint y: 445, distance: 12.4
click at [786, 483] on div at bounding box center [853, 493] width 324 height 19
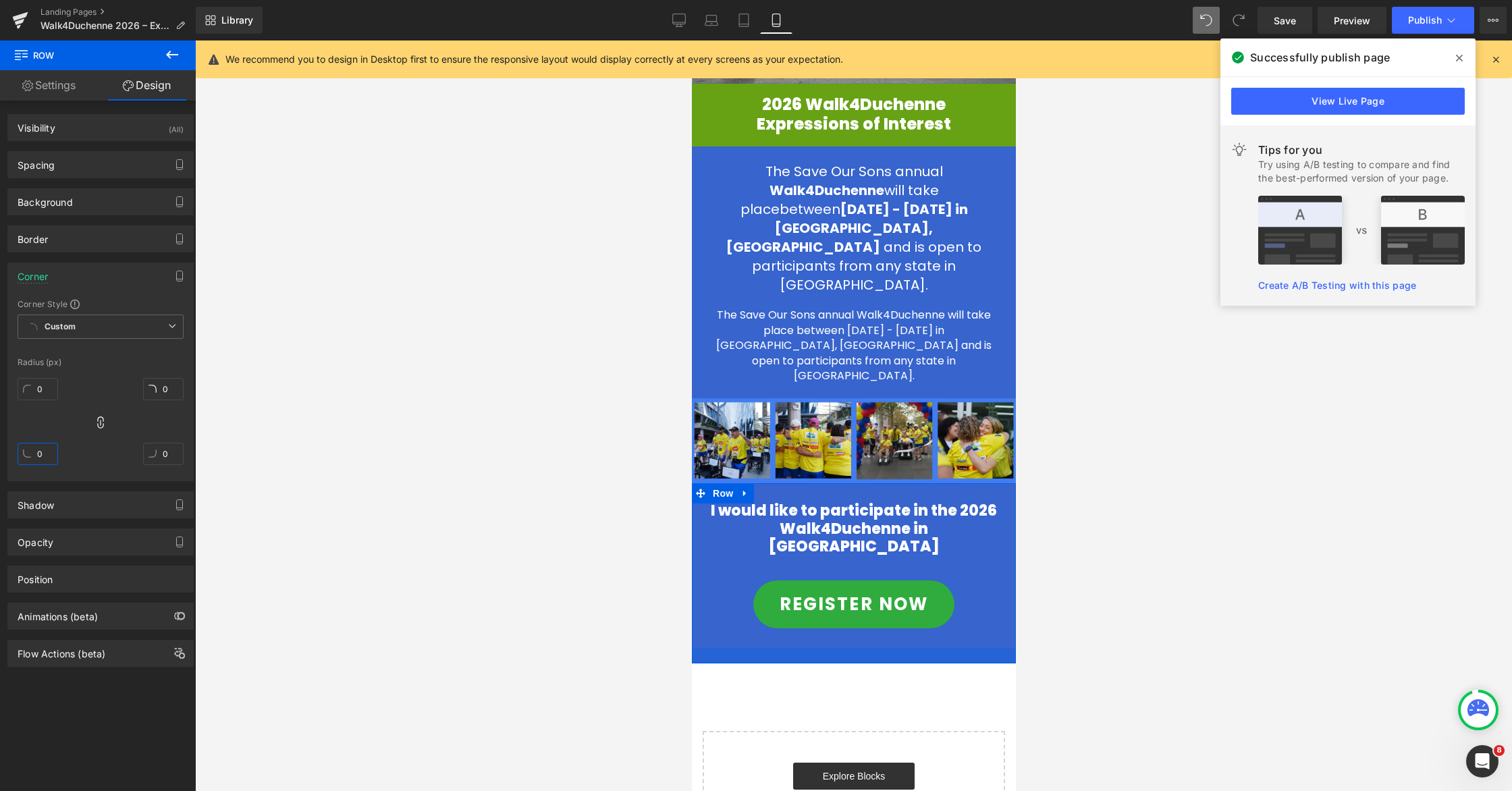
click at [840, 648] on div at bounding box center [853, 655] width 324 height 16
click at [963, 571] on div at bounding box center [853, 415] width 1317 height 750
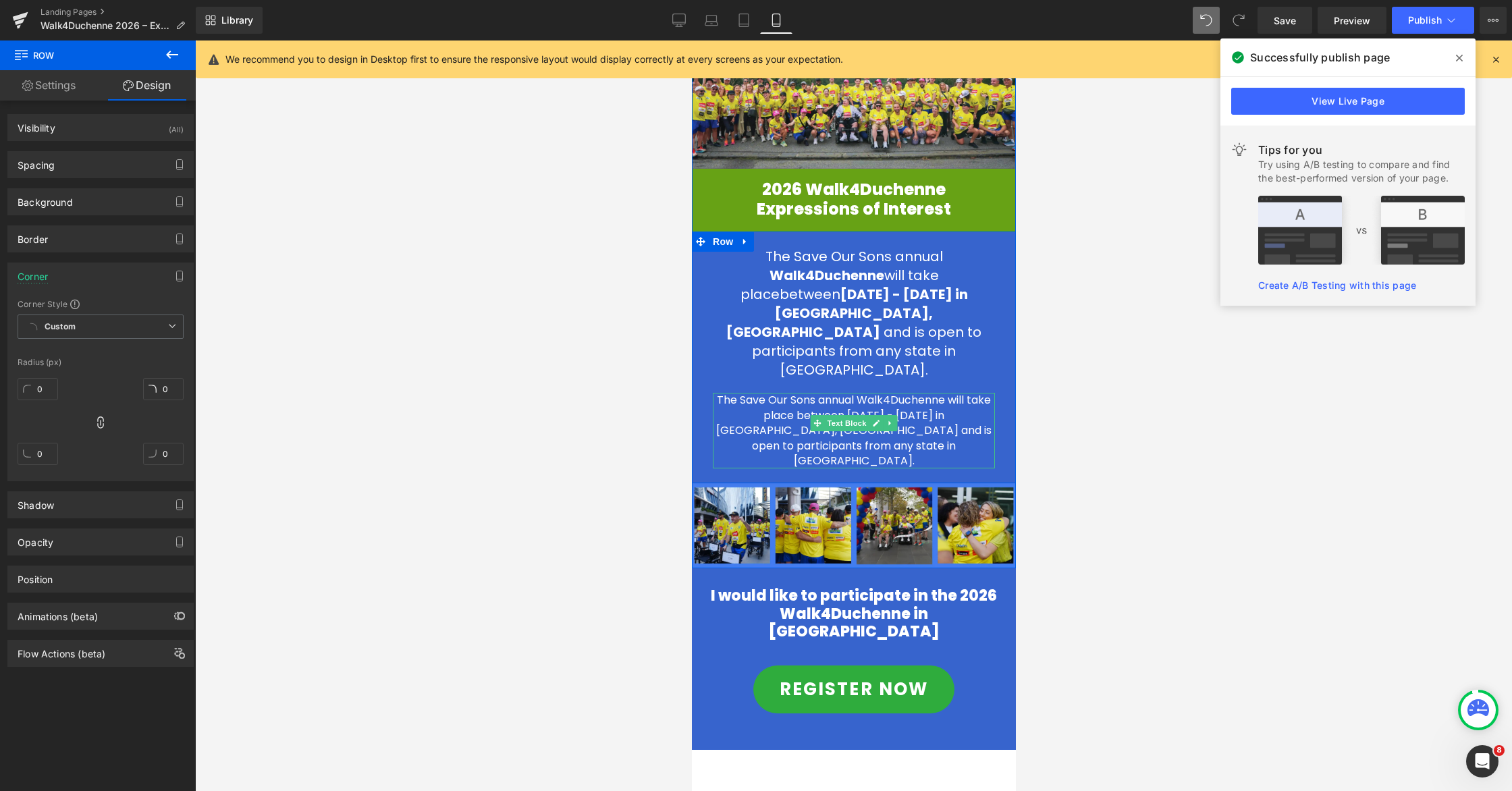
scroll to position [220, 0]
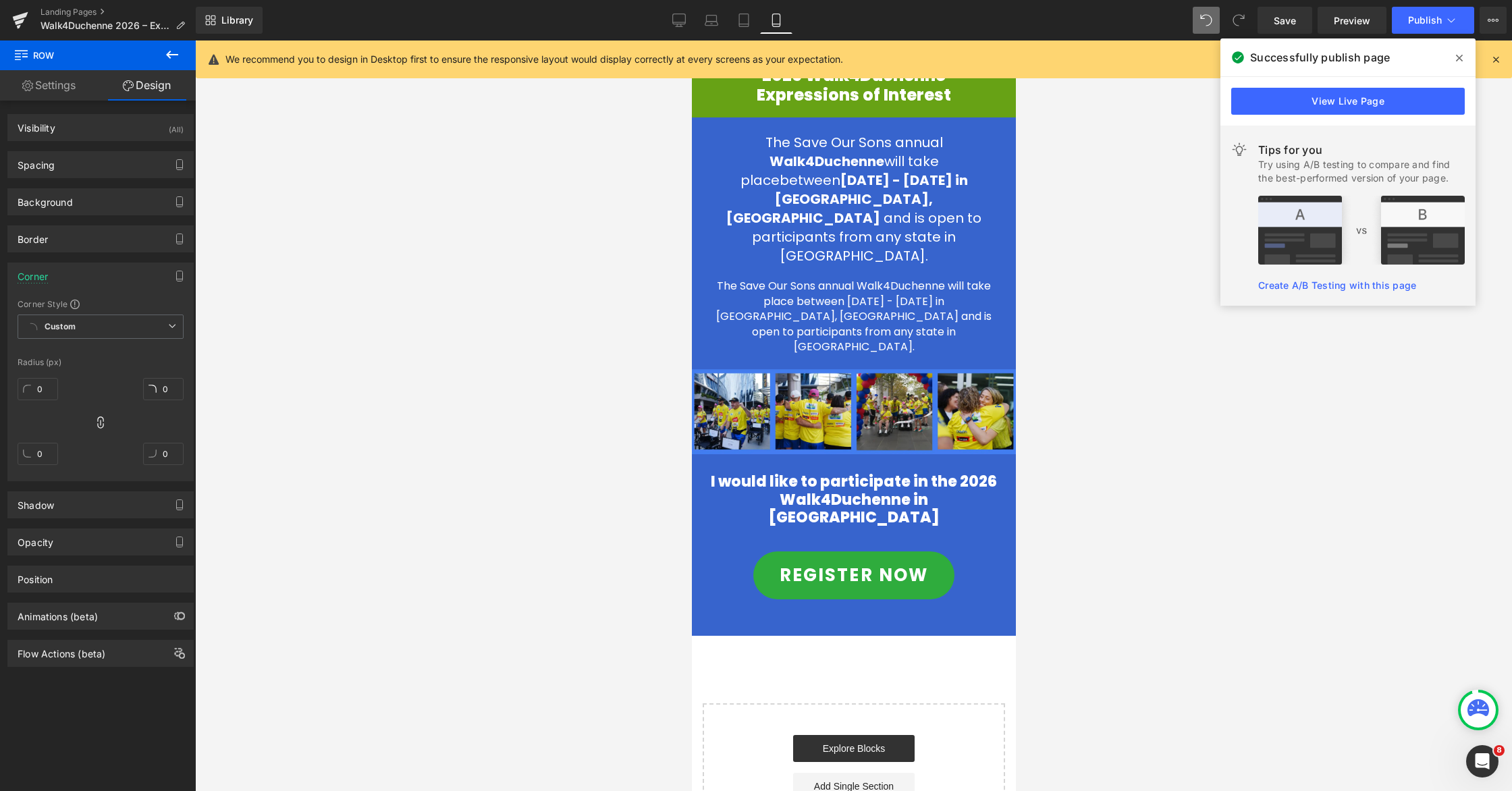
click at [963, 56] on span at bounding box center [1459, 57] width 22 height 22
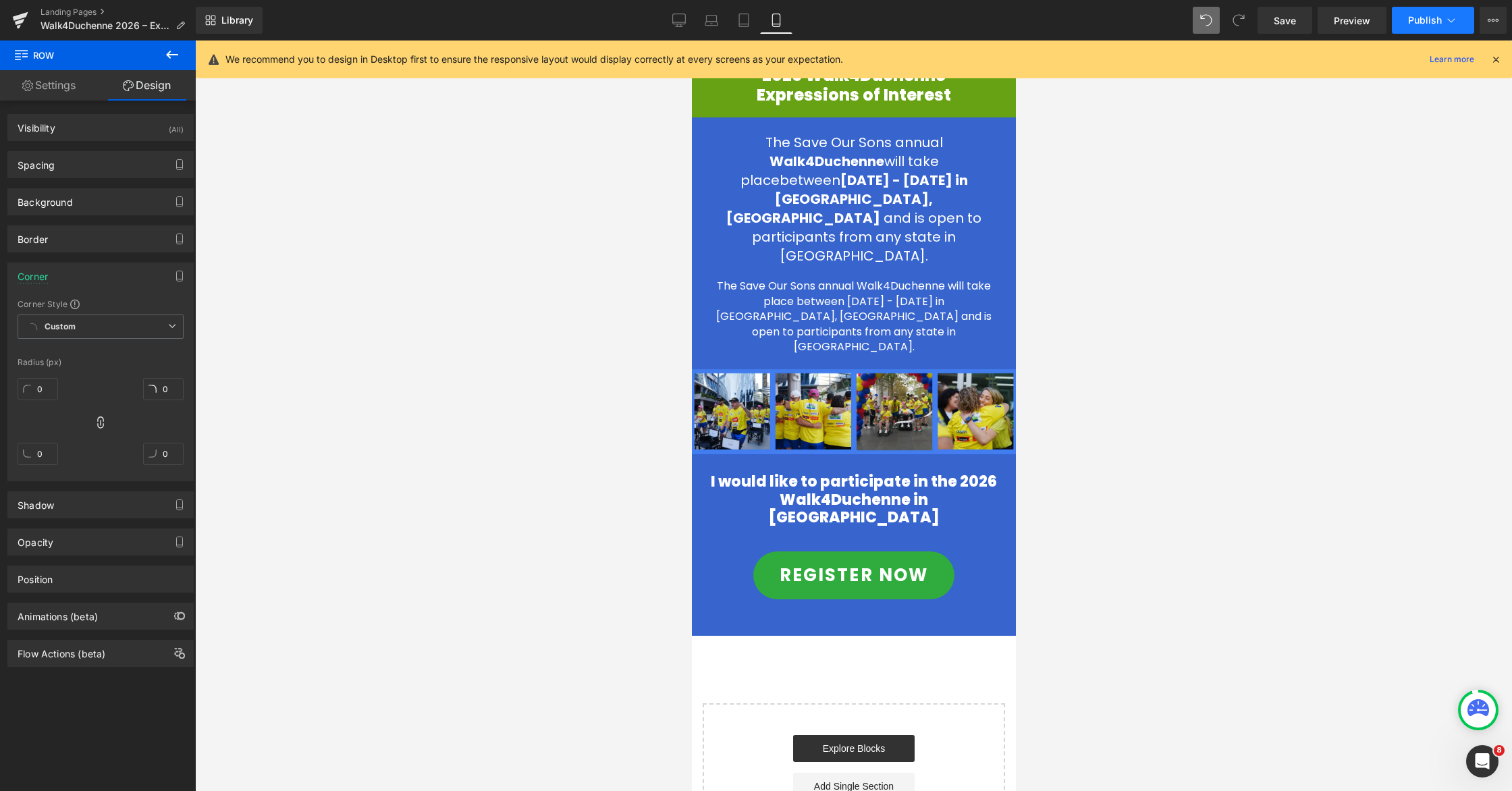
click at [963, 20] on span "Publish" at bounding box center [1425, 20] width 34 height 10
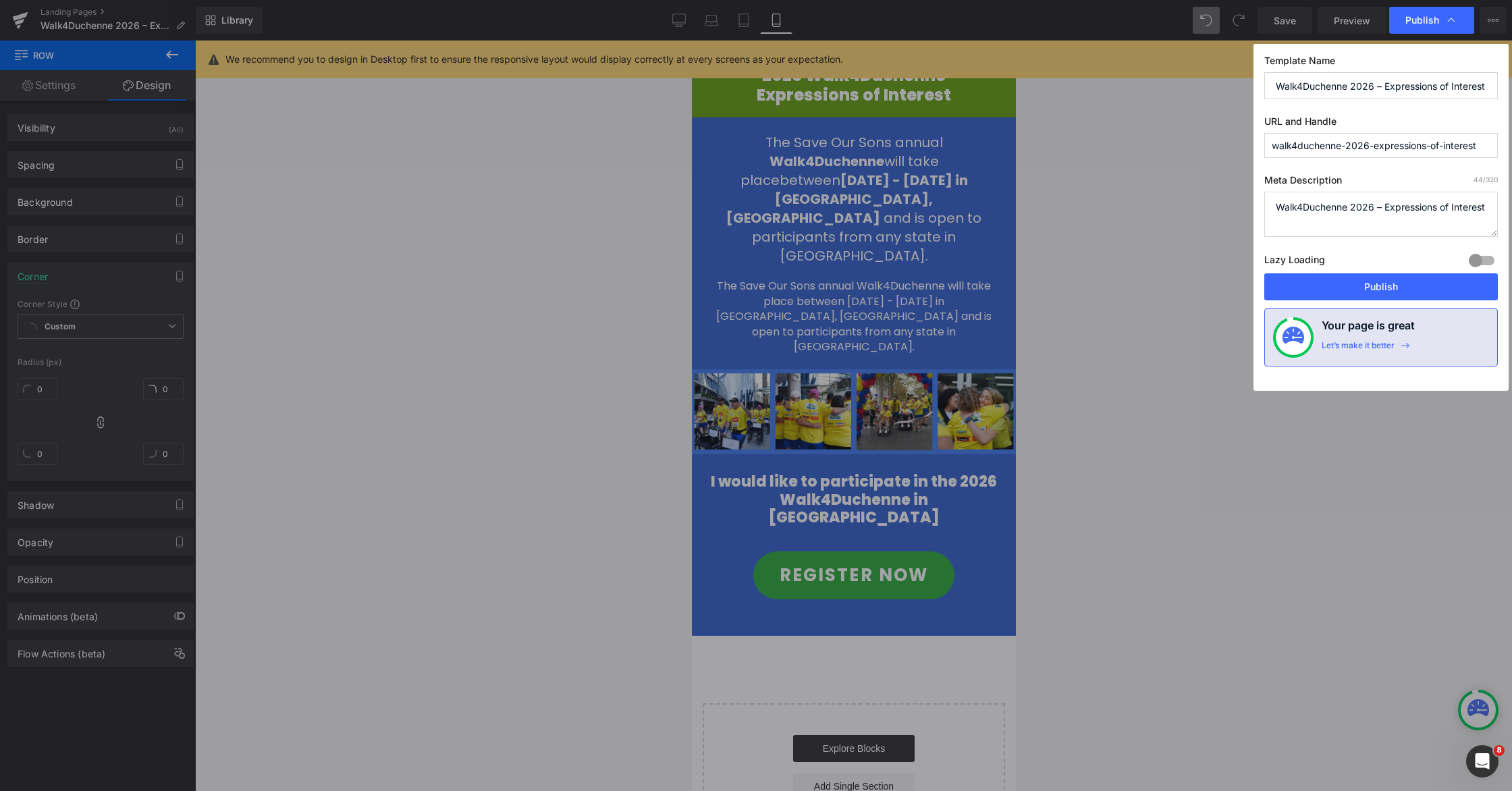
click at [963, 278] on button "Publish" at bounding box center [1381, 286] width 234 height 27
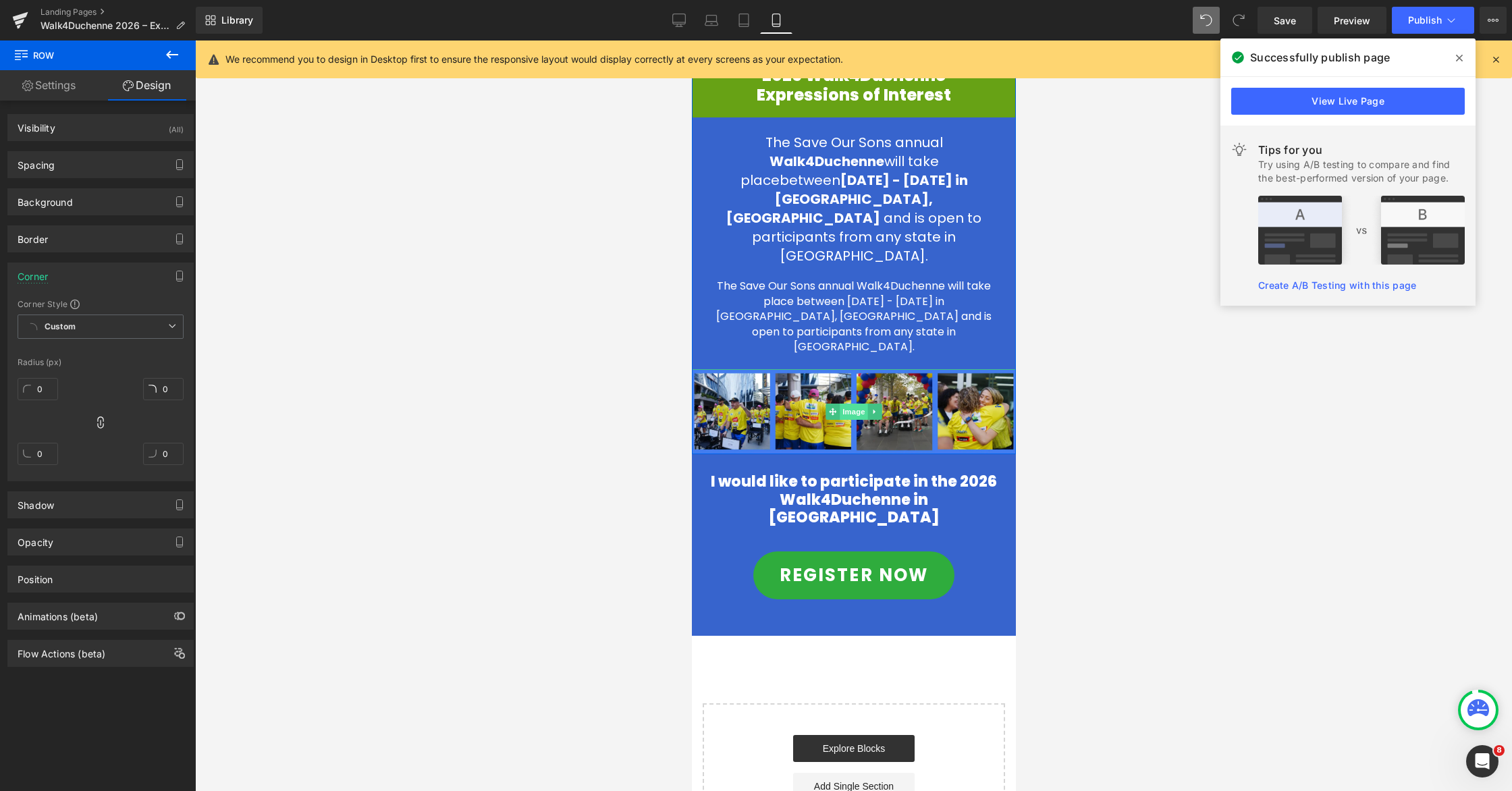
click at [843, 403] on span "Image" at bounding box center [853, 411] width 29 height 17
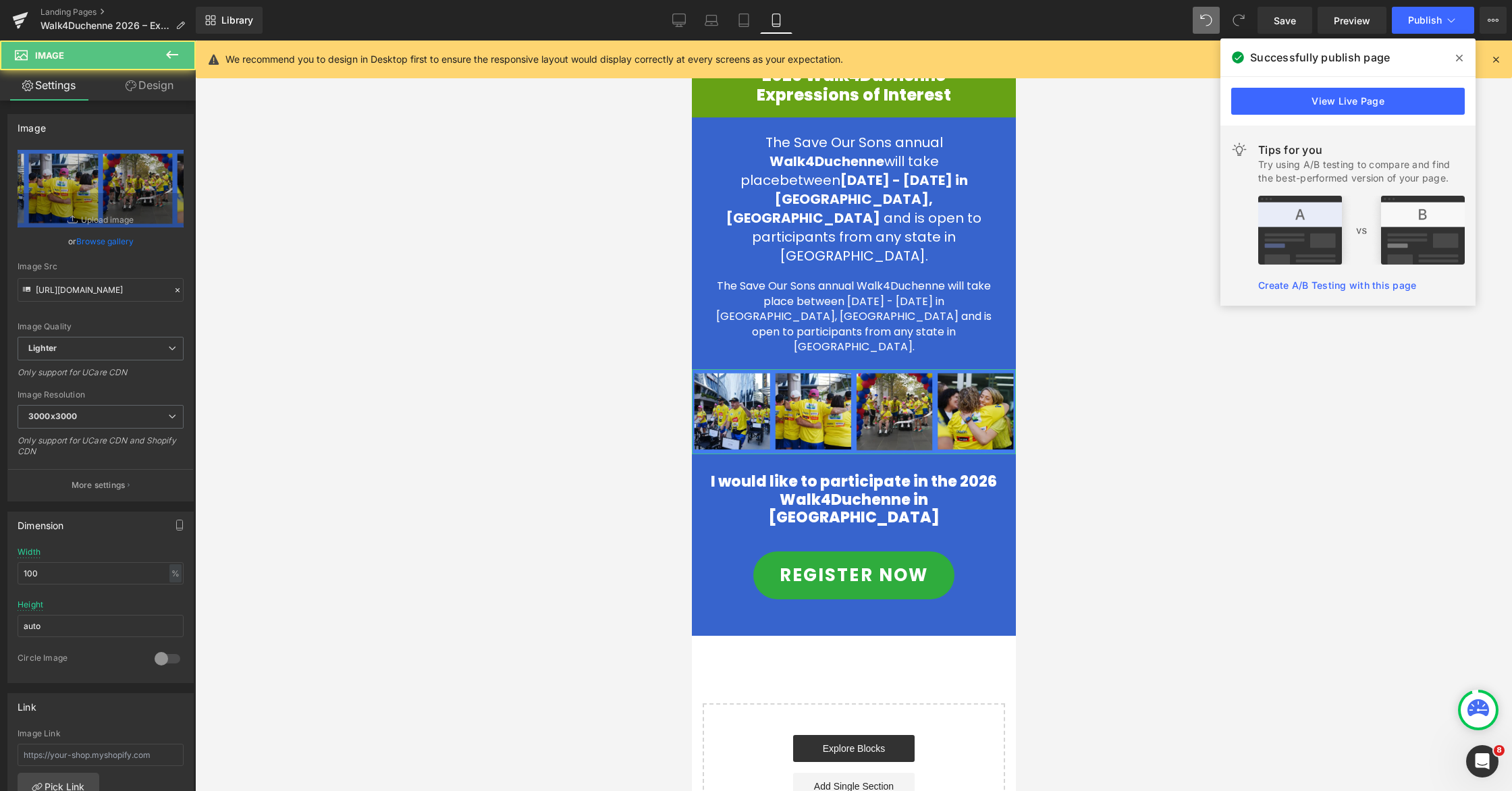
click at [98, 243] on link "Browse gallery" at bounding box center [105, 241] width 57 height 23
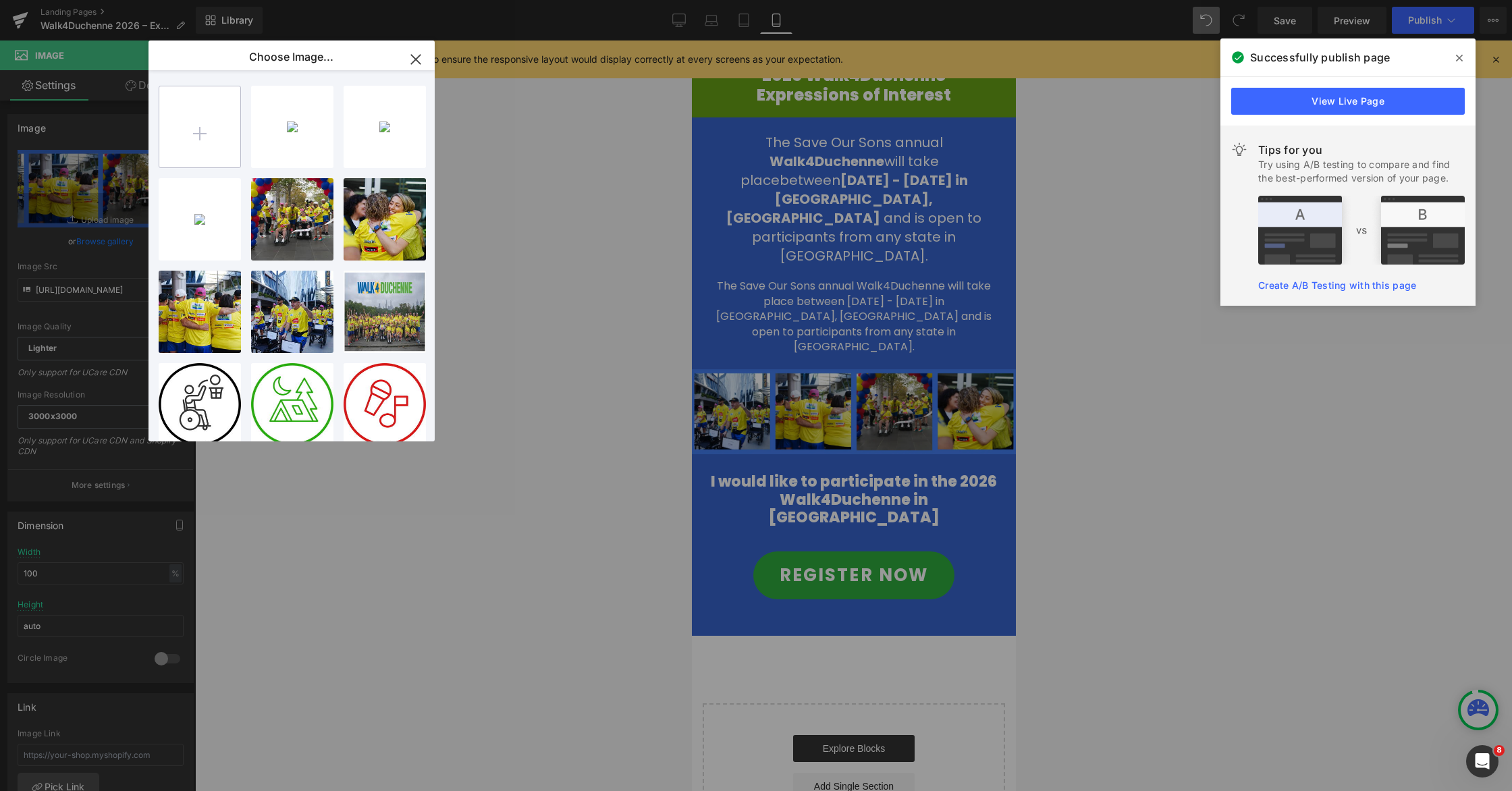
click at [197, 130] on input "file" at bounding box center [199, 126] width 81 height 81
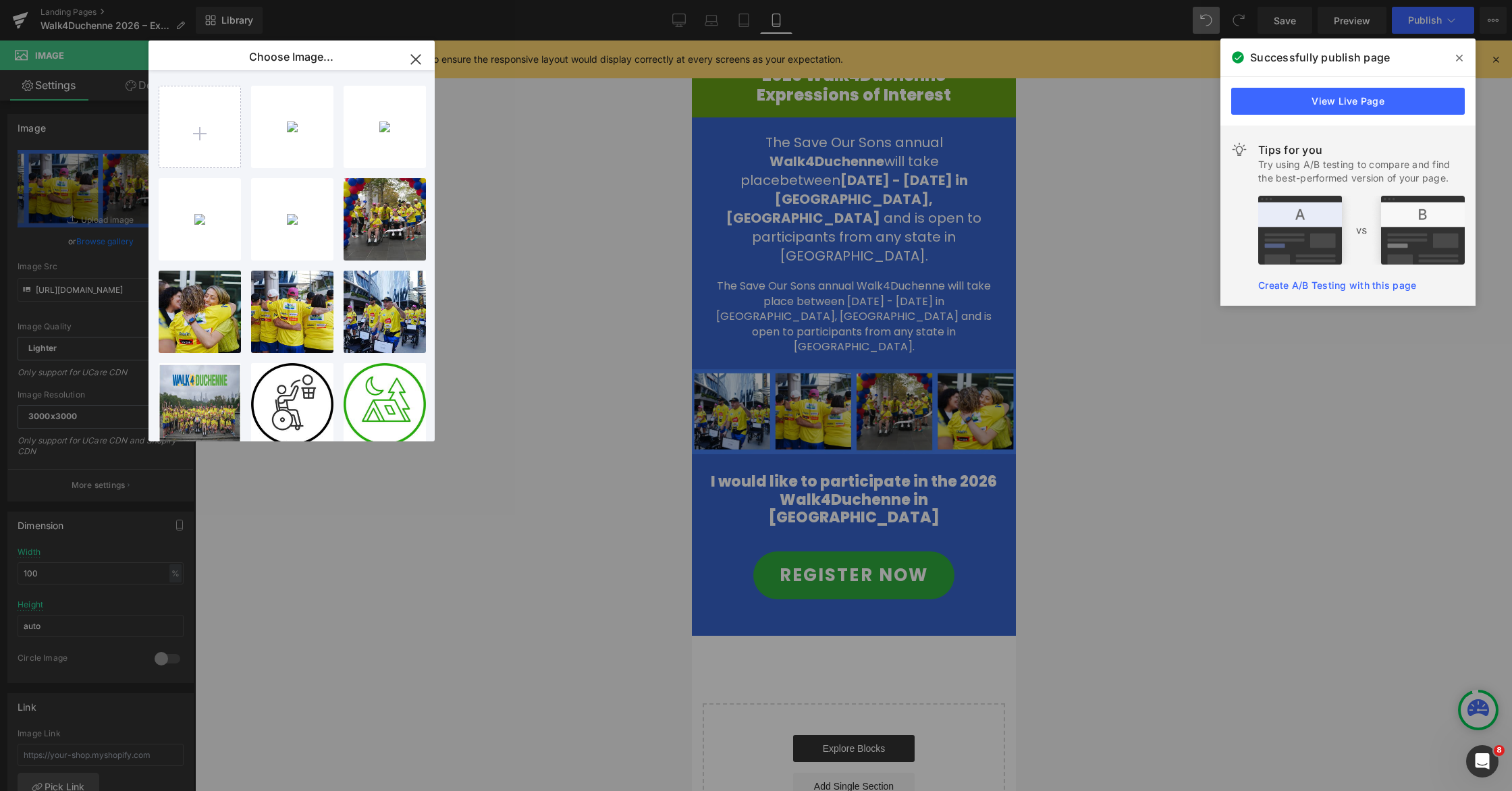
click at [0, 0] on div "aaq...aaq.webp 83.37 KB" at bounding box center [0, 0] width 0 height 0
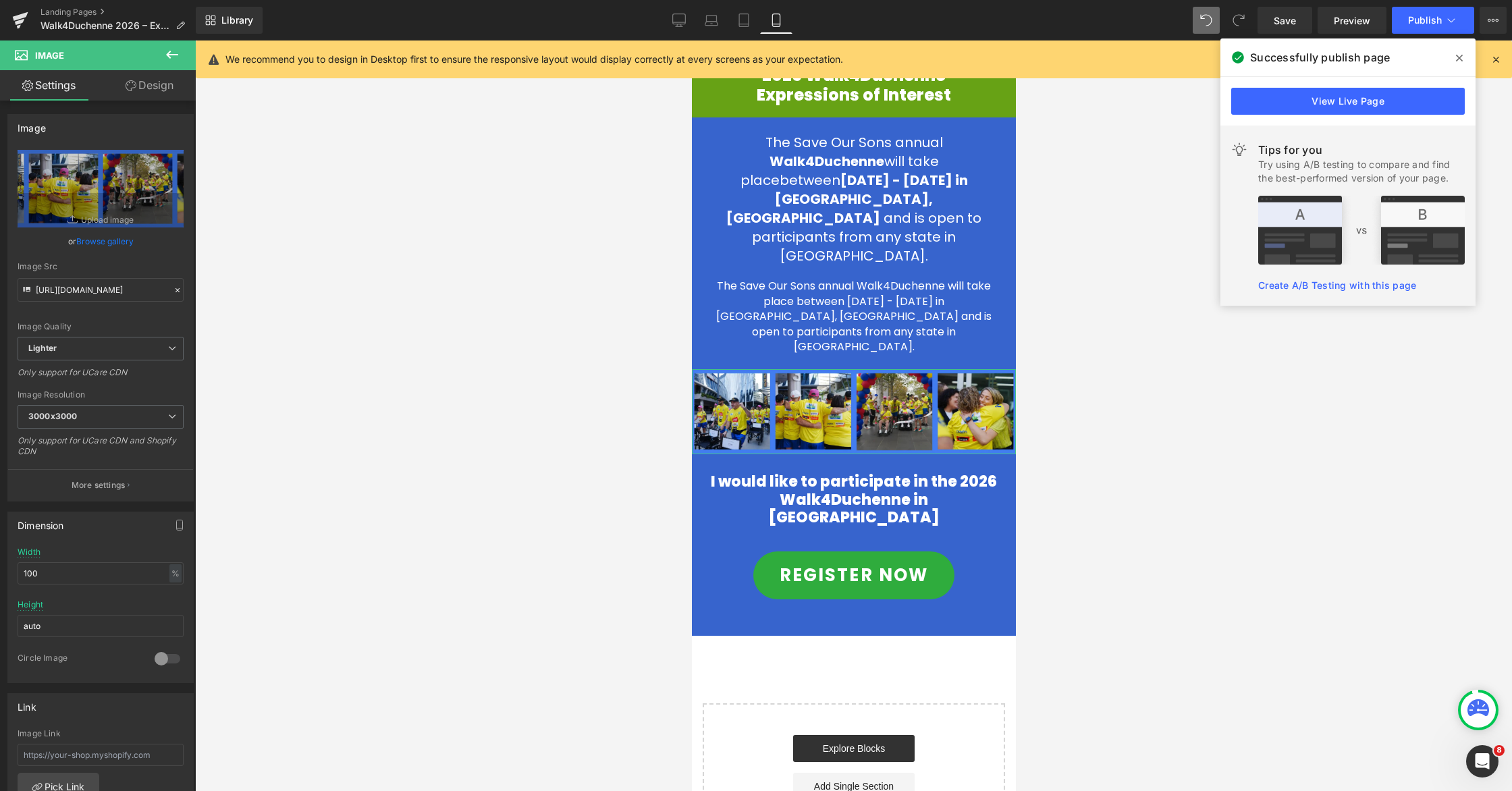
drag, startPoint x: 112, startPoint y: 239, endPoint x: 171, endPoint y: 207, distance: 67.1
click at [113, 238] on link "Browse gallery" at bounding box center [105, 241] width 57 height 23
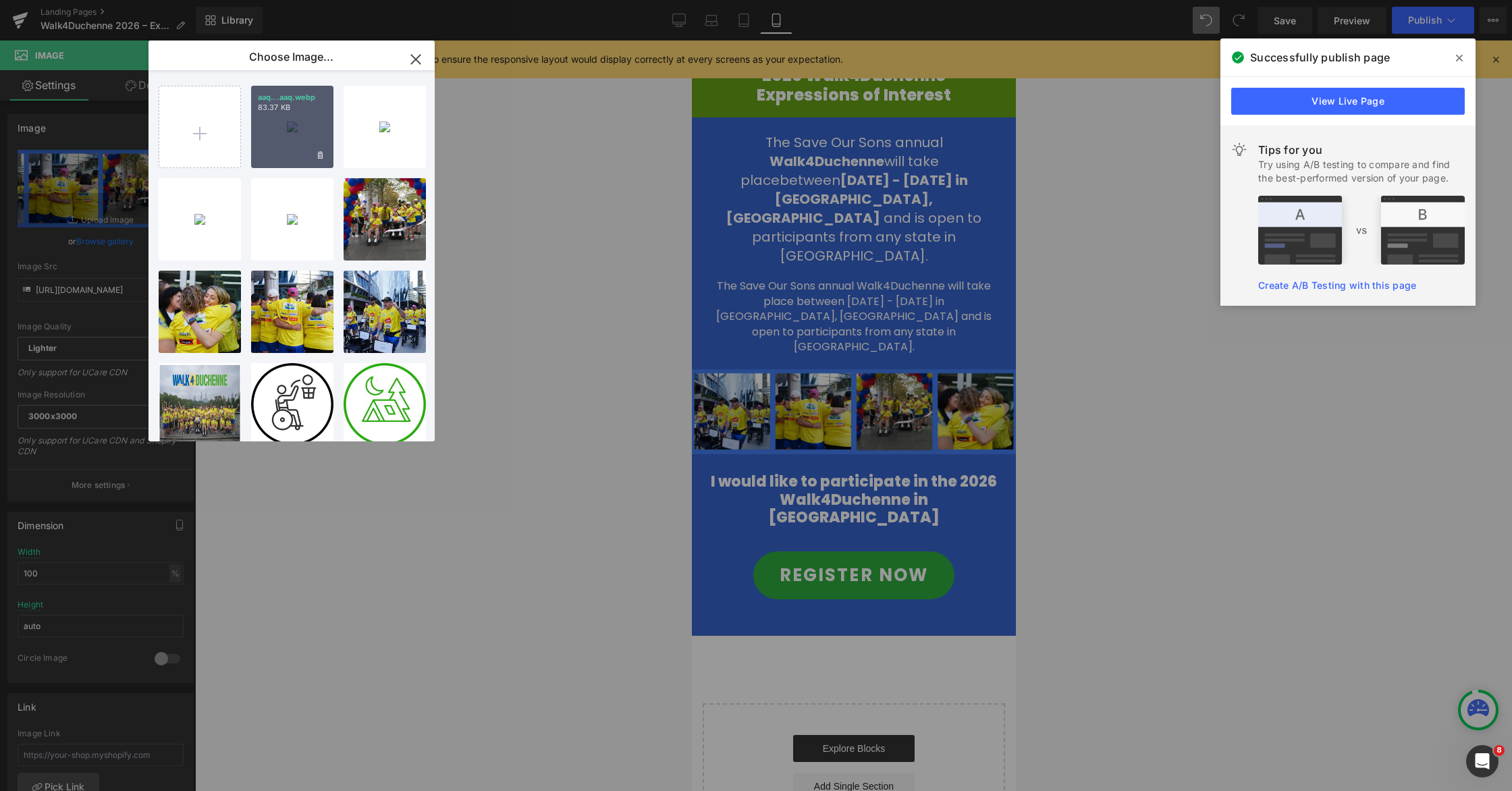
drag, startPoint x: 298, startPoint y: 131, endPoint x: 213, endPoint y: 243, distance: 140.6
click at [298, 131] on div "aaq...aaq.webp 83.37 KB" at bounding box center [292, 127] width 83 height 83
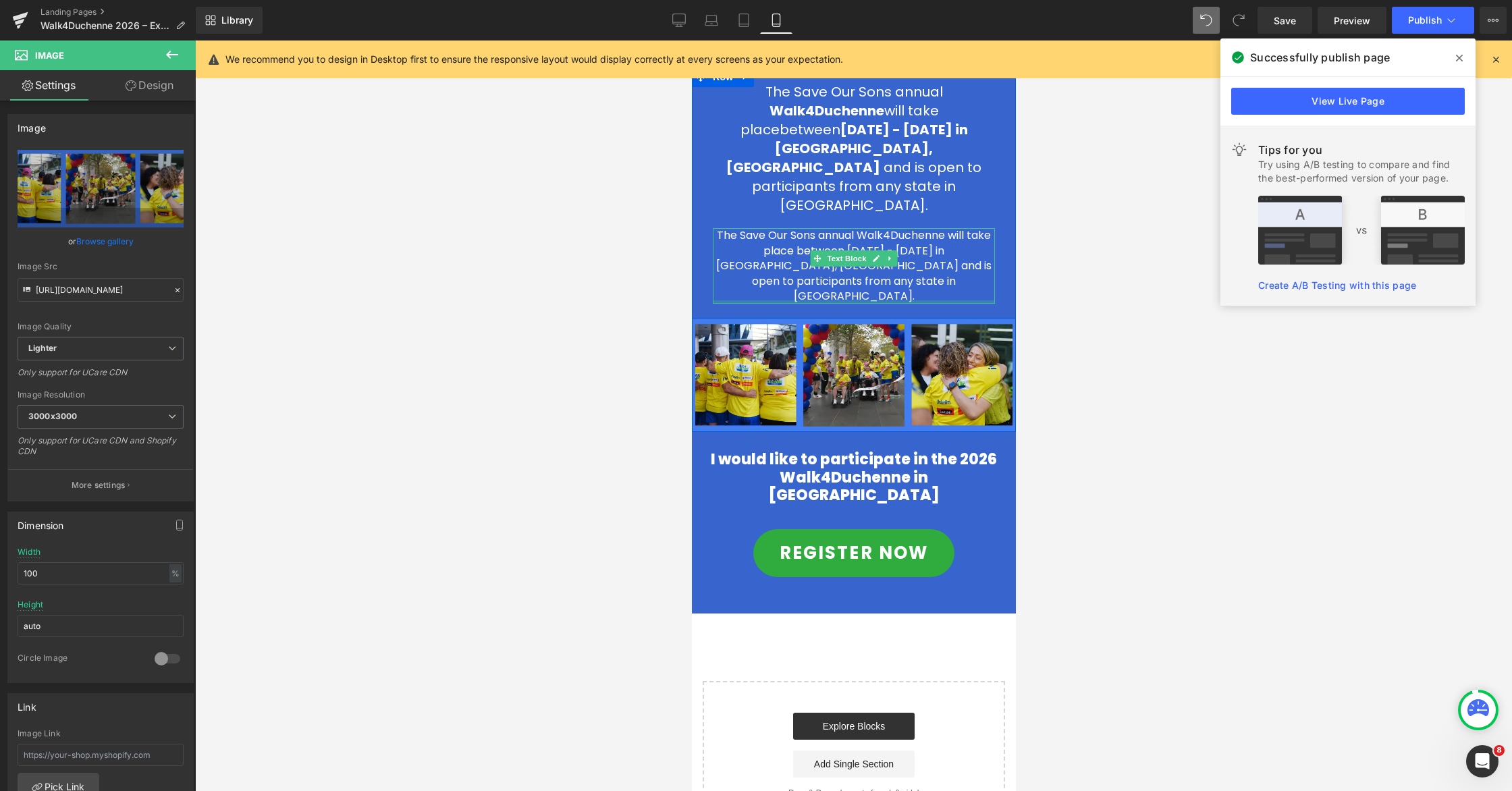
scroll to position [47, 0]
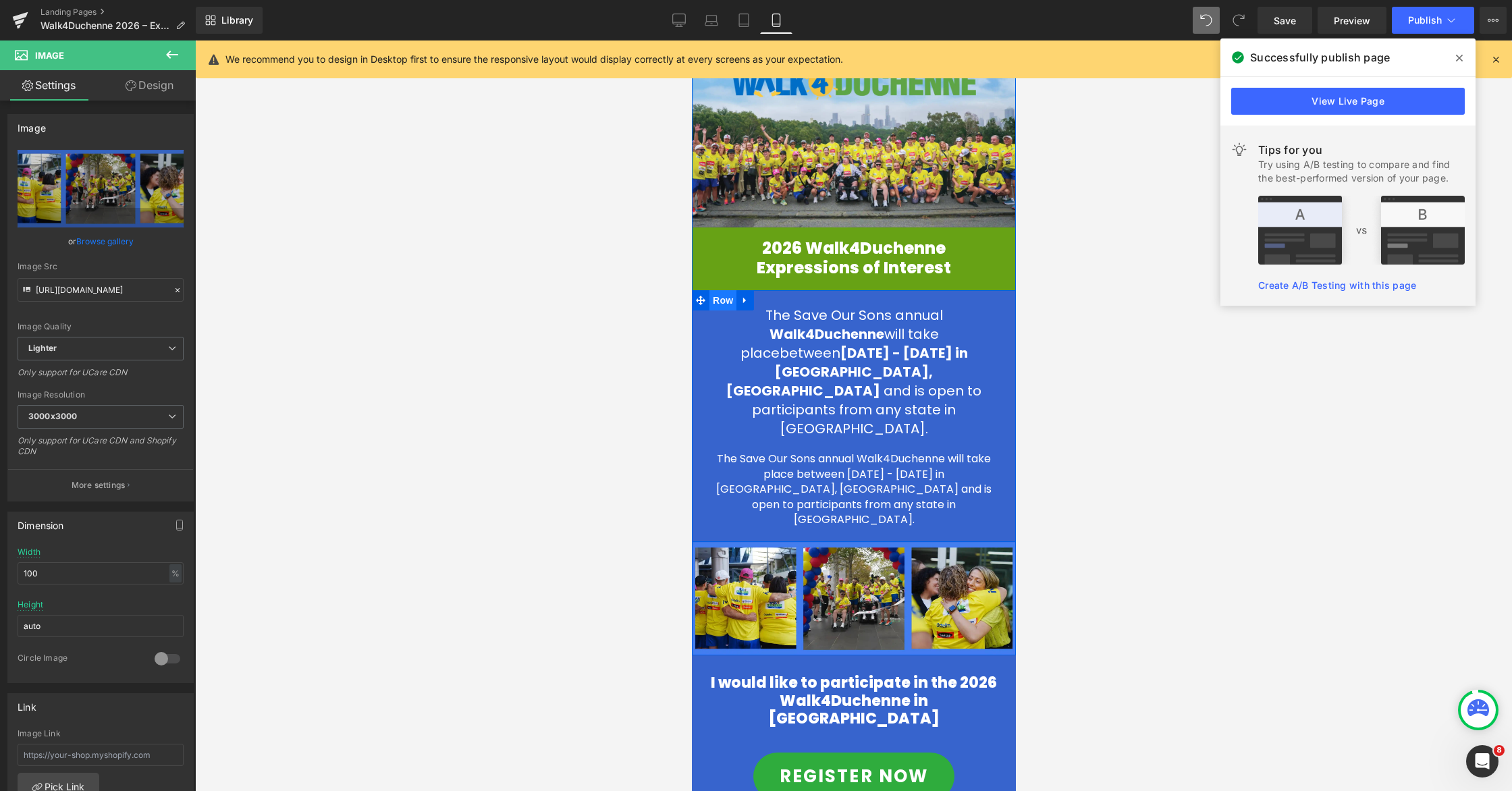
click at [721, 301] on span "Row" at bounding box center [722, 300] width 27 height 20
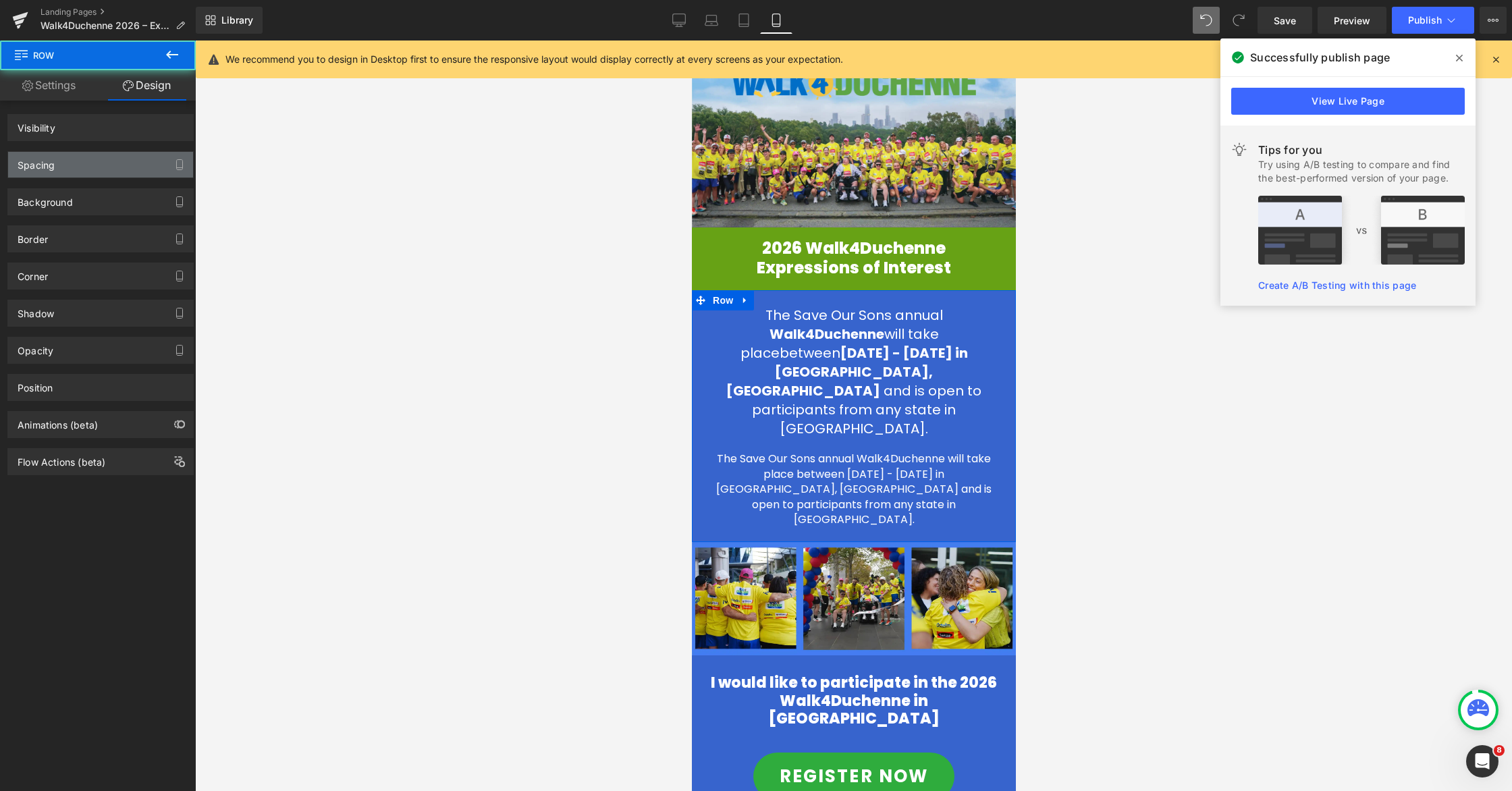
click at [86, 170] on div "Spacing" at bounding box center [100, 165] width 185 height 26
click at [75, 162] on div "Spacing" at bounding box center [100, 165] width 185 height 26
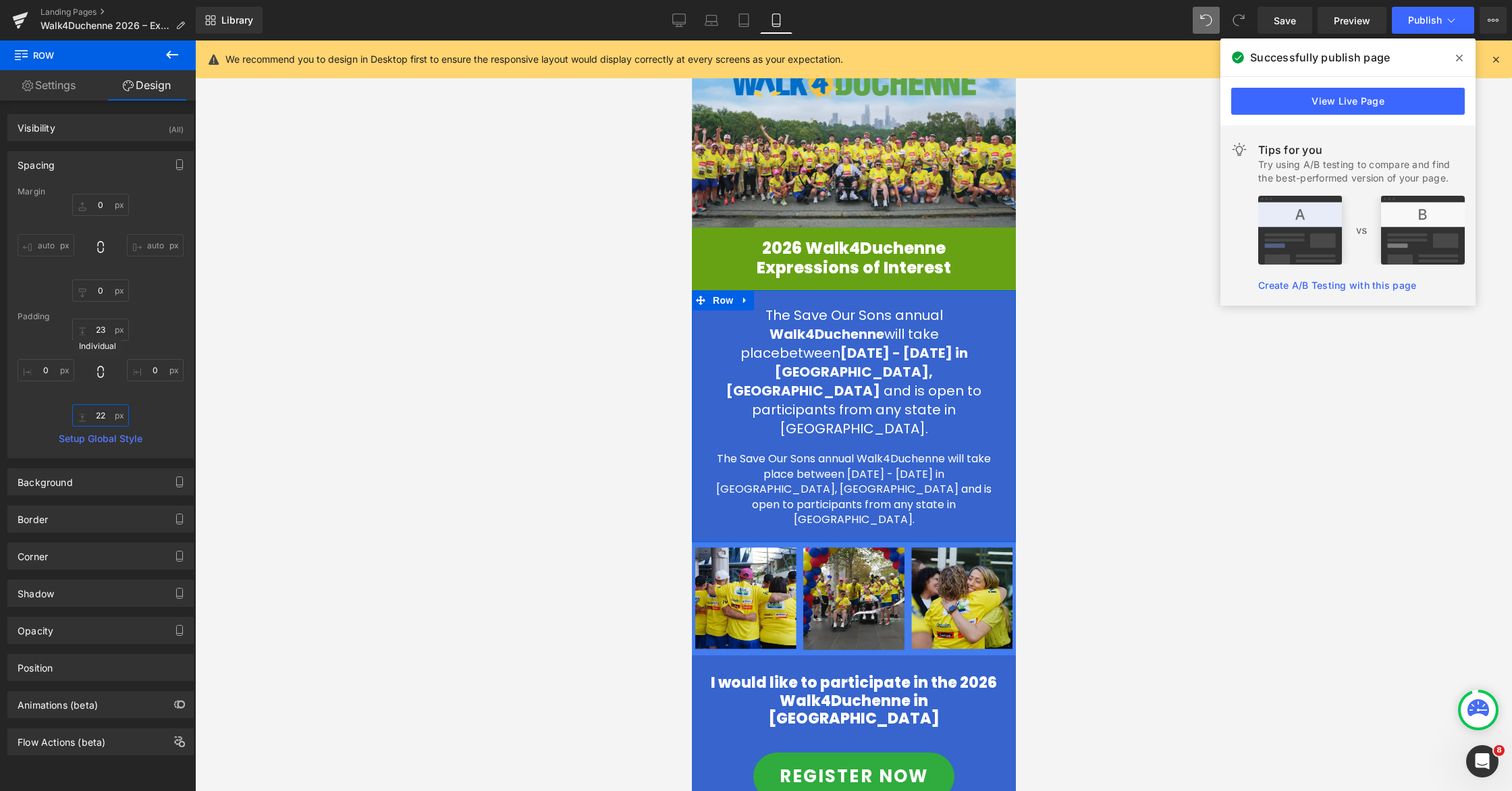
click at [97, 412] on input "22" at bounding box center [100, 415] width 57 height 23
click at [93, 418] on input "22" at bounding box center [100, 415] width 57 height 23
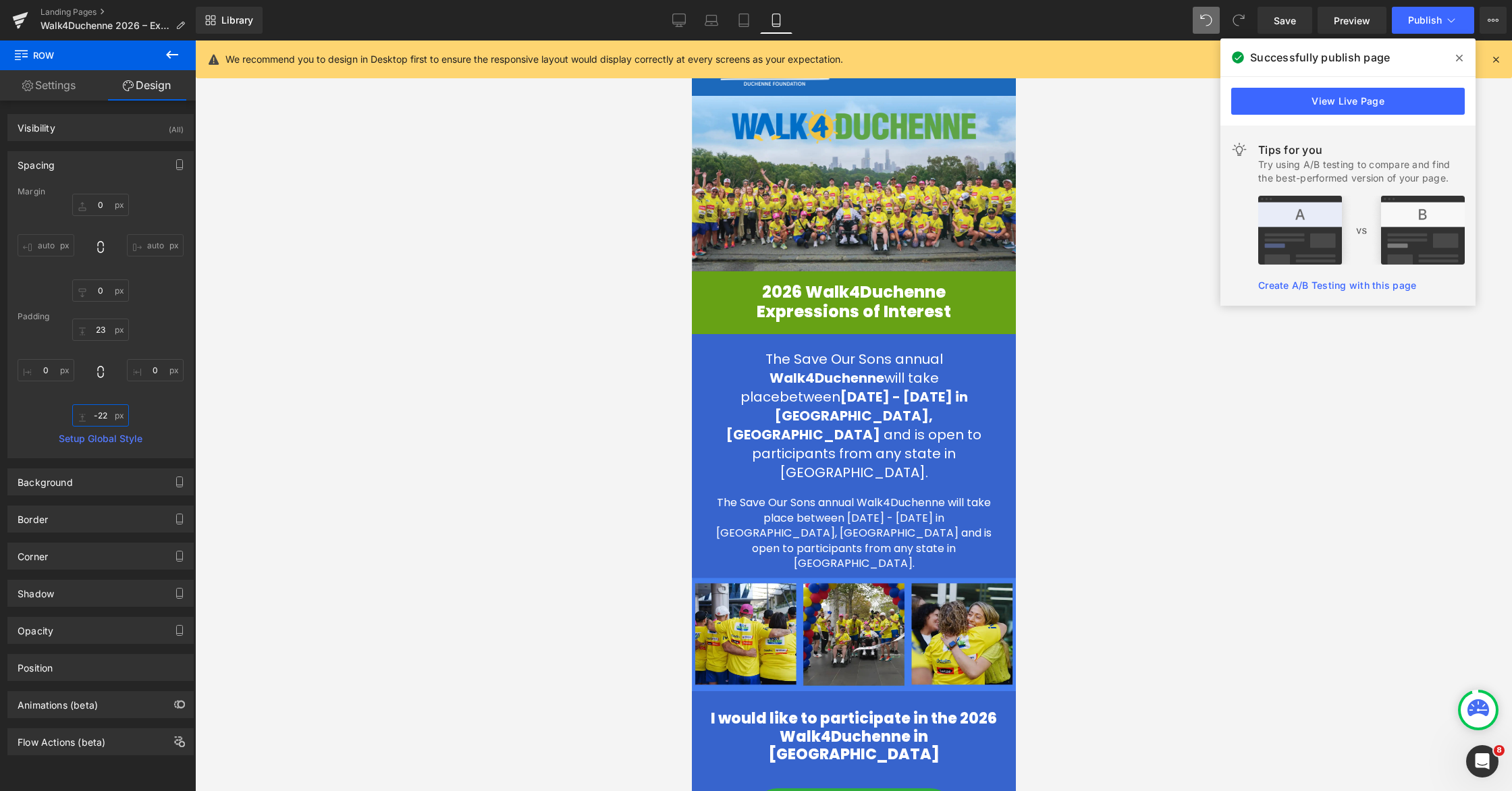
scroll to position [0, 0]
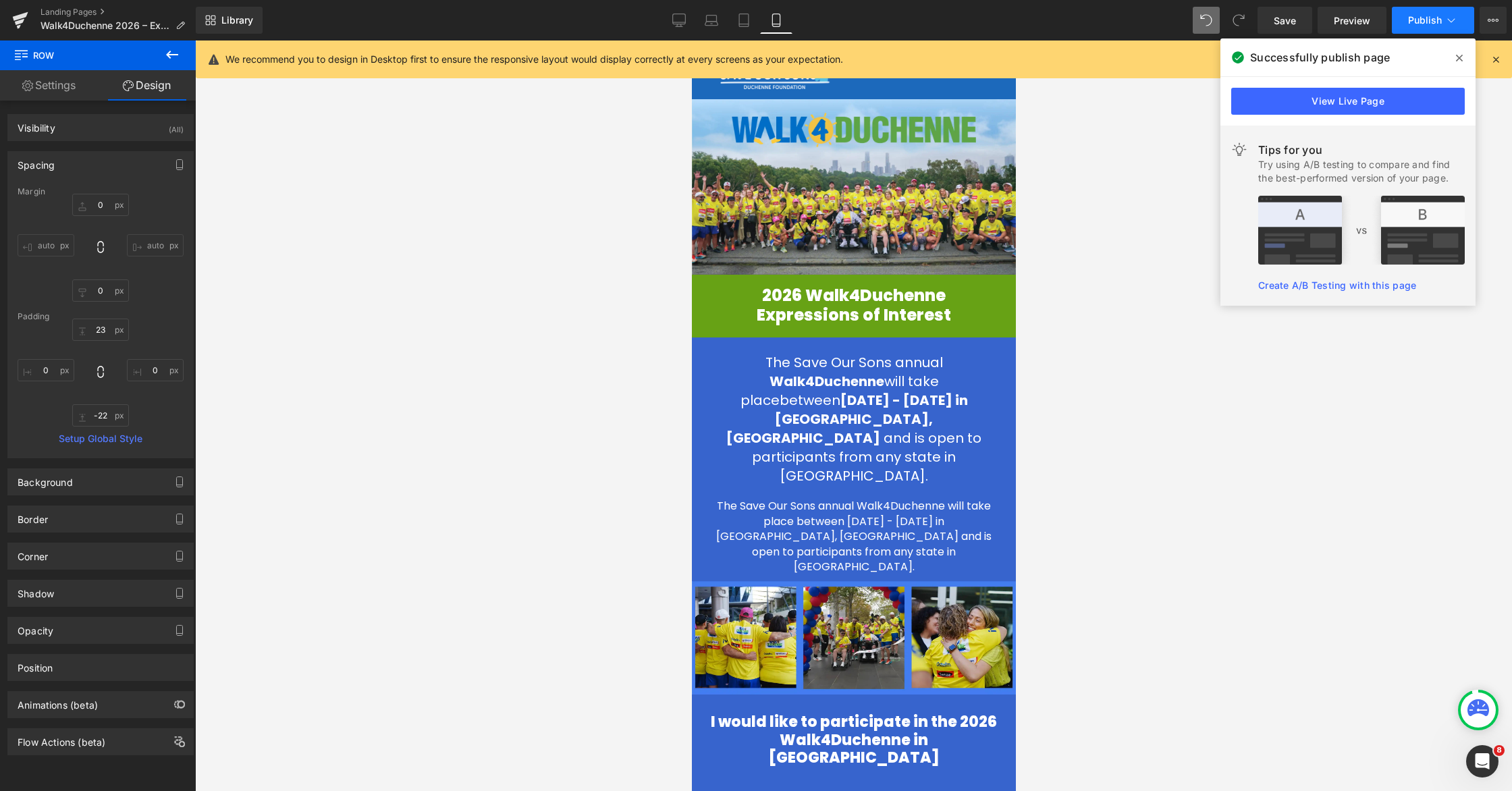
click at [963, 25] on span "Publish" at bounding box center [1425, 20] width 34 height 10
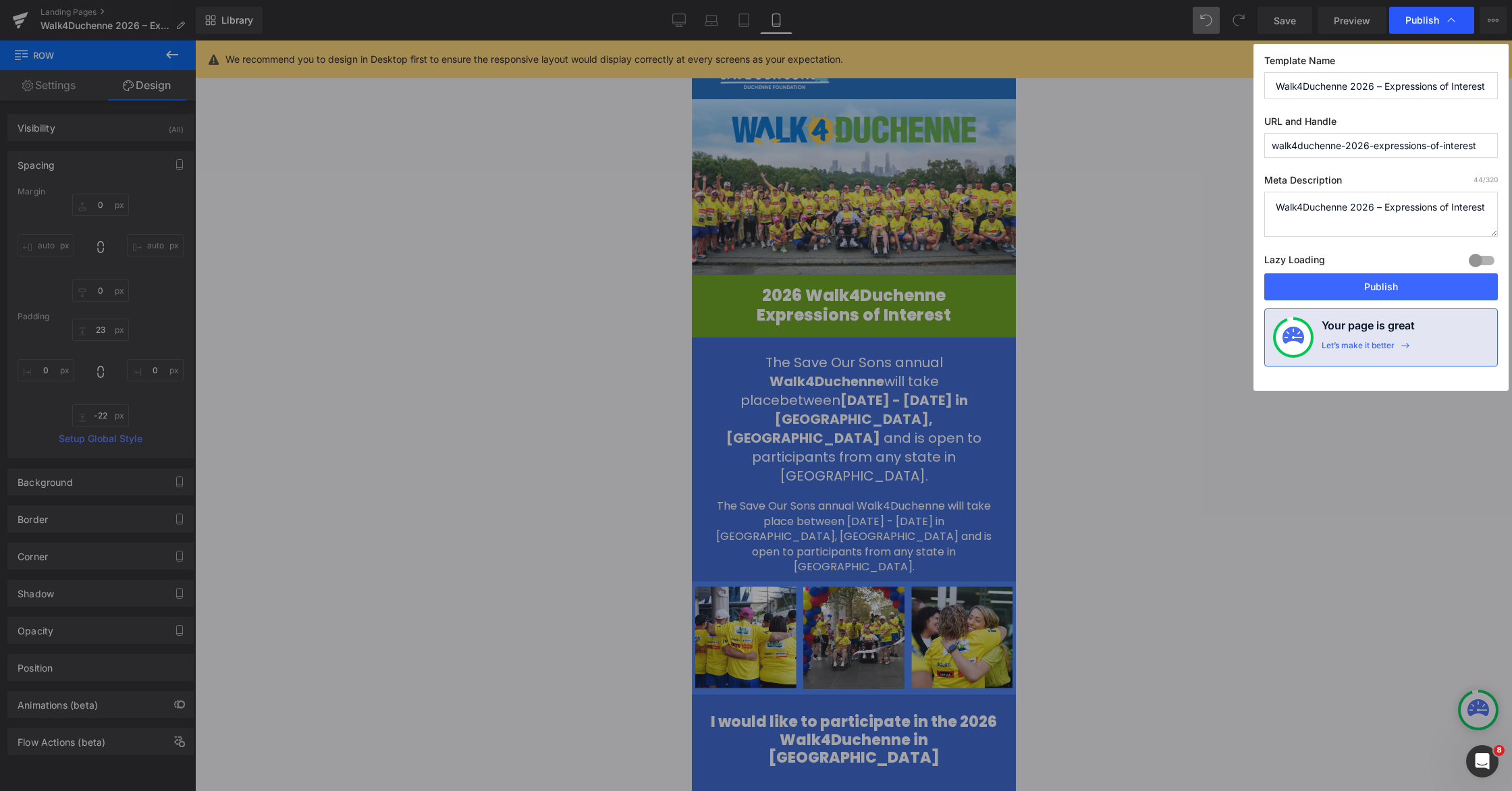
click at [963, 24] on span "Publish" at bounding box center [1422, 20] width 34 height 12
click at [963, 282] on div at bounding box center [853, 415] width 1317 height 750
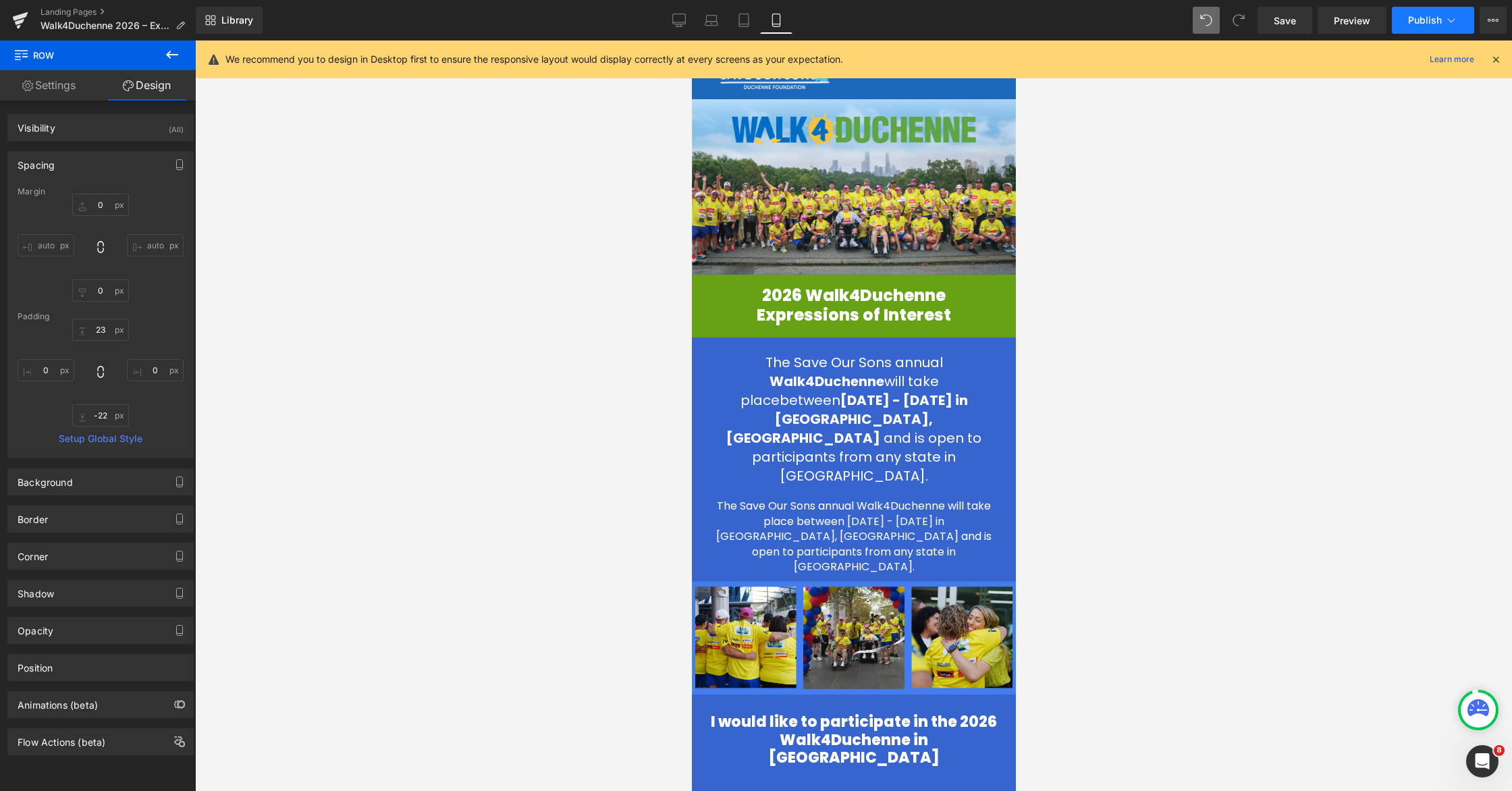
click at [963, 26] on button "Publish" at bounding box center [1433, 20] width 83 height 27
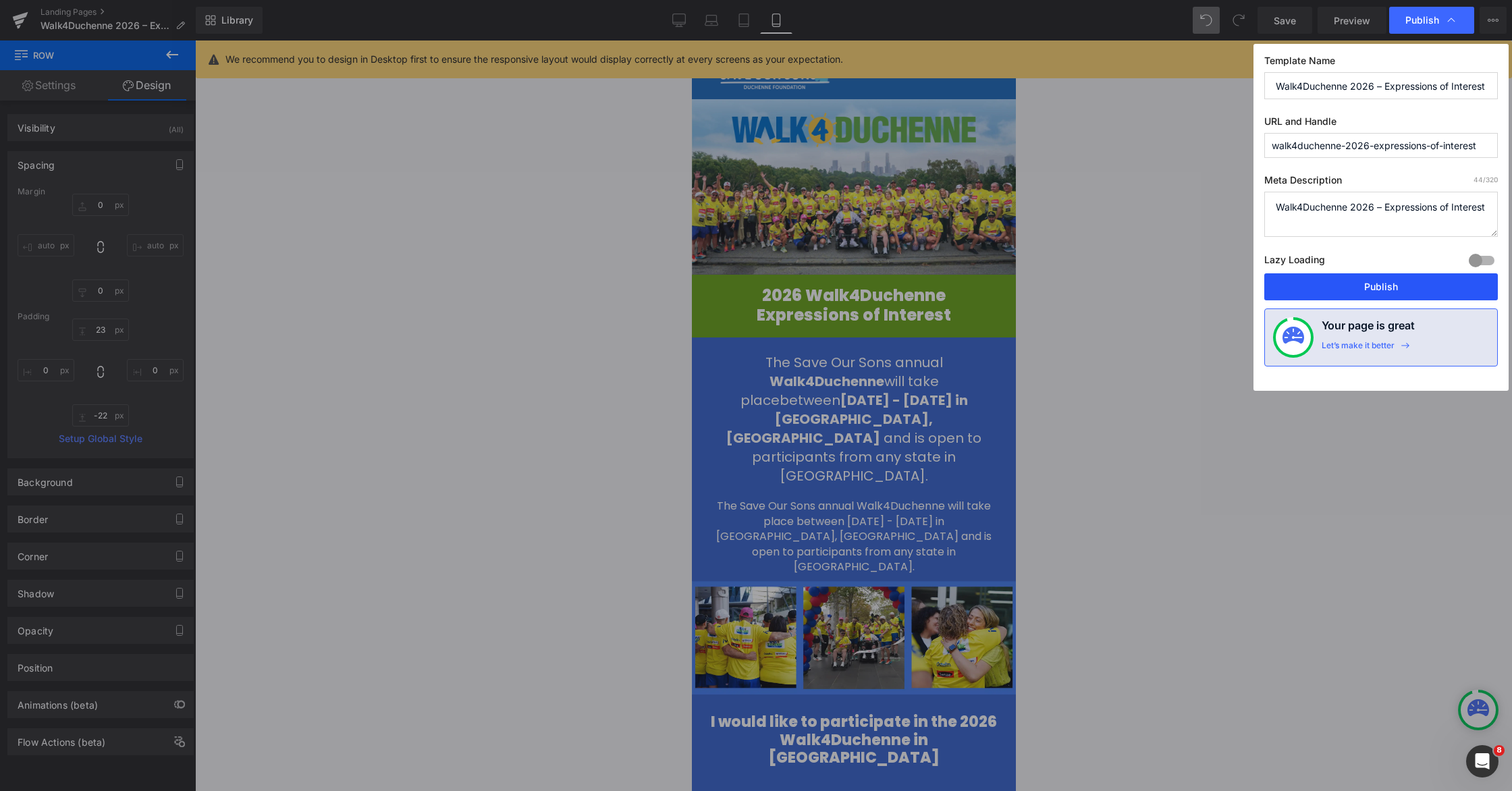
click at [963, 285] on button "Publish" at bounding box center [1381, 286] width 234 height 27
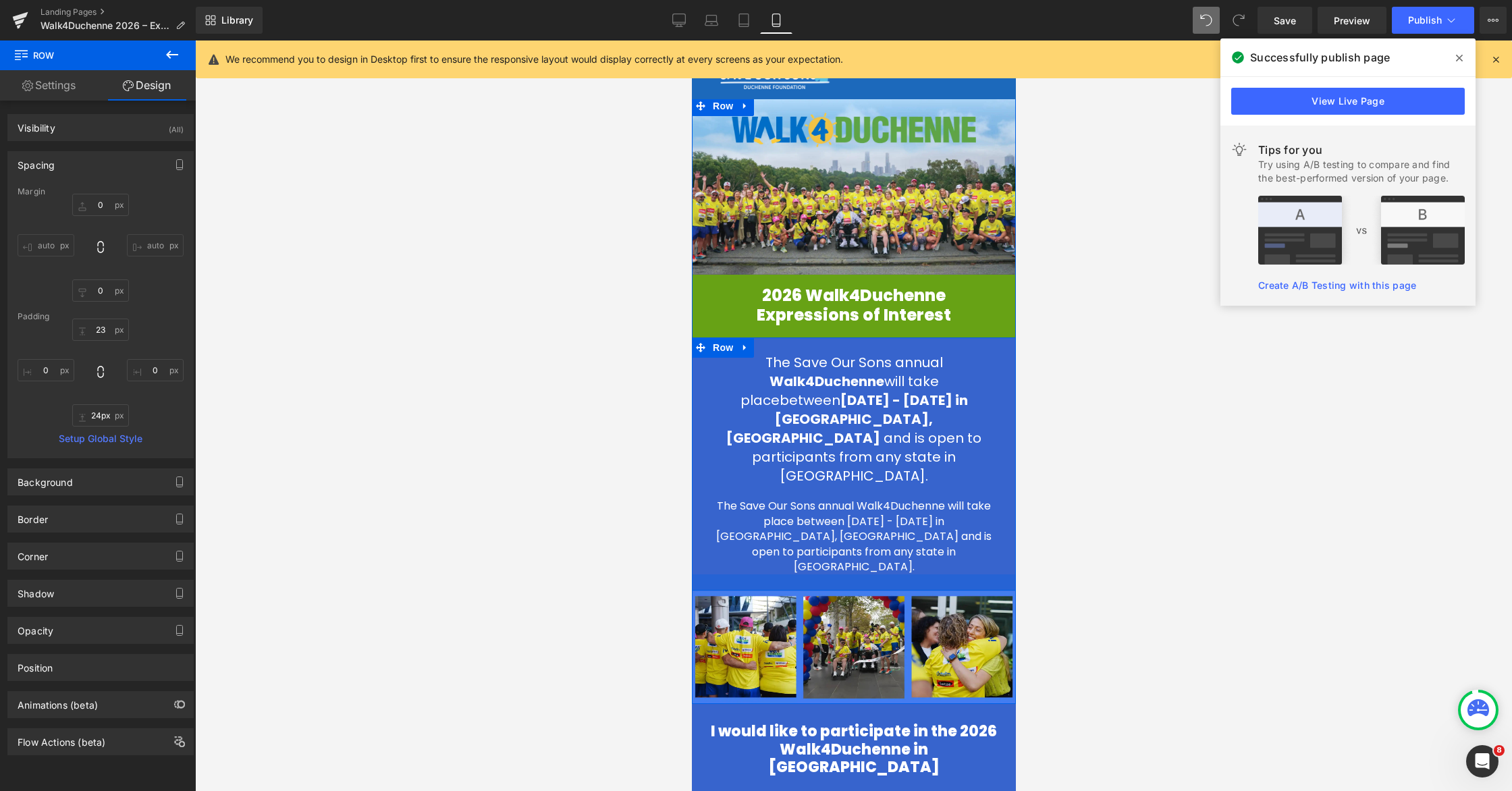
drag, startPoint x: 842, startPoint y: 528, endPoint x: 842, endPoint y: 537, distance: 9.0
click at [842, 575] on div at bounding box center [853, 582] width 324 height 17
click at [963, 527] on div at bounding box center [853, 415] width 1317 height 750
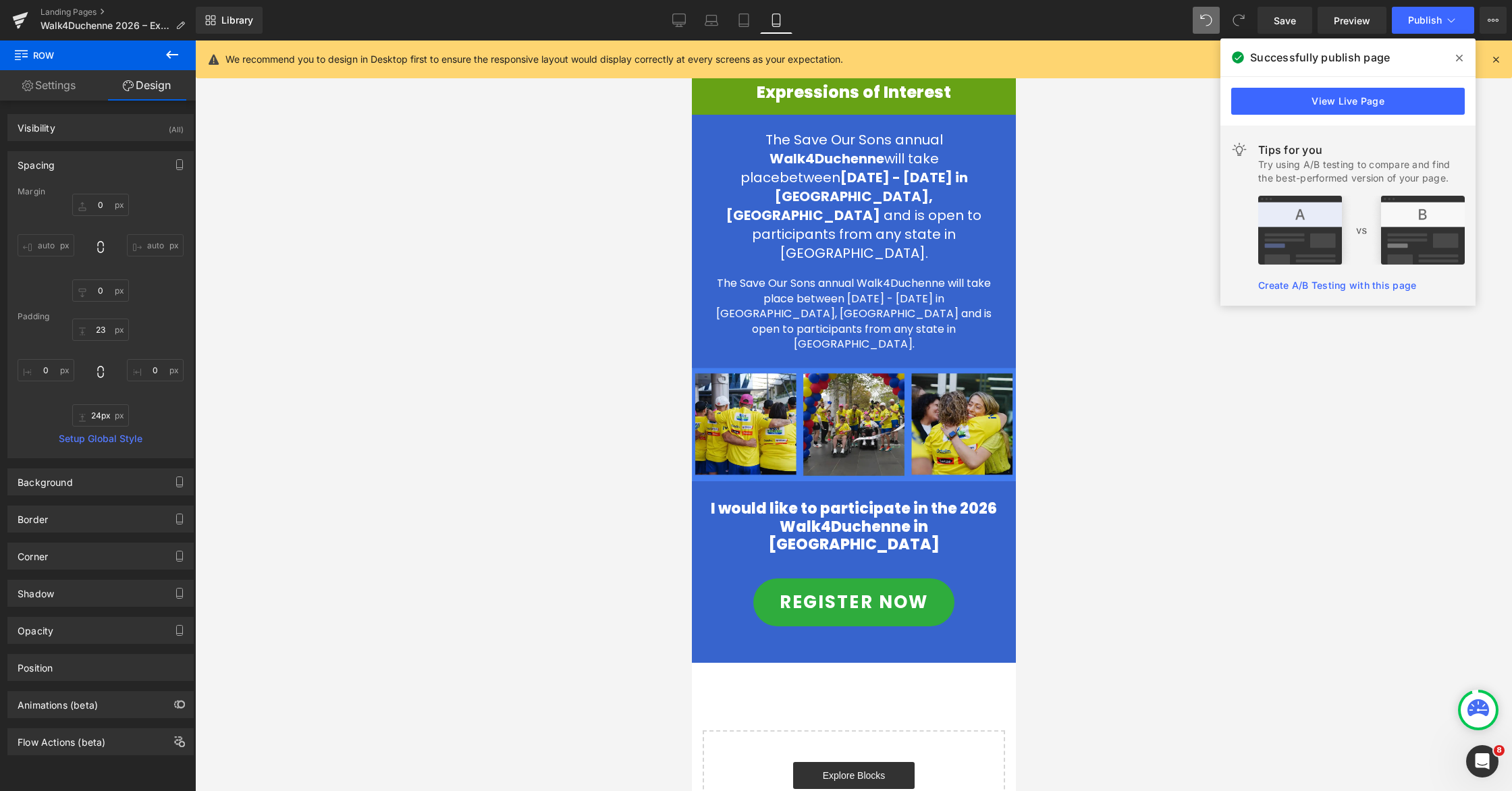
scroll to position [298, 0]
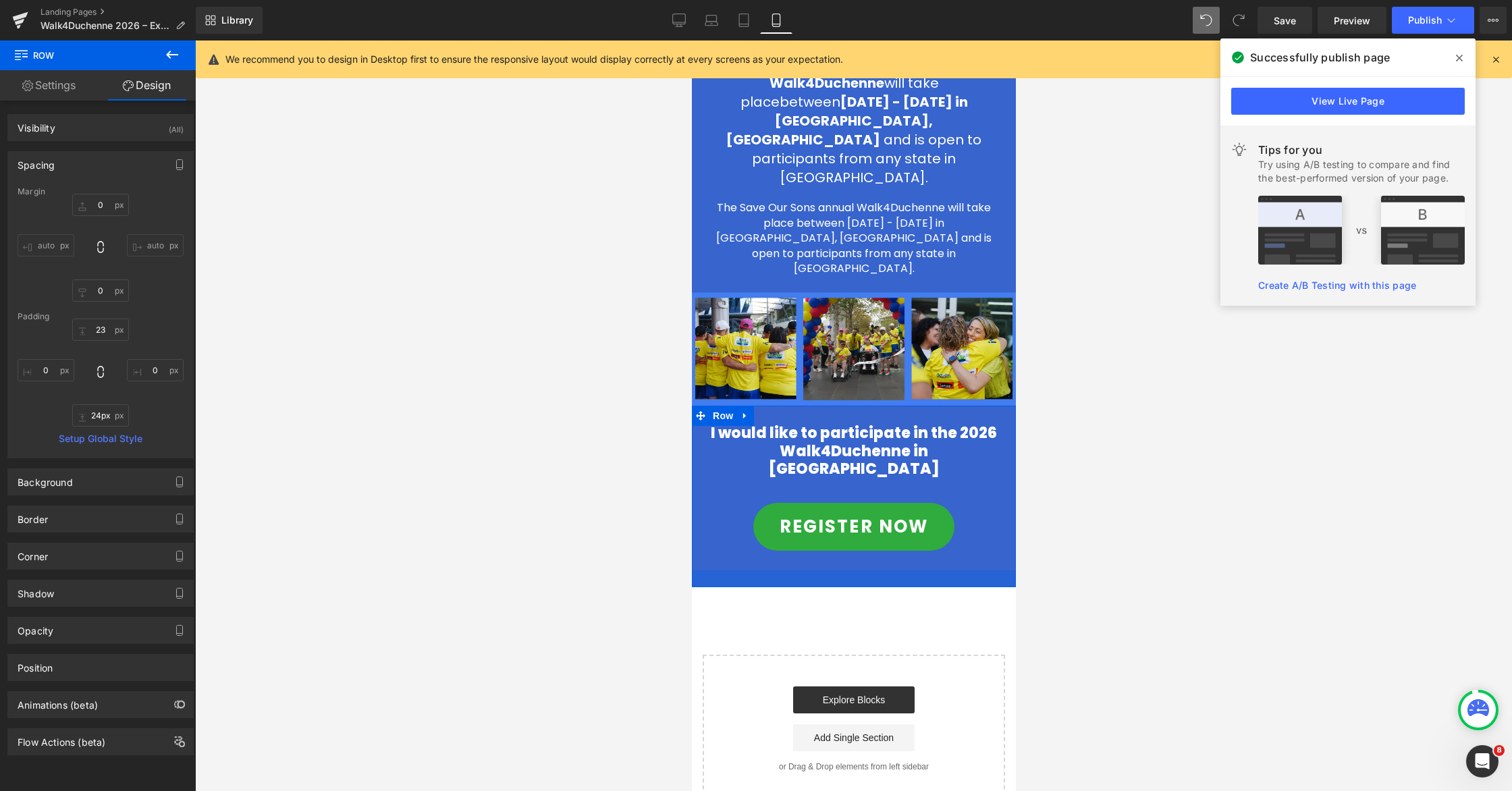
click at [868, 570] on div at bounding box center [853, 578] width 324 height 17
click at [720, 406] on span "Row" at bounding box center [722, 415] width 27 height 20
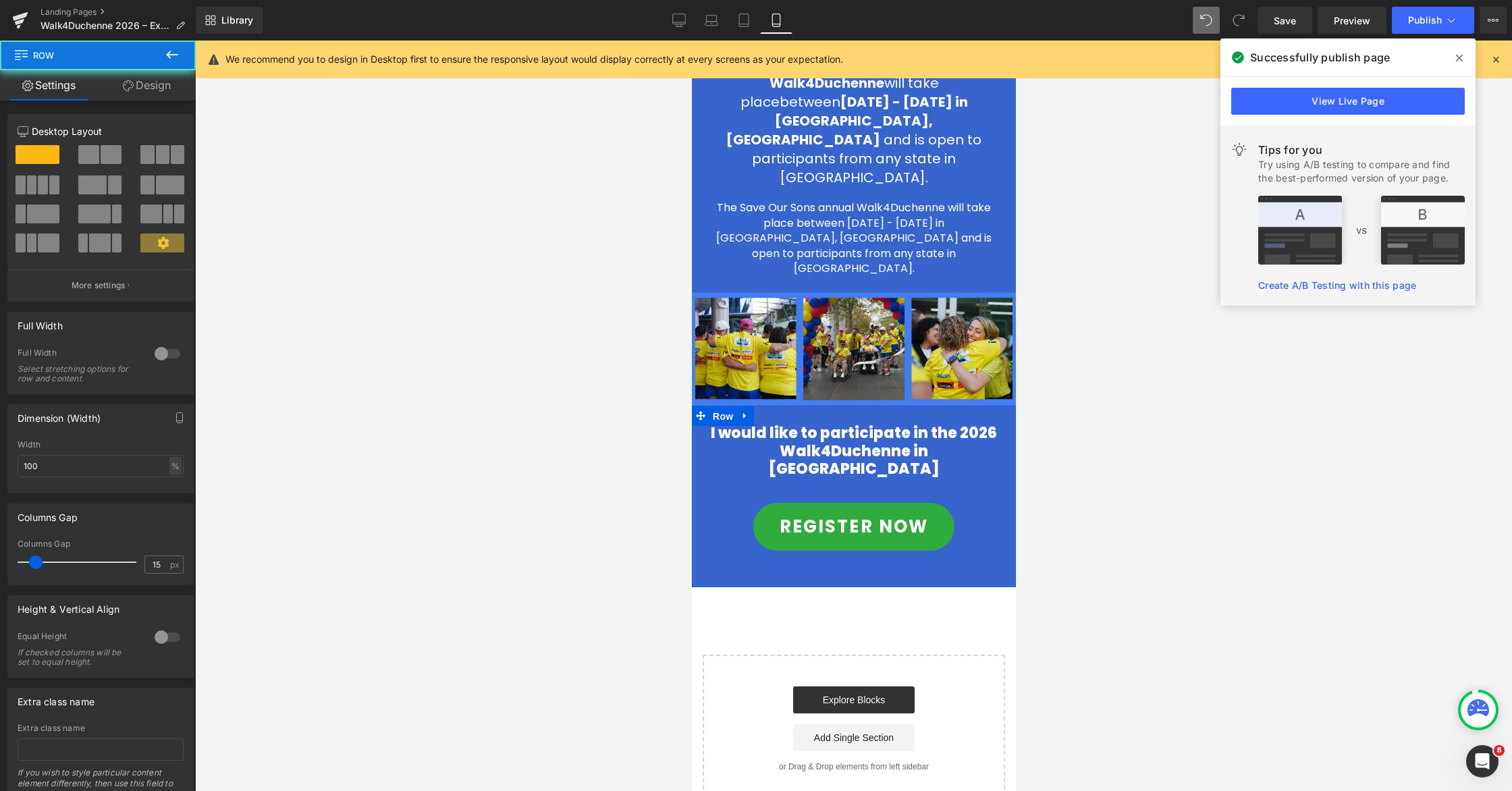
click at [88, 412] on div "Dimension (Width)" at bounding box center [58, 415] width 83 height 19
click at [720, 408] on span "Row" at bounding box center [722, 415] width 22 height 17
click at [719, 408] on span "Row" at bounding box center [722, 415] width 22 height 17
click at [148, 89] on link "Design" at bounding box center [147, 85] width 98 height 30
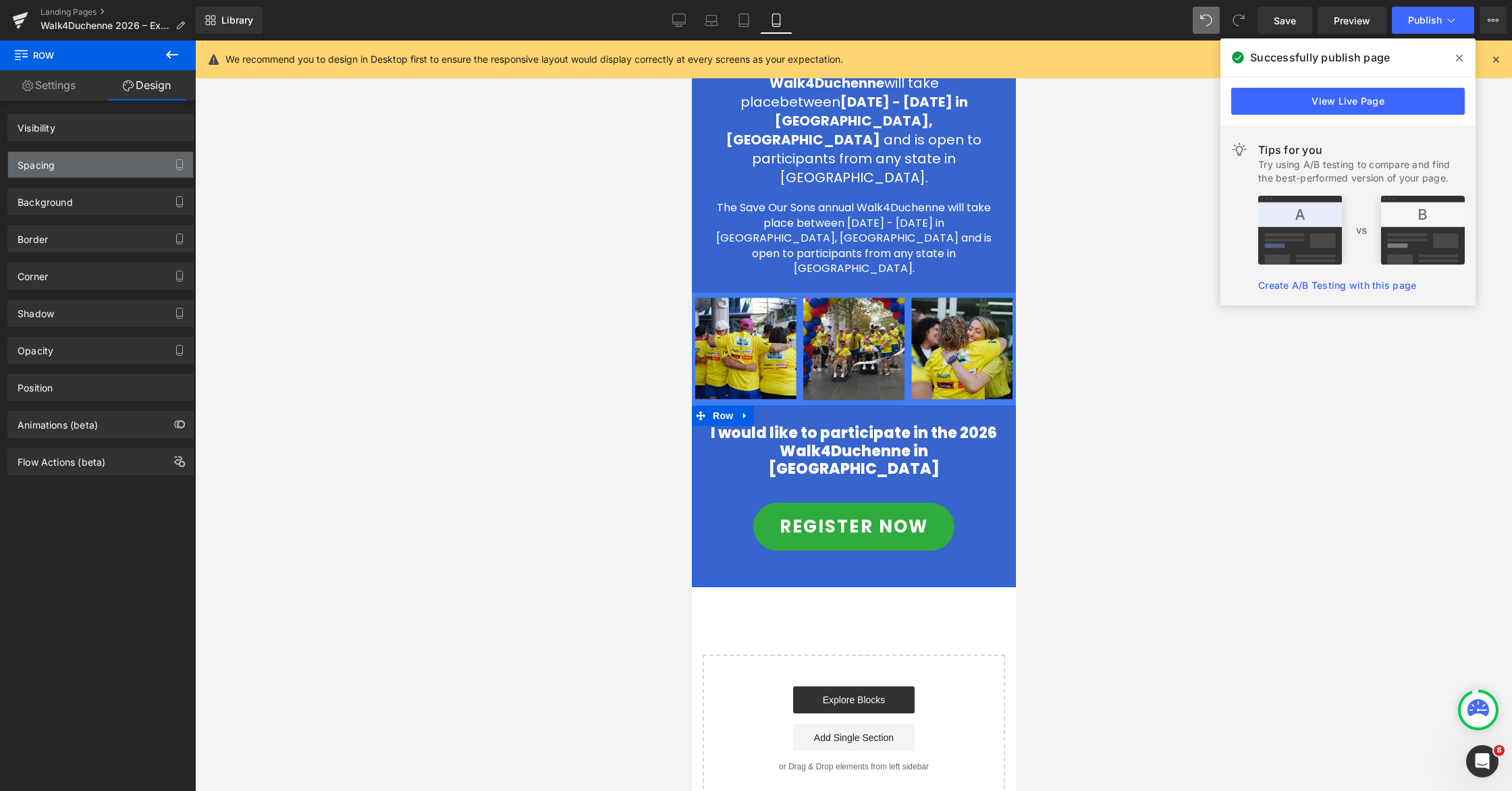
click at [61, 159] on div "Spacing" at bounding box center [100, 165] width 185 height 26
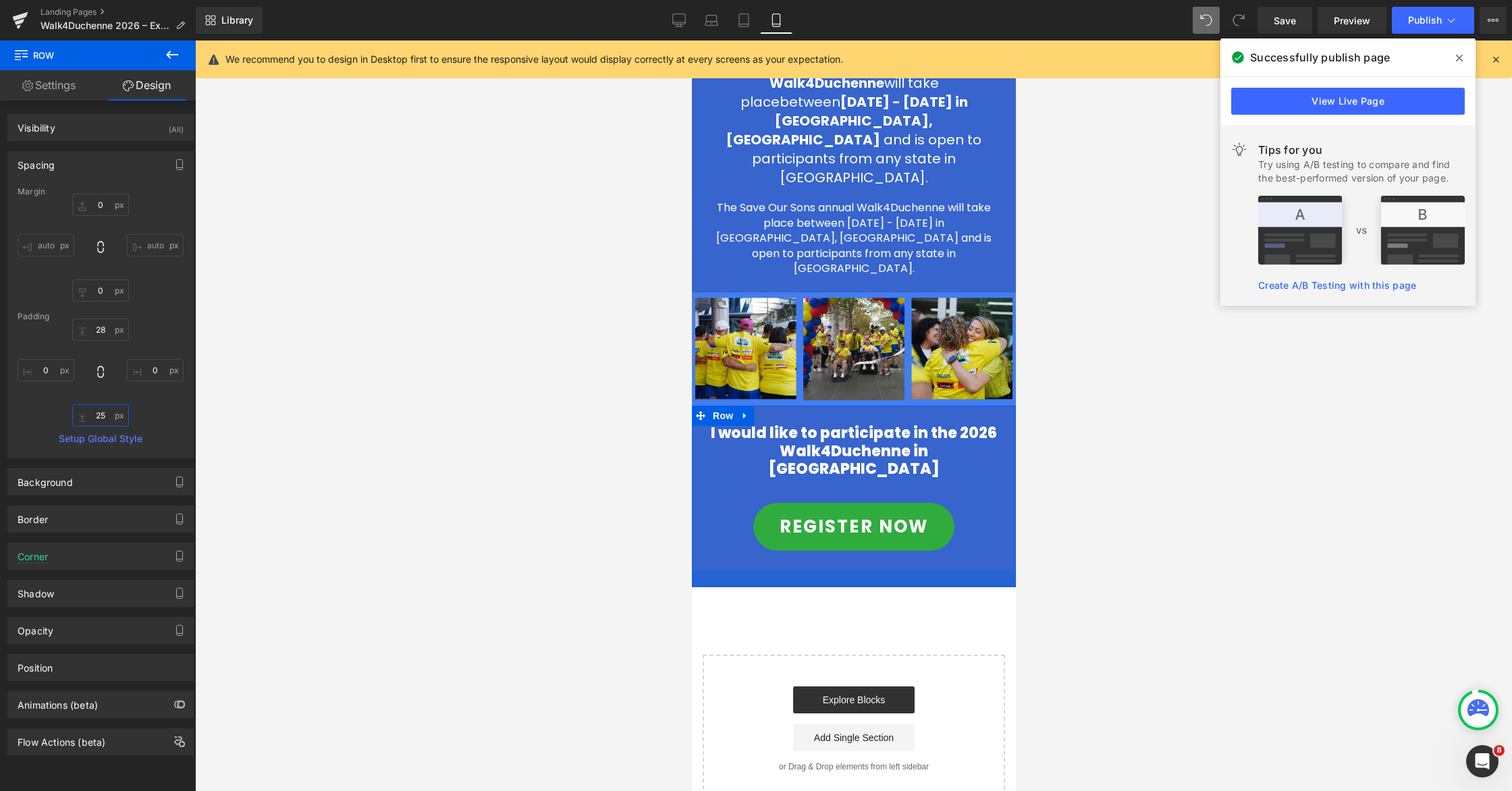
click at [90, 415] on input "25" at bounding box center [100, 415] width 57 height 23
click at [84, 290] on input "0" at bounding box center [100, 290] width 57 height 23
click at [89, 291] on input "0" at bounding box center [100, 290] width 57 height 23
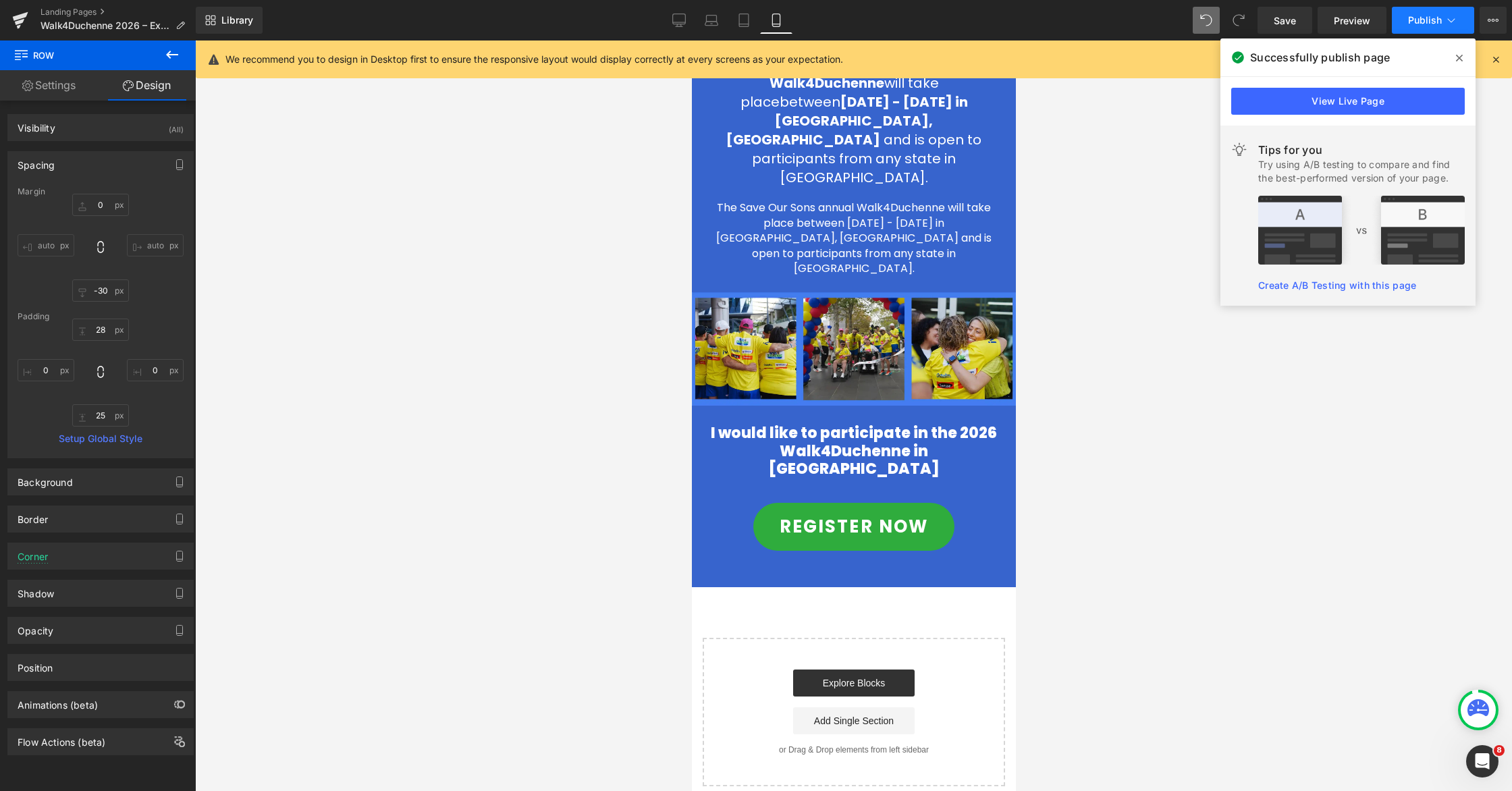
click at [963, 24] on span "Publish" at bounding box center [1425, 20] width 34 height 10
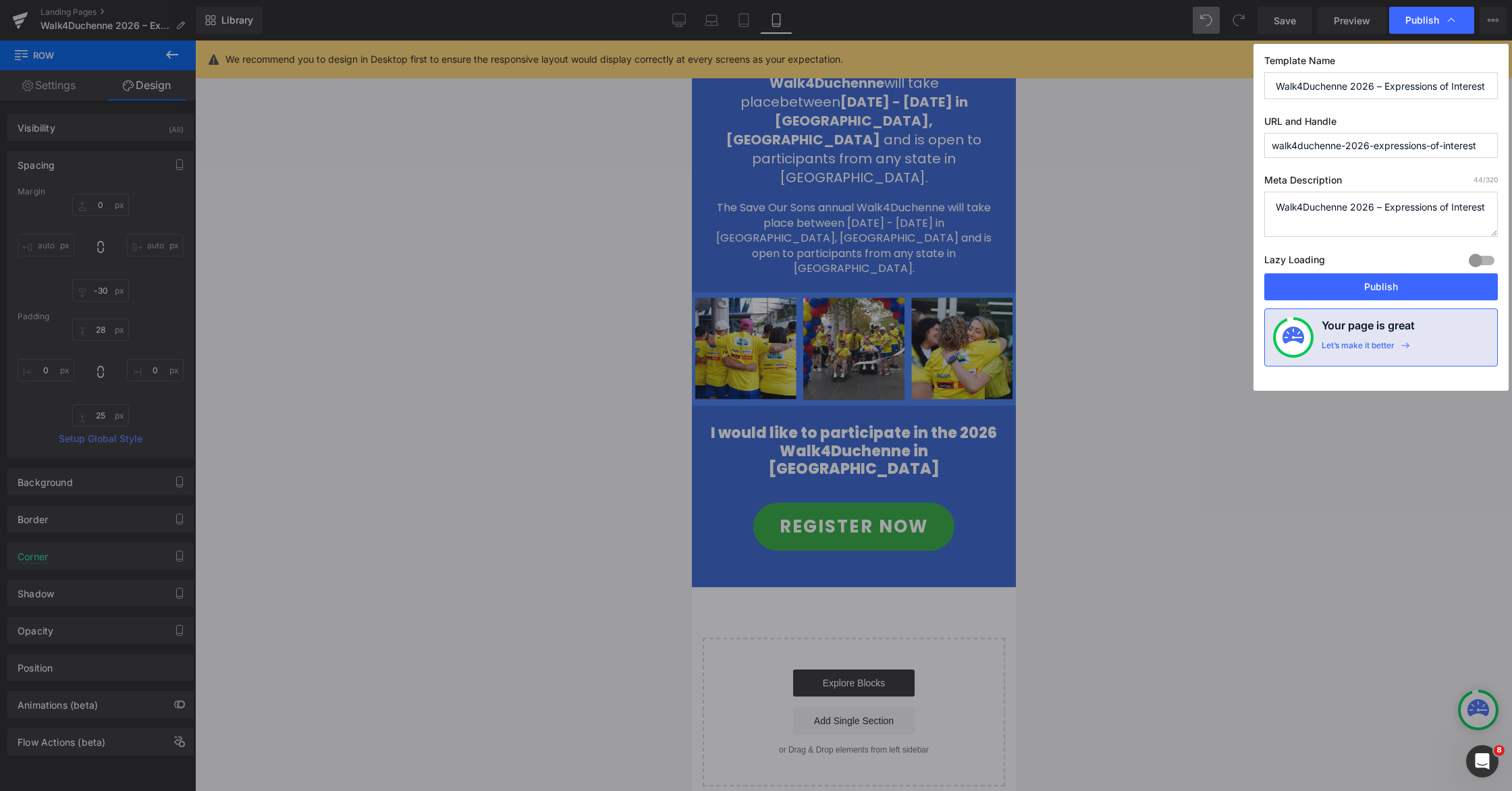
drag, startPoint x: 1407, startPoint y: 289, endPoint x: 1153, endPoint y: 289, distance: 254.0
click at [963, 289] on button "Publish" at bounding box center [1381, 286] width 234 height 27
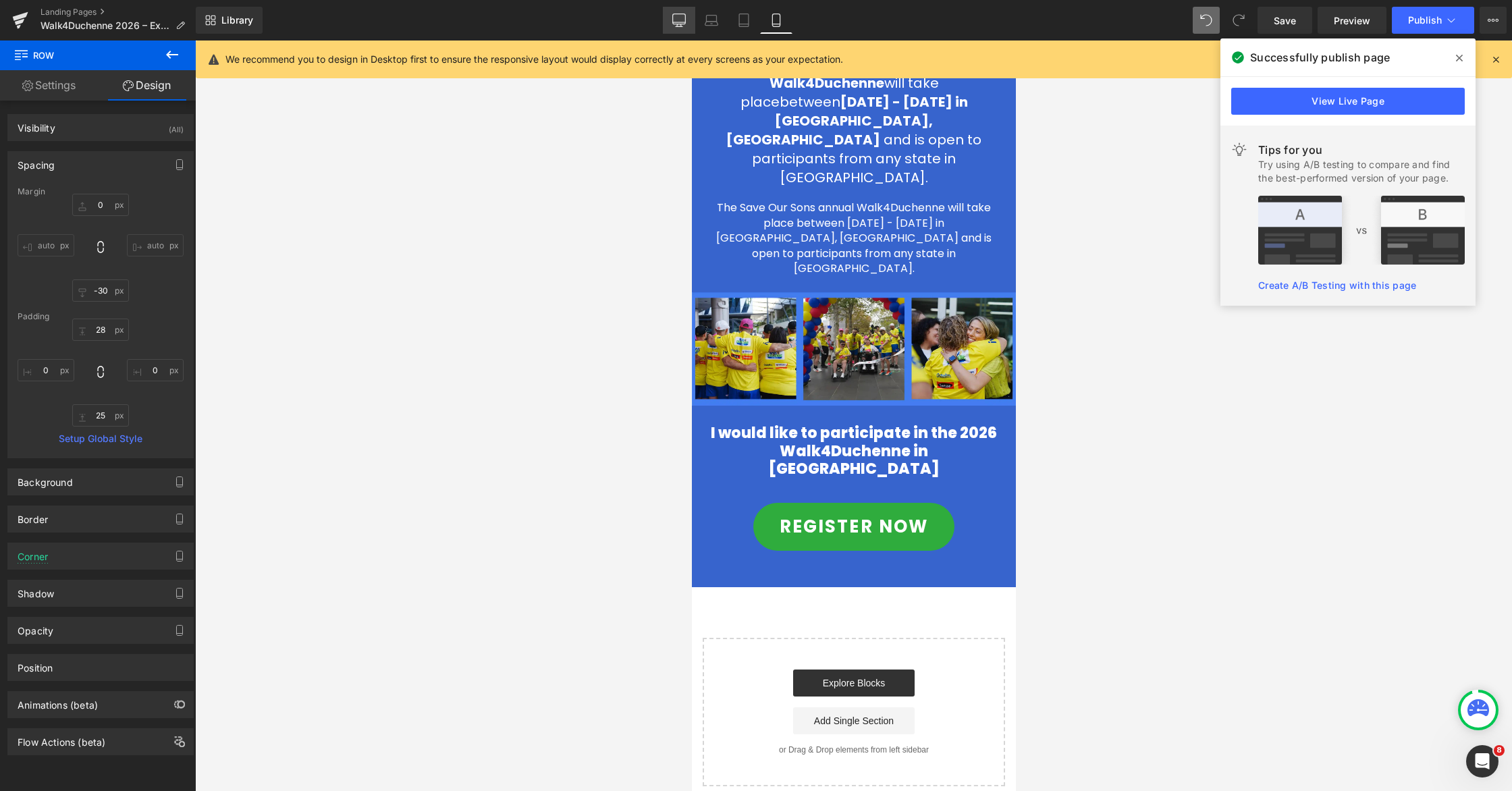
click at [683, 26] on icon at bounding box center [679, 21] width 14 height 14
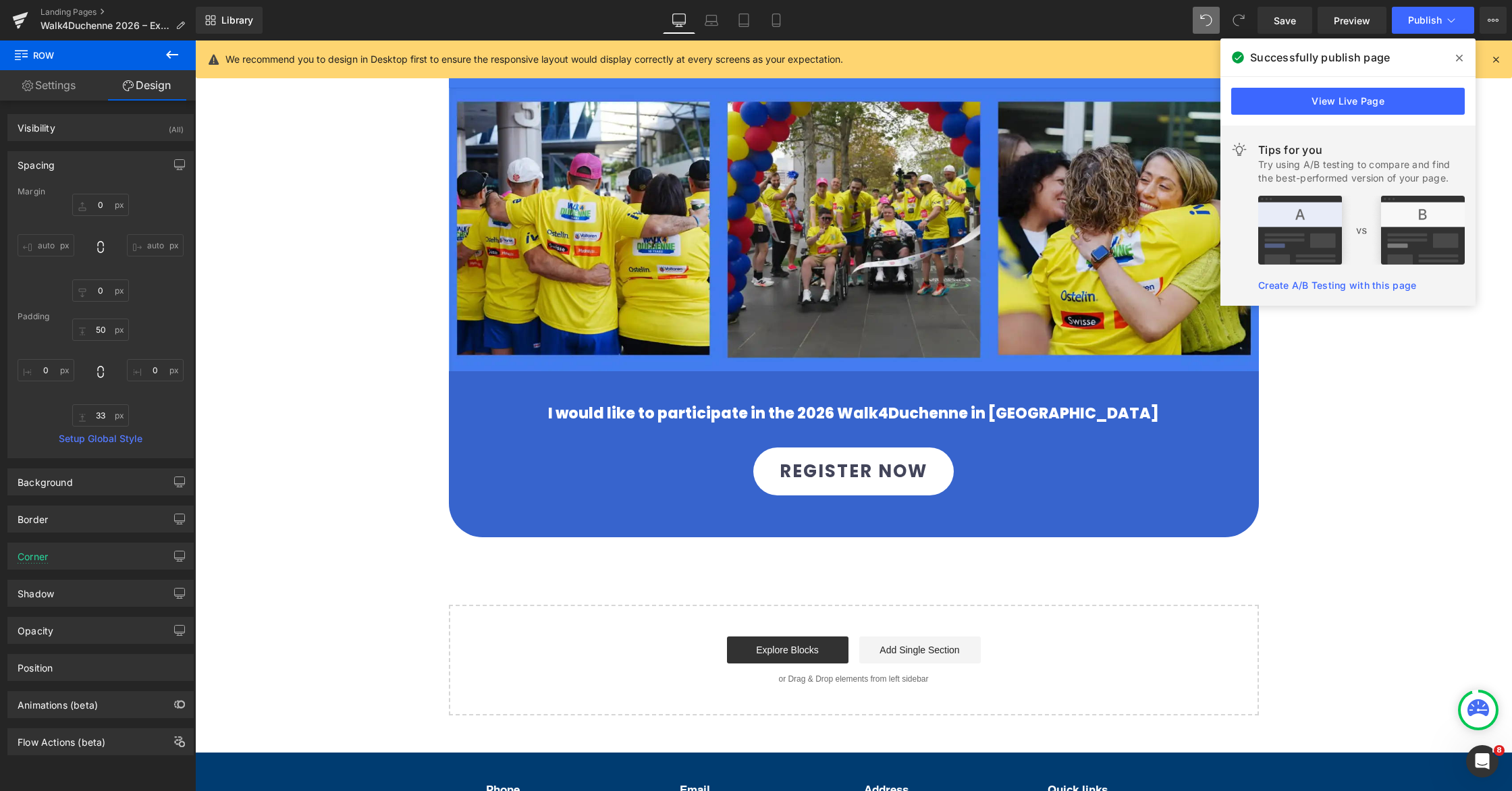
scroll to position [664, 0]
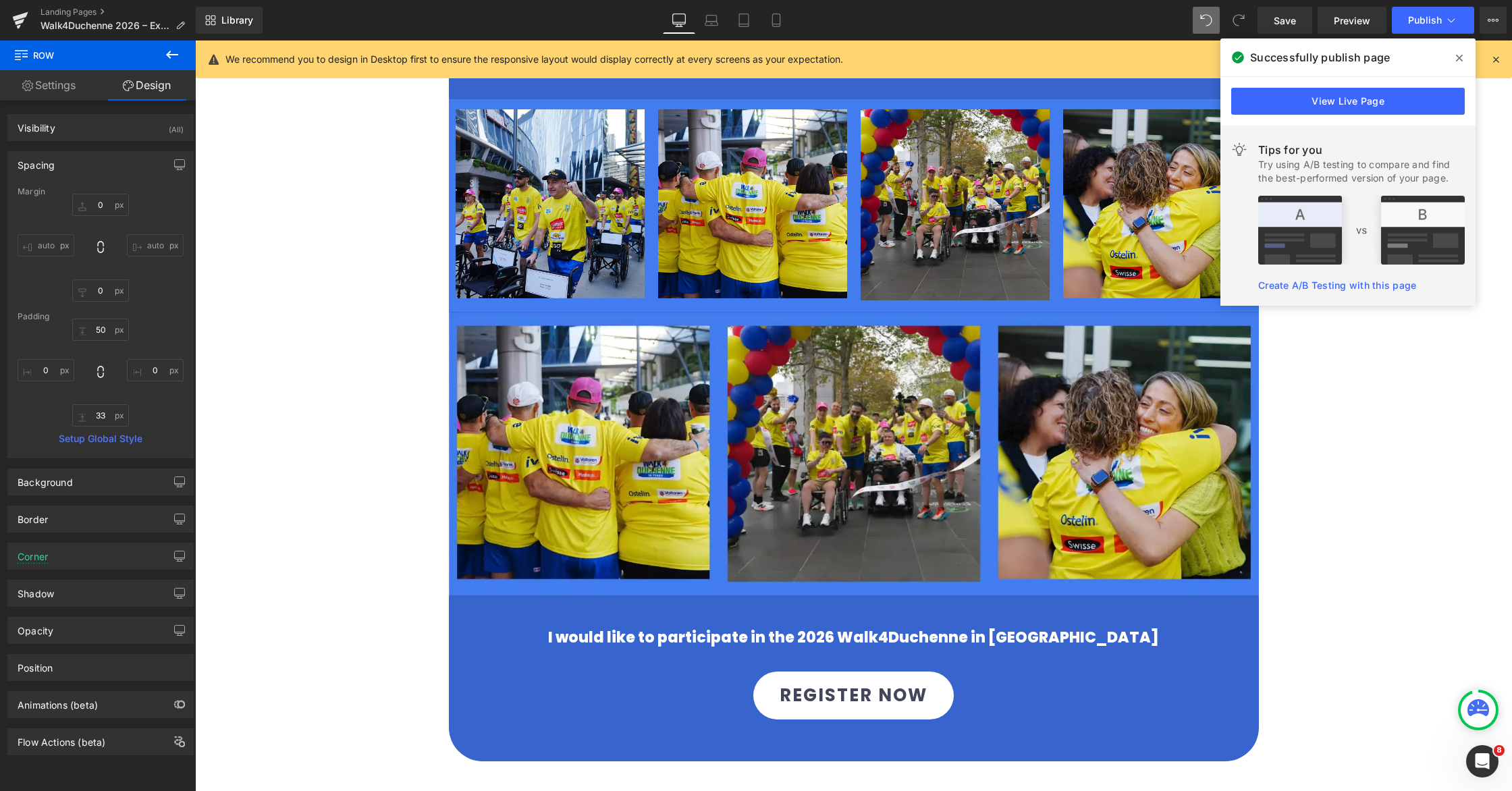
click at [847, 393] on img at bounding box center [854, 453] width 810 height 282
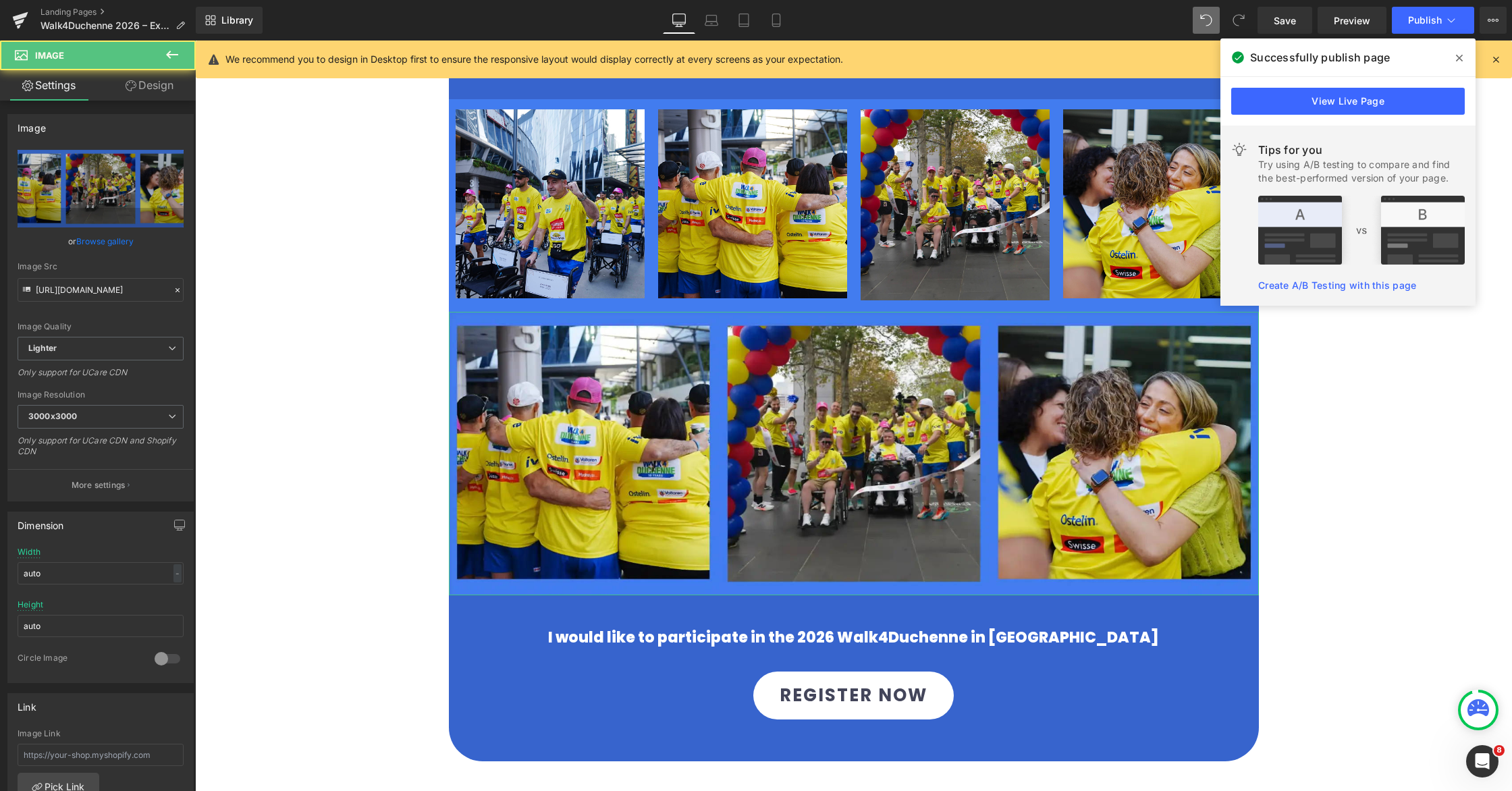
click at [165, 84] on link "Design" at bounding box center [150, 85] width 98 height 30
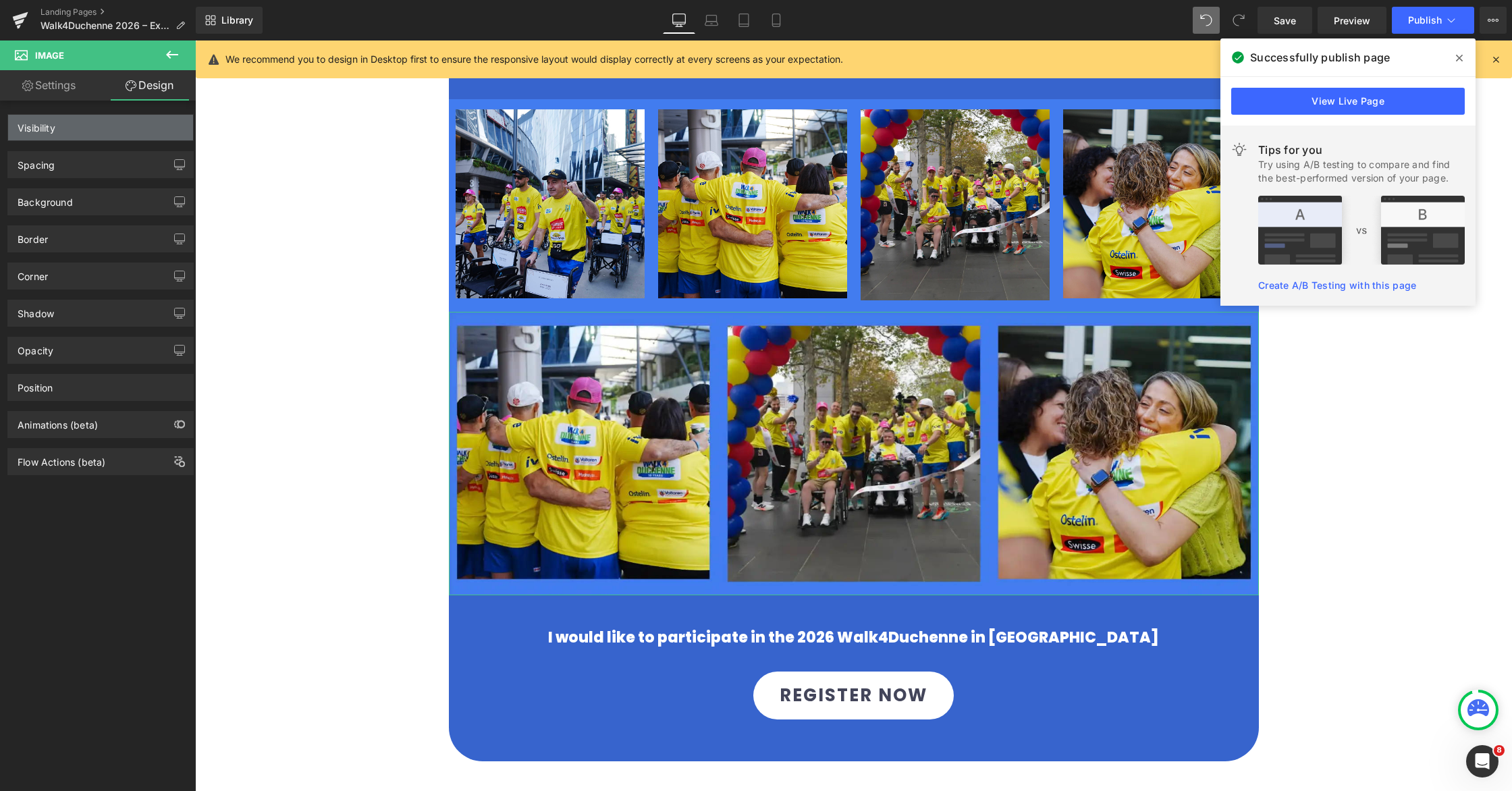
click at [81, 132] on div "Visibility" at bounding box center [100, 128] width 185 height 26
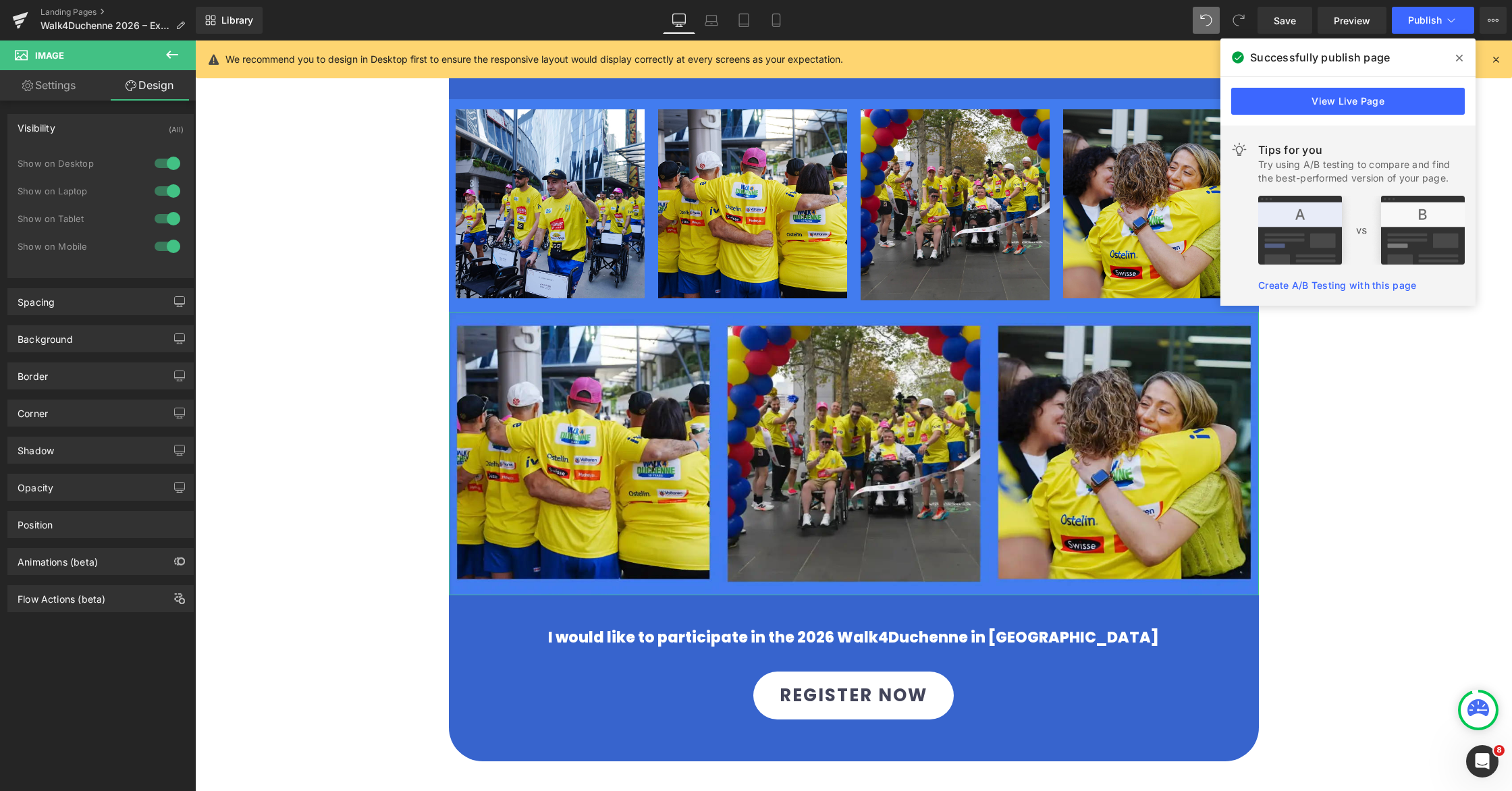
click at [157, 164] on div at bounding box center [167, 163] width 32 height 22
click at [154, 195] on div at bounding box center [167, 190] width 32 height 22
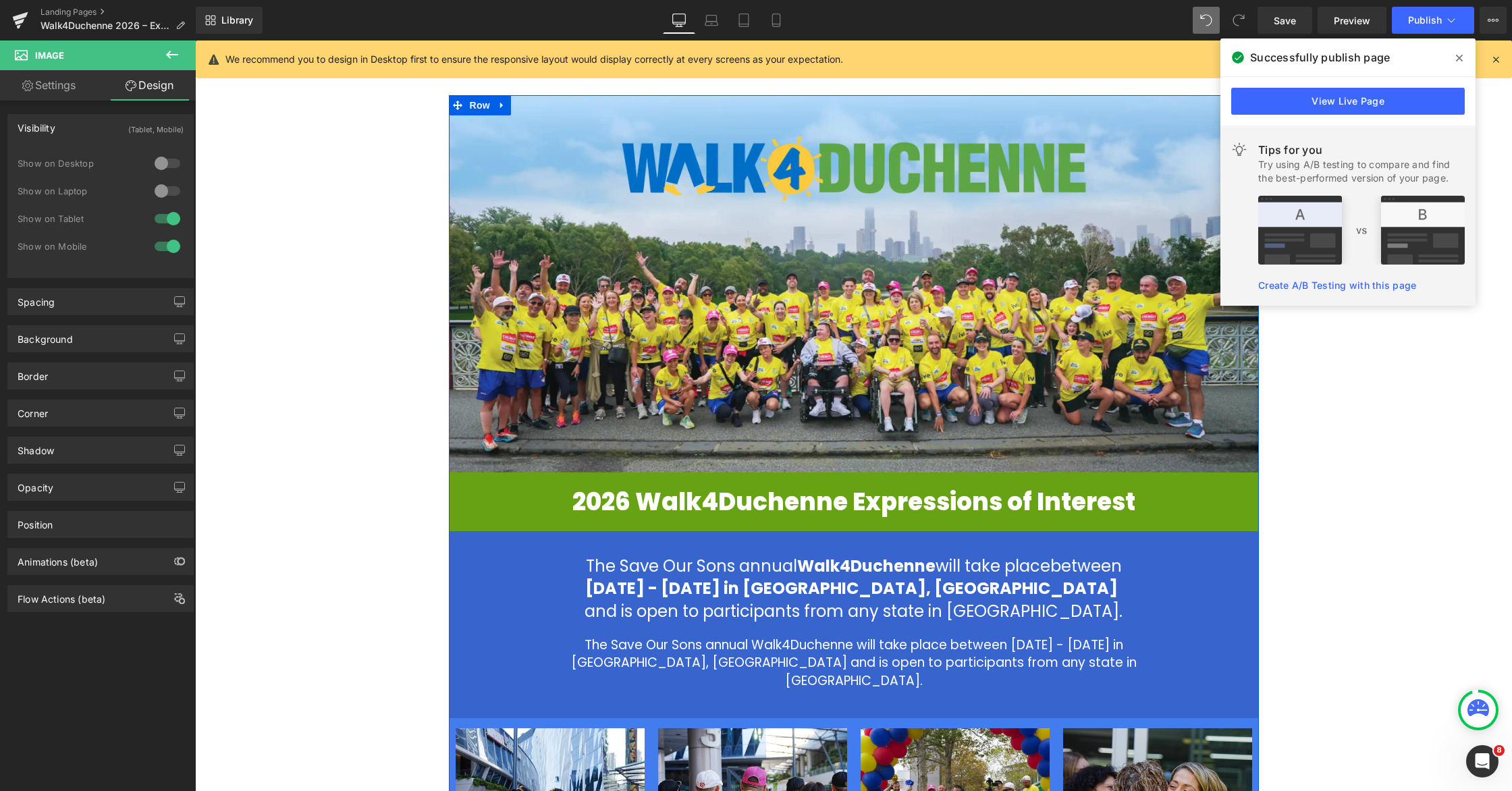
scroll to position [0, 0]
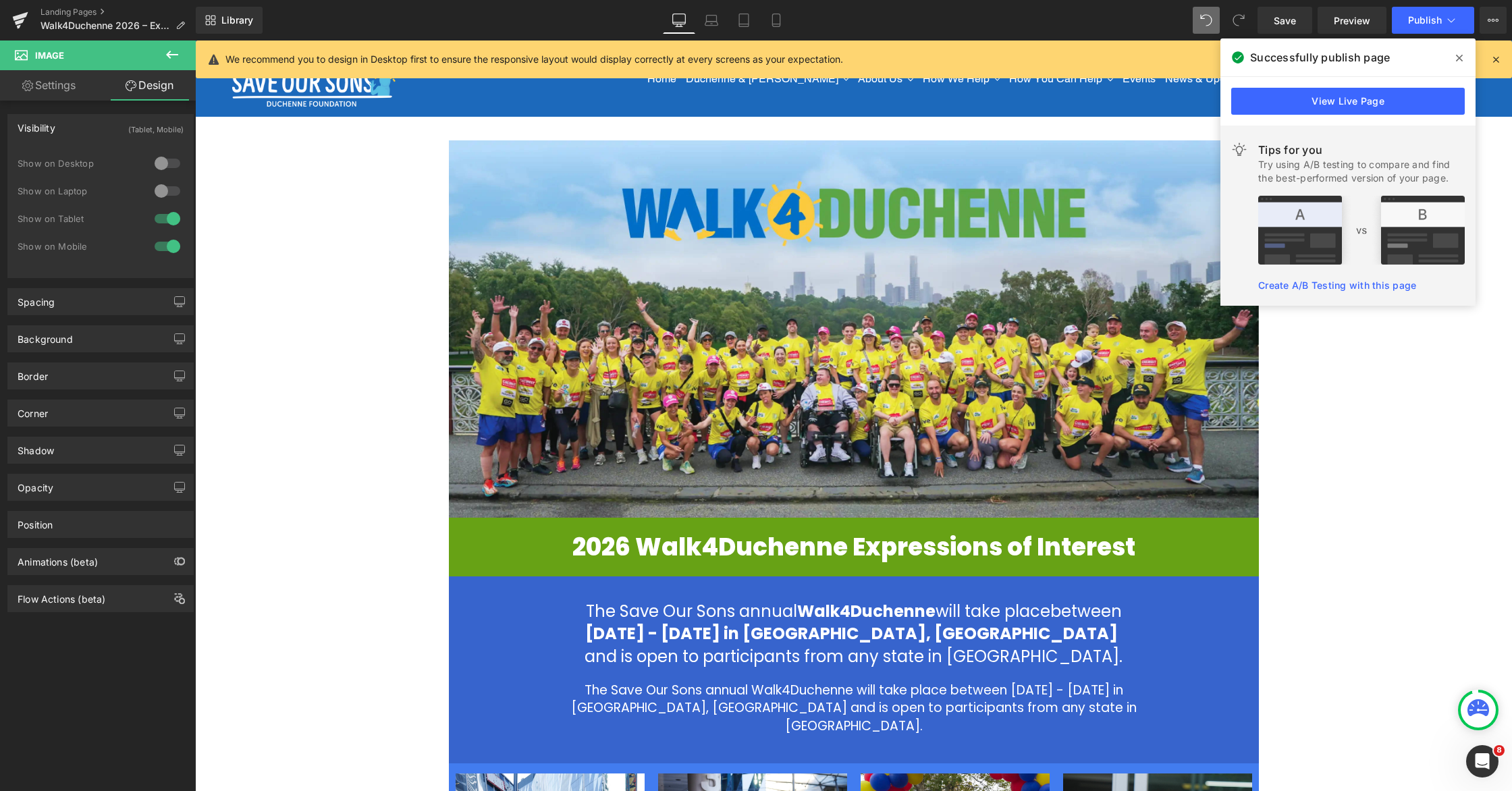
drag, startPoint x: 1462, startPoint y: 58, endPoint x: 925, endPoint y: 265, distance: 575.5
click at [963, 58] on icon at bounding box center [1460, 58] width 7 height 10
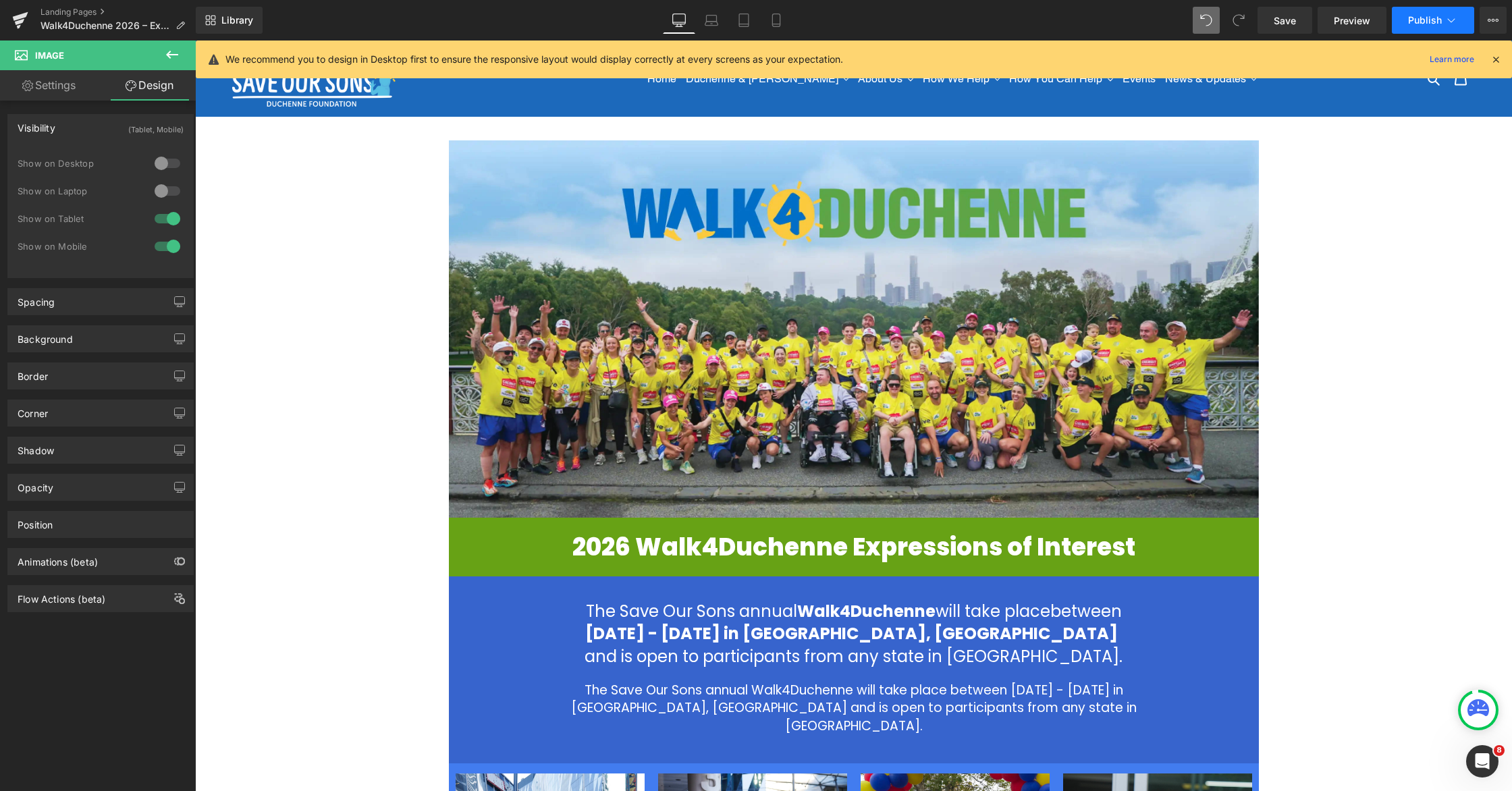
click at [963, 27] on button "Publish" at bounding box center [1433, 20] width 83 height 27
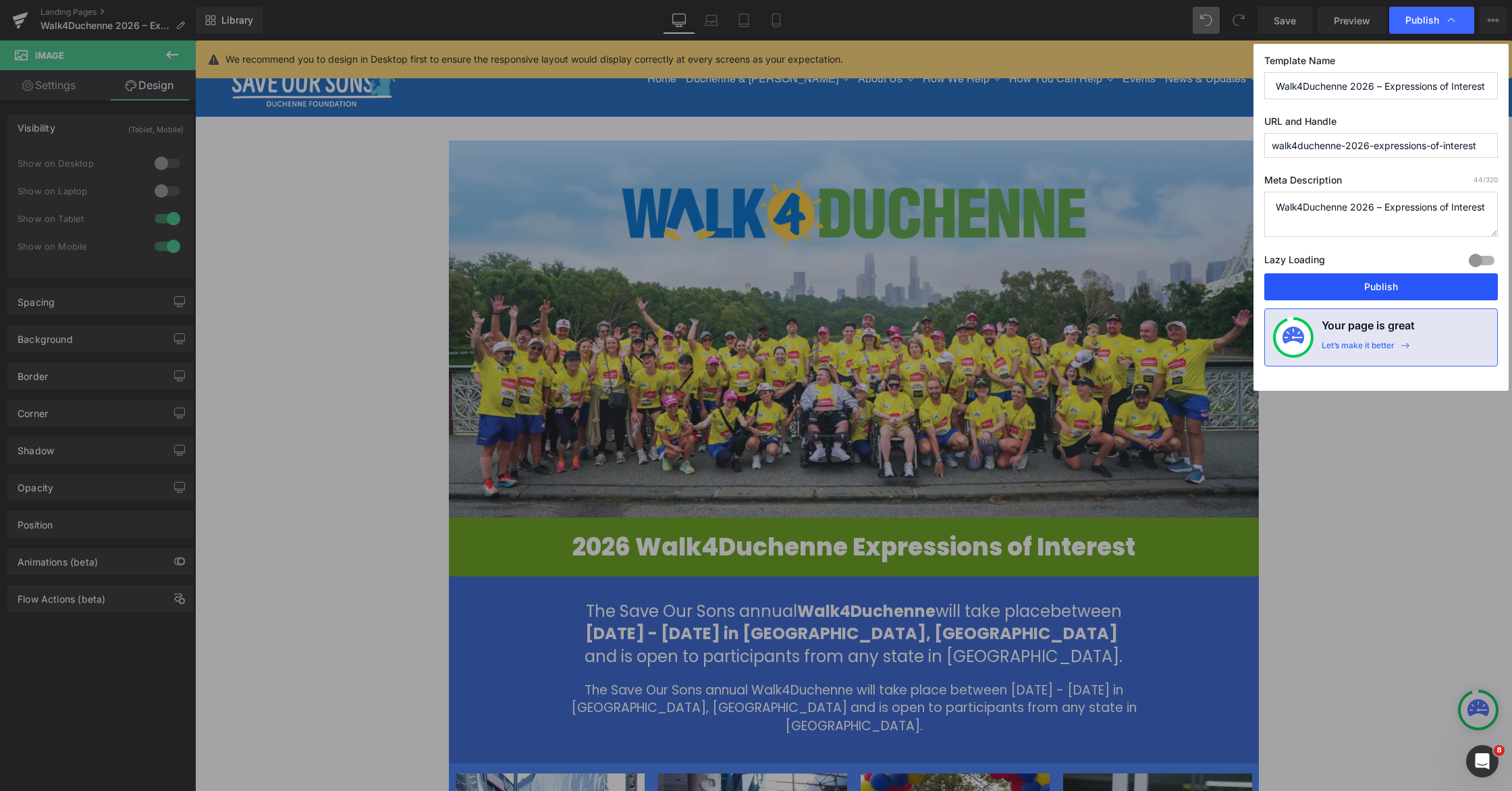
drag, startPoint x: 1373, startPoint y: 278, endPoint x: 743, endPoint y: 255, distance: 630.4
click at [963, 278] on button "Publish" at bounding box center [1381, 286] width 234 height 27
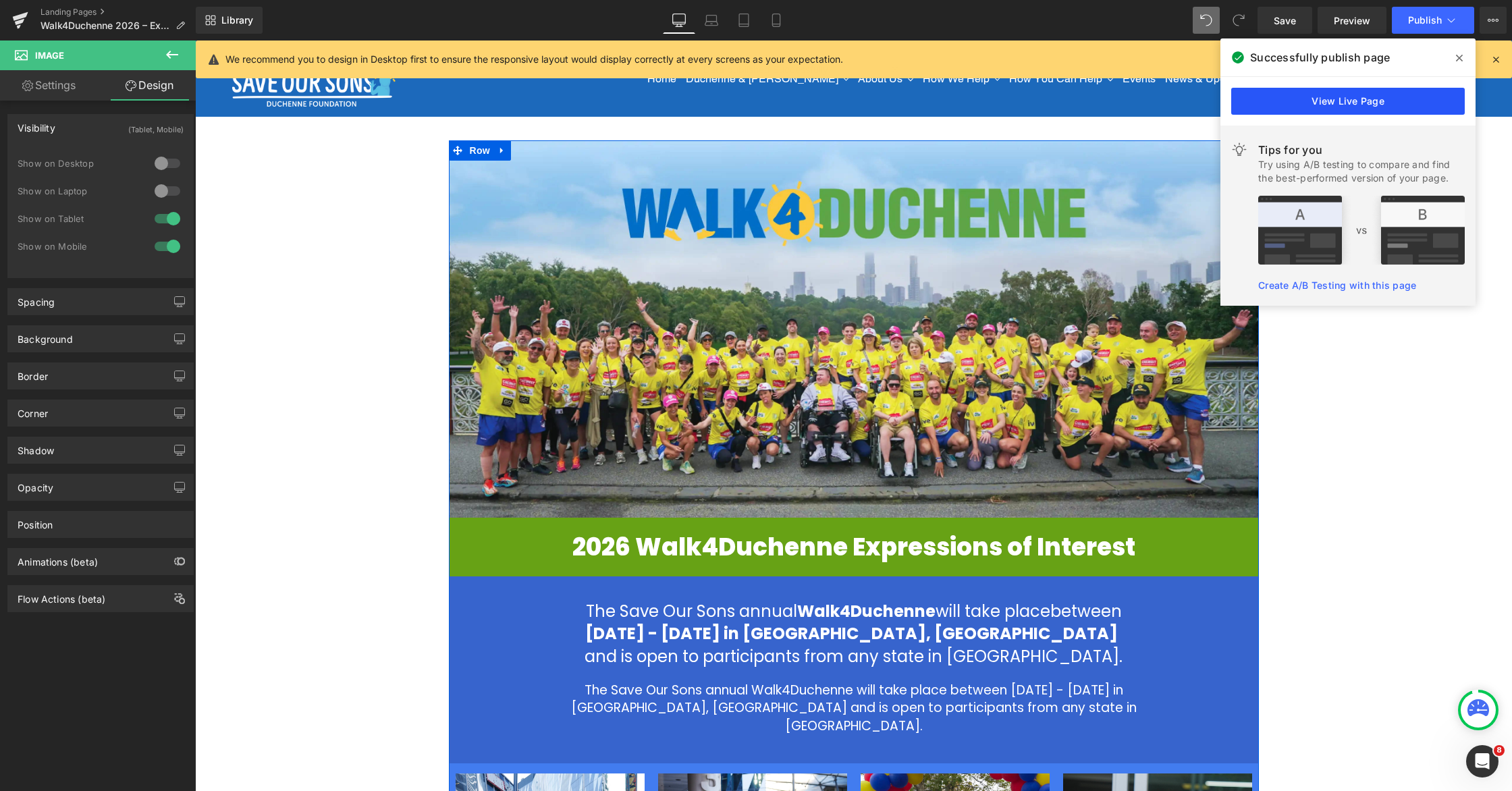
click at [963, 92] on link "View Live Page" at bounding box center [1348, 101] width 234 height 27
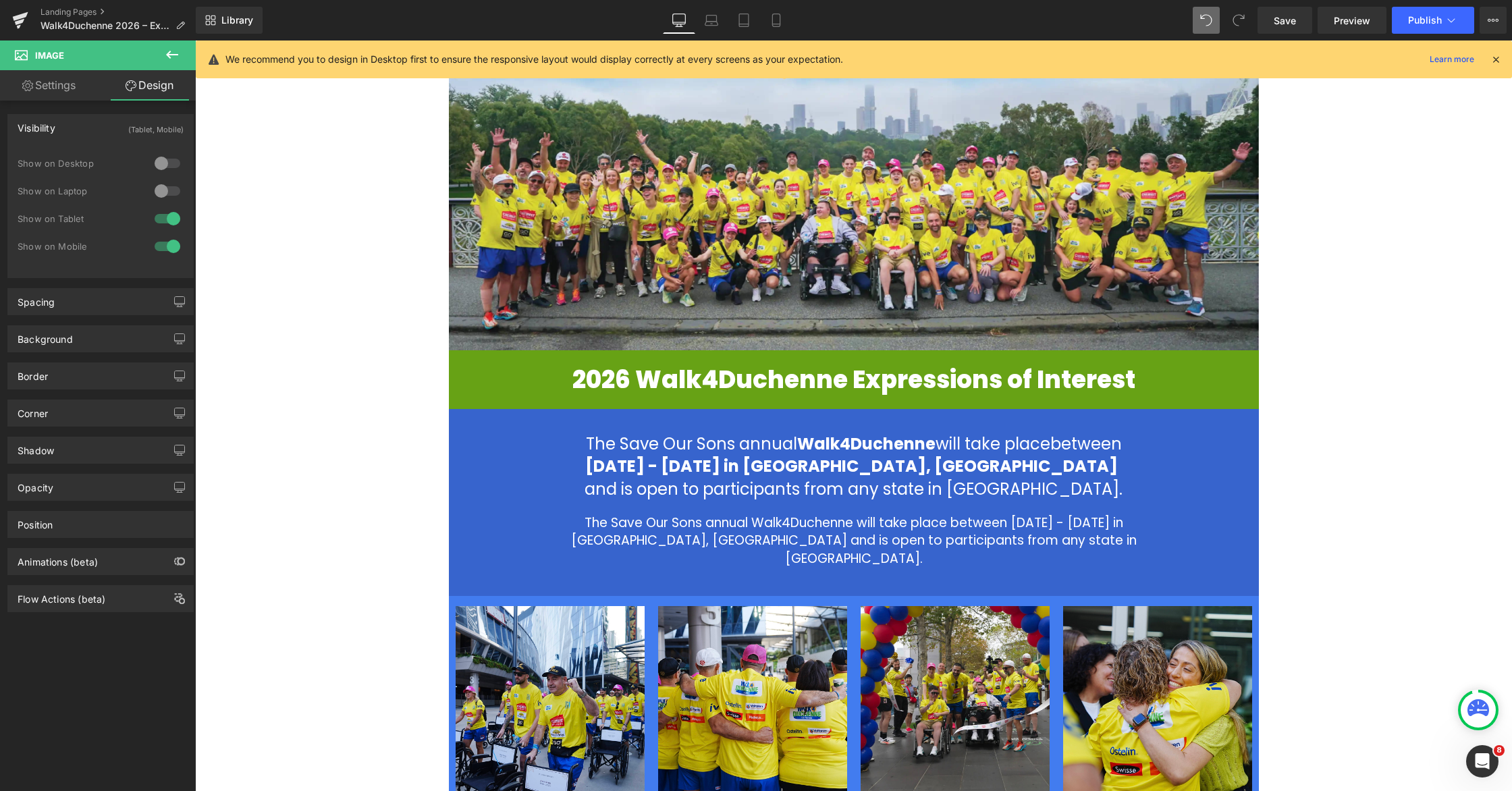
scroll to position [236, 0]
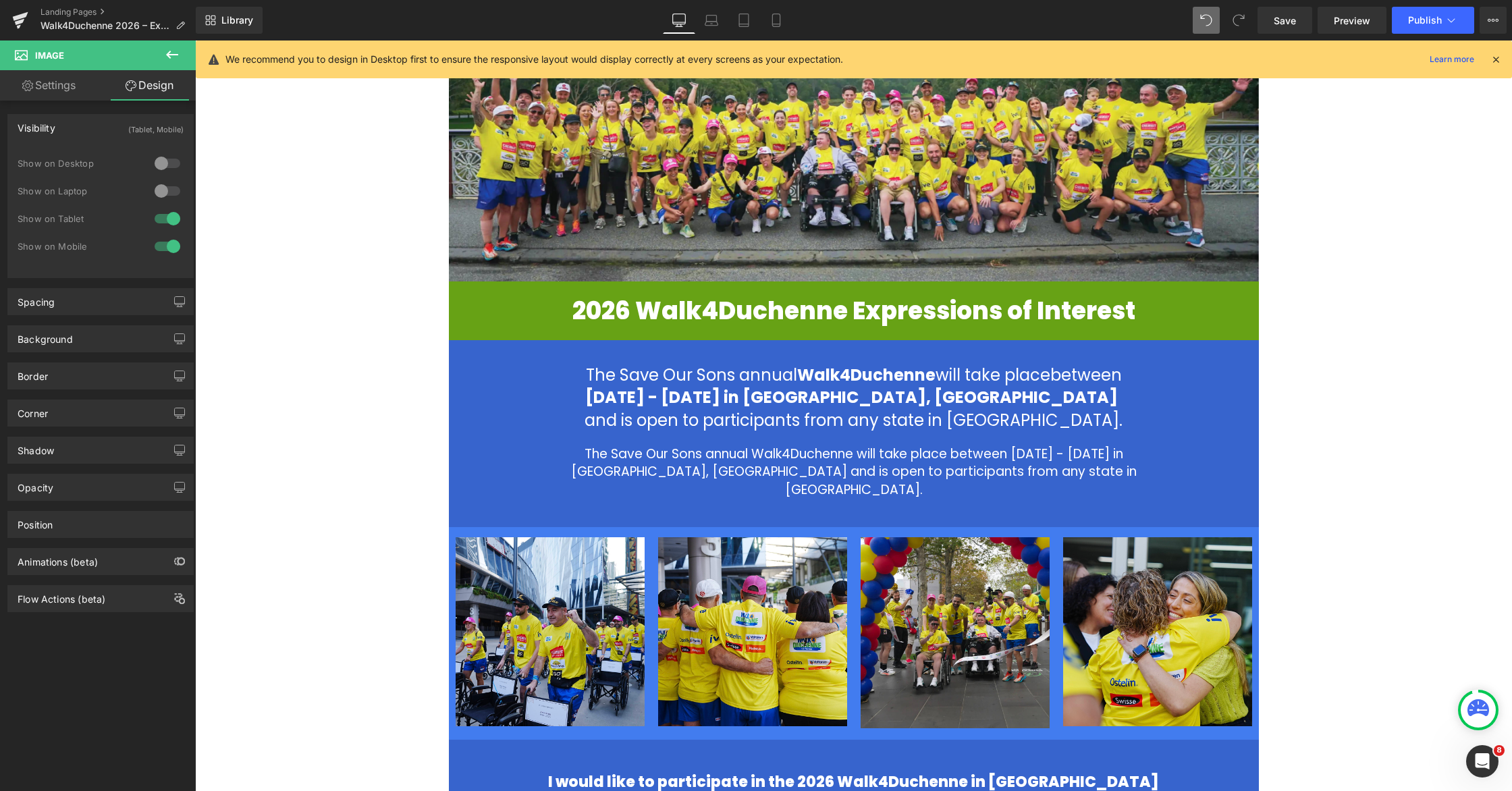
drag, startPoint x: 549, startPoint y: 376, endPoint x: 342, endPoint y: 90, distance: 353.1
click at [549, 376] on p "The Save Our Sons annual Walk4Duchenne will take place between" at bounding box center [854, 375] width 769 height 23
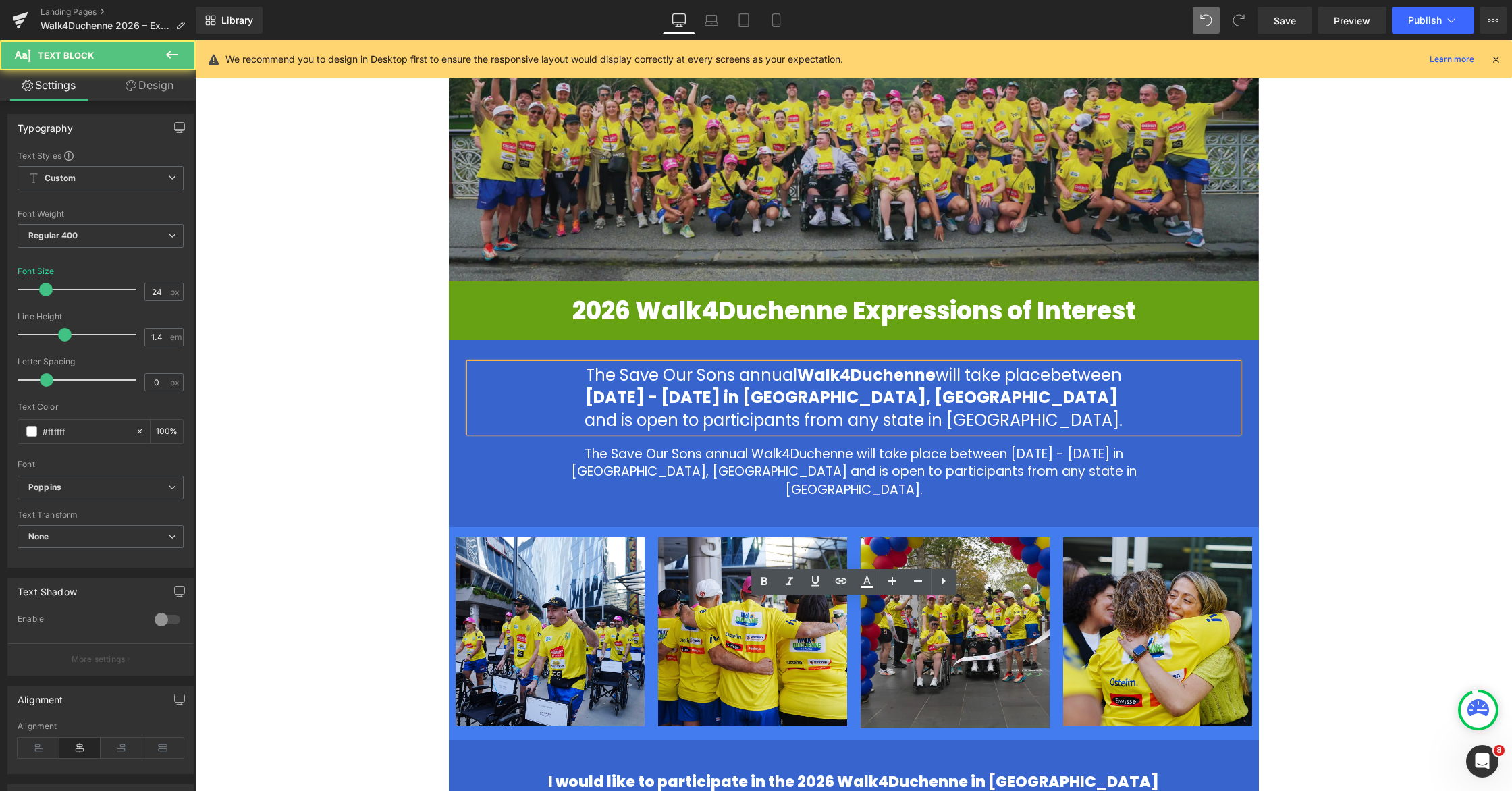
click at [350, 291] on div "Image Image 2026 Walk4Duchenne Expressions of Interest Heading 2026 Walk4Duchen…" at bounding box center [853, 501] width 1317 height 1167
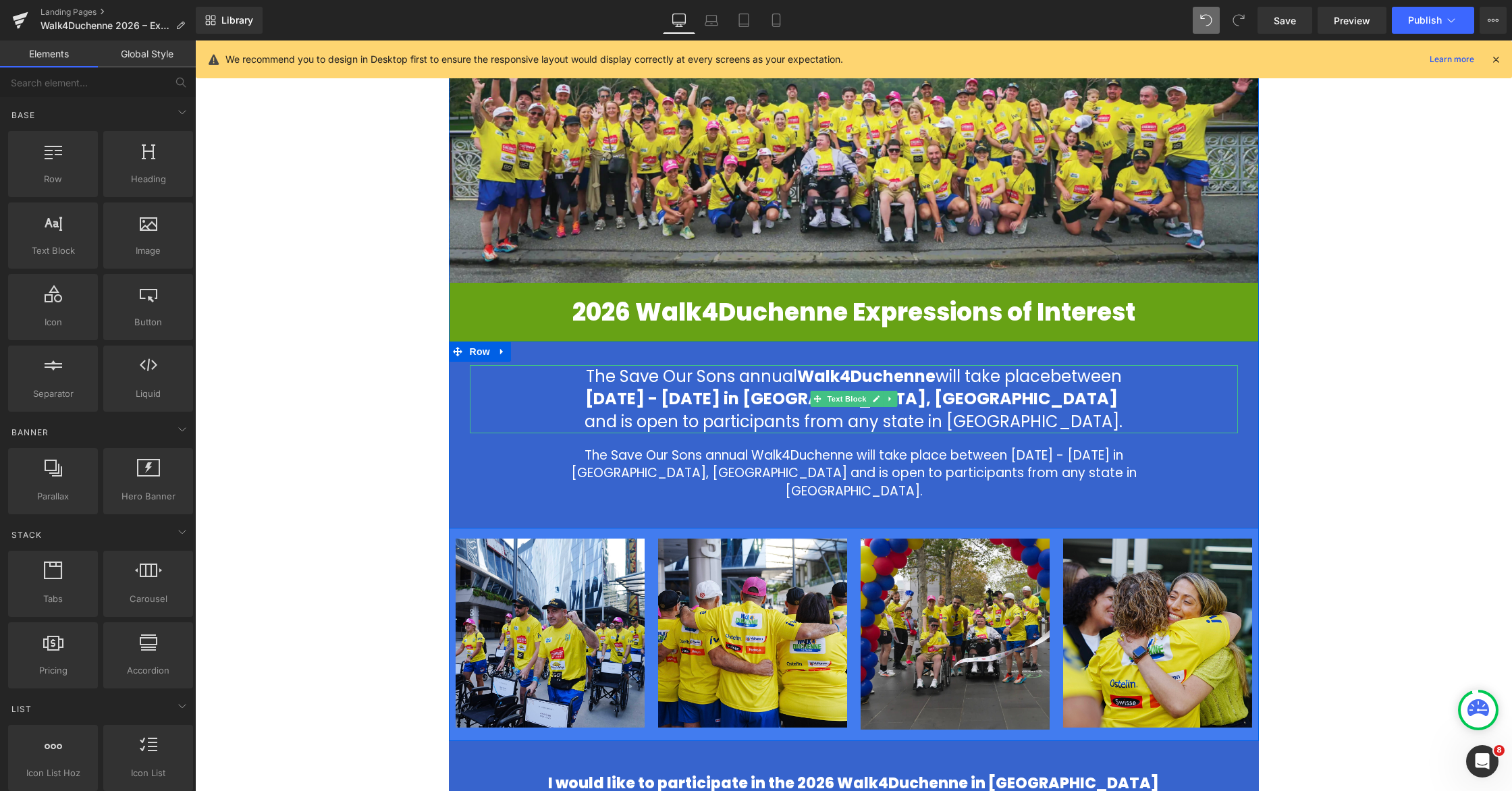
scroll to position [577, 0]
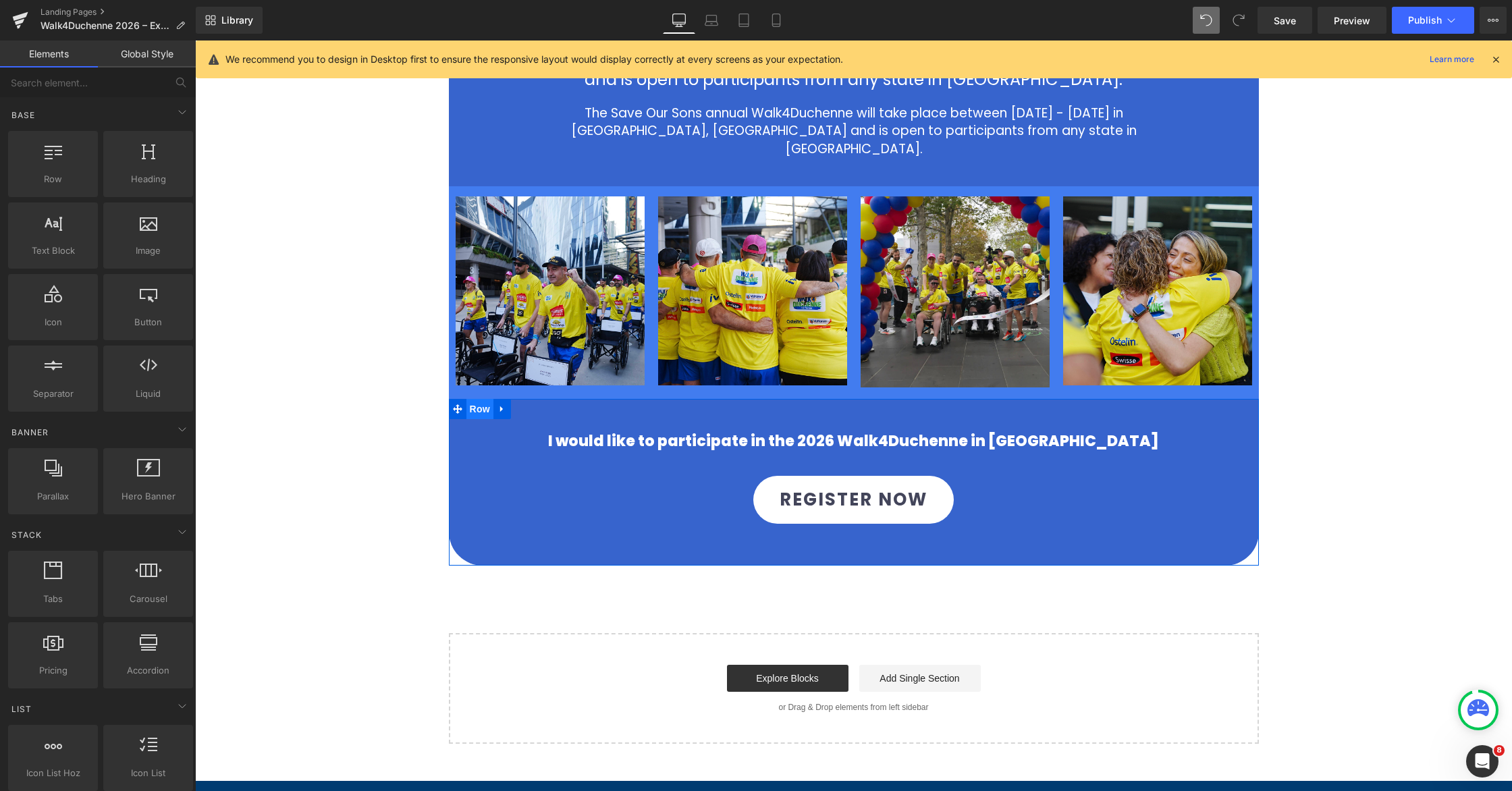
click at [477, 399] on span "Row" at bounding box center [479, 409] width 27 height 20
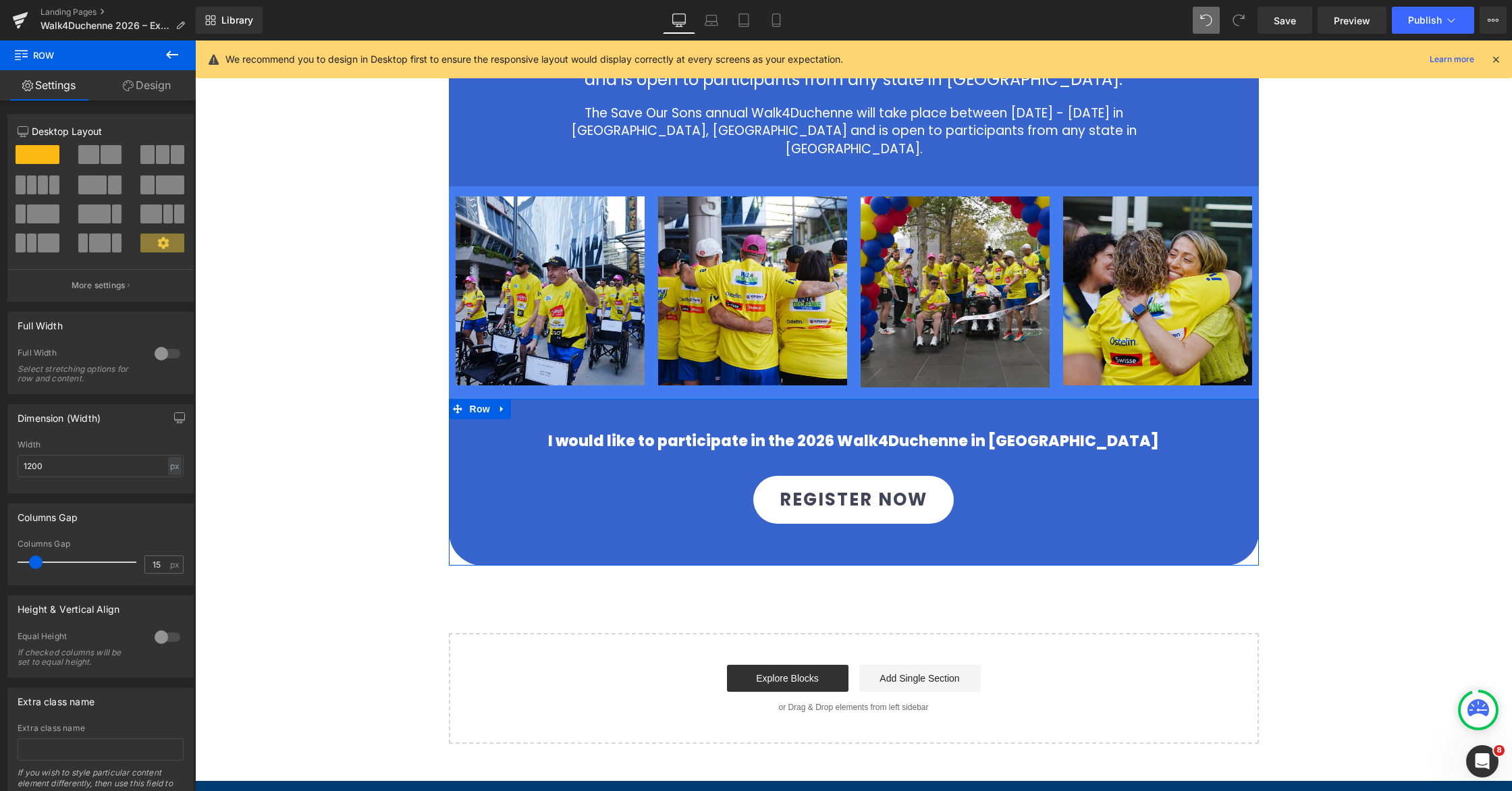
click at [150, 89] on link "Design" at bounding box center [147, 85] width 98 height 30
click at [0, 0] on div "Background" at bounding box center [0, 0] width 0 height 0
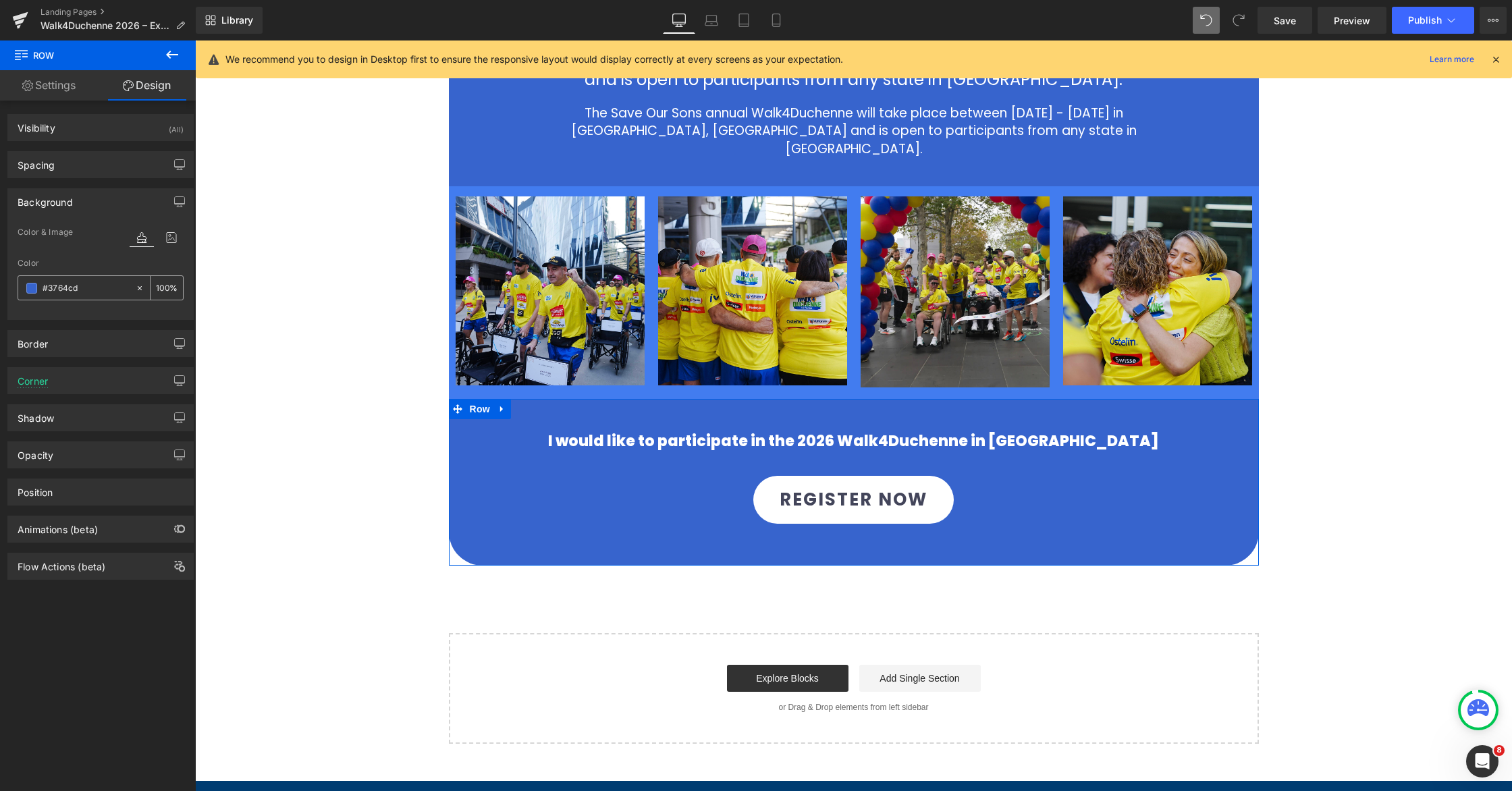
click at [91, 289] on input "#3764cd" at bounding box center [85, 288] width 86 height 15
click at [774, 20] on icon at bounding box center [776, 21] width 14 height 14
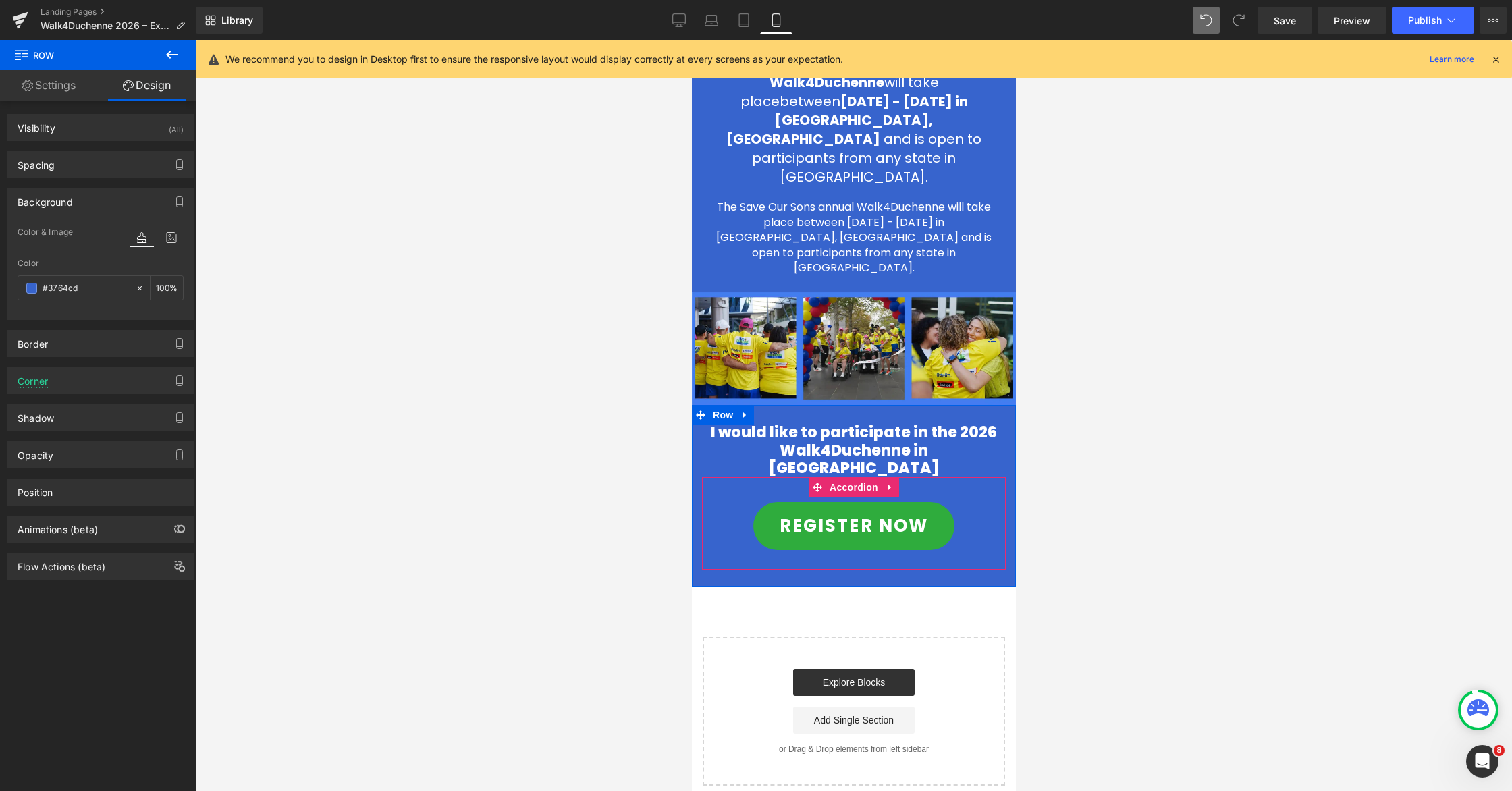
scroll to position [308, 0]
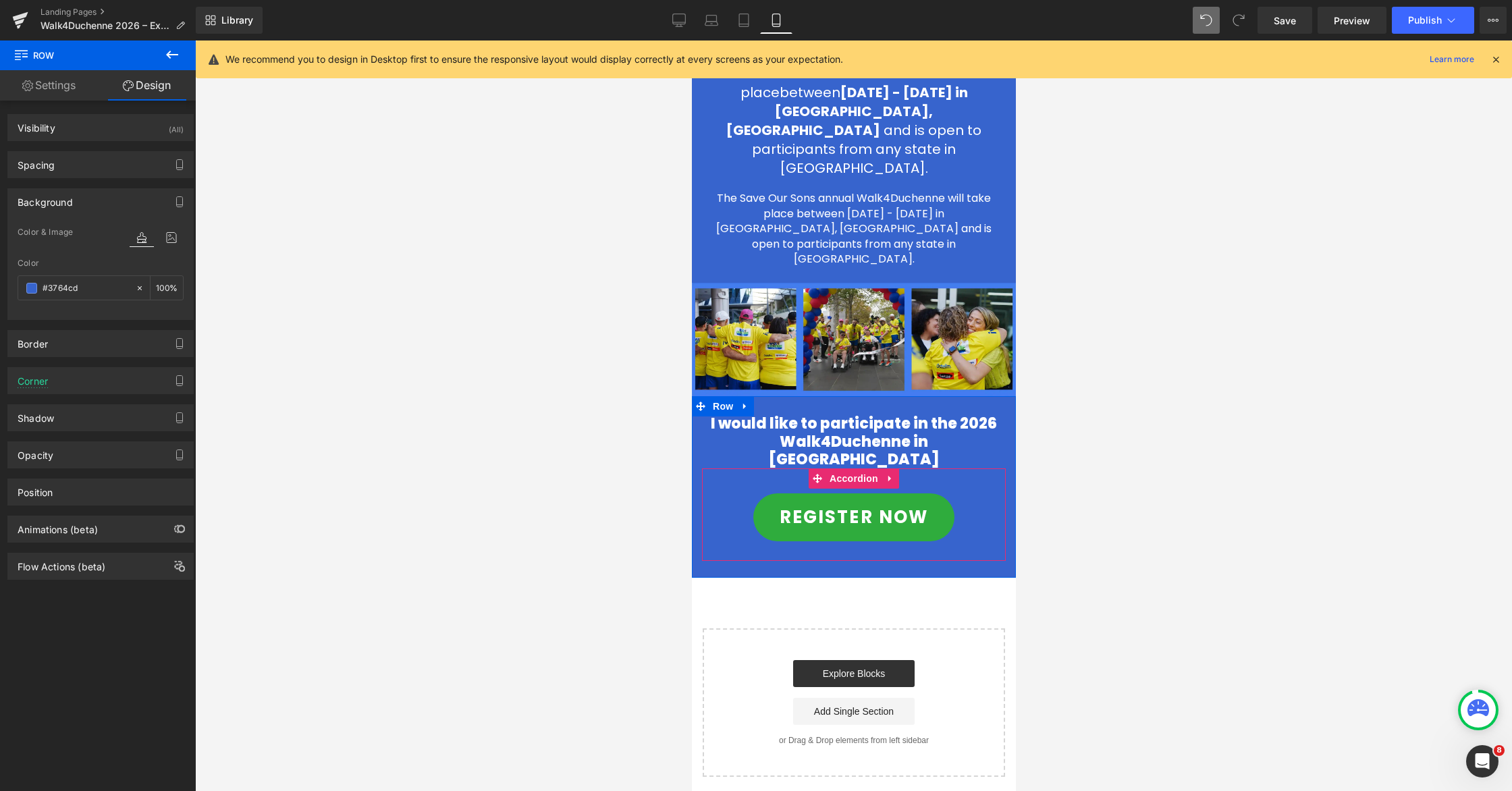
click at [963, 483] on div "REGISTER NOW Button" at bounding box center [853, 517] width 303 height 69
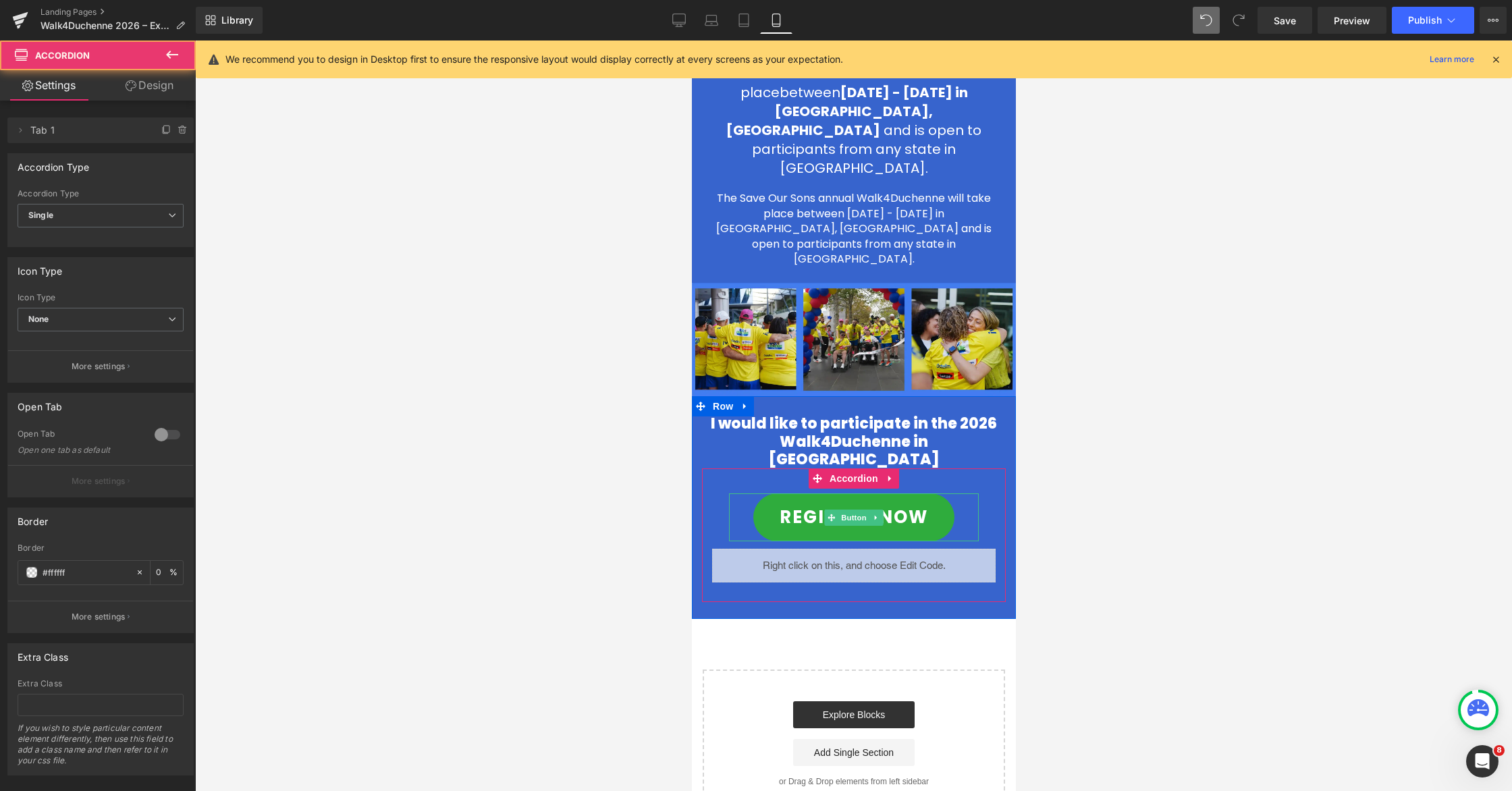
click at [946, 494] on link "REGISTER NOW" at bounding box center [853, 517] width 201 height 48
click at [963, 494] on div at bounding box center [976, 517] width 3 height 48
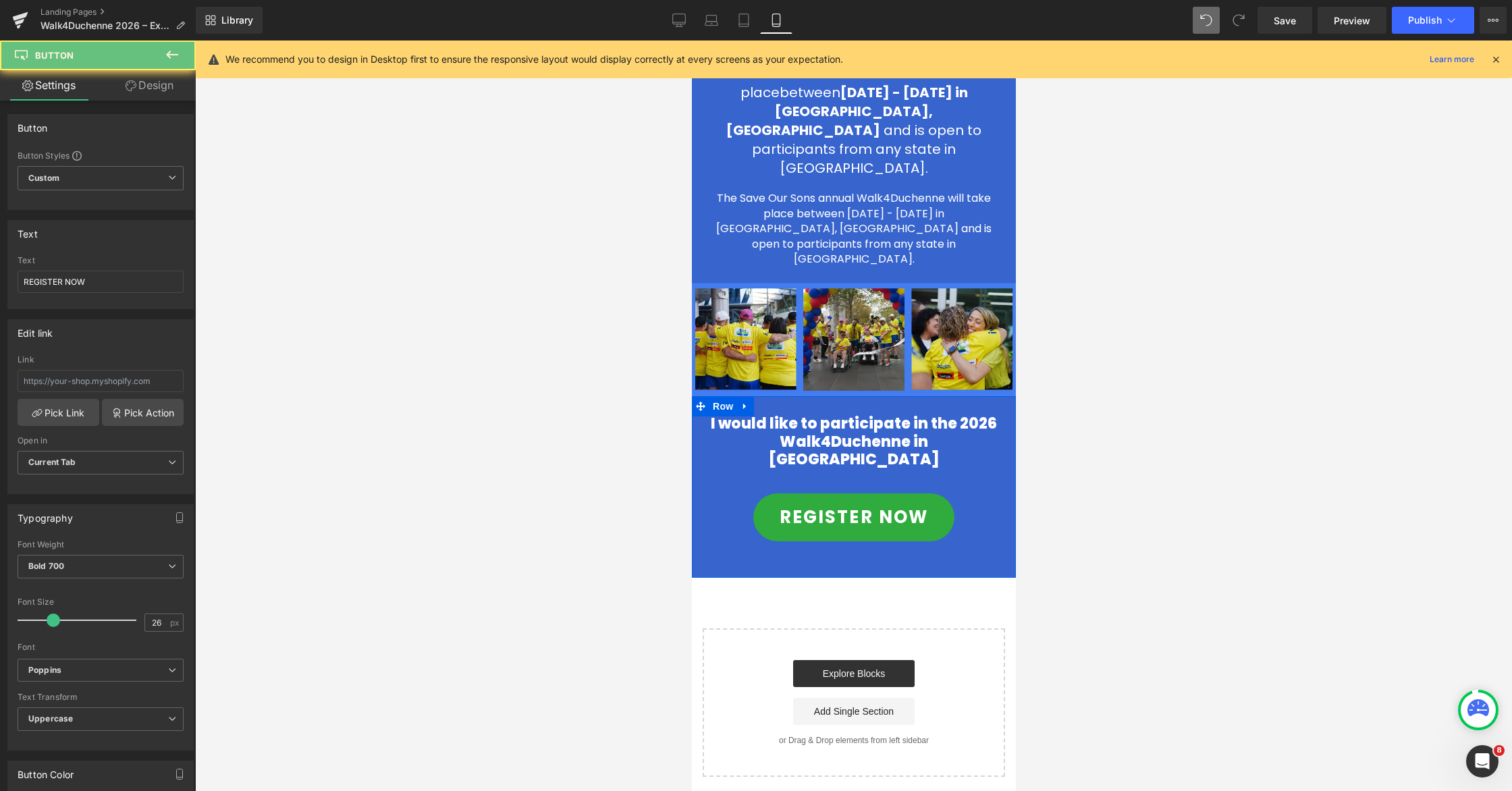
click at [963, 483] on div "REGISTER NOW Button" at bounding box center [853, 517] width 303 height 69
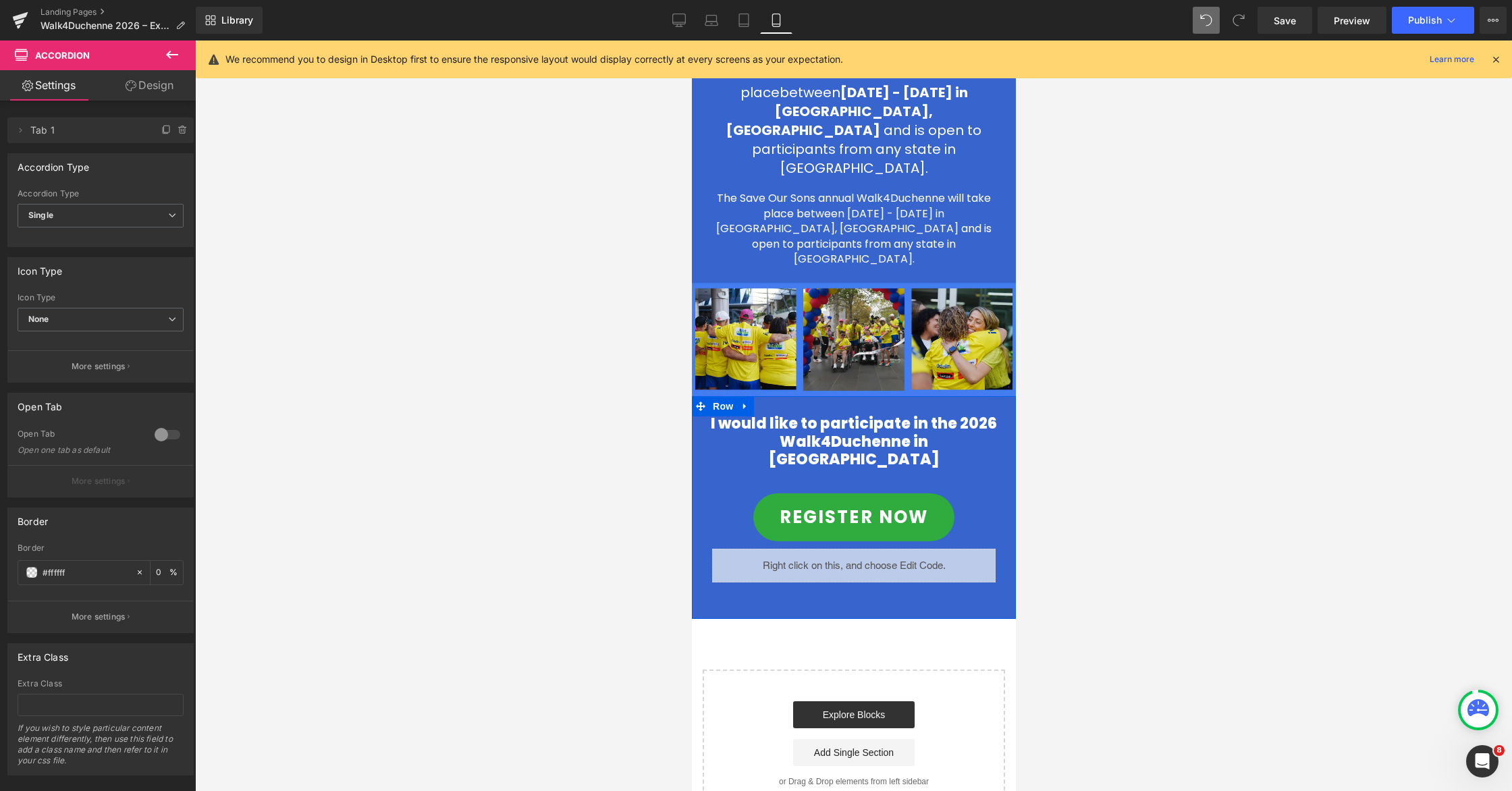
click at [811, 548] on div "Liquid" at bounding box center [853, 565] width 283 height 34
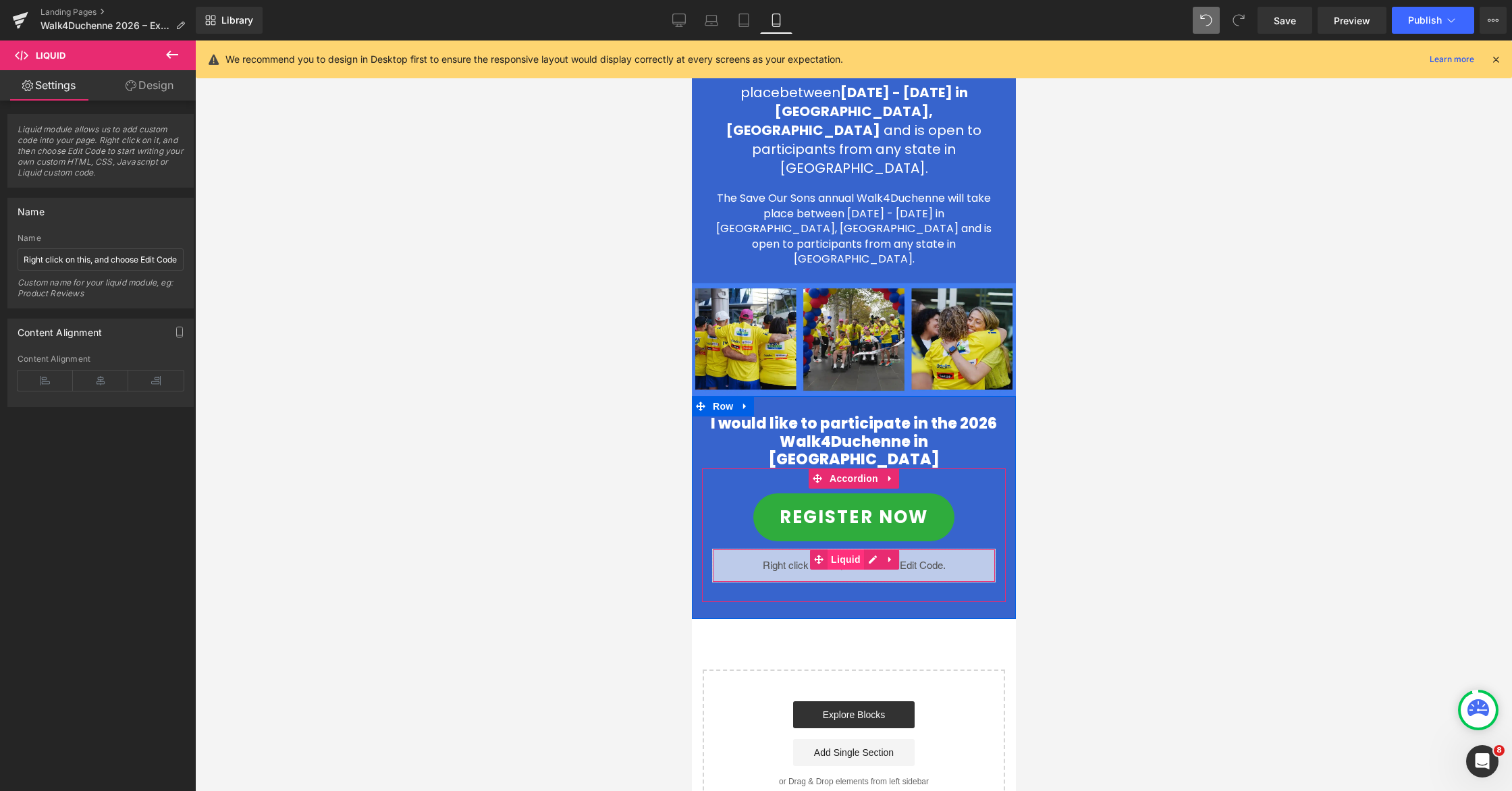
click at [841, 549] on span "Liquid" at bounding box center [845, 559] width 37 height 20
click at [146, 87] on link "Design" at bounding box center [150, 85] width 98 height 30
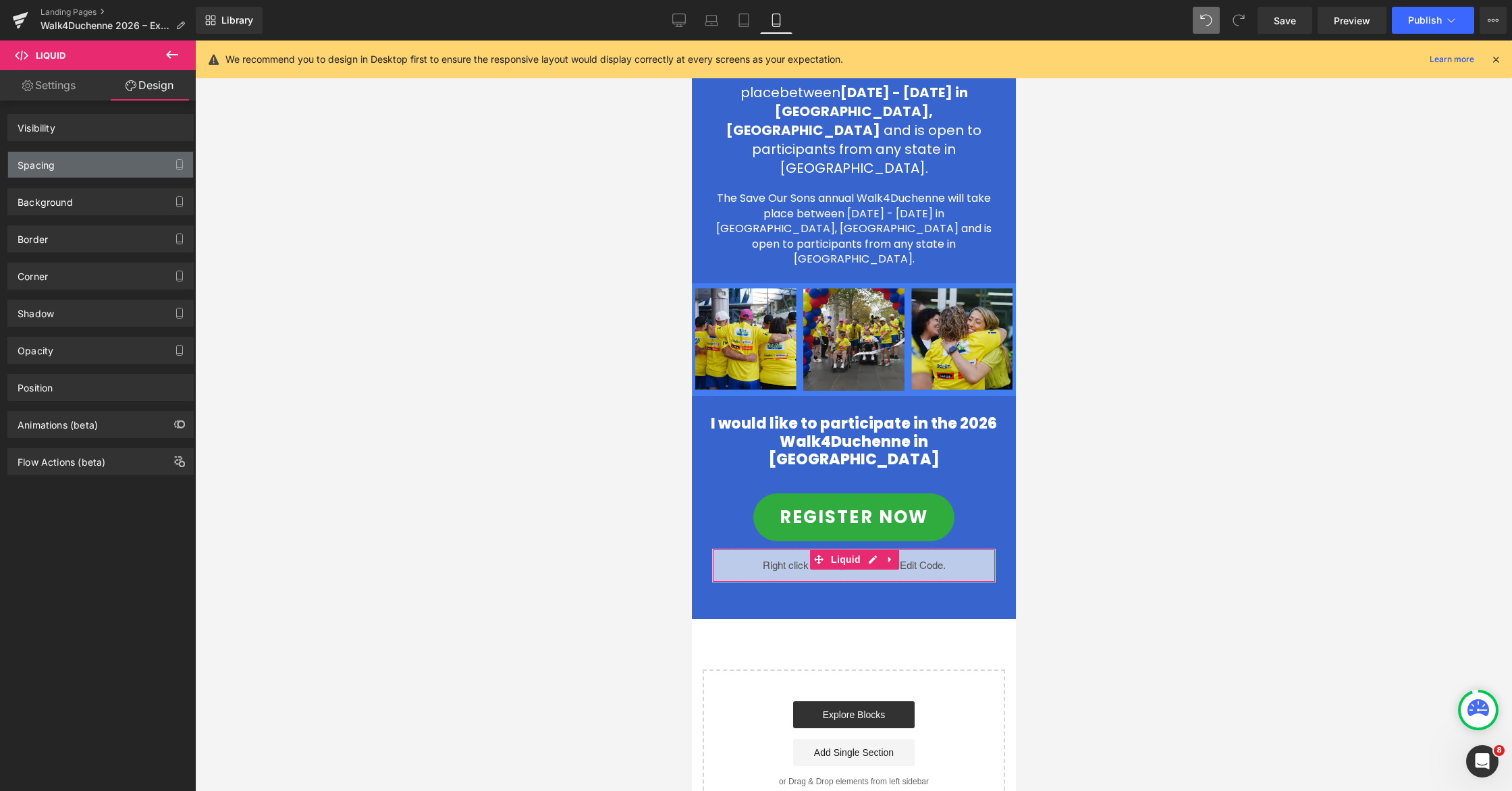
click at [56, 162] on div "Spacing" at bounding box center [100, 165] width 185 height 26
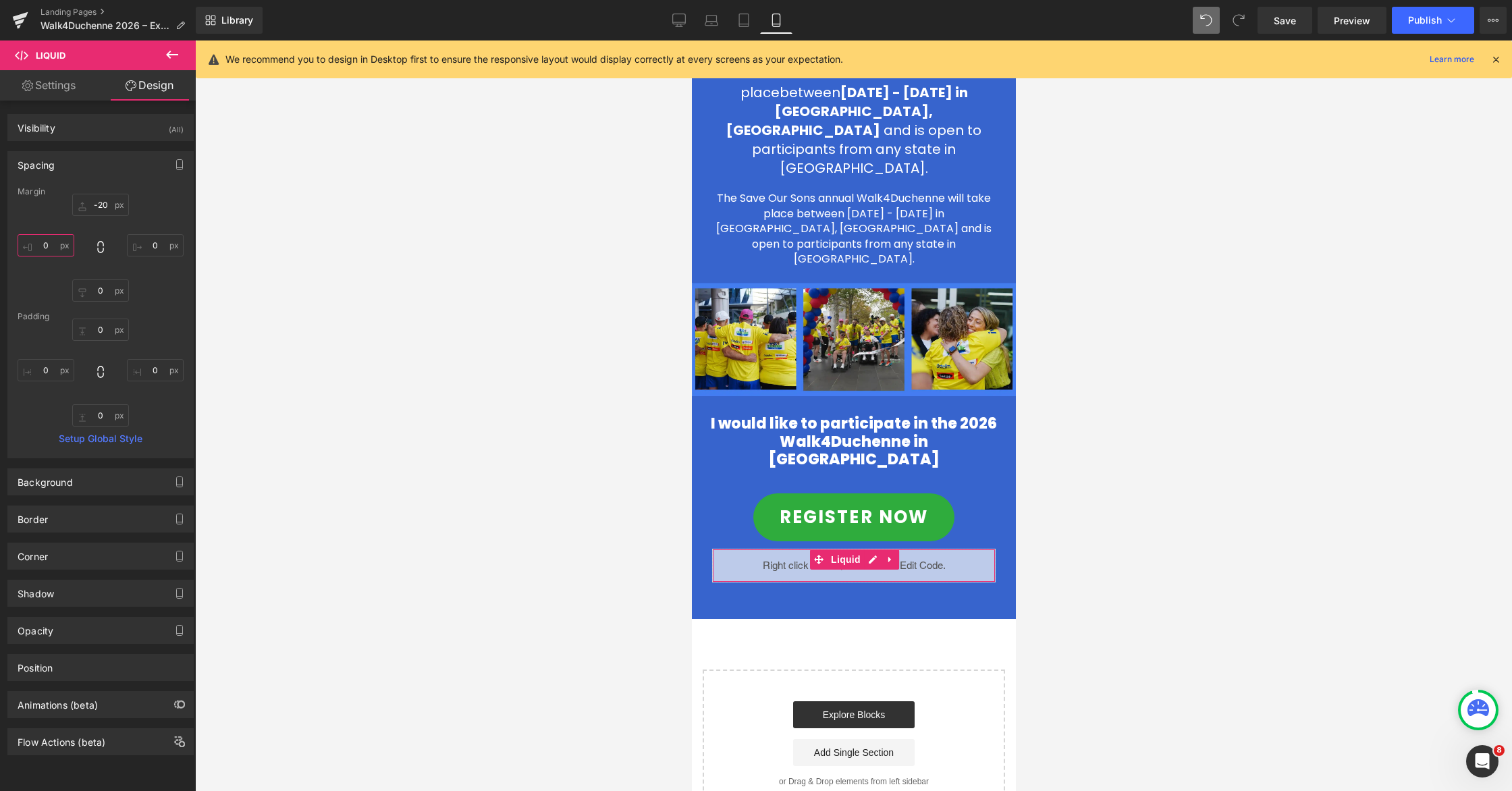
click at [41, 243] on input "0" at bounding box center [45, 245] width 57 height 23
drag, startPoint x: 41, startPoint y: 244, endPoint x: 38, endPoint y: 255, distance: 11.4
click at [41, 244] on input "0" at bounding box center [45, 245] width 57 height 23
click at [146, 242] on input "0" at bounding box center [155, 245] width 57 height 23
click at [148, 246] on input "0" at bounding box center [155, 245] width 57 height 23
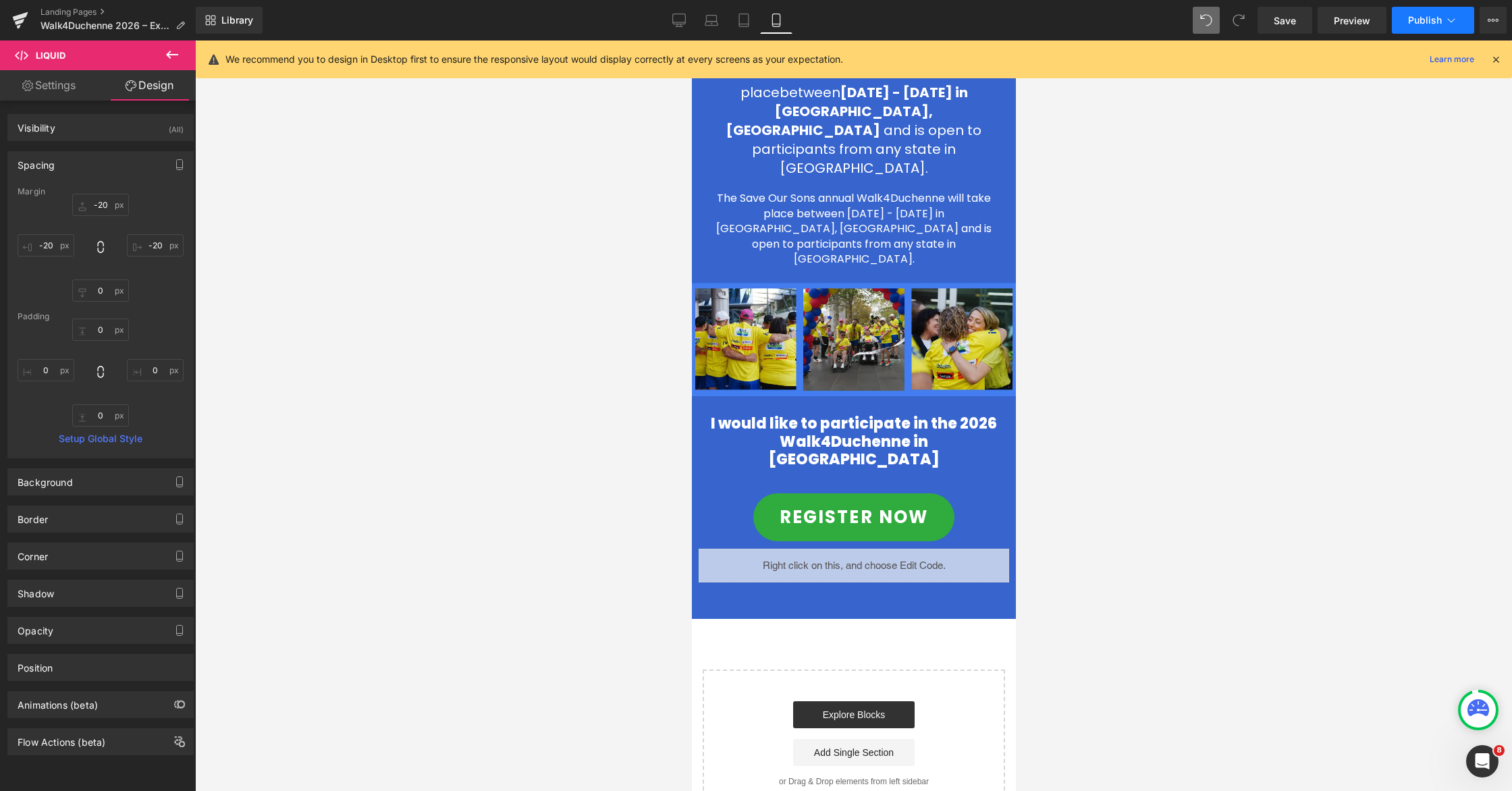
click at [963, 25] on span "Publish" at bounding box center [1425, 20] width 34 height 10
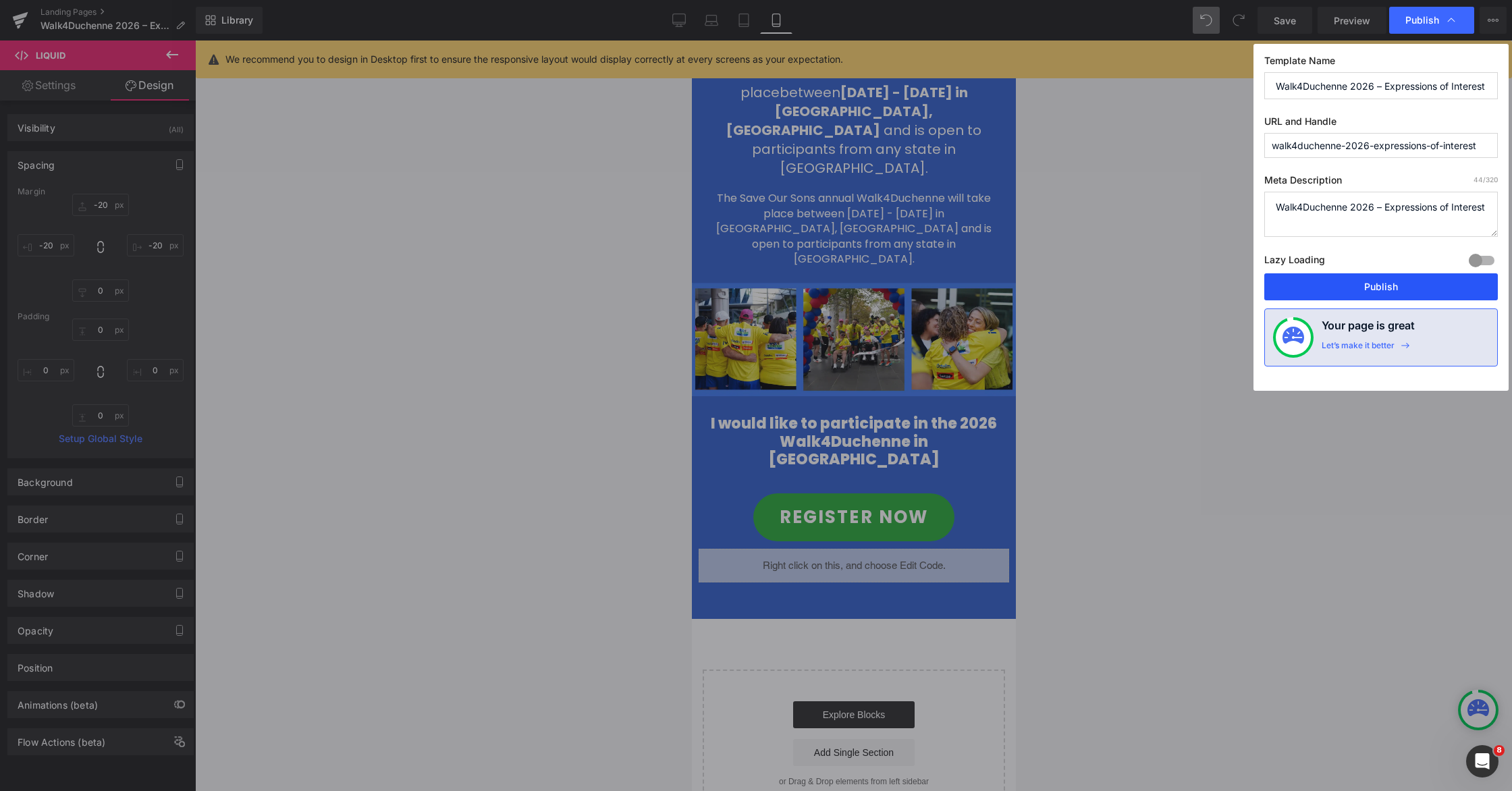
click at [963, 282] on button "Publish" at bounding box center [1381, 286] width 234 height 27
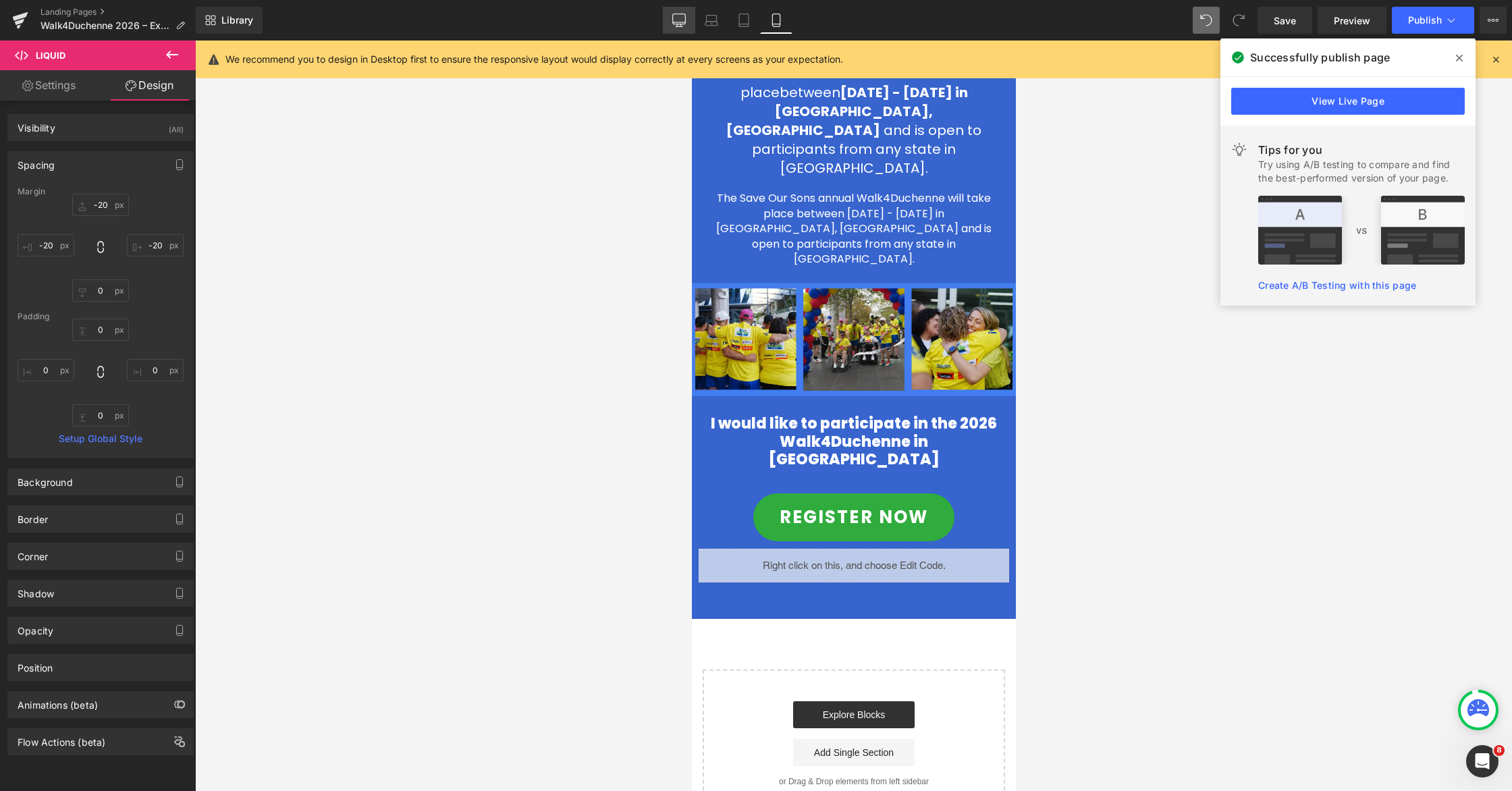
drag, startPoint x: 669, startPoint y: 23, endPoint x: 137, endPoint y: 139, distance: 544.5
click at [669, 23] on link "Desktop" at bounding box center [678, 20] width 32 height 27
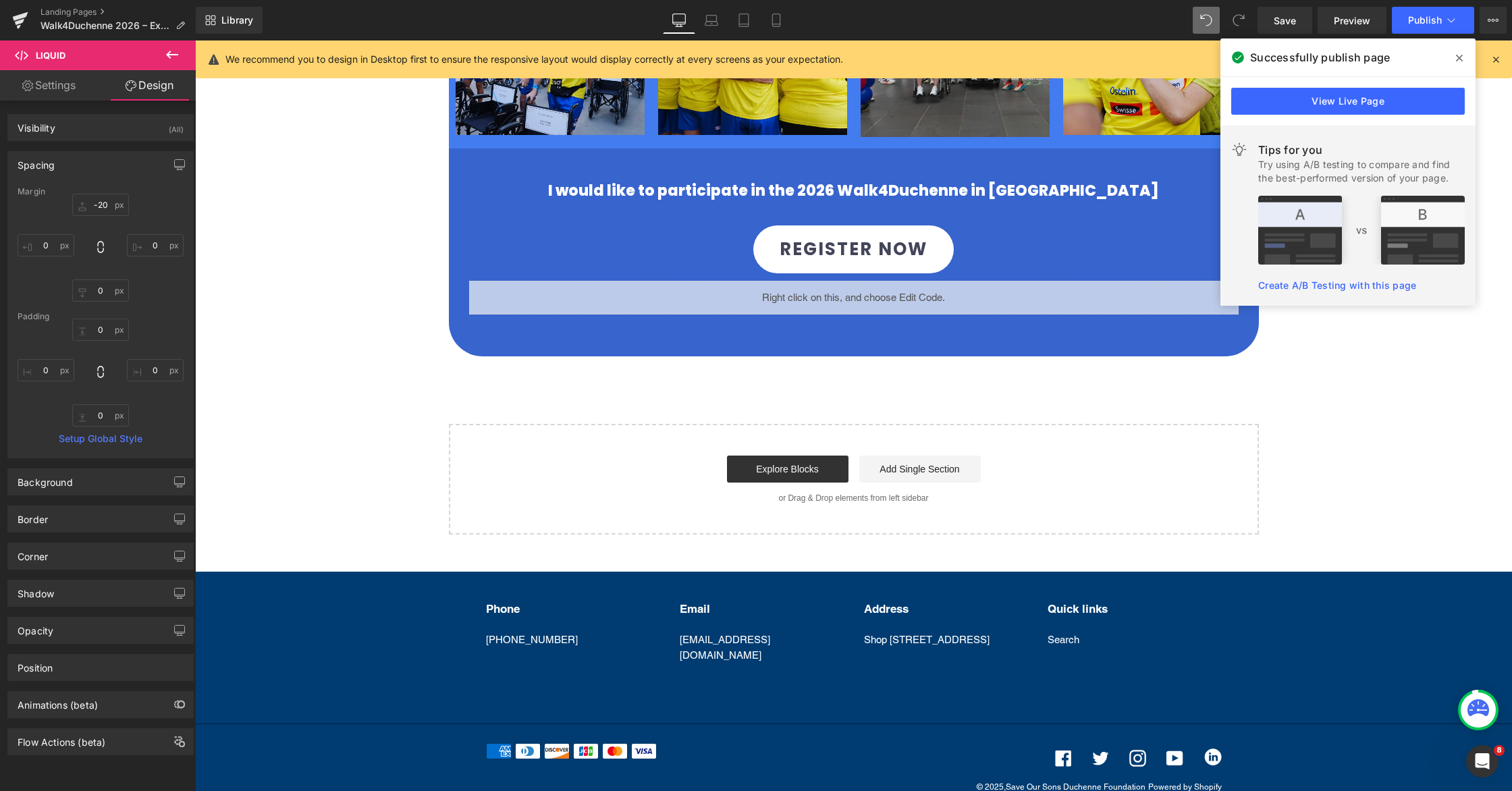
scroll to position [626, 0]
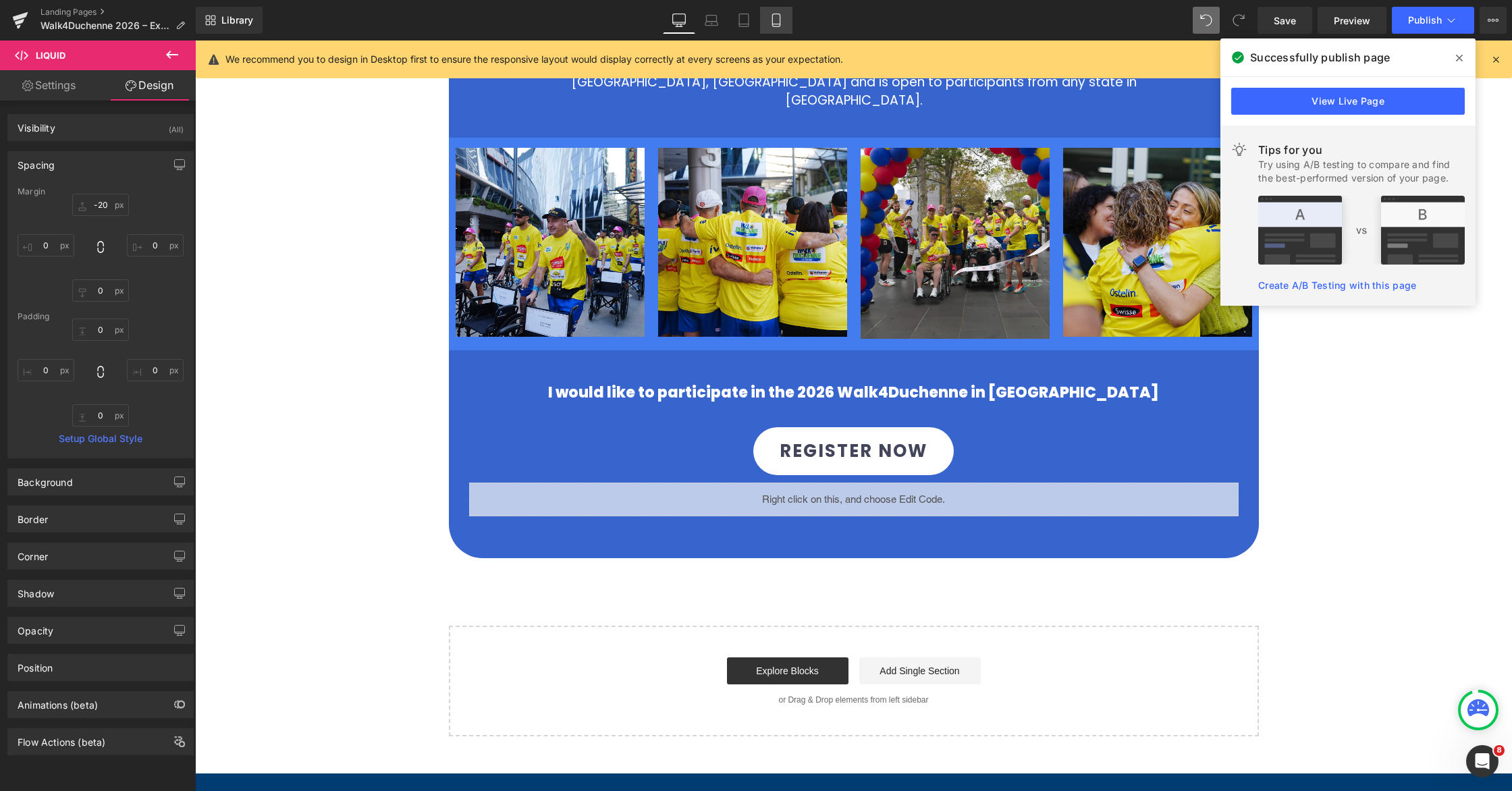
click at [782, 17] on icon at bounding box center [776, 21] width 14 height 14
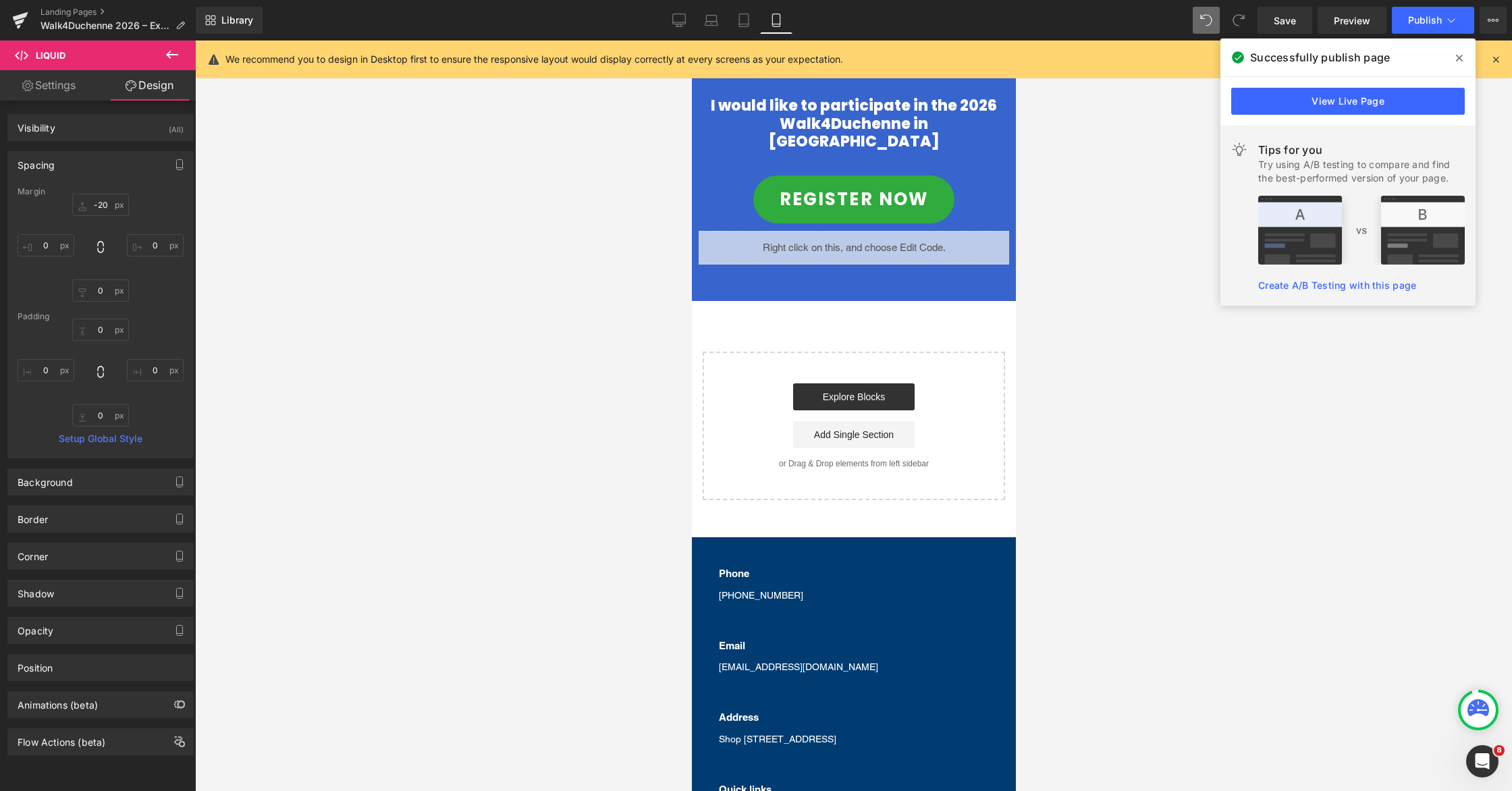
click at [843, 223] on div "REGISTER NOW Button" at bounding box center [853, 199] width 250 height 48
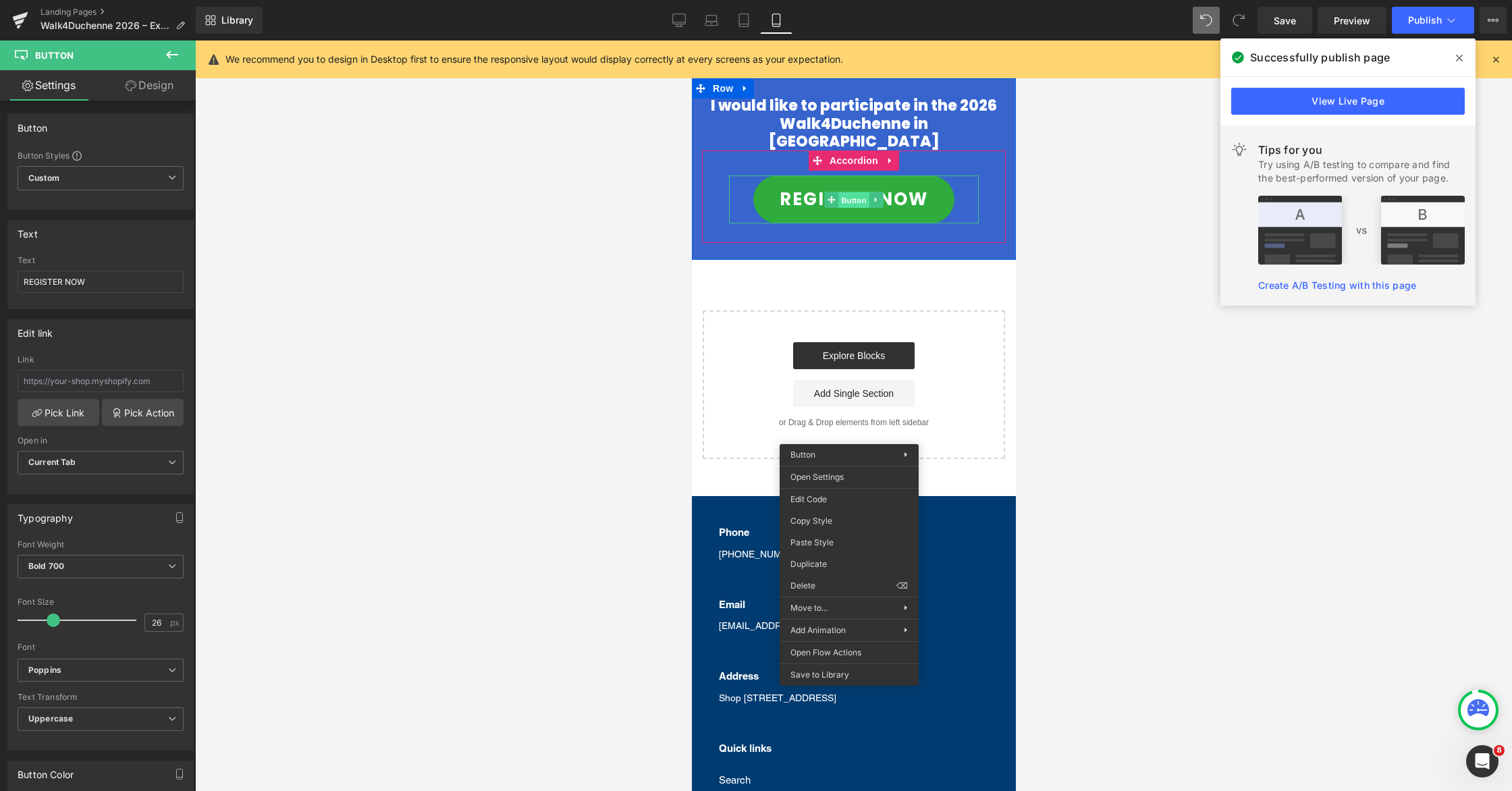
scroll to position [322, 0]
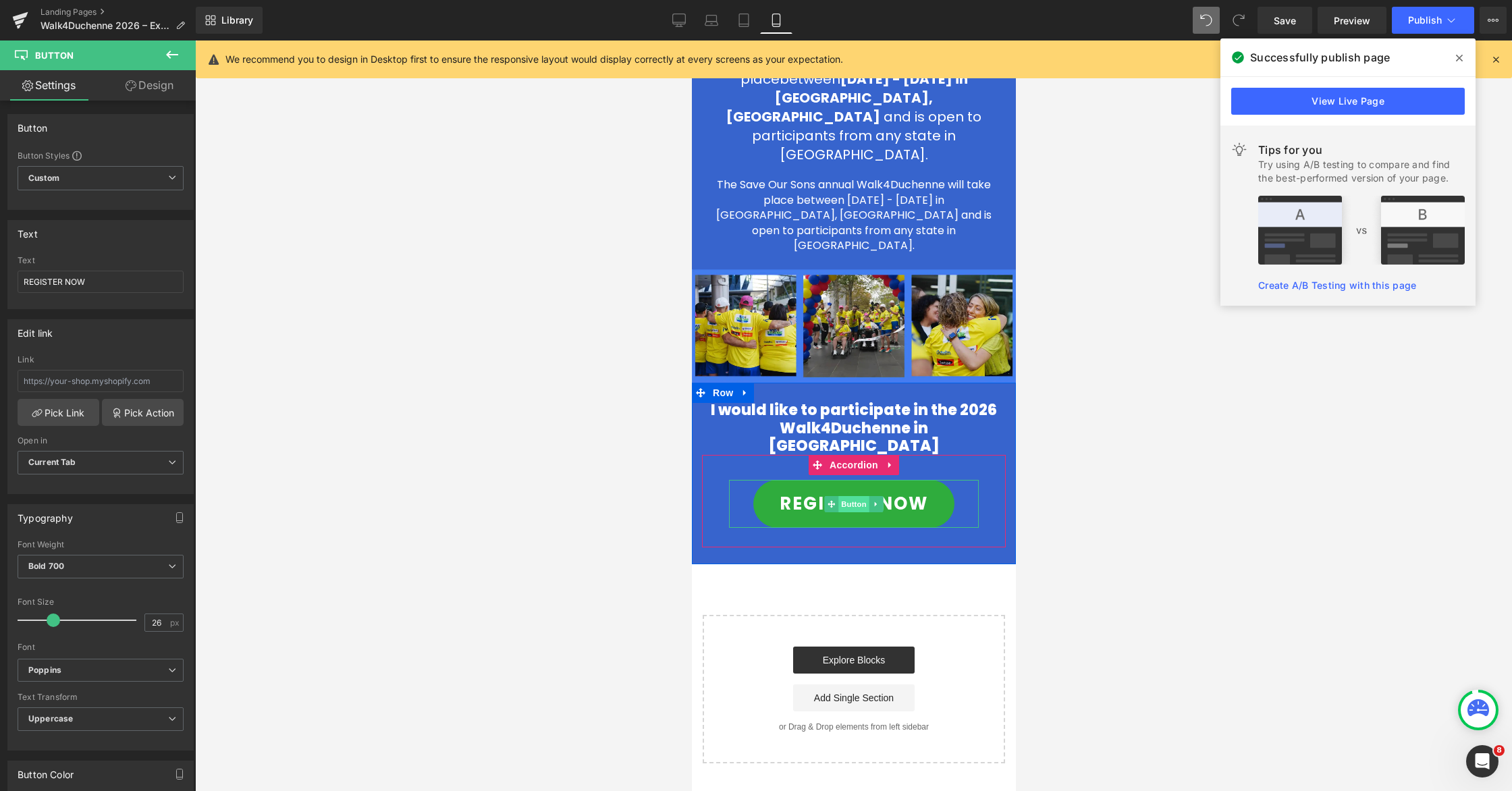
click at [857, 496] on span "Button" at bounding box center [853, 504] width 31 height 17
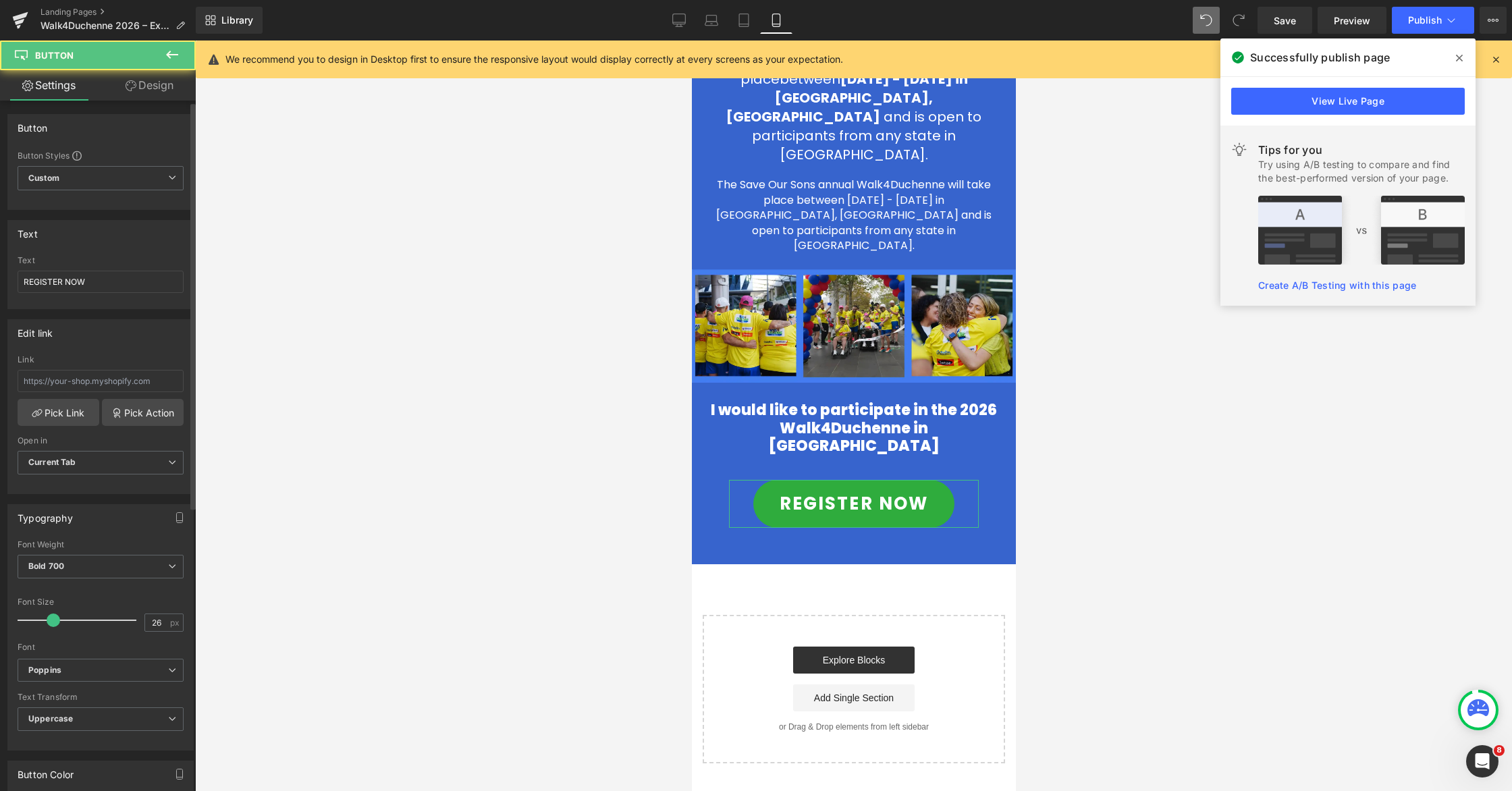
click at [34, 415] on div "Link Pick Link Pick Action Current Tab New Tab Open in Current Tab Current Tab …" at bounding box center [100, 423] width 185 height 138
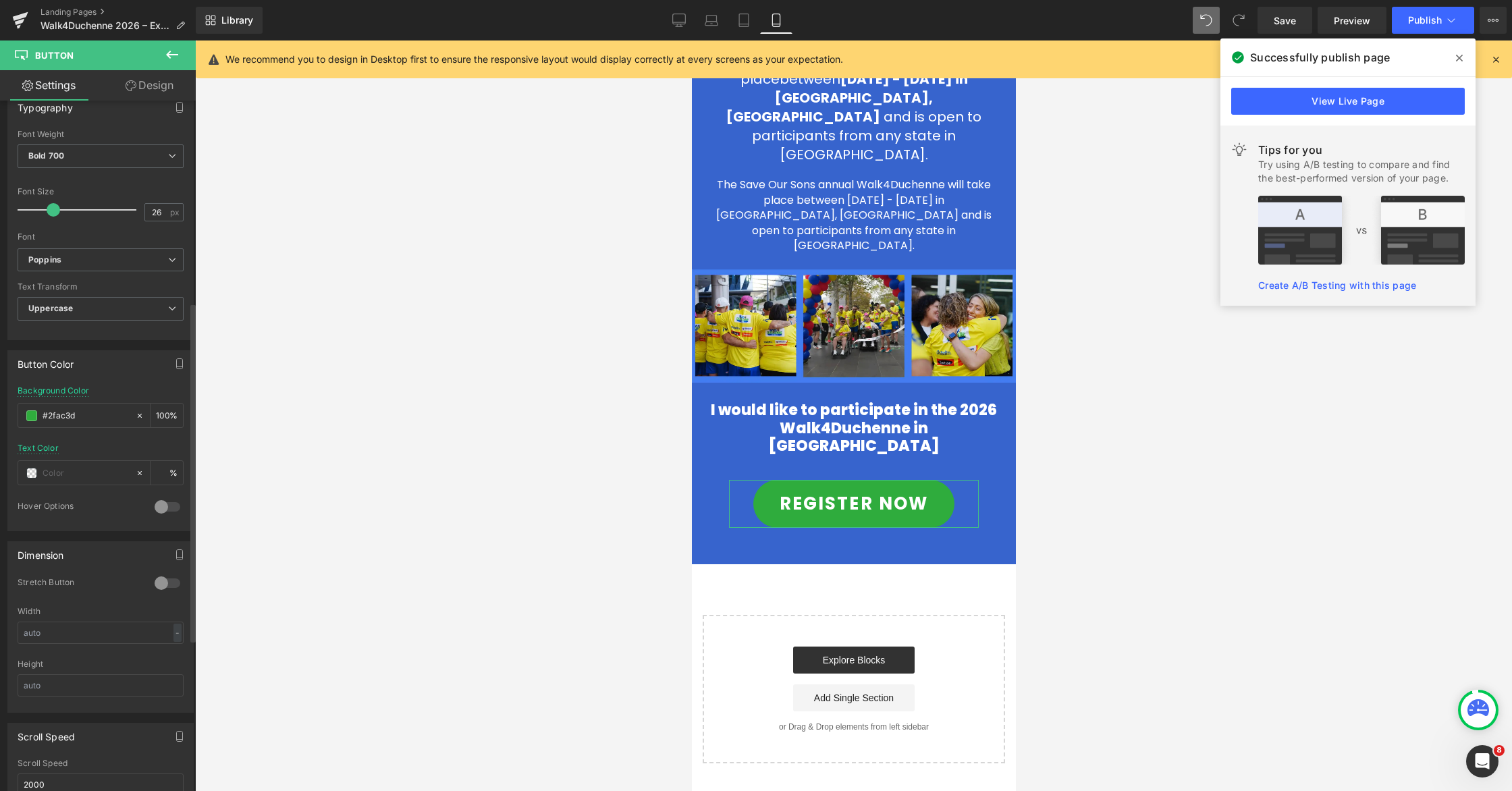
click at [34, 415] on span at bounding box center [31, 415] width 10 height 10
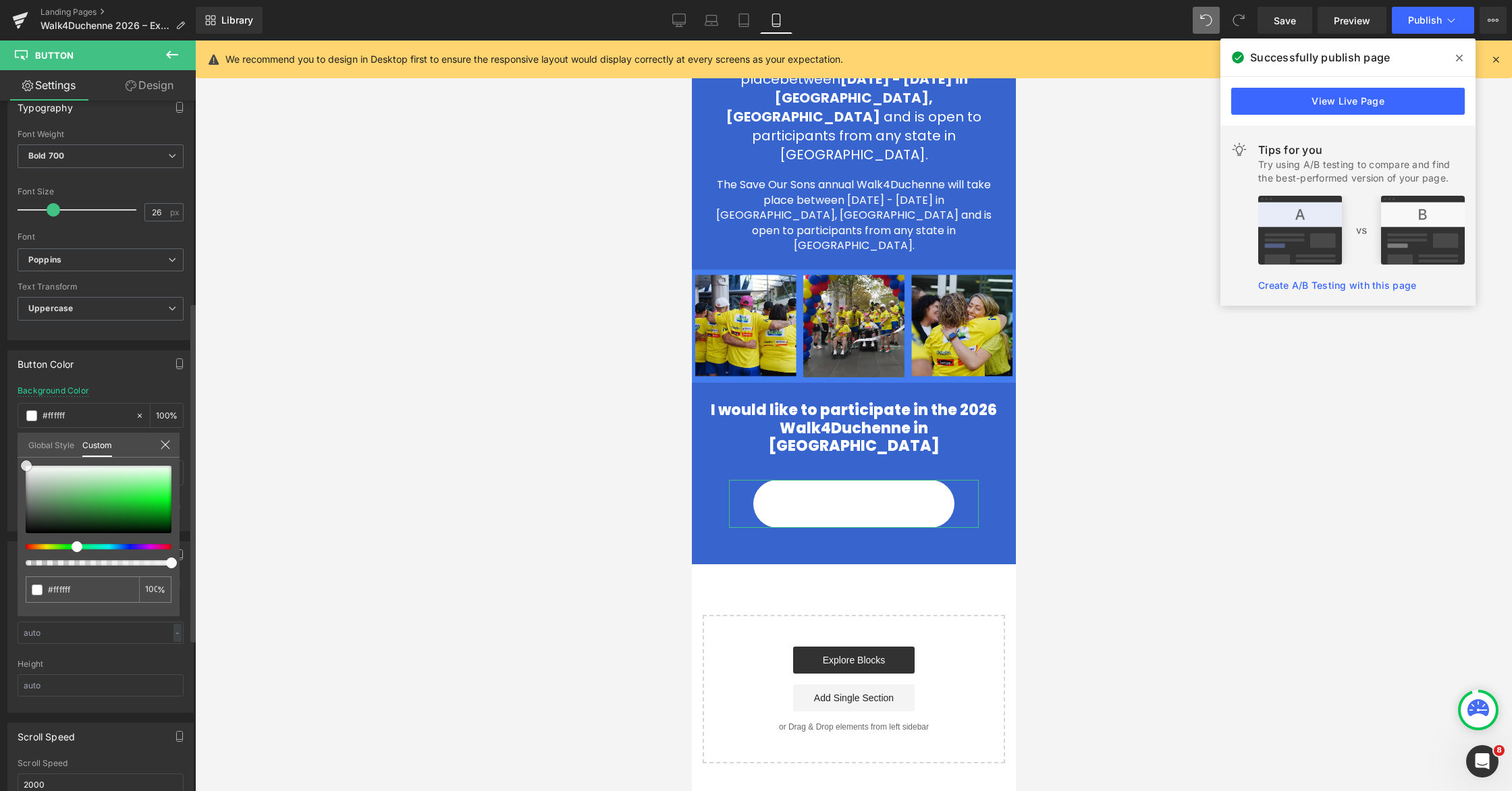
drag, startPoint x: 37, startPoint y: 475, endPoint x: 107, endPoint y: 405, distance: 99.0
click at [23, 456] on div "Global Style Custom Setup Global Style #ffffff 100 %" at bounding box center [98, 453] width 162 height 41
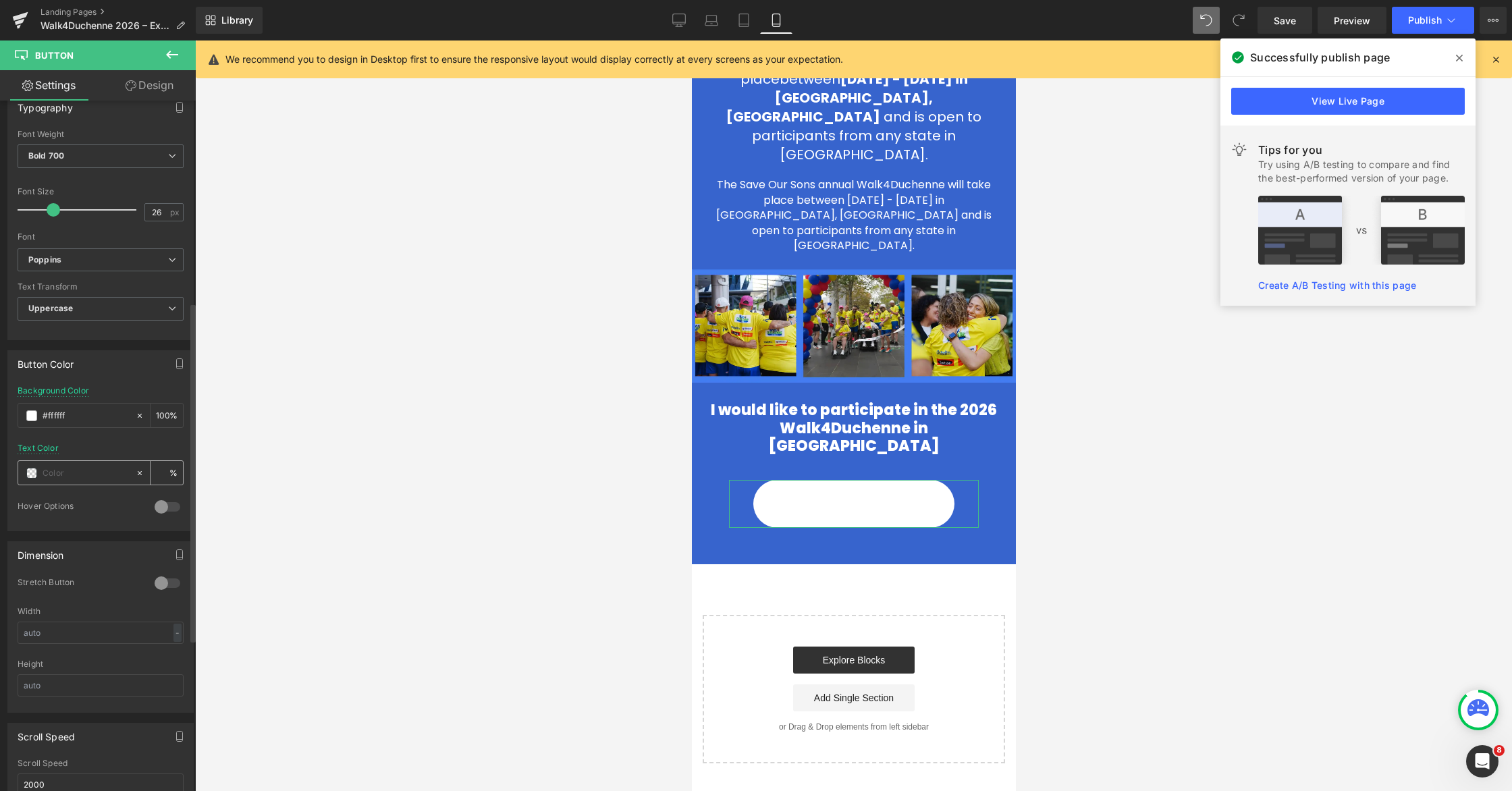
click at [31, 472] on span at bounding box center [31, 473] width 10 height 10
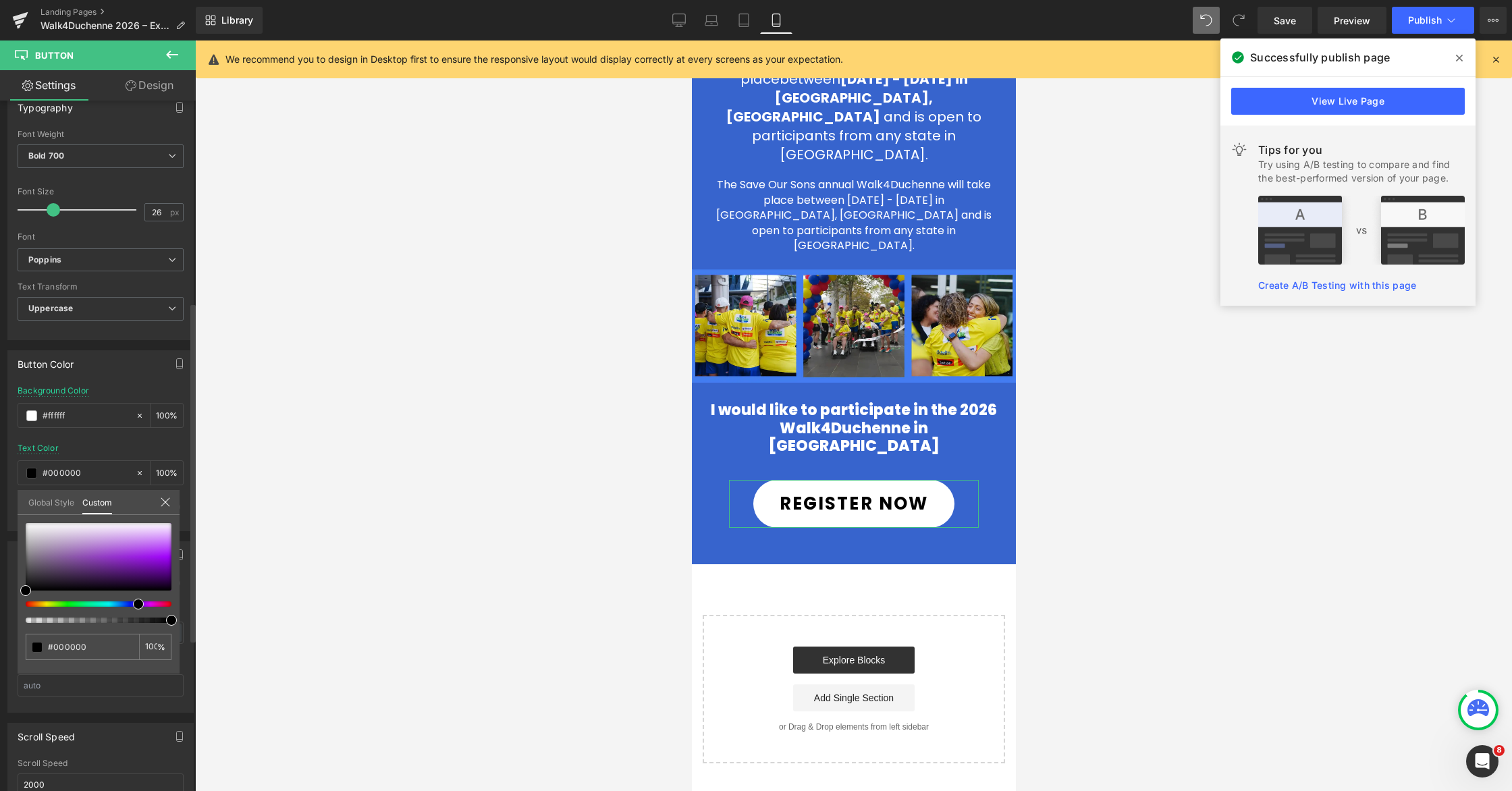
click at [133, 605] on div at bounding box center [93, 604] width 146 height 5
click at [131, 604] on div at bounding box center [93, 604] width 146 height 5
drag, startPoint x: 134, startPoint y: 602, endPoint x: 116, endPoint y: 599, distance: 18.2
click at [117, 601] on div at bounding box center [99, 573] width 146 height 100
drag, startPoint x: 71, startPoint y: 557, endPoint x: 65, endPoint y: 568, distance: 12.5
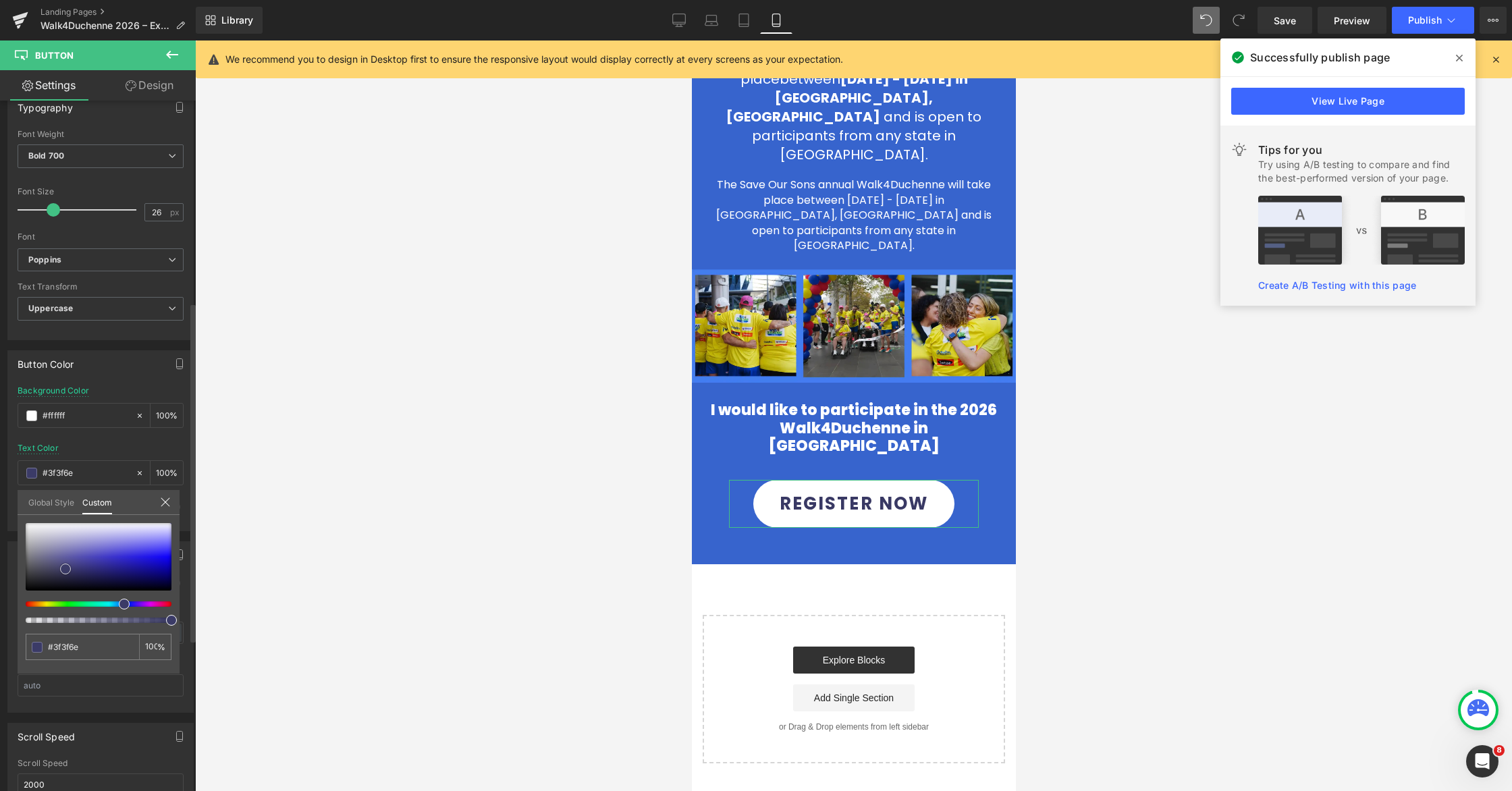
click at [65, 568] on div at bounding box center [99, 557] width 146 height 68
click at [963, 469] on div at bounding box center [853, 415] width 1317 height 750
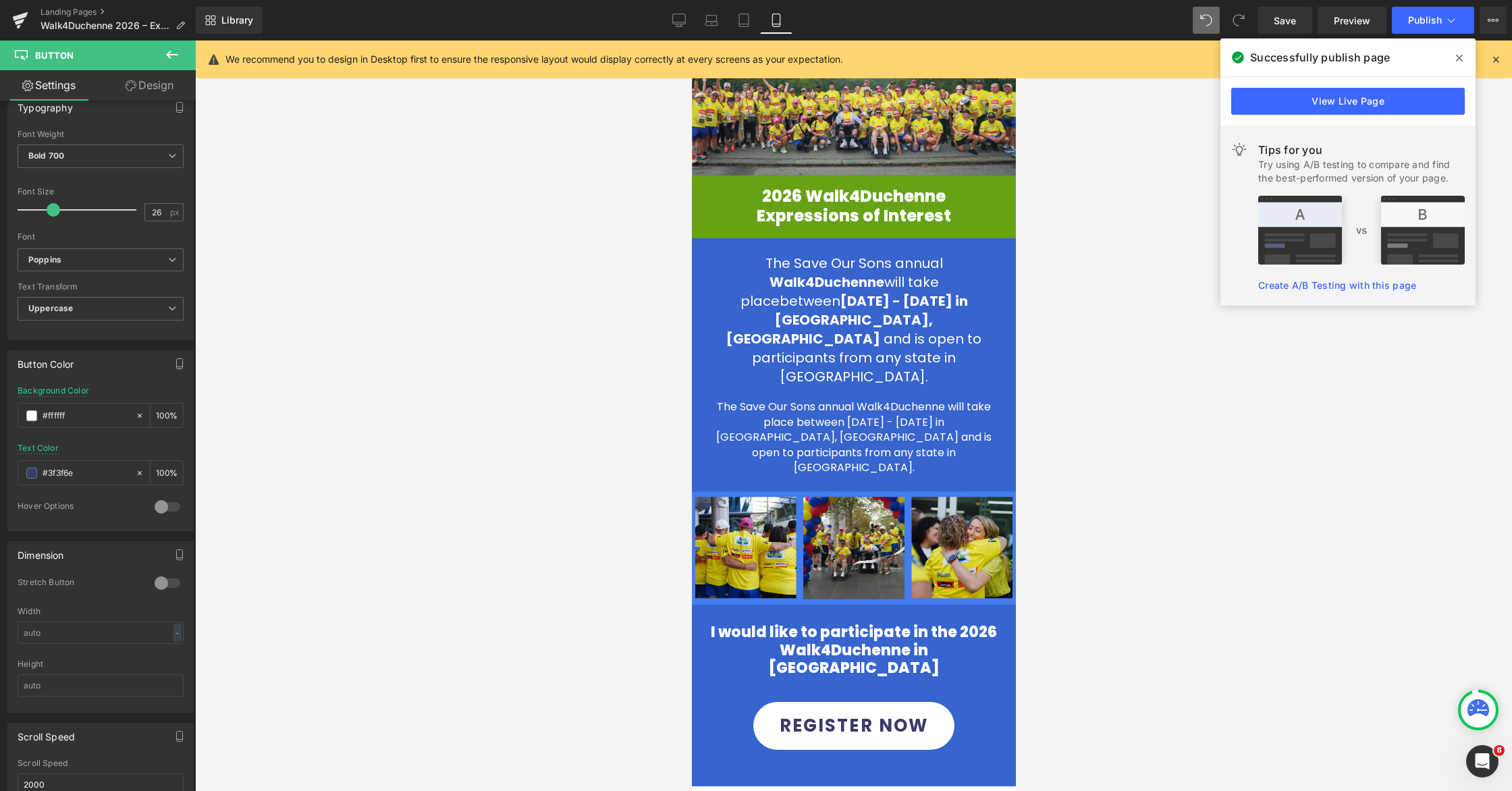
scroll to position [105, 0]
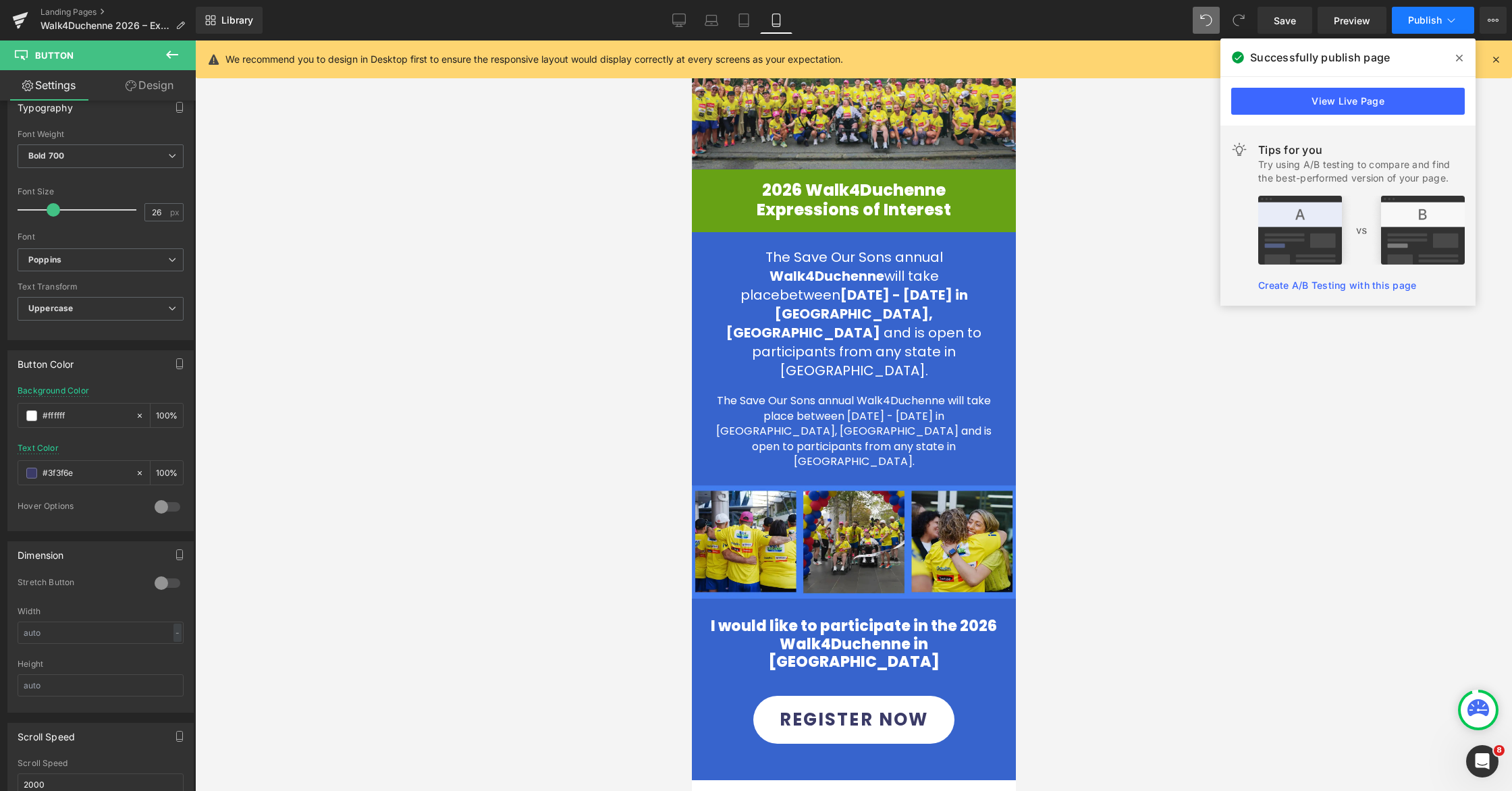
click at [963, 17] on icon at bounding box center [1451, 21] width 14 height 14
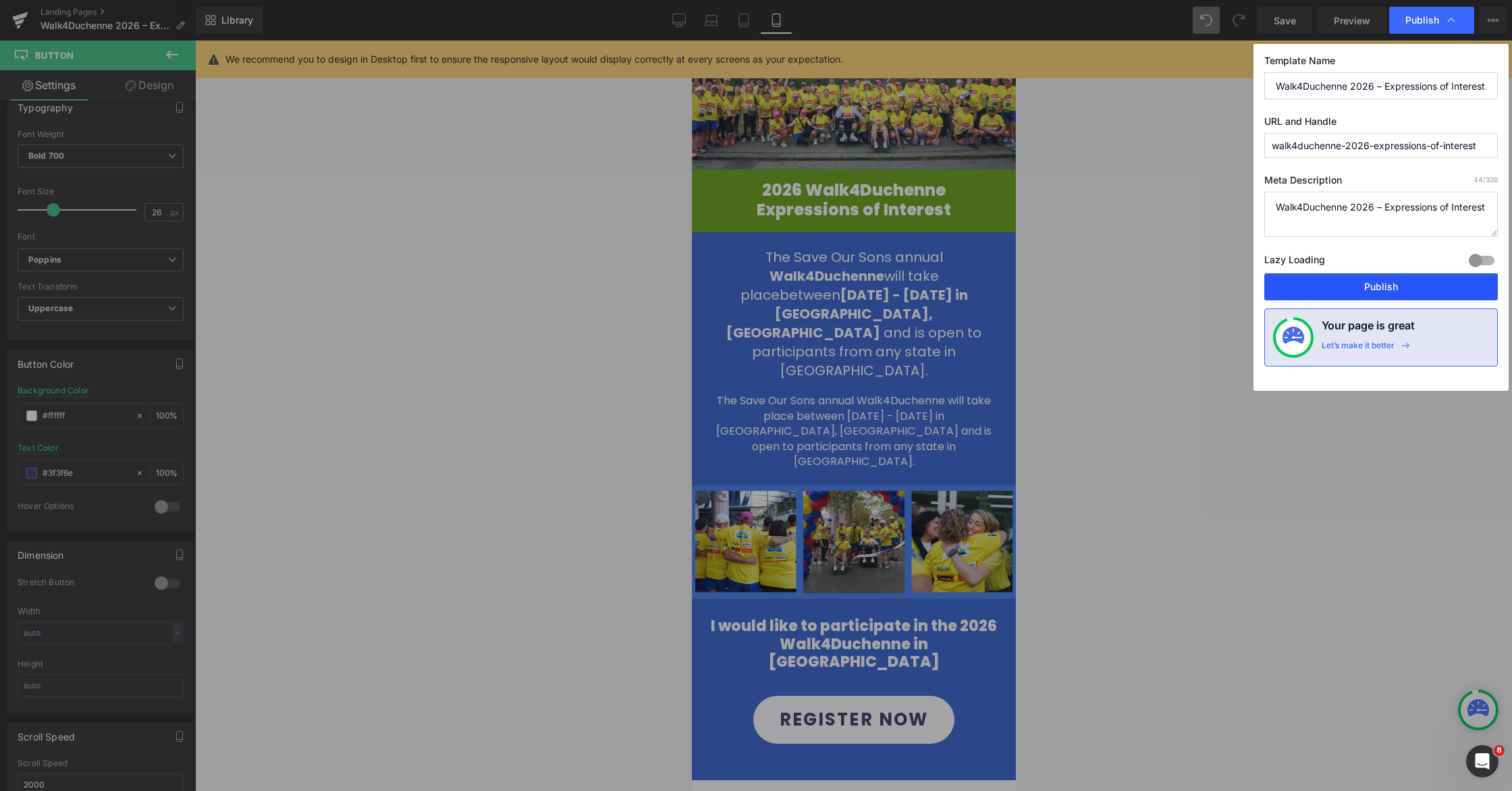
drag, startPoint x: 1365, startPoint y: 279, endPoint x: 157, endPoint y: 289, distance: 1208.0
click at [963, 279] on button "Publish" at bounding box center [1381, 286] width 234 height 27
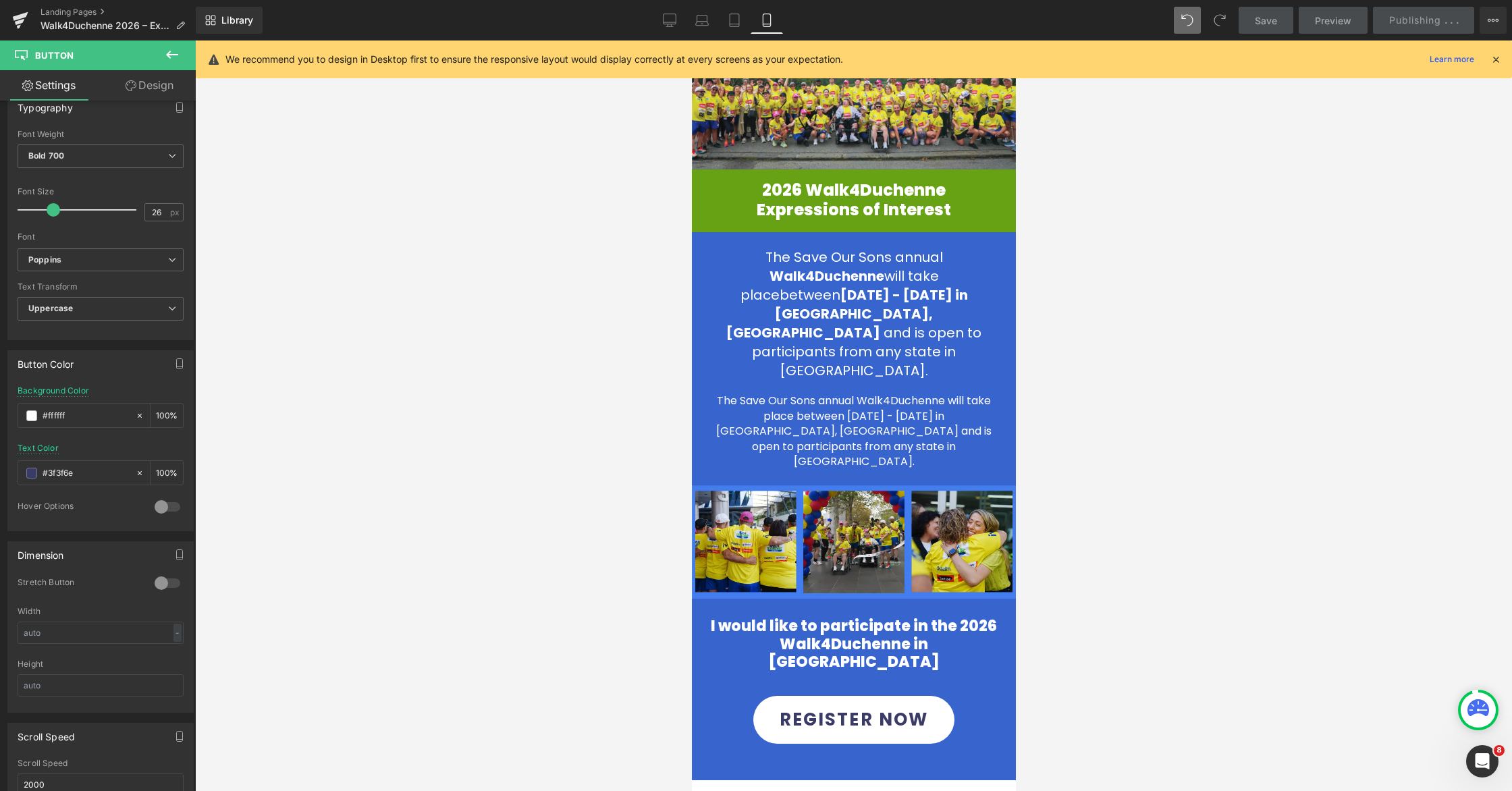
scroll to position [0, 0]
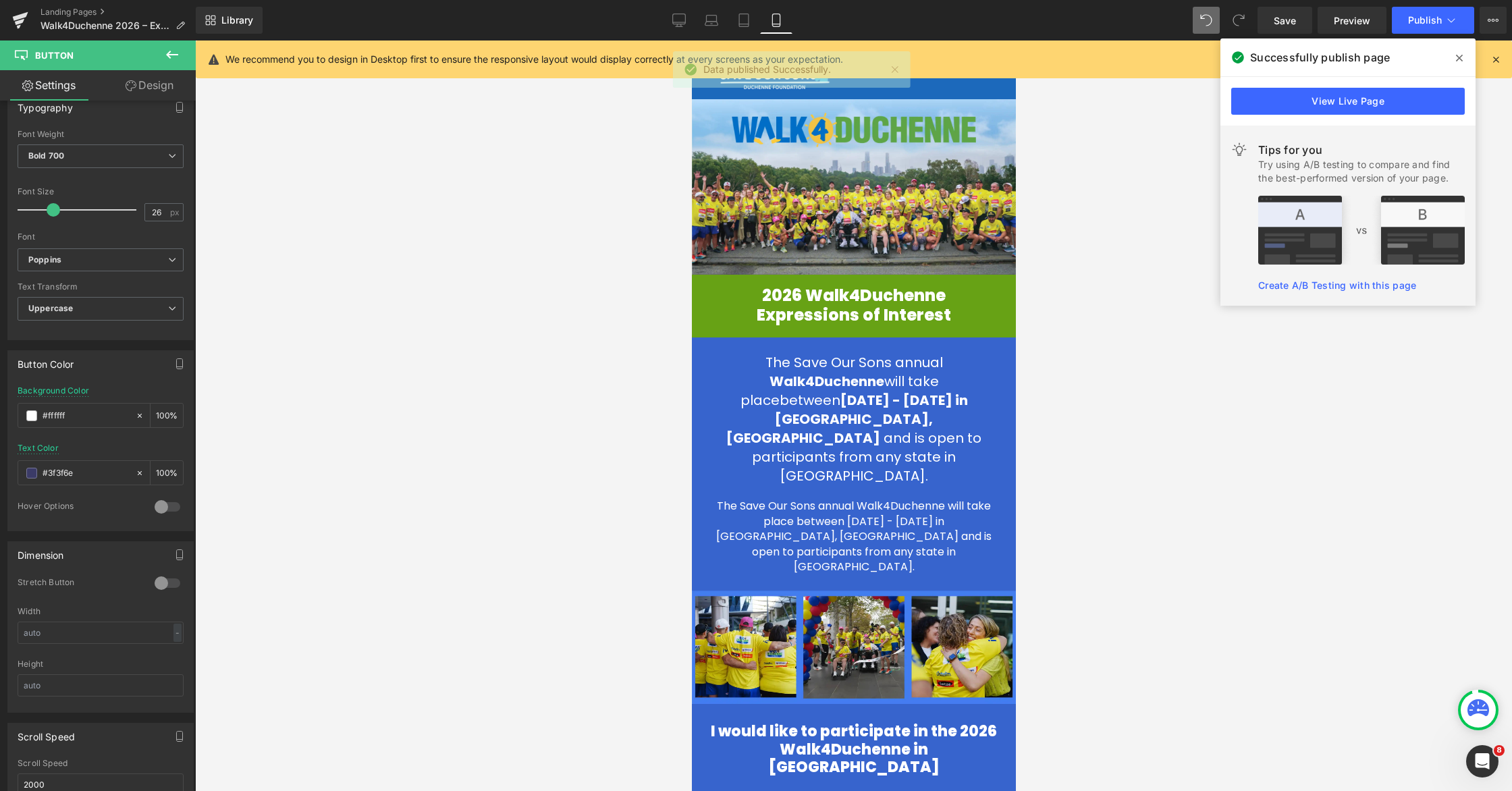
click at [963, 98] on link "View Live Page" at bounding box center [1348, 101] width 234 height 27
click at [963, 98] on div at bounding box center [853, 415] width 1317 height 750
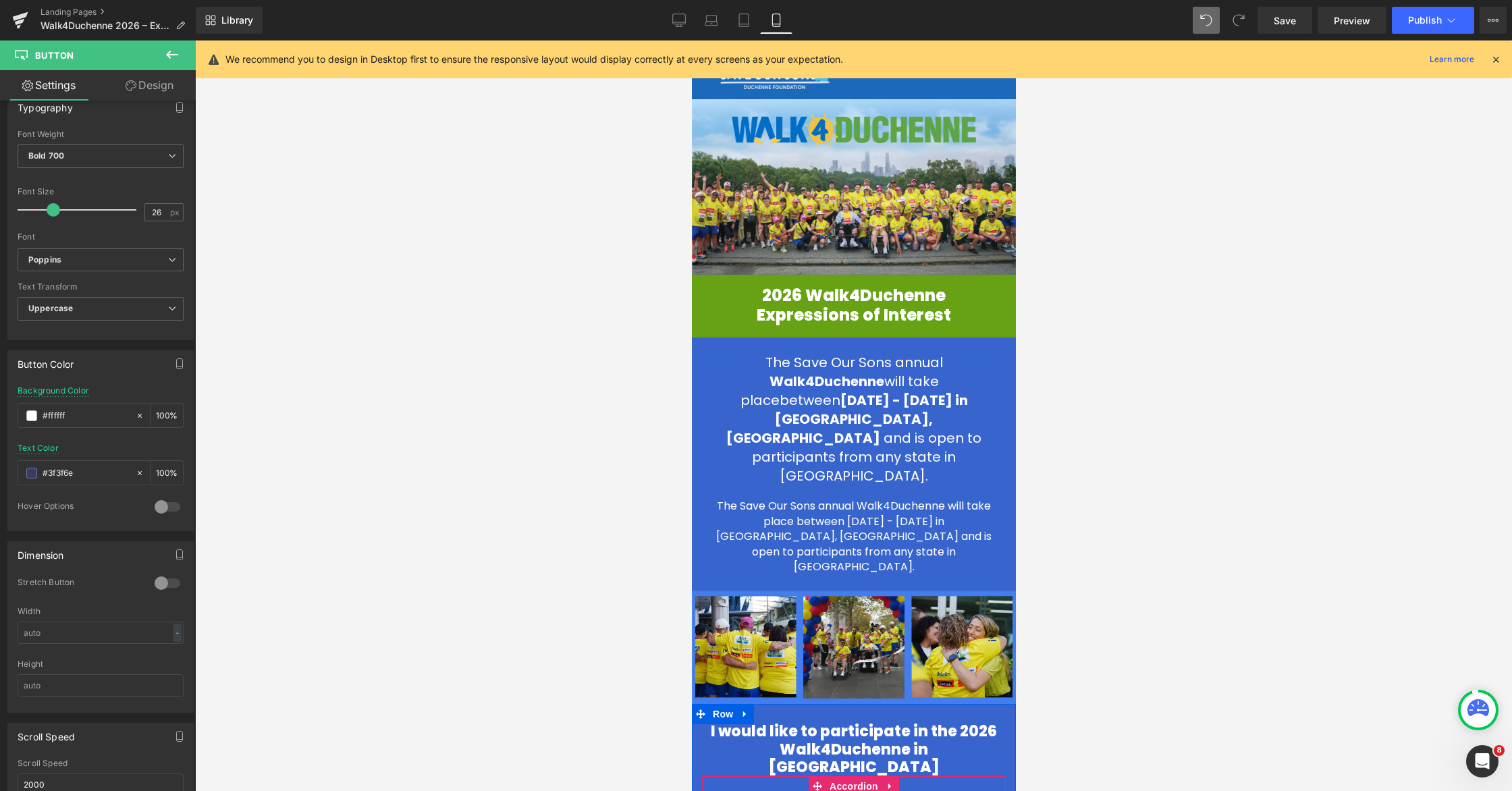
drag, startPoint x: 53, startPoint y: 208, endPoint x: 44, endPoint y: 209, distance: 9.1
click at [50, 208] on span at bounding box center [50, 210] width 14 height 14
click at [963, 23] on span "Publish" at bounding box center [1425, 20] width 34 height 10
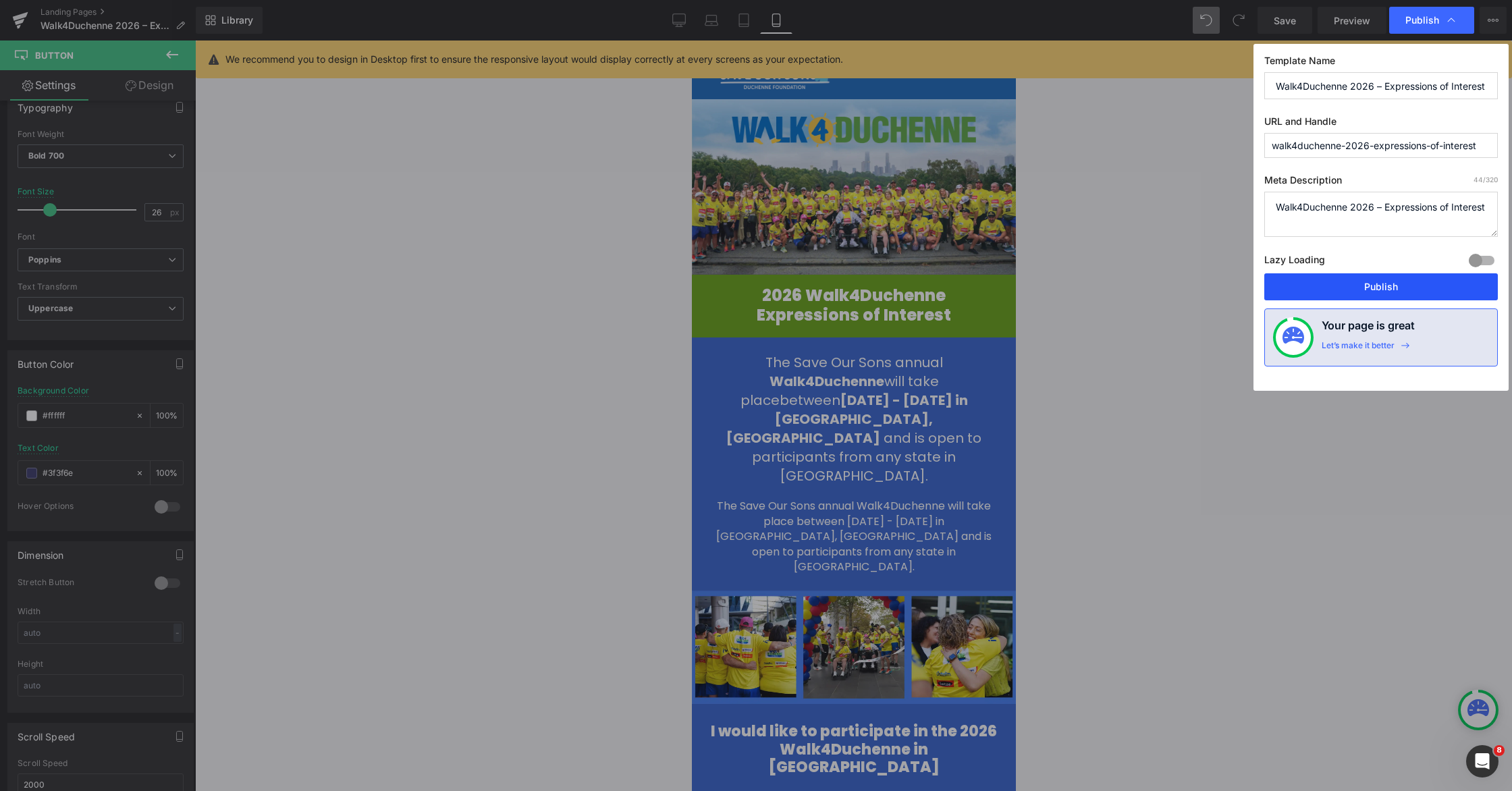
click at [963, 281] on button "Publish" at bounding box center [1381, 286] width 234 height 27
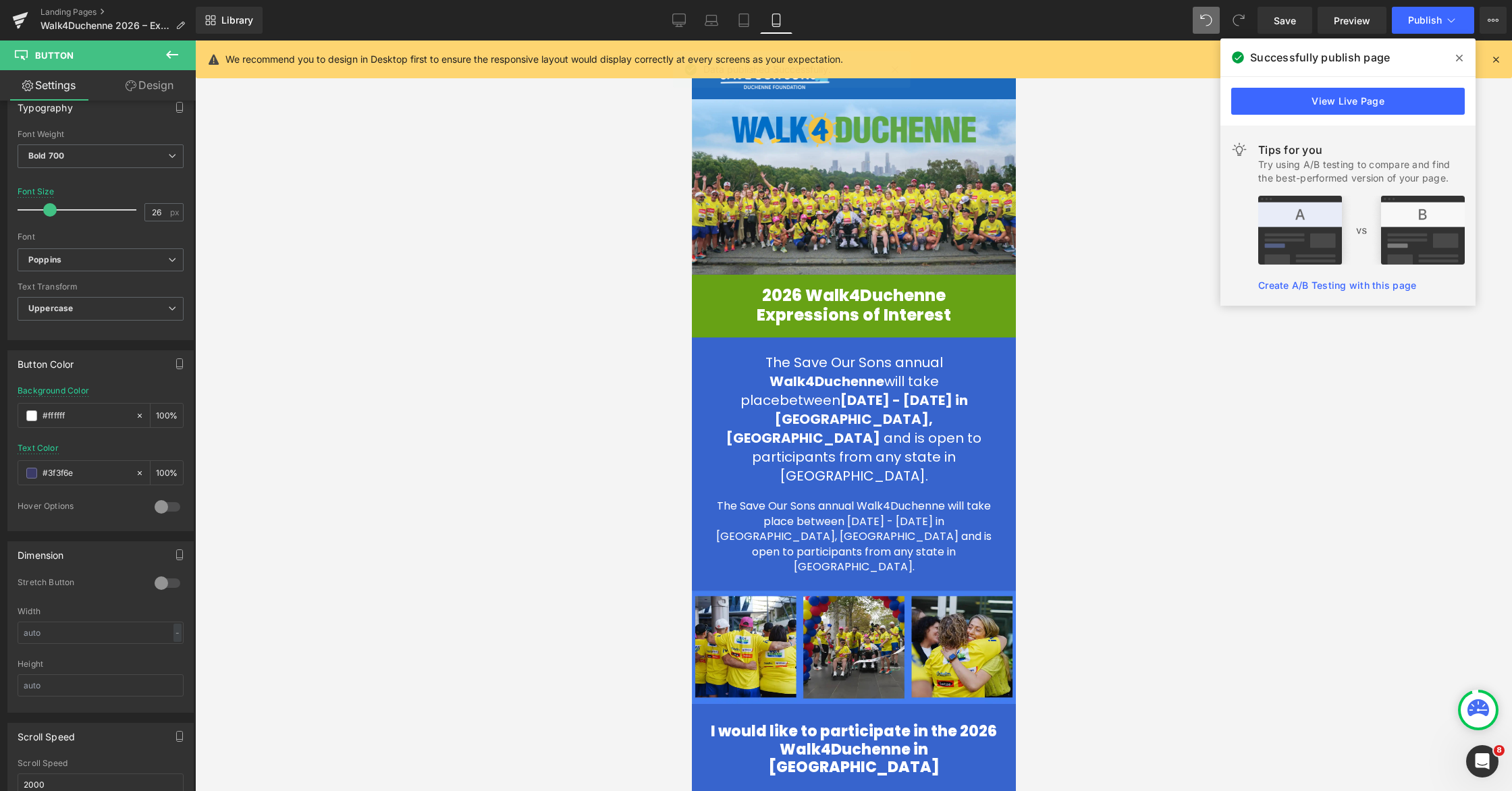
click at [963, 101] on link "View Live Page" at bounding box center [1348, 101] width 234 height 27
click at [963, 102] on div at bounding box center [853, 415] width 1317 height 750
